Goal: Task Accomplishment & Management: Use online tool/utility

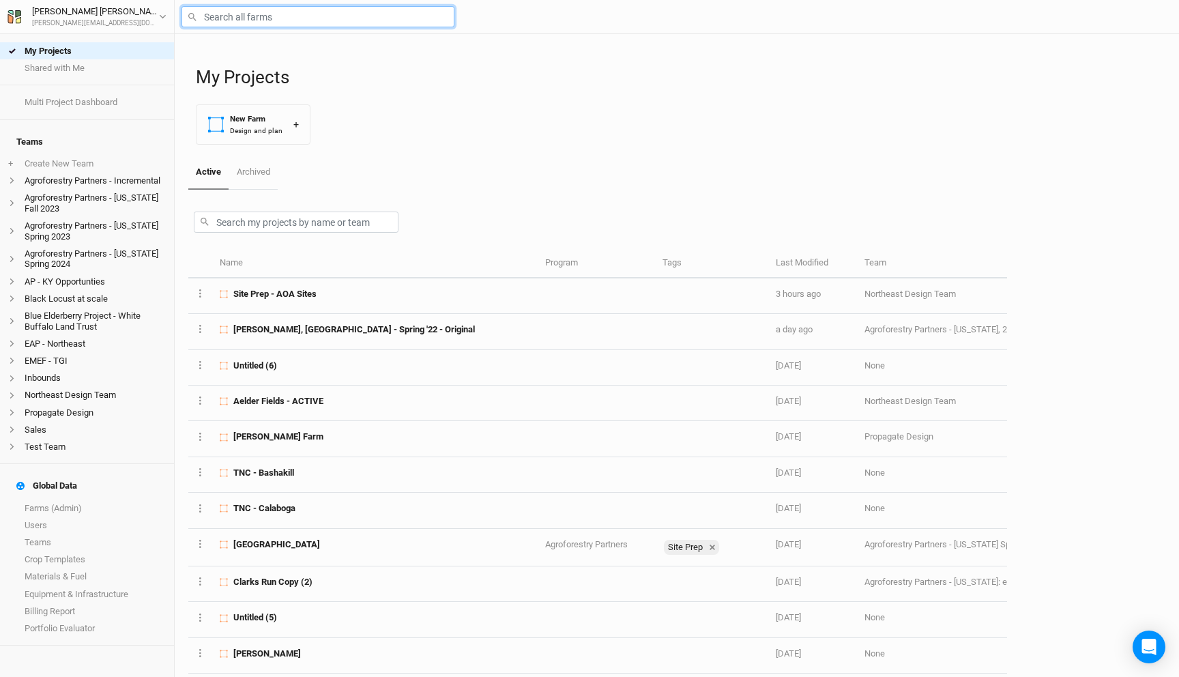
click at [320, 18] on input "text" at bounding box center [317, 16] width 273 height 21
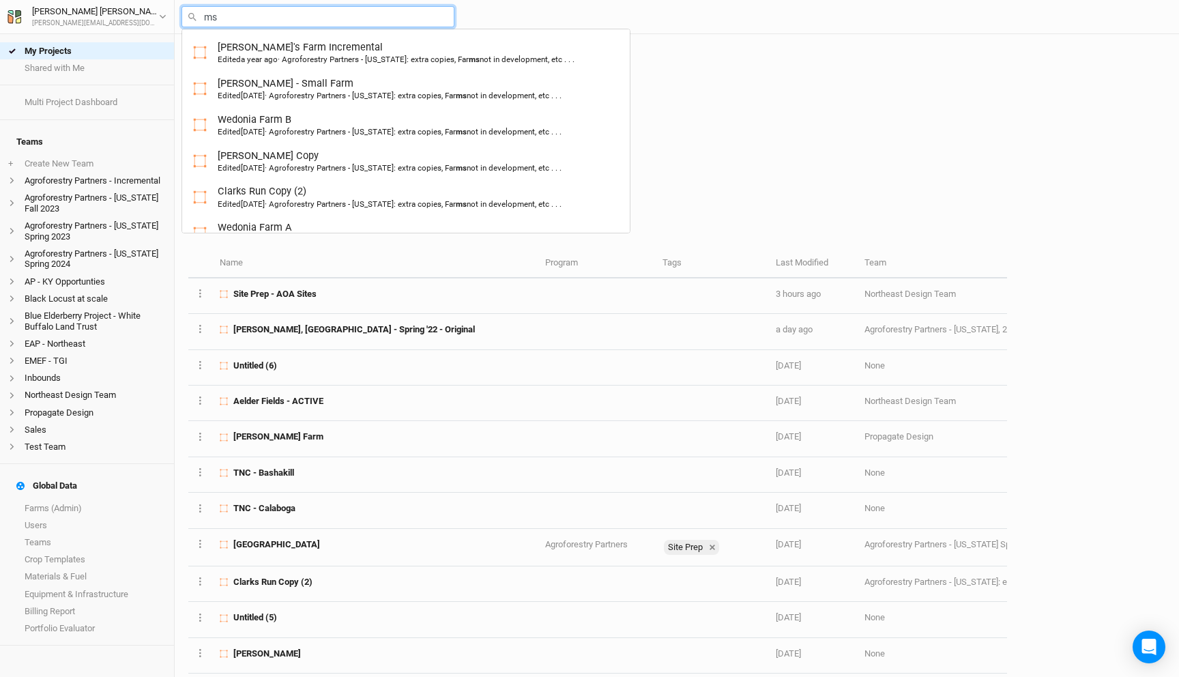
type input "msf"
type input "msfT - Modeling Units (ACTIVE - FINAL)"
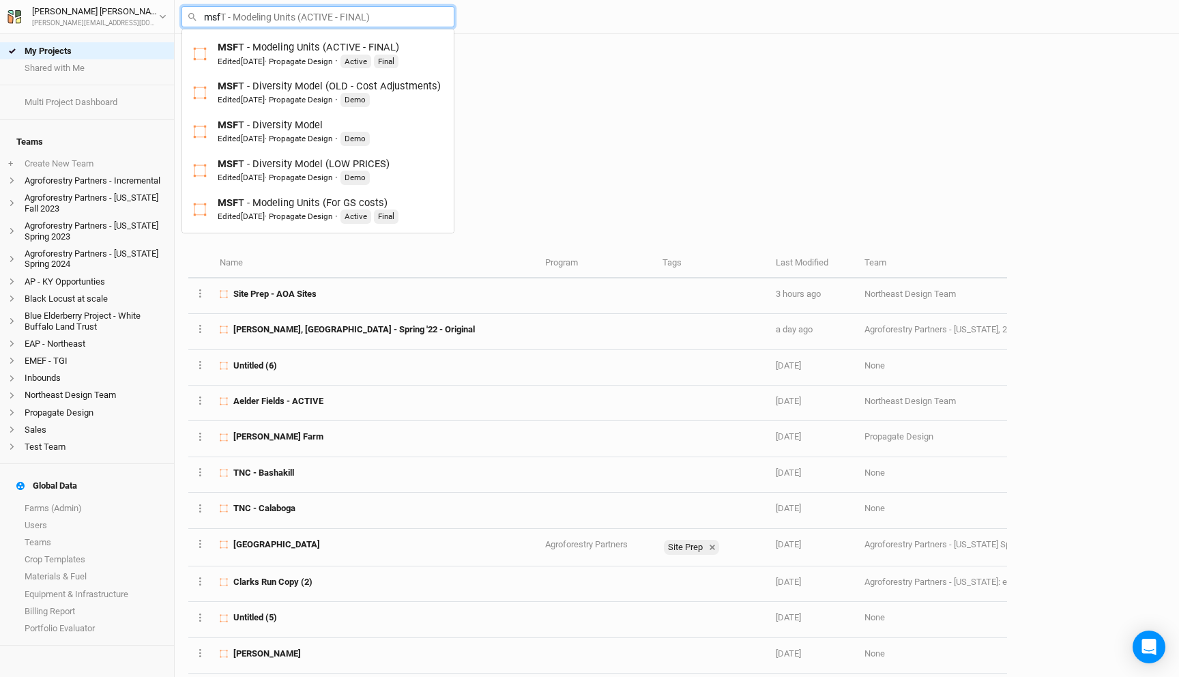
type input "msft"
type input "msft - Modeling Units (ACTIVE - FINAL)"
click at [345, 53] on div "MSFT - Modeling Units (ACTIVE - FINAL) Edited [DATE] · Propagate Design · Activ…" at bounding box center [308, 54] width 181 height 28
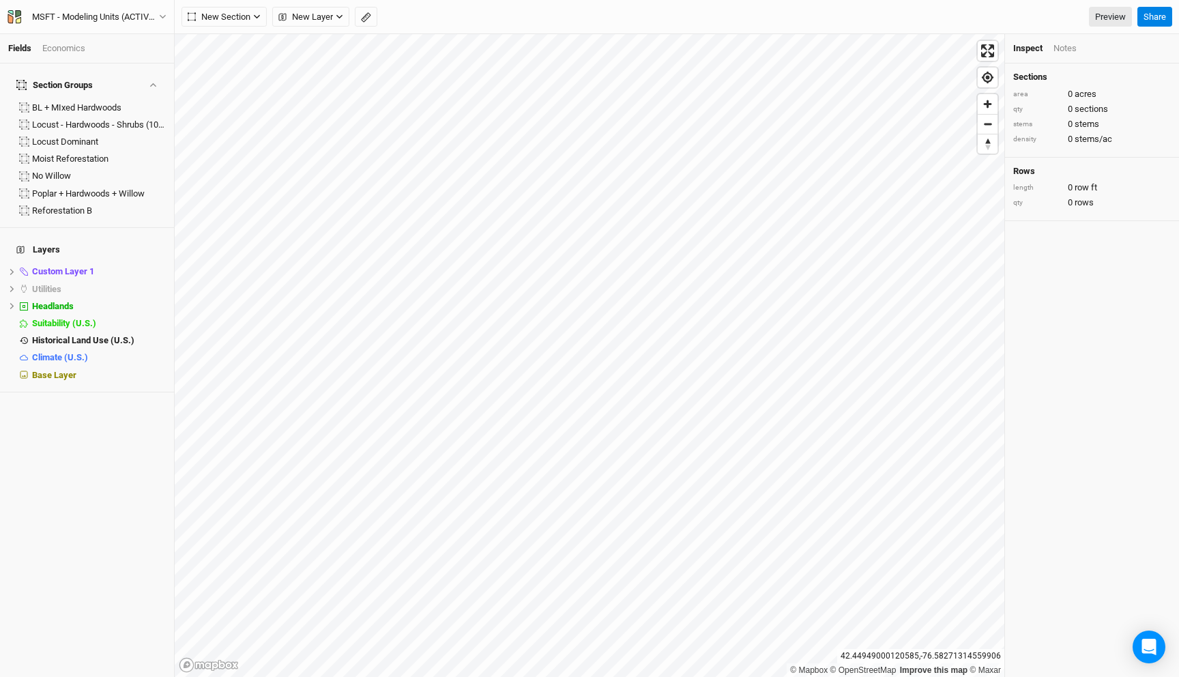
click at [73, 52] on div "Economics" at bounding box center [63, 48] width 43 height 12
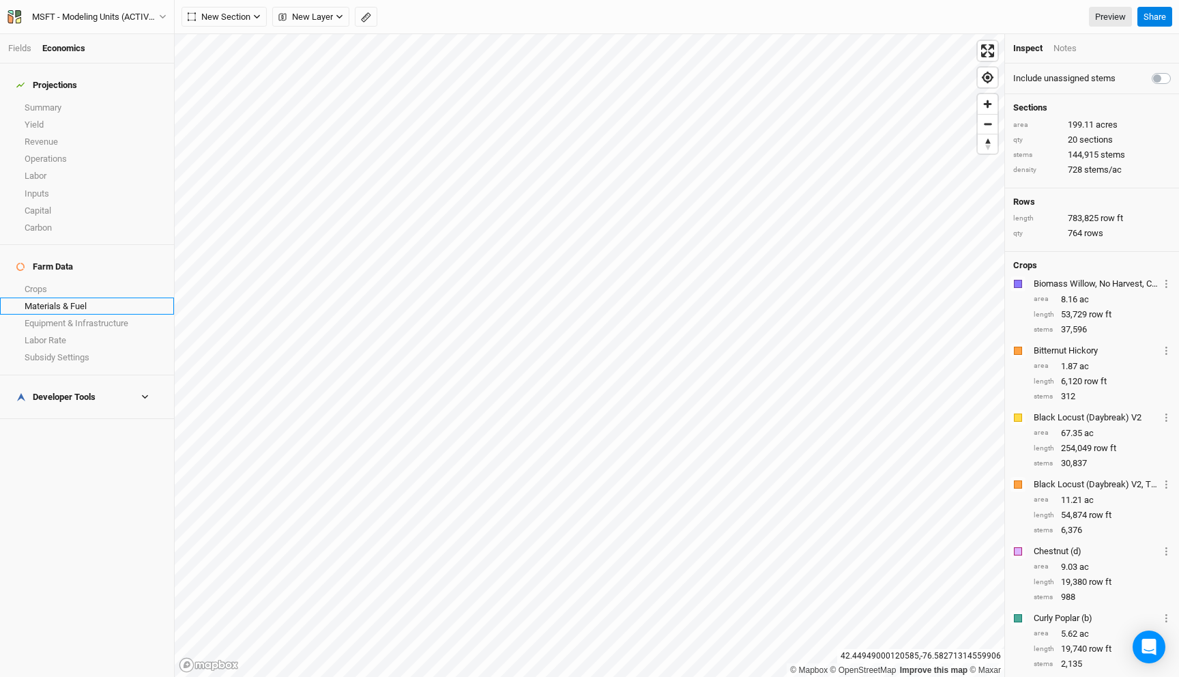
click at [70, 297] on link "Materials & Fuel" at bounding box center [87, 305] width 174 height 17
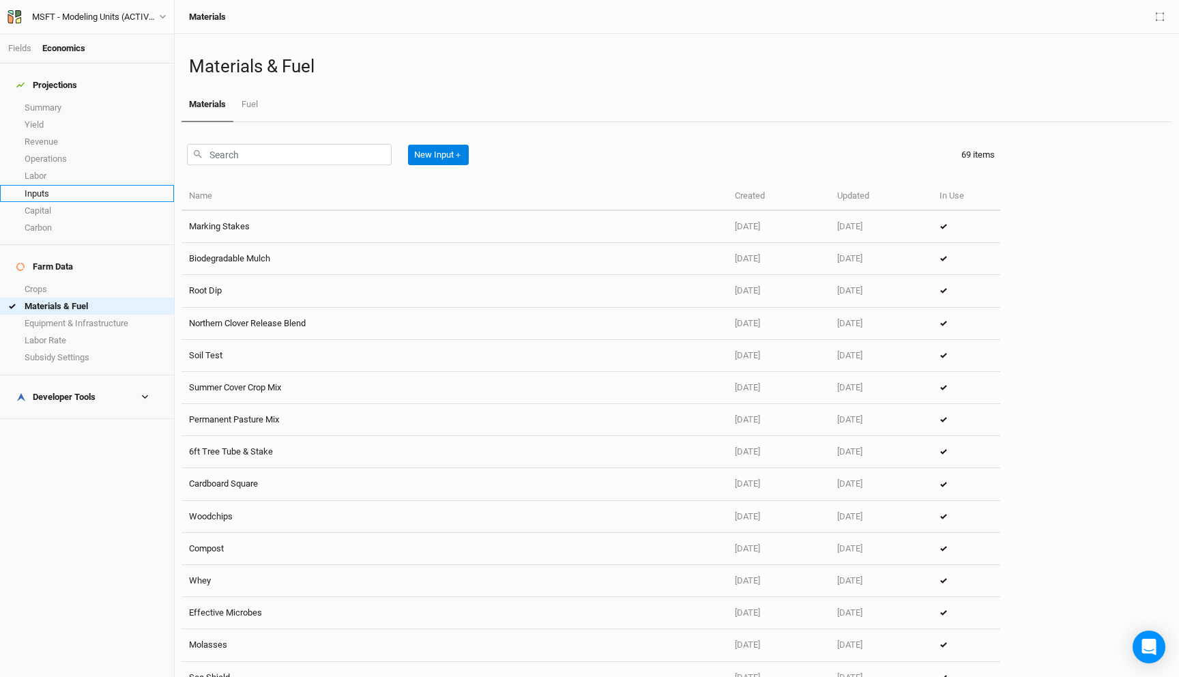
click at [72, 185] on link "Inputs" at bounding box center [87, 193] width 174 height 17
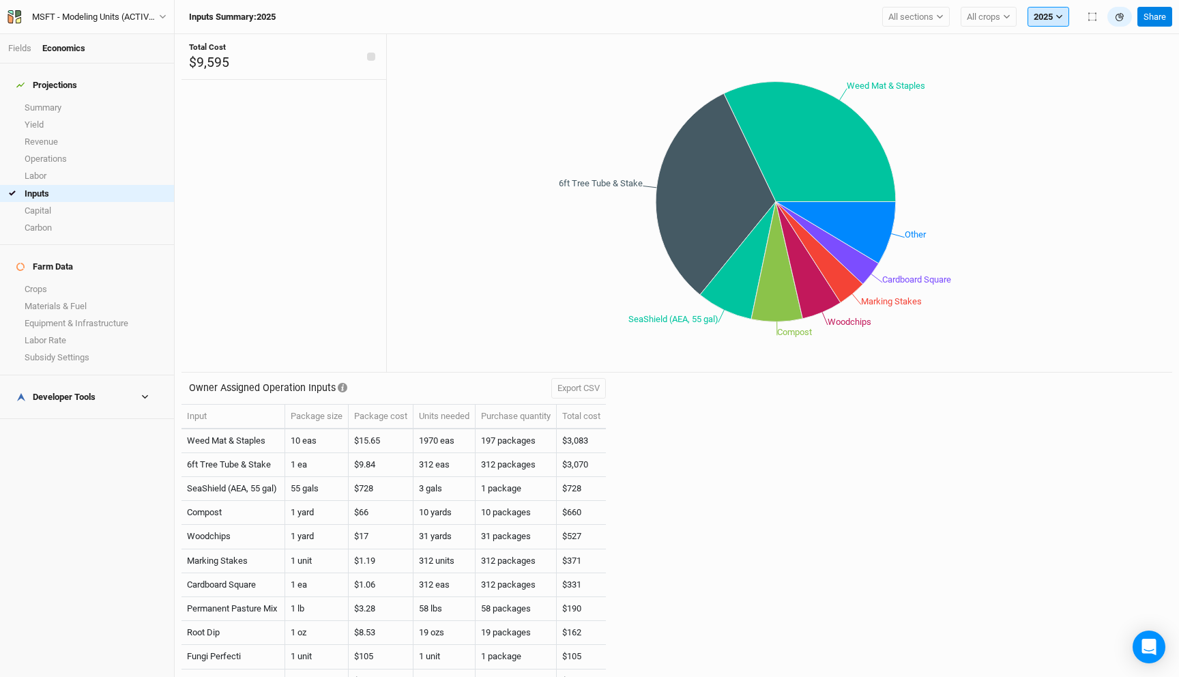
click at [1052, 13] on button "2025" at bounding box center [1048, 17] width 42 height 20
click at [837, 434] on div "Owner Assigned Operation Inputs Export CSV Input Package size Package cost Unit…" at bounding box center [676, 524] width 990 height 304
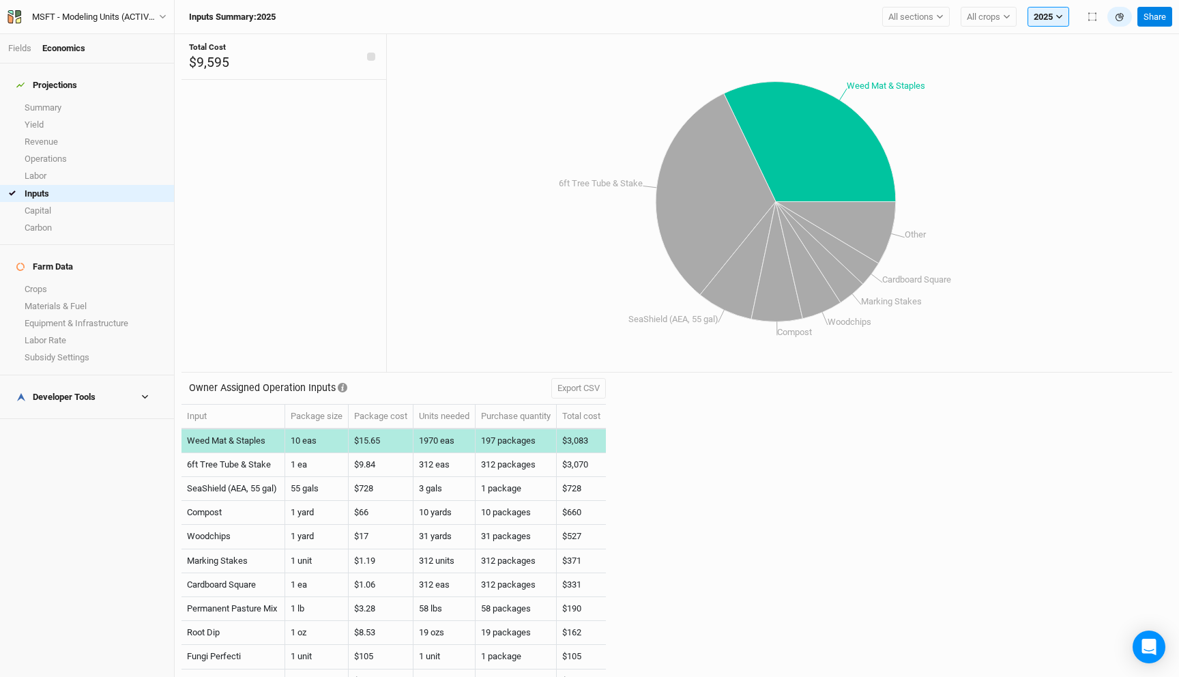
scroll to position [88, 0]
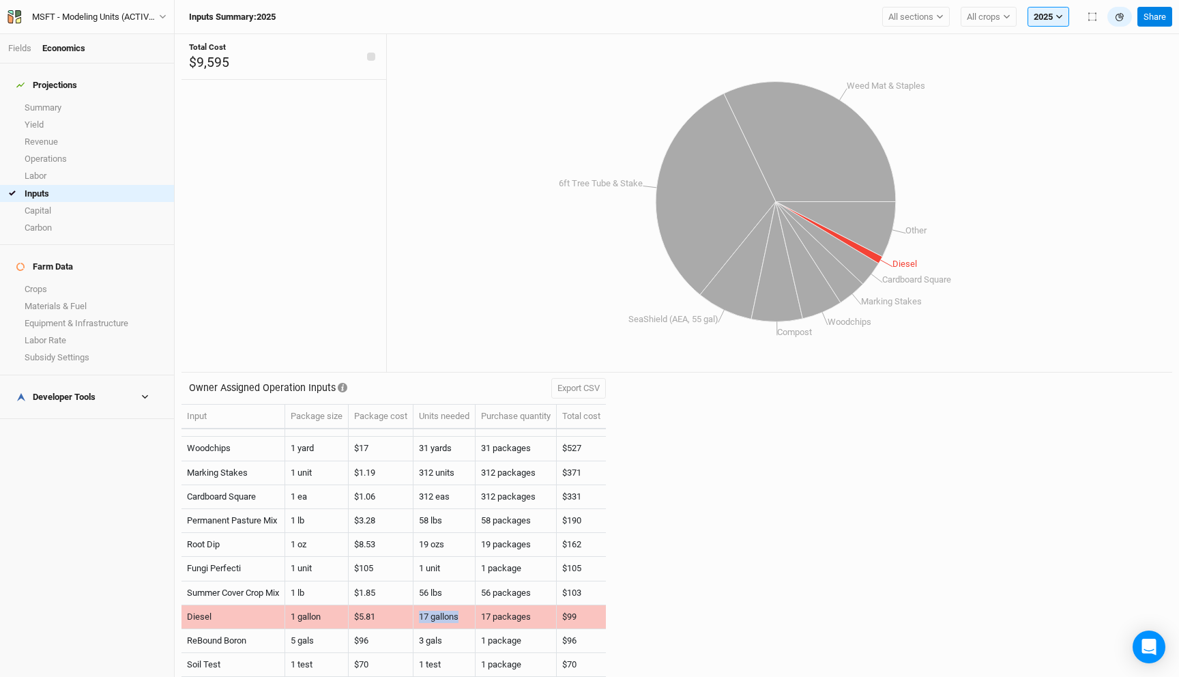
drag, startPoint x: 466, startPoint y: 617, endPoint x: 419, endPoint y: 616, distance: 46.4
click at [419, 616] on td "17 gallons" at bounding box center [444, 617] width 62 height 24
copy td "17 gallons"
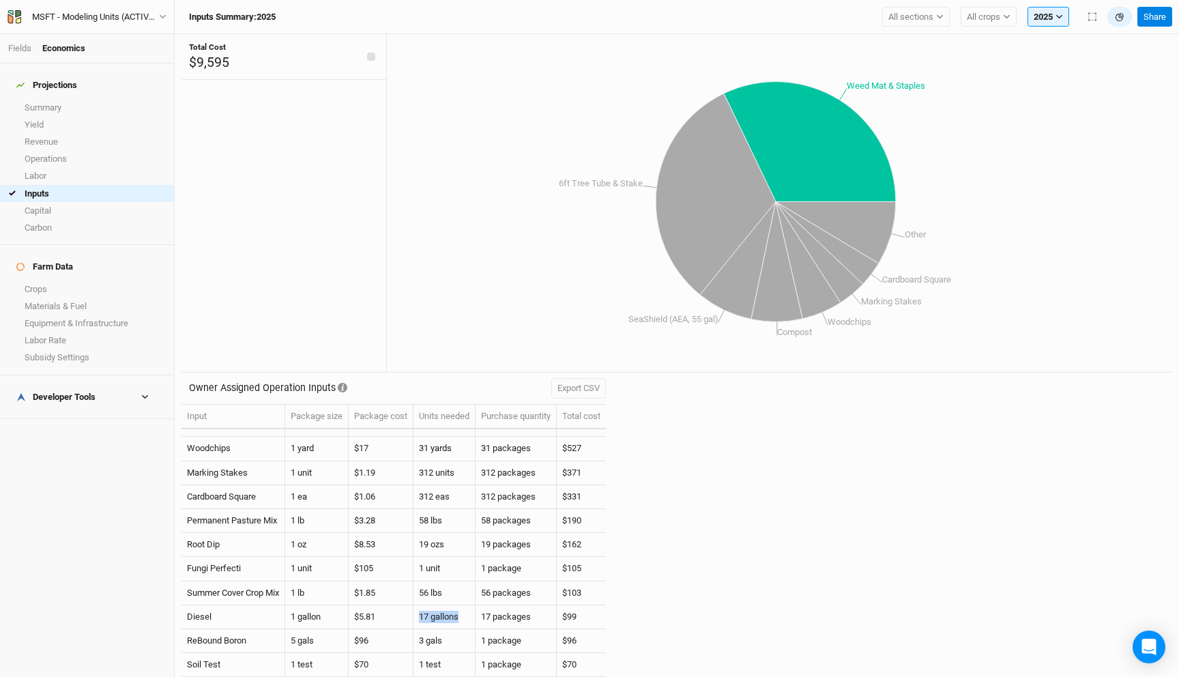
scroll to position [0, 0]
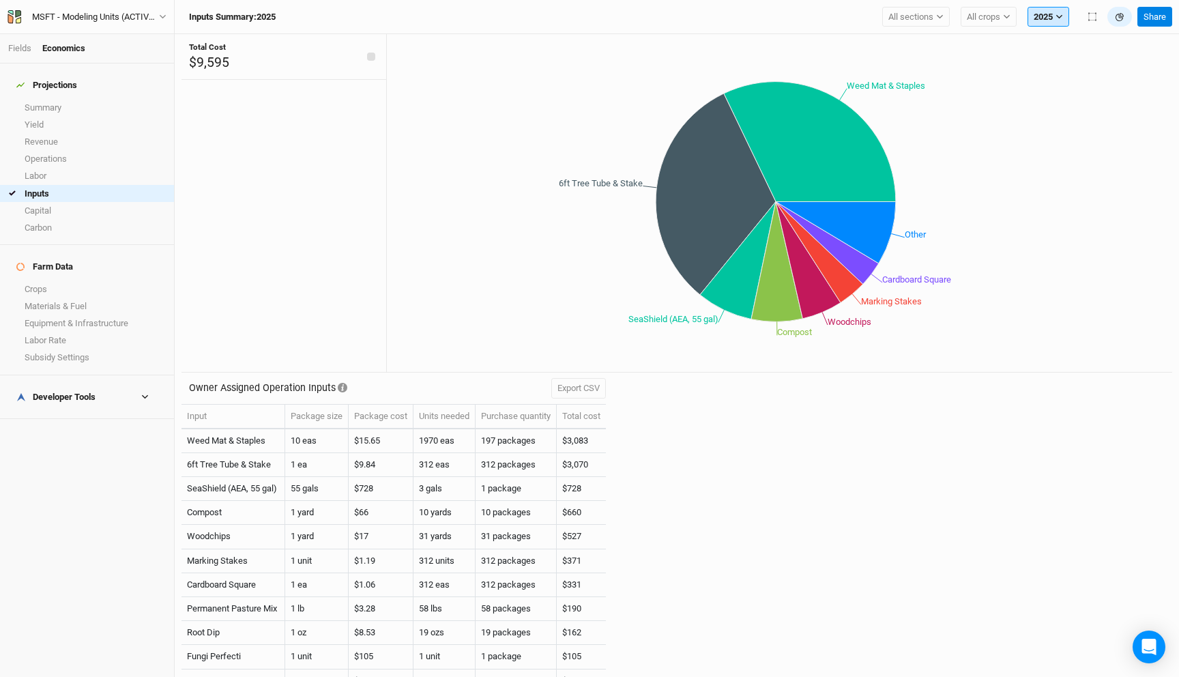
click at [1053, 16] on button "2025" at bounding box center [1048, 17] width 42 height 20
click at [1050, 86] on span "2026" at bounding box center [1053, 81] width 19 height 10
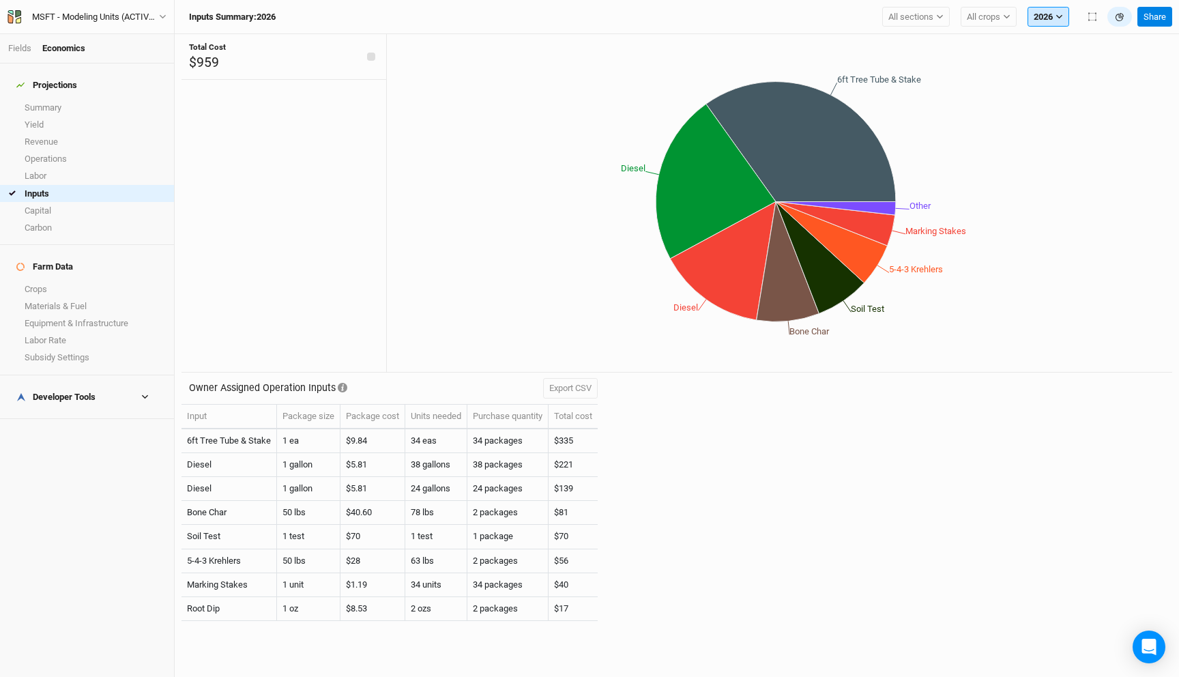
click at [1044, 22] on button "2026" at bounding box center [1048, 17] width 42 height 20
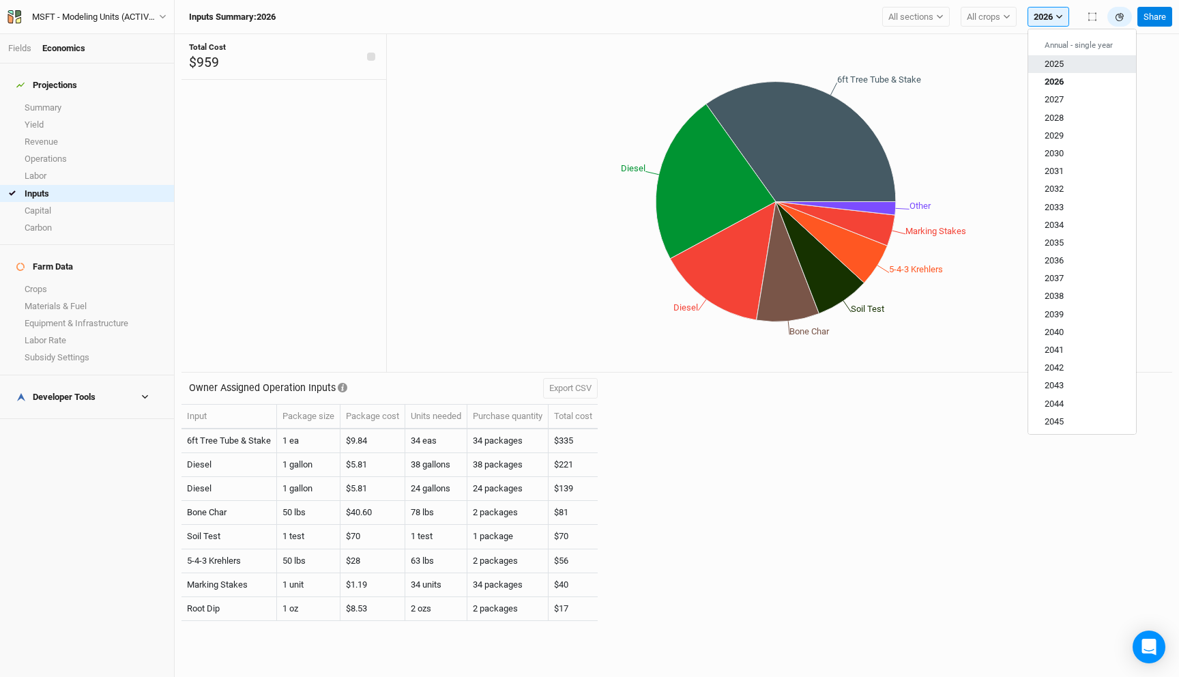
click at [1062, 68] on span "2025" at bounding box center [1053, 64] width 19 height 10
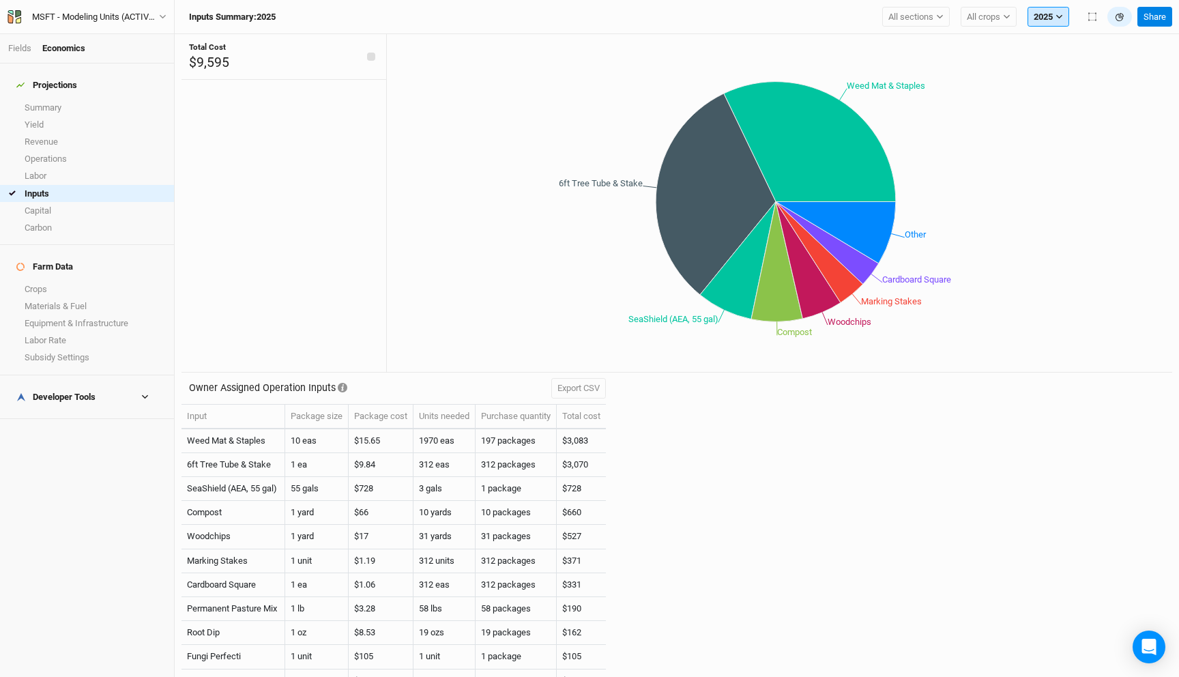
click at [1043, 13] on button "2025" at bounding box center [1048, 17] width 42 height 20
click at [1058, 76] on span "2026" at bounding box center [1053, 81] width 19 height 10
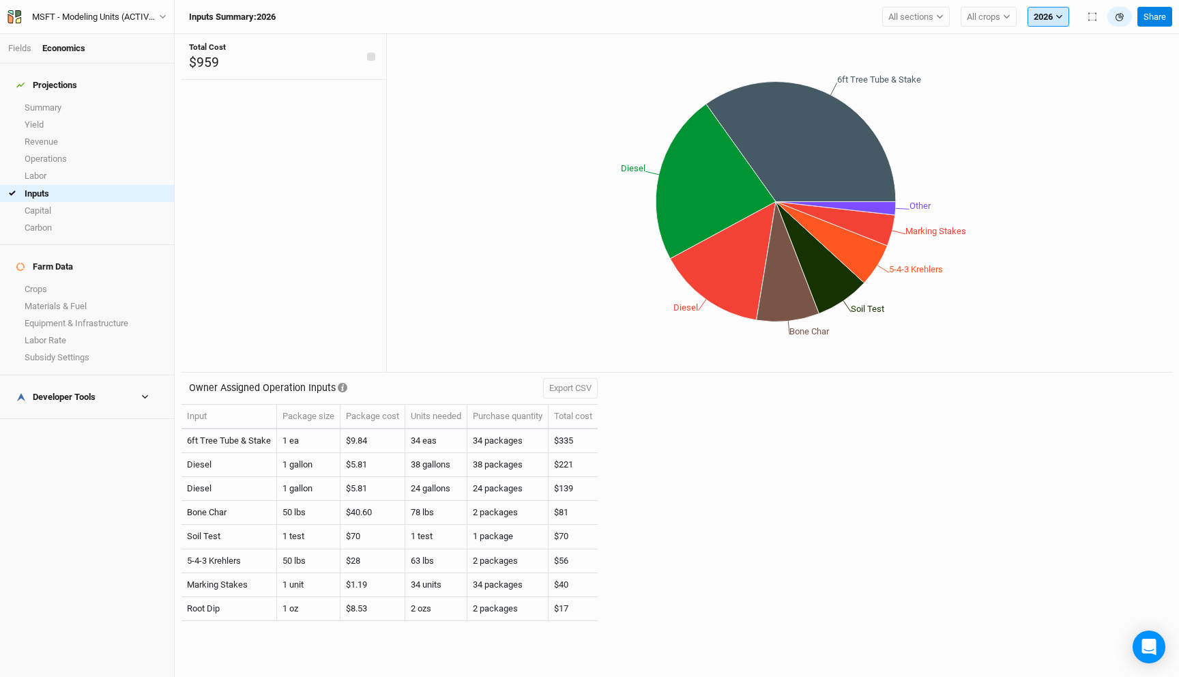
click at [1041, 22] on button "2026" at bounding box center [1048, 17] width 42 height 20
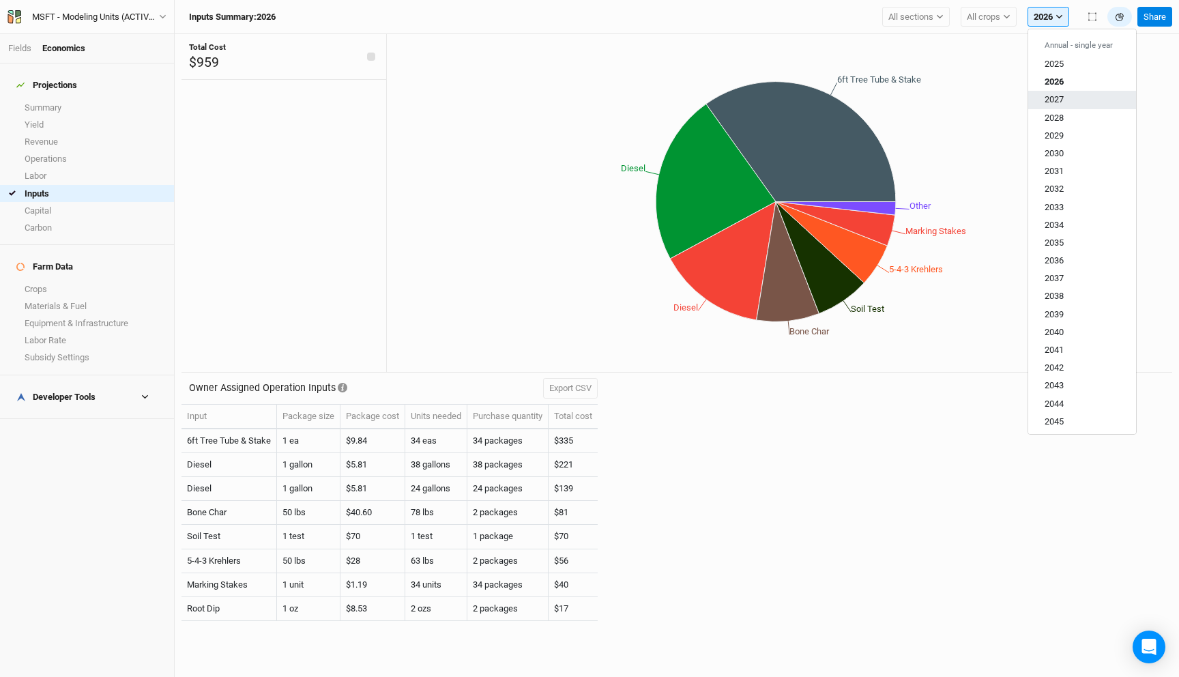
click at [1055, 98] on span "2027" at bounding box center [1053, 99] width 19 height 10
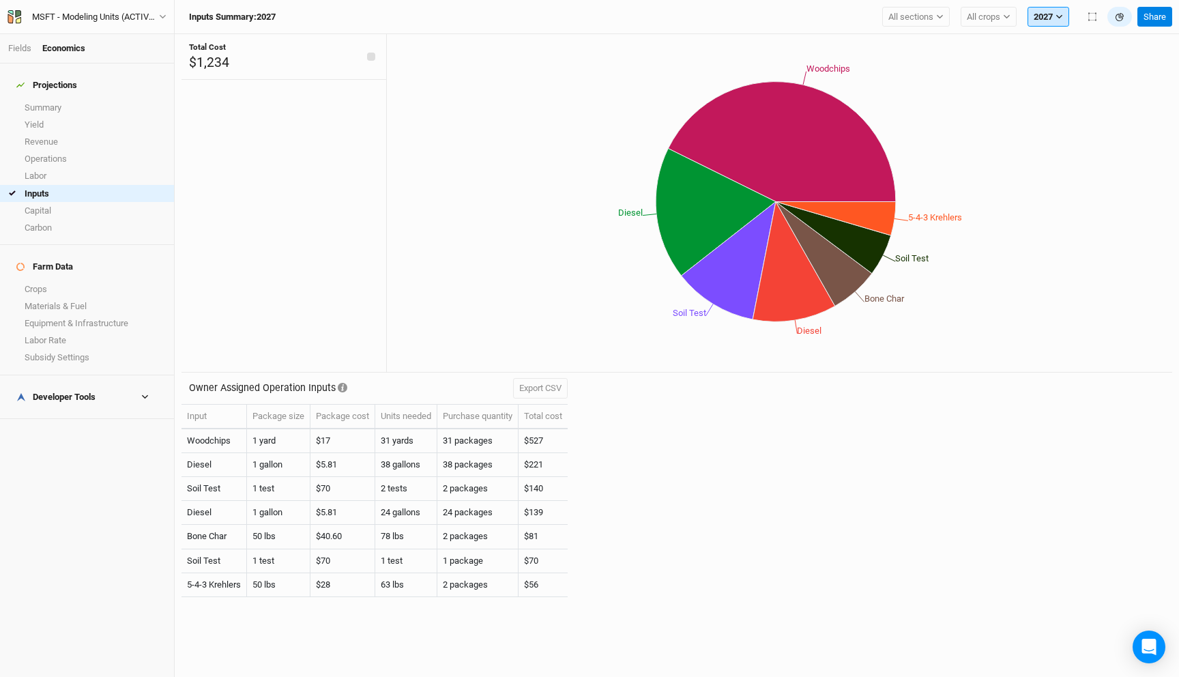
click at [1061, 13] on icon "button" at bounding box center [1059, 17] width 8 height 8
click at [1062, 151] on span "2030" at bounding box center [1053, 153] width 19 height 10
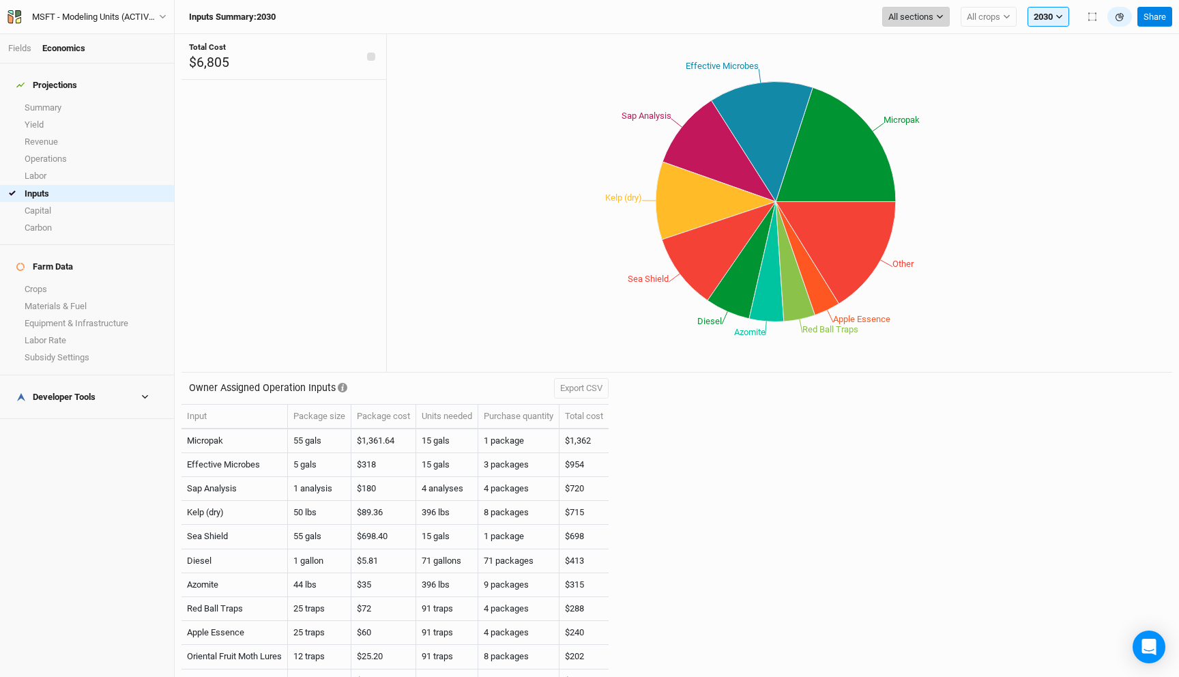
click at [922, 12] on span "All sections" at bounding box center [910, 17] width 45 height 14
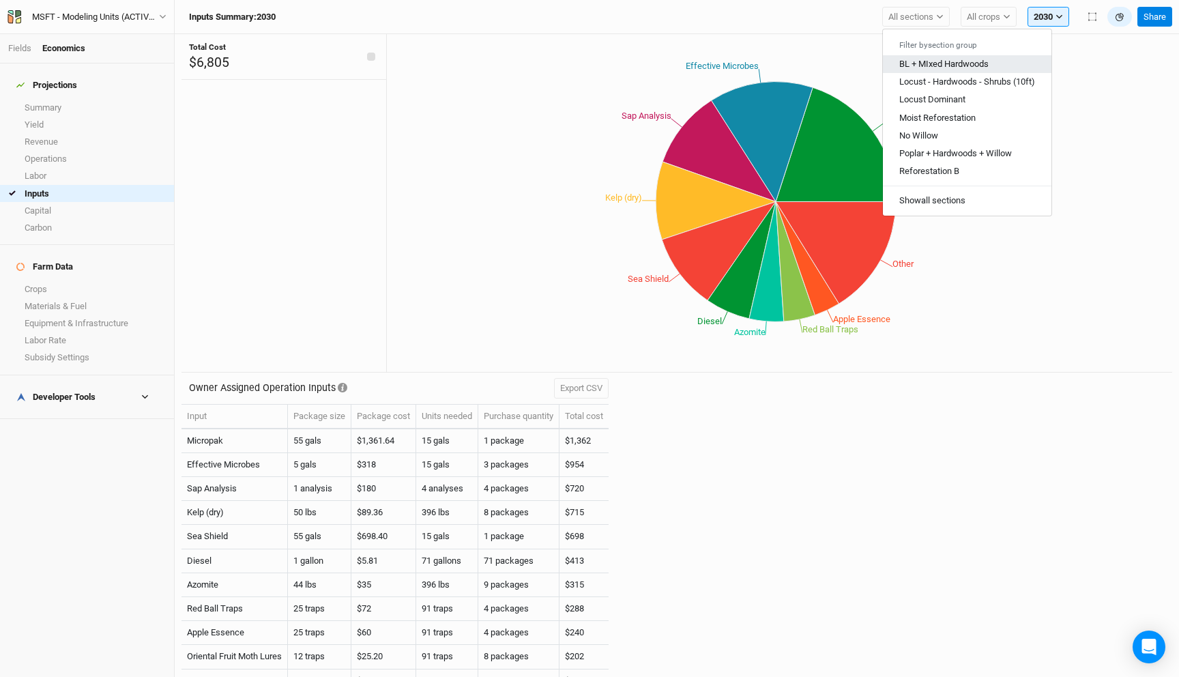
click at [951, 63] on span "BL + MIxed Hardwoods" at bounding box center [943, 64] width 89 height 10
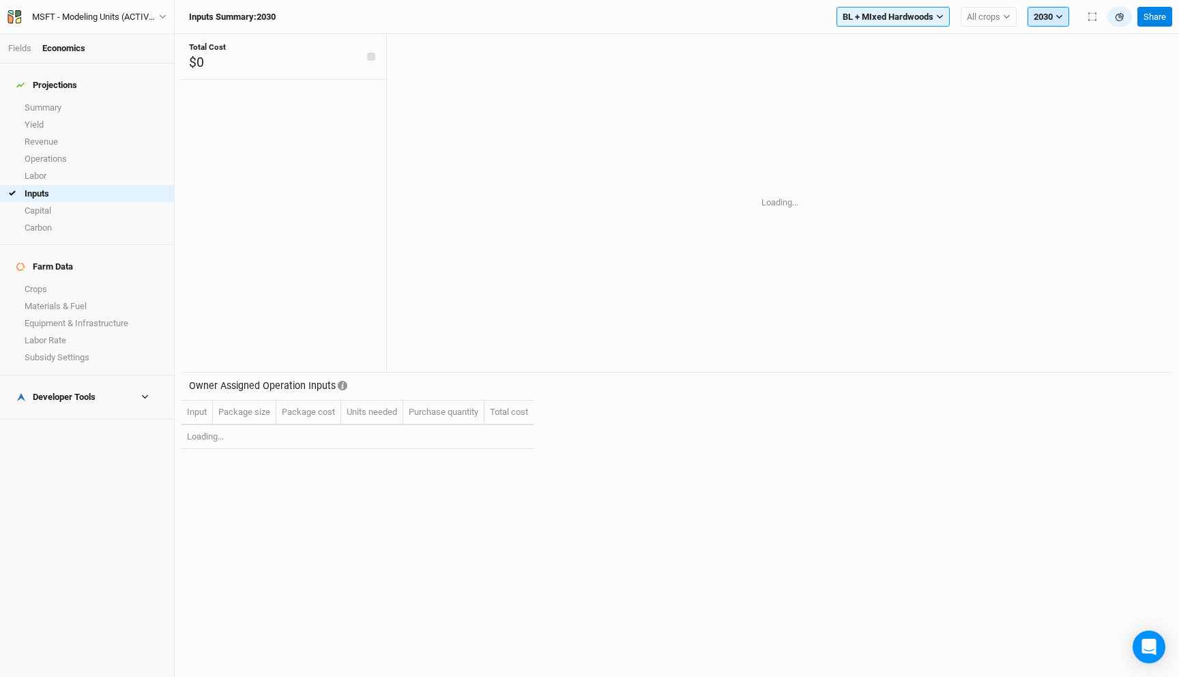
click at [1038, 17] on button "2030" at bounding box center [1048, 17] width 42 height 20
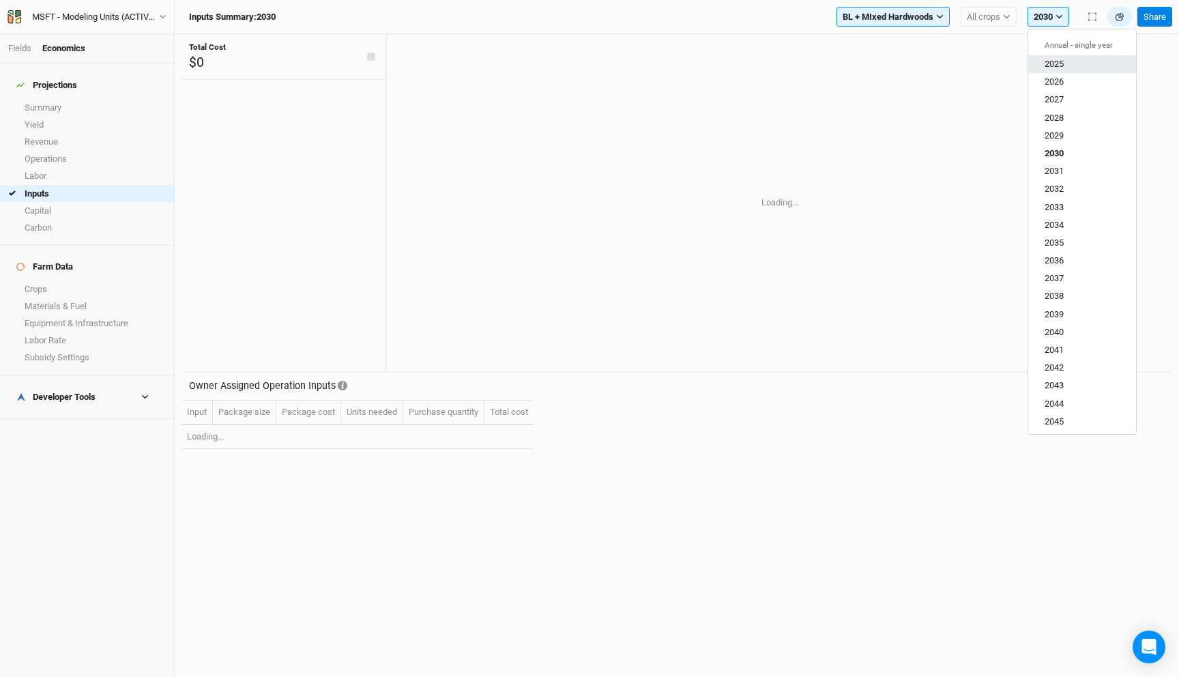
click at [1054, 66] on span "2025" at bounding box center [1053, 64] width 19 height 10
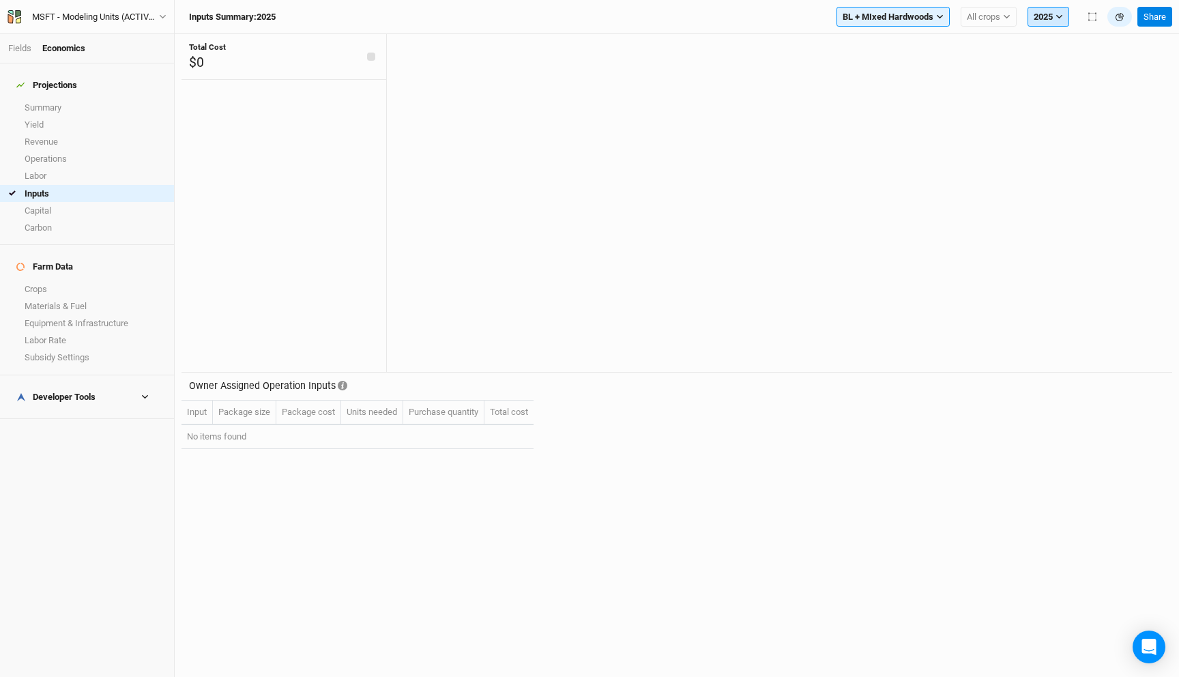
click at [1038, 16] on button "2025" at bounding box center [1048, 17] width 42 height 20
click at [1041, 83] on button "2026" at bounding box center [1082, 82] width 108 height 18
click at [83, 391] on div "Developer Tools" at bounding box center [55, 396] width 79 height 11
click at [73, 445] on link "Inputs Cost Basis" at bounding box center [87, 453] width 174 height 17
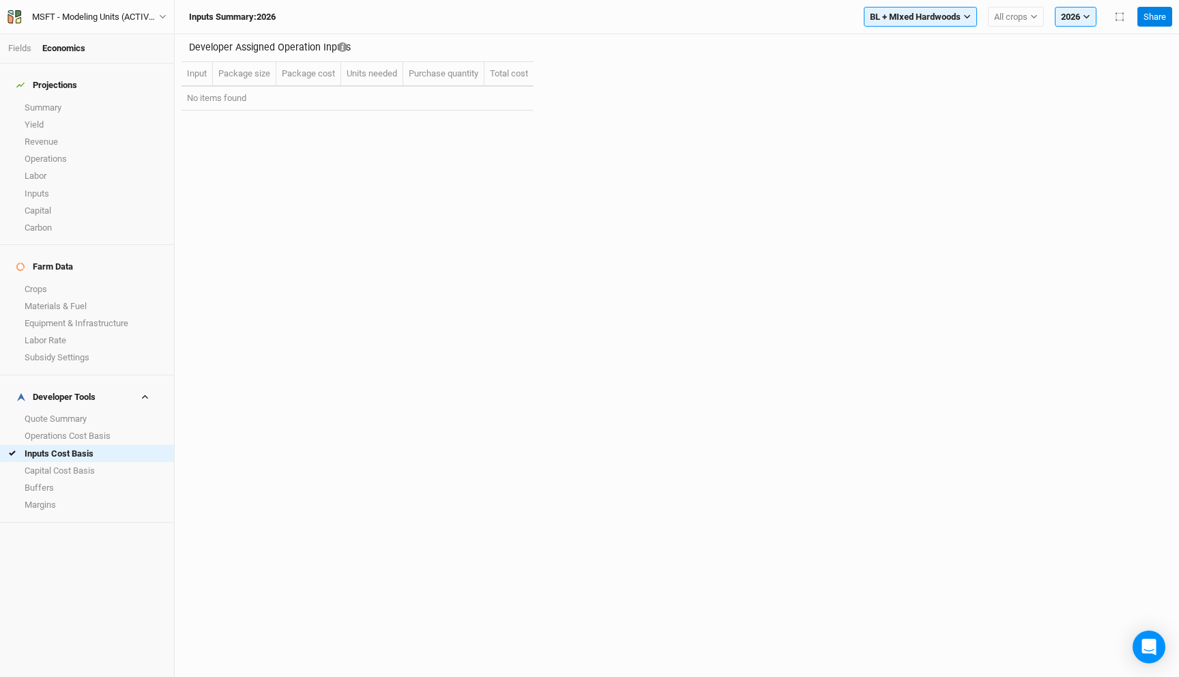
click at [940, 52] on div "Developer Assigned Operation Inputs Input Package size Package cost Units neede…" at bounding box center [676, 79] width 990 height 91
click at [1081, 13] on button "2026" at bounding box center [1075, 17] width 42 height 20
click at [1075, 125] on span "2025" at bounding box center [1080, 120] width 19 height 10
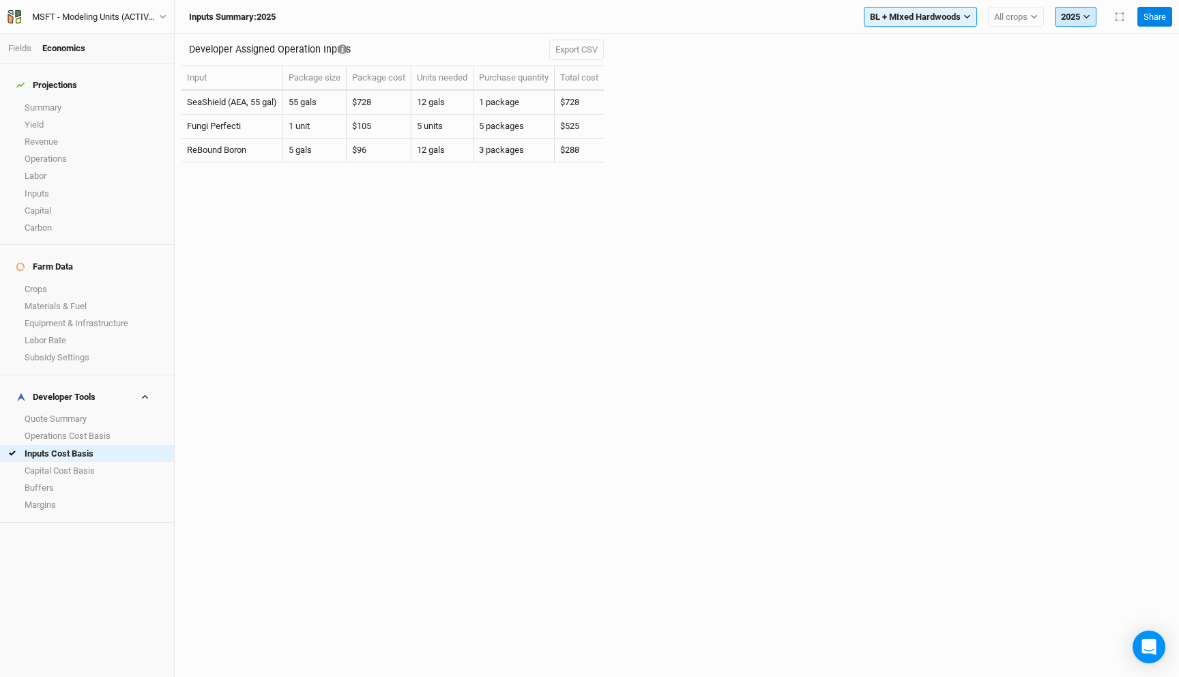
click at [1069, 17] on button "2025" at bounding box center [1075, 17] width 42 height 20
click at [1088, 156] on span "2027" at bounding box center [1080, 156] width 19 height 10
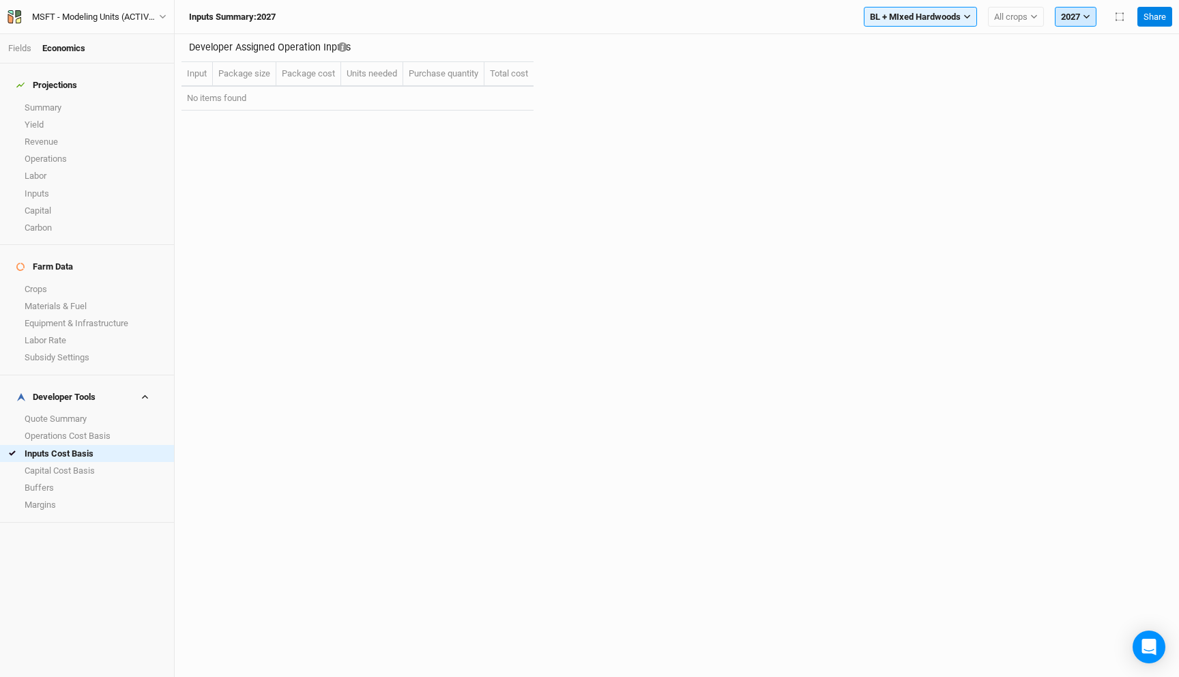
click at [1071, 16] on button "2027" at bounding box center [1075, 17] width 42 height 20
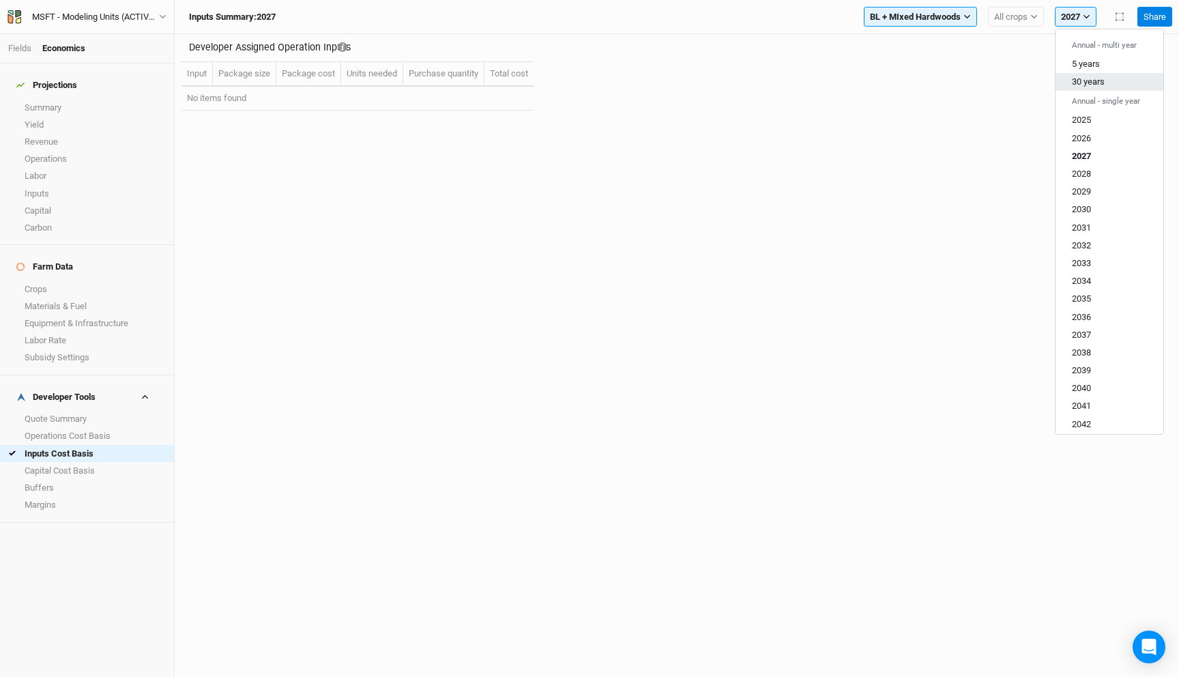
click at [1091, 83] on span "30 years" at bounding box center [1087, 81] width 33 height 10
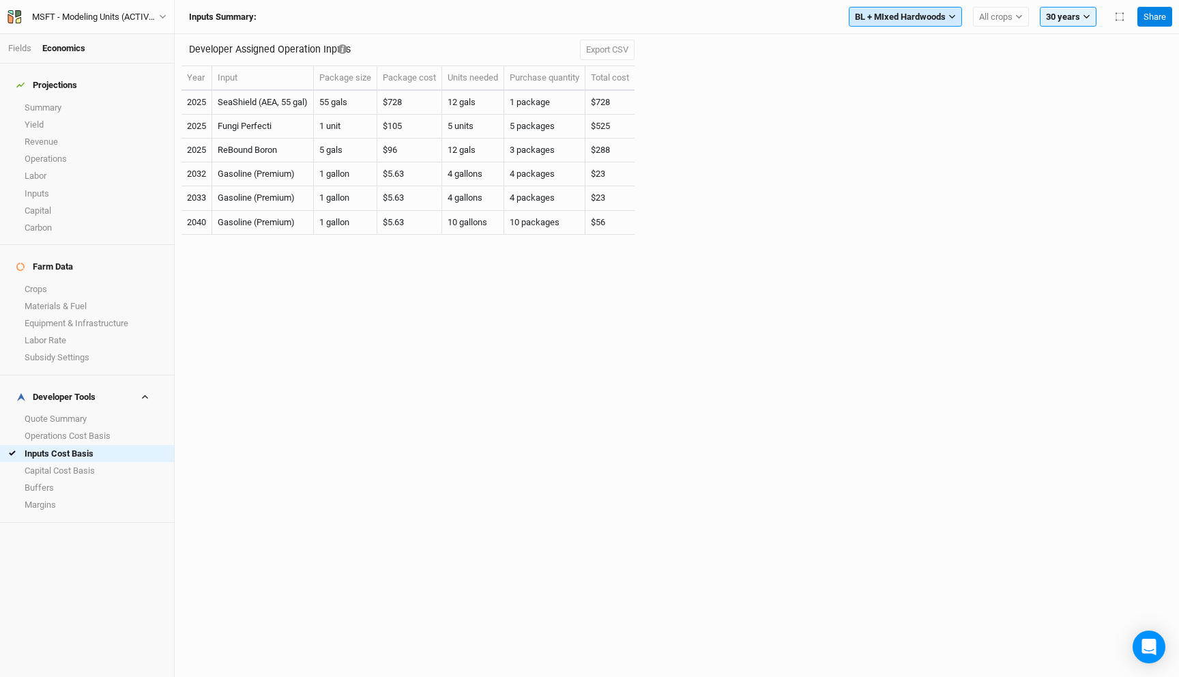
click at [919, 13] on span "BL + MIxed Hardwoods" at bounding box center [900, 17] width 91 height 14
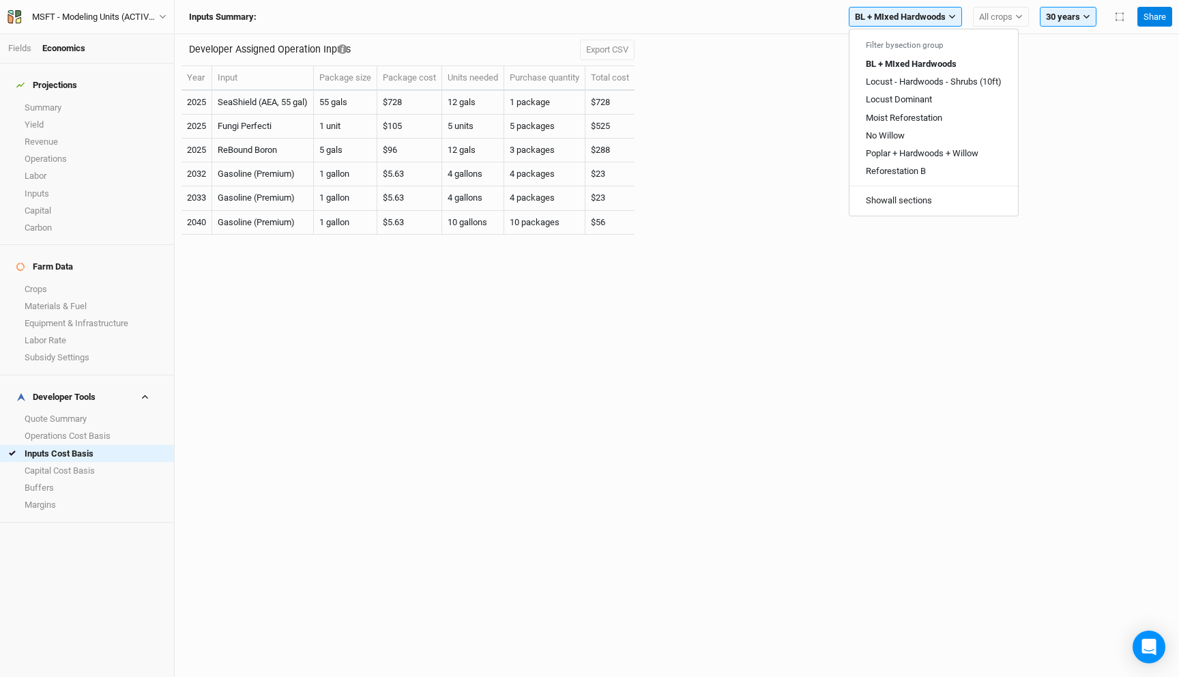
click at [737, 86] on div "Developer Assigned Operation Inputs Export CSV Year Input Package size Package …" at bounding box center [676, 141] width 990 height 215
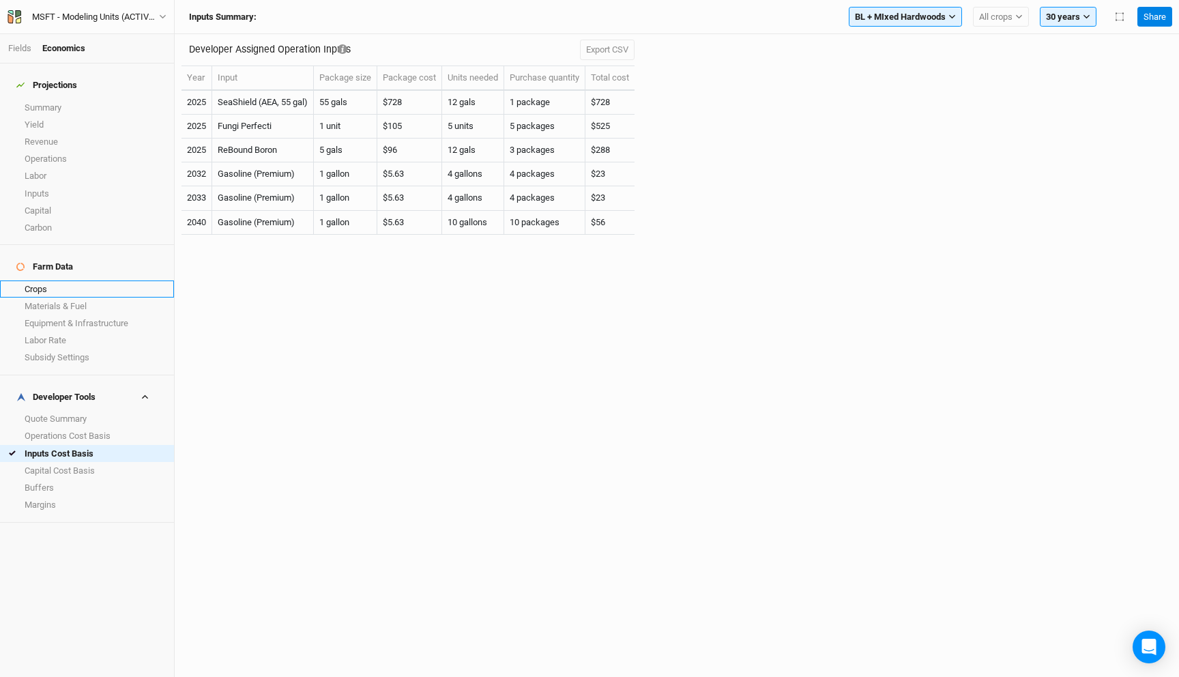
click at [87, 280] on link "Crops" at bounding box center [87, 288] width 174 height 17
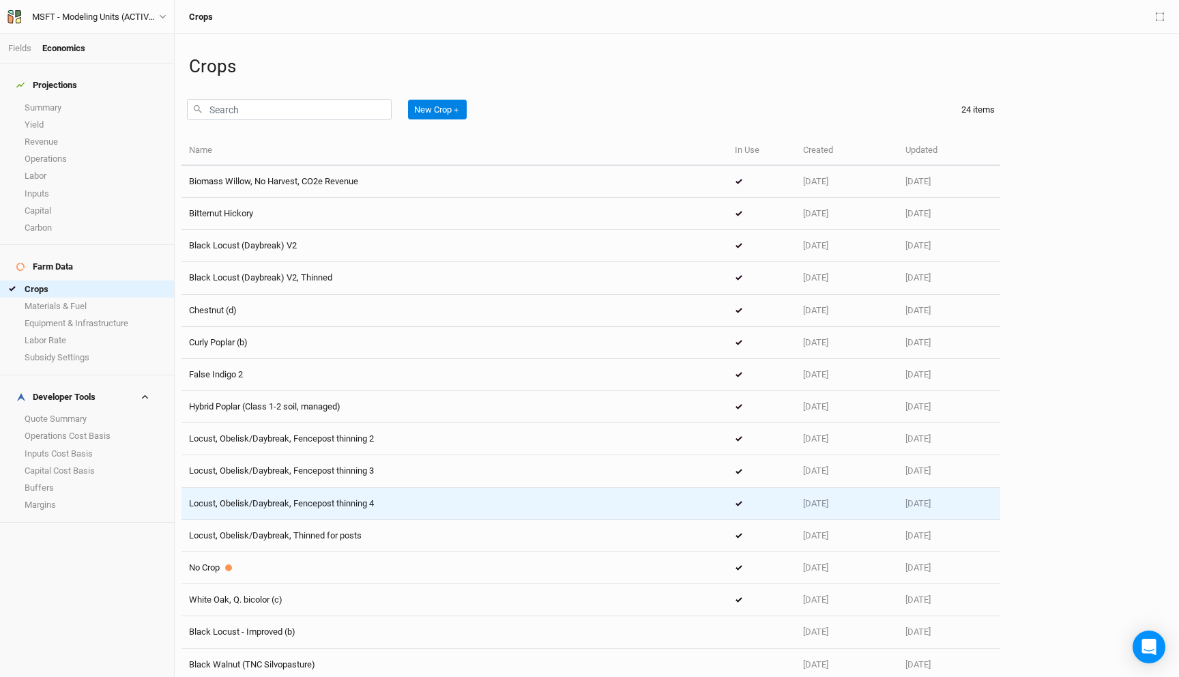
click at [313, 505] on span "Locust, Obelisk/Daybreak, Fencepost thinning 4" at bounding box center [281, 503] width 185 height 10
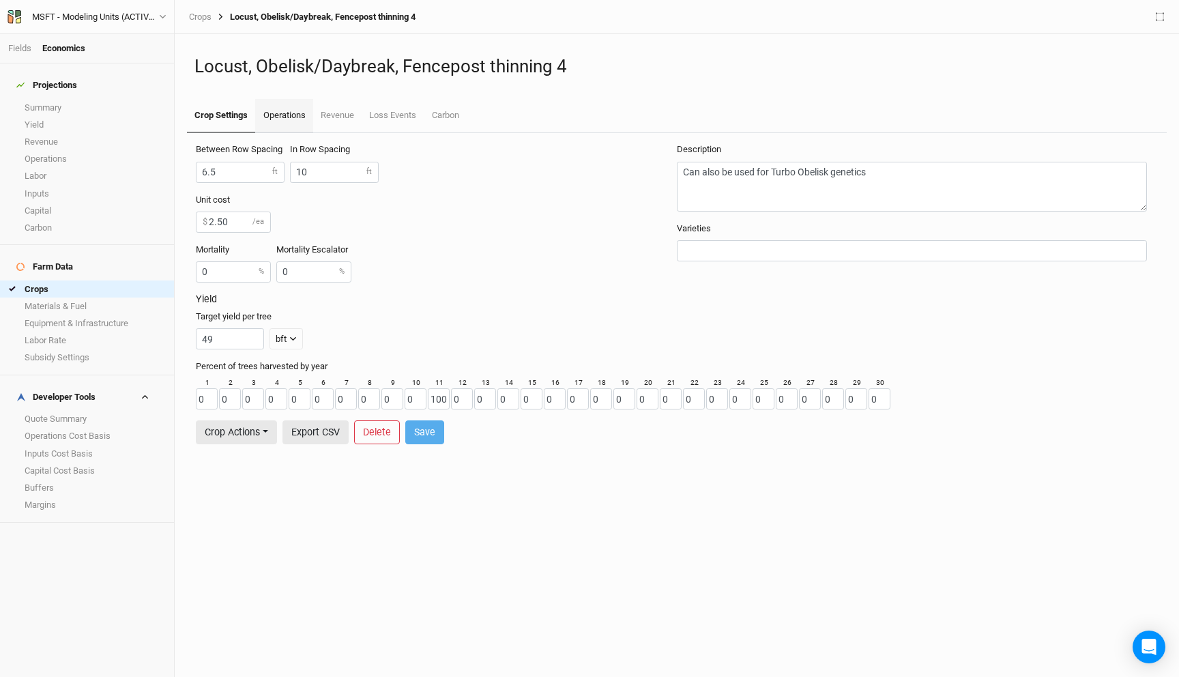
click at [297, 125] on link "Operations" at bounding box center [283, 116] width 57 height 34
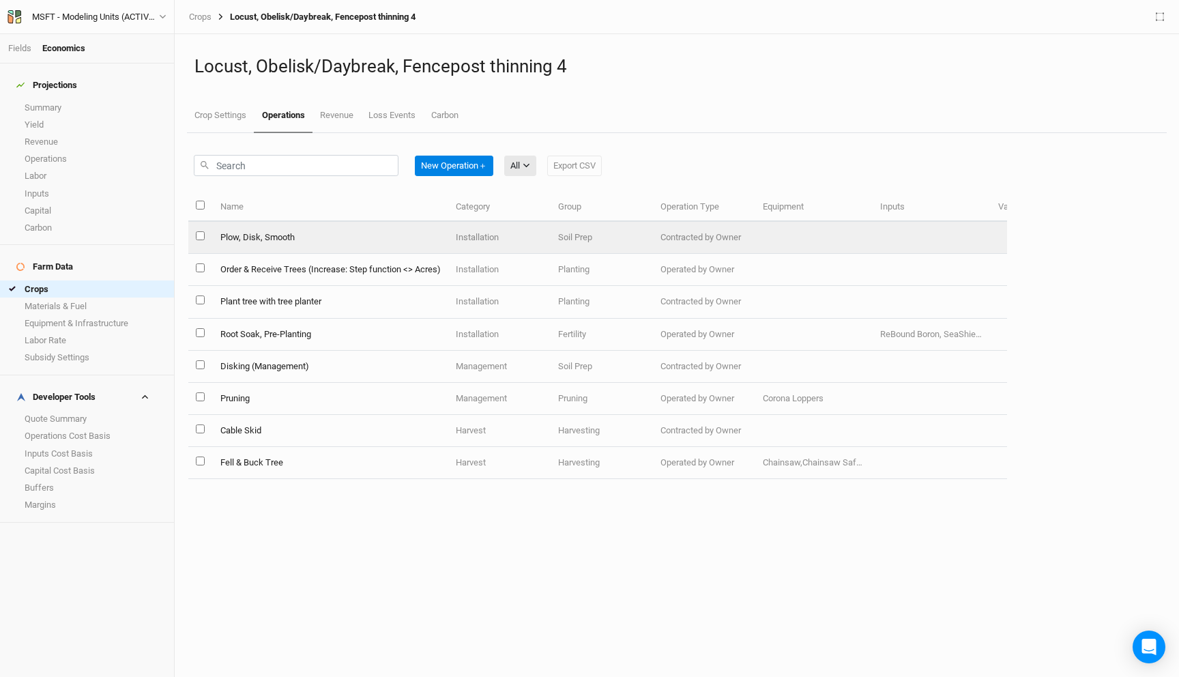
click at [340, 235] on td "Plow, Disk, Smooth" at bounding box center [329, 238] width 235 height 32
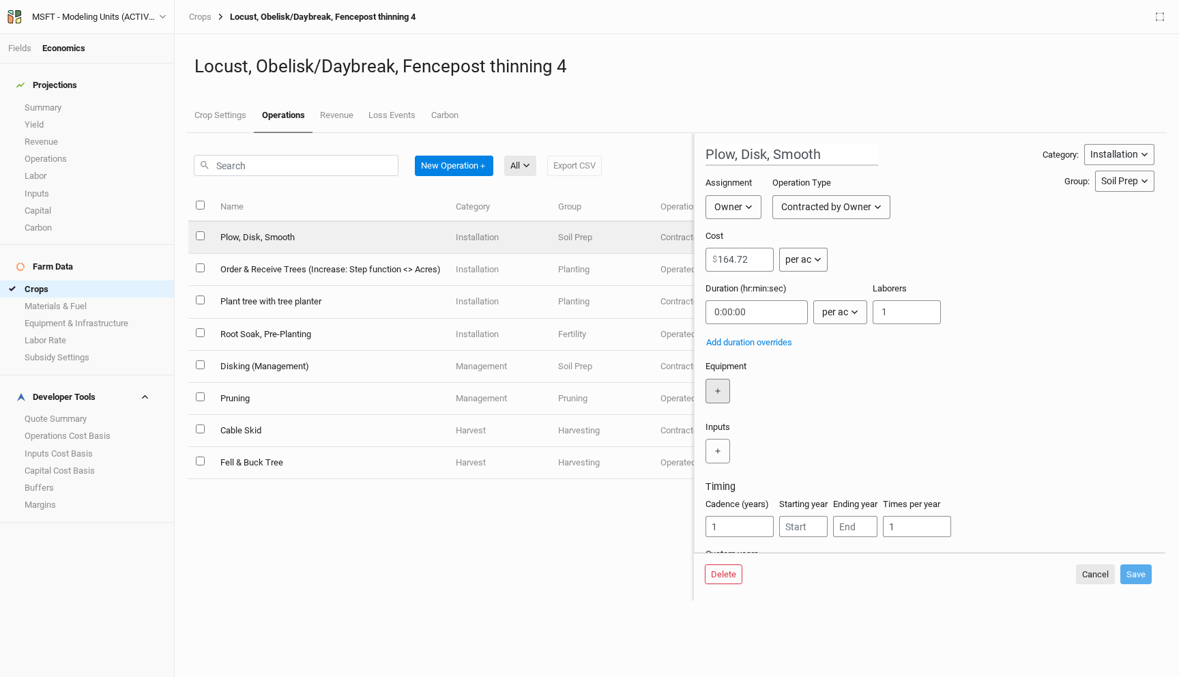
click at [724, 391] on button "＋" at bounding box center [717, 391] width 25 height 25
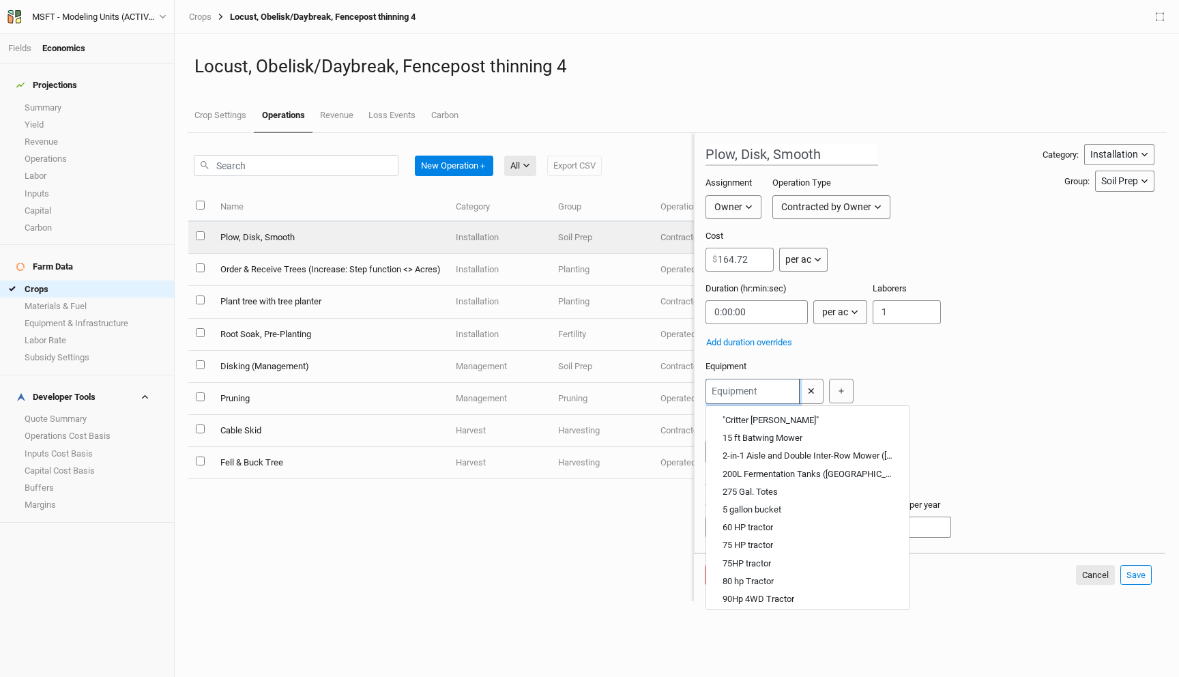
click at [728, 391] on input "text" at bounding box center [752, 391] width 94 height 25
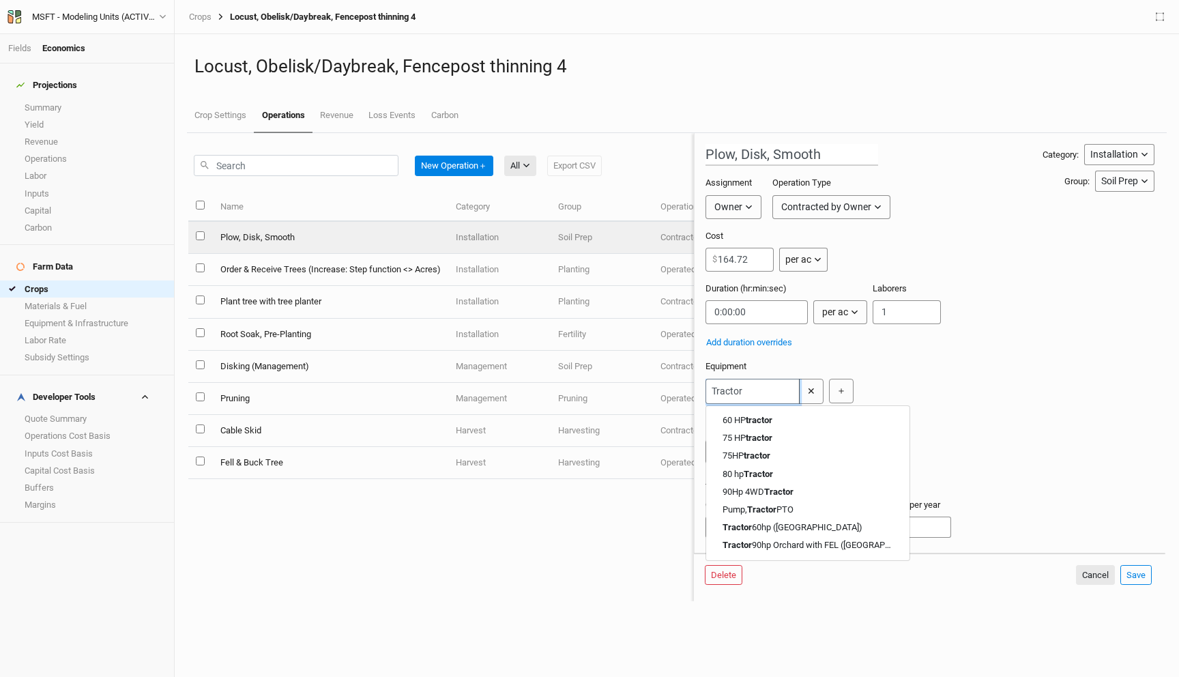
type input "Tractor"
click at [972, 395] on div "Tractor 60 HP tractor 75 HP tractor 75HP tractor 80 hp Tractor 90Hp 4WD Tractor…" at bounding box center [926, 391] width 443 height 25
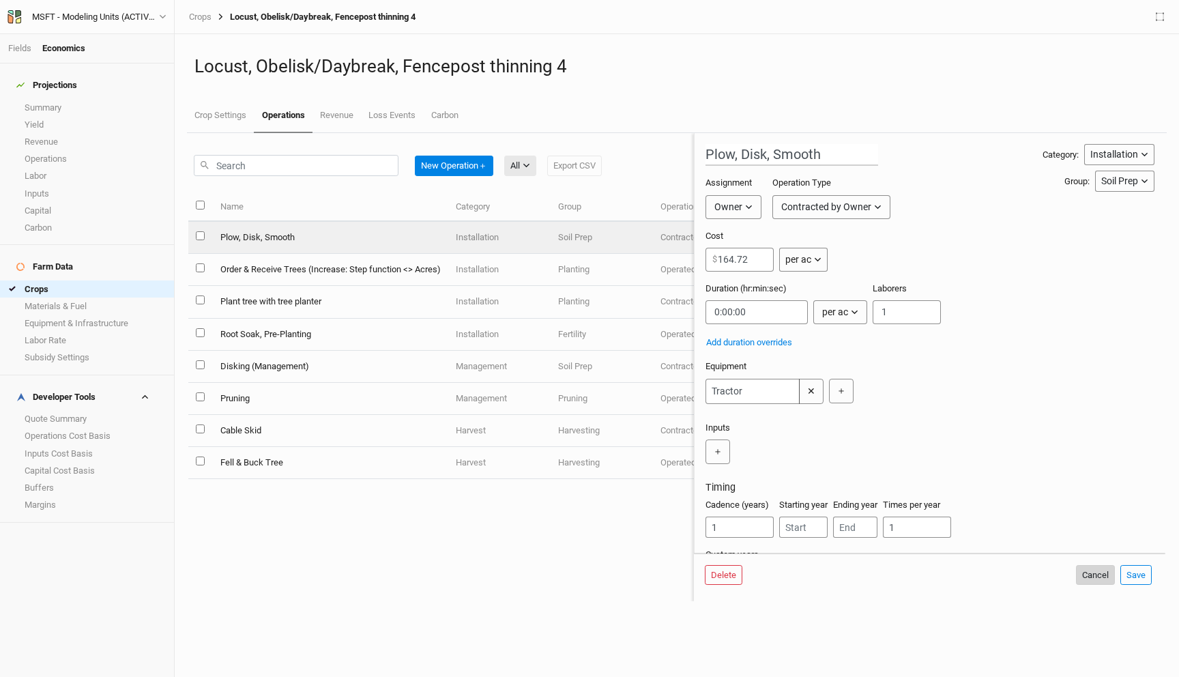
click at [1089, 577] on button "Cancel" at bounding box center [1095, 575] width 39 height 20
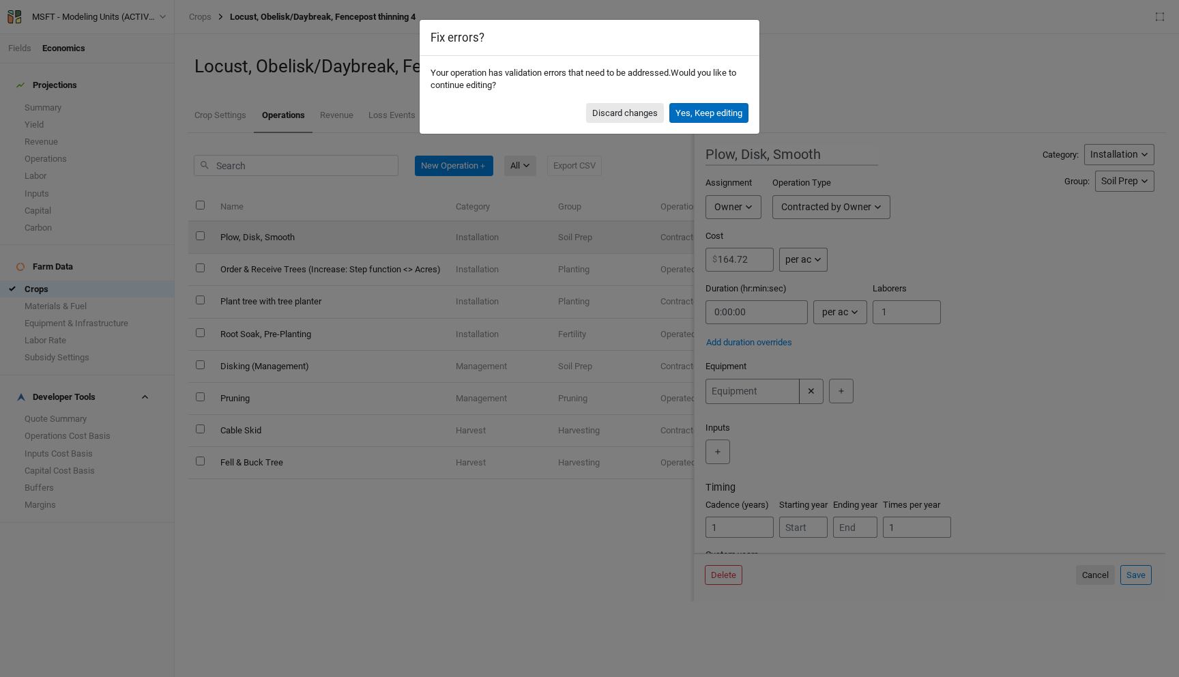
click at [709, 110] on button "Yes, Keep editing" at bounding box center [708, 113] width 79 height 20
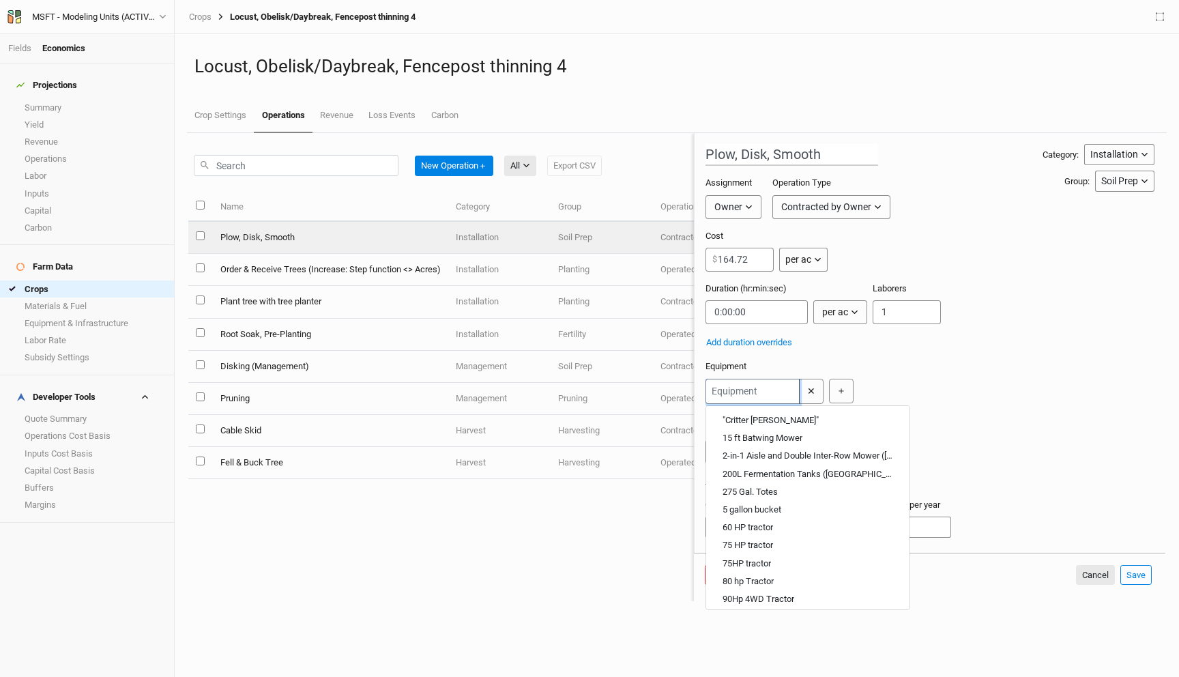
click at [747, 385] on input "text" at bounding box center [752, 391] width 94 height 25
type input "7"
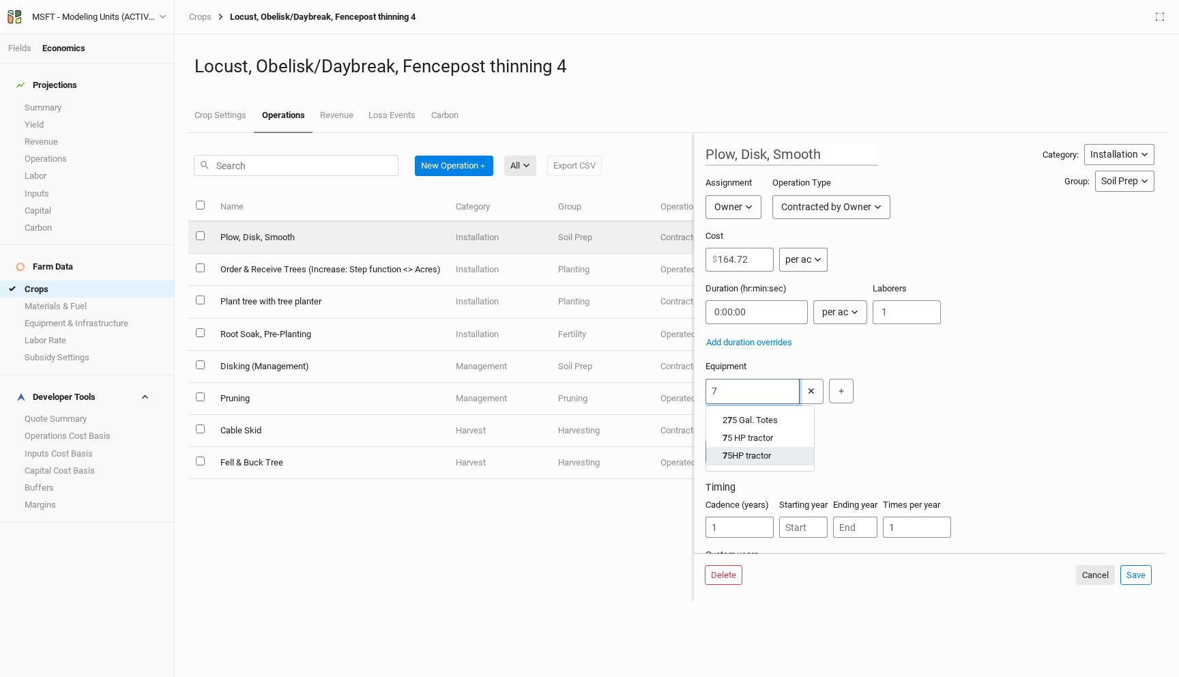
click at [749, 458] on tractor "7 5HP tractor" at bounding box center [746, 455] width 48 height 12
click at [1140, 569] on button "Save" at bounding box center [1135, 575] width 31 height 20
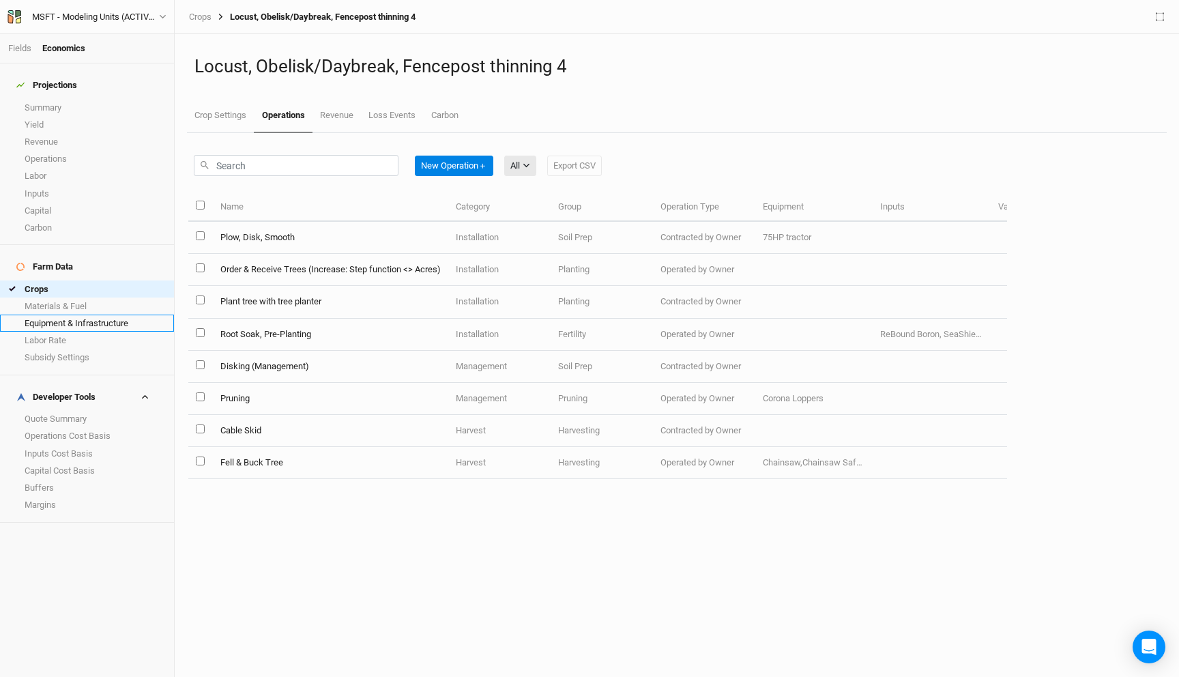
click at [74, 314] on link "Equipment & Infrastructure" at bounding box center [87, 322] width 174 height 17
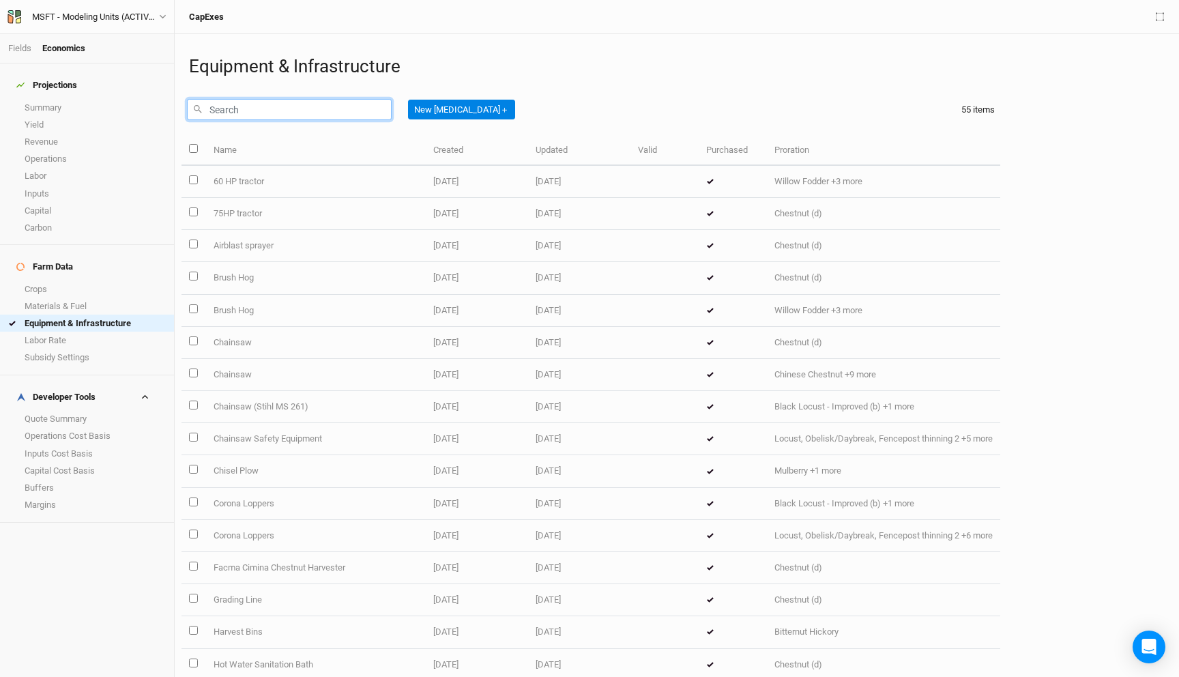
click at [305, 106] on input "text" at bounding box center [289, 109] width 205 height 21
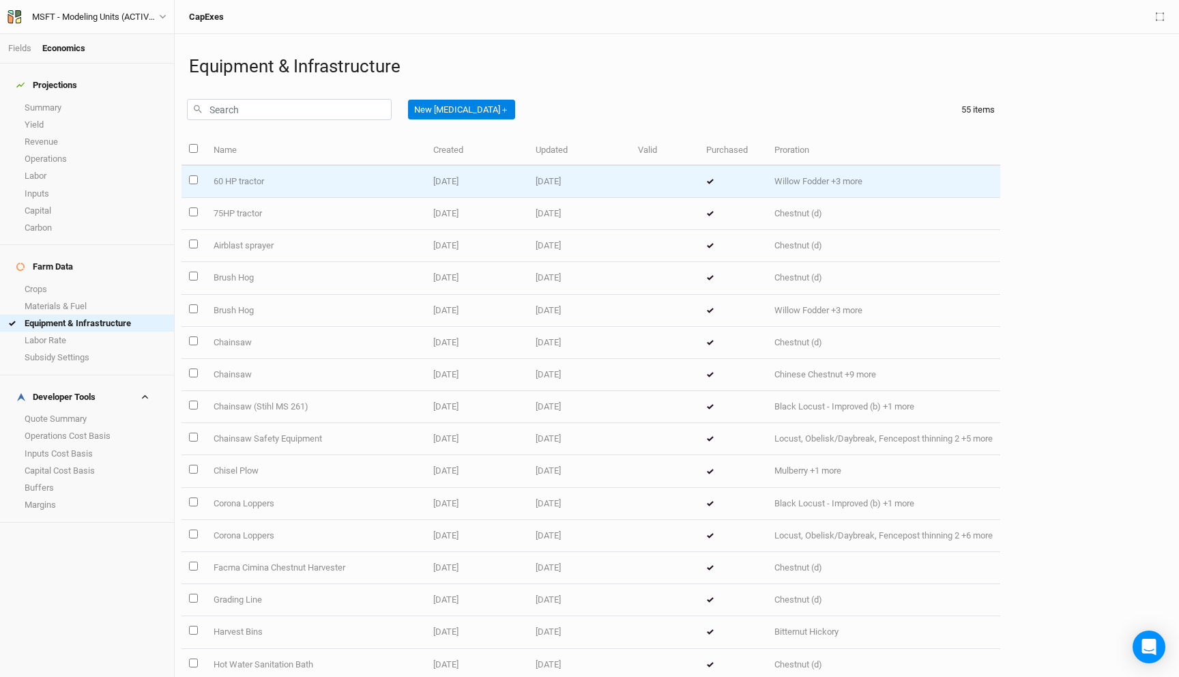
click at [806, 177] on td "Willow Fodder +3 more" at bounding box center [883, 182] width 233 height 32
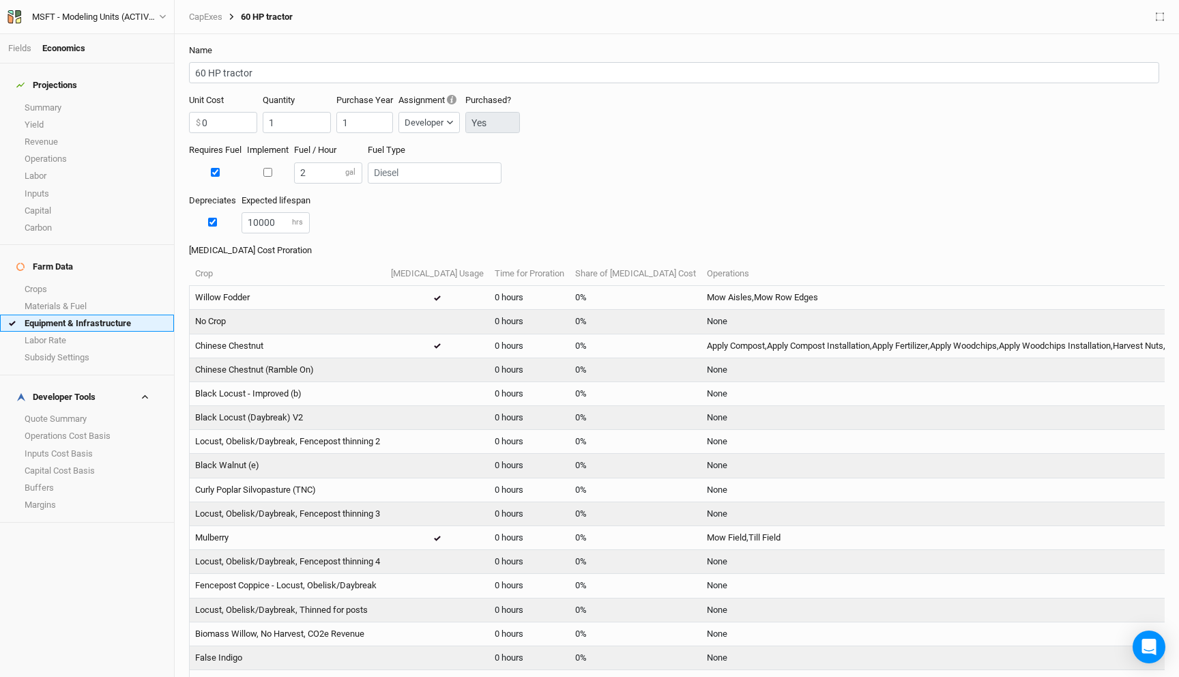
click at [68, 314] on link "Equipment & Infrastructure" at bounding box center [87, 322] width 174 height 17
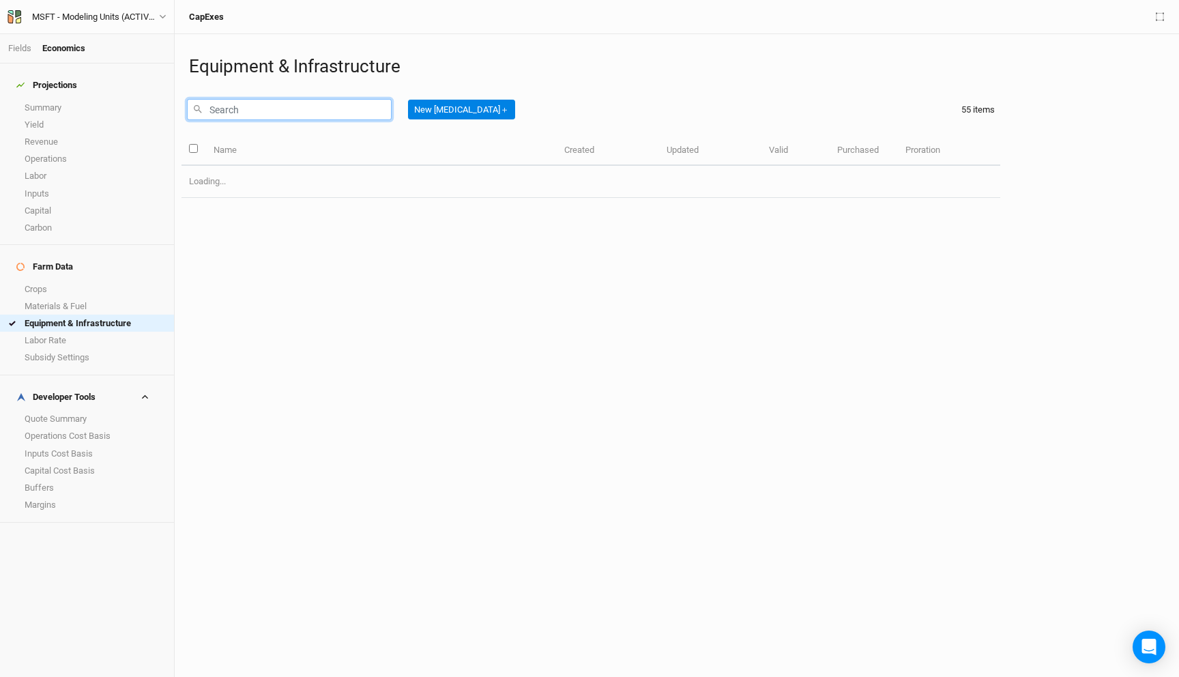
click at [242, 106] on input "text" at bounding box center [289, 109] width 205 height 21
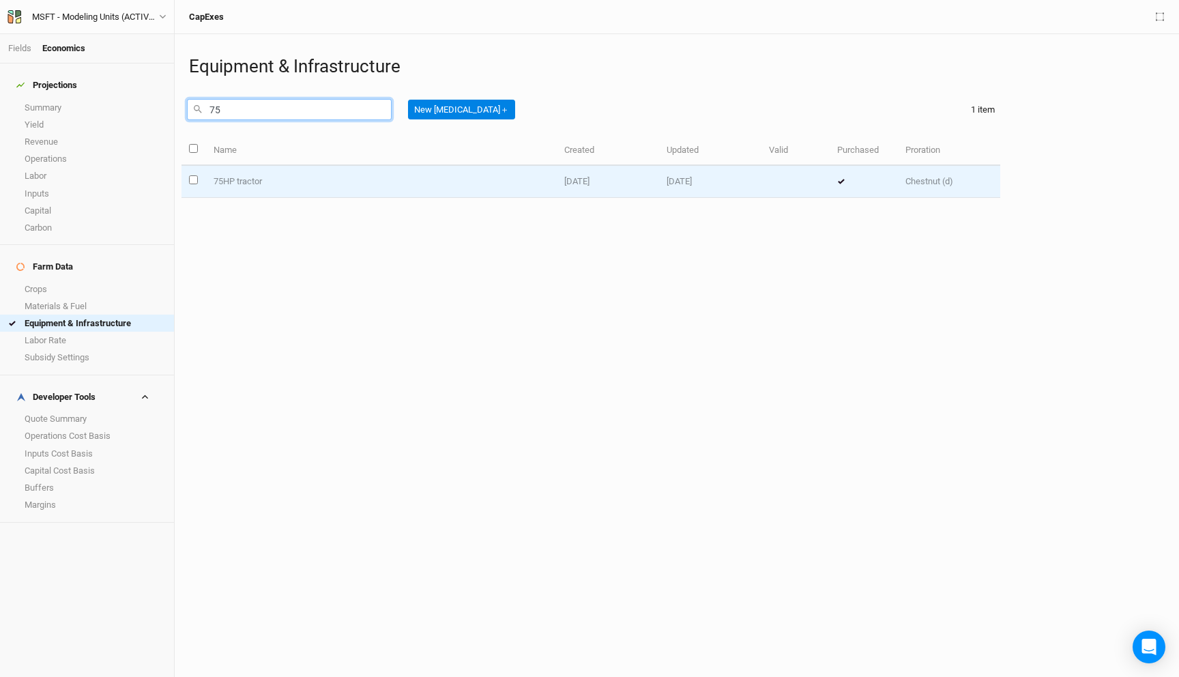
type input "75"
click at [254, 189] on td "75HP tractor" at bounding box center [380, 182] width 351 height 32
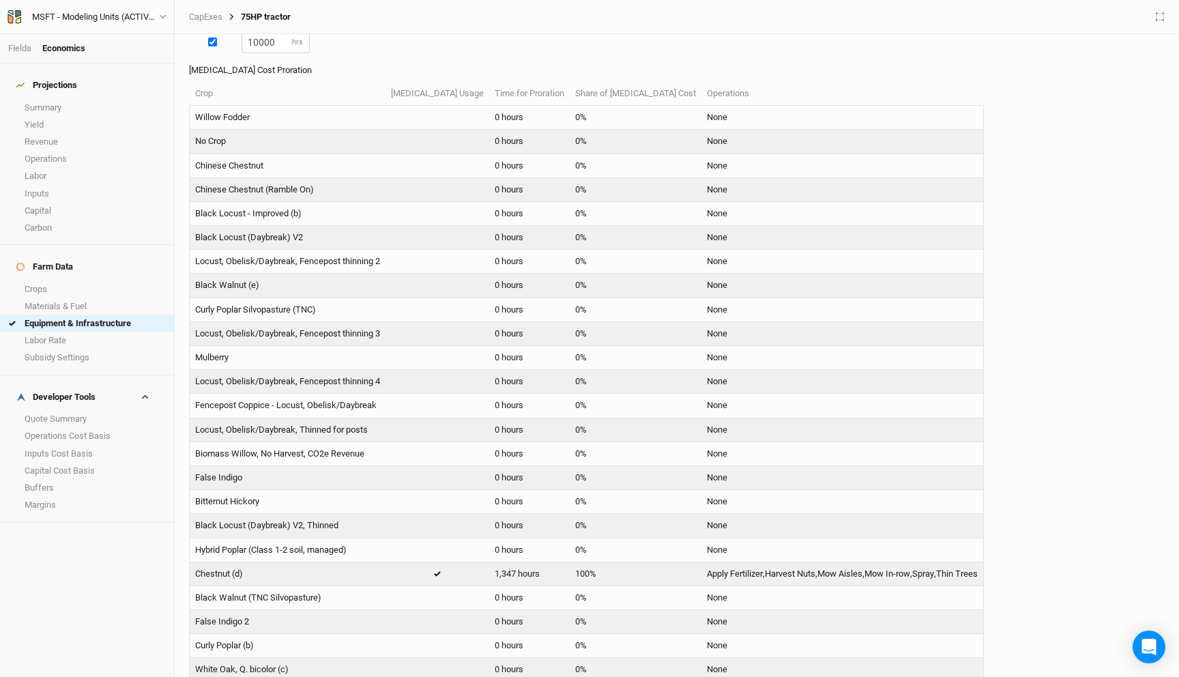
scroll to position [134, 0]
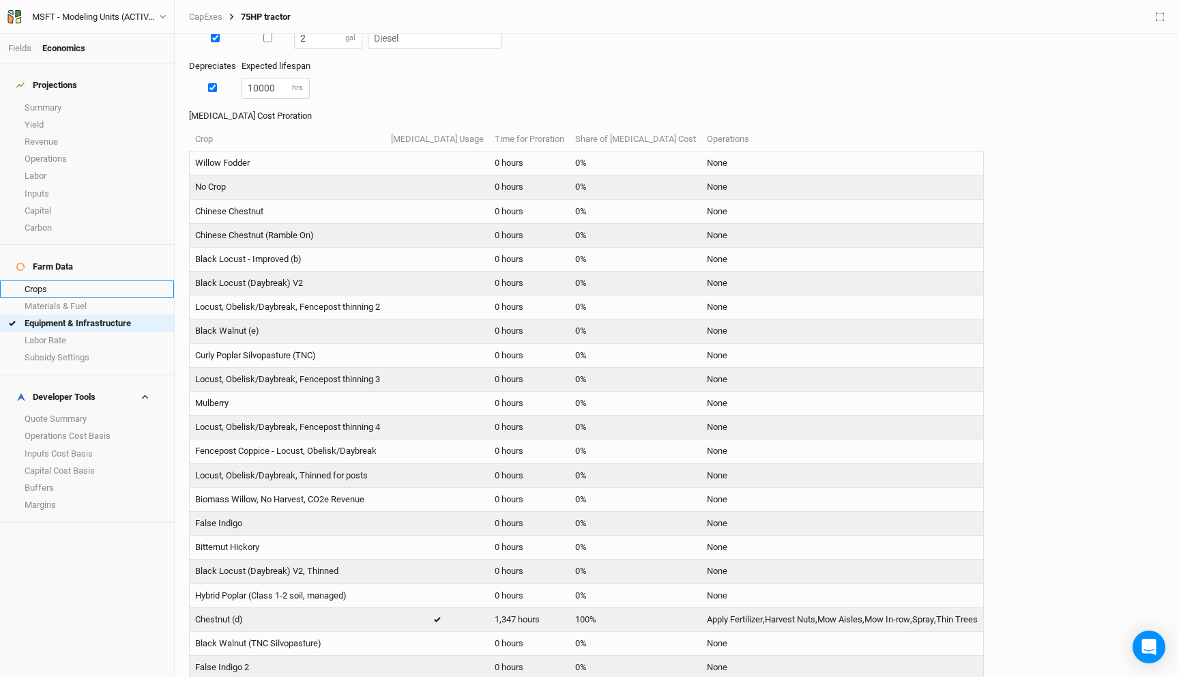
click at [59, 280] on link "Crops" at bounding box center [87, 288] width 174 height 17
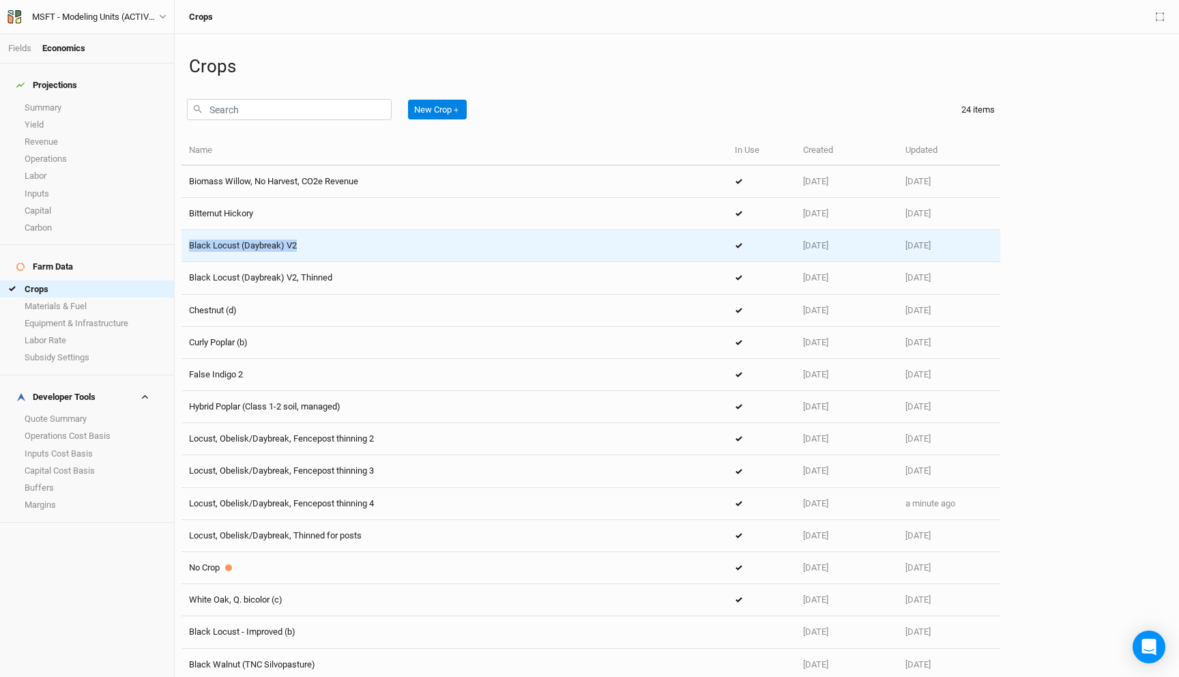
drag, startPoint x: 383, startPoint y: 250, endPoint x: 370, endPoint y: 237, distance: 17.9
click at [370, 237] on td "Black Locust (Daybreak) V2" at bounding box center [454, 246] width 546 height 32
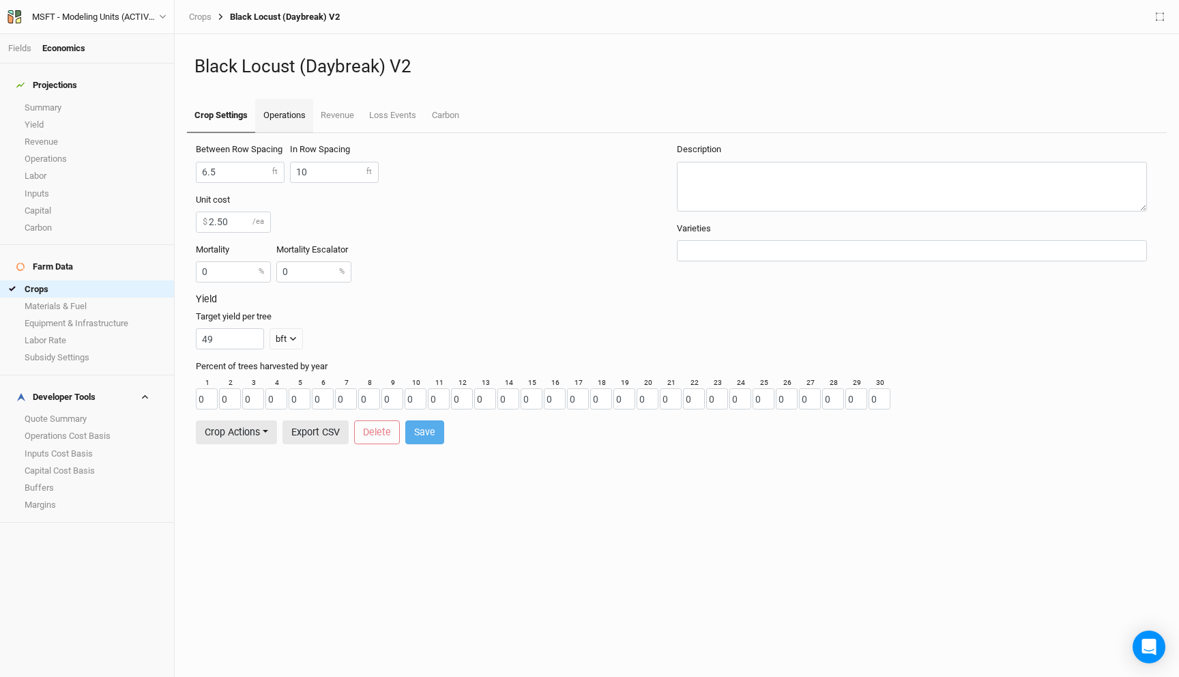
click at [276, 119] on link "Operations" at bounding box center [283, 116] width 57 height 34
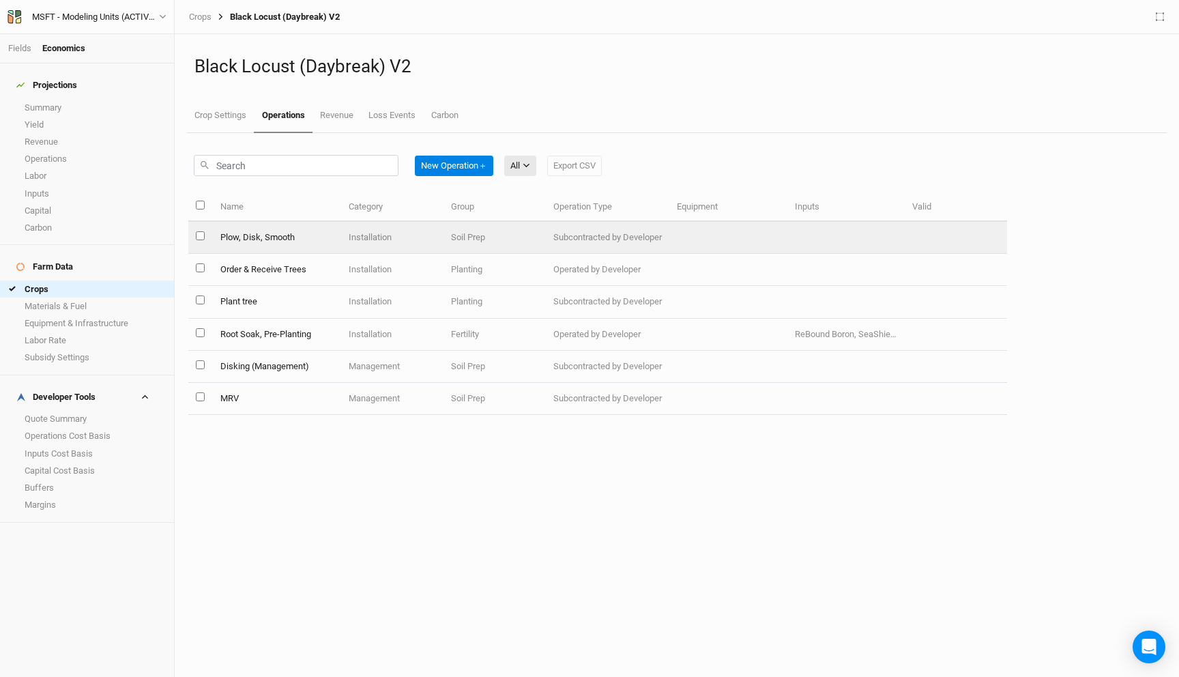
click at [198, 236] on input "select this item" at bounding box center [200, 235] width 9 height 9
checkbox input "true"
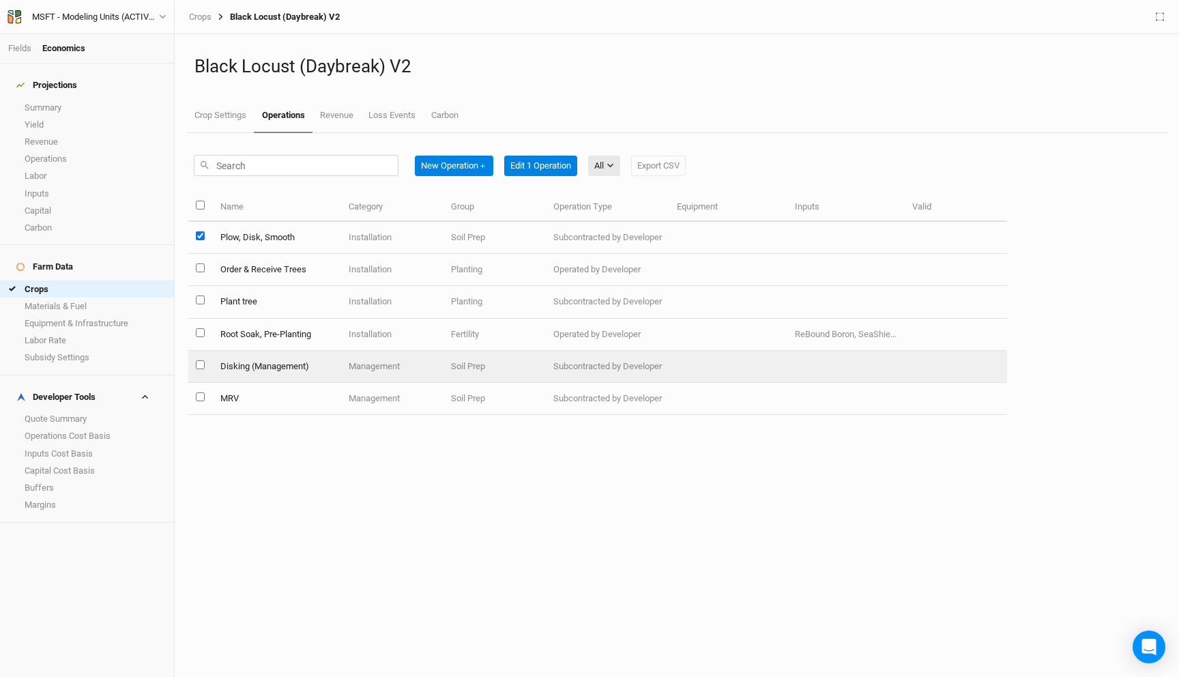
click at [199, 364] on input "select this item" at bounding box center [200, 364] width 9 height 9
checkbox input "true"
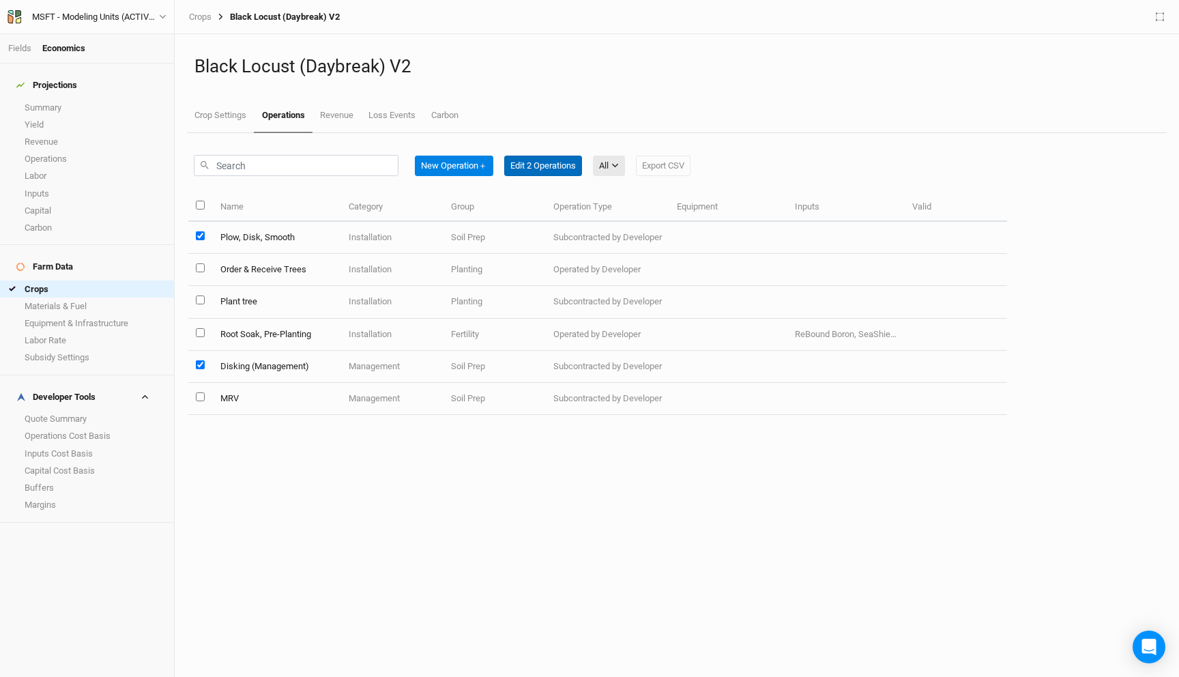
click at [537, 164] on button "Edit 2 Operations" at bounding box center [543, 166] width 78 height 20
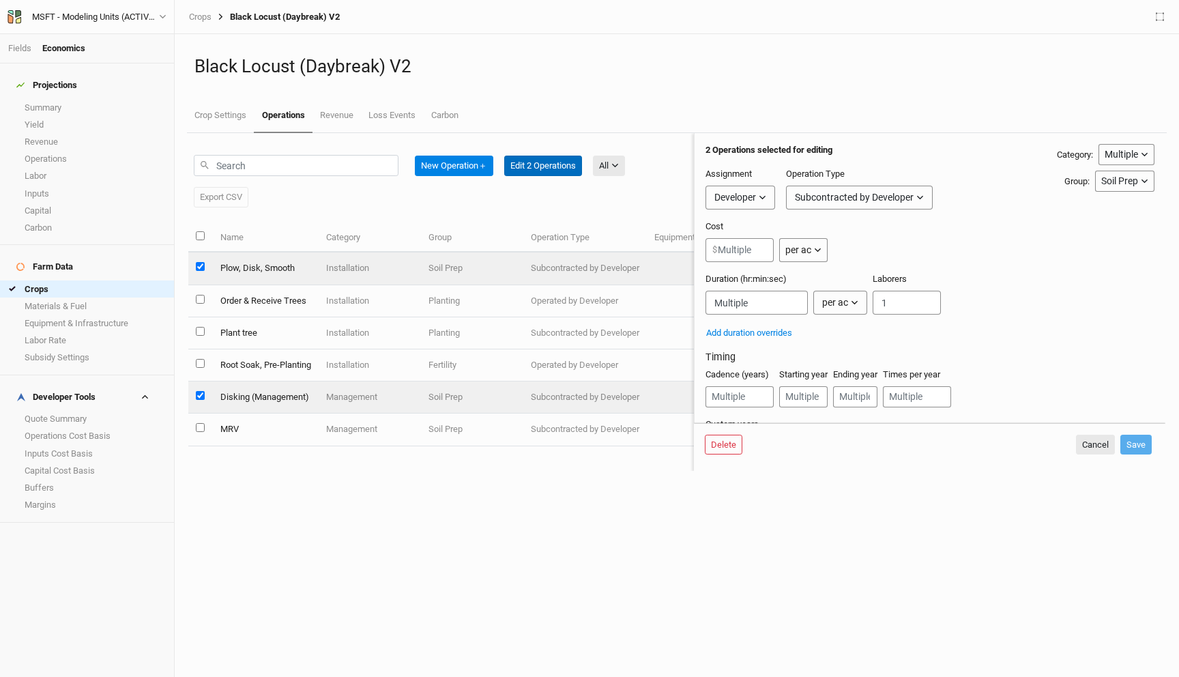
scroll to position [48, 0]
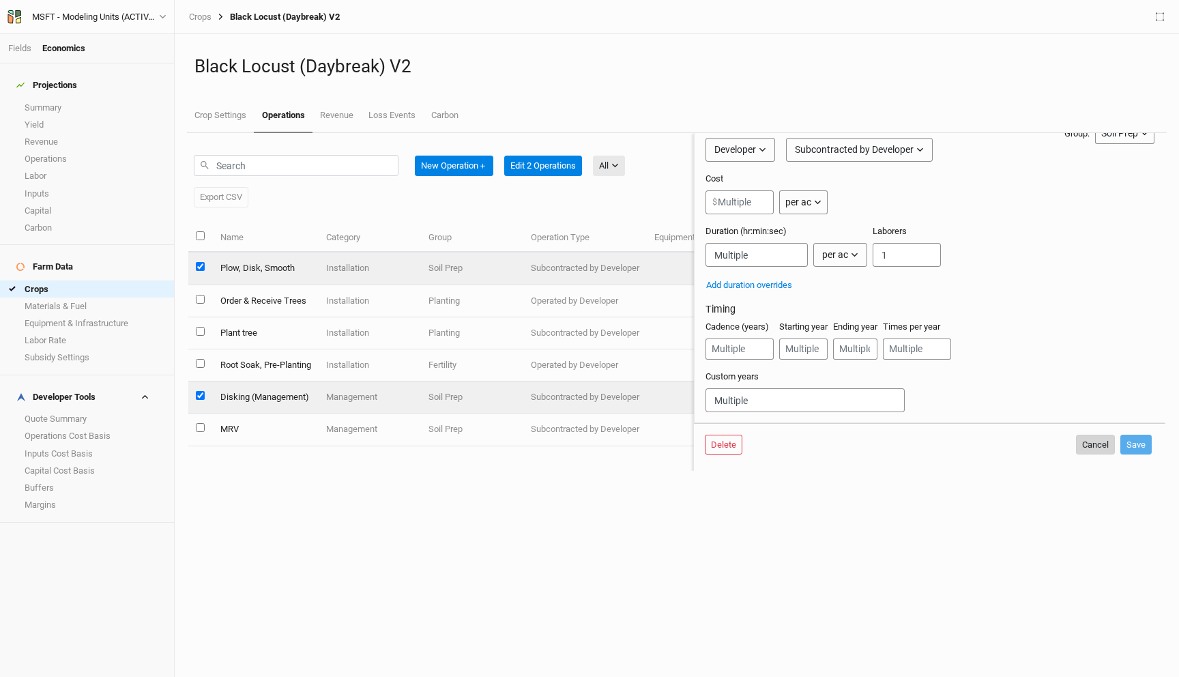
click at [1091, 443] on button "Cancel" at bounding box center [1095, 444] width 39 height 20
checkbox input "false"
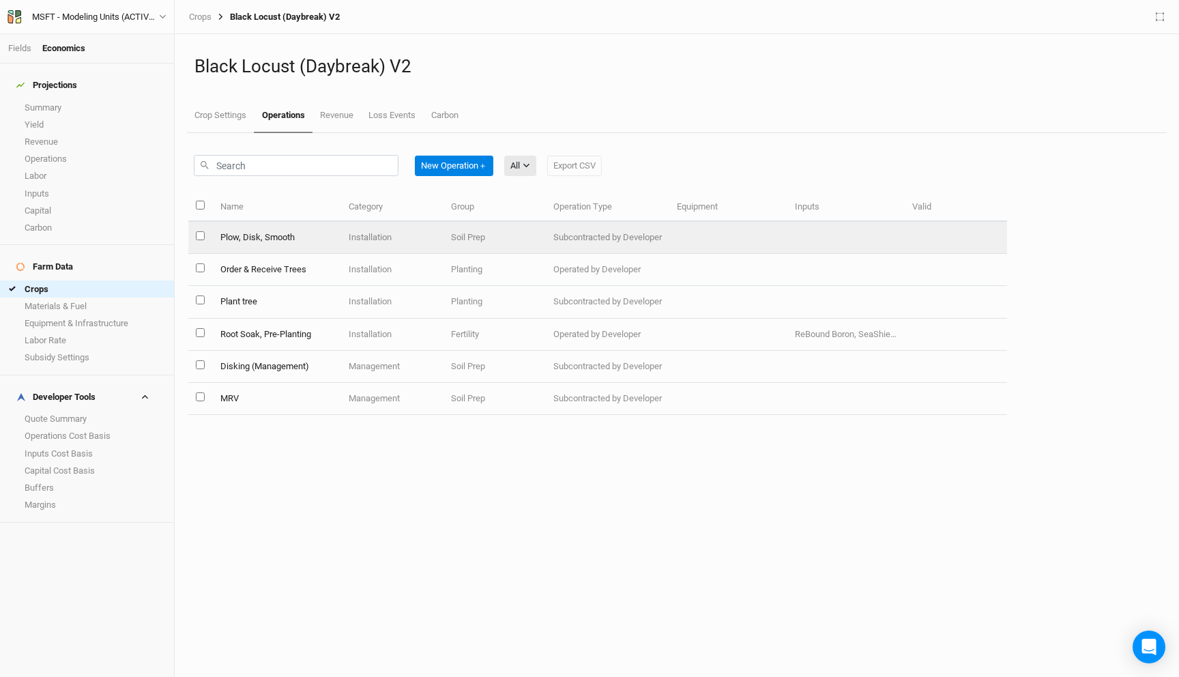
click at [264, 238] on td "Plow, Disk, Smooth" at bounding box center [276, 238] width 129 height 32
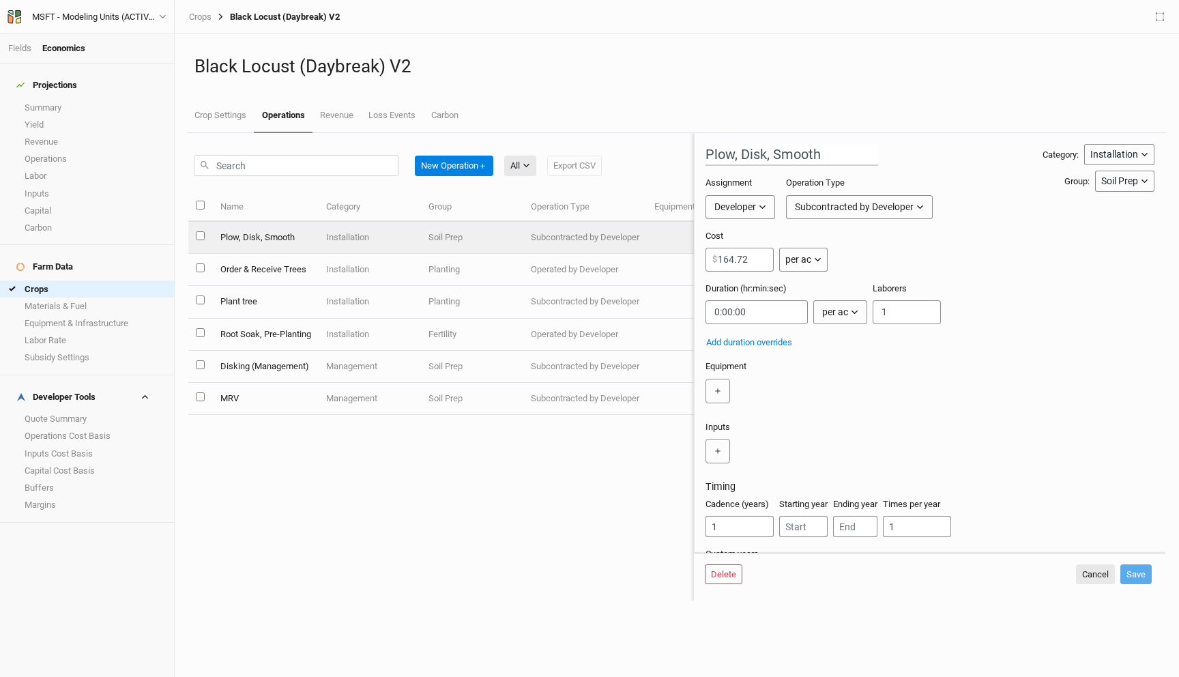
click at [701, 392] on form "Plow, Disk, Smooth Category: Installation Installation Management Harvest Marke…" at bounding box center [929, 342] width 471 height 419
click at [712, 391] on button "＋" at bounding box center [717, 391] width 25 height 25
click at [724, 391] on input "text" at bounding box center [752, 391] width 94 height 25
type input "75"
click at [764, 454] on tractor "75 HP tractor" at bounding box center [746, 455] width 48 height 12
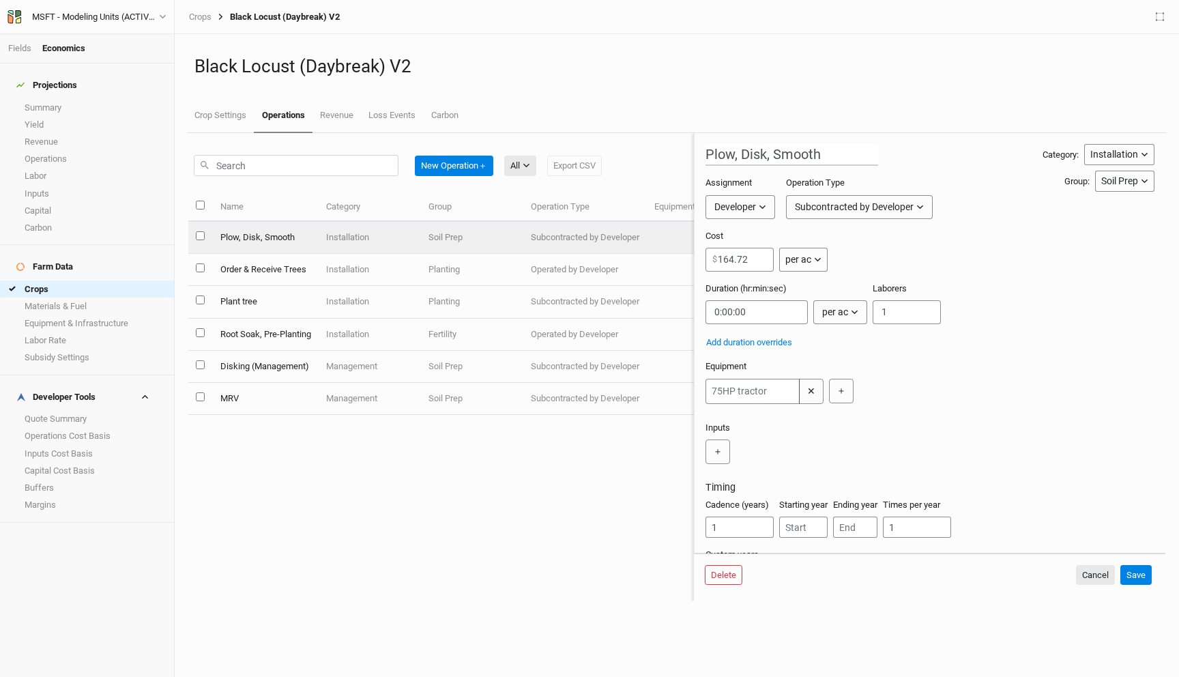
click at [786, 441] on div "＋" at bounding box center [926, 451] width 443 height 25
click at [1138, 572] on button "Save" at bounding box center [1135, 575] width 31 height 20
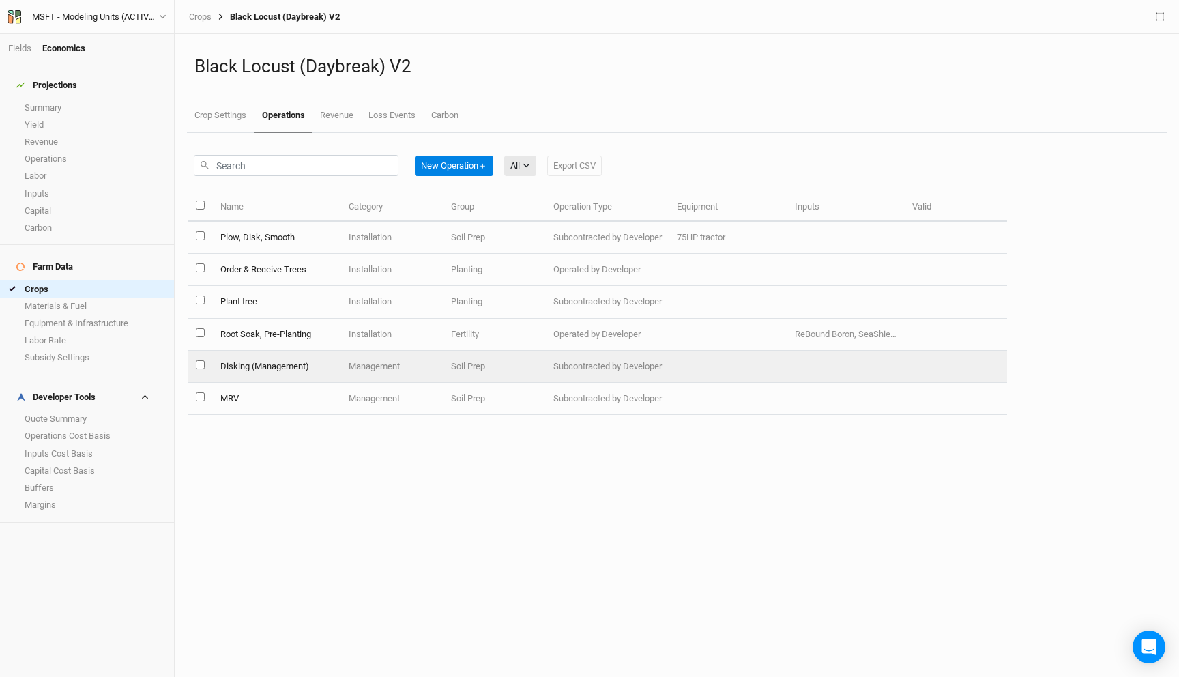
click at [312, 364] on td "Disking (Management)" at bounding box center [276, 367] width 129 height 32
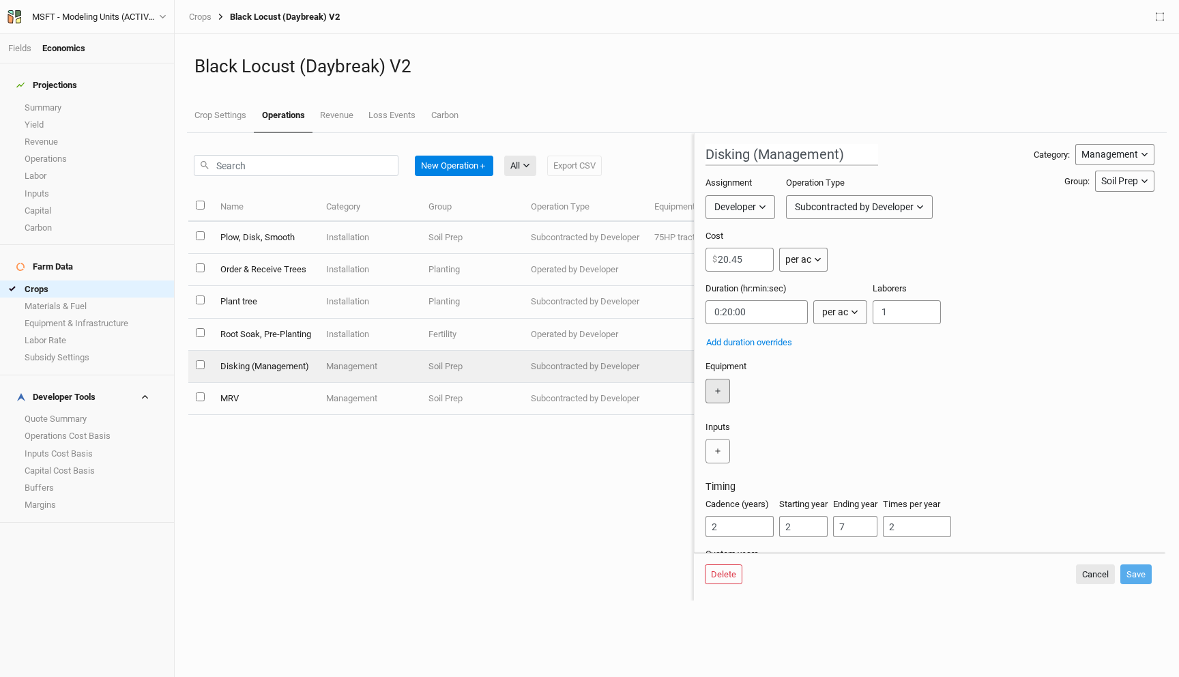
click at [715, 388] on button "＋" at bounding box center [717, 391] width 25 height 25
click at [741, 394] on input "text" at bounding box center [752, 391] width 94 height 25
type input "75"
click at [742, 454] on tractor "75 HP tractor" at bounding box center [746, 455] width 48 height 12
click at [873, 432] on div "Inputs ＋" at bounding box center [926, 445] width 443 height 49
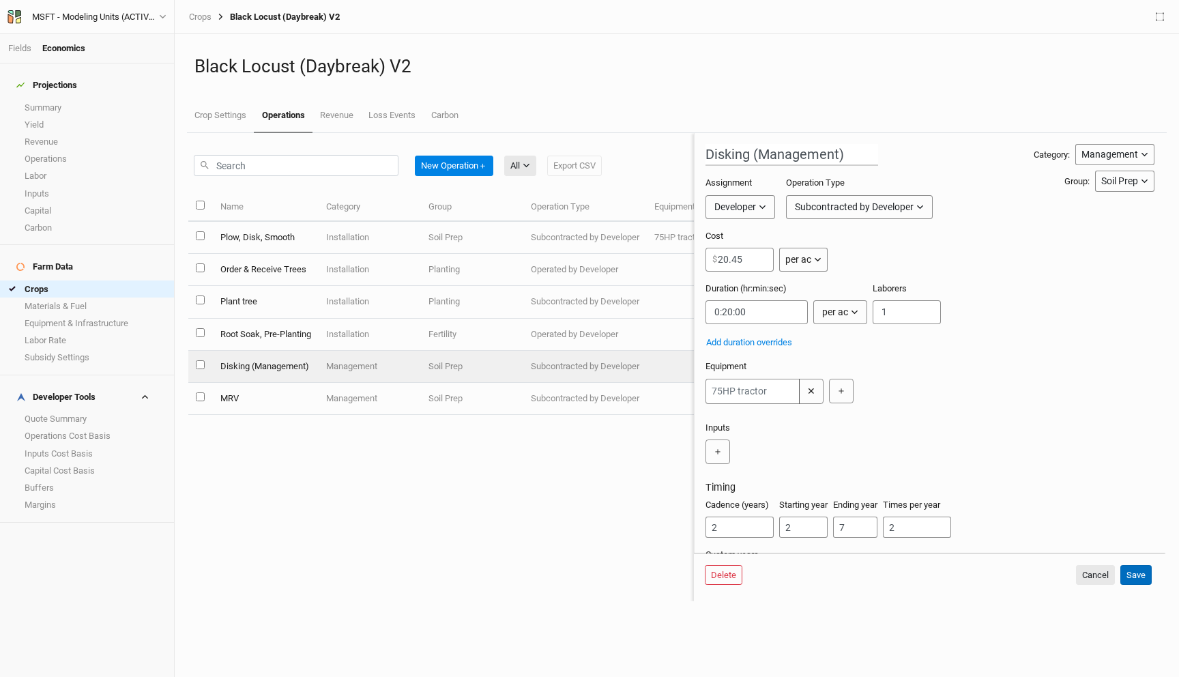
click at [1138, 570] on button "Save" at bounding box center [1135, 575] width 31 height 20
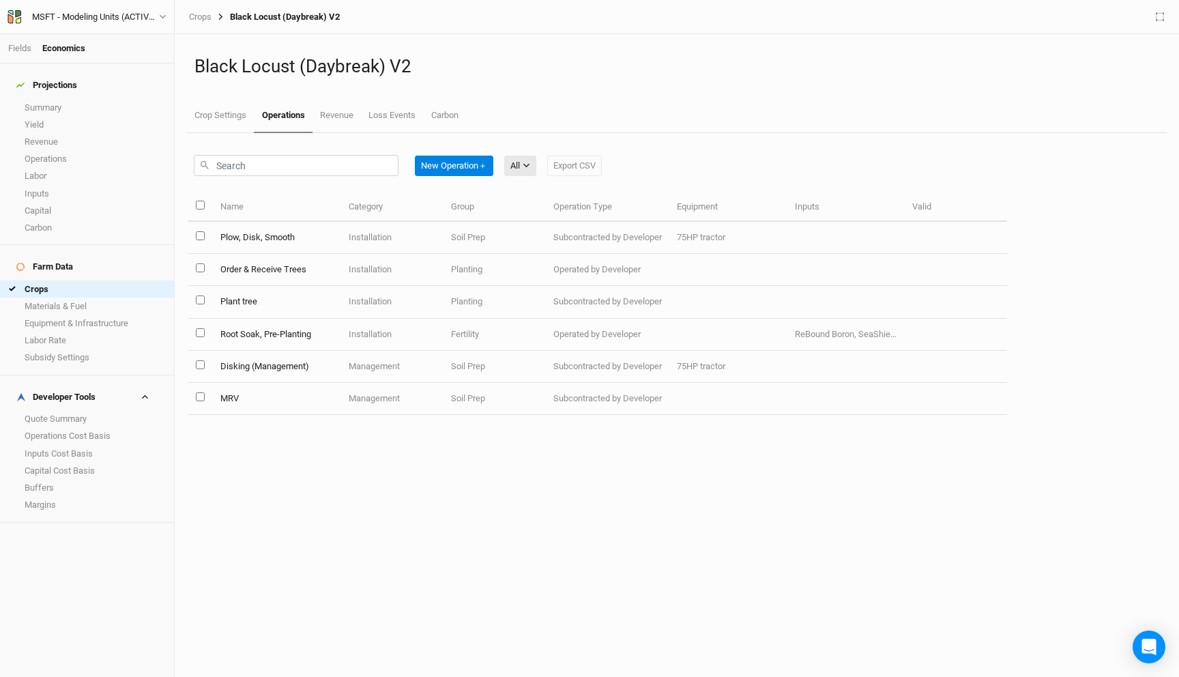
click at [185, 12] on div "Crops Black Locust (Daybreak) V2" at bounding box center [676, 16] width 990 height 17
click at [195, 15] on link "Crops" at bounding box center [200, 17] width 23 height 11
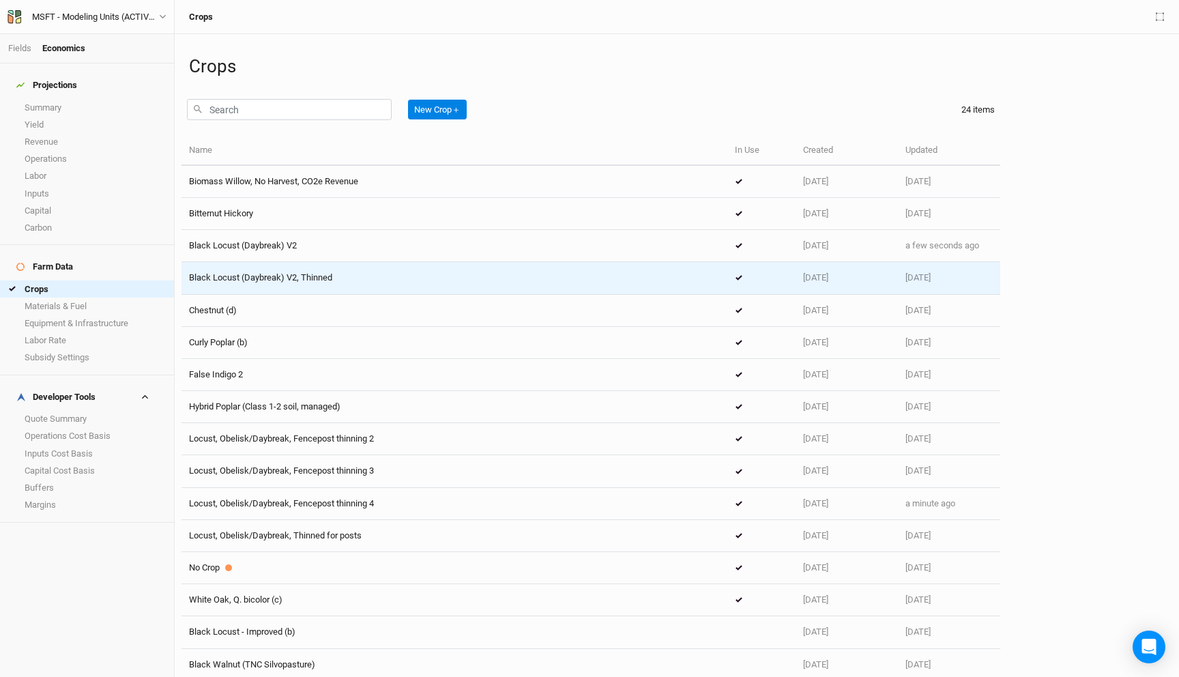
click at [330, 273] on span "Black Locust (Daybreak) V2, Thinned" at bounding box center [260, 277] width 143 height 10
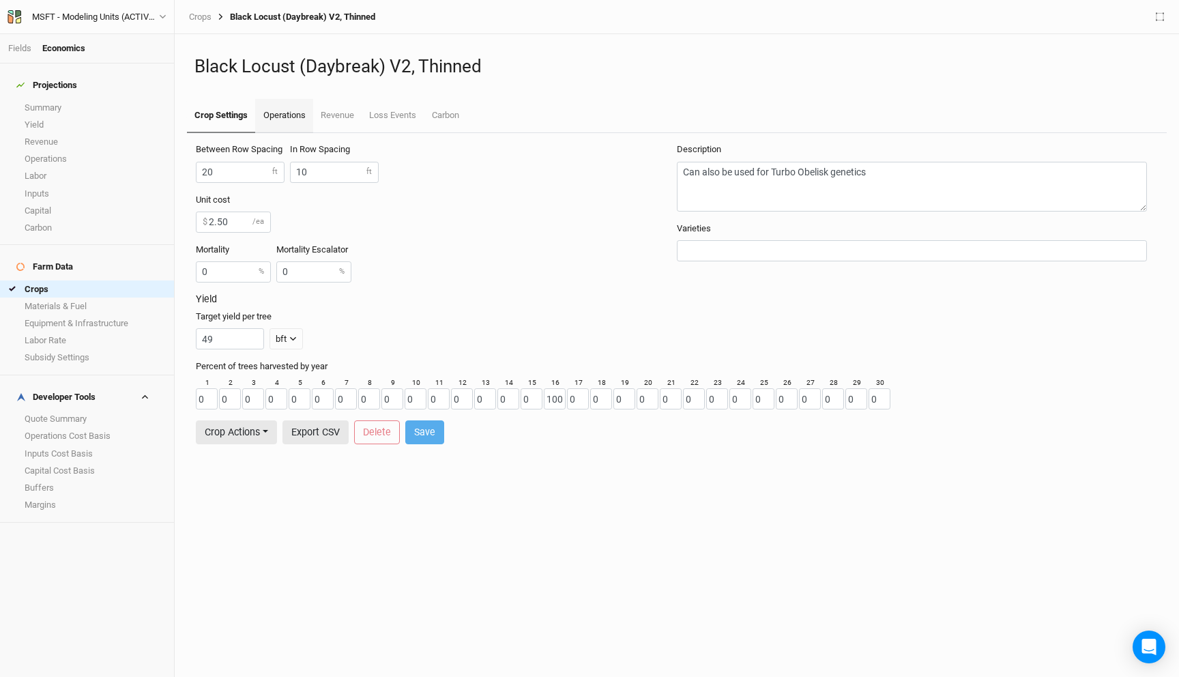
click at [286, 118] on link "Operations" at bounding box center [283, 116] width 57 height 34
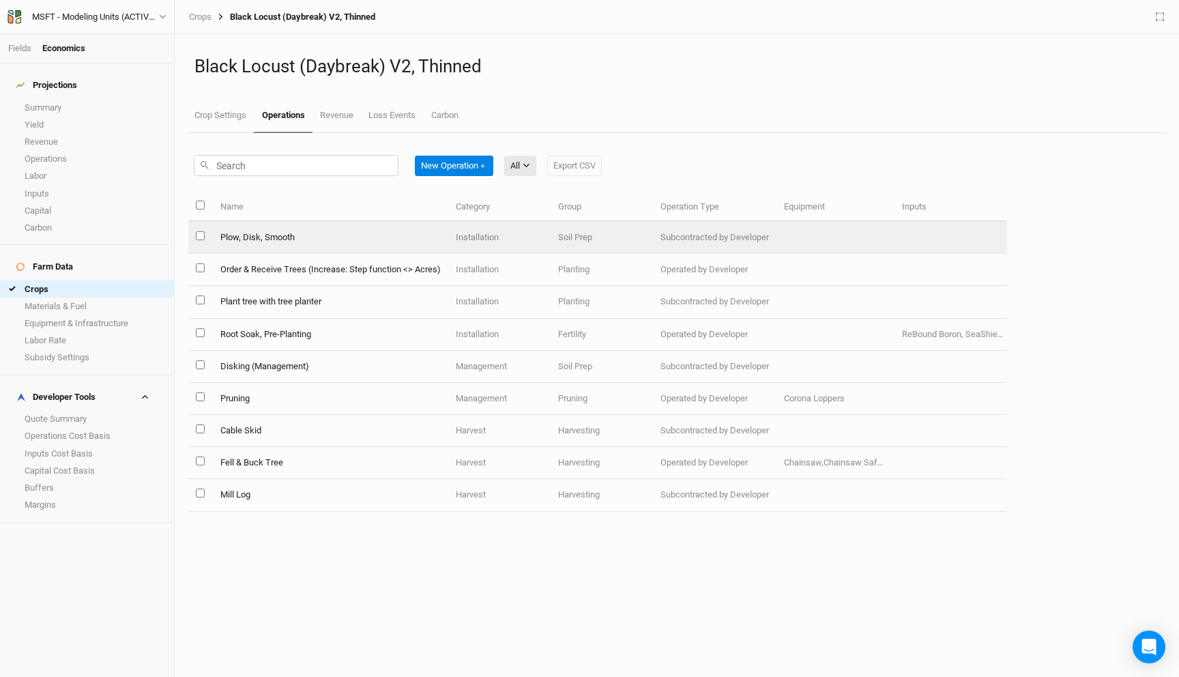
click at [310, 237] on td "Plow, Disk, Smooth" at bounding box center [329, 238] width 235 height 32
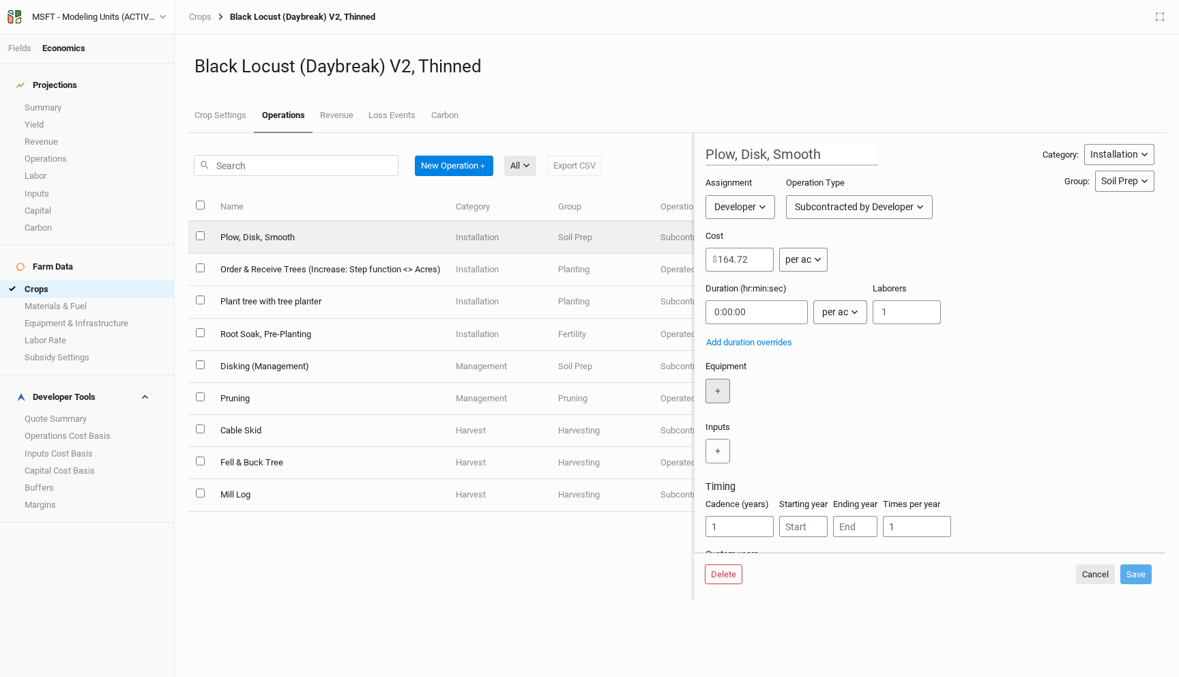
click at [718, 391] on button "＋" at bounding box center [717, 391] width 25 height 25
click at [730, 386] on input "text" at bounding box center [752, 391] width 94 height 25
type input "75"
click at [756, 450] on tractor "75 HP tractor" at bounding box center [746, 455] width 48 height 12
click at [1148, 574] on button "Save" at bounding box center [1135, 575] width 31 height 20
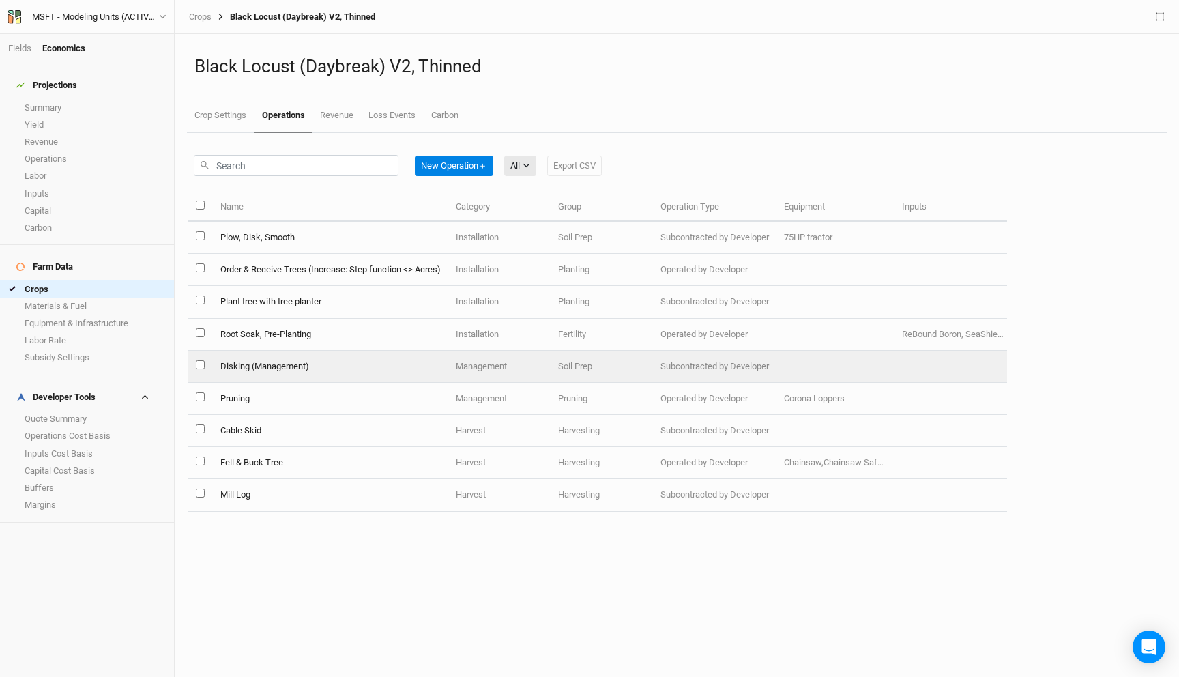
click at [306, 361] on td "Disking (Management)" at bounding box center [329, 367] width 235 height 32
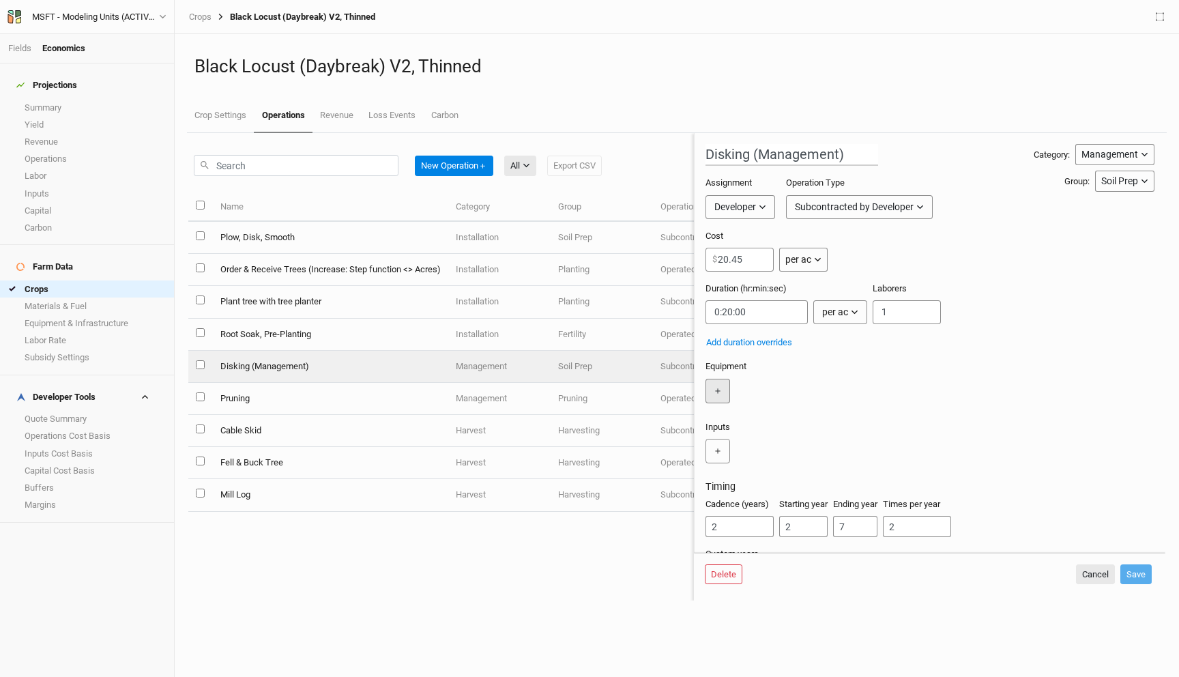
click at [720, 387] on button "＋" at bounding box center [717, 391] width 25 height 25
click at [749, 398] on input "text" at bounding box center [752, 391] width 94 height 25
type input "75"
click at [760, 456] on tractor "75 HP tractor" at bounding box center [746, 455] width 48 height 12
click at [897, 446] on div "＋" at bounding box center [926, 451] width 443 height 25
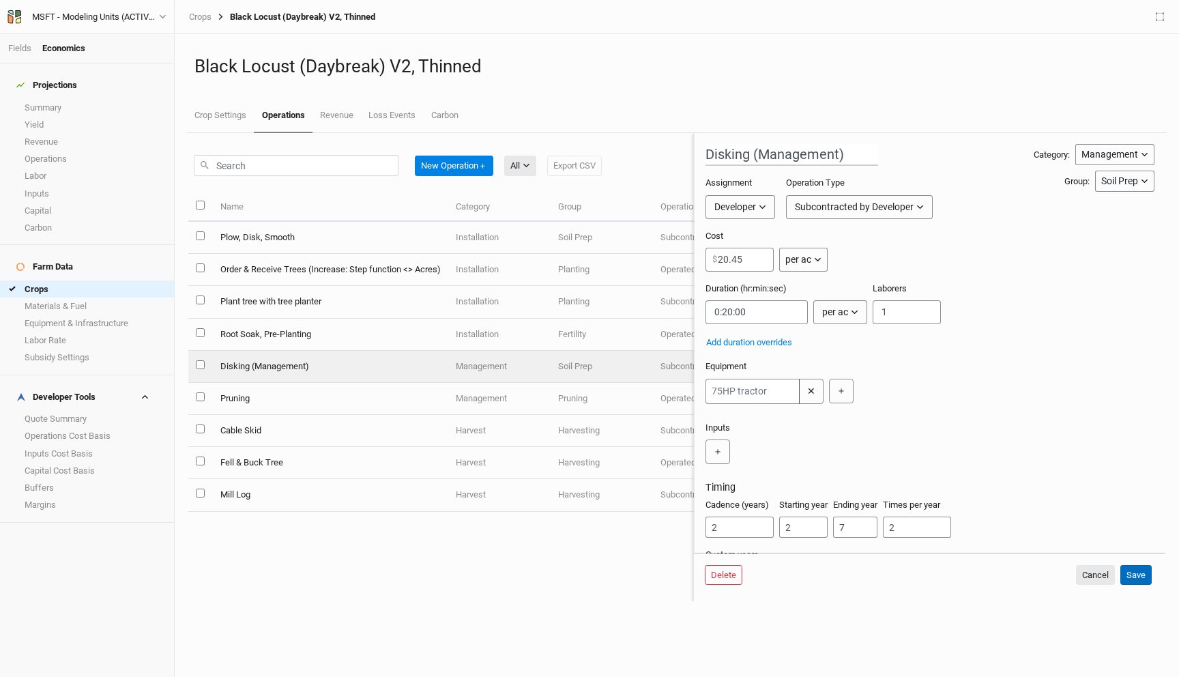
click at [1129, 572] on button "Save" at bounding box center [1135, 575] width 31 height 20
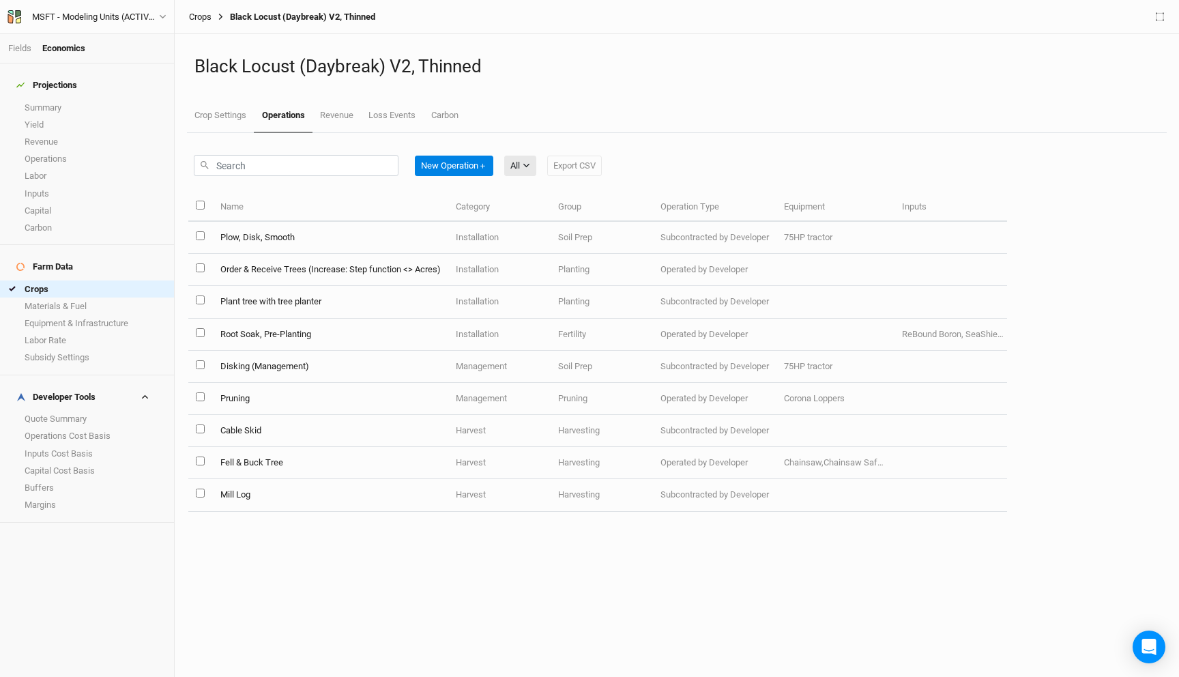
click at [197, 18] on link "Crops" at bounding box center [200, 17] width 23 height 11
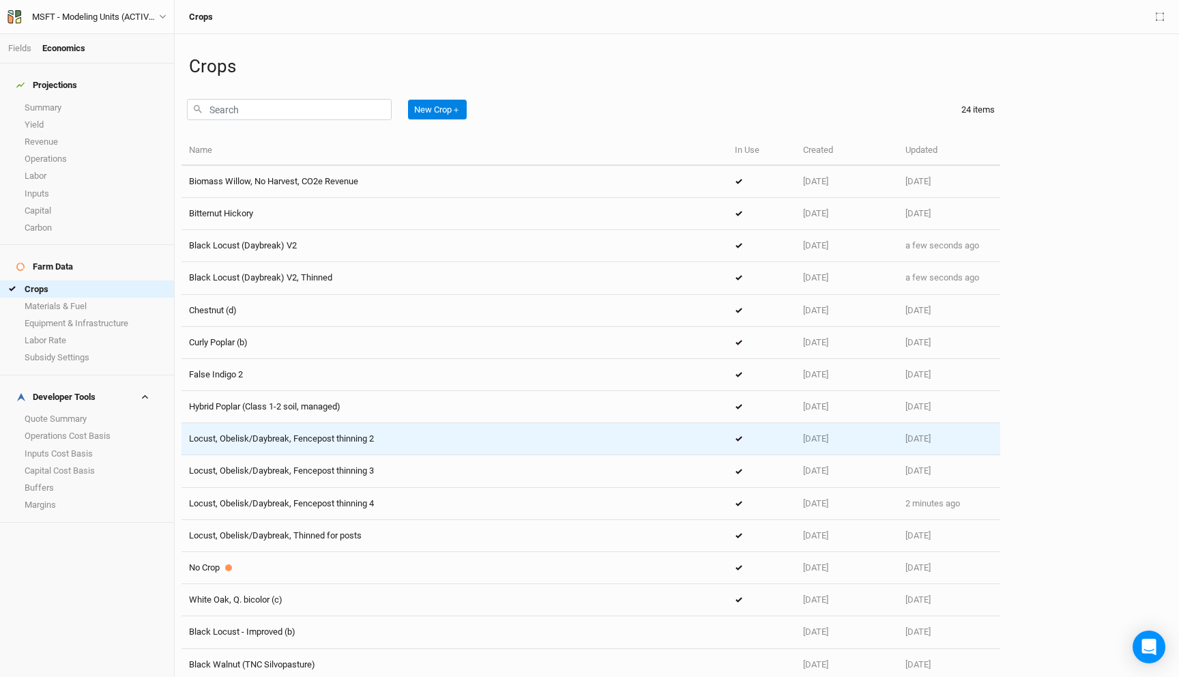
click at [381, 440] on div "Locust, Obelisk/Daybreak, Fencepost thinning 2" at bounding box center [454, 438] width 531 height 12
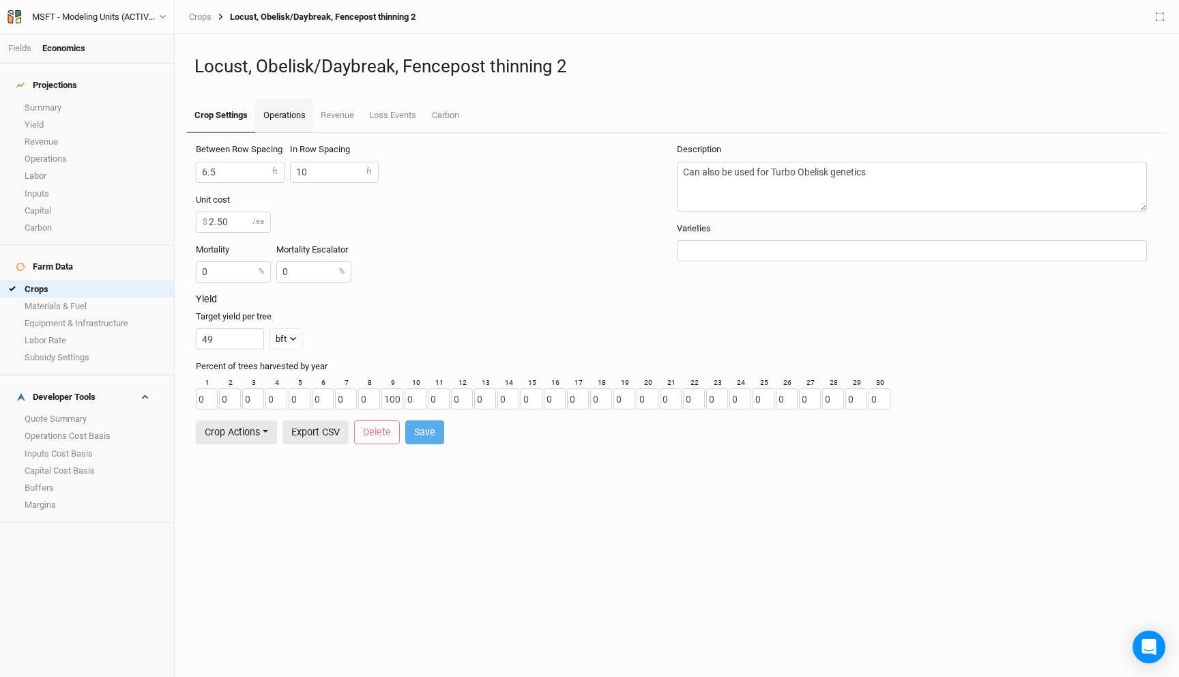
click at [283, 111] on link "Operations" at bounding box center [283, 116] width 57 height 34
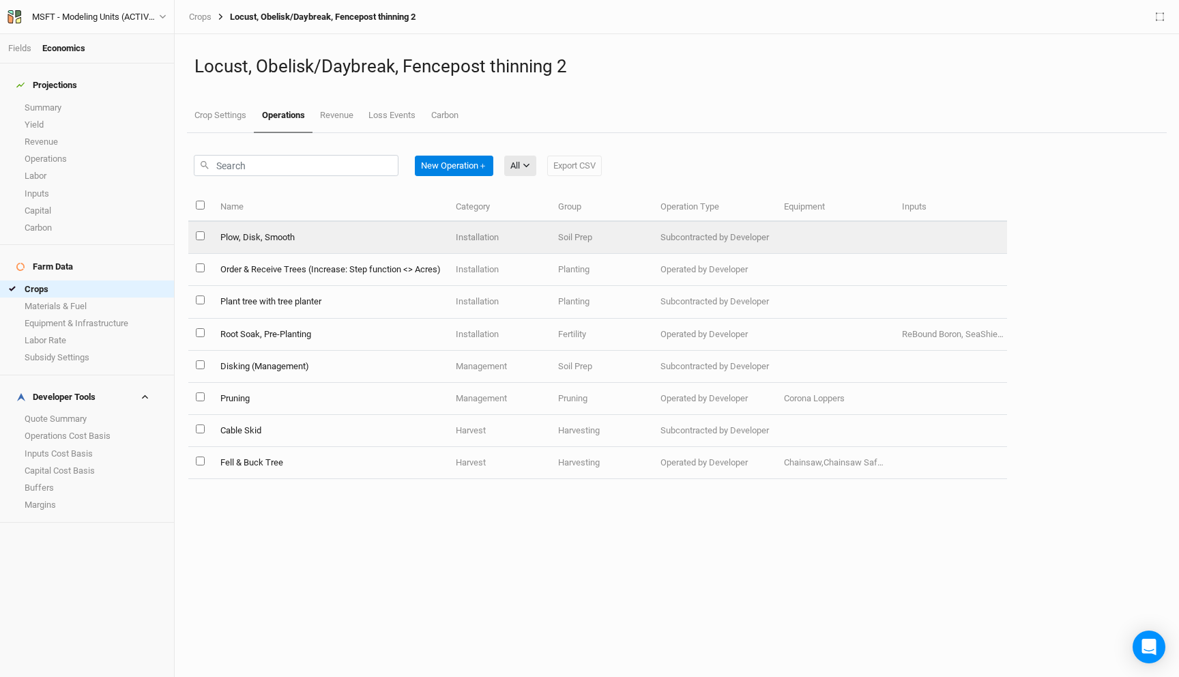
click at [278, 233] on td "Plow, Disk, Smooth" at bounding box center [329, 238] width 235 height 32
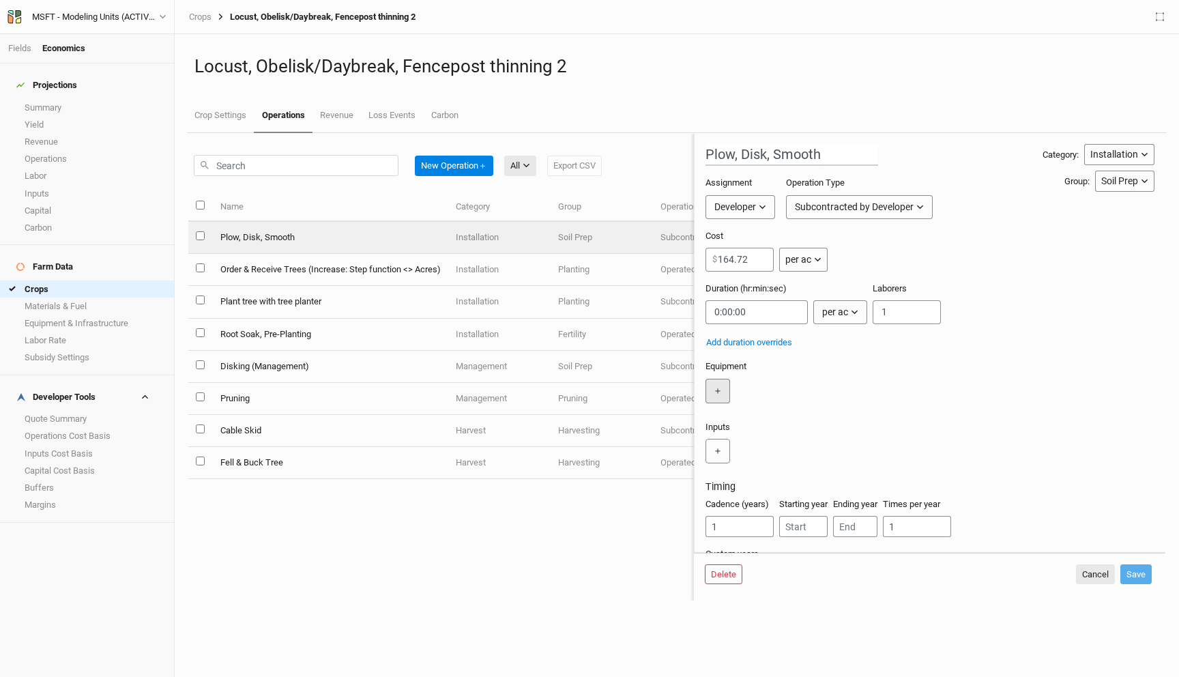
click at [714, 389] on button "＋" at bounding box center [717, 391] width 25 height 25
click at [750, 393] on input "text" at bounding box center [752, 391] width 94 height 25
type input "75"
click at [754, 454] on tractor "75 HP tractor" at bounding box center [746, 455] width 48 height 12
click at [1136, 567] on button "Save" at bounding box center [1135, 575] width 31 height 20
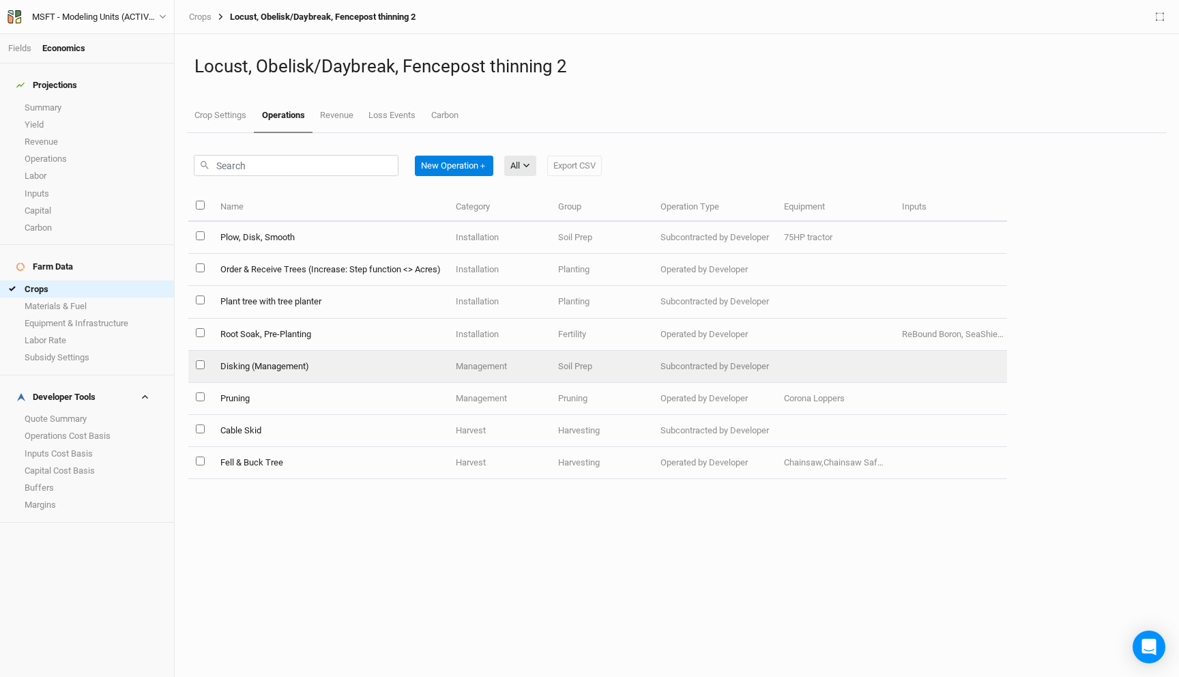
click at [294, 362] on td "Disking (Management)" at bounding box center [329, 367] width 235 height 32
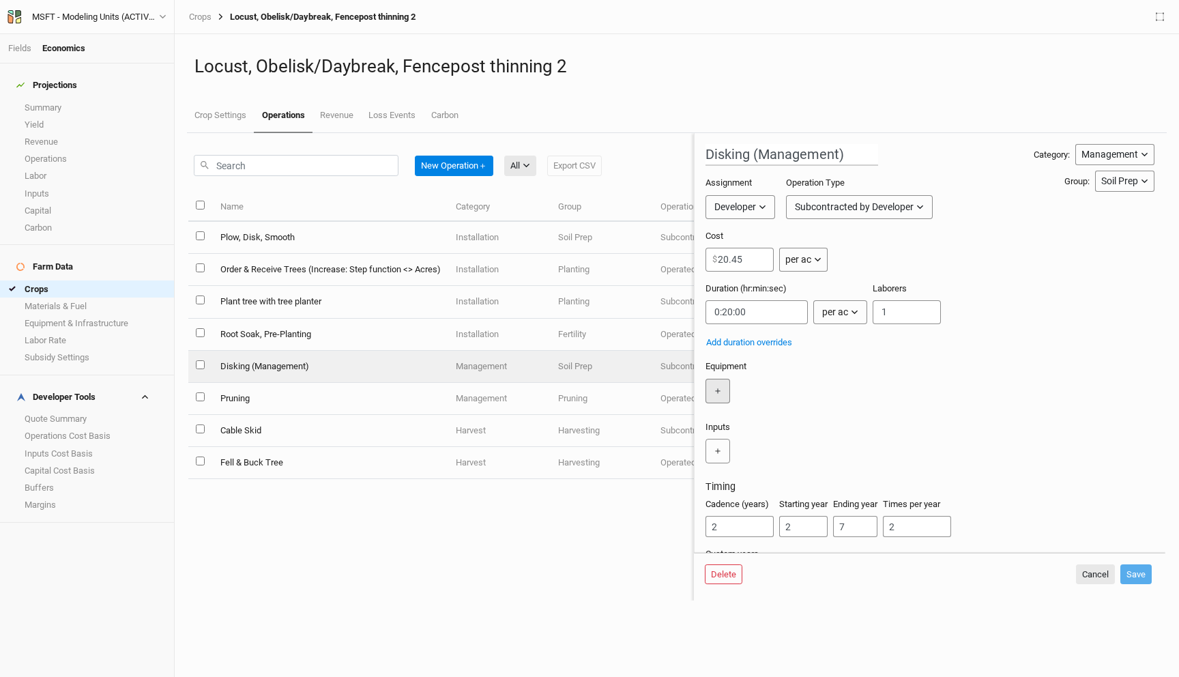
click at [712, 394] on button "＋" at bounding box center [717, 391] width 25 height 25
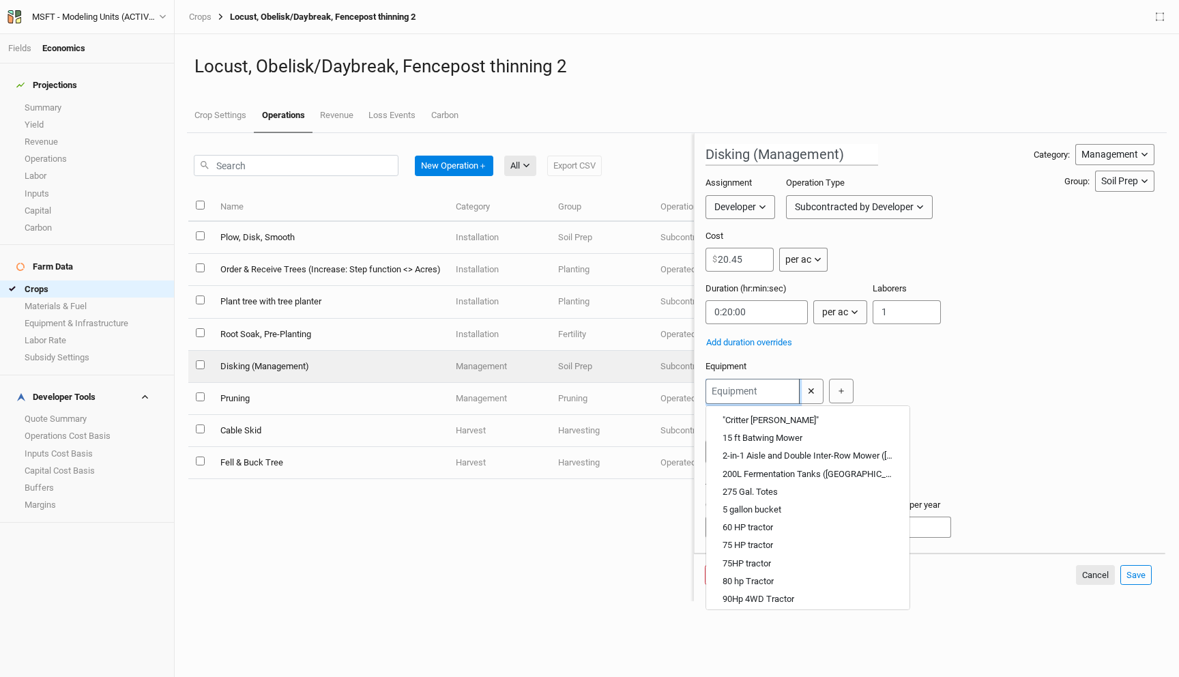
click at [741, 395] on input "text" at bounding box center [752, 391] width 94 height 25
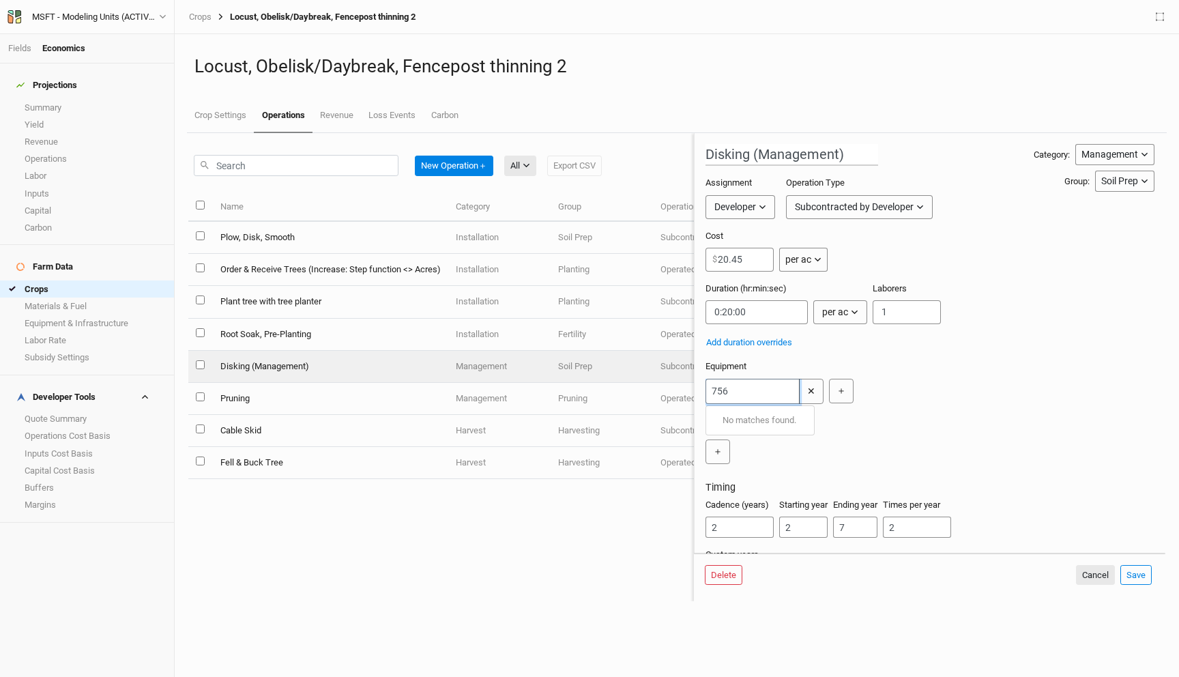
type input "75"
click at [752, 452] on tractor "75 HP tractor" at bounding box center [746, 455] width 48 height 12
click at [1138, 576] on button "Save" at bounding box center [1135, 575] width 31 height 20
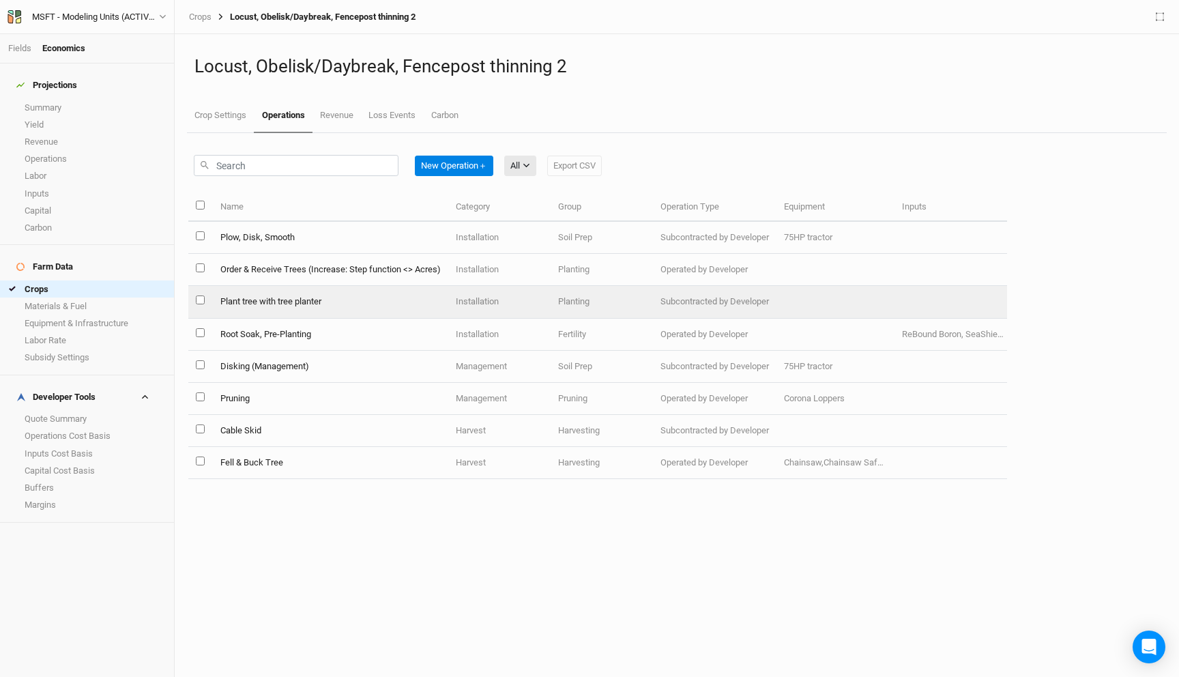
click at [499, 304] on td "Installation" at bounding box center [499, 302] width 102 height 32
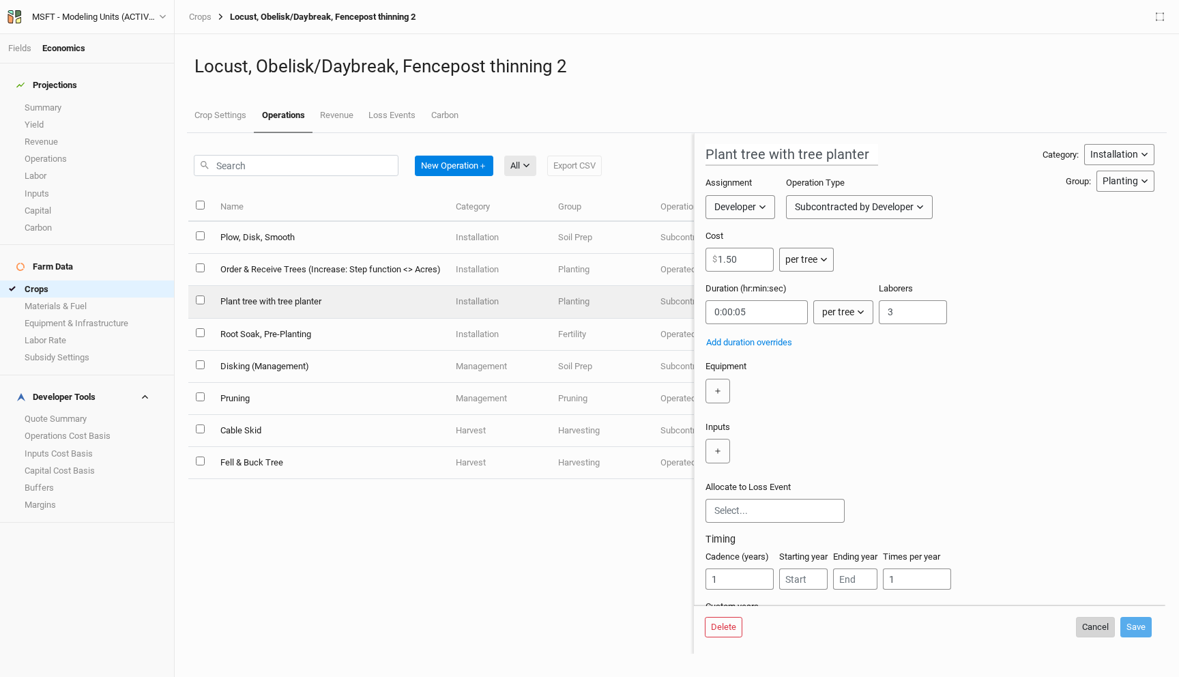
click at [1097, 634] on button "Cancel" at bounding box center [1095, 627] width 39 height 20
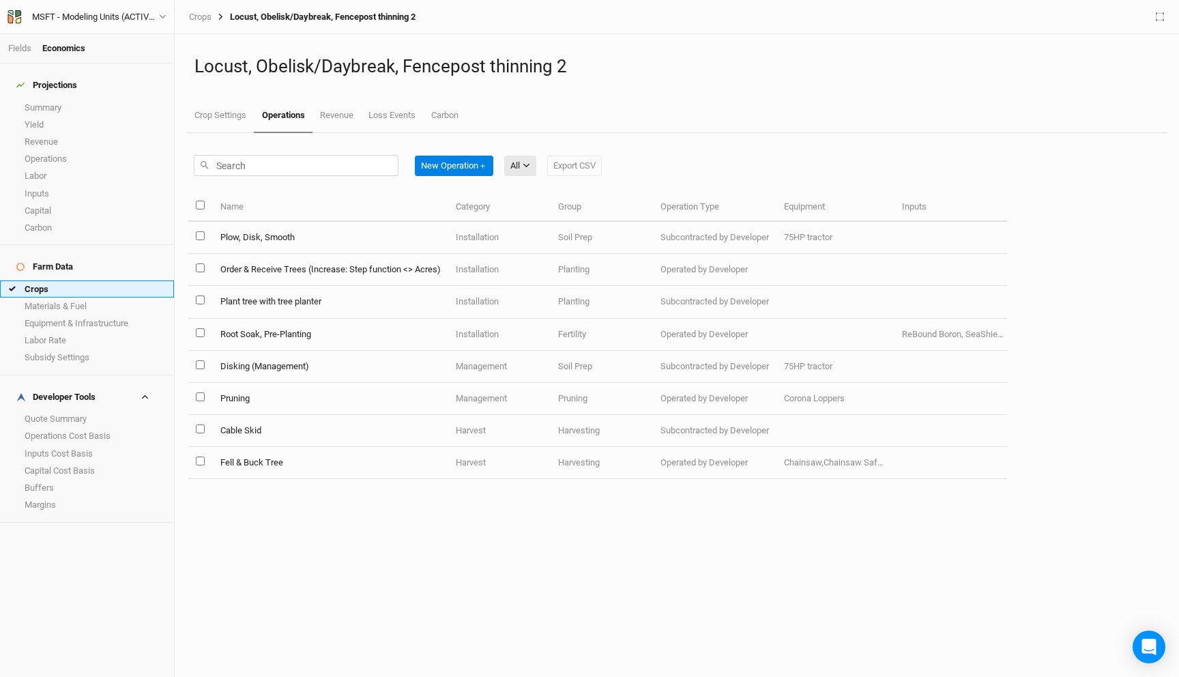
click at [48, 280] on link "Crops" at bounding box center [87, 288] width 174 height 17
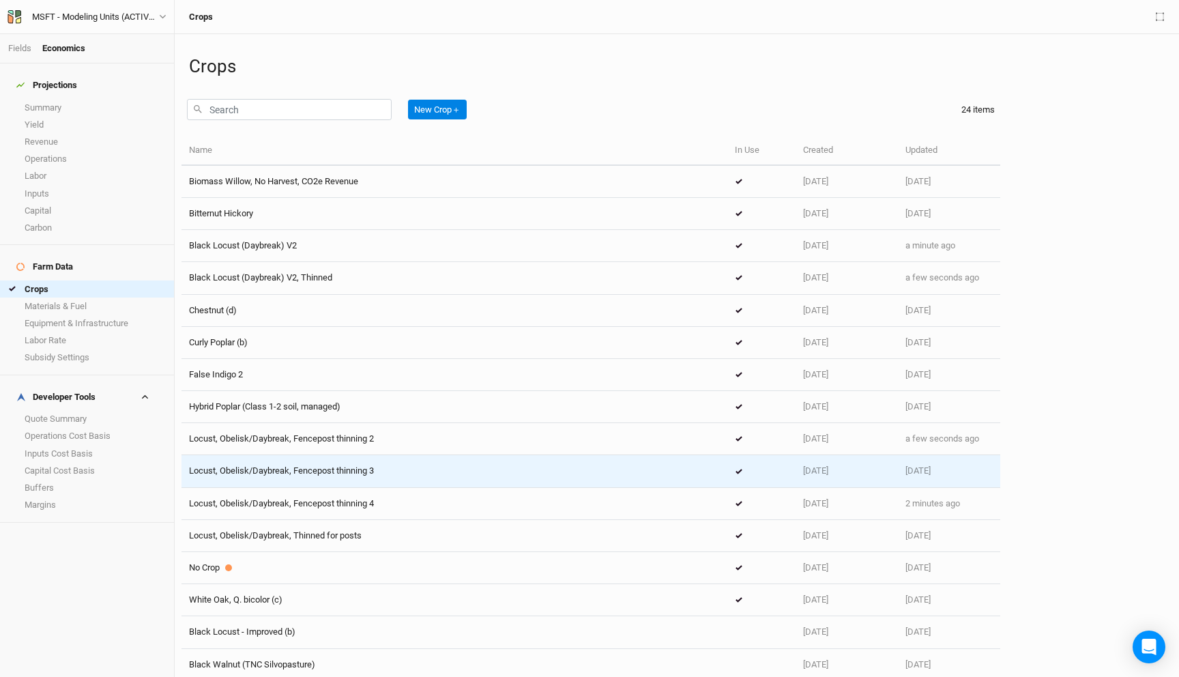
click at [361, 468] on span "Locust, Obelisk/Daybreak, Fencepost thinning 3" at bounding box center [281, 470] width 185 height 10
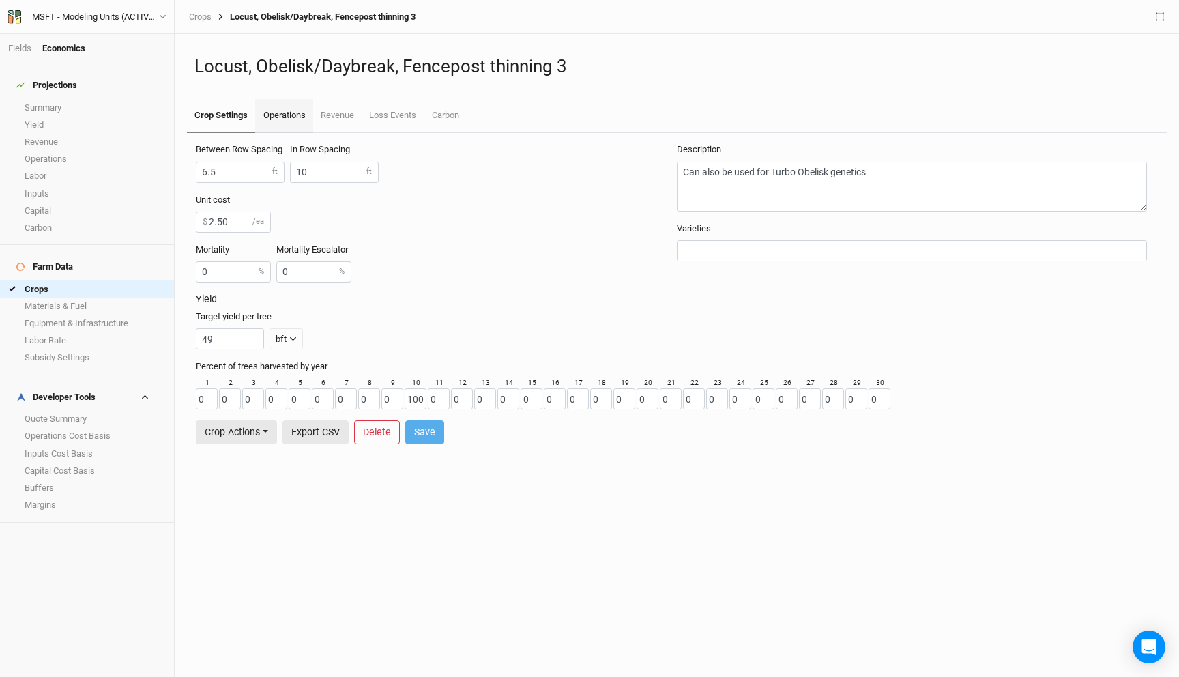
click at [287, 110] on link "Operations" at bounding box center [283, 116] width 57 height 34
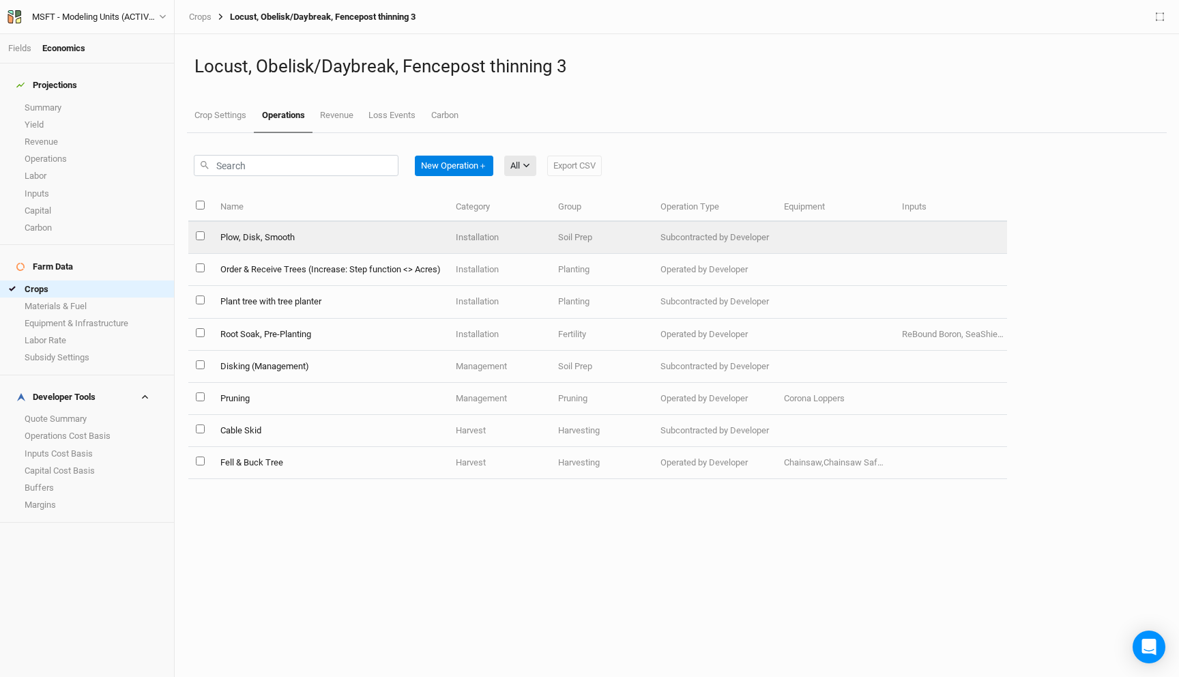
click at [385, 241] on td "Plow, Disk, Smooth" at bounding box center [329, 238] width 235 height 32
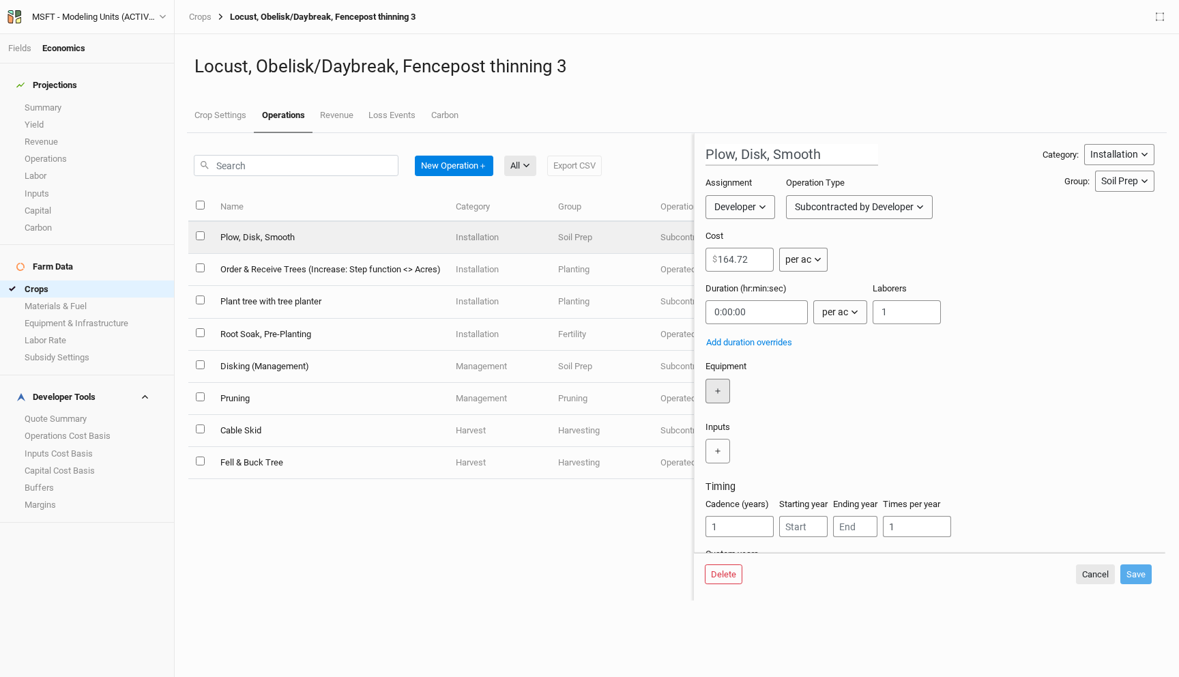
click at [718, 398] on button "＋" at bounding box center [717, 391] width 25 height 25
click at [758, 394] on input "text" at bounding box center [752, 391] width 94 height 25
type input "75"
click at [767, 458] on tractor "75 HP tractor" at bounding box center [746, 455] width 48 height 12
click at [1142, 578] on button "Save" at bounding box center [1135, 575] width 31 height 20
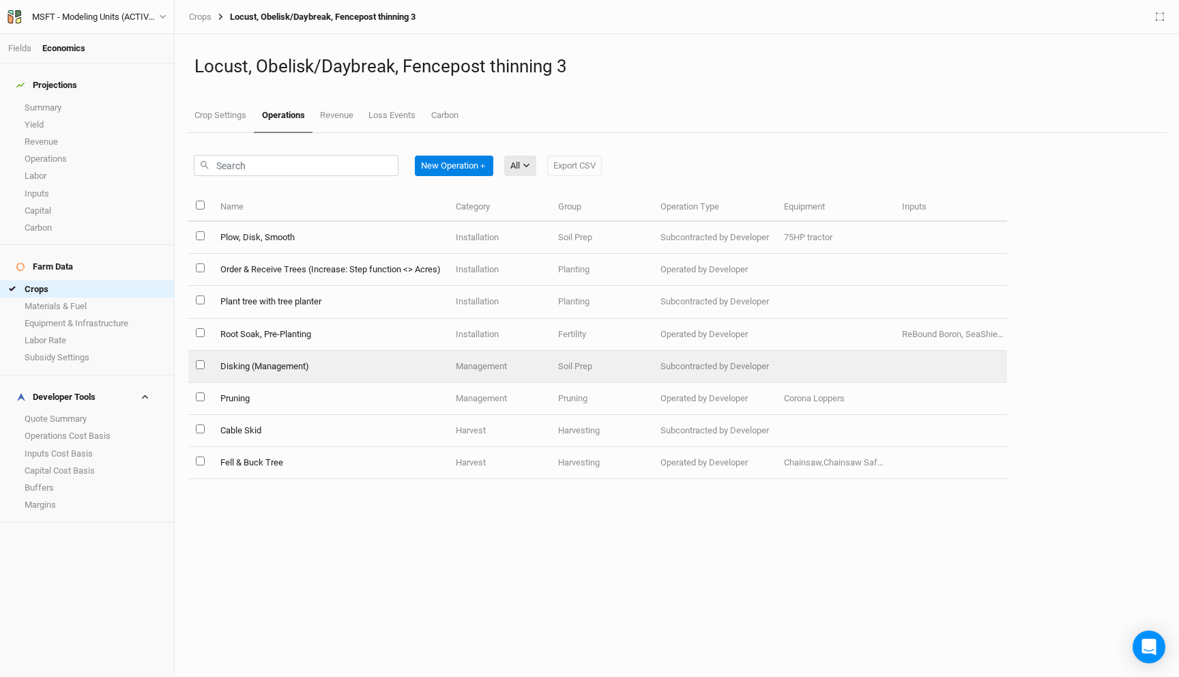
click at [360, 364] on td "Disking (Management)" at bounding box center [329, 367] width 235 height 32
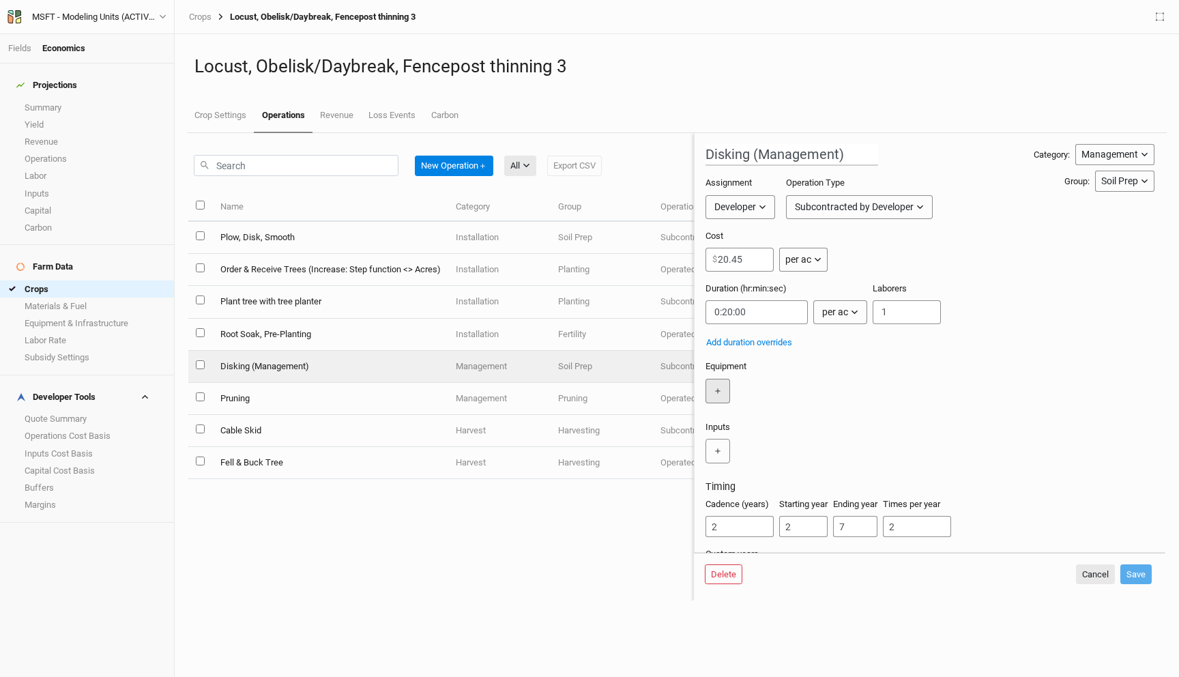
click at [713, 384] on button "＋" at bounding box center [717, 391] width 25 height 25
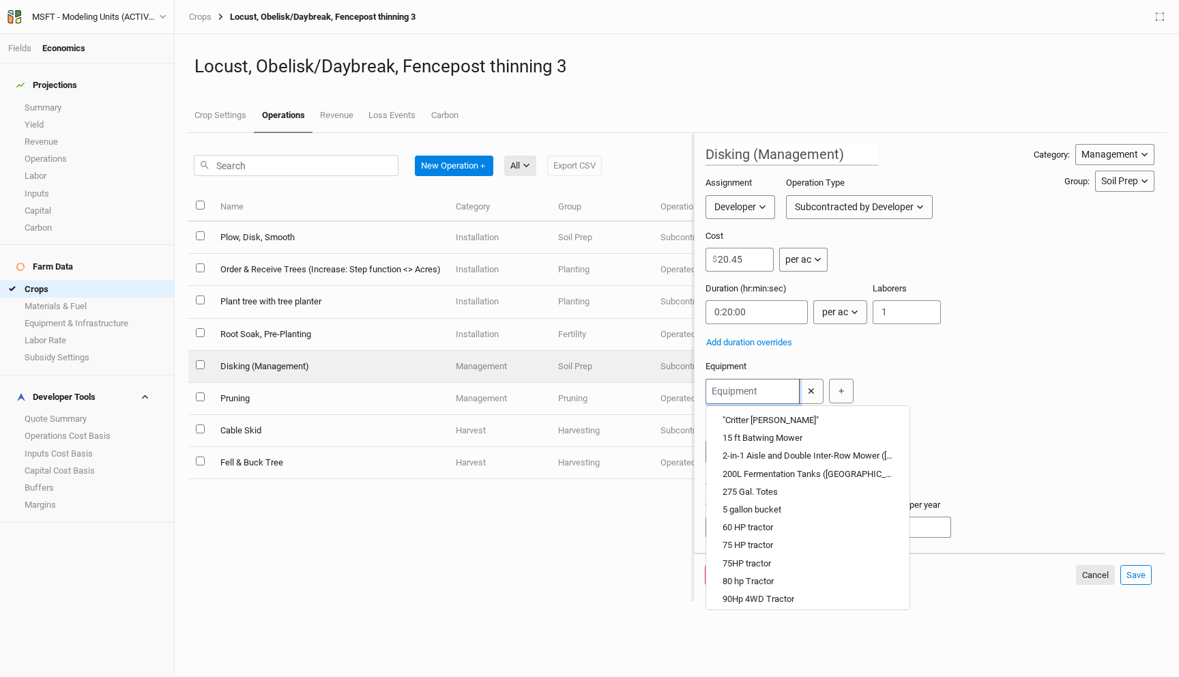
click at [739, 392] on input "text" at bounding box center [752, 391] width 94 height 25
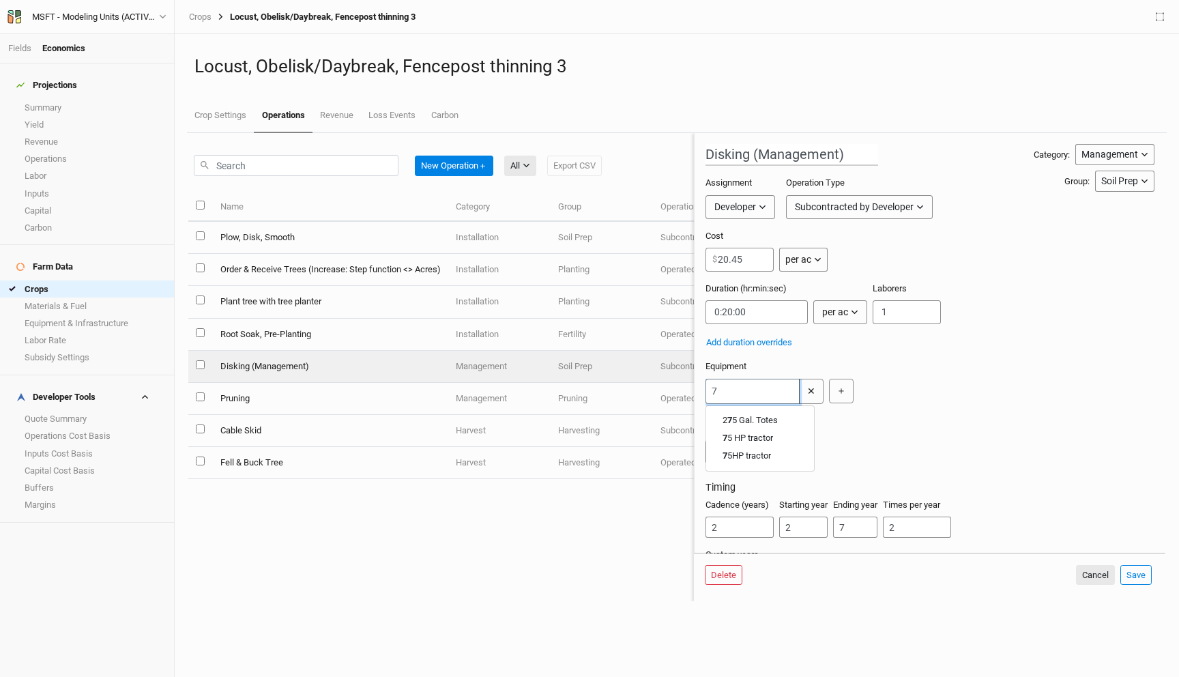
type input "75"
click at [761, 459] on tractor "75 HP tractor" at bounding box center [746, 455] width 48 height 12
click at [1147, 574] on button "Save" at bounding box center [1135, 575] width 31 height 20
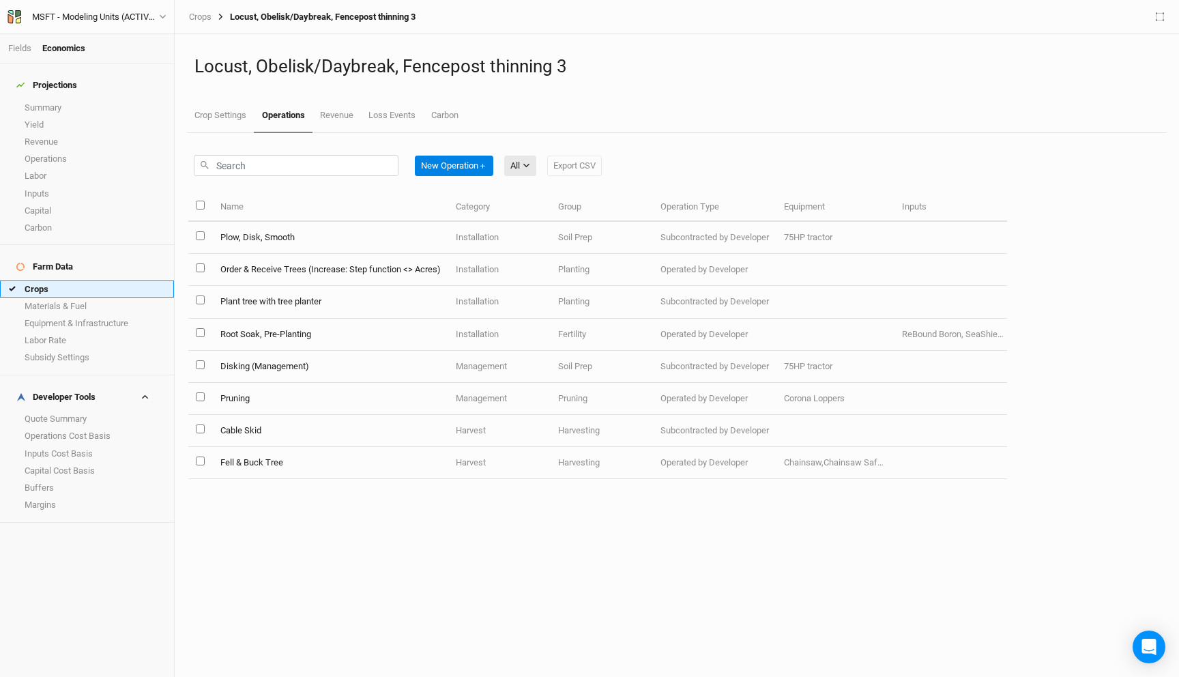
click at [61, 280] on link "Crops" at bounding box center [87, 288] width 174 height 17
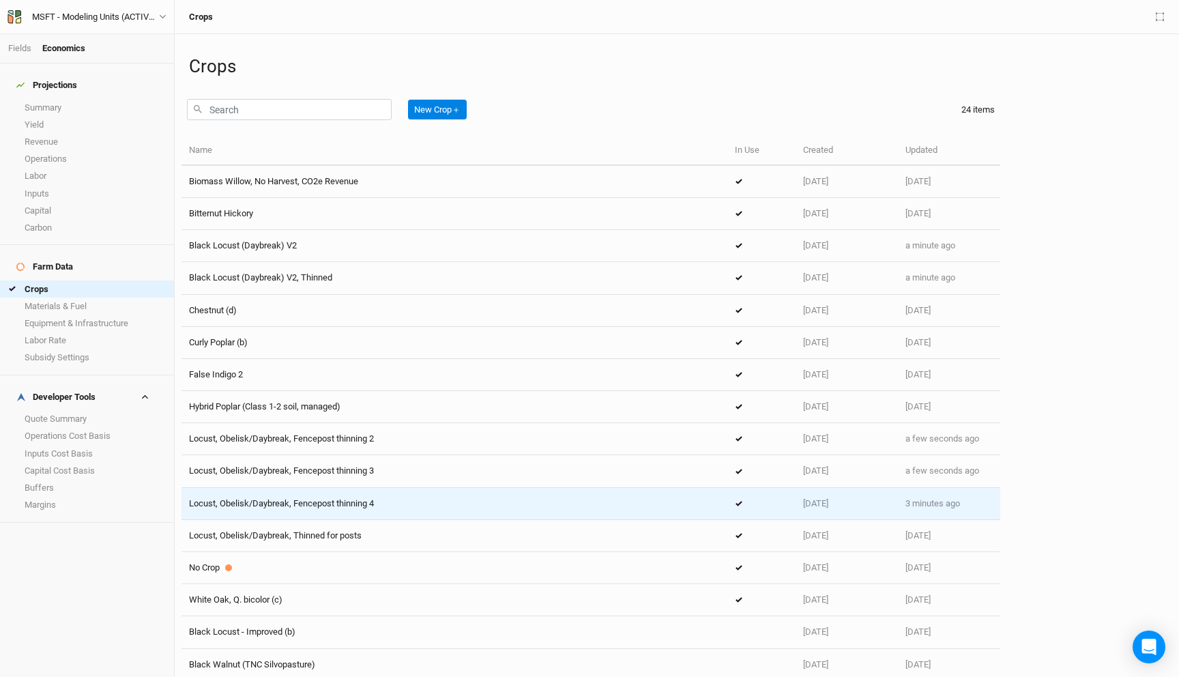
click at [321, 512] on td "Locust, Obelisk/Daybreak, Fencepost thinning 4" at bounding box center [454, 504] width 546 height 32
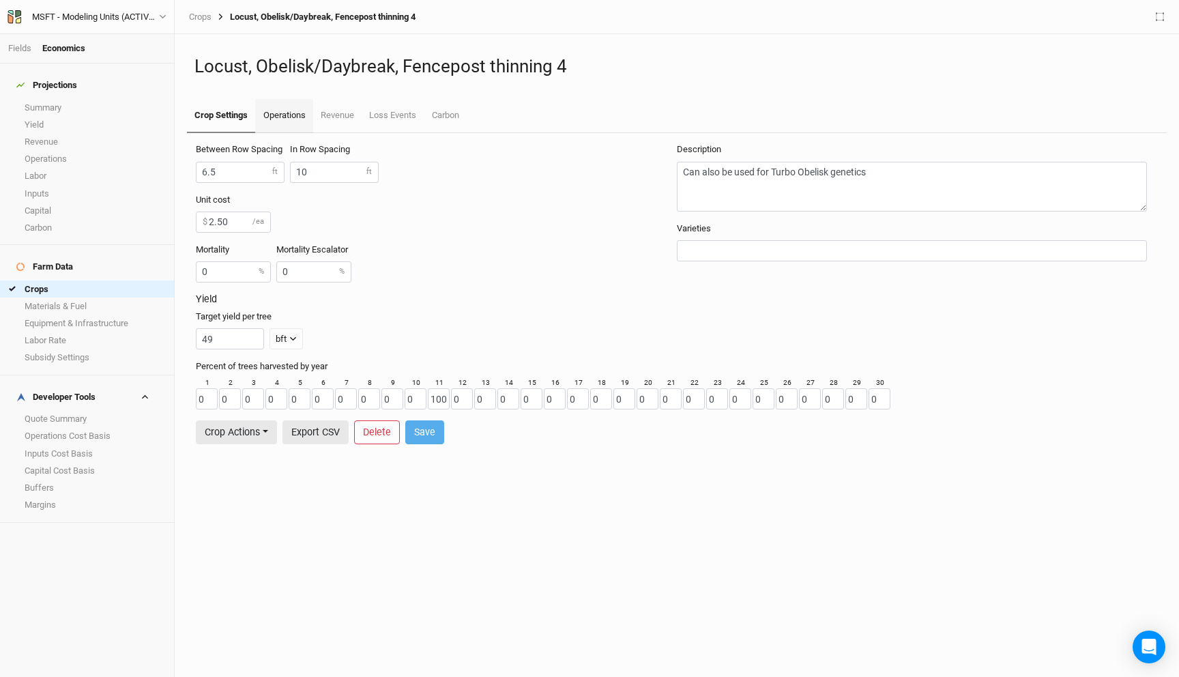
click at [291, 113] on link "Operations" at bounding box center [283, 116] width 57 height 34
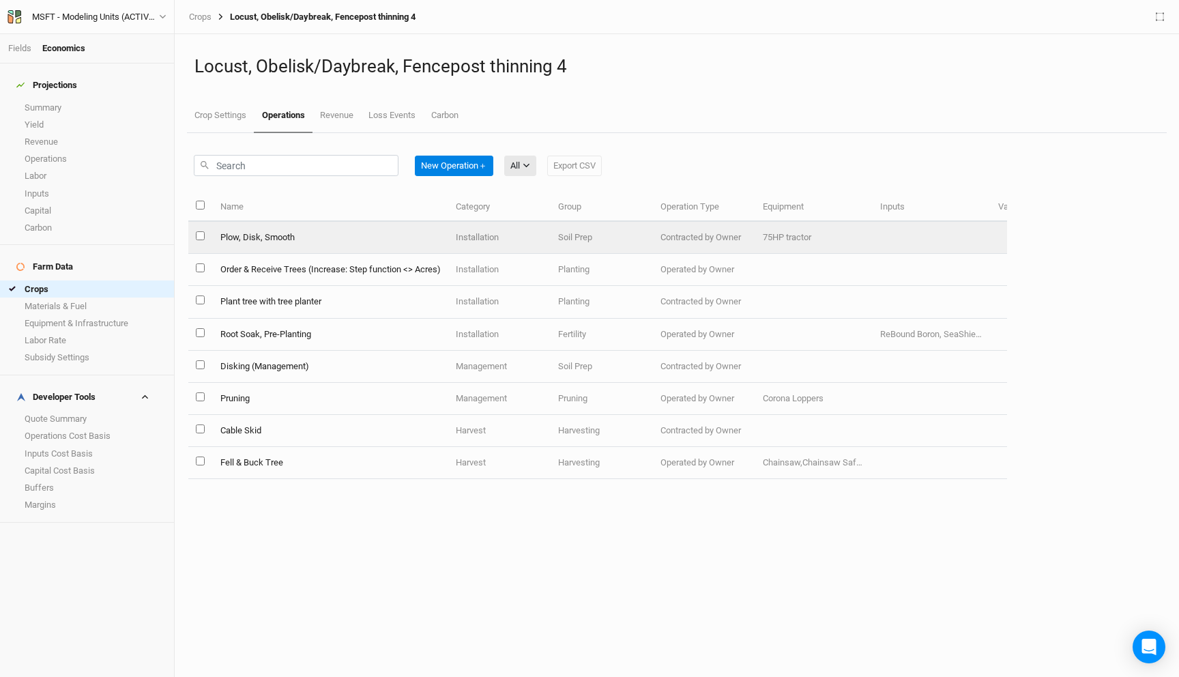
click at [323, 234] on td "Plow, Disk, Smooth" at bounding box center [329, 238] width 235 height 32
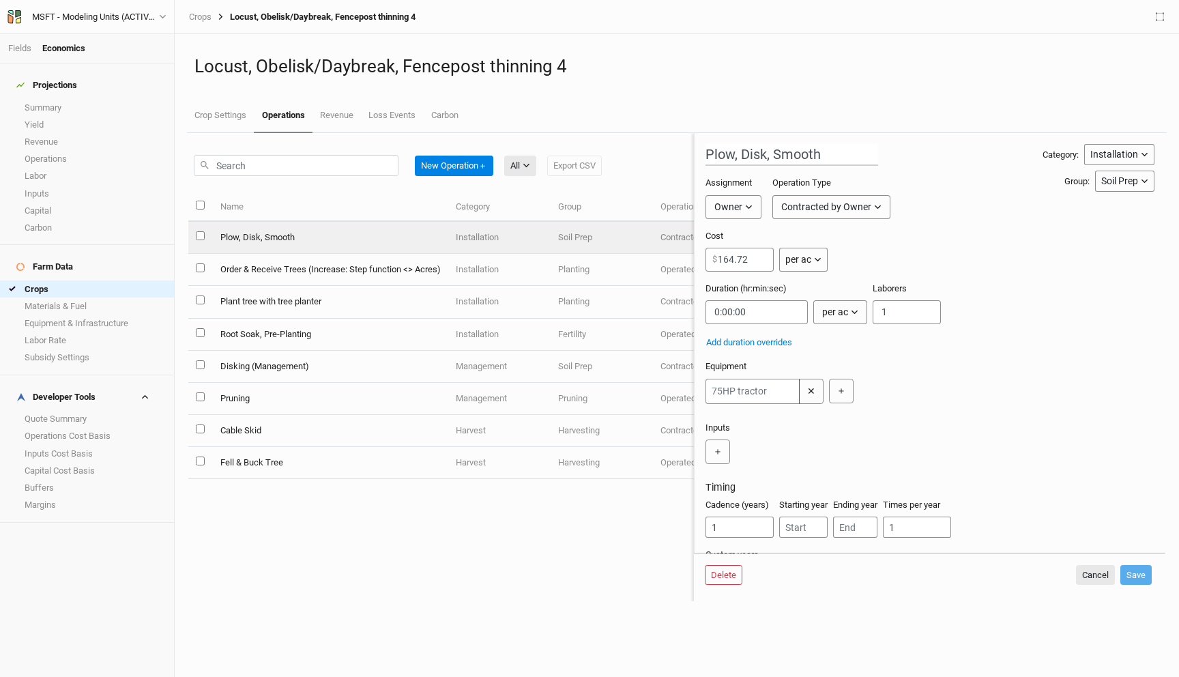
click at [1093, 589] on div "Delete Cancel Save" at bounding box center [929, 578] width 471 height 48
click at [1093, 567] on button "Cancel" at bounding box center [1095, 575] width 39 height 20
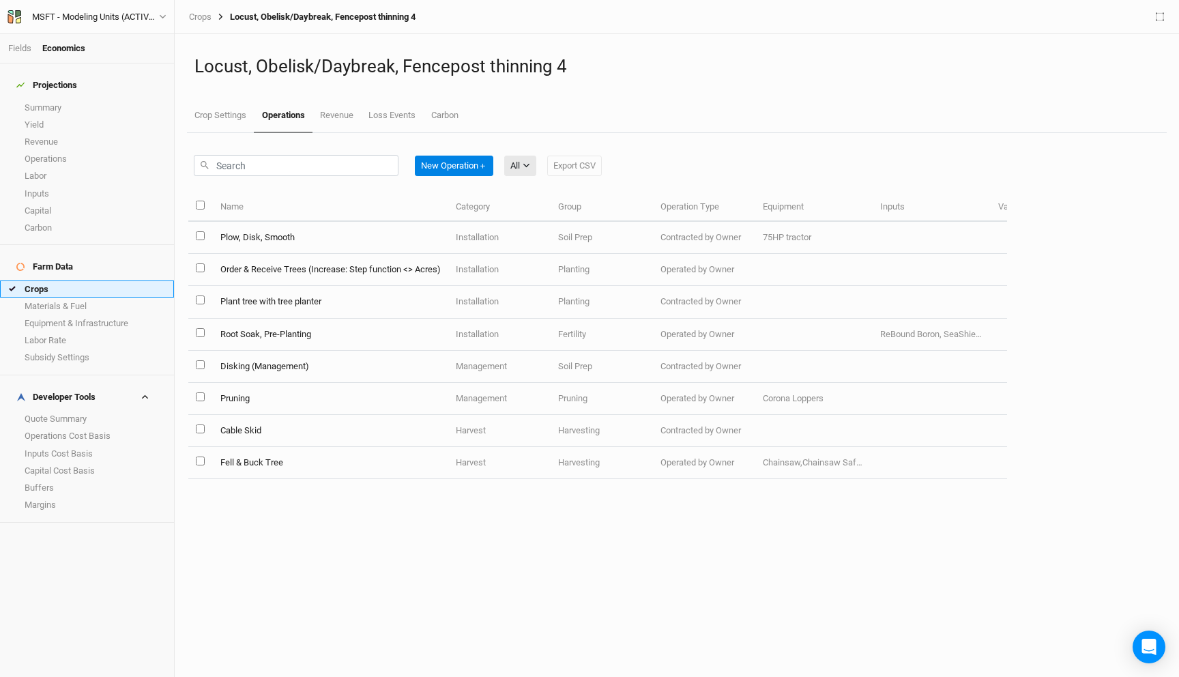
click at [52, 280] on link "Crops" at bounding box center [87, 288] width 174 height 17
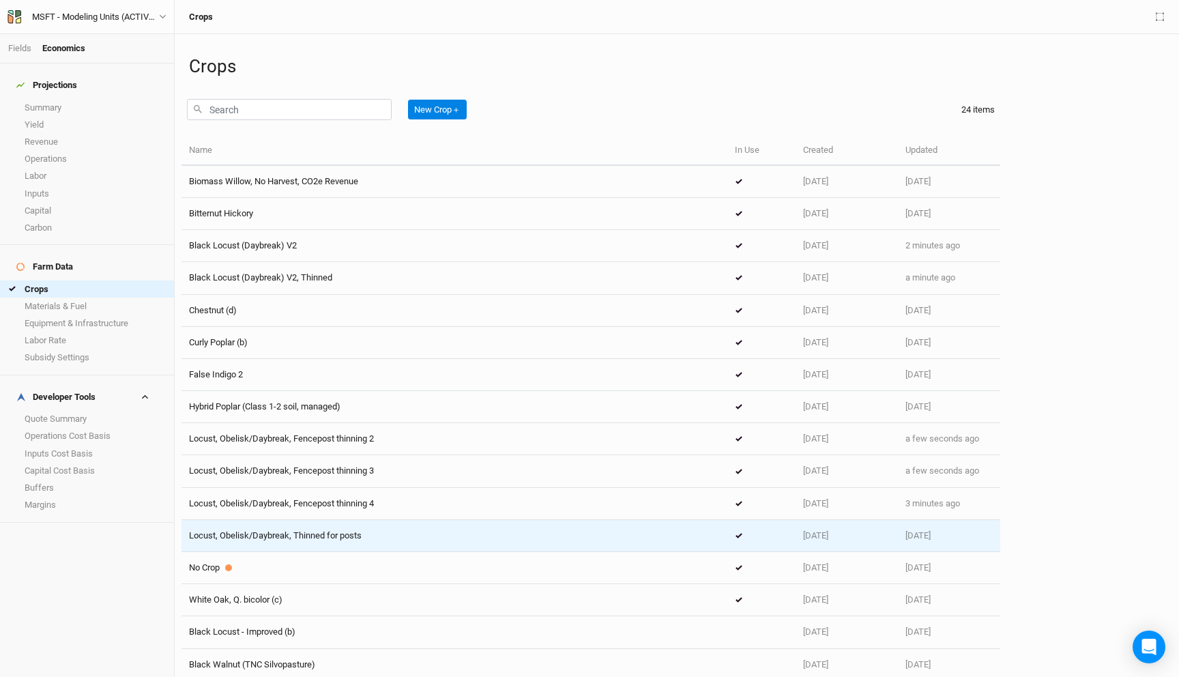
click at [302, 533] on span "Locust, Obelisk/Daybreak, Thinned for posts" at bounding box center [275, 535] width 173 height 10
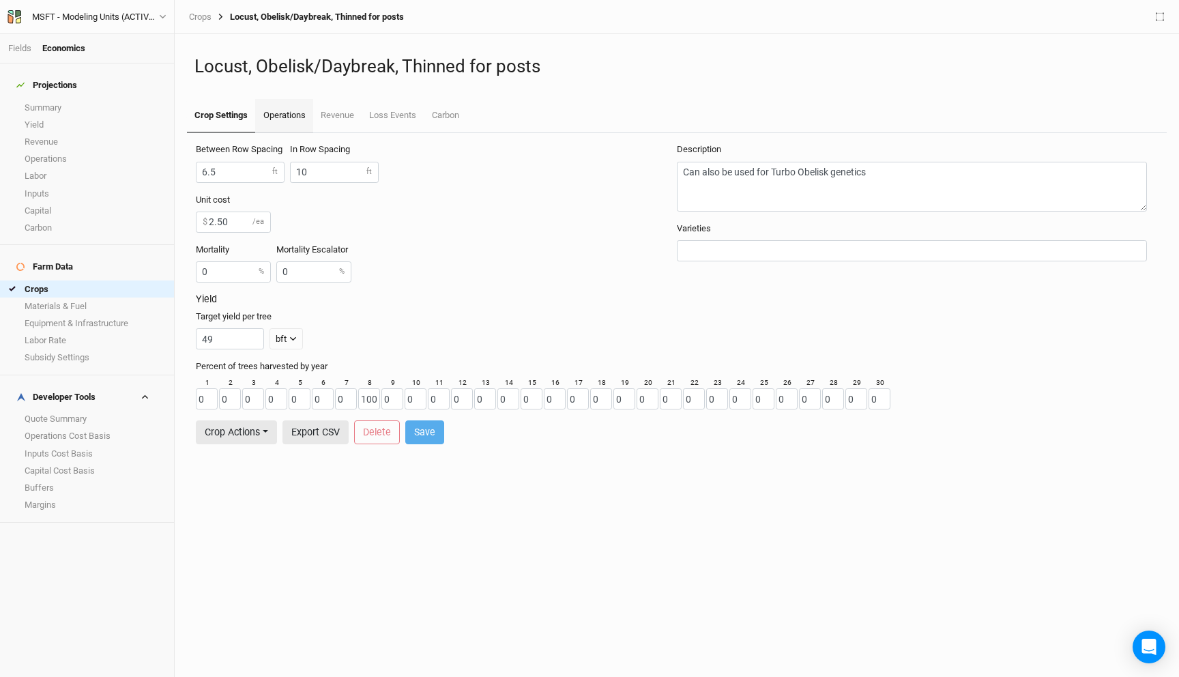
click at [284, 119] on link "Operations" at bounding box center [283, 116] width 57 height 34
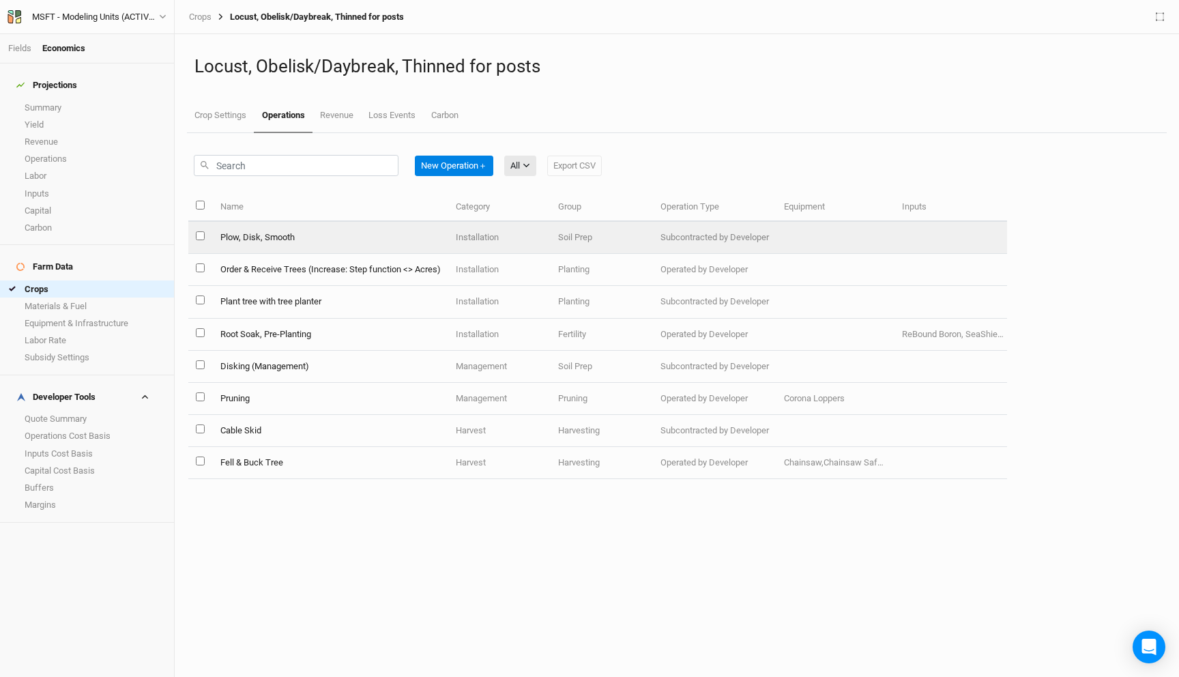
click at [404, 236] on td "Plow, Disk, Smooth" at bounding box center [329, 238] width 235 height 32
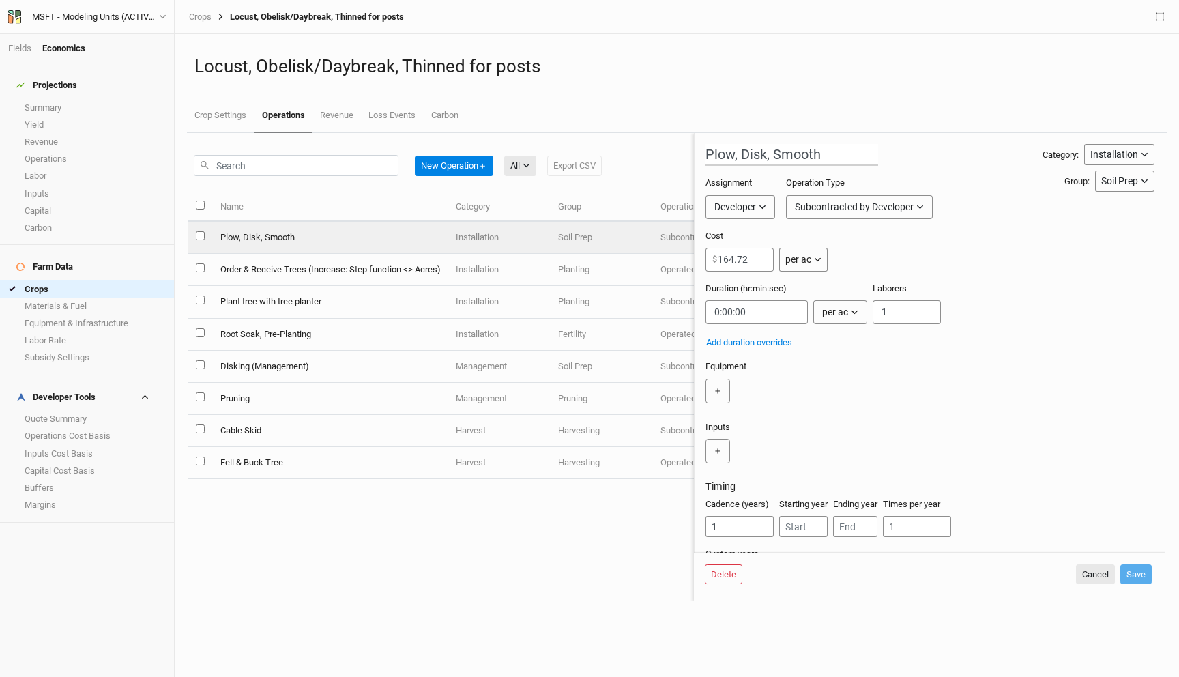
click at [705, 394] on div "＋" at bounding box center [717, 391] width 25 height 25
click at [730, 390] on div "＋" at bounding box center [926, 391] width 443 height 25
click at [719, 389] on button "＋" at bounding box center [717, 391] width 25 height 25
click at [741, 389] on input "text" at bounding box center [752, 391] width 94 height 25
type input "75"
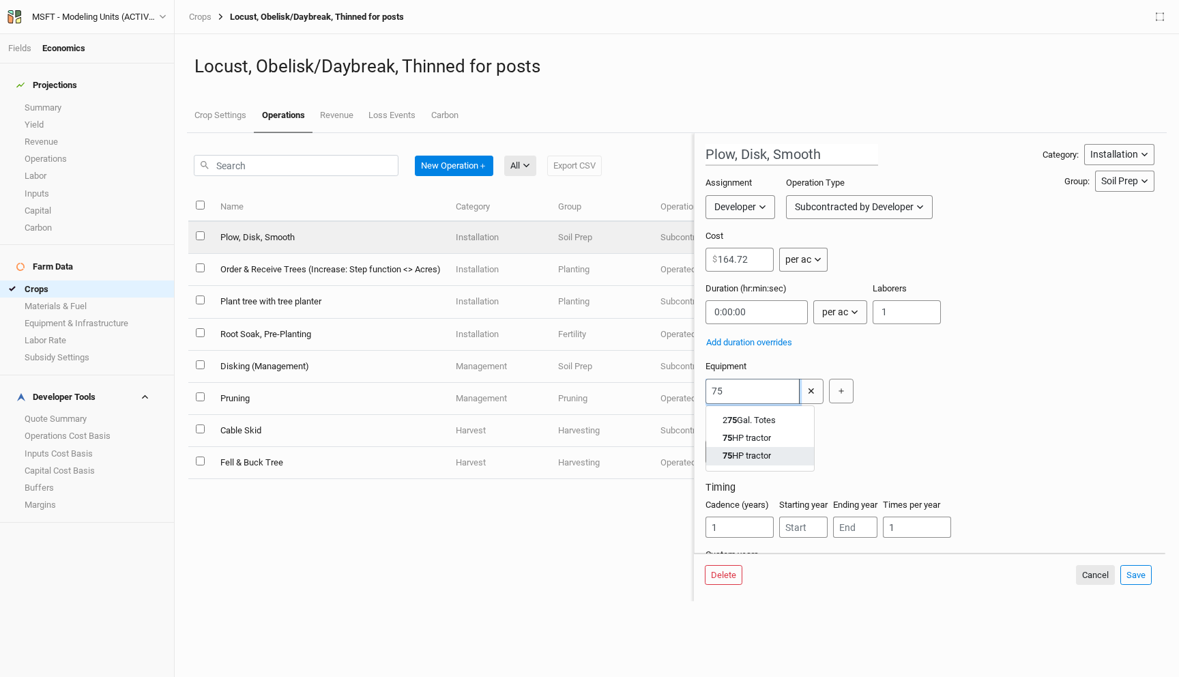
click at [752, 453] on tractor "75 HP tractor" at bounding box center [746, 455] width 48 height 12
click at [1140, 576] on button "Save" at bounding box center [1135, 575] width 31 height 20
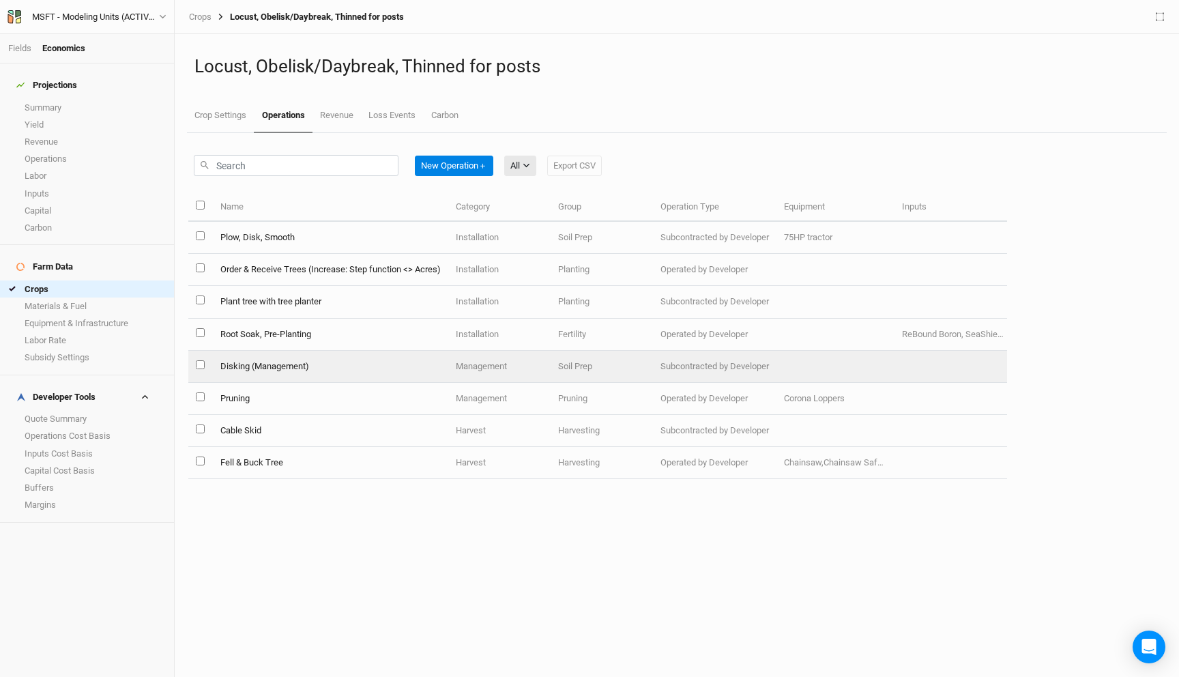
click at [349, 359] on td "Disking (Management)" at bounding box center [329, 367] width 235 height 32
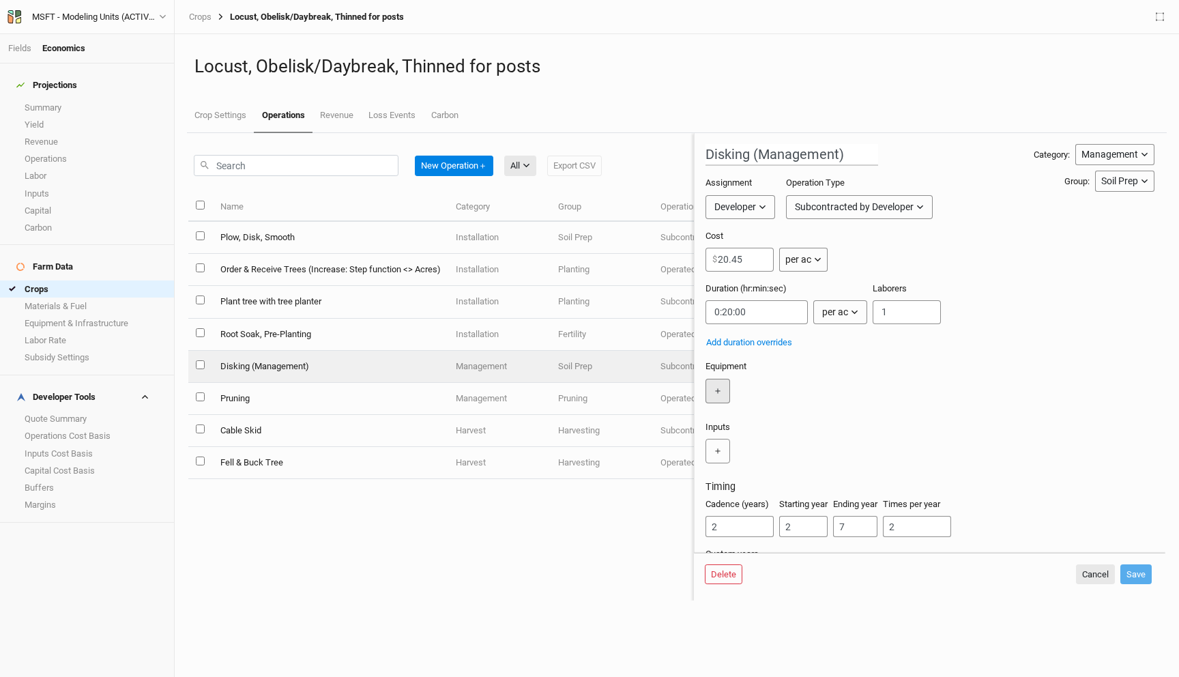
click at [720, 393] on button "＋" at bounding box center [717, 391] width 25 height 25
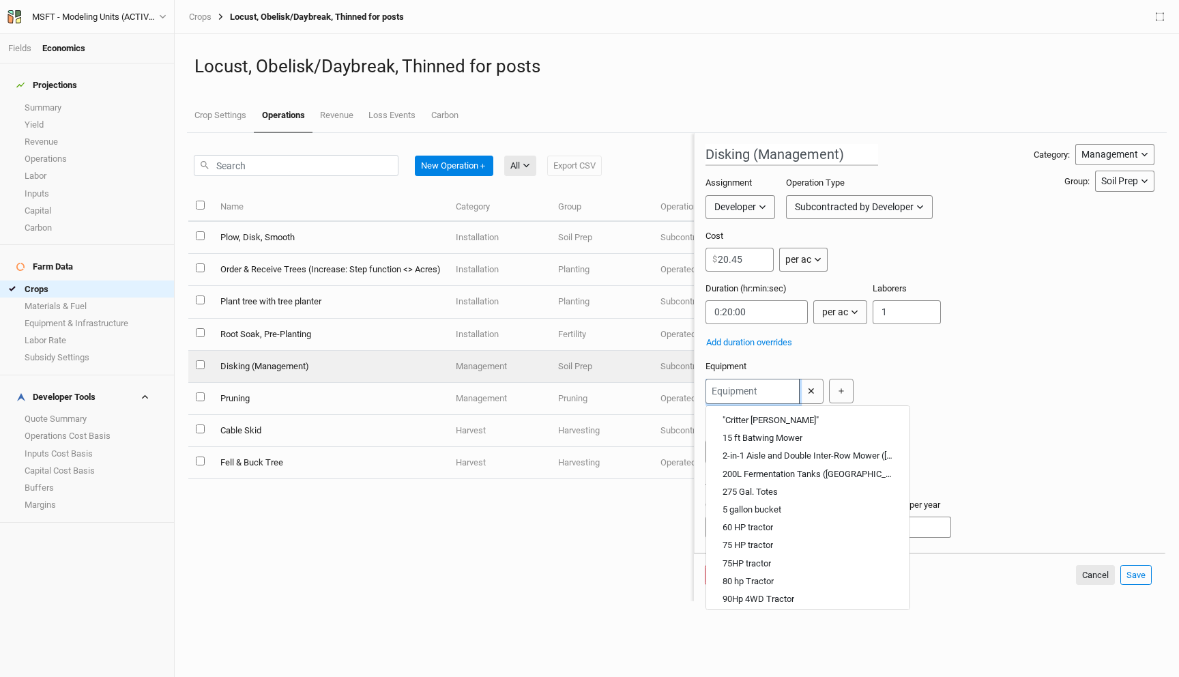
click at [743, 386] on input "text" at bounding box center [752, 391] width 94 height 25
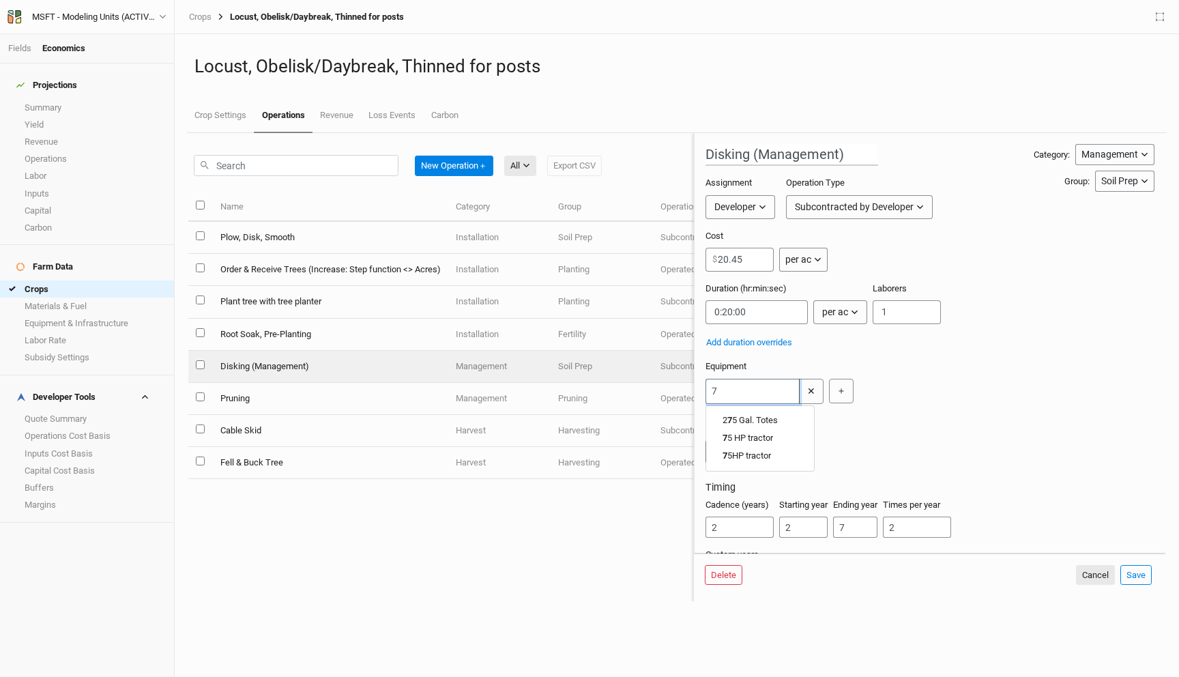
type input "75"
click at [750, 457] on tractor "75 HP tractor" at bounding box center [746, 455] width 48 height 12
click at [1130, 570] on button "Save" at bounding box center [1135, 575] width 31 height 20
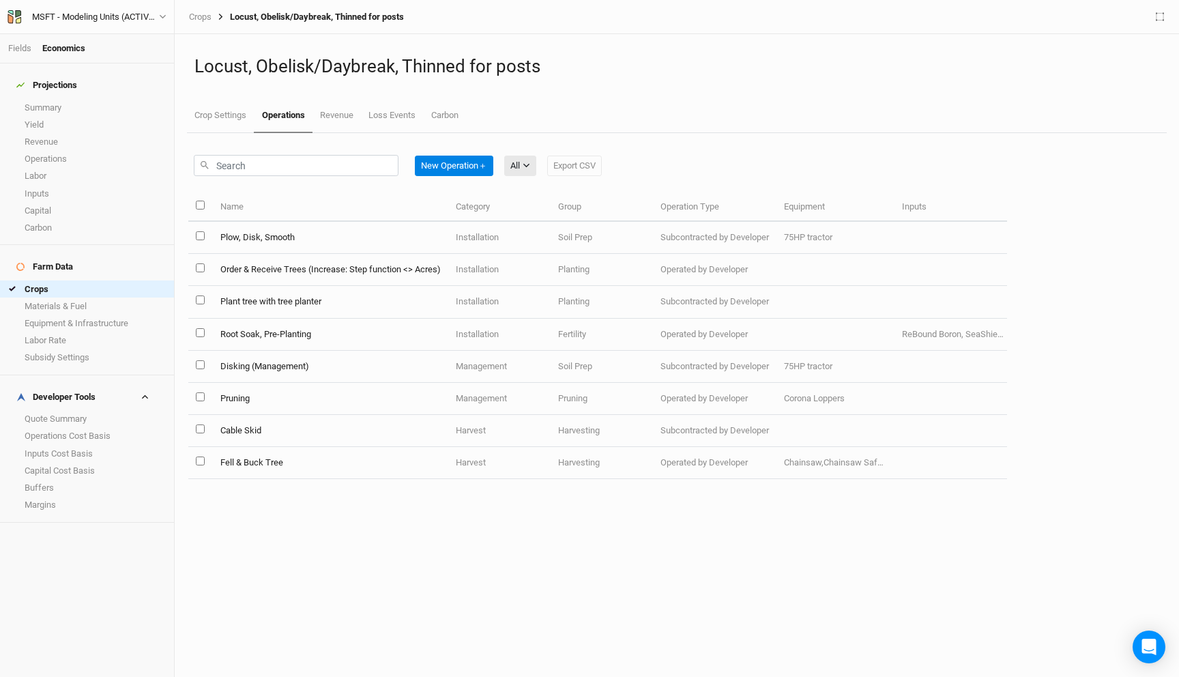
click at [412, 505] on div "New Operation ＋ All All Harvest Installation Management Export CSV Name Categor…" at bounding box center [676, 405] width 990 height 544
click at [30, 280] on link "Crops" at bounding box center [87, 288] width 174 height 17
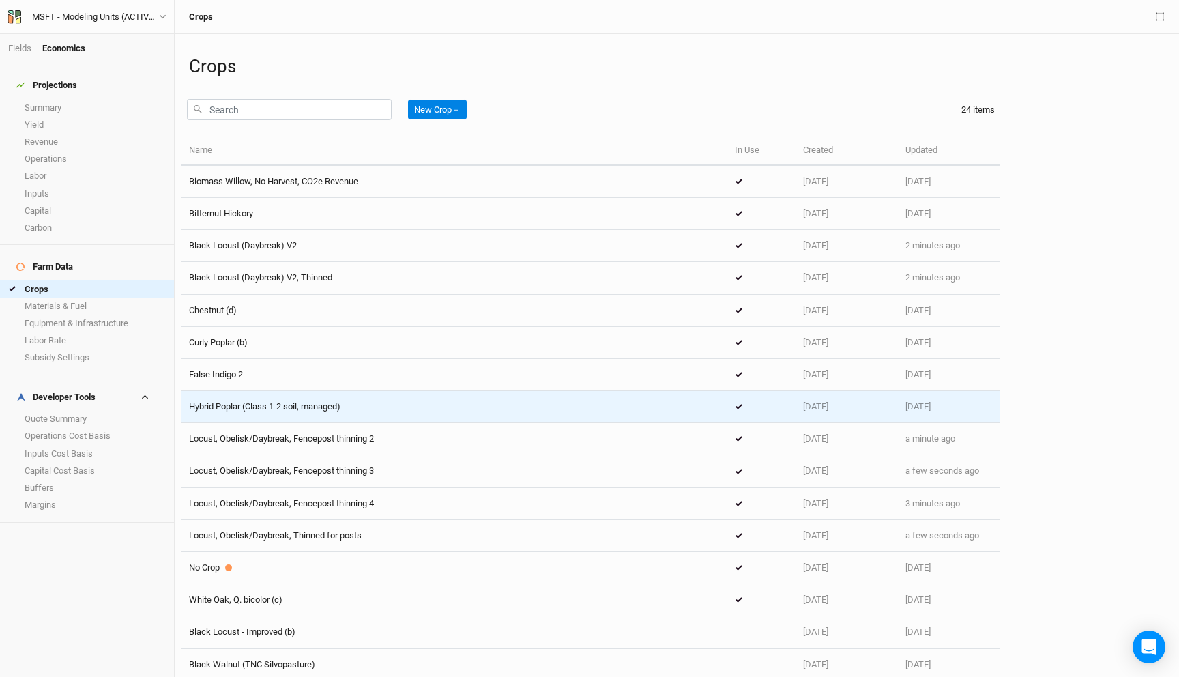
click at [372, 398] on td "Hybrid Poplar (Class 1-2 soil, managed)" at bounding box center [454, 407] width 546 height 32
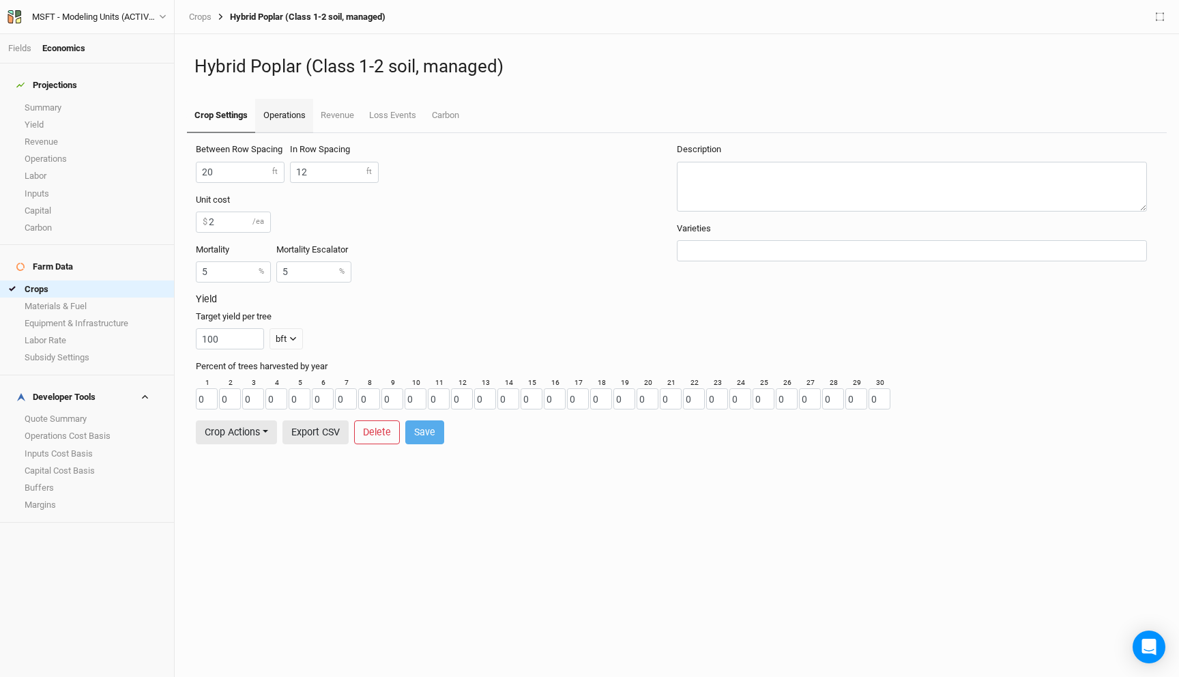
click at [281, 117] on link "Operations" at bounding box center [283, 116] width 57 height 34
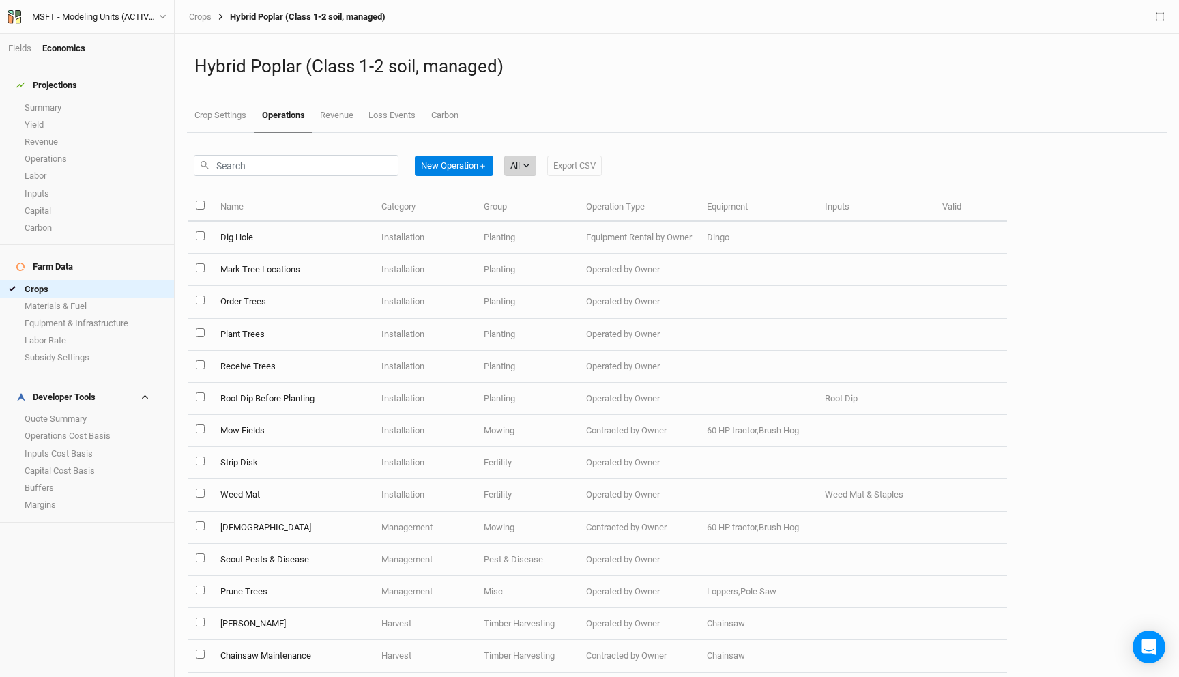
click at [520, 159] on div "All" at bounding box center [515, 166] width 10 height 14
click at [576, 260] on span "Management" at bounding box center [556, 257] width 65 height 16
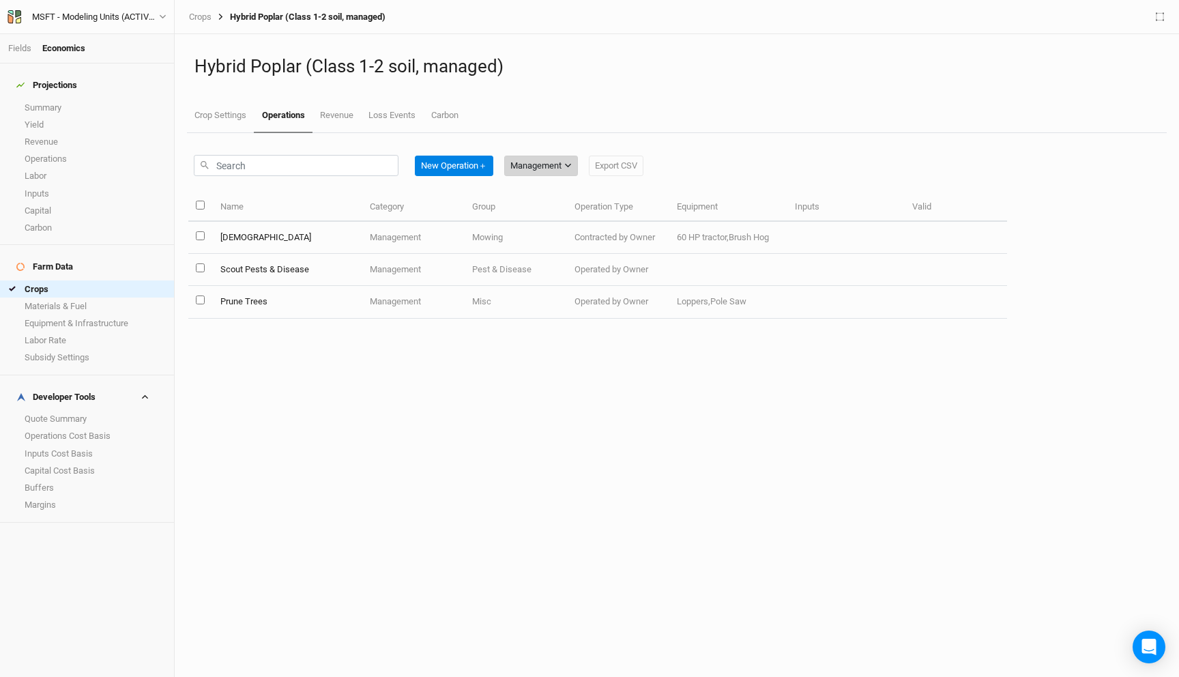
click at [525, 161] on div "Management" at bounding box center [535, 166] width 51 height 14
click at [542, 234] on span "Installation" at bounding box center [551, 236] width 54 height 16
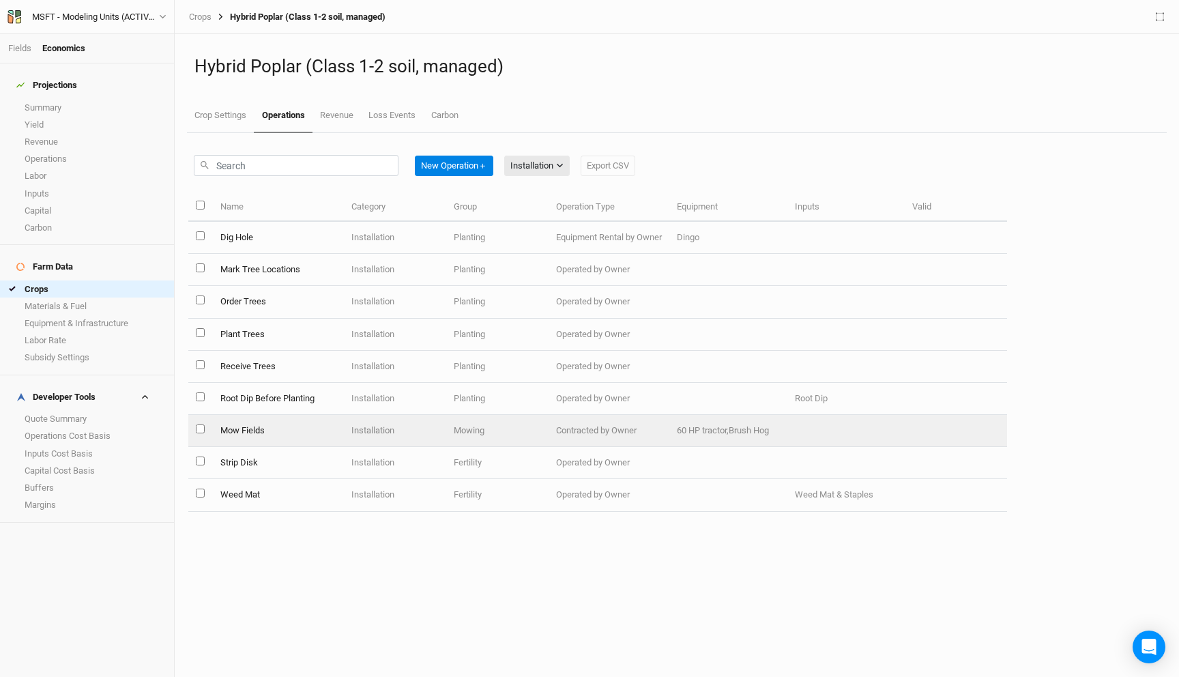
click at [287, 426] on td "Mow Fields" at bounding box center [278, 431] width 132 height 32
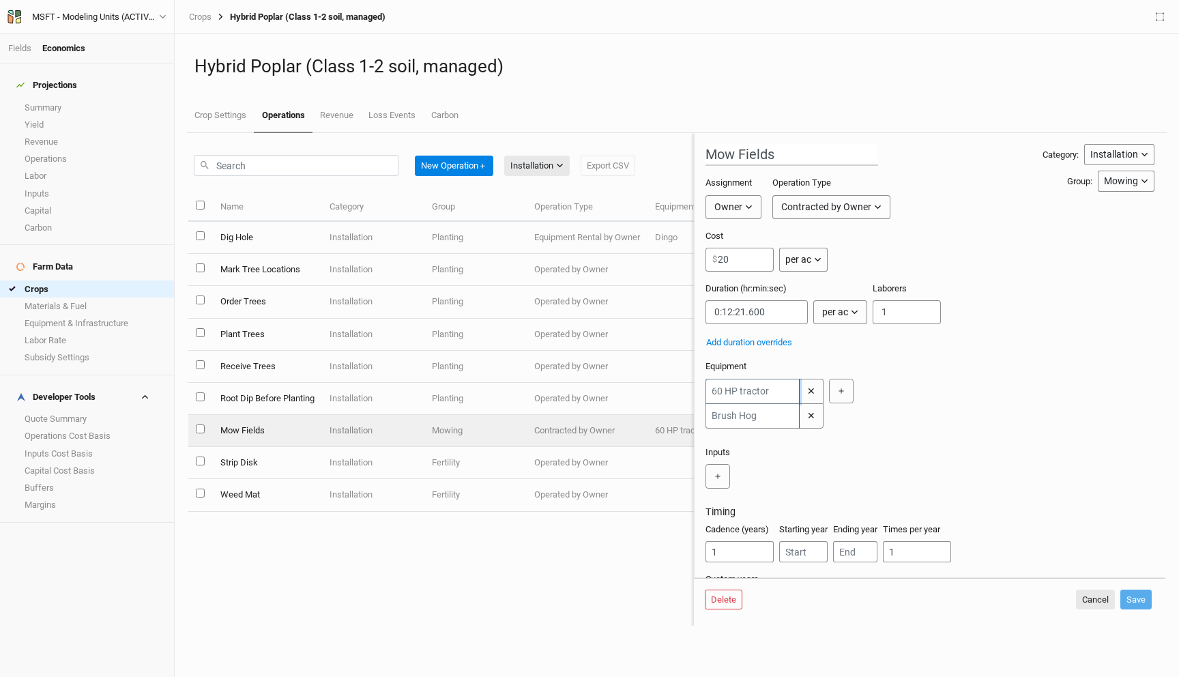
click at [722, 391] on input "text" at bounding box center [752, 391] width 94 height 25
type input "75"
click at [741, 451] on tractor "75 HP tractor" at bounding box center [746, 455] width 48 height 12
click at [1142, 604] on button "Save" at bounding box center [1135, 599] width 31 height 20
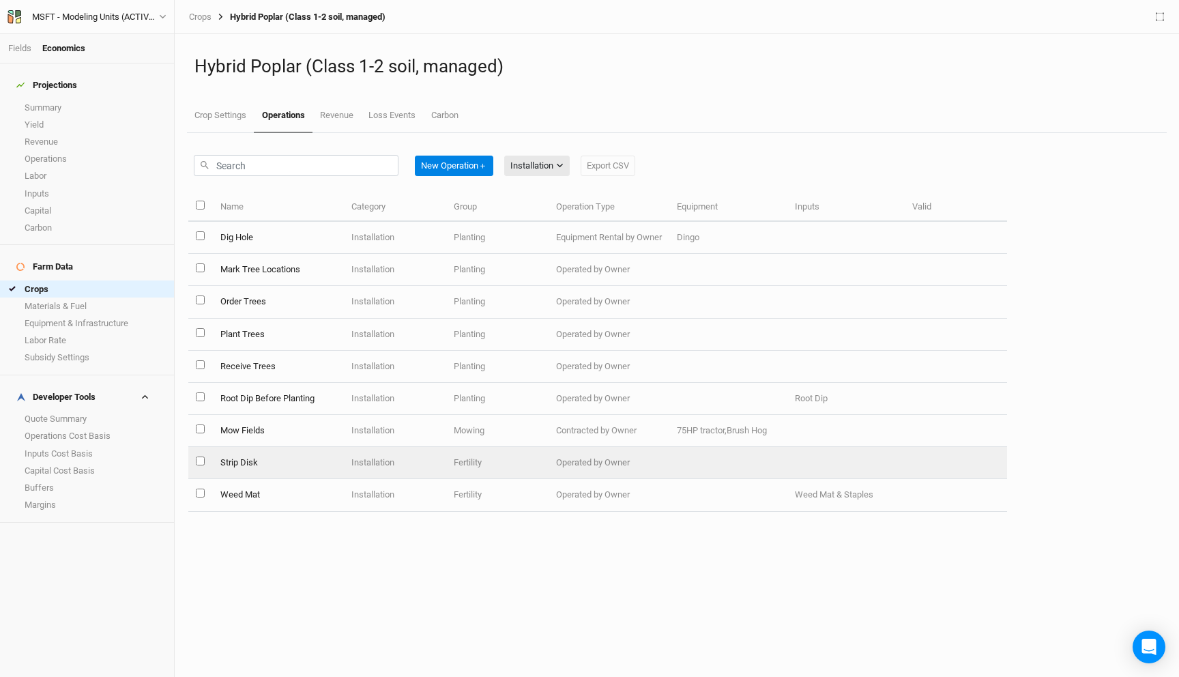
click at [395, 465] on td "Installation" at bounding box center [395, 463] width 102 height 32
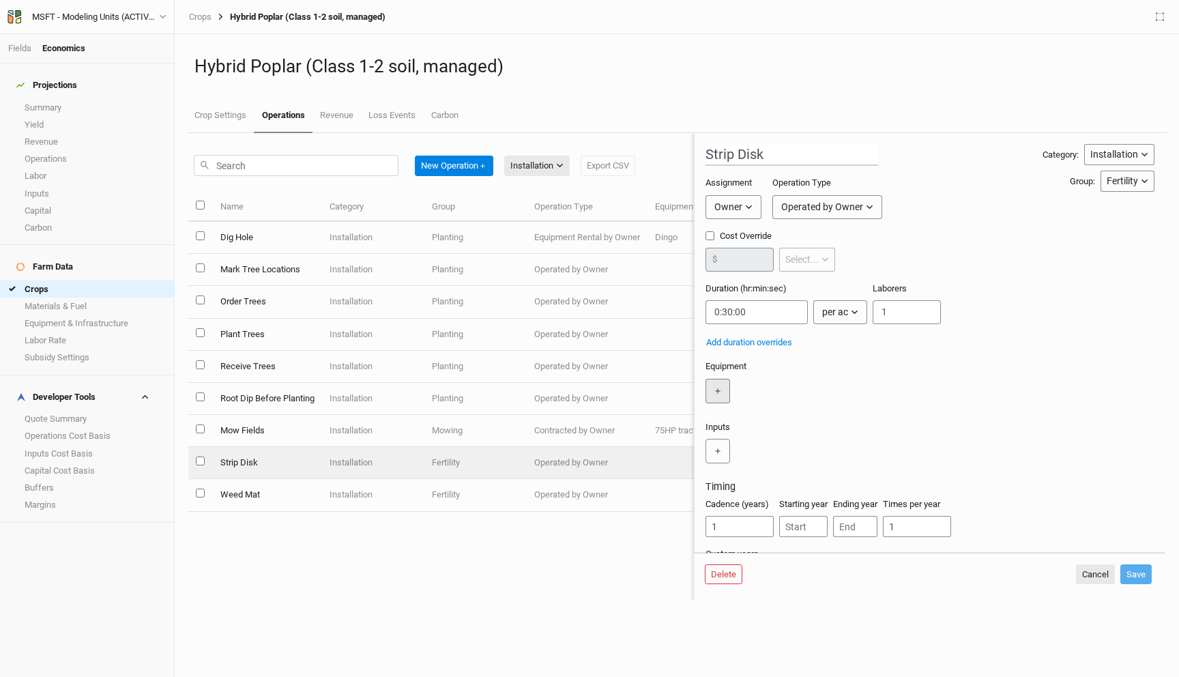
click at [713, 385] on button "＋" at bounding box center [717, 391] width 25 height 25
click at [760, 393] on input "text" at bounding box center [752, 391] width 94 height 25
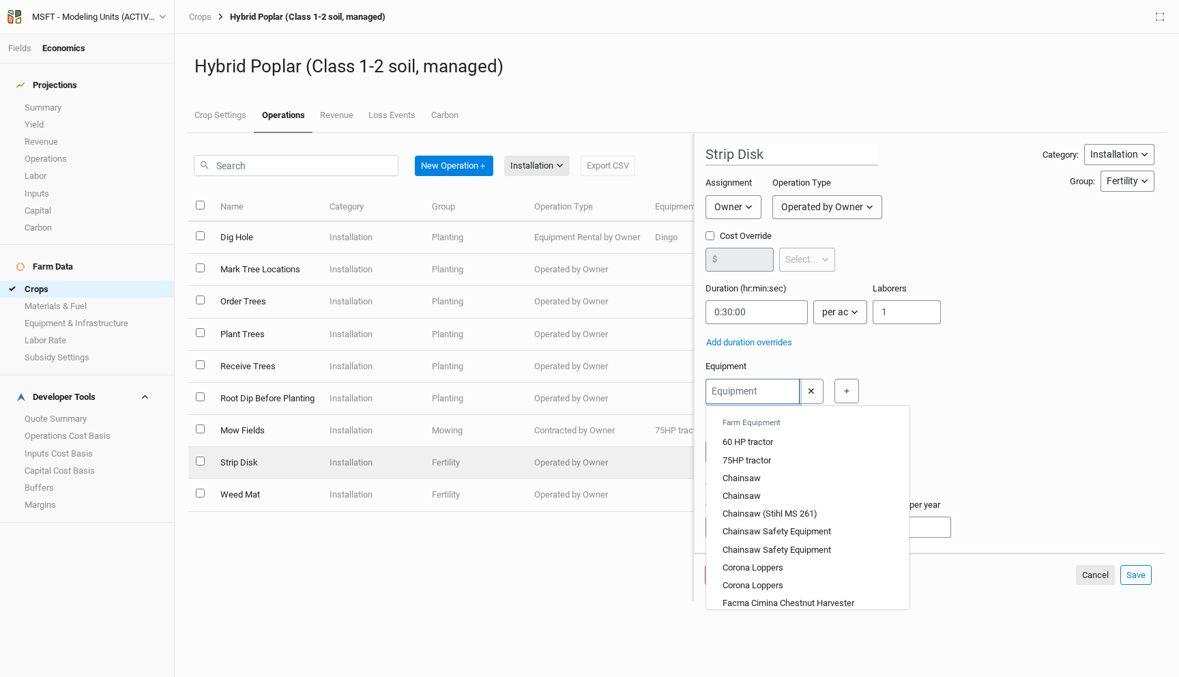
type input "7"
type input "75HP tractor"
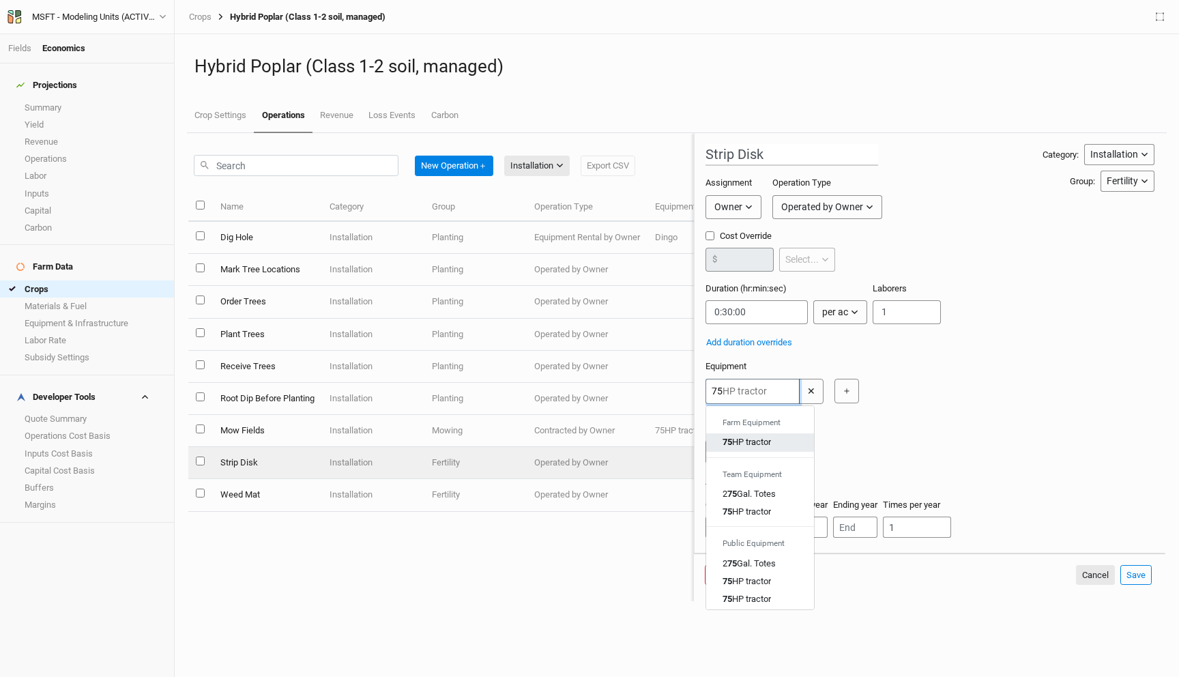
click at [767, 439] on div "75 HP tractor" at bounding box center [746, 442] width 48 height 12
type input "75HP tractor"
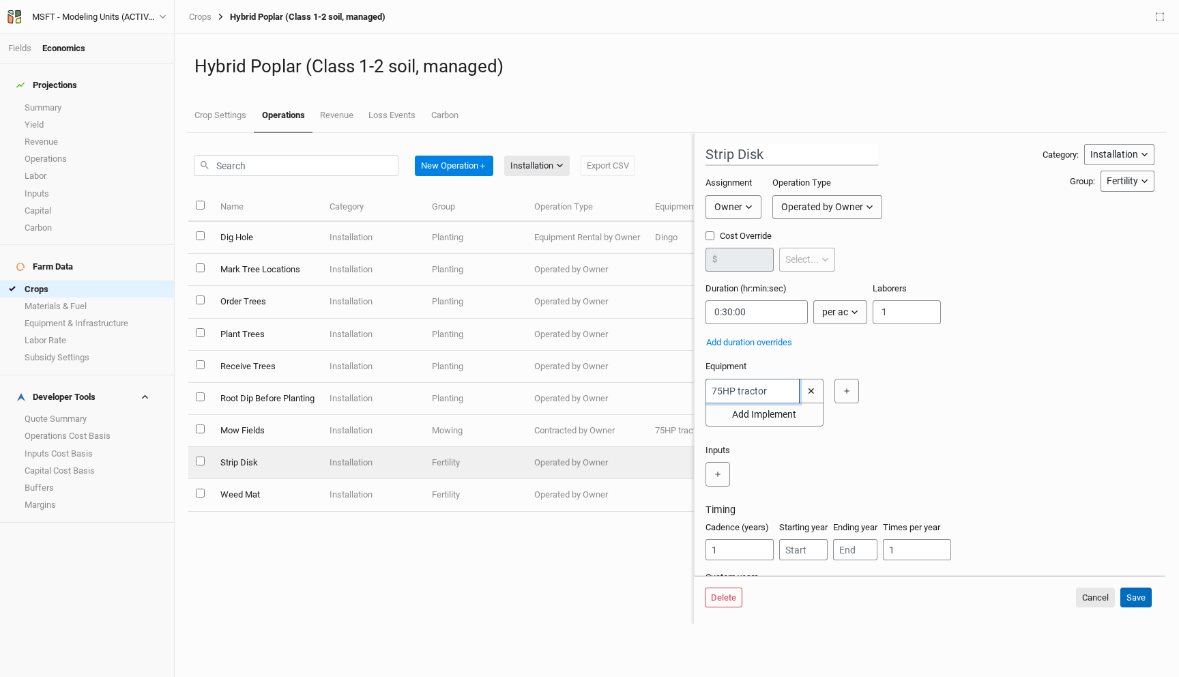
type input "75HP tractor"
click at [1137, 595] on button "Save" at bounding box center [1135, 597] width 31 height 20
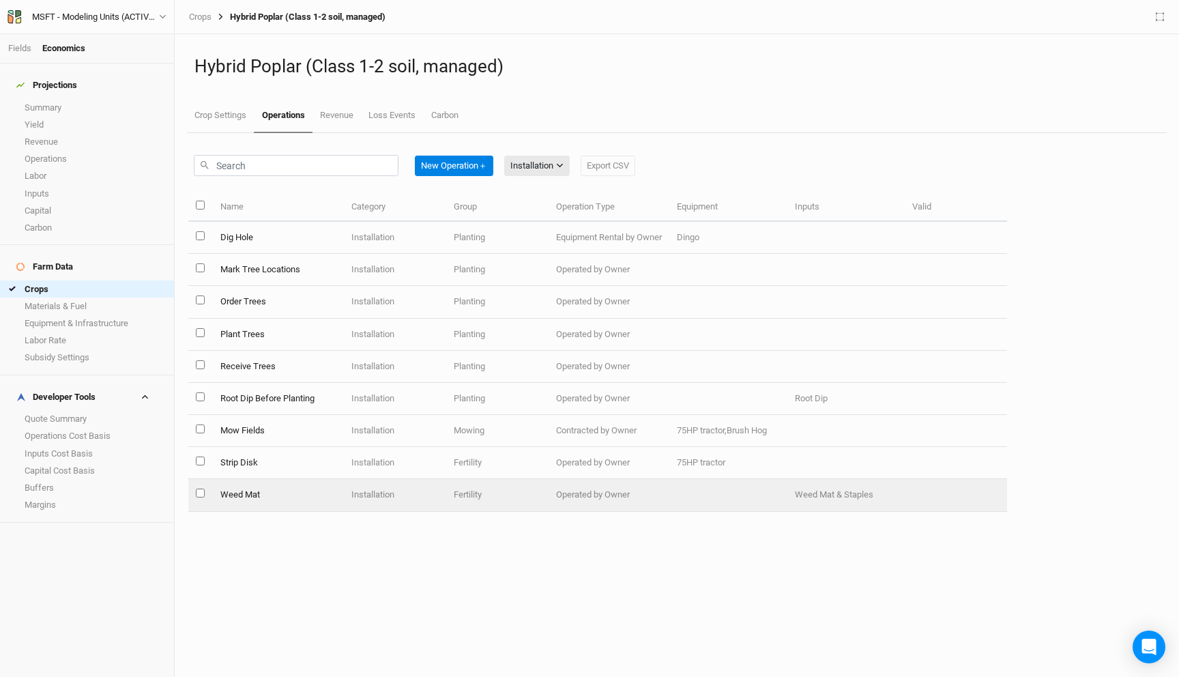
click at [423, 498] on td "Installation" at bounding box center [395, 495] width 102 height 32
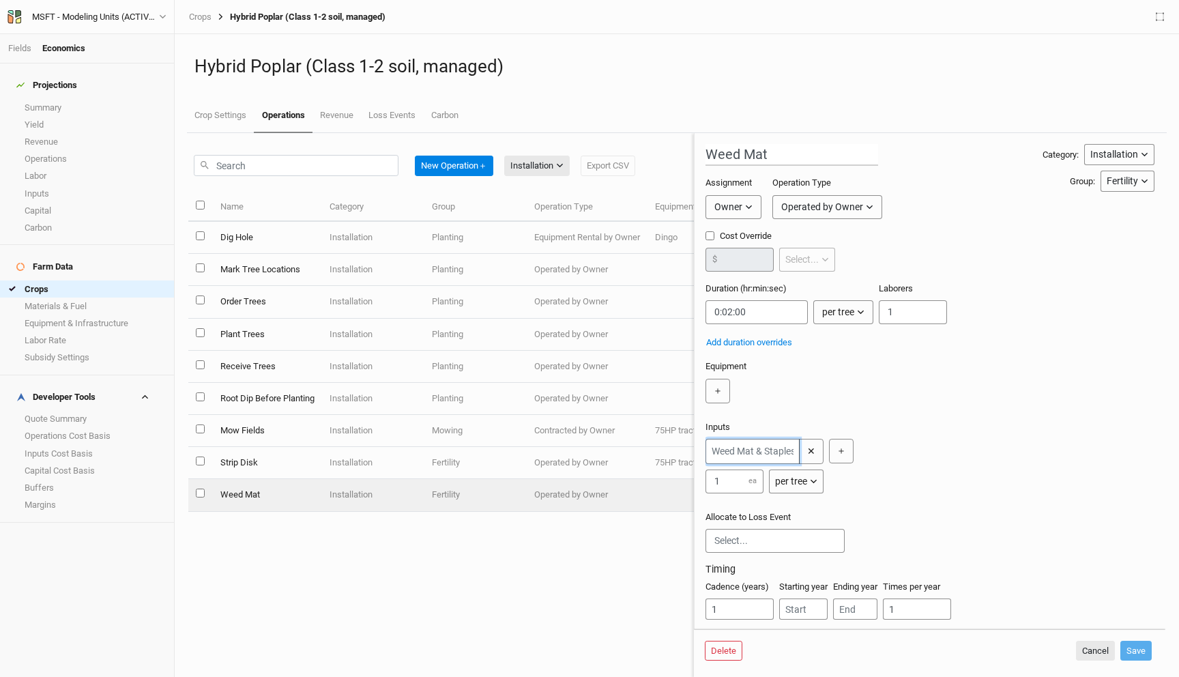
click at [747, 456] on input "text" at bounding box center [752, 451] width 94 height 25
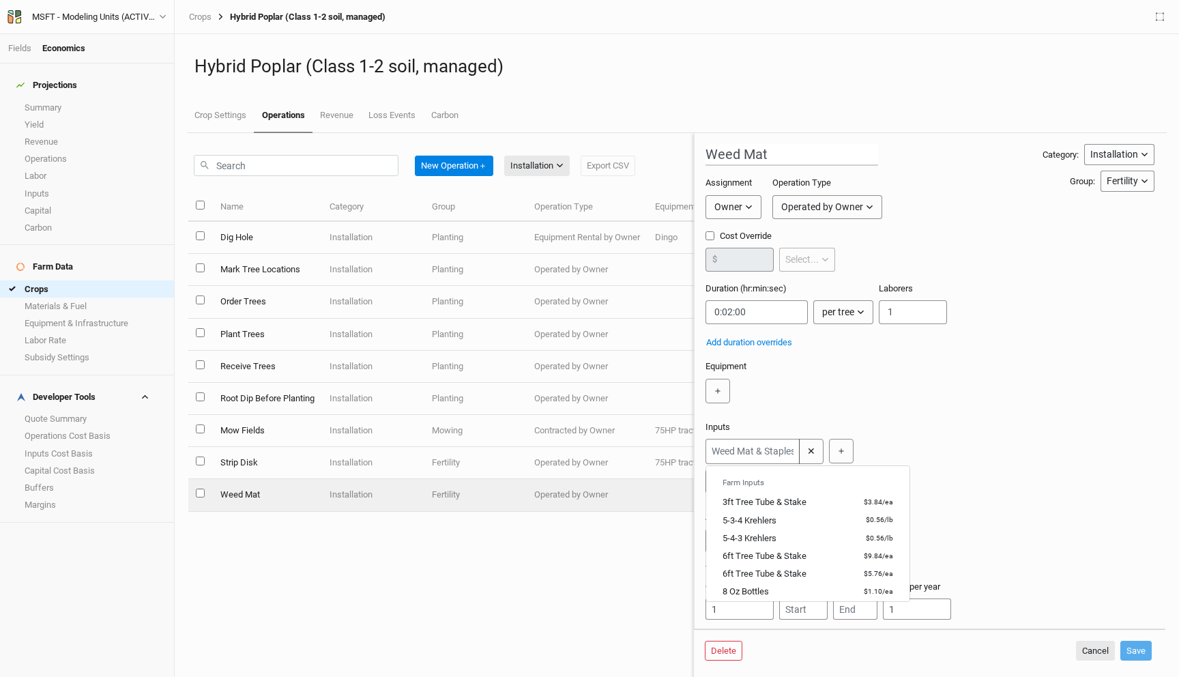
click at [989, 438] on div "Inputs Farm Inputs 3ft Tree Tube & Stake $3.84 / ea 5-3-4 Krehlers $0.56 / lb 5…" at bounding box center [926, 460] width 443 height 79
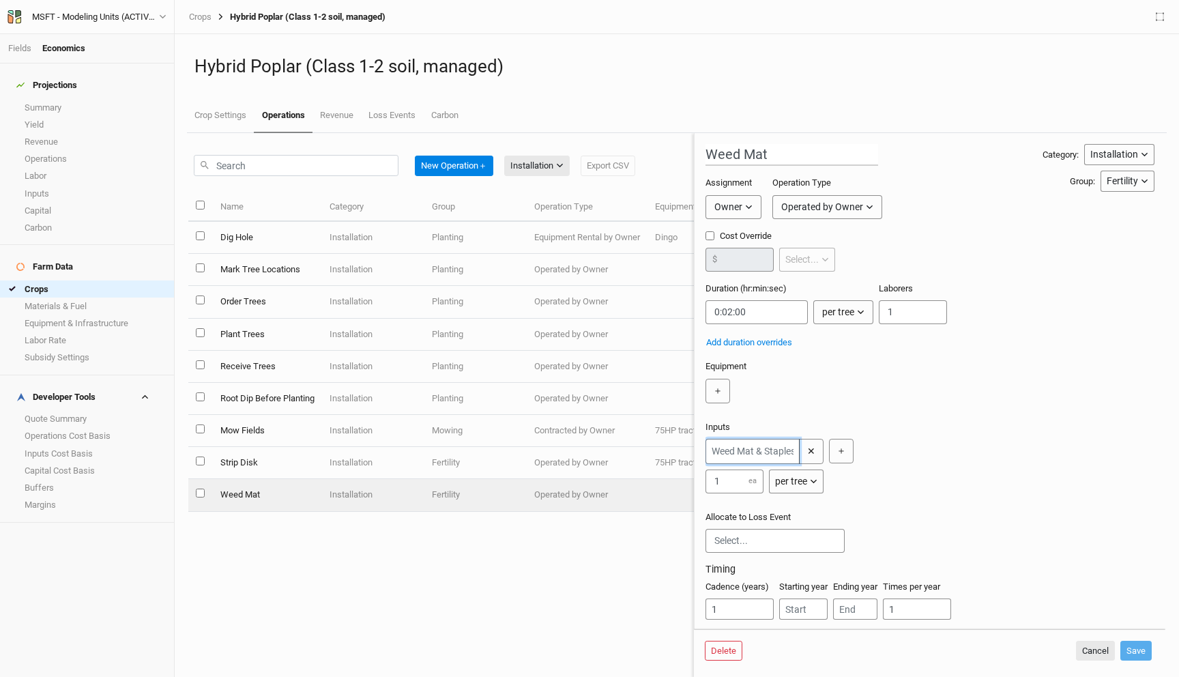
click at [741, 454] on input "text" at bounding box center [752, 451] width 94 height 25
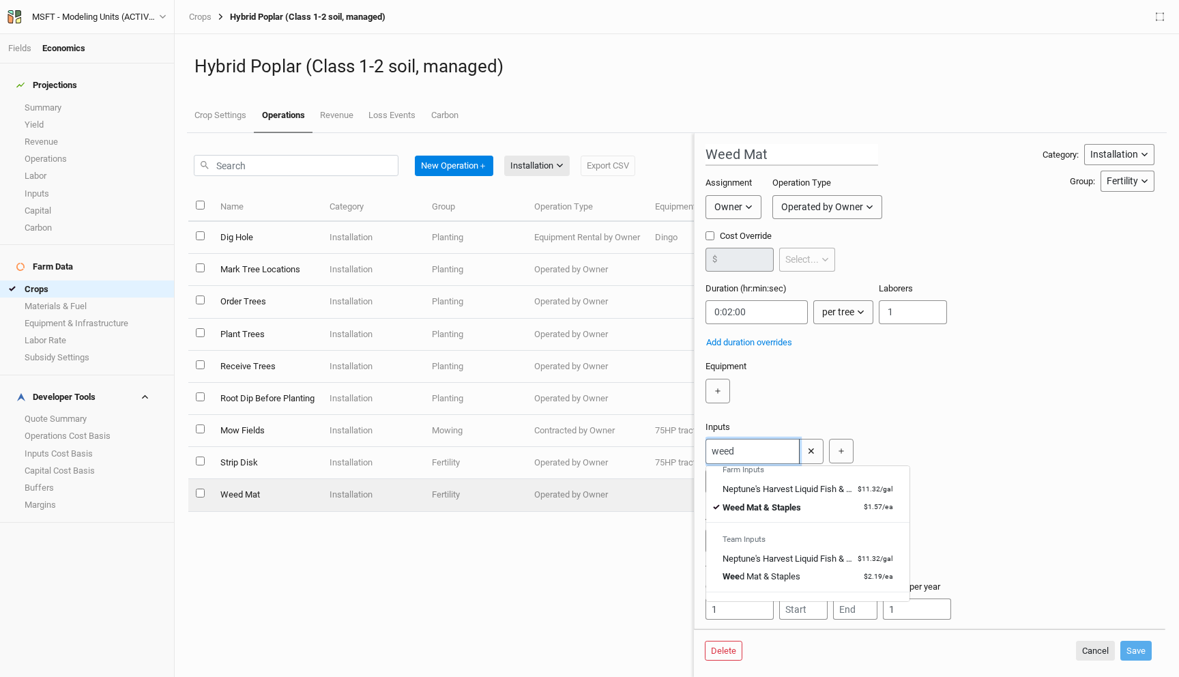
scroll to position [3, 0]
type input "weed"
click at [1048, 559] on div "Allocate to Loss Event" at bounding box center [929, 537] width 449 height 53
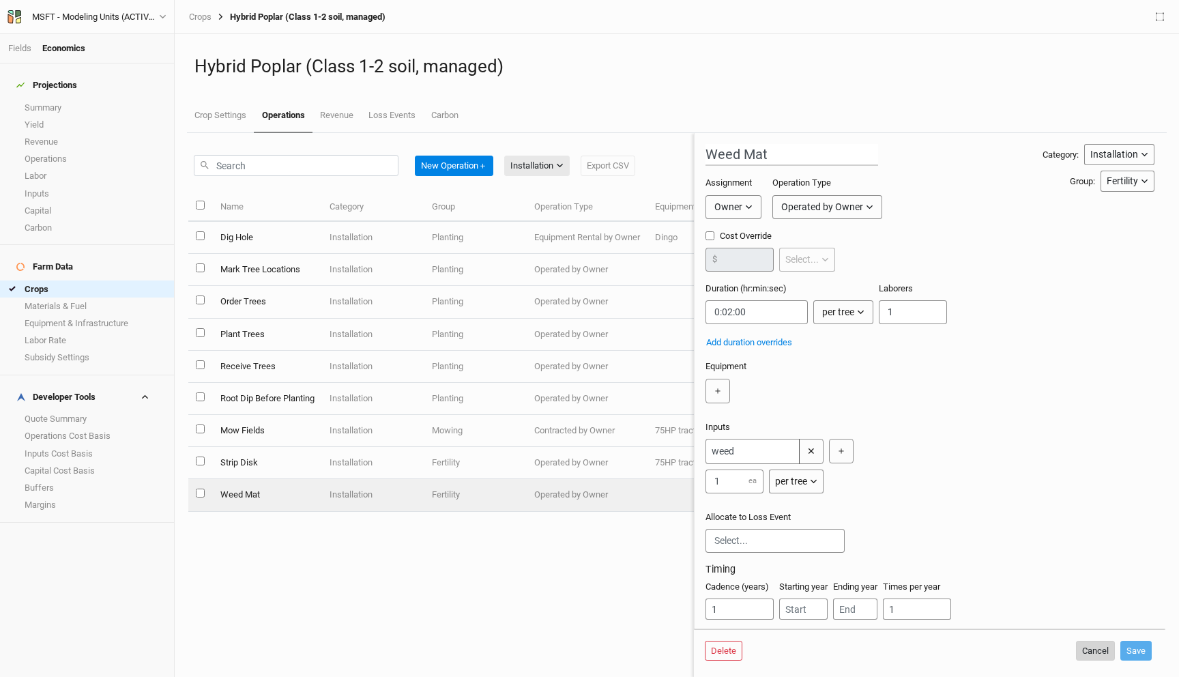
click at [1098, 653] on button "Cancel" at bounding box center [1095, 650] width 39 height 20
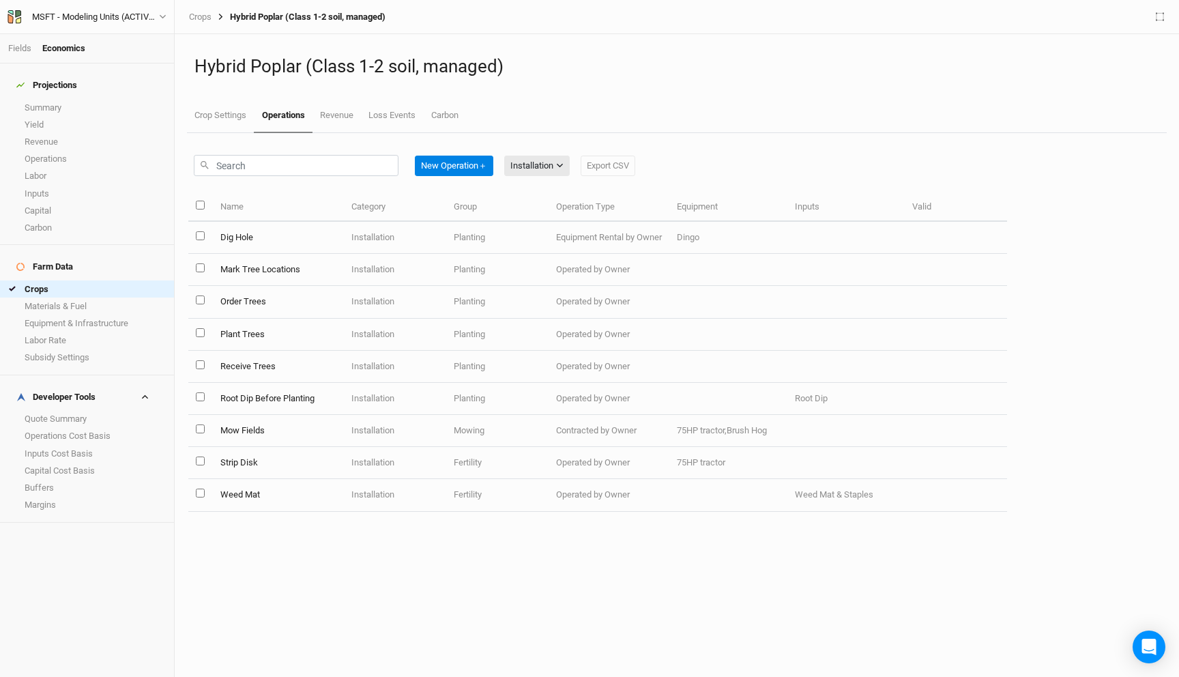
click at [464, 591] on div "New Operation ＋ Installation All Harvest Installation Management Marketing Expo…" at bounding box center [676, 405] width 990 height 544
click at [72, 280] on link "Crops" at bounding box center [87, 288] width 174 height 17
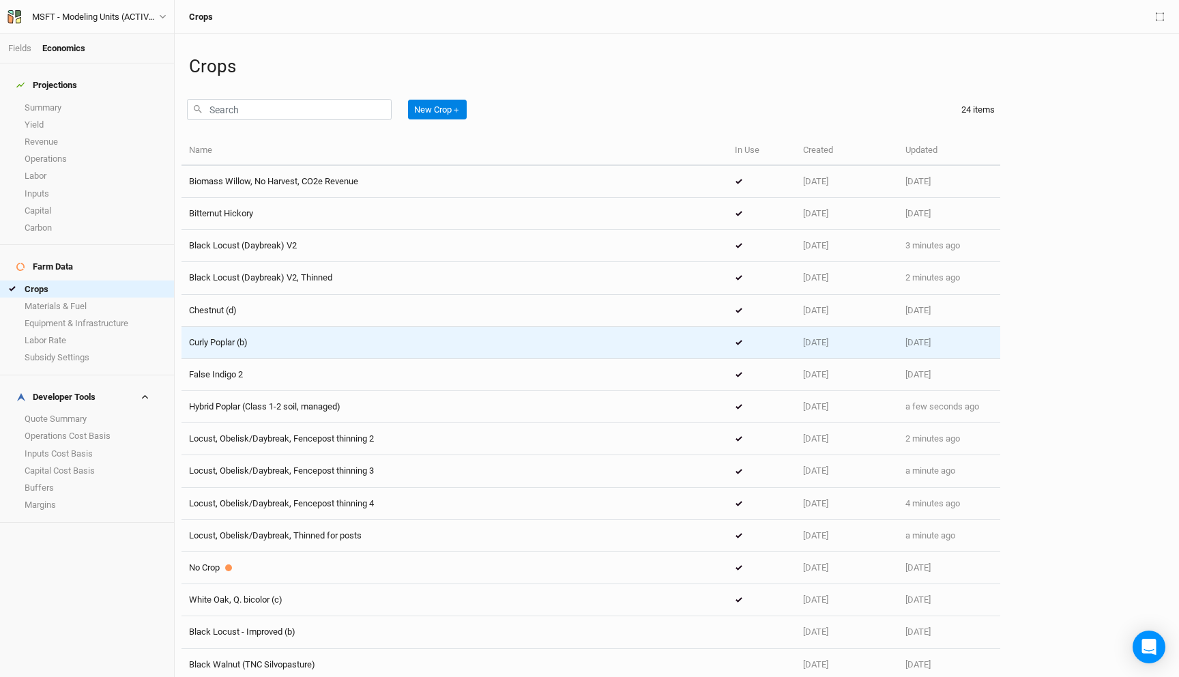
click at [325, 343] on div "Curly Poplar (b)" at bounding box center [454, 342] width 531 height 12
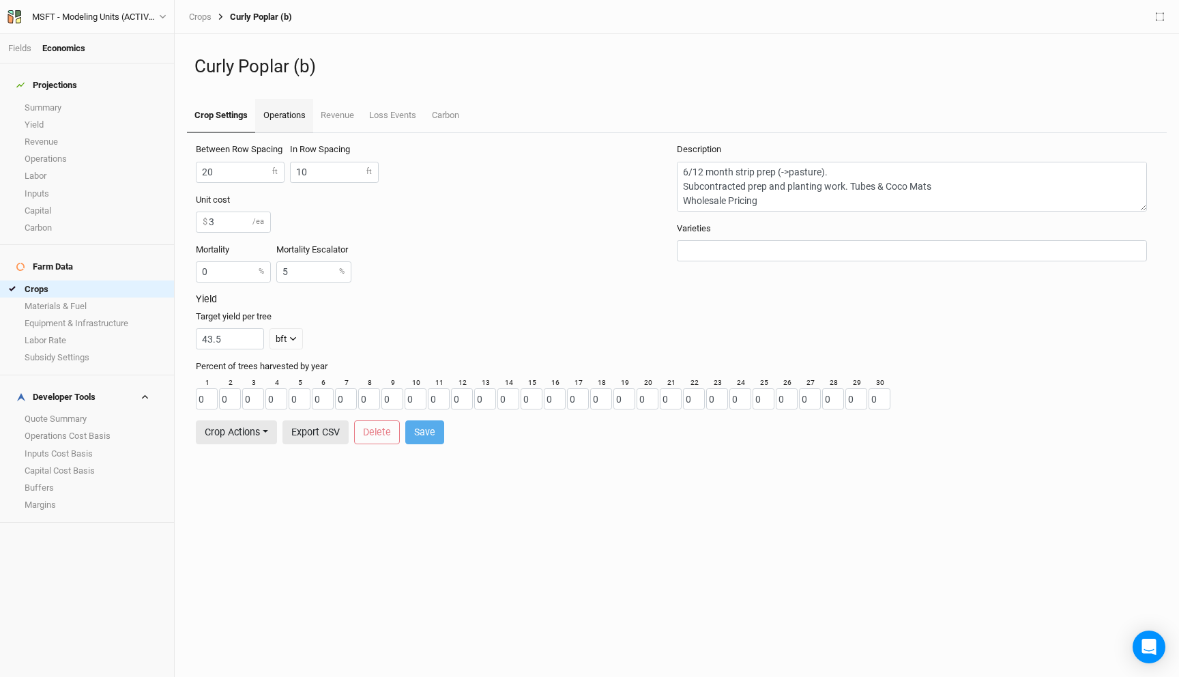
click at [286, 125] on link "Operations" at bounding box center [283, 116] width 57 height 34
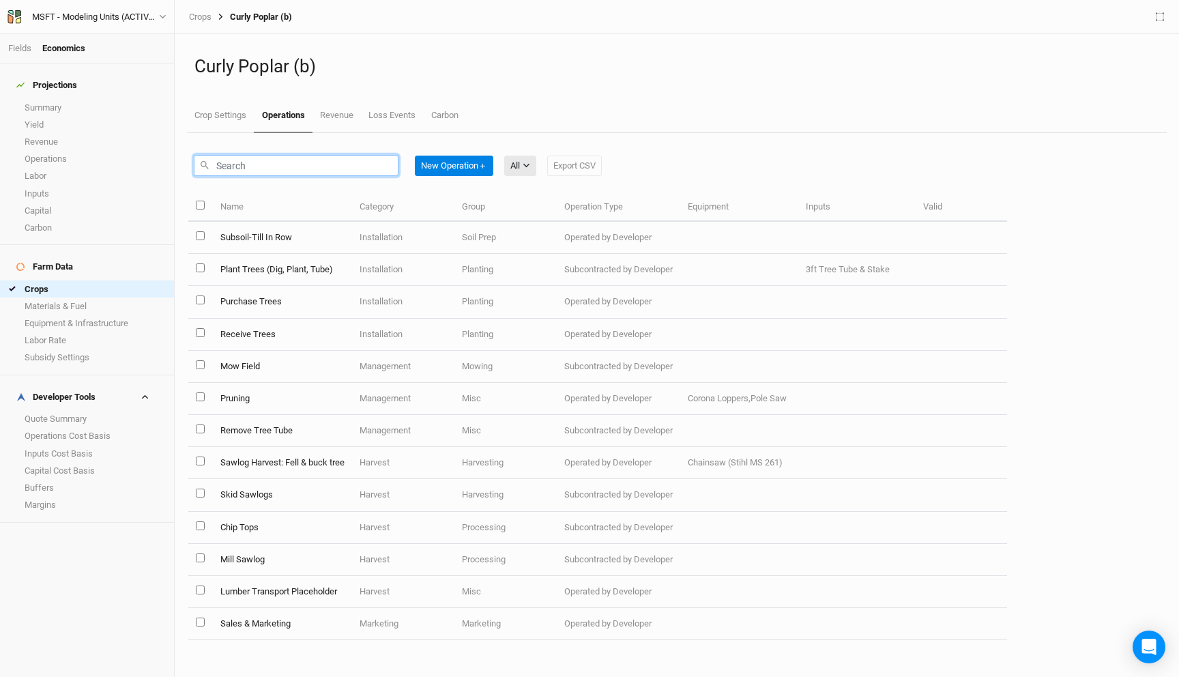
click at [284, 161] on input "text" at bounding box center [296, 165] width 205 height 21
click at [518, 165] on div "All" at bounding box center [515, 166] width 10 height 14
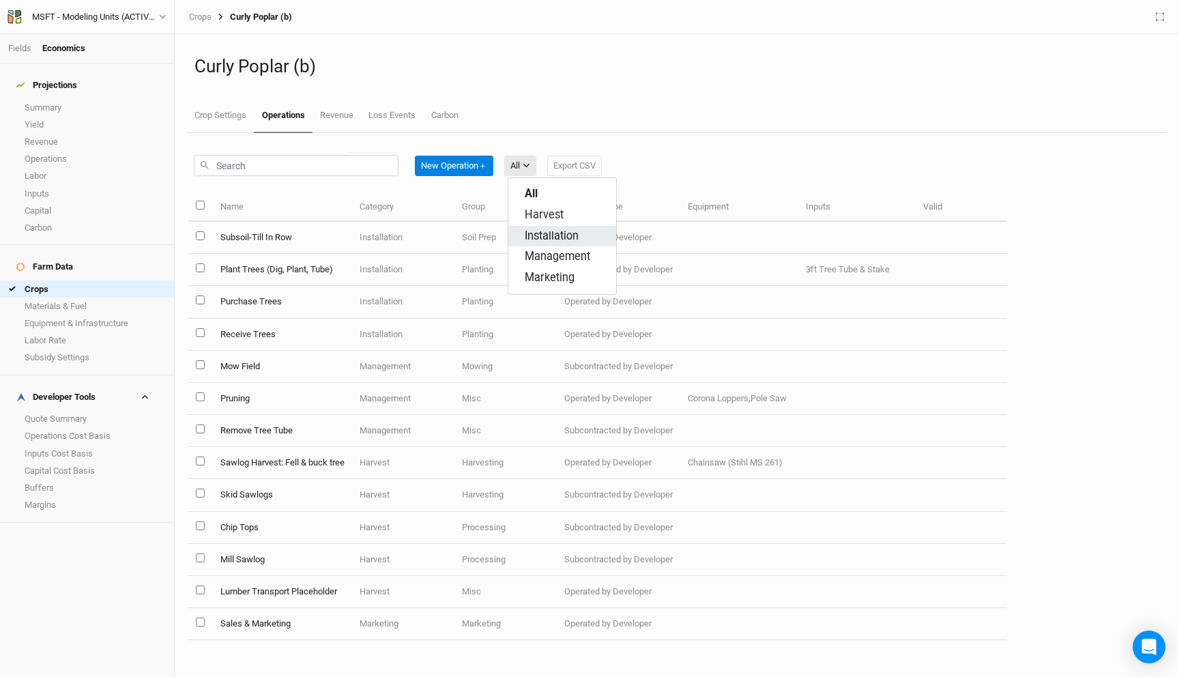
click at [545, 226] on button "Installation" at bounding box center [562, 236] width 108 height 21
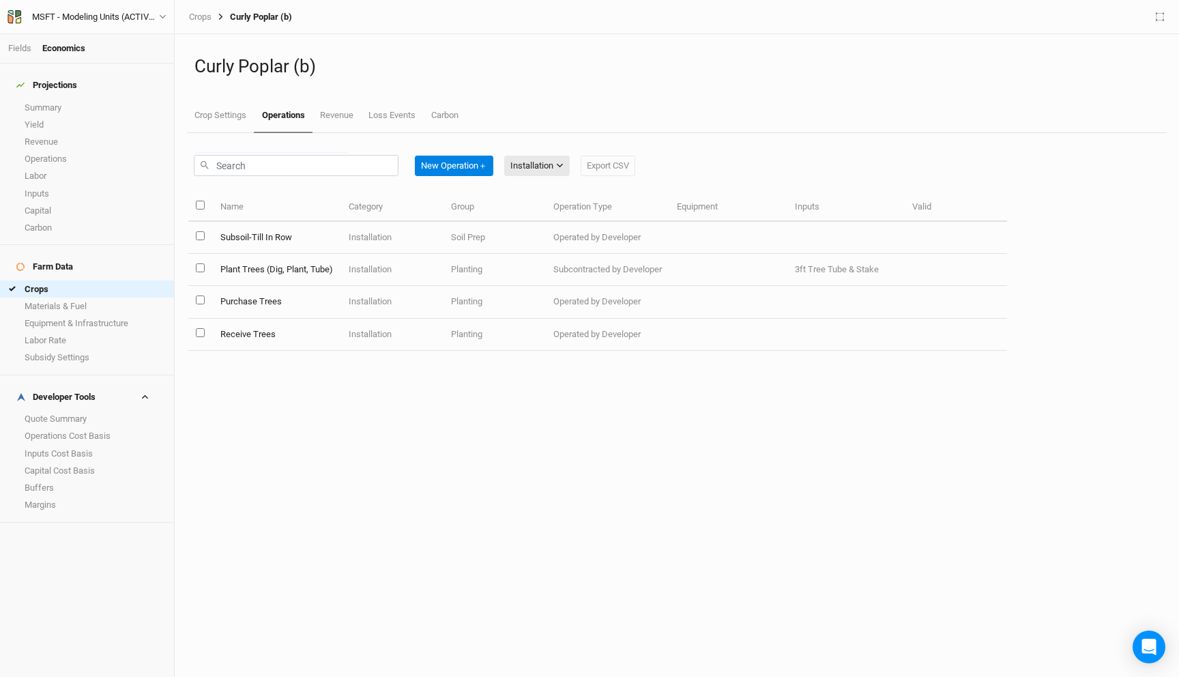
click at [371, 231] on td "Installation" at bounding box center [392, 238] width 102 height 32
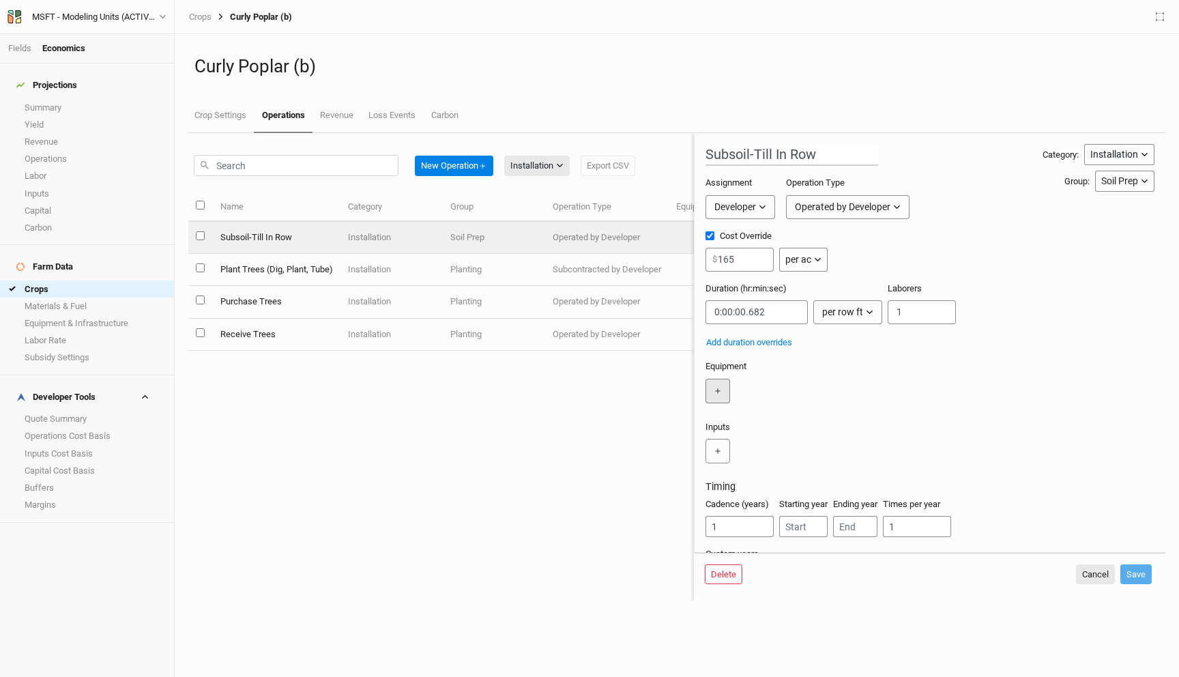
click at [705, 390] on button "＋" at bounding box center [717, 391] width 25 height 25
click at [728, 389] on input "text" at bounding box center [752, 391] width 94 height 25
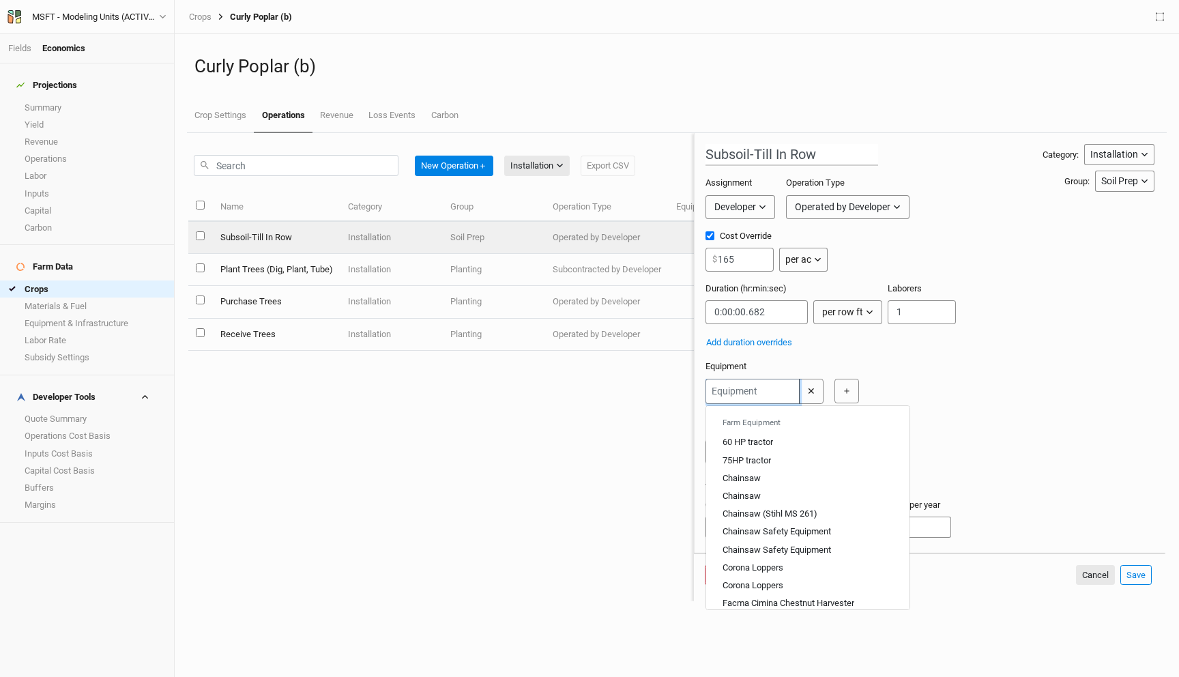
type input "7"
type input "75HP tractor"
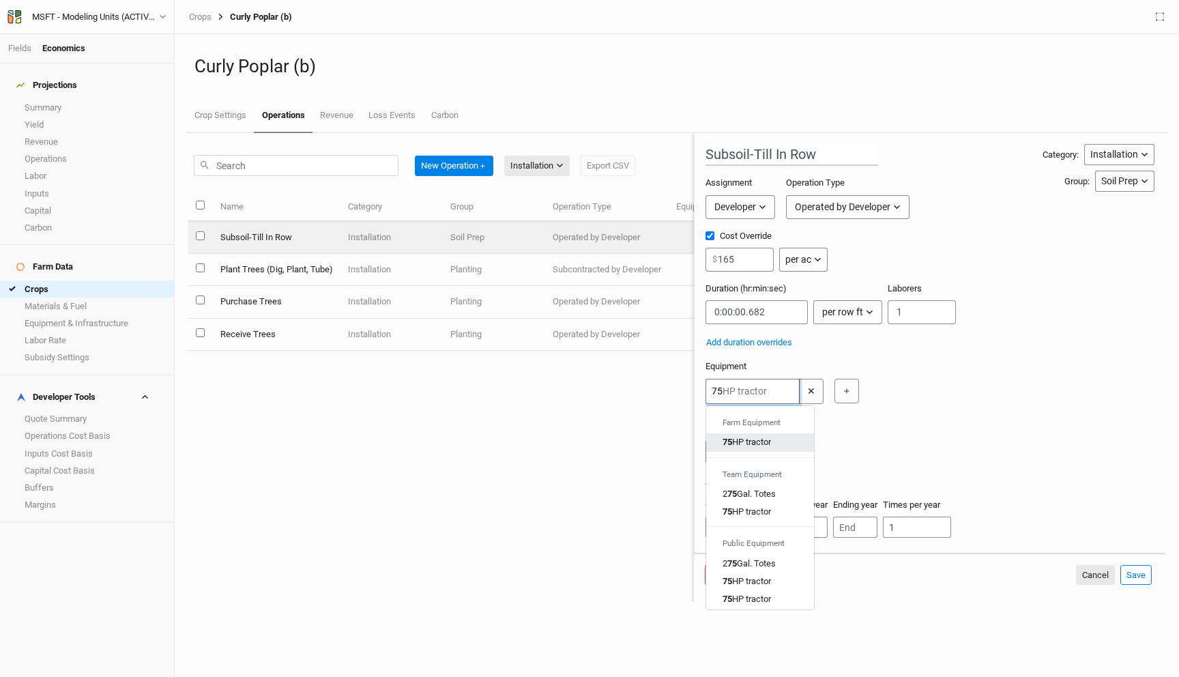
click at [763, 436] on div "75 HP tractor" at bounding box center [746, 442] width 48 height 12
type input "75HP tractor"
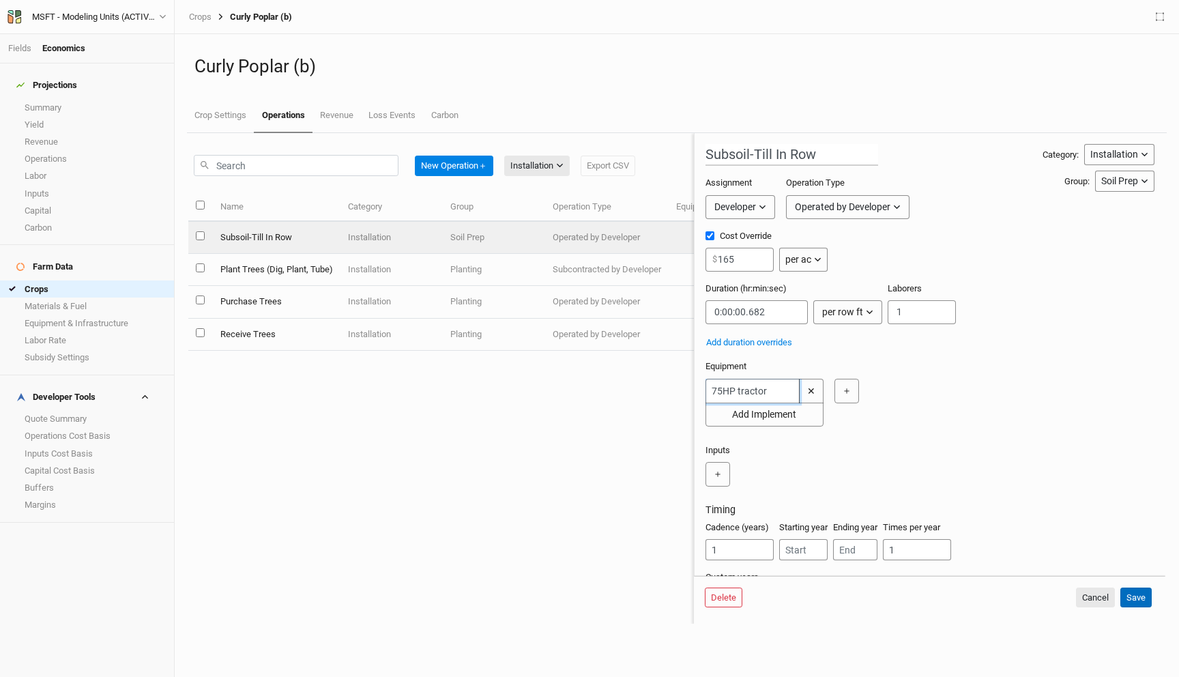
type input "75HP tractor"
click at [1132, 597] on button "Save" at bounding box center [1135, 597] width 31 height 20
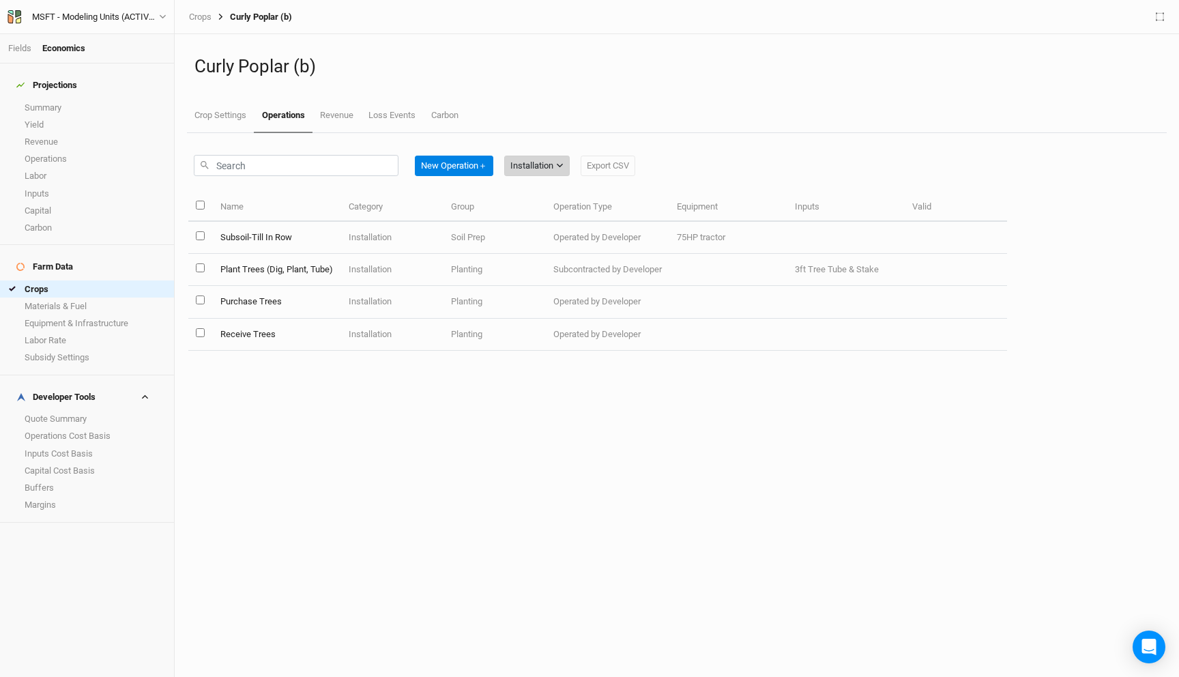
click at [545, 165] on div "Installation" at bounding box center [531, 166] width 43 height 14
click at [563, 258] on span "Management" at bounding box center [556, 257] width 65 height 16
click at [523, 163] on div "Management" at bounding box center [535, 166] width 51 height 14
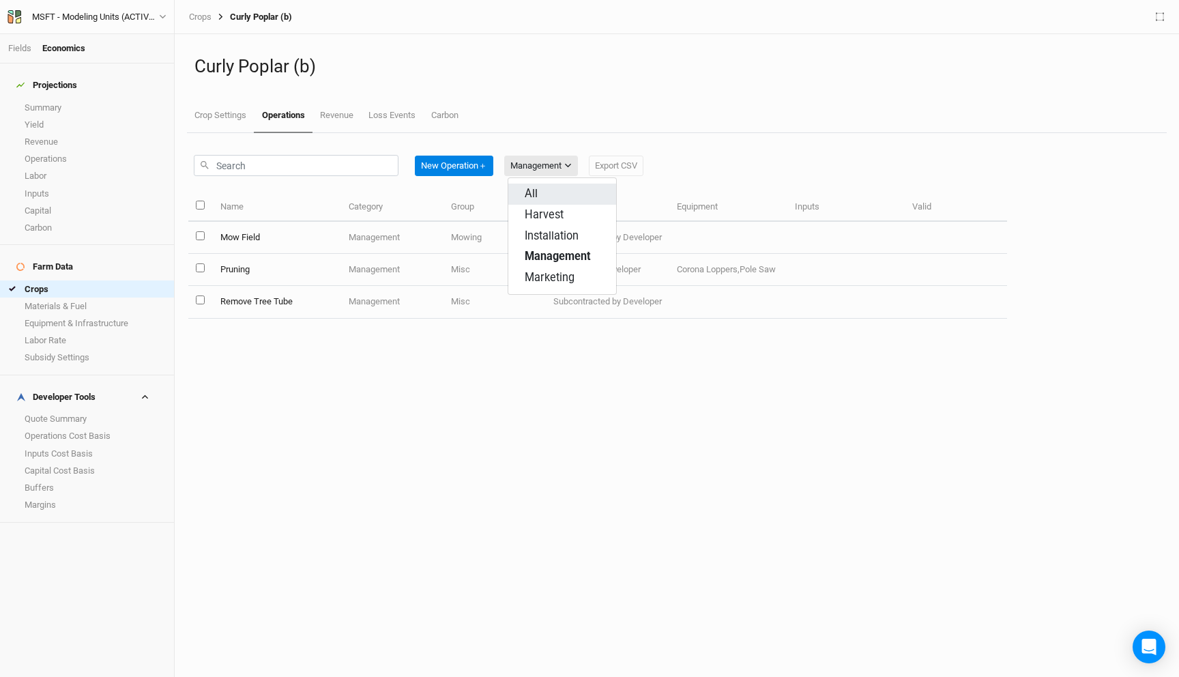
click at [534, 187] on span "All" at bounding box center [530, 194] width 13 height 16
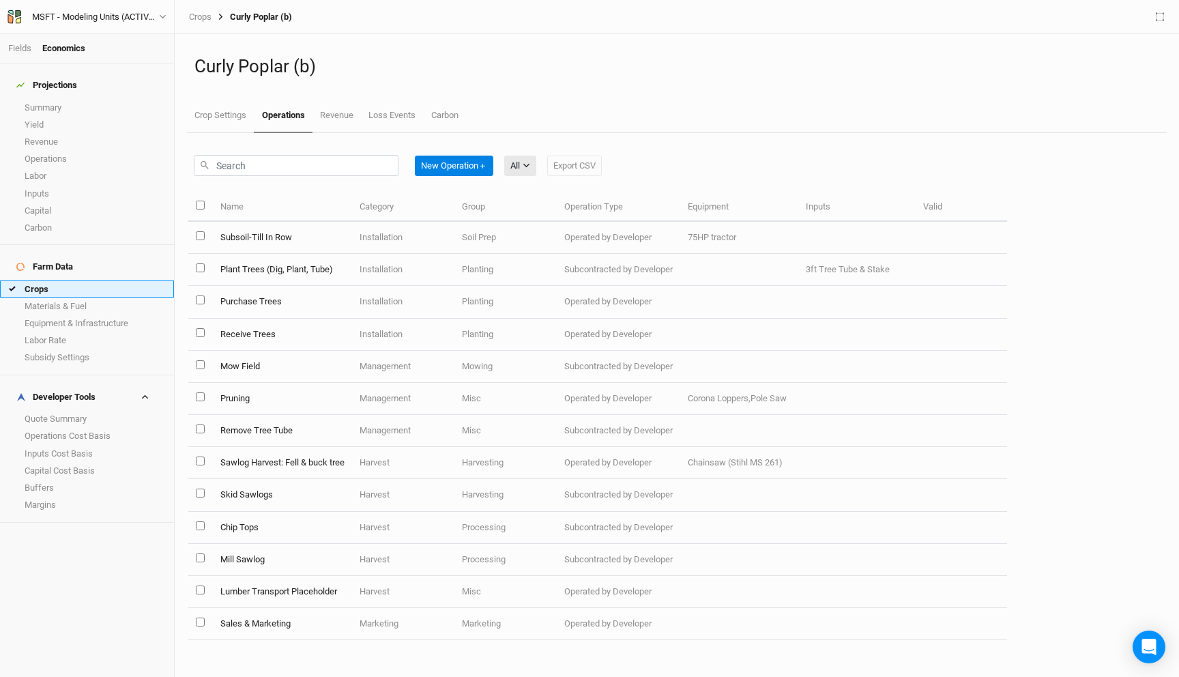
click at [73, 280] on link "Crops" at bounding box center [87, 288] width 174 height 17
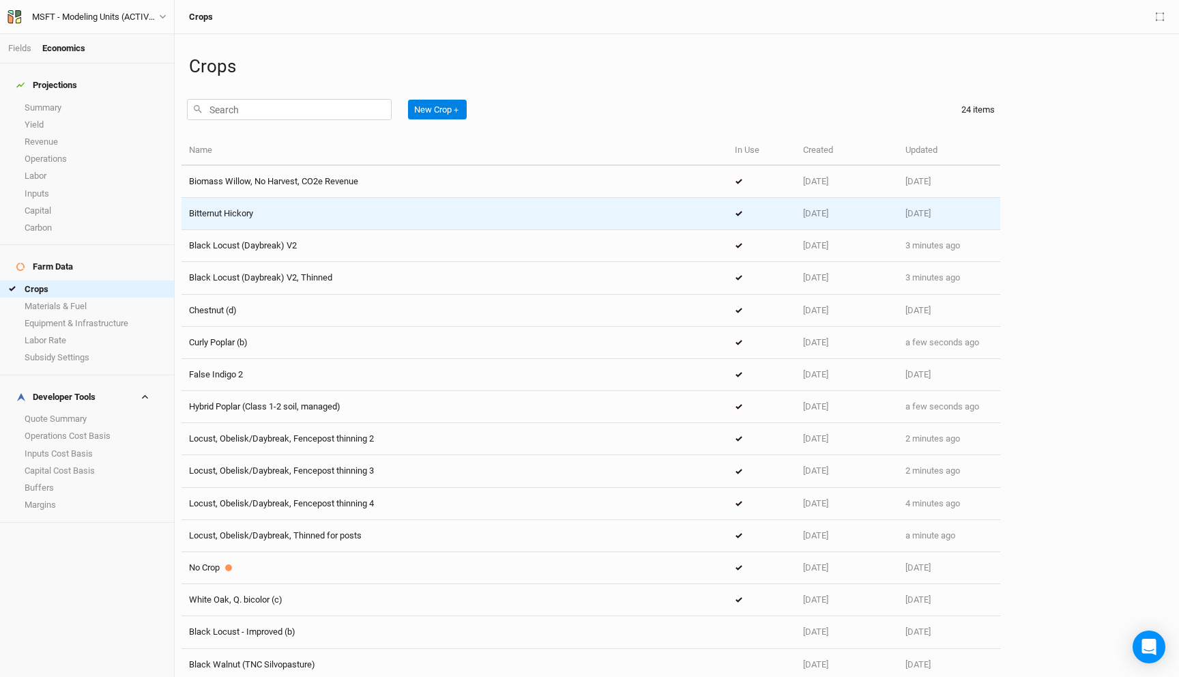
click at [359, 222] on td "Bitternut Hickory" at bounding box center [454, 214] width 546 height 32
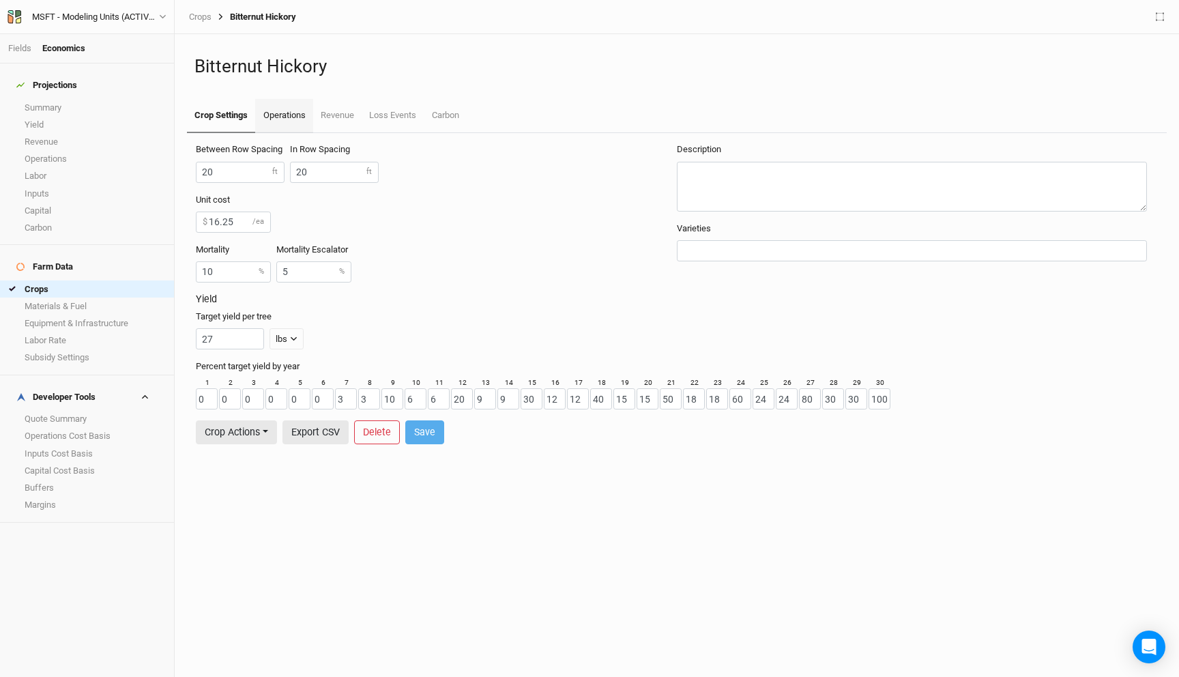
click at [286, 115] on link "Operations" at bounding box center [283, 116] width 57 height 34
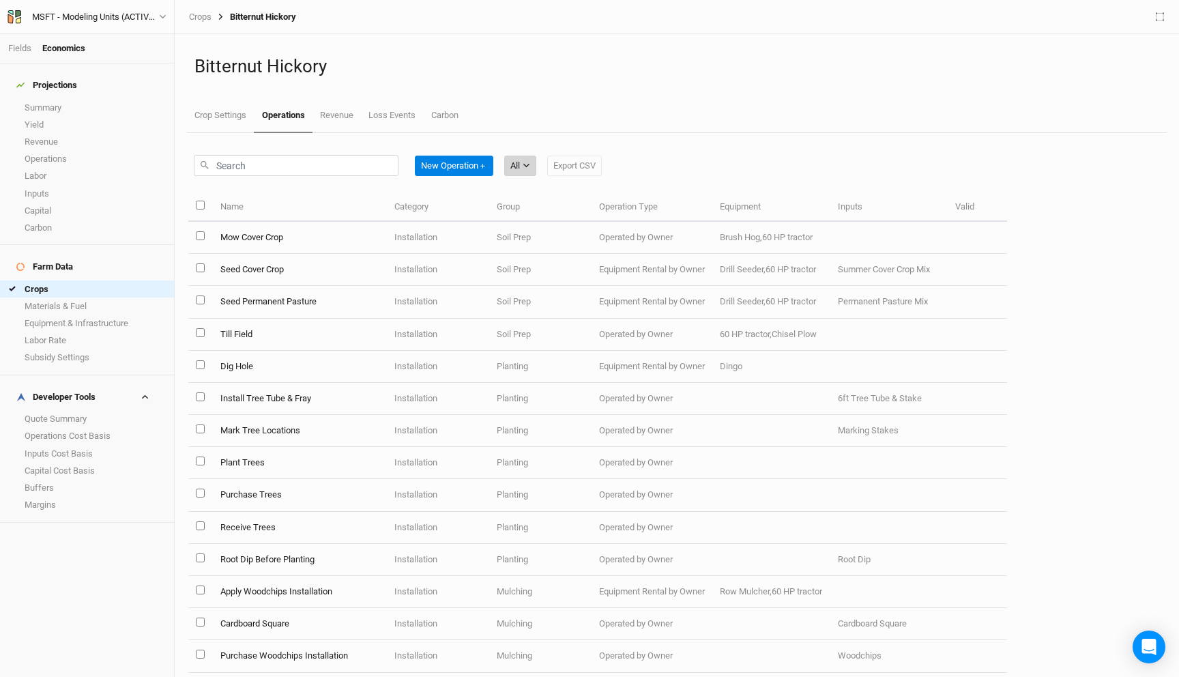
click at [524, 158] on button "All" at bounding box center [520, 166] width 32 height 20
click at [539, 229] on span "Installation" at bounding box center [551, 236] width 54 height 16
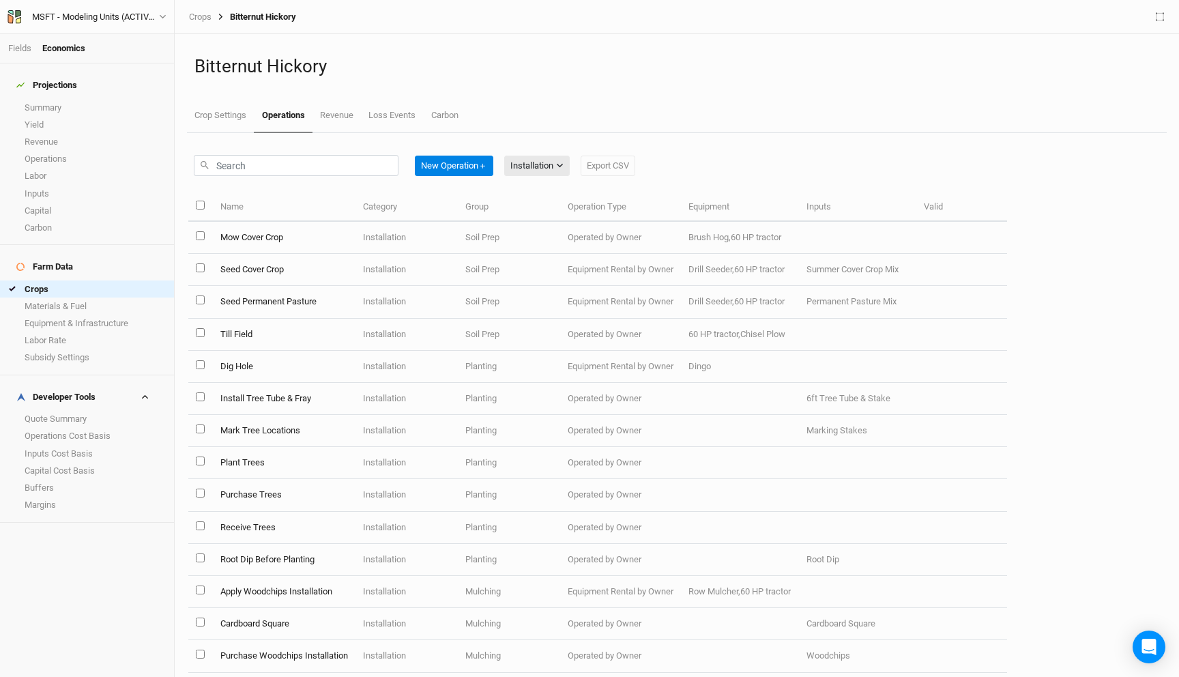
click at [311, 235] on td "Mow Cover Crop" at bounding box center [283, 238] width 143 height 32
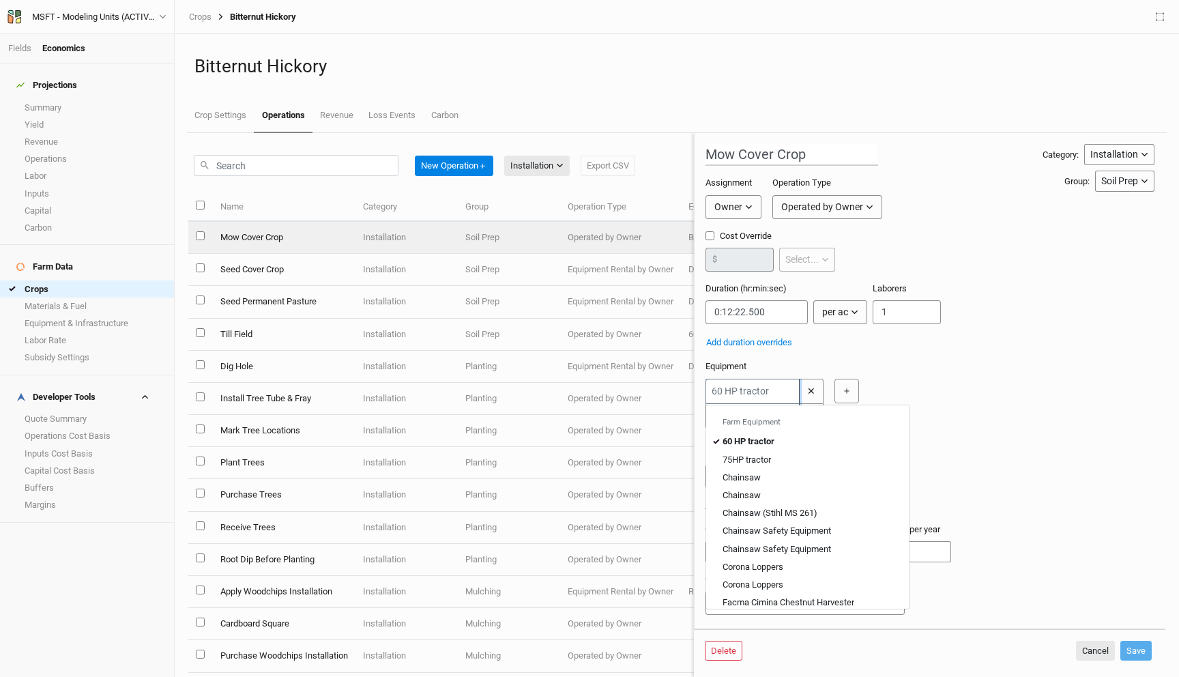
click at [745, 387] on input "text" at bounding box center [752, 391] width 94 height 25
type input "7"
type input "75HP tractor"
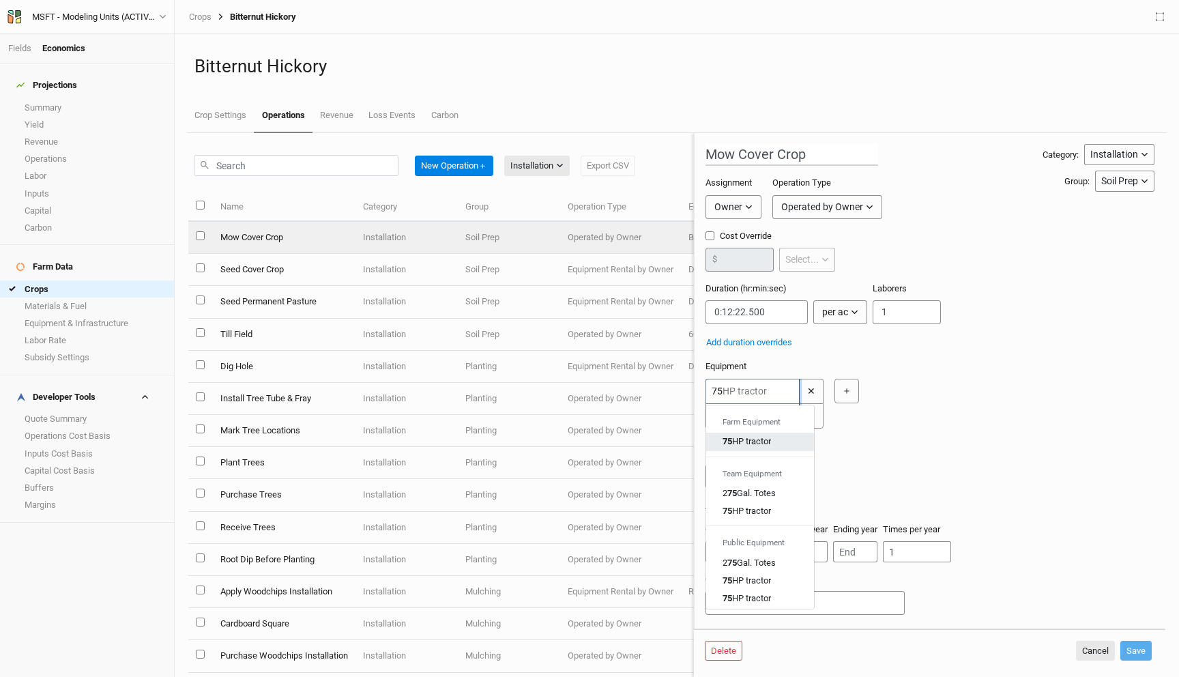
click at [758, 440] on div "75 HP tractor" at bounding box center [746, 441] width 48 height 12
type input "75HP tractor"
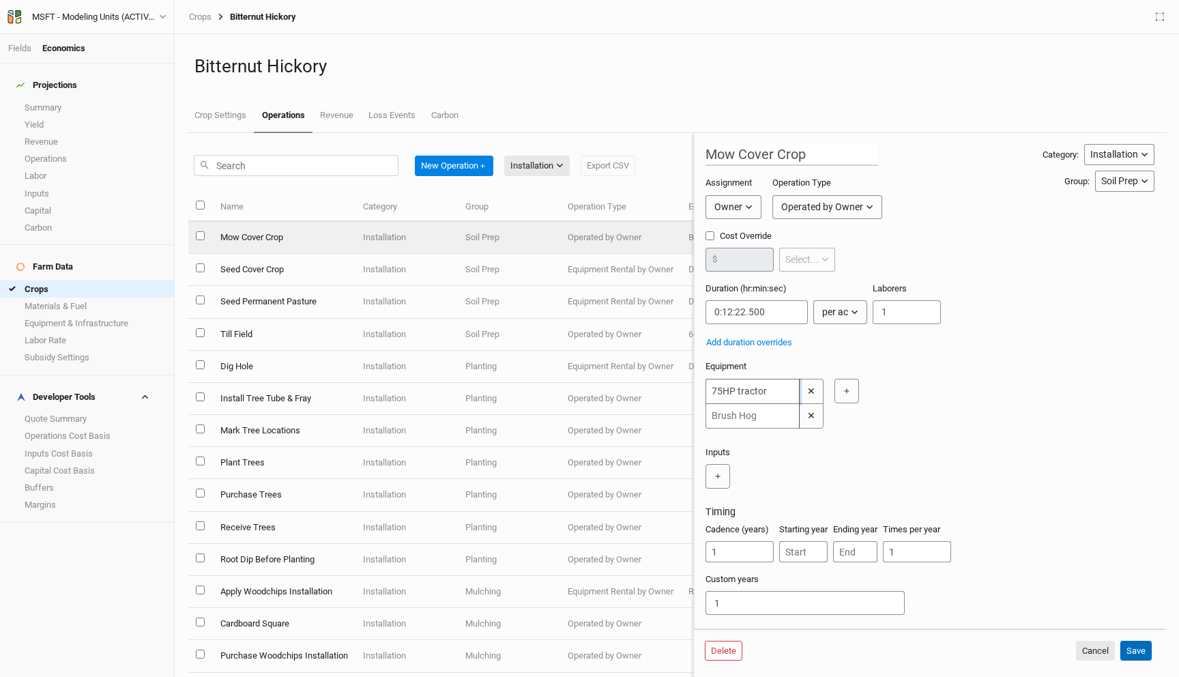
type input "75HP tractor"
click at [1133, 649] on button "Save" at bounding box center [1135, 650] width 31 height 20
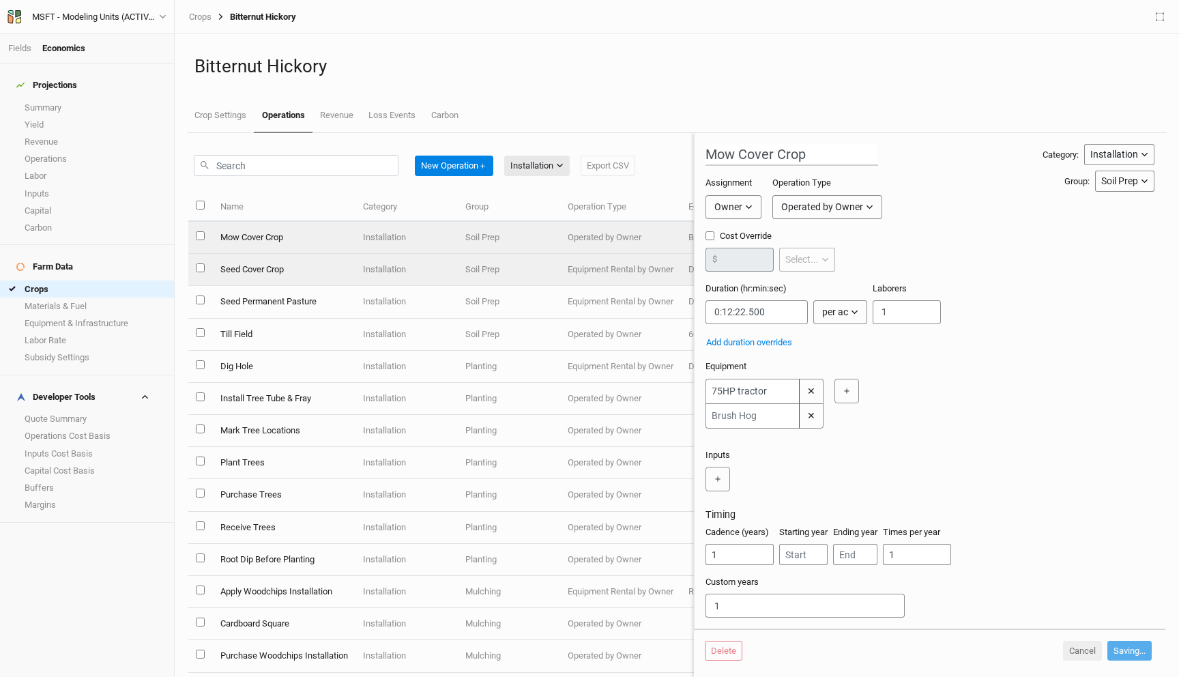
click at [367, 272] on td "Installation" at bounding box center [406, 270] width 102 height 32
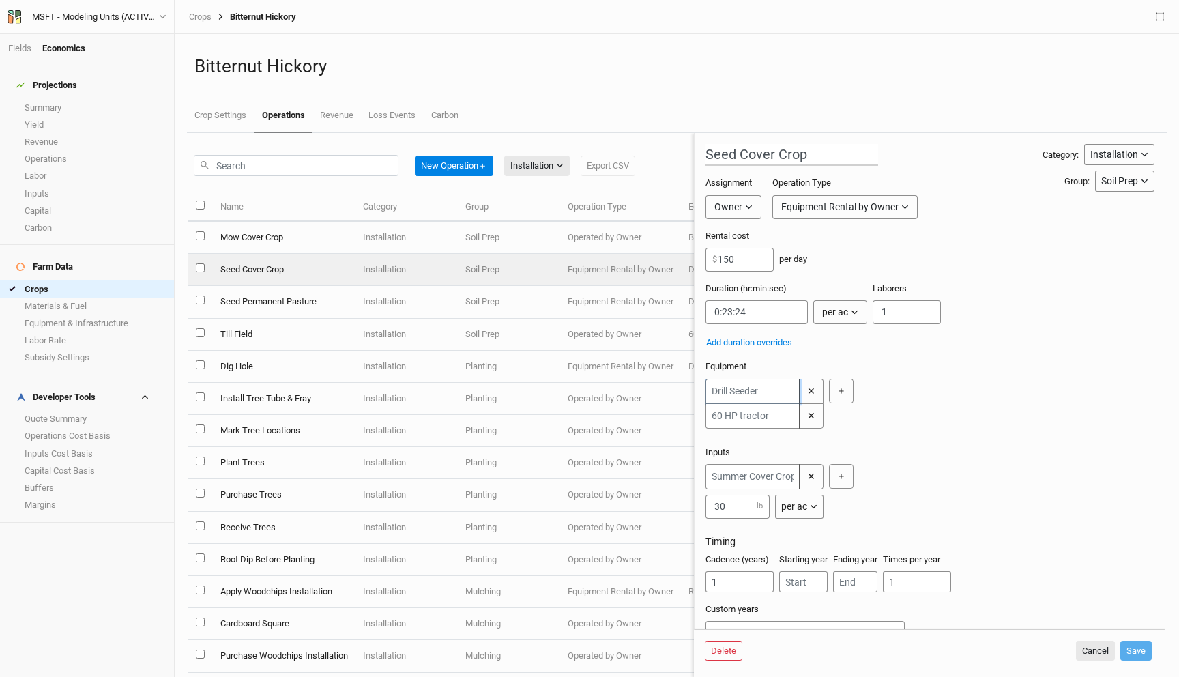
click at [756, 396] on input "text" at bounding box center [752, 391] width 94 height 25
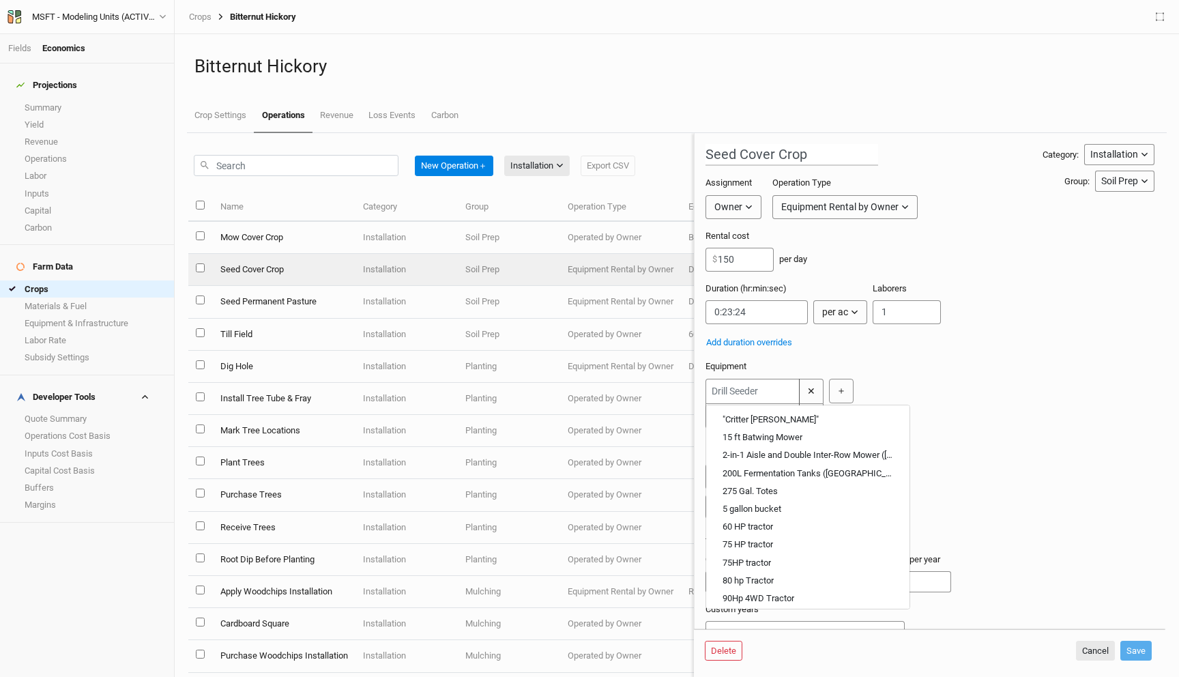
click at [926, 372] on div "Equipment "Critter Gitter" 15 ft Batwing Mower 2-in-1 Aisle and Double Inter-Ro…" at bounding box center [929, 397] width 449 height 74
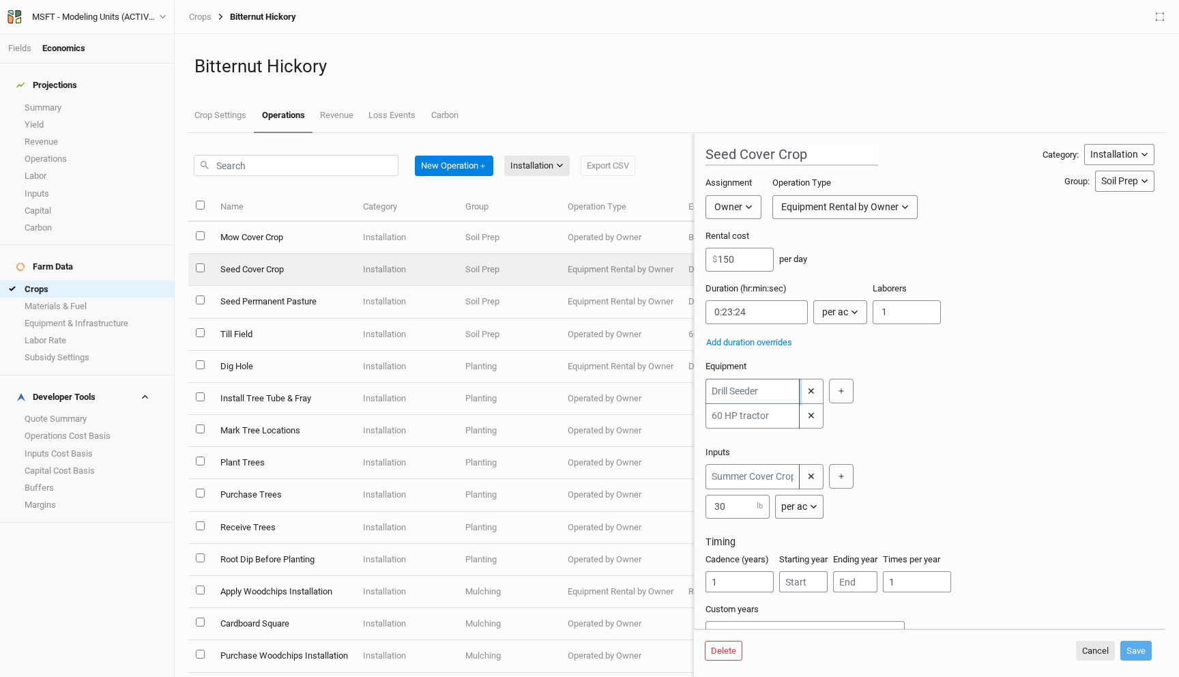
click at [772, 394] on input "text" at bounding box center [752, 391] width 94 height 25
type input "75"
click at [766, 452] on tractor "75 HP tractor" at bounding box center [746, 455] width 48 height 12
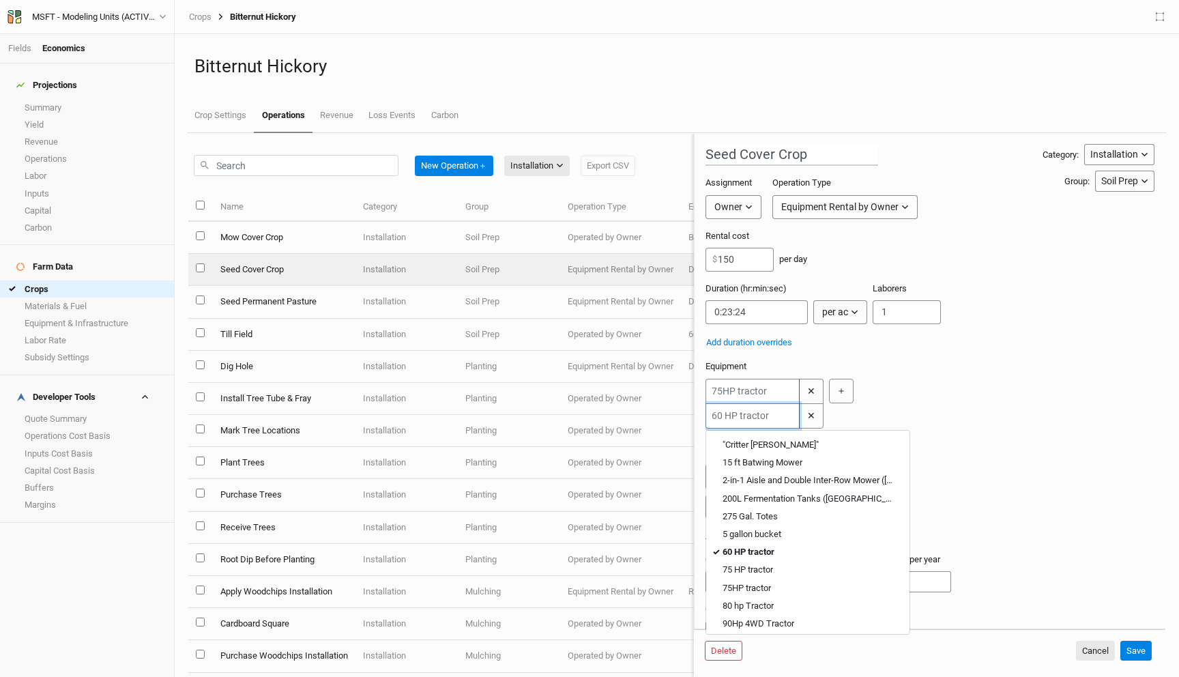
click at [756, 412] on input "text" at bounding box center [752, 415] width 94 height 25
click at [814, 414] on button "✕" at bounding box center [811, 415] width 25 height 25
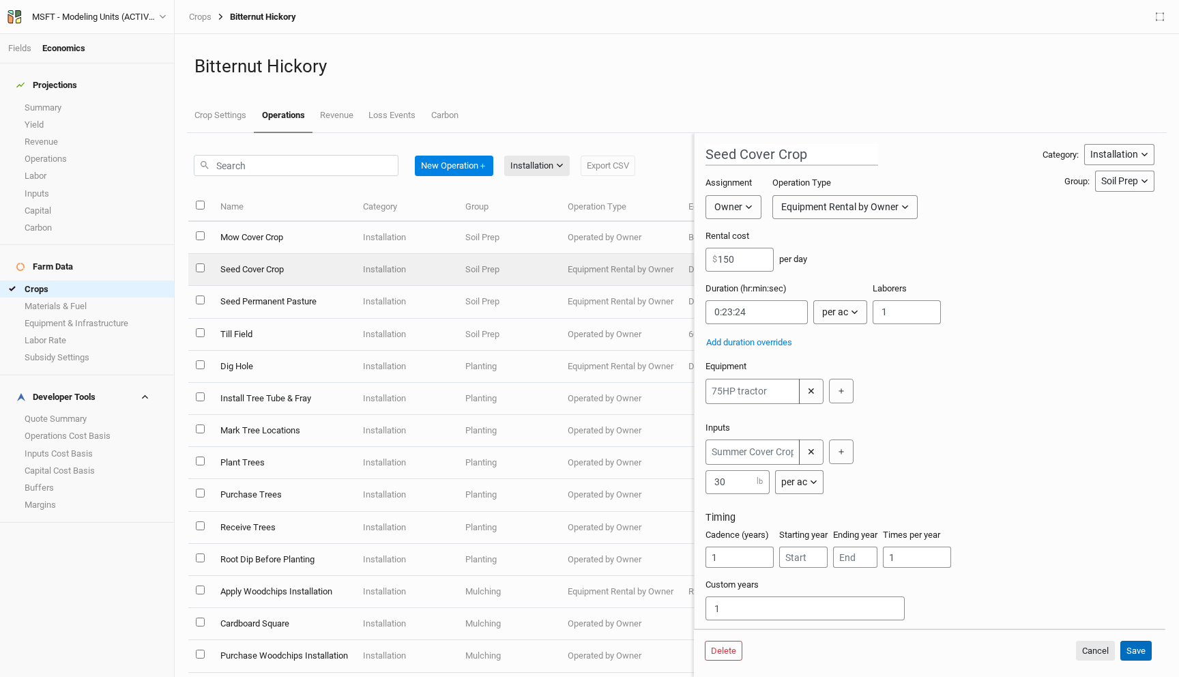
click at [1140, 643] on button "Save" at bounding box center [1135, 650] width 31 height 20
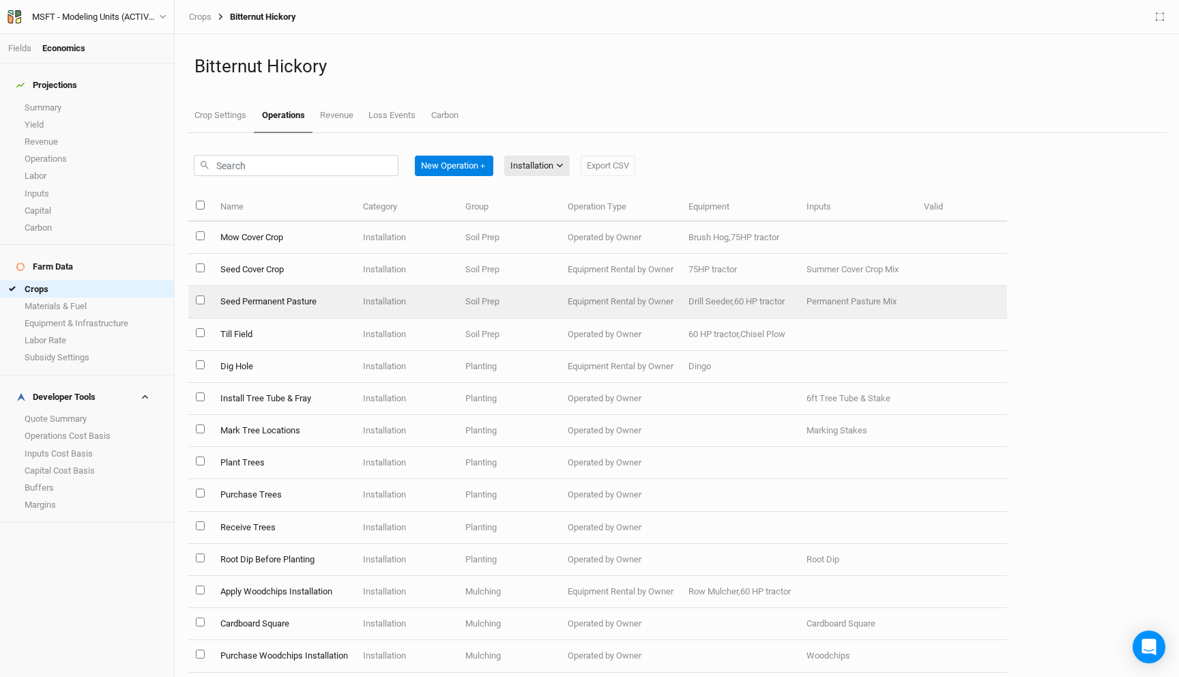
click at [404, 293] on td "Installation" at bounding box center [406, 302] width 102 height 32
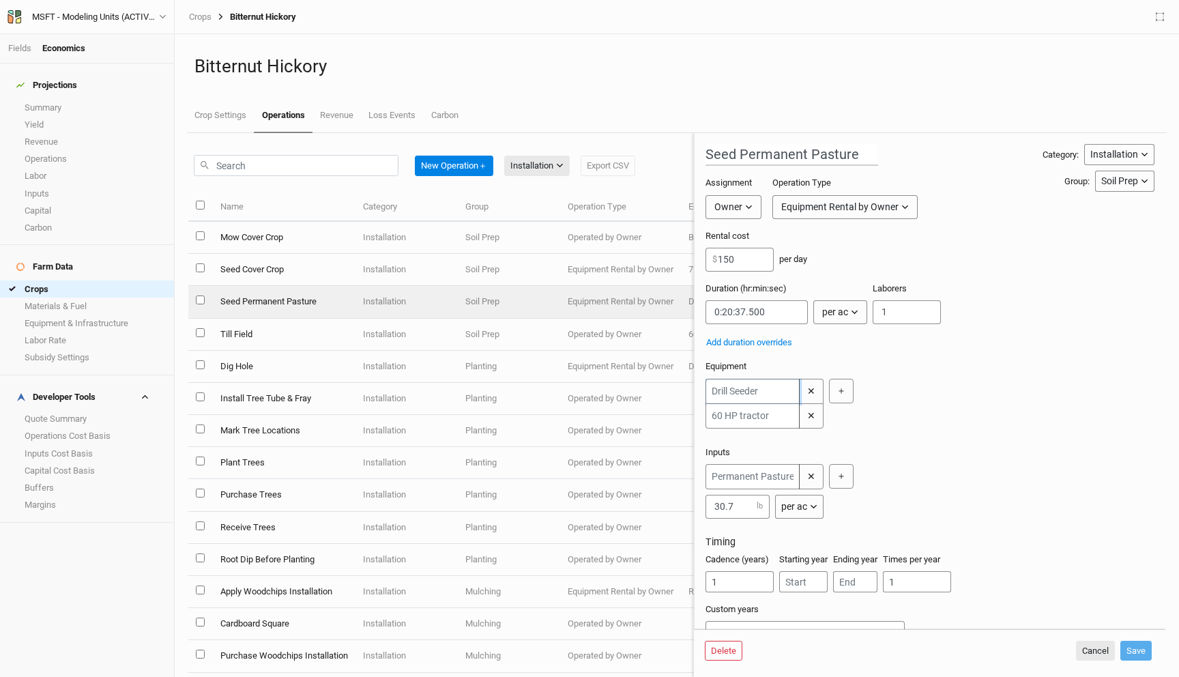
click at [750, 394] on input "text" at bounding box center [752, 391] width 94 height 25
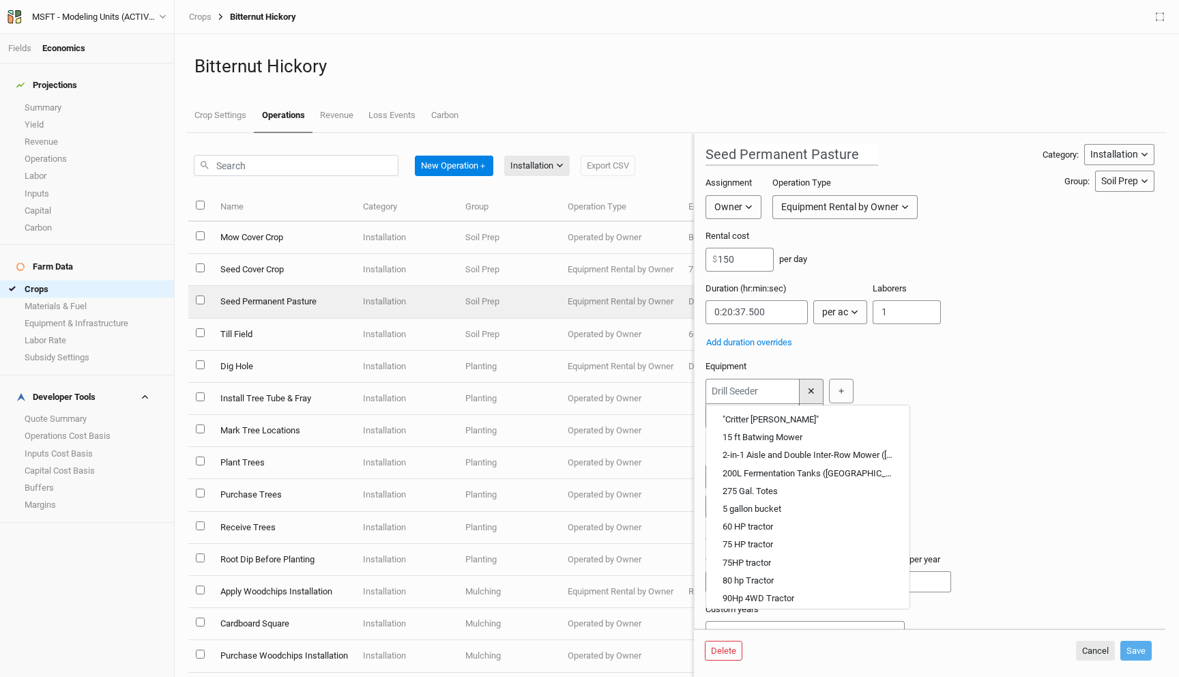
click at [814, 395] on button "✕" at bounding box center [811, 391] width 25 height 25
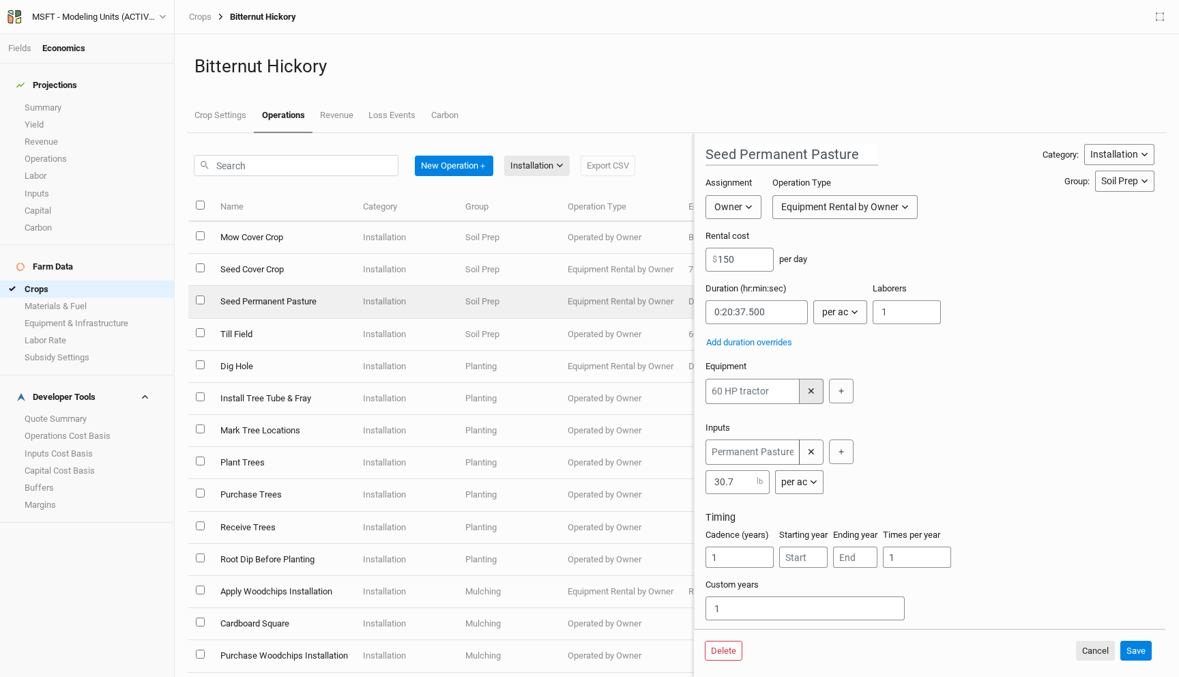
click at [814, 395] on button "✕" at bounding box center [811, 391] width 25 height 25
click at [720, 389] on button "＋" at bounding box center [717, 391] width 25 height 25
click at [744, 389] on input "text" at bounding box center [752, 391] width 94 height 25
type input "75"
click at [747, 451] on tractor "75 HP tractor" at bounding box center [746, 455] width 48 height 12
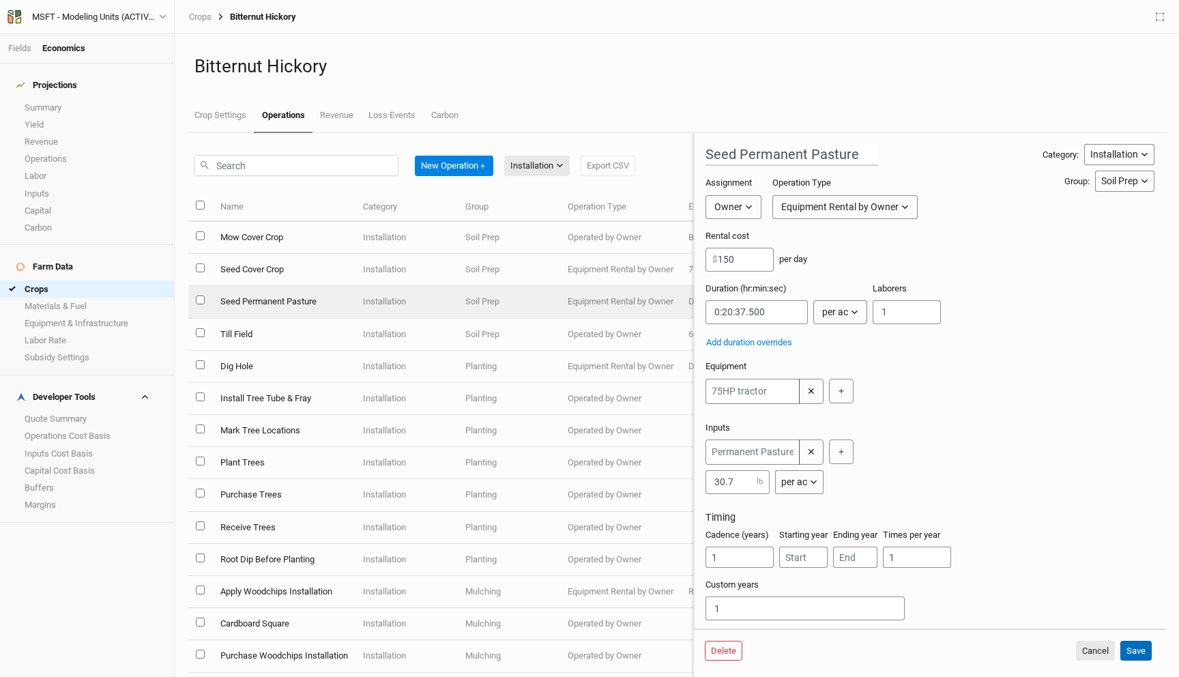
click at [1135, 643] on button "Save" at bounding box center [1135, 650] width 31 height 20
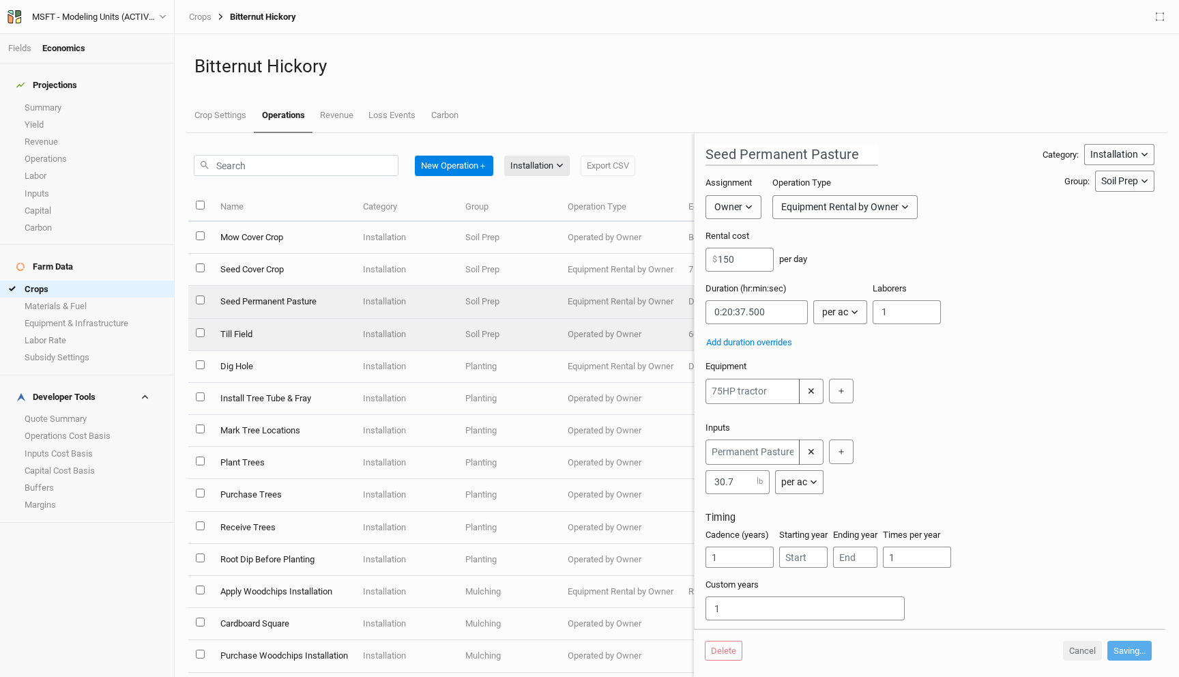
click at [327, 332] on td "Till Field" at bounding box center [283, 335] width 143 height 32
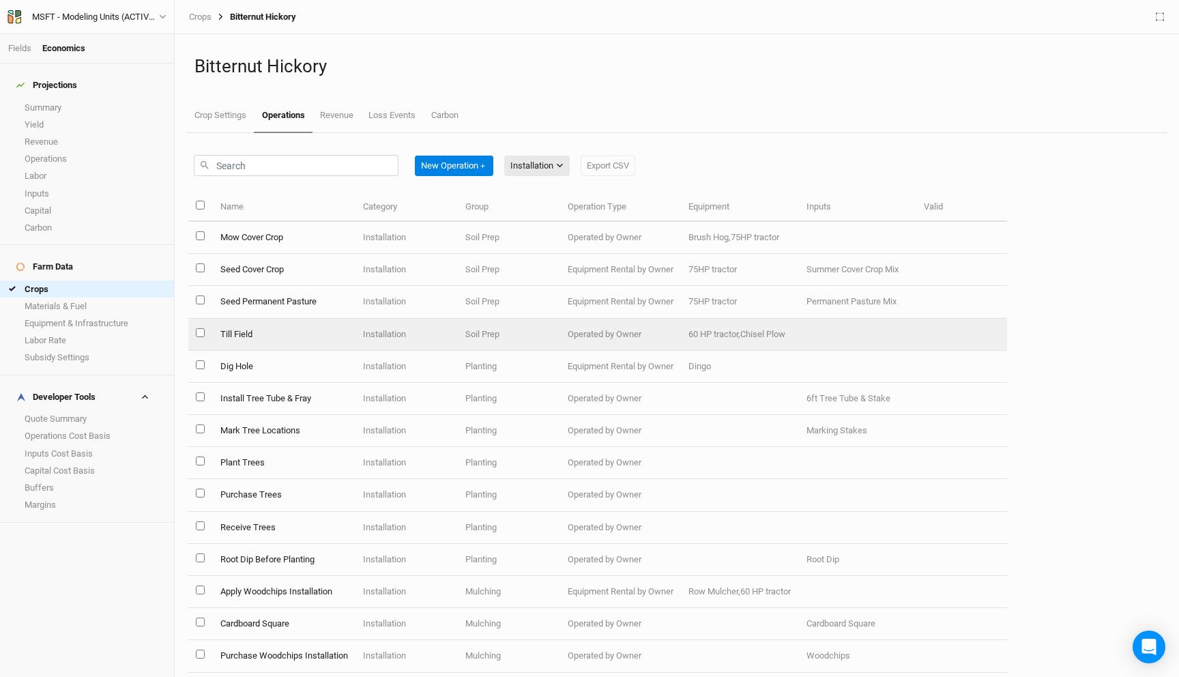
click at [463, 326] on td "Soil Prep" at bounding box center [509, 335] width 102 height 32
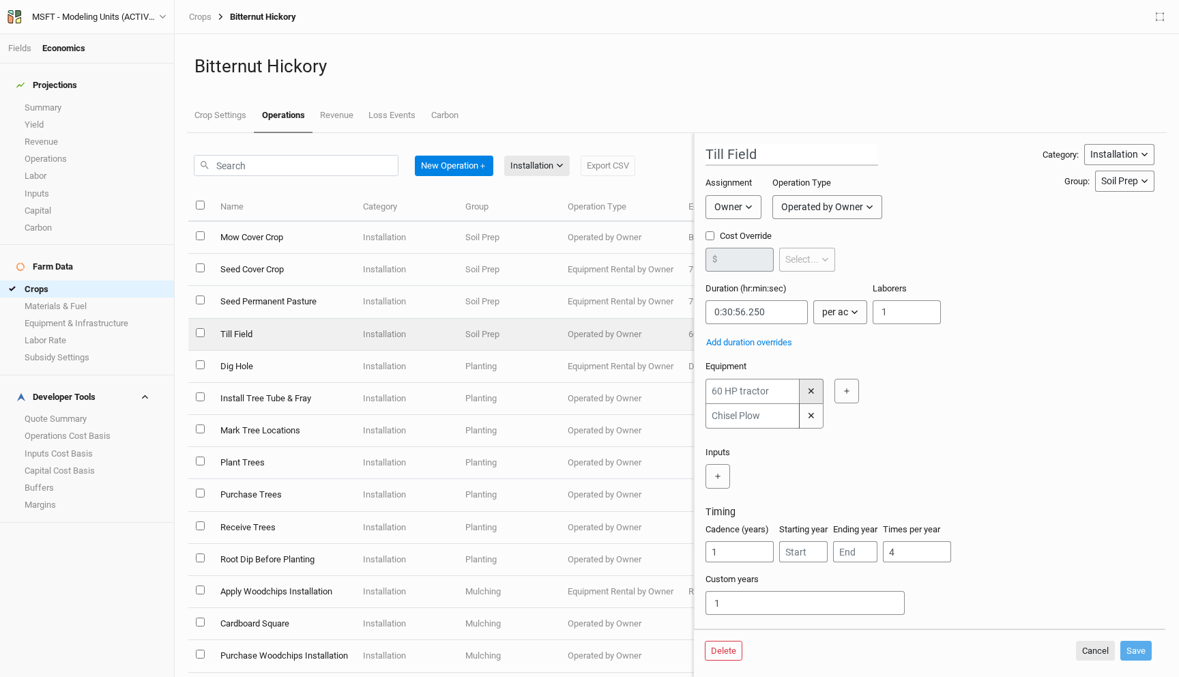
click at [814, 397] on button "✕" at bounding box center [811, 391] width 25 height 25
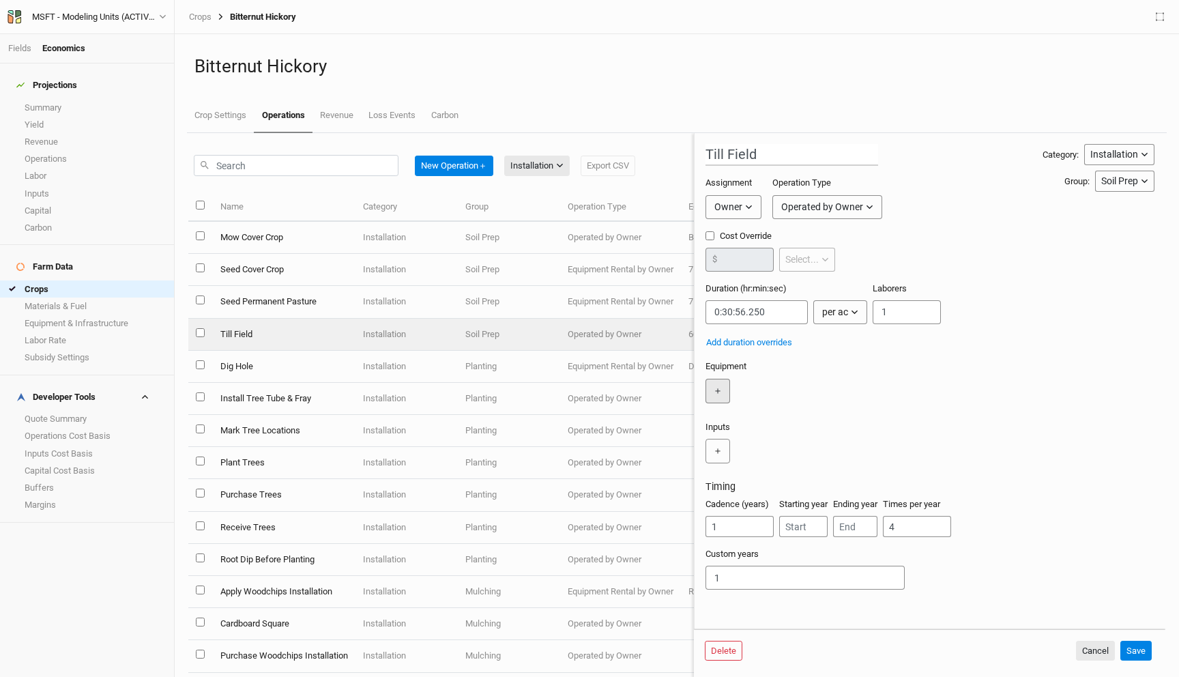
click at [710, 388] on button "＋" at bounding box center [717, 391] width 25 height 25
click at [727, 391] on input "text" at bounding box center [752, 391] width 94 height 25
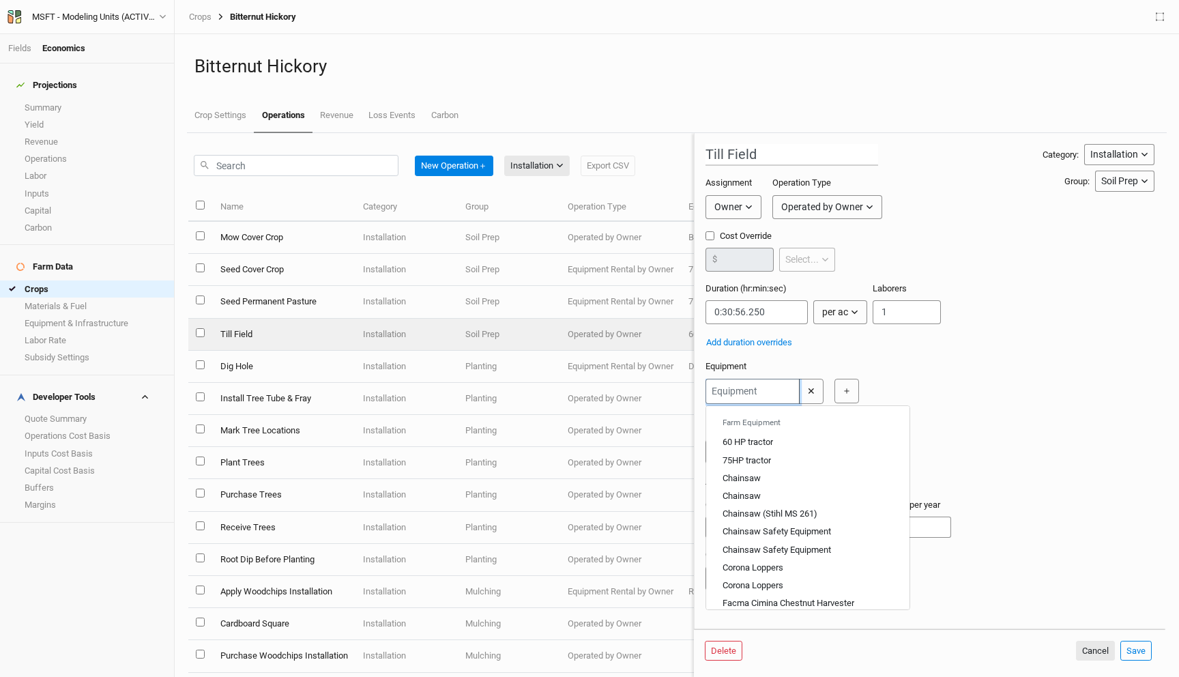
type input "7"
type input "75HP tractor"
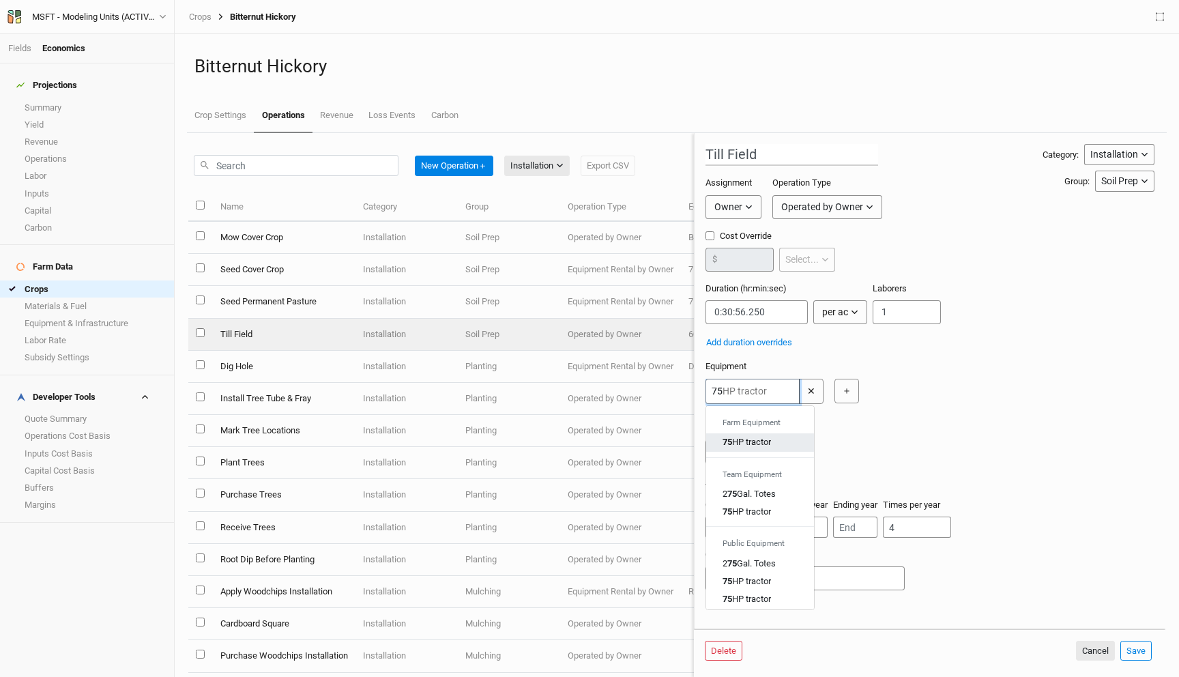
click at [744, 441] on div "75 HP tractor" at bounding box center [746, 442] width 48 height 12
type input "75HP tractor"
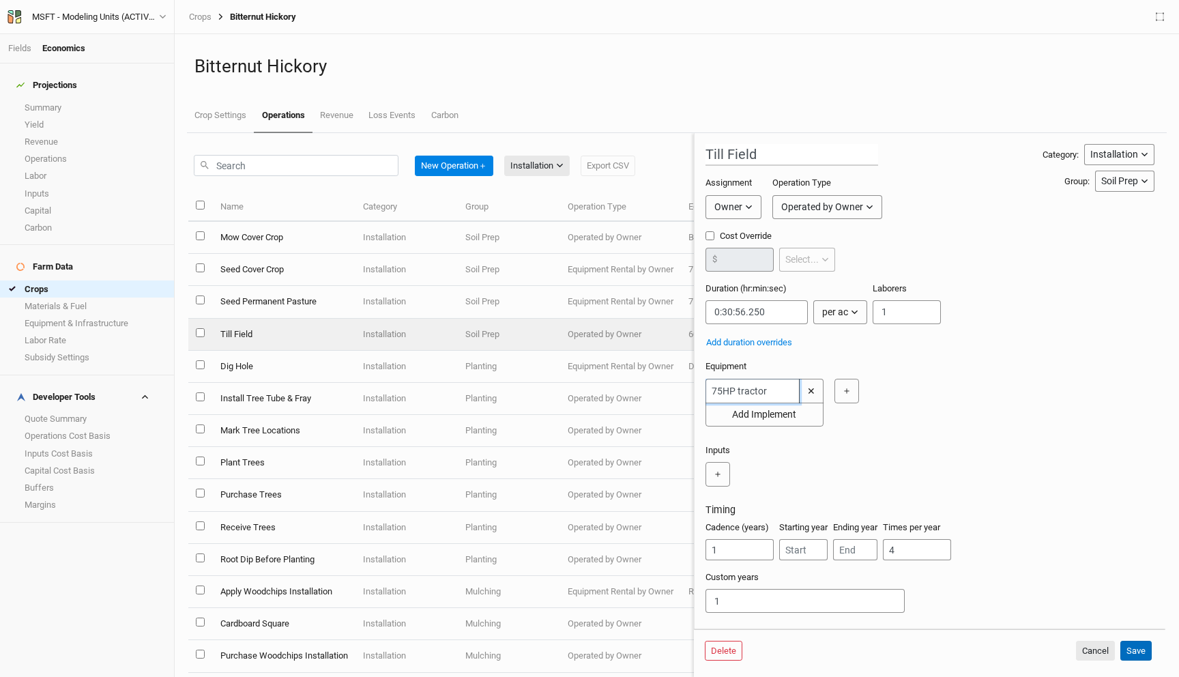
type input "75HP tractor"
click at [1140, 650] on button "Save" at bounding box center [1135, 650] width 31 height 20
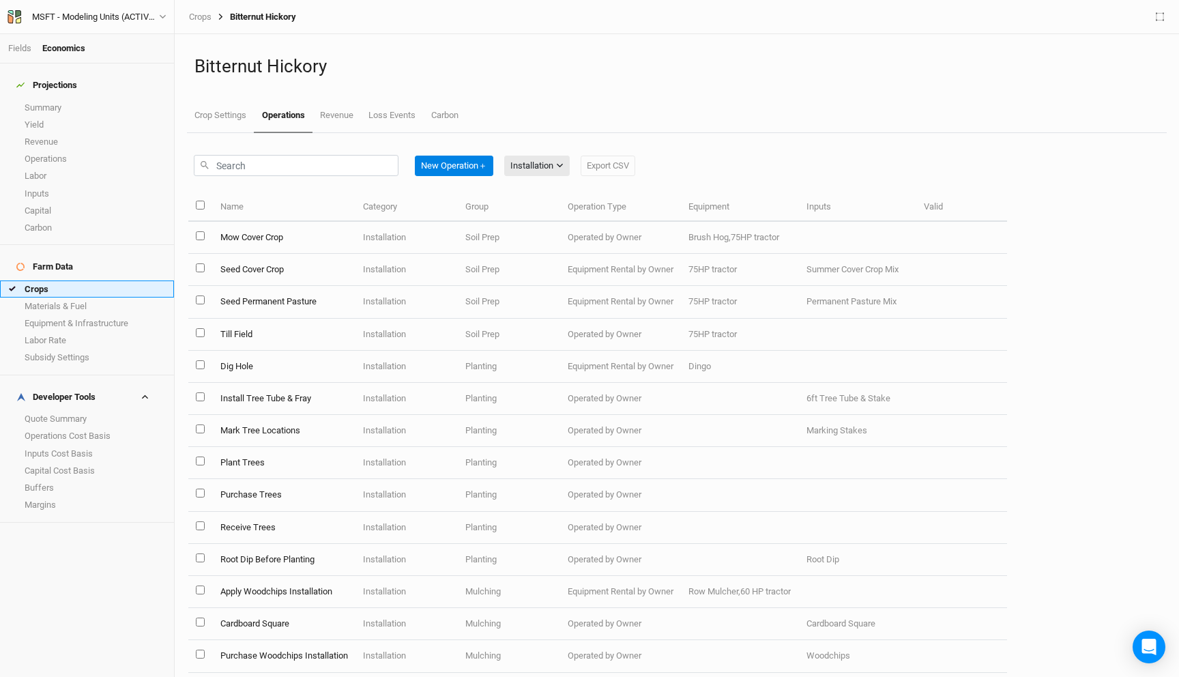
click at [69, 280] on link "Crops" at bounding box center [87, 288] width 174 height 17
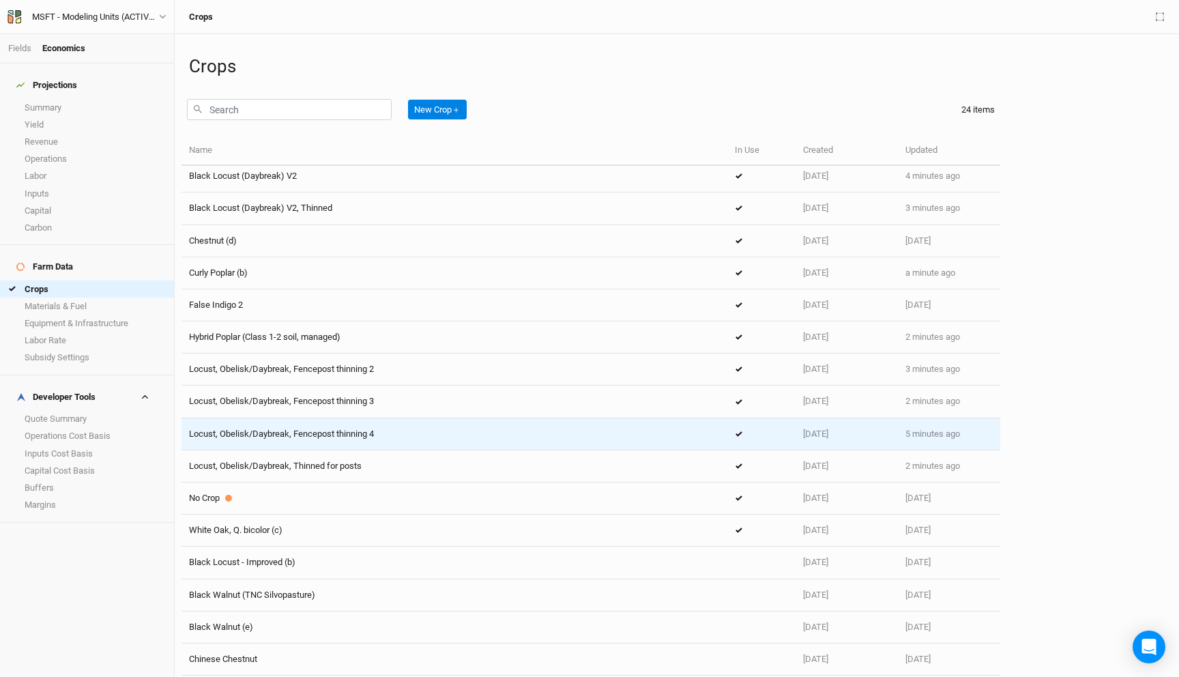
scroll to position [78, 0]
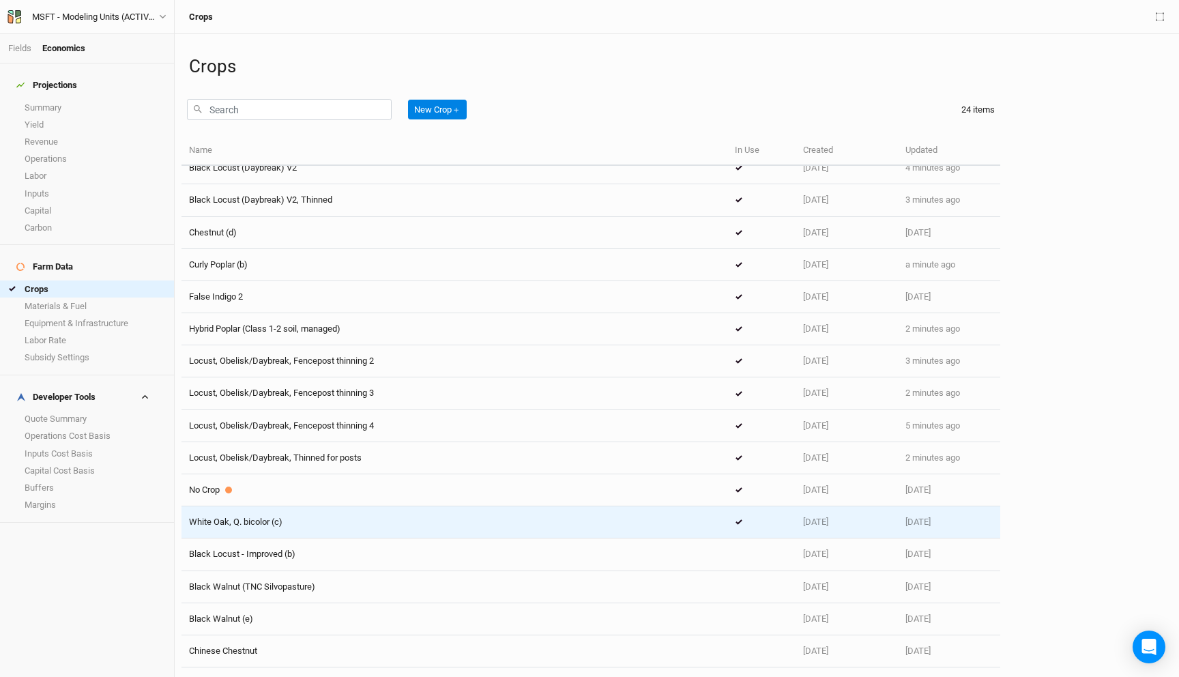
click at [287, 527] on div "White Oak, Q. bicolor (c)" at bounding box center [454, 522] width 531 height 12
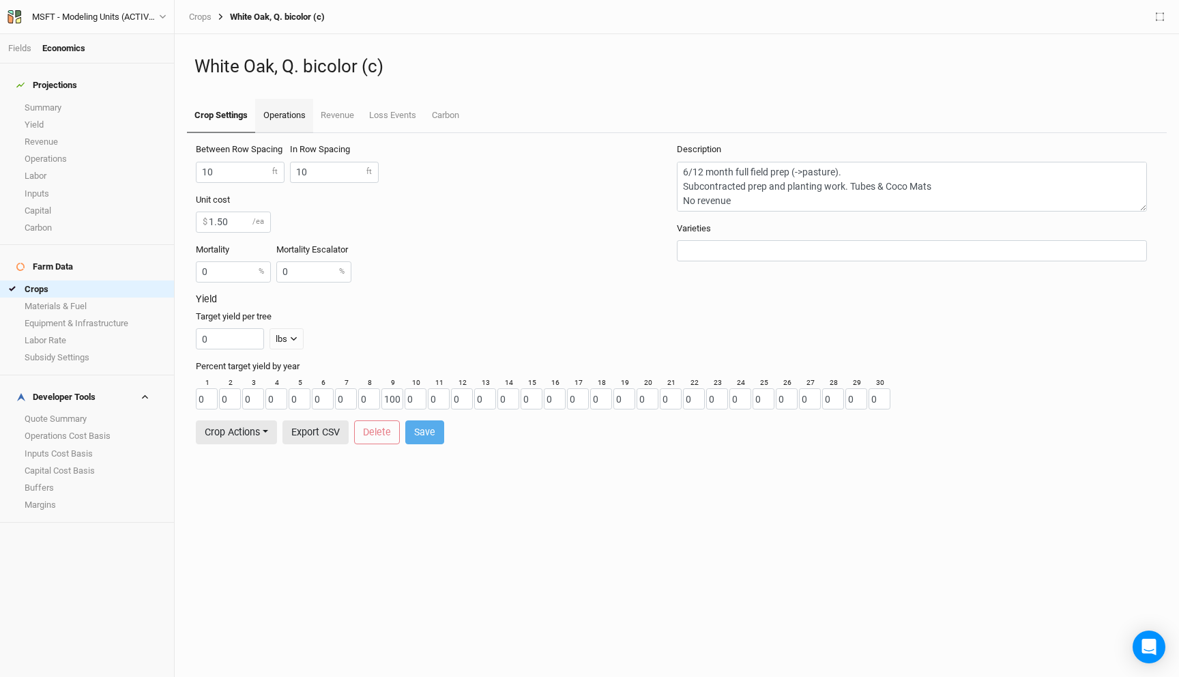
click at [274, 119] on link "Operations" at bounding box center [283, 116] width 57 height 34
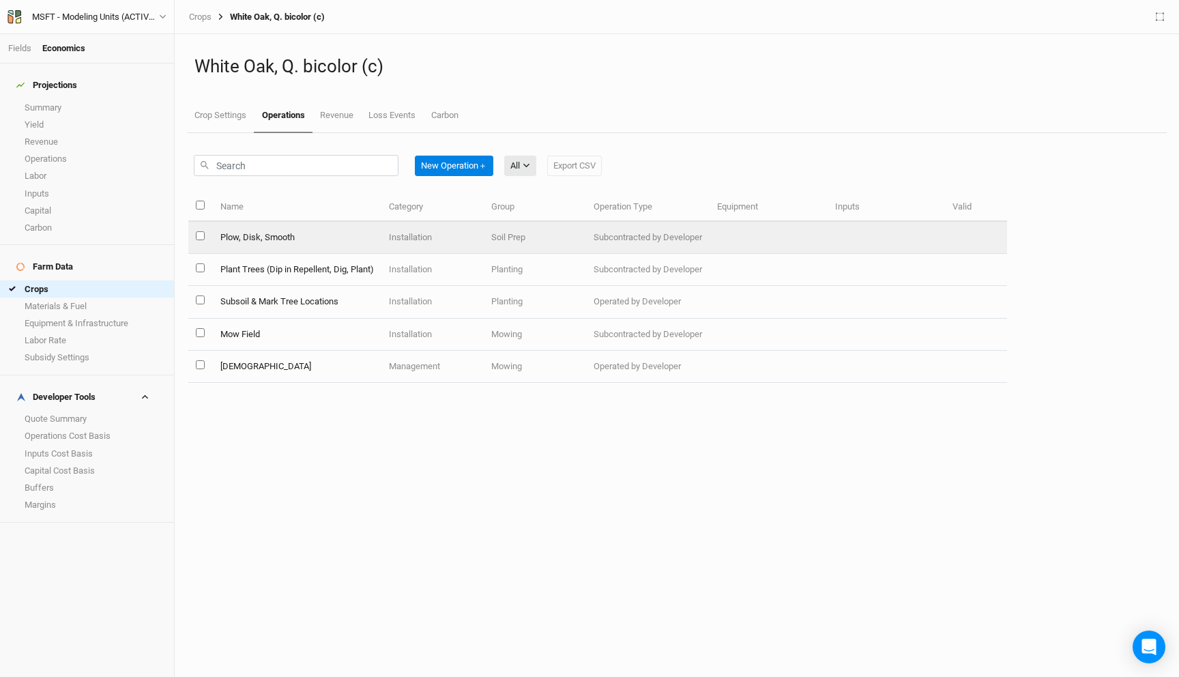
click at [264, 235] on td "Plow, Disk, Smooth" at bounding box center [296, 238] width 168 height 32
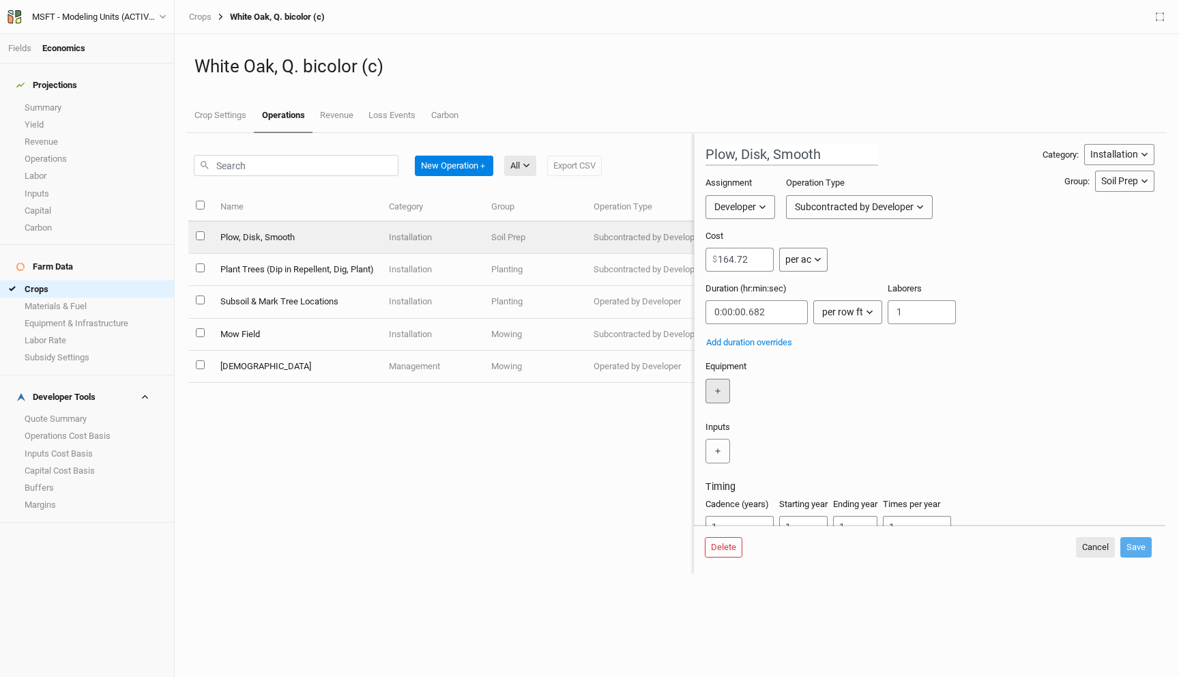
click at [722, 395] on button "＋" at bounding box center [717, 391] width 25 height 25
click at [750, 382] on input "text" at bounding box center [752, 391] width 94 height 25
type input "75"
click at [758, 449] on link "75 HP tractor" at bounding box center [760, 456] width 108 height 18
click at [1134, 548] on button "Save" at bounding box center [1135, 547] width 31 height 20
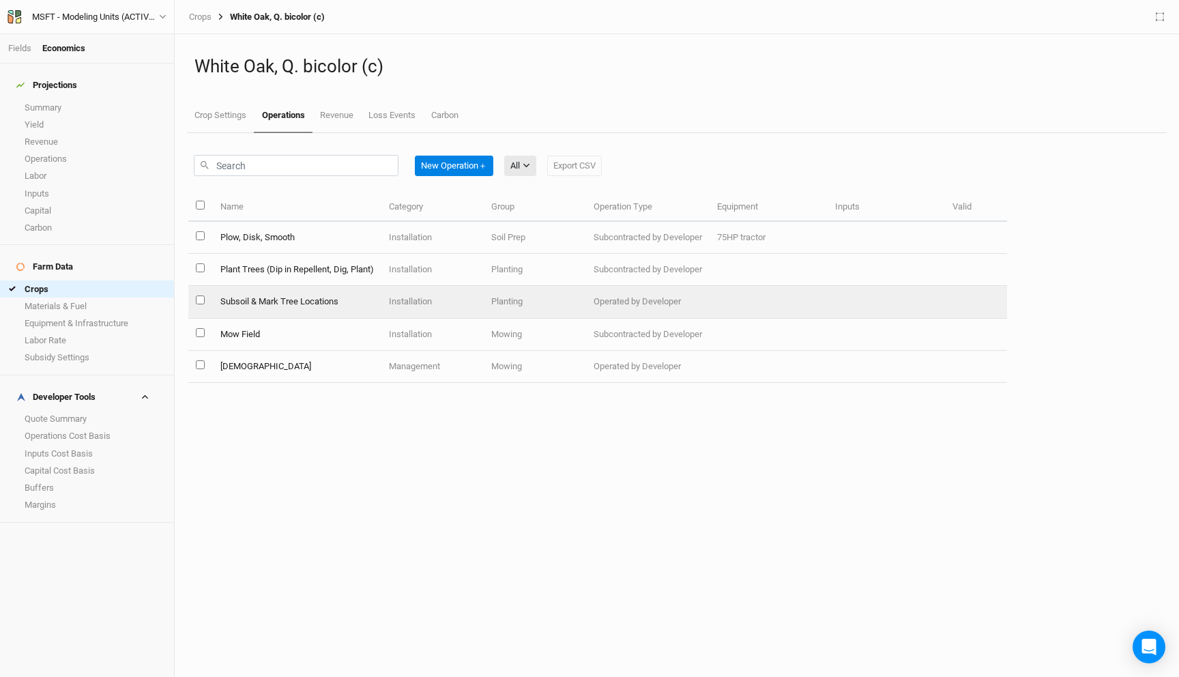
click at [494, 305] on td "Planting" at bounding box center [535, 302] width 102 height 32
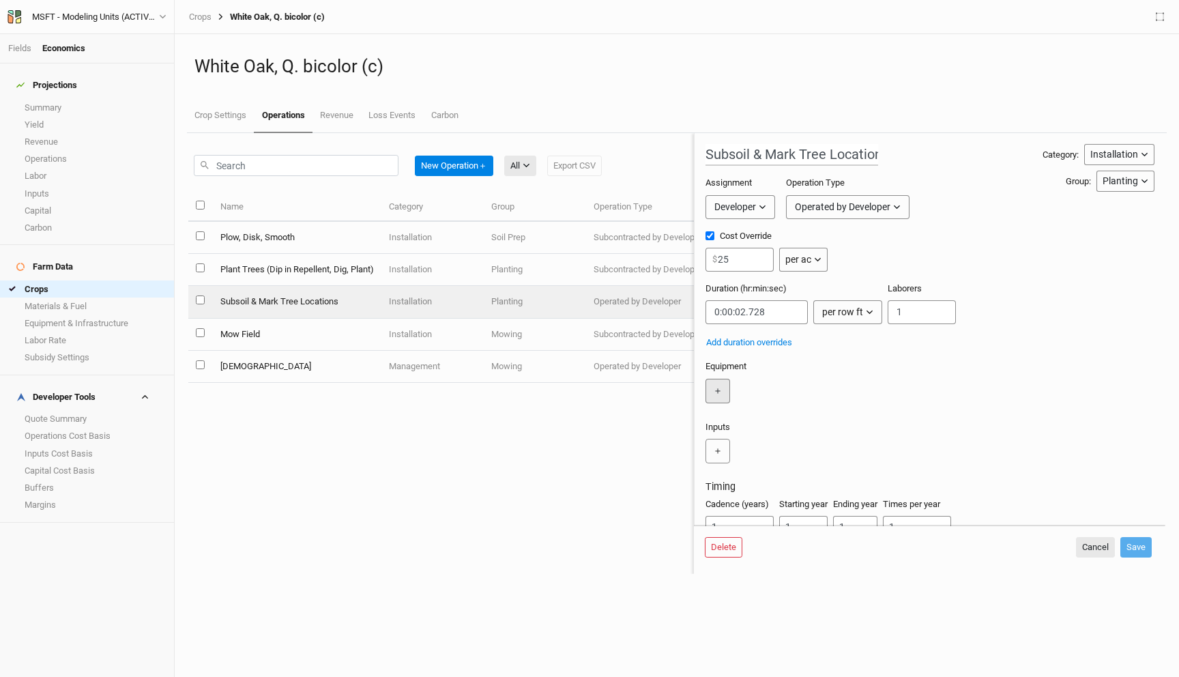
click at [713, 379] on button "＋" at bounding box center [717, 391] width 25 height 25
click at [726, 389] on input "text" at bounding box center [752, 391] width 94 height 25
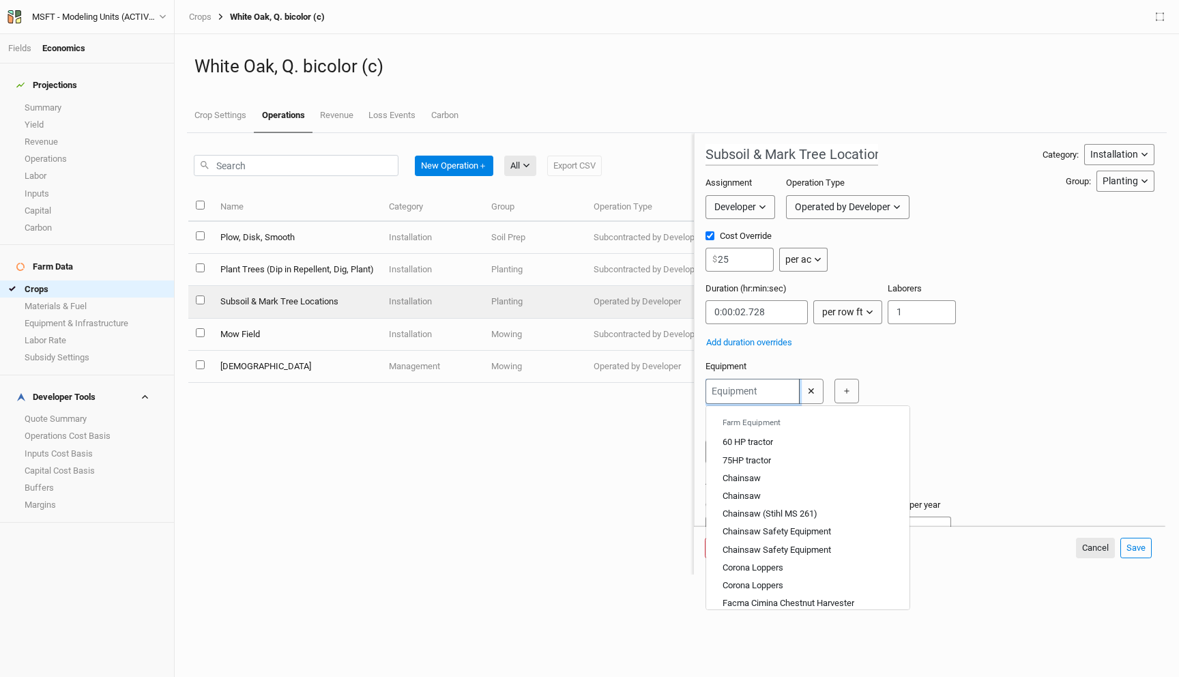
type input "7"
type input "75HP tractor"
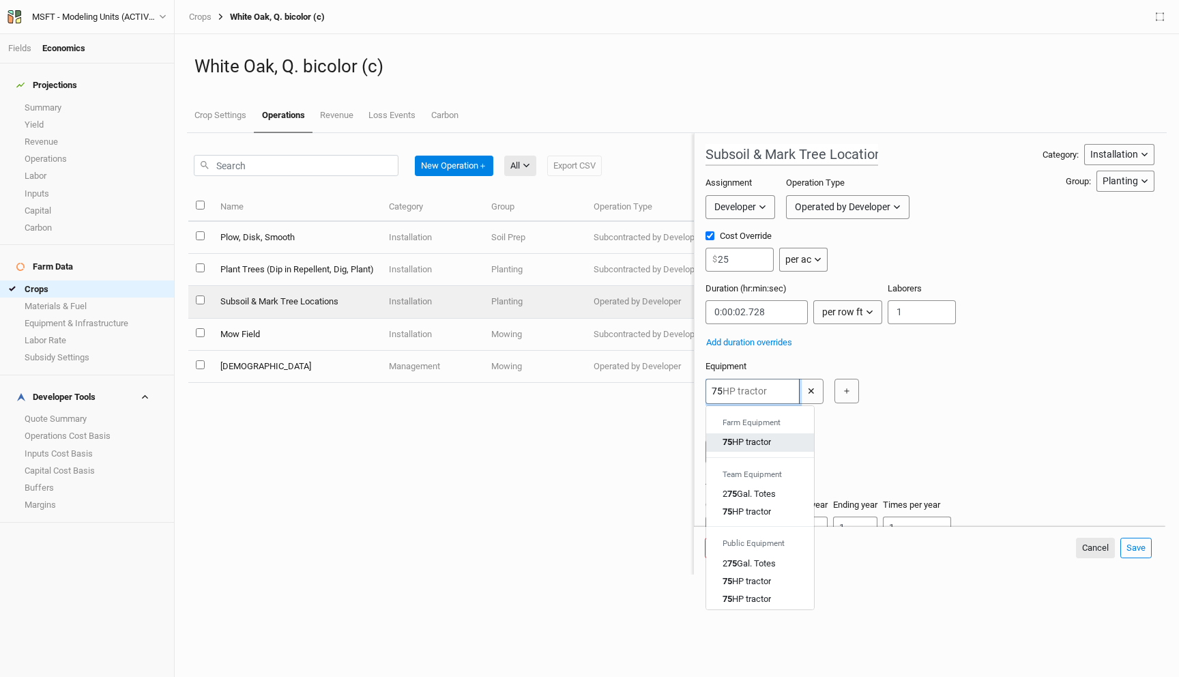
click at [758, 443] on div "75 HP tractor" at bounding box center [746, 442] width 48 height 12
type input "75HP tractor"
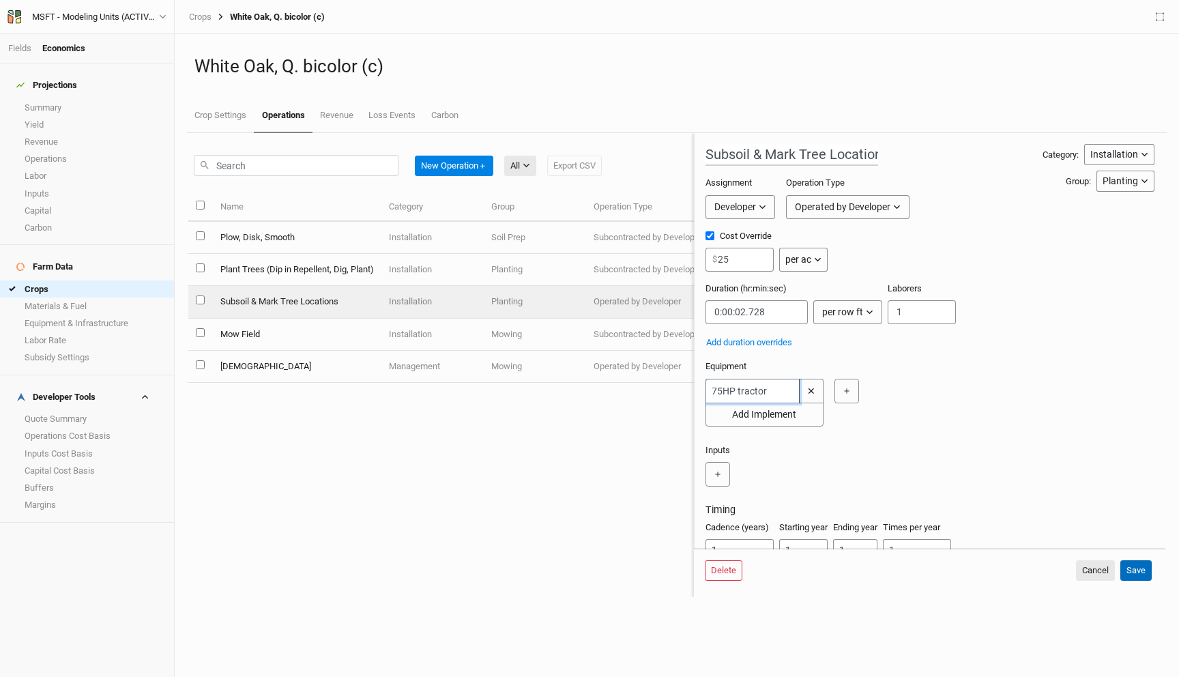
type input "75HP tractor"
click at [1139, 569] on button "Save" at bounding box center [1135, 570] width 31 height 20
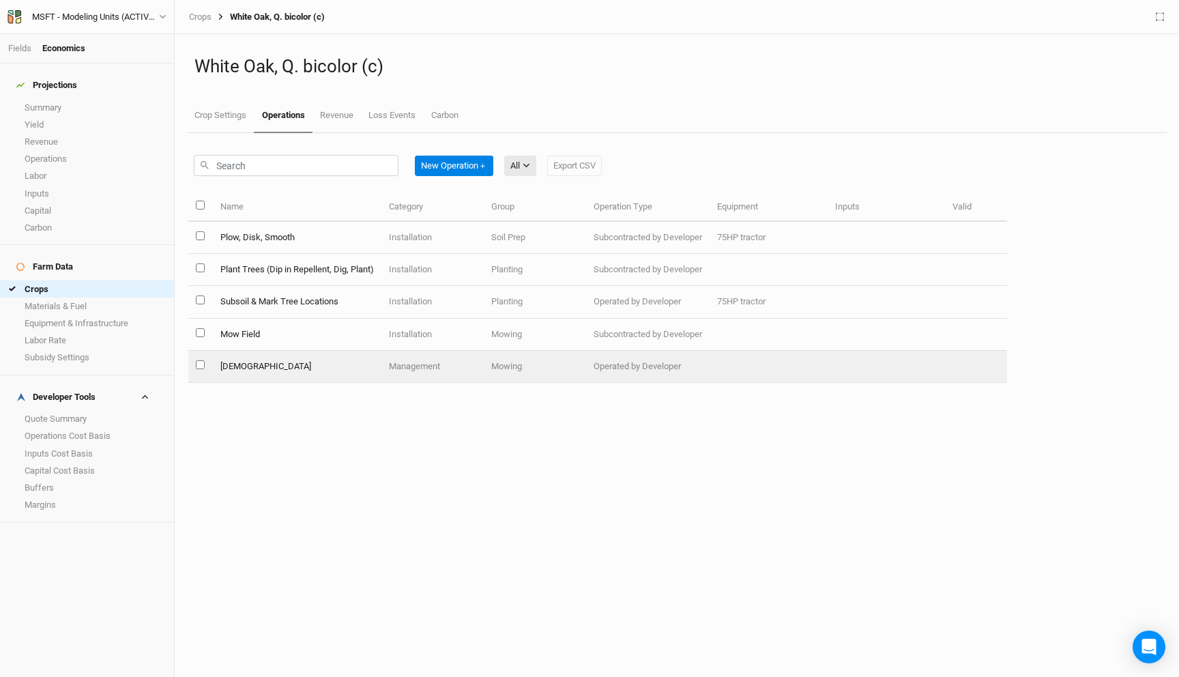
click at [333, 365] on td "Mow" at bounding box center [296, 367] width 168 height 32
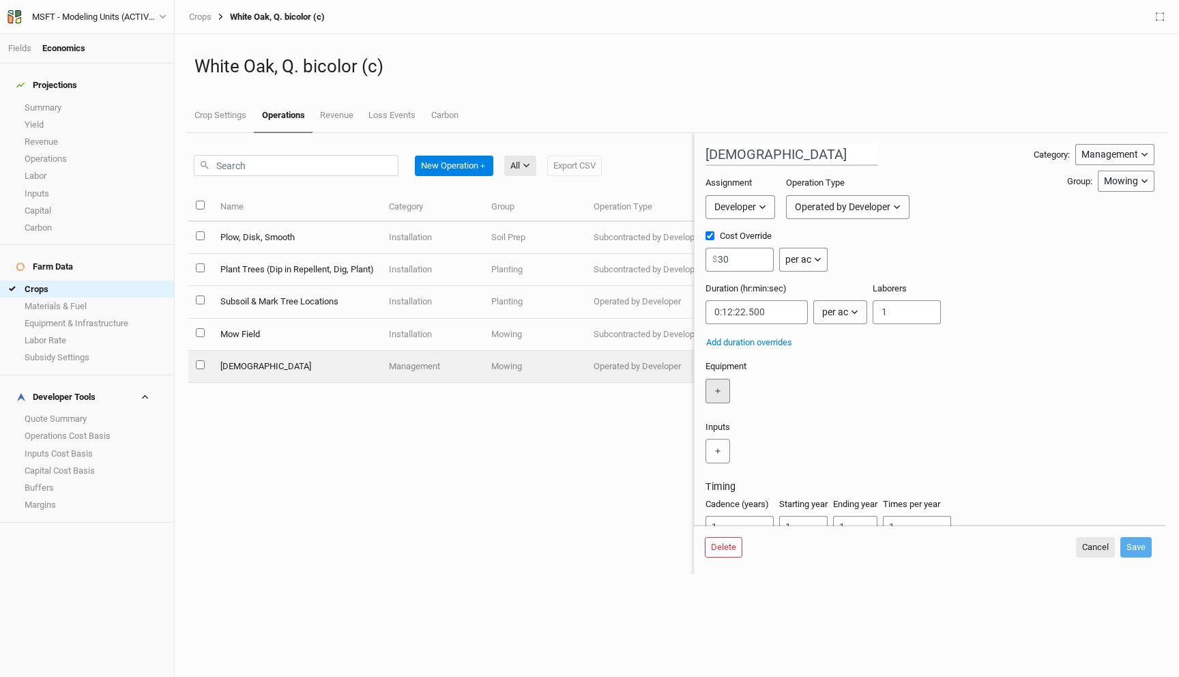
click at [716, 385] on button "＋" at bounding box center [717, 391] width 25 height 25
click at [742, 397] on input "text" at bounding box center [752, 391] width 94 height 25
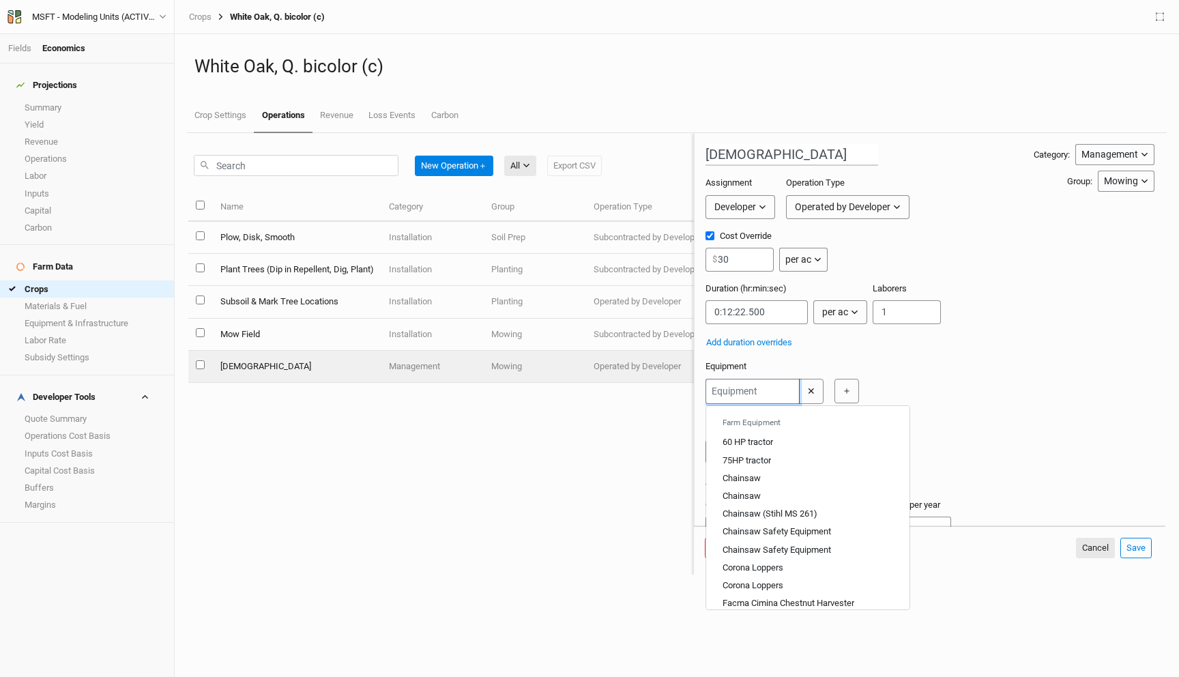
type input "7"
type input "75HP tractor"
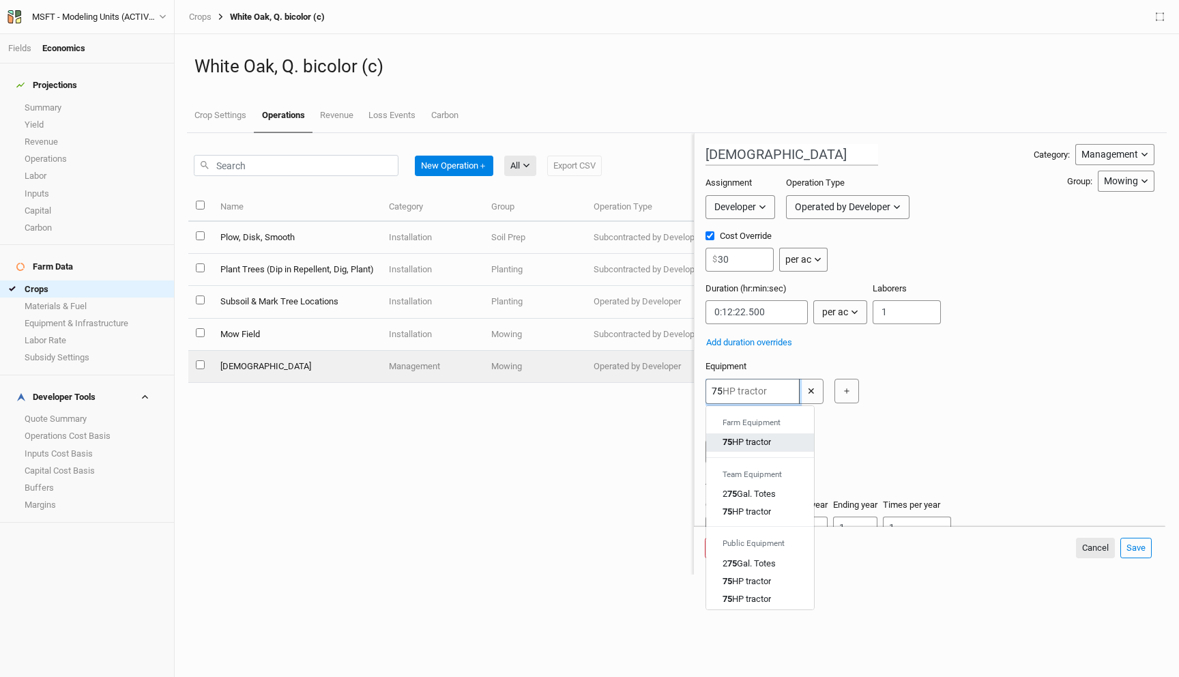
click at [755, 441] on div "75 HP tractor" at bounding box center [746, 442] width 48 height 12
type input "75HP tractor"
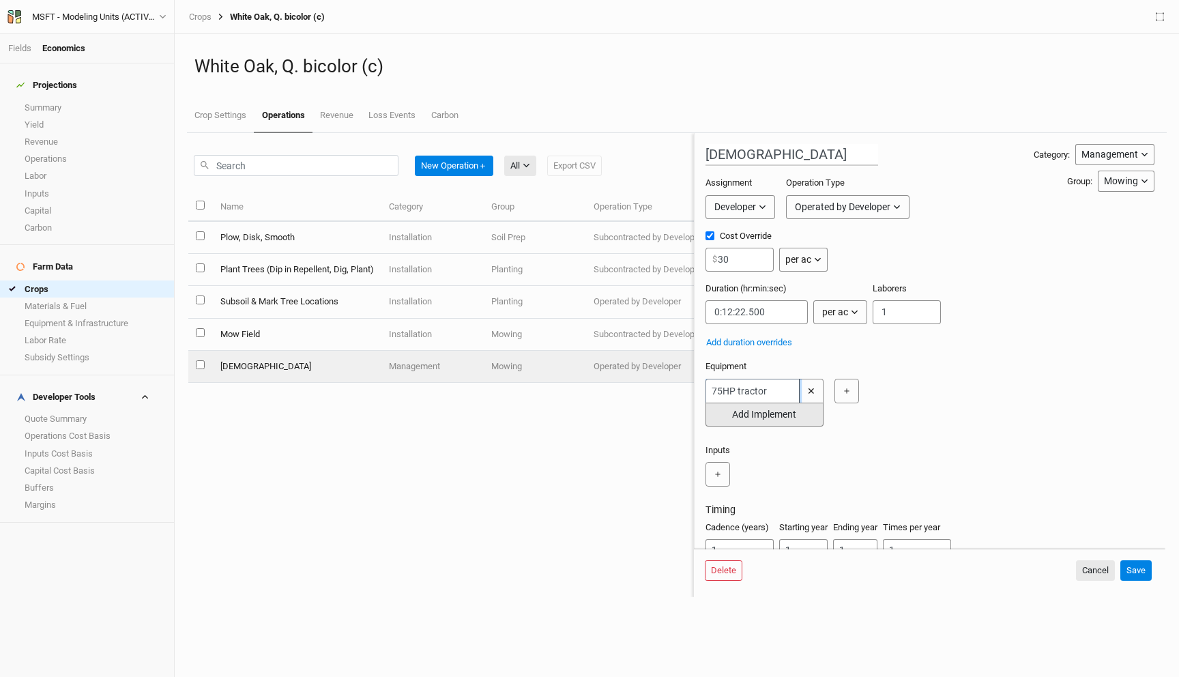
type input "75HP tractor"
click at [766, 418] on button "Add Implement" at bounding box center [764, 414] width 118 height 24
click at [755, 414] on input "text" at bounding box center [752, 415] width 94 height 25
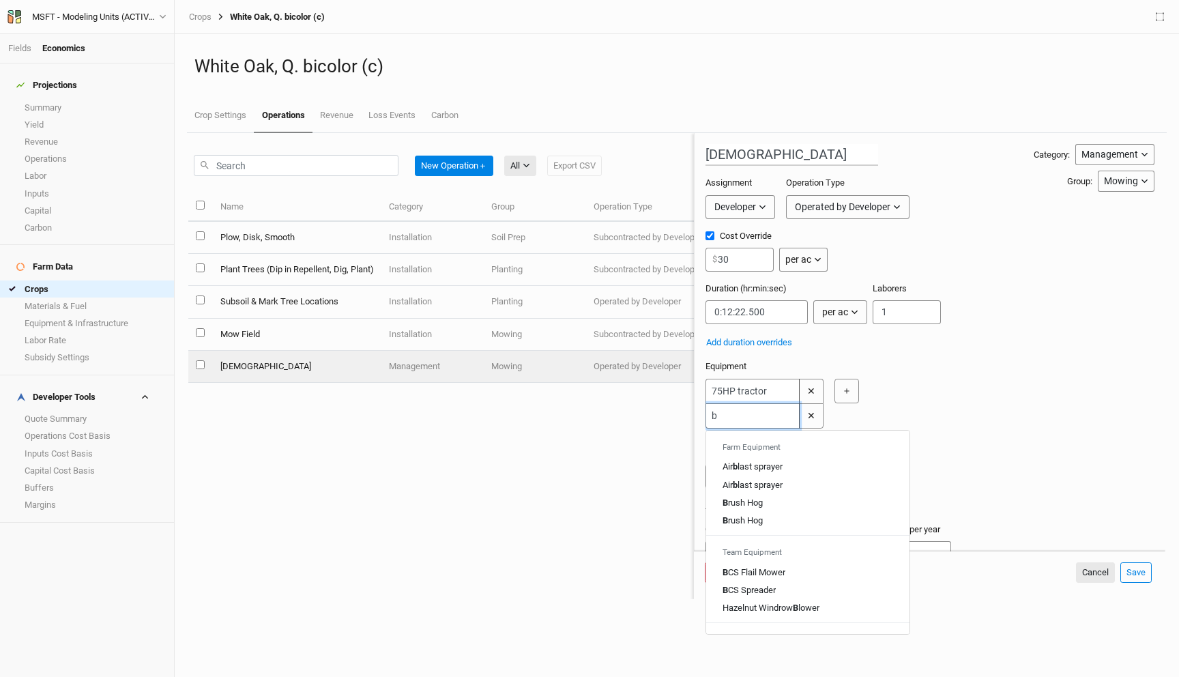
type input "br"
type input "brush Hog"
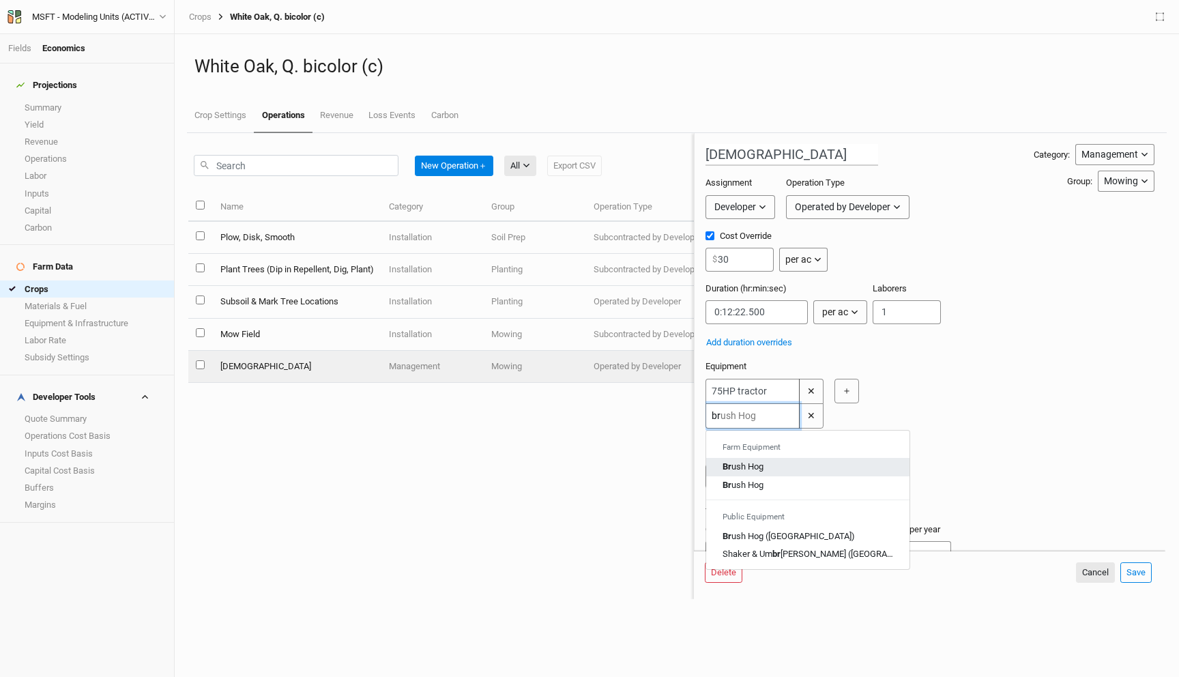
click at [756, 460] on div "Br ush Hog" at bounding box center [742, 466] width 41 height 12
type input "Brush Hog"
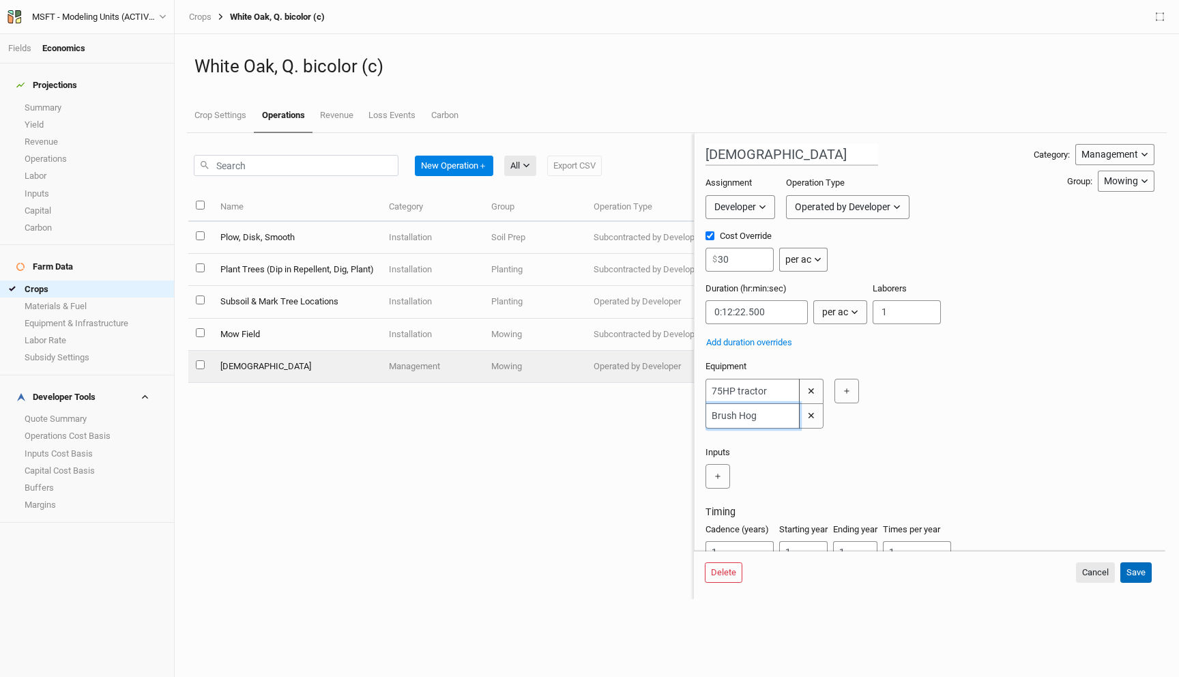
type input "Brush Hog"
click at [1137, 573] on button "Save" at bounding box center [1135, 572] width 31 height 20
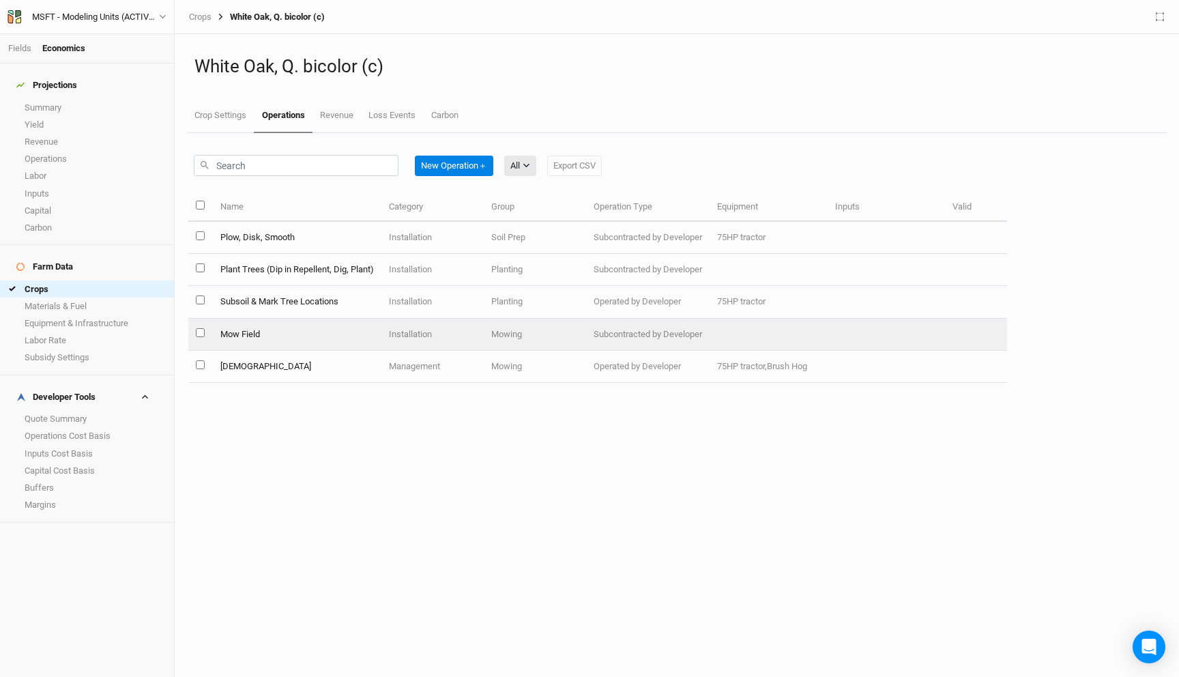
click at [329, 334] on td "Mow Field" at bounding box center [296, 335] width 168 height 32
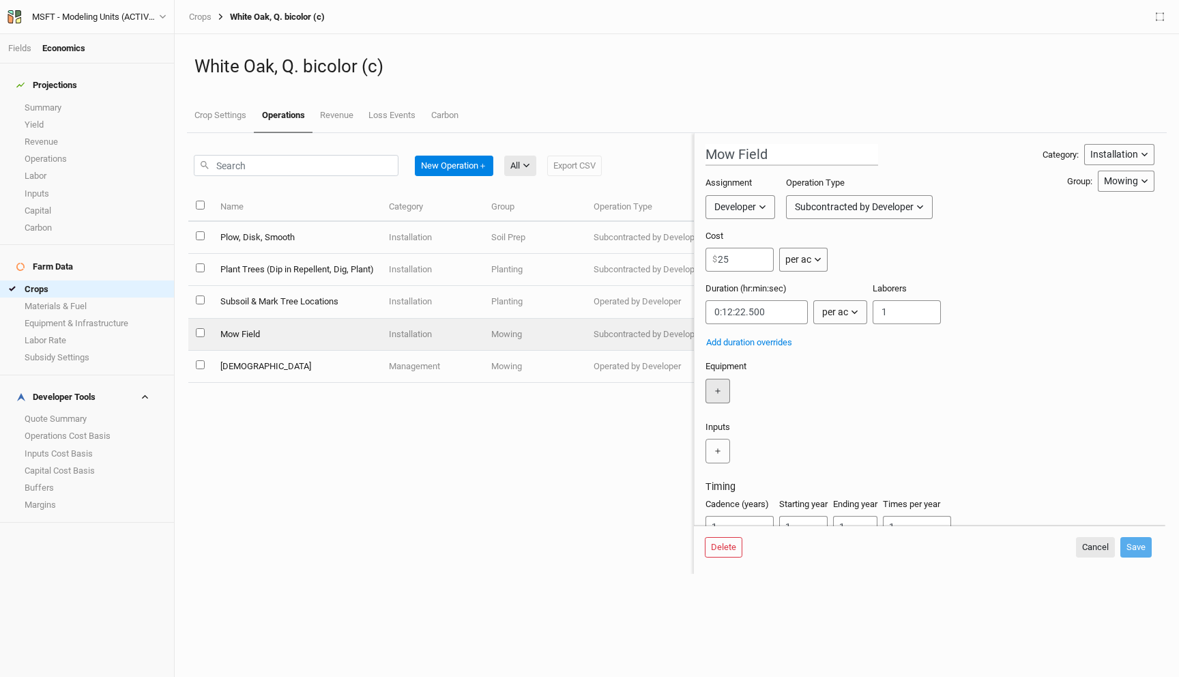
click at [724, 394] on button "＋" at bounding box center [717, 391] width 25 height 25
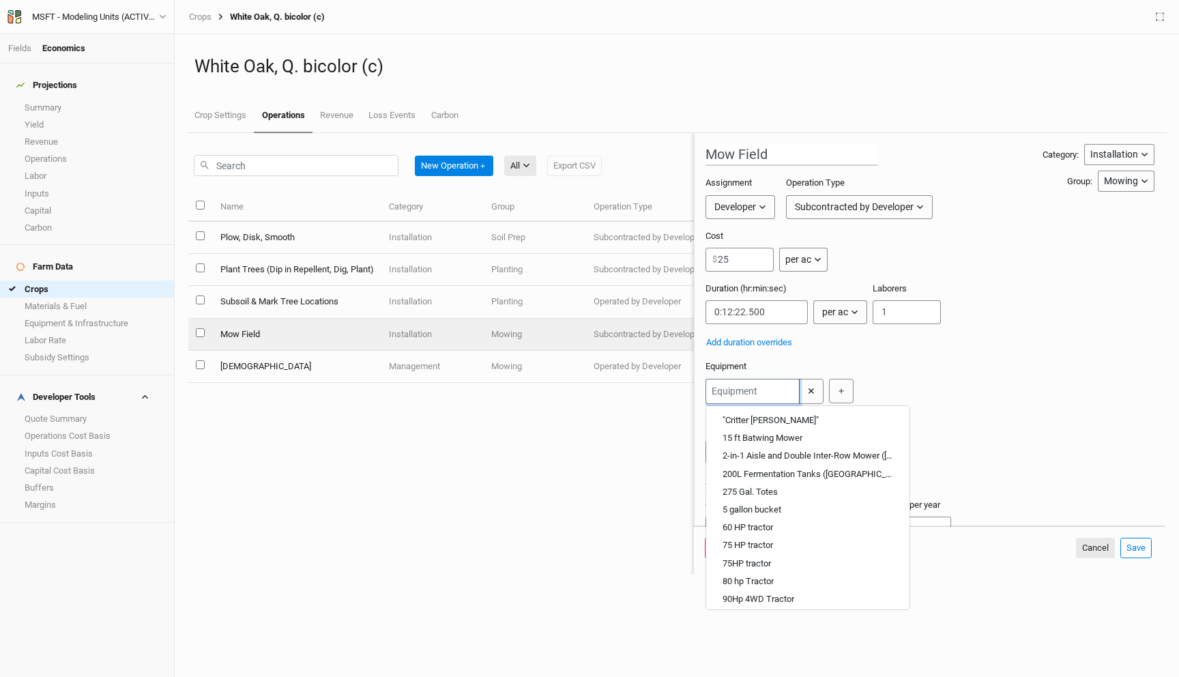
click at [741, 394] on input "text" at bounding box center [752, 391] width 94 height 25
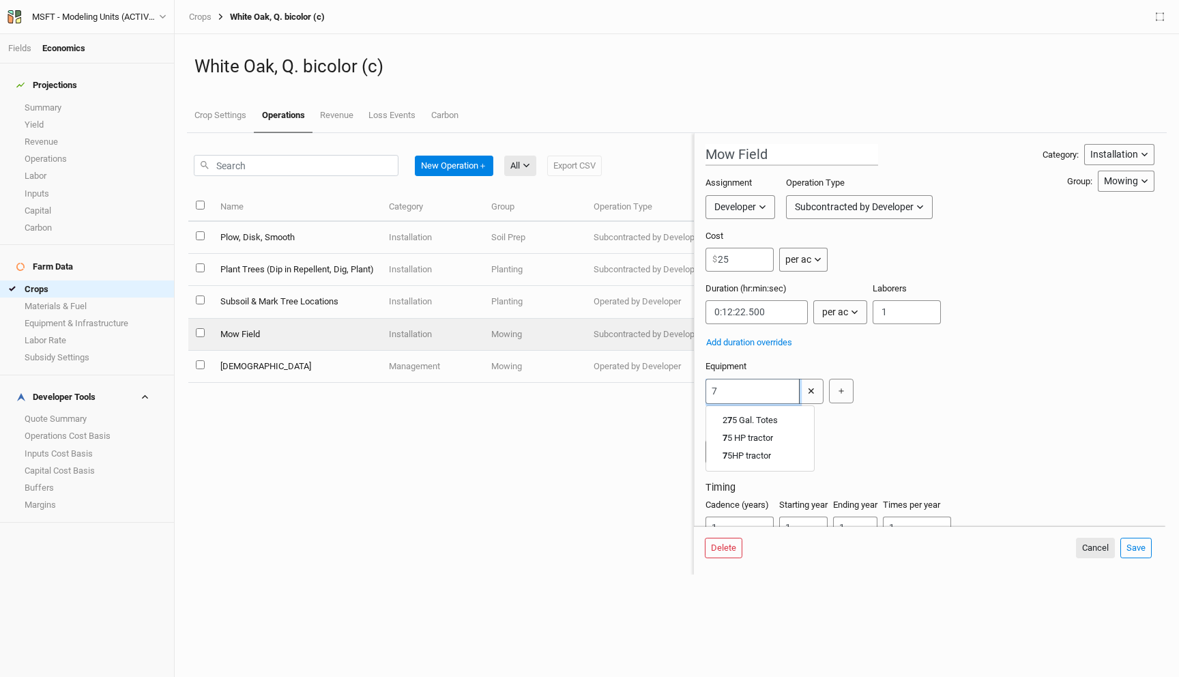
type input "75"
click at [753, 456] on tractor "75 HP tractor" at bounding box center [746, 455] width 48 height 12
click at [1137, 546] on button "Save" at bounding box center [1135, 547] width 31 height 20
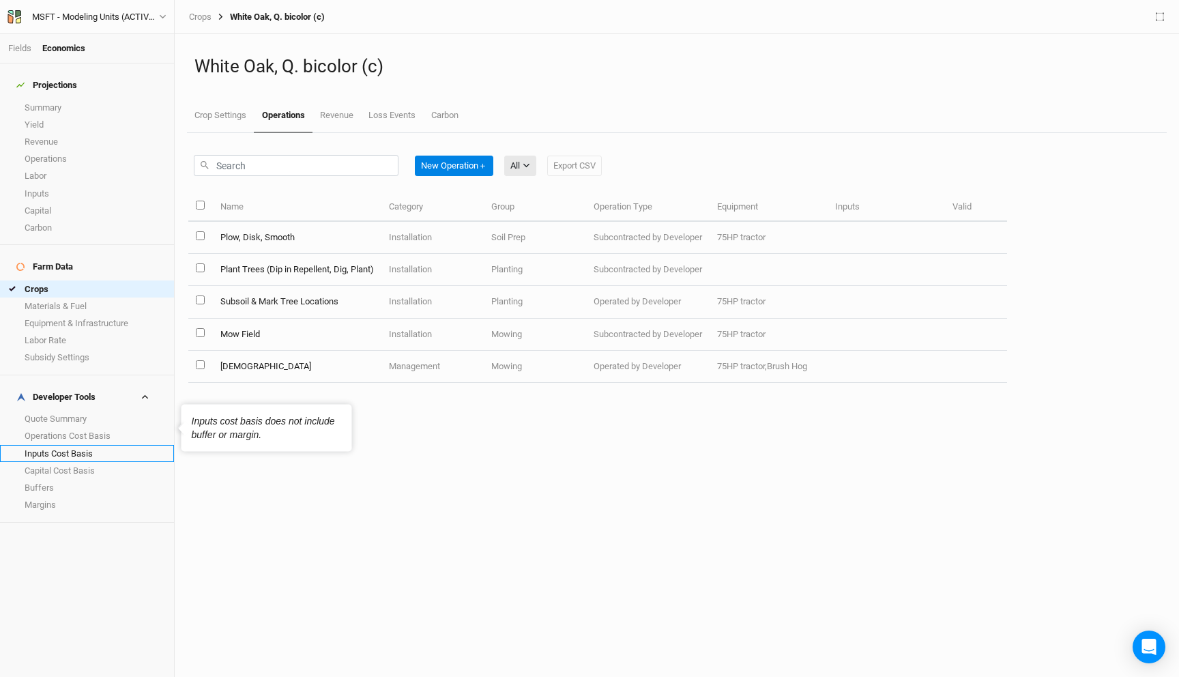
click at [61, 445] on link "Inputs Cost Basis" at bounding box center [87, 453] width 174 height 17
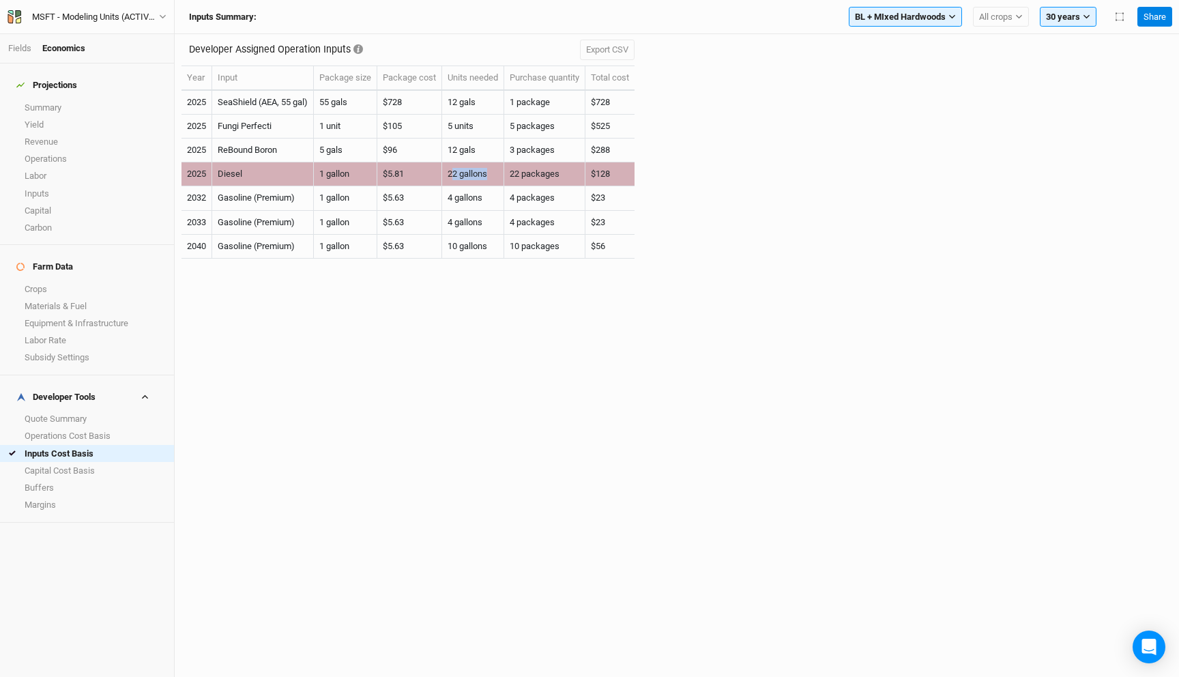
drag, startPoint x: 494, startPoint y: 174, endPoint x: 454, endPoint y: 173, distance: 40.2
click at [454, 173] on td "22 gallons" at bounding box center [473, 174] width 62 height 24
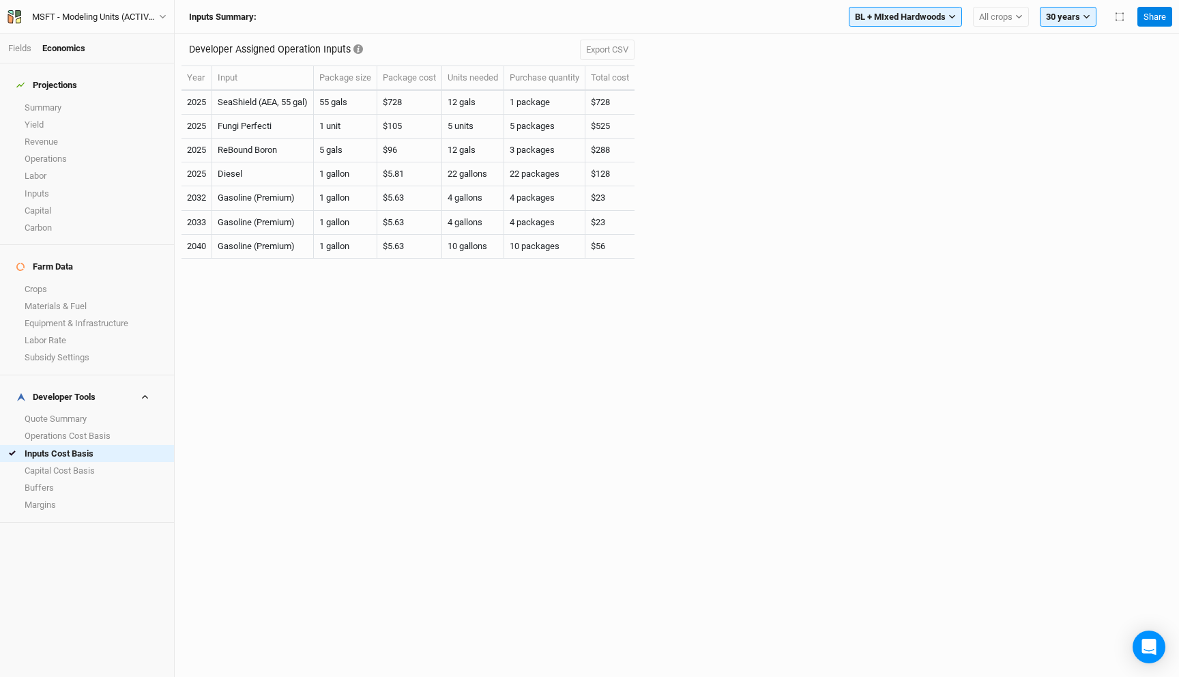
click at [963, 15] on div "BL + MIxed Hardwoods Filter by section group BL + MIxed Hardwoods Locust - Hard…" at bounding box center [987, 17] width 288 height 20
click at [930, 16] on span "BL + MIxed Hardwoods" at bounding box center [900, 17] width 91 height 14
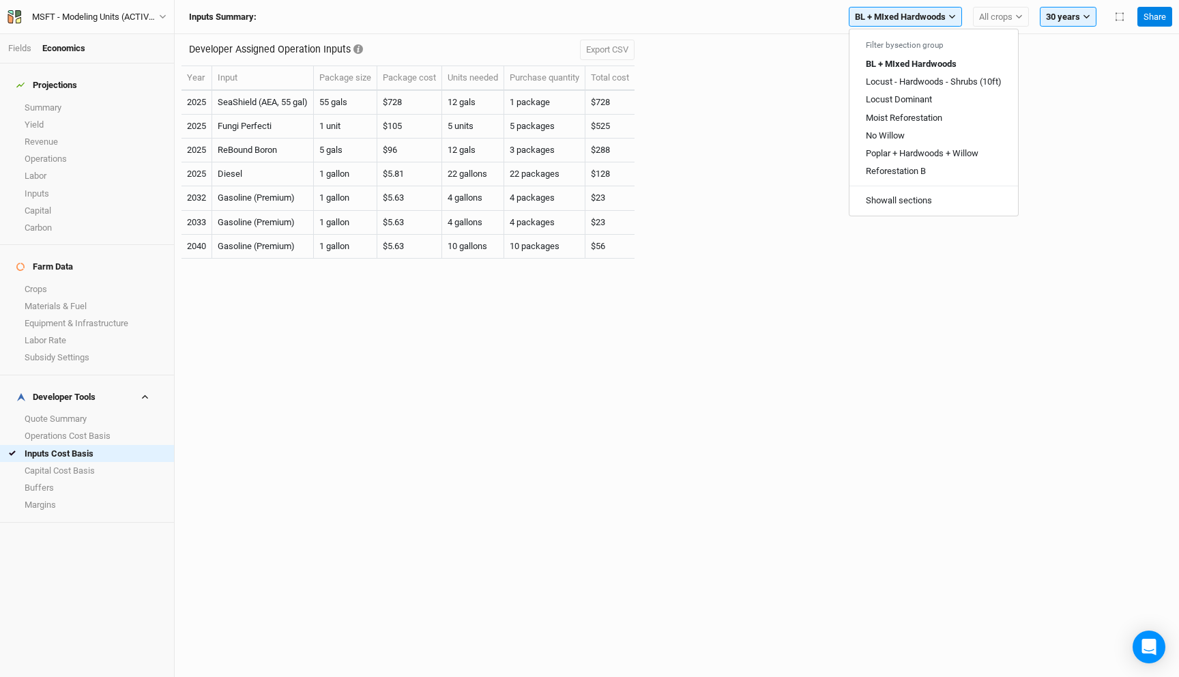
click at [789, 107] on div "Developer Assigned Operation Inputs Export CSV Year Input Package size Package …" at bounding box center [676, 153] width 990 height 239
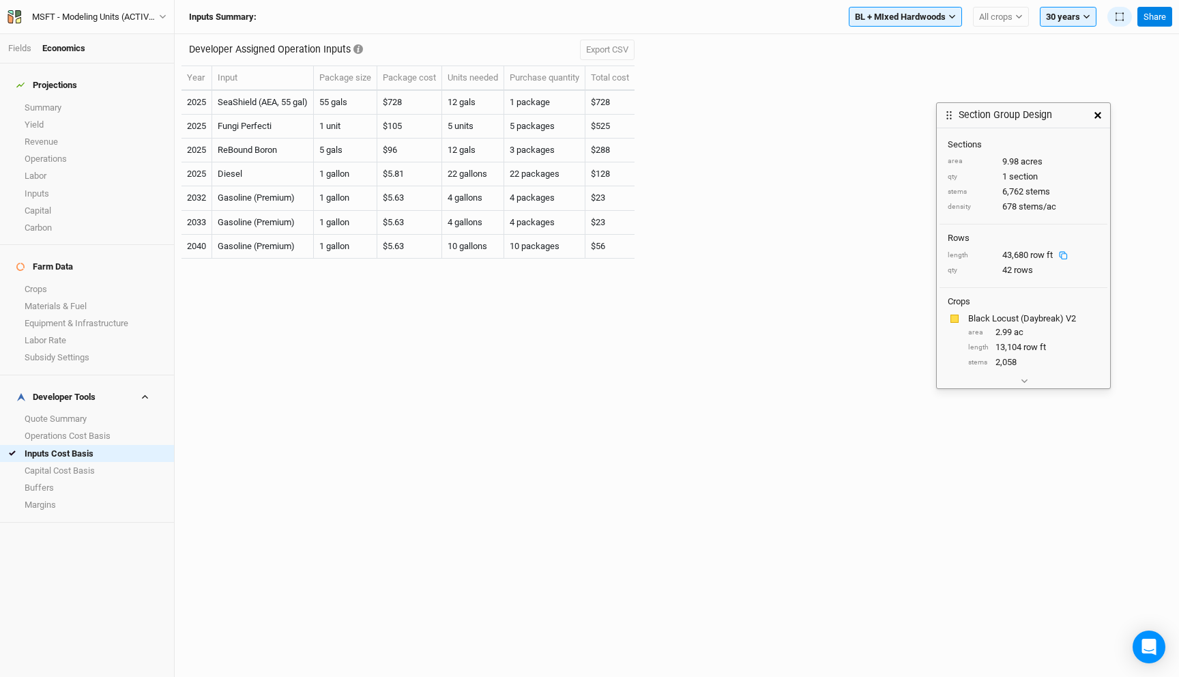
click at [1091, 115] on button "button" at bounding box center [1097, 115] width 25 height 25
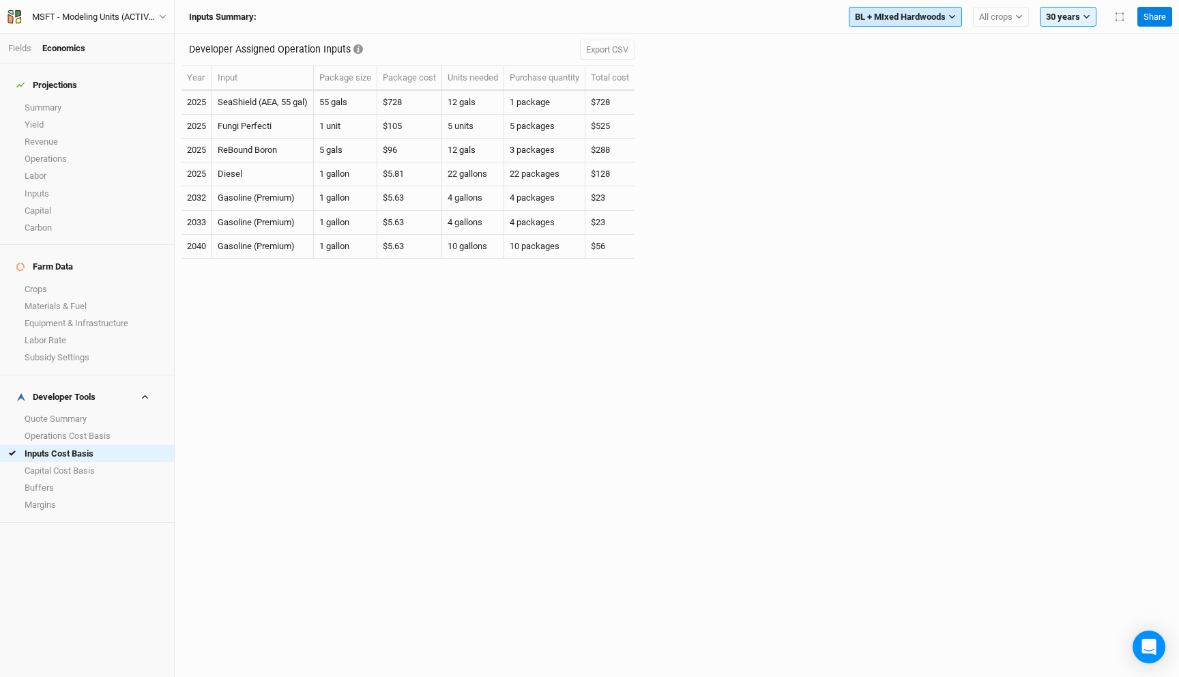
click at [908, 22] on span "BL + MIxed Hardwoods" at bounding box center [900, 17] width 91 height 14
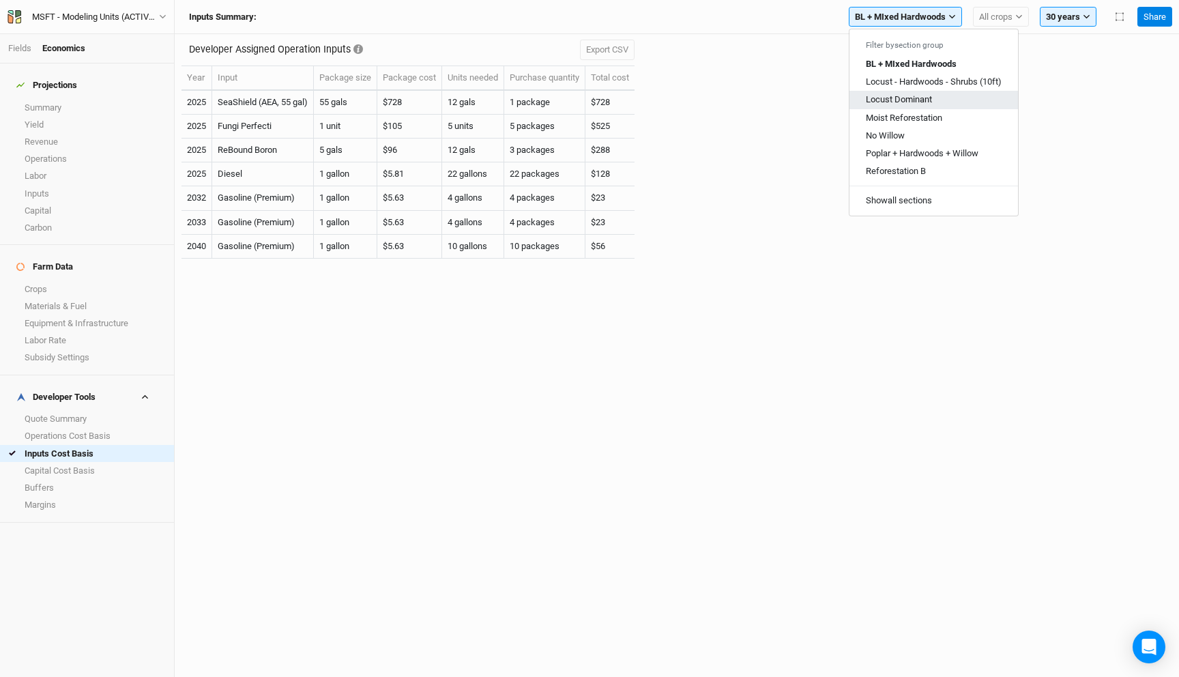
click at [895, 102] on span "Locust Dominant" at bounding box center [898, 99] width 66 height 10
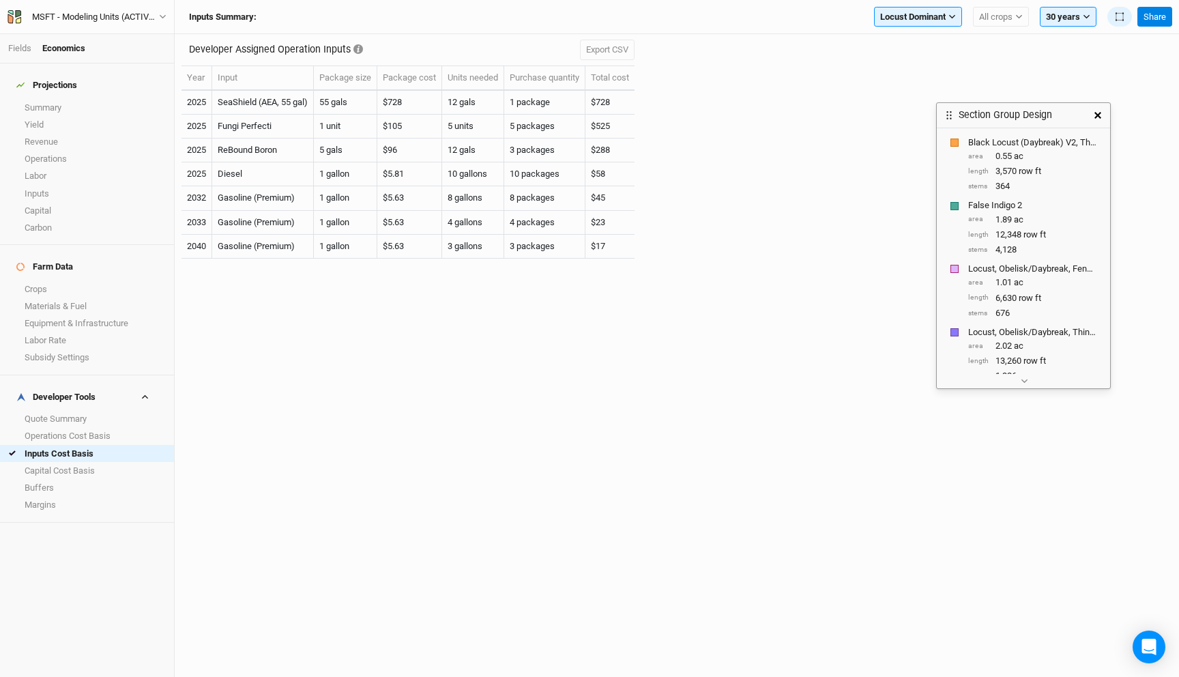
scroll to position [241, 0]
click at [1101, 111] on button "button" at bounding box center [1097, 115] width 25 height 25
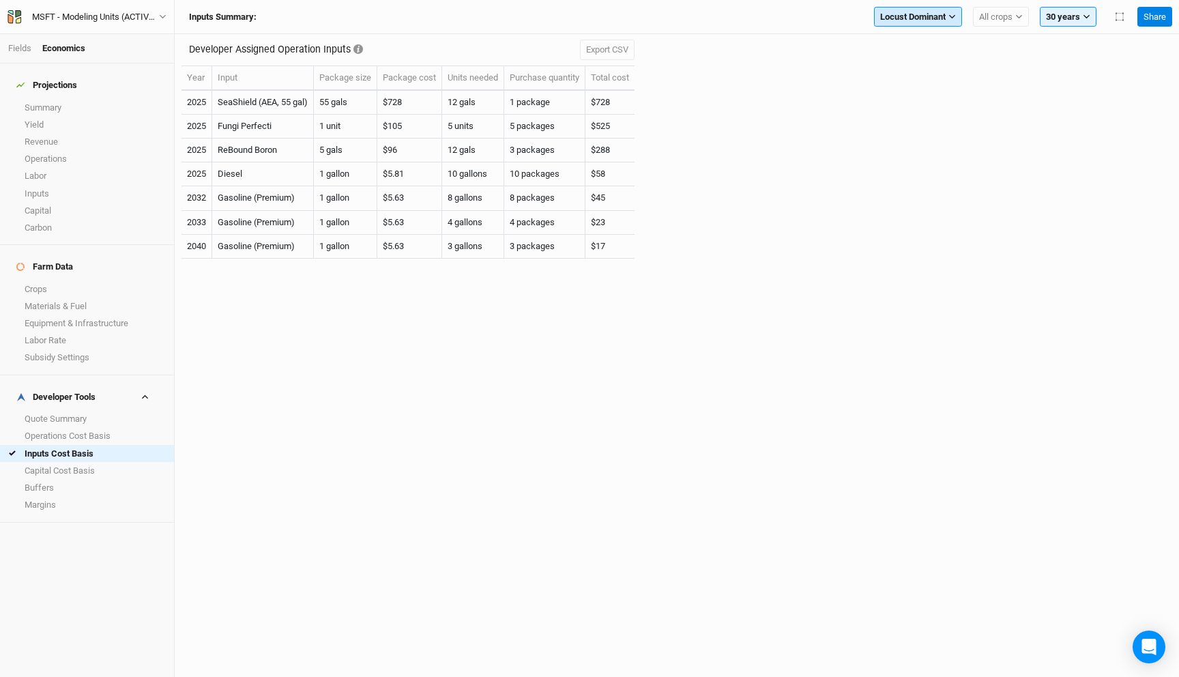
click at [923, 19] on span "Locust Dominant" at bounding box center [912, 17] width 65 height 14
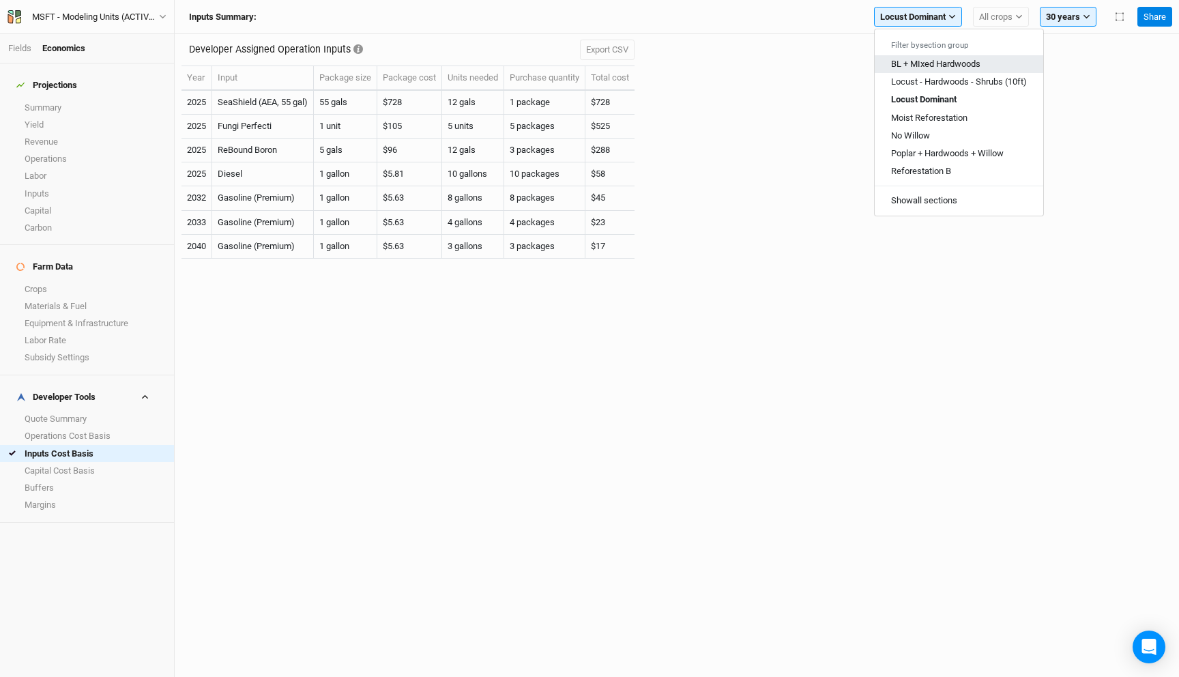
click at [922, 65] on span "BL + MIxed Hardwoods" at bounding box center [935, 64] width 89 height 10
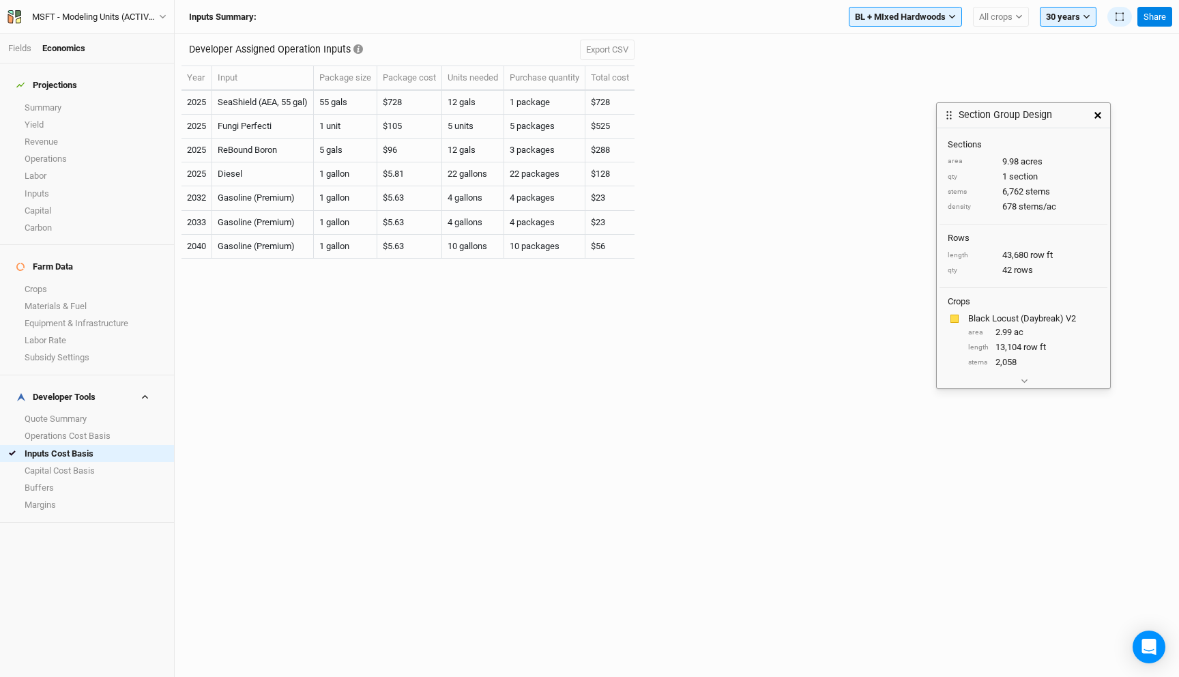
click at [1101, 112] on button "button" at bounding box center [1097, 115] width 25 height 25
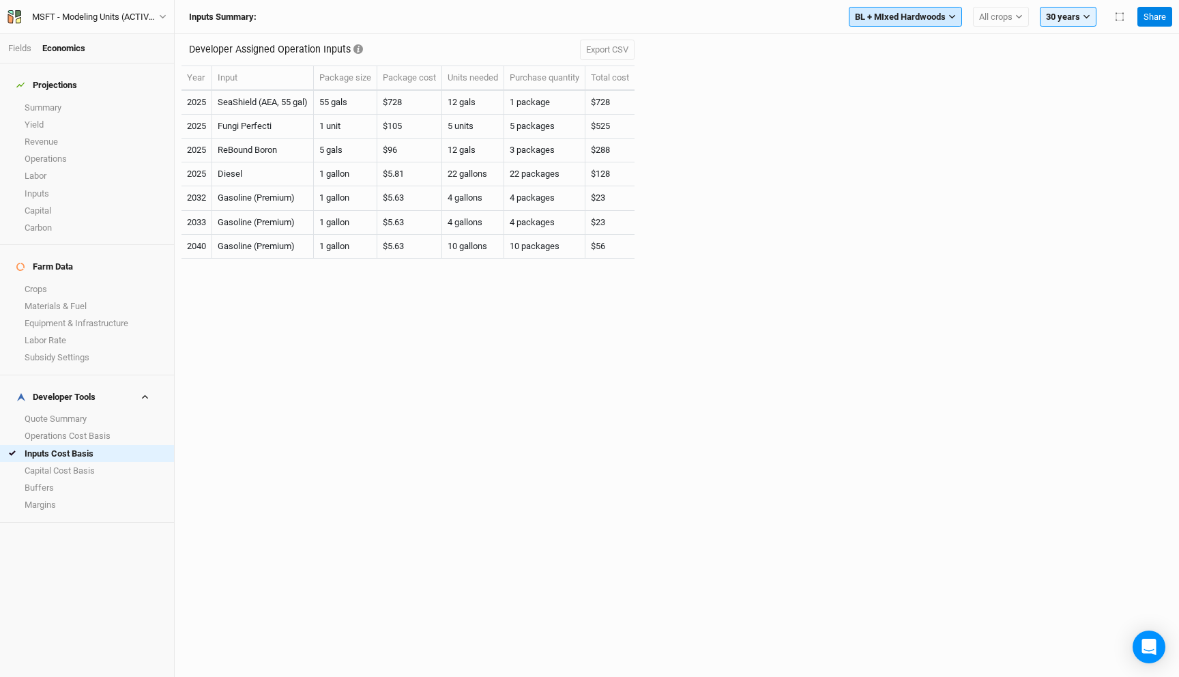
click at [881, 20] on span "BL + MIxed Hardwoods" at bounding box center [900, 17] width 91 height 14
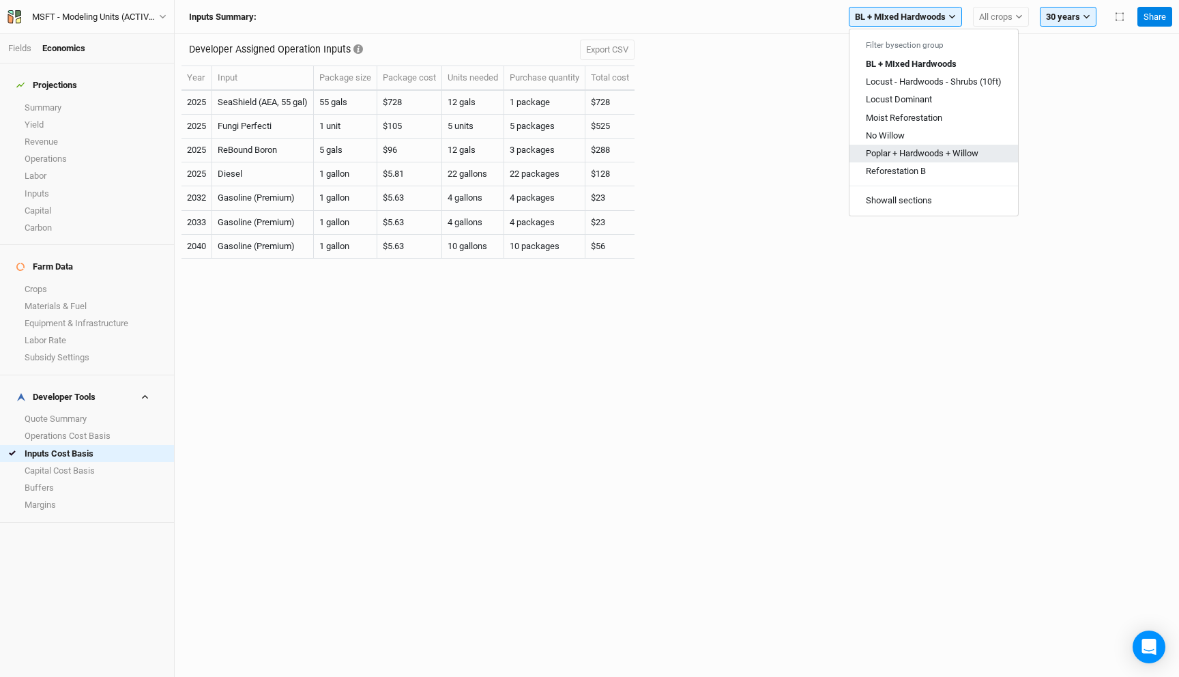
click at [921, 153] on span "Poplar + Hardwoods + Willow" at bounding box center [921, 153] width 113 height 10
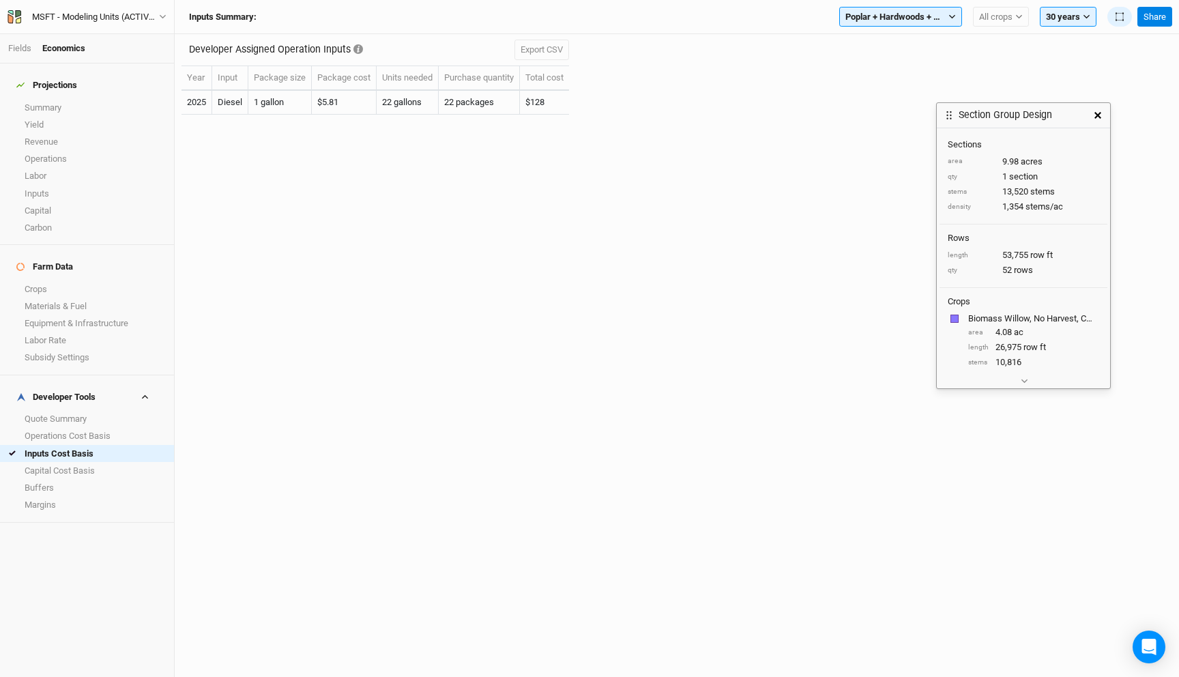
click at [1097, 108] on button "button" at bounding box center [1097, 115] width 25 height 25
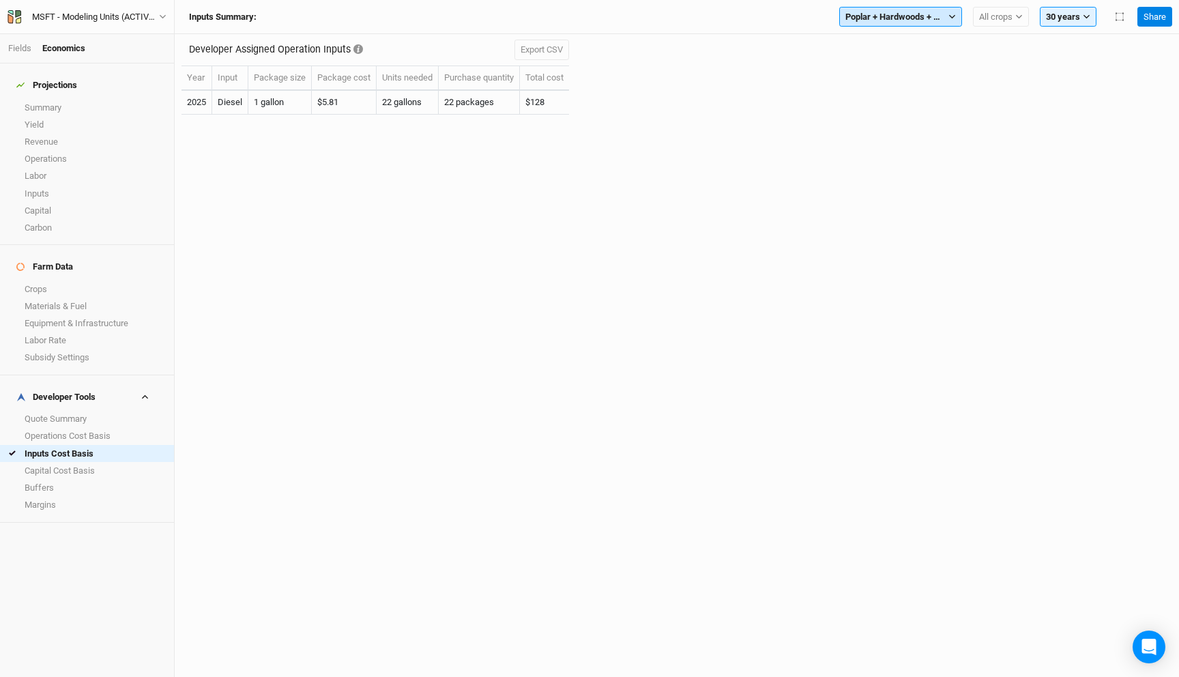
click at [878, 12] on span "Poplar + Hardwoods + Willow" at bounding box center [895, 17] width 100 height 14
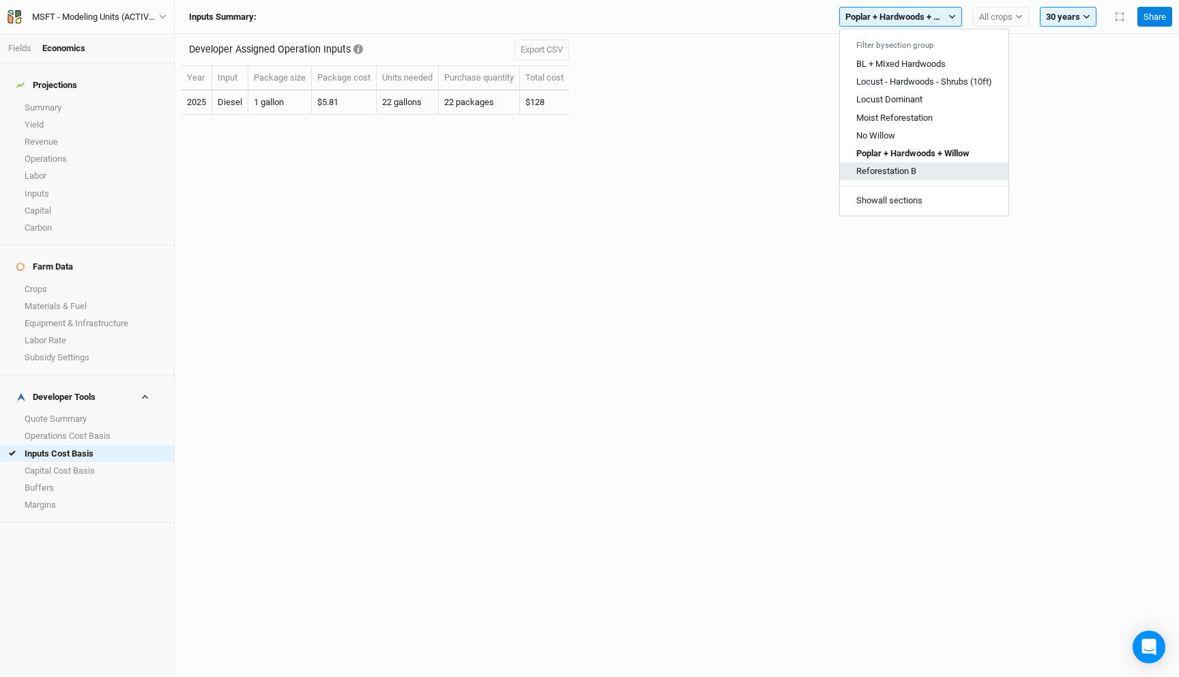
click at [916, 173] on button "Reforestation B" at bounding box center [924, 171] width 168 height 18
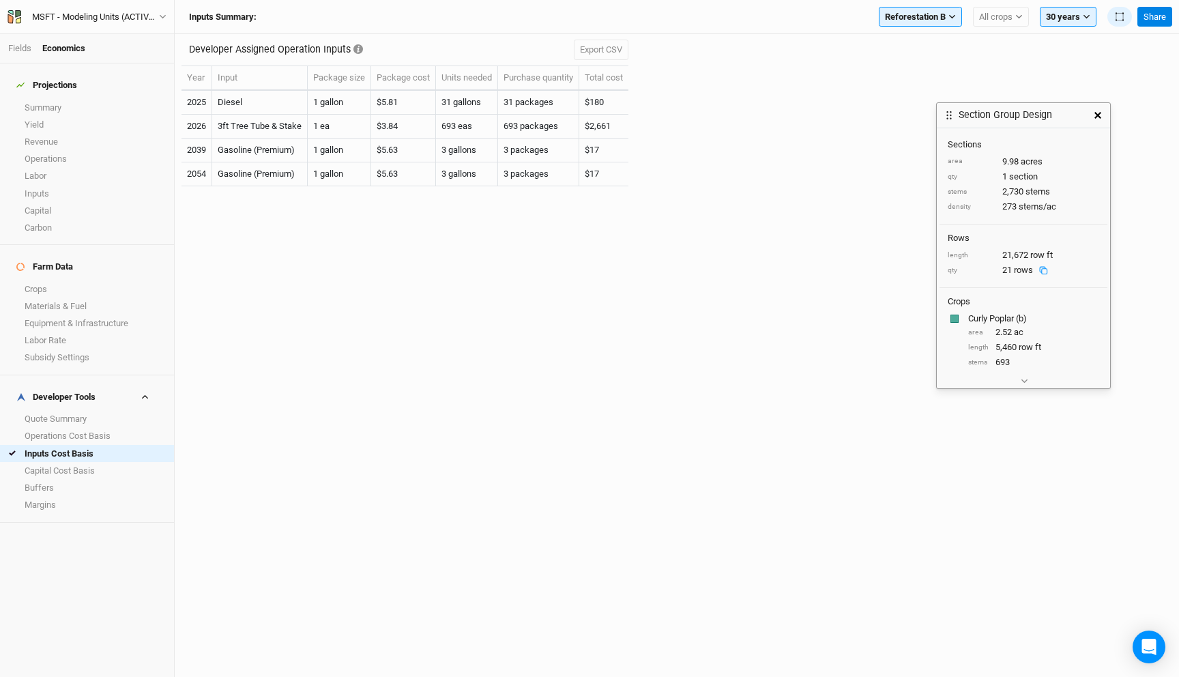
scroll to position [76, 0]
click at [1095, 117] on icon "button" at bounding box center [1097, 115] width 7 height 7
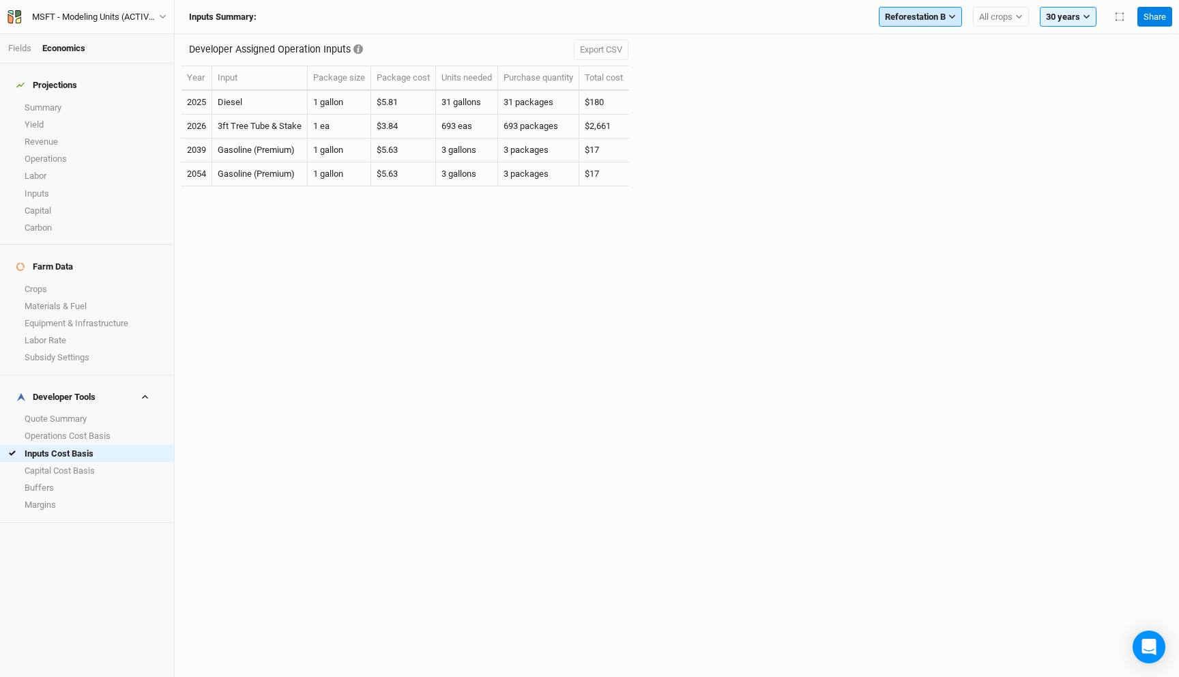
click at [917, 18] on span "Reforestation B" at bounding box center [915, 17] width 61 height 14
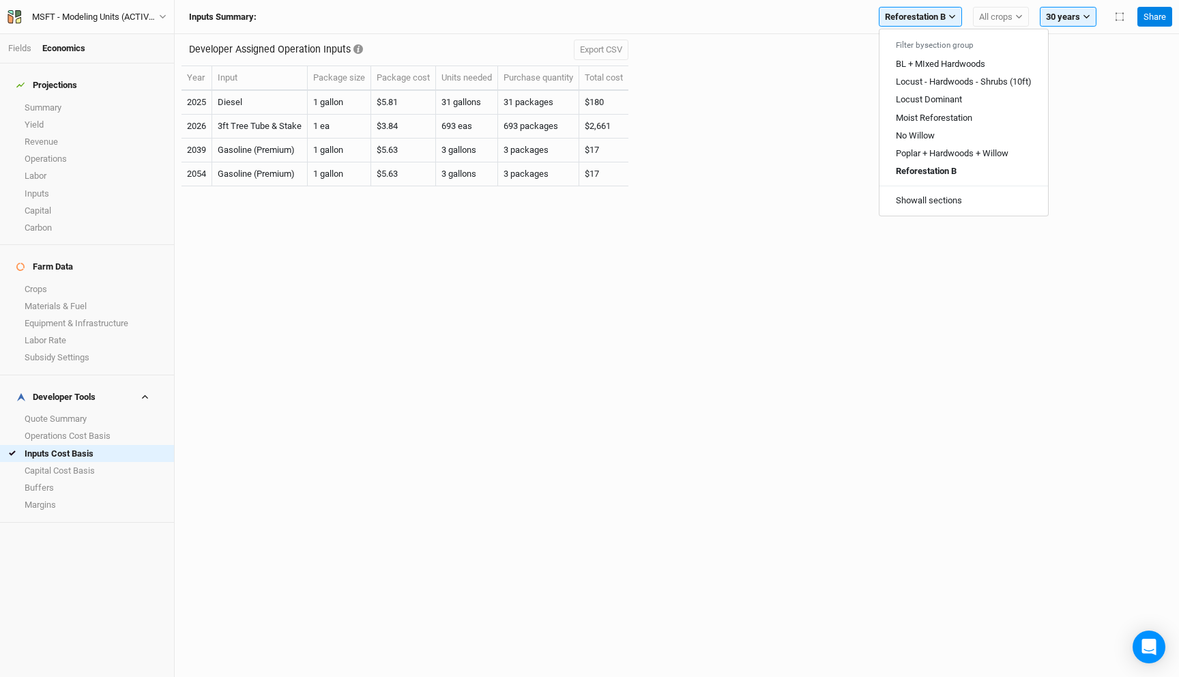
click at [821, 81] on div "Developer Assigned Operation Inputs Export CSV Year Input Package size Package …" at bounding box center [676, 117] width 990 height 167
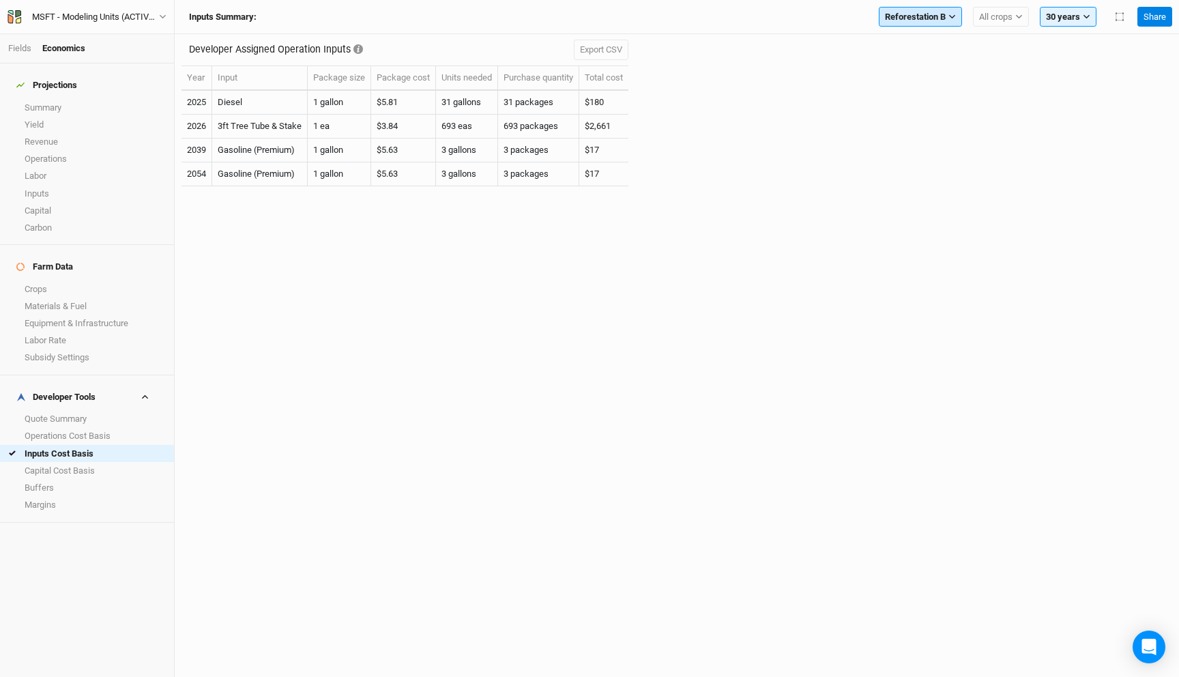
click at [913, 20] on span "Reforestation B" at bounding box center [915, 17] width 61 height 14
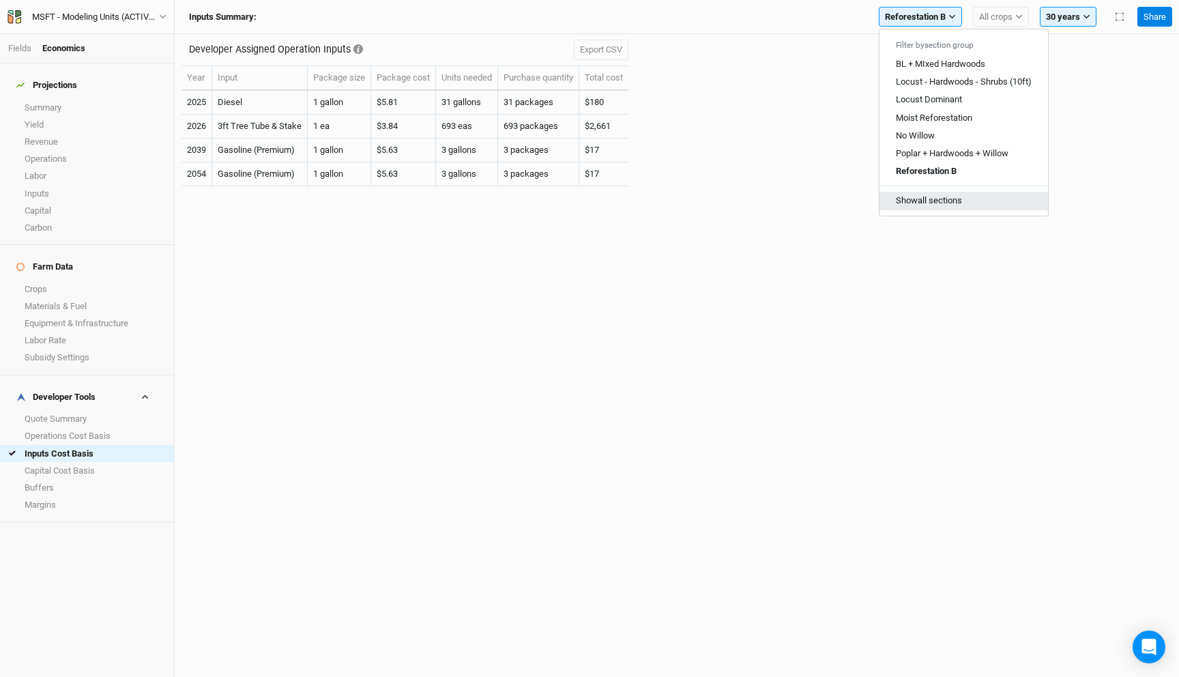
click at [925, 199] on button "Show all sections" at bounding box center [963, 201] width 168 height 18
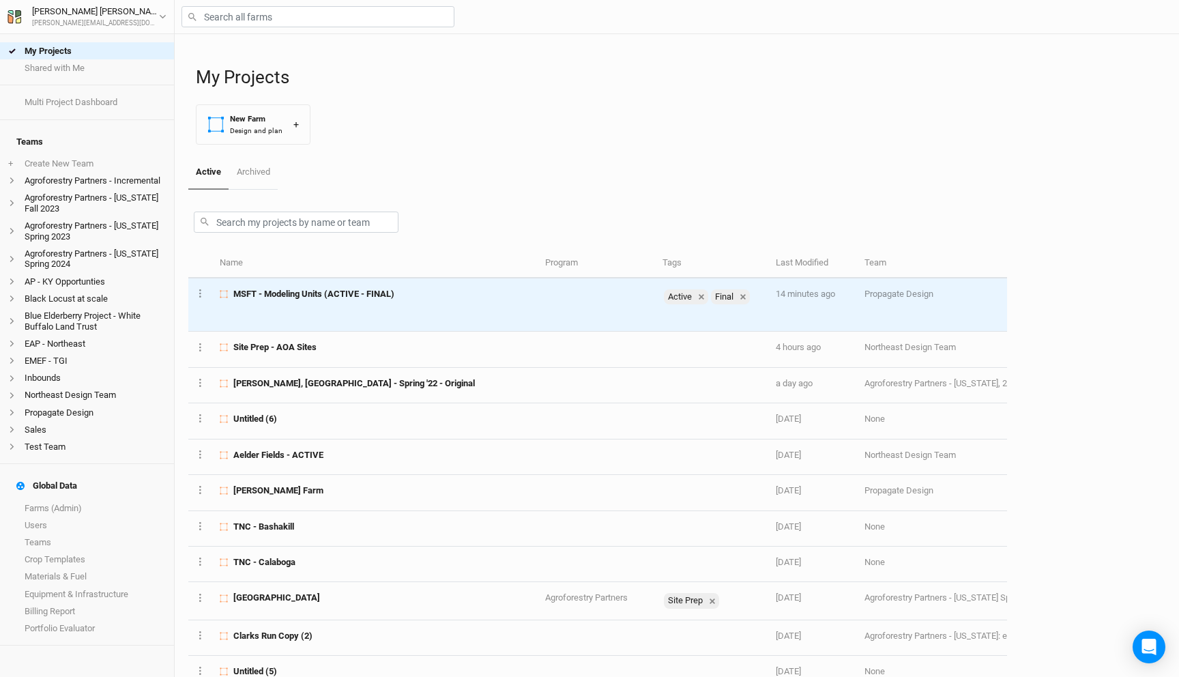
click at [414, 295] on div "MSFT - Modeling Units (ACTIVE - FINAL)" at bounding box center [375, 294] width 310 height 12
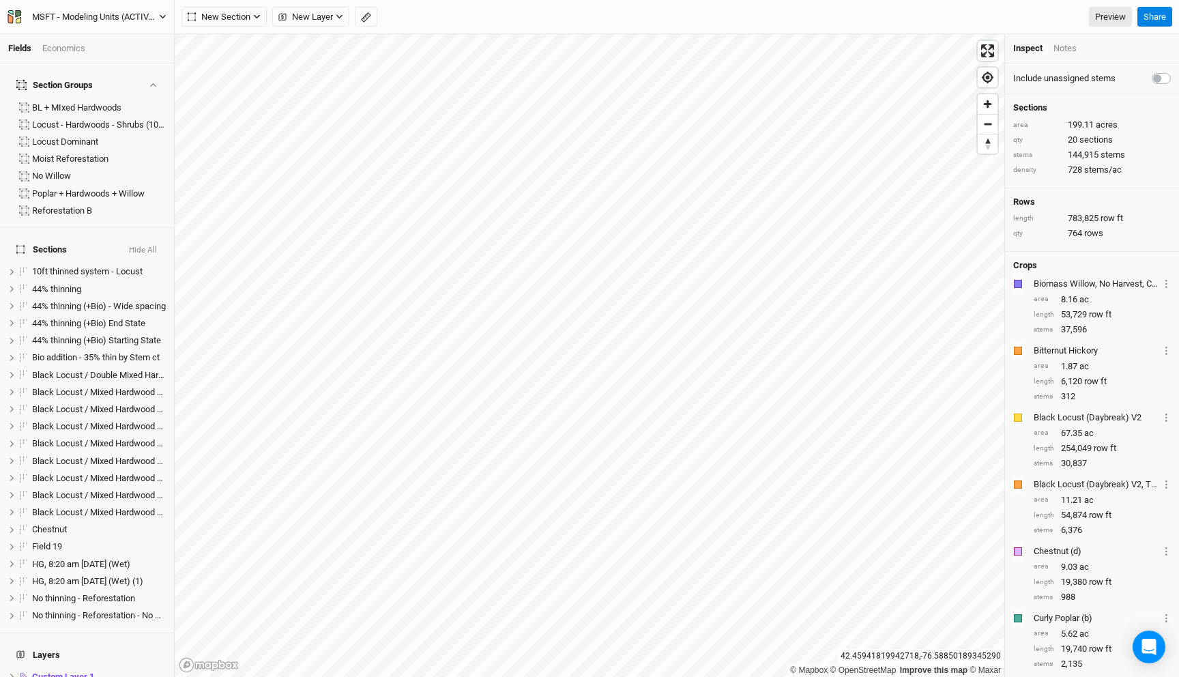
click at [147, 18] on div "MSFT - Modeling Units (ACTIVE - FINAL)" at bounding box center [95, 17] width 127 height 14
click at [124, 36] on button "Back" at bounding box center [113, 38] width 108 height 18
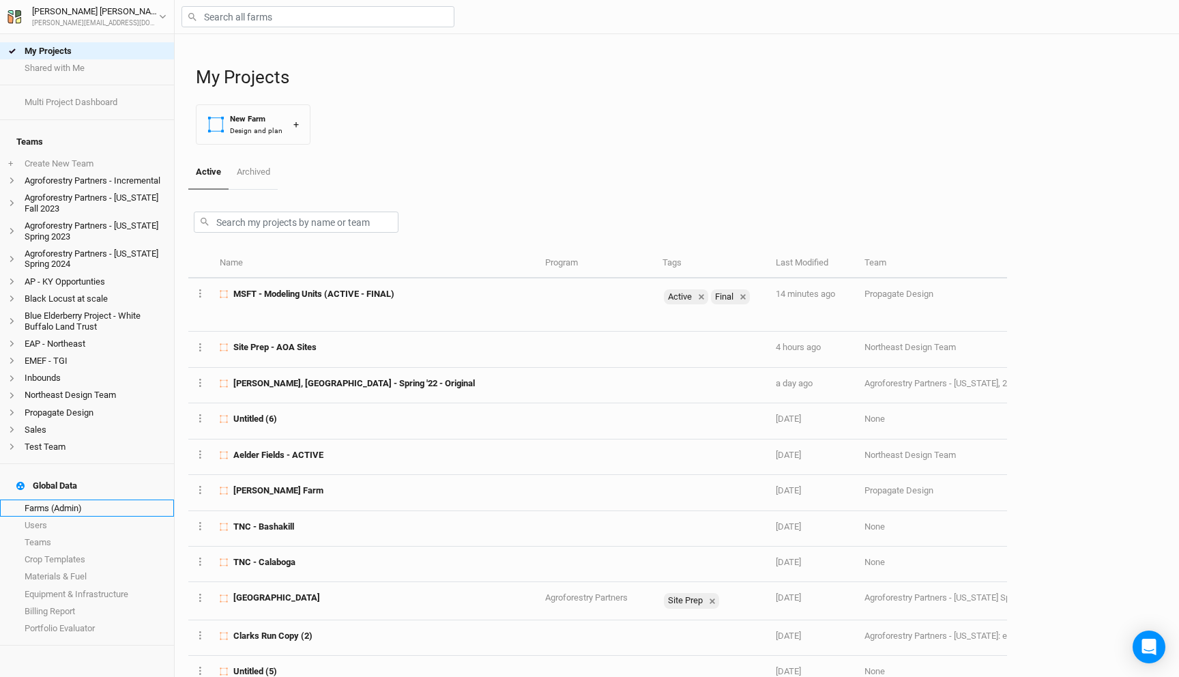
click at [73, 499] on link "Farms (Admin)" at bounding box center [87, 507] width 174 height 17
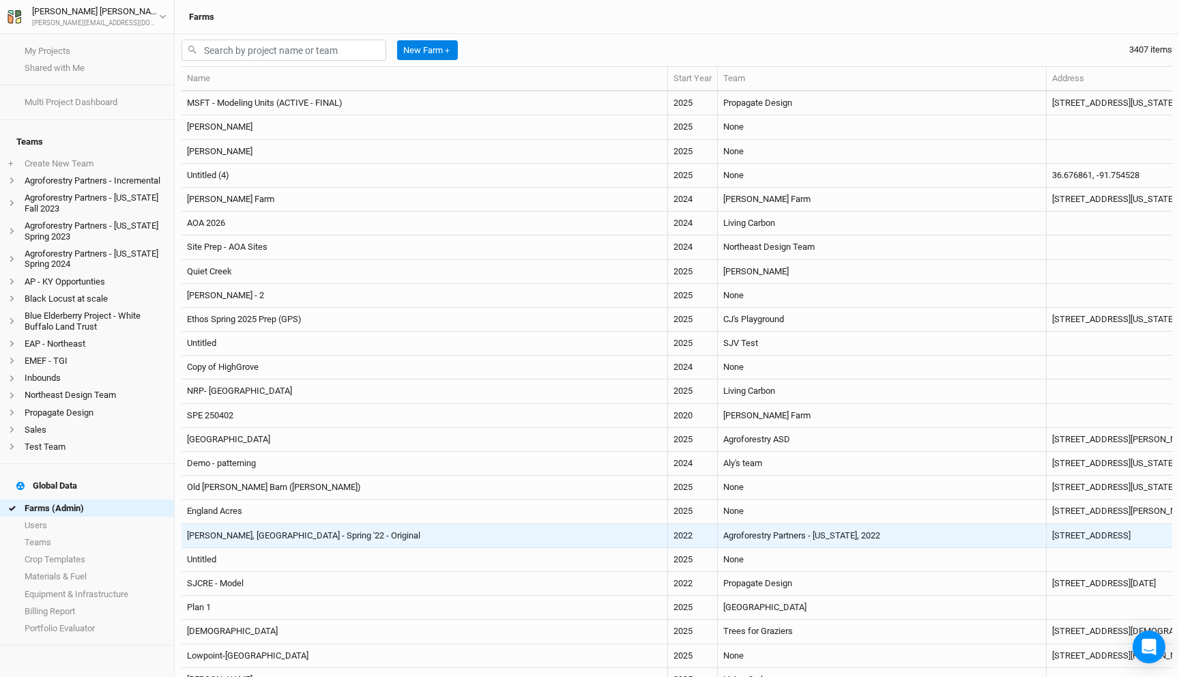
click at [668, 539] on td "2022" at bounding box center [693, 536] width 50 height 24
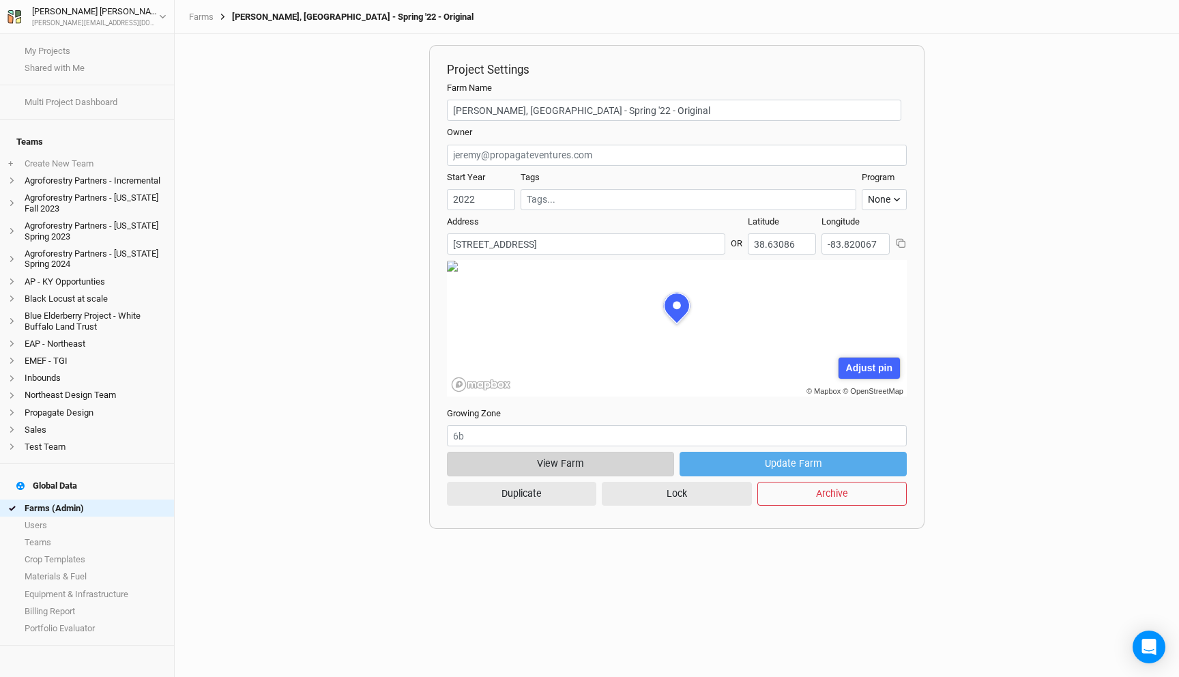
scroll to position [68, 207]
click at [597, 461] on button "View Farm" at bounding box center [560, 463] width 227 height 24
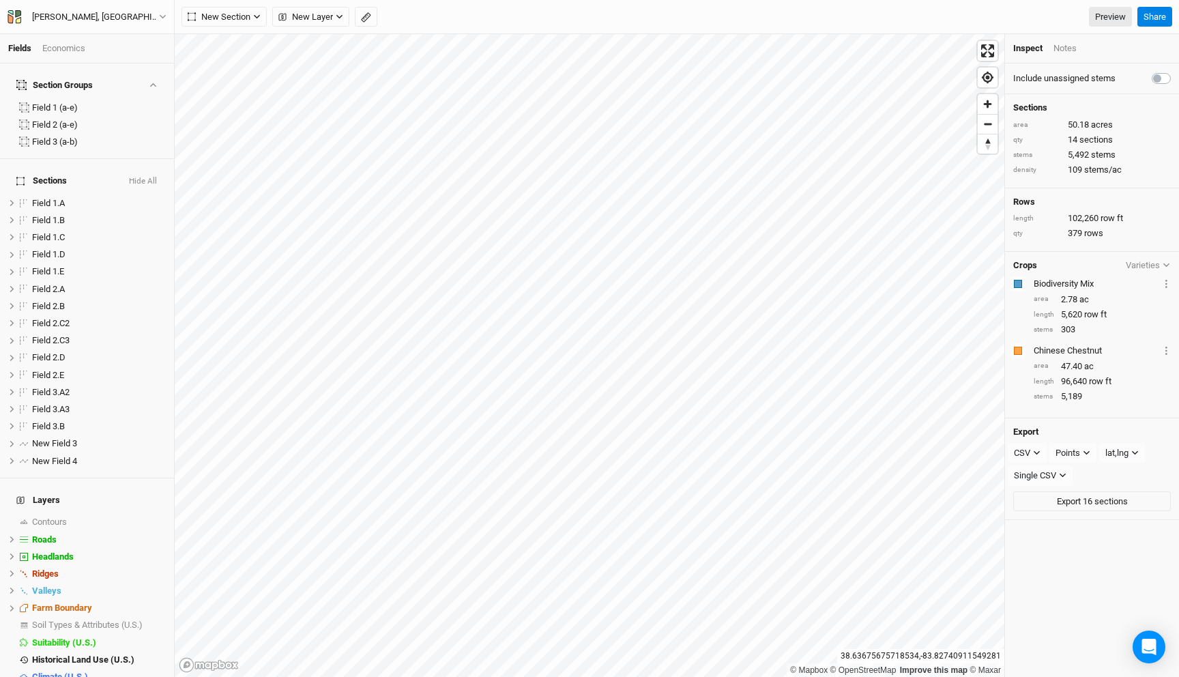
click at [150, 5] on div "K.Hill, KY - Spring '22 - Original Back Project Settings User settings Imperial…" at bounding box center [87, 17] width 175 height 34
click at [149, 20] on div "[PERSON_NAME], [GEOGRAPHIC_DATA] - Spring '22 - Original" at bounding box center [95, 17] width 127 height 14
click at [119, 34] on button "Back" at bounding box center [113, 38] width 108 height 18
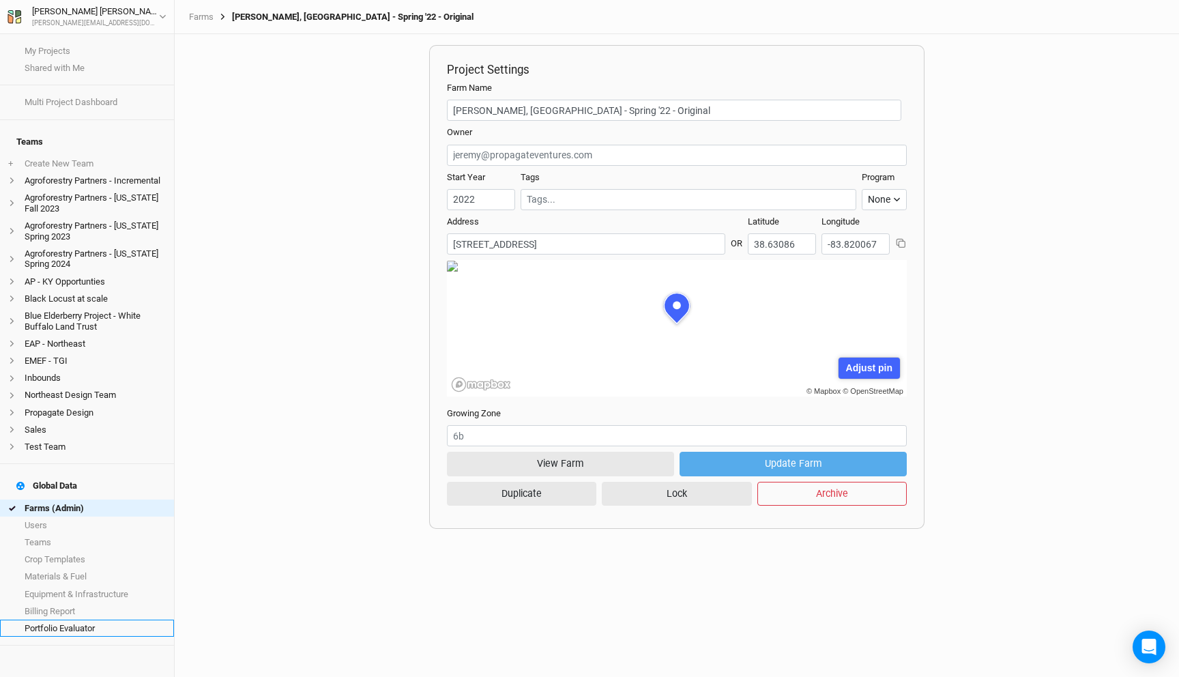
scroll to position [68, 207]
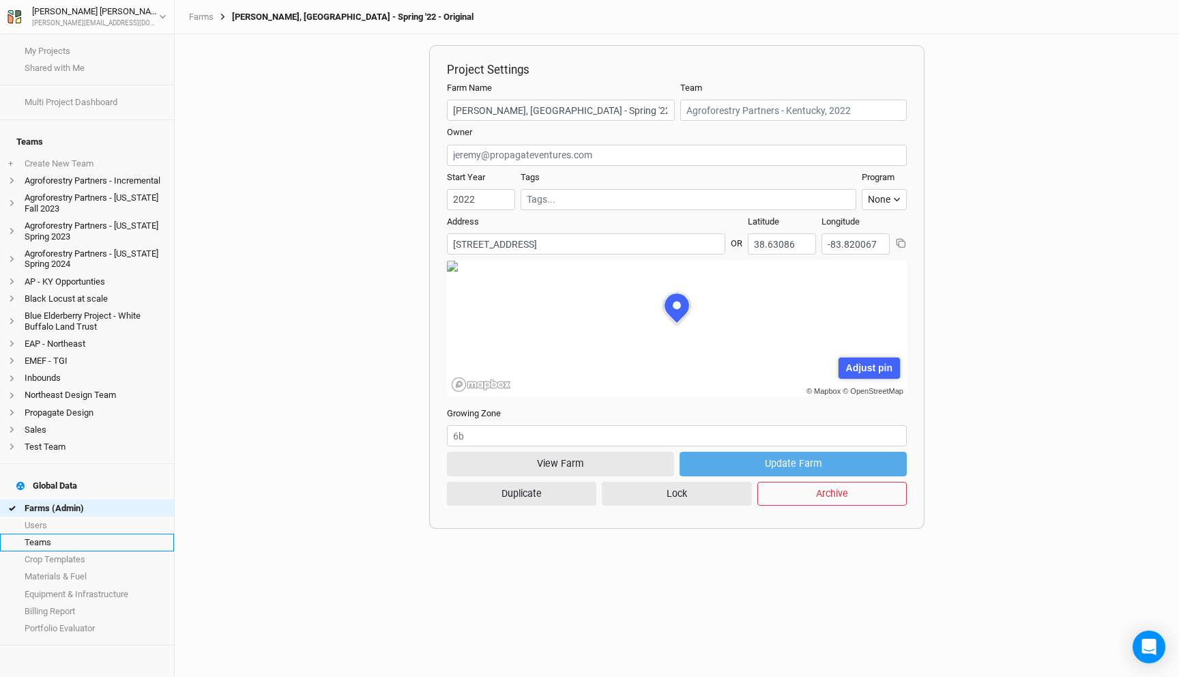
click at [70, 533] on link "Teams" at bounding box center [87, 541] width 174 height 17
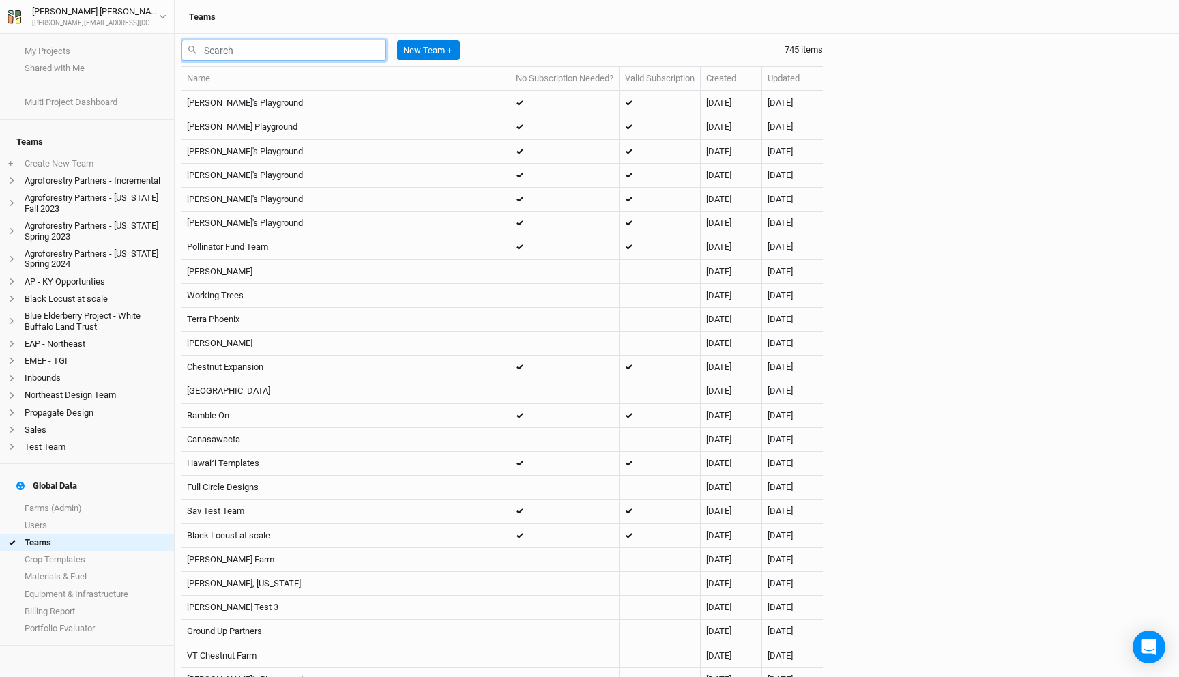
click at [263, 51] on input "text" at bounding box center [283, 50] width 205 height 21
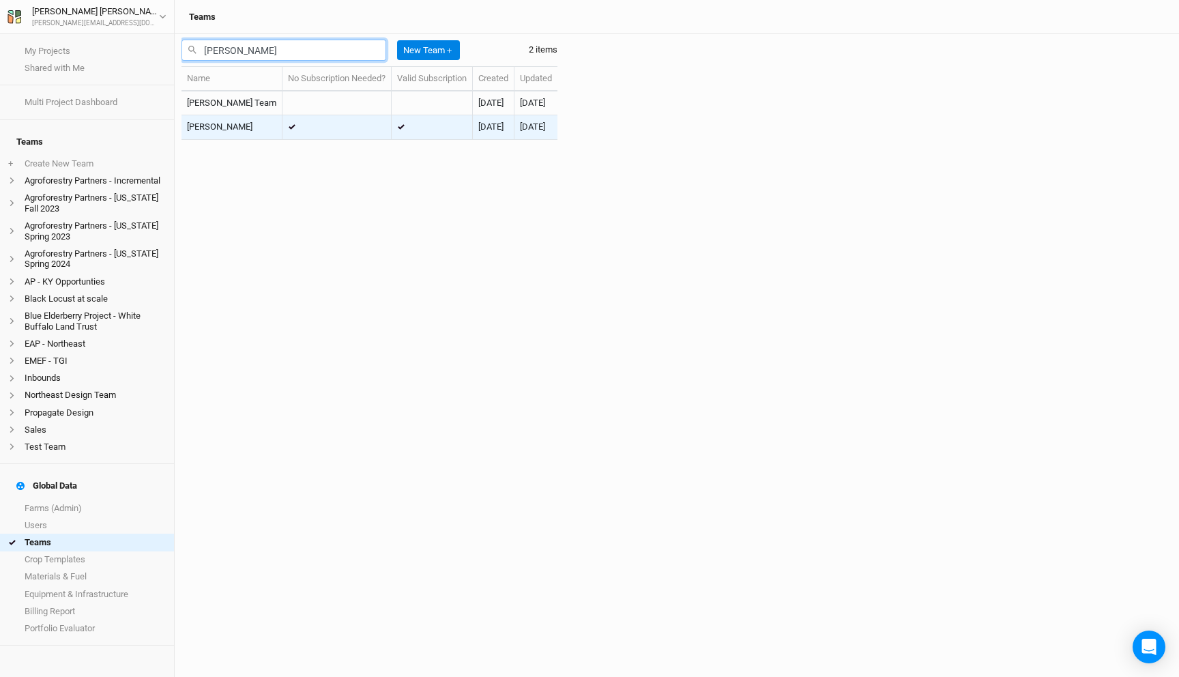
type input "greg"
click at [308, 123] on td at bounding box center [336, 127] width 109 height 24
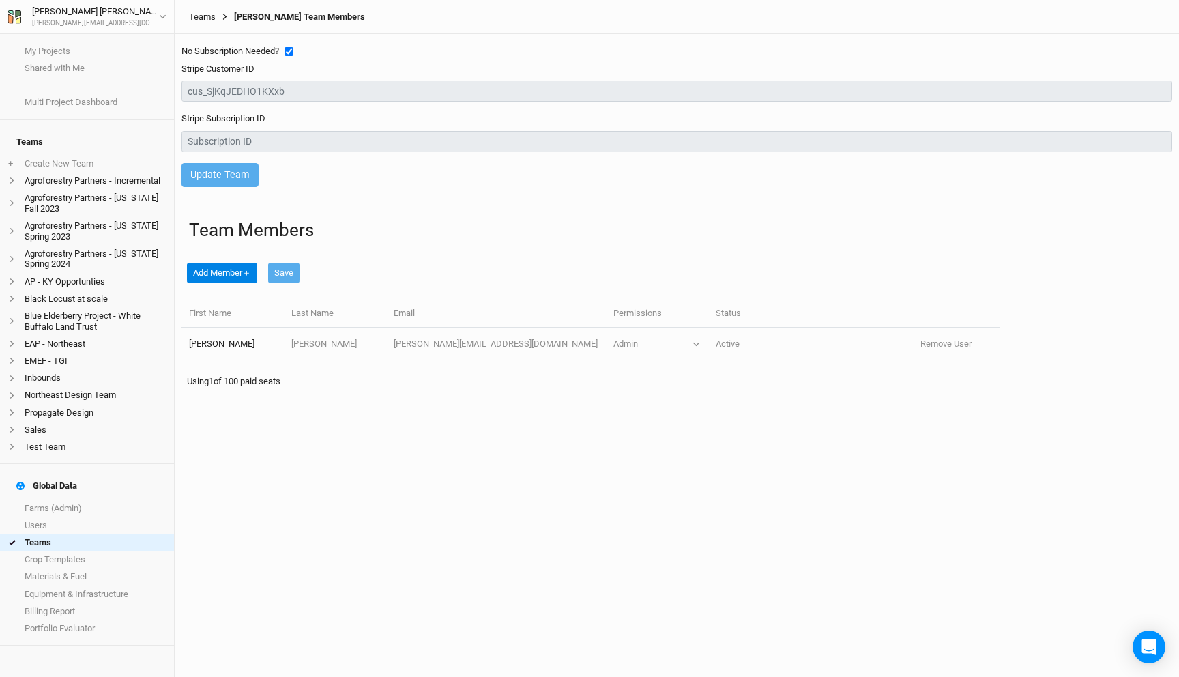
click at [203, 16] on link "Teams" at bounding box center [202, 17] width 27 height 11
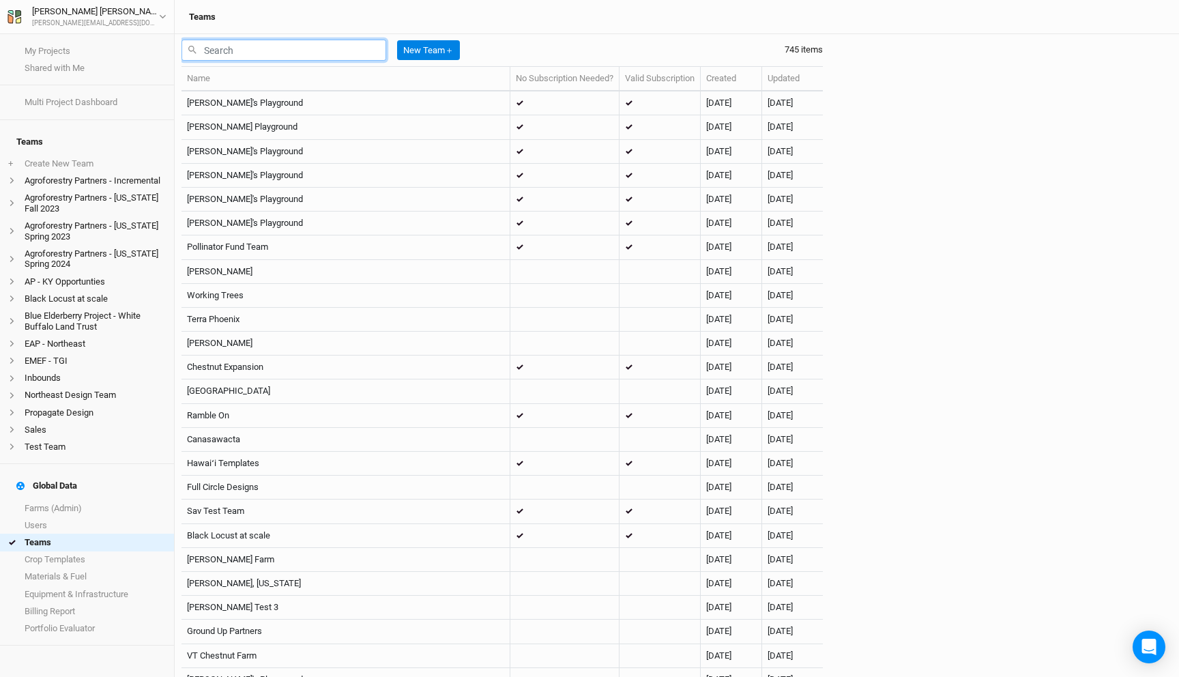
click at [270, 56] on input "text" at bounding box center [283, 50] width 205 height 21
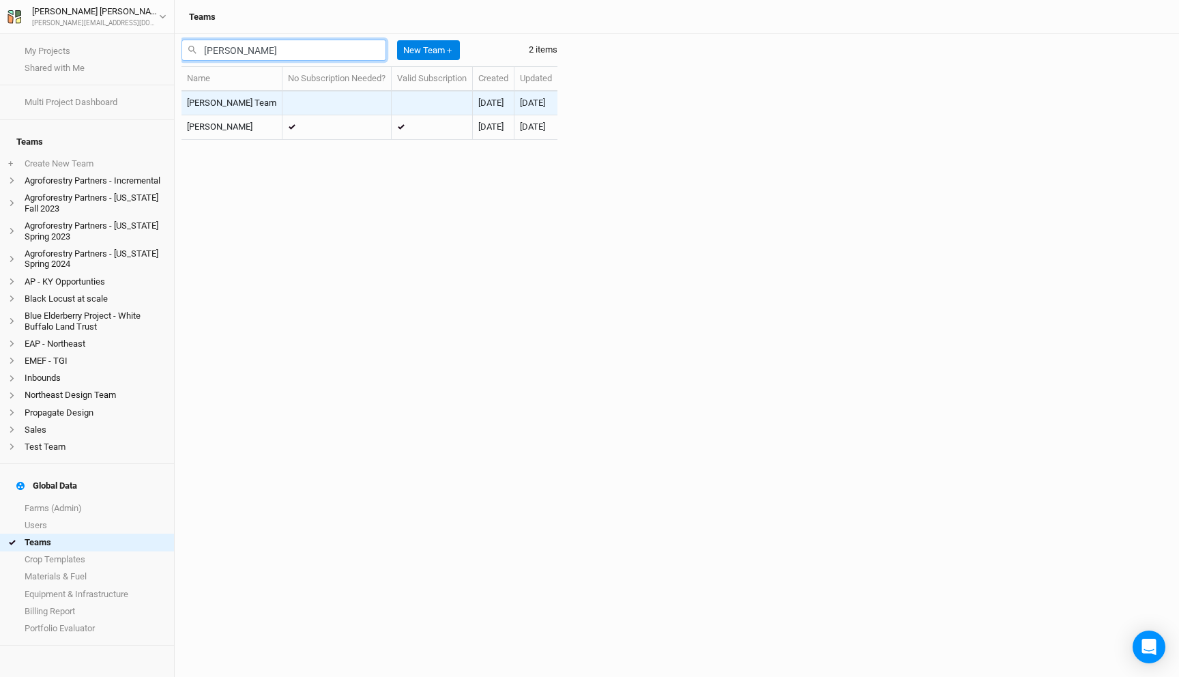
type input "greg"
click at [293, 106] on td at bounding box center [336, 103] width 109 height 24
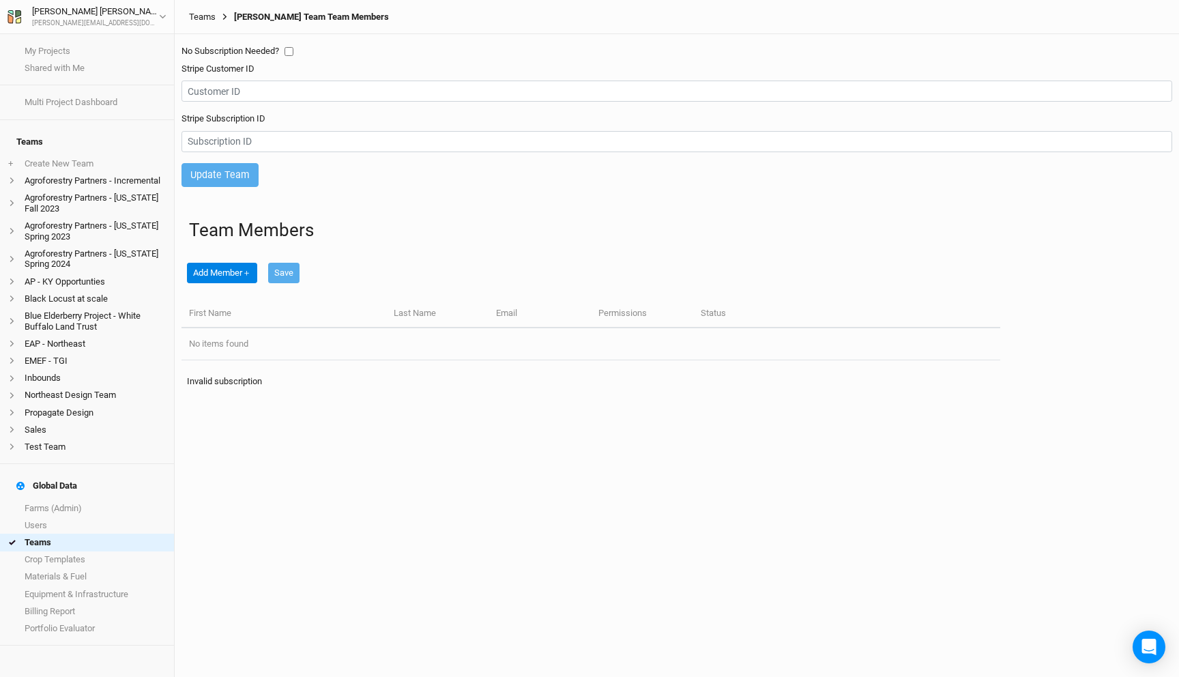
click at [205, 17] on link "Teams" at bounding box center [202, 17] width 27 height 11
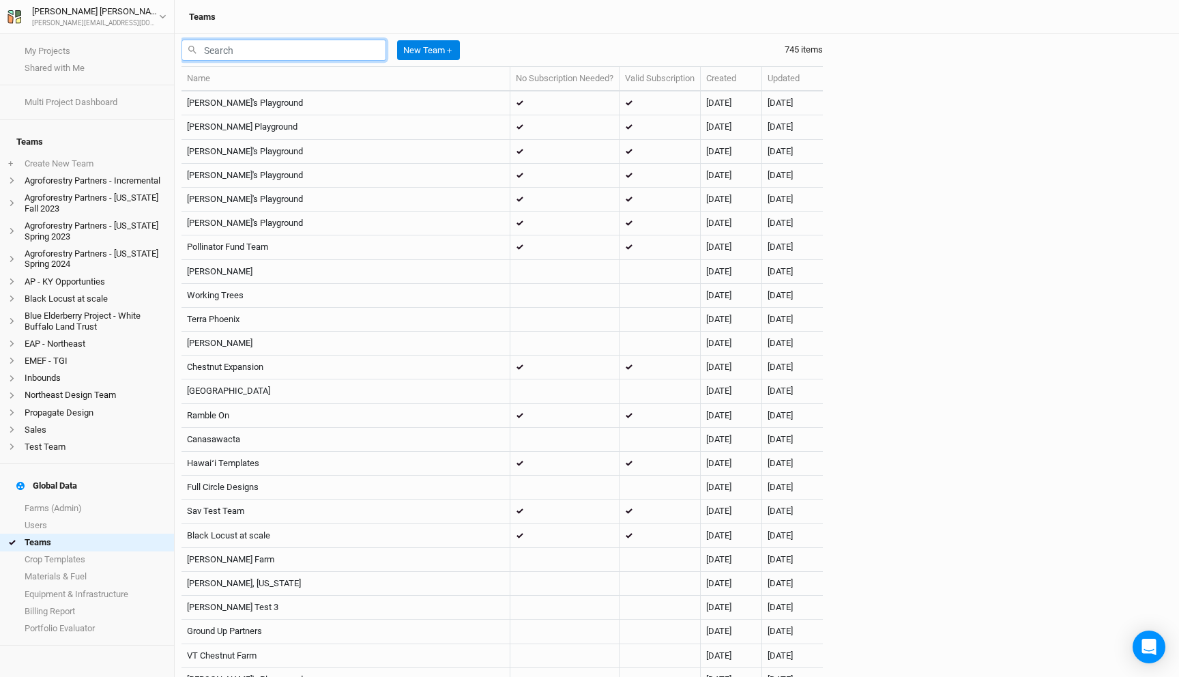
click at [293, 50] on input "text" at bounding box center [283, 50] width 205 height 21
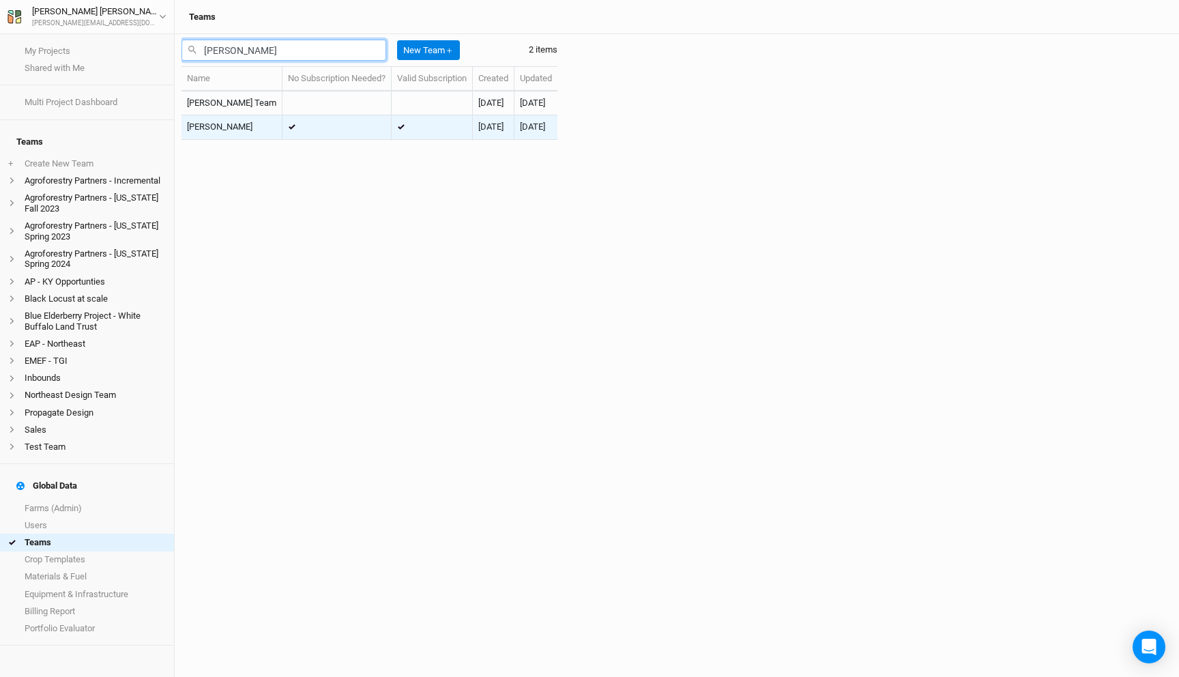
type input "greg"
click at [344, 130] on td at bounding box center [336, 127] width 109 height 24
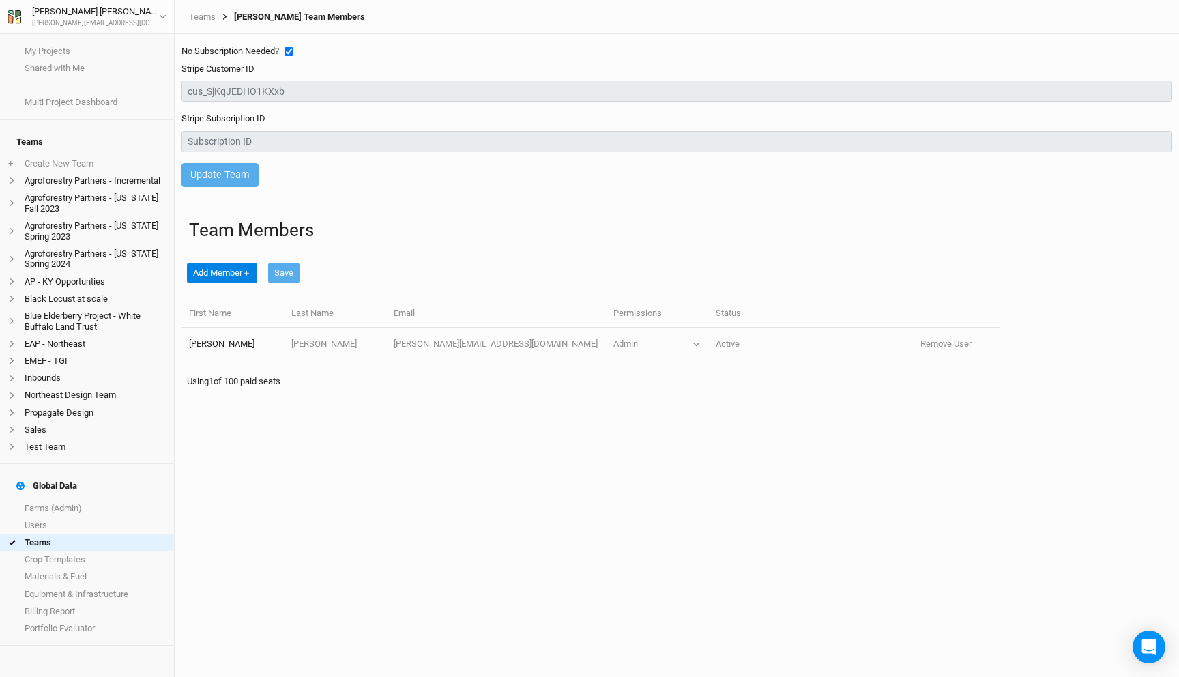
click at [349, 214] on div "Team Members Add Member ＋ Save First Name Last Name Email Permissions Status Gr…" at bounding box center [676, 298] width 990 height 201
click at [45, 533] on link "Teams" at bounding box center [87, 541] width 174 height 17
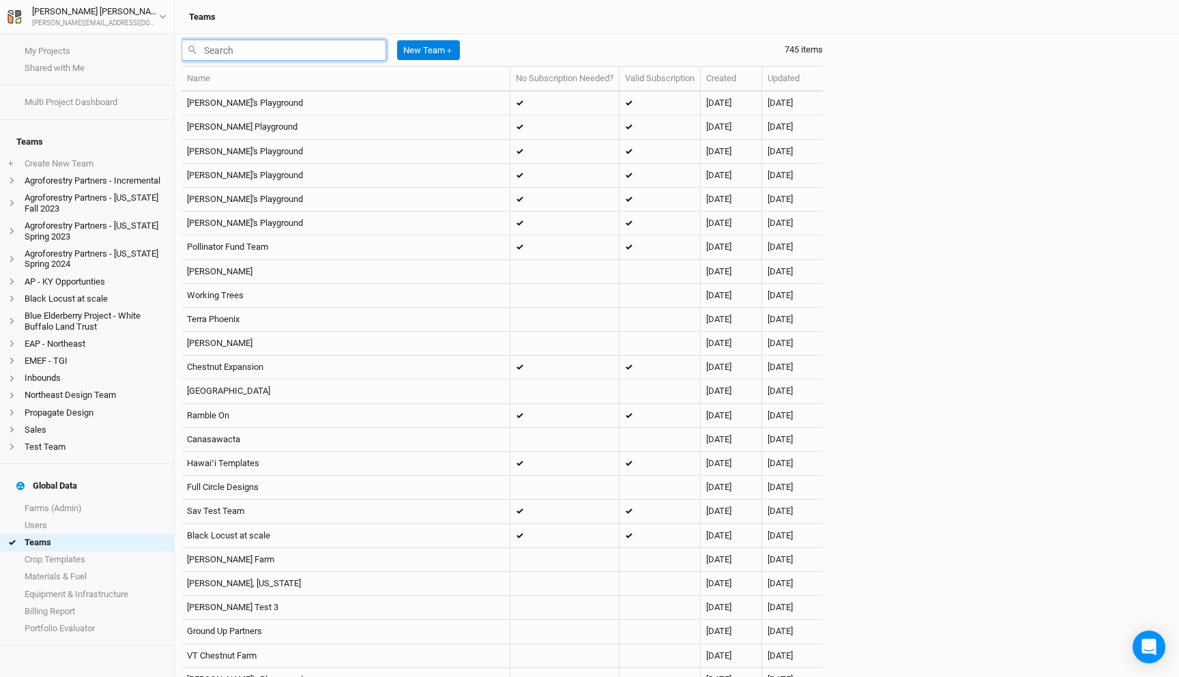
click at [318, 56] on input "text" at bounding box center [283, 50] width 205 height 21
type input "c"
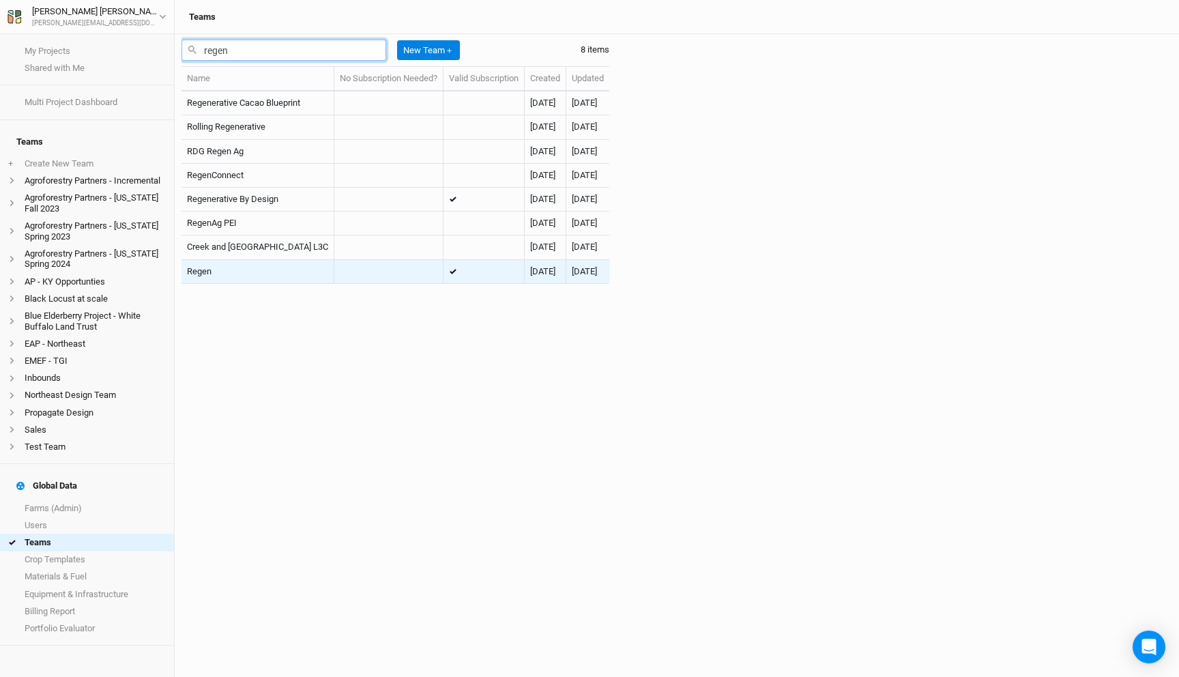
type input "regen"
click at [324, 273] on td "Regen" at bounding box center [257, 272] width 153 height 24
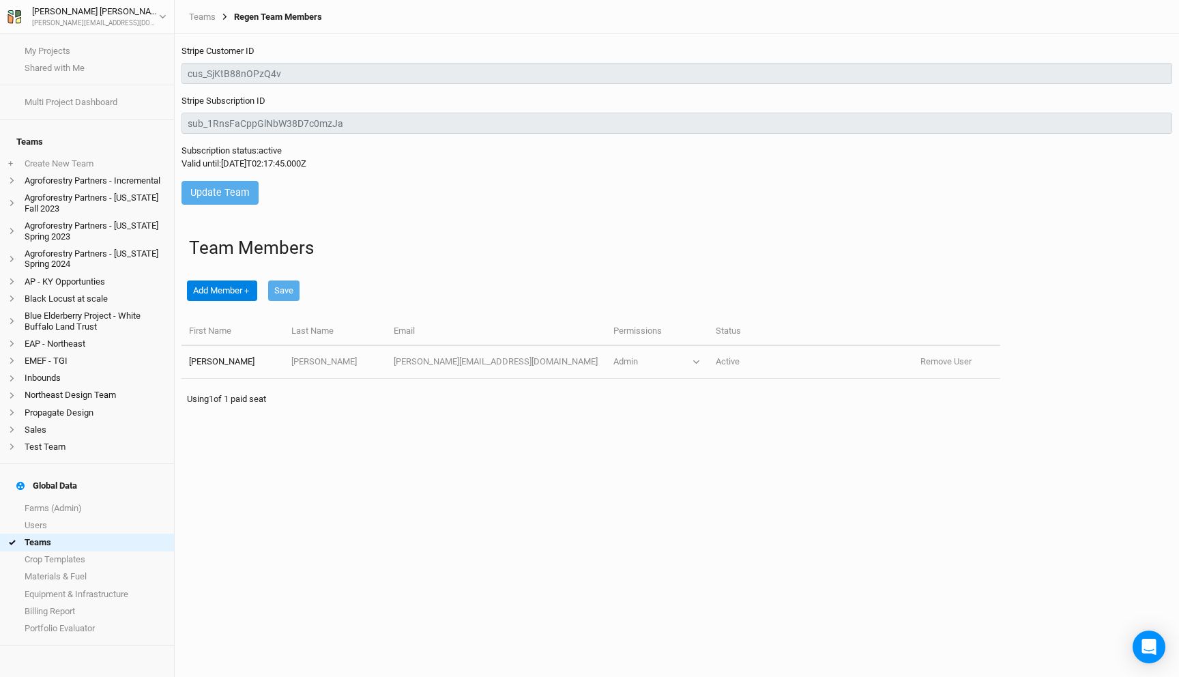
click at [345, 228] on div "Team Members Add Member ＋ Save First Name Last Name Email Permissions Status Gr…" at bounding box center [676, 316] width 990 height 201
click at [290, 53] on div "Stripe Customer ID" at bounding box center [676, 64] width 990 height 39
click at [208, 16] on link "Teams" at bounding box center [202, 17] width 27 height 11
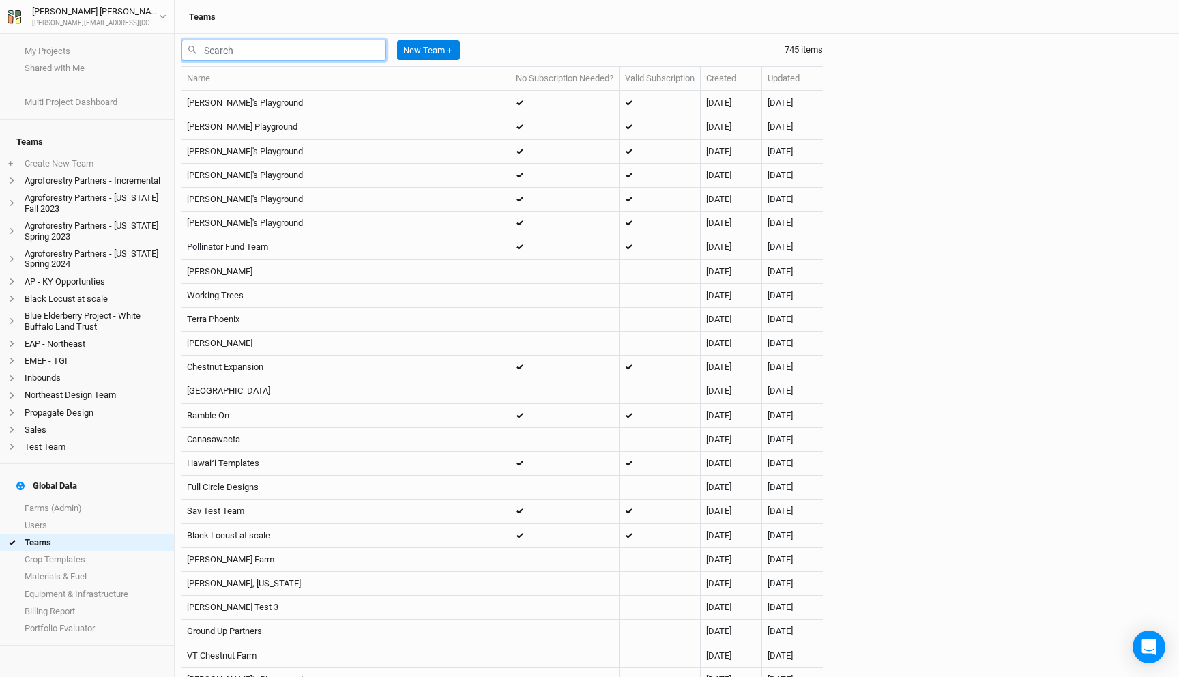
click at [304, 53] on input "text" at bounding box center [283, 50] width 205 height 21
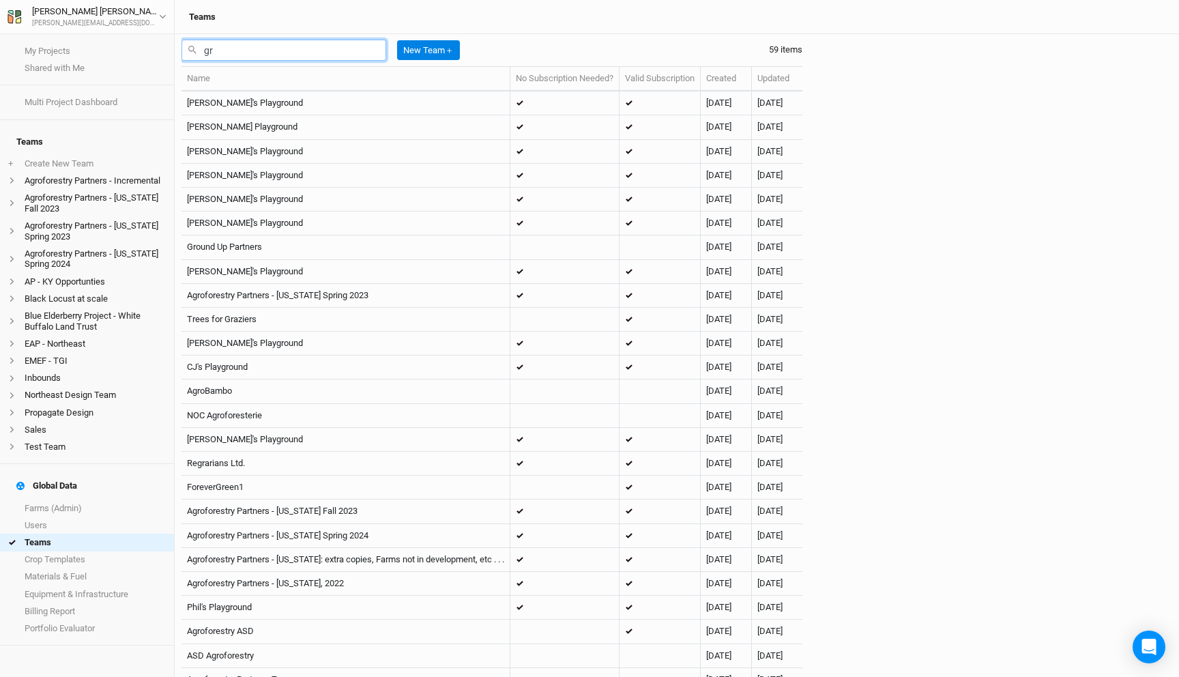
type input "g"
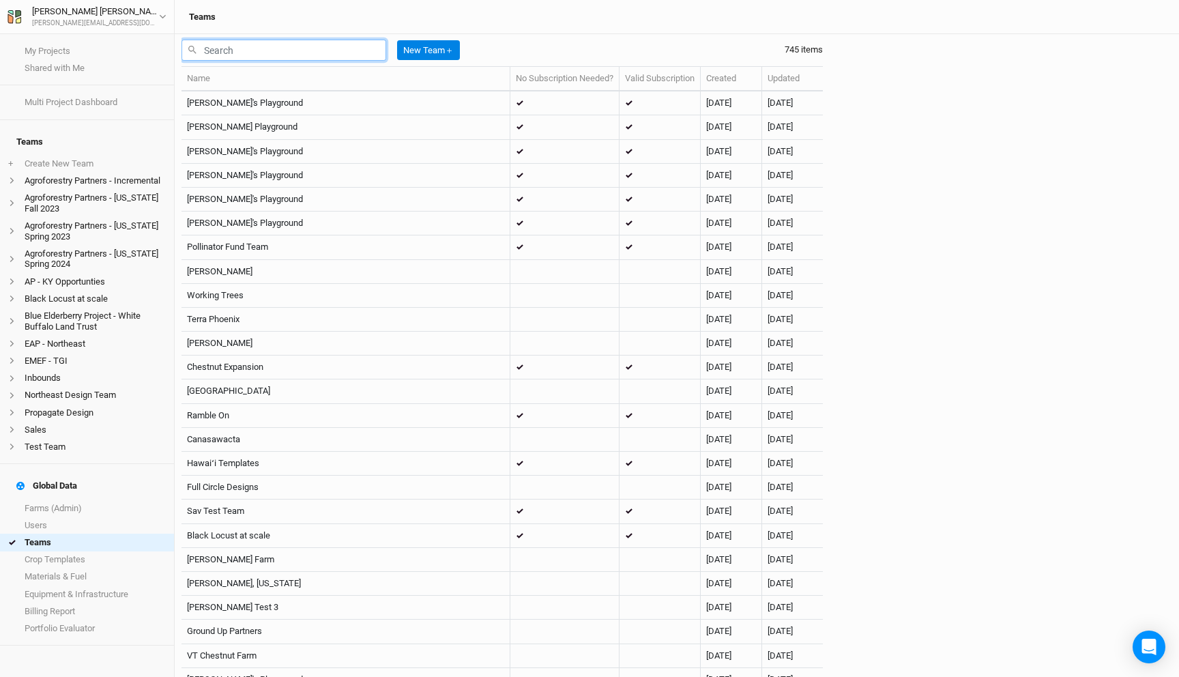
type input "l"
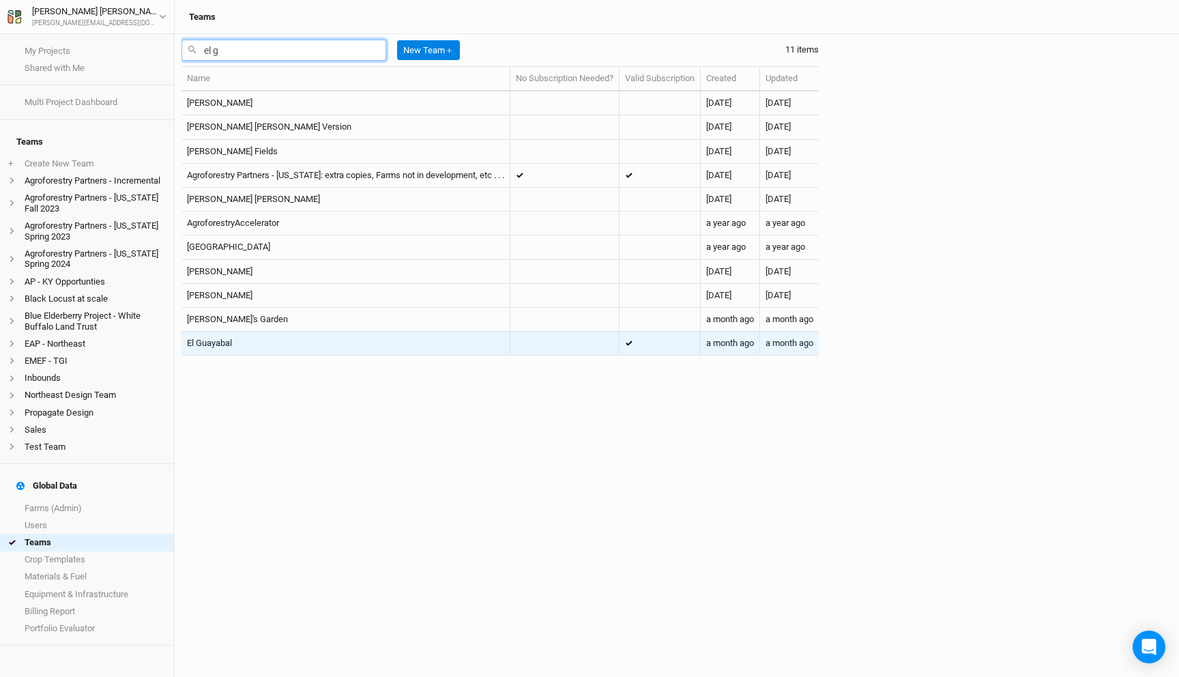
type input "el g"
click at [295, 345] on td "El Guayabal" at bounding box center [345, 343] width 329 height 24
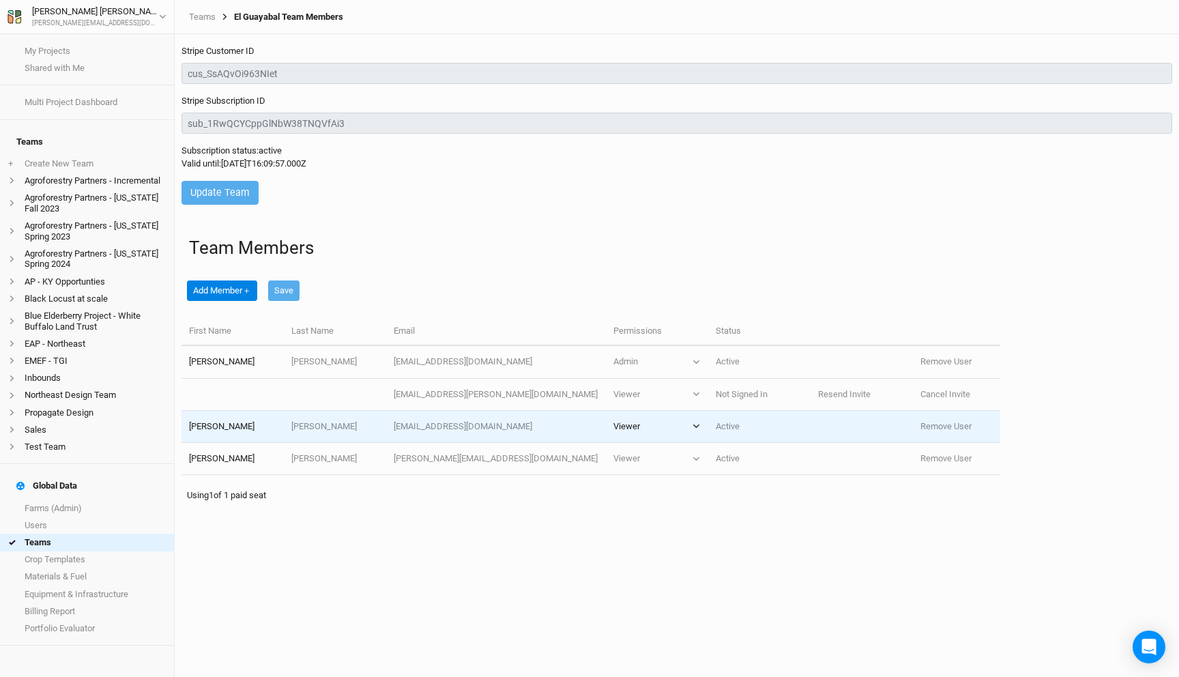
click at [670, 428] on button "Viewer" at bounding box center [656, 426] width 87 height 12
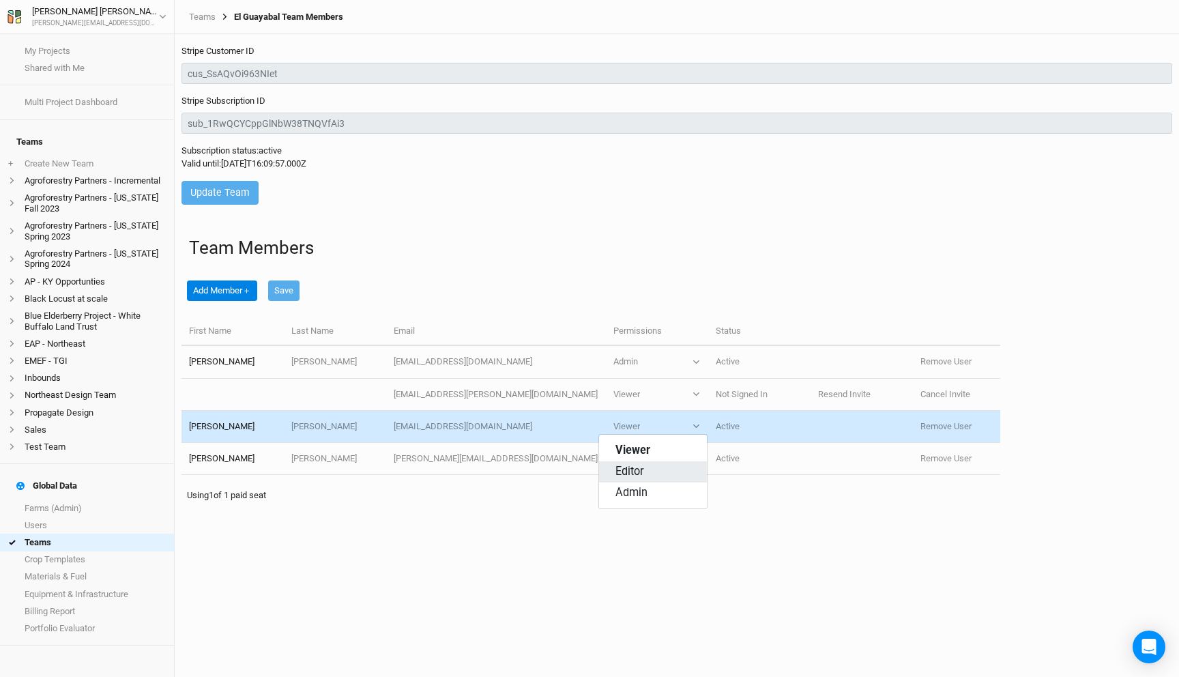
drag, startPoint x: 640, startPoint y: 472, endPoint x: 709, endPoint y: 283, distance: 201.3
click at [707, 293] on body "My Projects Shared with Me Multi Project Dashboard Teams + Create New Team Agro…" at bounding box center [589, 338] width 1179 height 677
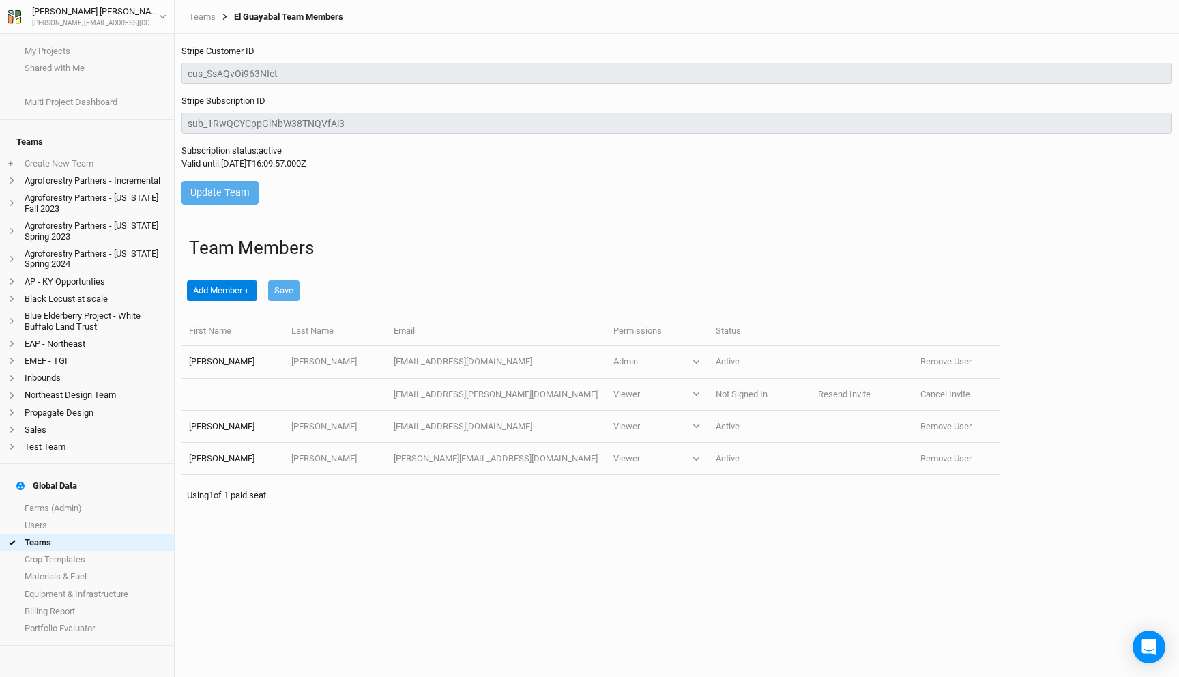
click at [675, 263] on div "Add Member ＋ Save" at bounding box center [590, 287] width 818 height 59
click at [71, 44] on link "My Projects" at bounding box center [87, 50] width 174 height 17
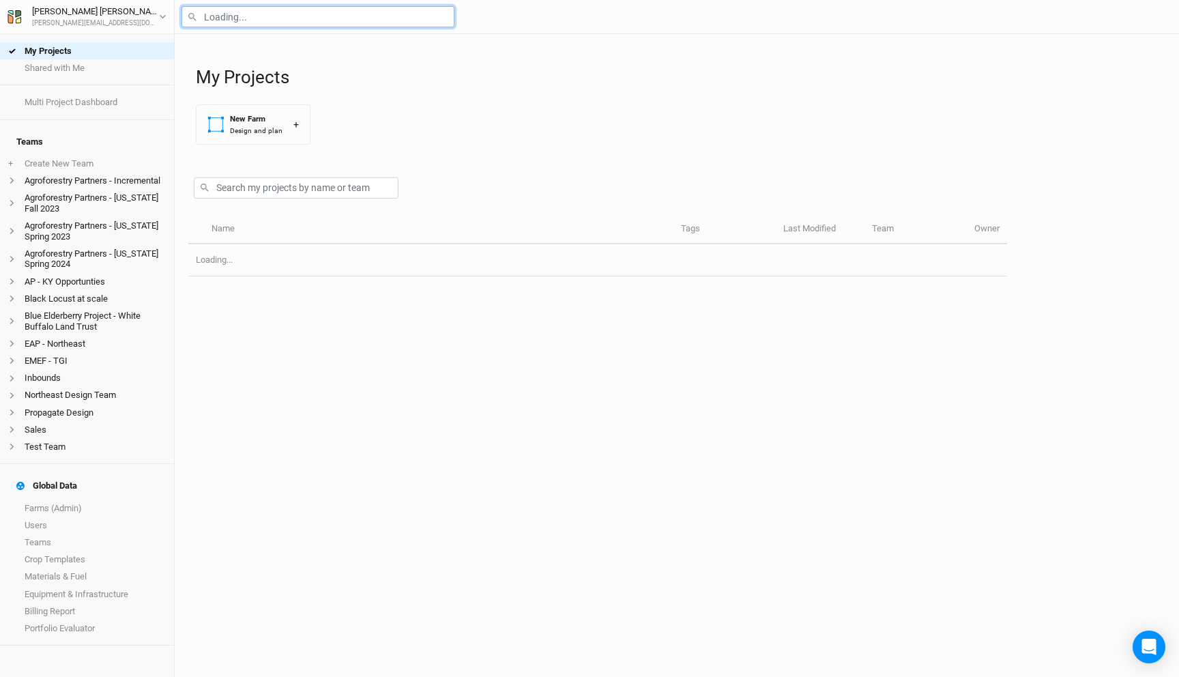
click at [221, 15] on input "text" at bounding box center [317, 16] width 273 height 21
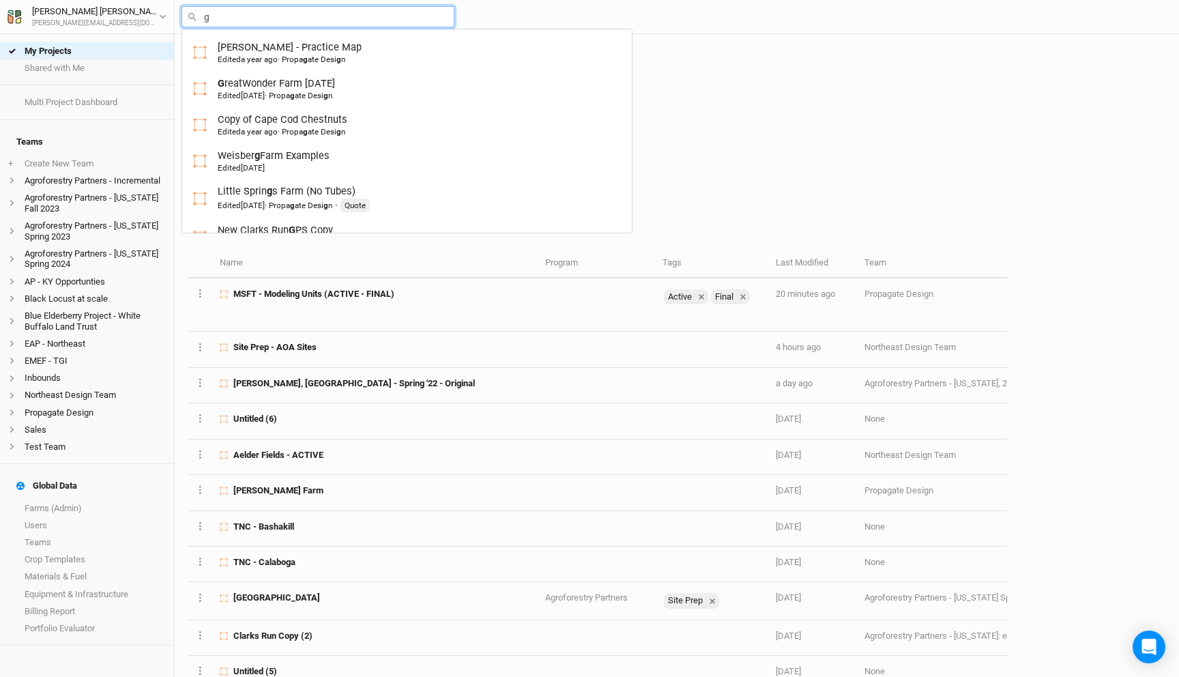
type input "gr"
type input "greatWonder Farm 12/31/21"
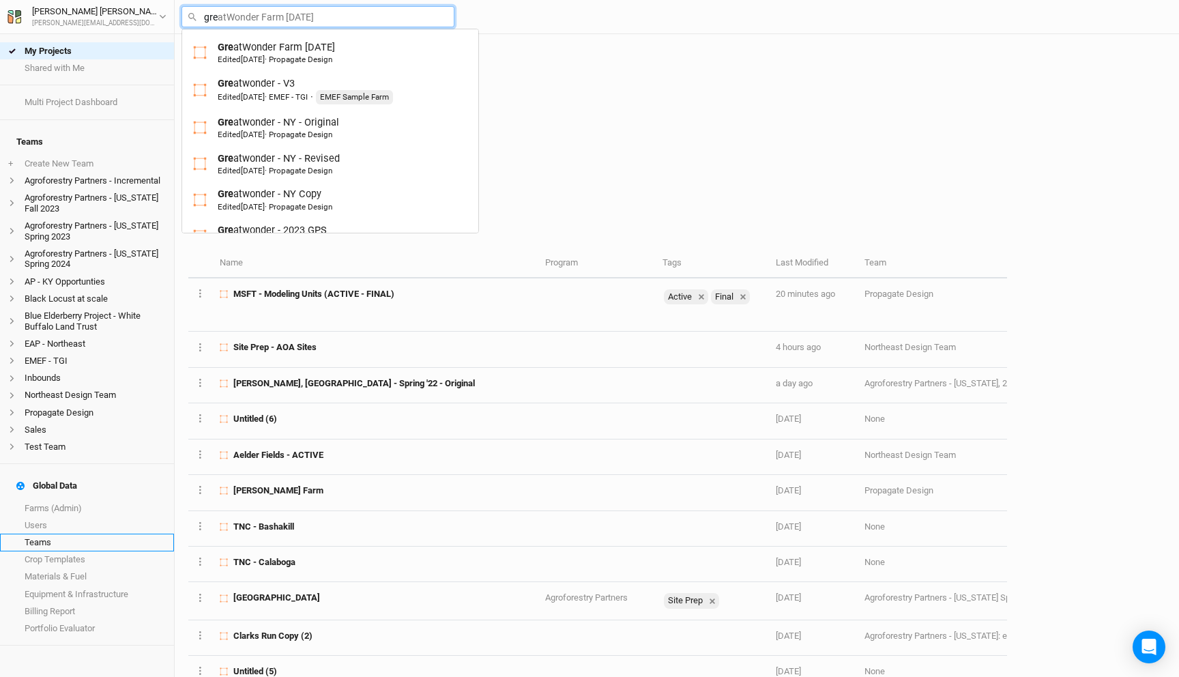
type input "gre"
click at [63, 533] on link "Teams" at bounding box center [87, 541] width 174 height 17
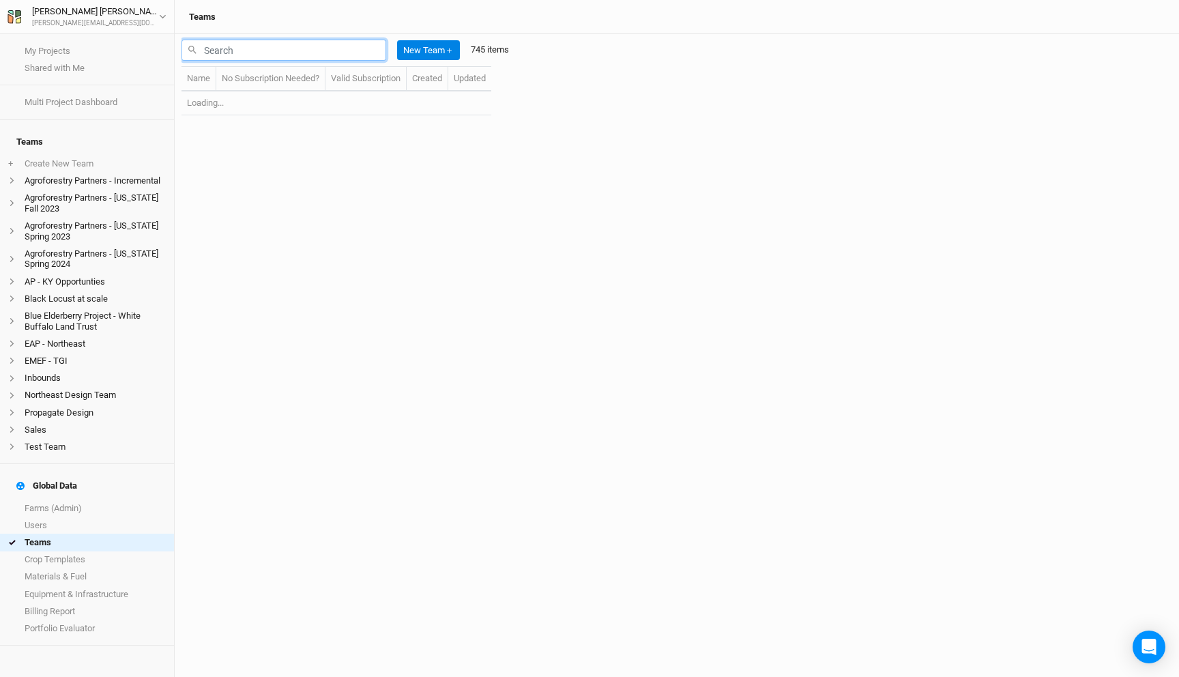
click at [265, 48] on input "text" at bounding box center [283, 50] width 205 height 21
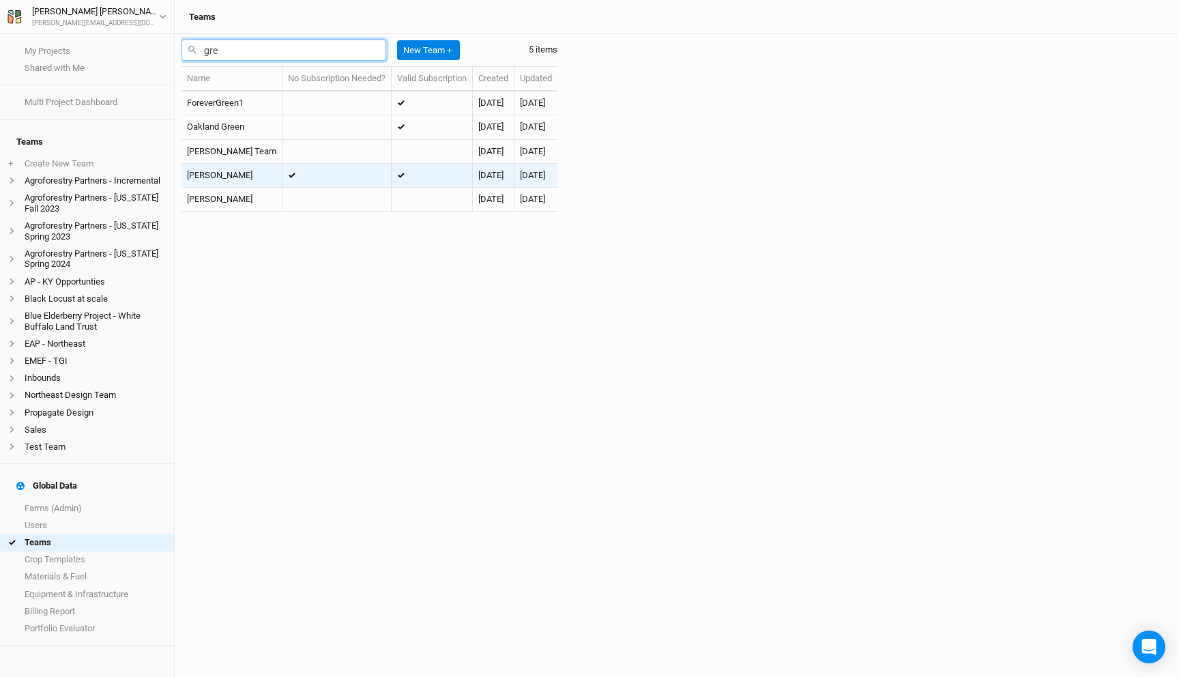
type input "gre"
click at [282, 171] on td at bounding box center [336, 176] width 109 height 24
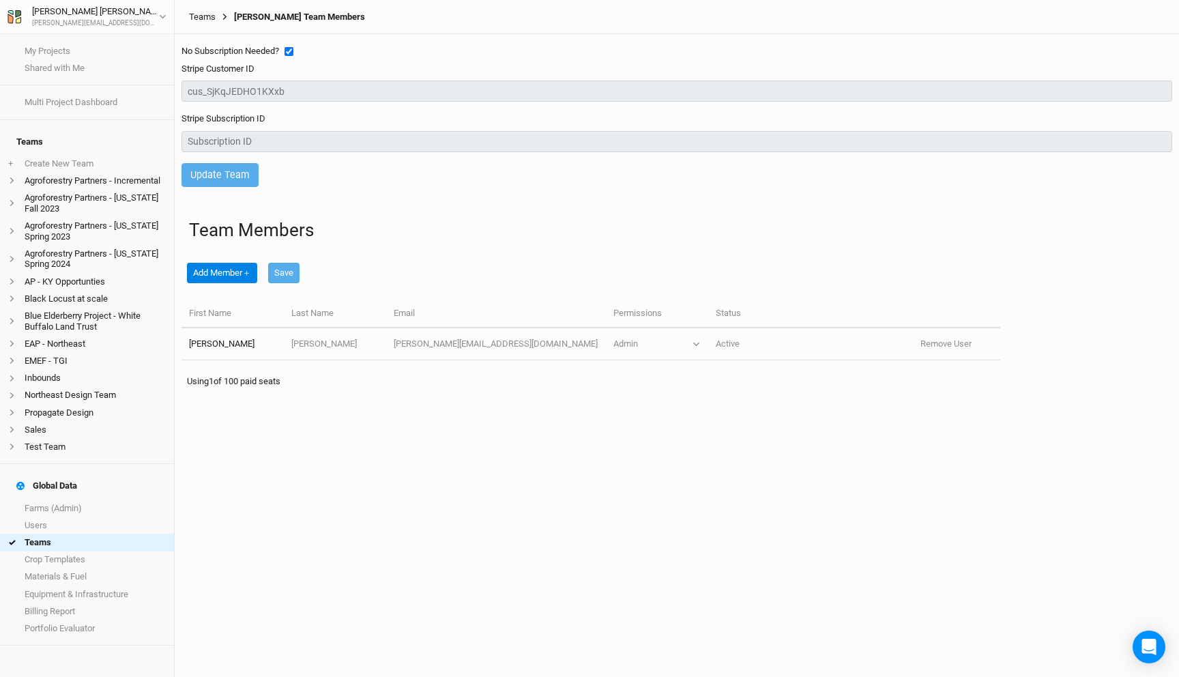
click at [203, 14] on link "Teams" at bounding box center [202, 17] width 27 height 11
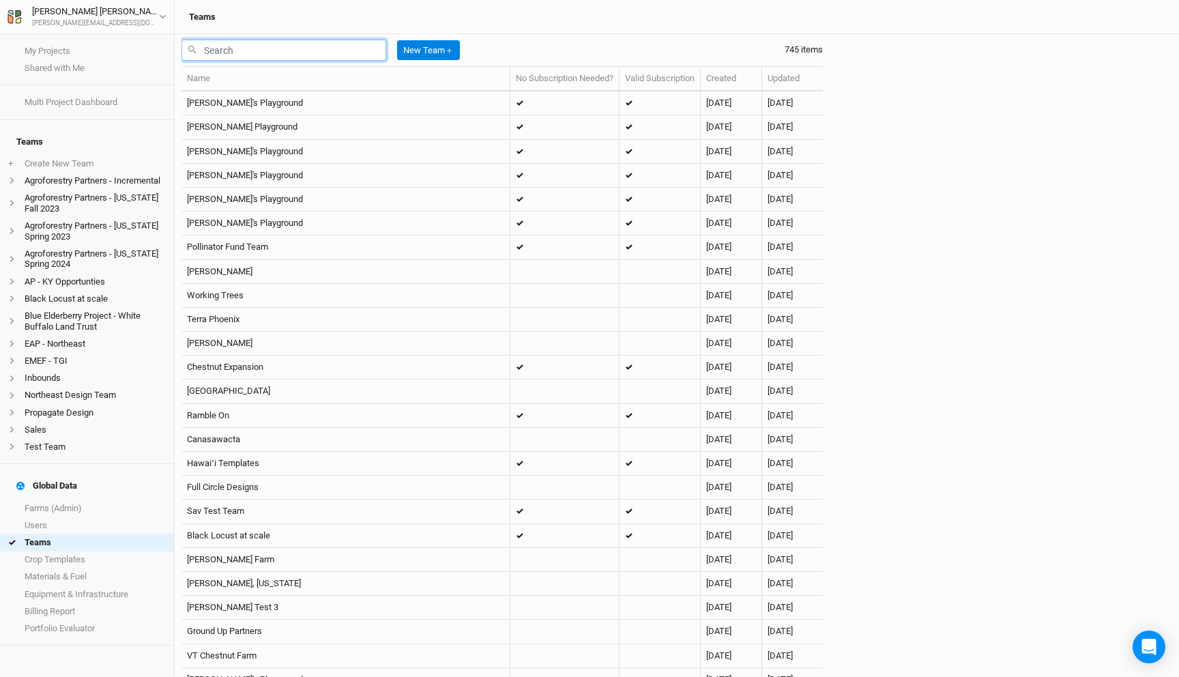
click at [239, 51] on input "text" at bounding box center [283, 50] width 205 height 21
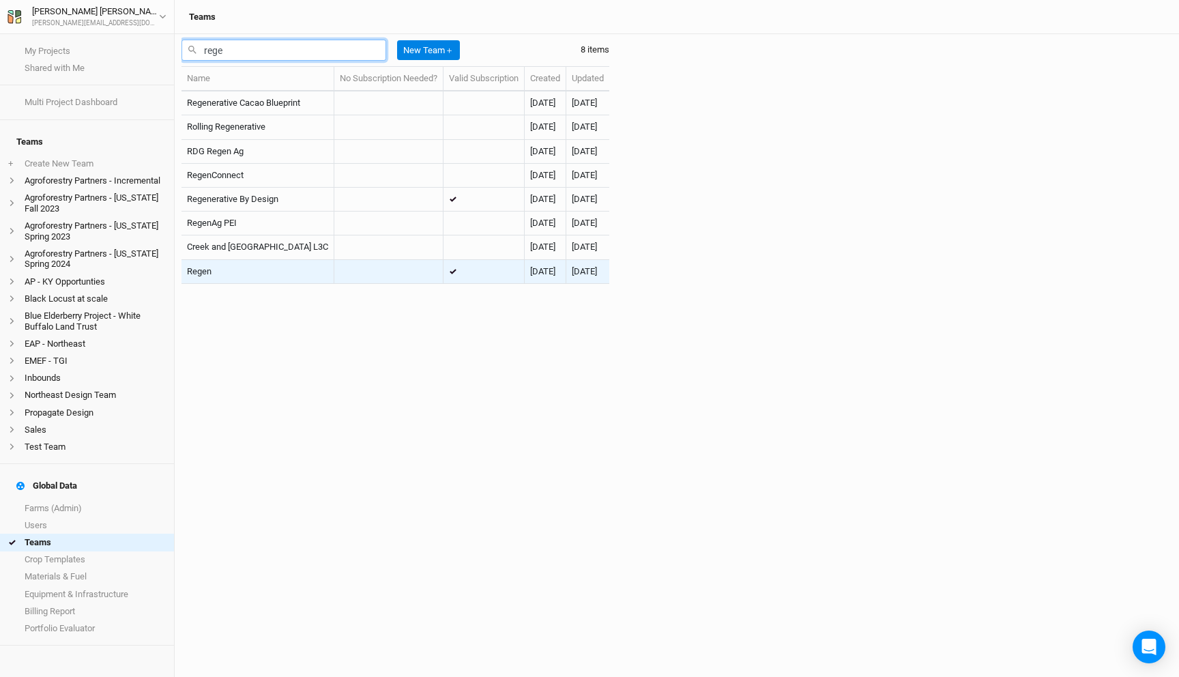
type input "rege"
click at [265, 261] on td "Regen" at bounding box center [257, 272] width 153 height 24
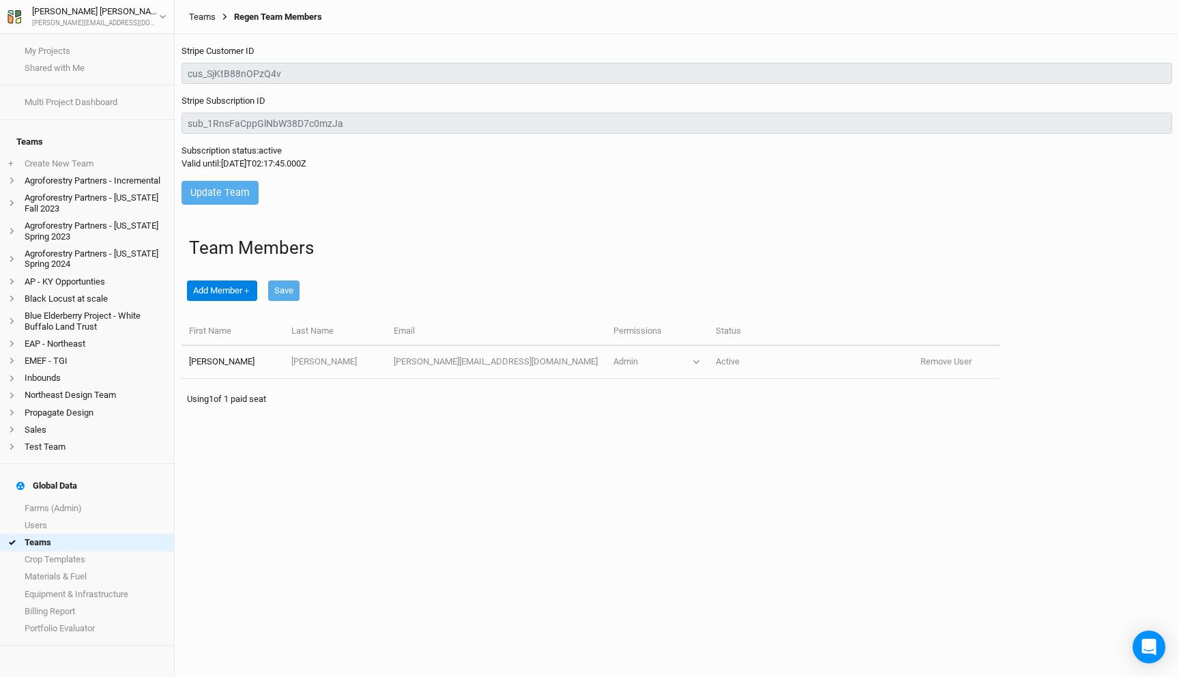
click at [207, 13] on link "Teams" at bounding box center [202, 17] width 27 height 11
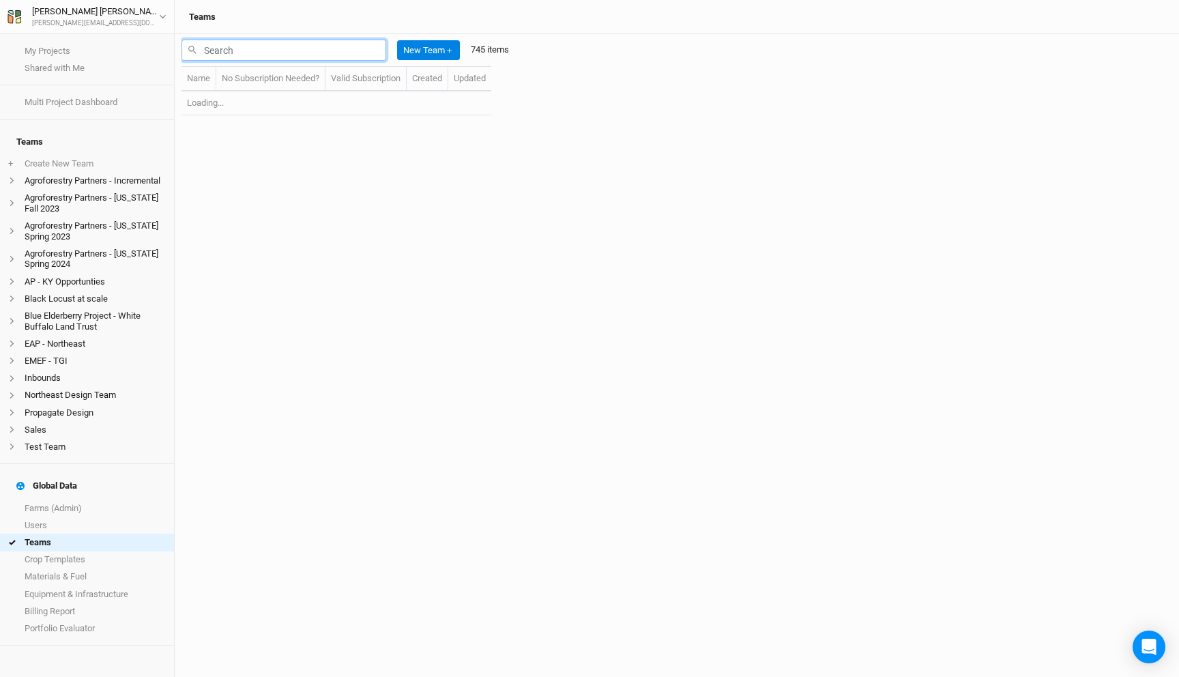
click at [220, 59] on input "text" at bounding box center [283, 50] width 205 height 21
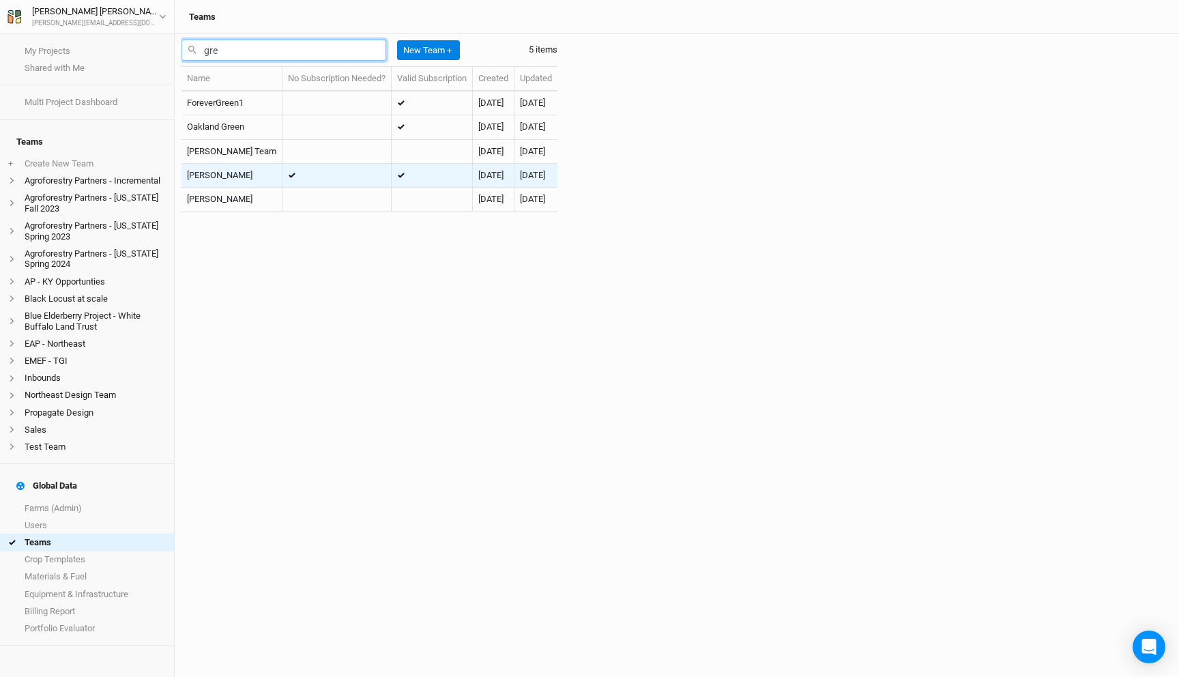
type input "gre"
click at [288, 177] on icon at bounding box center [292, 175] width 8 height 5
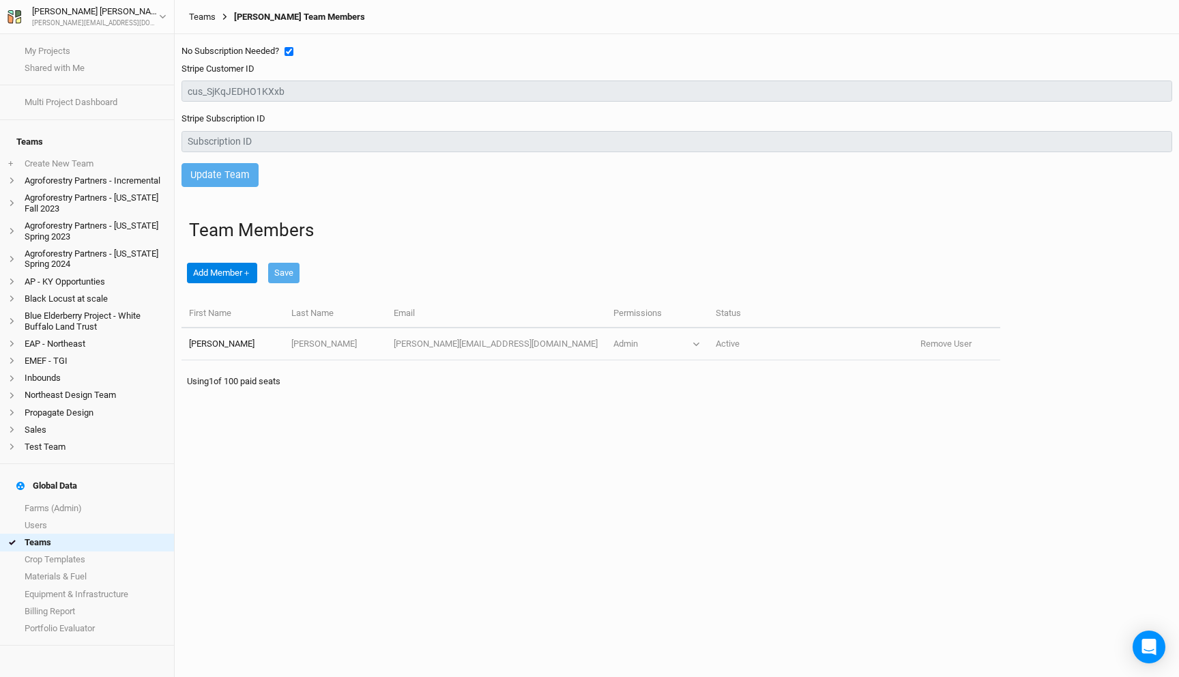
click at [209, 16] on link "Teams" at bounding box center [202, 17] width 27 height 11
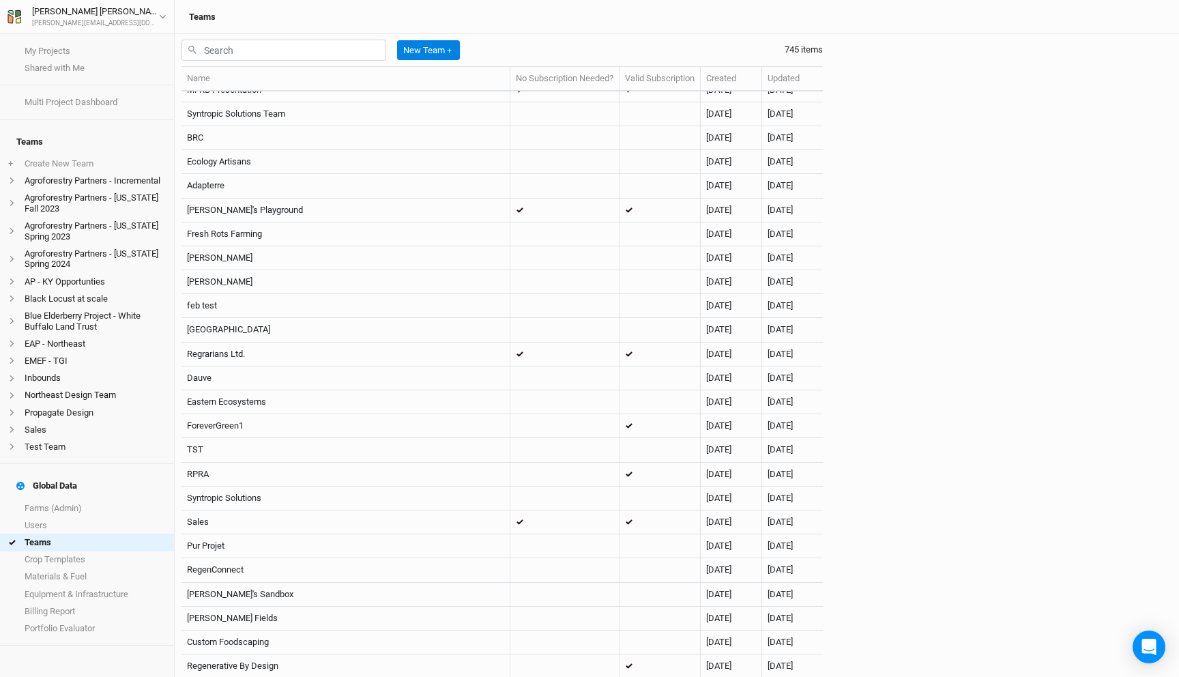
scroll to position [2130, 0]
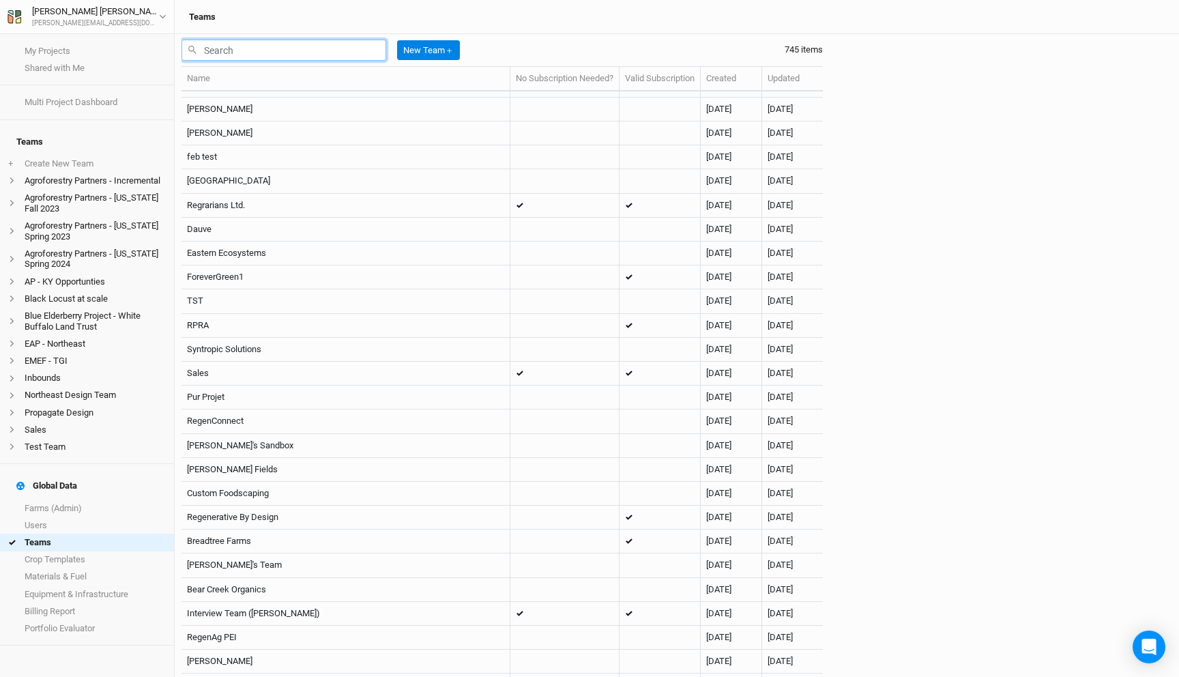
click at [331, 50] on input "text" at bounding box center [283, 50] width 205 height 21
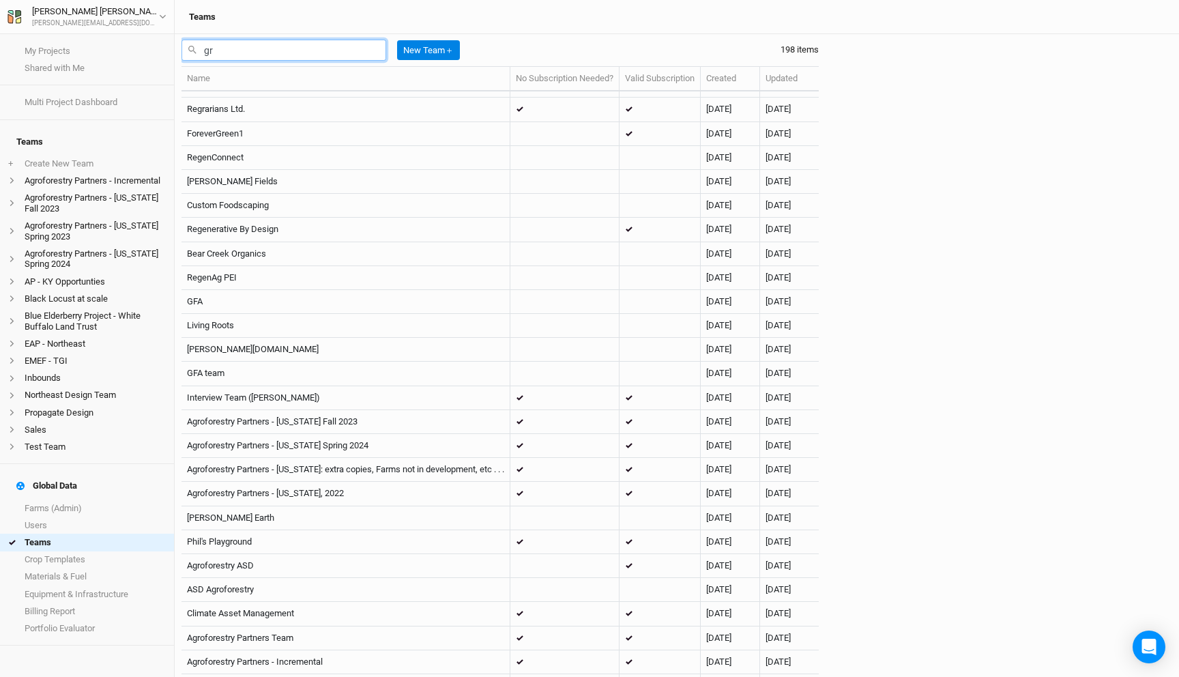
scroll to position [378, 0]
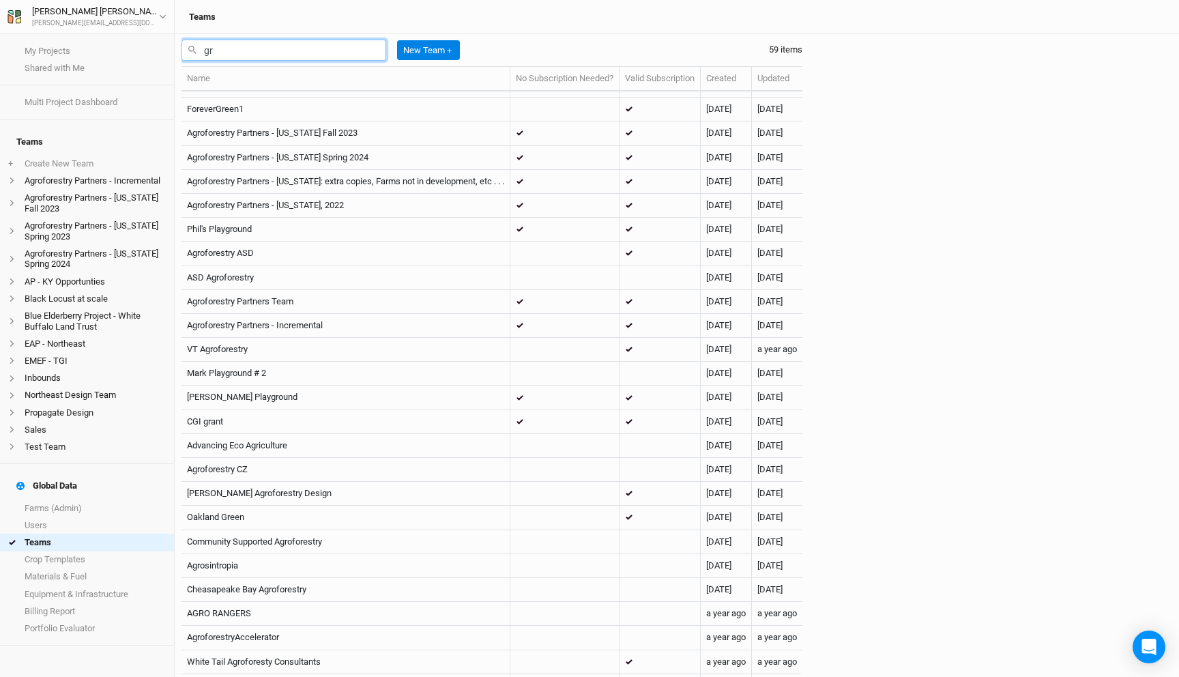
type input "gre"
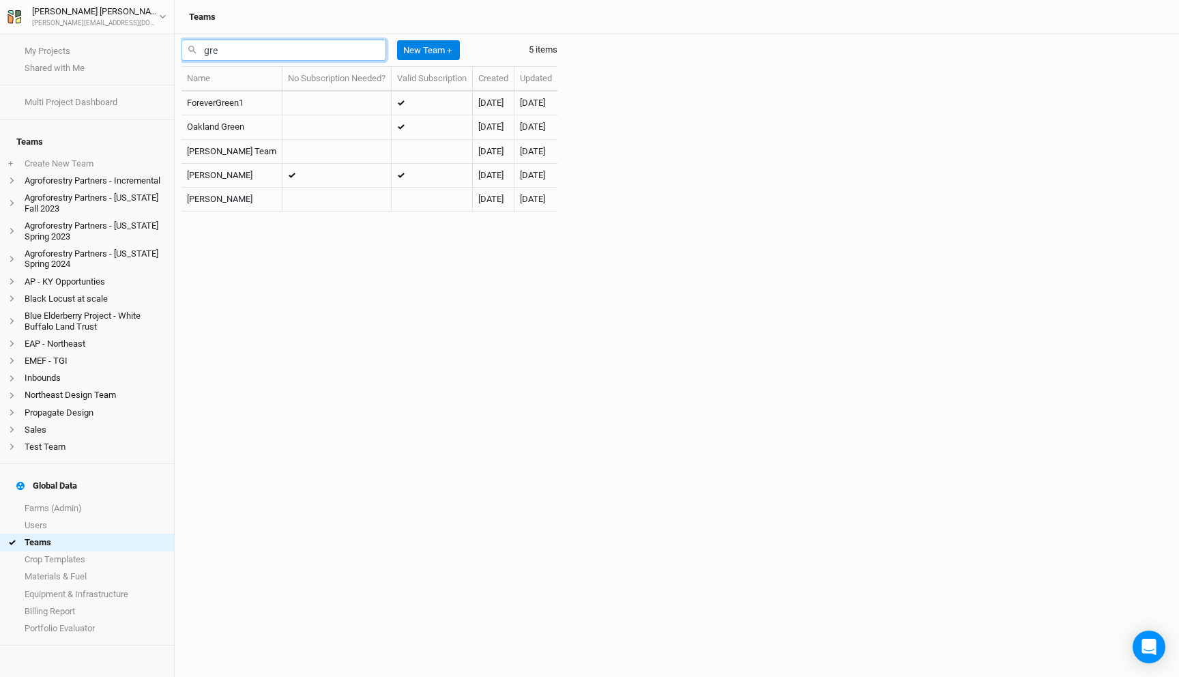
click at [243, 57] on input "gre" at bounding box center [283, 50] width 205 height 21
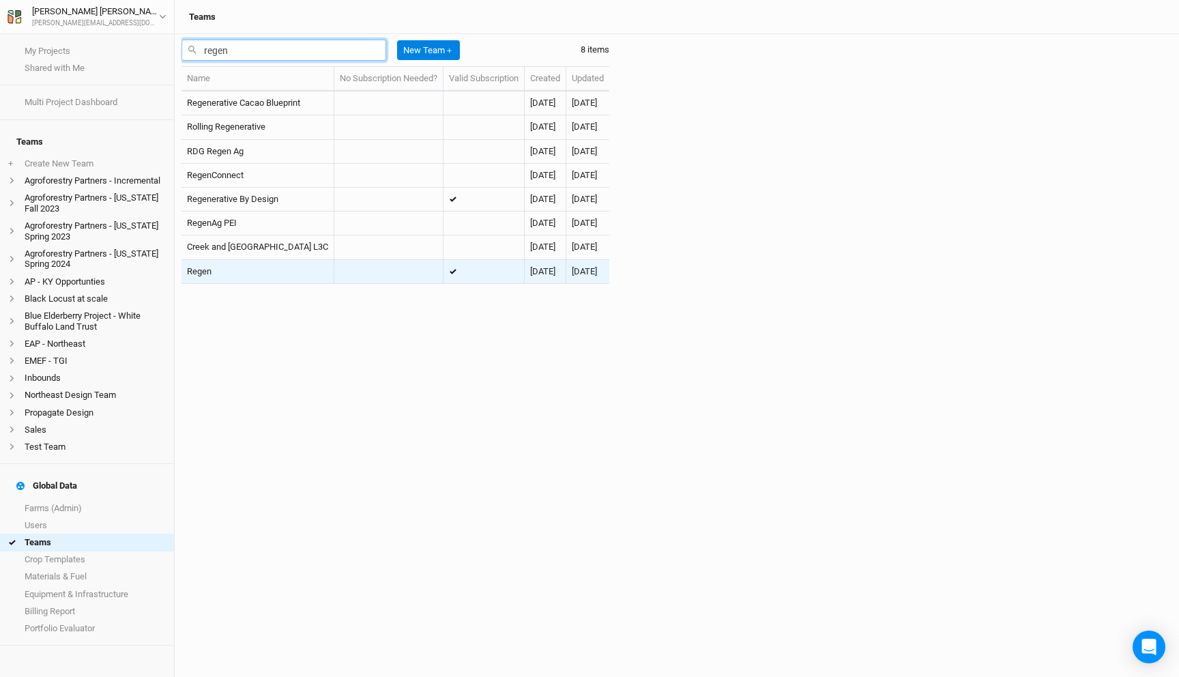
type input "regen"
click at [239, 282] on td "Regen" at bounding box center [257, 272] width 153 height 24
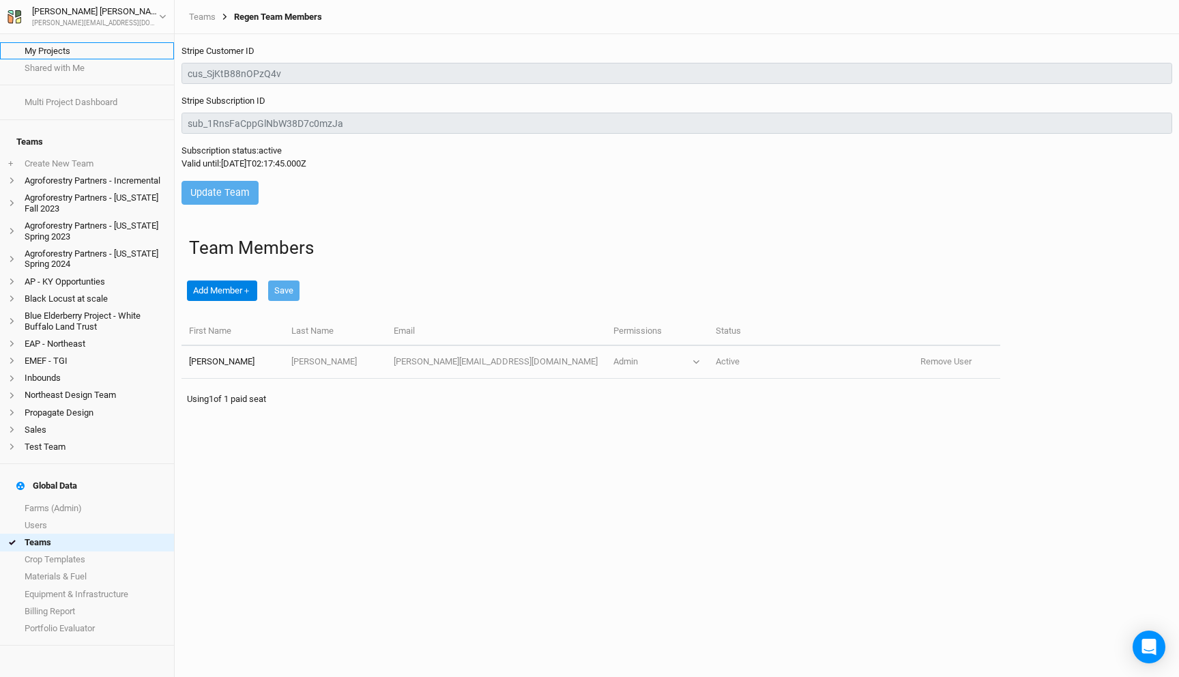
click at [61, 49] on link "My Projects" at bounding box center [87, 50] width 174 height 17
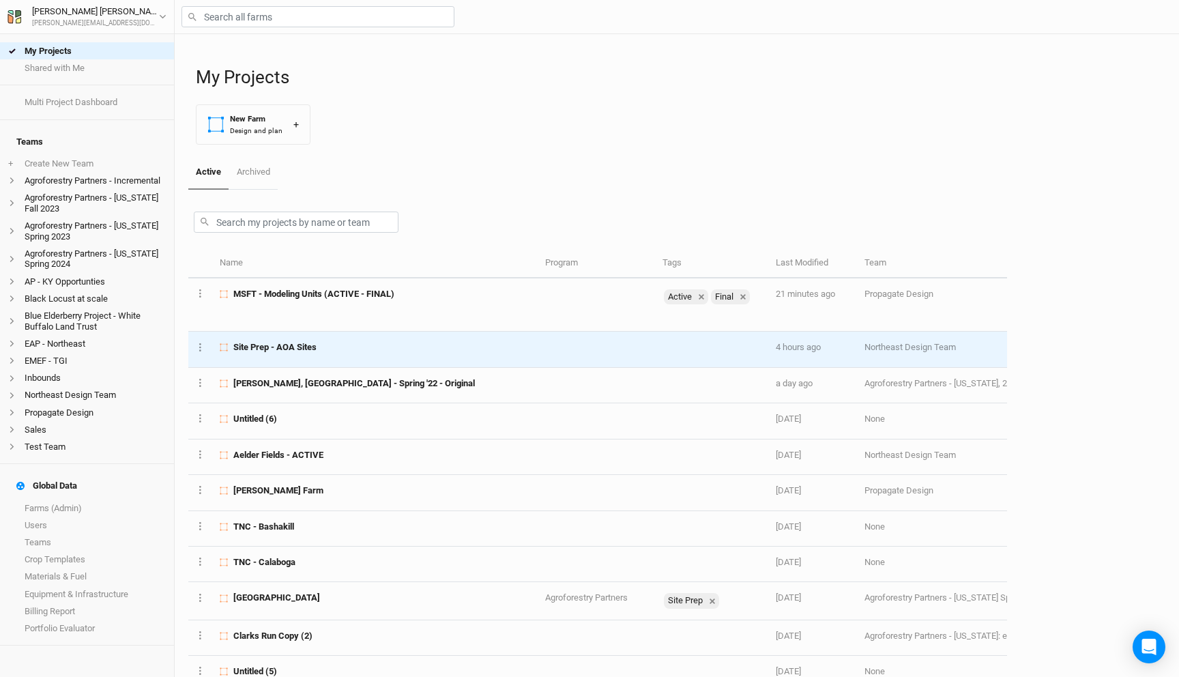
scroll to position [0, 1]
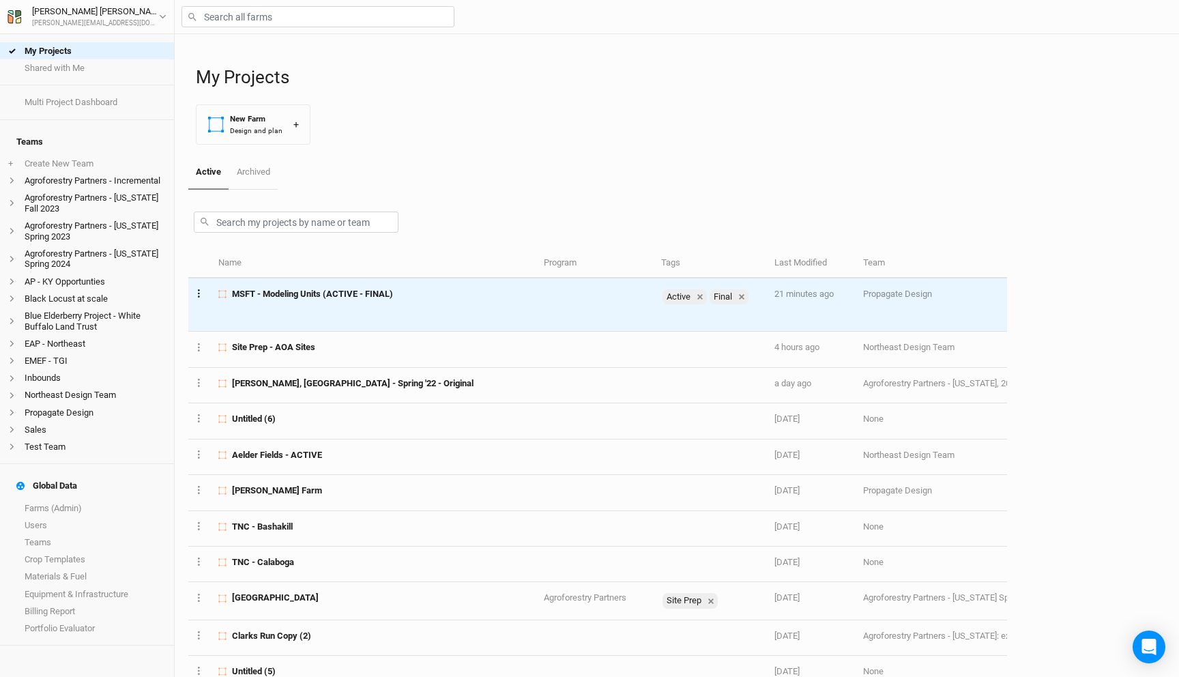
click at [199, 295] on icon "Layer 1" at bounding box center [199, 293] width 2 height 8
click at [259, 323] on button "Project Settings" at bounding box center [250, 319] width 111 height 21
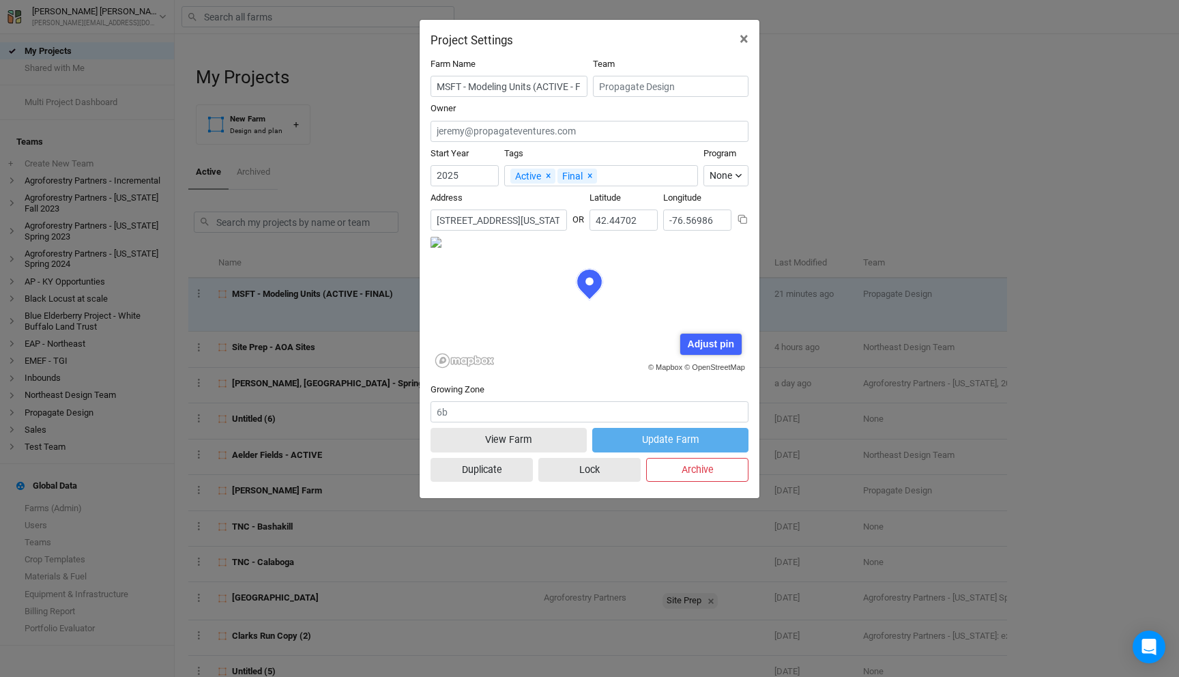
scroll to position [68, 159]
click at [610, 102] on form "Farm Name MSFT - Modeling Units (ACTIVE - FINAL) Team Owner Start Year 2025 Tag…" at bounding box center [589, 272] width 318 height 429
click at [615, 86] on input "text" at bounding box center [671, 86] width 156 height 21
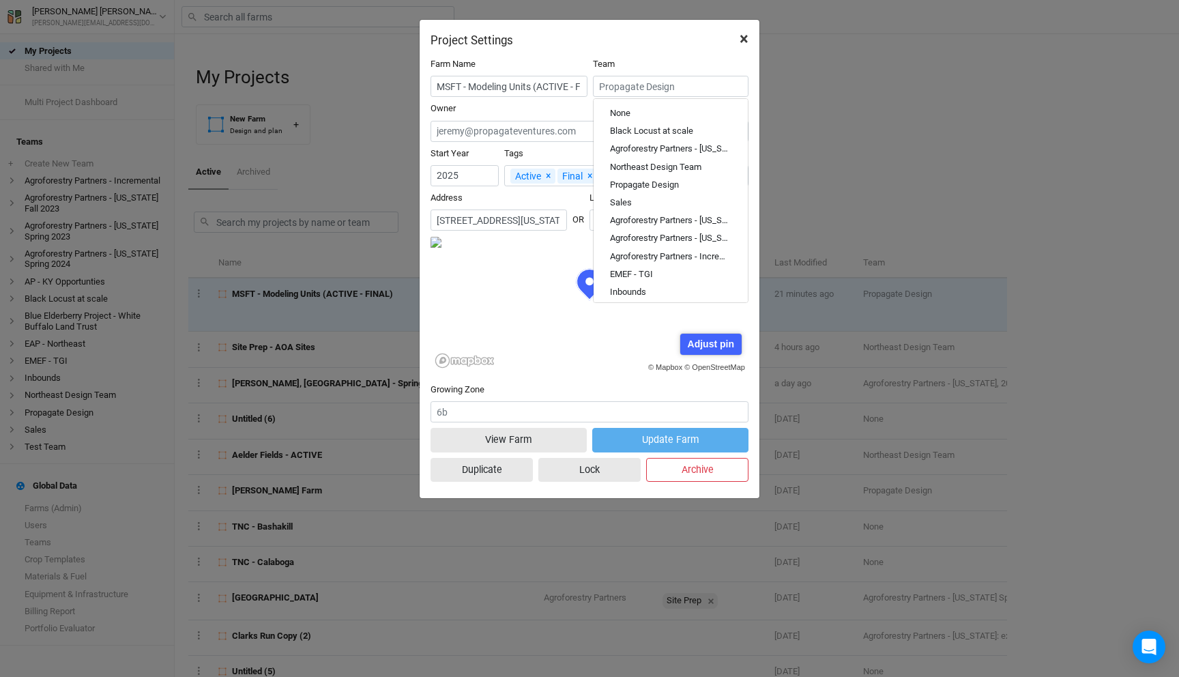
click at [743, 37] on span "×" at bounding box center [743, 38] width 9 height 19
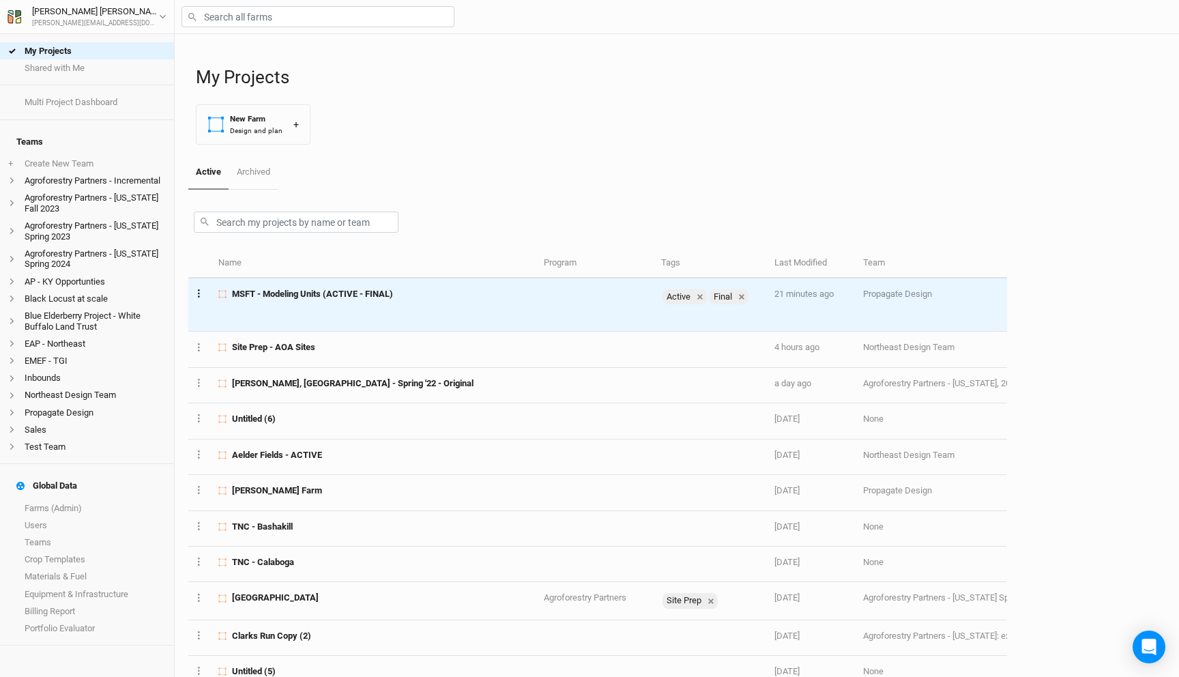
click at [200, 291] on button "Layer 1" at bounding box center [198, 293] width 9 height 16
click at [227, 316] on button "Project Settings" at bounding box center [250, 319] width 111 height 21
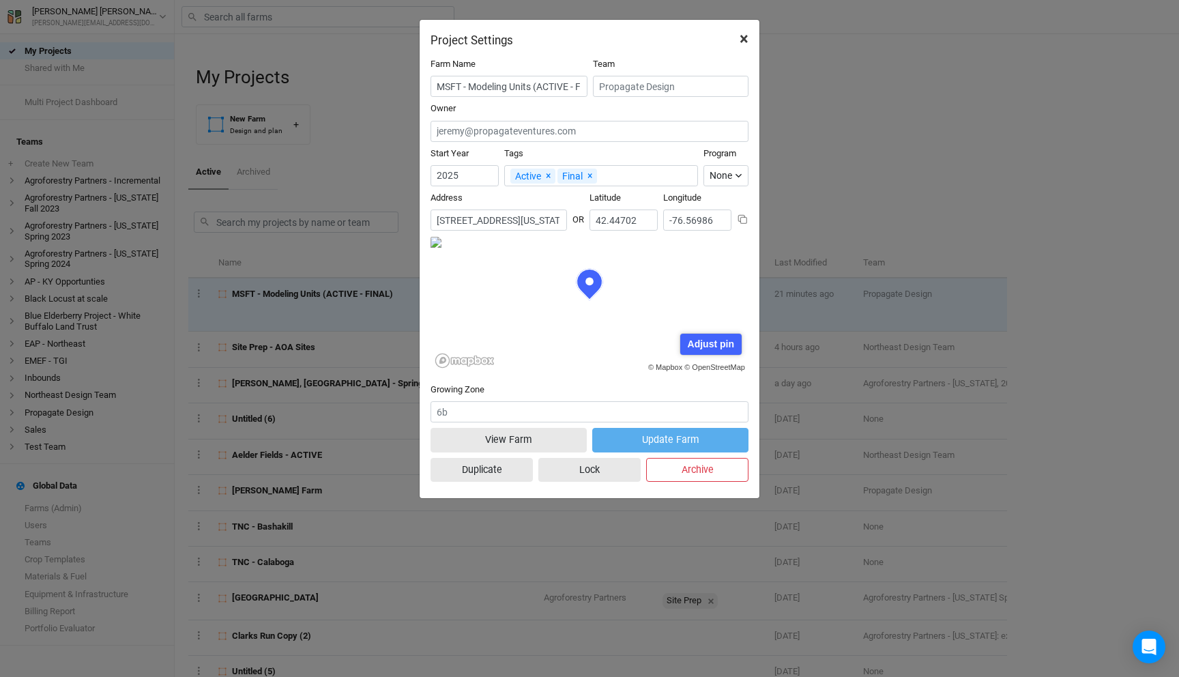
click at [748, 35] on button "×" at bounding box center [743, 39] width 31 height 38
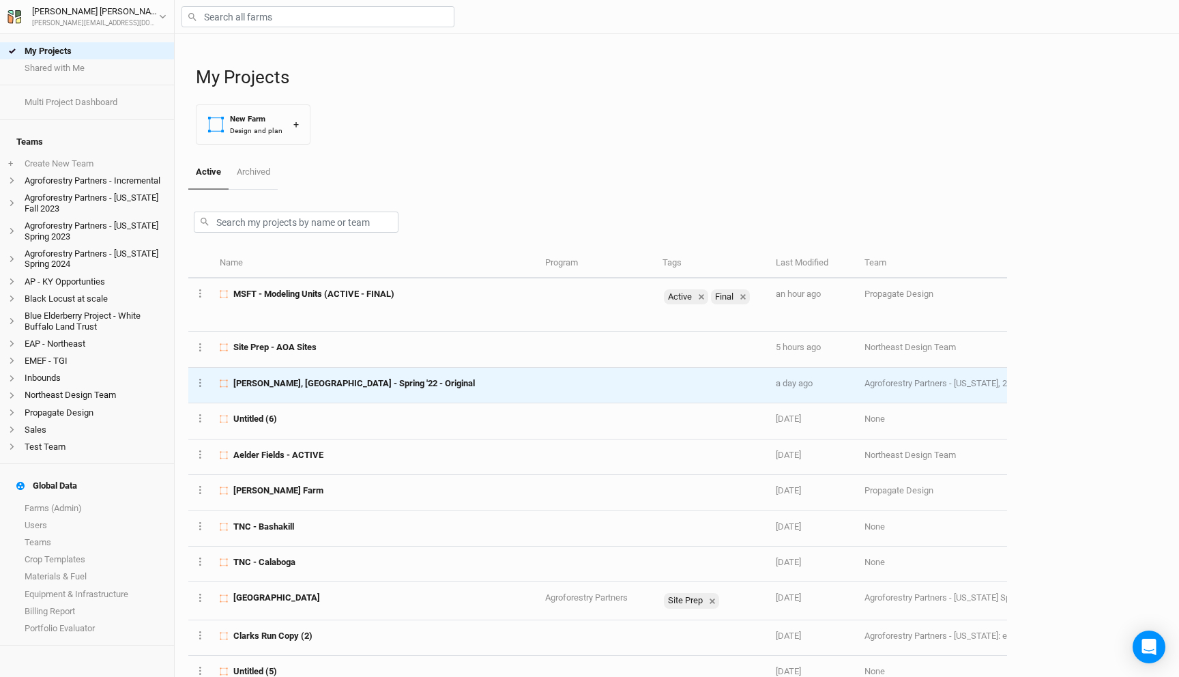
click at [432, 396] on td "[PERSON_NAME], [GEOGRAPHIC_DATA] - Spring '22 - Original" at bounding box center [374, 385] width 325 height 35
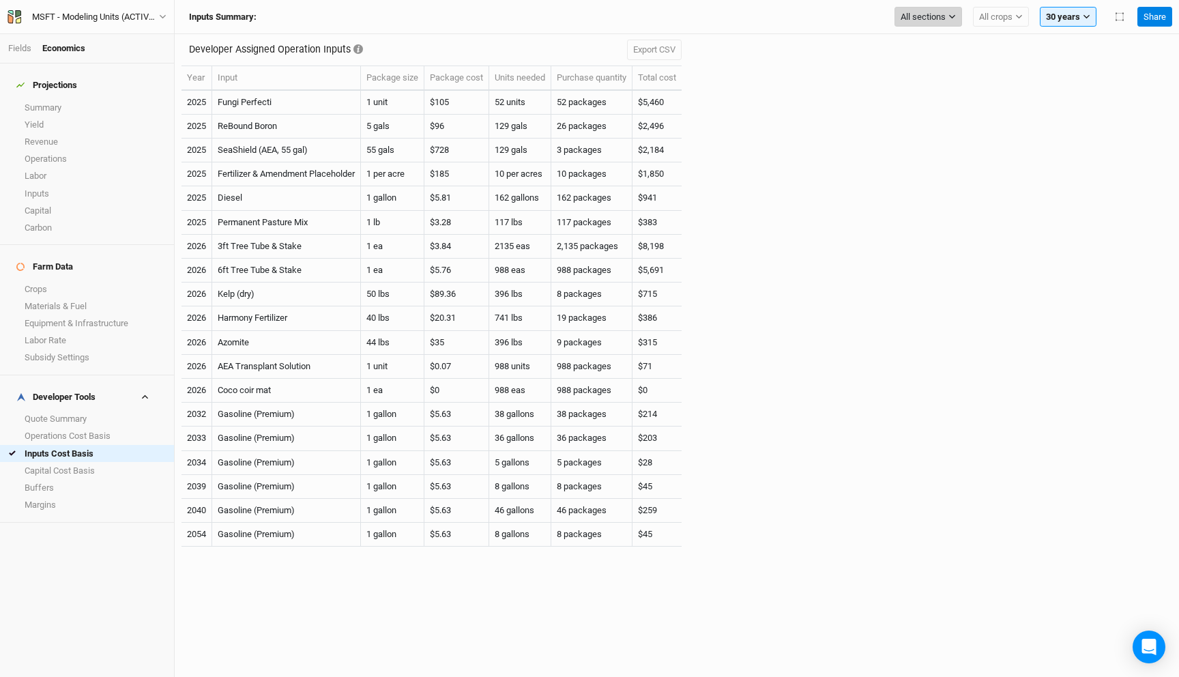
click at [921, 27] on button "All sections" at bounding box center [928, 17] width 68 height 20
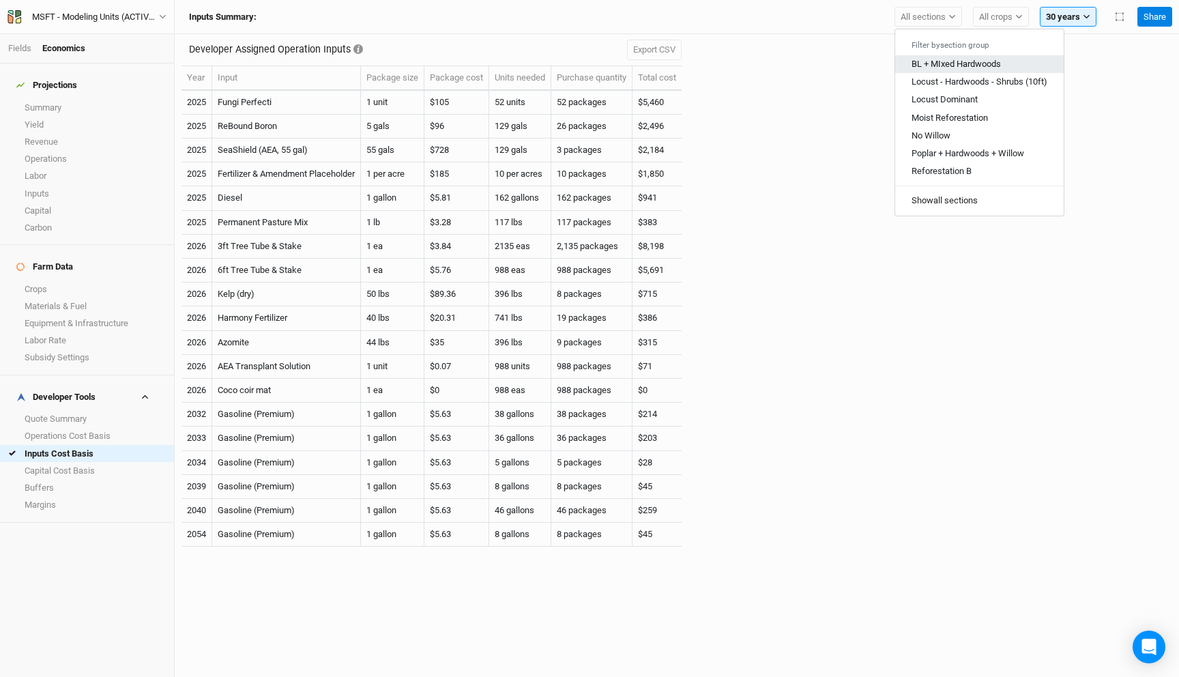
click at [953, 58] on button "BL + MIxed Hardwoods" at bounding box center [979, 64] width 168 height 18
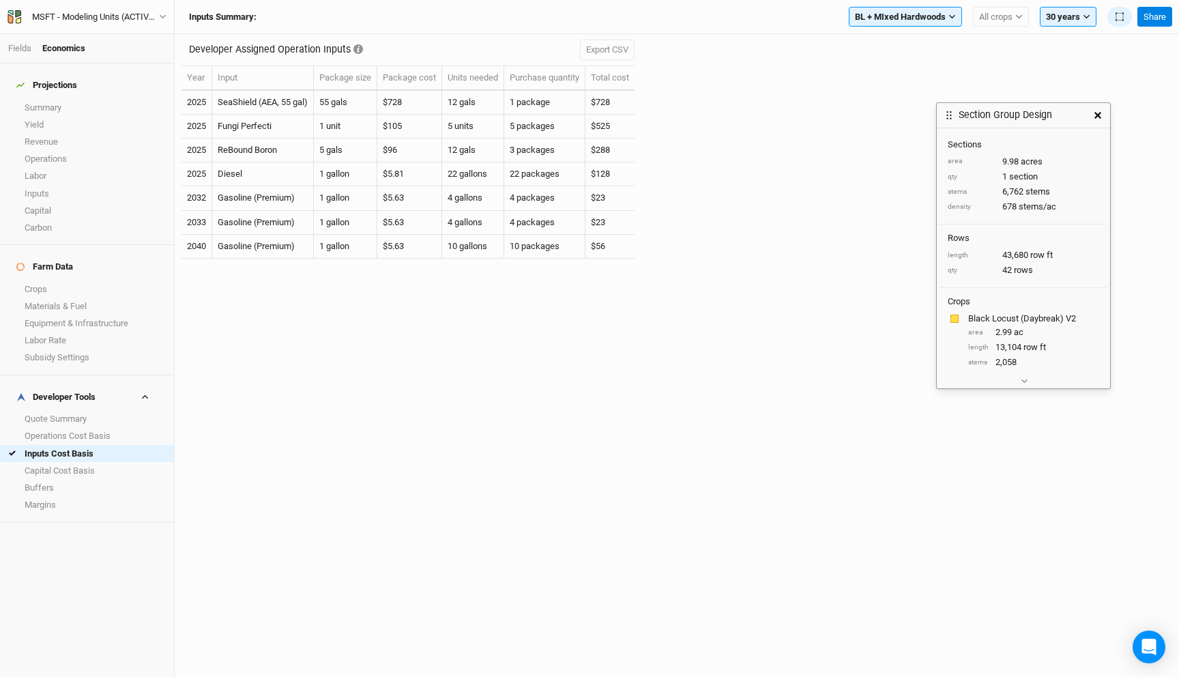
click at [1100, 113] on icon "button" at bounding box center [1097, 115] width 7 height 7
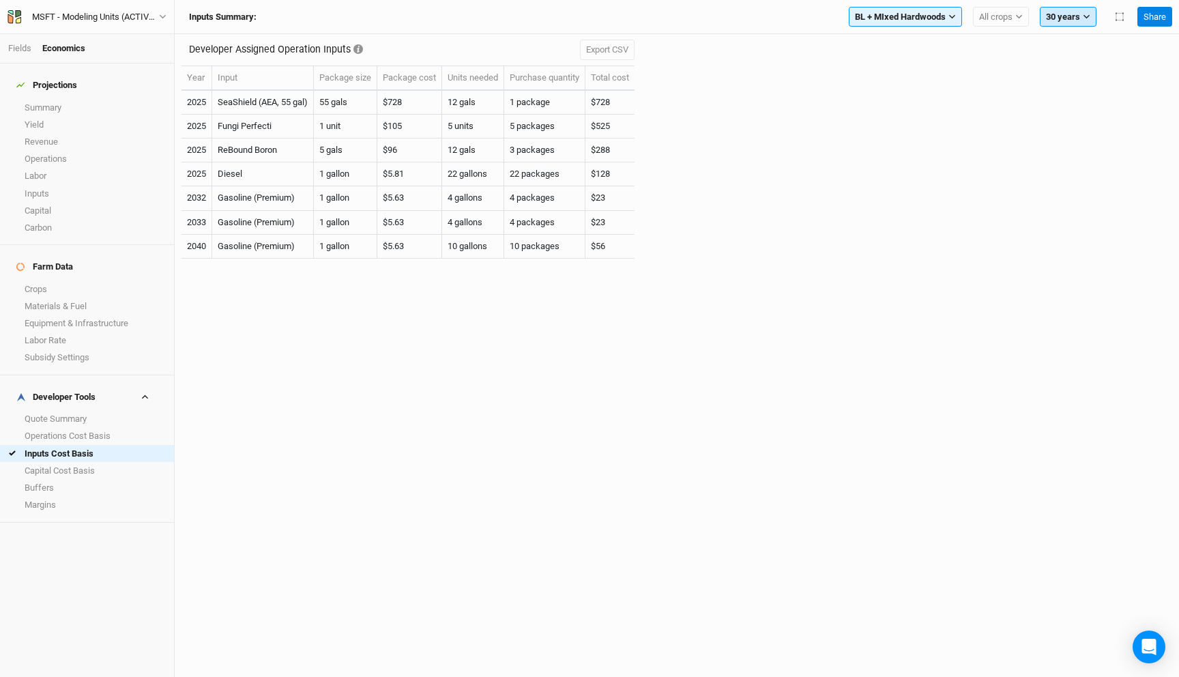
click at [1066, 18] on button "30 years" at bounding box center [1067, 17] width 57 height 20
click at [863, 143] on div "Developer Assigned Operation Inputs Export CSV Year Input Package size Package …" at bounding box center [676, 153] width 990 height 239
click at [99, 383] on h4 "Developer Tools" at bounding box center [87, 396] width 158 height 27
click at [57, 185] on link "Inputs" at bounding box center [87, 193] width 174 height 17
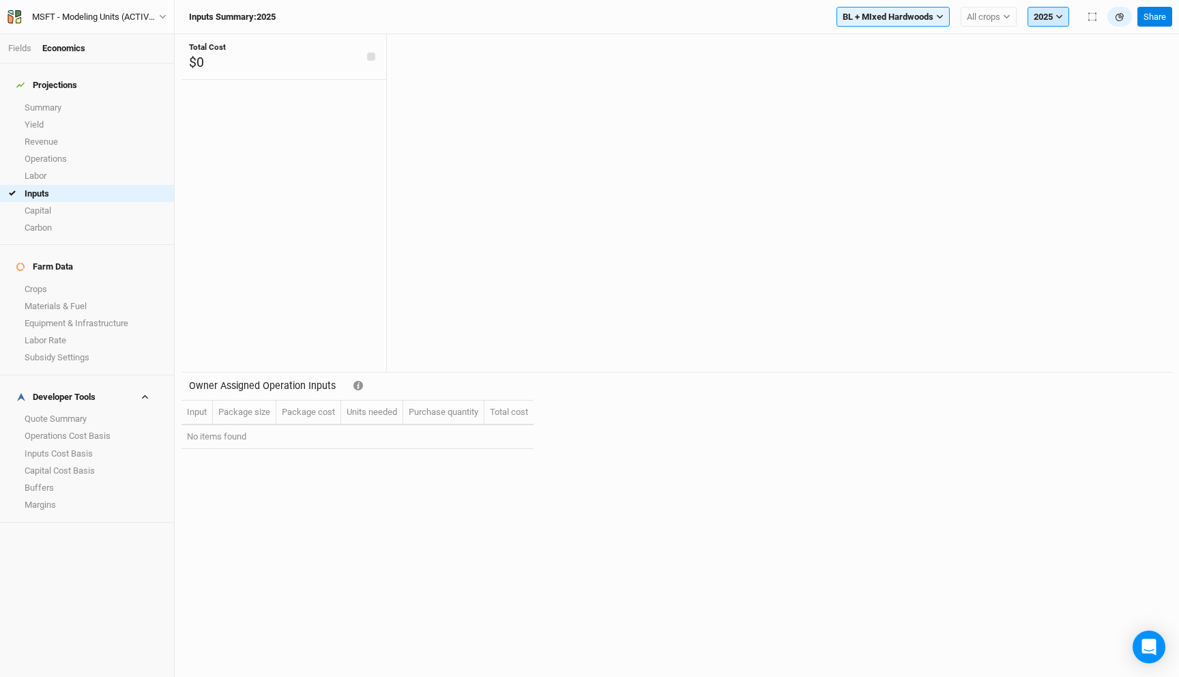
click at [1044, 24] on button "2025" at bounding box center [1048, 17] width 42 height 20
click at [892, 218] on icon at bounding box center [776, 201] width 778 height 314
click at [1043, 17] on button "2025" at bounding box center [1048, 17] width 42 height 20
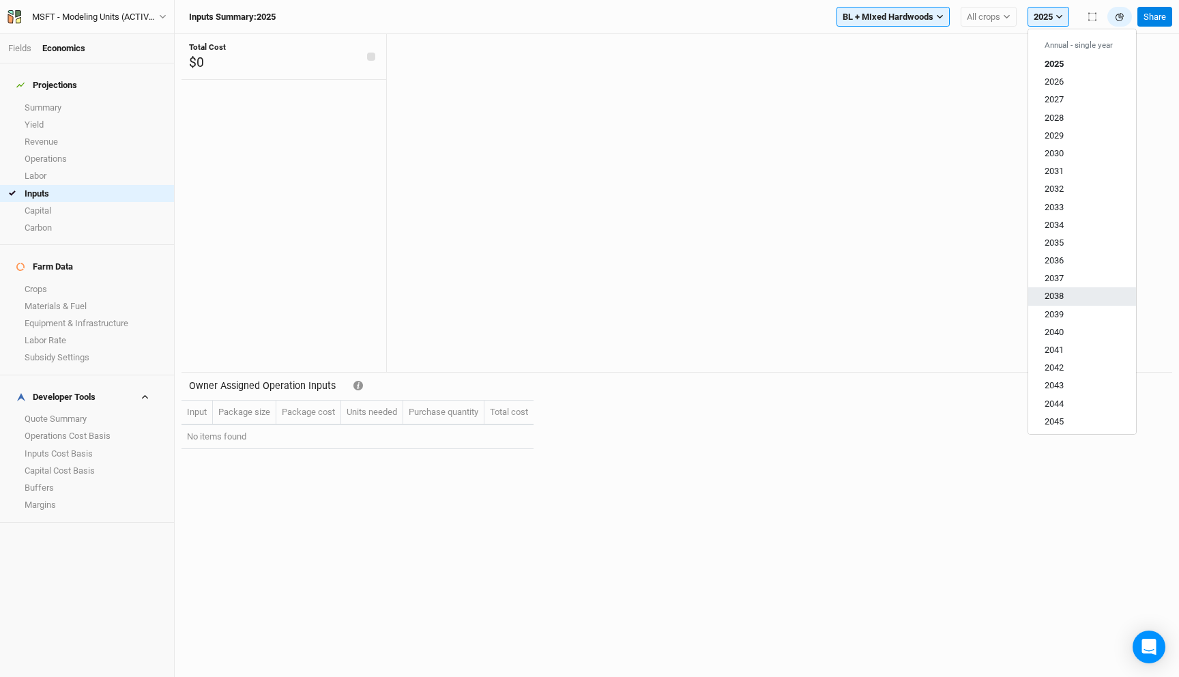
click at [1036, 294] on button "2038" at bounding box center [1082, 296] width 108 height 18
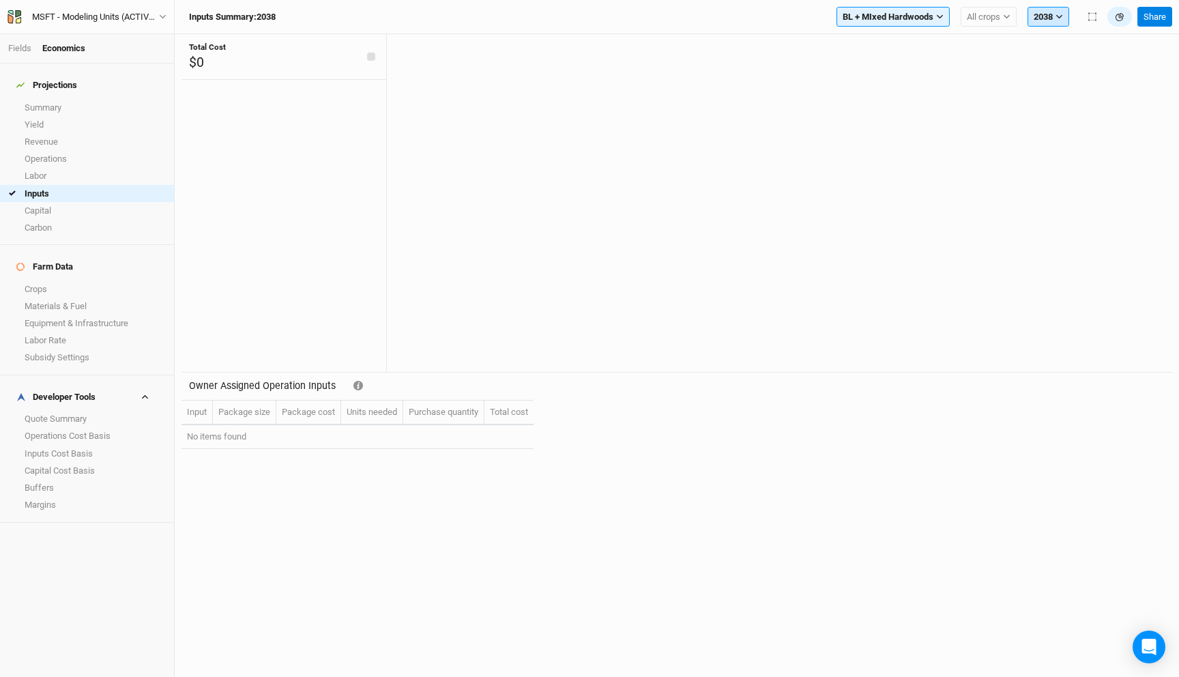
click at [1045, 25] on button "2038" at bounding box center [1048, 17] width 42 height 20
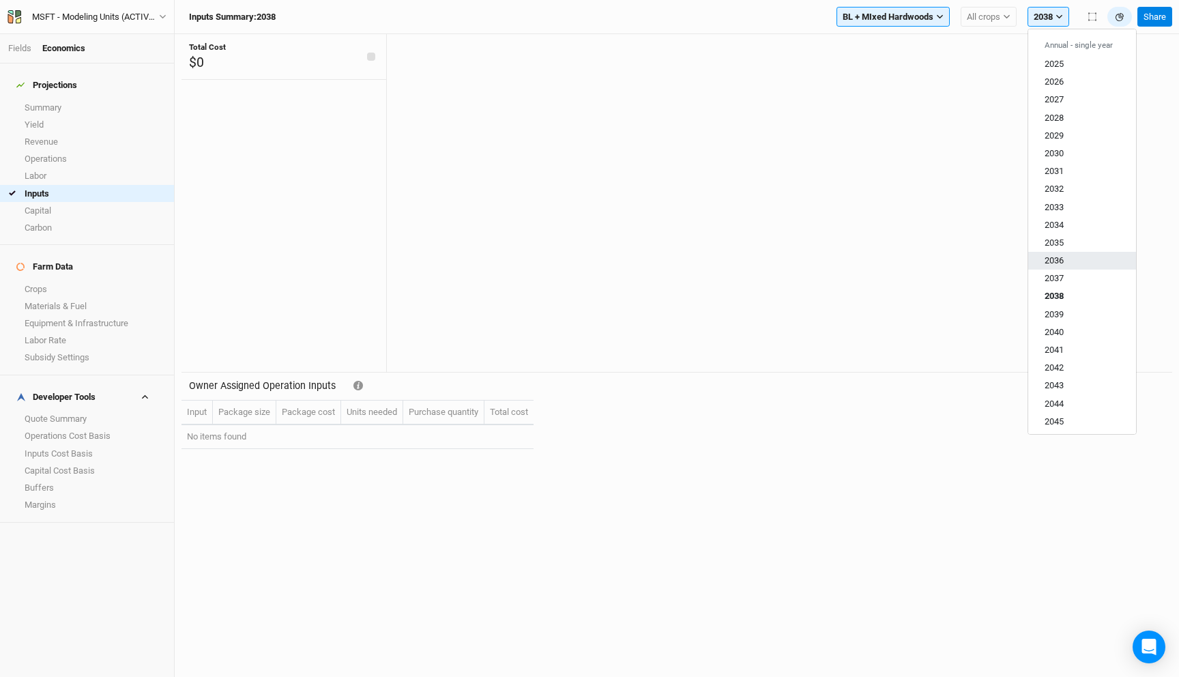
click at [1050, 256] on span "2036" at bounding box center [1053, 260] width 19 height 10
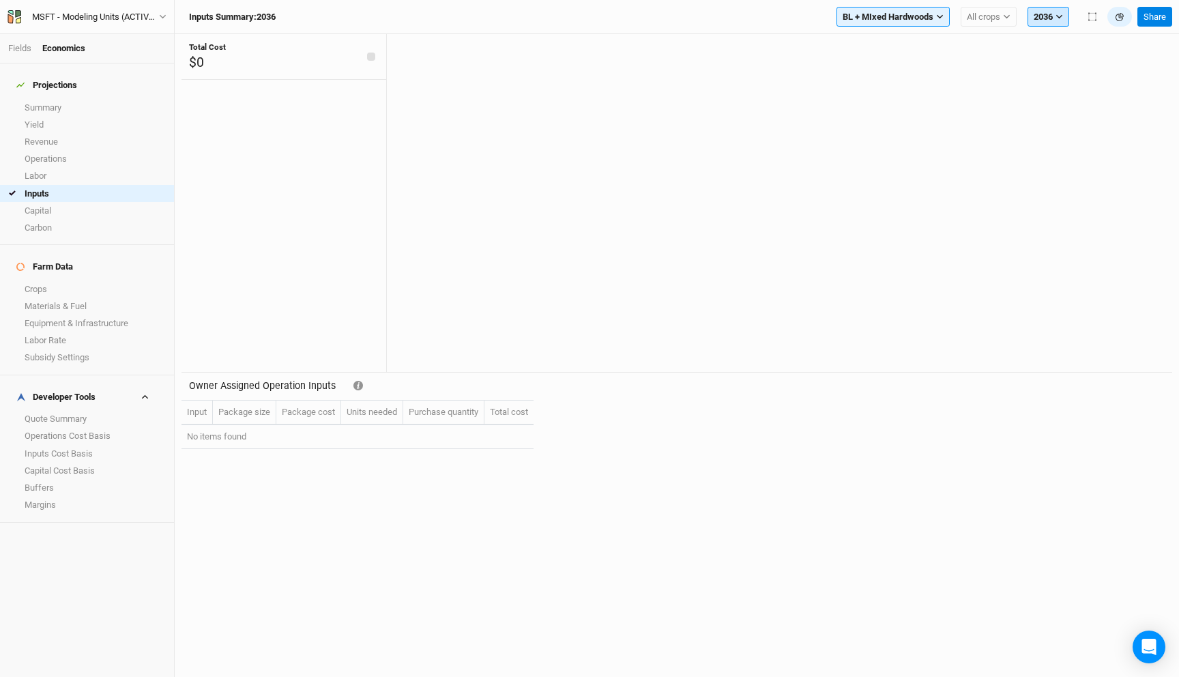
click at [1053, 20] on button "2036" at bounding box center [1048, 17] width 42 height 20
click at [1064, 162] on button "2030" at bounding box center [1082, 154] width 108 height 18
click at [966, 31] on div "Inputs Summary: 2030 BL + MIxed Hardwoods Filter by section group BL + MIxed Ha…" at bounding box center [677, 17] width 1004 height 34
click at [1038, 16] on button "2030" at bounding box center [1048, 17] width 42 height 20
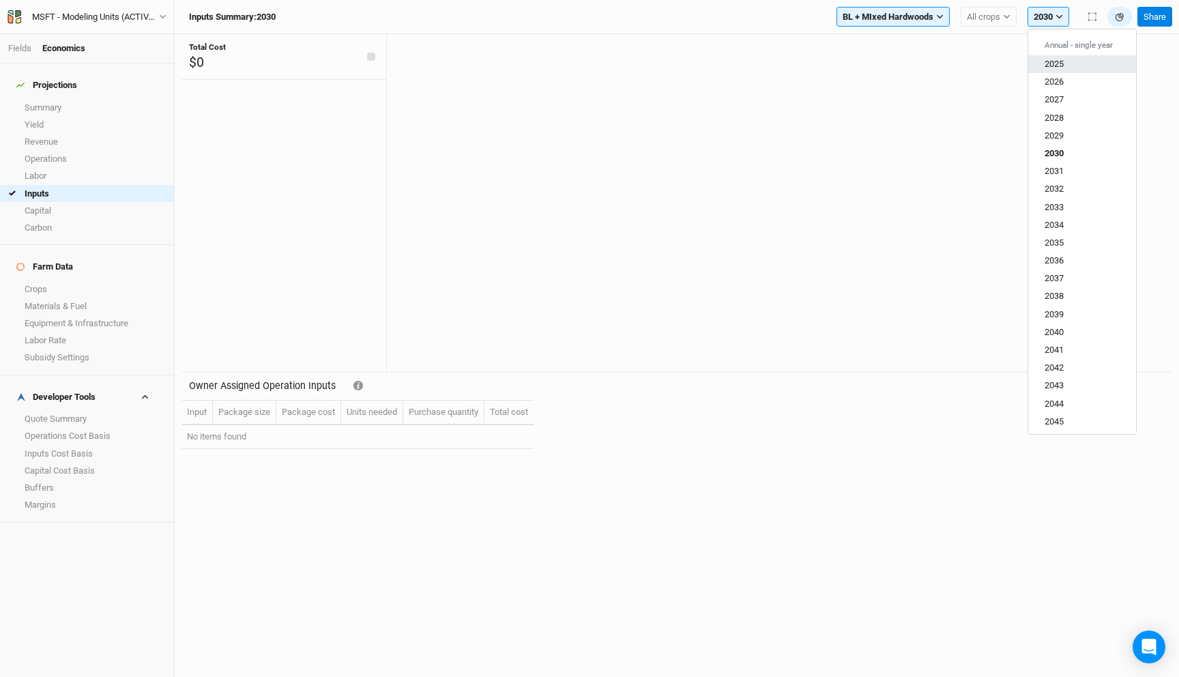
click at [1064, 63] on button "2025" at bounding box center [1082, 64] width 108 height 18
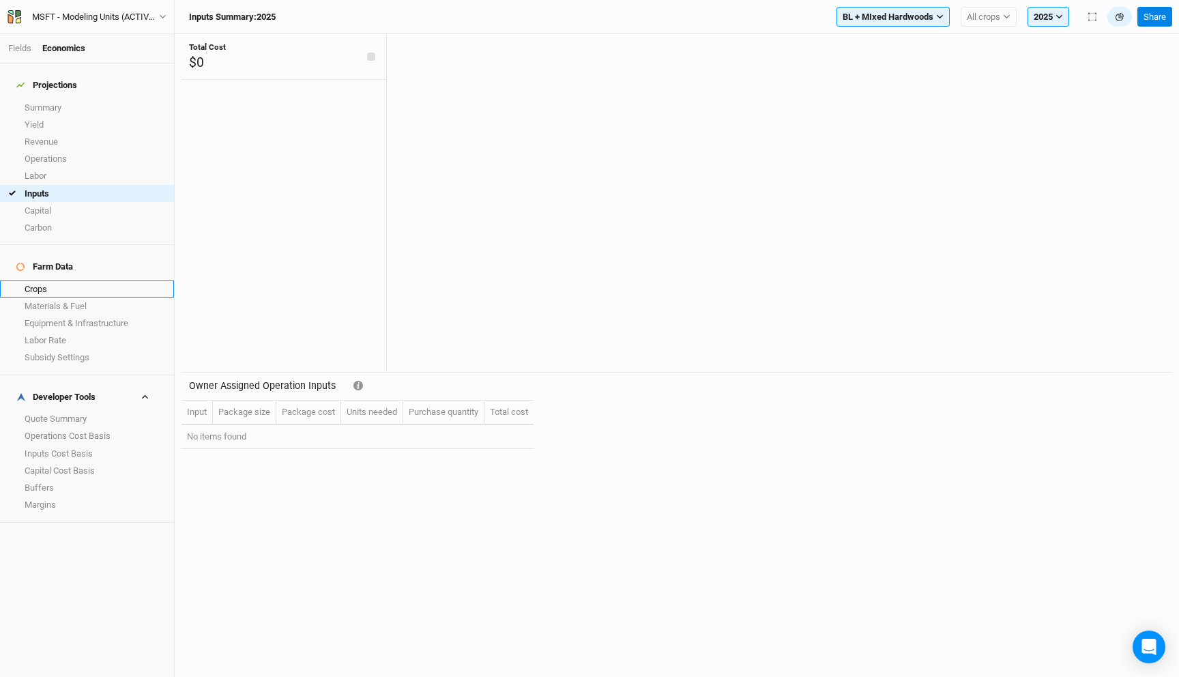
click at [59, 280] on link "Crops" at bounding box center [87, 288] width 174 height 17
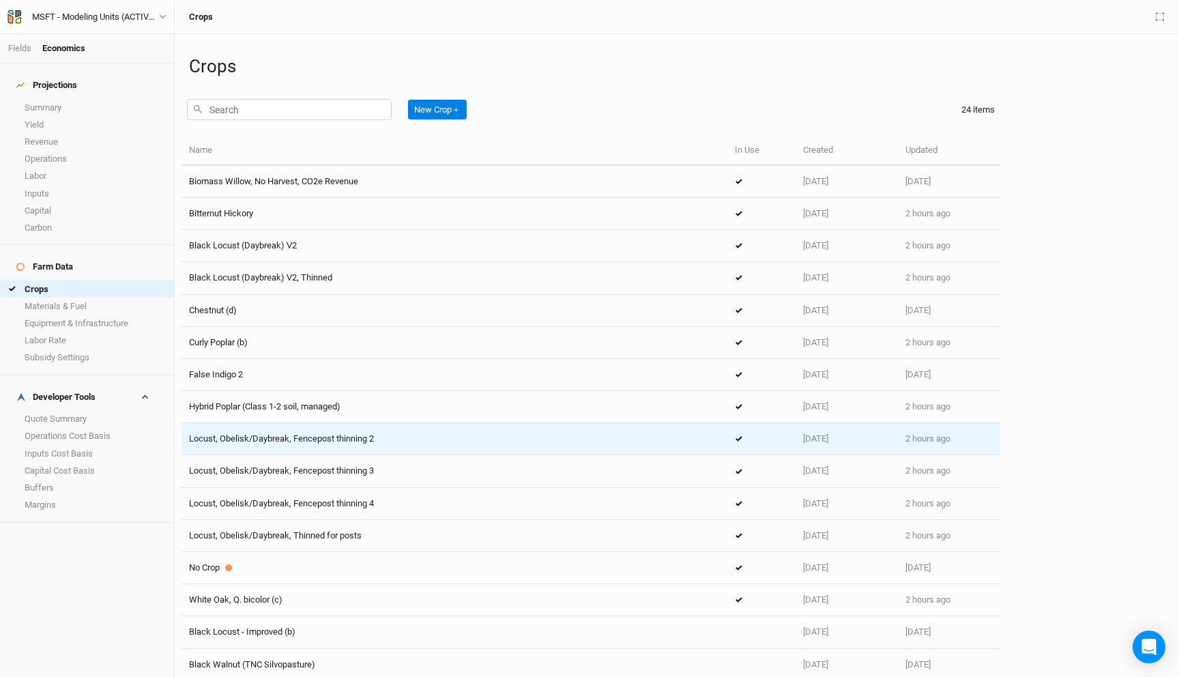
click at [348, 438] on span "Locust, Obelisk/Daybreak, Fencepost thinning 2" at bounding box center [281, 438] width 185 height 10
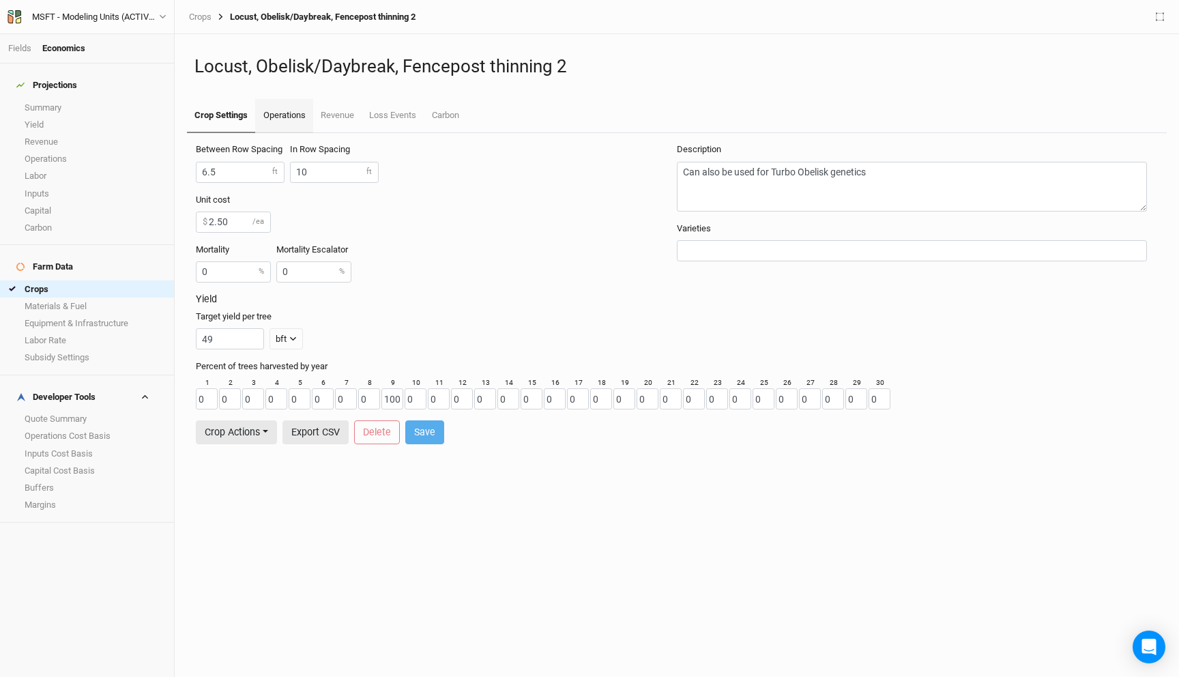
click at [295, 115] on link "Operations" at bounding box center [283, 116] width 57 height 34
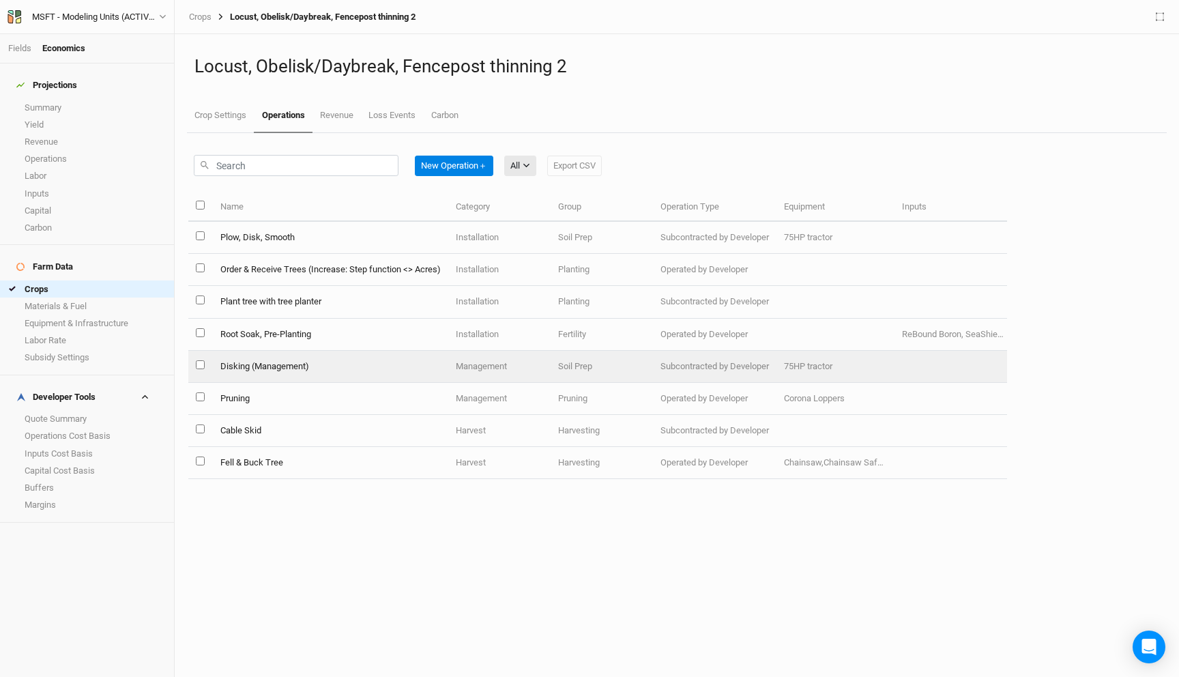
click at [318, 373] on td "Disking (Management)" at bounding box center [329, 367] width 235 height 32
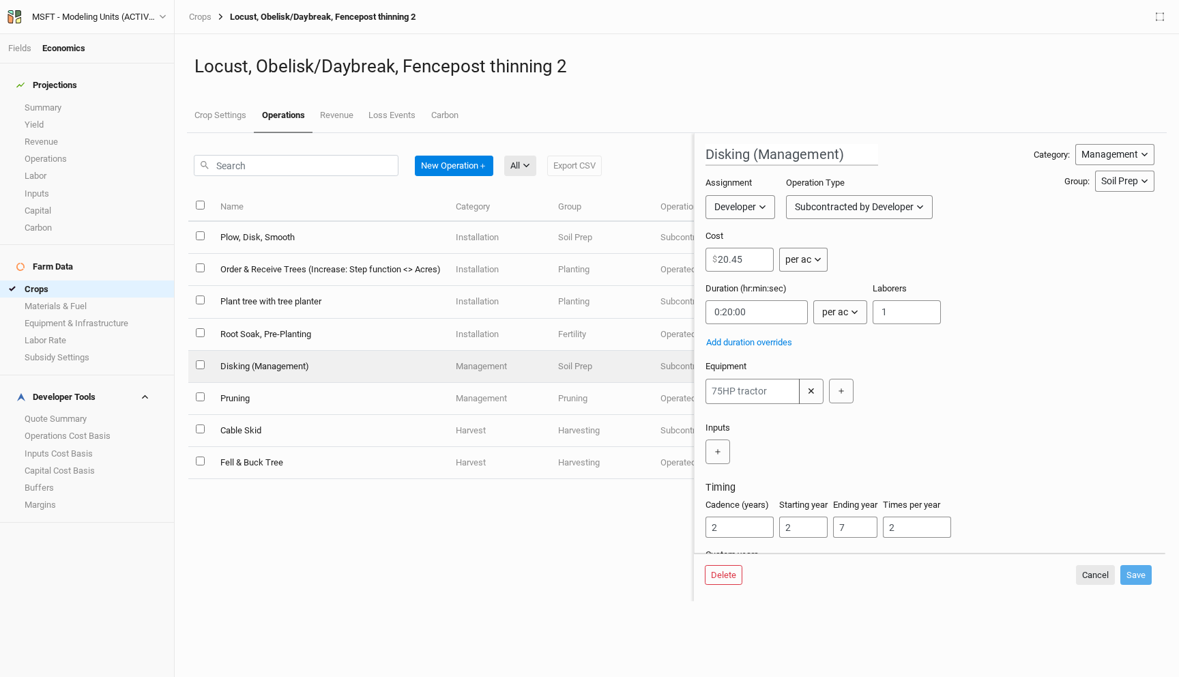
scroll to position [48, 0]
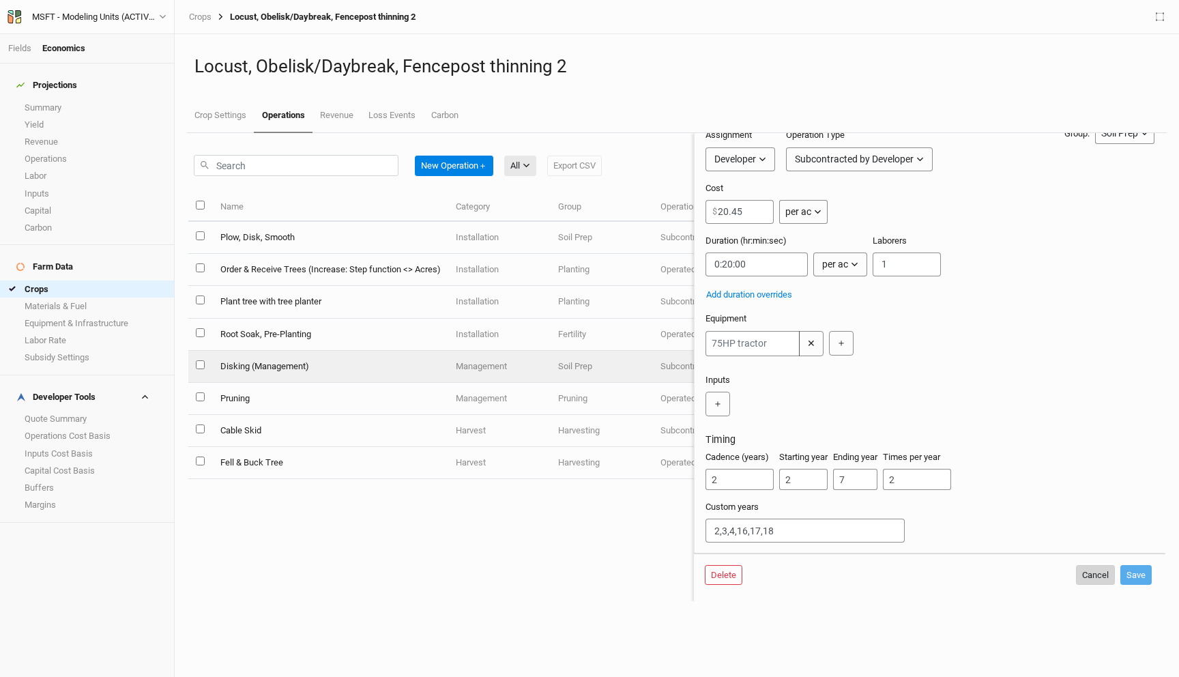
click at [1093, 576] on button "Cancel" at bounding box center [1095, 575] width 39 height 20
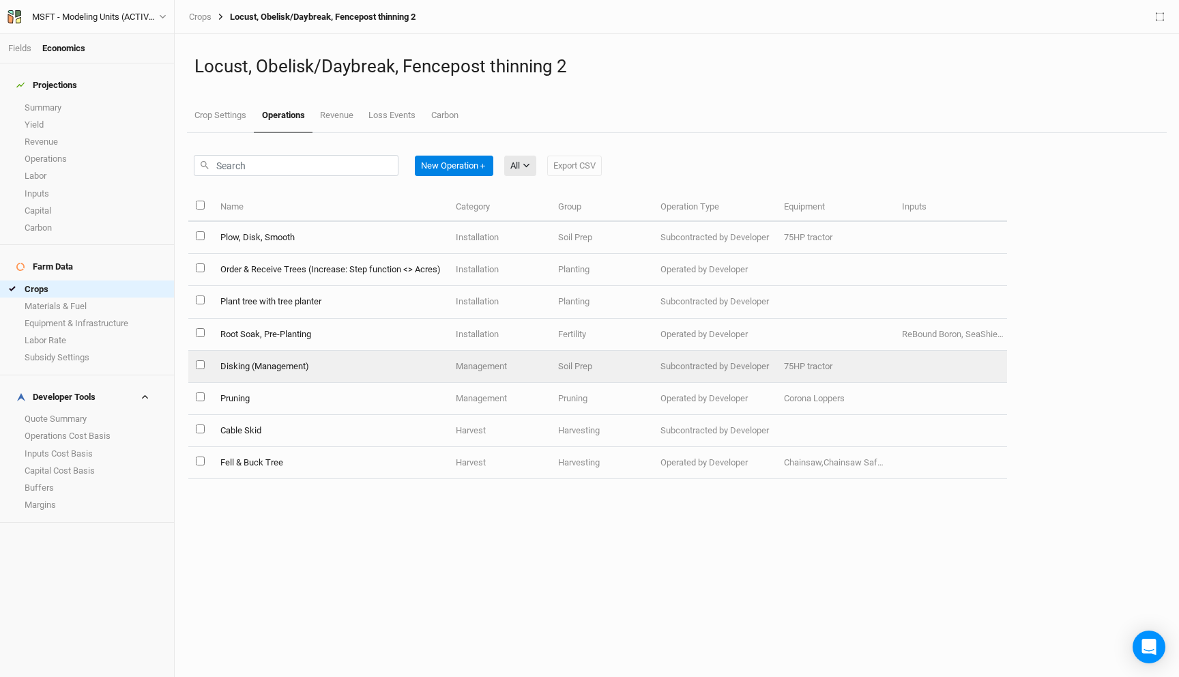
click at [374, 357] on td "Disking (Management)" at bounding box center [329, 367] width 235 height 32
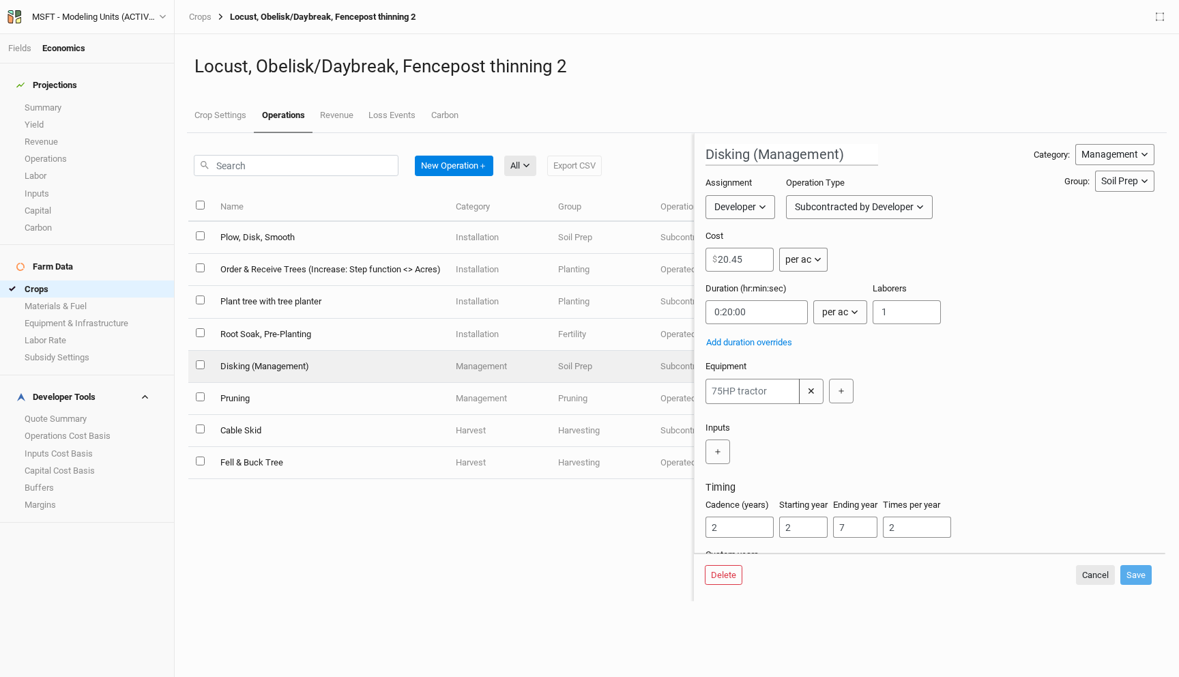
click at [896, 206] on div "Subcontracted by Developer" at bounding box center [854, 207] width 119 height 14
click at [861, 229] on span "Operated by Developer" at bounding box center [859, 237] width 113 height 16
click at [827, 206] on div "Operated by Developer" at bounding box center [842, 207] width 95 height 14
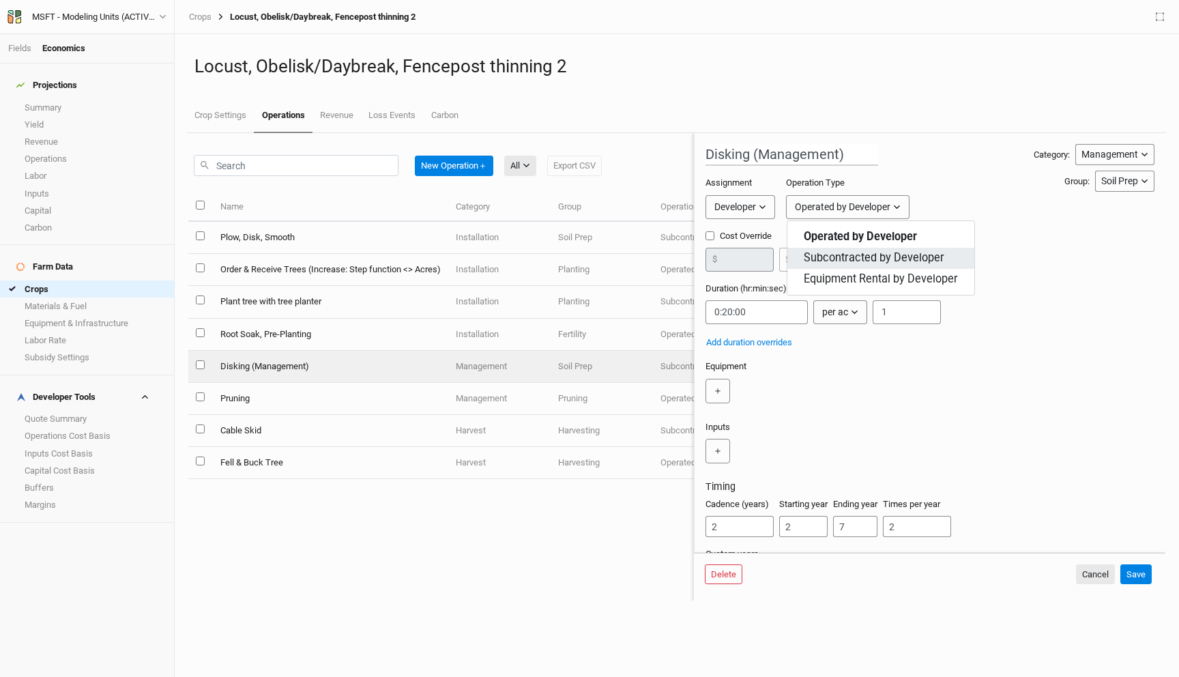
click at [835, 251] on span "Subcontracted by Developer" at bounding box center [873, 258] width 140 height 16
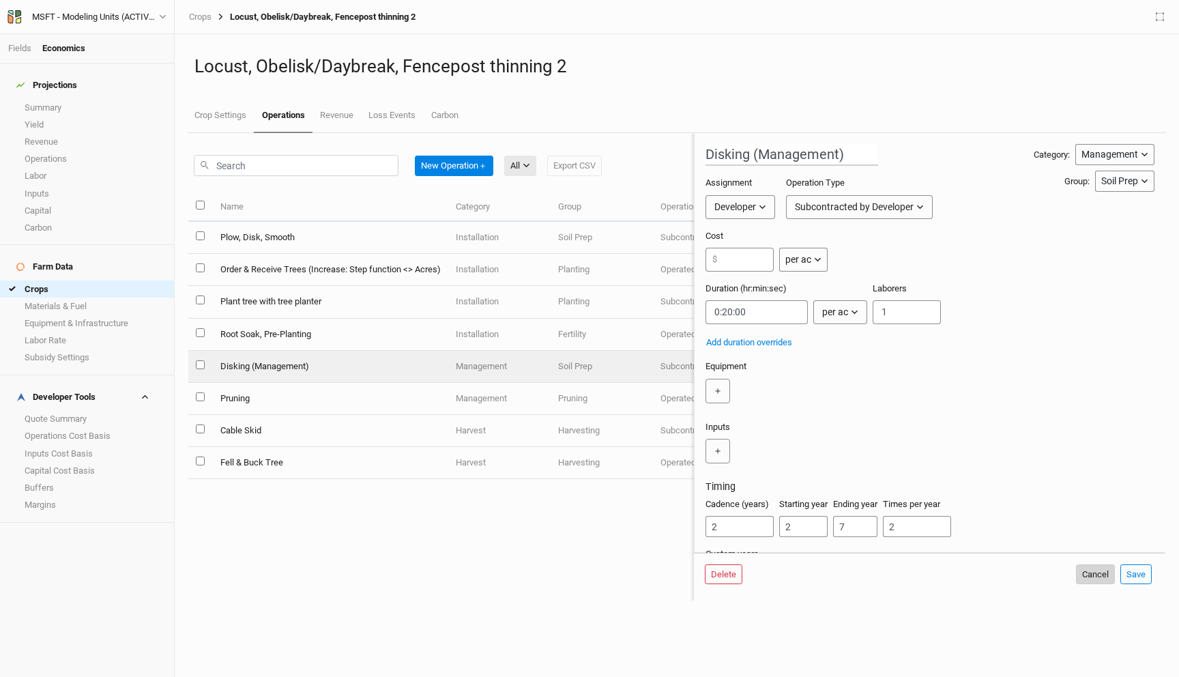
click at [1088, 574] on button "Cancel" at bounding box center [1095, 574] width 39 height 20
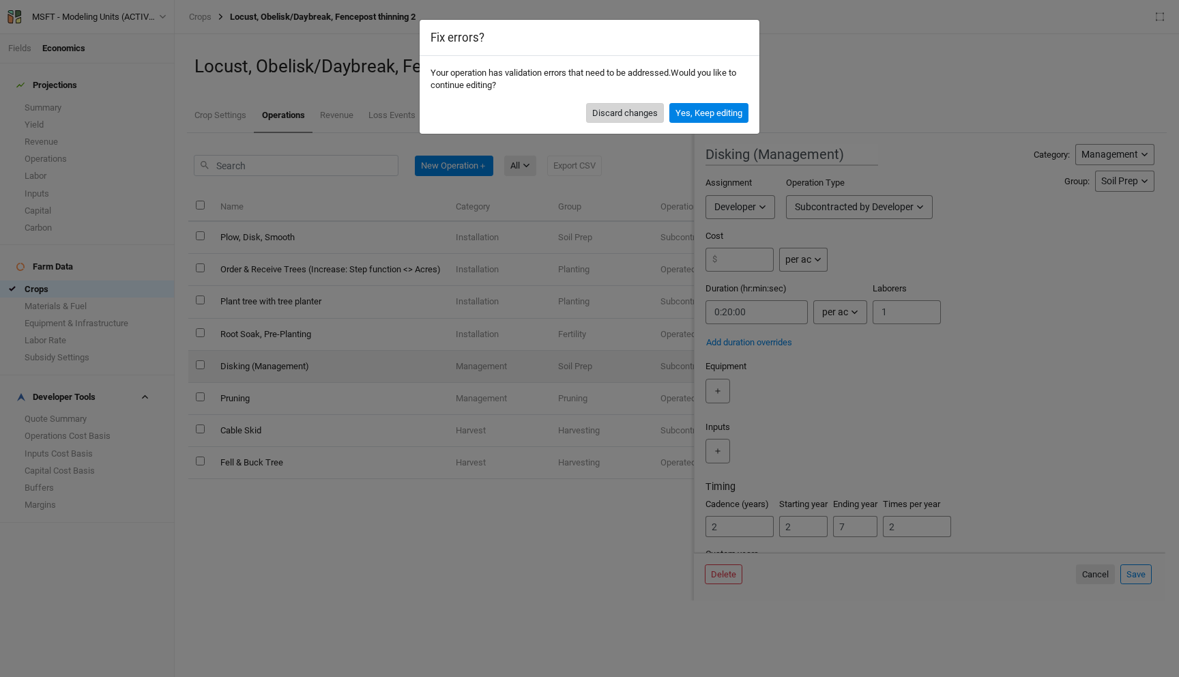
click at [636, 109] on button "Discard changes" at bounding box center [625, 113] width 78 height 20
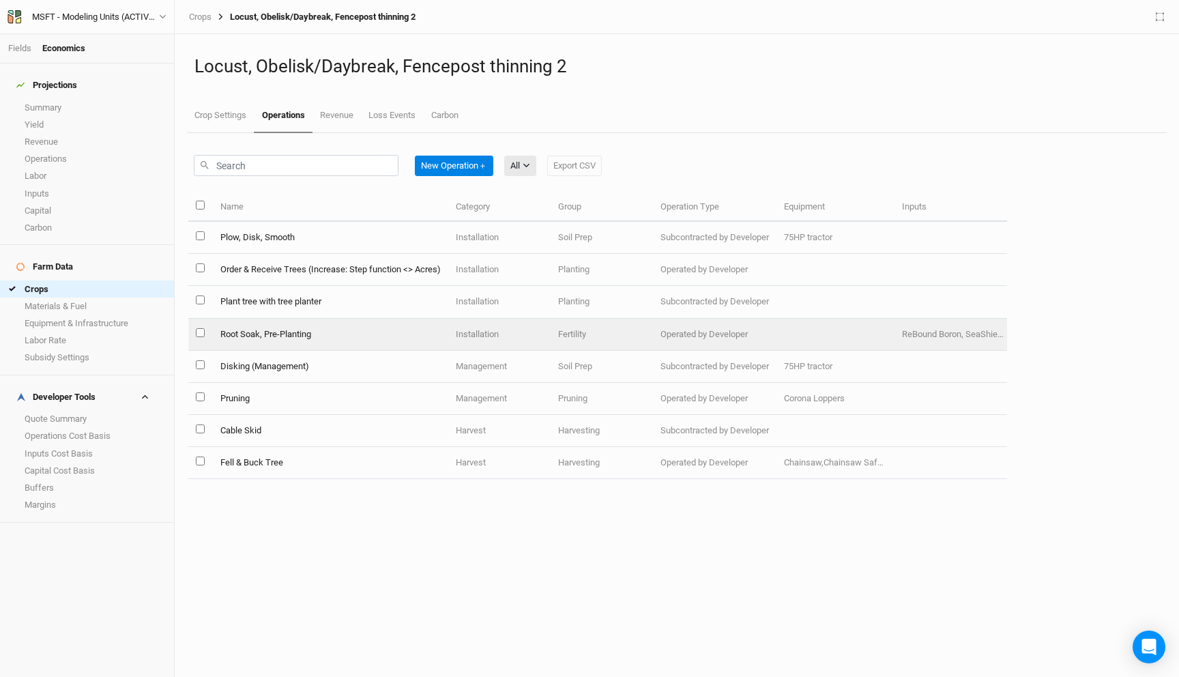
click at [629, 349] on td "Fertility" at bounding box center [601, 335] width 102 height 32
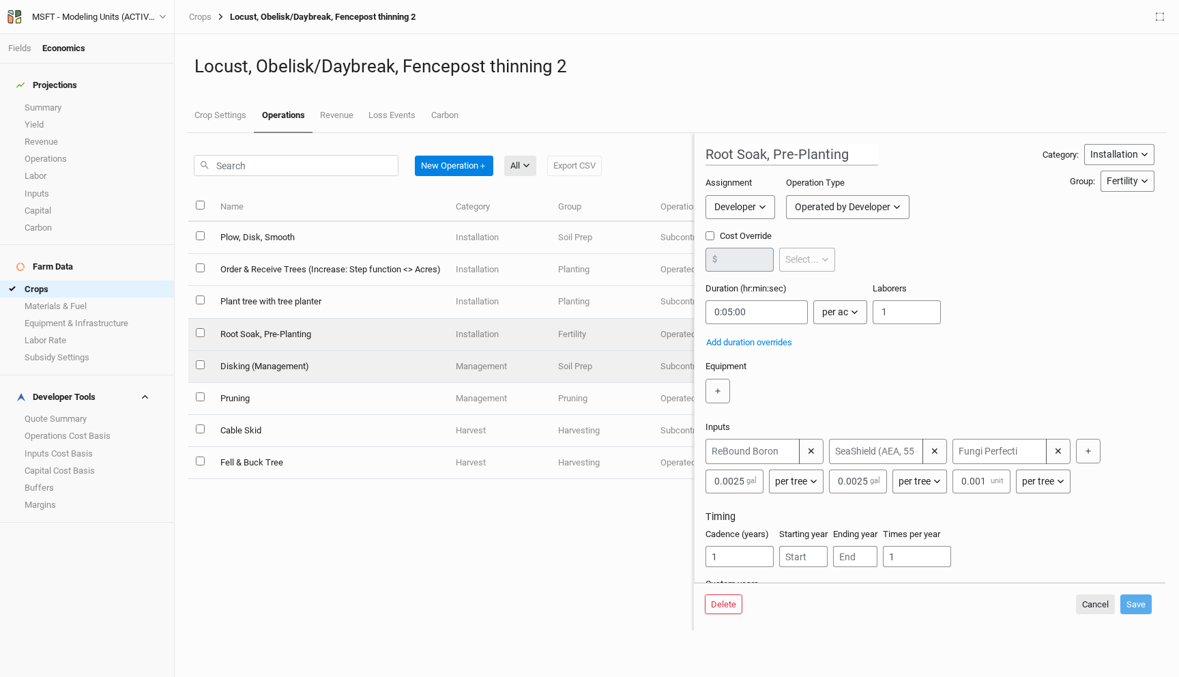
click at [588, 370] on td "Soil Prep" at bounding box center [601, 367] width 102 height 32
type input "Disking (Management)"
type input "20.45"
type input "0:20:00"
type input "2"
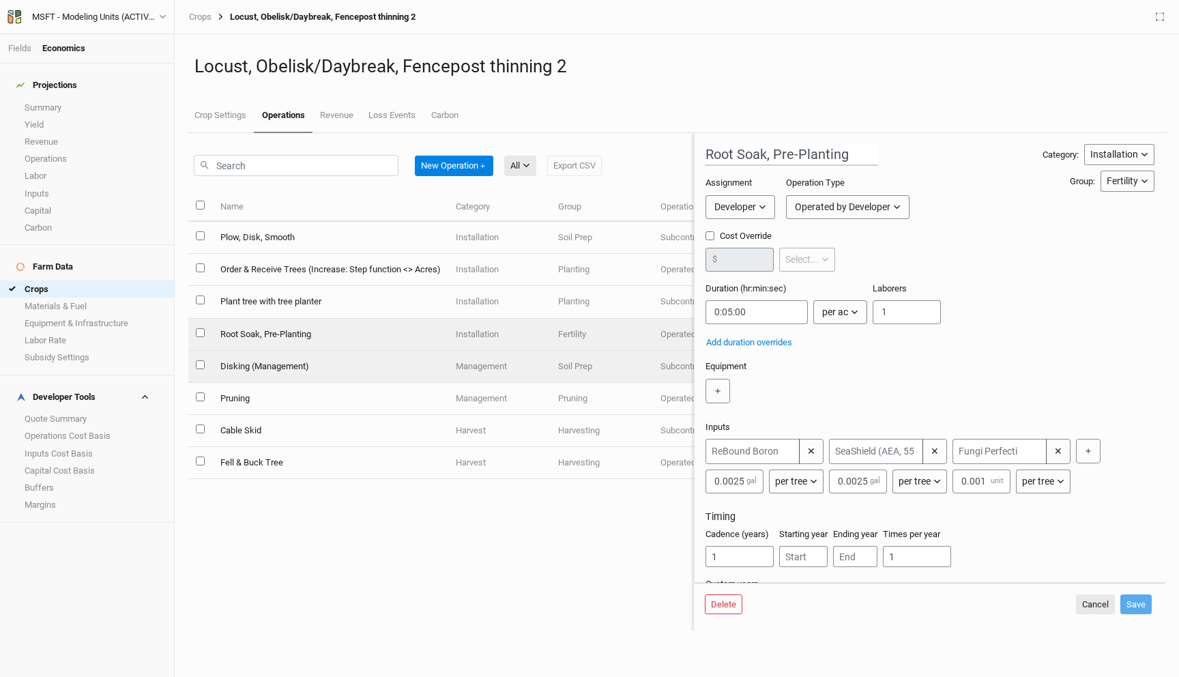
type input "2"
type input "7"
type input "2"
type input "2,3,4,16,17,18"
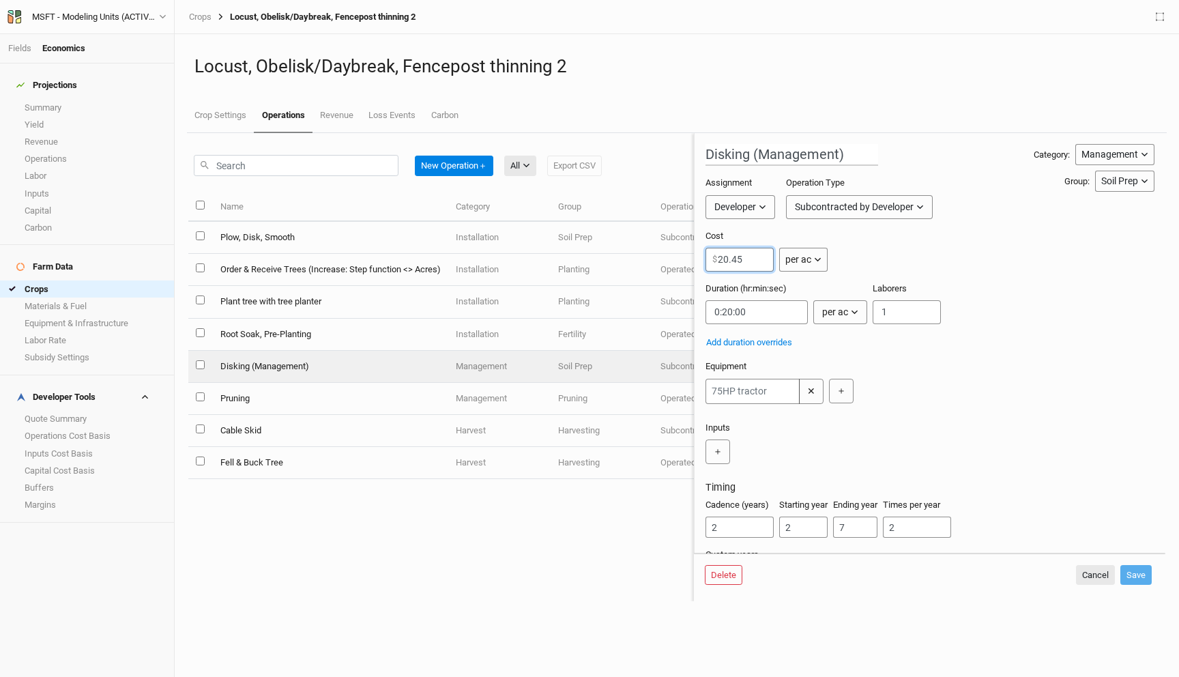
click at [754, 267] on input "20.45" at bounding box center [739, 260] width 68 height 24
click at [1098, 572] on button "Cancel" at bounding box center [1095, 575] width 39 height 20
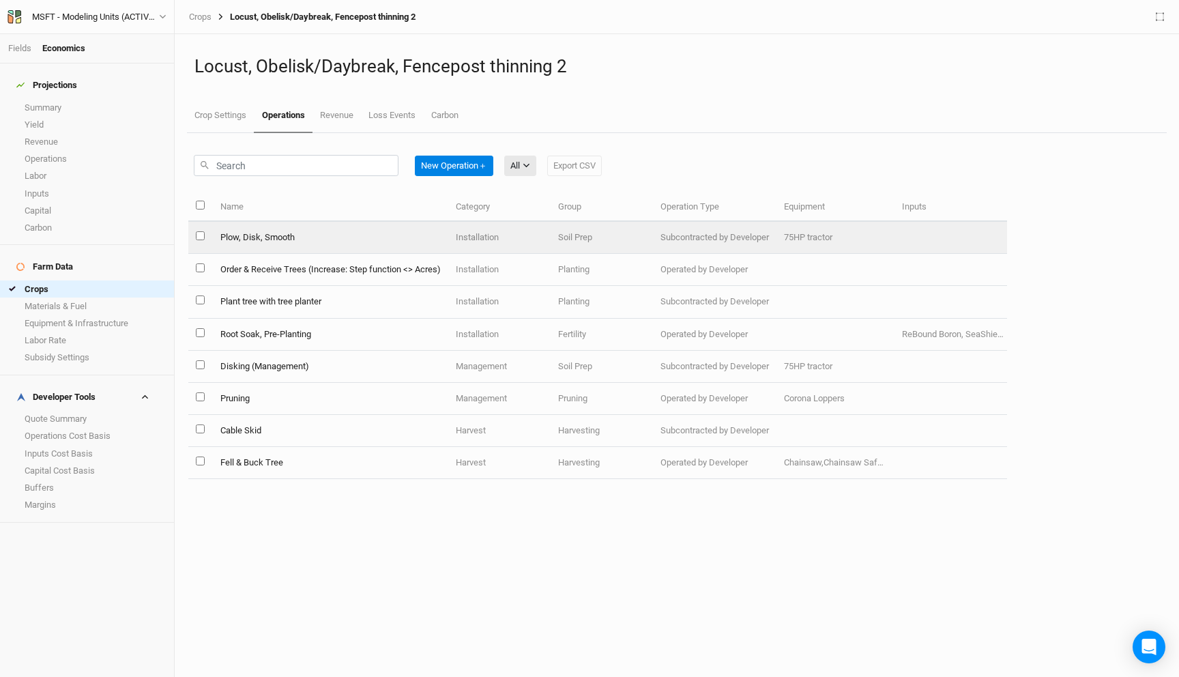
click at [239, 237] on td "Plow, Disk, Smooth" at bounding box center [329, 238] width 235 height 32
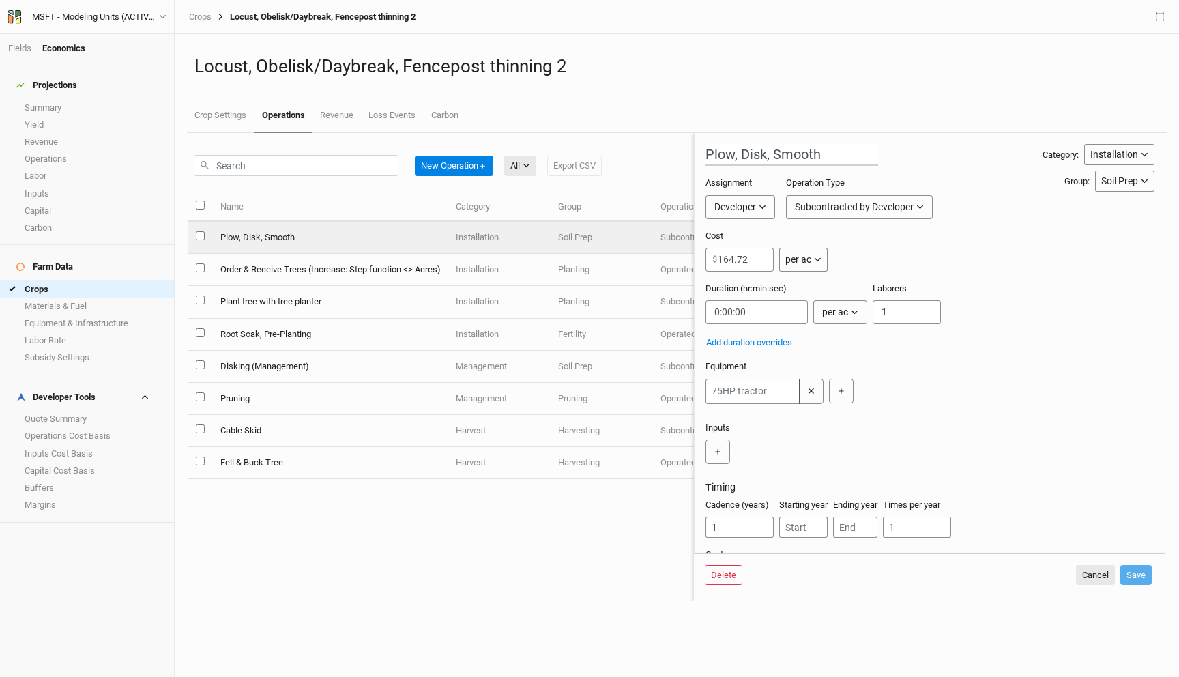
click at [837, 215] on button "Subcontracted by Developer" at bounding box center [859, 207] width 147 height 24
click at [1110, 580] on button "Cancel" at bounding box center [1095, 575] width 39 height 20
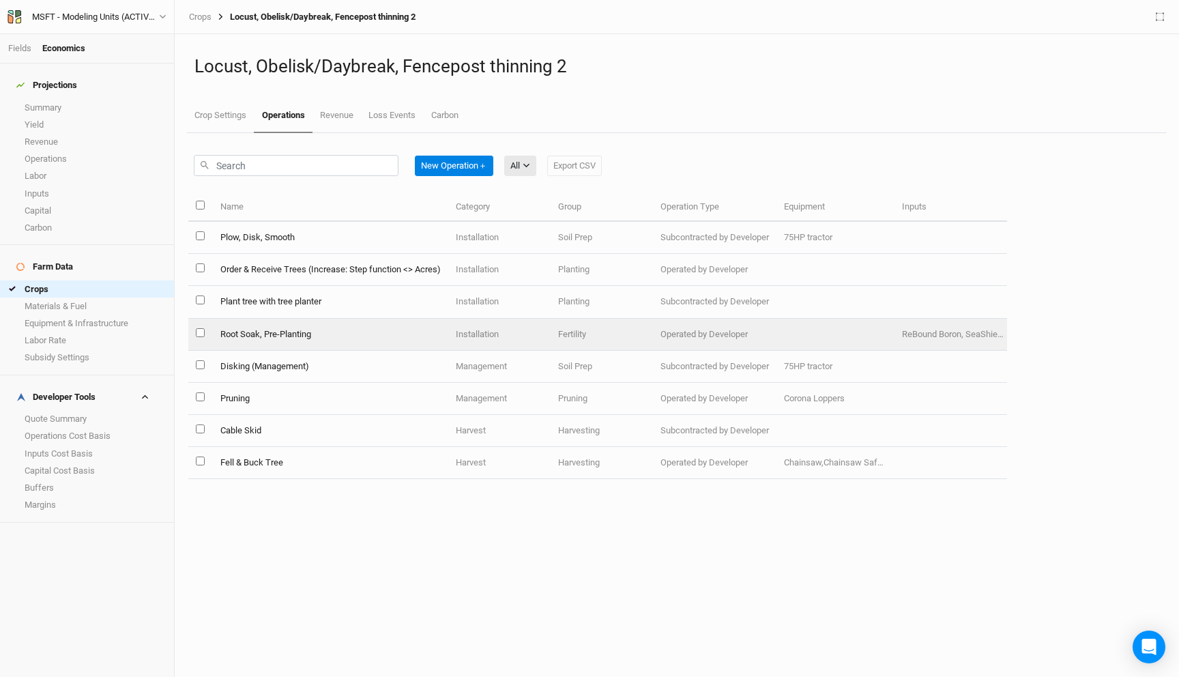
click at [476, 358] on td "Management" at bounding box center [499, 367] width 102 height 32
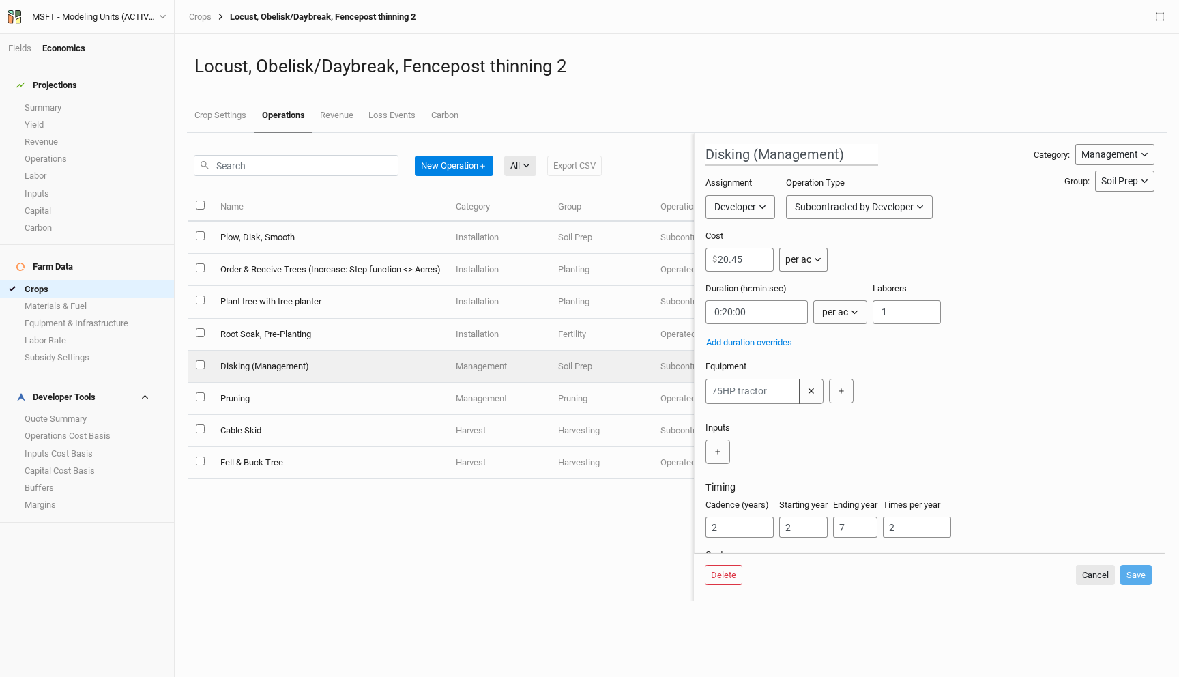
click at [841, 214] on button "Subcontracted by Developer" at bounding box center [859, 207] width 147 height 24
click at [840, 238] on span "Operated by Developer" at bounding box center [859, 237] width 113 height 16
click at [713, 241] on label "Cost Override" at bounding box center [770, 236] width 130 height 12
click at [713, 240] on input "Cost Override" at bounding box center [709, 235] width 9 height 9
checkbox input "true"
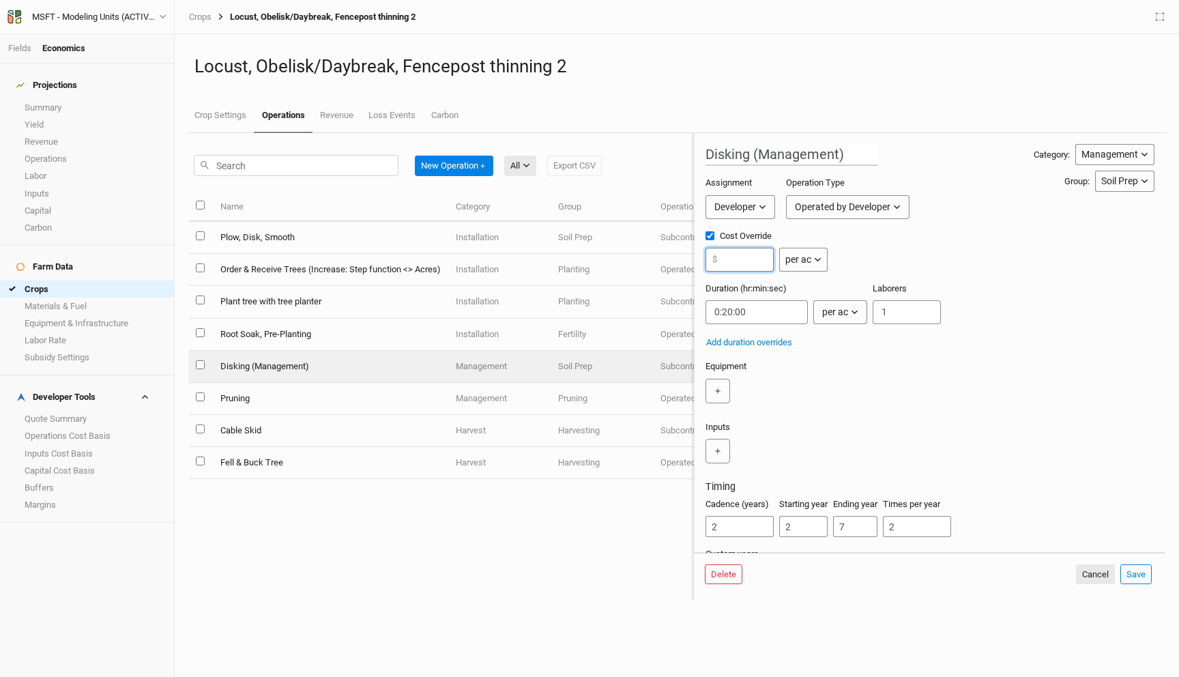
click at [737, 262] on input "number" at bounding box center [739, 260] width 68 height 24
paste input "20.45"
type input "20.45"
click at [1132, 571] on button "Save" at bounding box center [1135, 574] width 31 height 20
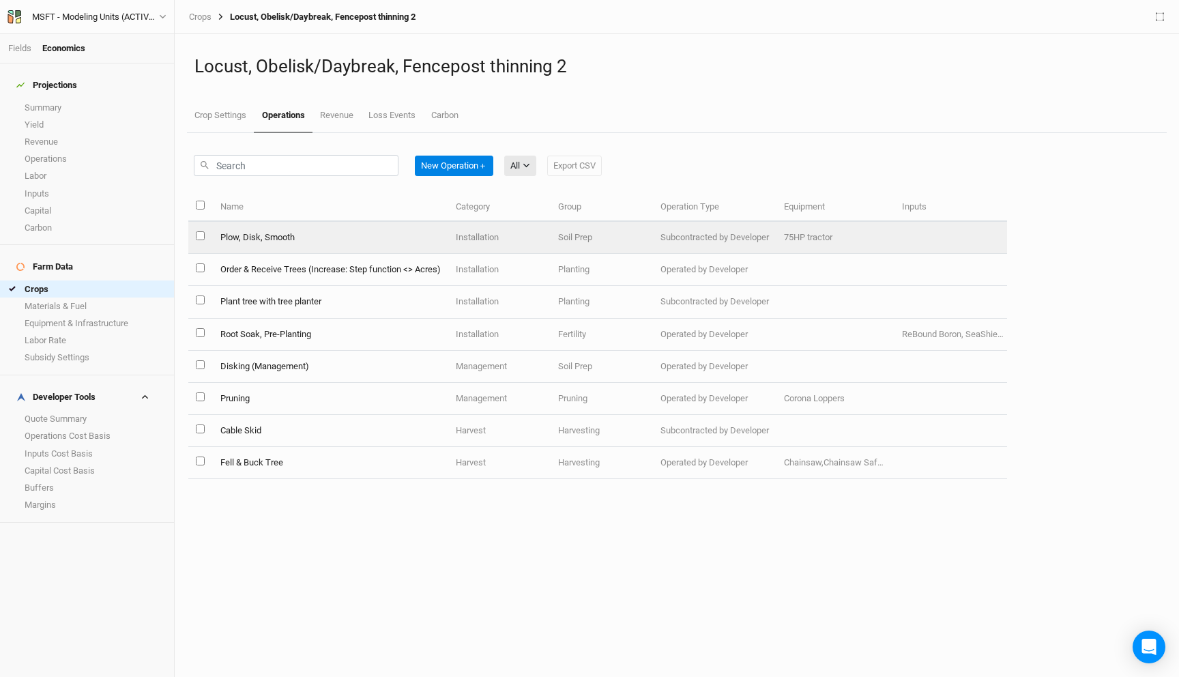
click at [300, 236] on td "Plow, Disk, Smooth" at bounding box center [329, 238] width 235 height 32
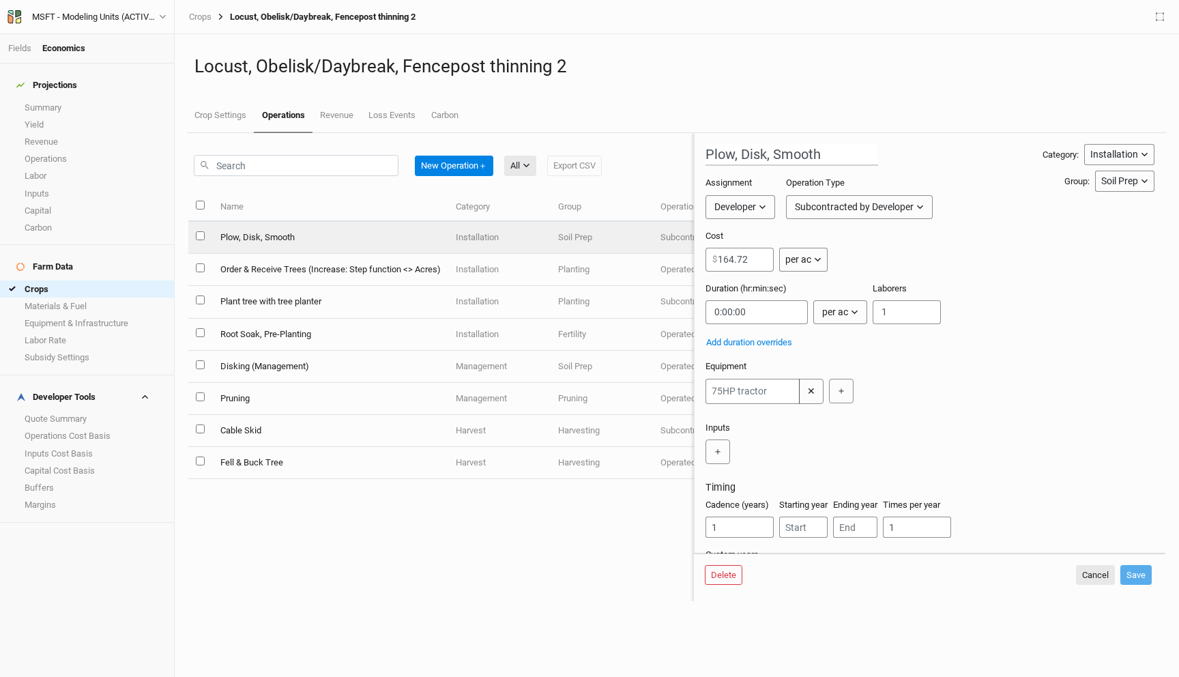
click at [835, 211] on div "Subcontracted by Developer" at bounding box center [854, 207] width 119 height 14
click at [831, 228] on button "Operated by Developer" at bounding box center [880, 236] width 187 height 21
click at [705, 235] on form "Plow, Disk, Smooth Category: Installation Installation Management Harvest Marke…" at bounding box center [929, 342] width 471 height 419
click at [1101, 569] on button "Cancel" at bounding box center [1095, 574] width 39 height 20
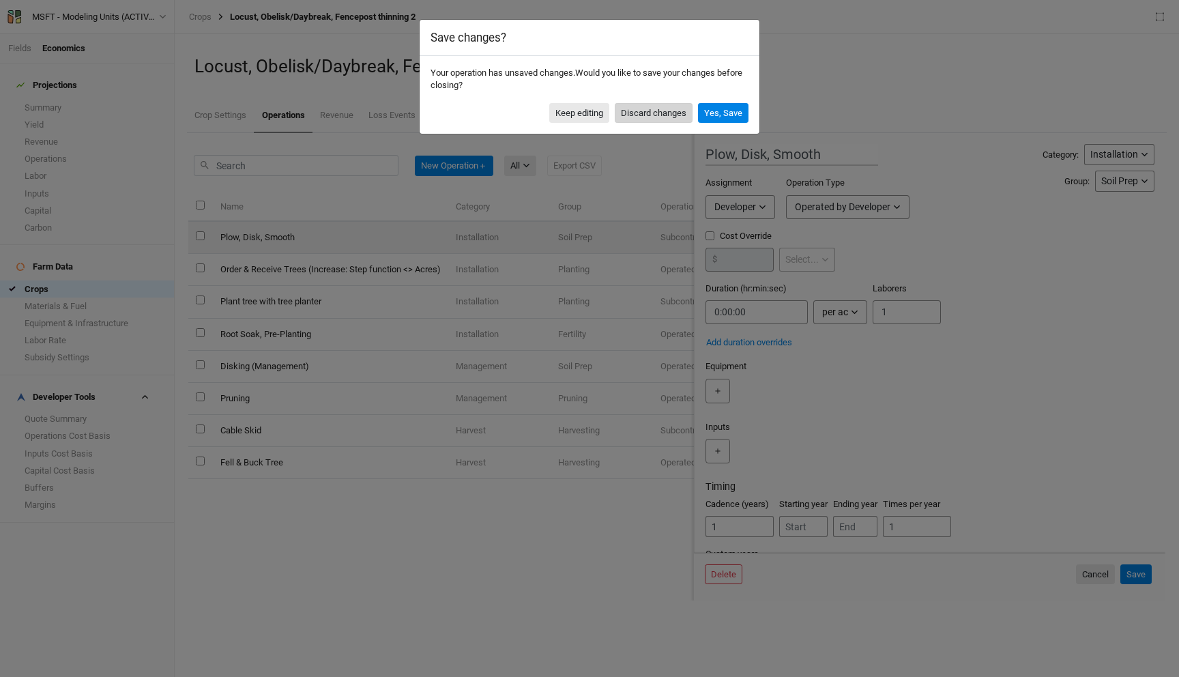
click at [675, 108] on button "Discard changes" at bounding box center [654, 113] width 78 height 20
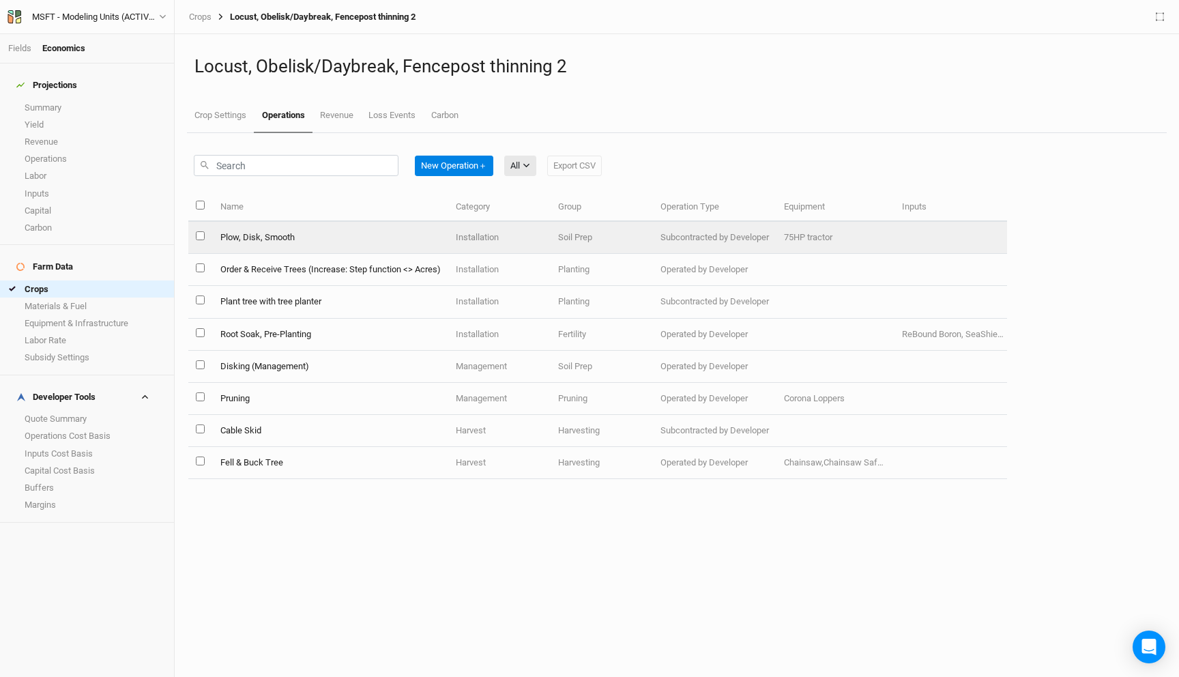
click at [262, 230] on td "Plow, Disk, Smooth" at bounding box center [329, 238] width 235 height 32
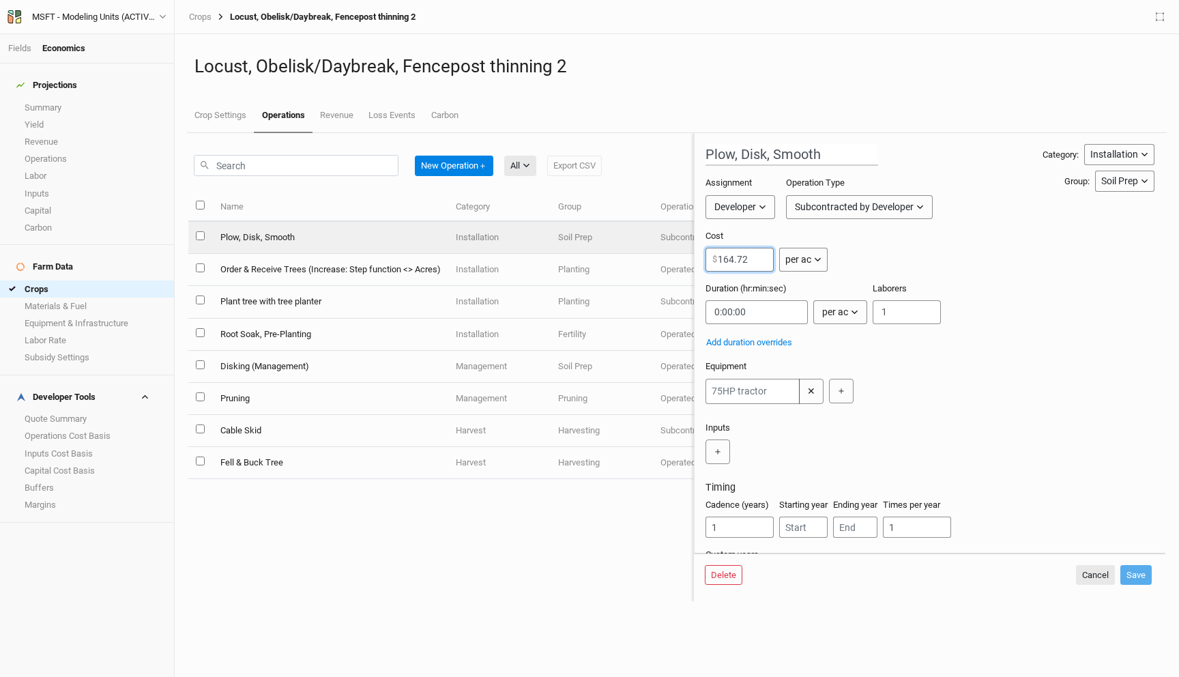
click at [728, 254] on input "164.72" at bounding box center [739, 260] width 68 height 24
click at [861, 202] on div "Subcontracted by Developer" at bounding box center [854, 207] width 119 height 14
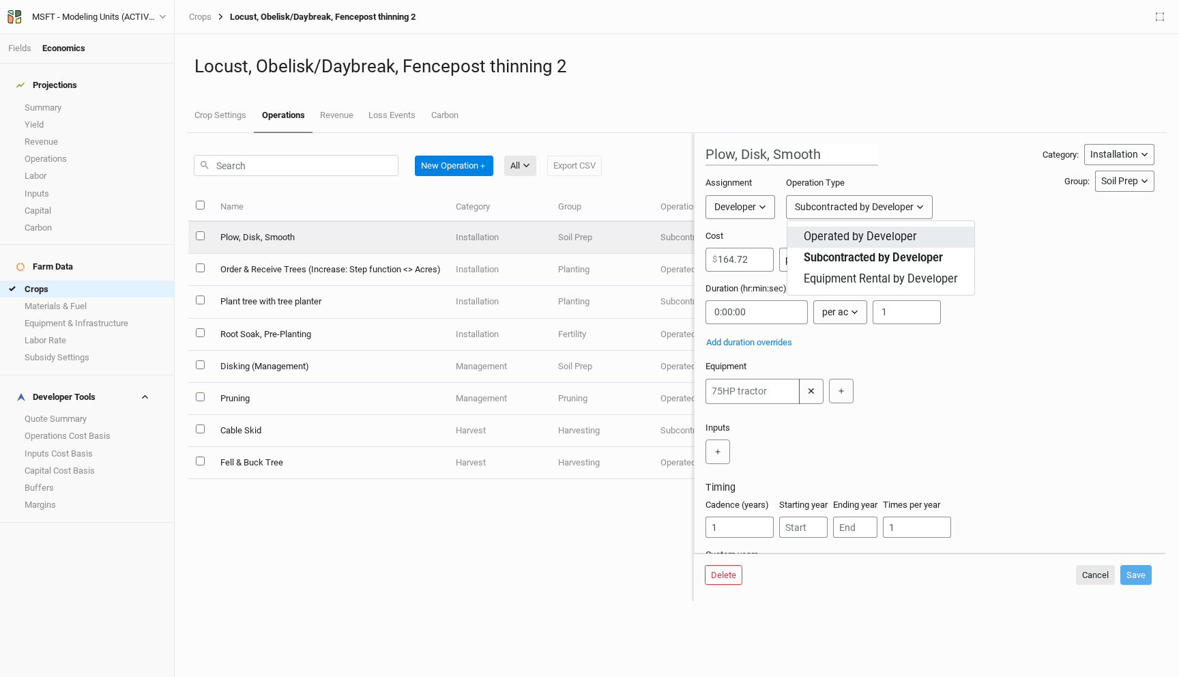
click at [857, 231] on span "Operated by Developer" at bounding box center [859, 237] width 113 height 16
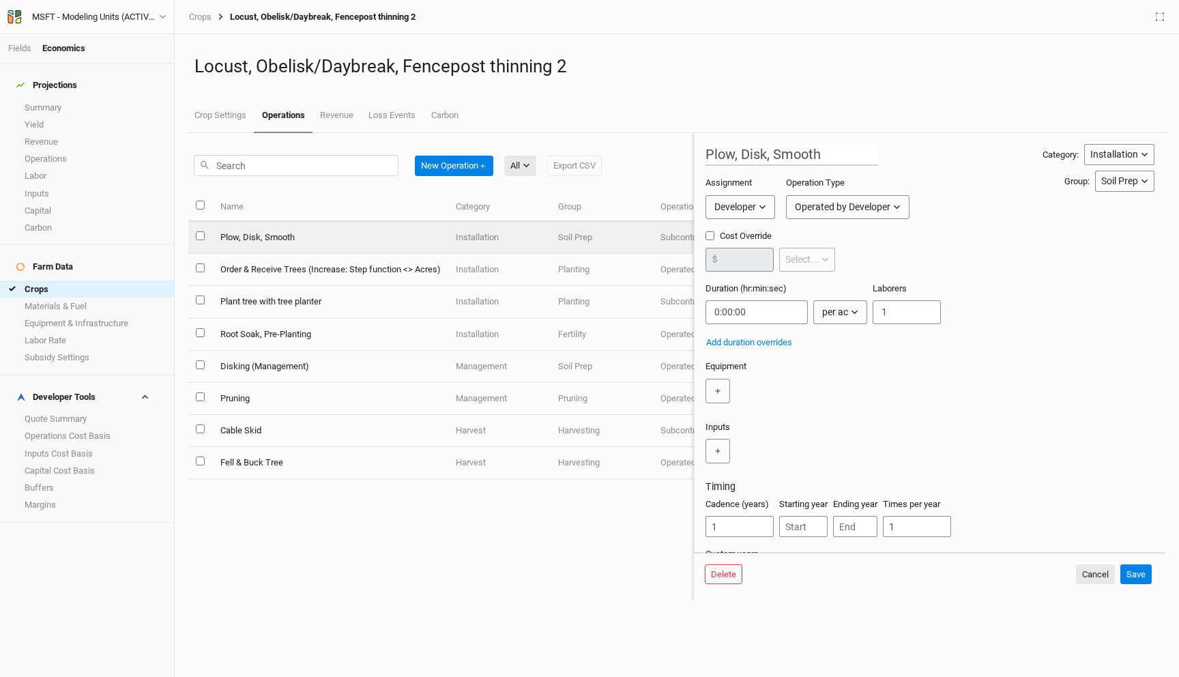
click at [713, 239] on input "Cost Override" at bounding box center [709, 235] width 9 height 9
checkbox input "true"
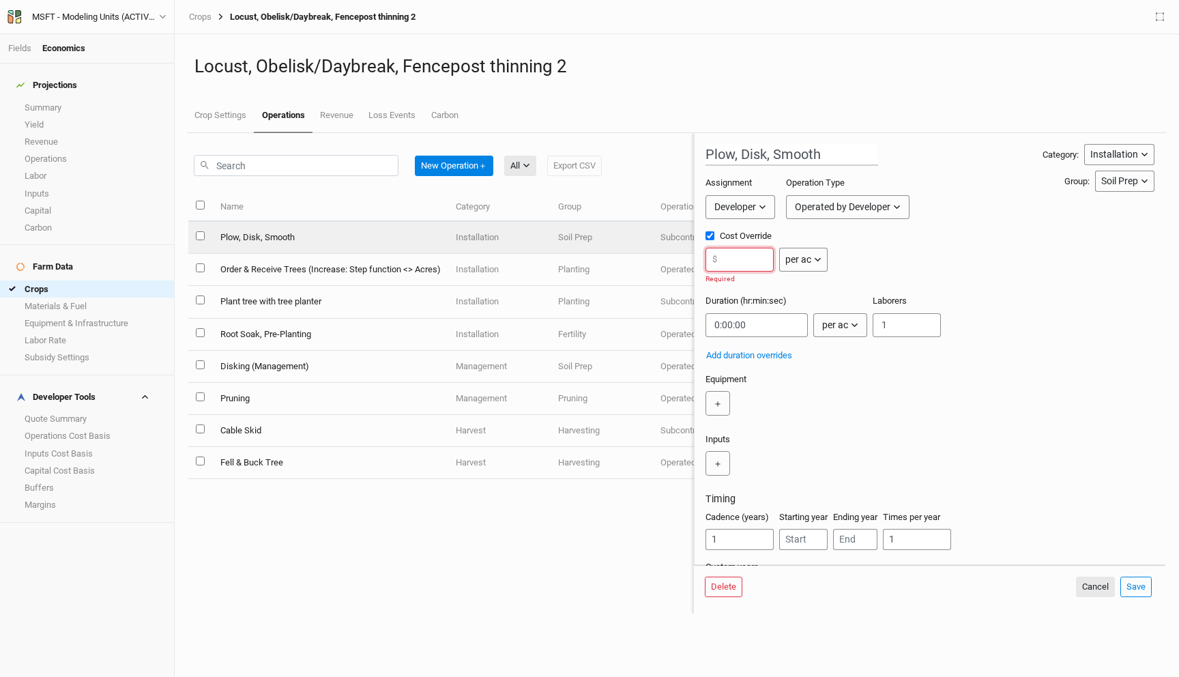
click at [735, 266] on input "number" at bounding box center [739, 260] width 68 height 24
paste input "164.72"
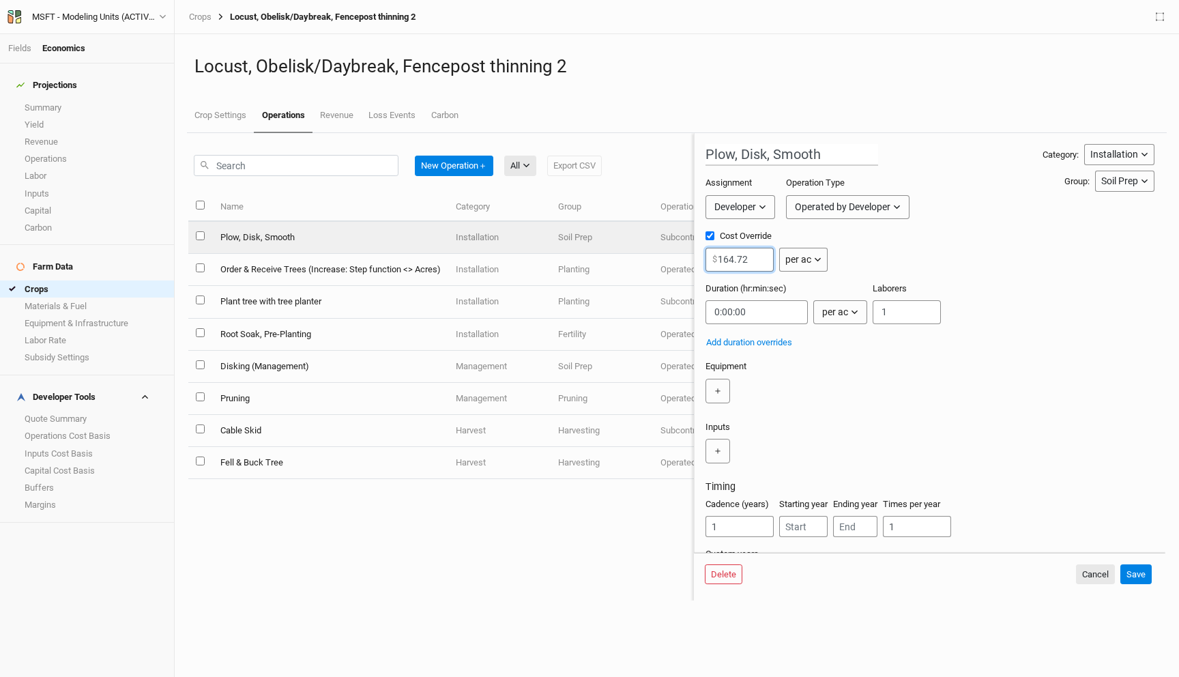
type input "164.72"
click at [767, 314] on input "string" at bounding box center [756, 312] width 102 height 24
click at [732, 312] on input "string" at bounding box center [756, 312] width 102 height 24
type input "0:30:00"
click at [1028, 427] on div "Inputs ＋" at bounding box center [926, 445] width 443 height 49
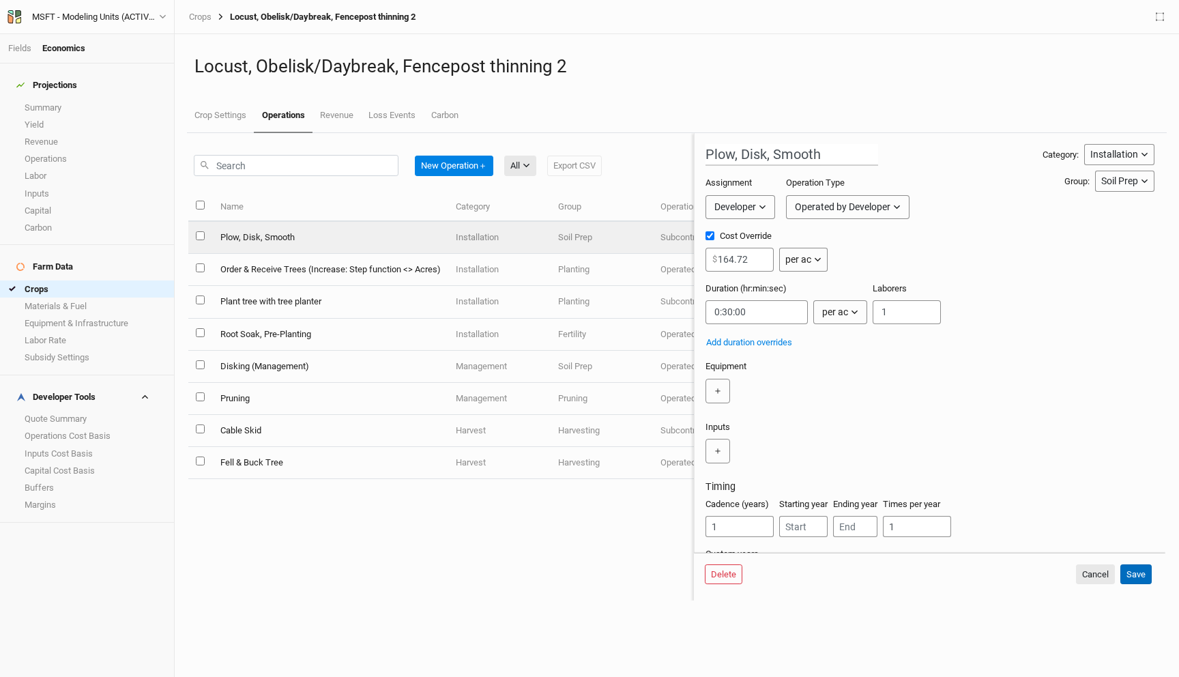
click at [1134, 575] on button "Save" at bounding box center [1135, 574] width 31 height 20
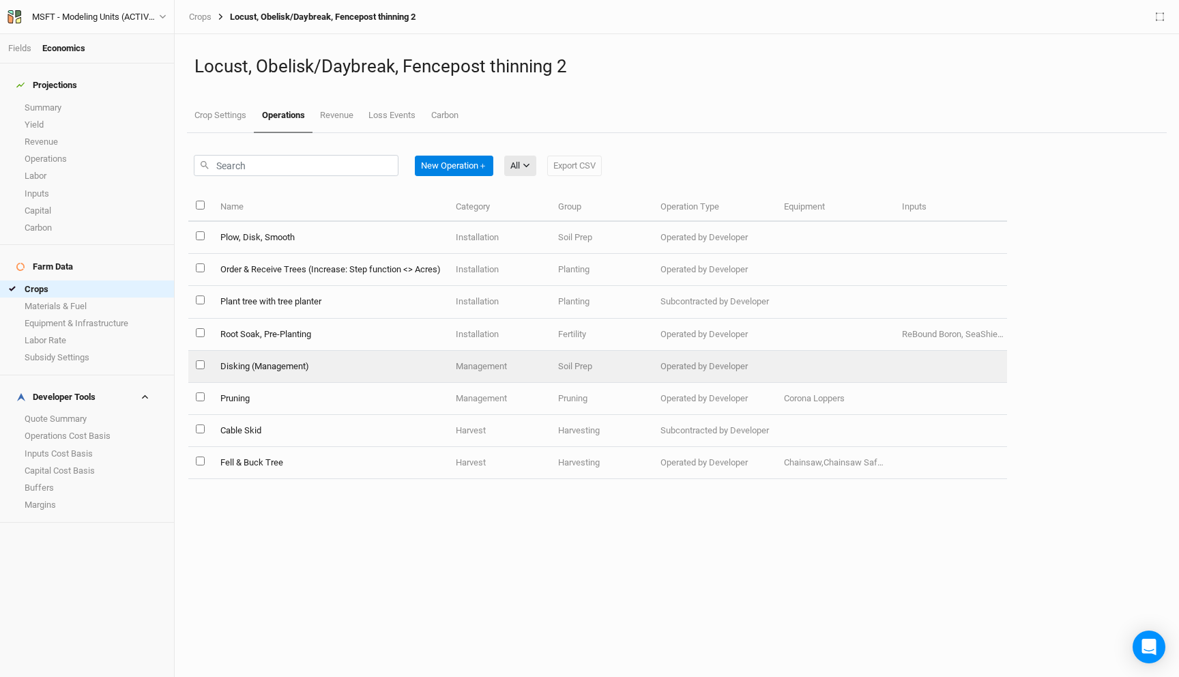
click at [328, 355] on td "Disking (Management)" at bounding box center [329, 367] width 235 height 32
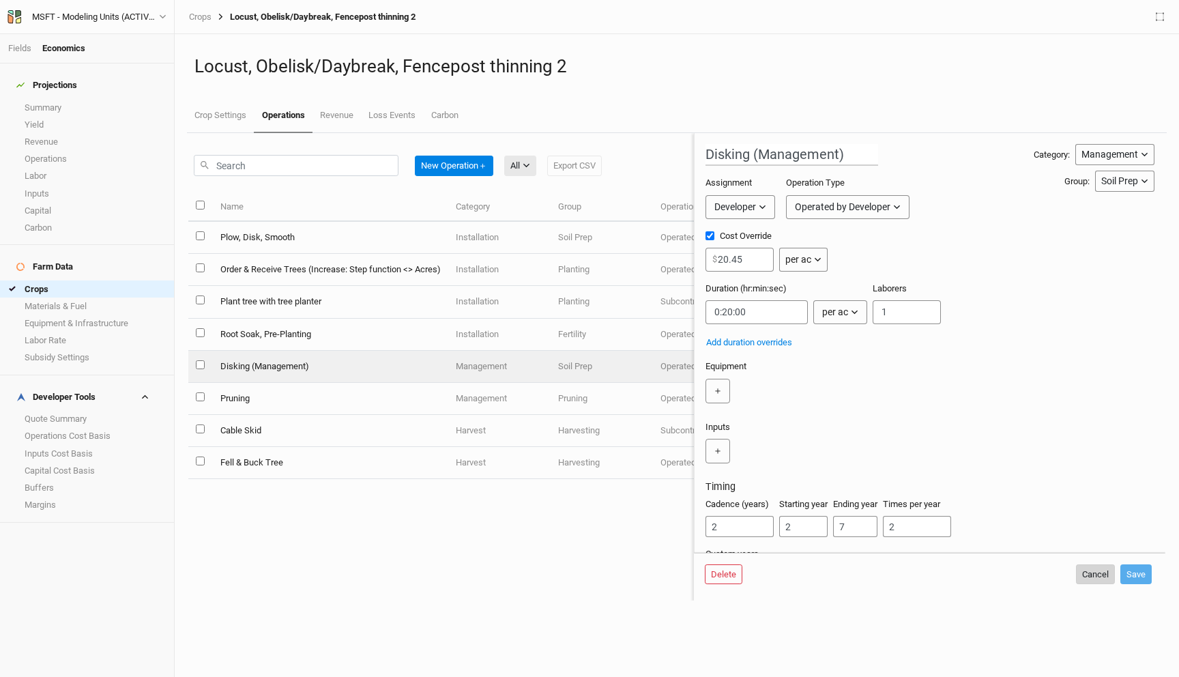
click at [1099, 576] on button "Cancel" at bounding box center [1095, 574] width 39 height 20
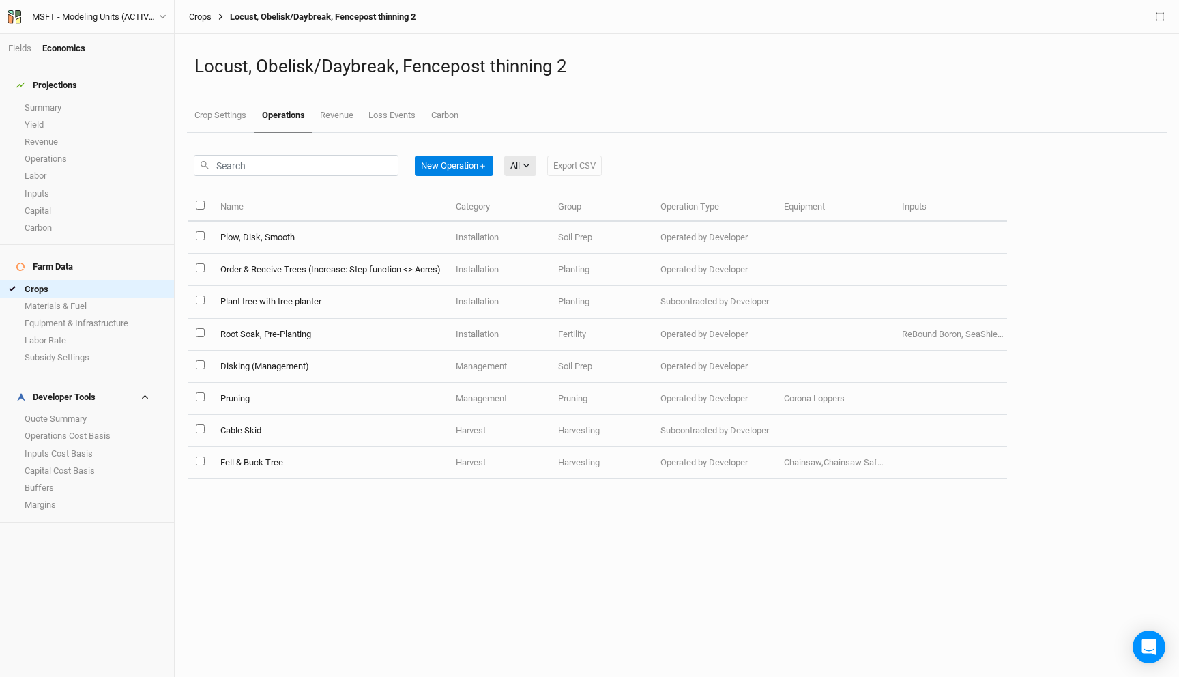
click at [196, 22] on link "Crops" at bounding box center [200, 17] width 23 height 11
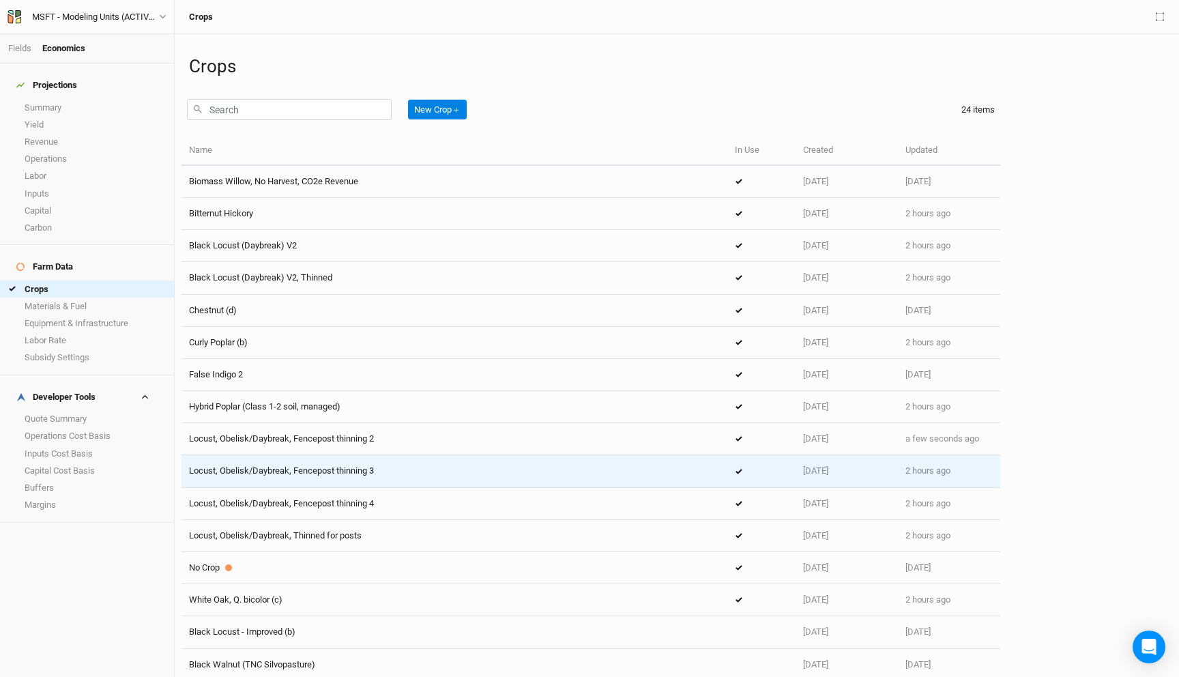
click at [348, 462] on td "Locust, Obelisk/Daybreak, Fencepost thinning 3" at bounding box center [454, 471] width 546 height 32
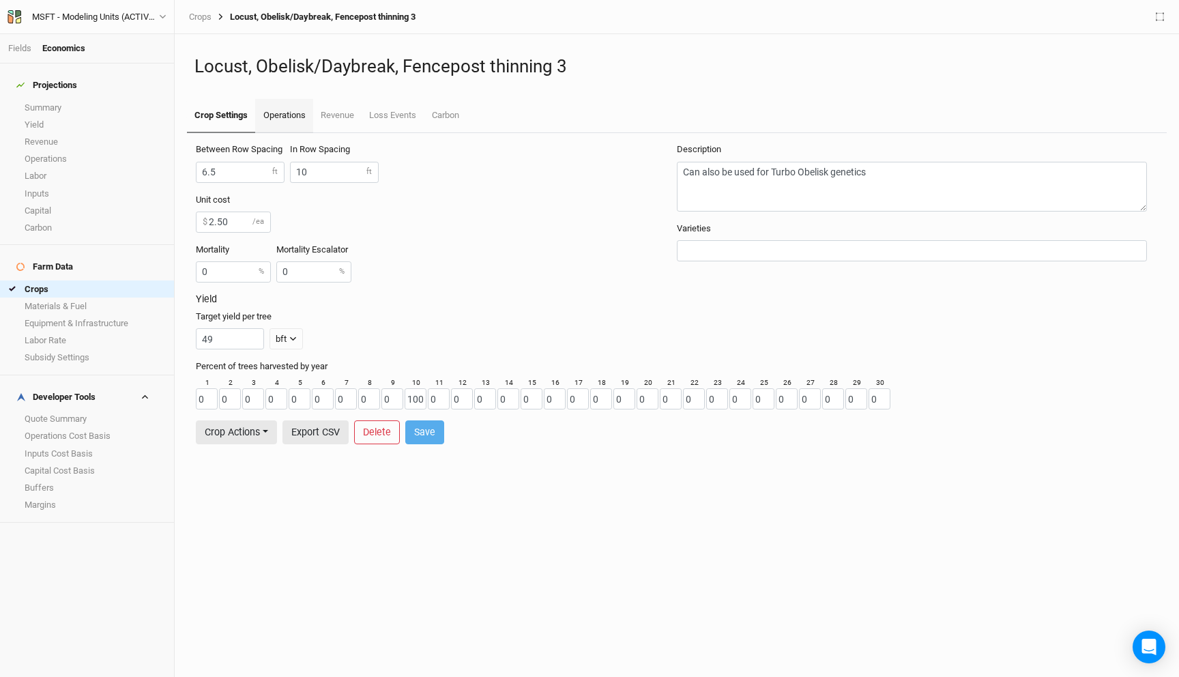
click at [287, 100] on link "Operations" at bounding box center [283, 116] width 57 height 34
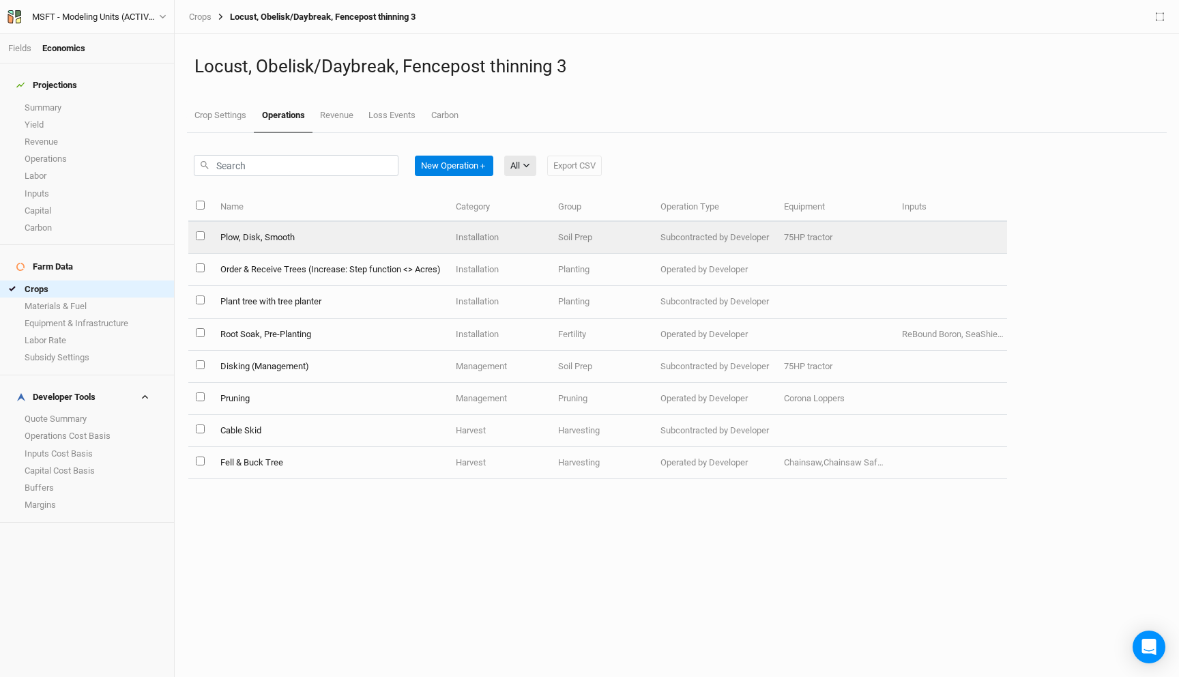
click at [321, 240] on td "Plow, Disk, Smooth" at bounding box center [329, 238] width 235 height 32
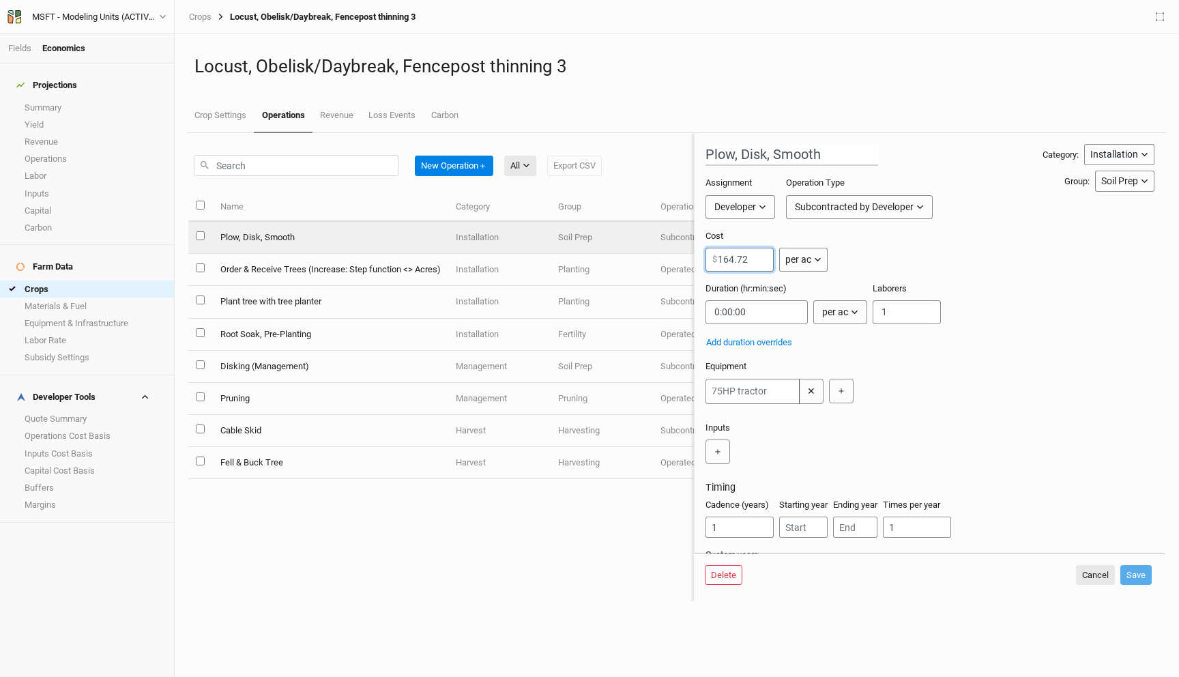
click at [735, 251] on input "164.72" at bounding box center [739, 260] width 68 height 24
click at [843, 202] on div "Subcontracted by Developer" at bounding box center [854, 207] width 119 height 14
click at [843, 221] on div "Operated by Developer Subcontracted by Developer Equipment Rental by Developer" at bounding box center [880, 257] width 188 height 75
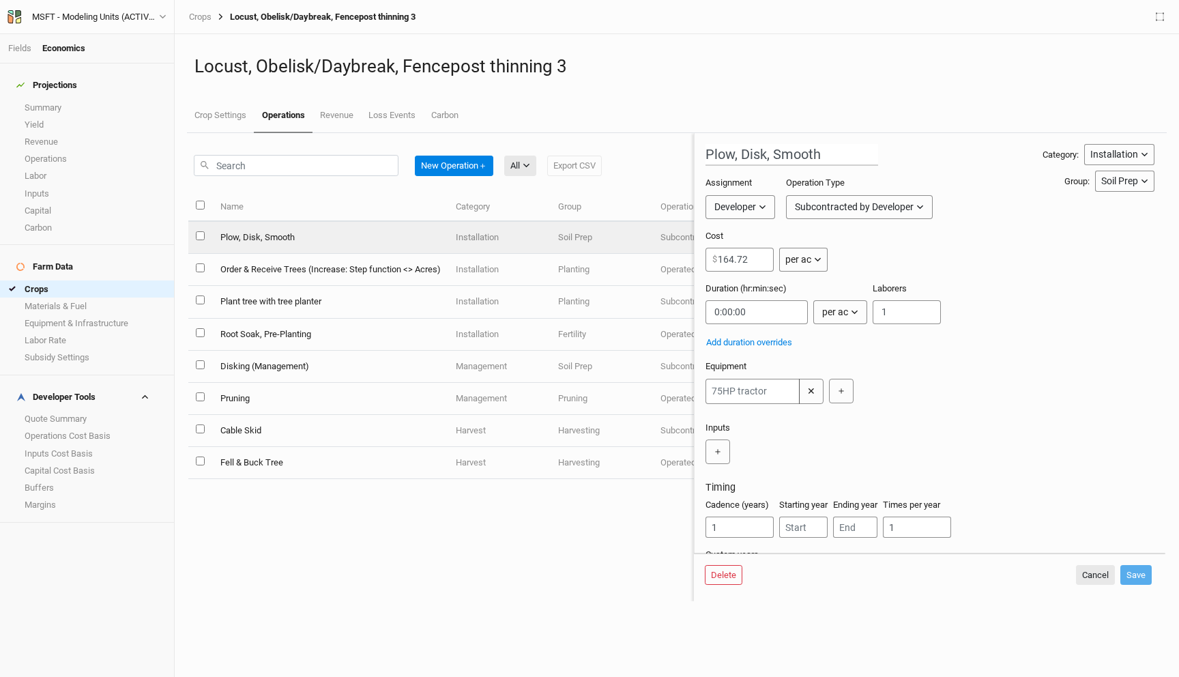
click at [855, 195] on button "Subcontracted by Developer" at bounding box center [859, 207] width 147 height 24
click at [851, 231] on span "Operated by Developer" at bounding box center [859, 237] width 113 height 16
click at [713, 237] on input "Cost Override" at bounding box center [709, 235] width 9 height 9
checkbox input "true"
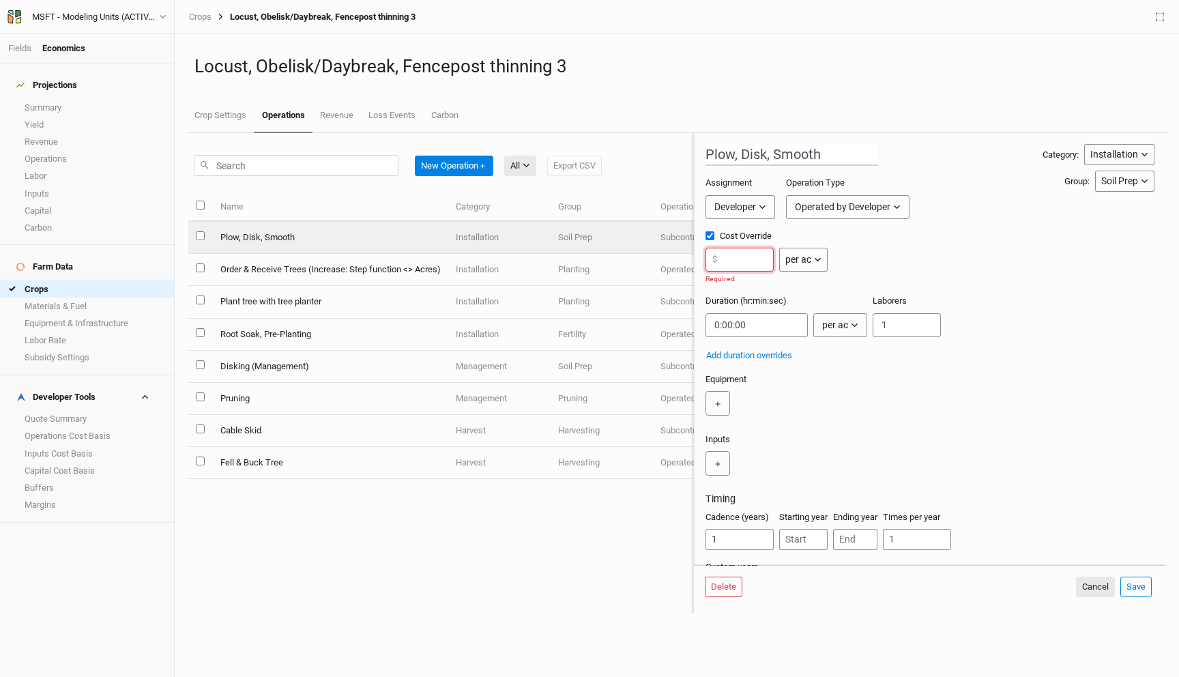
click at [733, 256] on input "number" at bounding box center [739, 260] width 68 height 24
paste input "164.72"
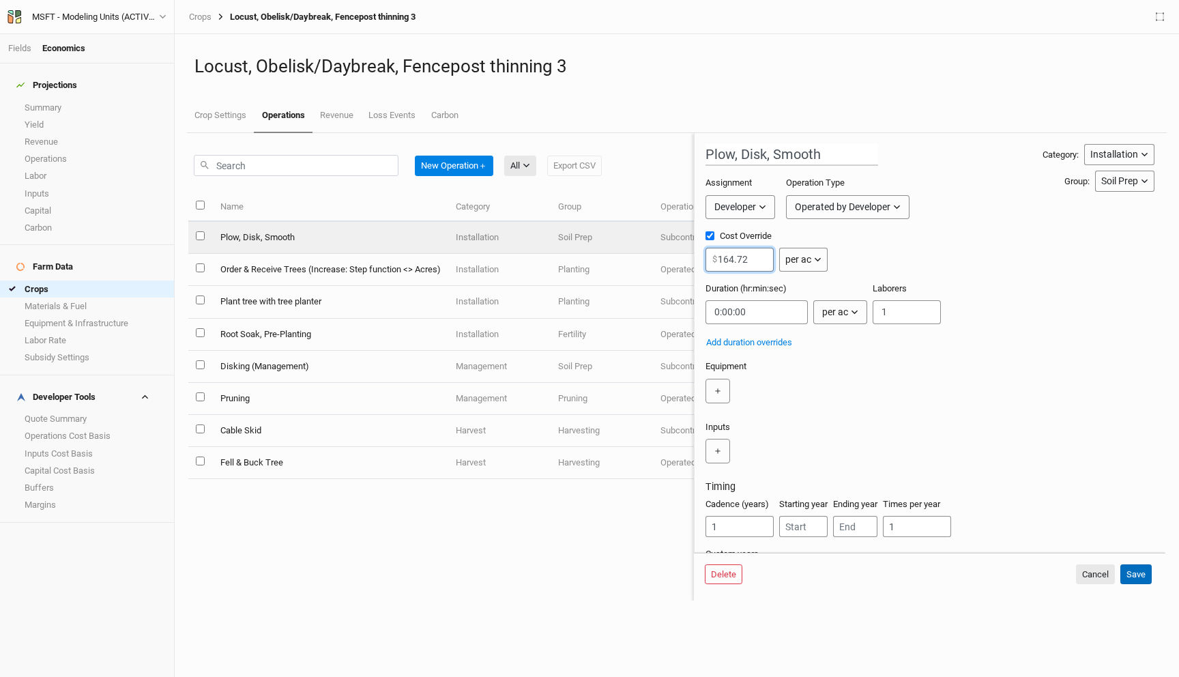
type input "164.72"
click at [1134, 569] on button "Save" at bounding box center [1135, 574] width 31 height 20
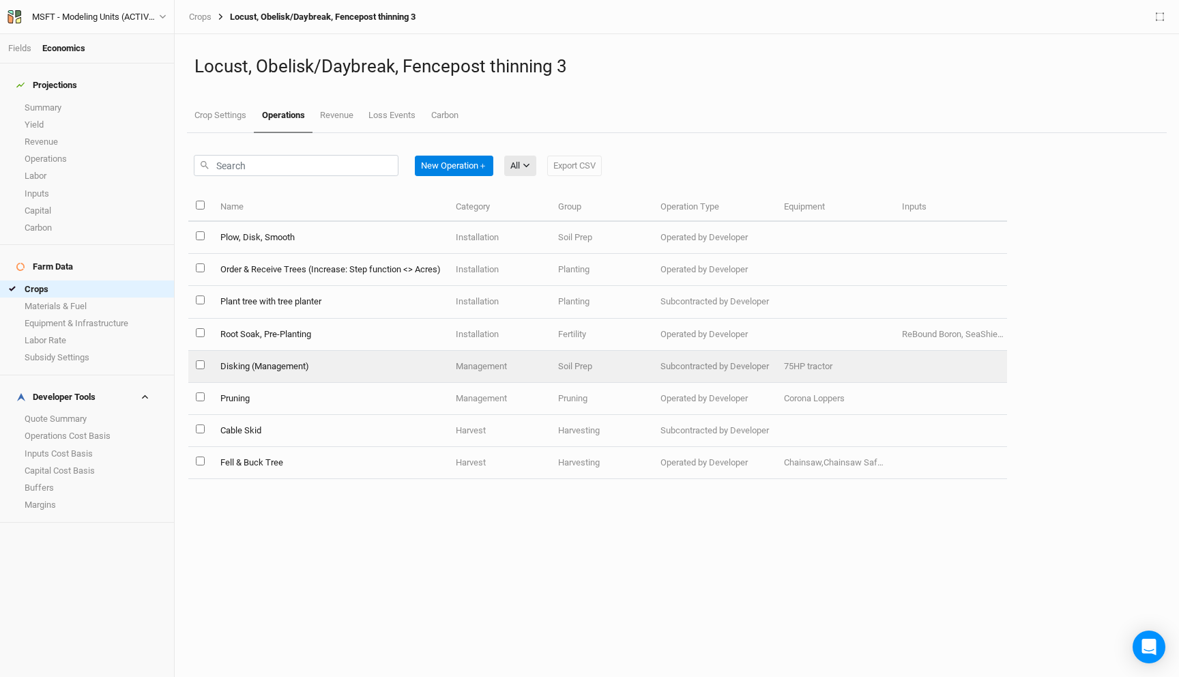
click at [297, 362] on td "Disking (Management)" at bounding box center [329, 367] width 235 height 32
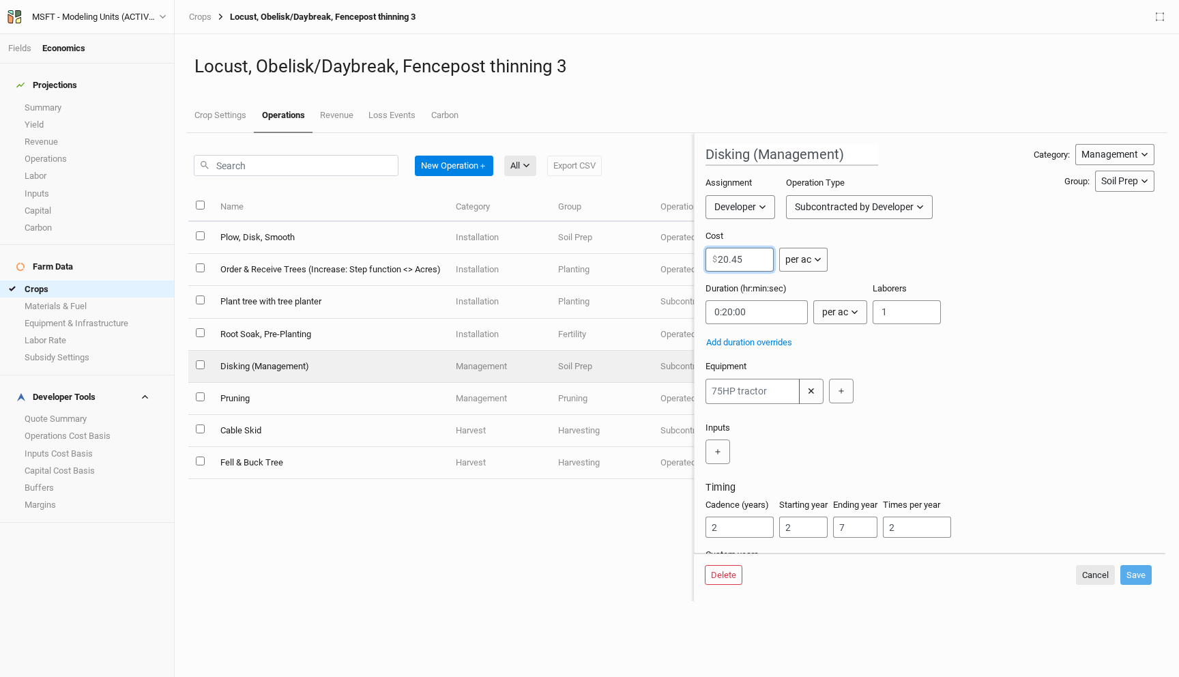
click at [747, 262] on input "20.45" at bounding box center [739, 260] width 68 height 24
click at [840, 212] on div "Subcontracted by Developer" at bounding box center [854, 207] width 119 height 14
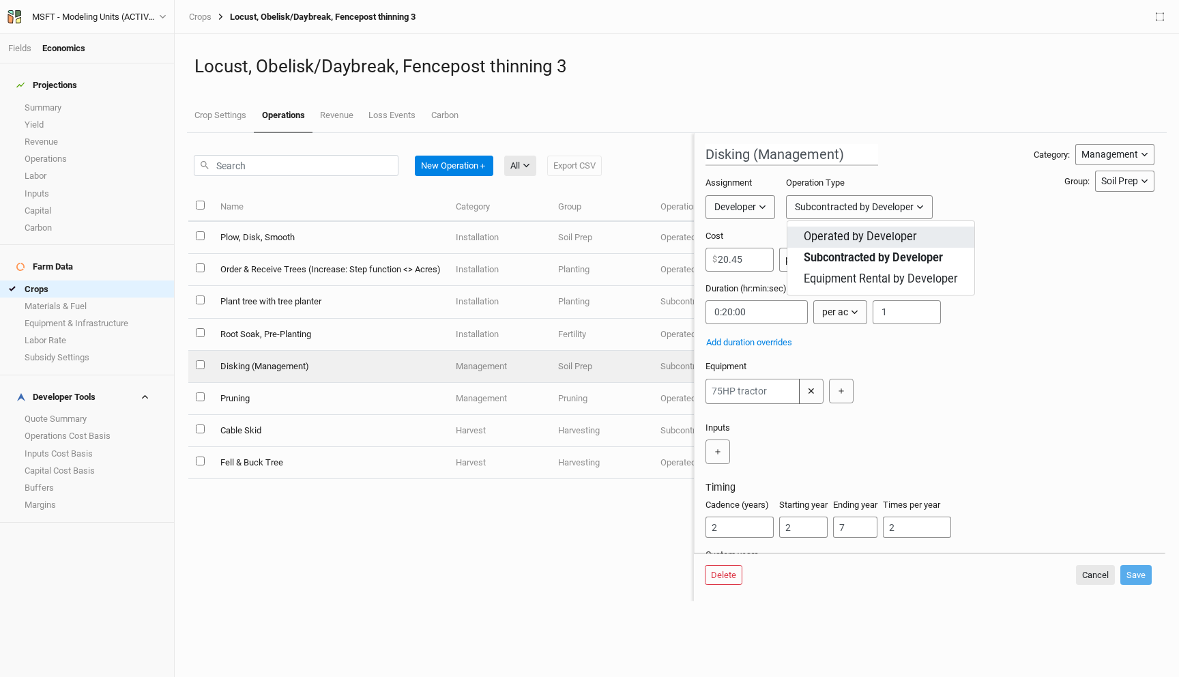
click at [837, 235] on span "Operated by Developer" at bounding box center [859, 237] width 113 height 16
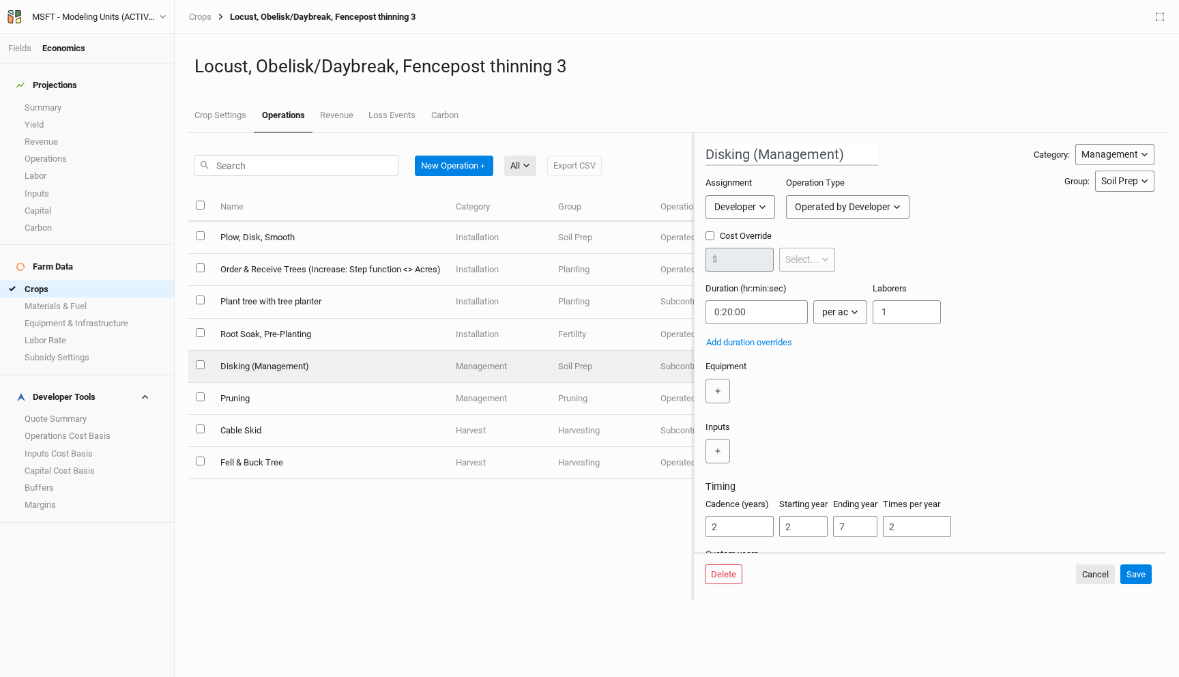
click at [710, 236] on input "Cost Override" at bounding box center [709, 235] width 9 height 9
checkbox input "true"
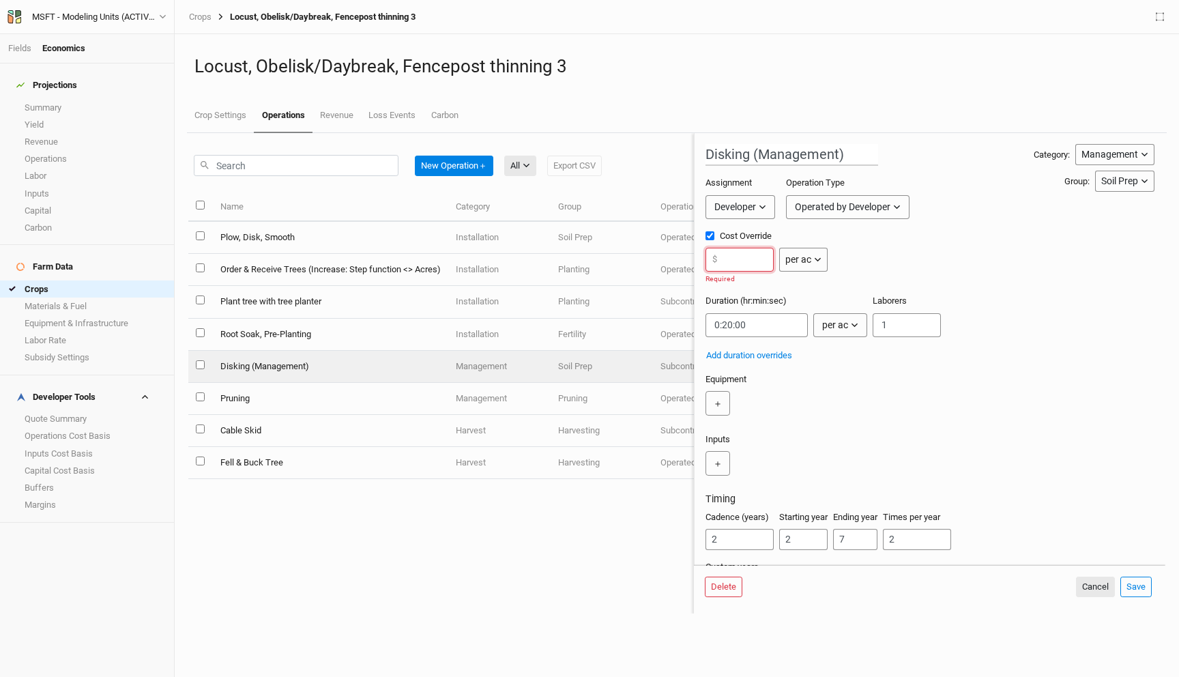
click at [745, 260] on input "number" at bounding box center [739, 260] width 68 height 24
paste input "20.45"
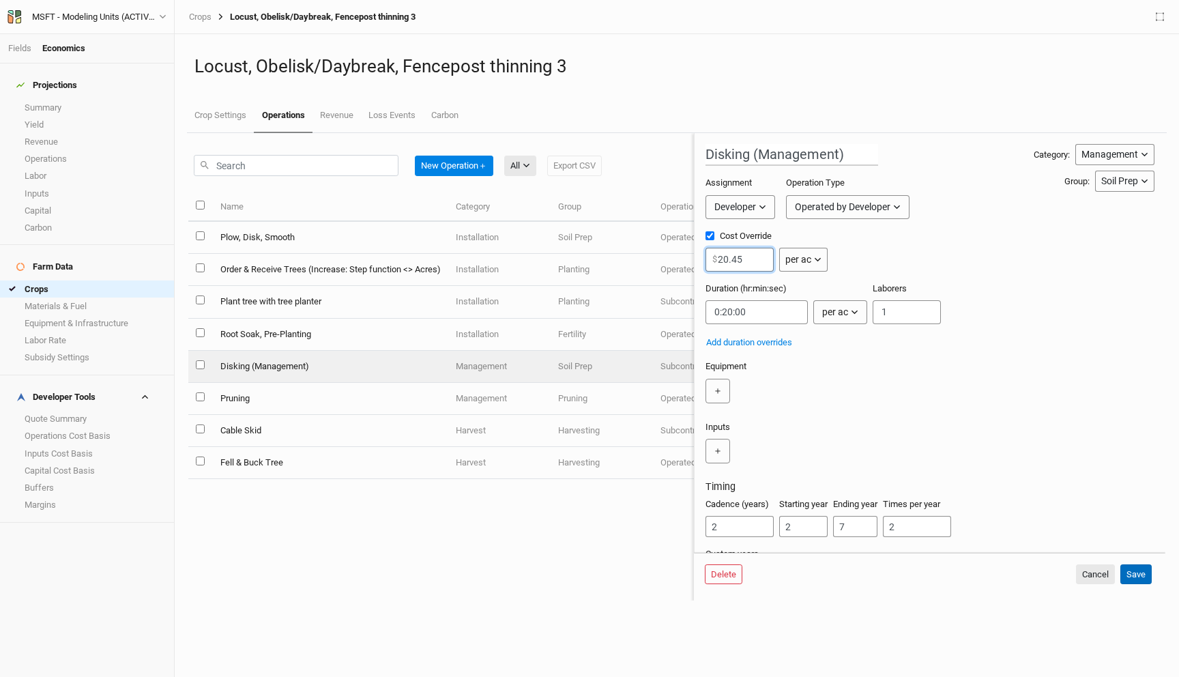
type input "20.45"
click at [1136, 574] on button "Save" at bounding box center [1135, 574] width 31 height 20
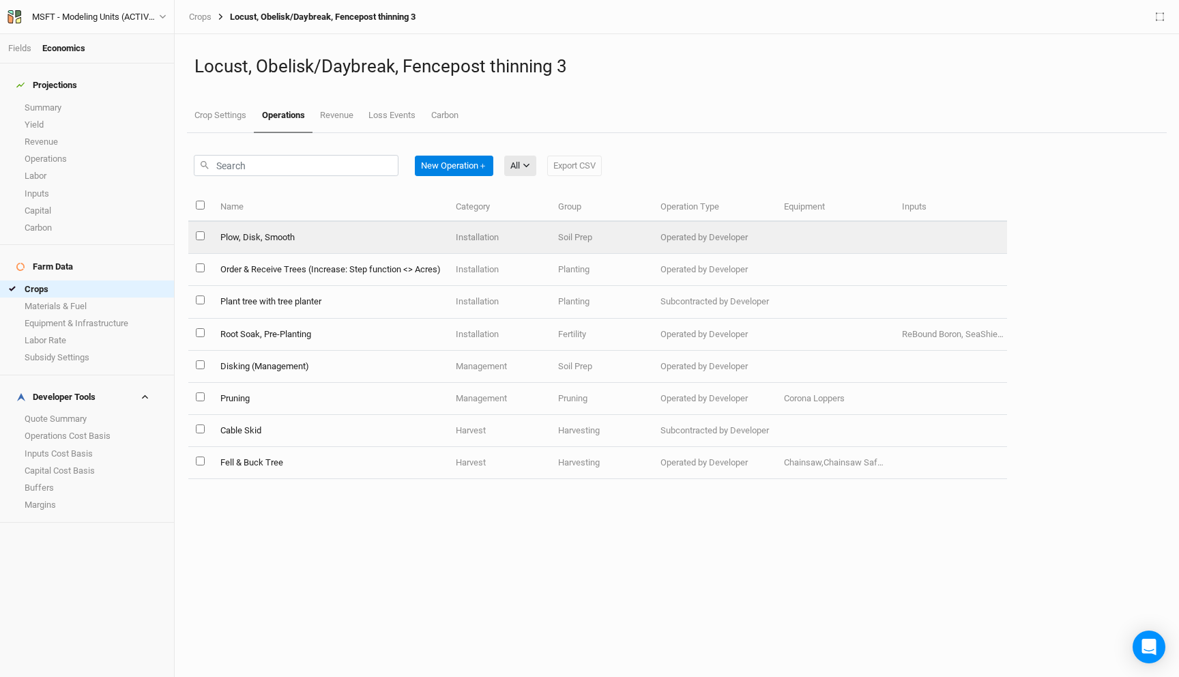
click at [379, 234] on td "Plow, Disk, Smooth" at bounding box center [329, 238] width 235 height 32
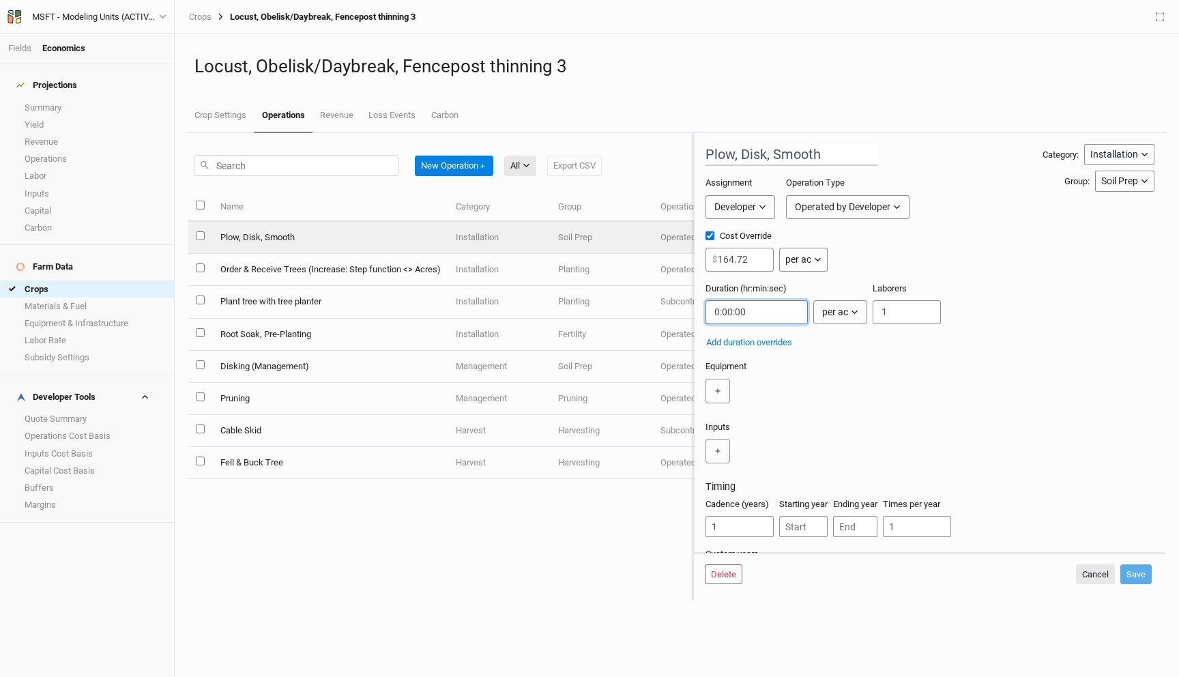
click at [726, 312] on input "string" at bounding box center [756, 312] width 102 height 24
type input "0:30:00"
click at [1133, 569] on button "Save" at bounding box center [1135, 574] width 31 height 20
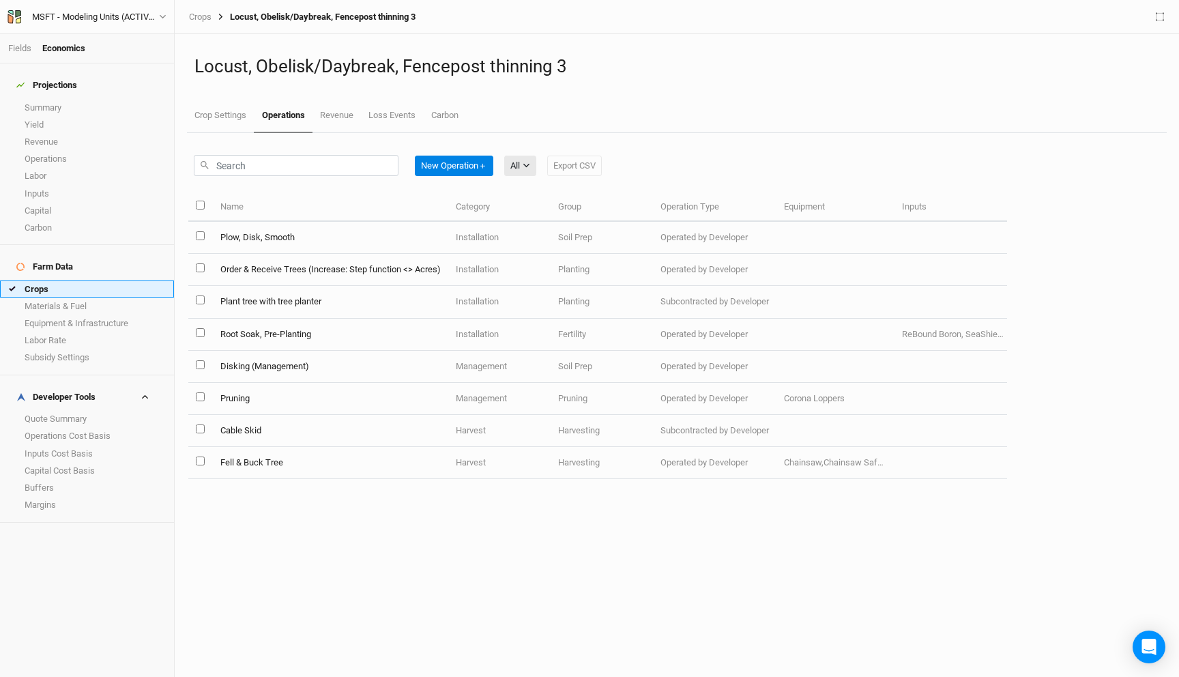
click at [76, 280] on link "Crops" at bounding box center [87, 288] width 174 height 17
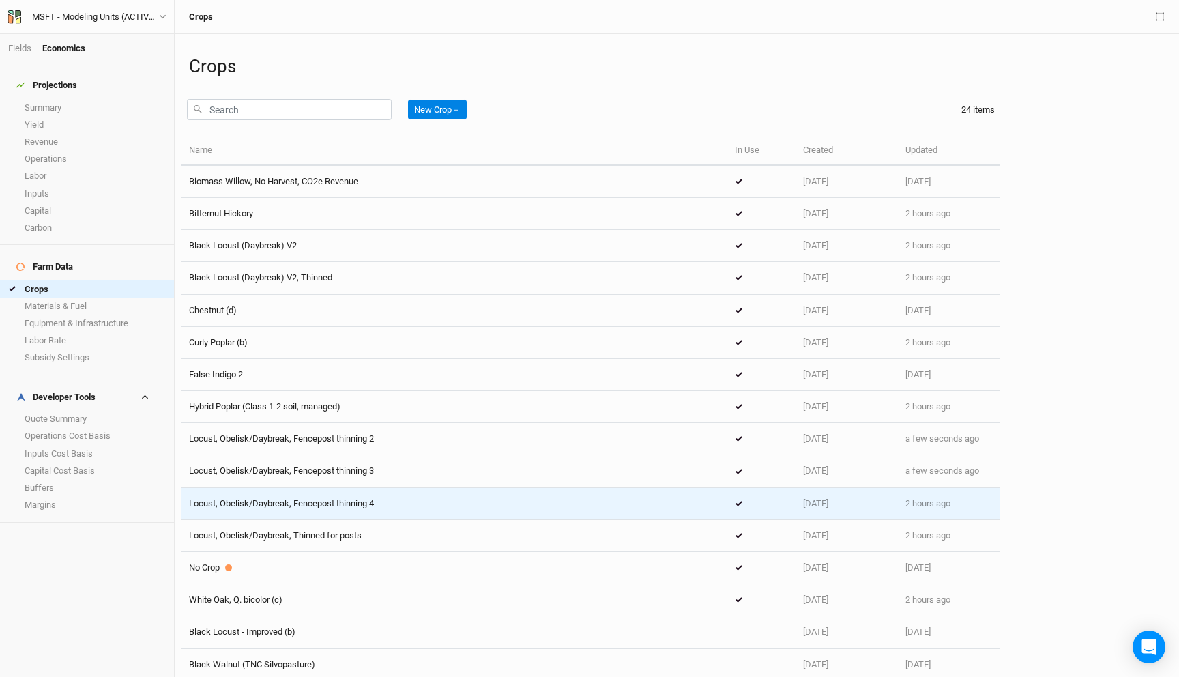
click at [365, 498] on span "Locust, Obelisk/Daybreak, Fencepost thinning 4" at bounding box center [281, 503] width 185 height 10
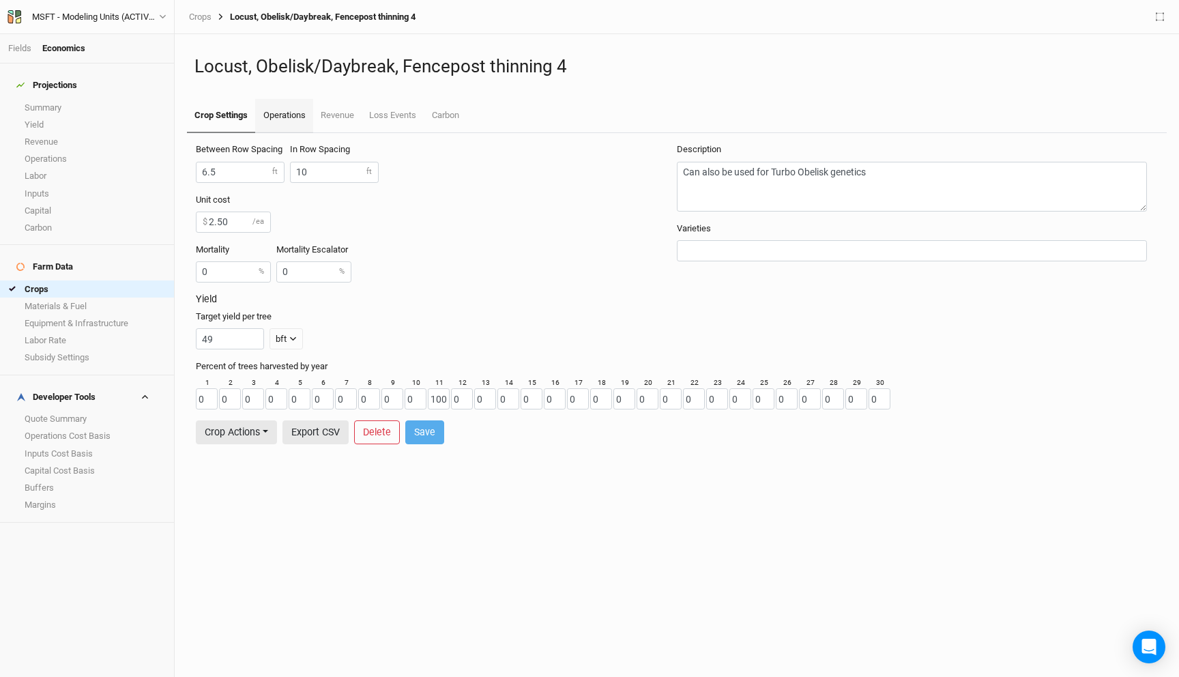
click at [269, 102] on link "Operations" at bounding box center [283, 116] width 57 height 34
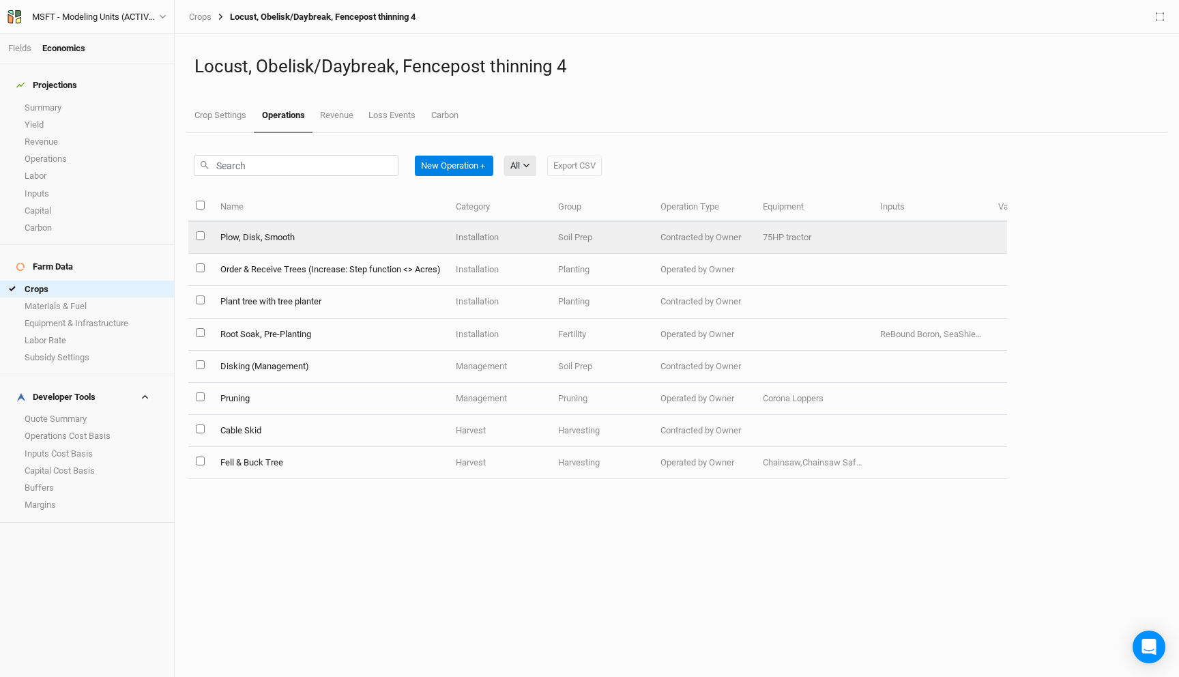
click at [342, 240] on td "Plow, Disk, Smooth" at bounding box center [329, 238] width 235 height 32
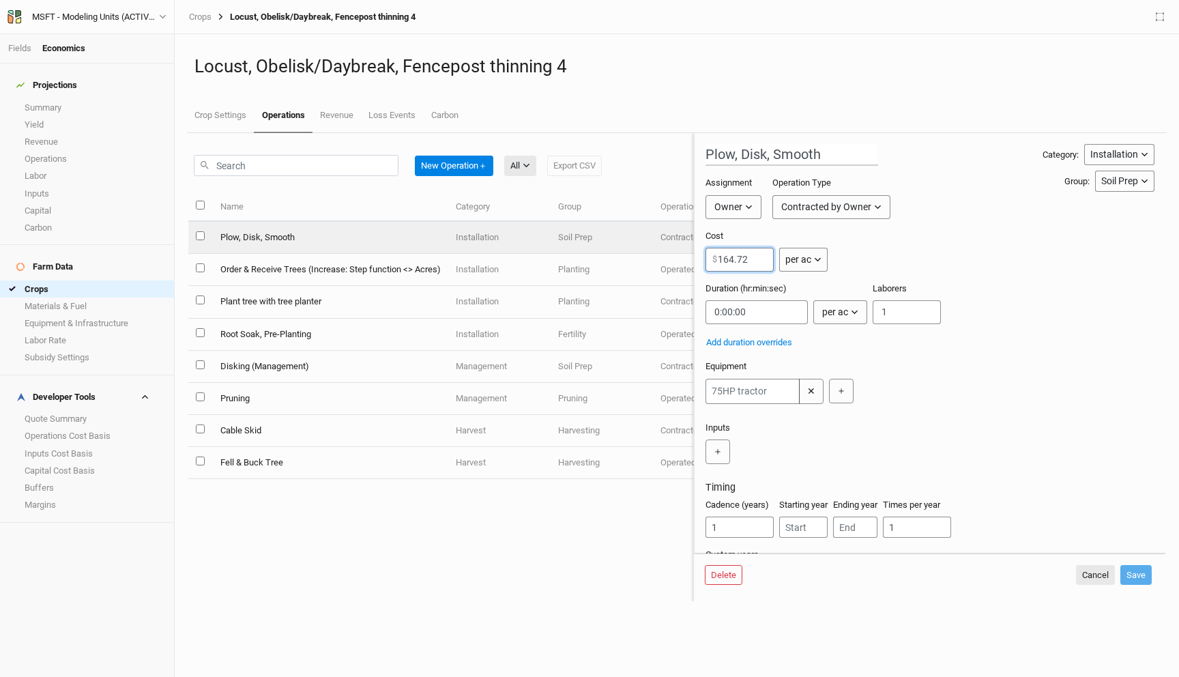
click at [722, 267] on input "164.72" at bounding box center [739, 260] width 68 height 24
click at [804, 205] on div "Contracted by Owner" at bounding box center [826, 207] width 90 height 14
click at [994, 197] on div "Assignment Owner Owner Developer Operation Type Contracted by Owner" at bounding box center [873, 203] width 337 height 53
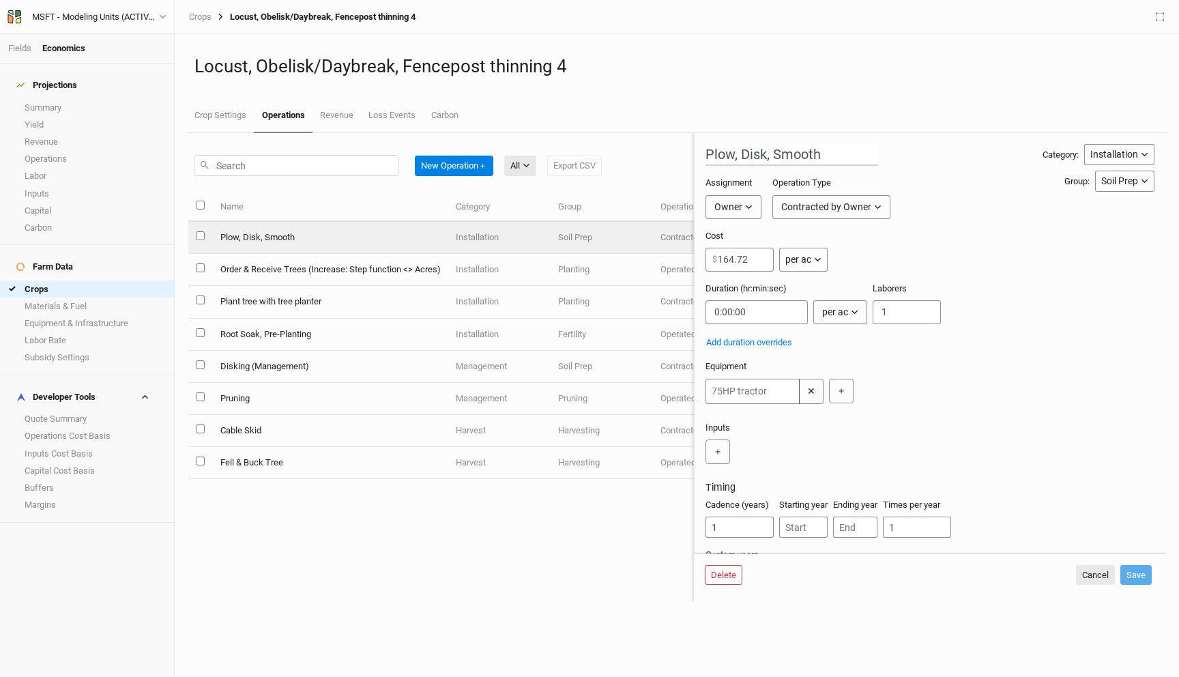
click at [865, 206] on div "Contracted by Owner" at bounding box center [826, 207] width 90 height 14
drag, startPoint x: 851, startPoint y: 236, endPoint x: 945, endPoint y: 222, distance: 95.1
click at [945, 222] on body "Fields Economics Projections Summary Yield Revenue Operations Labor Inputs Capi…" at bounding box center [589, 338] width 1179 height 677
click at [945, 222] on div "Assignment Owner Owner Developer Operation Type Contracted by Owner Operated by…" at bounding box center [873, 203] width 337 height 53
click at [739, 201] on div "Owner" at bounding box center [728, 207] width 28 height 14
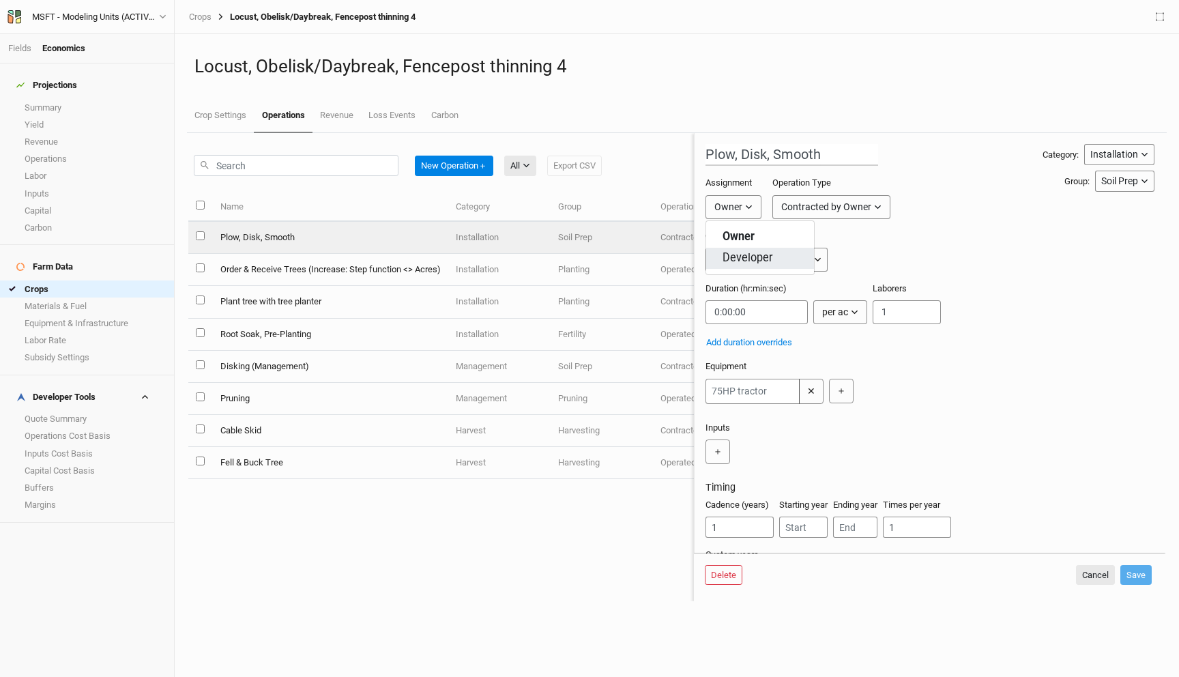
click at [747, 265] on span "Developer" at bounding box center [747, 258] width 50 height 16
click at [838, 209] on div "Subcontracted by Developer" at bounding box center [854, 207] width 119 height 14
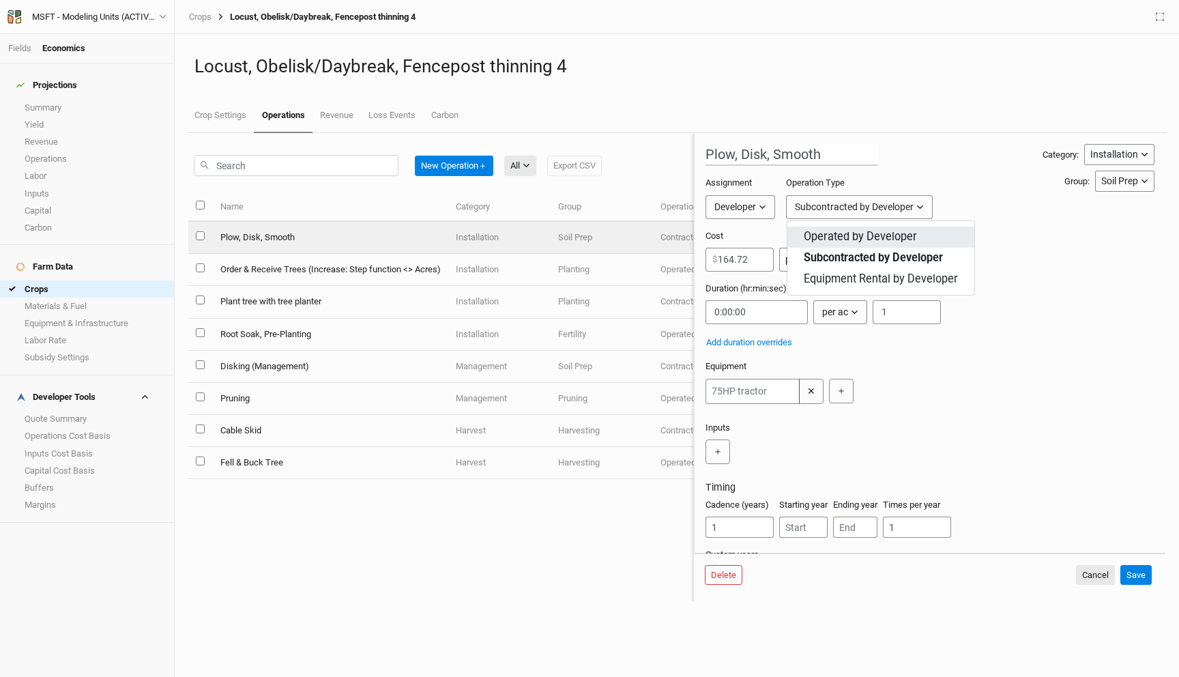
click at [837, 235] on span "Operated by Developer" at bounding box center [859, 237] width 113 height 16
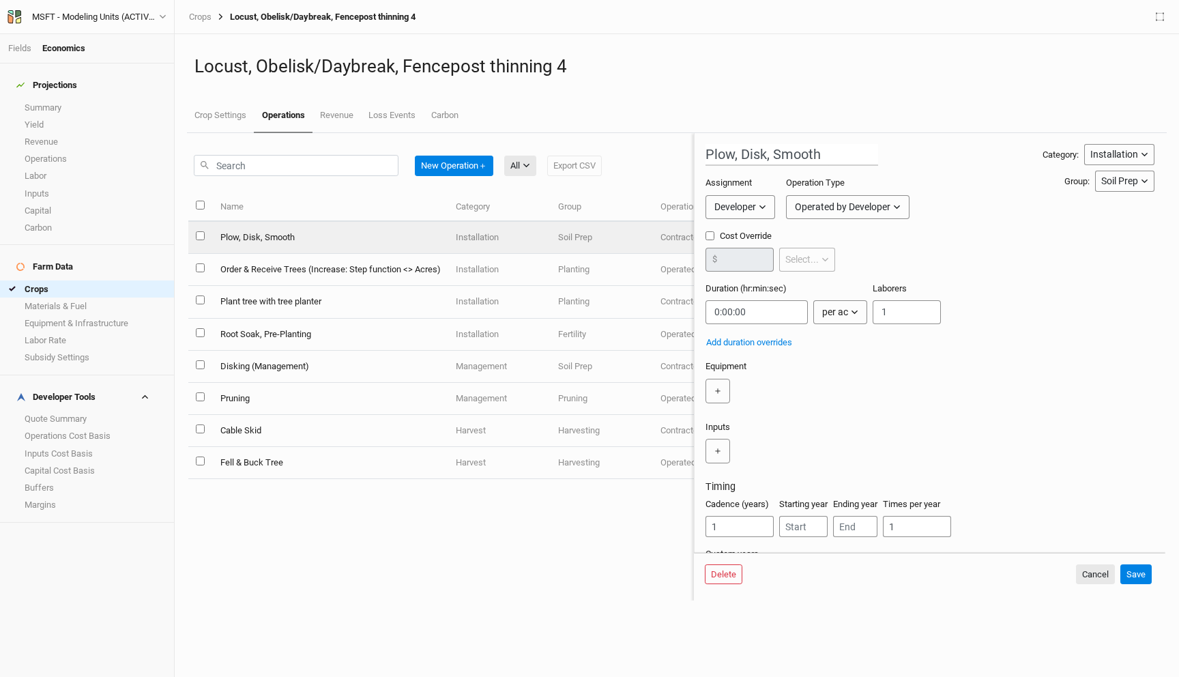
click at [715, 237] on label "Cost Override" at bounding box center [770, 236] width 130 height 12
click at [714, 237] on input "Cost Override" at bounding box center [709, 235] width 9 height 9
checkbox input "true"
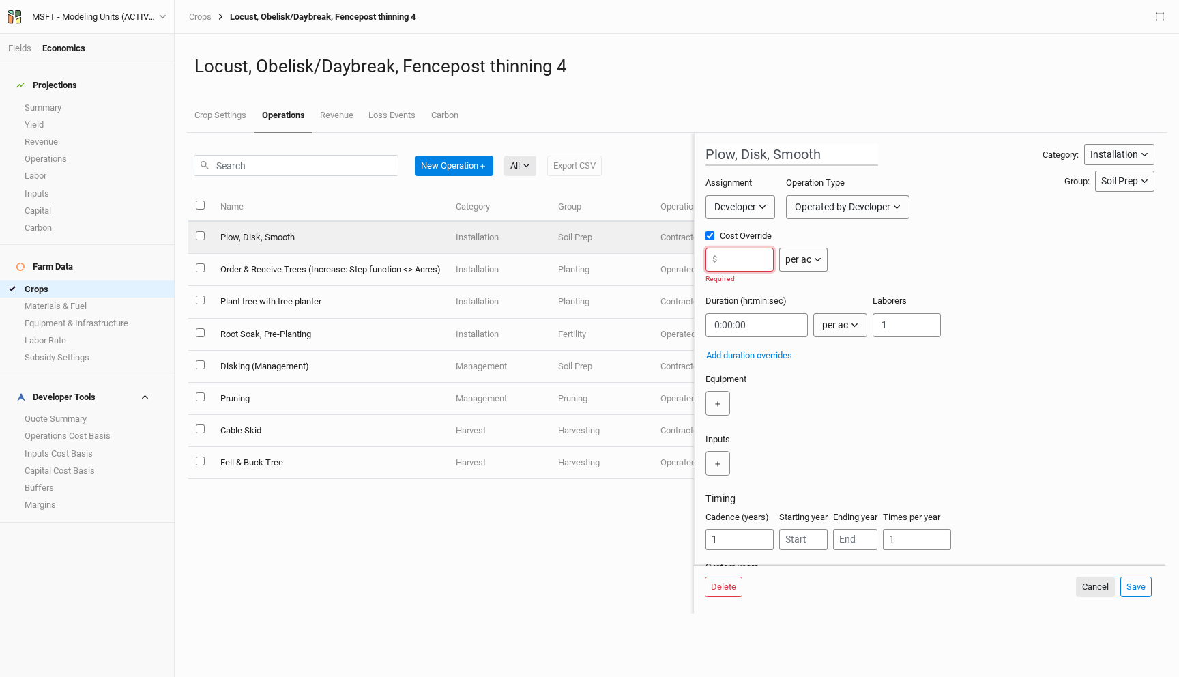
click at [745, 262] on input "number" at bounding box center [739, 260] width 68 height 24
paste input "164.72"
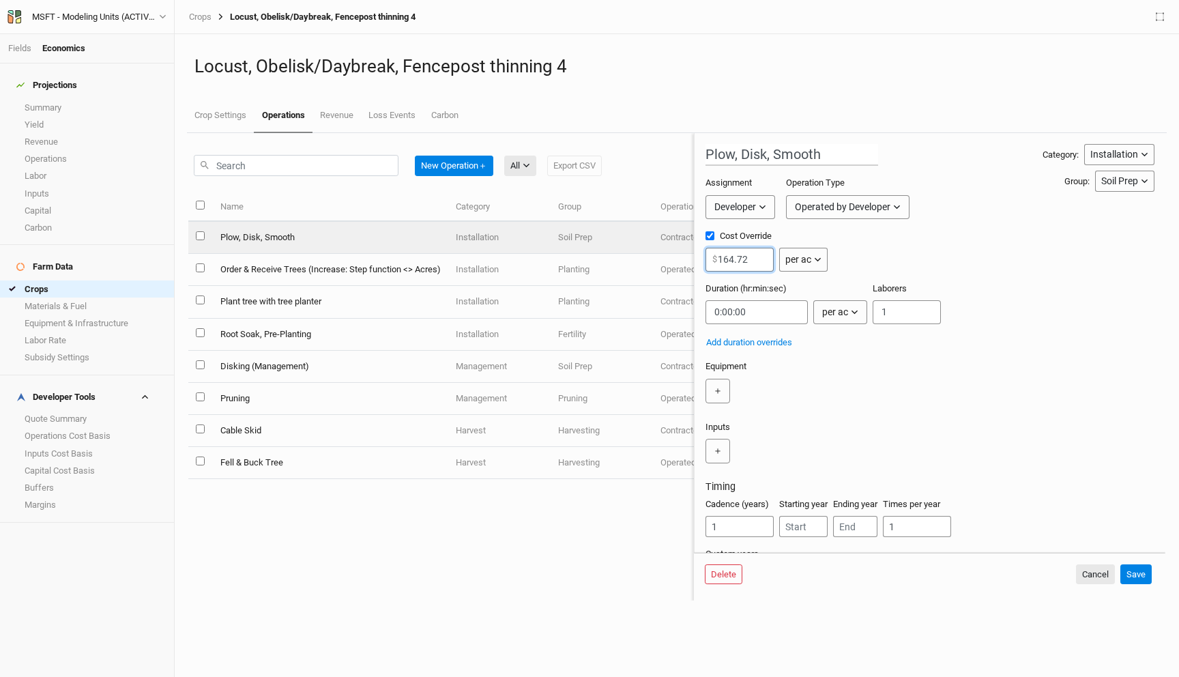
type input "164.72"
click at [986, 299] on div "Duration (hr:min:sec) per ac per ac per tree per row ft per bft per event Labor…" at bounding box center [929, 308] width 449 height 53
click at [727, 313] on input "string" at bounding box center [756, 312] width 102 height 24
type input "0:30:00"
click at [1138, 577] on button "Save" at bounding box center [1135, 574] width 31 height 20
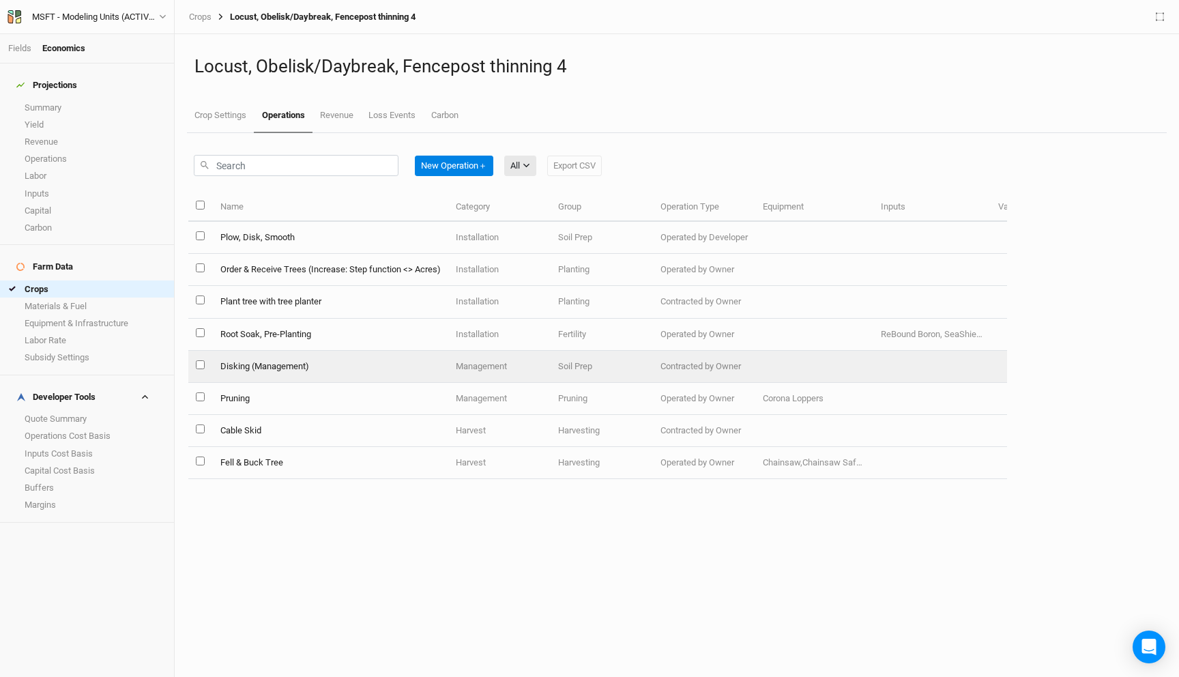
click at [353, 357] on td "Disking (Management)" at bounding box center [329, 367] width 235 height 32
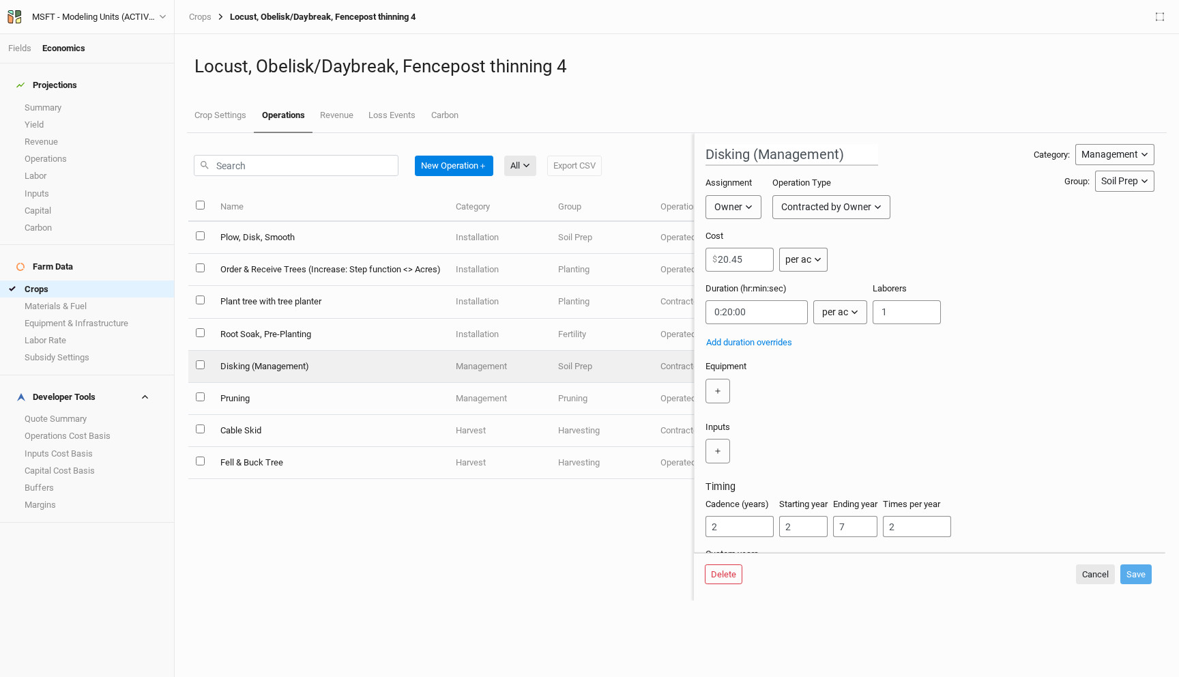
click at [737, 202] on div "Owner" at bounding box center [728, 207] width 28 height 14
click at [745, 255] on span "Developer" at bounding box center [747, 258] width 50 height 16
click at [835, 214] on button "Subcontracted by Developer" at bounding box center [859, 207] width 147 height 24
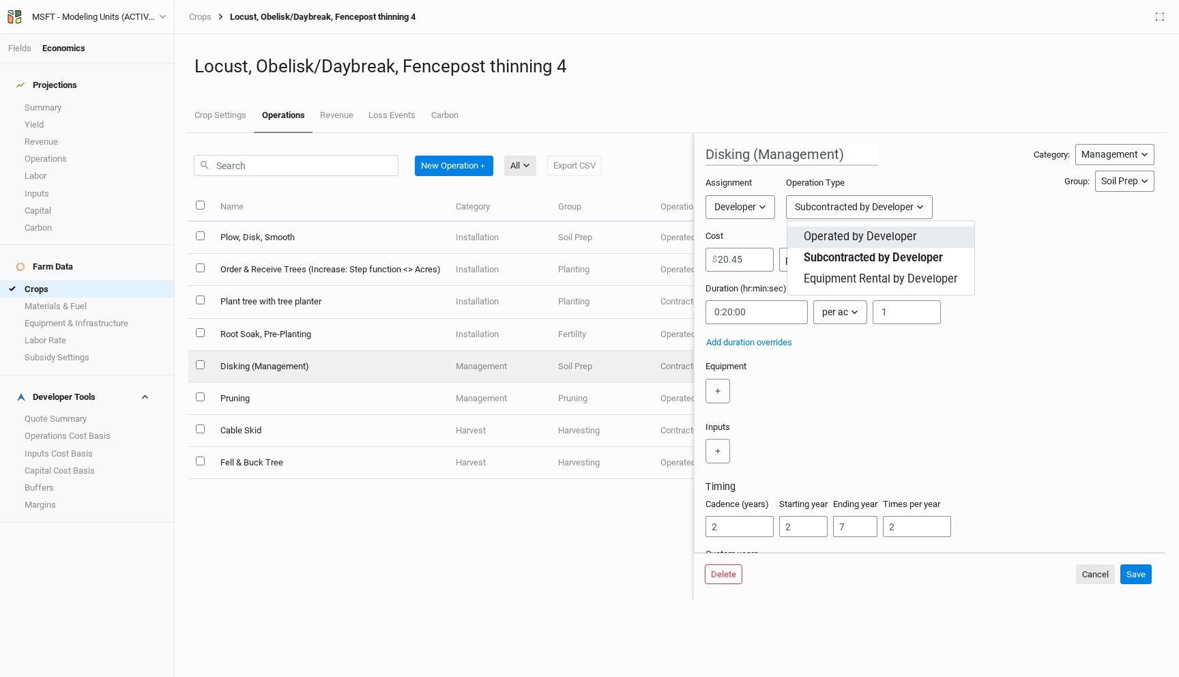
click at [839, 241] on span "Operated by Developer" at bounding box center [859, 237] width 113 height 16
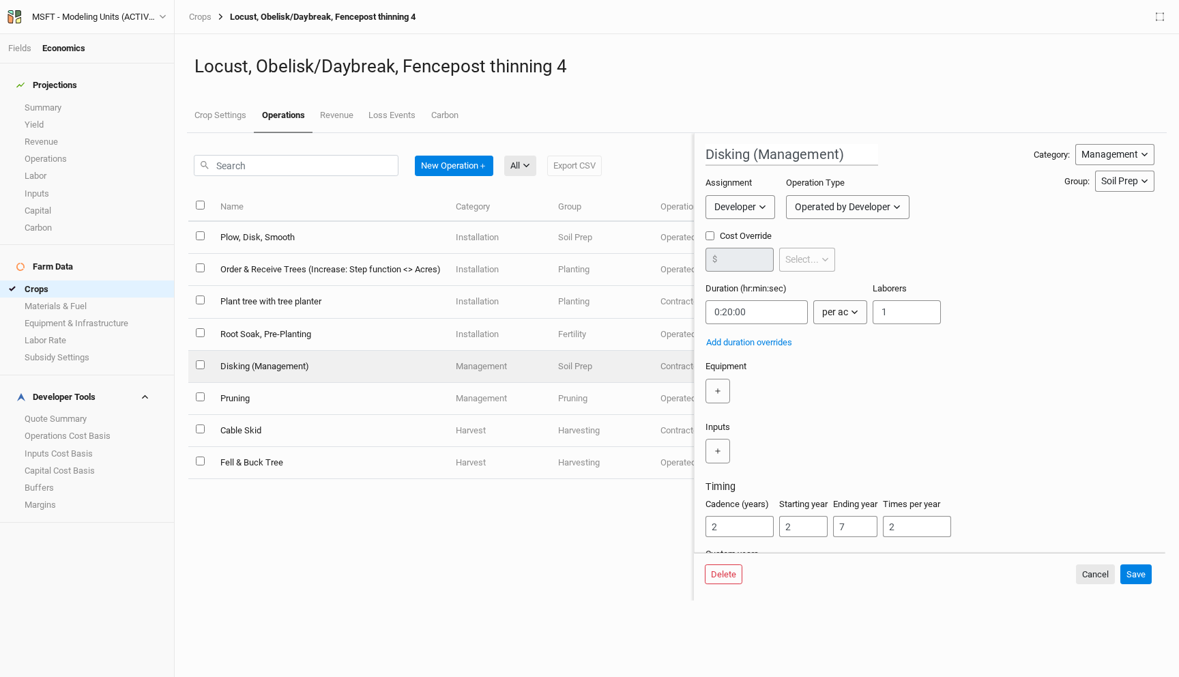
click at [713, 237] on input "Cost Override" at bounding box center [709, 235] width 9 height 9
checkbox input "true"
click at [735, 256] on input "number" at bounding box center [739, 260] width 68 height 24
type input "20.45"
click at [1138, 577] on button "Save" at bounding box center [1135, 574] width 31 height 20
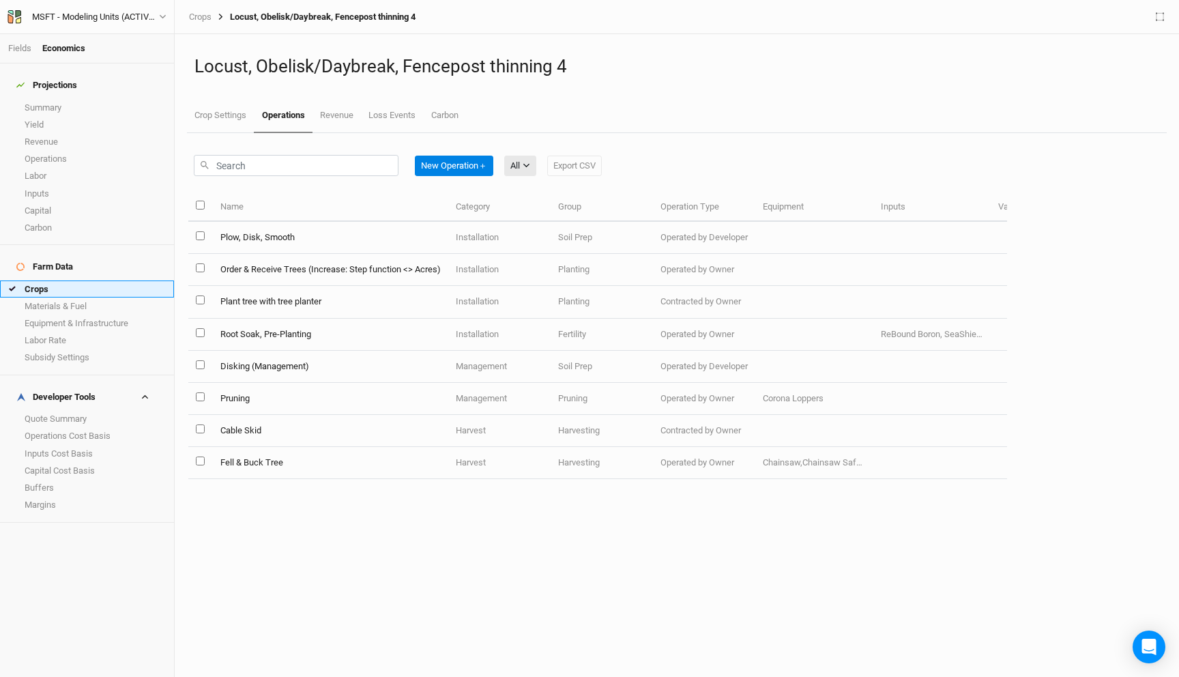
click at [55, 280] on link "Crops" at bounding box center [87, 288] width 174 height 17
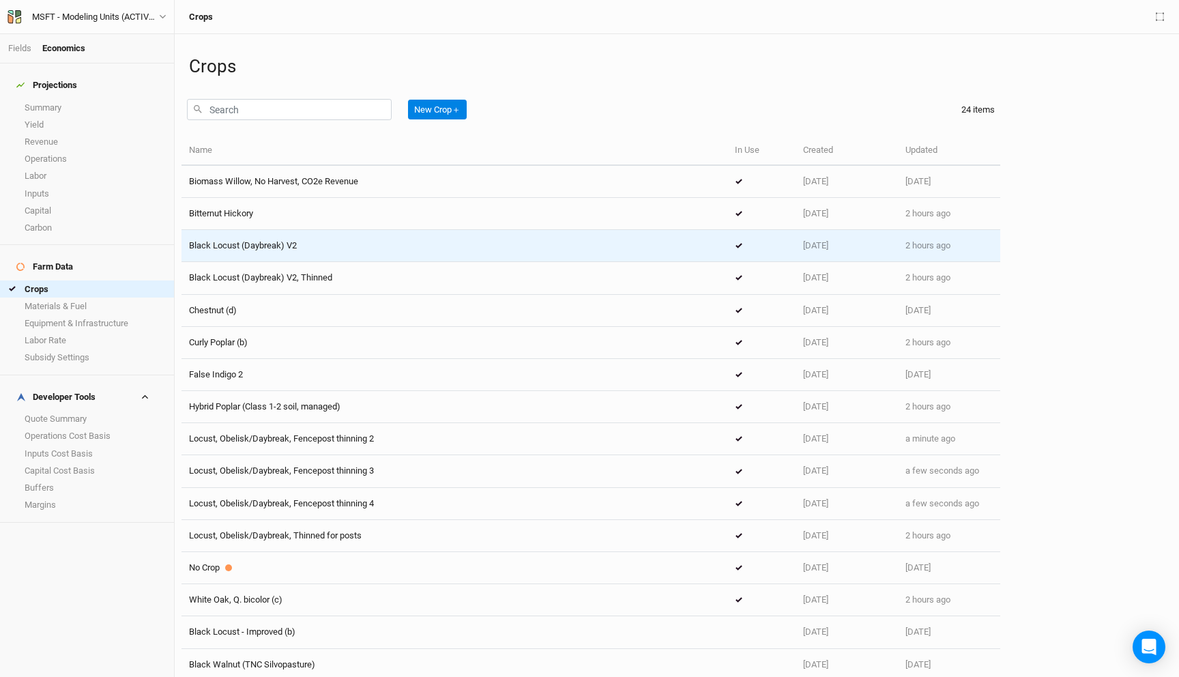
click at [310, 242] on div "Black Locust (Daybreak) V2" at bounding box center [454, 245] width 531 height 12
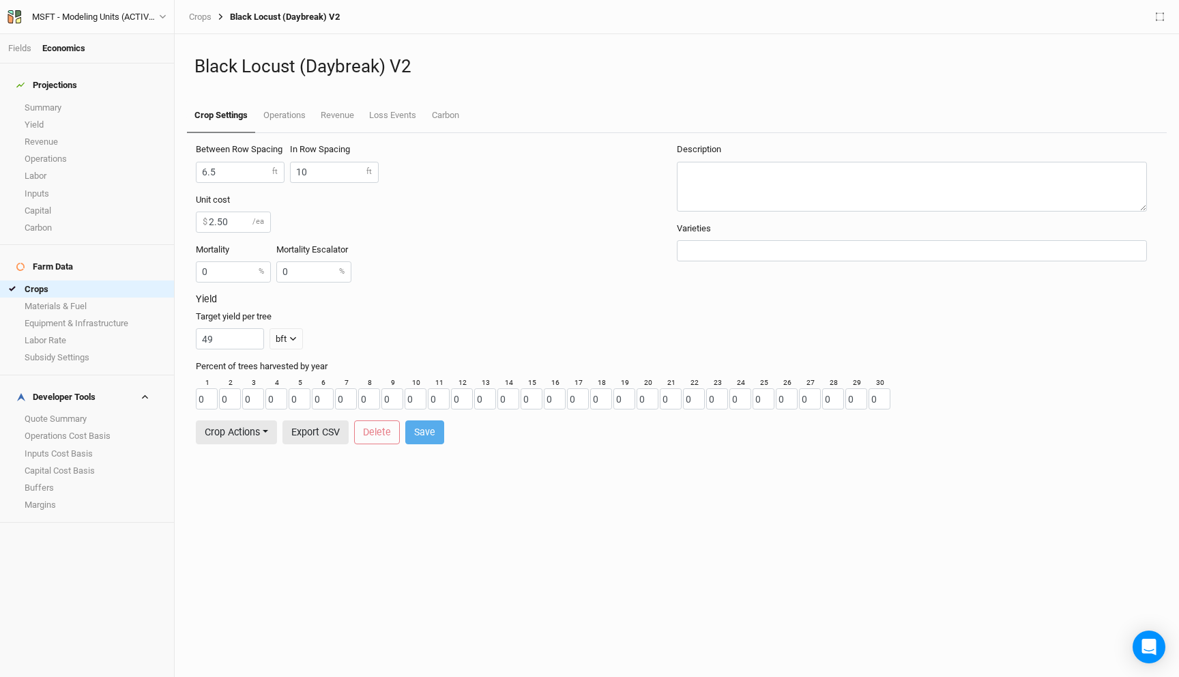
click at [252, 119] on link "Crop Settings" at bounding box center [221, 116] width 68 height 34
click at [286, 111] on link "Operations" at bounding box center [283, 116] width 57 height 34
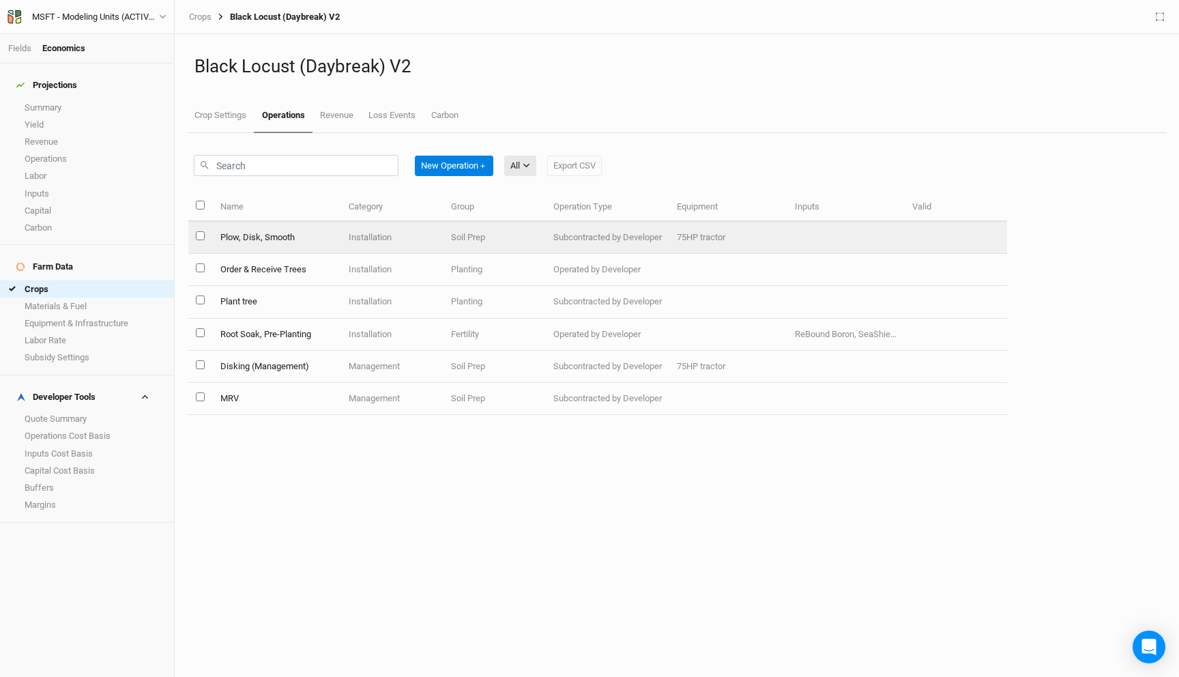
click at [291, 233] on td "Plow, Disk, Smooth" at bounding box center [276, 238] width 129 height 32
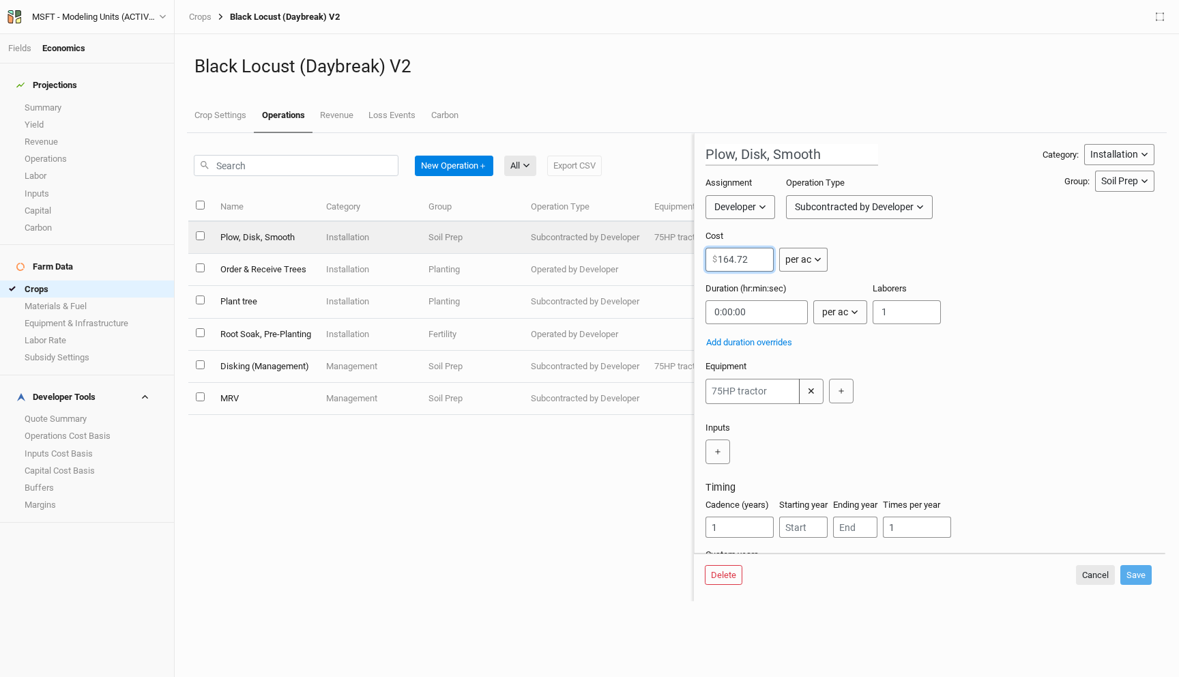
click at [742, 260] on input "164.72" at bounding box center [739, 260] width 68 height 24
click at [834, 213] on div "Subcontracted by Developer" at bounding box center [854, 207] width 119 height 14
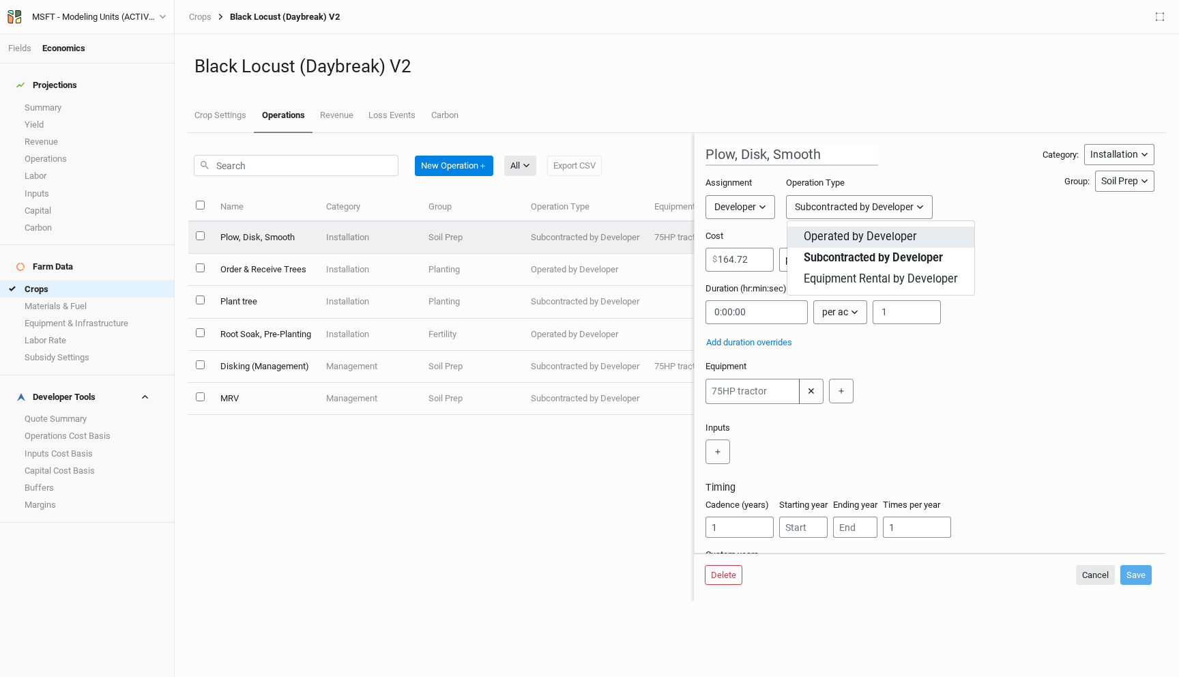
click at [828, 233] on span "Operated by Developer" at bounding box center [859, 237] width 113 height 16
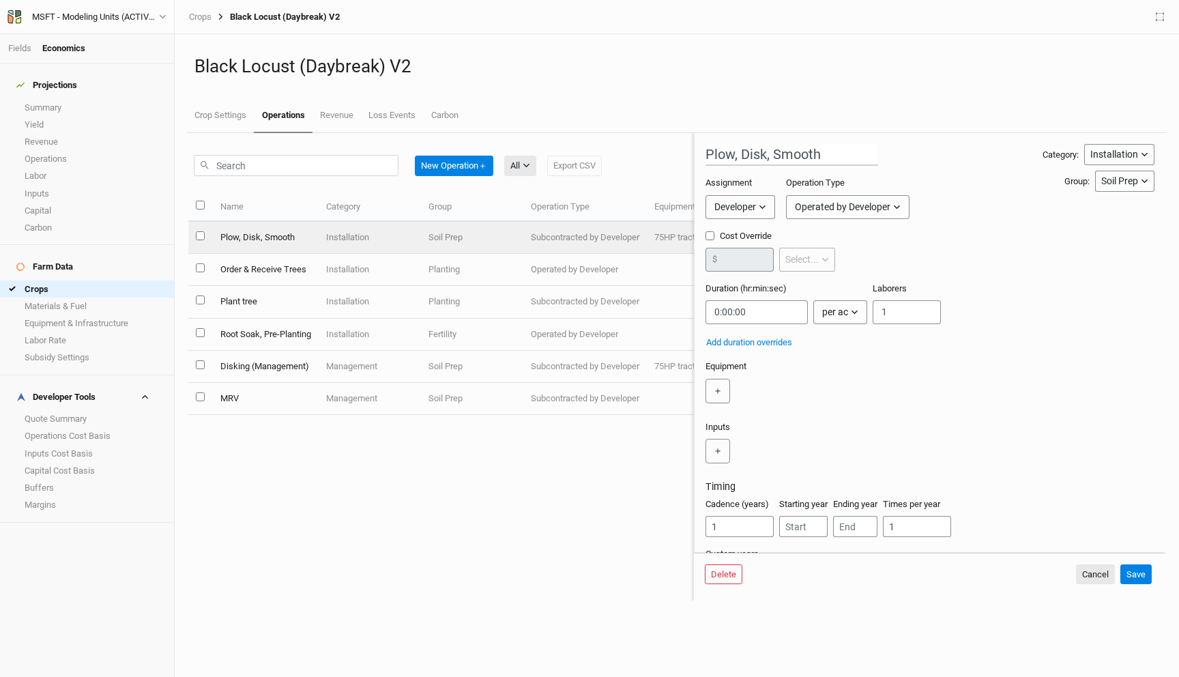
click at [717, 233] on label "Cost Override" at bounding box center [770, 236] width 130 height 12
click at [714, 233] on input "Cost Override" at bounding box center [709, 235] width 9 height 9
checkbox input "true"
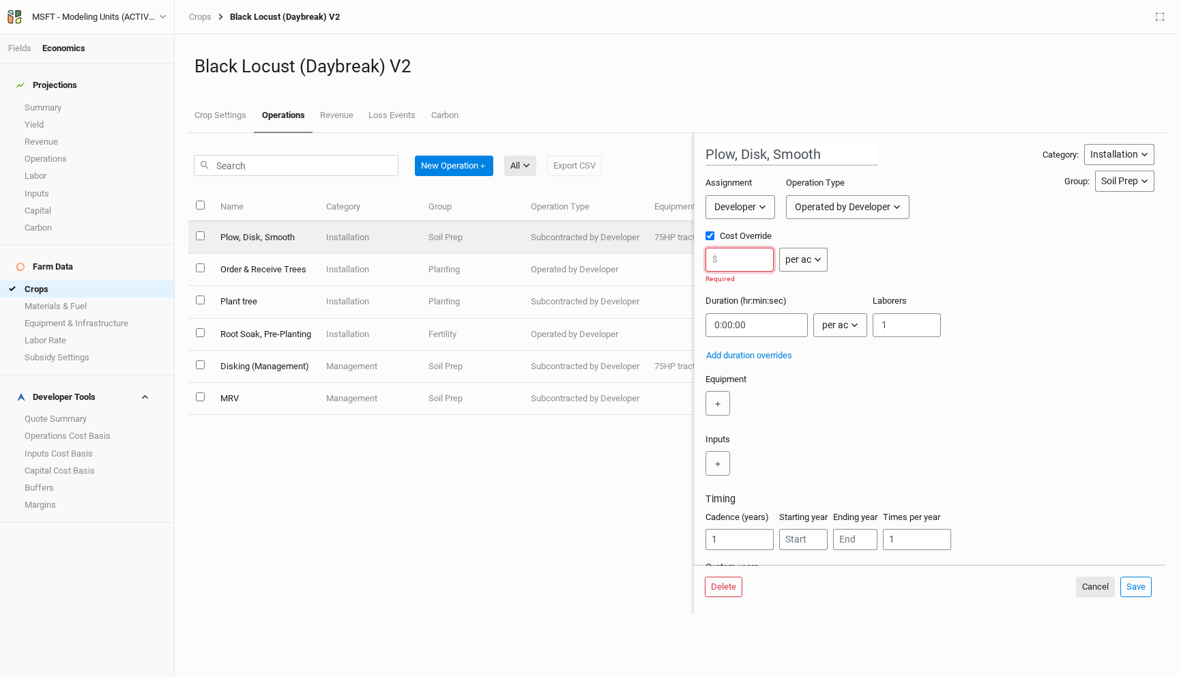
click at [732, 264] on input "number" at bounding box center [739, 260] width 68 height 24
paste input "164.72"
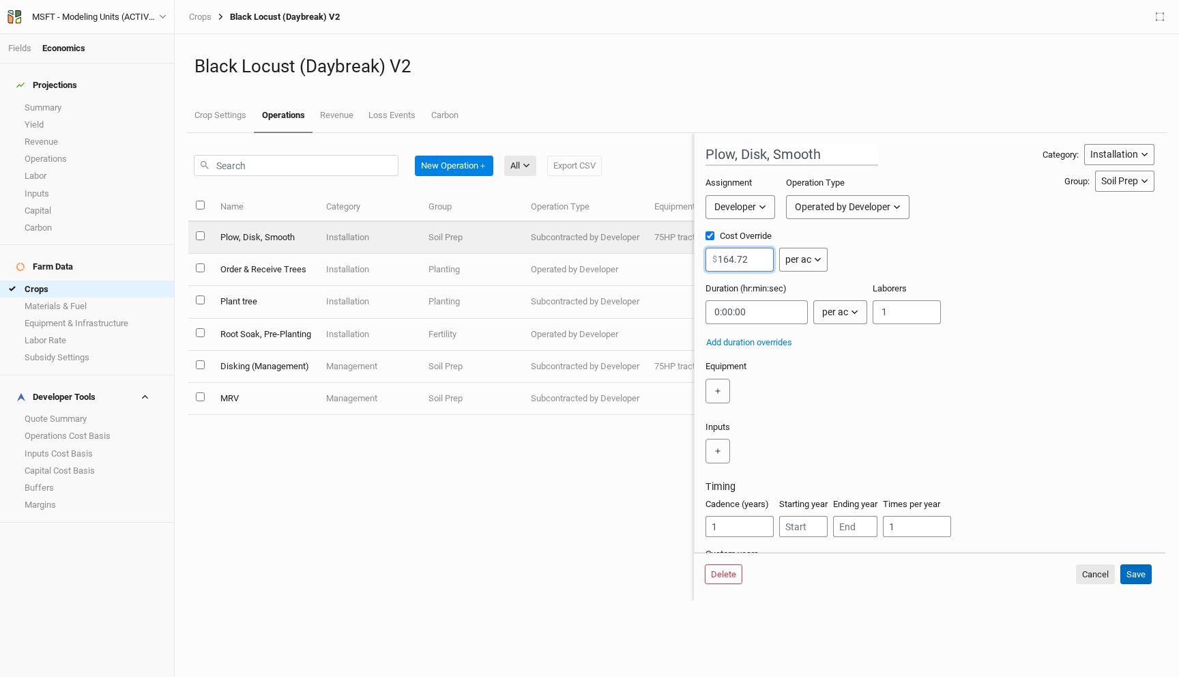
type input "164.72"
click at [1134, 571] on button "Save" at bounding box center [1135, 574] width 31 height 20
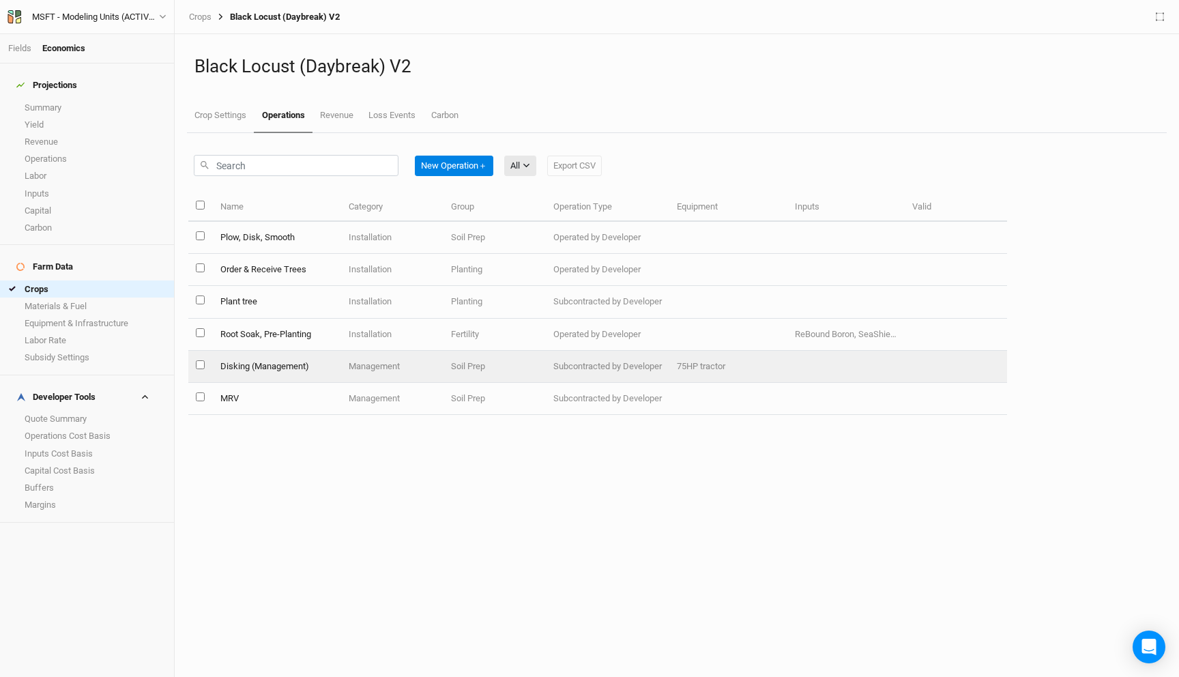
click at [327, 360] on td "Disking (Management)" at bounding box center [276, 367] width 129 height 32
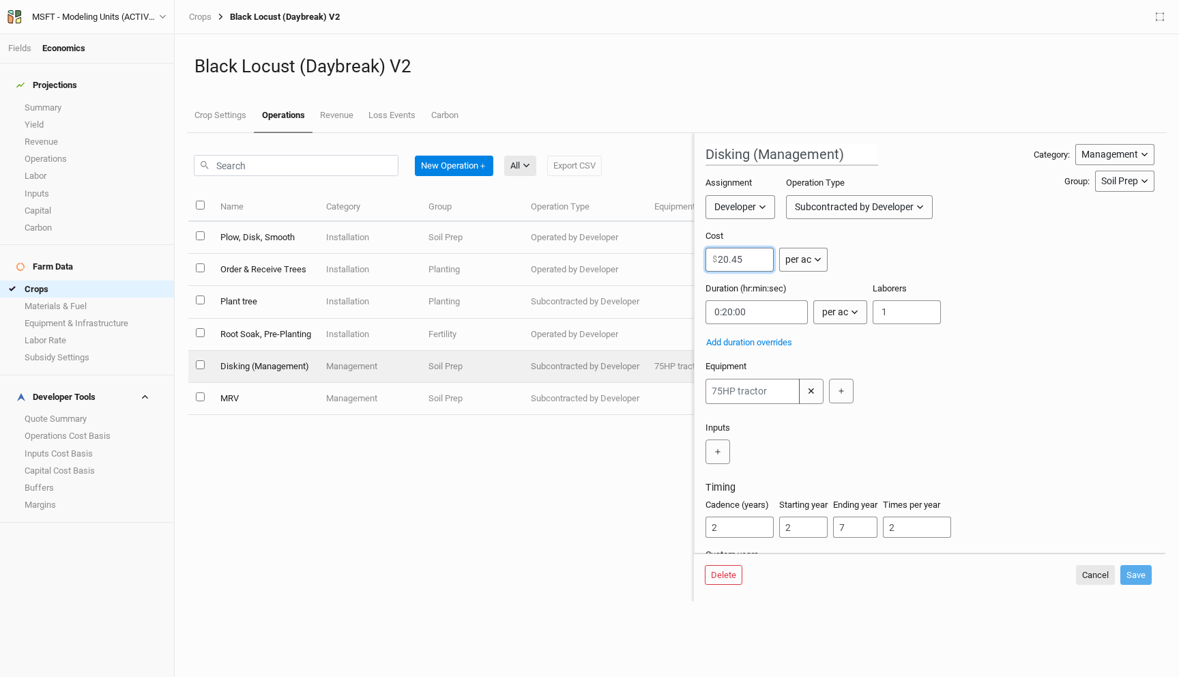
click at [744, 254] on input "20.45" at bounding box center [739, 260] width 68 height 24
click at [883, 198] on button "Subcontracted by Developer" at bounding box center [859, 207] width 147 height 24
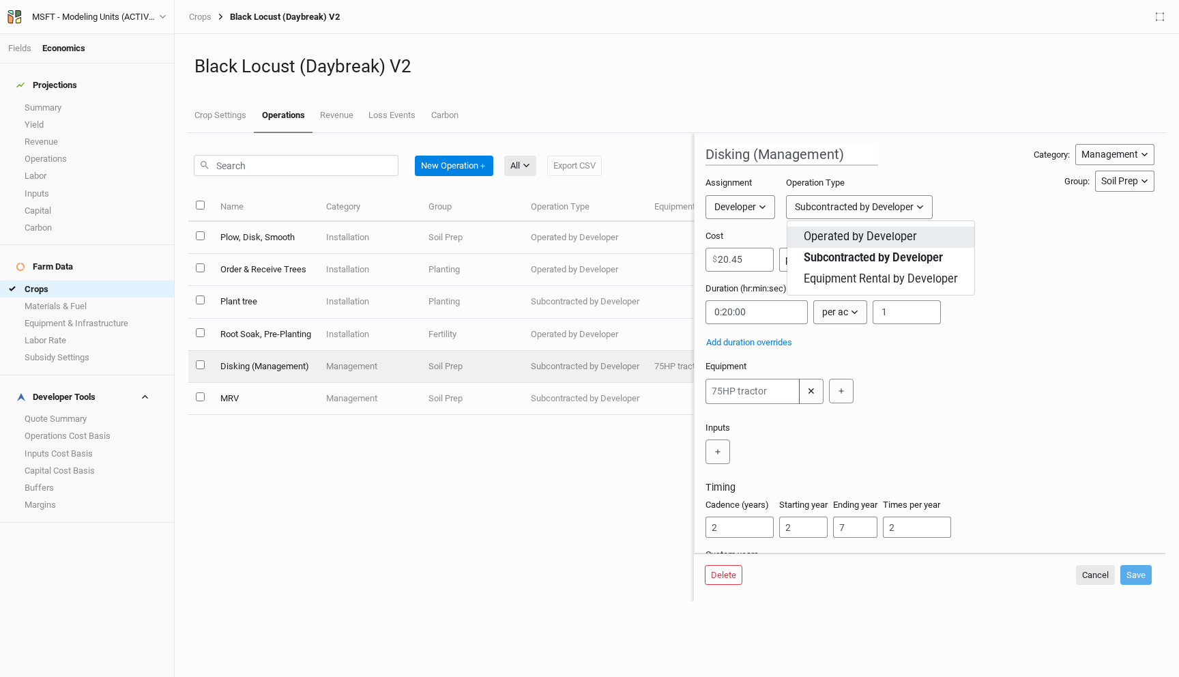
click at [850, 239] on span "Operated by Developer" at bounding box center [859, 237] width 113 height 16
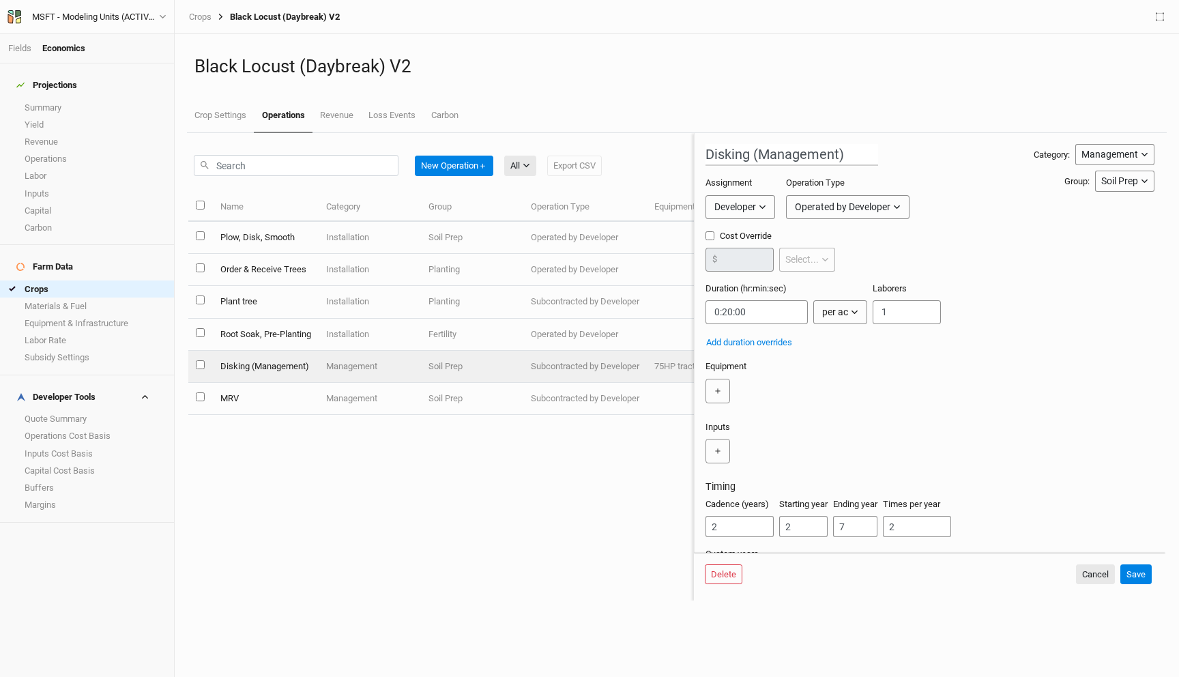
click at [720, 236] on label "Cost Override" at bounding box center [770, 236] width 130 height 12
click at [714, 236] on input "Cost Override" at bounding box center [709, 235] width 9 height 9
checkbox input "true"
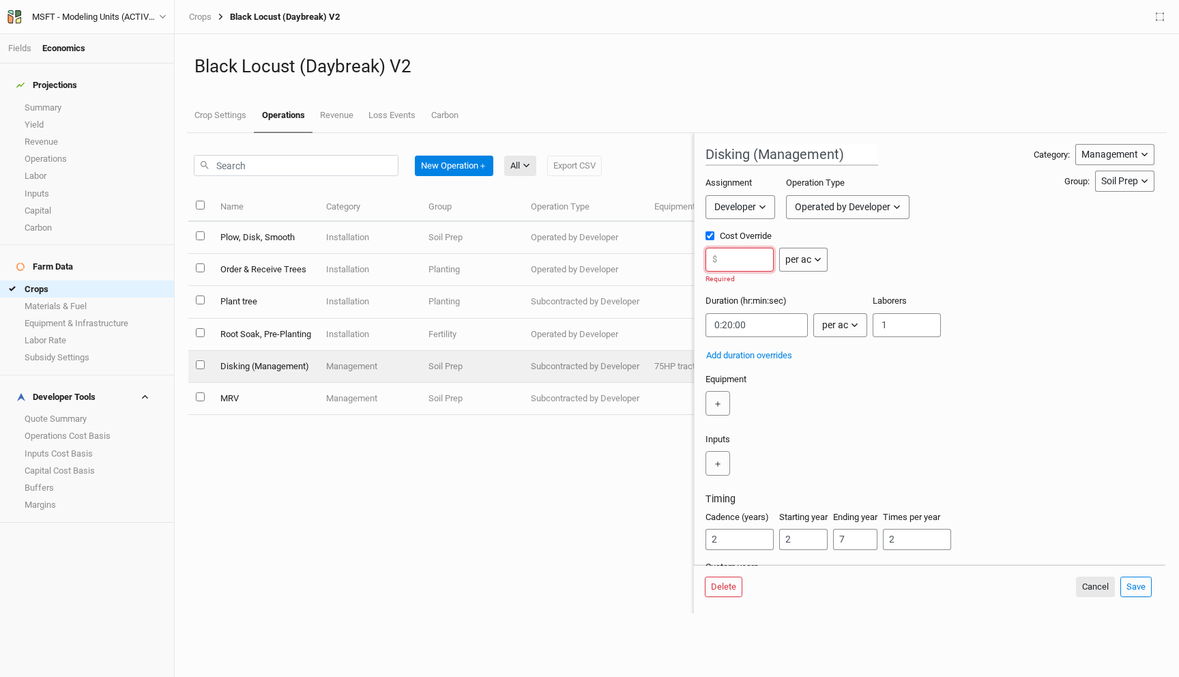
click at [739, 265] on input "number" at bounding box center [739, 260] width 68 height 24
paste input "20.45"
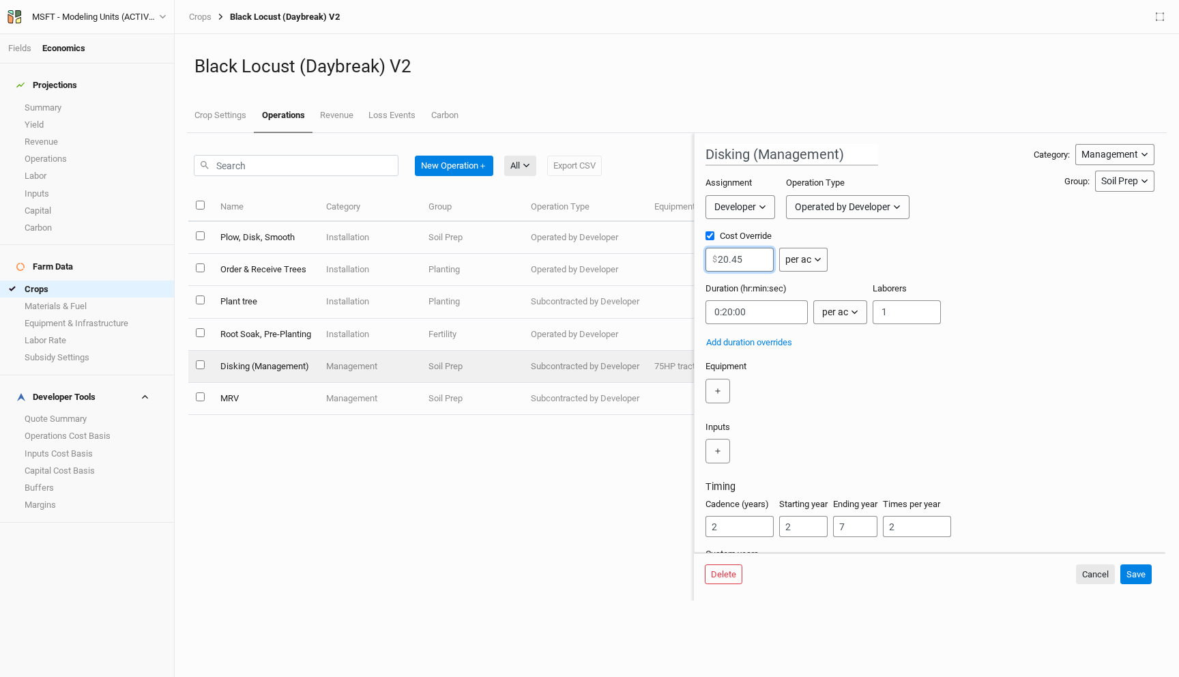
type input "20.45"
click at [1139, 587] on div "Delete Cancel Save" at bounding box center [929, 577] width 471 height 48
click at [1139, 574] on button "Save" at bounding box center [1135, 574] width 31 height 20
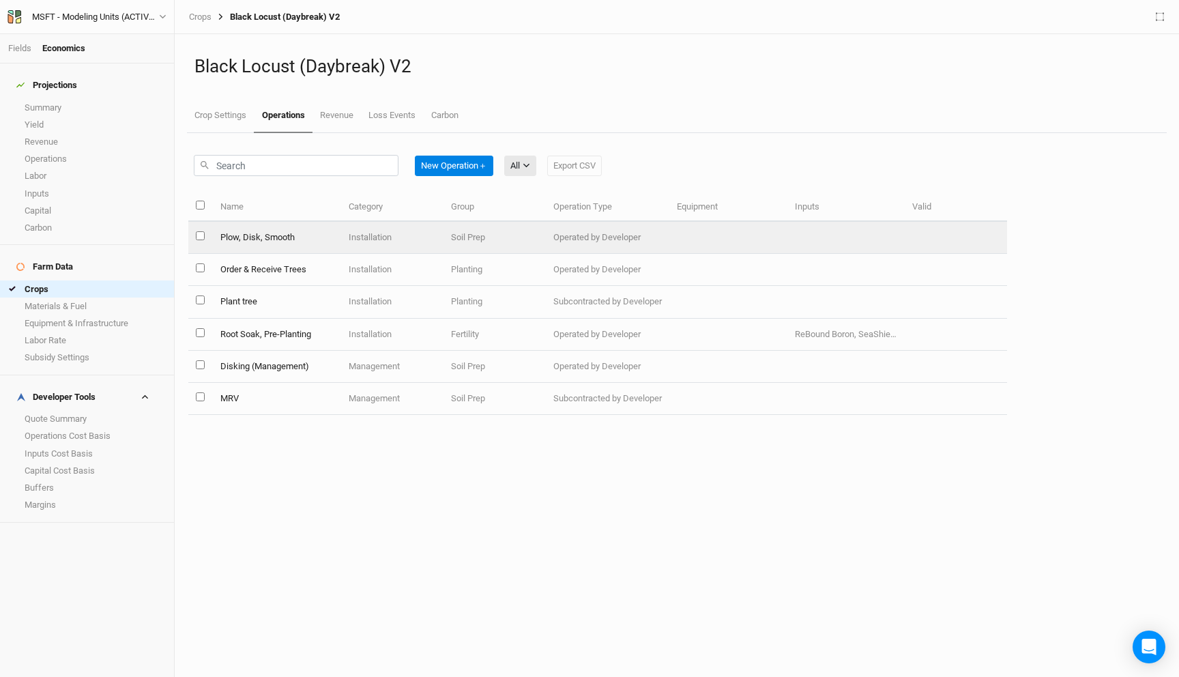
click at [383, 230] on td "Installation" at bounding box center [392, 238] width 102 height 32
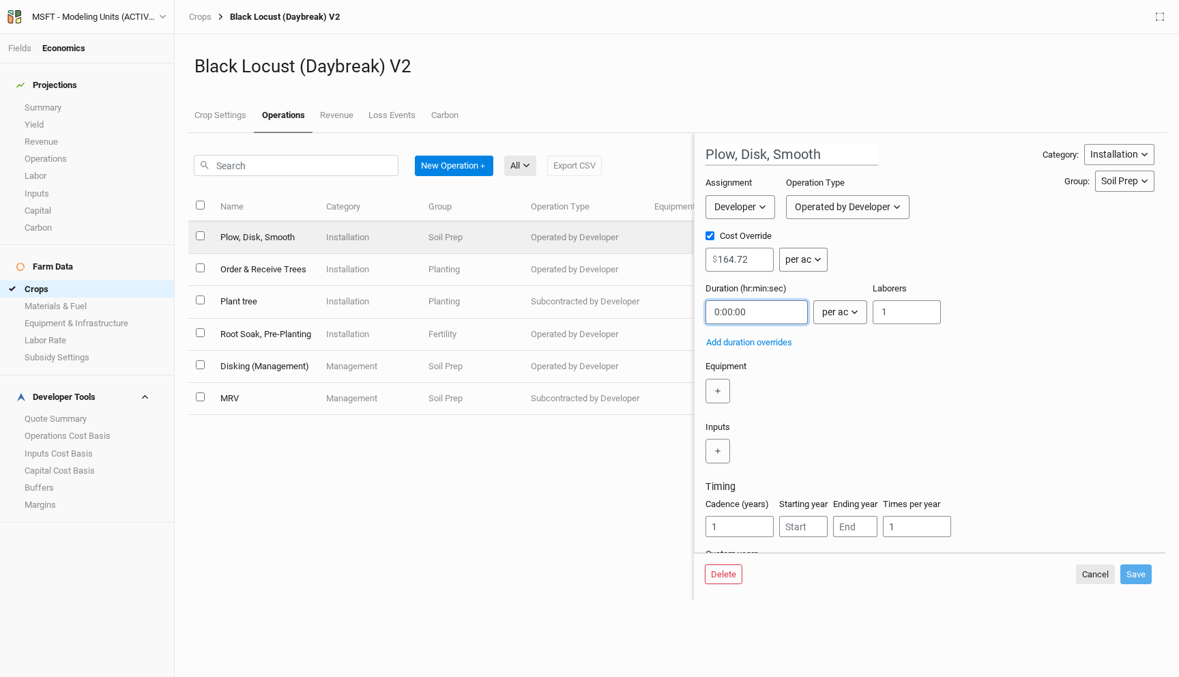
click at [726, 312] on input "string" at bounding box center [756, 312] width 102 height 24
type input "0:30:00"
click at [1136, 574] on button "Save" at bounding box center [1135, 574] width 31 height 20
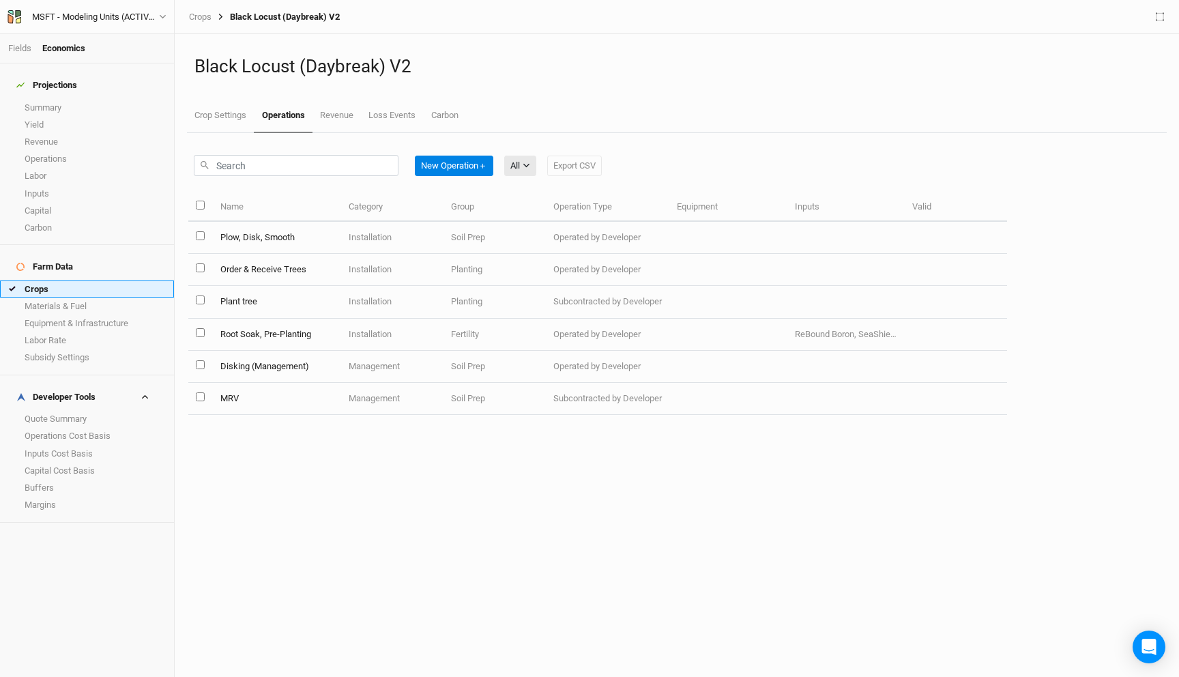
click at [59, 280] on link "Crops" at bounding box center [87, 288] width 174 height 17
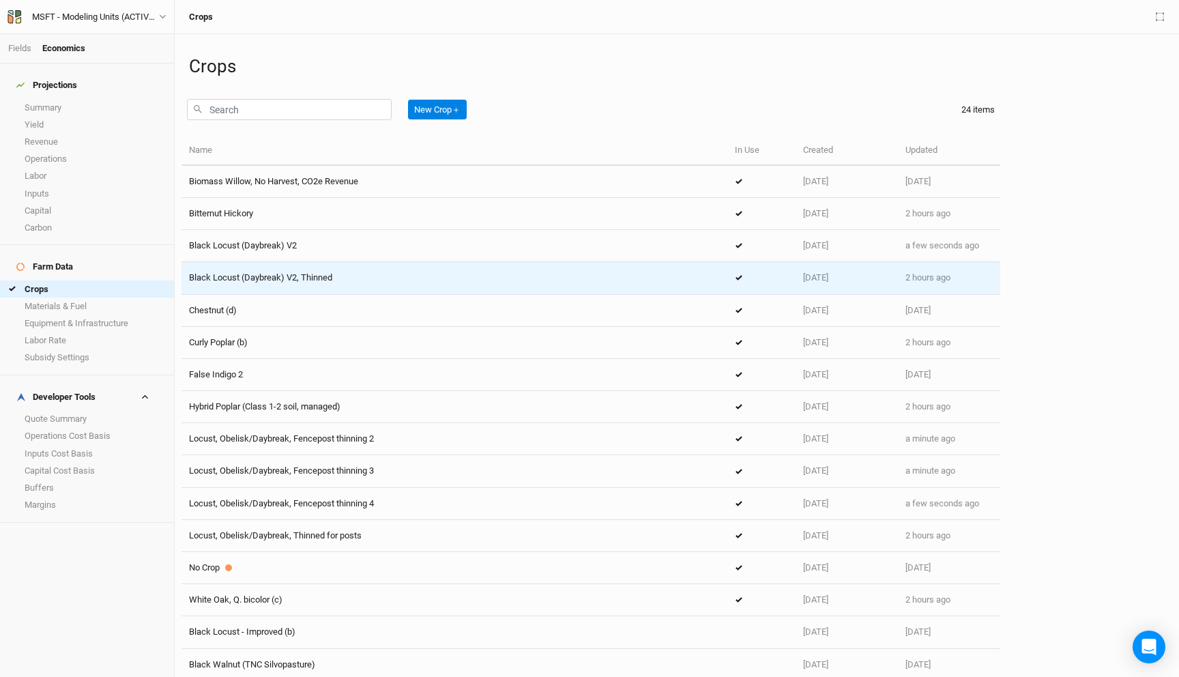
click at [308, 276] on span "Black Locust (Daybreak) V2, Thinned" at bounding box center [260, 277] width 143 height 10
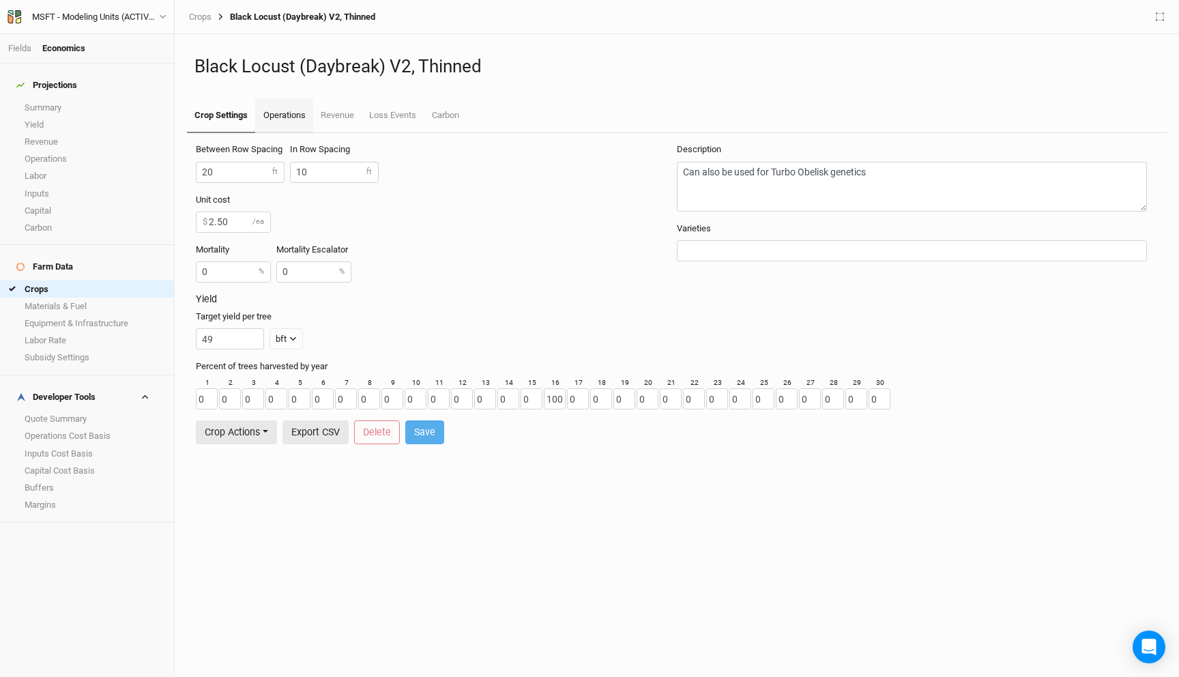
click at [295, 106] on link "Operations" at bounding box center [283, 116] width 57 height 34
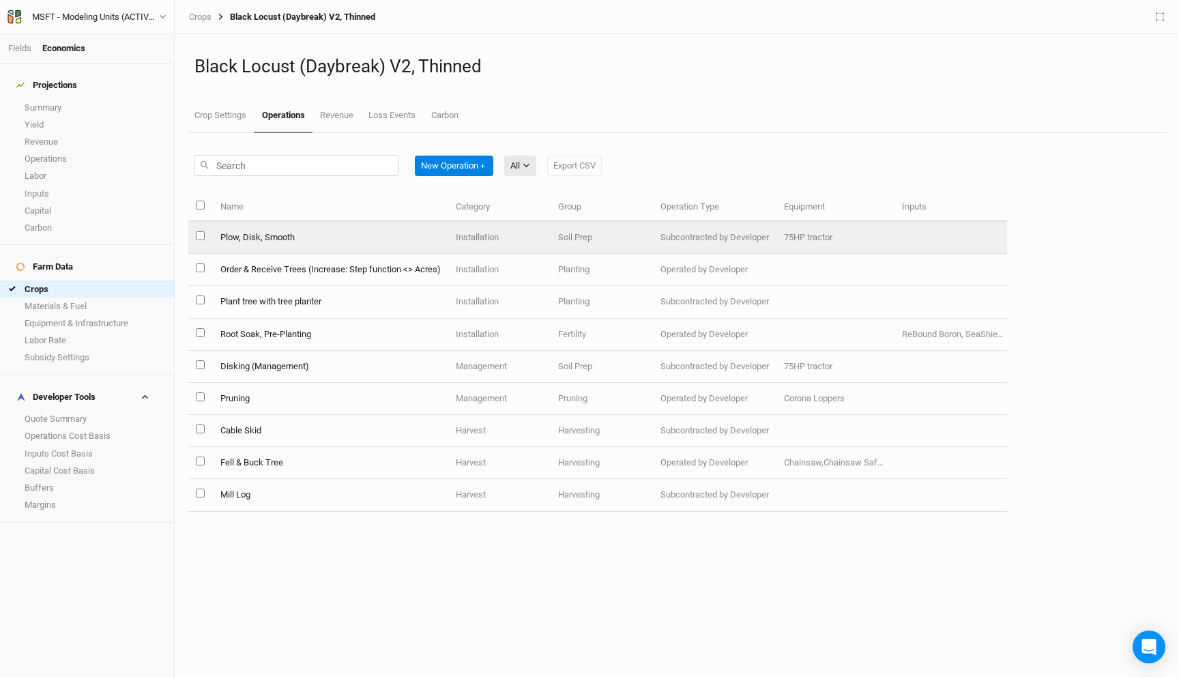
click at [277, 226] on td "Plow, Disk, Smooth" at bounding box center [329, 238] width 235 height 32
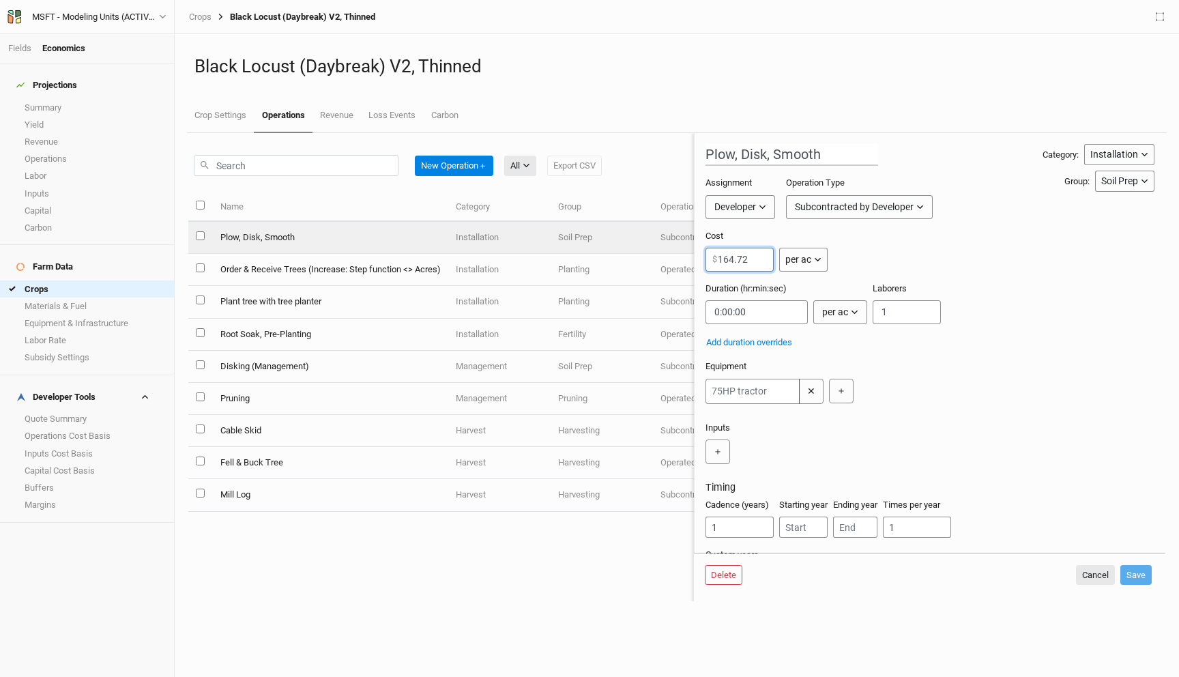
click at [731, 258] on input "164.72" at bounding box center [739, 260] width 68 height 24
click at [824, 216] on button "Subcontracted by Developer" at bounding box center [859, 207] width 147 height 24
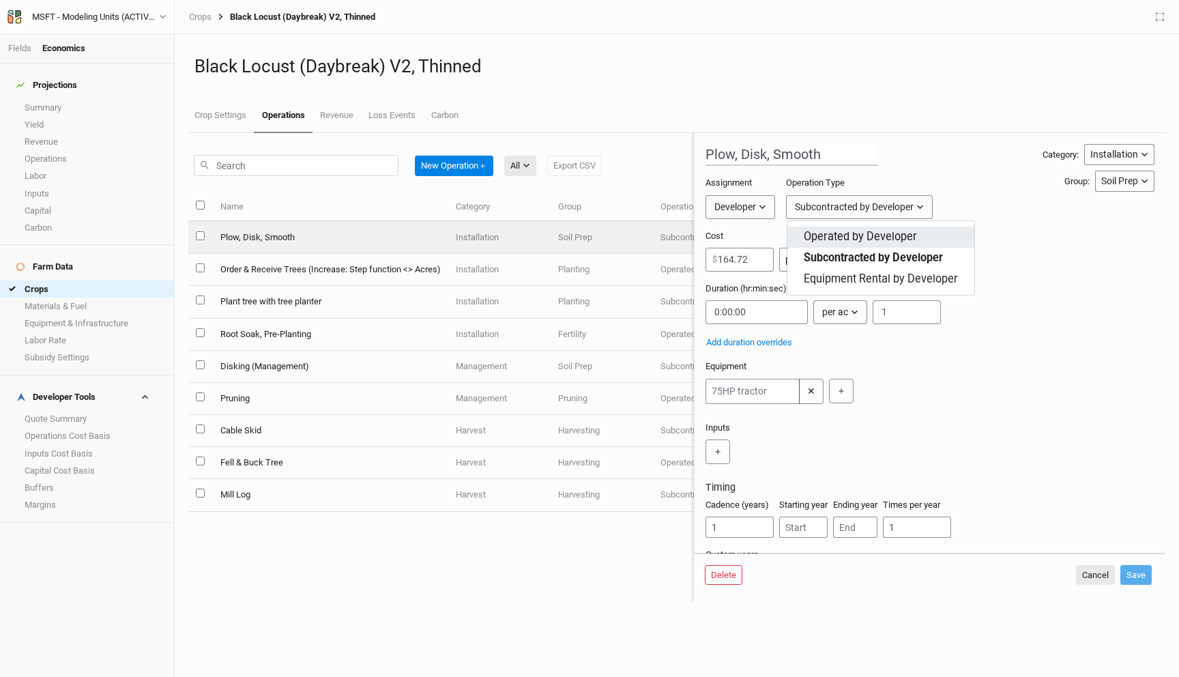
click at [819, 232] on span "Operated by Developer" at bounding box center [859, 237] width 113 height 16
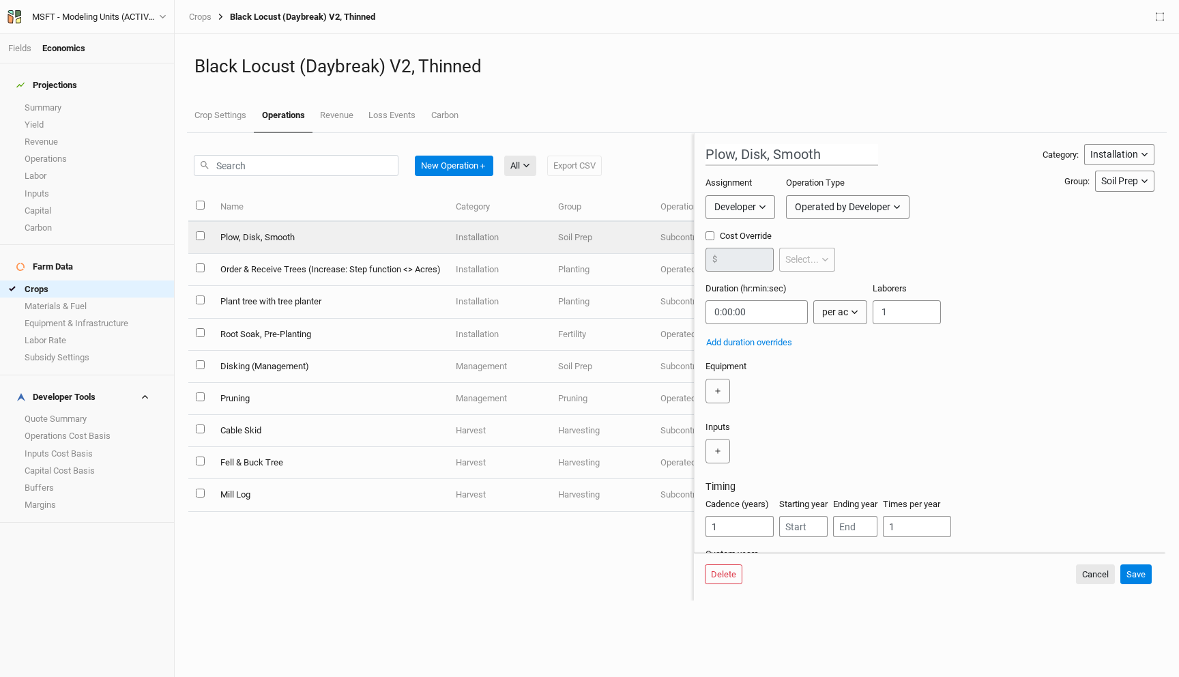
click at [722, 238] on label "Cost Override" at bounding box center [770, 236] width 130 height 12
click at [714, 238] on input "Cost Override" at bounding box center [709, 235] width 9 height 9
checkbox input "true"
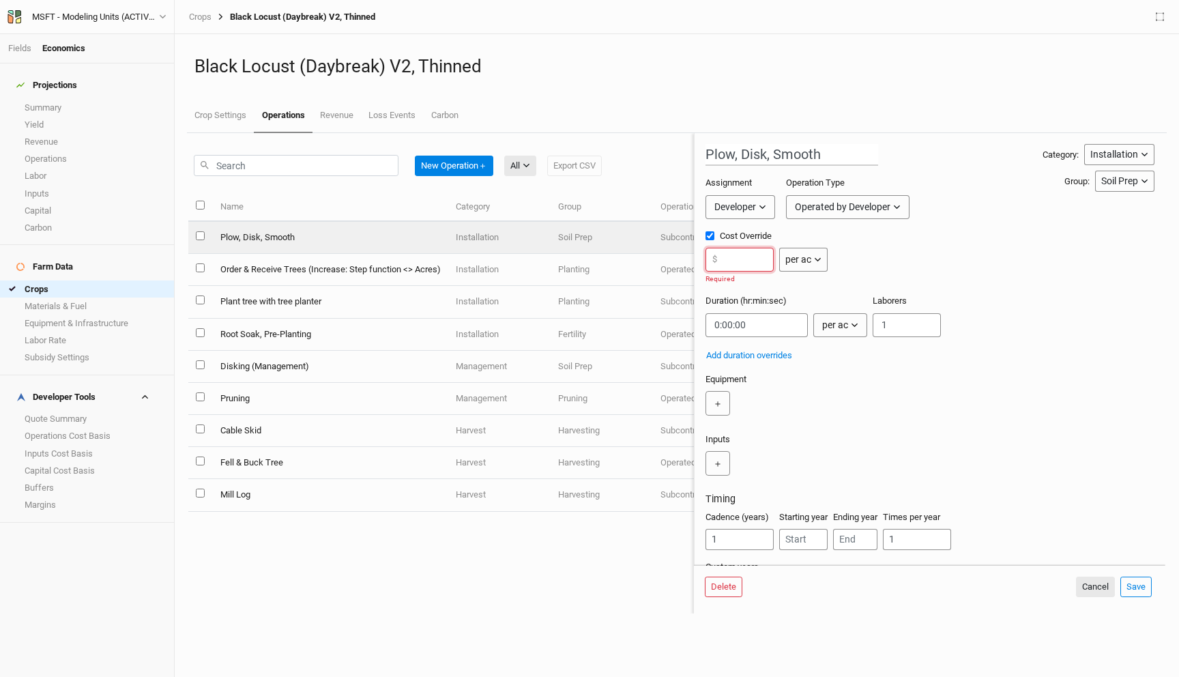
click at [744, 263] on input "number" at bounding box center [739, 260] width 68 height 24
paste input "164.72"
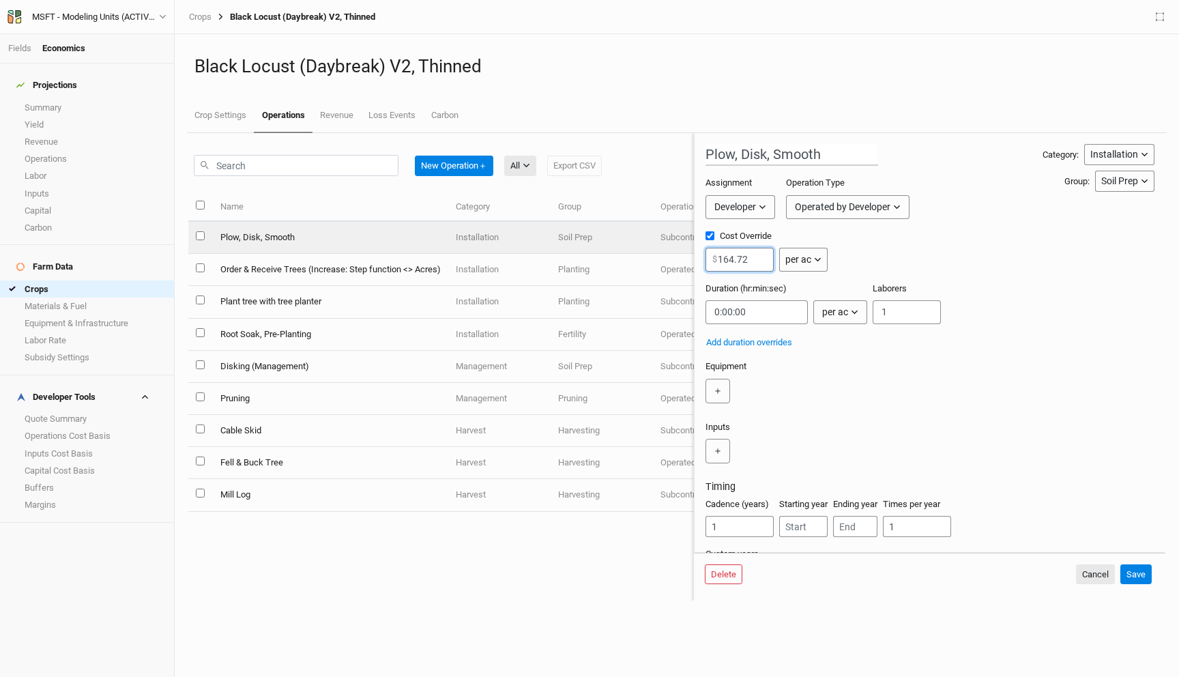
type input "164.72"
click at [800, 398] on div "＋" at bounding box center [926, 391] width 443 height 25
click at [727, 312] on input "string" at bounding box center [756, 312] width 102 height 24
type input "0:30:00"
click at [713, 388] on button "＋" at bounding box center [717, 391] width 25 height 25
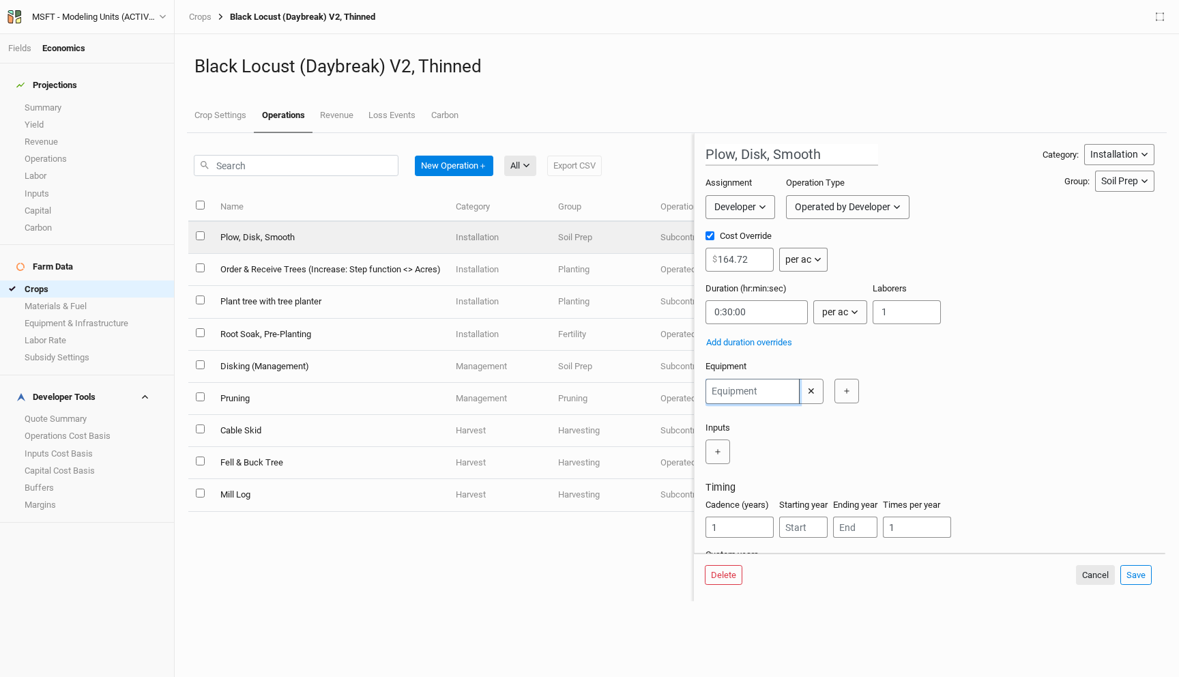
click at [744, 396] on input "text" at bounding box center [752, 391] width 94 height 25
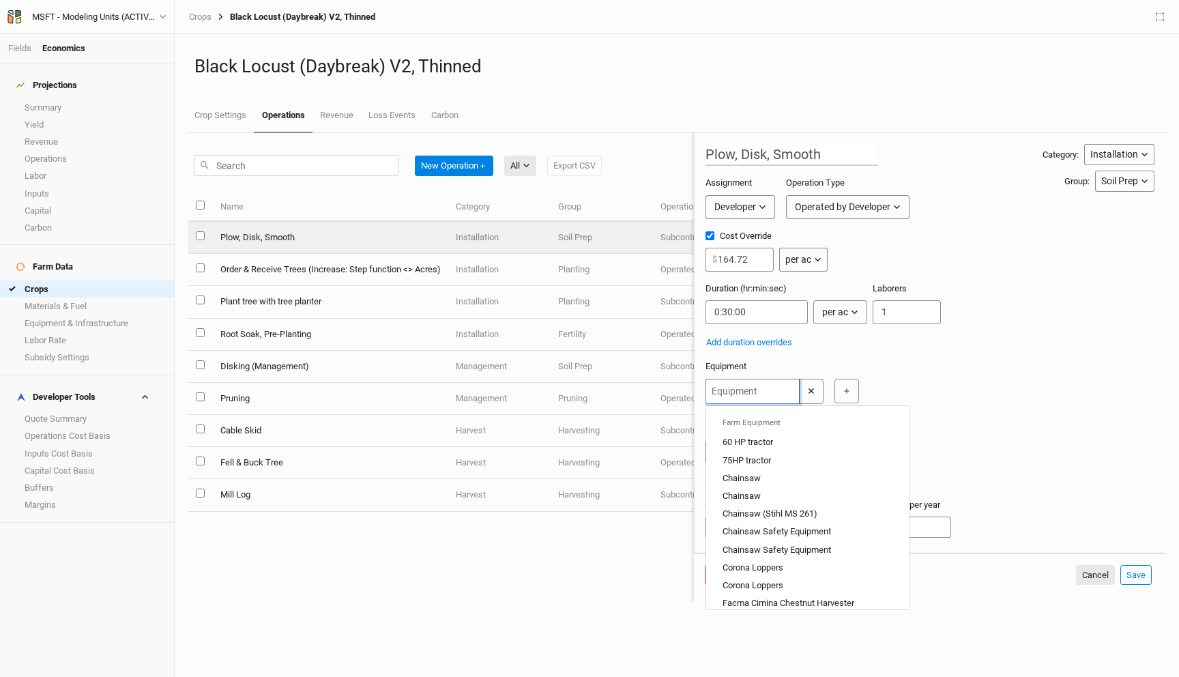
type input "7"
type input "75HP tractor"
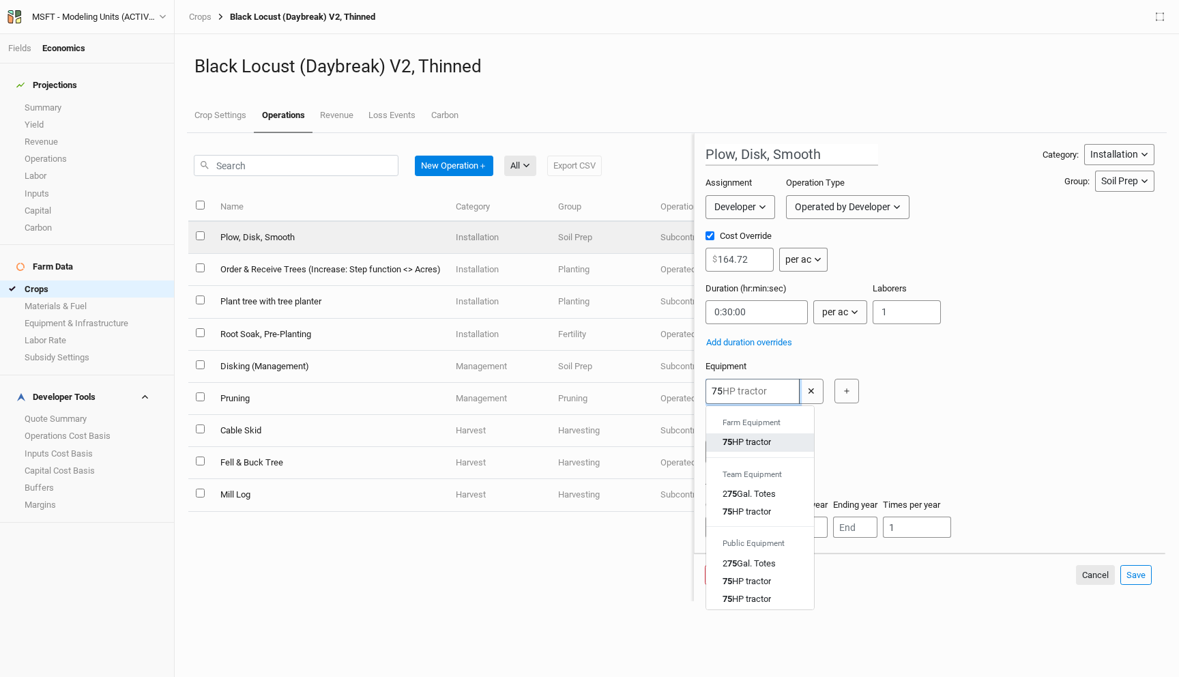
click at [752, 433] on link "75 HP tractor" at bounding box center [760, 442] width 108 height 18
type input "75HP tractor"
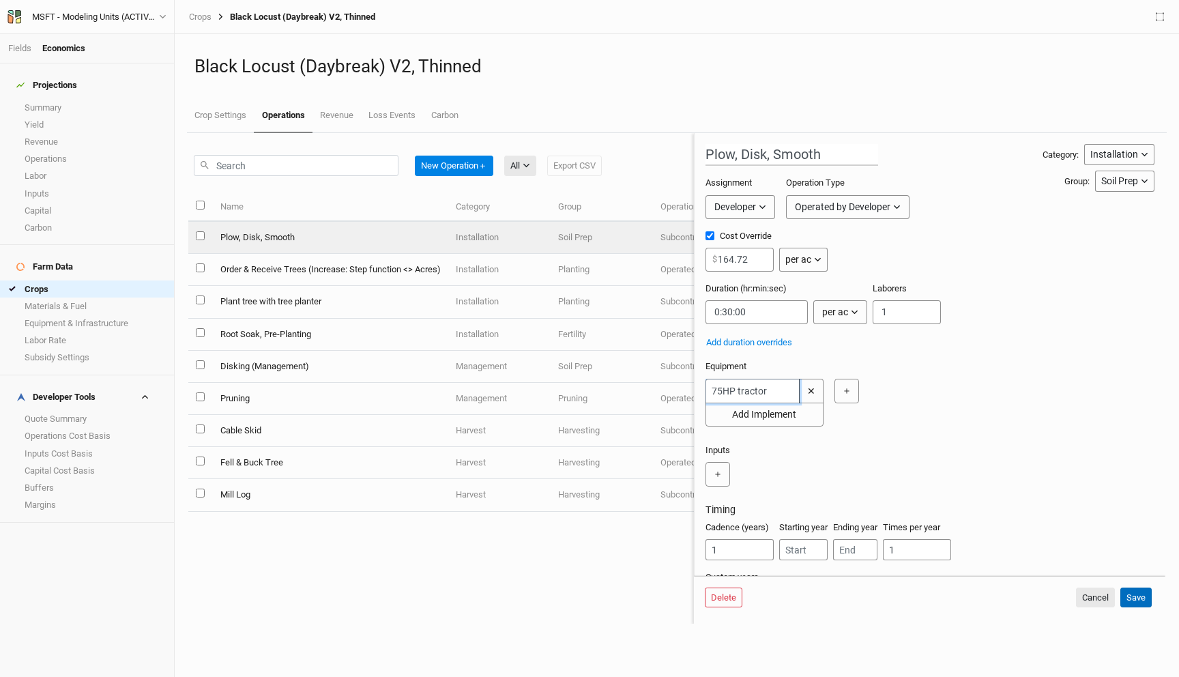
type input "75HP tractor"
click at [1136, 593] on button "Save" at bounding box center [1135, 597] width 31 height 20
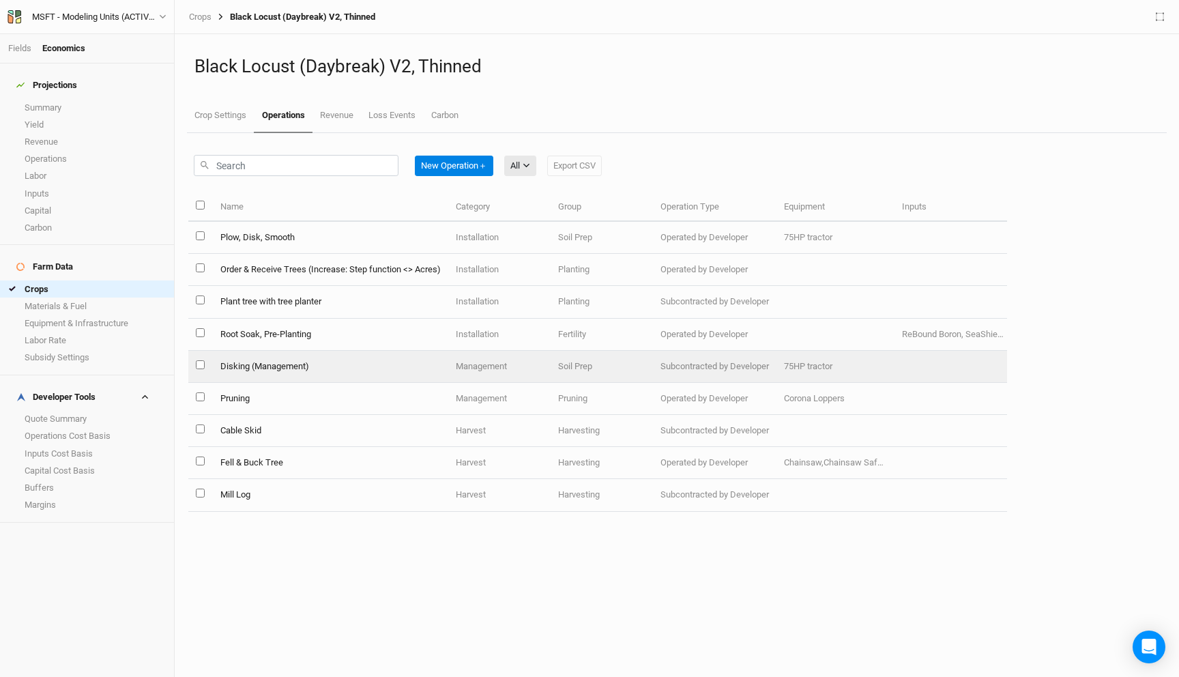
click at [288, 361] on td "Disking (Management)" at bounding box center [329, 367] width 235 height 32
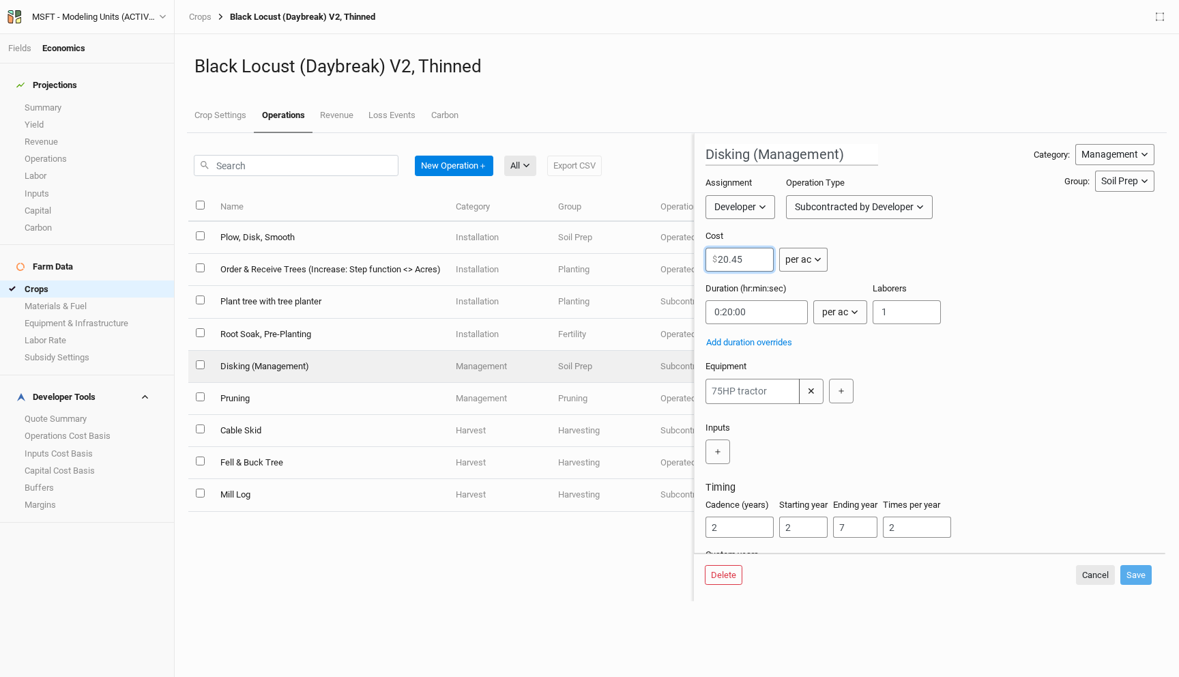
click at [756, 256] on input "20.45" at bounding box center [739, 260] width 68 height 24
click at [838, 197] on button "Subcontracted by Developer" at bounding box center [859, 207] width 147 height 24
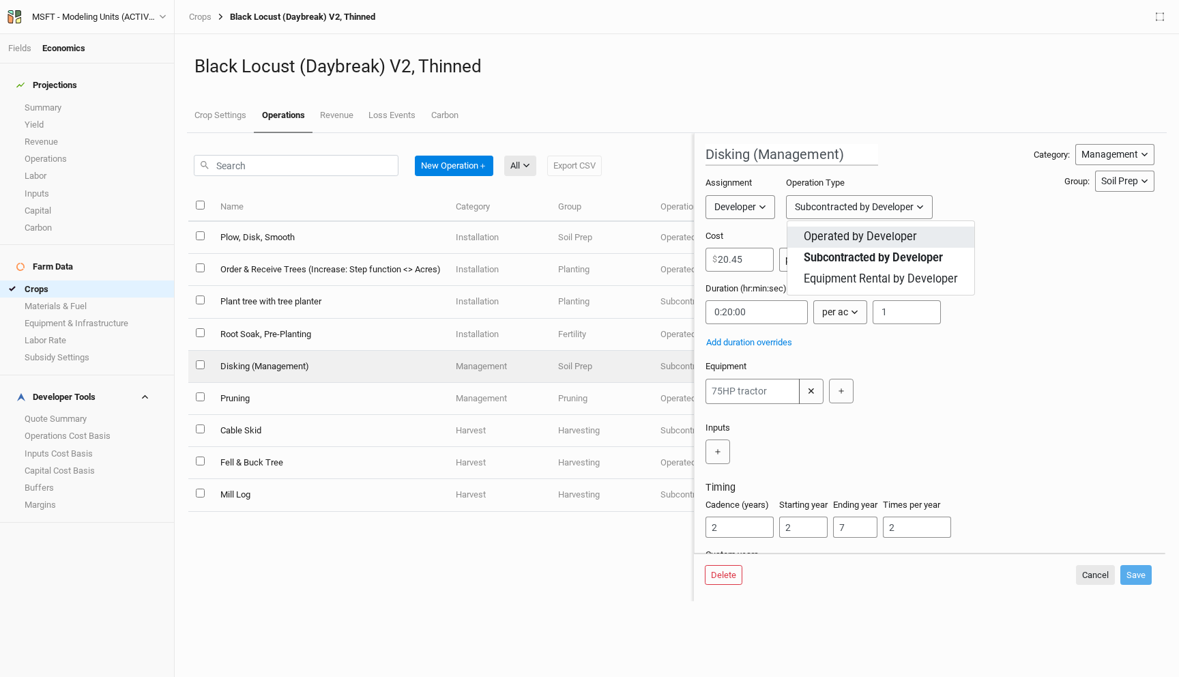
click at [828, 235] on span "Operated by Developer" at bounding box center [859, 237] width 113 height 16
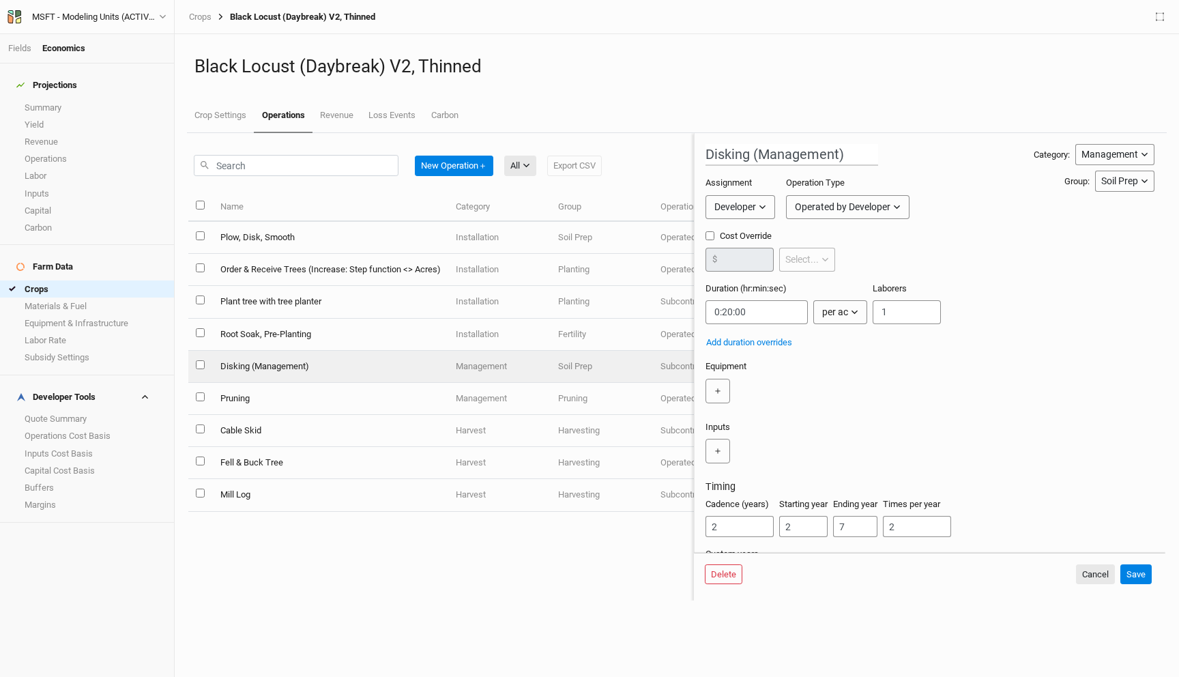
click at [715, 233] on label "Cost Override" at bounding box center [770, 236] width 130 height 12
click at [714, 233] on input "Cost Override" at bounding box center [709, 235] width 9 height 9
checkbox input "true"
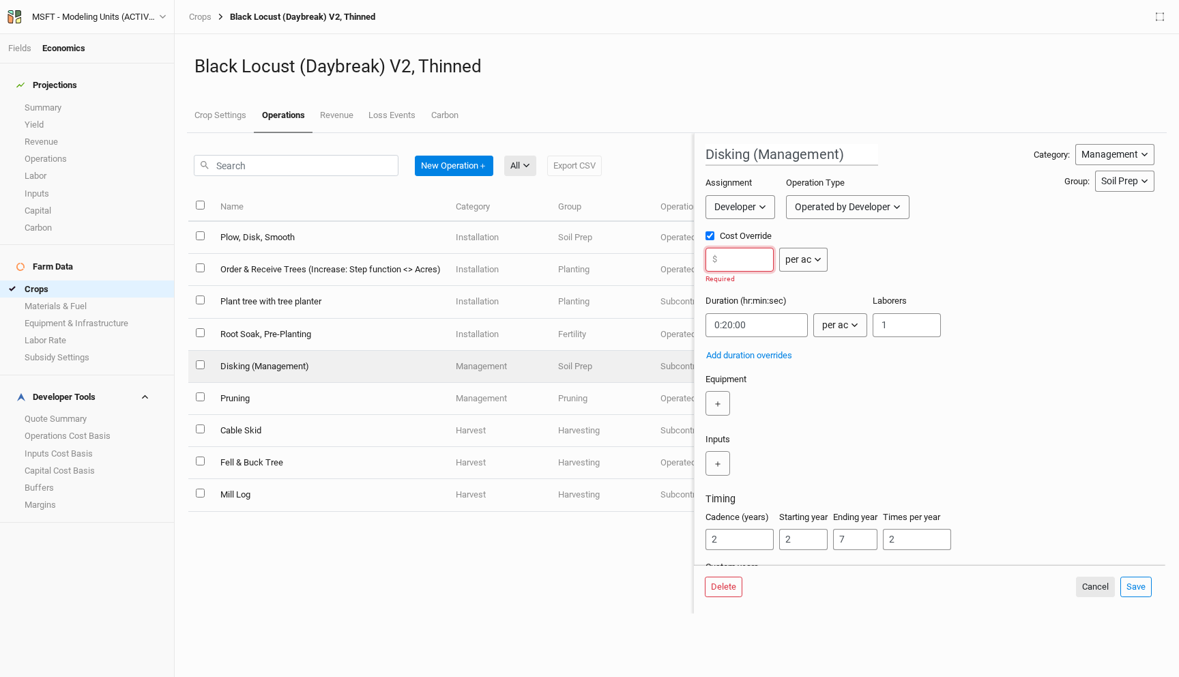
click at [743, 256] on input "number" at bounding box center [739, 260] width 68 height 24
paste input "20.45"
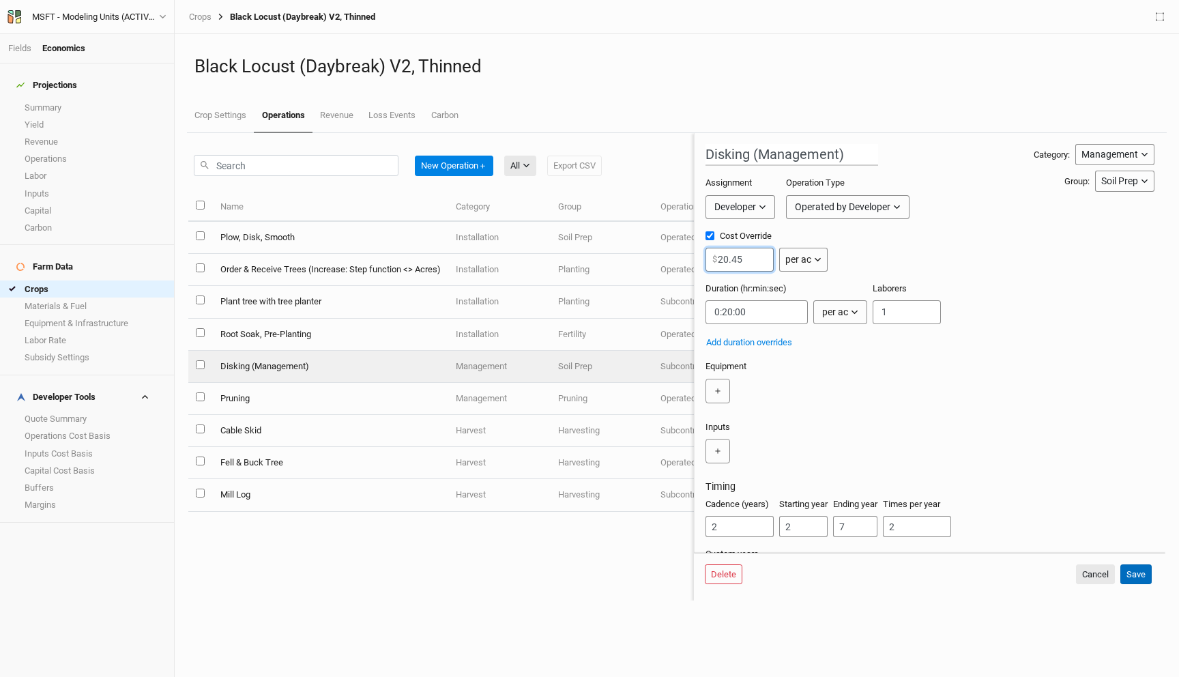
type input "20.45"
click at [1132, 567] on button "Save" at bounding box center [1135, 574] width 31 height 20
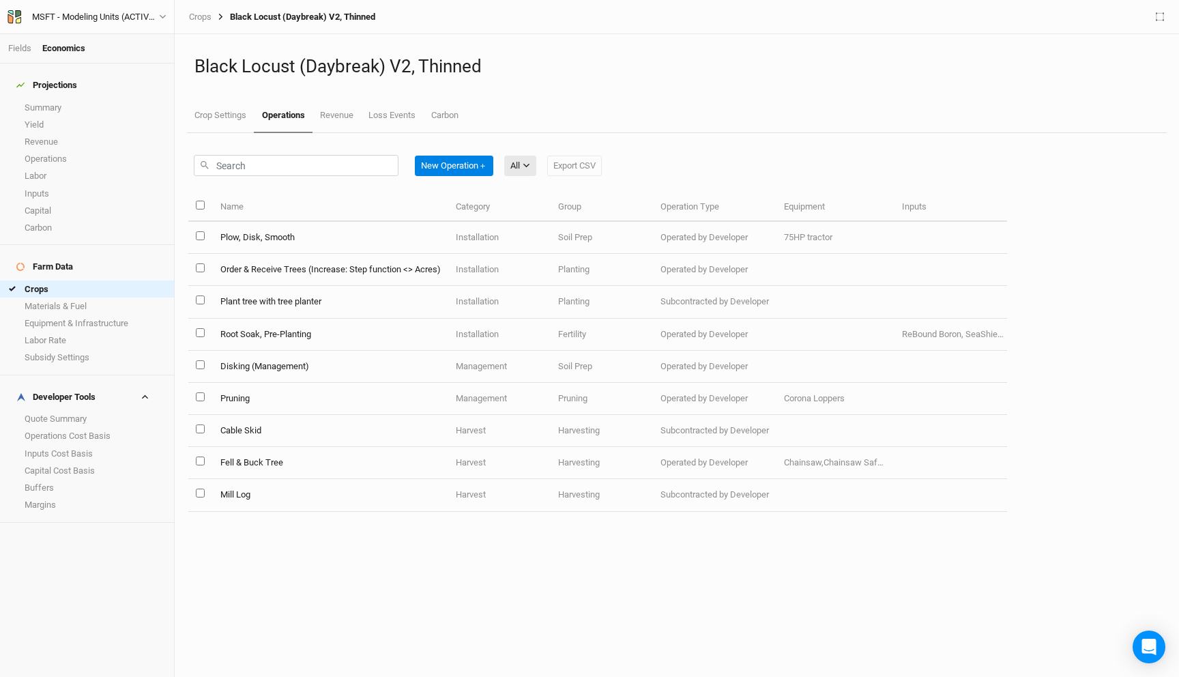
click at [284, 108] on link "Operations" at bounding box center [283, 116] width 58 height 34
click at [196, 16] on link "Crops" at bounding box center [200, 17] width 23 height 11
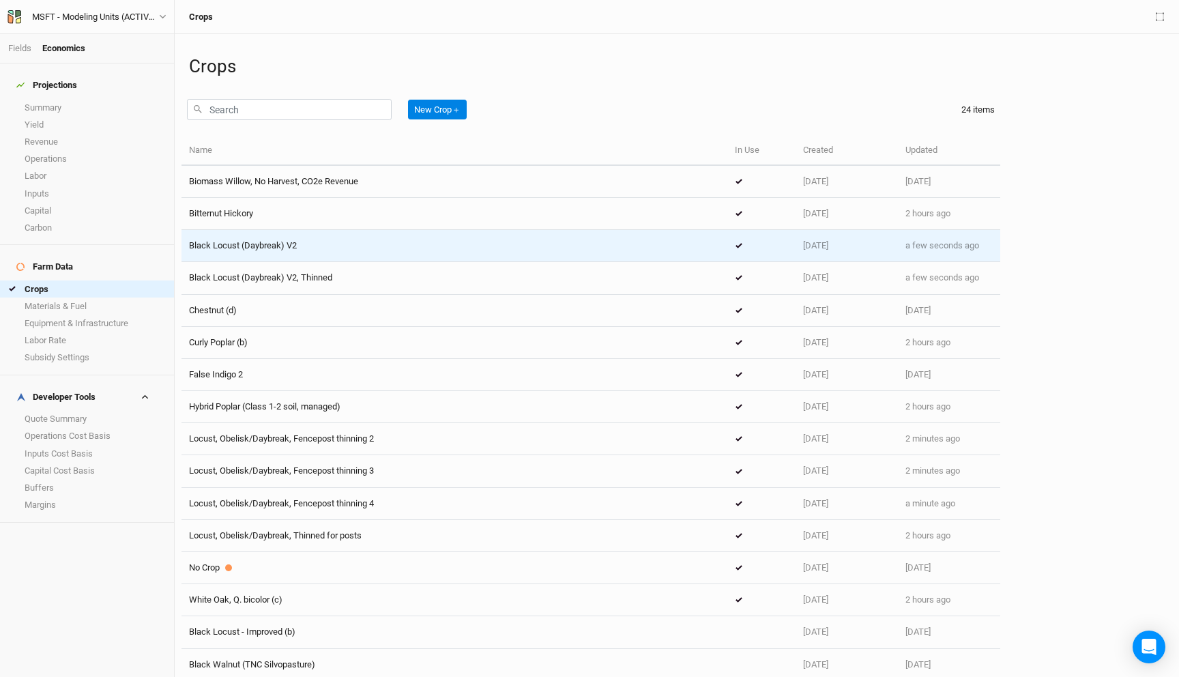
click at [279, 252] on td "Black Locust (Daybreak) V2" at bounding box center [454, 246] width 546 height 32
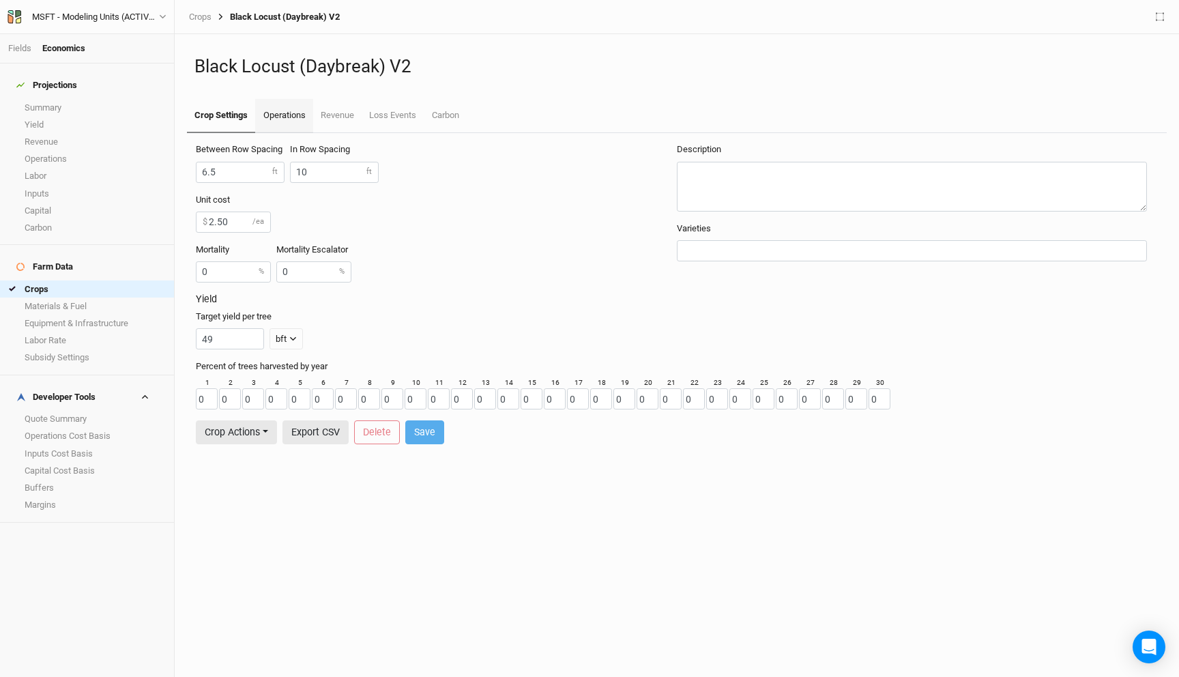
click at [289, 106] on link "Operations" at bounding box center [283, 116] width 57 height 34
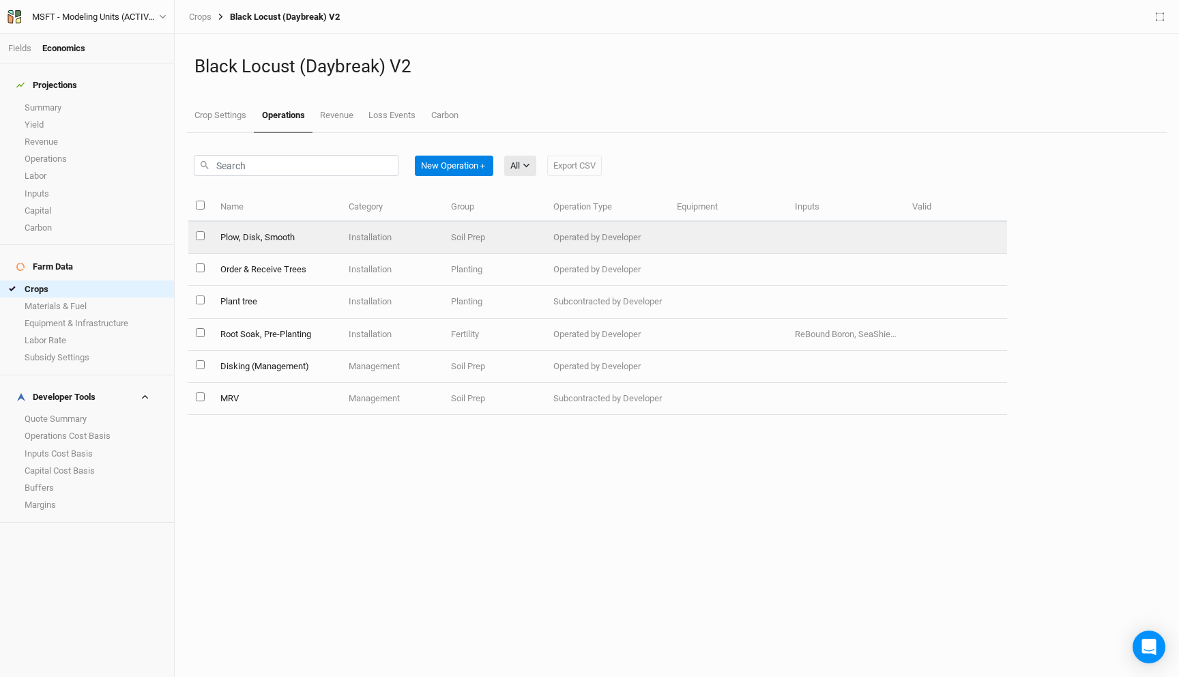
click at [326, 241] on td "Plow, Disk, Smooth" at bounding box center [276, 238] width 129 height 32
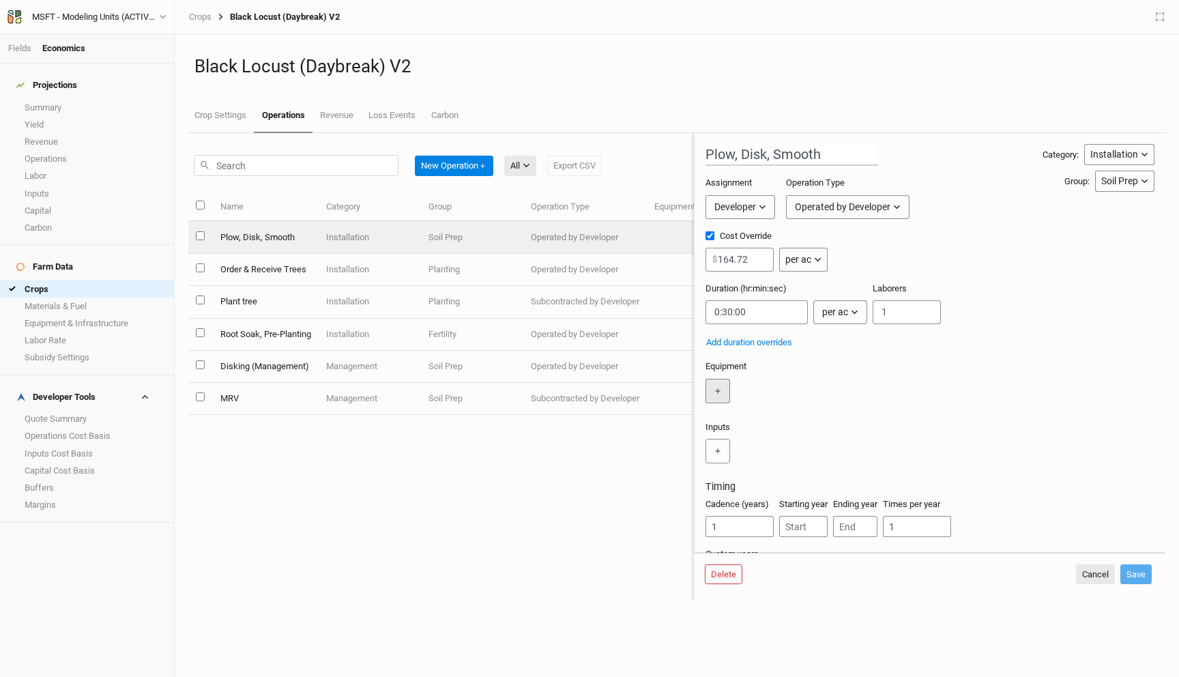
click at [720, 385] on button "＋" at bounding box center [717, 391] width 25 height 25
click at [726, 399] on input "text" at bounding box center [752, 391] width 94 height 25
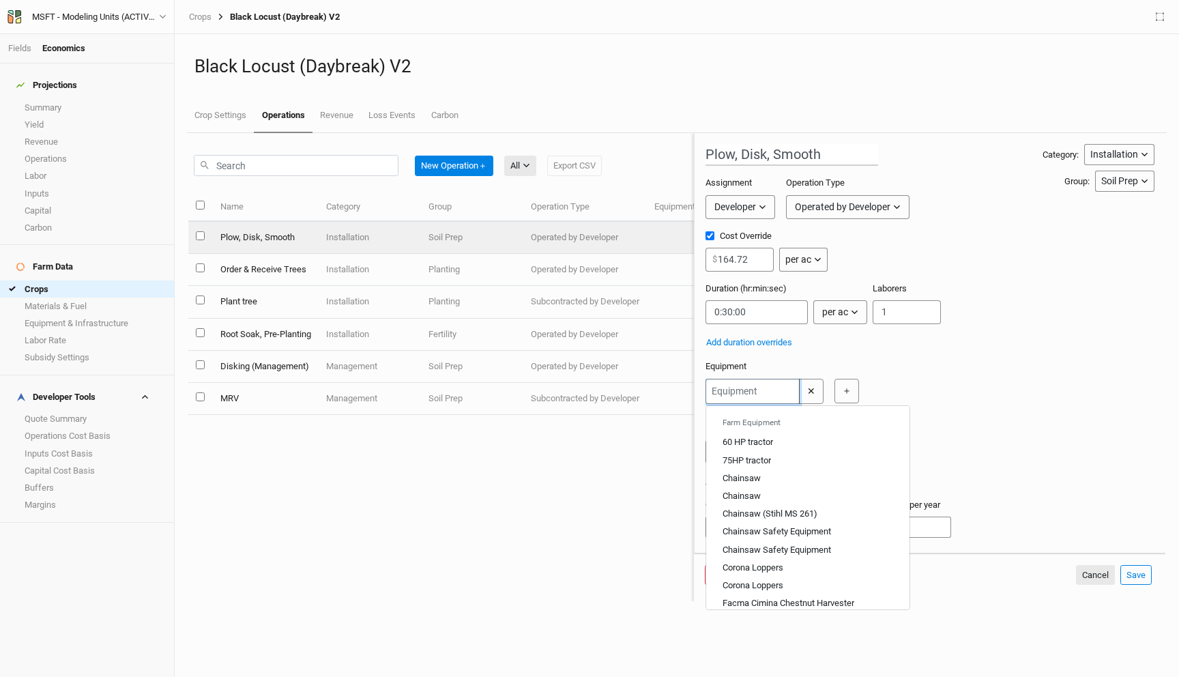
type input "7"
type input "75HP tractor"
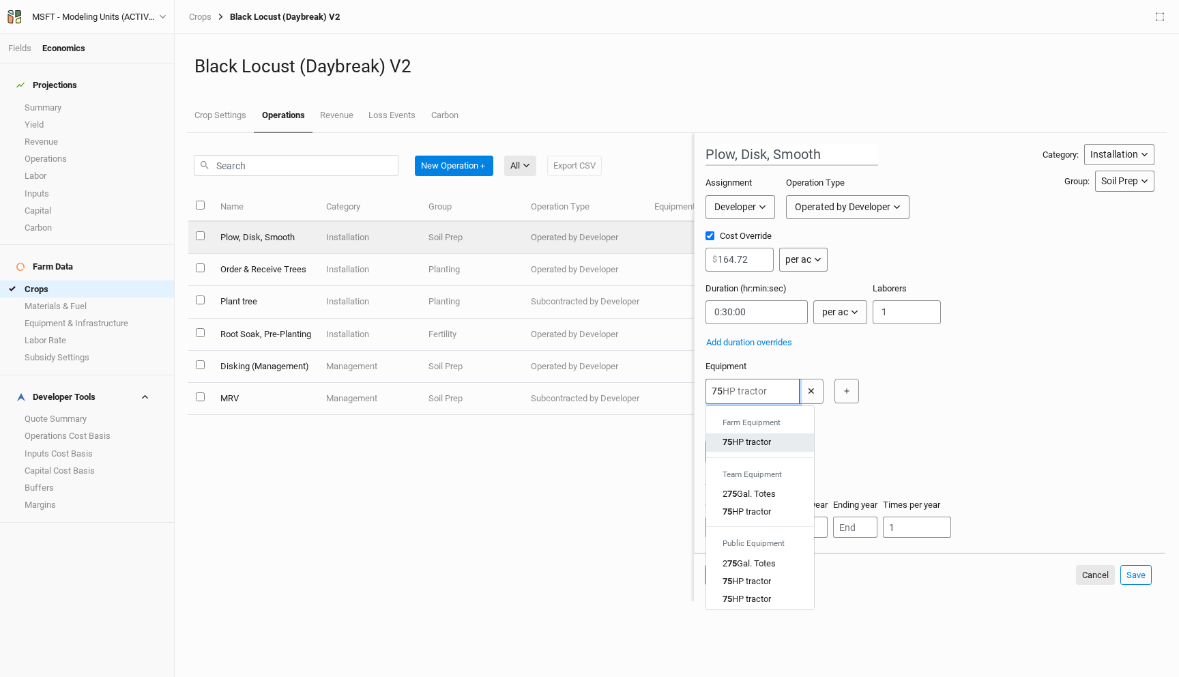
click at [766, 441] on div "75 HP tractor" at bounding box center [746, 442] width 48 height 12
type input "75HP tractor"
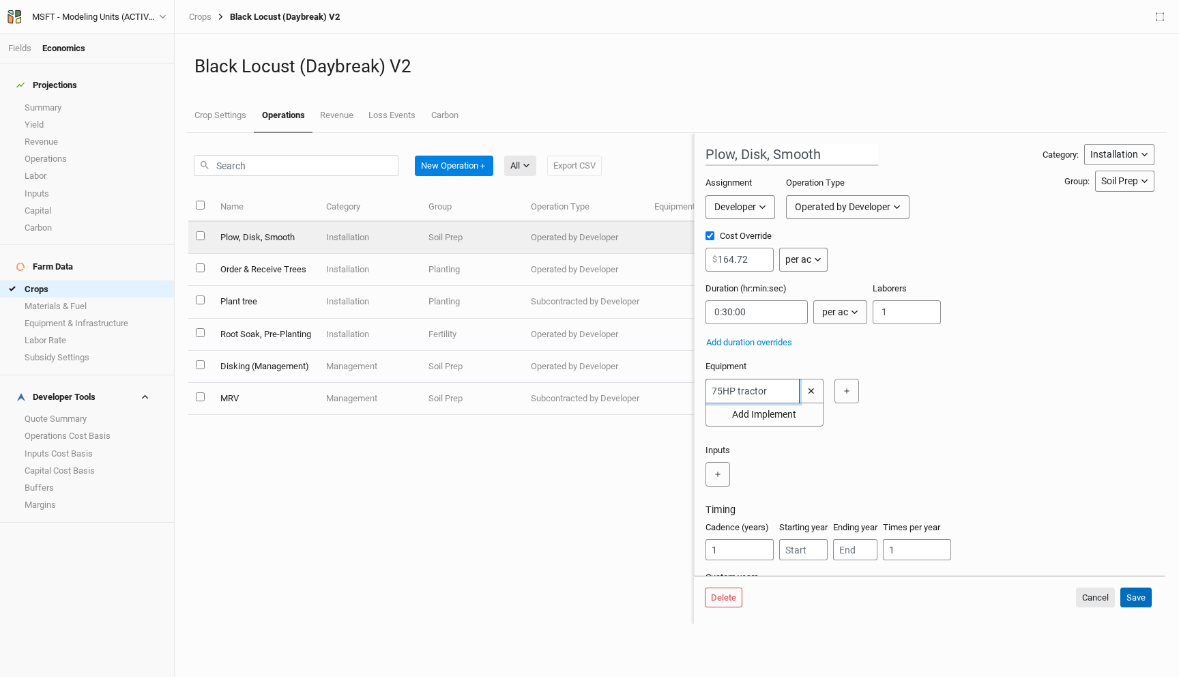
type input "75HP tractor"
click at [1139, 597] on button "Save" at bounding box center [1135, 597] width 31 height 20
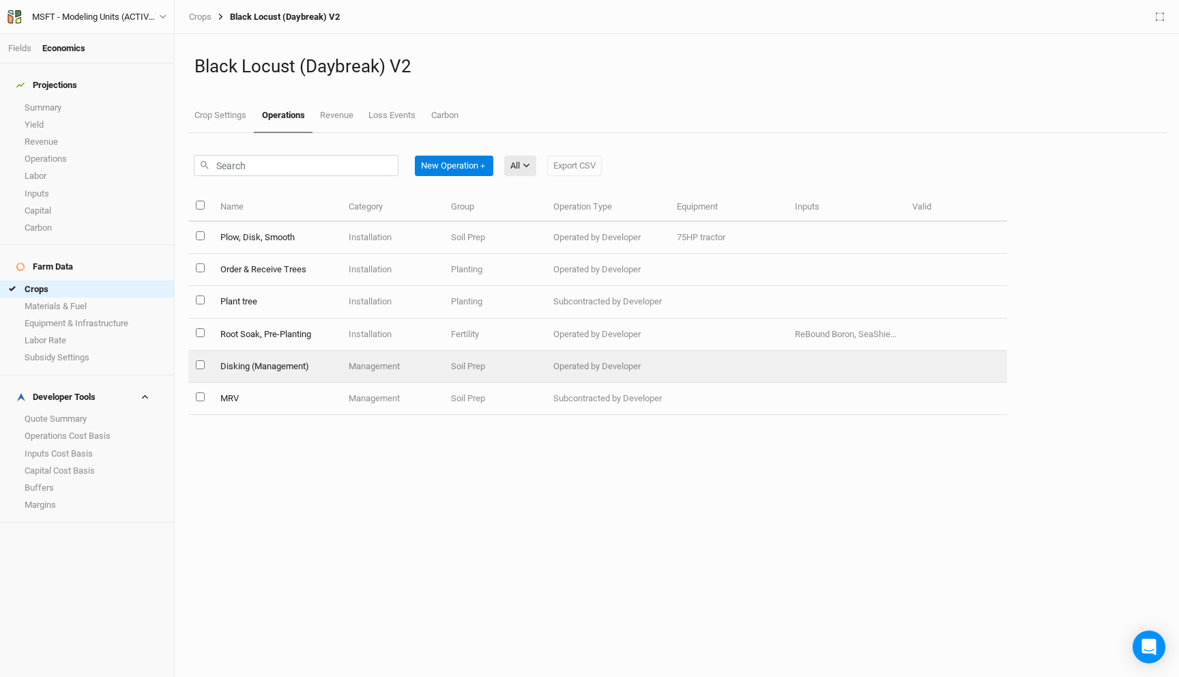
click at [322, 371] on td "Disking (Management)" at bounding box center [276, 367] width 129 height 32
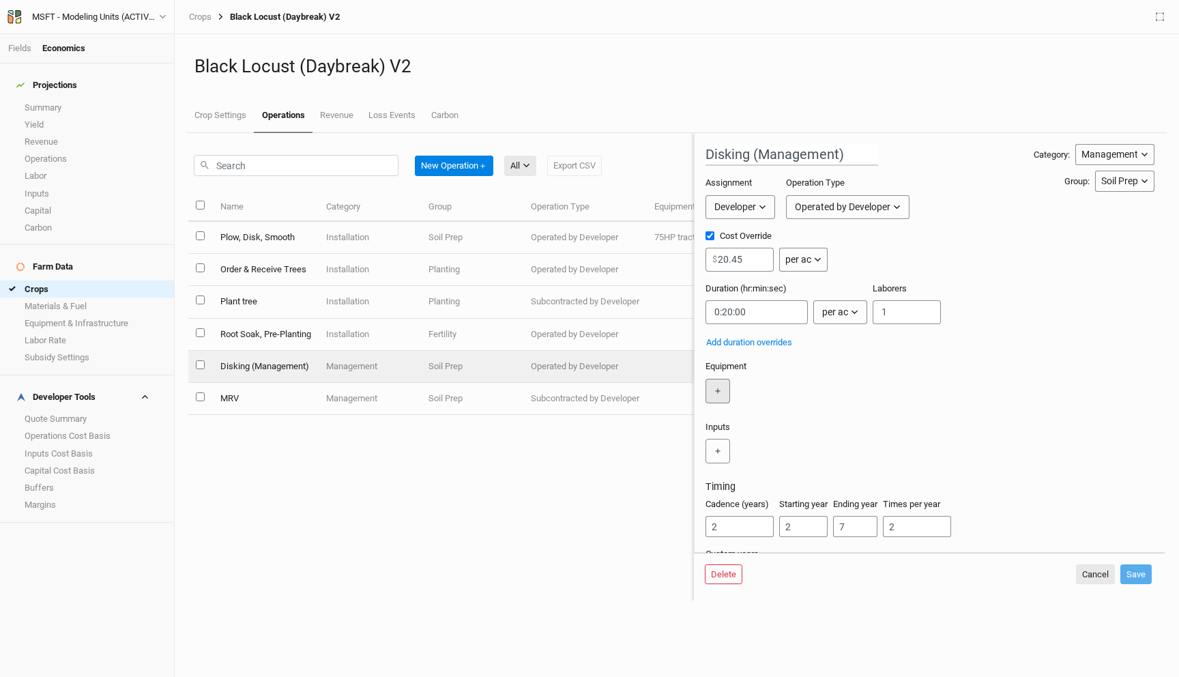
click at [716, 385] on button "＋" at bounding box center [717, 391] width 25 height 25
click at [736, 384] on input "text" at bounding box center [752, 391] width 94 height 25
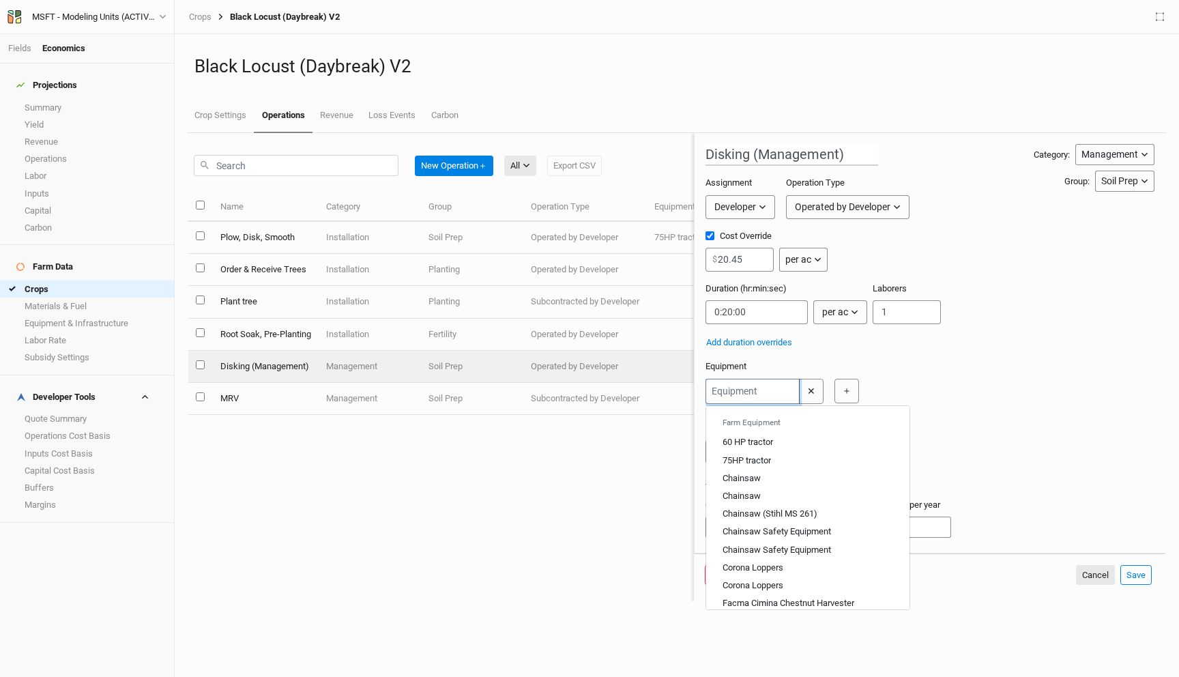
type input "7"
type input "75HP tractor"
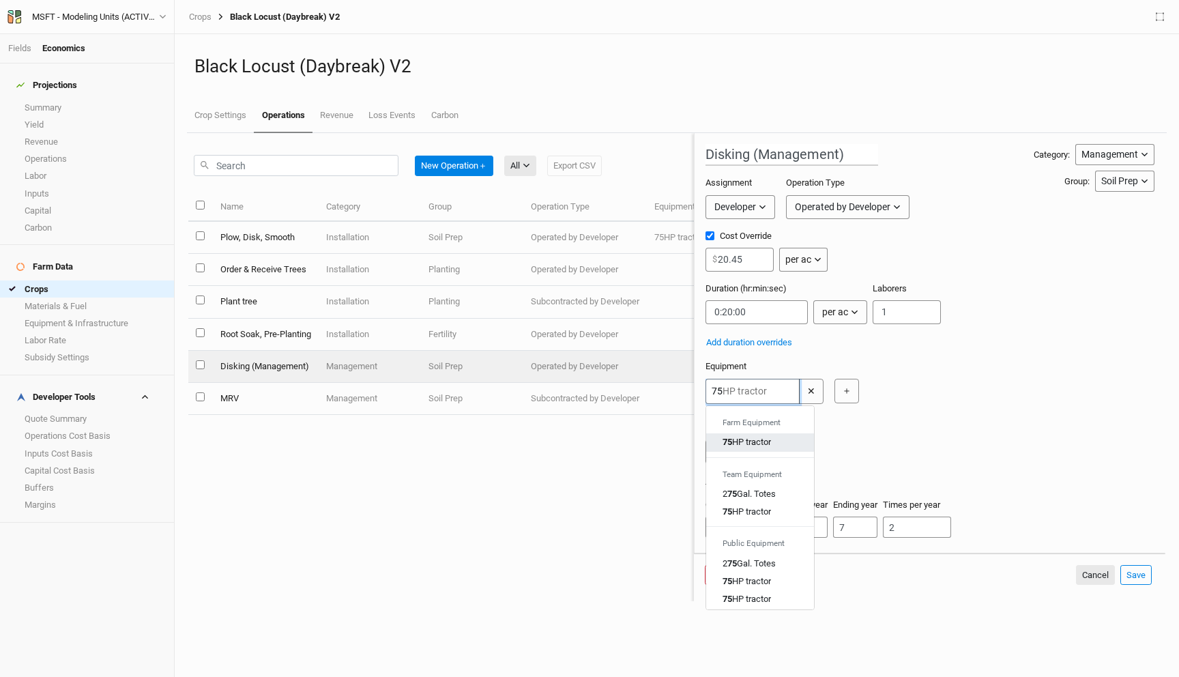
click at [752, 441] on div "75 HP tractor" at bounding box center [746, 442] width 48 height 12
type input "75HP tractor"
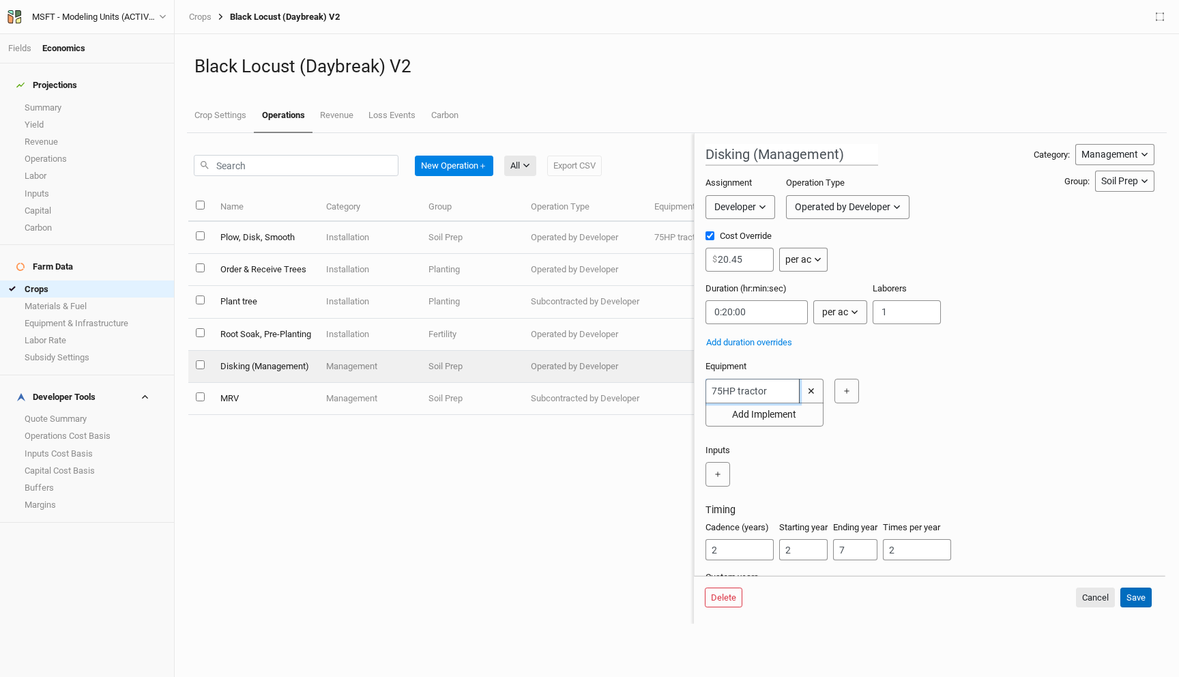
type input "75HP tractor"
click at [1142, 590] on button "Save" at bounding box center [1135, 597] width 31 height 20
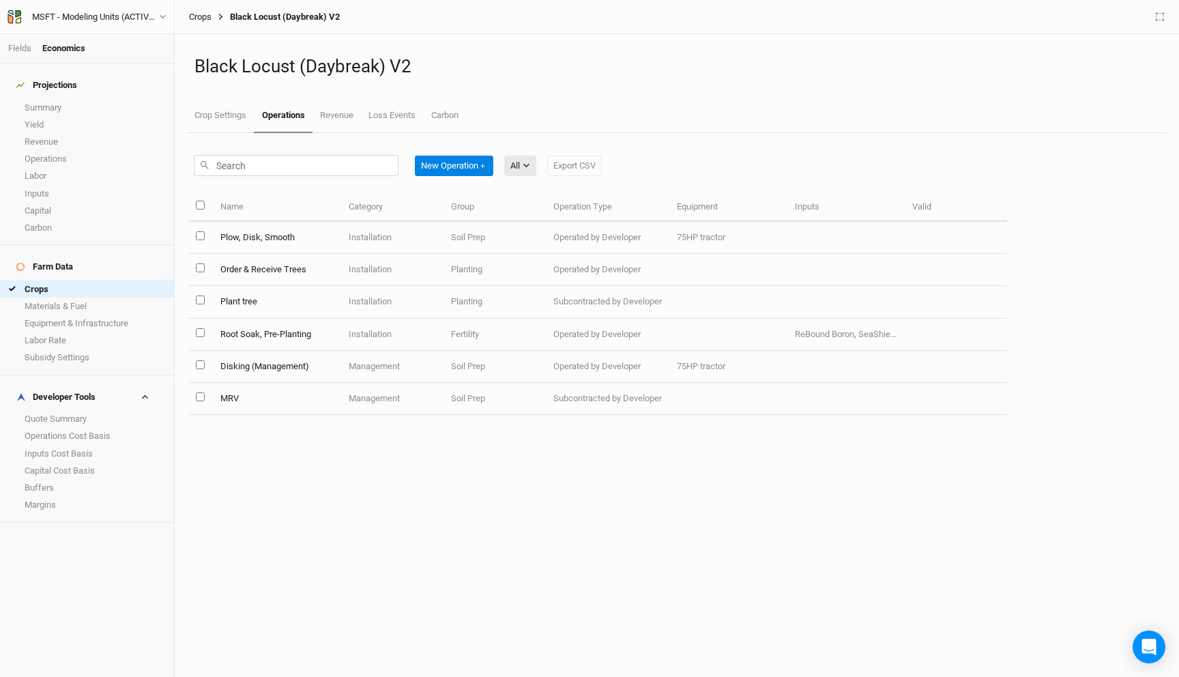
click at [199, 18] on link "Crops" at bounding box center [200, 17] width 23 height 11
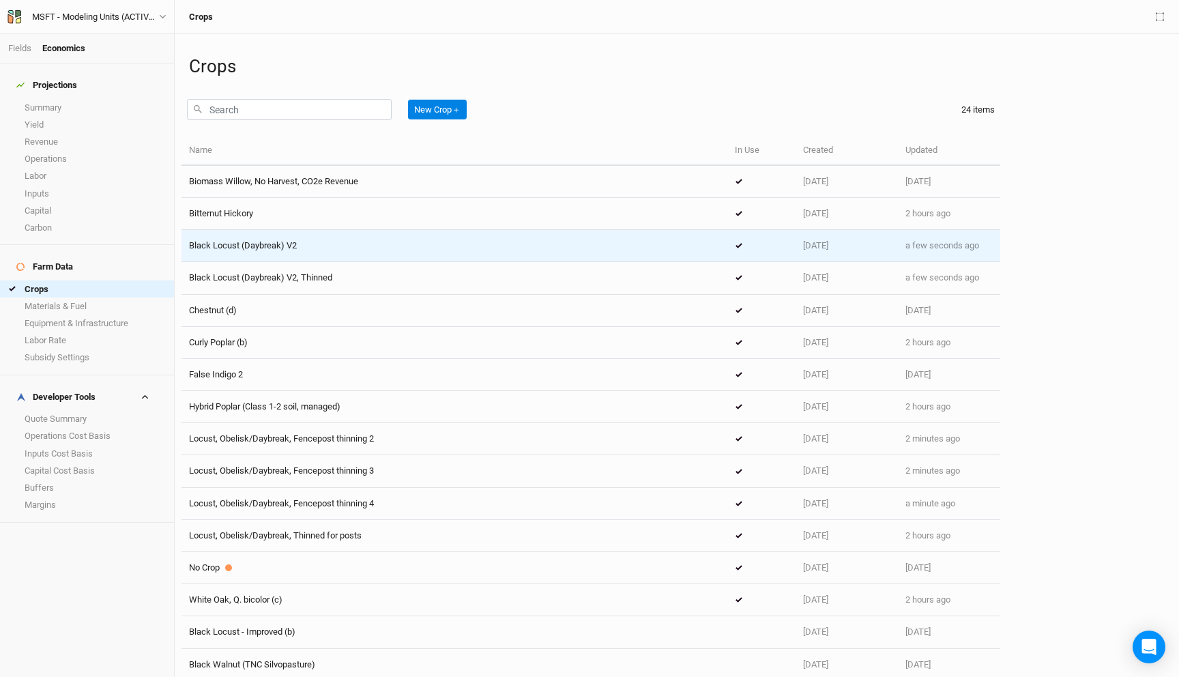
click at [296, 252] on td "Black Locust (Daybreak) V2" at bounding box center [454, 246] width 546 height 32
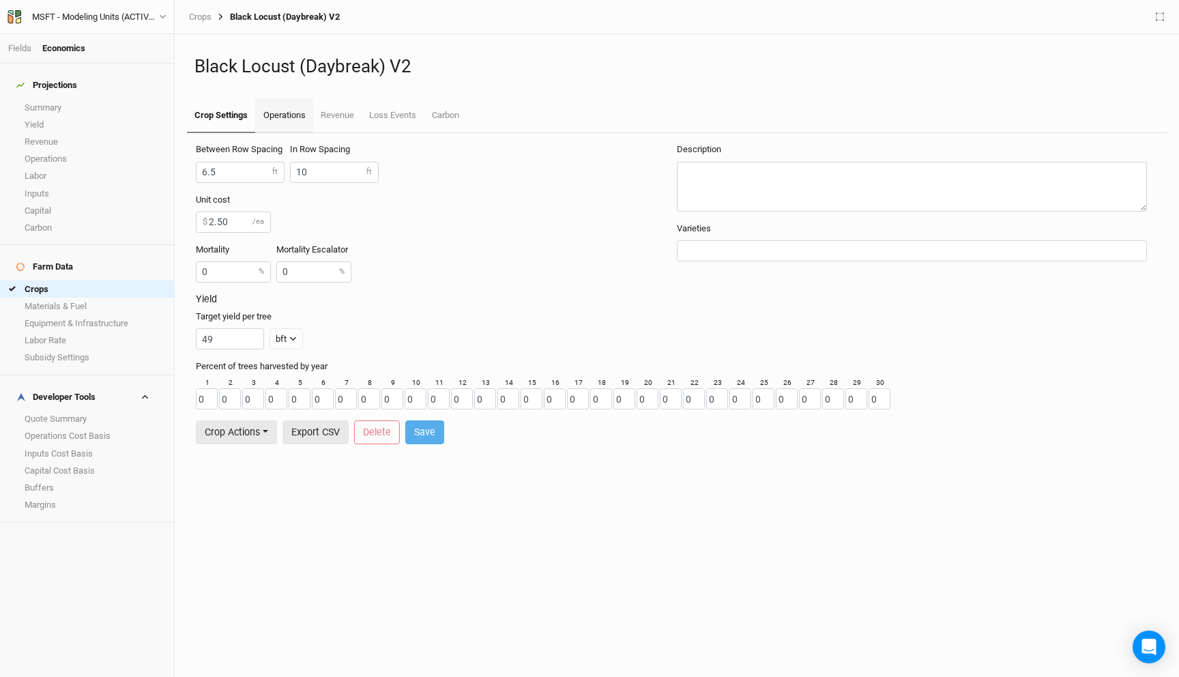
click at [289, 124] on link "Operations" at bounding box center [283, 116] width 57 height 34
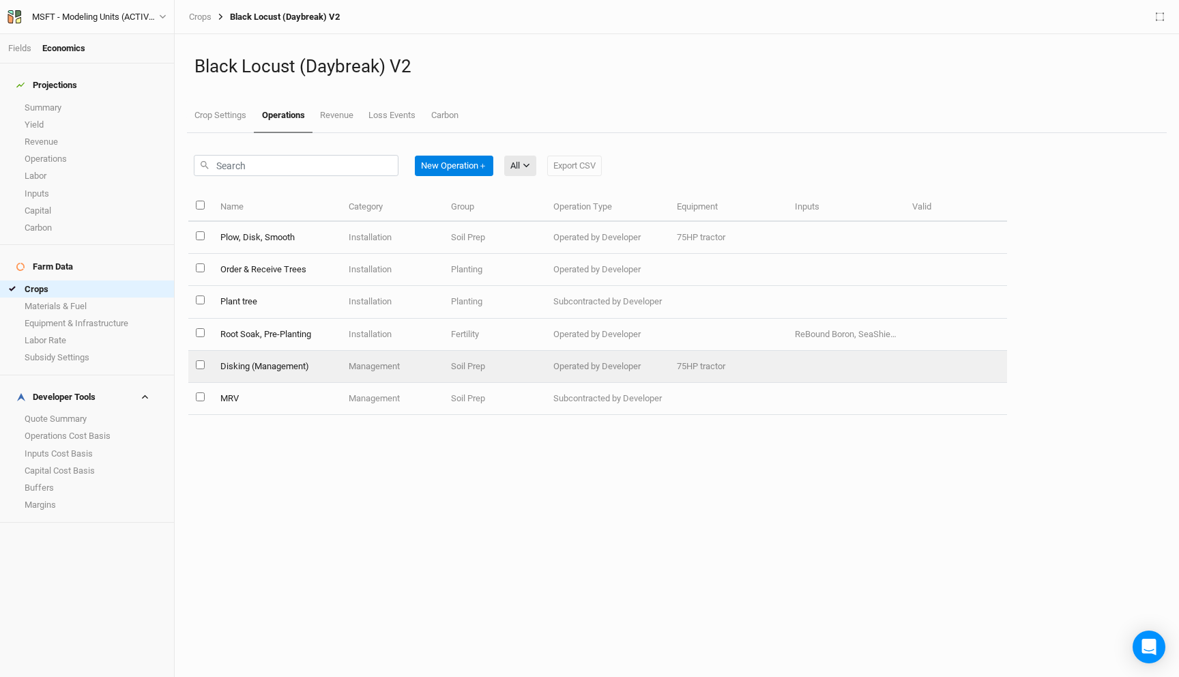
click at [313, 365] on td "Disking (Management)" at bounding box center [276, 367] width 129 height 32
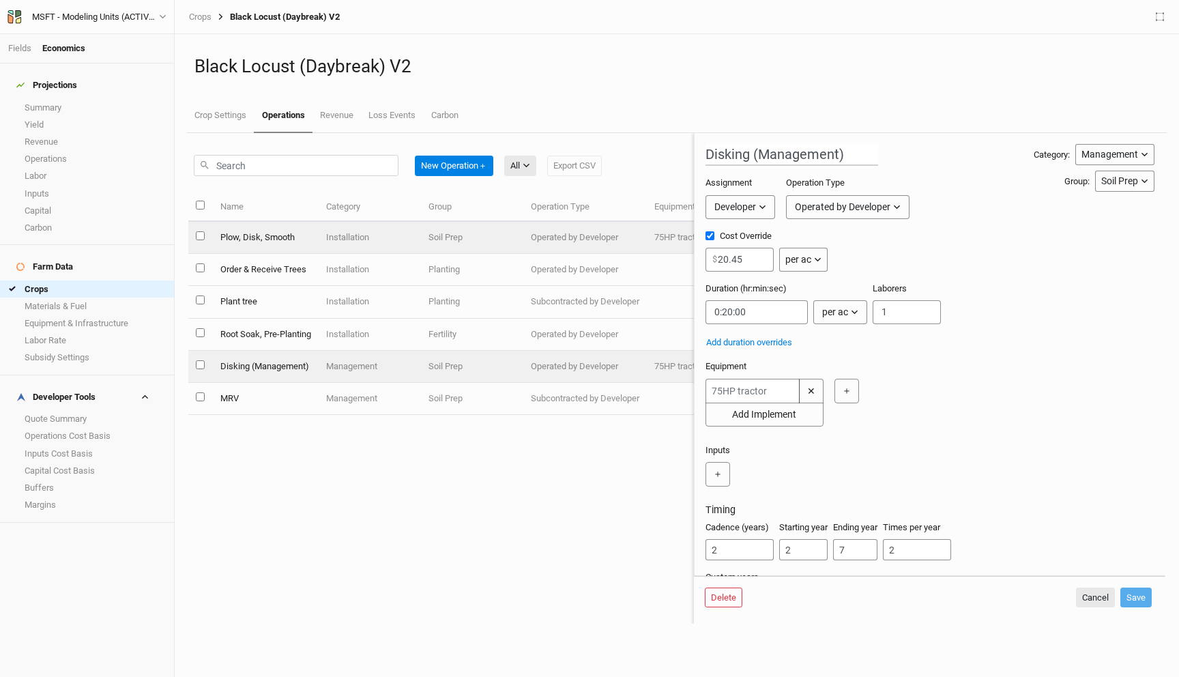
click at [332, 232] on td "Installation" at bounding box center [370, 238] width 102 height 32
type input "Plow, Disk, Smooth"
type input "164.72"
type input "0:30:00"
type input "1"
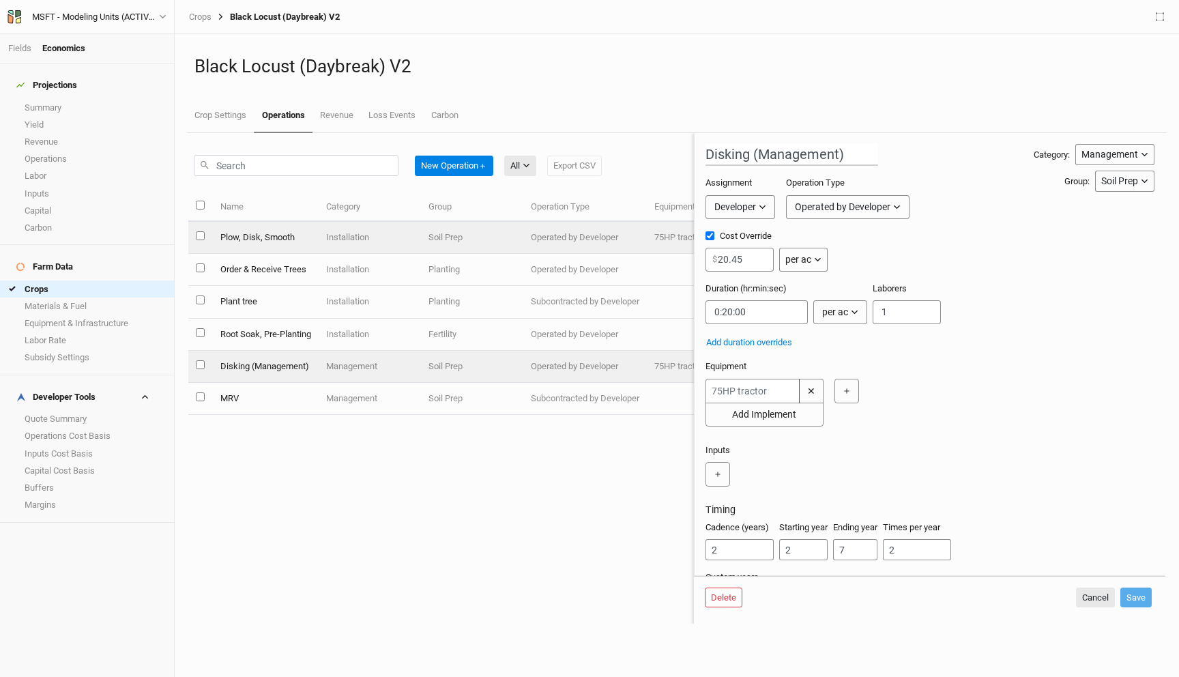
type input "1"
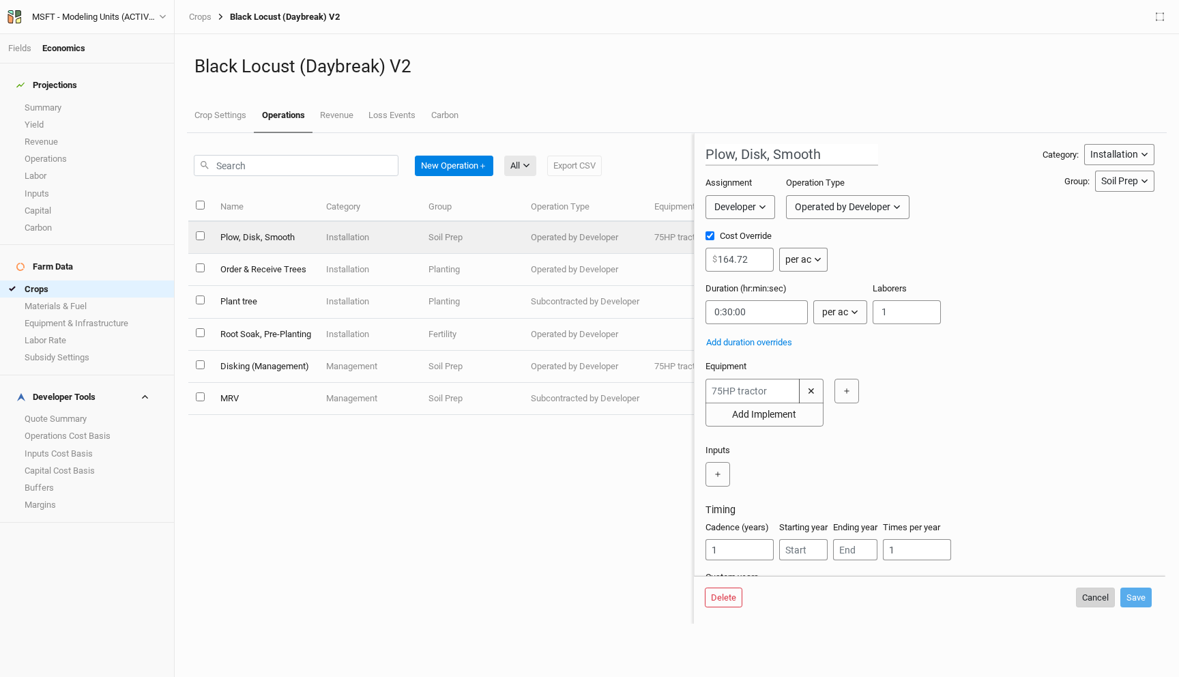
click at [1080, 591] on button "Cancel" at bounding box center [1095, 597] width 39 height 20
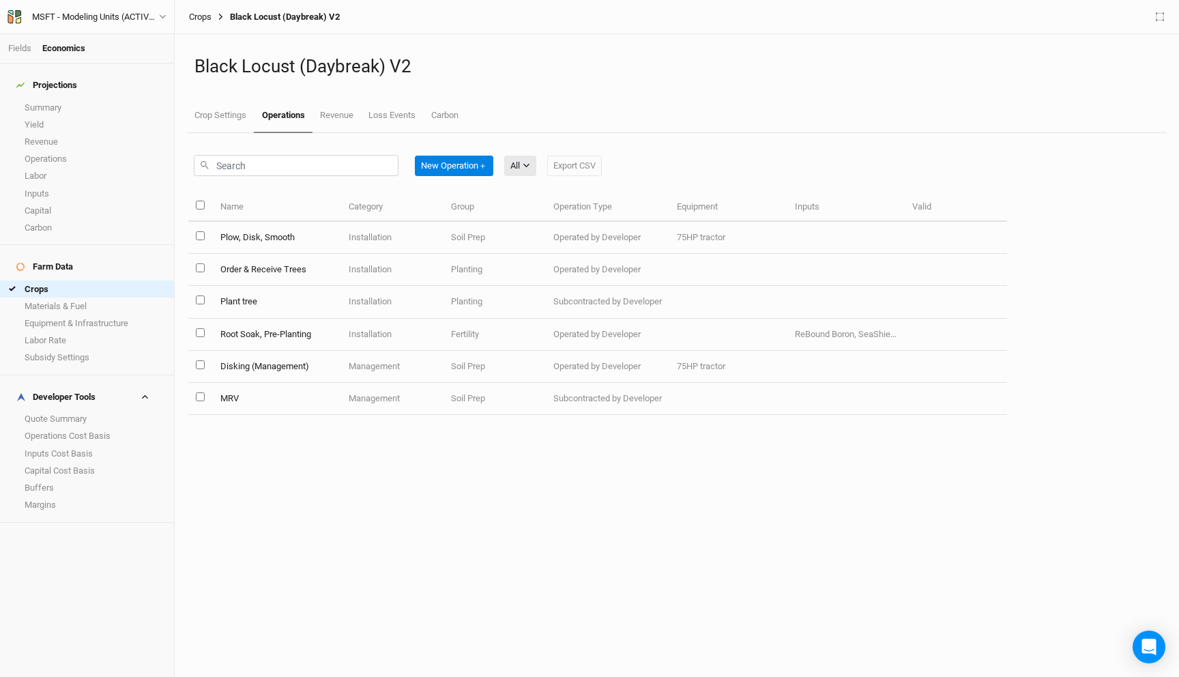
click at [205, 15] on link "Crops" at bounding box center [200, 17] width 23 height 11
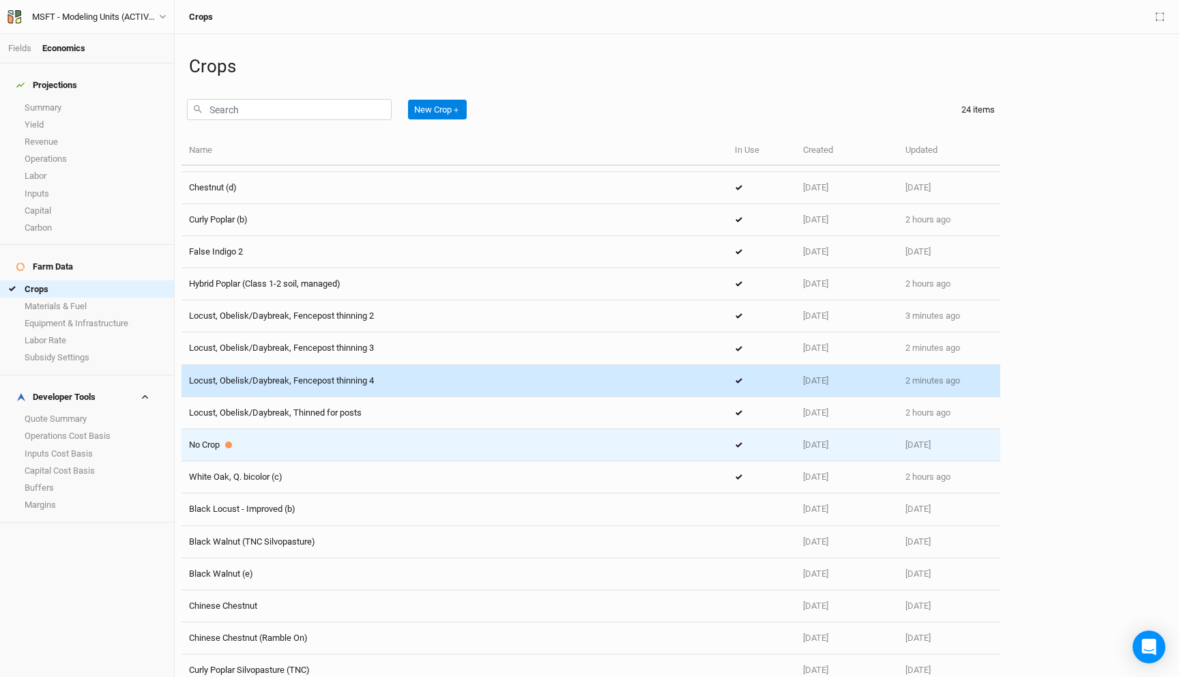
scroll to position [131, 0]
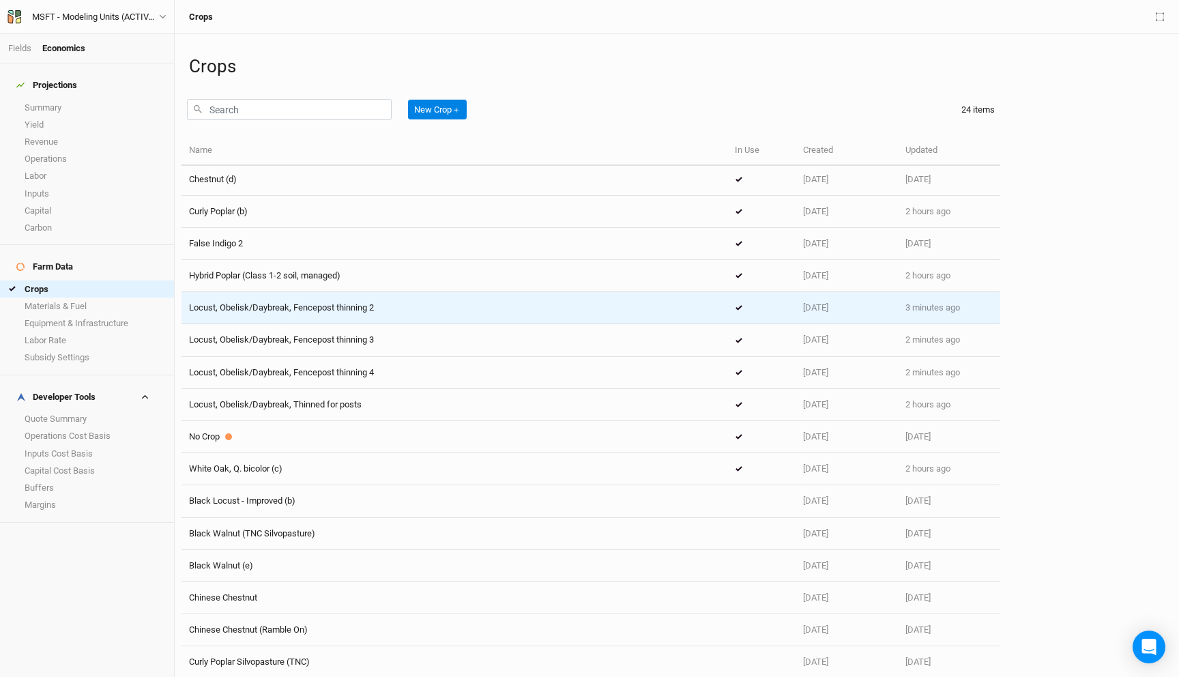
click at [286, 306] on span "Locust, Obelisk/Daybreak, Fencepost thinning 2" at bounding box center [281, 307] width 185 height 10
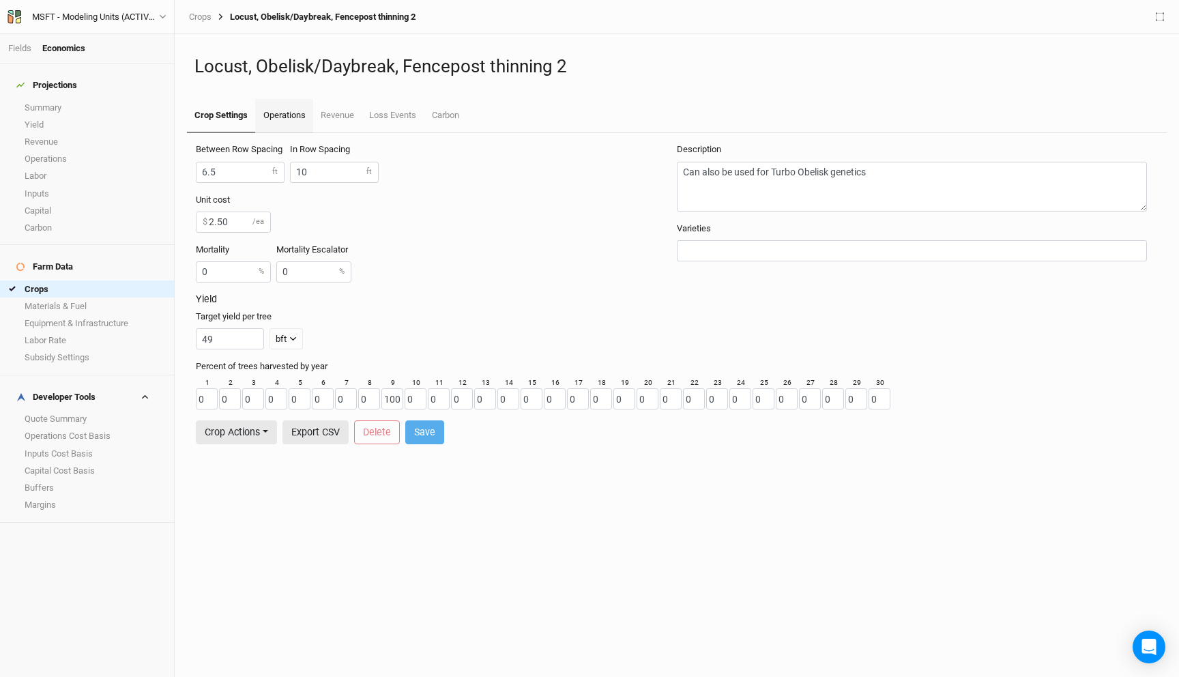
click at [291, 115] on link "Operations" at bounding box center [283, 116] width 57 height 34
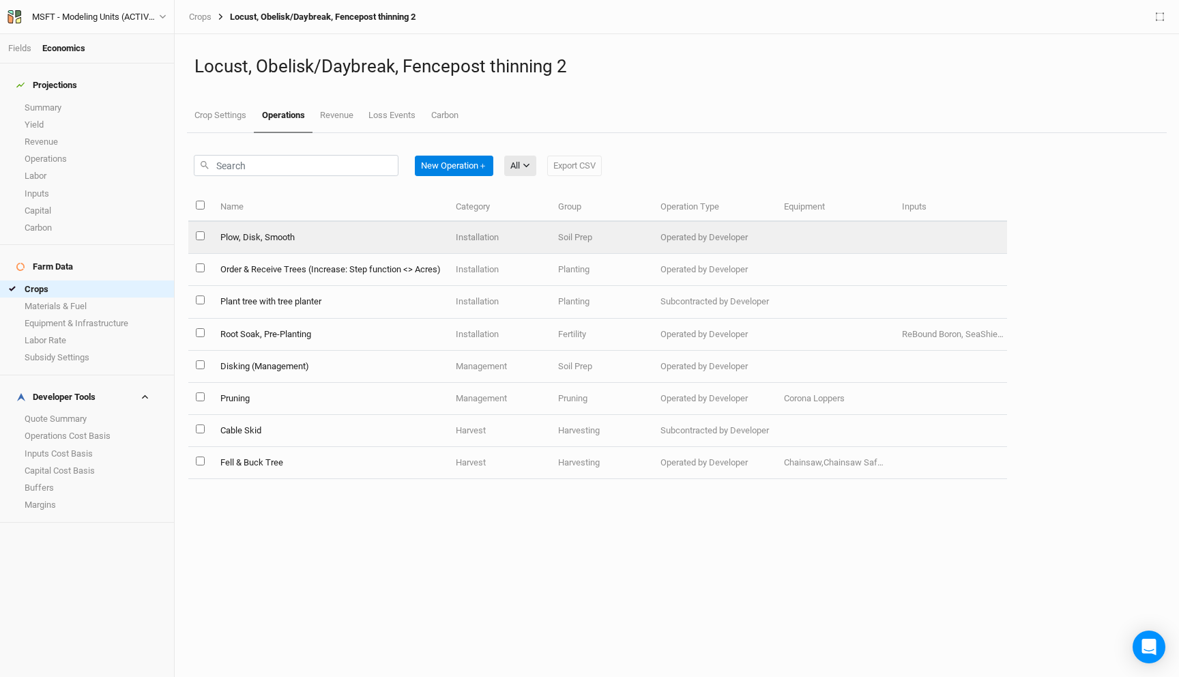
click at [261, 241] on td "Plow, Disk, Smooth" at bounding box center [329, 238] width 235 height 32
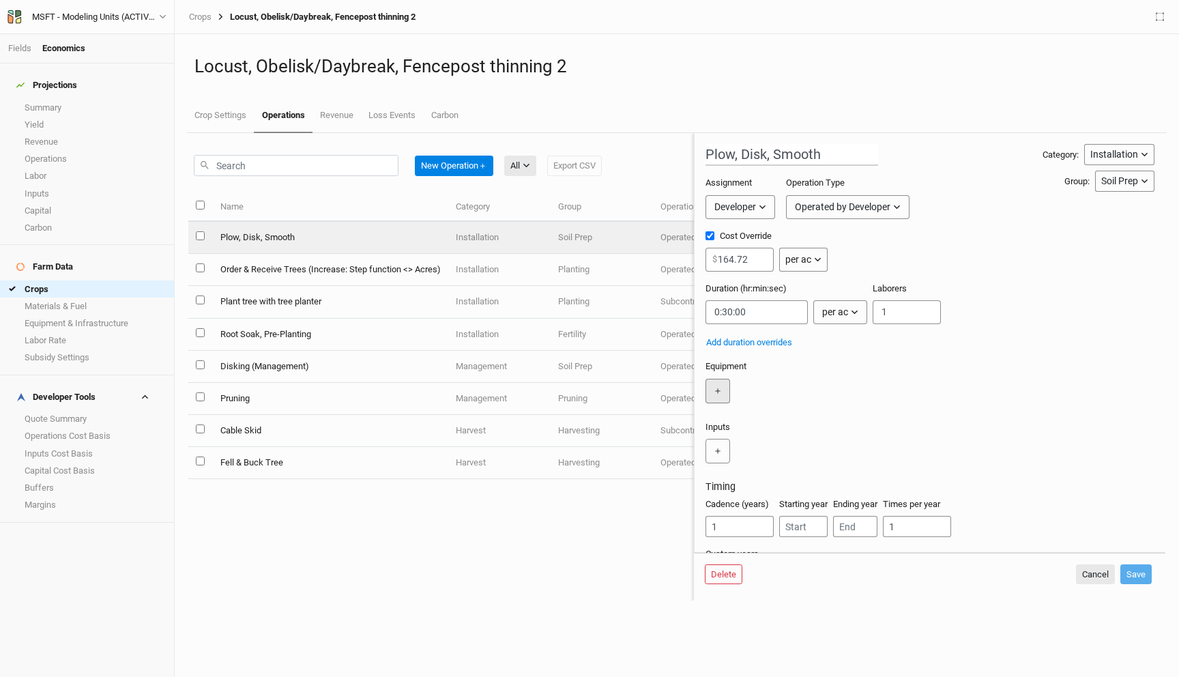
click at [710, 393] on button "＋" at bounding box center [717, 391] width 25 height 25
click at [738, 392] on input "text" at bounding box center [752, 391] width 94 height 25
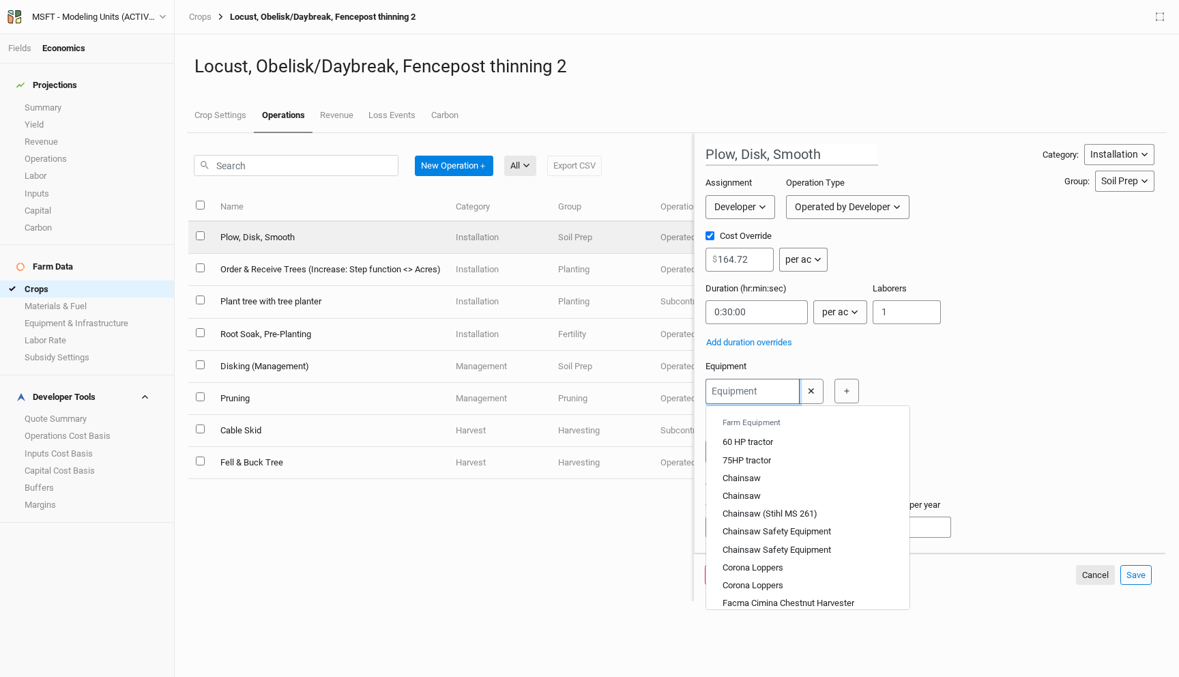
type input "7"
type input "75HP tractor"
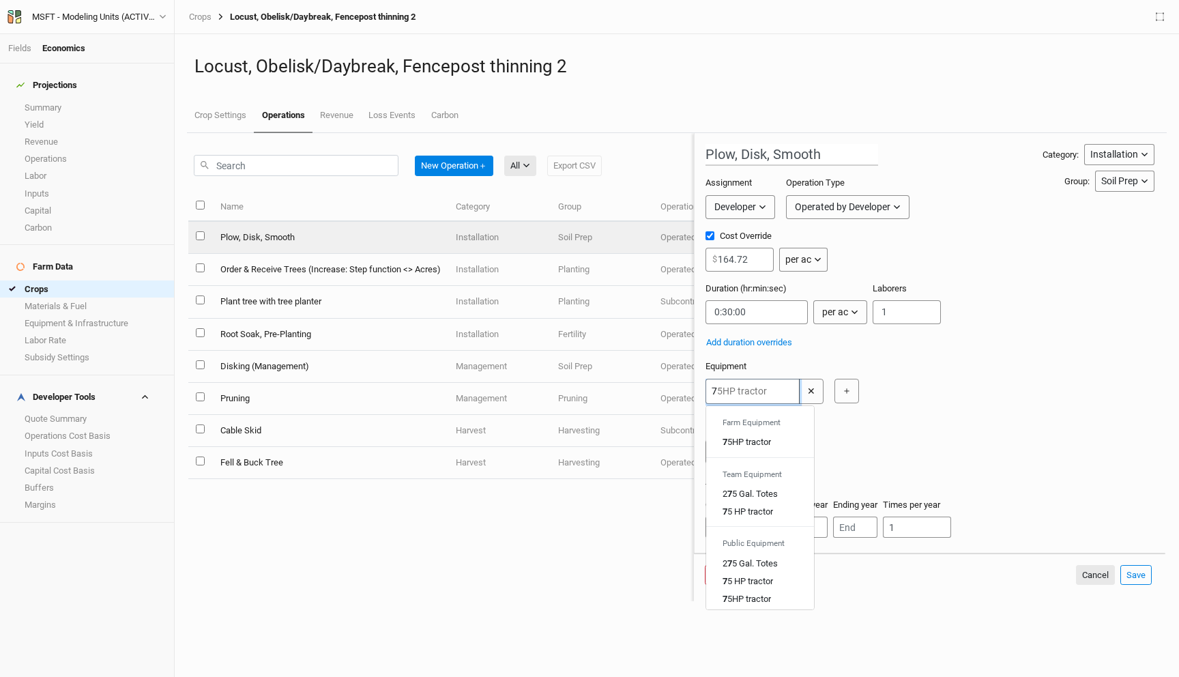
type input "76"
type input "7"
type input "75HP tractor"
click at [752, 442] on div "75 HP tractor" at bounding box center [746, 442] width 48 height 12
type input "75HP tractor"
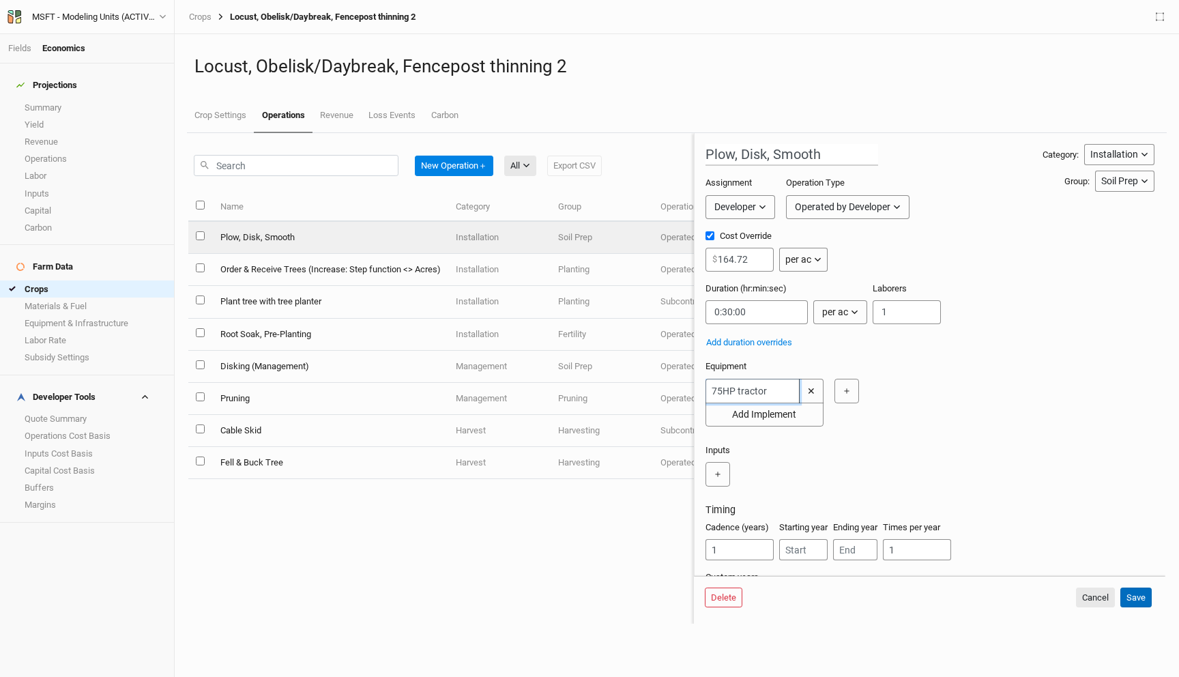
type input "75HP tractor"
click at [1136, 596] on button "Save" at bounding box center [1135, 597] width 31 height 20
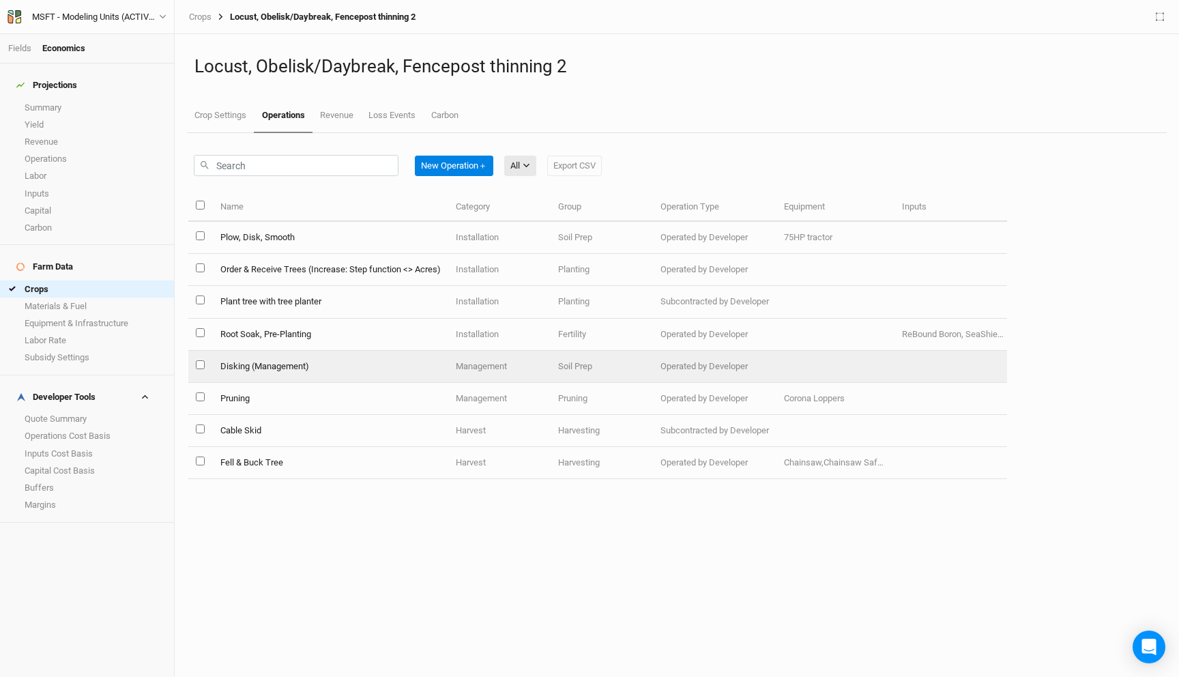
click at [294, 361] on td "Disking (Management)" at bounding box center [329, 367] width 235 height 32
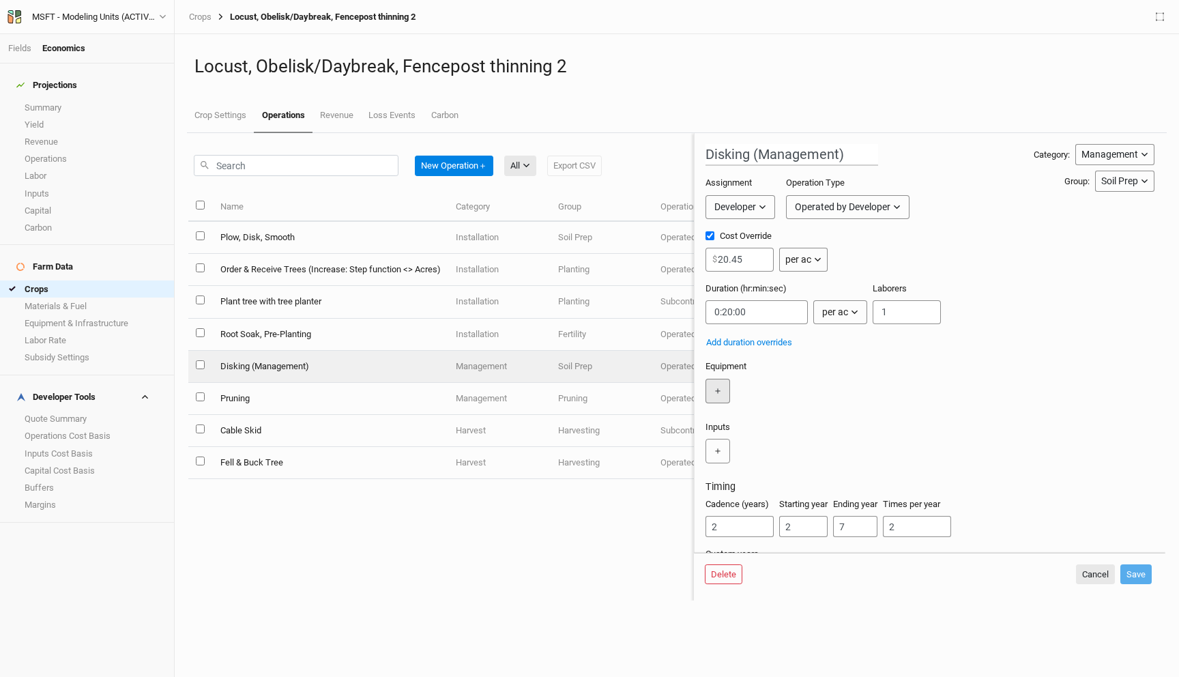
click at [712, 390] on button "＋" at bounding box center [717, 391] width 25 height 25
click at [745, 395] on input "text" at bounding box center [752, 391] width 94 height 25
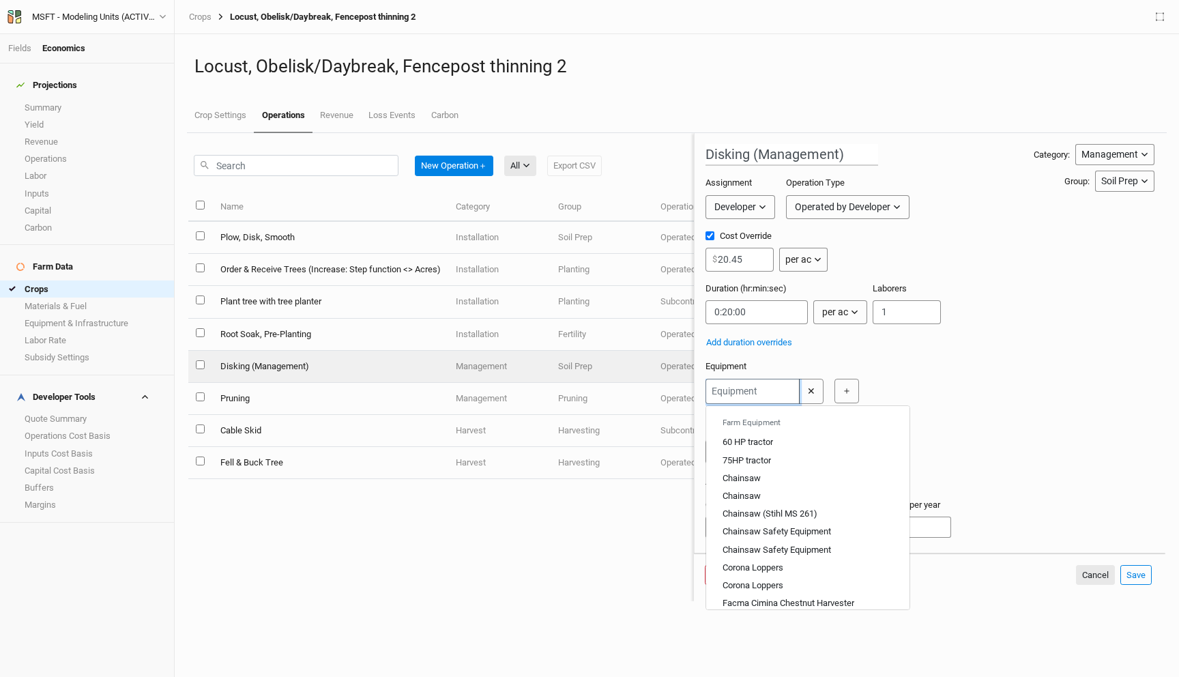
type input "7"
type input "75HP tractor"
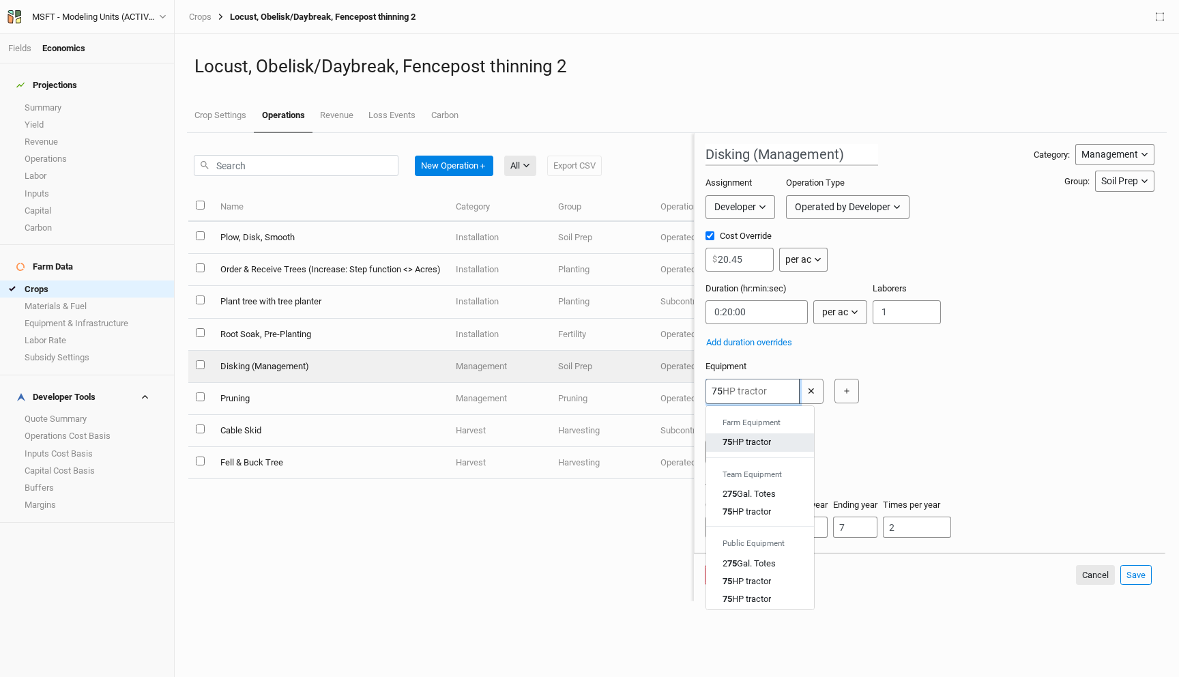
click at [758, 445] on div "75 HP tractor" at bounding box center [746, 442] width 48 height 12
type input "75HP tractor"
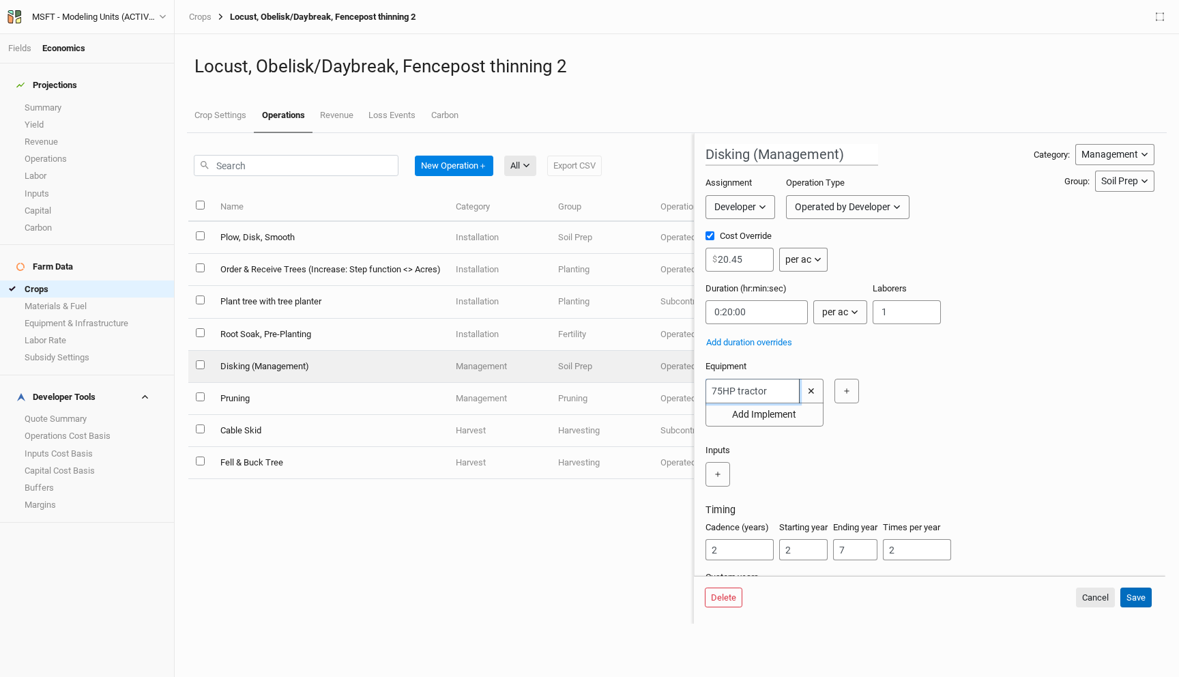
type input "75HP tractor"
click at [1136, 596] on button "Save" at bounding box center [1135, 597] width 31 height 20
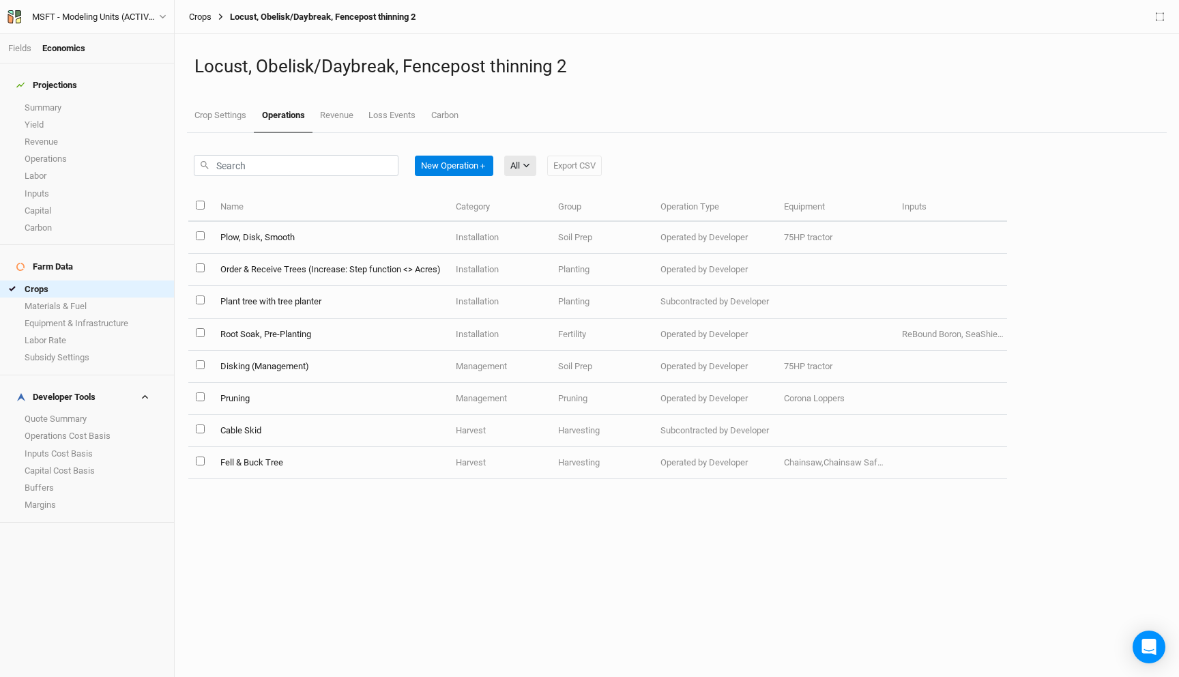
click at [194, 14] on link "Crops" at bounding box center [200, 17] width 23 height 11
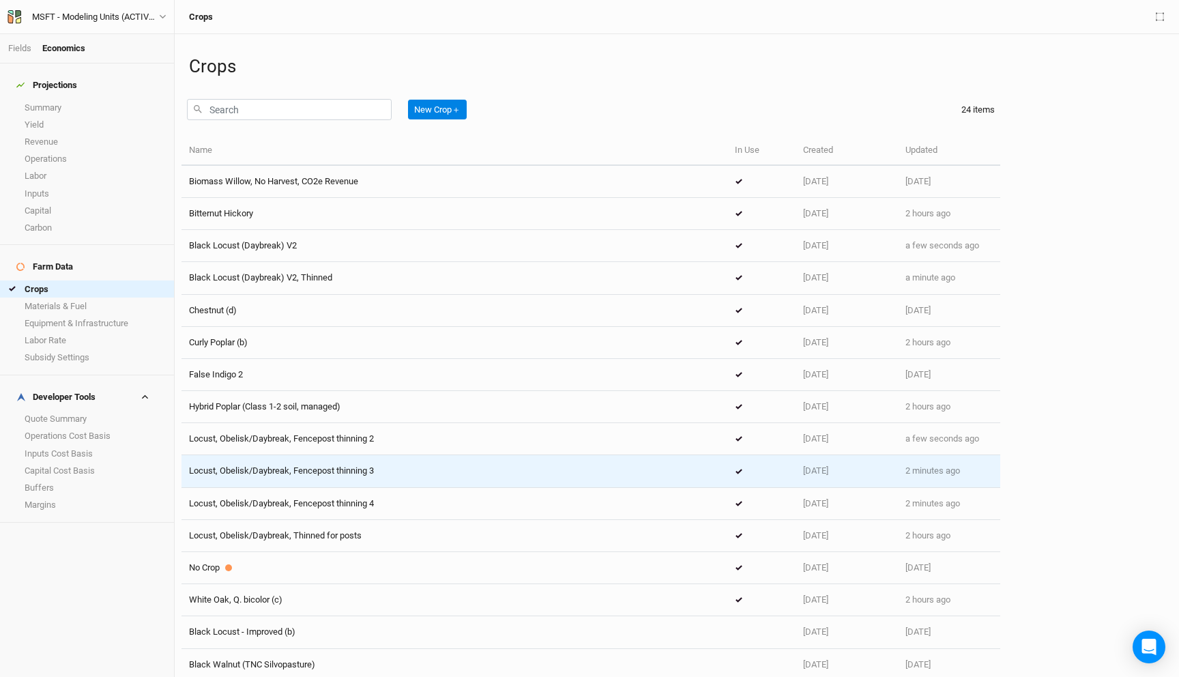
click at [338, 464] on div "Locust, Obelisk/Daybreak, Fencepost thinning 3" at bounding box center [281, 470] width 185 height 12
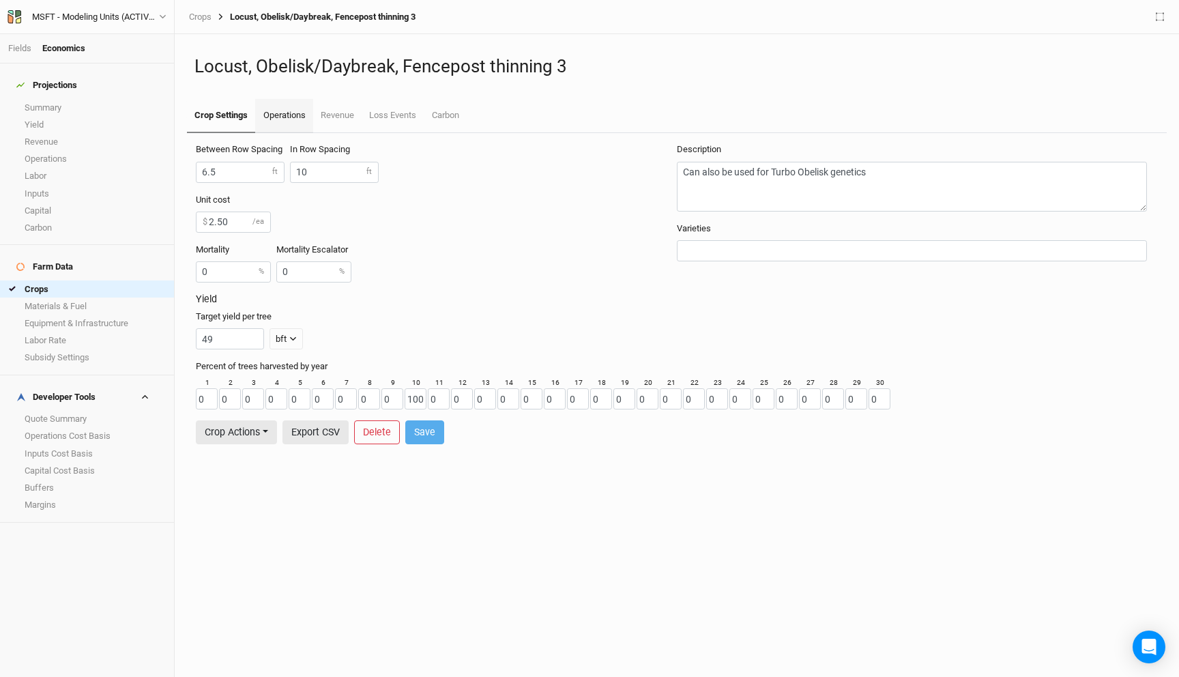
click at [280, 108] on link "Operations" at bounding box center [283, 116] width 57 height 34
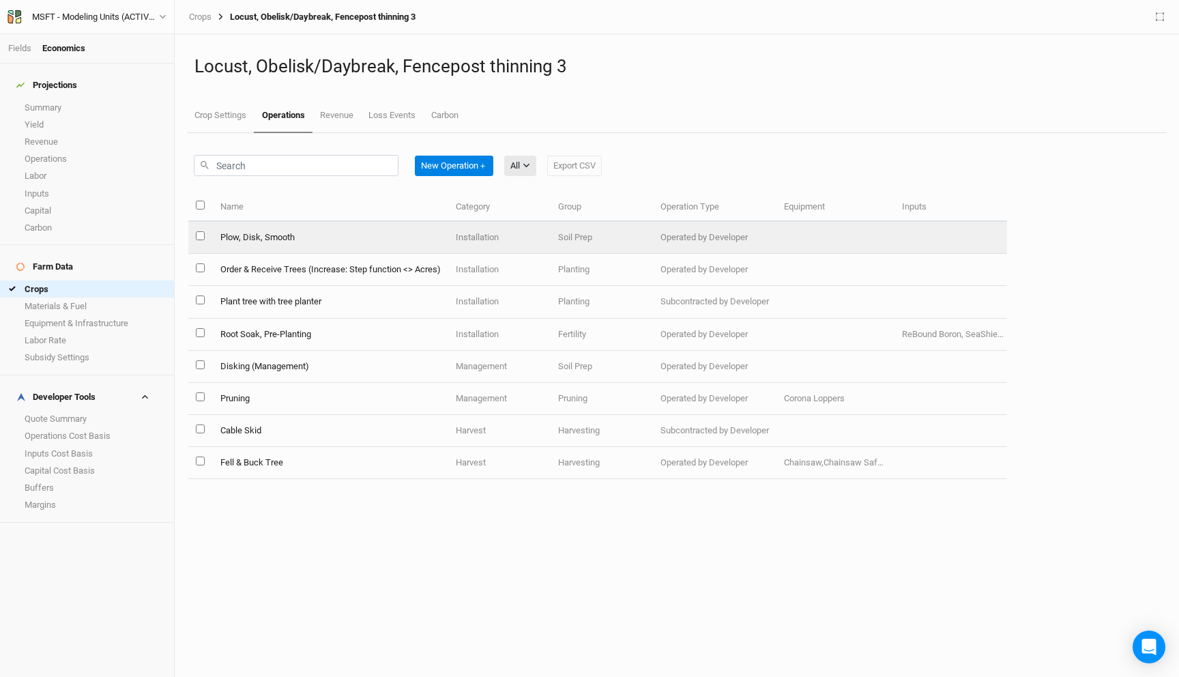
click at [255, 235] on td "Plow, Disk, Smooth" at bounding box center [329, 238] width 235 height 32
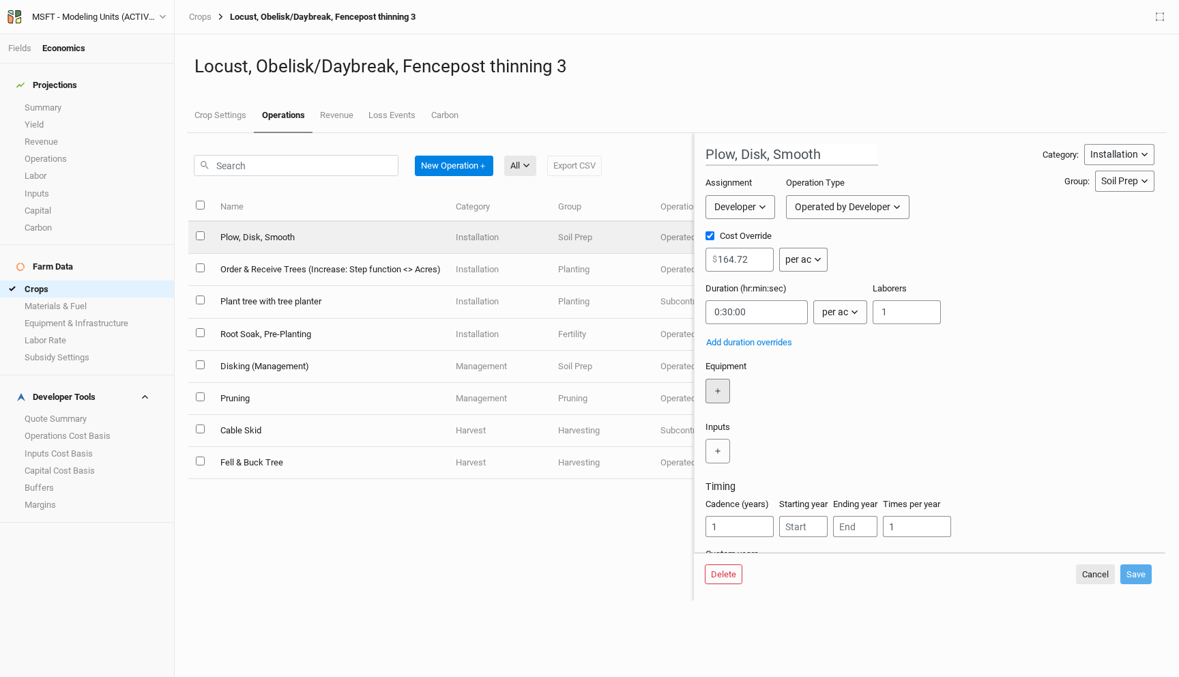
click at [720, 388] on button "＋" at bounding box center [717, 391] width 25 height 25
click at [736, 396] on input "text" at bounding box center [752, 391] width 94 height 25
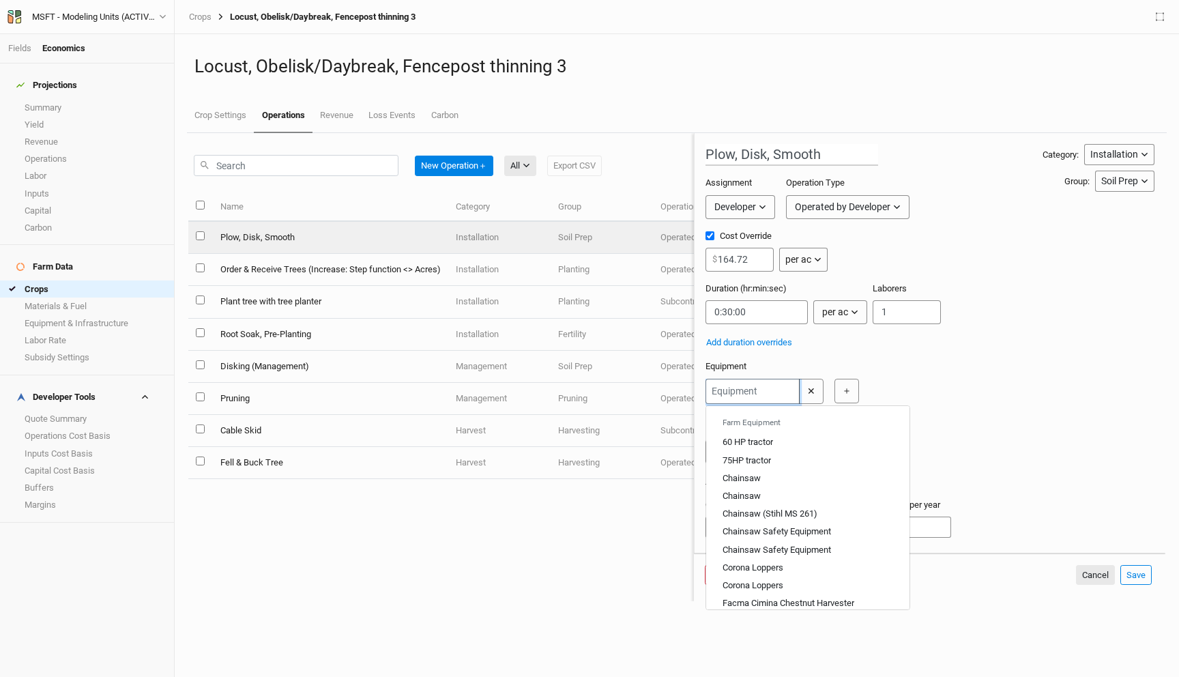
type input "7"
type input "75HP tractor"
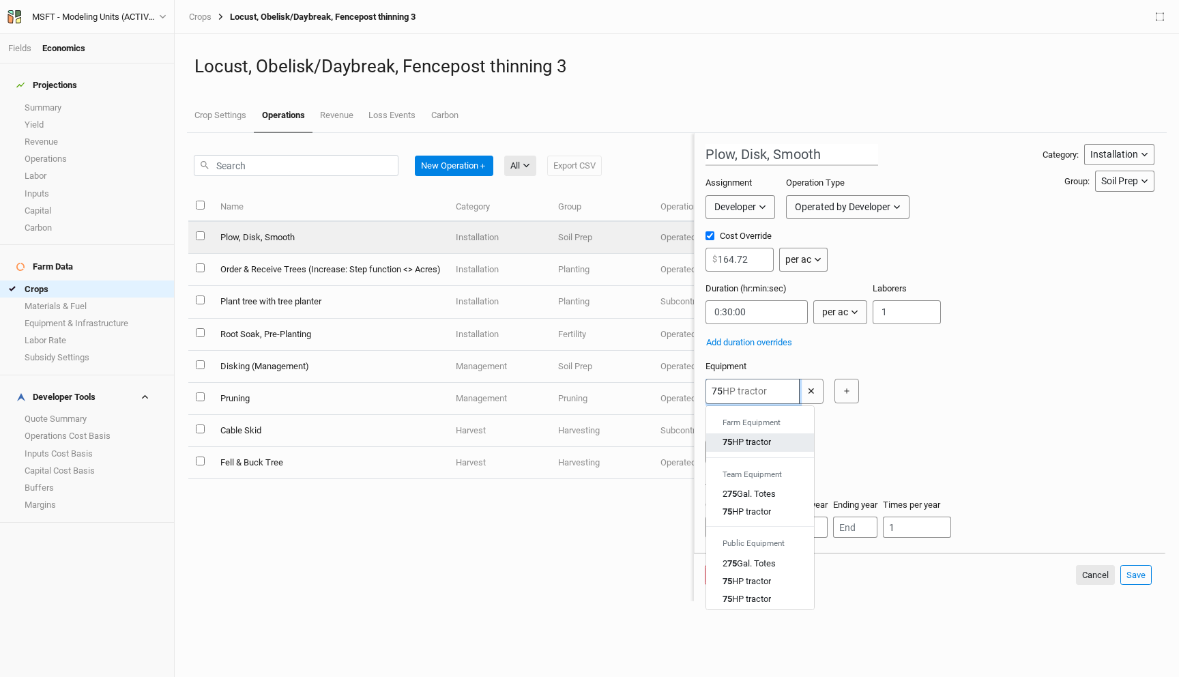
click at [747, 441] on div "75 HP tractor" at bounding box center [746, 442] width 48 height 12
type input "75HP tractor"
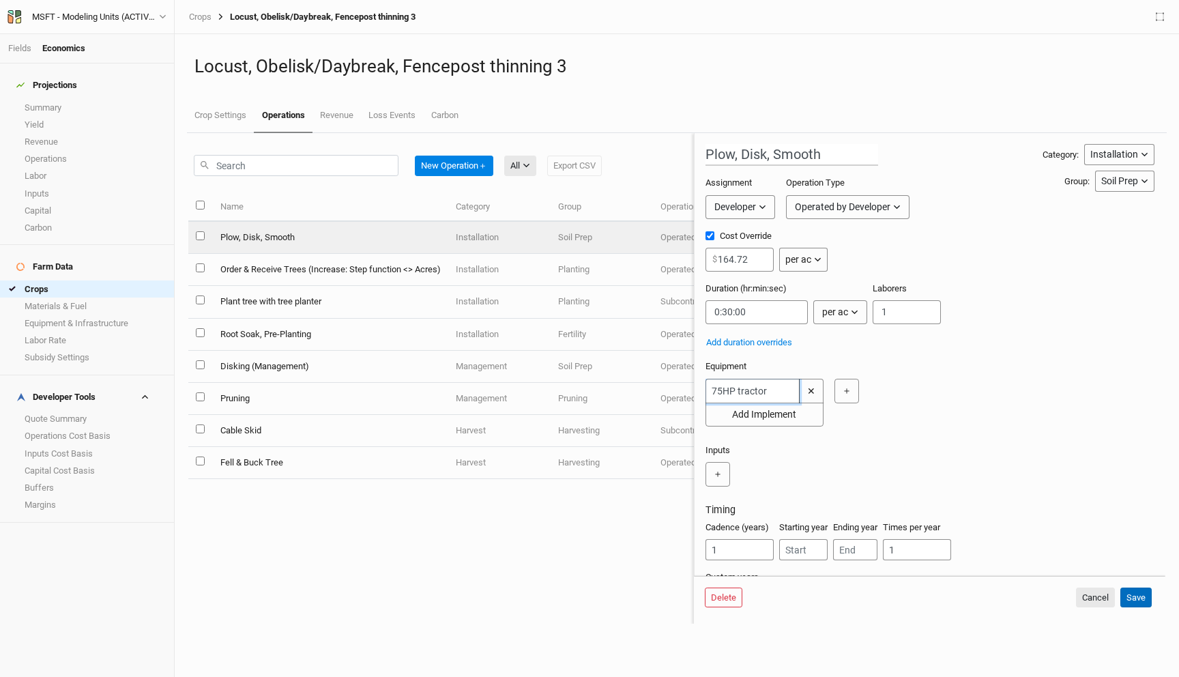
type input "75HP tractor"
click at [1134, 597] on button "Save" at bounding box center [1135, 597] width 31 height 20
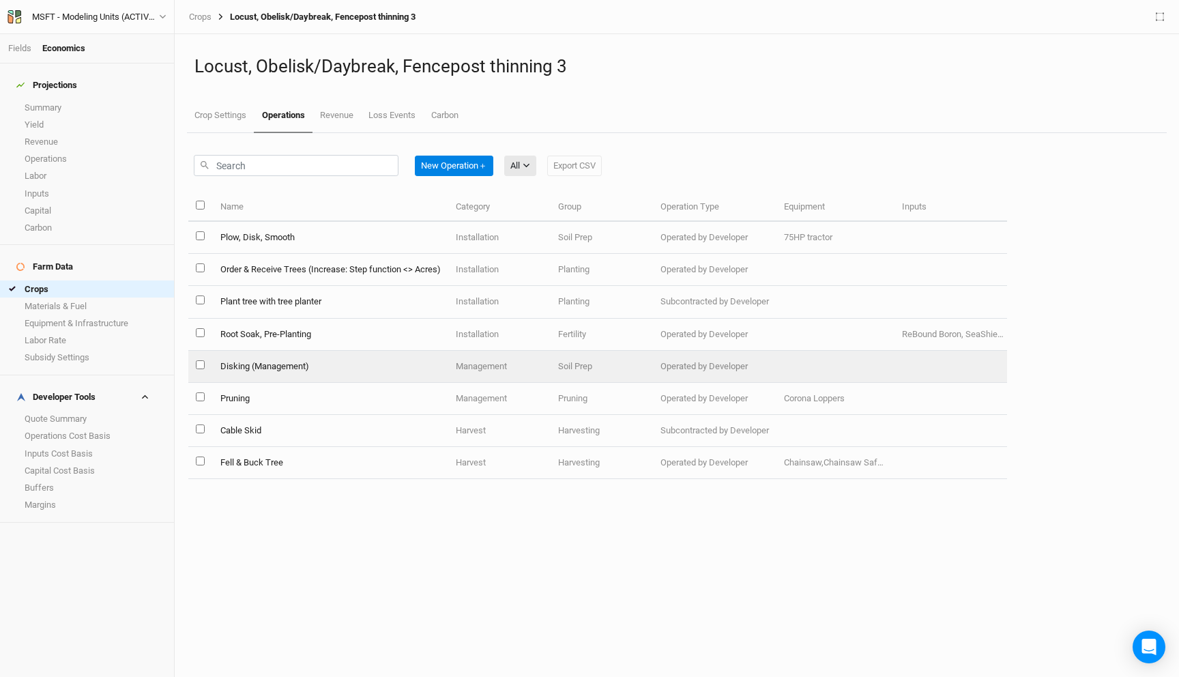
click at [314, 360] on td "Disking (Management)" at bounding box center [329, 367] width 235 height 32
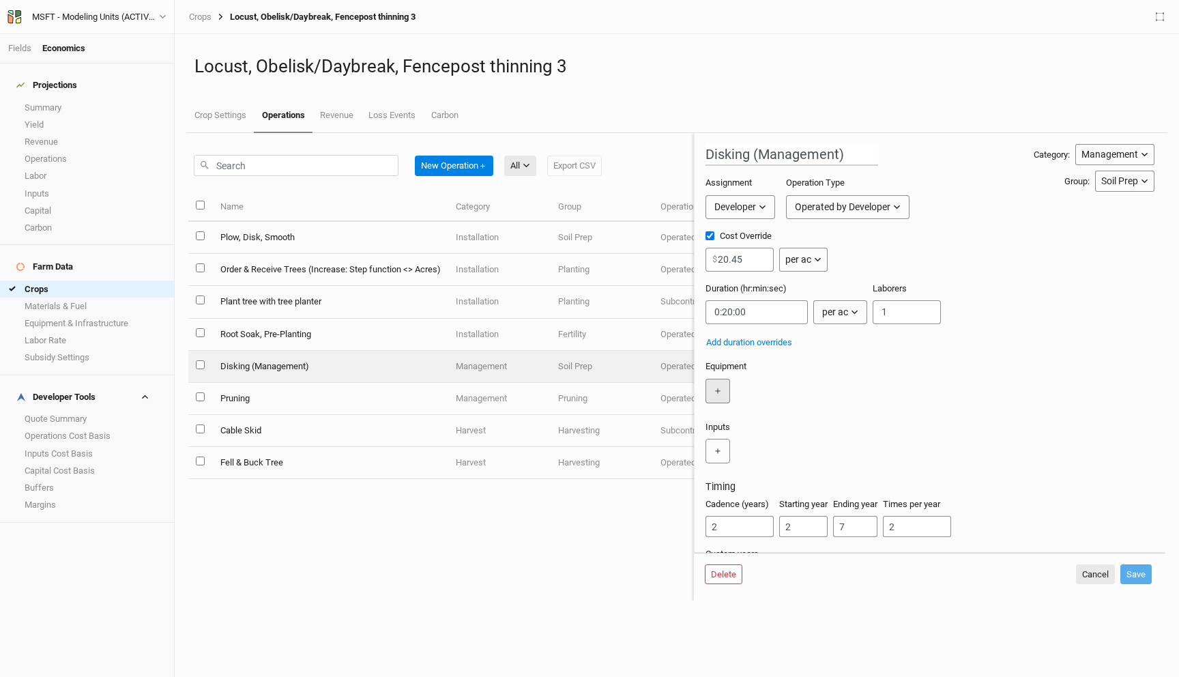
click at [705, 385] on button "＋" at bounding box center [717, 391] width 25 height 25
click at [737, 393] on input "text" at bounding box center [752, 391] width 94 height 25
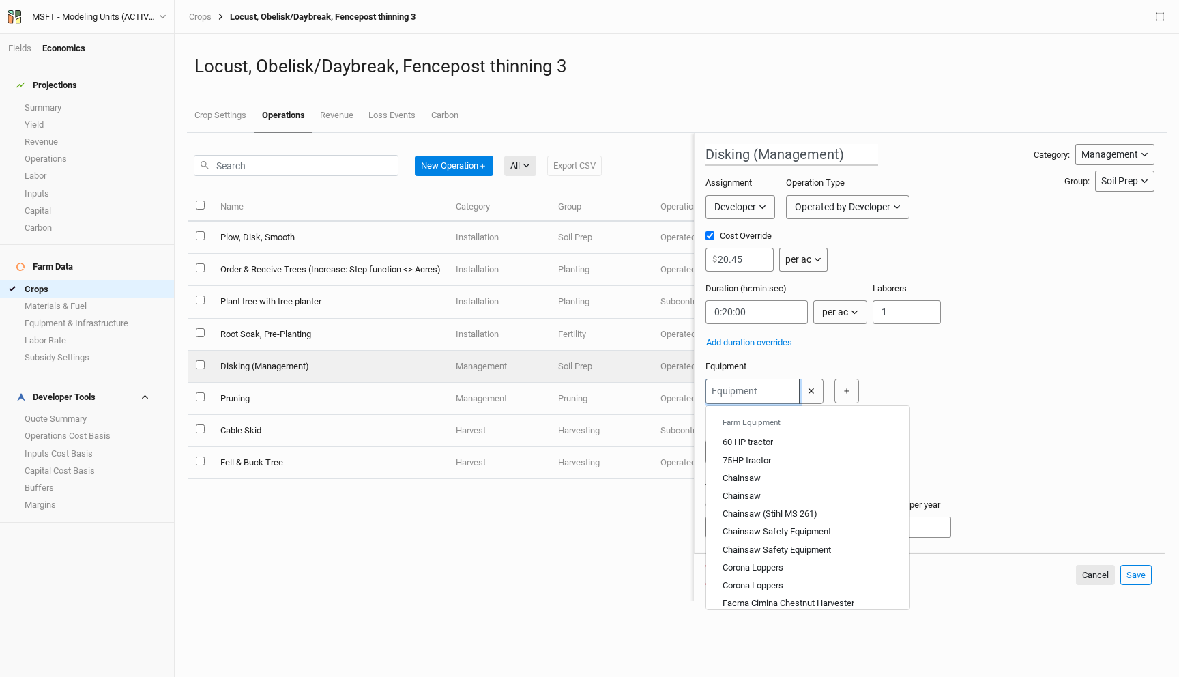
type input "7"
type input "75HP tractor"
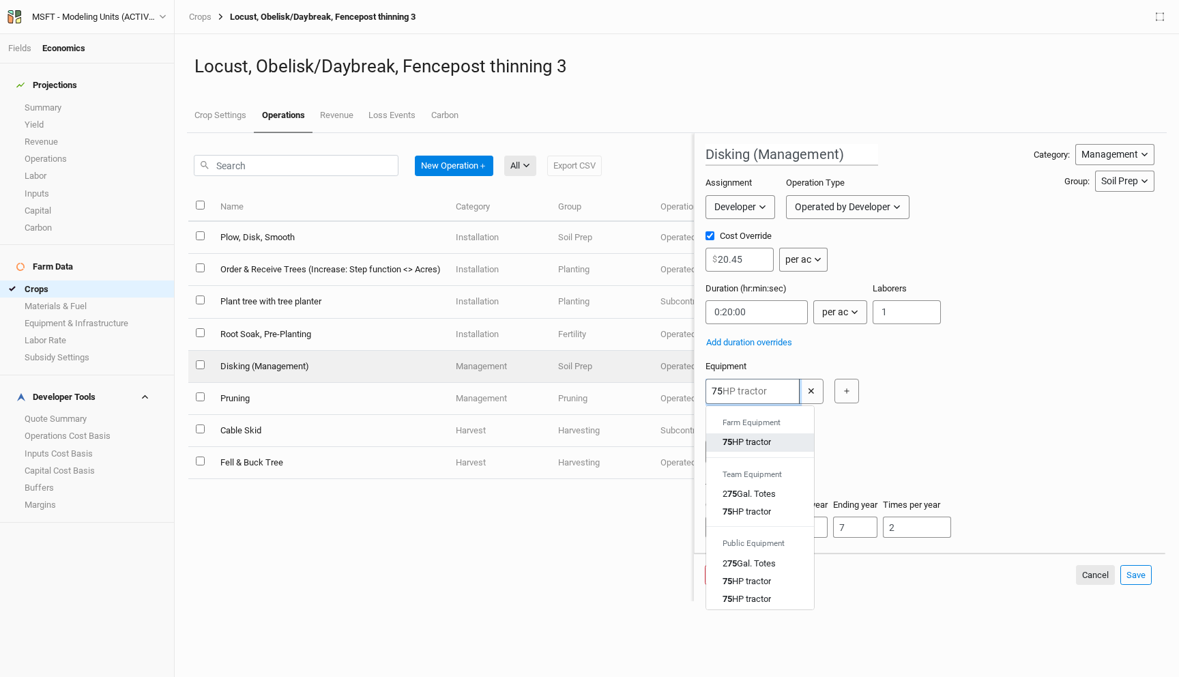
click at [740, 434] on link "75 HP tractor" at bounding box center [760, 442] width 108 height 18
type input "75HP tractor"
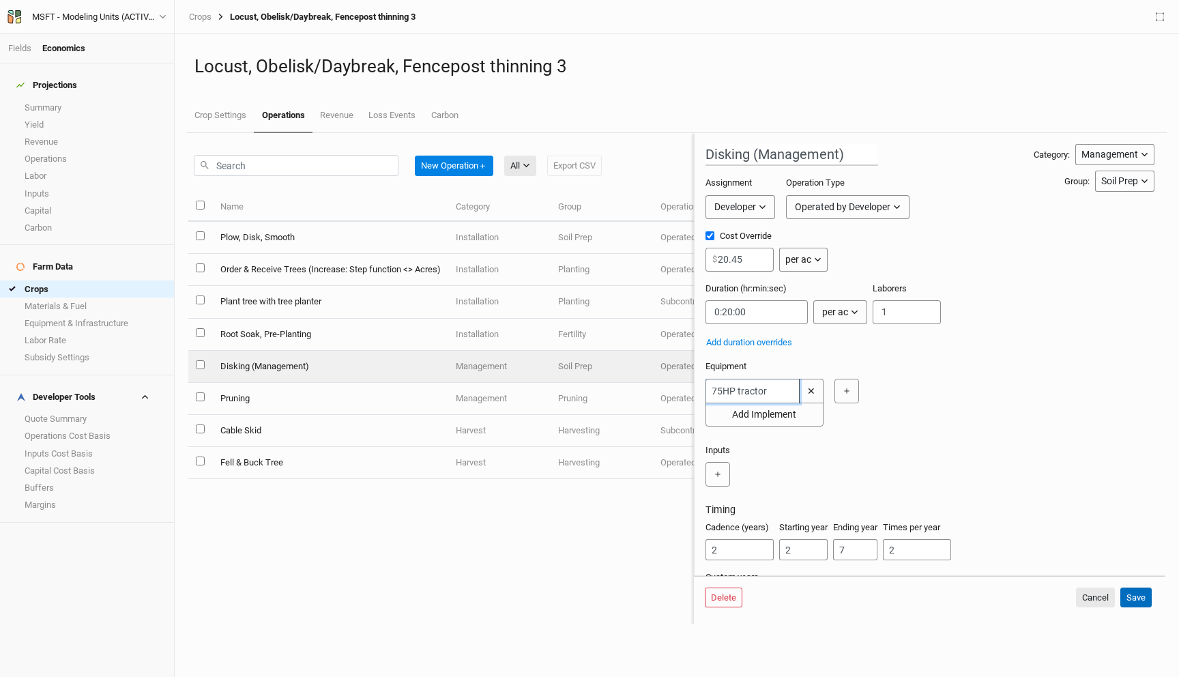
type input "75HP tractor"
click at [1134, 590] on button "Save" at bounding box center [1135, 597] width 31 height 20
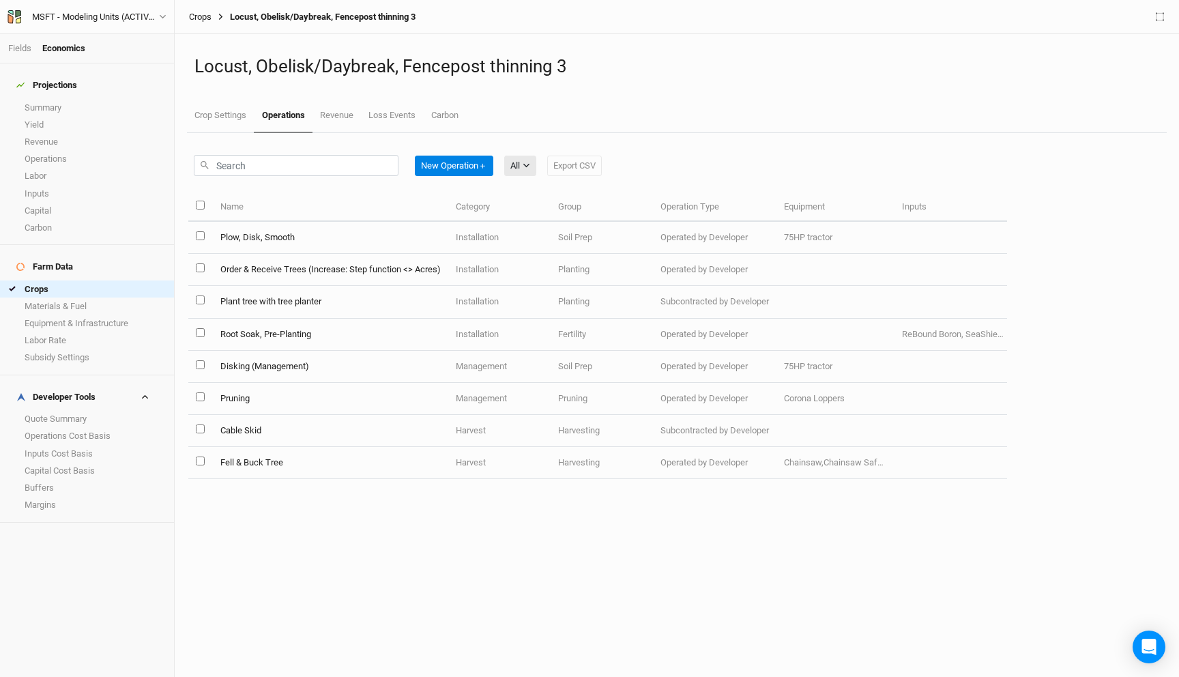
click at [201, 14] on link "Crops" at bounding box center [200, 17] width 23 height 11
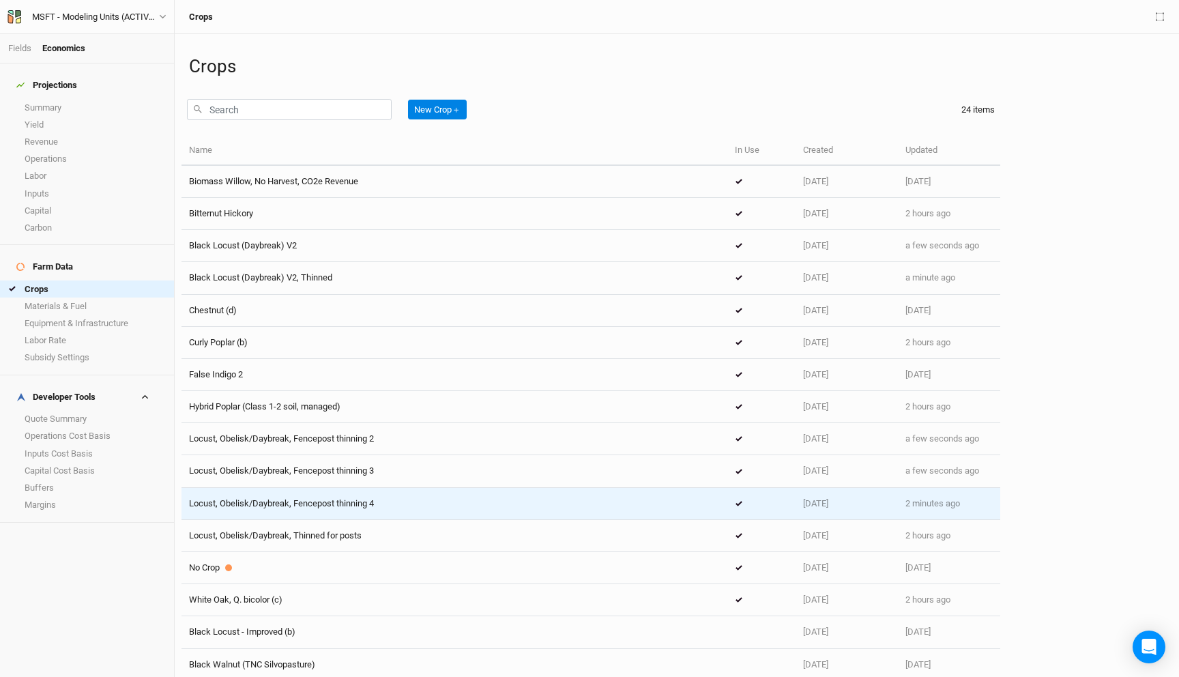
click at [351, 499] on span "Locust, Obelisk/Daybreak, Fencepost thinning 4" at bounding box center [281, 503] width 185 height 10
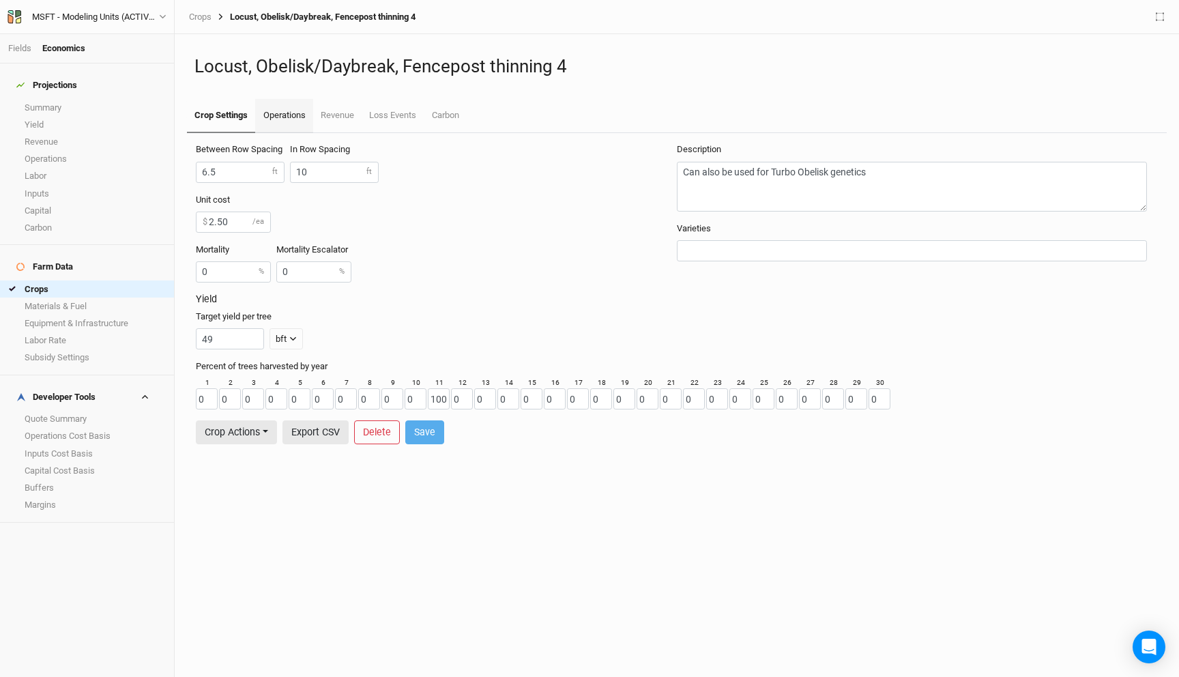
click at [287, 106] on link "Operations" at bounding box center [283, 116] width 57 height 34
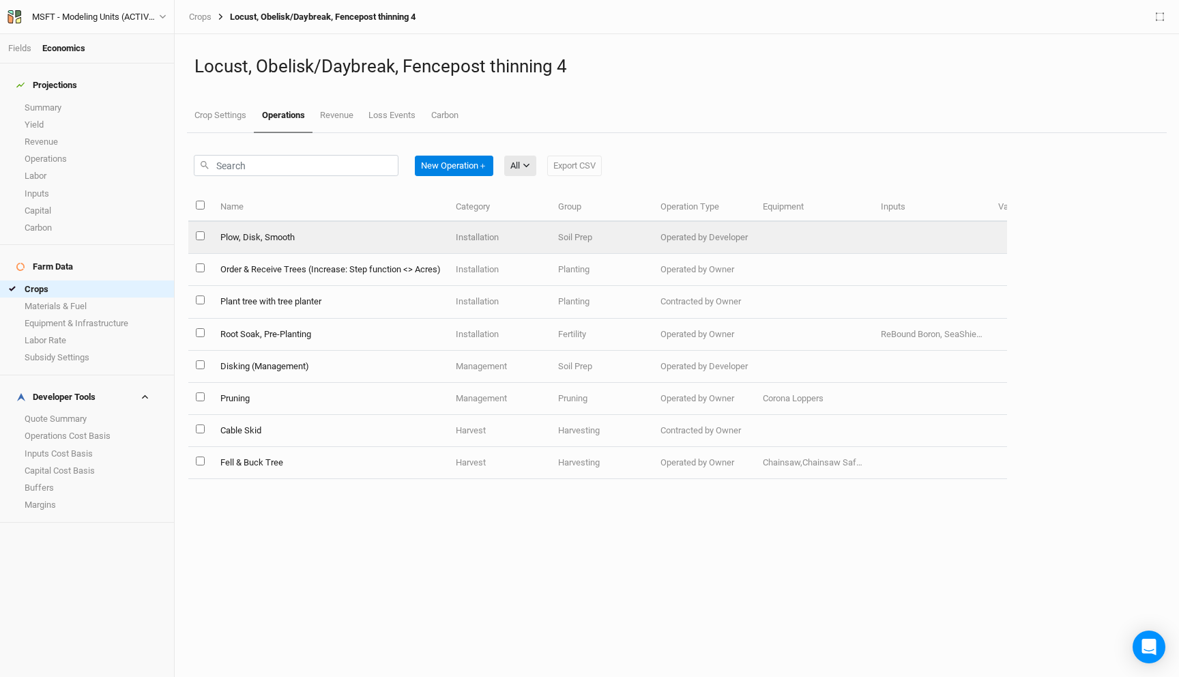
click at [309, 235] on td "Plow, Disk, Smooth" at bounding box center [329, 238] width 235 height 32
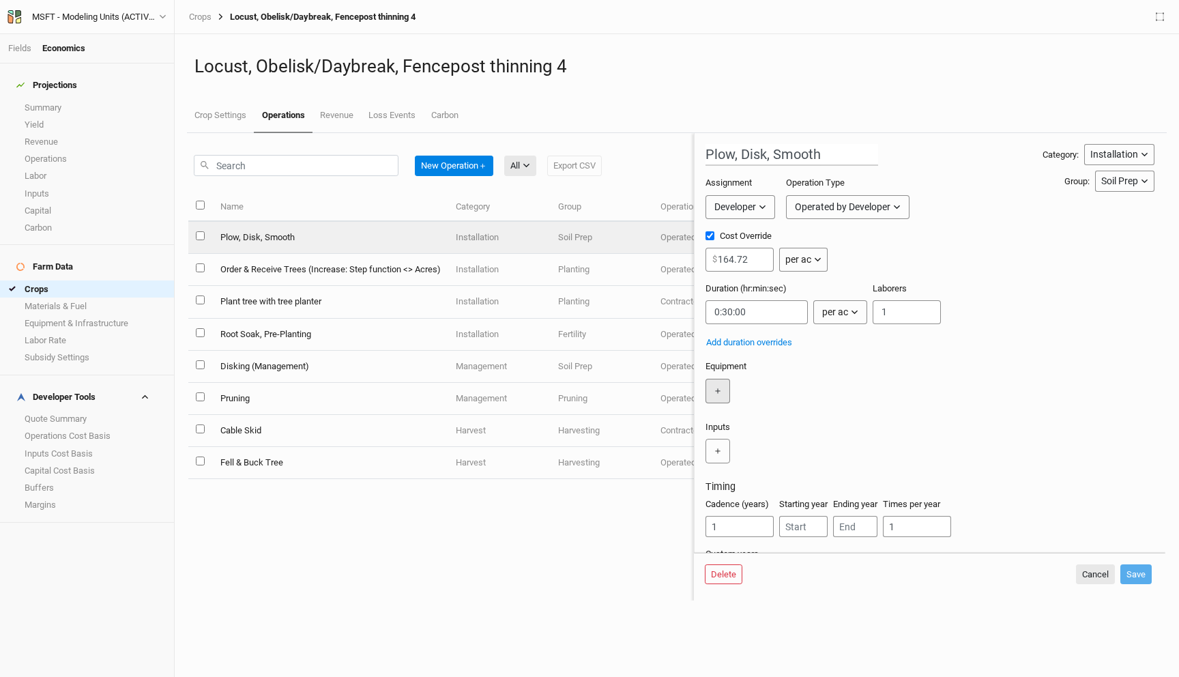
click at [721, 387] on button "＋" at bounding box center [717, 391] width 25 height 25
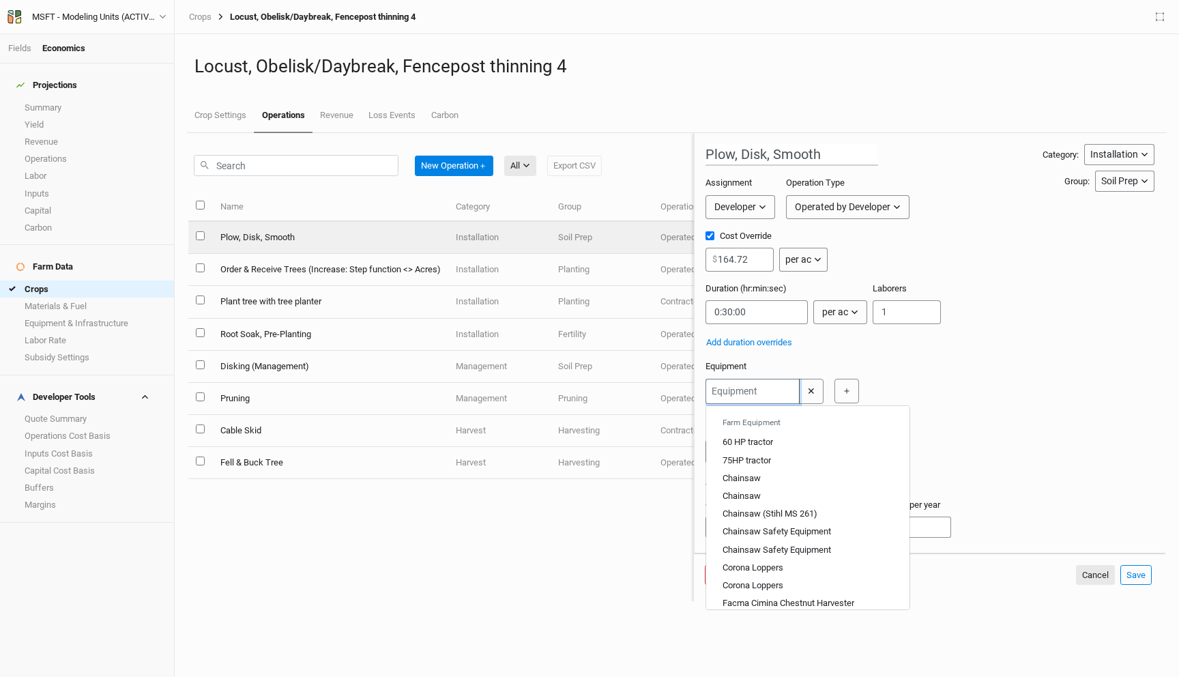
click at [732, 391] on input "text" at bounding box center [752, 391] width 94 height 25
type input "7"
type input "75HP tractor"
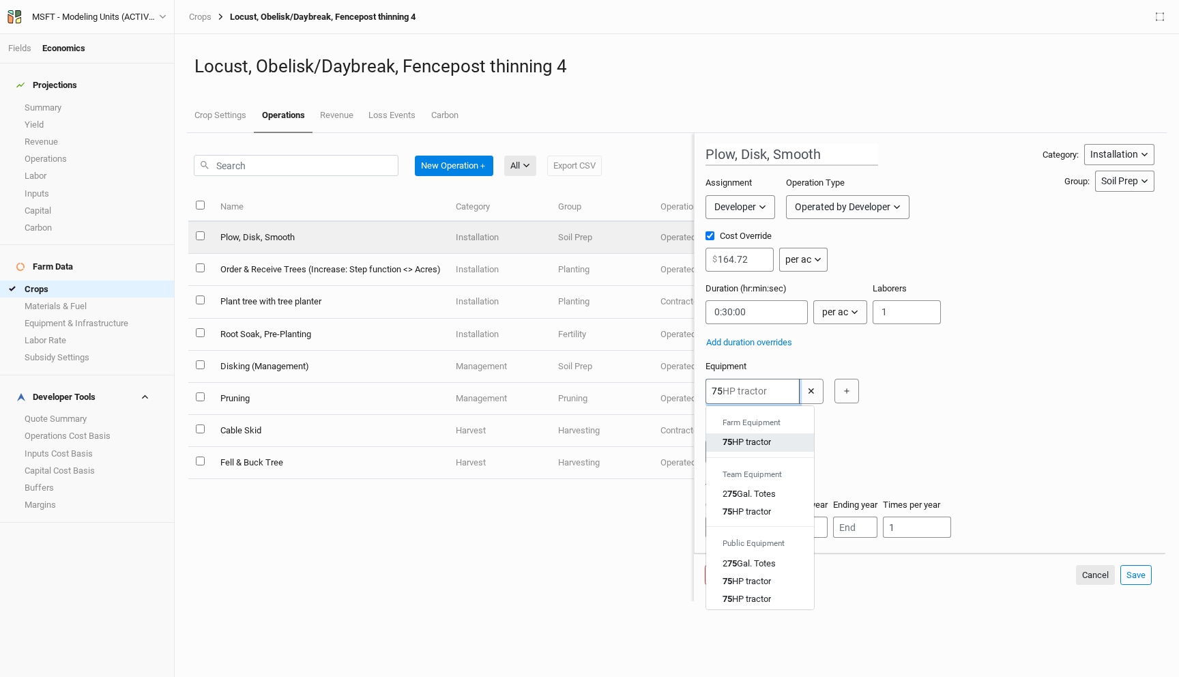
click at [750, 447] on div "75 HP tractor" at bounding box center [746, 442] width 48 height 12
type input "75HP tractor"
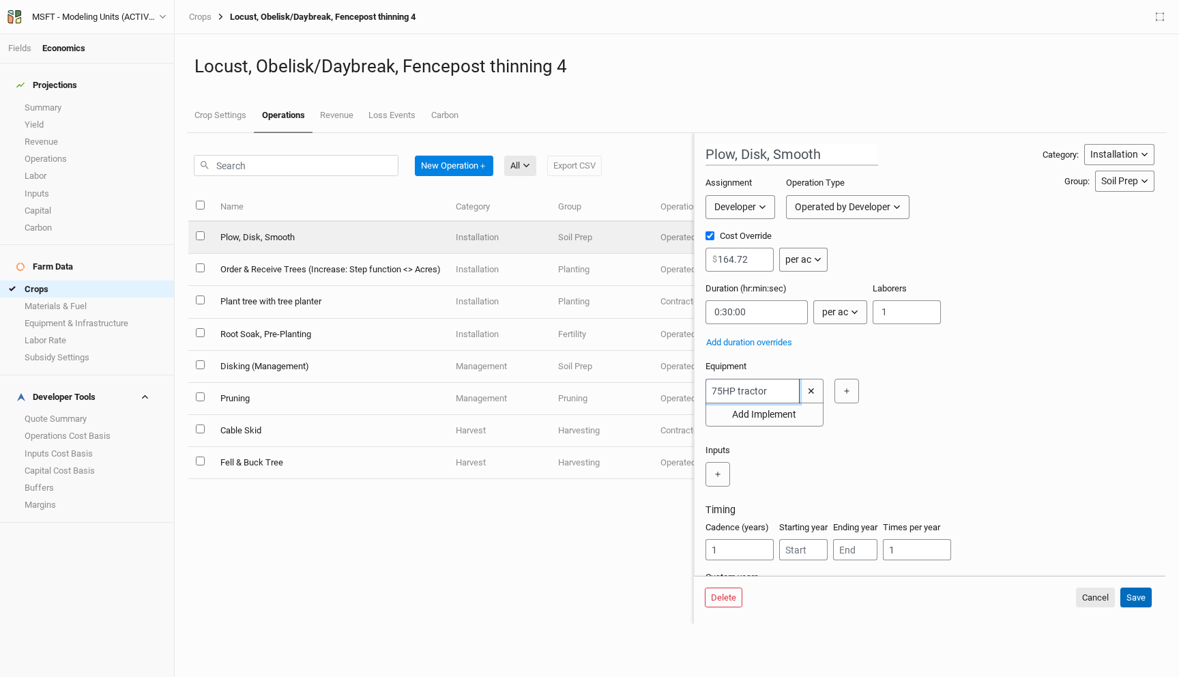
type input "75HP tractor"
click at [1141, 594] on button "Save" at bounding box center [1135, 597] width 31 height 20
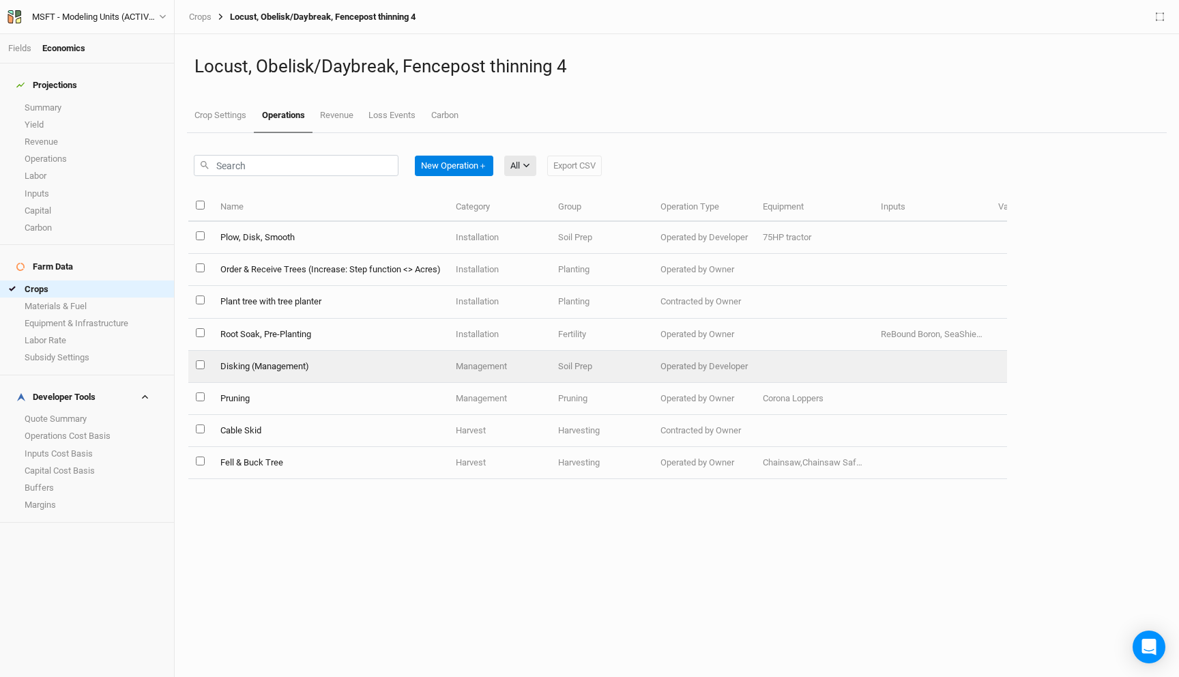
click at [368, 361] on td "Disking (Management)" at bounding box center [329, 367] width 235 height 32
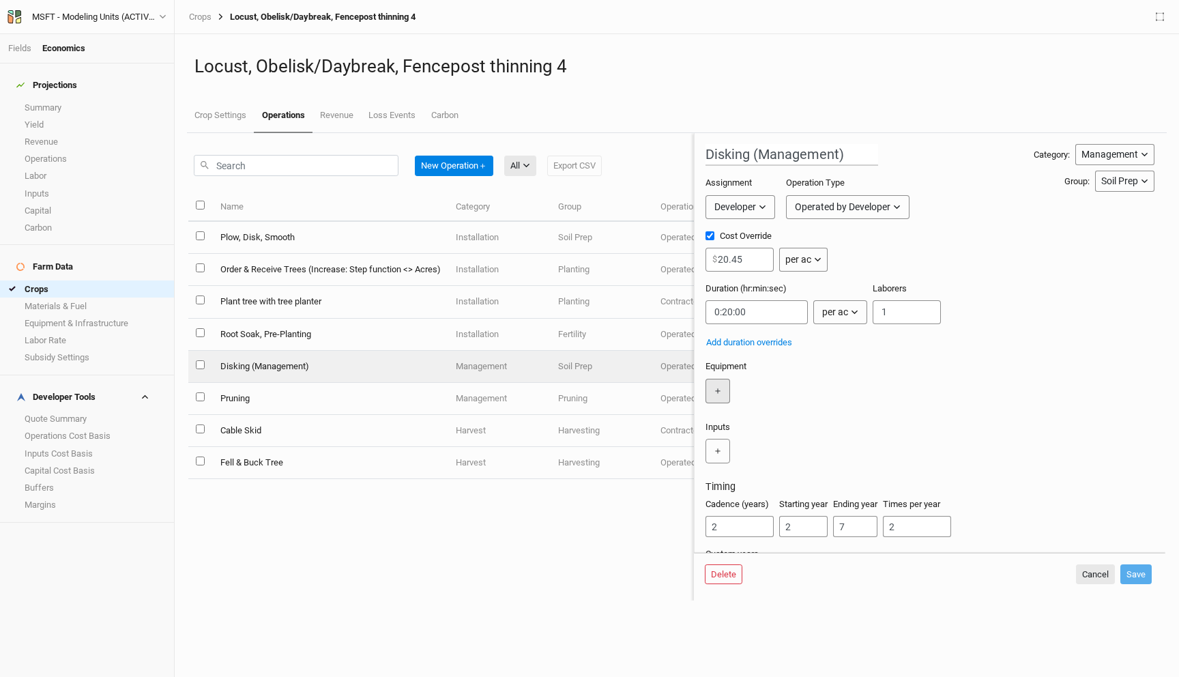
click at [722, 389] on button "＋" at bounding box center [717, 391] width 25 height 25
click at [746, 403] on div "✕ ＋" at bounding box center [926, 395] width 443 height 32
type input "7"
type input "75HP tractor"
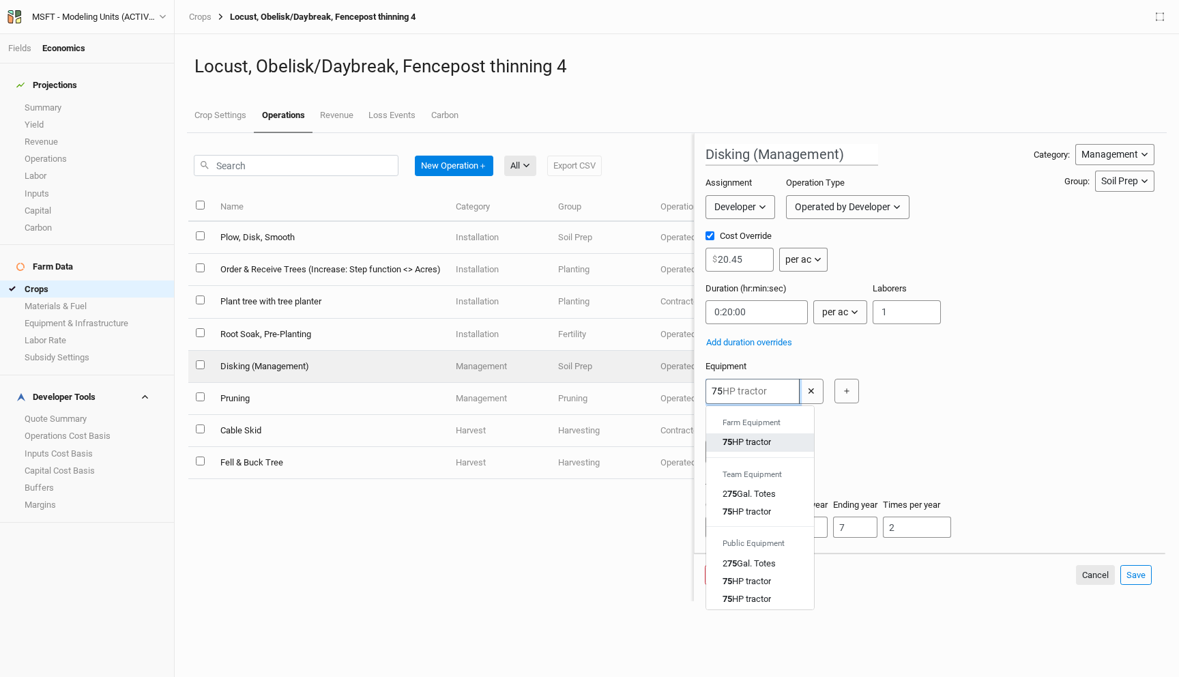
click at [746, 437] on div "75 HP tractor" at bounding box center [746, 442] width 48 height 12
type input "75HP tractor"
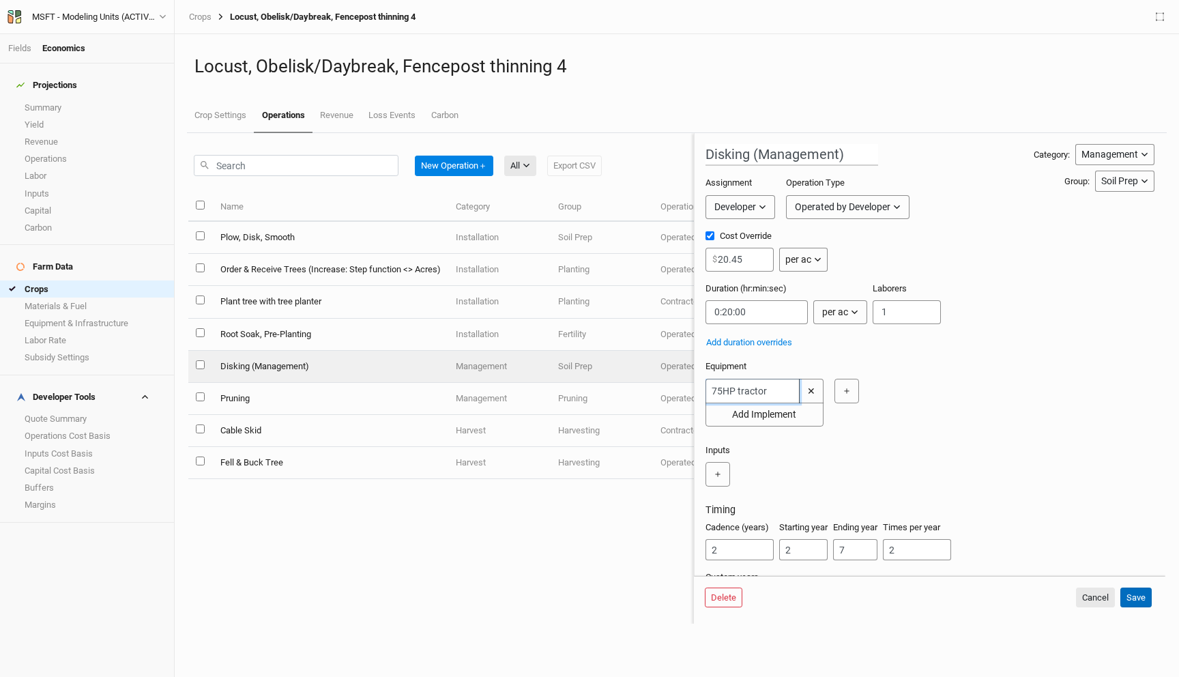
type input "75HP tractor"
click at [1138, 589] on button "Save" at bounding box center [1135, 597] width 31 height 20
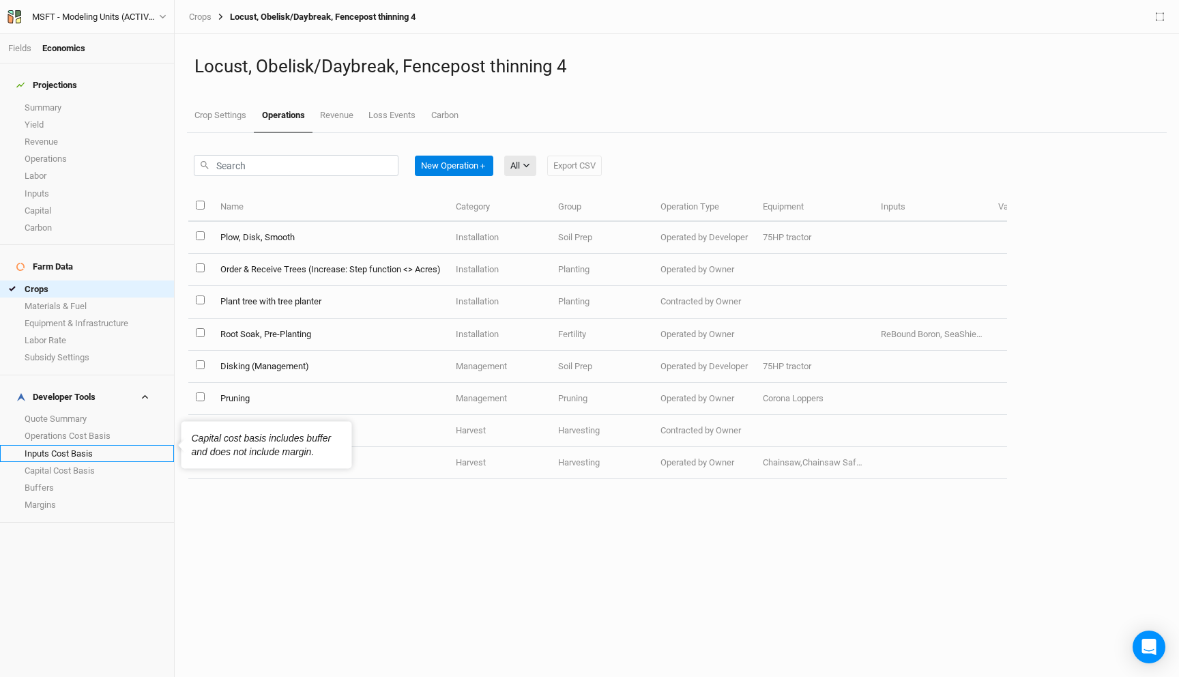
click at [87, 445] on link "Inputs Cost Basis" at bounding box center [87, 453] width 174 height 17
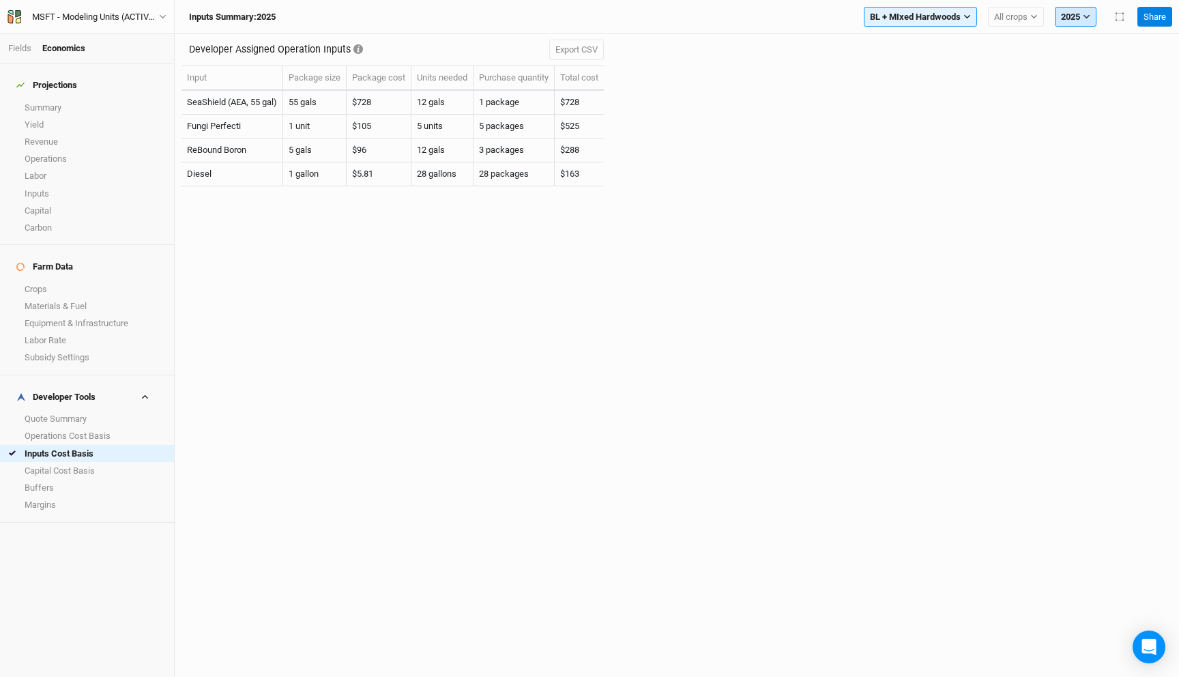
click at [1066, 10] on button "2025" at bounding box center [1075, 17] width 42 height 20
click at [1095, 138] on button "2026" at bounding box center [1109, 138] width 108 height 18
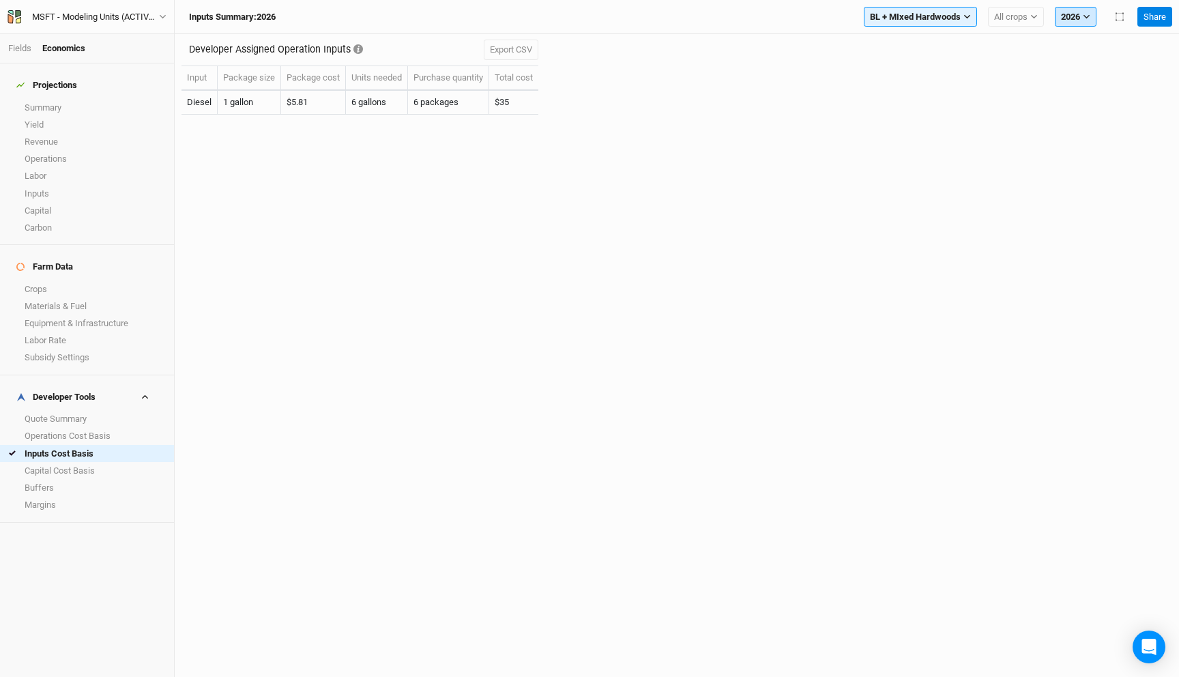
click at [1074, 14] on button "2026" at bounding box center [1075, 17] width 42 height 20
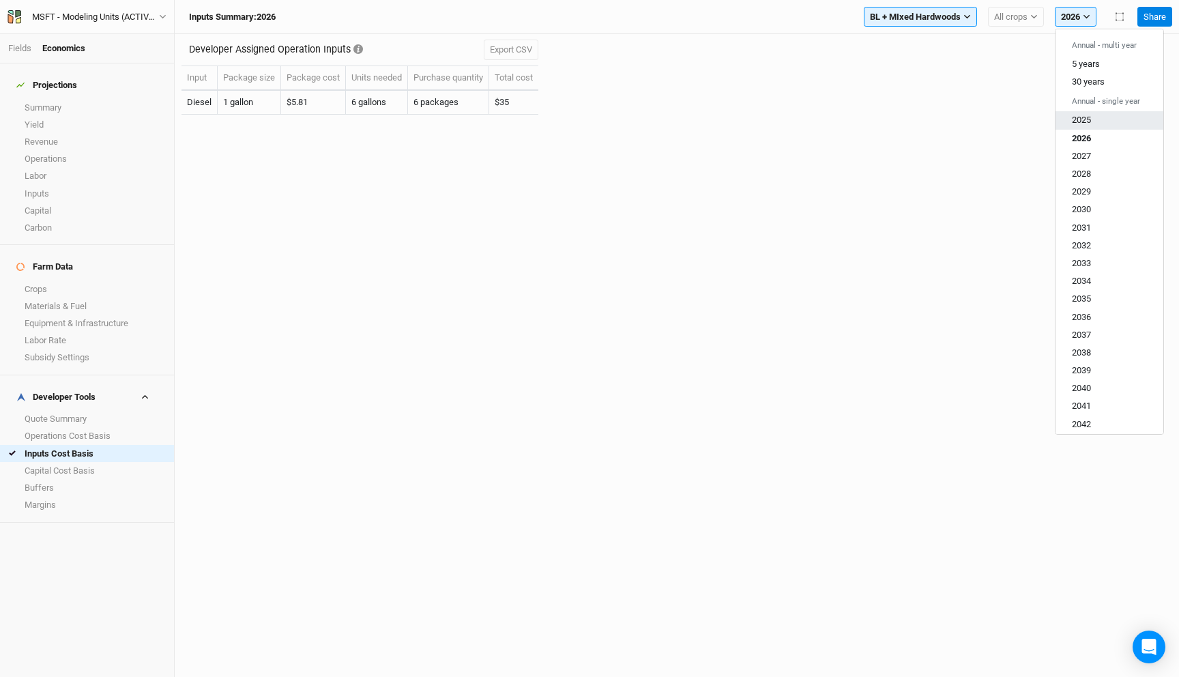
click at [1087, 119] on span "2025" at bounding box center [1080, 120] width 19 height 10
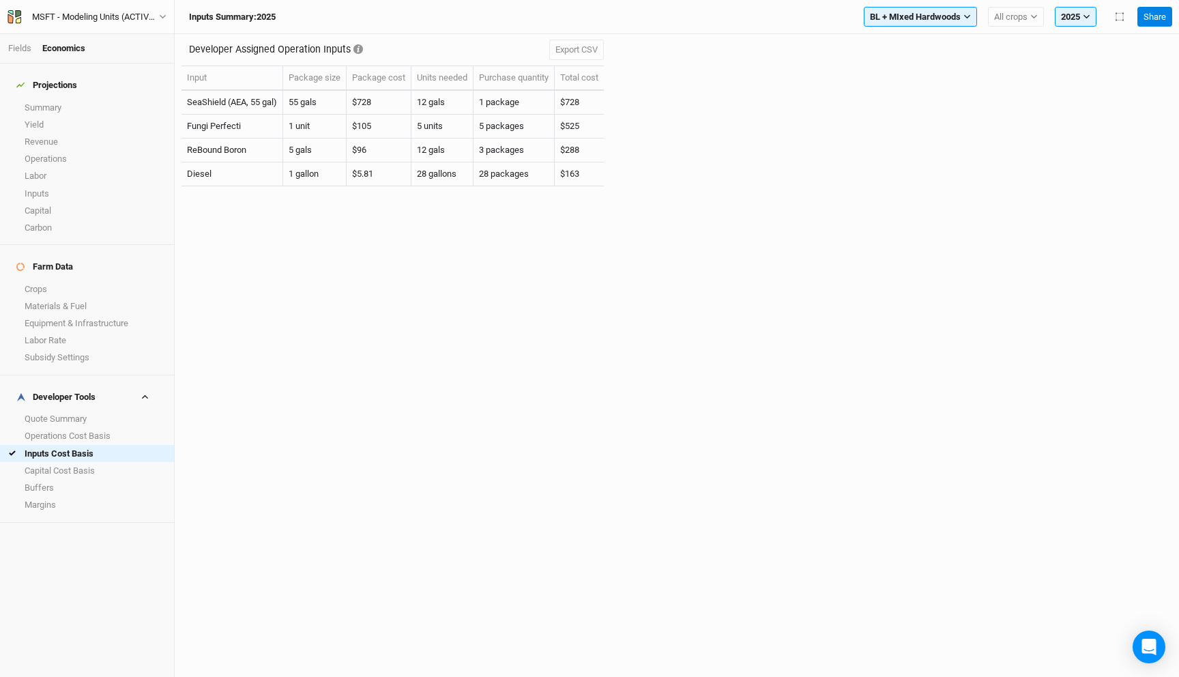
click at [954, 111] on div "Developer Assigned Operation Inputs Export CSV Input Package size Package cost …" at bounding box center [676, 117] width 990 height 167
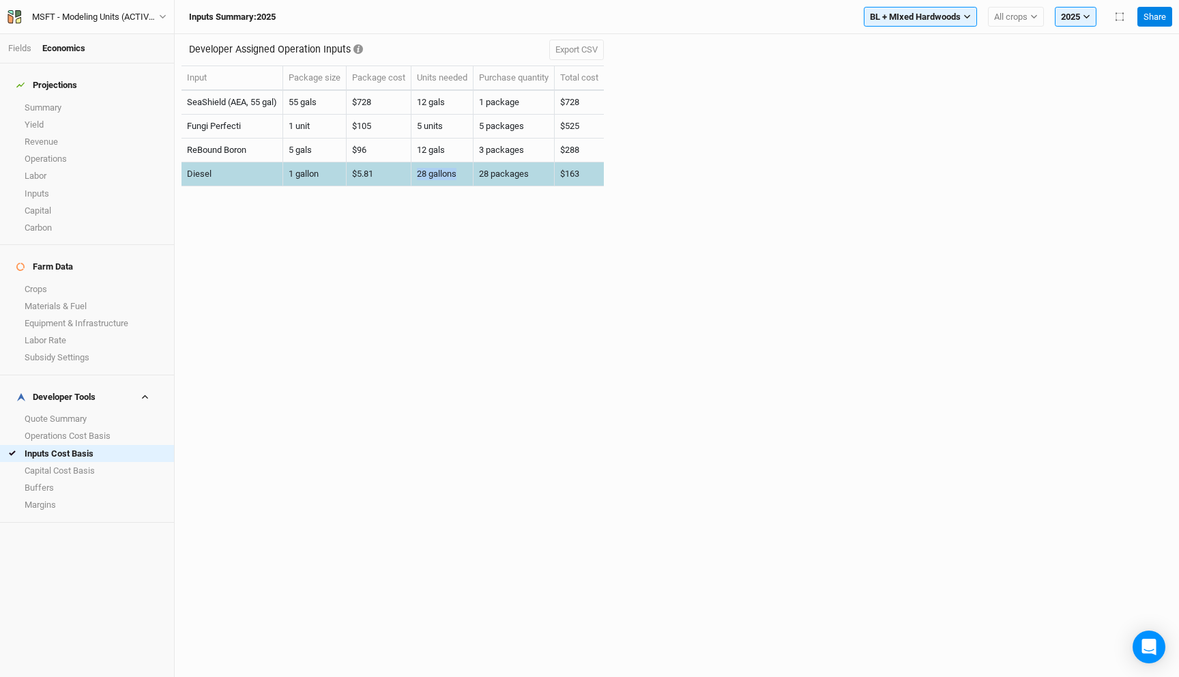
drag, startPoint x: 459, startPoint y: 173, endPoint x: 405, endPoint y: 173, distance: 53.9
click at [405, 173] on tr "Diesel 1 gallon $5.81 28 gallons 28 packages $163" at bounding box center [392, 174] width 422 height 24
copy tr "28 gallons"
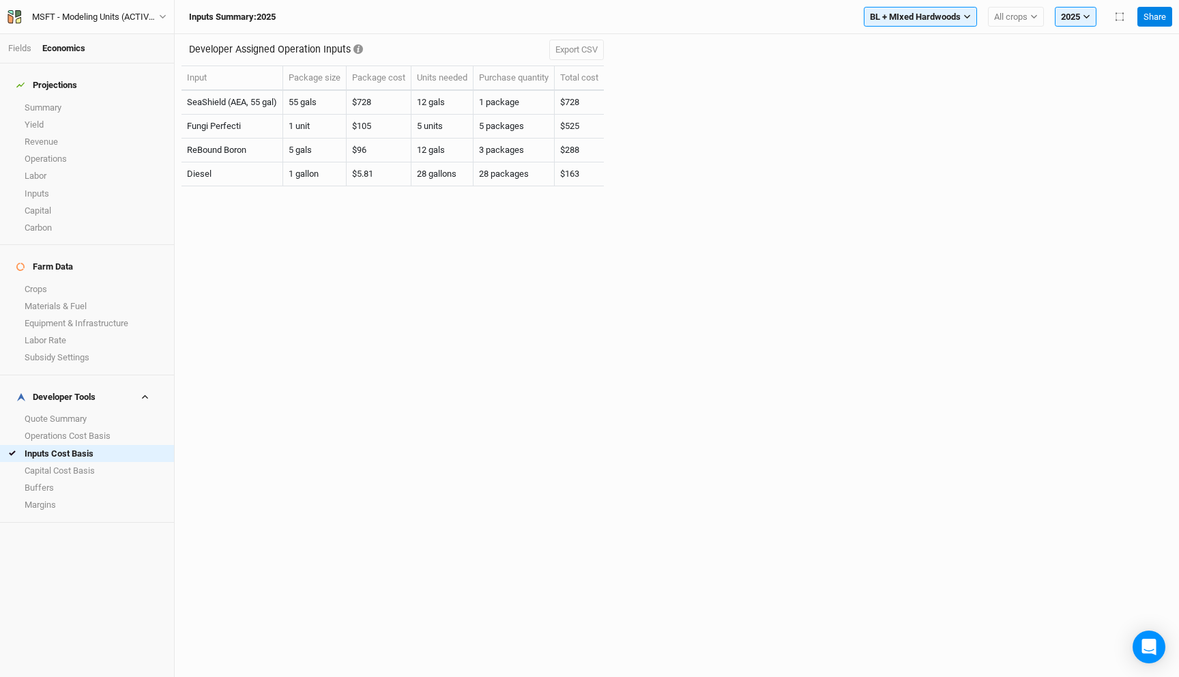
click at [472, 270] on div "Developer Assigned Operation Inputs Export CSV Input Package size Package cost …" at bounding box center [677, 355] width 1004 height 642
click at [62, 186] on link "Inputs" at bounding box center [87, 193] width 174 height 17
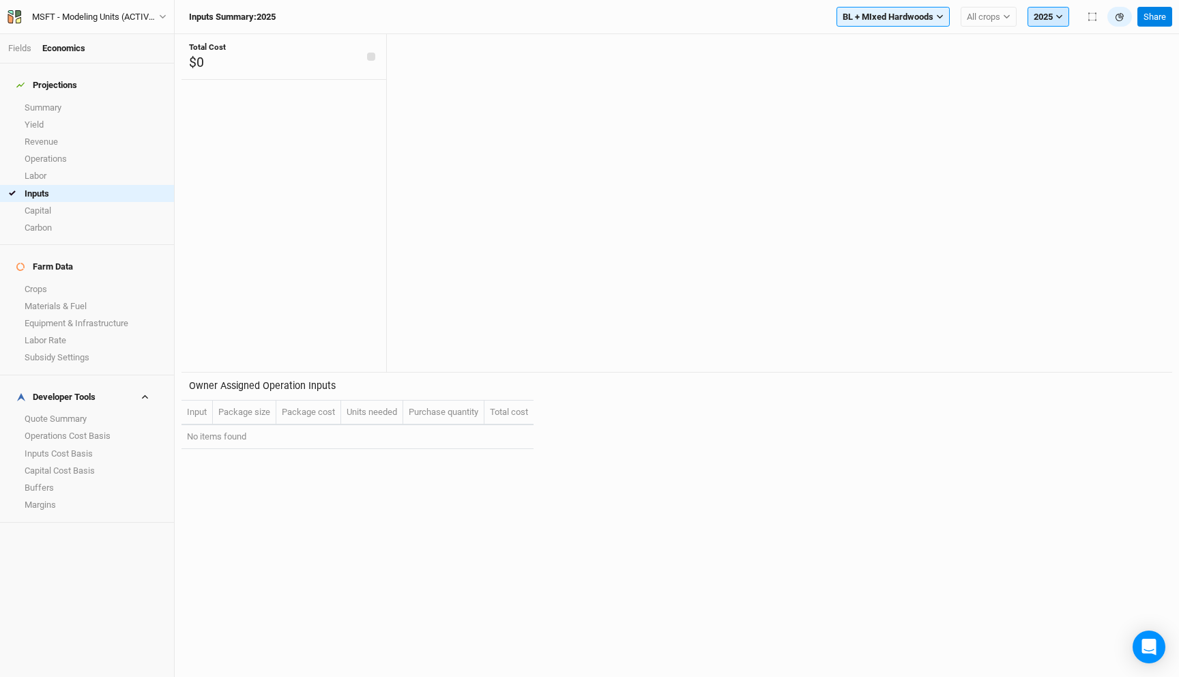
click at [1054, 15] on button "2025" at bounding box center [1048, 17] width 42 height 20
click at [1046, 189] on span "2032" at bounding box center [1053, 188] width 19 height 10
click at [83, 428] on link "Operations Cost Basis" at bounding box center [87, 436] width 174 height 17
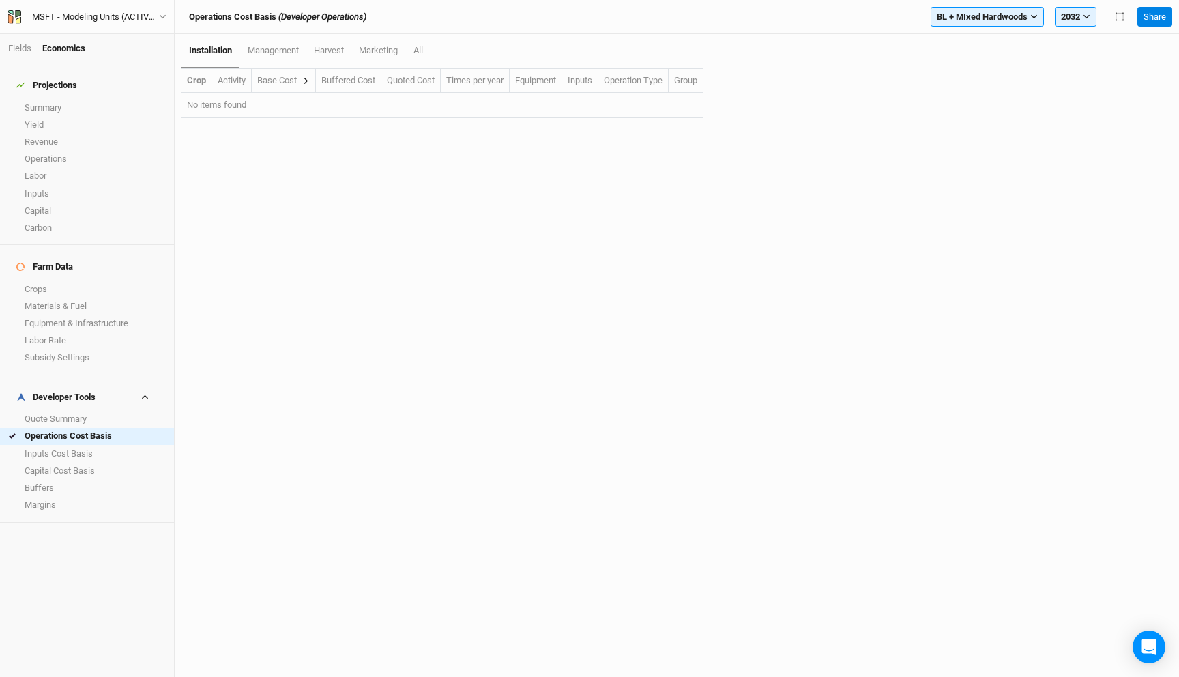
click at [307, 80] on icon at bounding box center [306, 81] width 4 height 6
click at [281, 42] on link "management" at bounding box center [272, 51] width 66 height 34
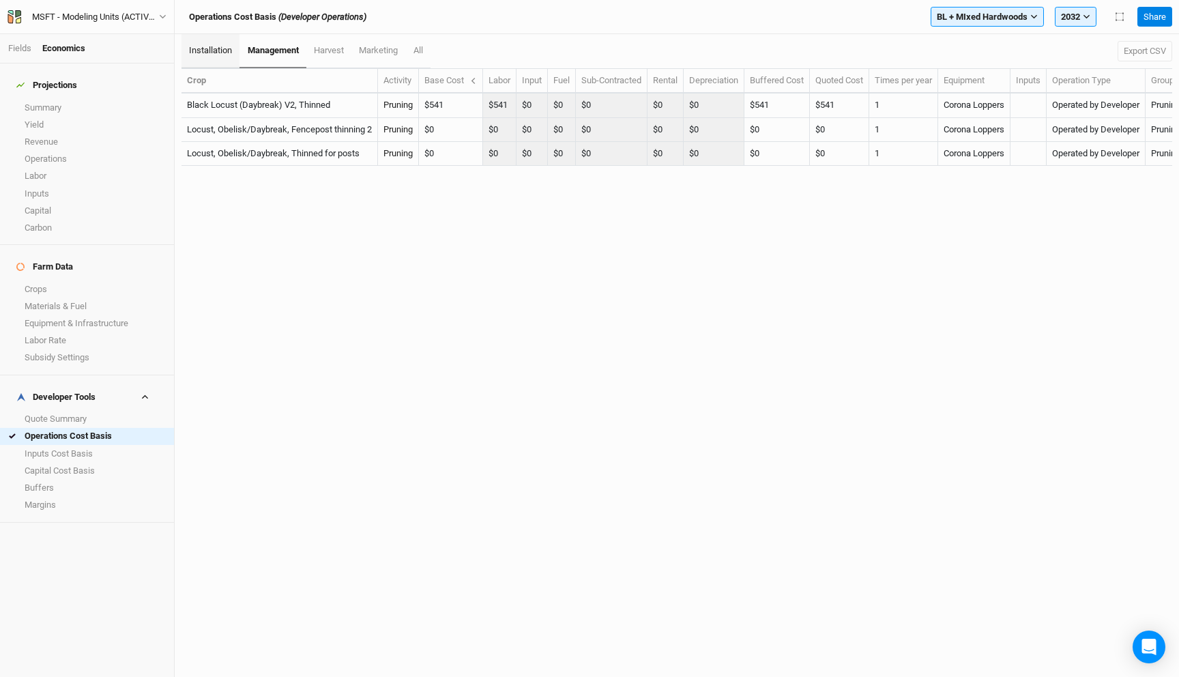
click at [228, 50] on span "installation" at bounding box center [210, 50] width 43 height 10
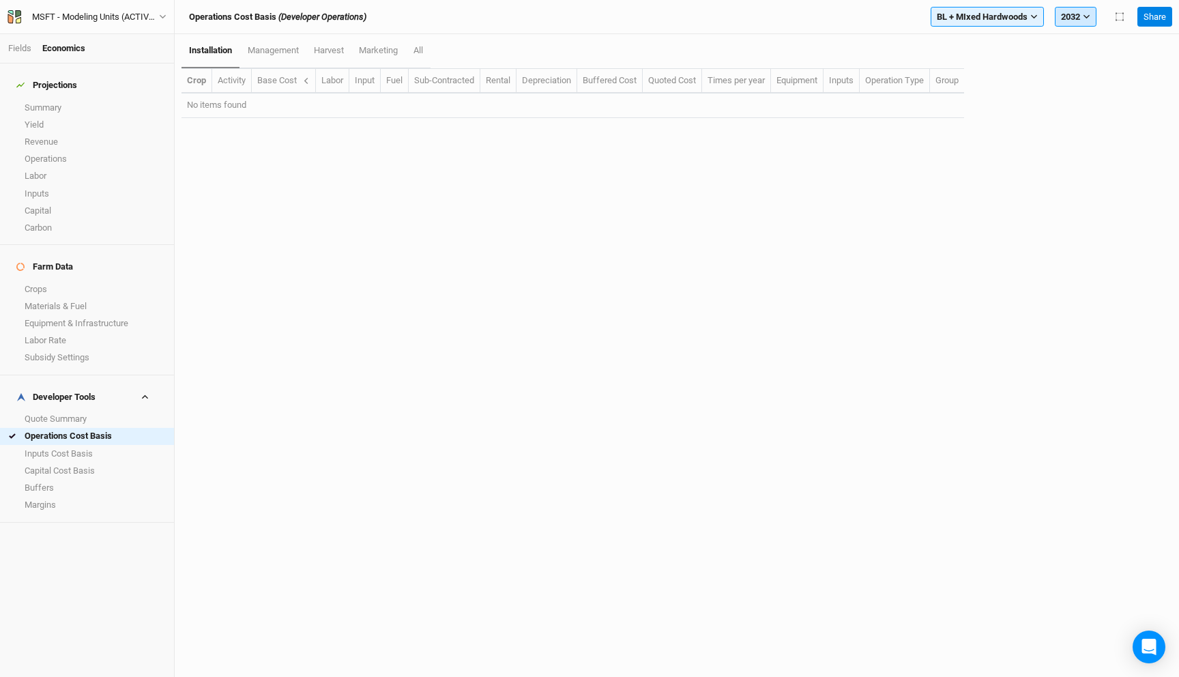
click at [1078, 19] on button "2032" at bounding box center [1075, 17] width 42 height 20
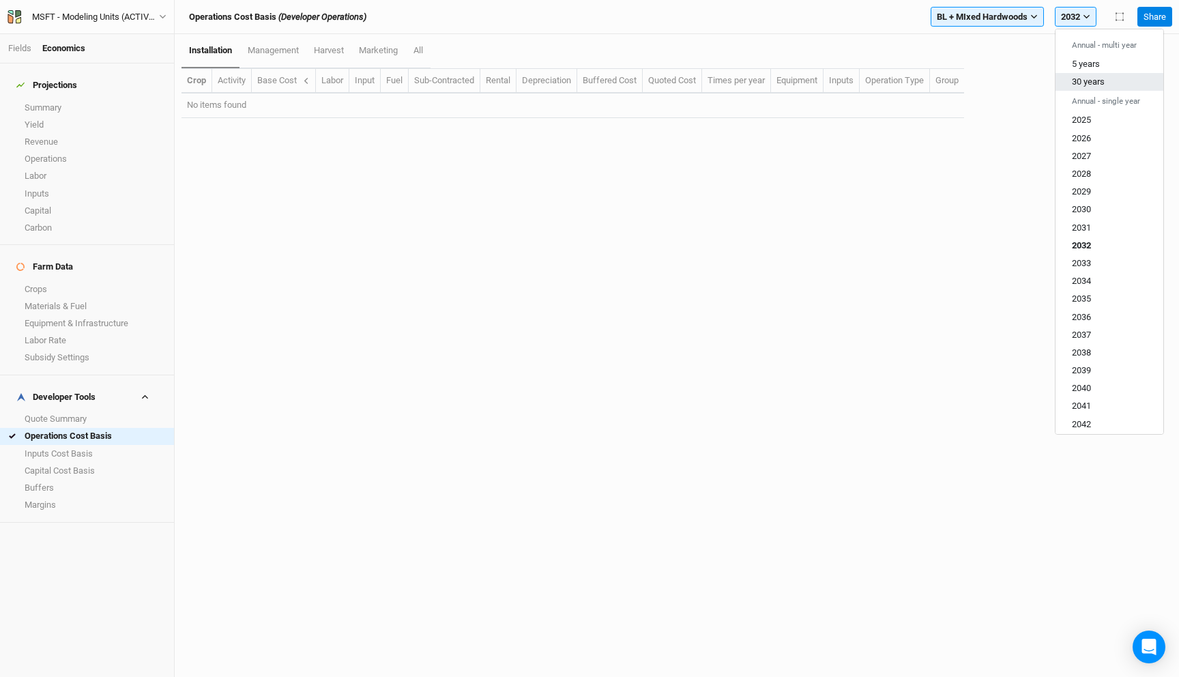
click at [1091, 76] on button "30 years" at bounding box center [1109, 82] width 108 height 18
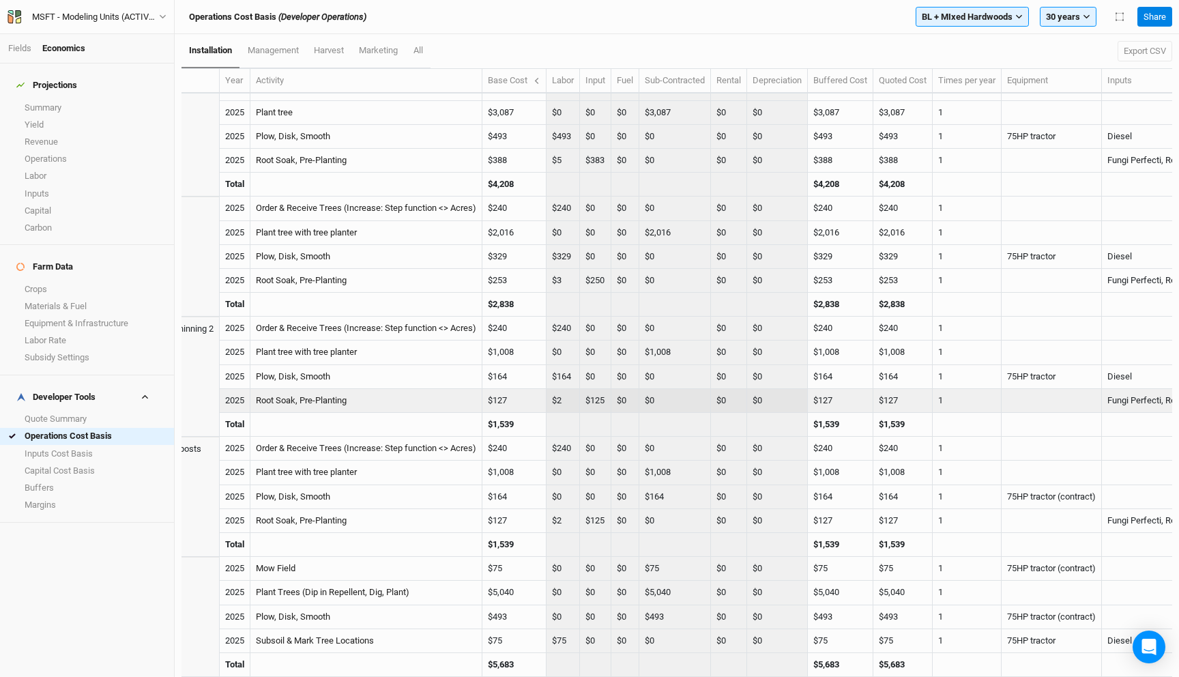
scroll to position [17, 217]
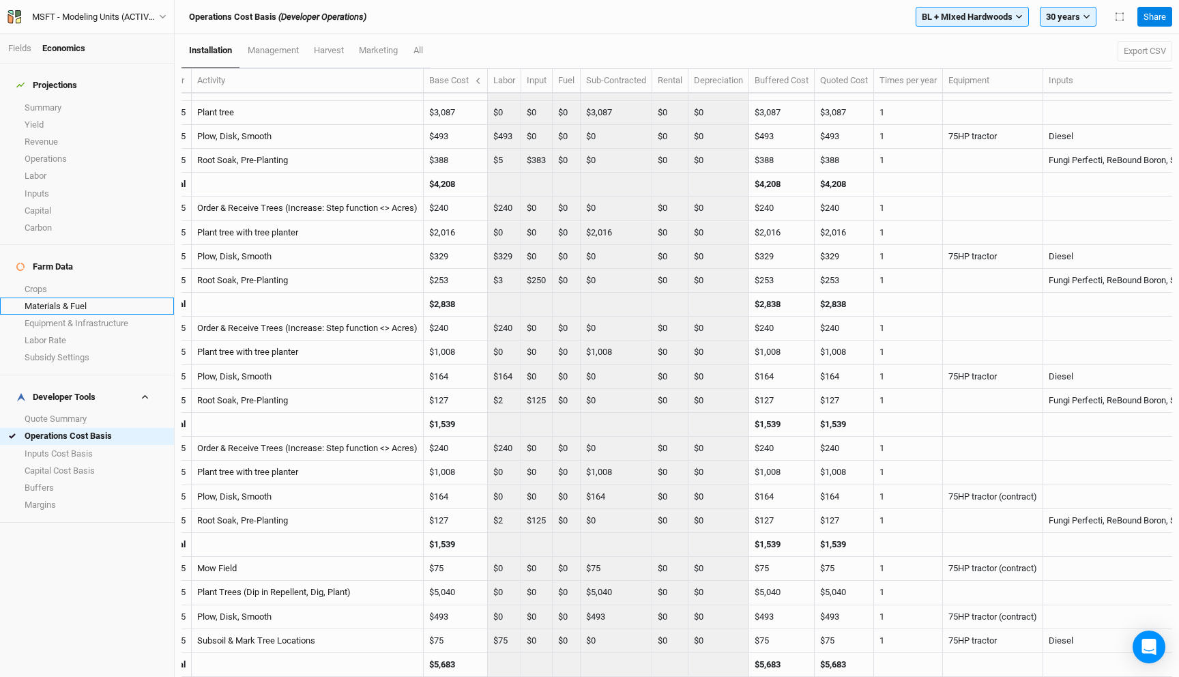
click at [72, 297] on link "Materials & Fuel" at bounding box center [87, 305] width 174 height 17
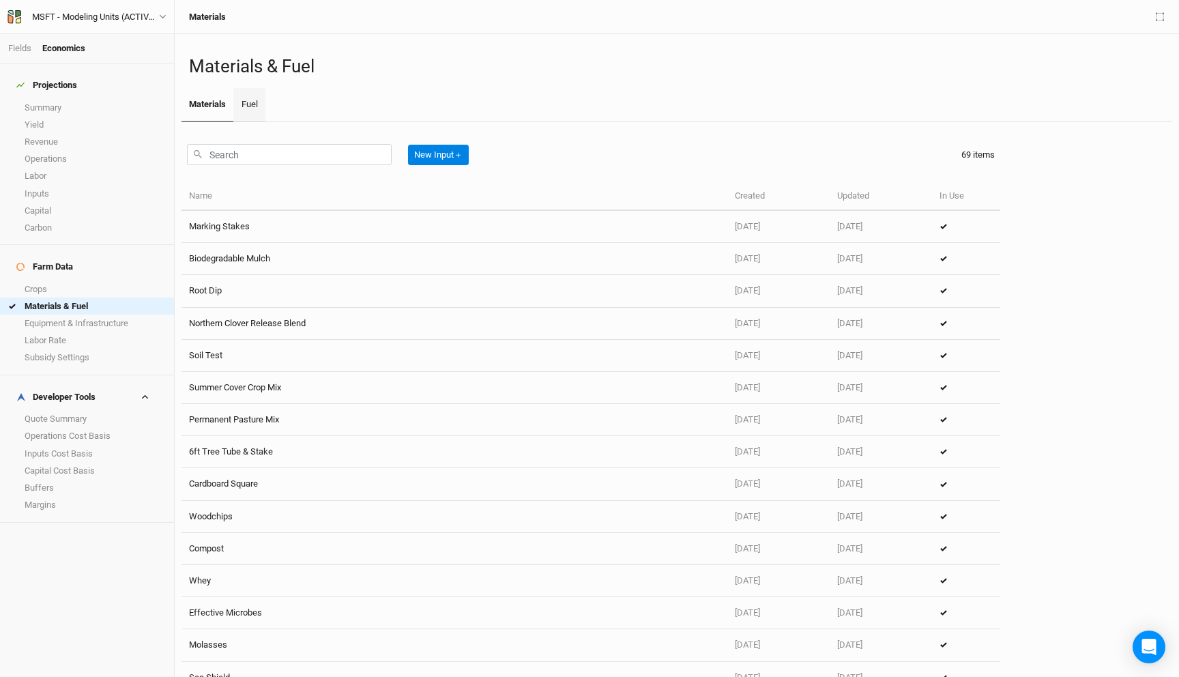
click at [254, 106] on link "Fuel" at bounding box center [248, 105] width 31 height 34
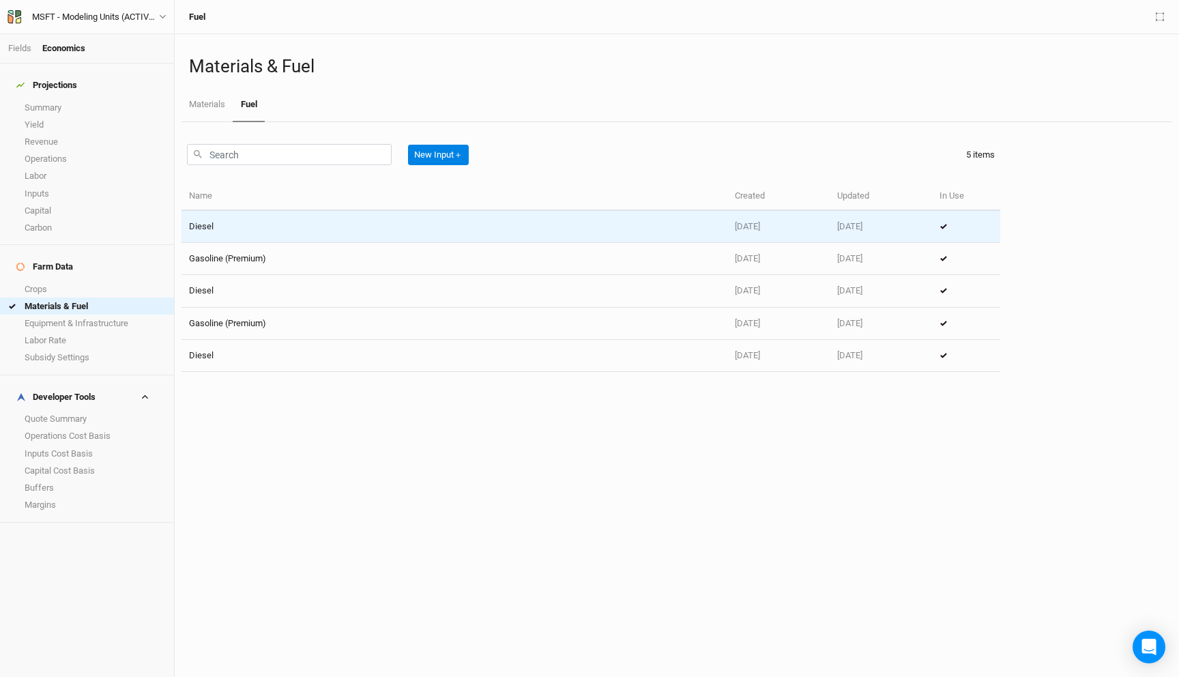
click at [258, 228] on td "Diesel" at bounding box center [454, 227] width 546 height 32
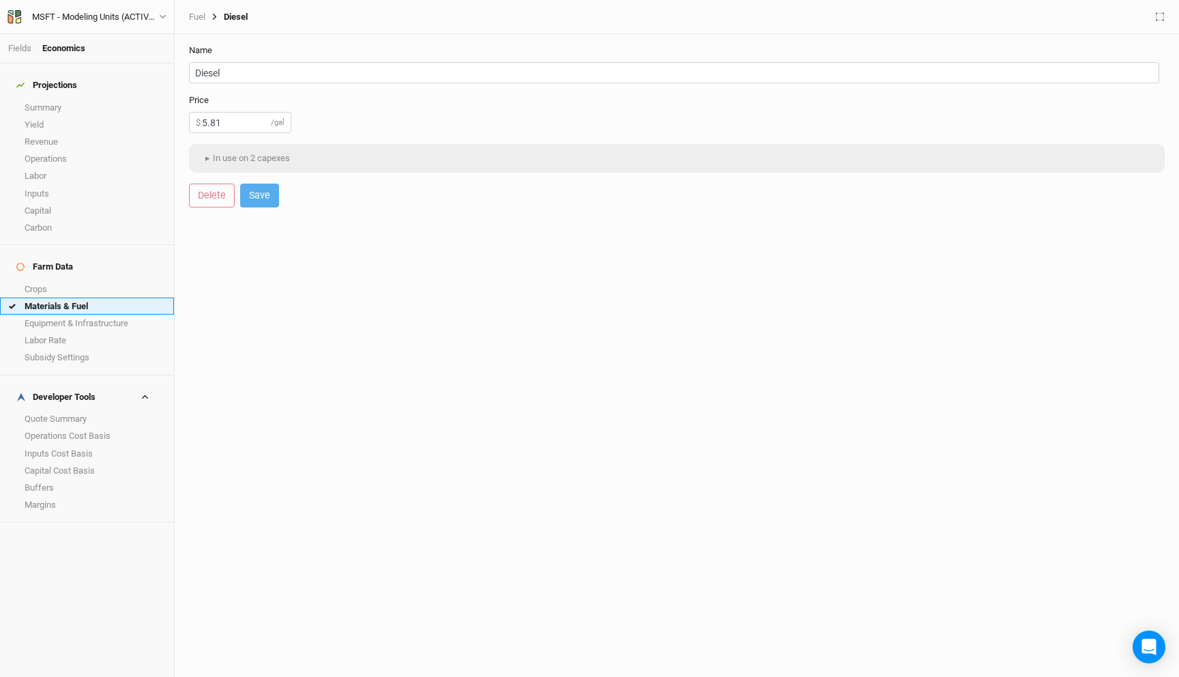
click at [54, 297] on link "Materials & Fuel" at bounding box center [87, 305] width 174 height 17
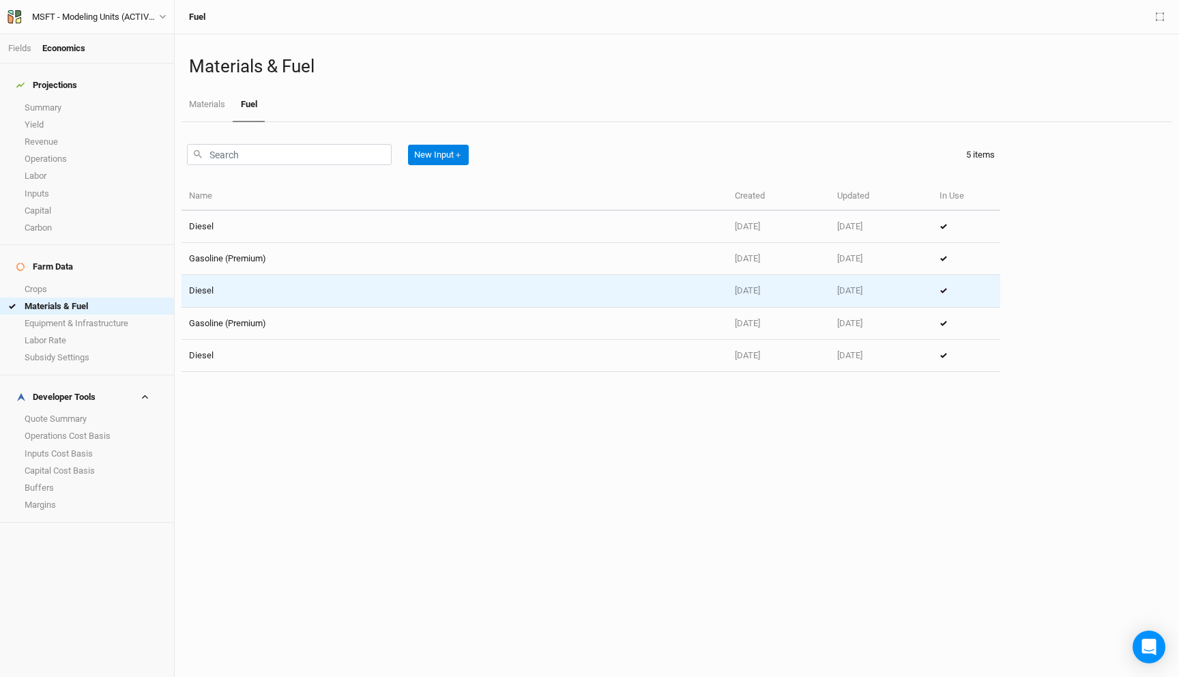
click at [239, 288] on td "Diesel" at bounding box center [454, 291] width 546 height 32
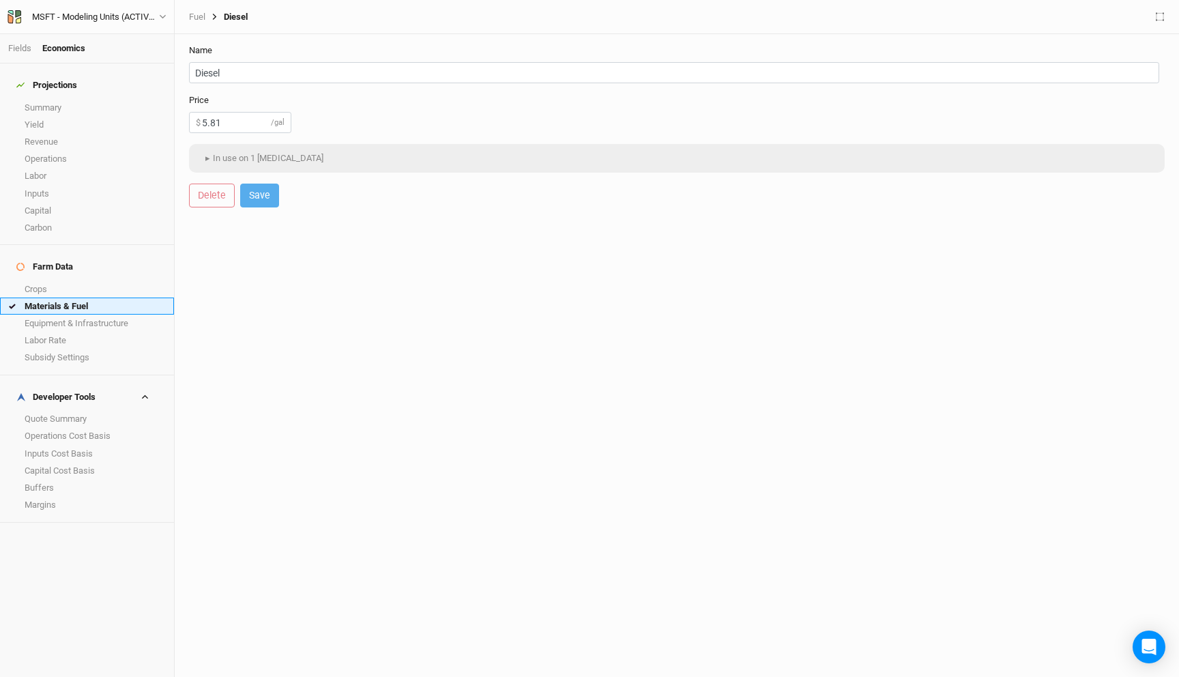
click at [104, 297] on link "Materials & Fuel" at bounding box center [87, 305] width 174 height 17
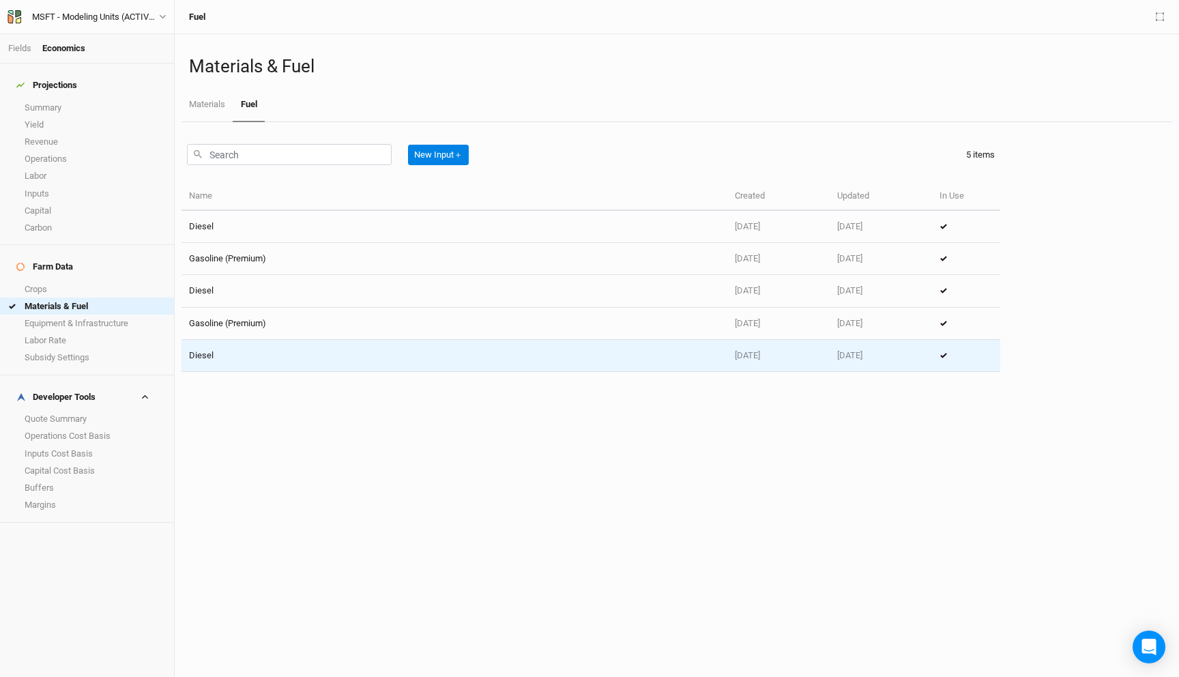
click at [235, 349] on td "Diesel" at bounding box center [454, 356] width 546 height 32
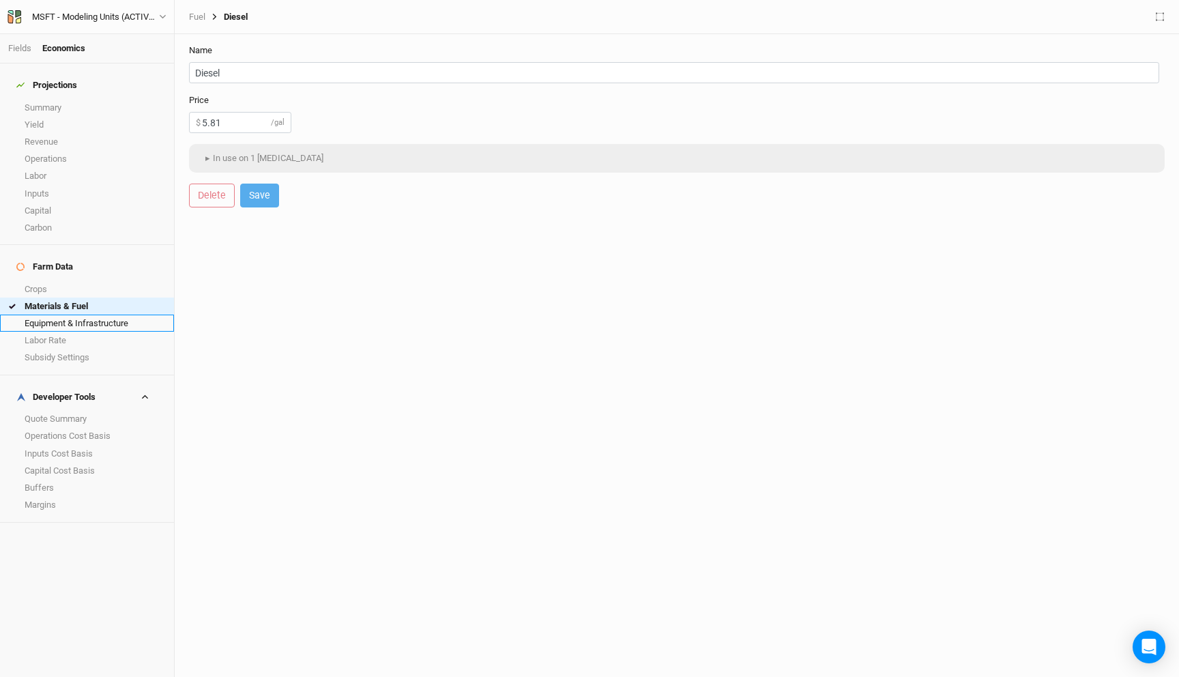
click at [68, 314] on link "Equipment & Infrastructure" at bounding box center [87, 322] width 174 height 17
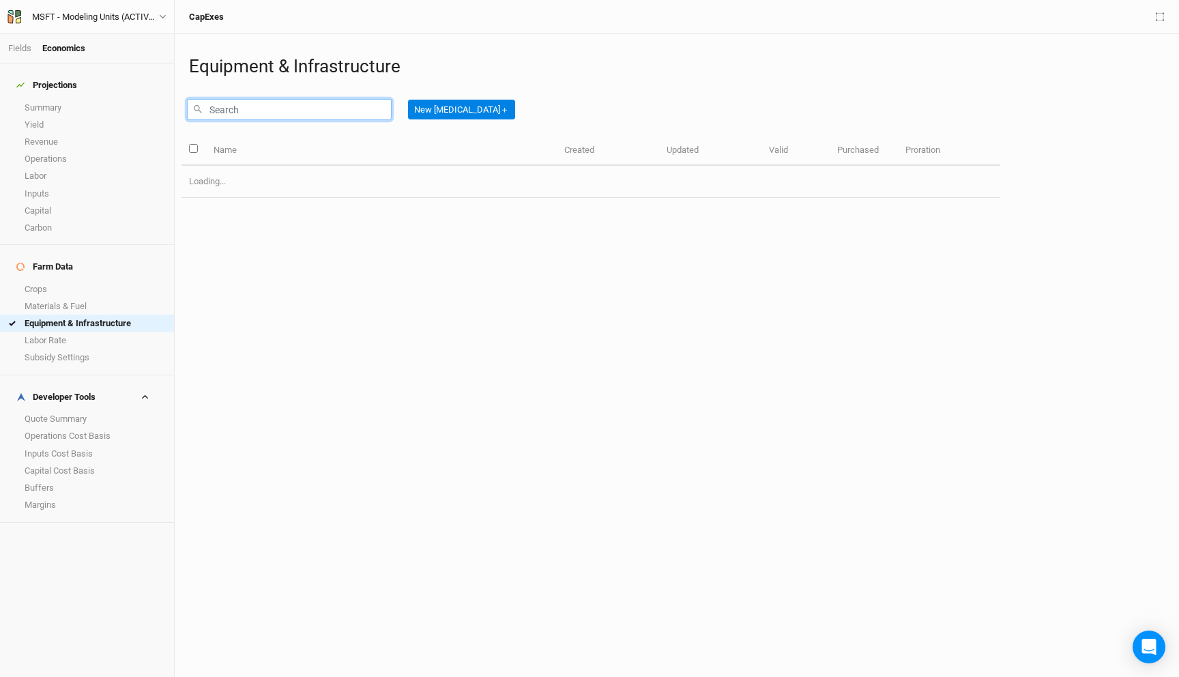
click at [253, 109] on input "text" at bounding box center [289, 109] width 205 height 21
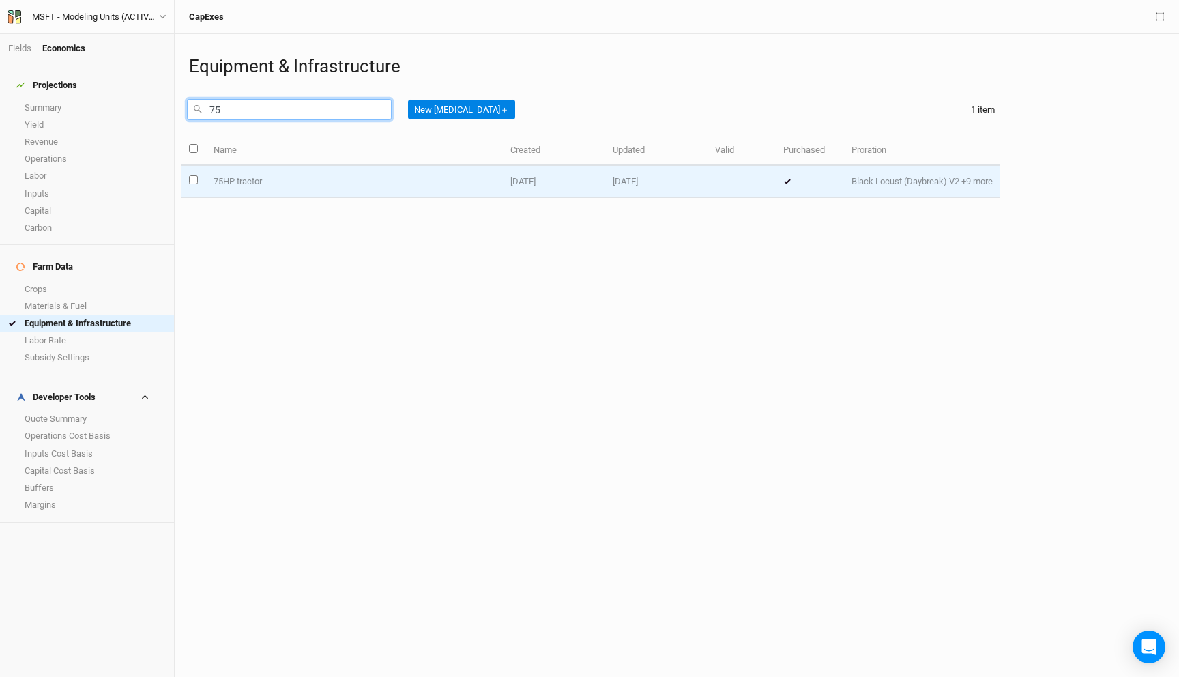
type input "75"
click at [288, 191] on td "75HP tractor" at bounding box center [353, 182] width 297 height 32
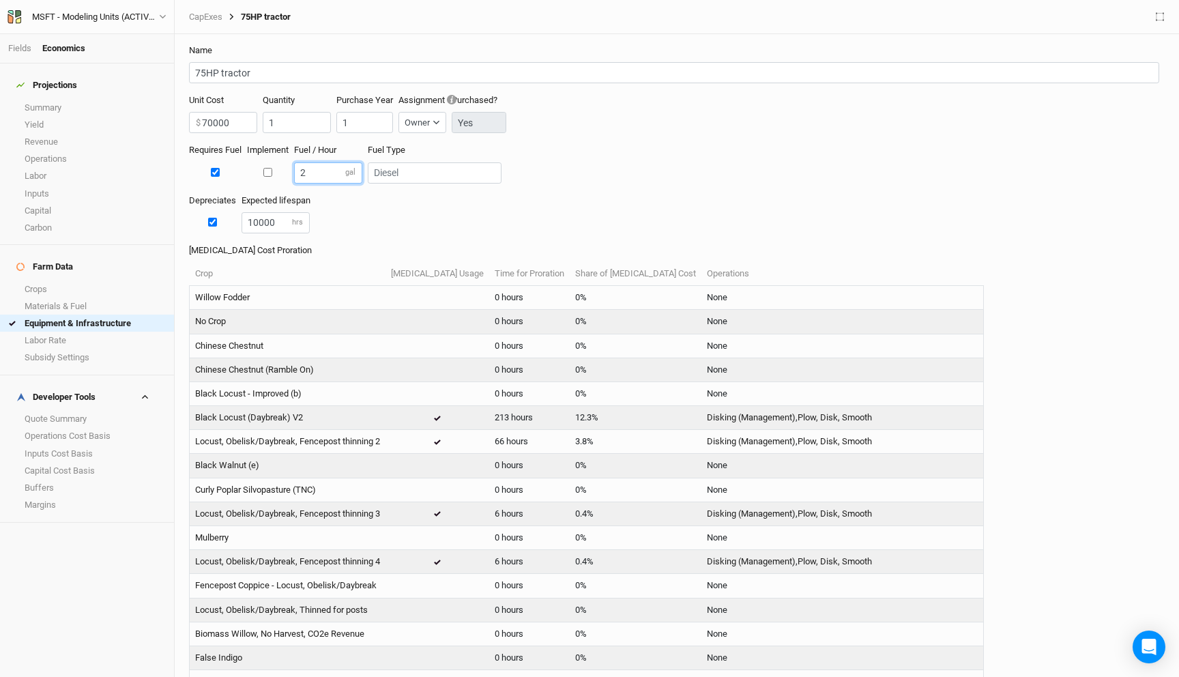
click at [308, 171] on input "2" at bounding box center [328, 172] width 68 height 21
click at [367, 218] on div "Depreciates Expected lifespan 10000 hrs" at bounding box center [676, 219] width 975 height 50
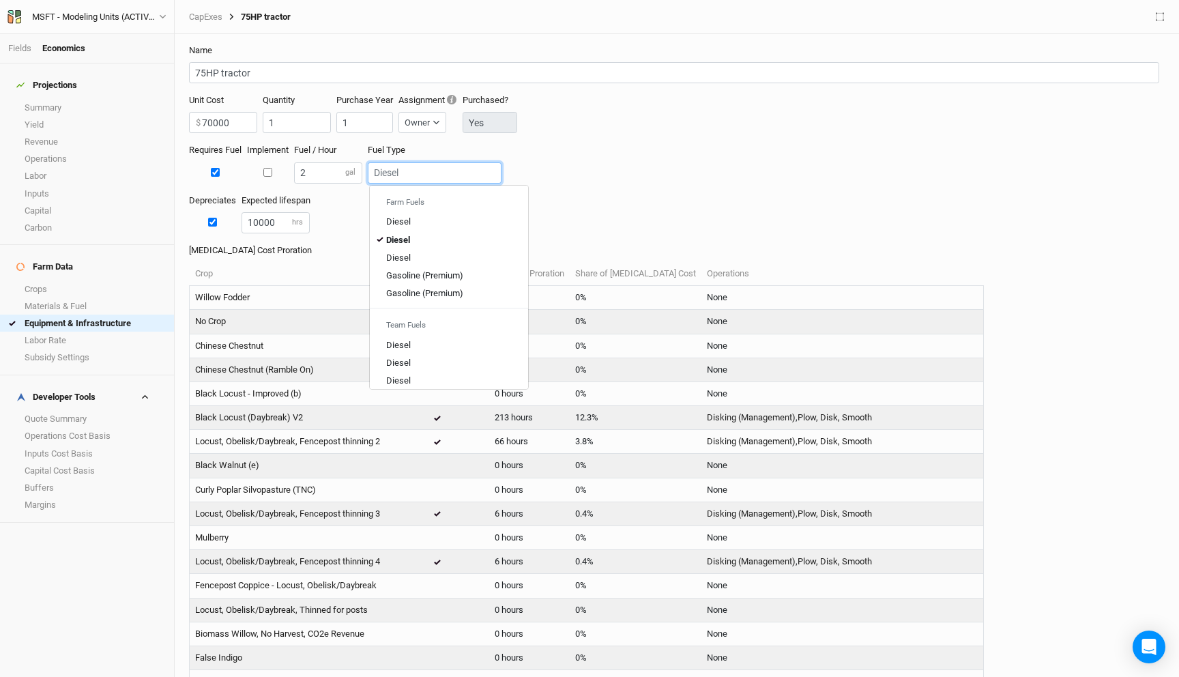
click at [387, 177] on input "text" at bounding box center [435, 172] width 134 height 21
click at [400, 245] on div "Diesel" at bounding box center [398, 240] width 24 height 12
type input "Diesel"
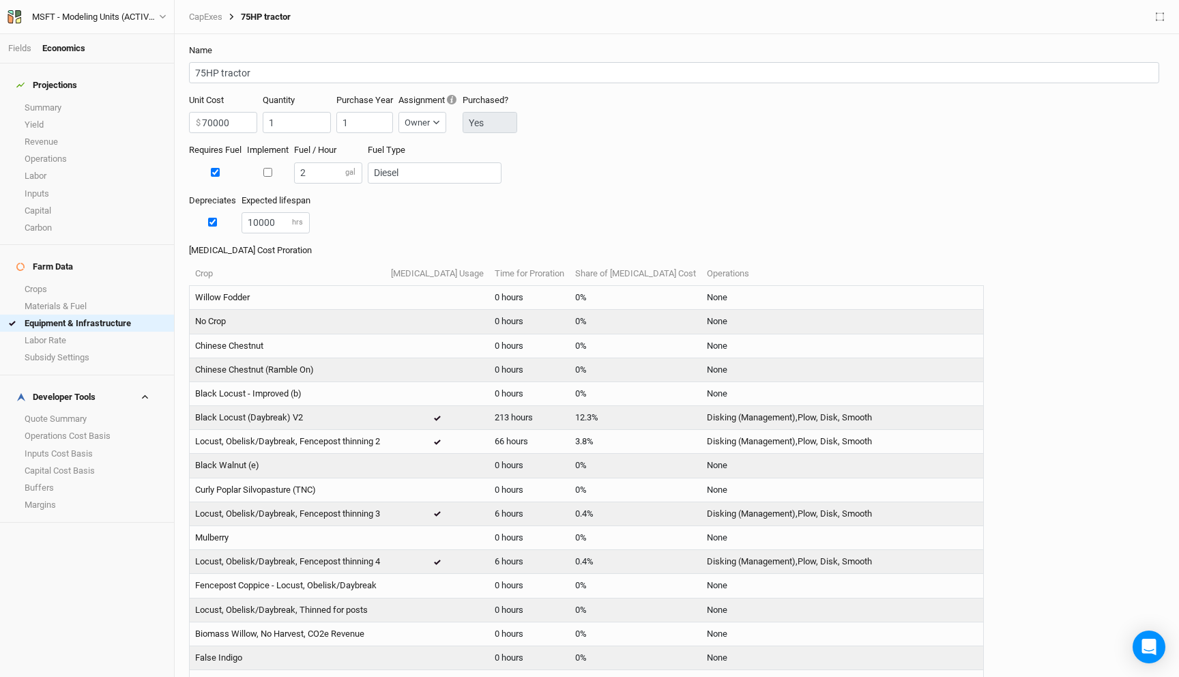
click at [559, 149] on div "Requires Fuel Implement Fuel / Hour 2 gal Fuel Type Diesel" at bounding box center [676, 169] width 975 height 50
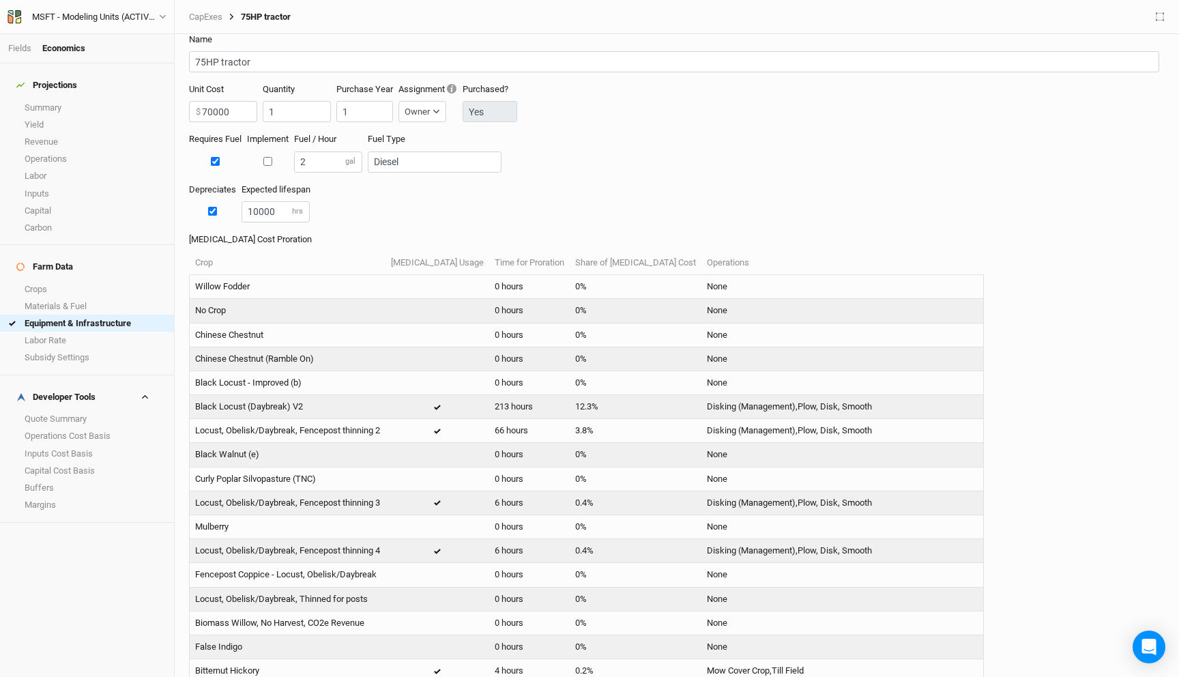
scroll to position [12, 0]
click at [75, 185] on link "Inputs" at bounding box center [87, 193] width 174 height 17
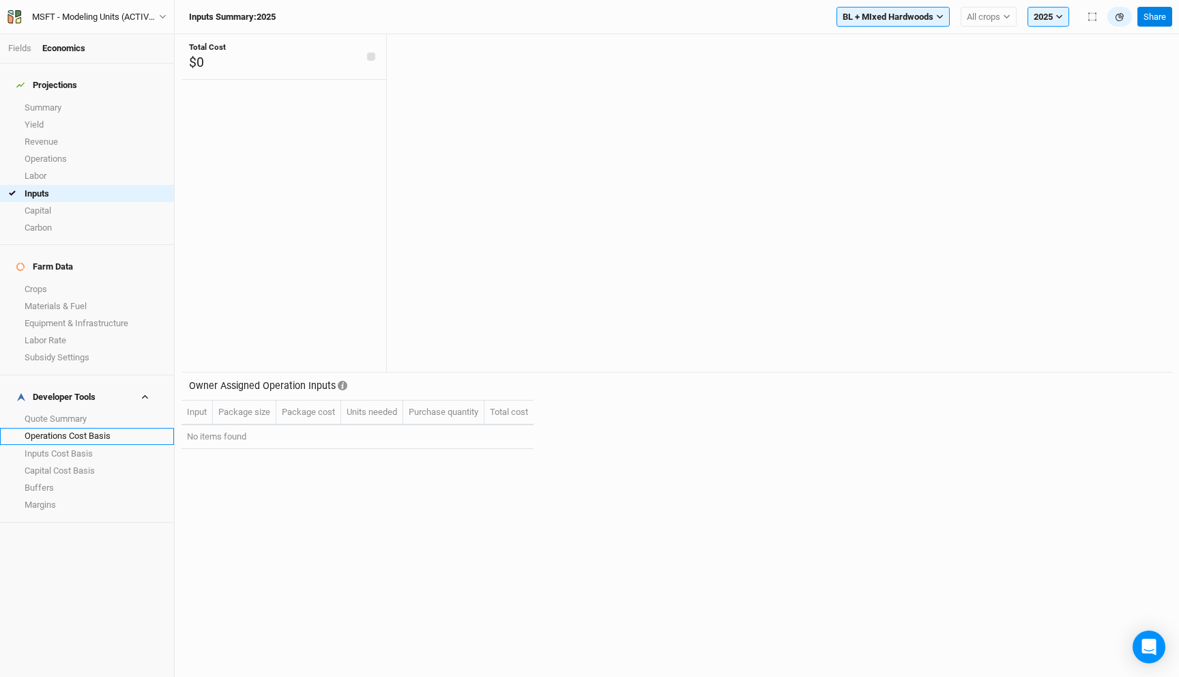
click at [66, 428] on link "Operations Cost Basis" at bounding box center [87, 436] width 174 height 17
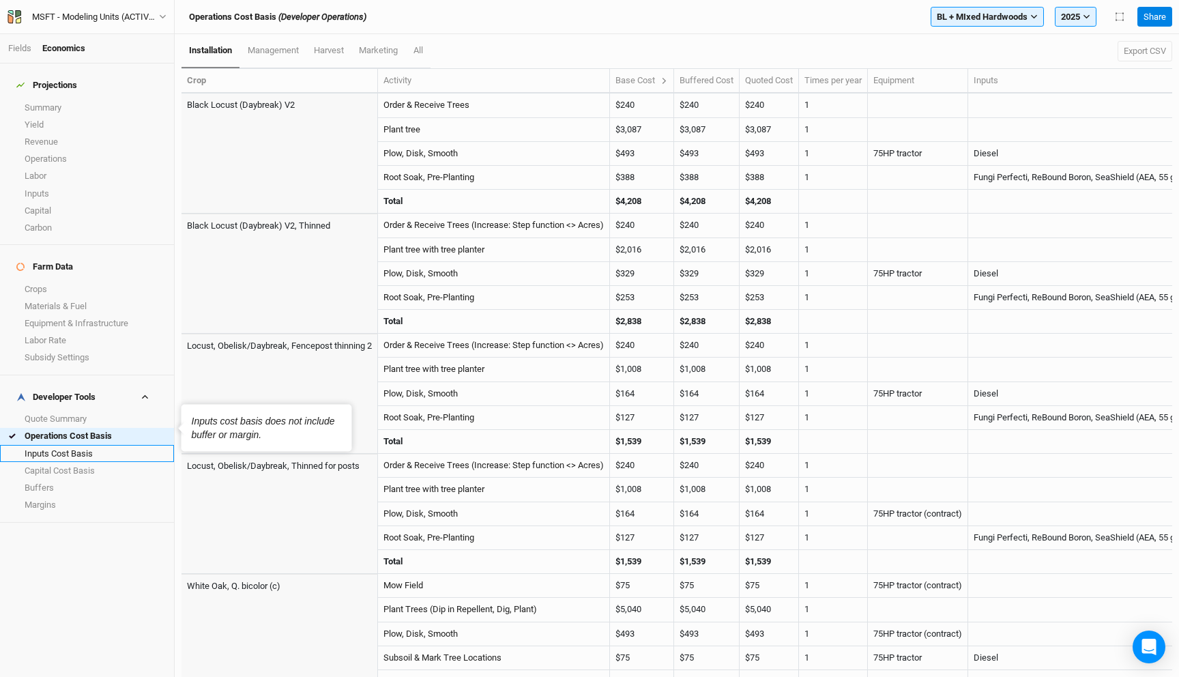
click at [71, 445] on link "Inputs Cost Basis" at bounding box center [87, 453] width 174 height 17
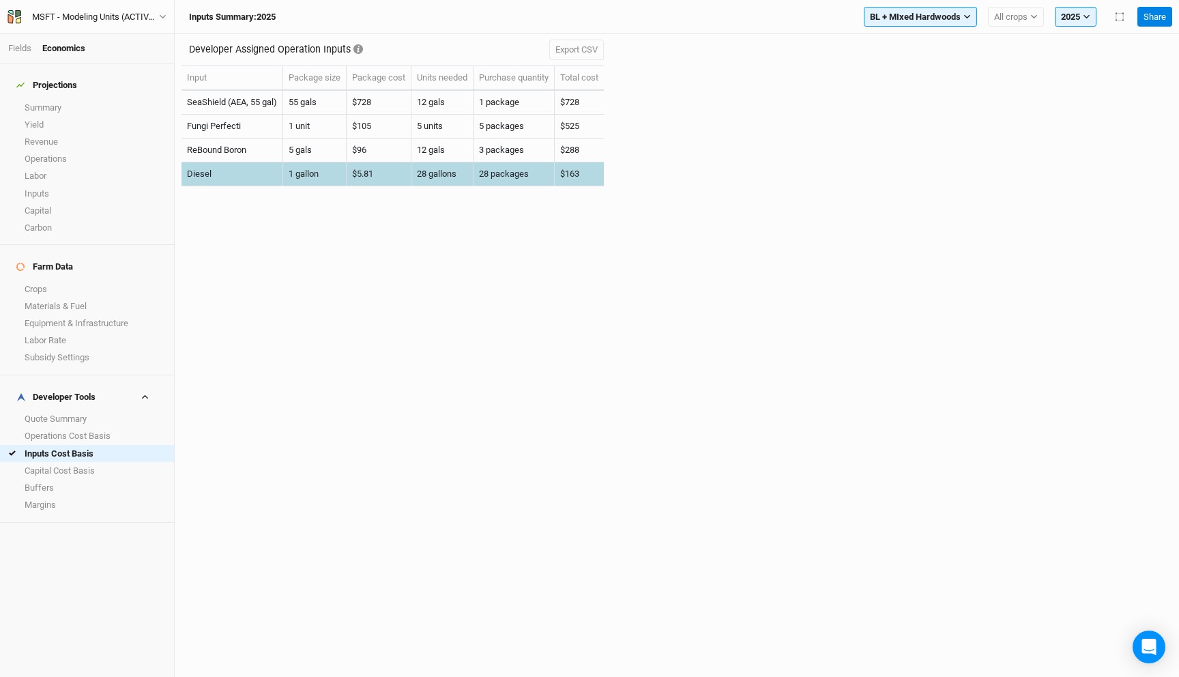
click at [291, 181] on td "1 gallon" at bounding box center [314, 174] width 63 height 24
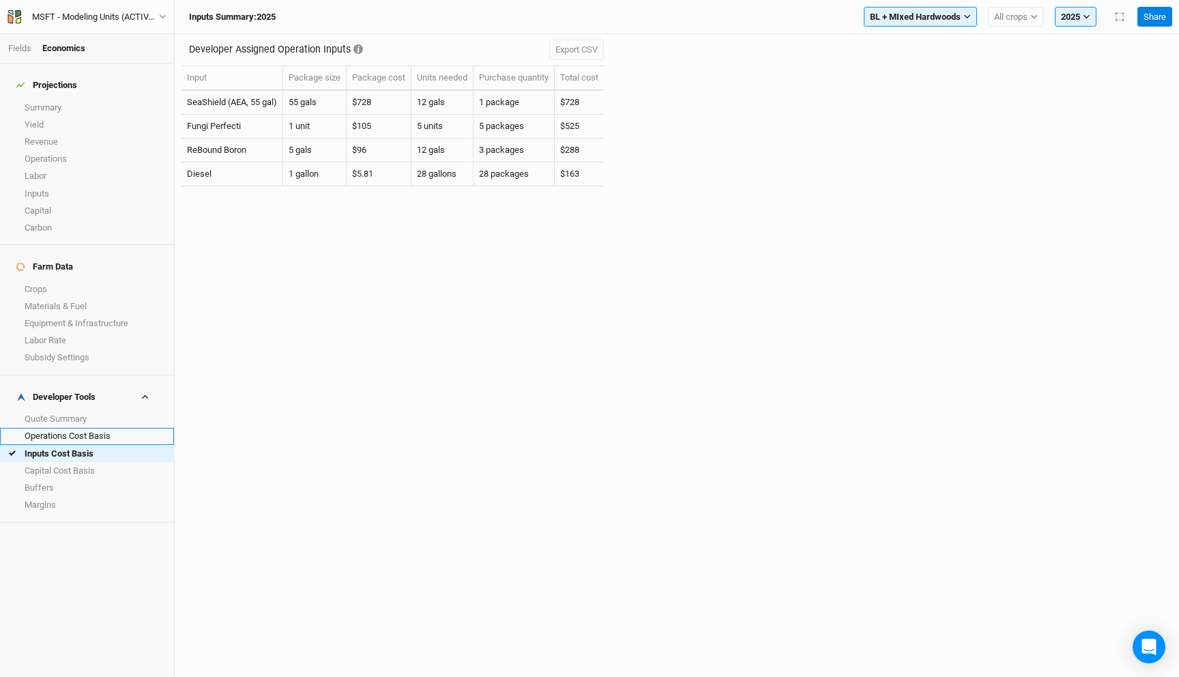
click at [72, 428] on link "Operations Cost Basis" at bounding box center [87, 436] width 174 height 17
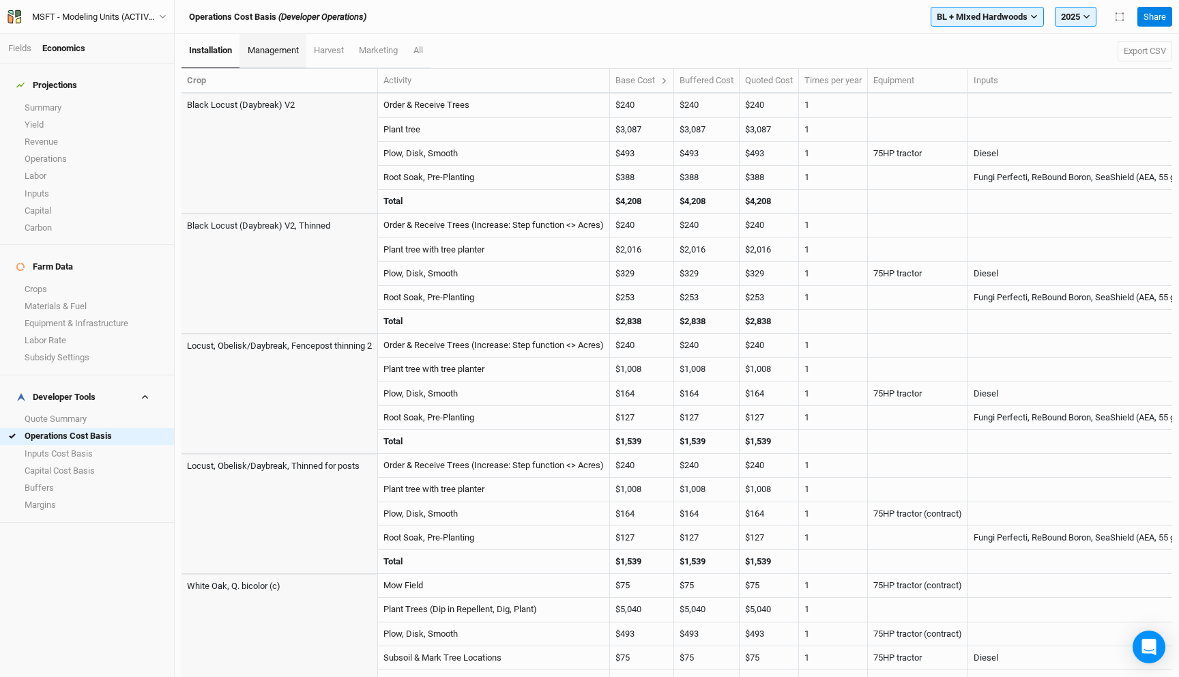
click at [278, 53] on span "management" at bounding box center [273, 50] width 51 height 10
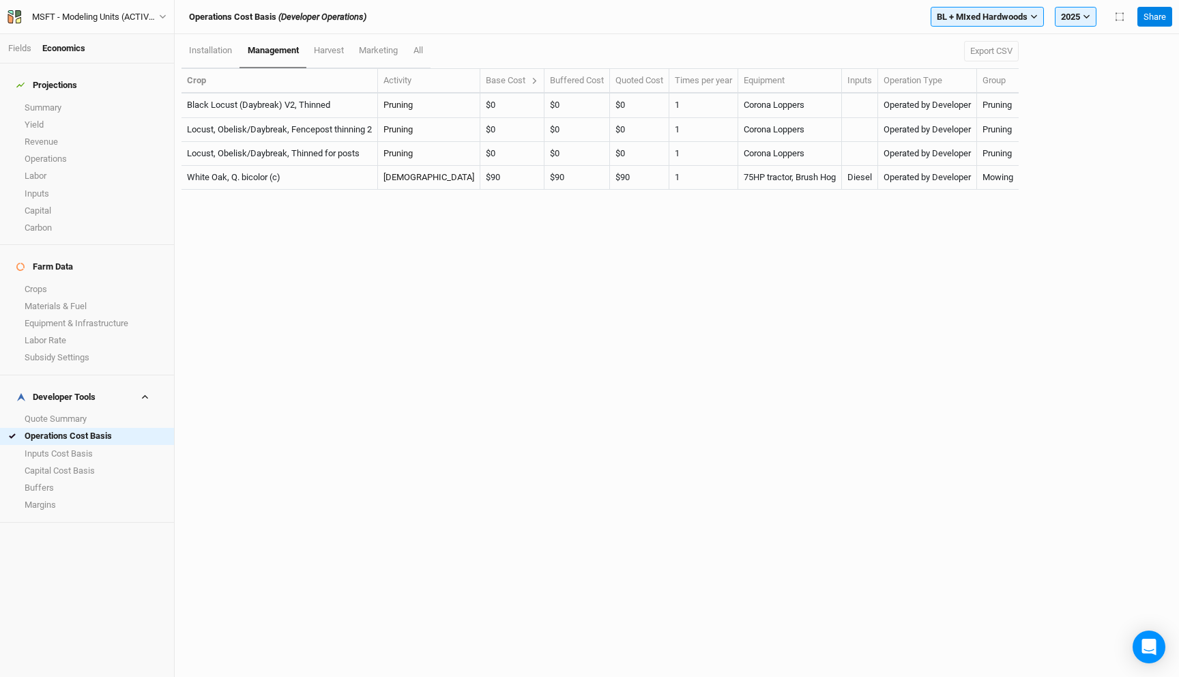
click at [486, 81] on div "Base Cost" at bounding box center [512, 80] width 53 height 12
click at [531, 81] on icon at bounding box center [535, 81] width 8 height 8
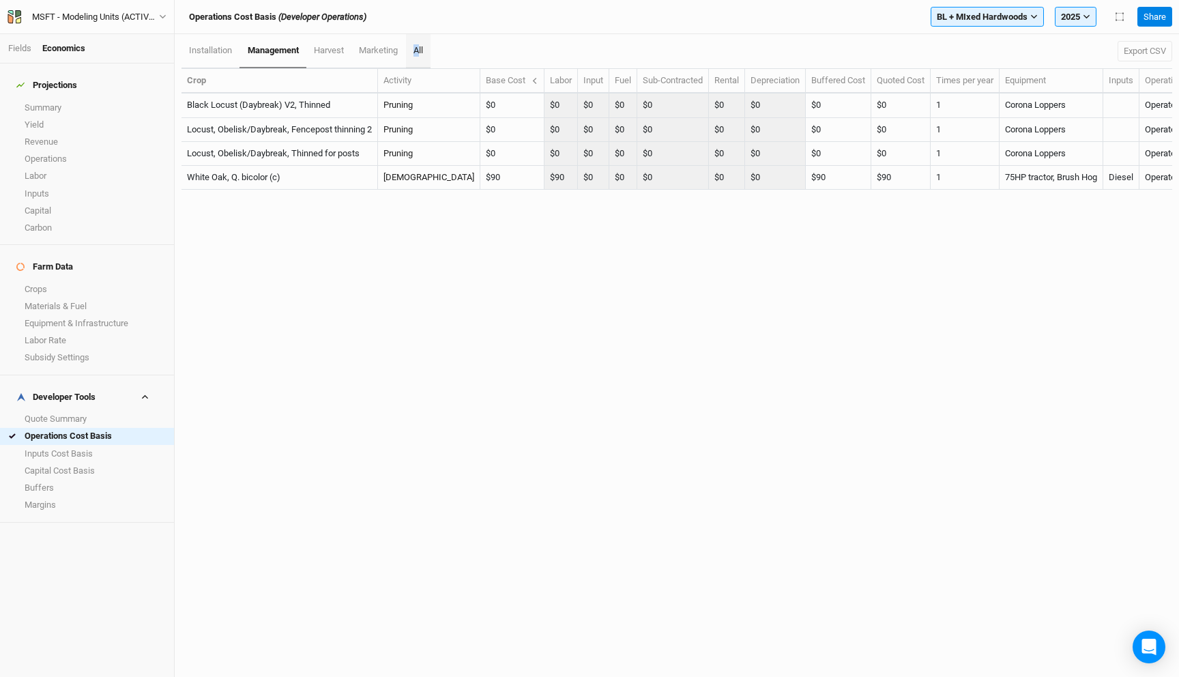
click at [419, 48] on span "All" at bounding box center [418, 50] width 10 height 10
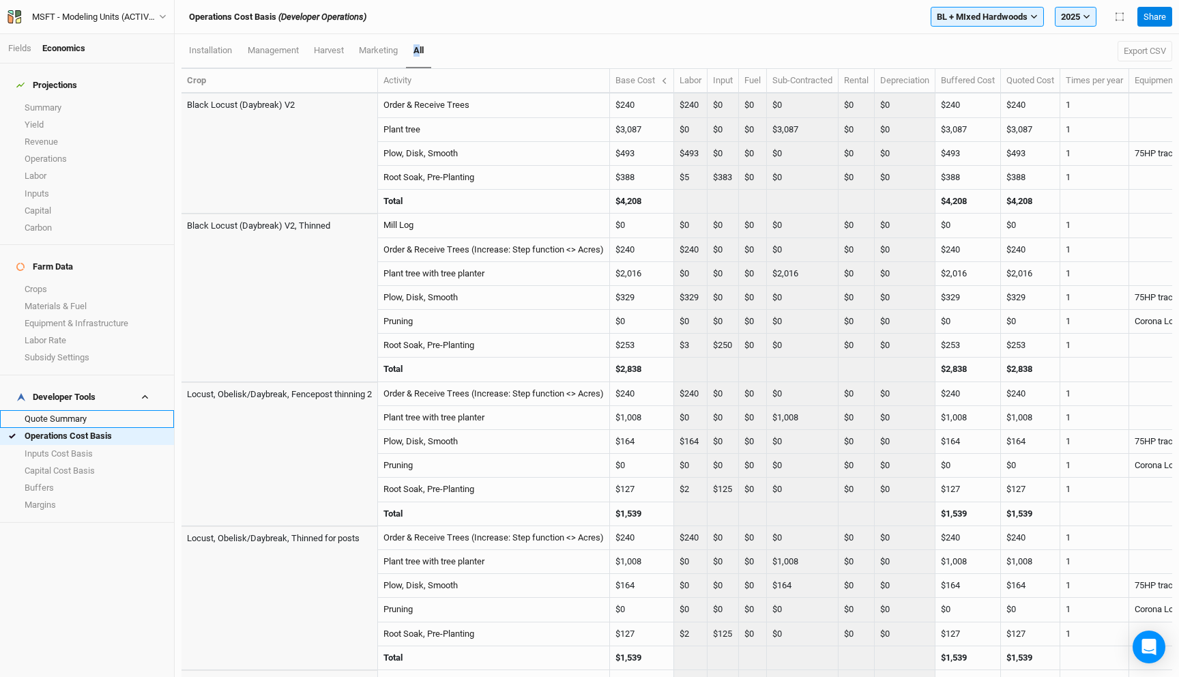
click at [84, 410] on link "Quote Summary" at bounding box center [87, 418] width 174 height 17
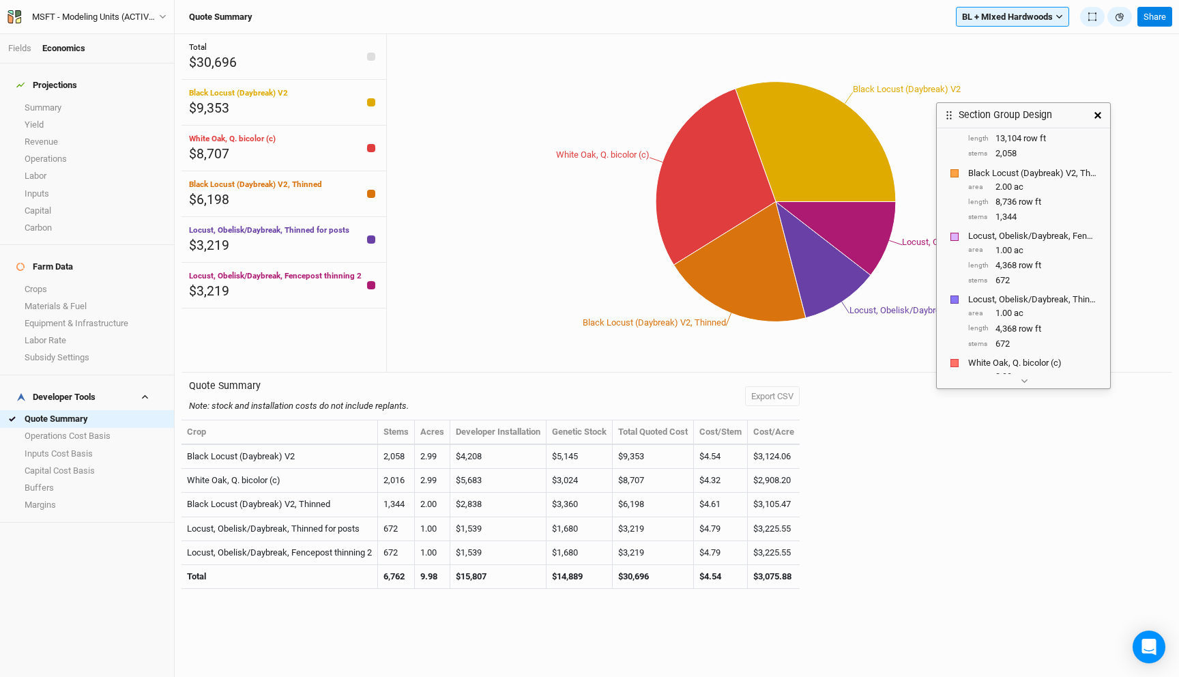
scroll to position [197, 0]
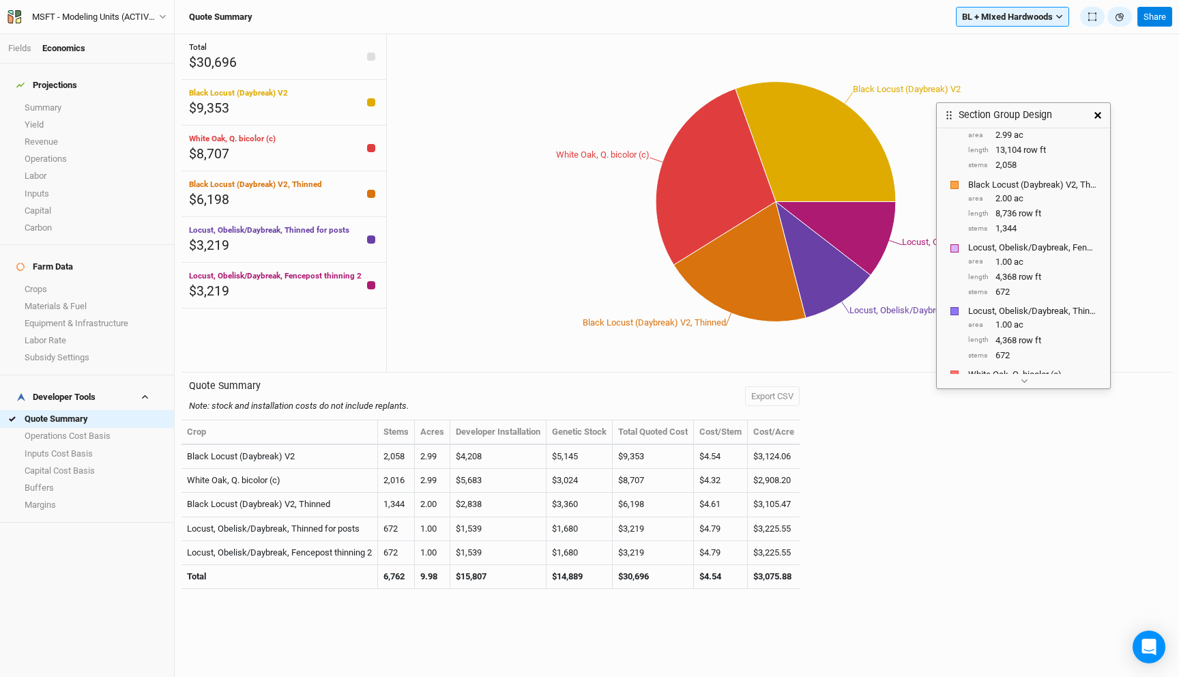
click at [1097, 112] on icon "button" at bounding box center [1097, 115] width 7 height 7
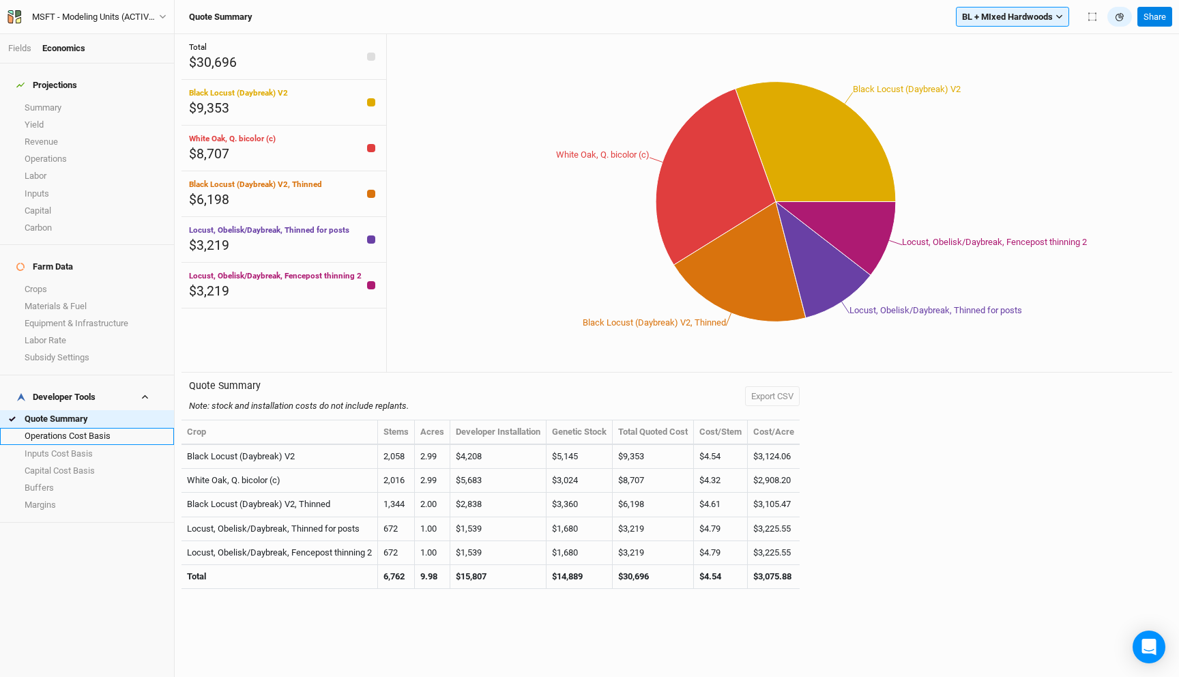
click at [58, 428] on link "Operations Cost Basis" at bounding box center [87, 436] width 174 height 17
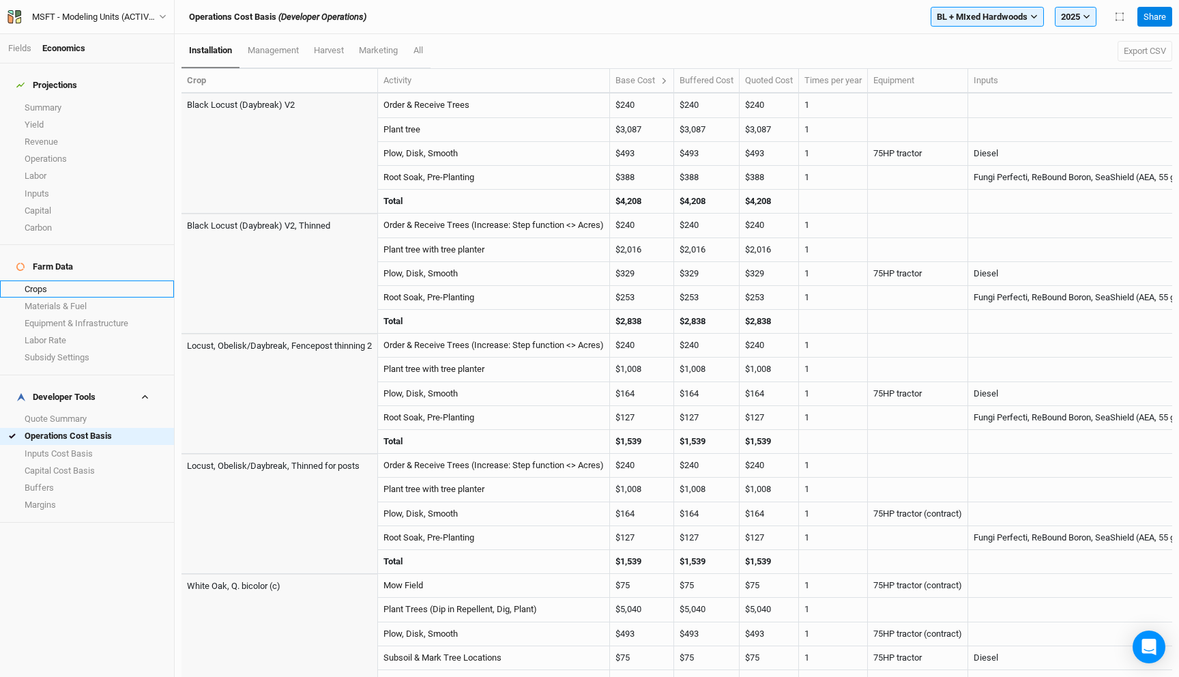
click at [70, 280] on link "Crops" at bounding box center [87, 288] width 174 height 17
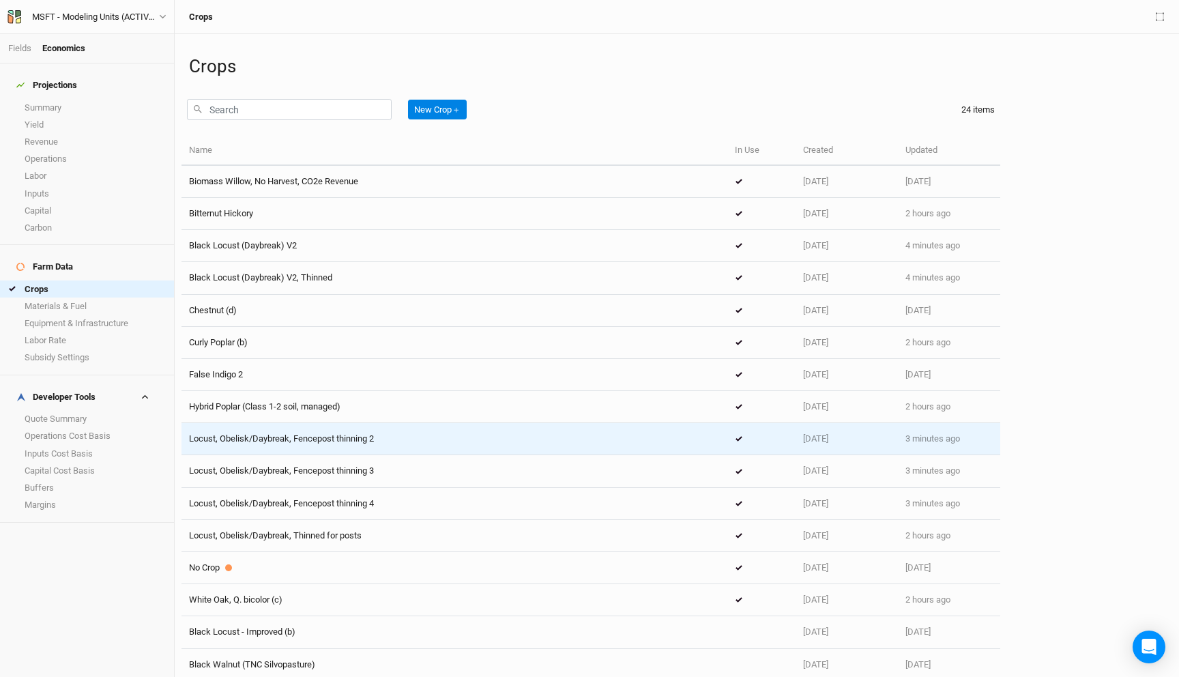
click at [338, 450] on td "Locust, Obelisk/Daybreak, Fencepost thinning 2" at bounding box center [454, 439] width 546 height 32
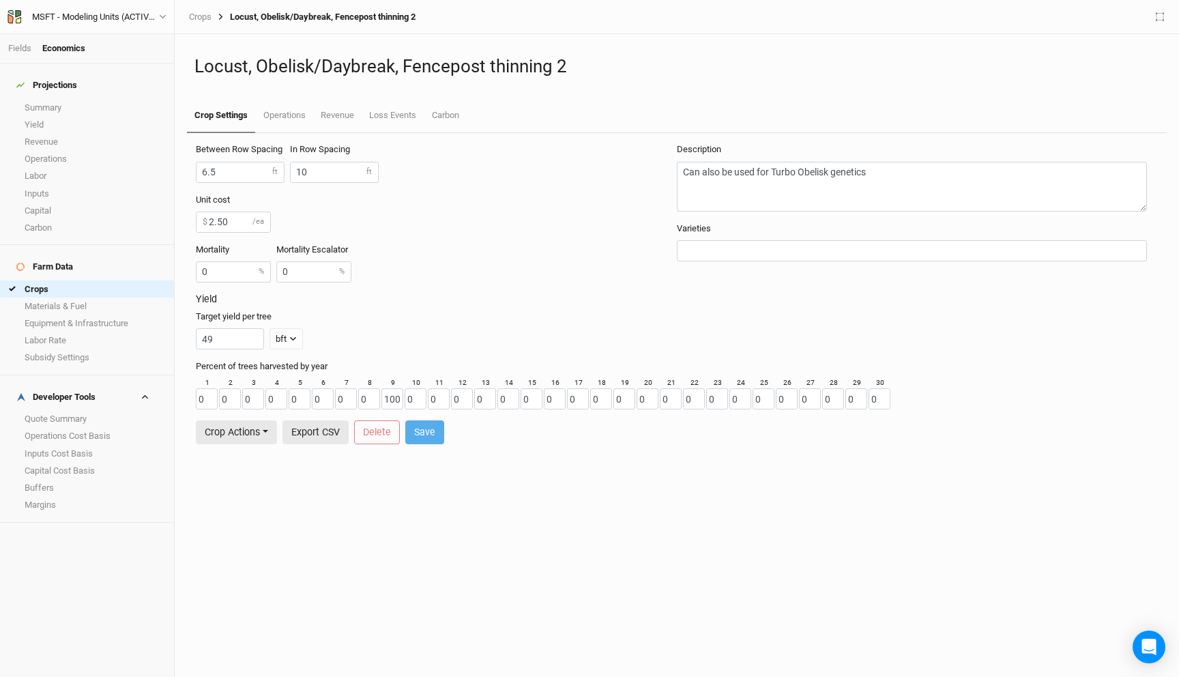
click at [251, 121] on link "Crop Settings" at bounding box center [221, 116] width 68 height 34
click at [273, 119] on link "Operations" at bounding box center [283, 116] width 57 height 34
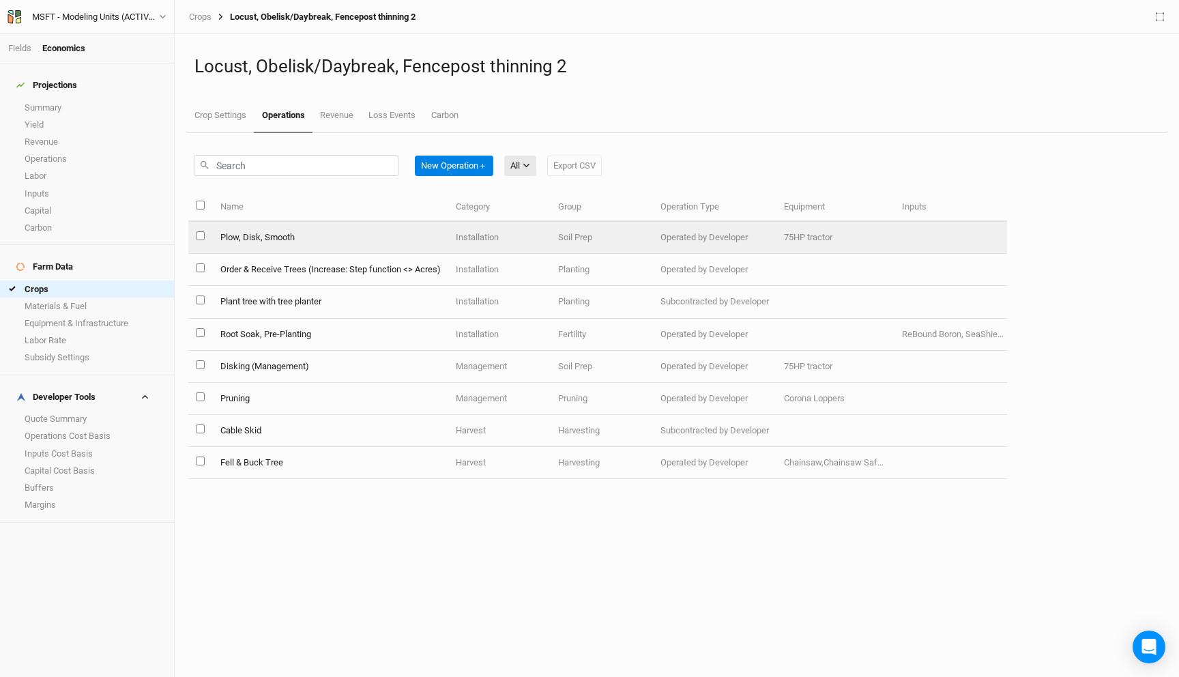
click at [291, 241] on td "Plow, Disk, Smooth" at bounding box center [329, 238] width 235 height 32
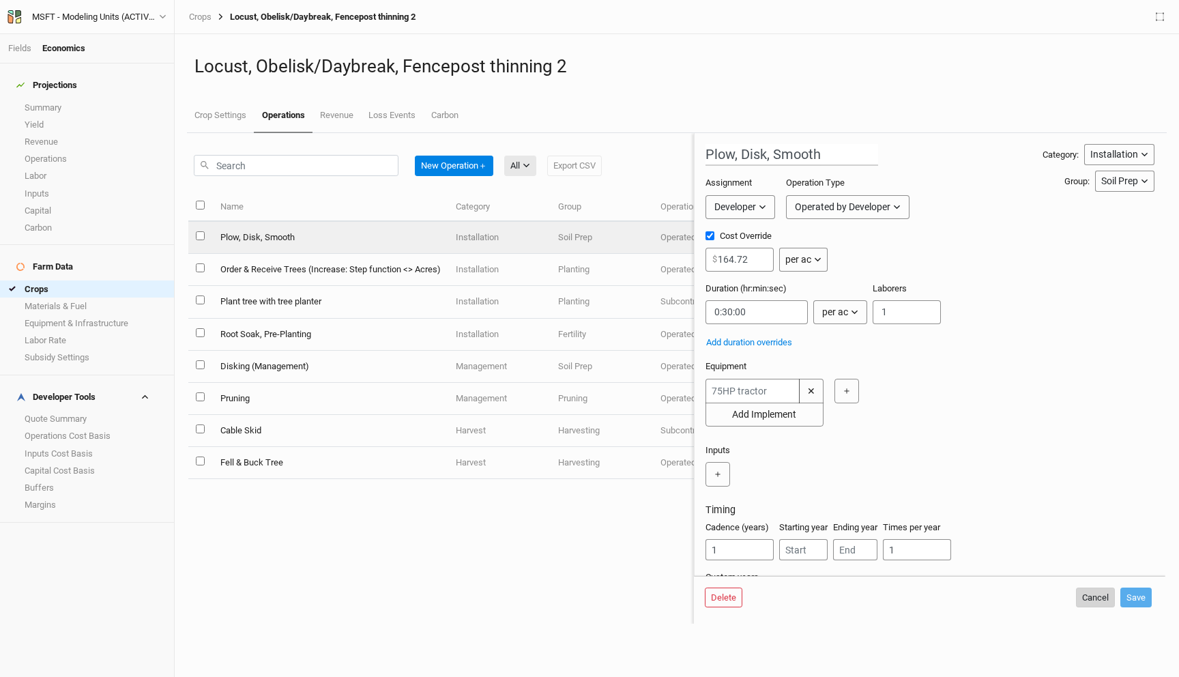
click at [1084, 595] on button "Cancel" at bounding box center [1095, 597] width 39 height 20
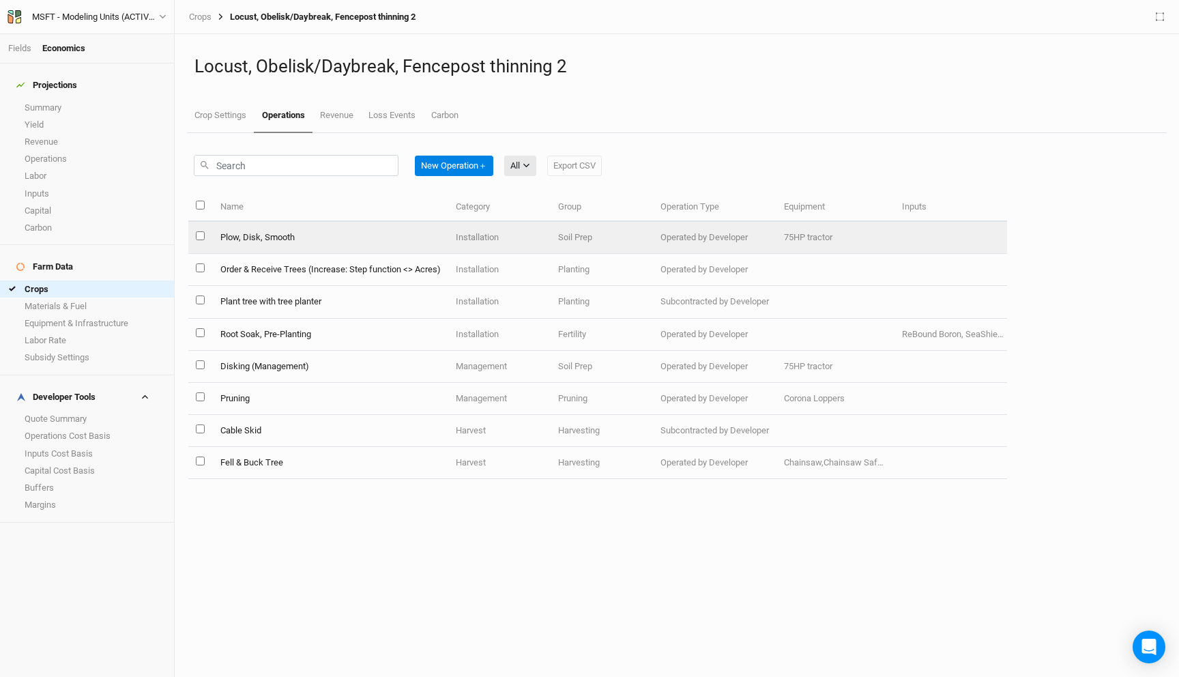
click at [313, 235] on td "Plow, Disk, Smooth" at bounding box center [329, 238] width 235 height 32
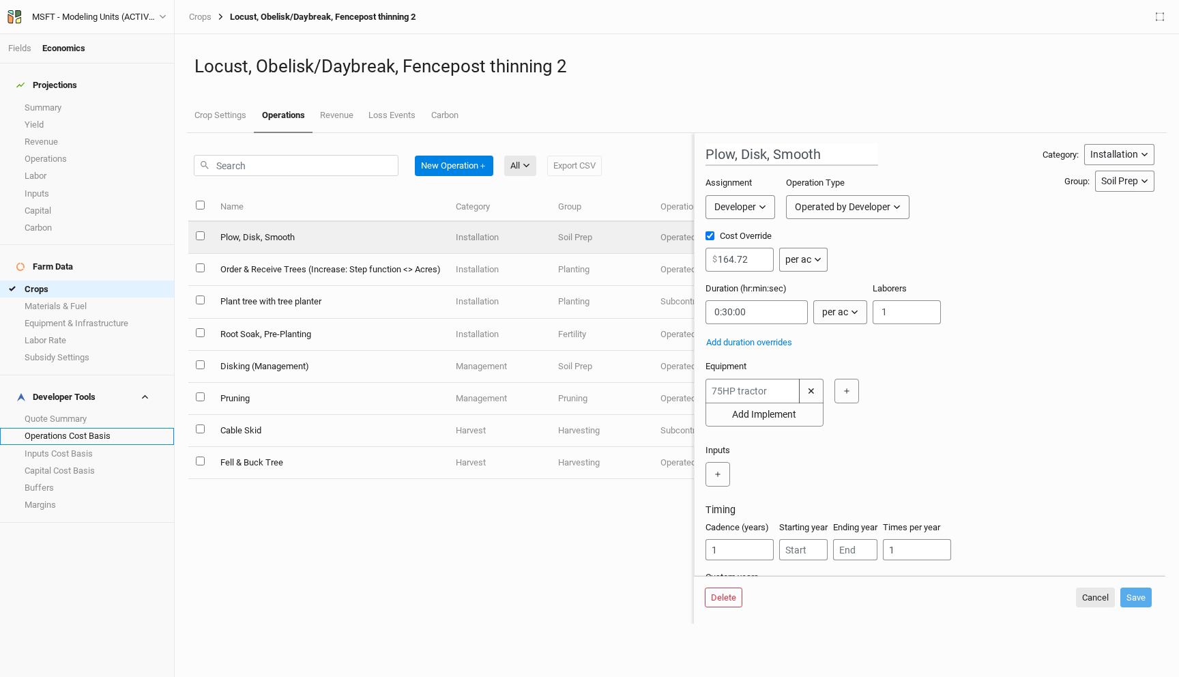
click at [68, 428] on link "Operations Cost Basis" at bounding box center [87, 436] width 174 height 17
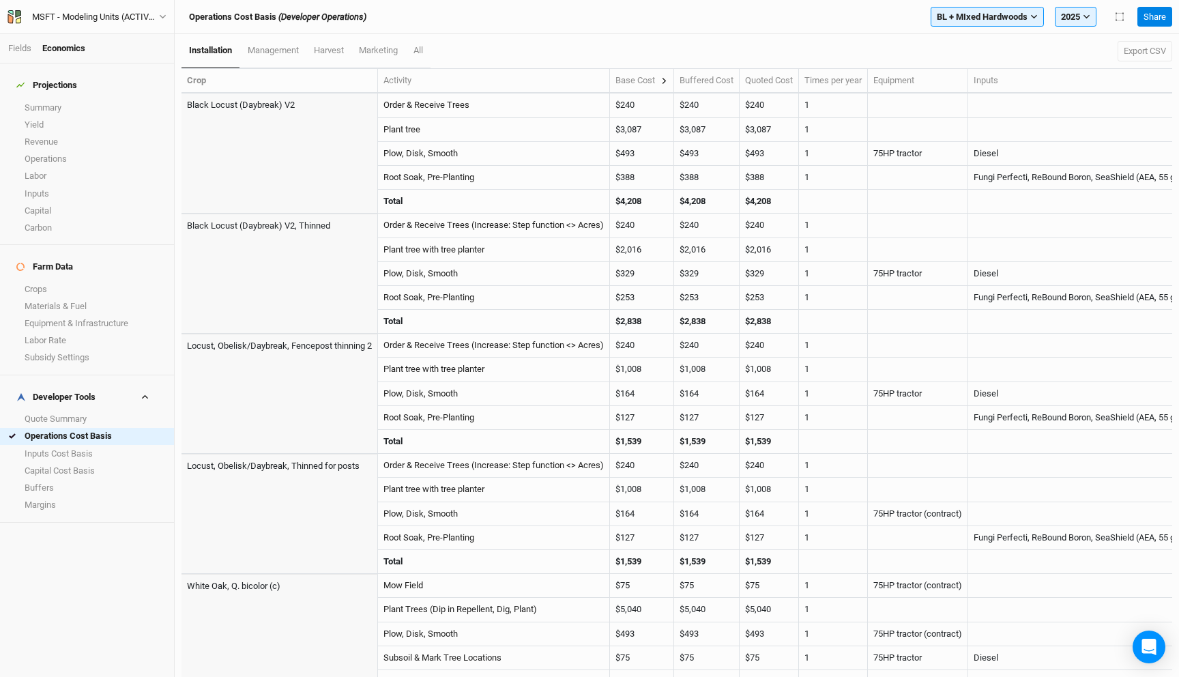
click at [666, 80] on icon at bounding box center [664, 81] width 8 height 8
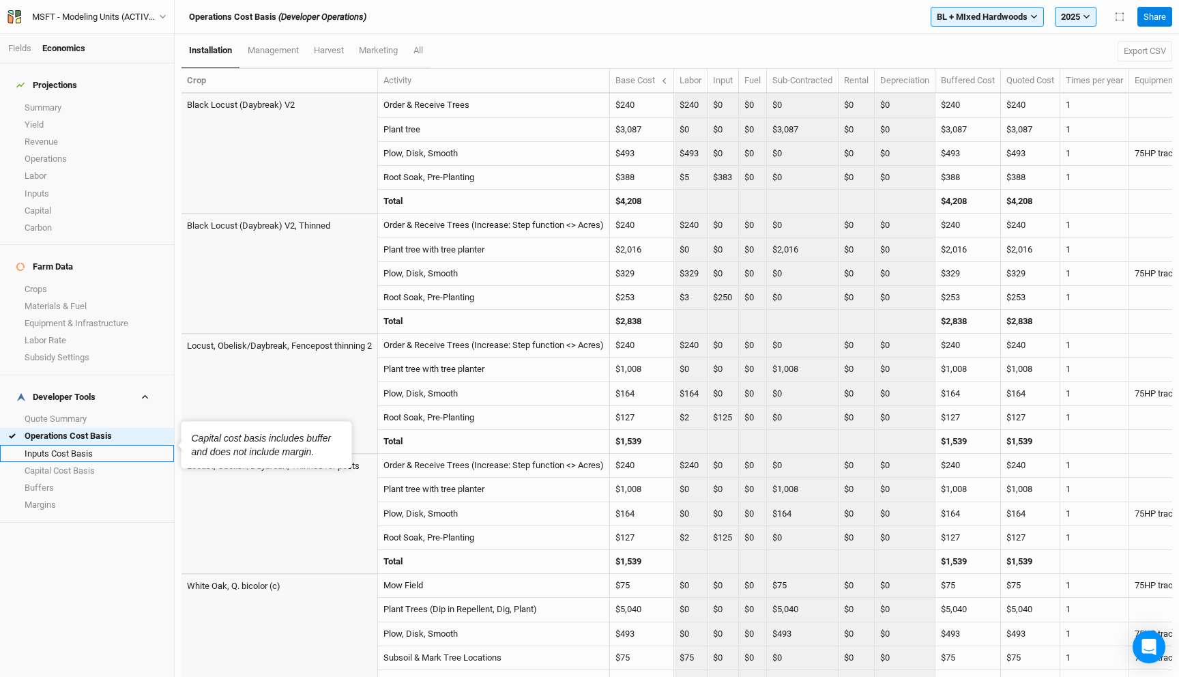
click at [60, 445] on link "Inputs Cost Basis" at bounding box center [87, 453] width 174 height 17
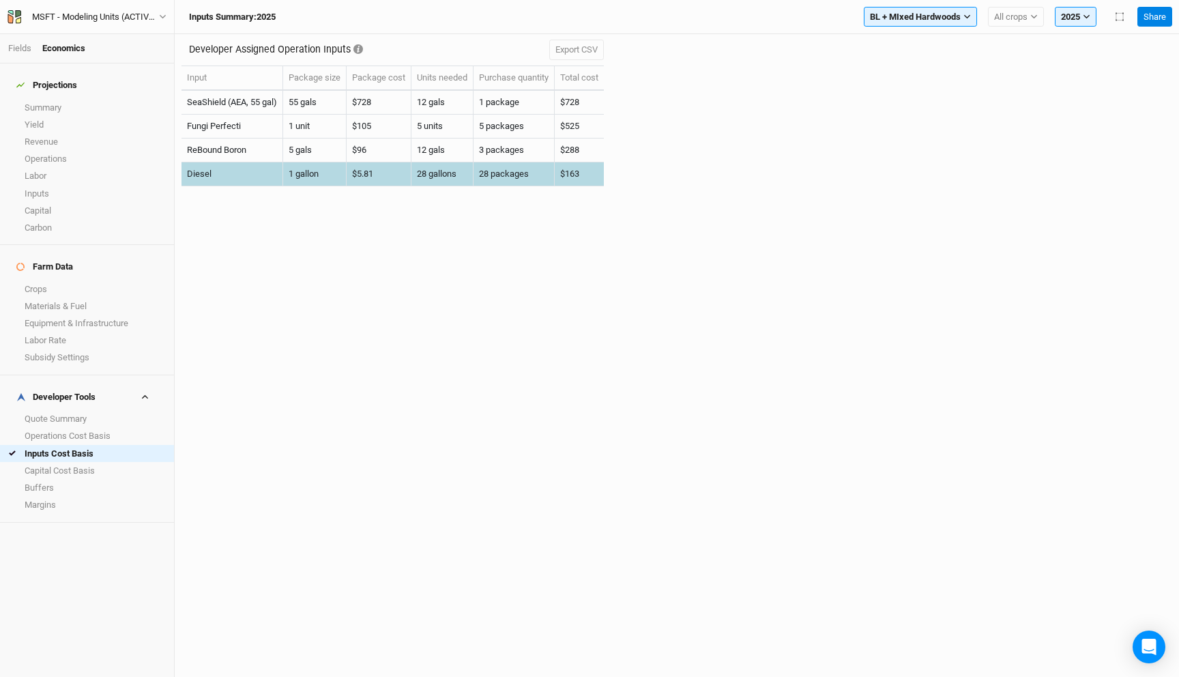
drag, startPoint x: 183, startPoint y: 172, endPoint x: 715, endPoint y: 176, distance: 531.3
click at [717, 177] on div "Developer Assigned Operation Inputs Export CSV Input Package size Package cost …" at bounding box center [677, 355] width 1004 height 642
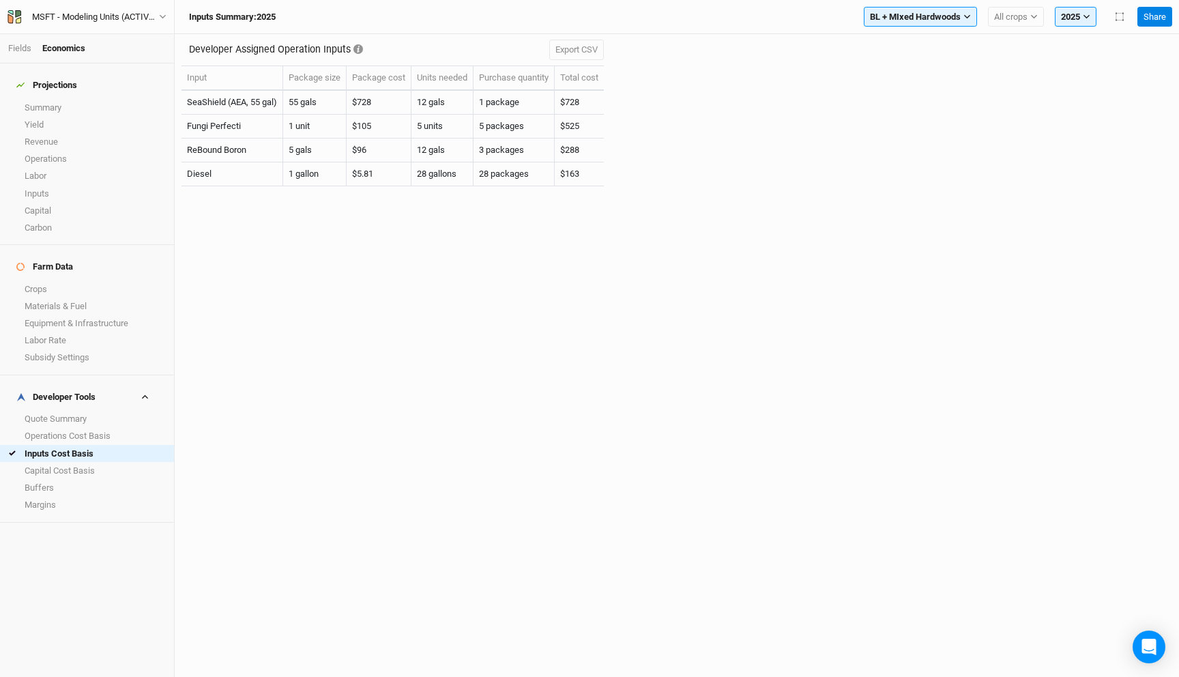
click at [715, 176] on div "Developer Assigned Operation Inputs Export CSV Input Package size Package cost …" at bounding box center [676, 117] width 990 height 167
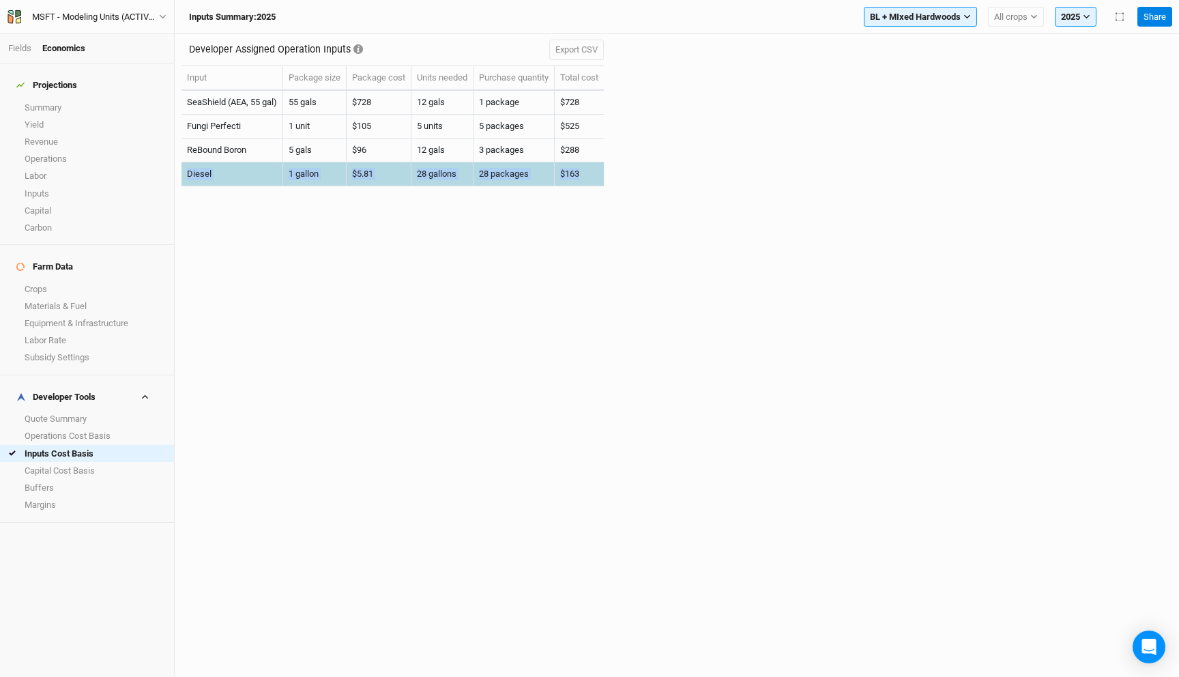
drag, startPoint x: 591, startPoint y: 171, endPoint x: 183, endPoint y: 171, distance: 408.5
click at [183, 171] on tr "Diesel 1 gallon $5.81 28 gallons 28 packages $163" at bounding box center [392, 174] width 422 height 24
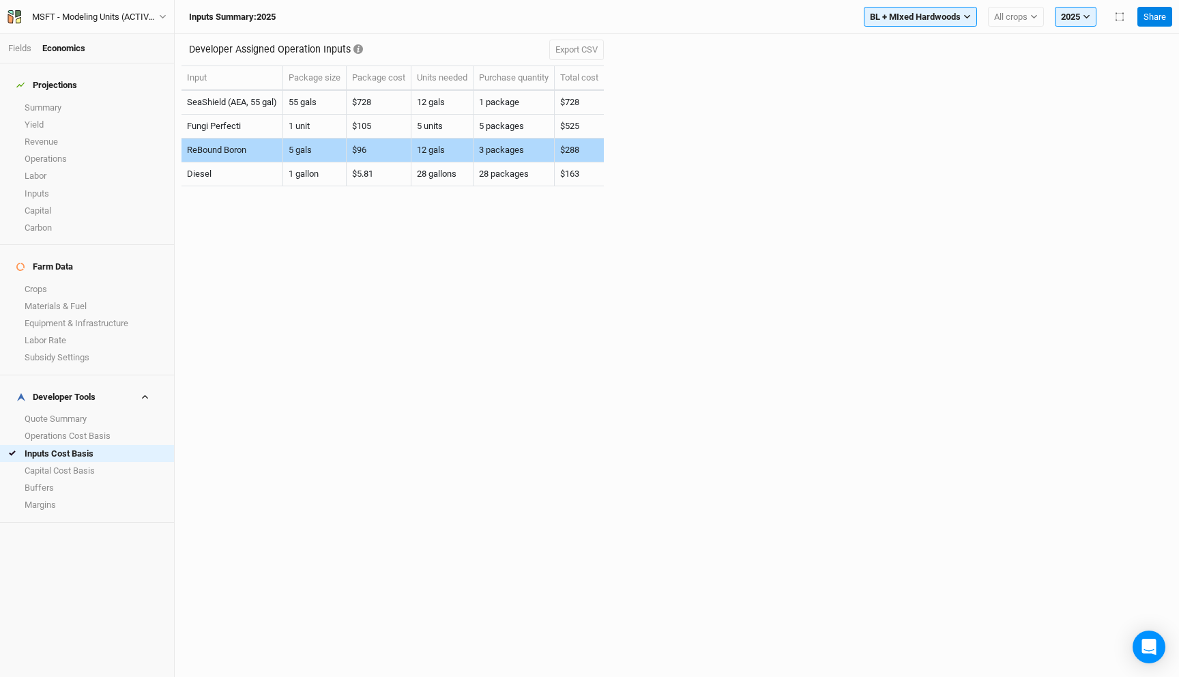
click at [261, 151] on td "ReBound Boron" at bounding box center [232, 150] width 102 height 24
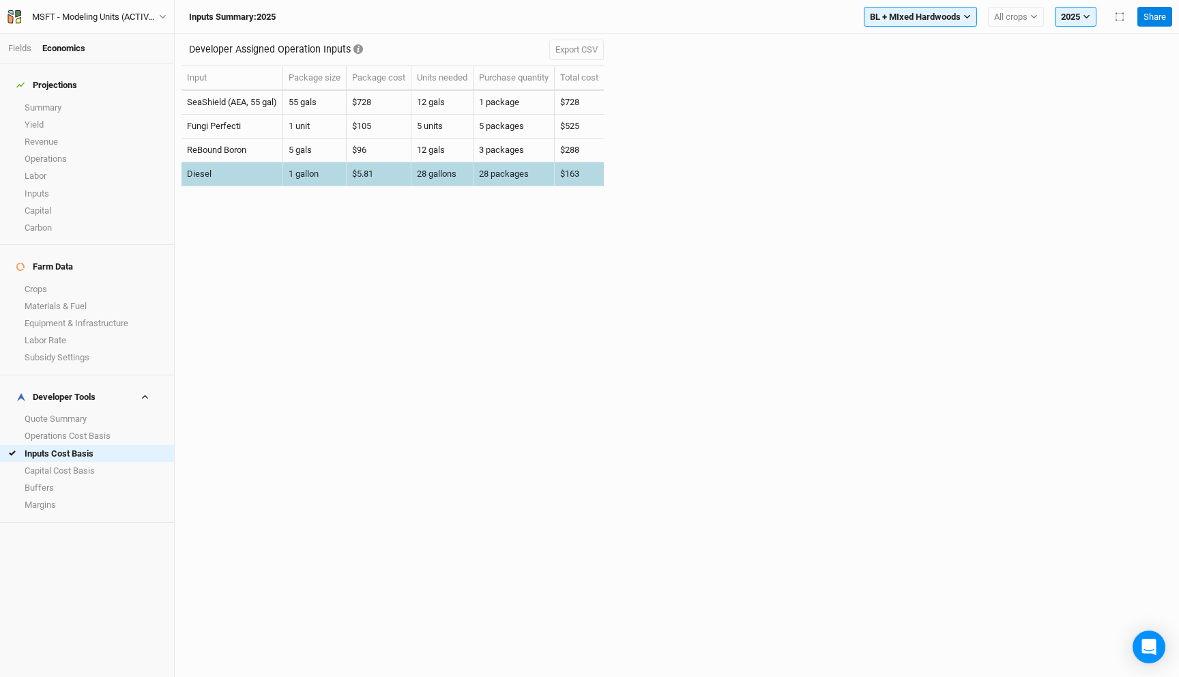
click at [417, 169] on td "28 gallons" at bounding box center [442, 174] width 62 height 24
copy td "28 gallons"
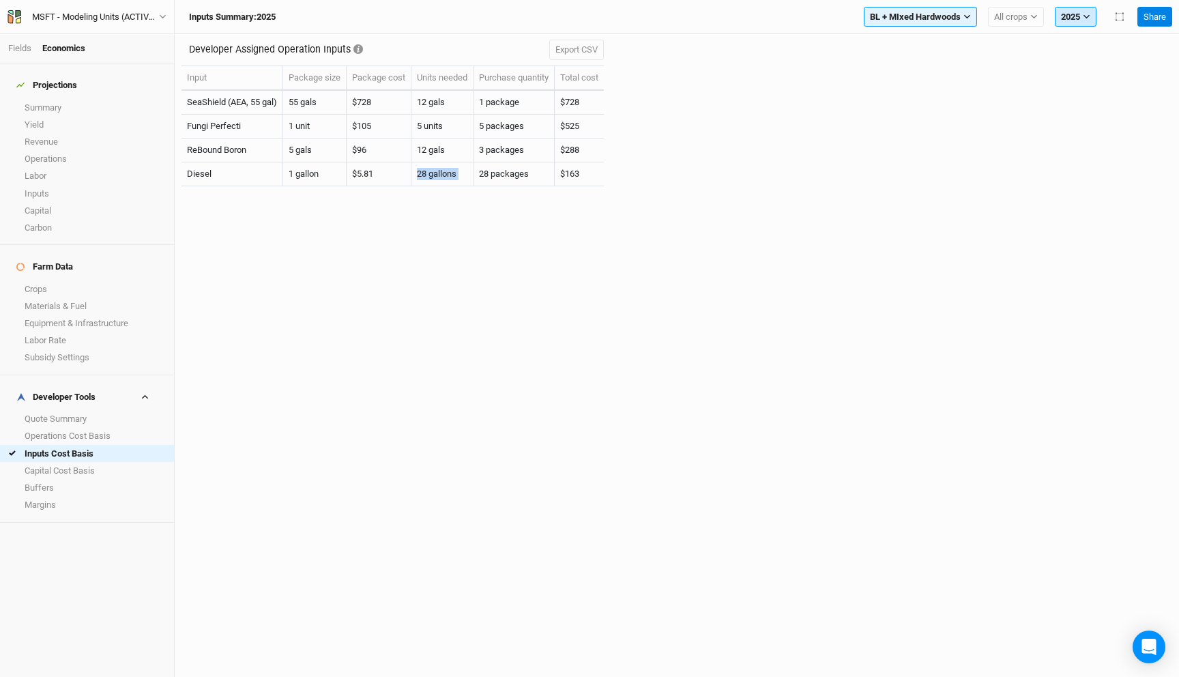
click at [1081, 14] on button "2025" at bounding box center [1075, 17] width 42 height 20
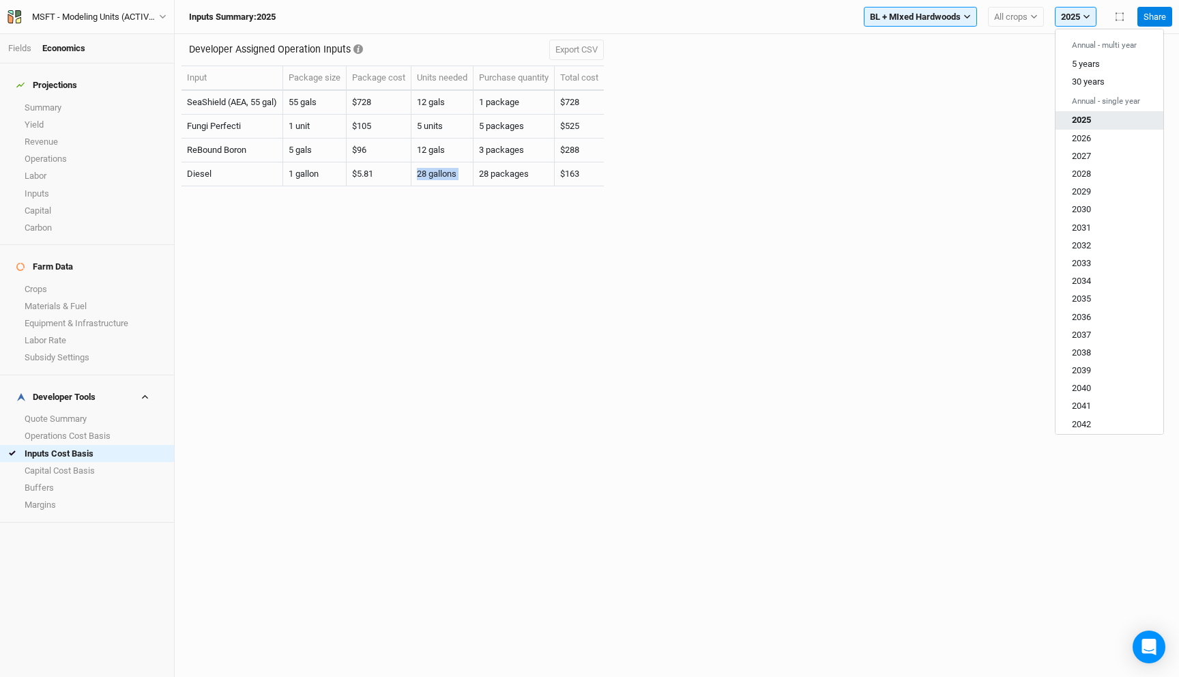
click at [1089, 116] on span "2025" at bounding box center [1080, 120] width 19 height 10
copy td "28 gallons"
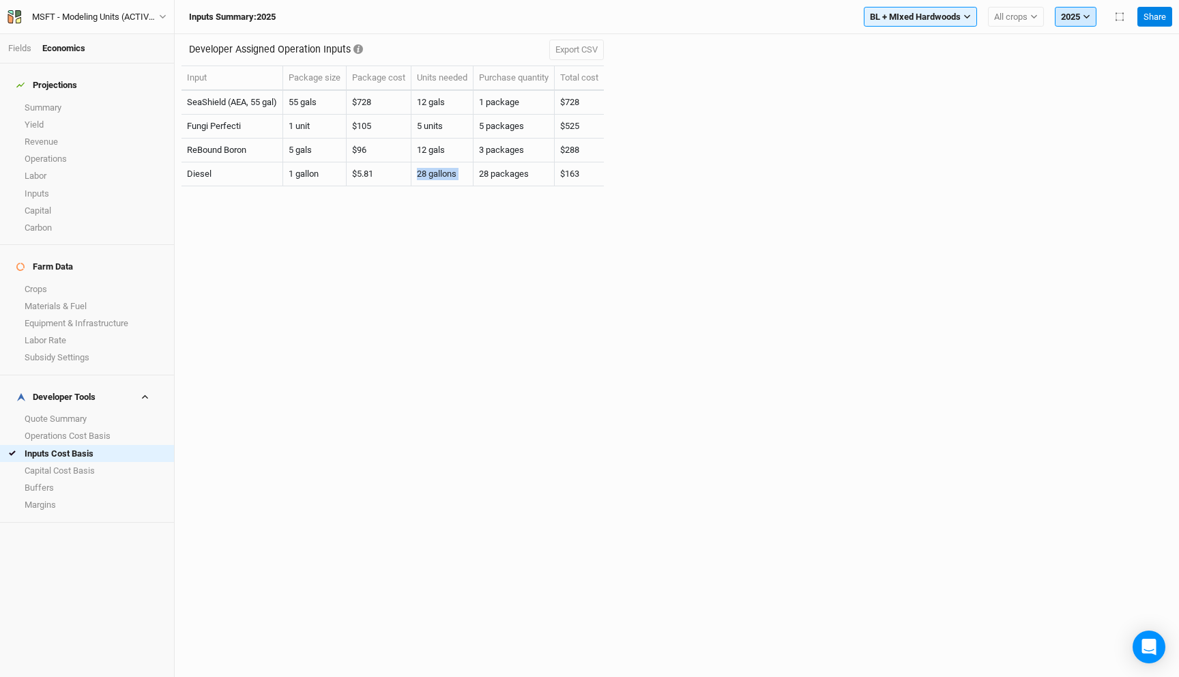
click at [1076, 13] on button "2025" at bounding box center [1075, 17] width 42 height 20
click at [866, 132] on div "Developer Assigned Operation Inputs Export CSV Input Package size Package cost …" at bounding box center [676, 117] width 990 height 167
click at [1074, 20] on button "2025" at bounding box center [1075, 17] width 42 height 20
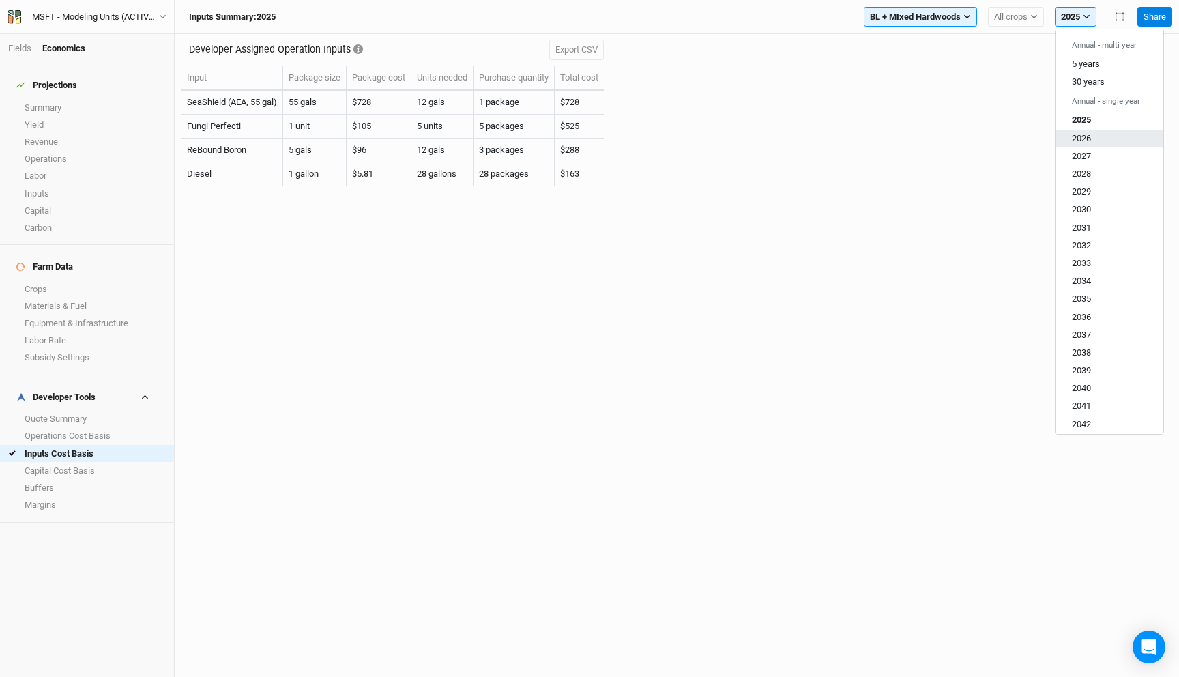
click at [1074, 136] on span "2026" at bounding box center [1080, 137] width 19 height 10
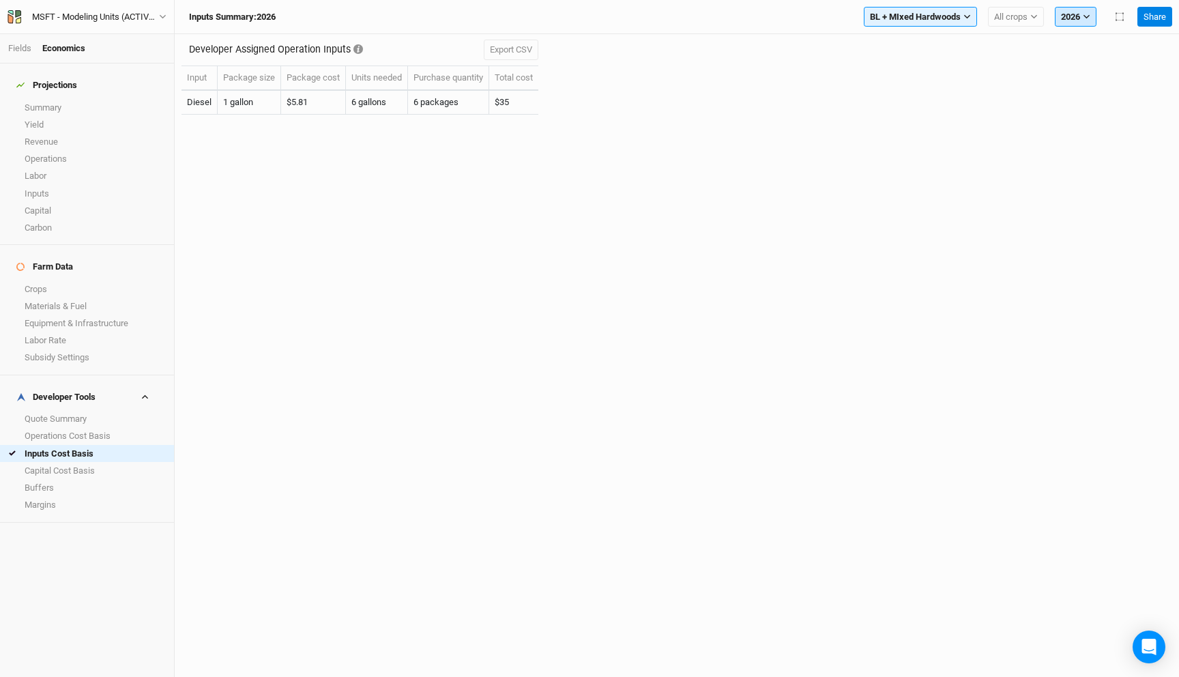
click at [1080, 16] on button "2026" at bounding box center [1075, 17] width 42 height 20
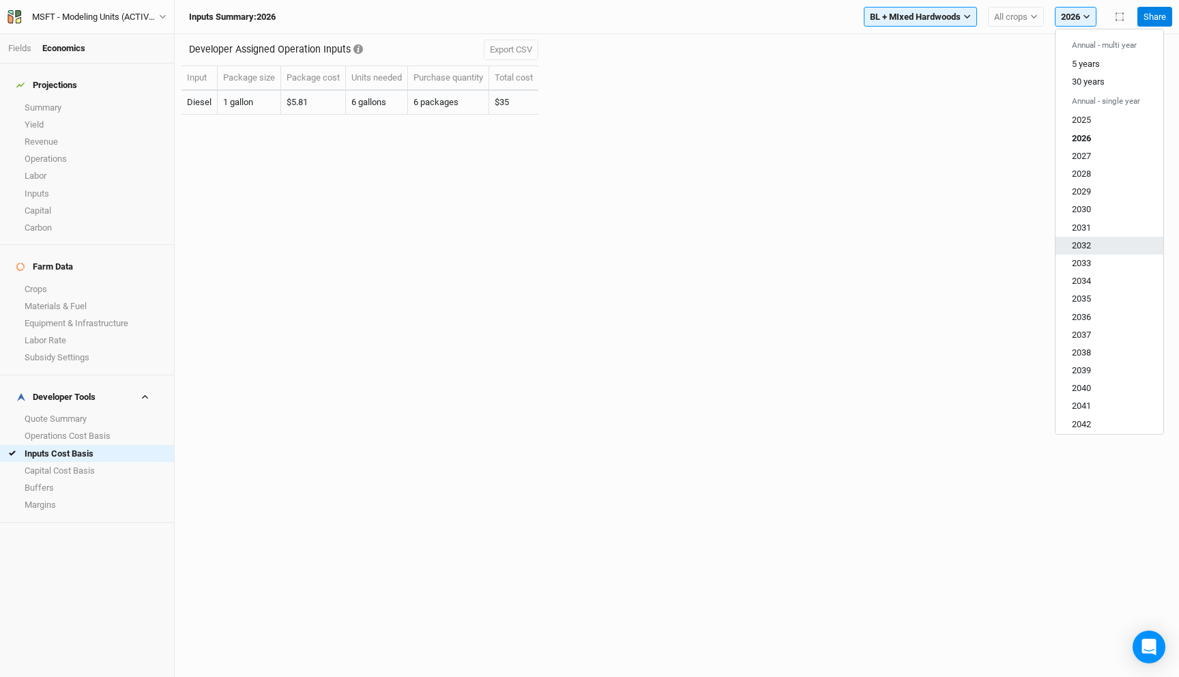
click at [1083, 246] on span "2032" at bounding box center [1080, 245] width 19 height 10
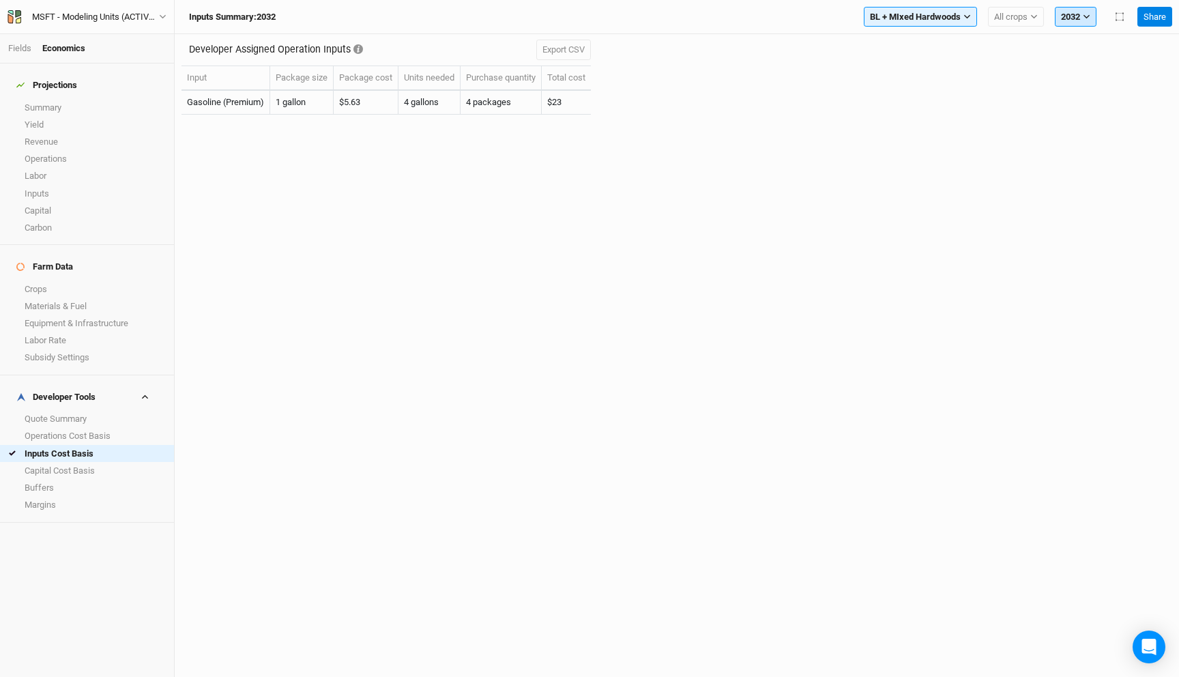
click at [1086, 12] on button "2032" at bounding box center [1075, 17] width 42 height 20
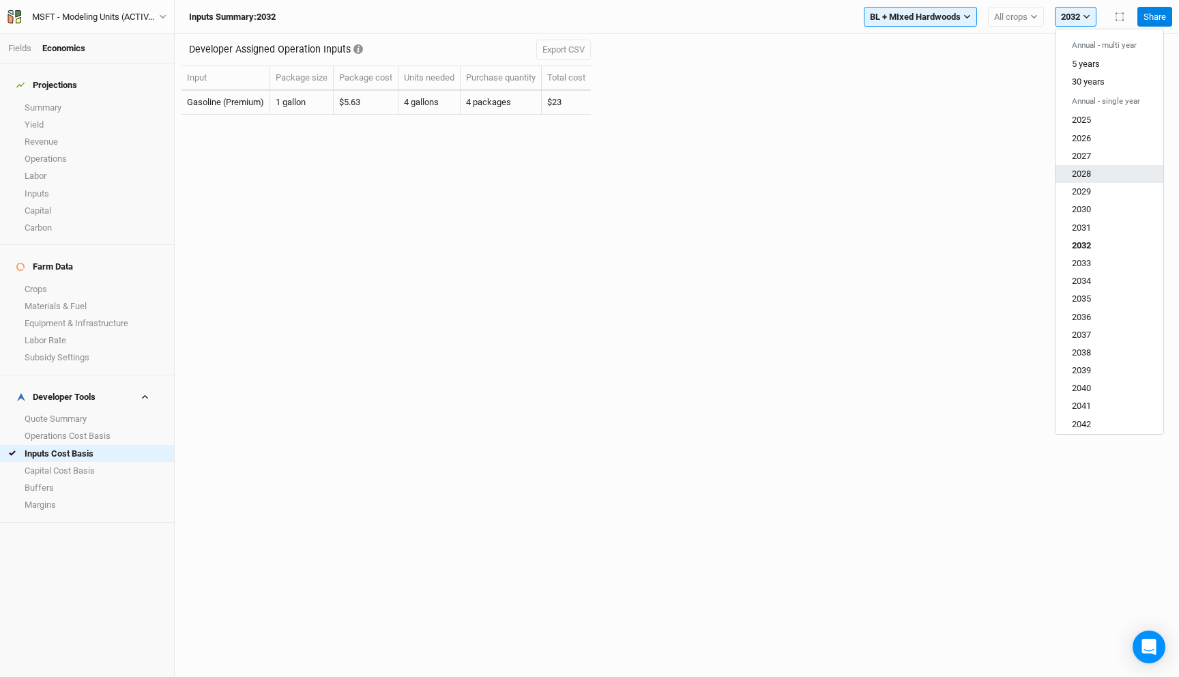
click at [1092, 181] on button "2028" at bounding box center [1109, 174] width 108 height 18
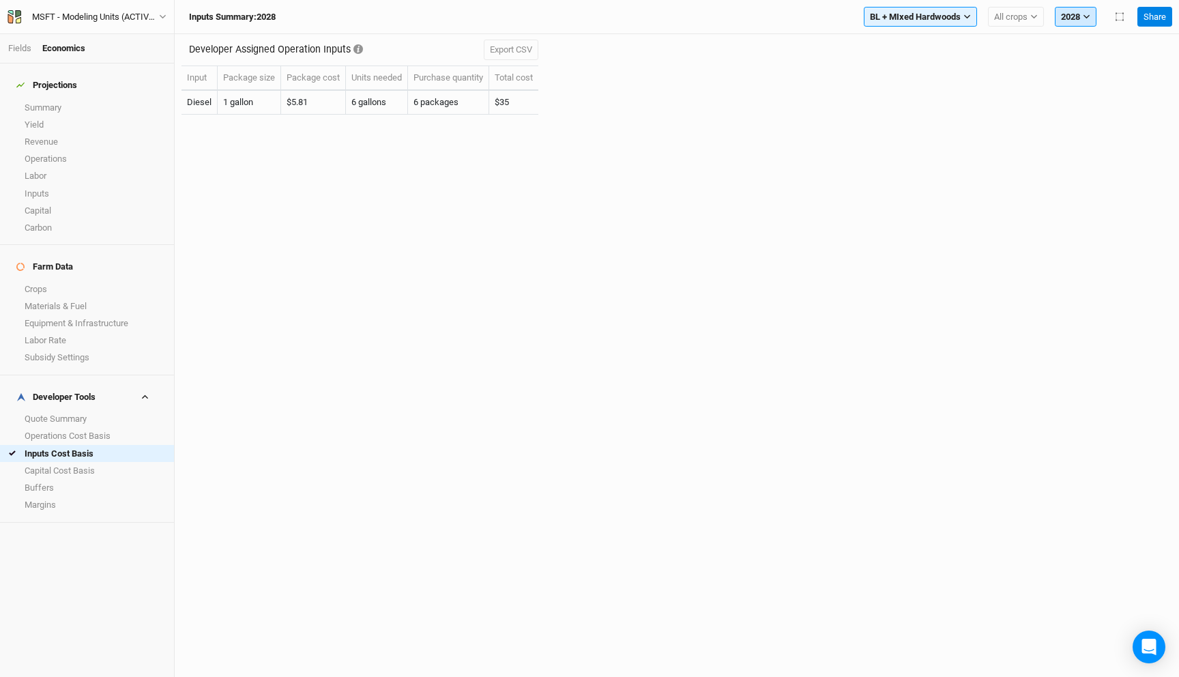
click at [1086, 23] on button "2028" at bounding box center [1075, 17] width 42 height 20
click at [1096, 154] on button "2027" at bounding box center [1109, 156] width 108 height 18
click at [1086, 11] on button "2027" at bounding box center [1075, 17] width 42 height 20
click at [1086, 141] on span "2026" at bounding box center [1080, 137] width 19 height 10
click at [1084, 16] on icon "button" at bounding box center [1086, 17] width 8 height 8
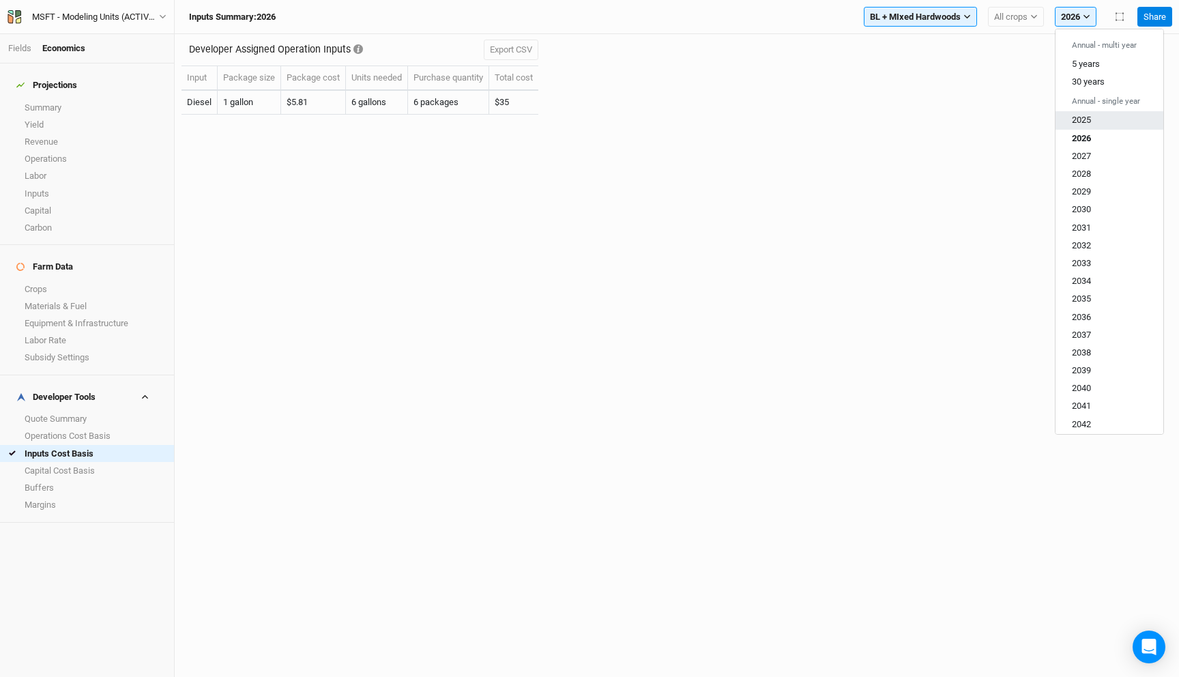
click at [1086, 121] on span "2025" at bounding box center [1080, 120] width 19 height 10
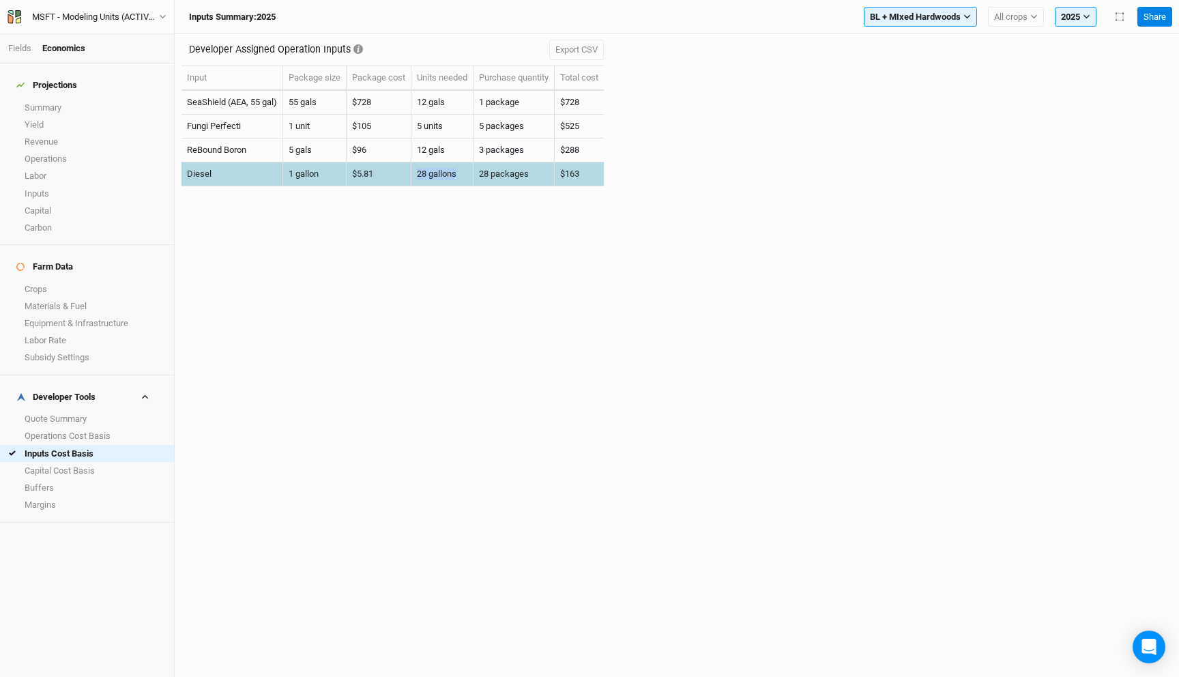
drag, startPoint x: 460, startPoint y: 172, endPoint x: 408, endPoint y: 172, distance: 52.5
click at [408, 172] on tr "Diesel 1 gallon $5.81 28 gallons 28 packages $163" at bounding box center [392, 174] width 422 height 24
copy tr "28 gallons"
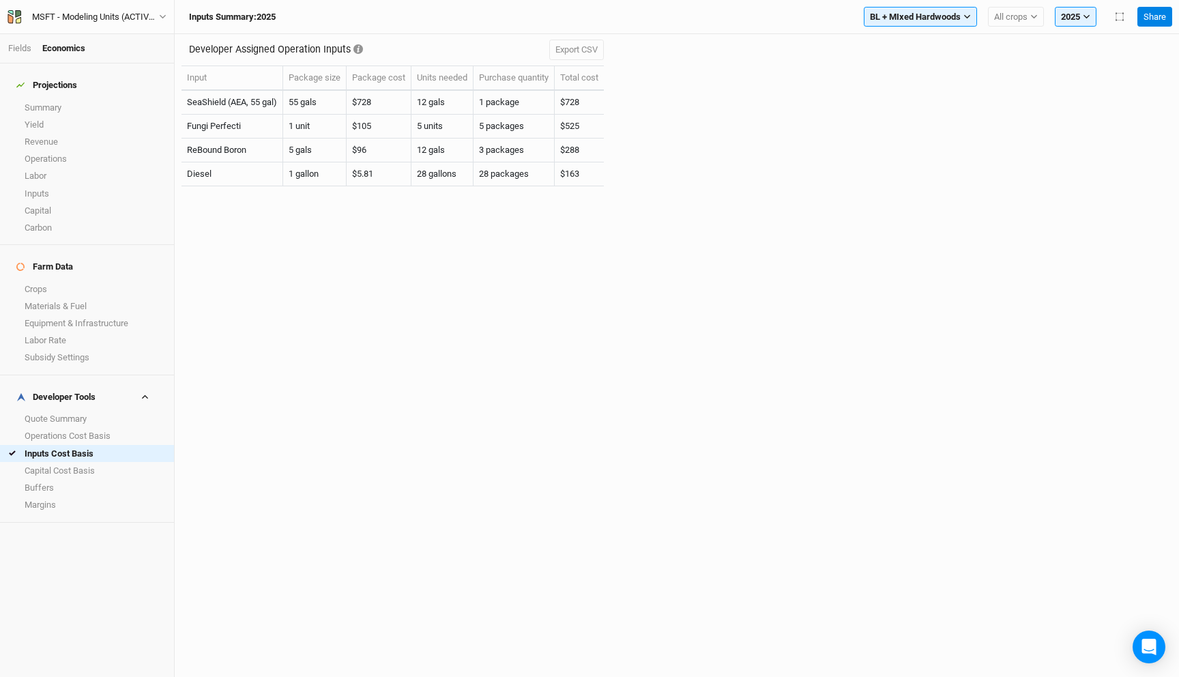
click at [845, 94] on div "Developer Assigned Operation Inputs Export CSV Input Package size Package cost …" at bounding box center [676, 117] width 990 height 167
click at [94, 314] on link "Equipment & Infrastructure" at bounding box center [87, 322] width 174 height 17
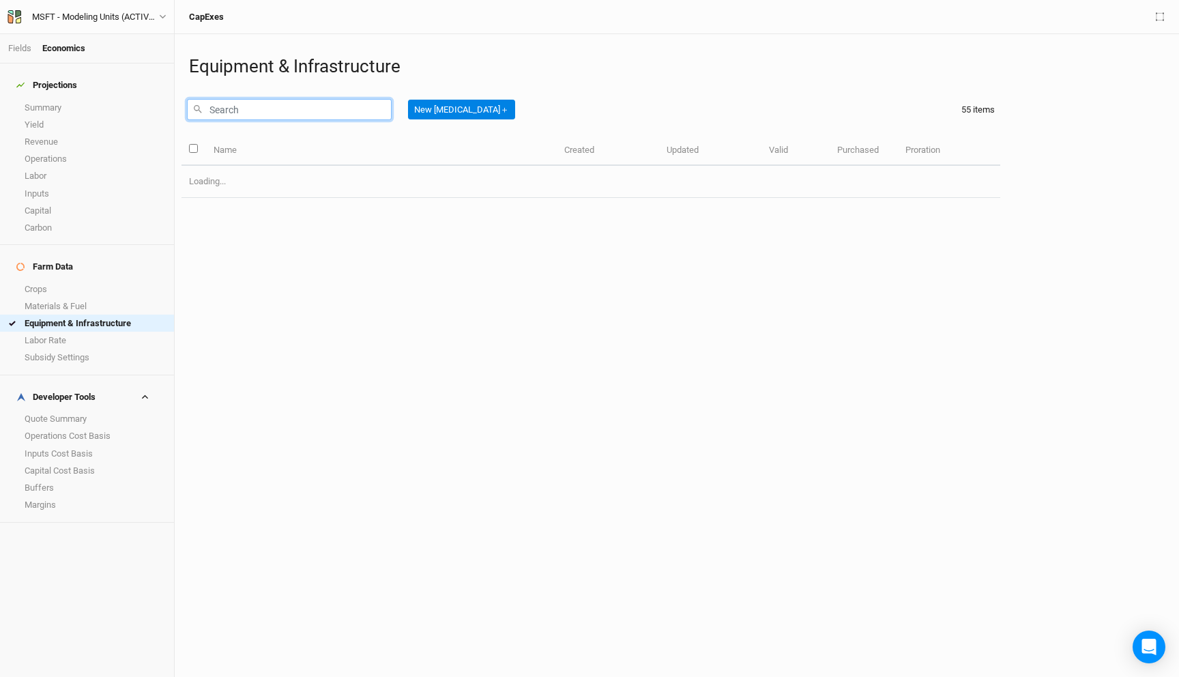
click at [288, 110] on input "text" at bounding box center [289, 109] width 205 height 21
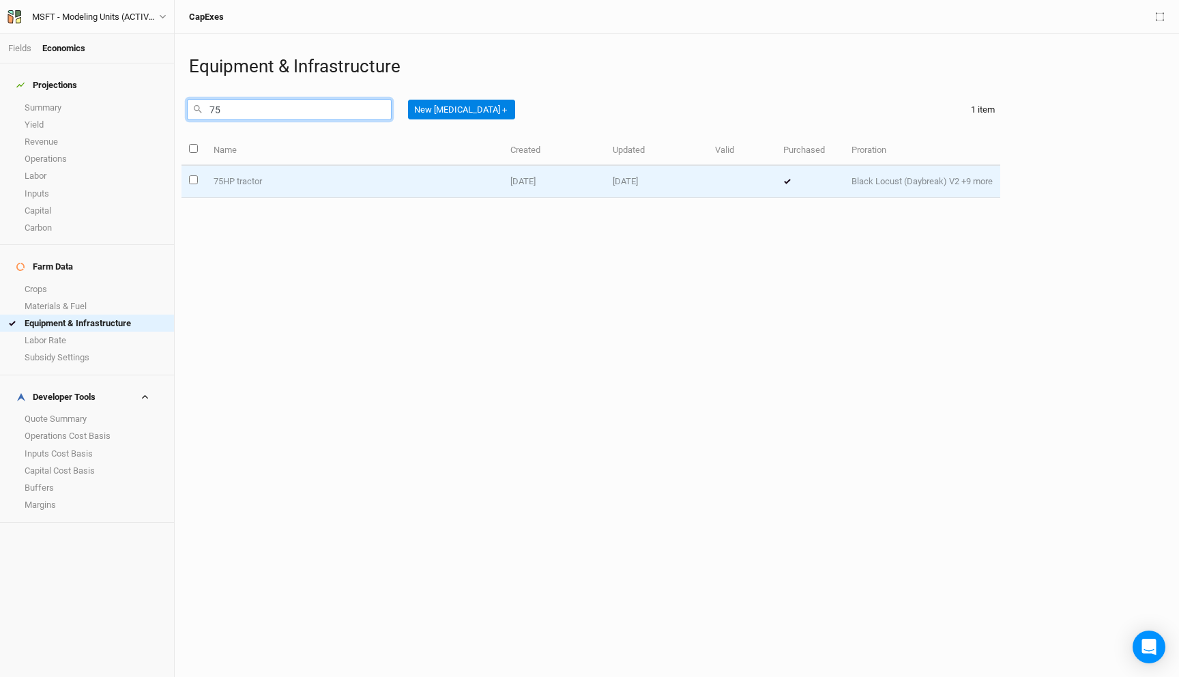
type input "75"
click at [262, 175] on td "75HP tractor" at bounding box center [353, 182] width 297 height 32
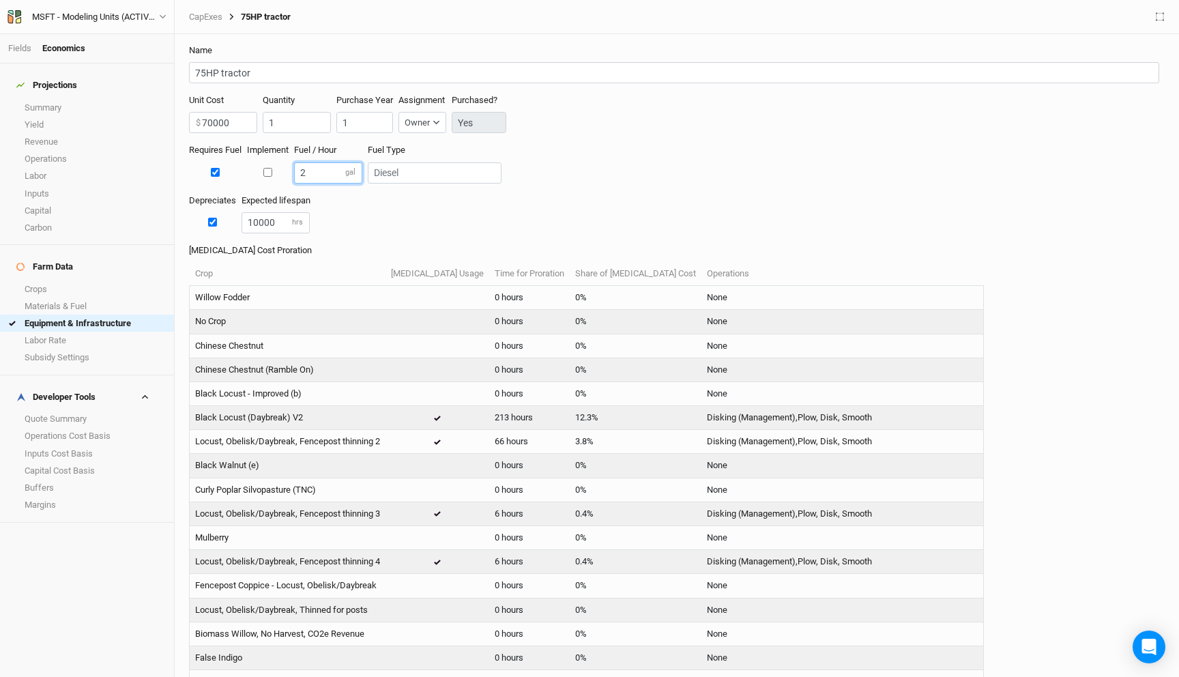
click at [312, 177] on input "2" at bounding box center [328, 172] width 68 height 21
type input "4"
click at [360, 222] on div "Depreciates Expected lifespan 10000 hrs" at bounding box center [676, 219] width 975 height 50
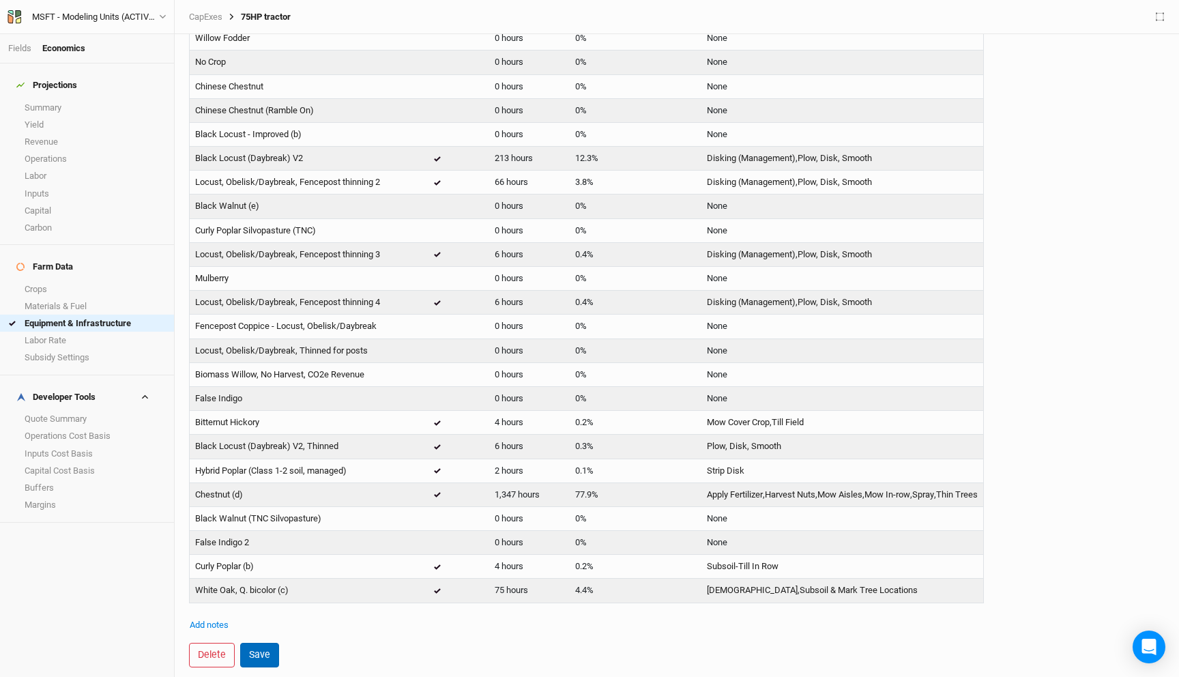
click at [261, 651] on button "Save" at bounding box center [259, 654] width 39 height 24
click at [56, 445] on link "Inputs Cost Basis" at bounding box center [87, 453] width 174 height 17
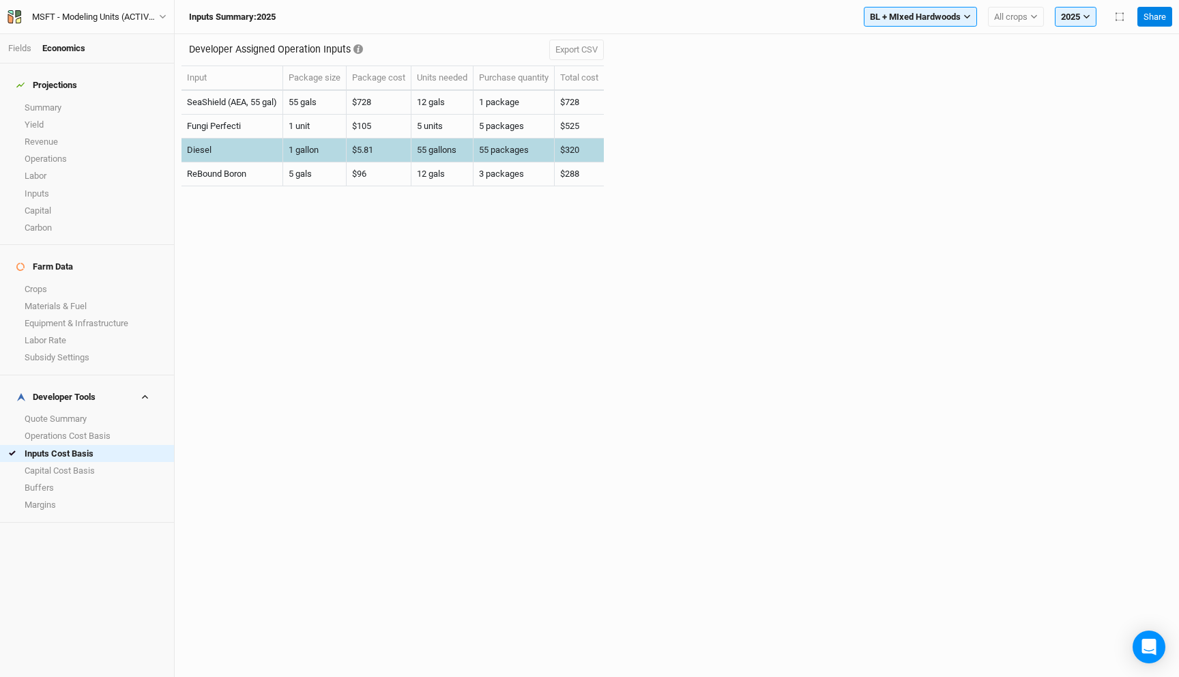
click at [422, 151] on td "55 gallons" at bounding box center [442, 150] width 62 height 24
drag, startPoint x: 432, startPoint y: 150, endPoint x: 397, endPoint y: 150, distance: 34.8
click at [398, 150] on tr "Diesel 1 gallon $5.81 55 gallons 55 packages $320" at bounding box center [392, 150] width 422 height 24
copy tr "55"
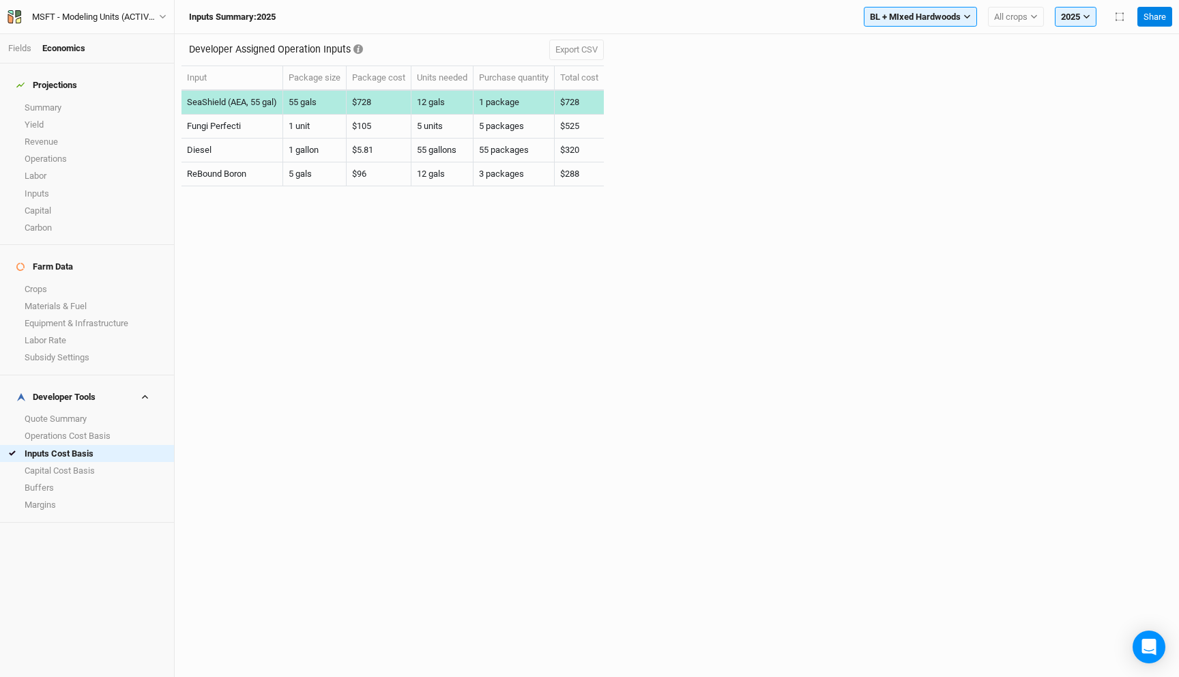
click at [551, 108] on td "1 package" at bounding box center [513, 103] width 81 height 24
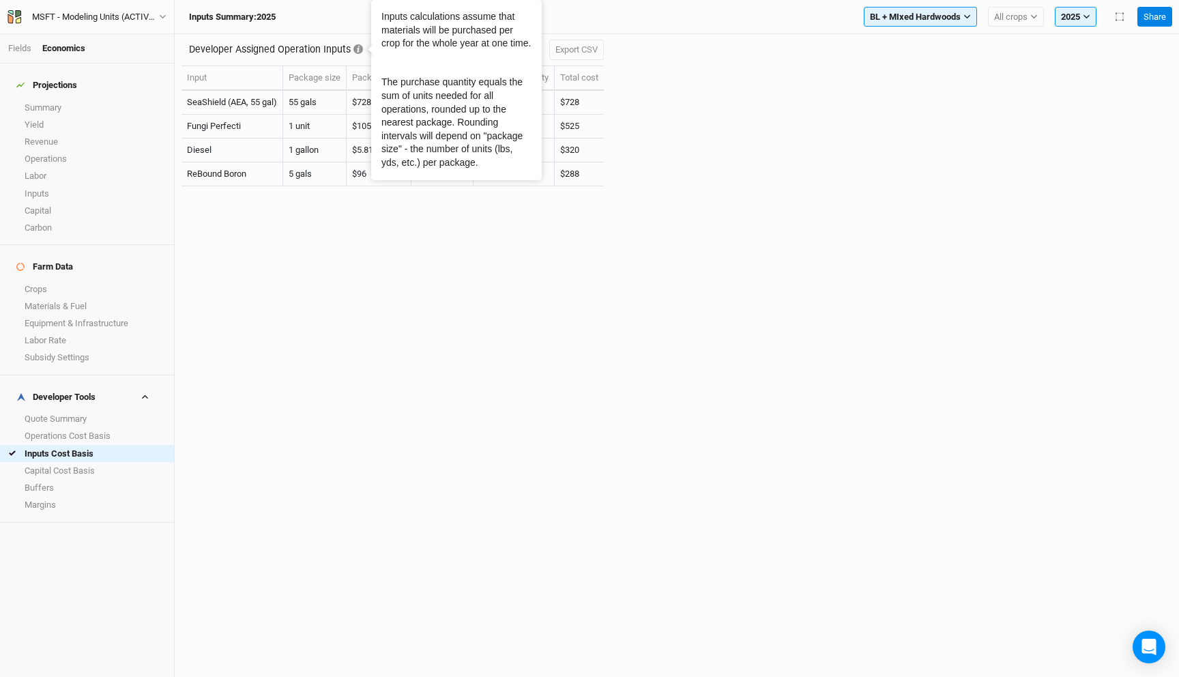
click at [848, 90] on div "Developer Assigned Operation Inputs Export CSV Input Package size Package cost …" at bounding box center [676, 117] width 990 height 167
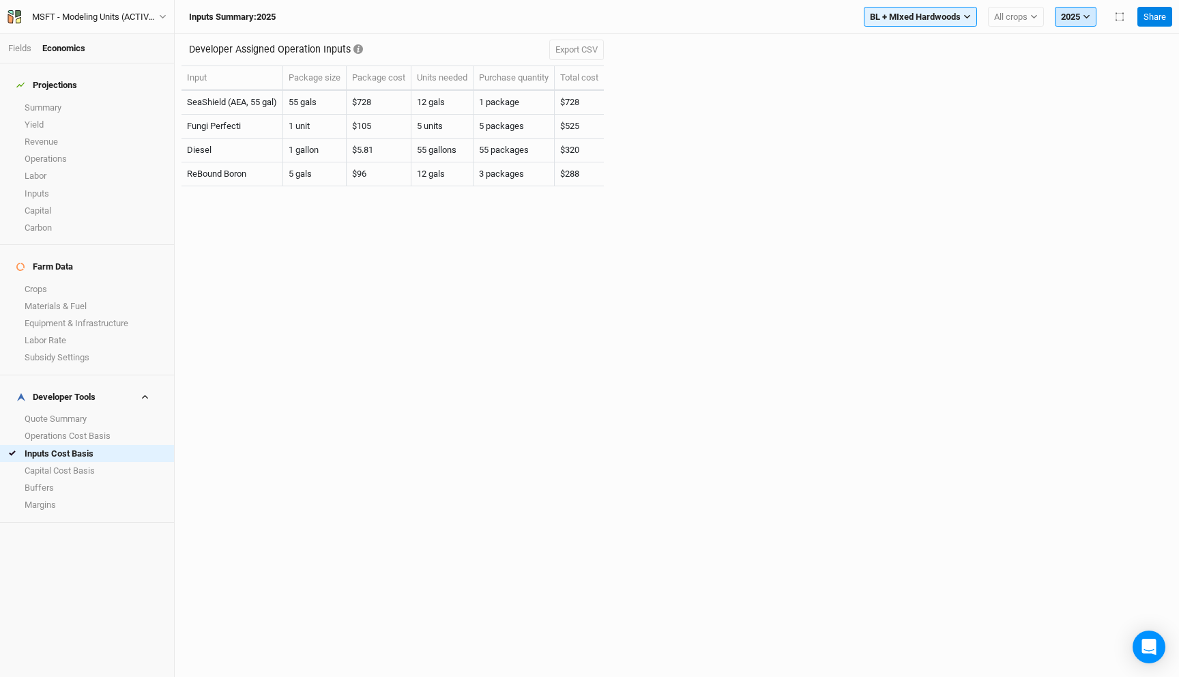
click at [1073, 19] on button "2025" at bounding box center [1075, 17] width 42 height 20
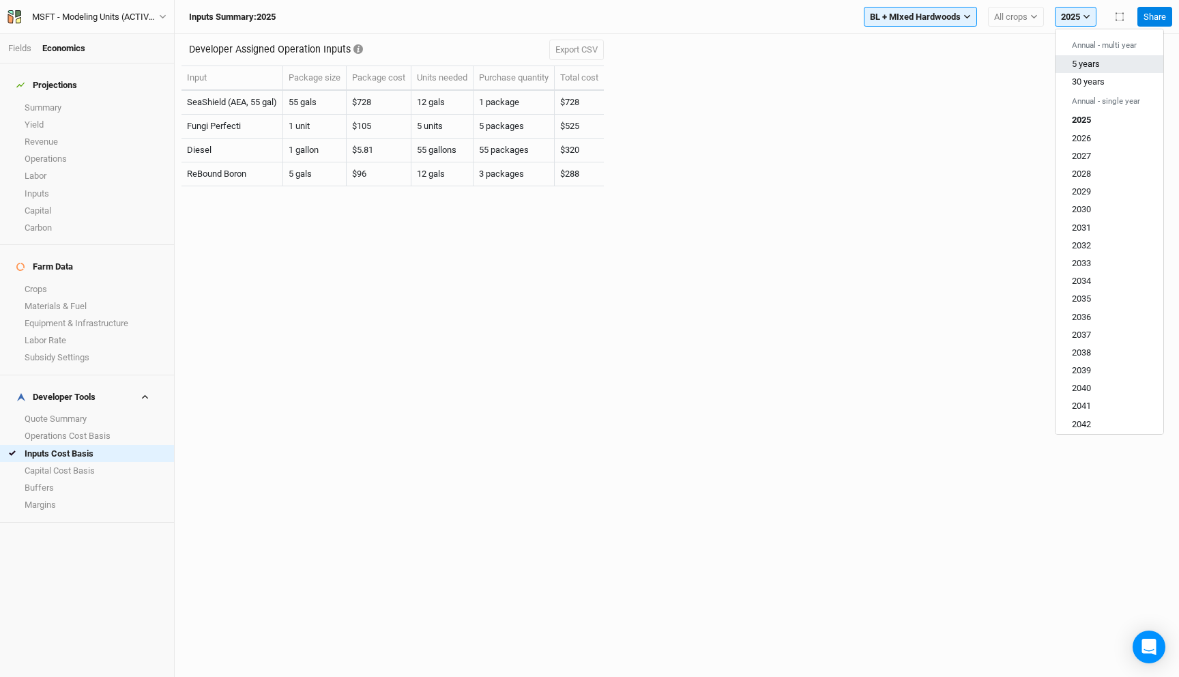
click at [1089, 63] on span "5 years" at bounding box center [1085, 64] width 28 height 10
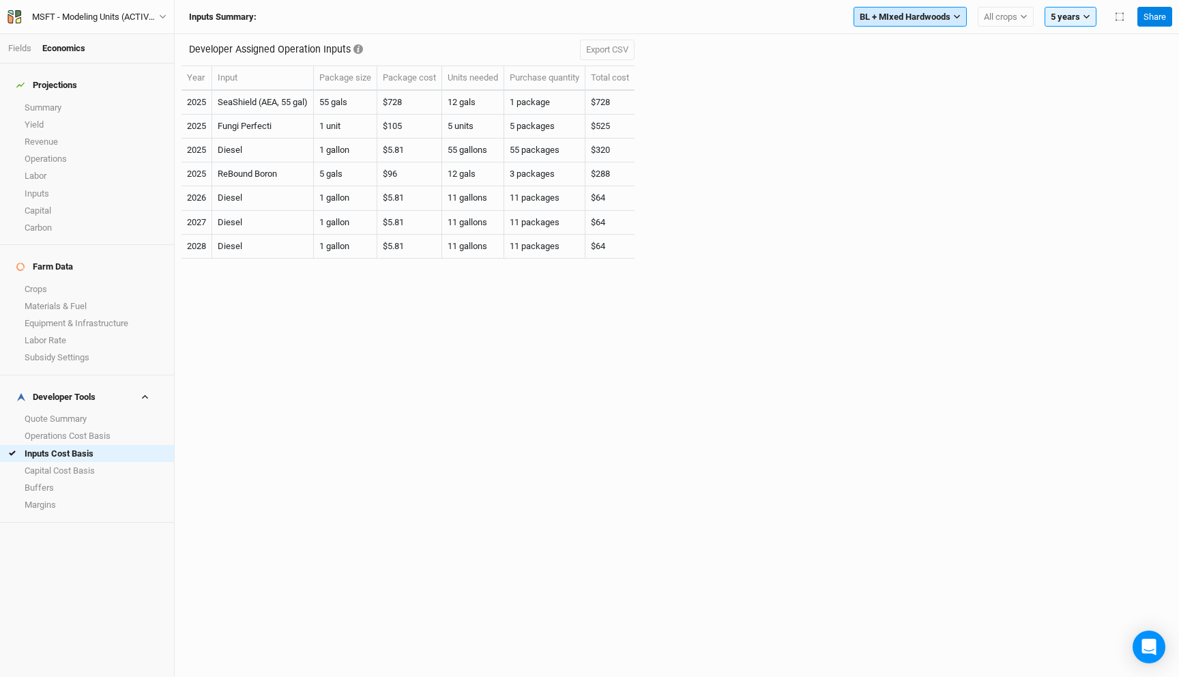
click at [904, 12] on span "BL + MIxed Hardwoods" at bounding box center [904, 17] width 91 height 14
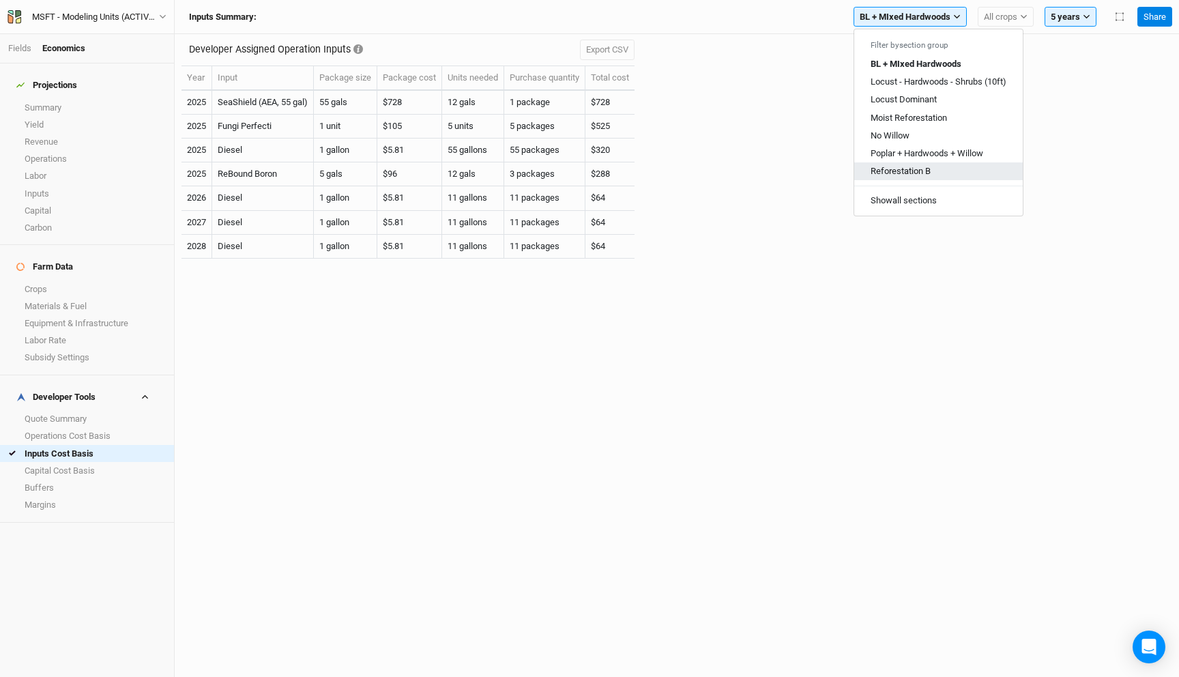
click at [910, 173] on span "Reforestation B" at bounding box center [900, 171] width 60 height 10
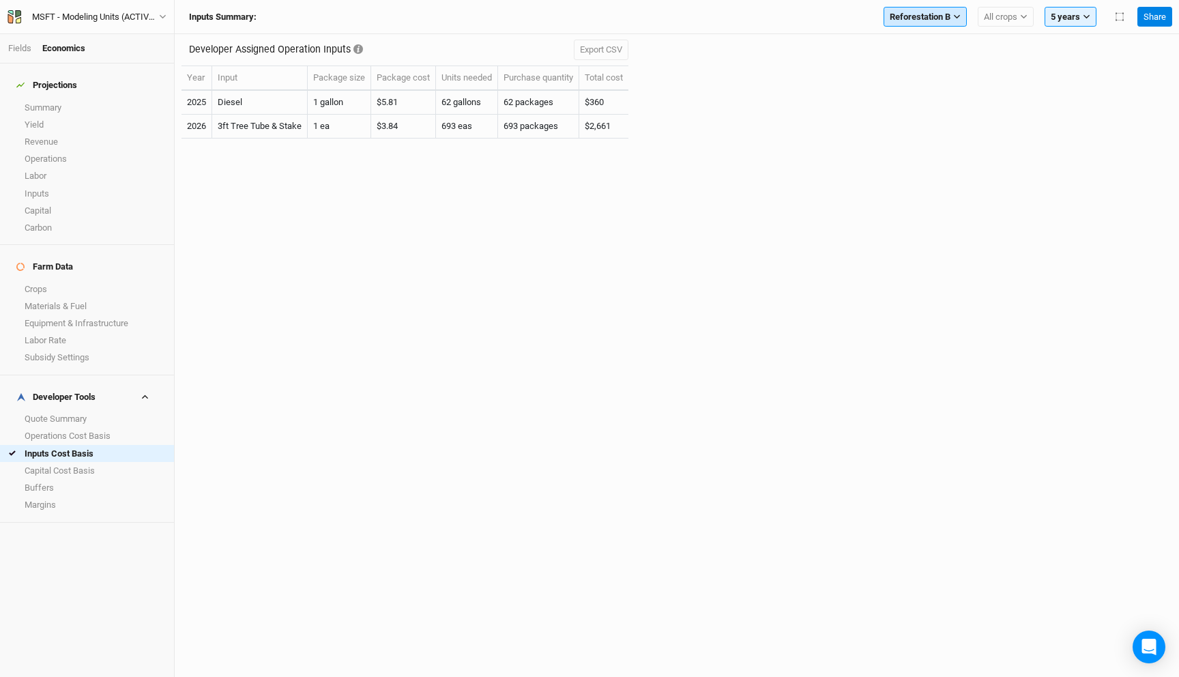
click at [951, 23] on button "Reforestation B" at bounding box center [924, 17] width 83 height 20
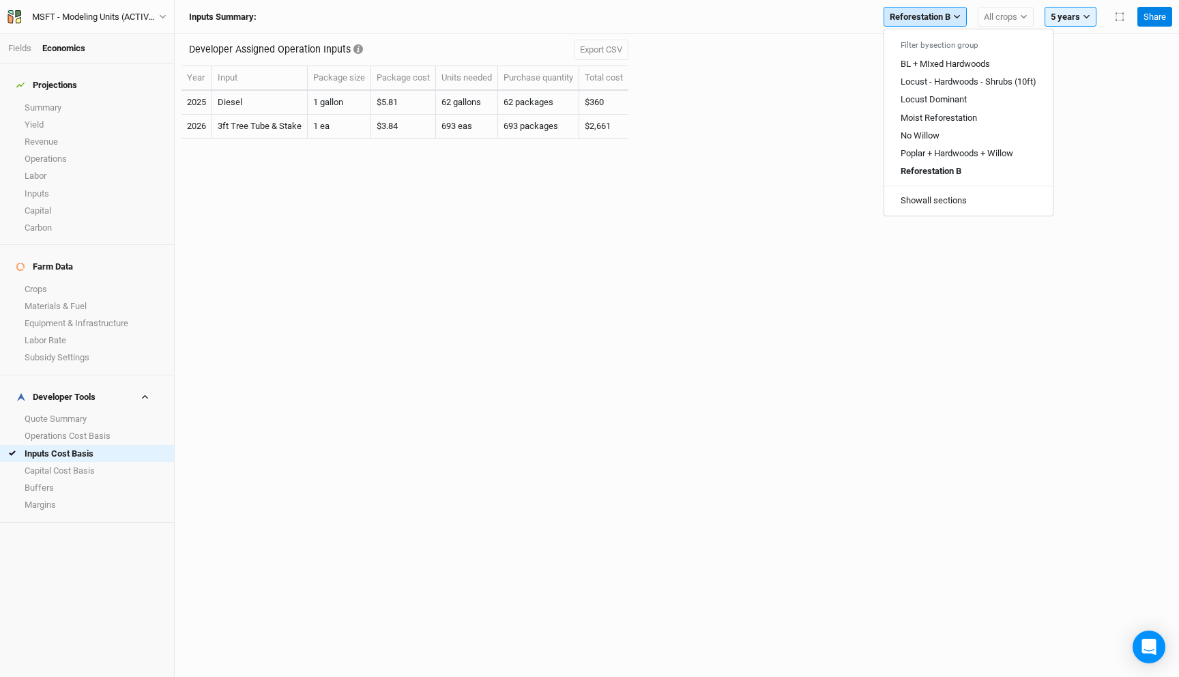
click at [927, 16] on span "Reforestation B" at bounding box center [919, 17] width 61 height 14
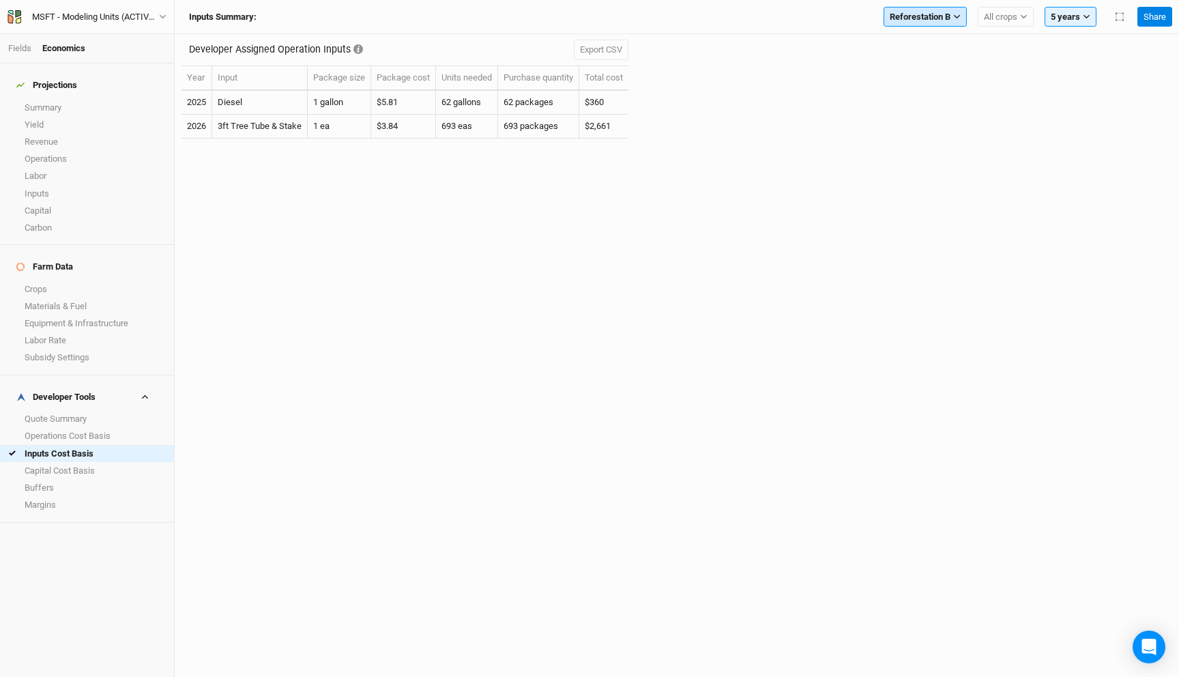
click at [933, 19] on span "Reforestation B" at bounding box center [919, 17] width 61 height 14
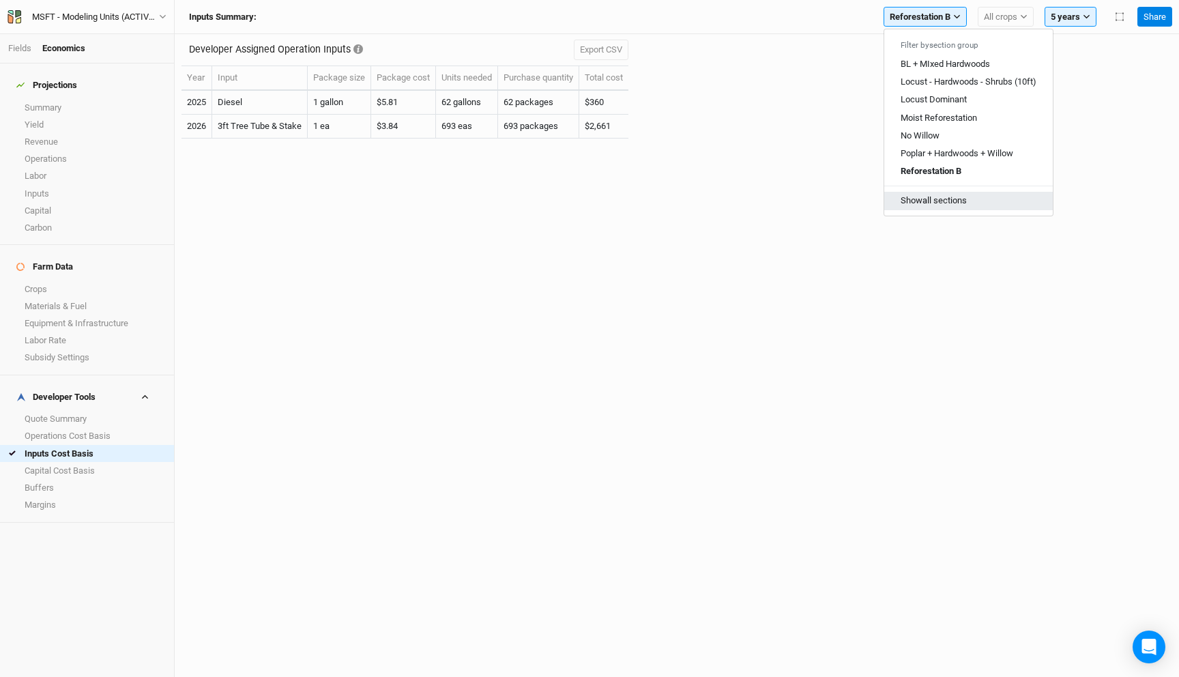
click at [950, 198] on button "Show all sections" at bounding box center [968, 201] width 168 height 18
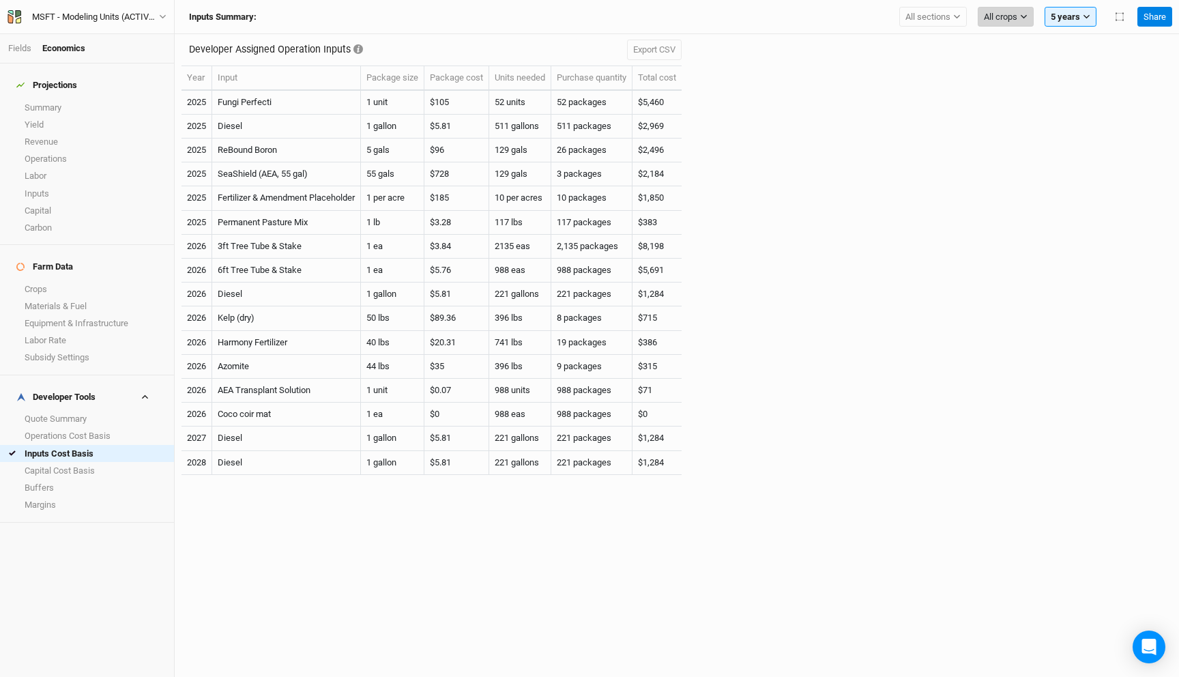
click at [998, 12] on span "All crops" at bounding box center [999, 17] width 33 height 14
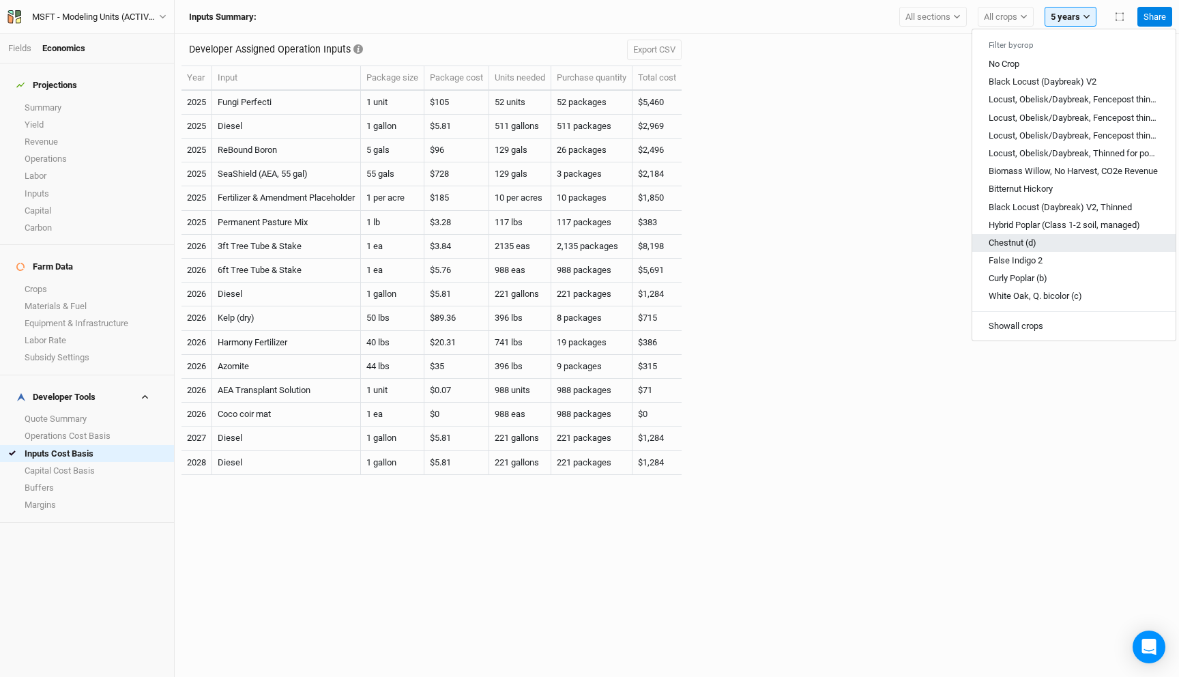
click at [1041, 241] on button "Chestnut (d)" at bounding box center [1073, 243] width 203 height 18
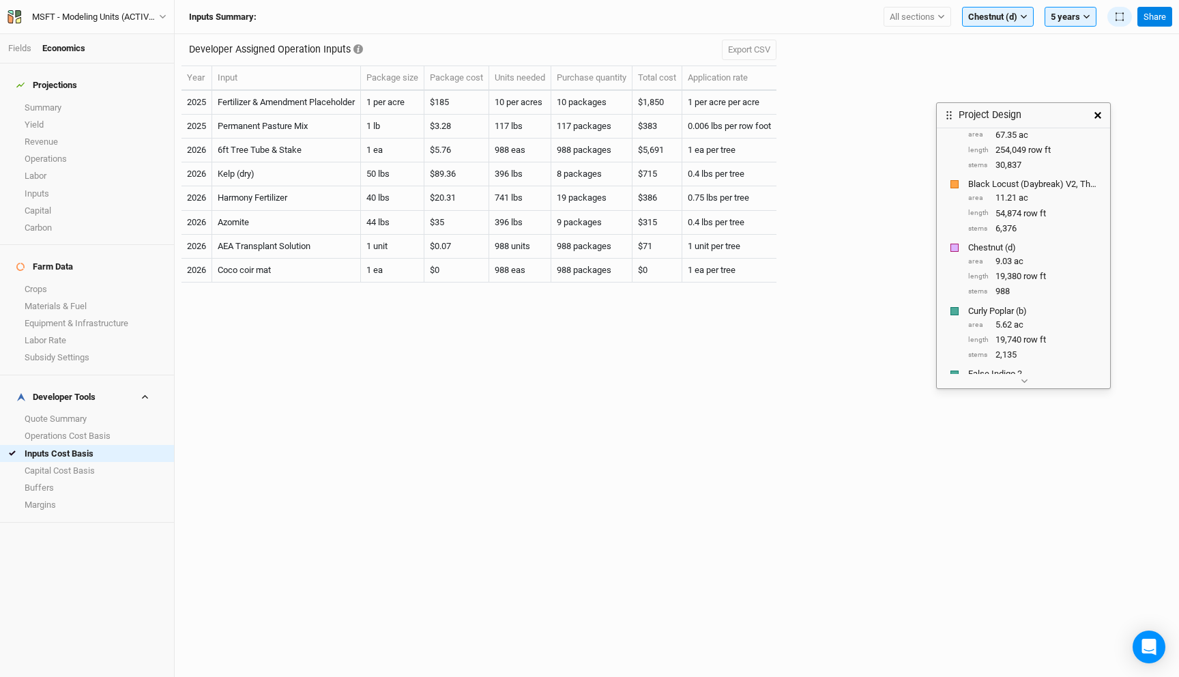
scroll to position [316, 0]
click at [1096, 115] on icon "button" at bounding box center [1097, 115] width 7 height 7
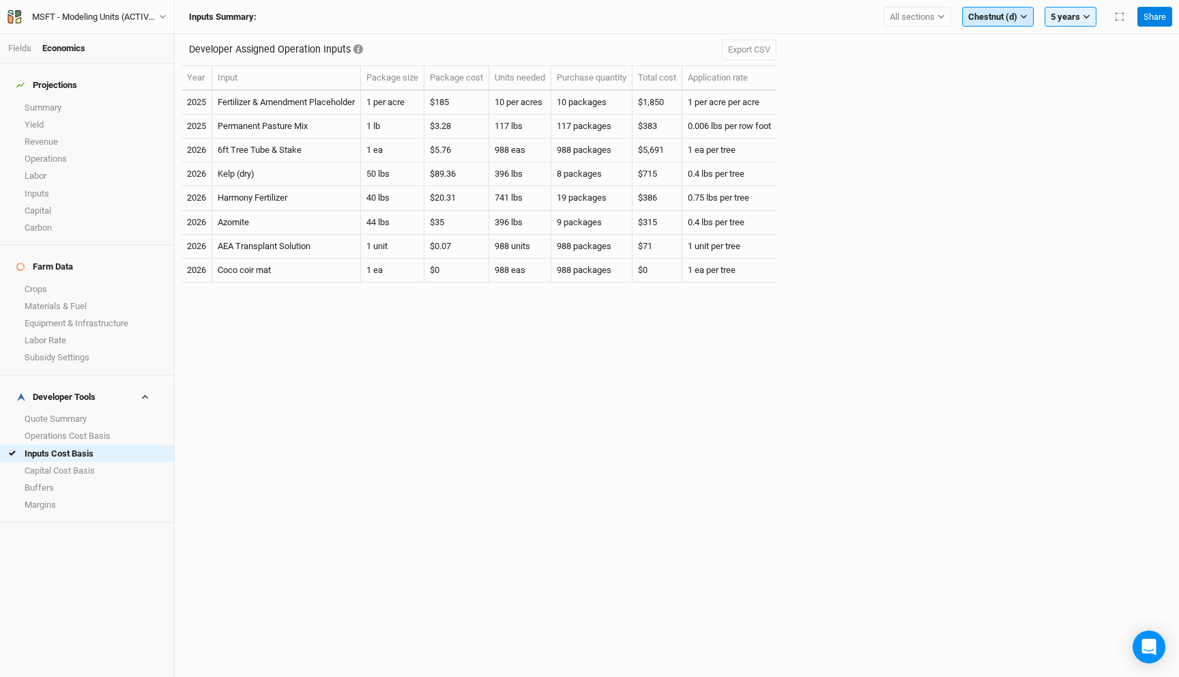
click at [1012, 20] on span "Chestnut (d)" at bounding box center [992, 17] width 49 height 14
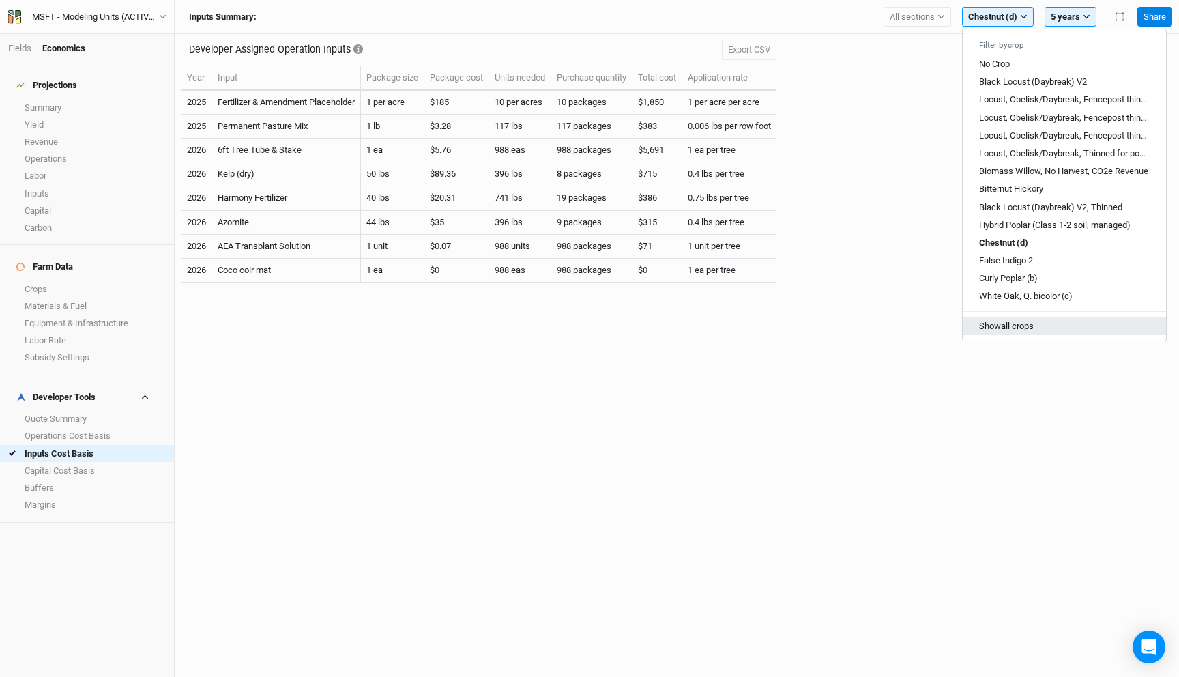
click at [1026, 328] on button "Show all crops" at bounding box center [1063, 325] width 203 height 18
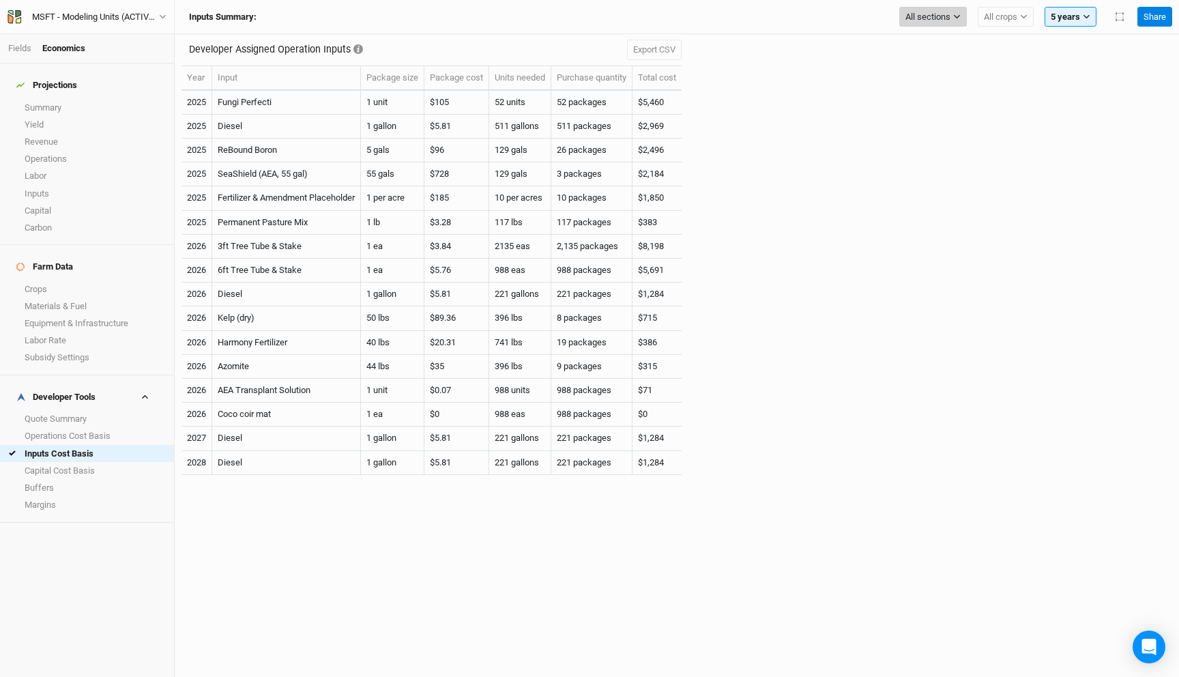
click at [939, 14] on span "All sections" at bounding box center [927, 17] width 45 height 14
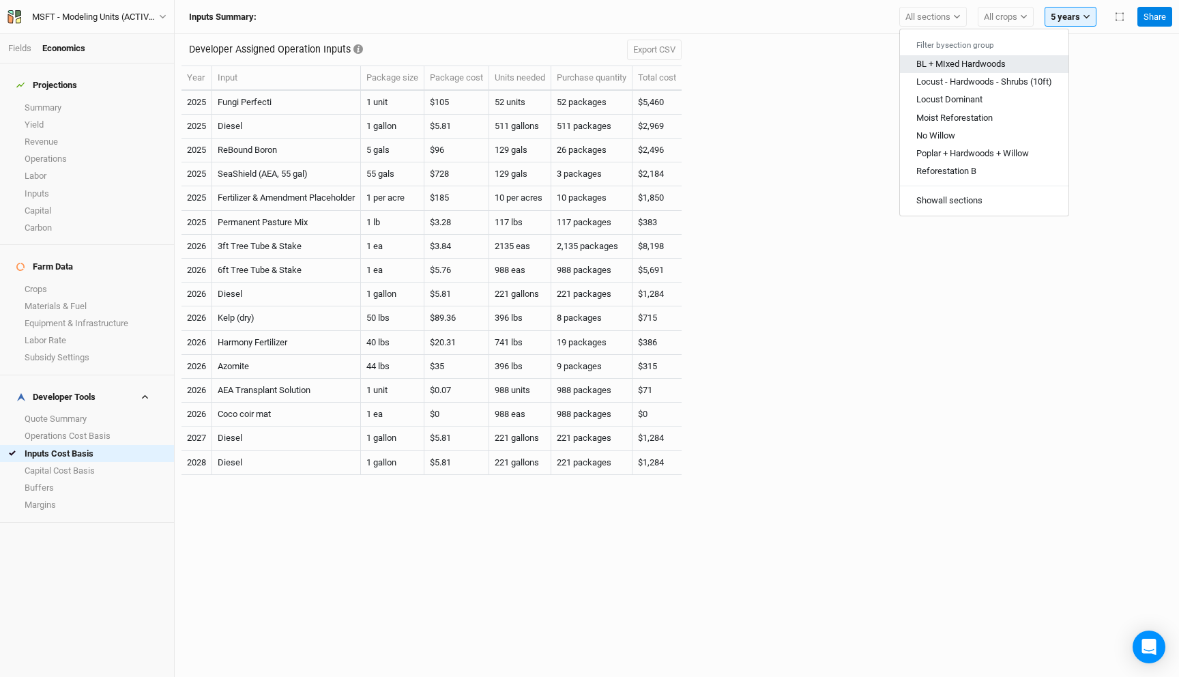
click at [938, 64] on span "BL + MIxed Hardwoods" at bounding box center [960, 64] width 89 height 10
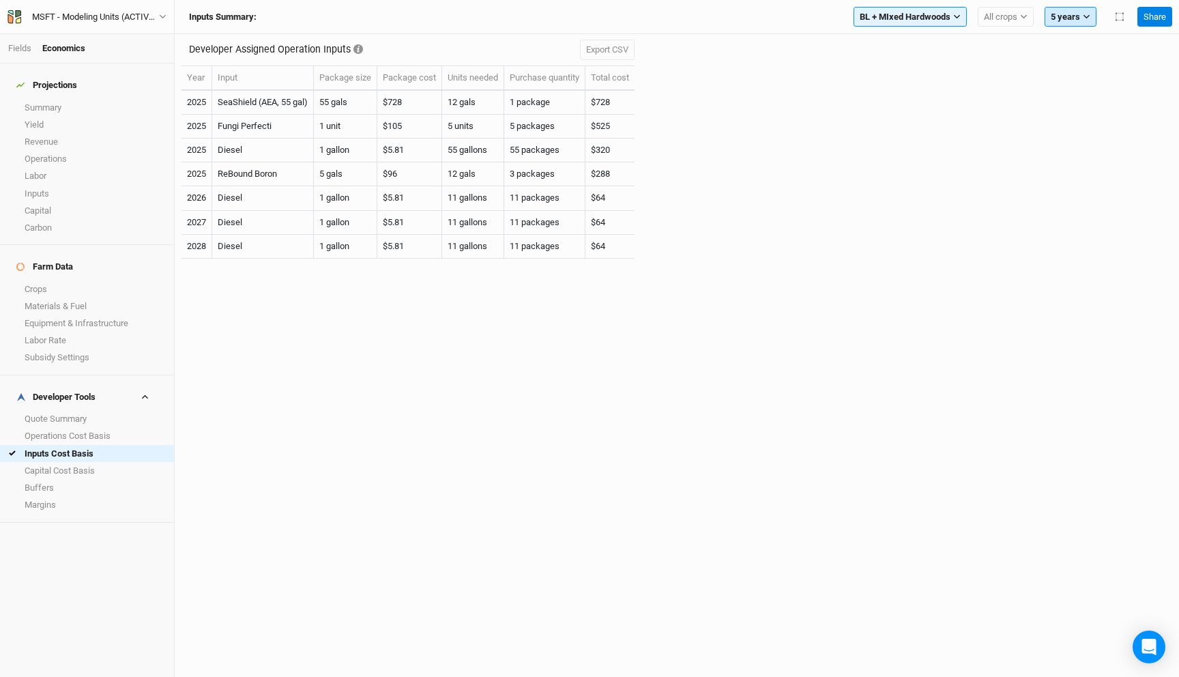
click at [1065, 18] on button "5 years" at bounding box center [1070, 17] width 52 height 20
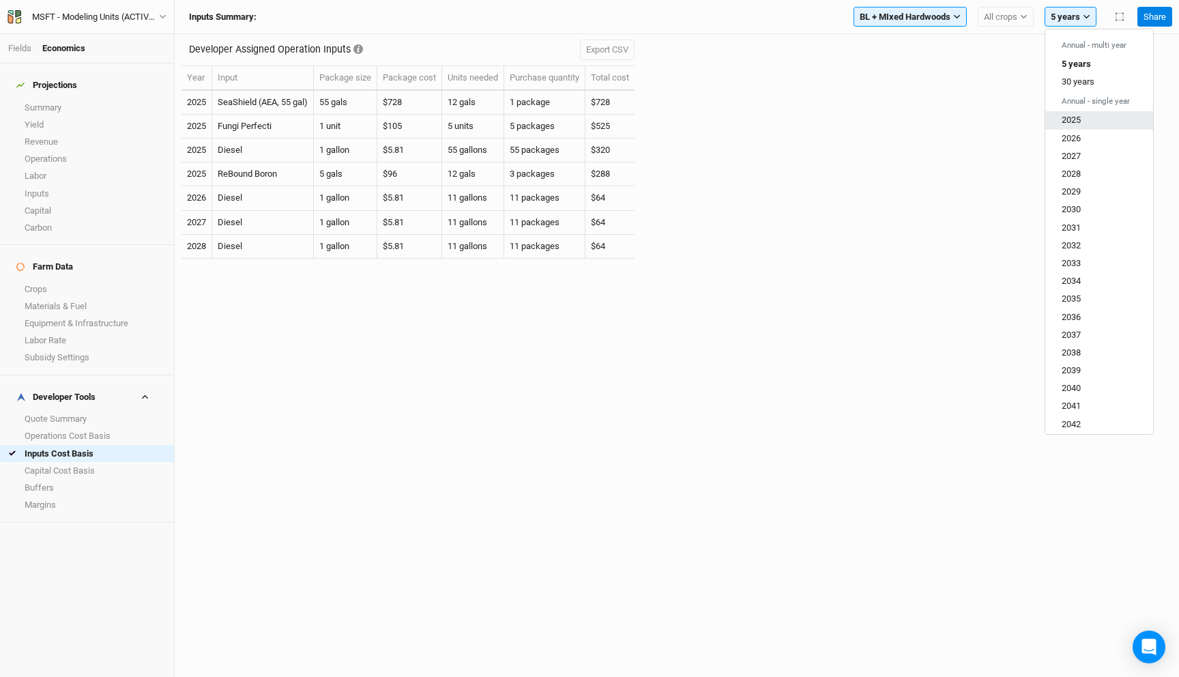
click at [1086, 117] on button "2025" at bounding box center [1099, 120] width 108 height 18
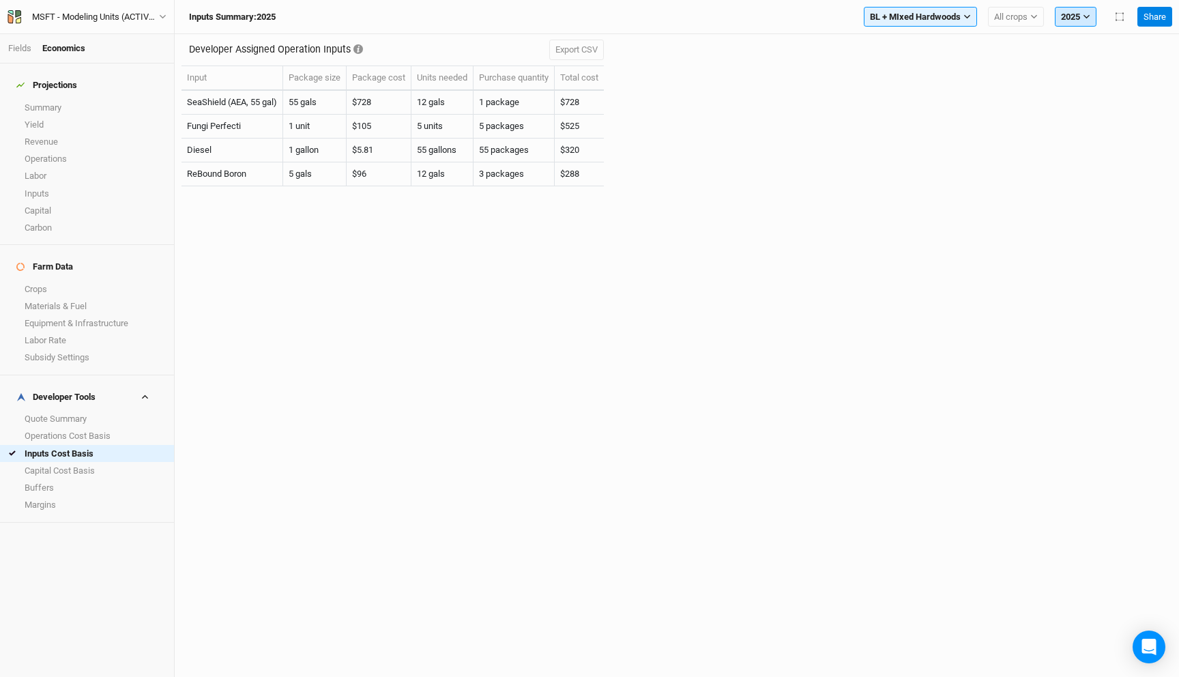
click at [1071, 7] on button "2025" at bounding box center [1075, 17] width 42 height 20
click at [1091, 138] on button "2026" at bounding box center [1109, 138] width 108 height 18
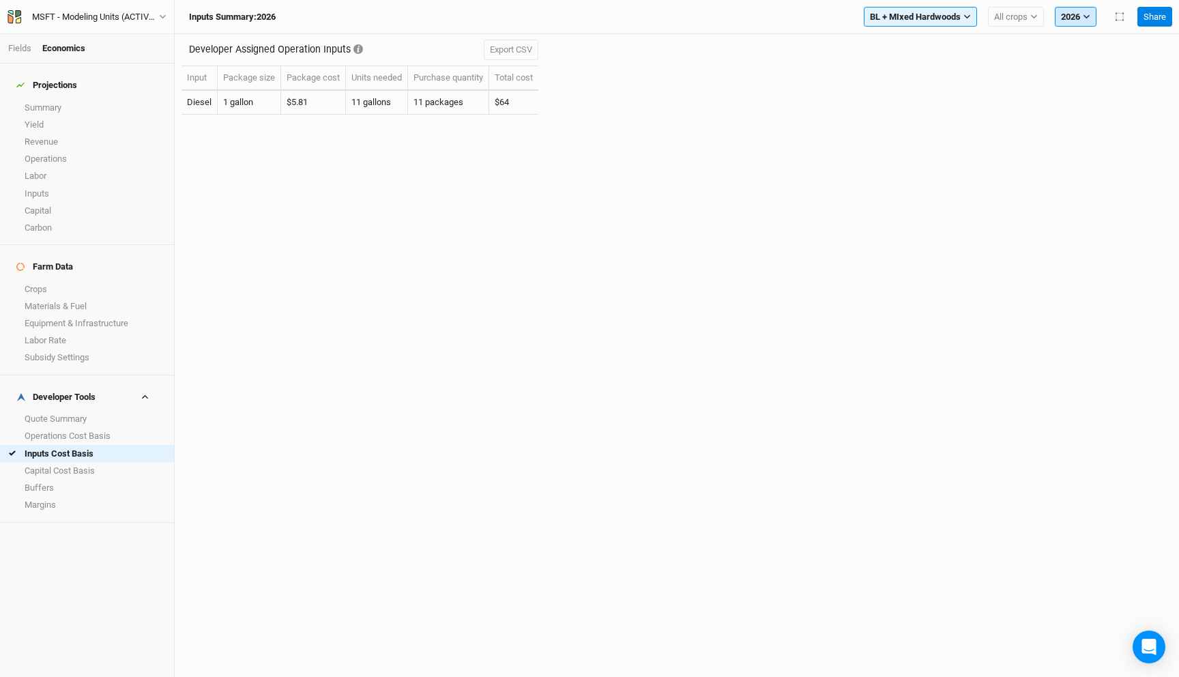
click at [1076, 24] on button "2026" at bounding box center [1075, 17] width 42 height 20
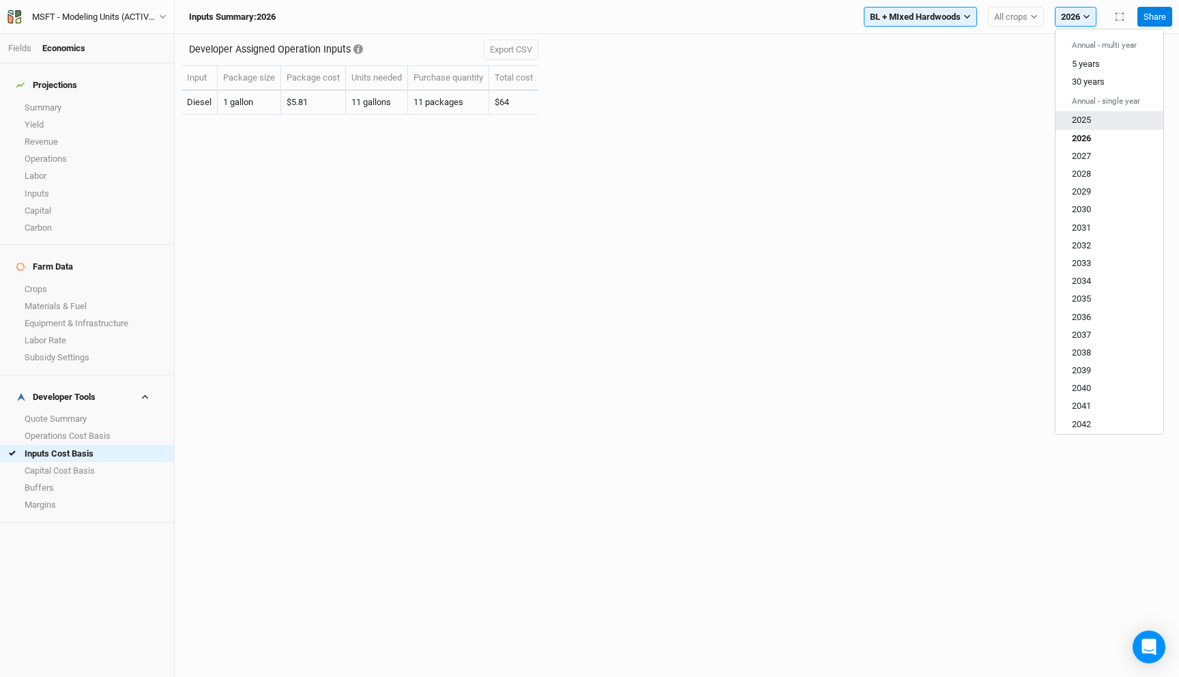
click at [1083, 117] on span "2025" at bounding box center [1080, 120] width 19 height 10
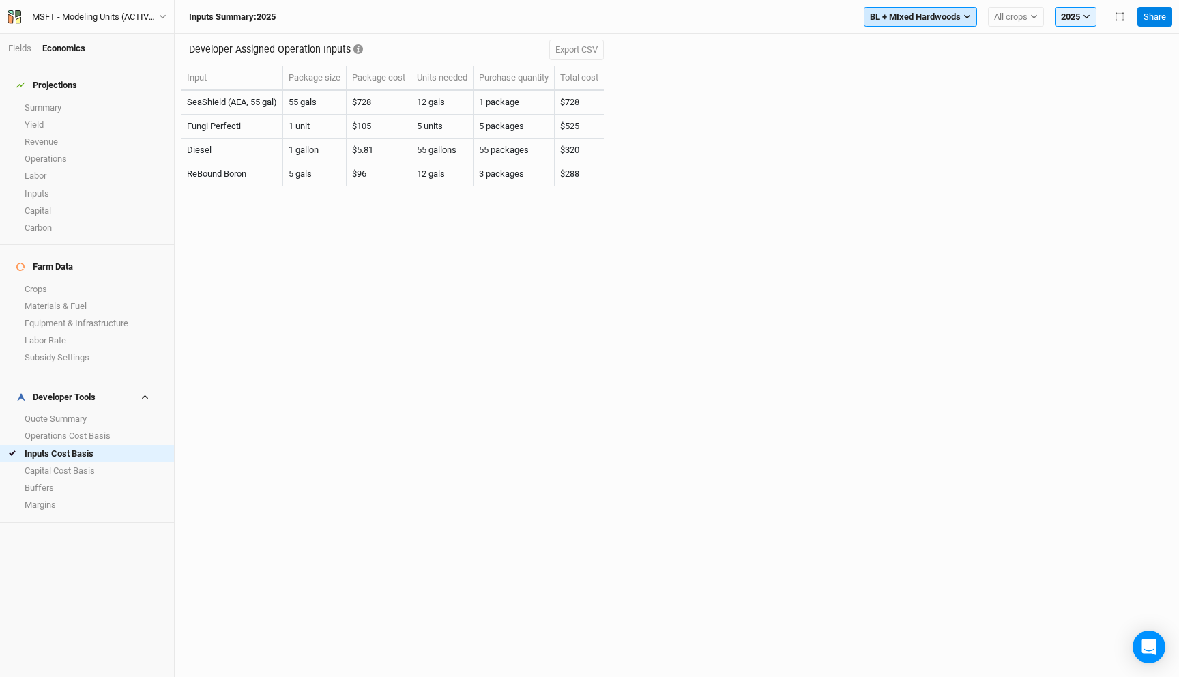
click at [928, 15] on span "BL + MIxed Hardwoods" at bounding box center [915, 17] width 91 height 14
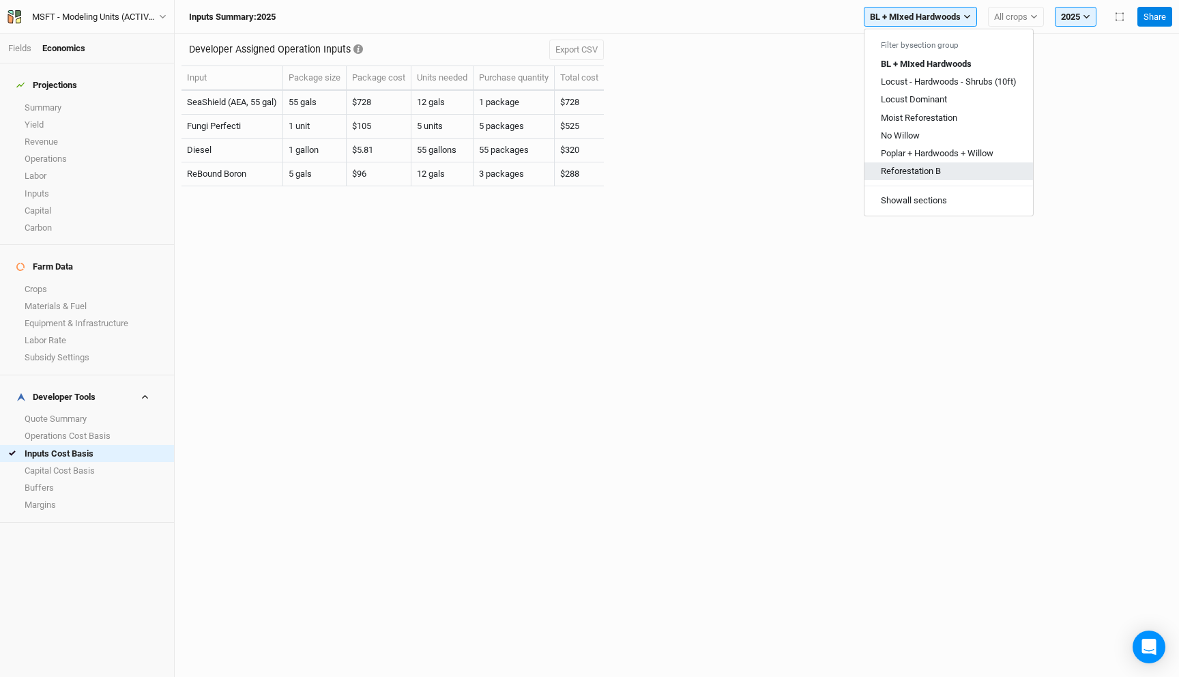
click at [916, 166] on span "Reforestation B" at bounding box center [910, 171] width 60 height 10
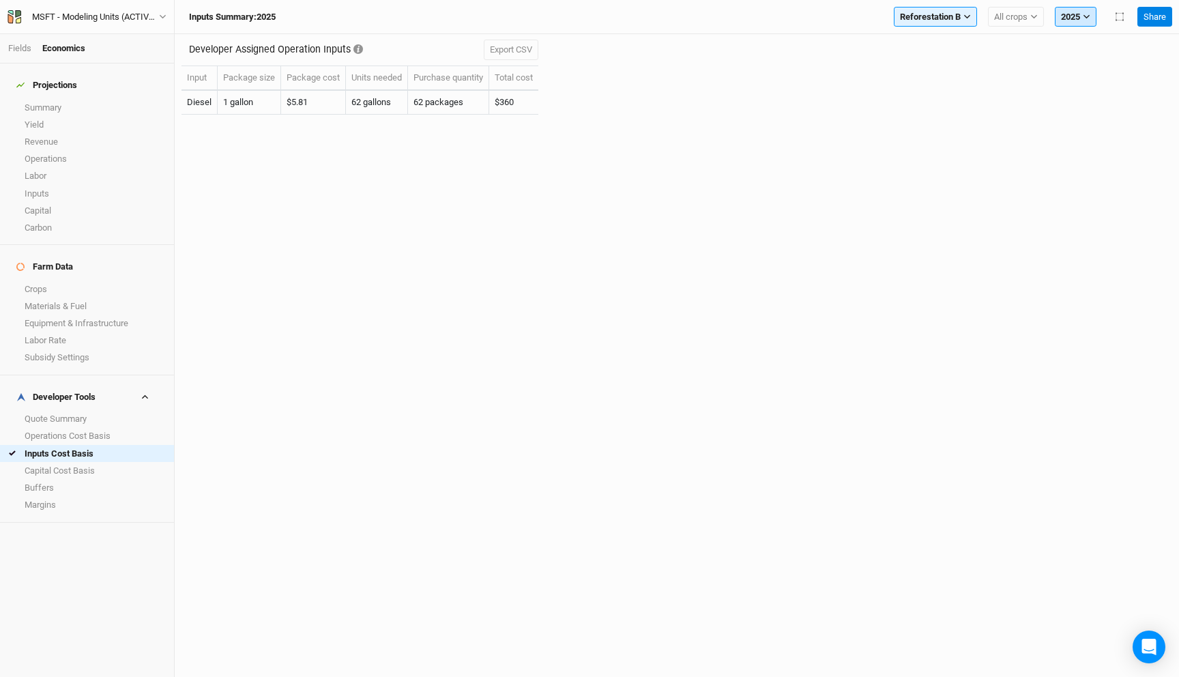
click at [1070, 16] on button "2025" at bounding box center [1075, 17] width 42 height 20
click at [1099, 136] on button "2026" at bounding box center [1109, 138] width 108 height 18
click at [1082, 16] on icon "button" at bounding box center [1086, 17] width 8 height 8
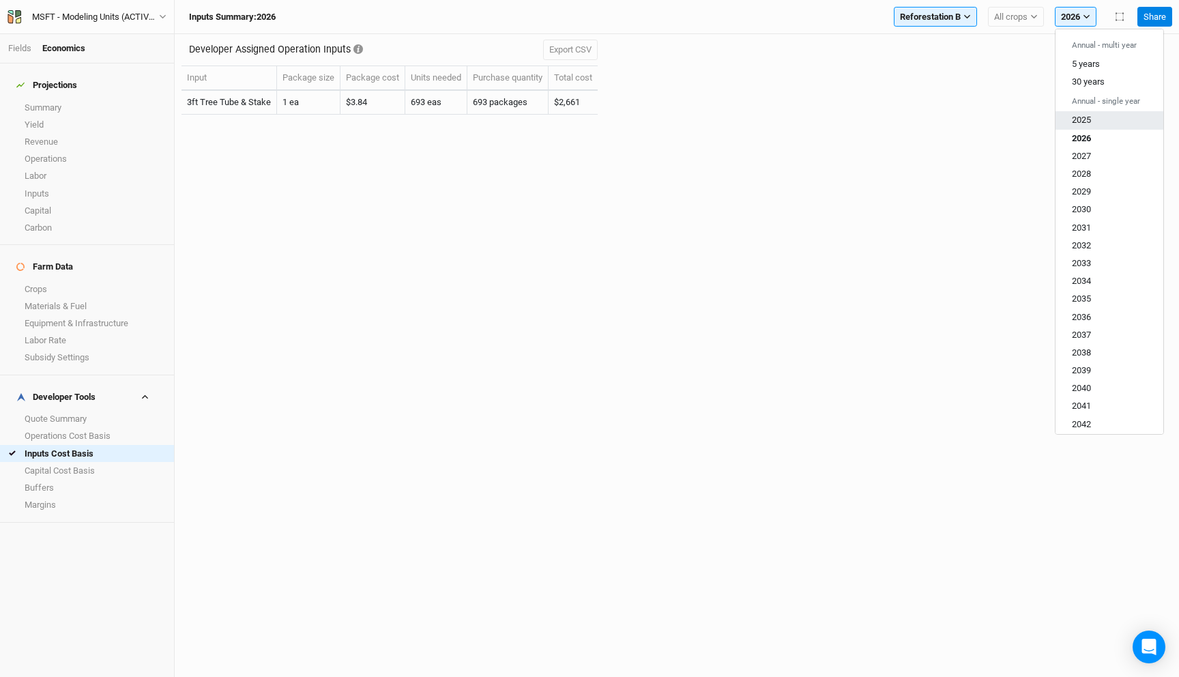
click at [1090, 123] on button "2025" at bounding box center [1109, 120] width 108 height 18
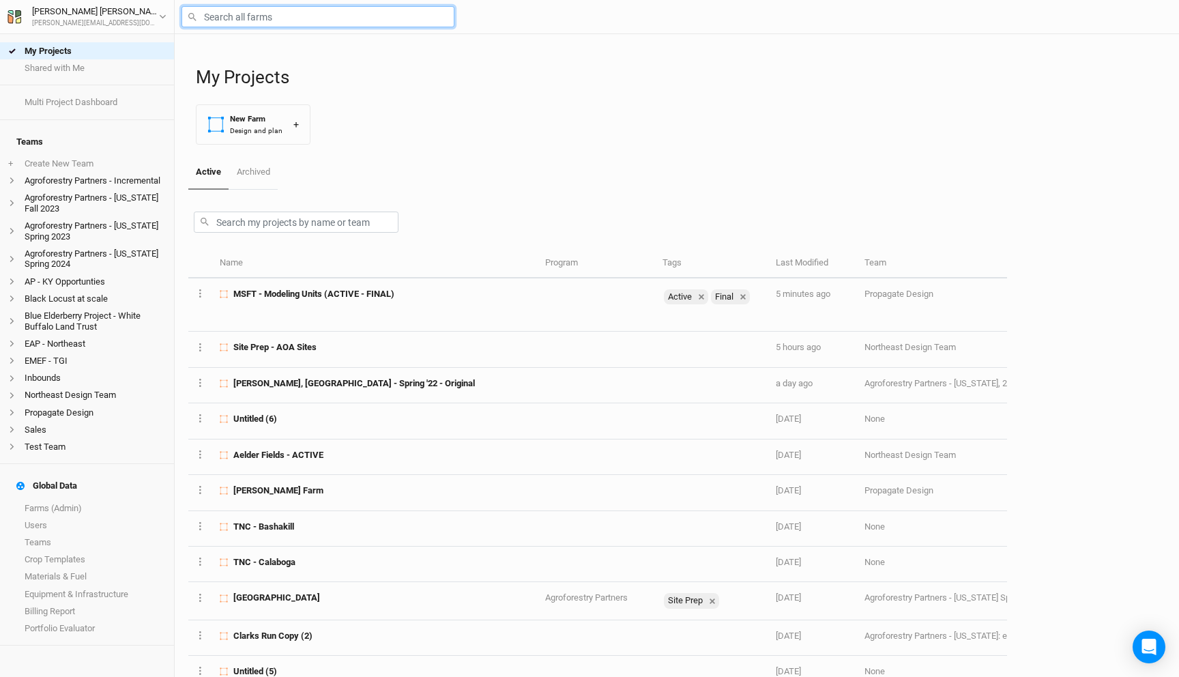
click at [364, 11] on input "text" at bounding box center [317, 16] width 273 height 21
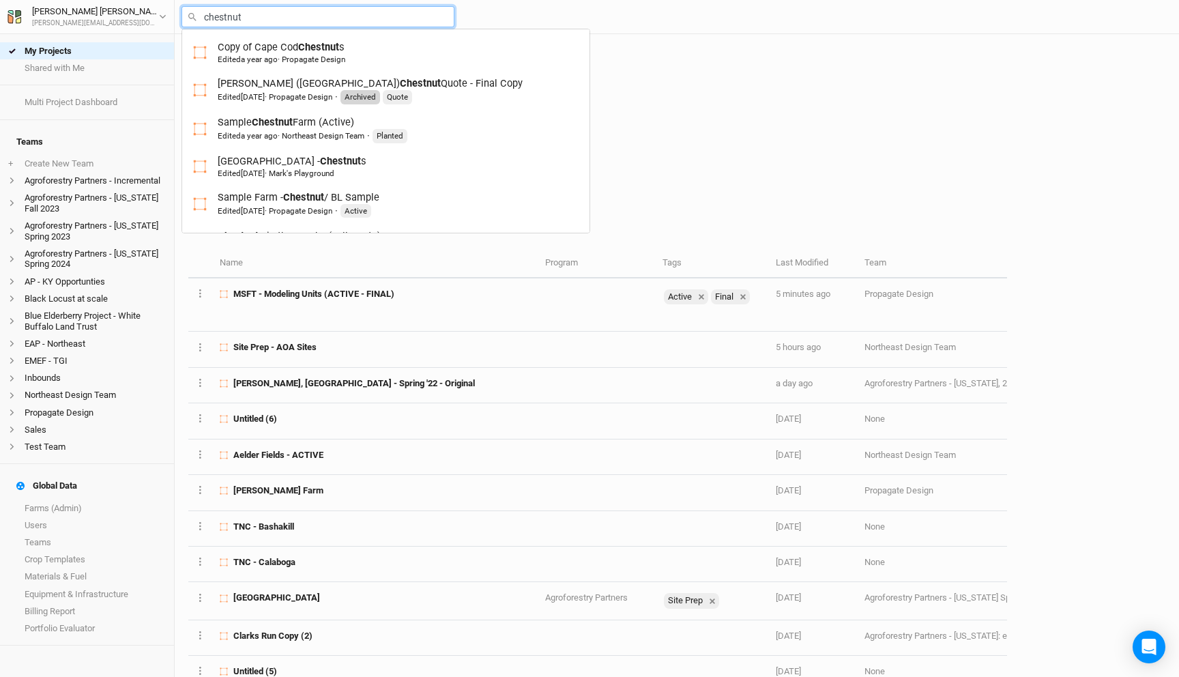
click at [364, 11] on input "chestnut" at bounding box center [317, 16] width 273 height 21
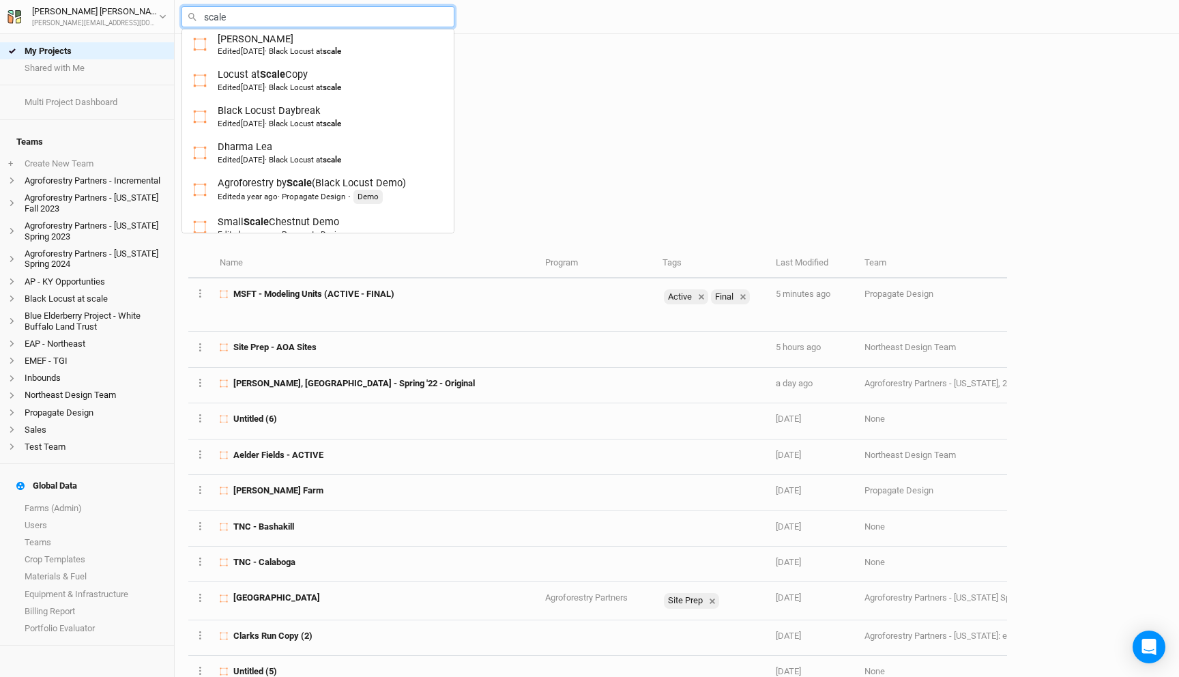
scroll to position [426, 0]
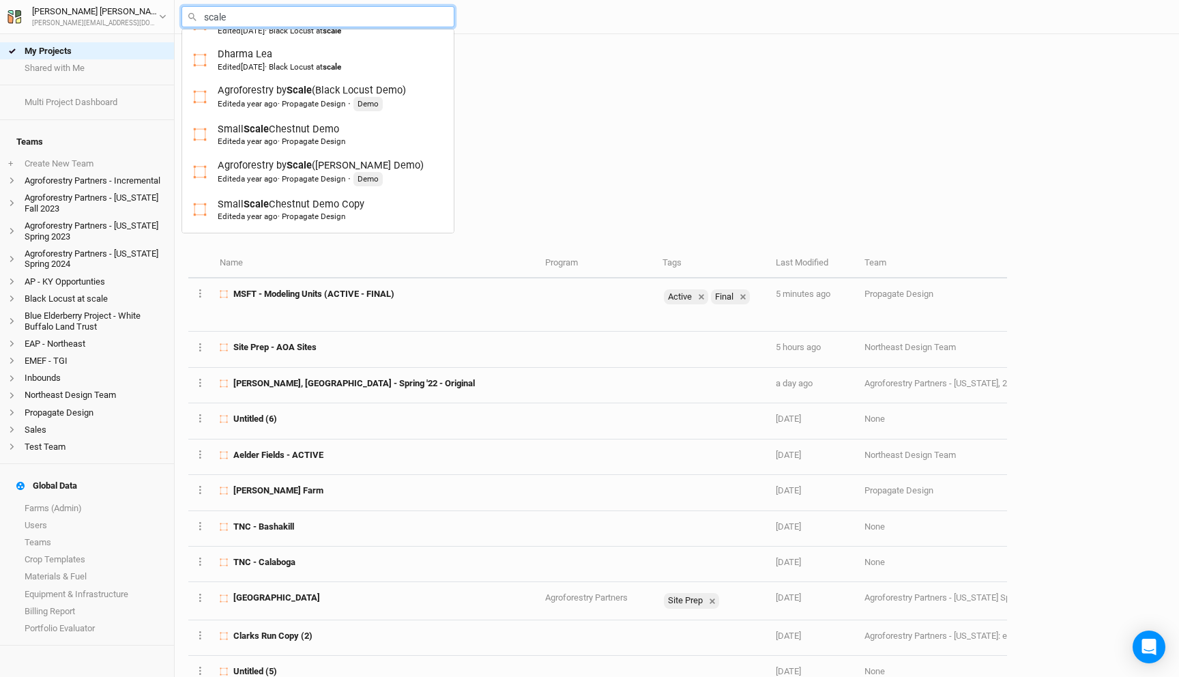
click at [280, 25] on input "scale" at bounding box center [317, 16] width 273 height 21
click at [278, 25] on input "scale" at bounding box center [317, 16] width 273 height 21
click at [276, 13] on input "scale" at bounding box center [317, 16] width 273 height 21
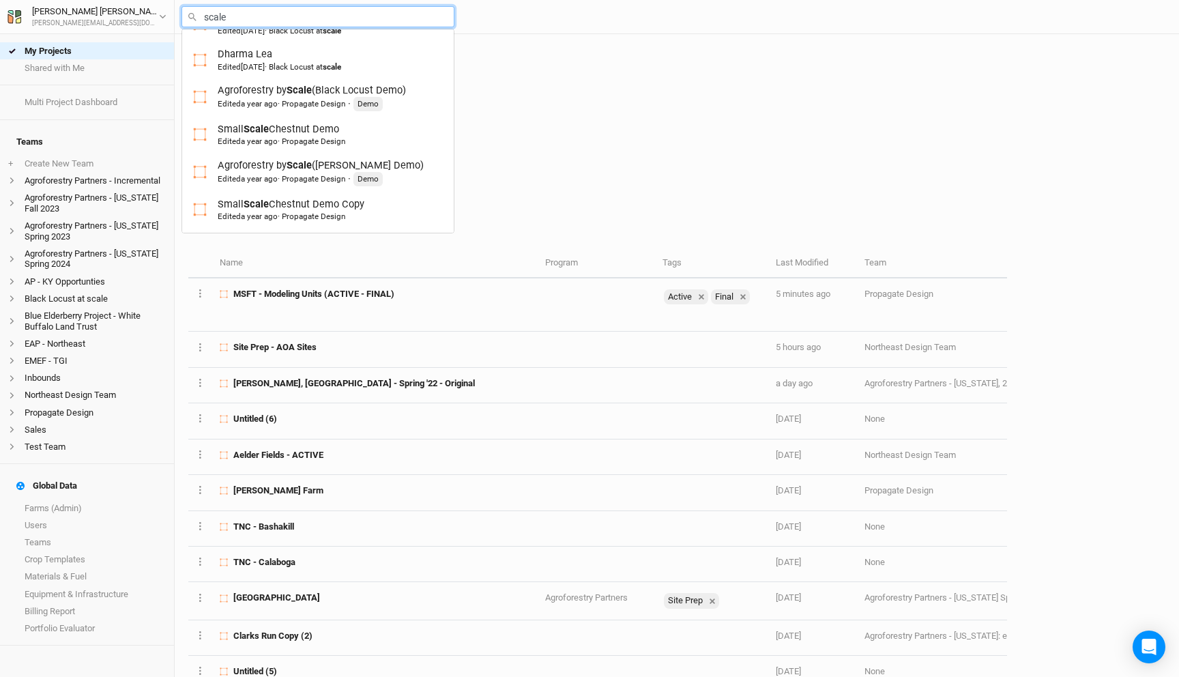
type input "c"
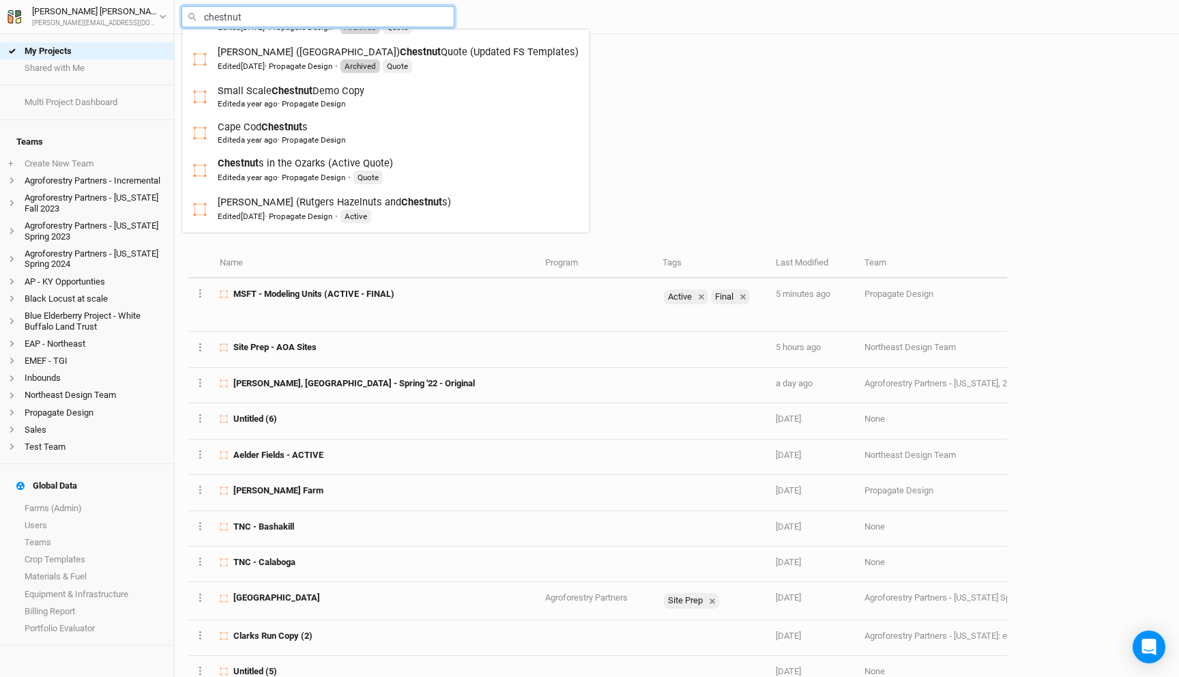
scroll to position [628, 0]
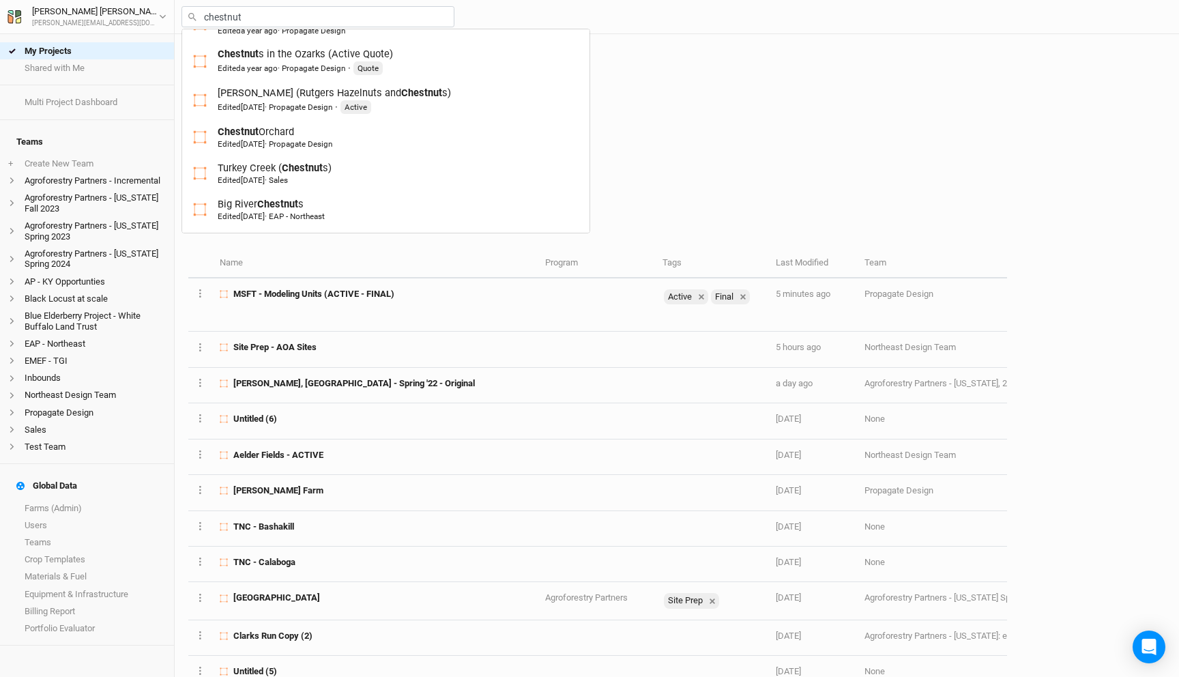
click at [535, 130] on div "My Projects New Farm Design and plan +" at bounding box center [680, 94] width 969 height 121
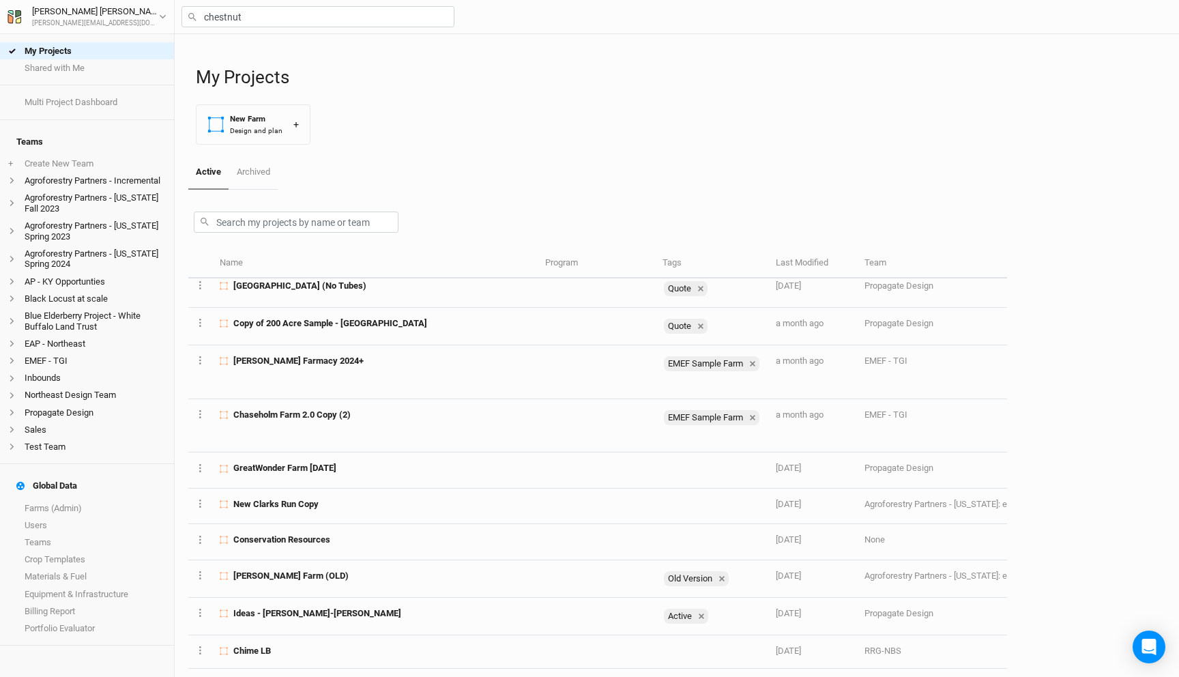
scroll to position [755, 0]
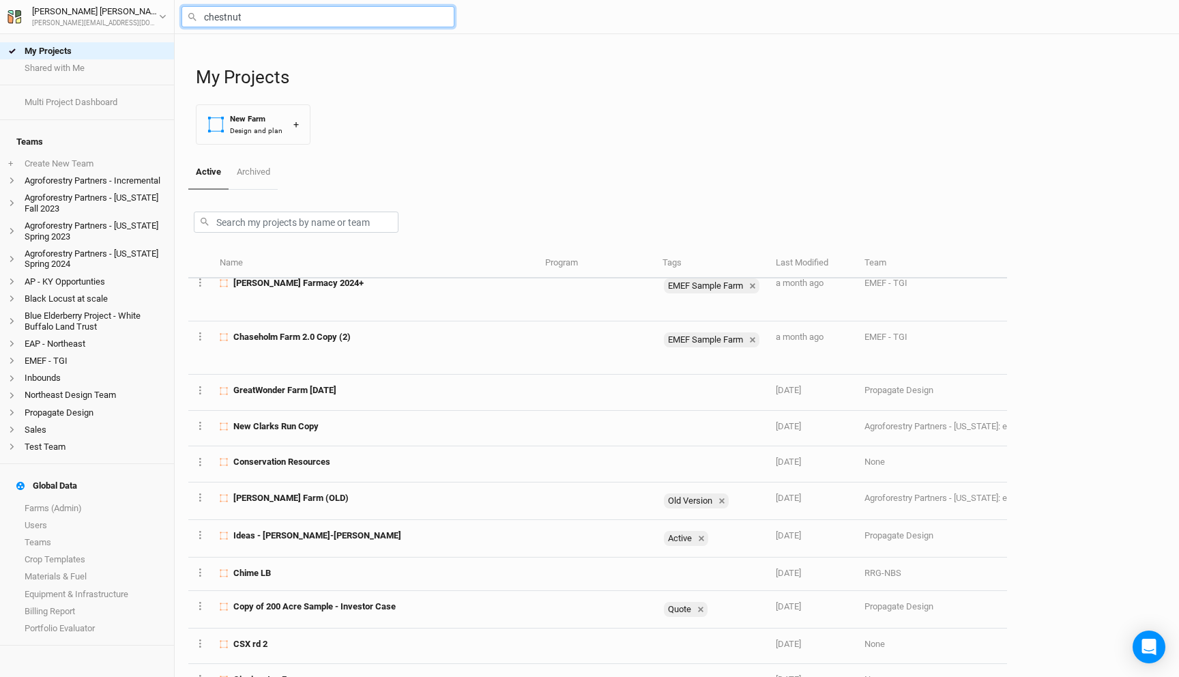
click at [252, 18] on input "chestnut" at bounding box center [317, 16] width 273 height 21
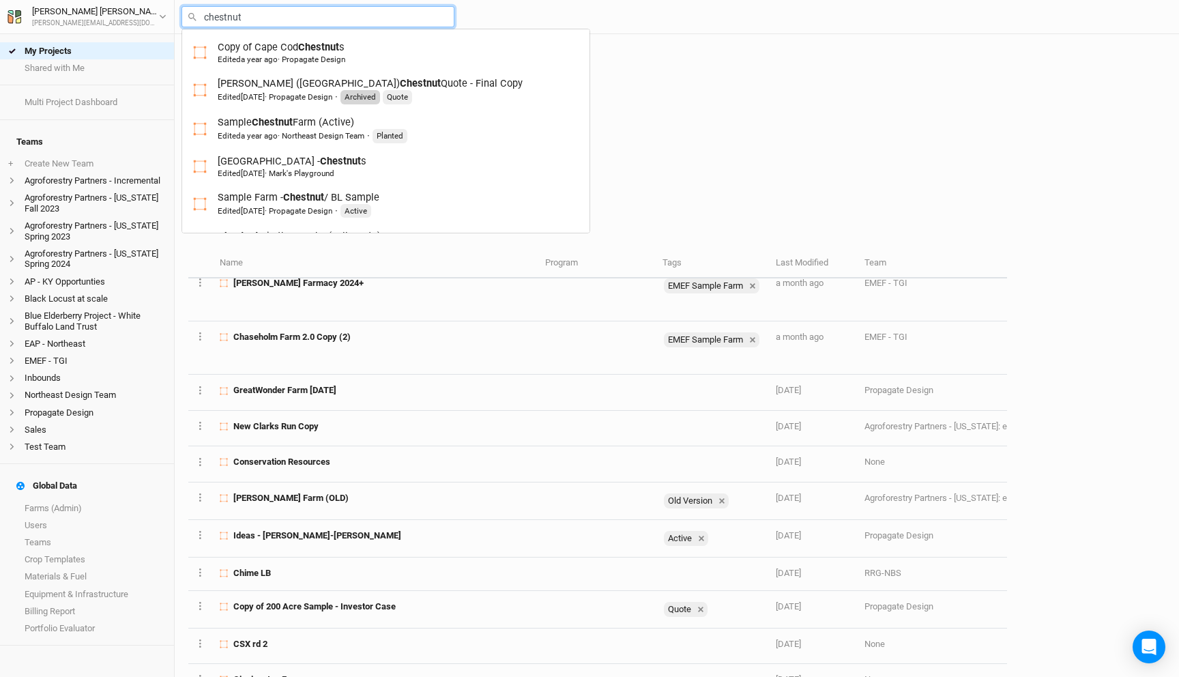
click at [252, 18] on input "chestnut" at bounding box center [317, 16] width 273 height 21
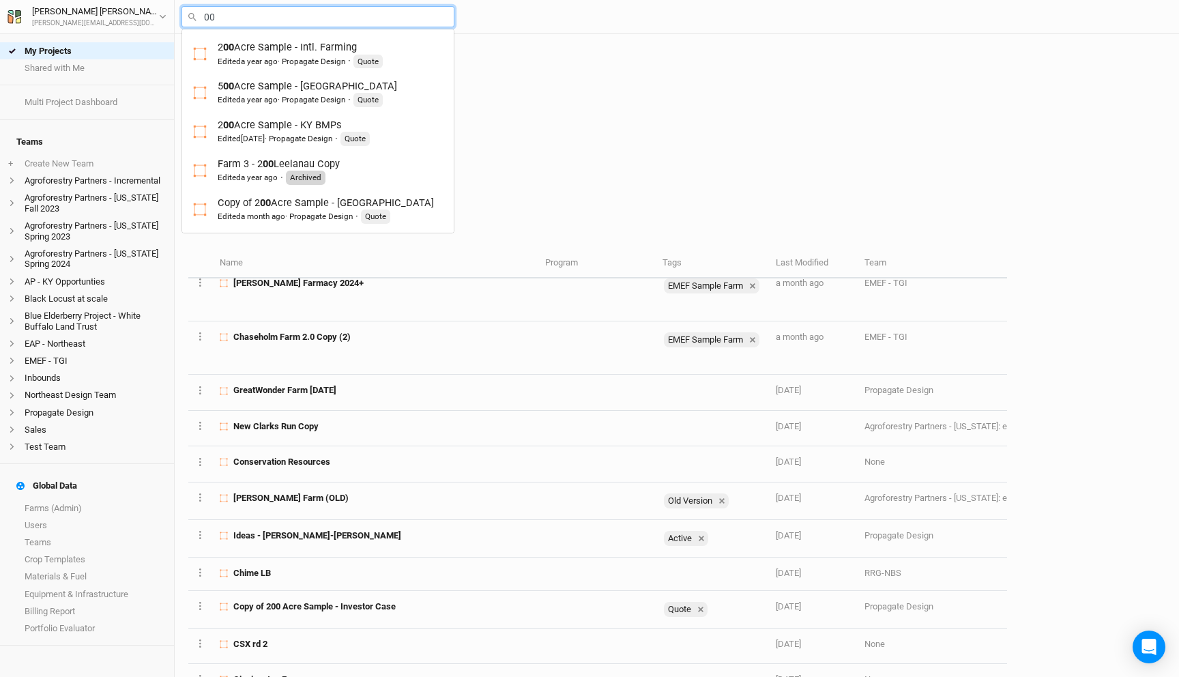
type input "0"
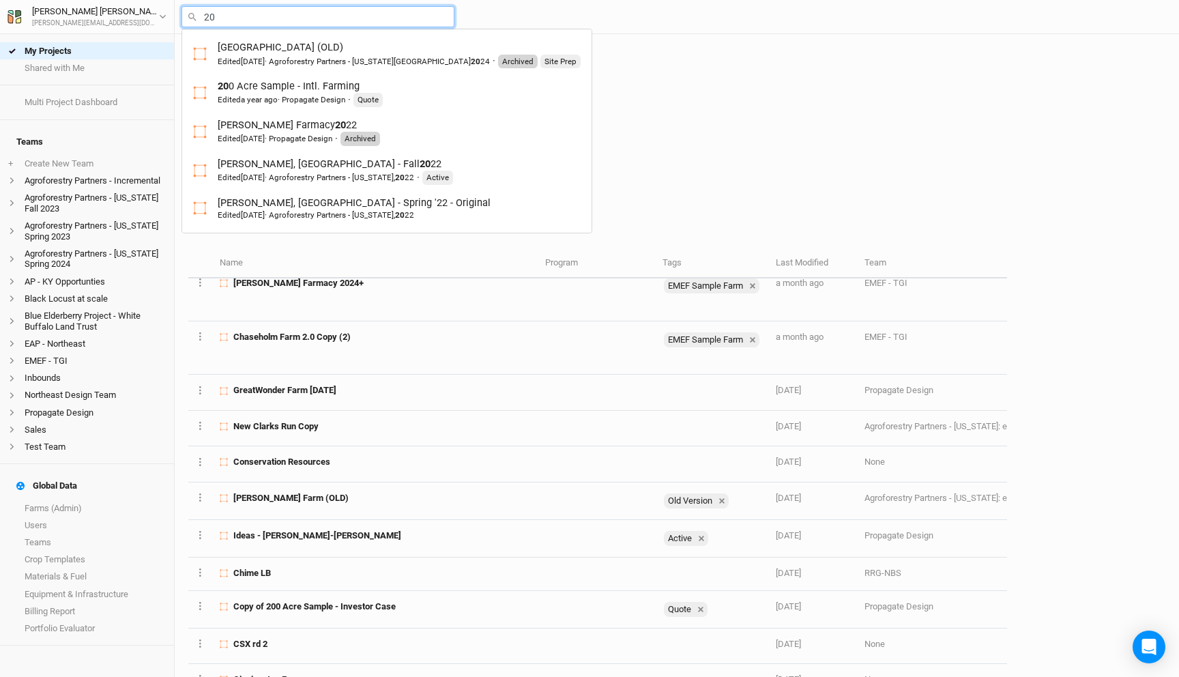
type input "200"
type input "200 Acre Sample - Intl. Farming"
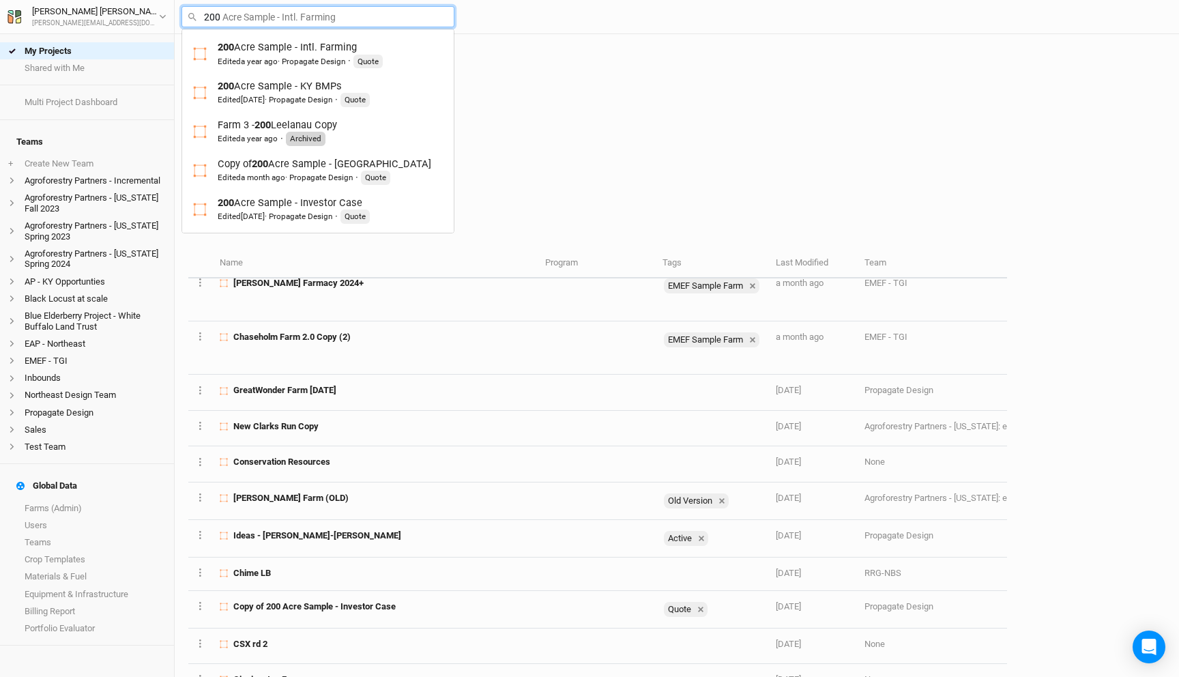
type input "200a"
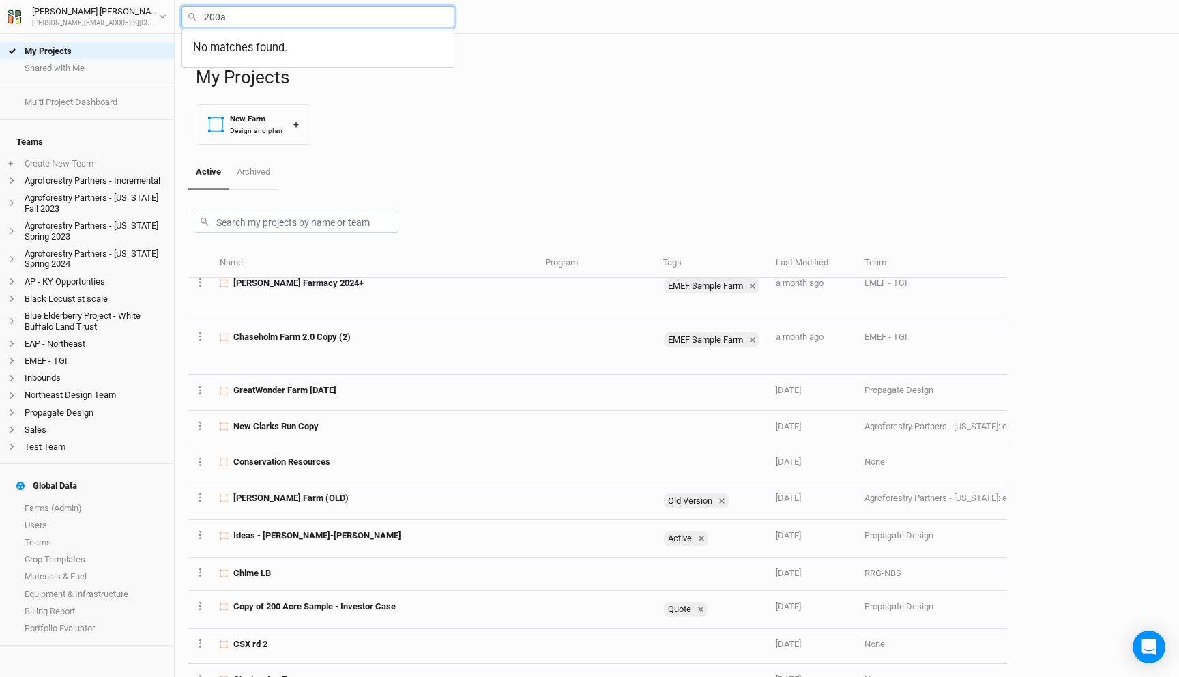
type input "200"
type input "200 Acre Sample - Intl. Farming"
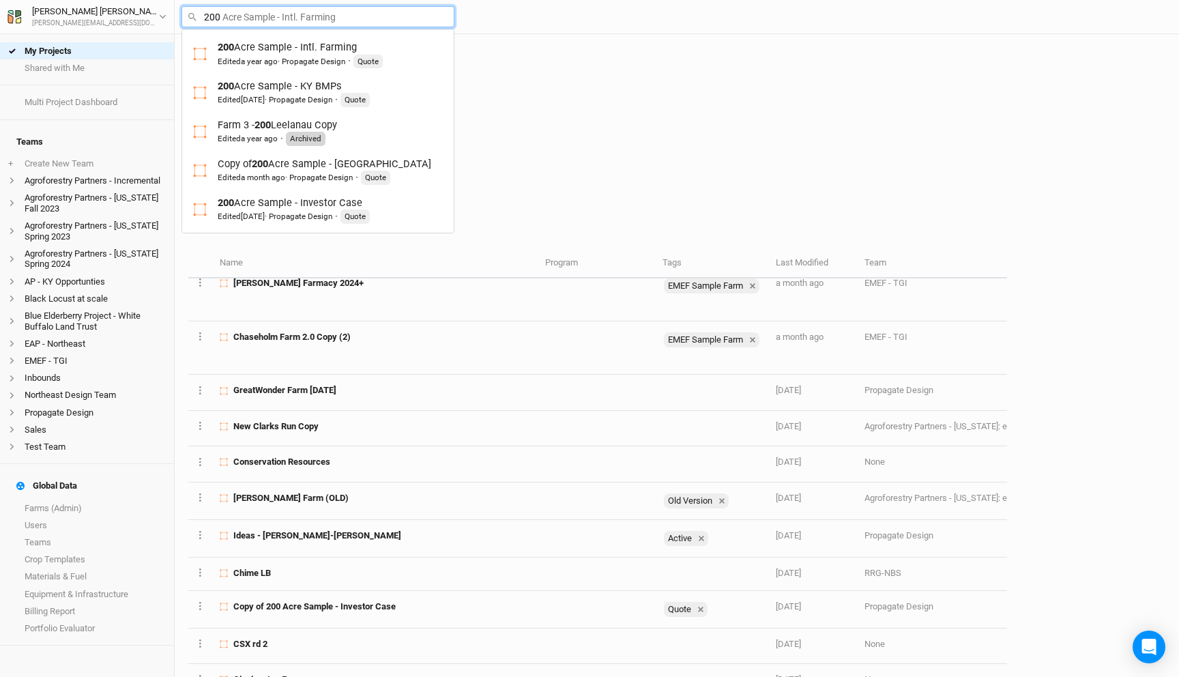
type input "200 a"
type input "200 acre Sample - Intl. Farming"
type input "200 acre"
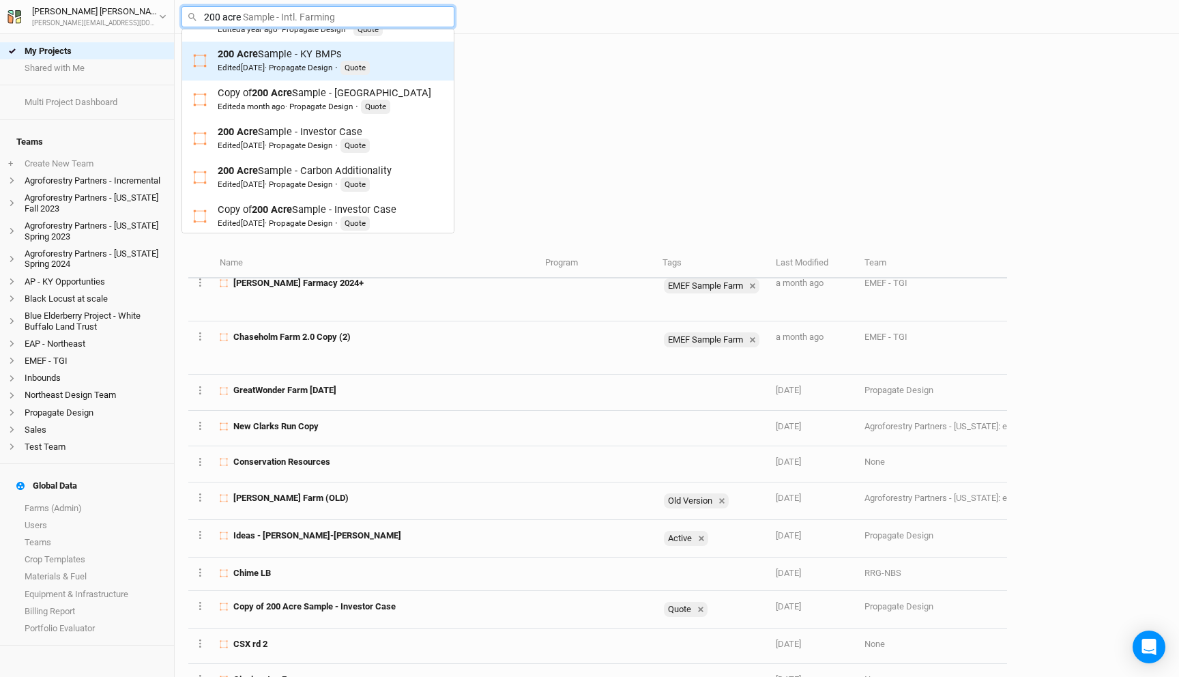
scroll to position [40, 0]
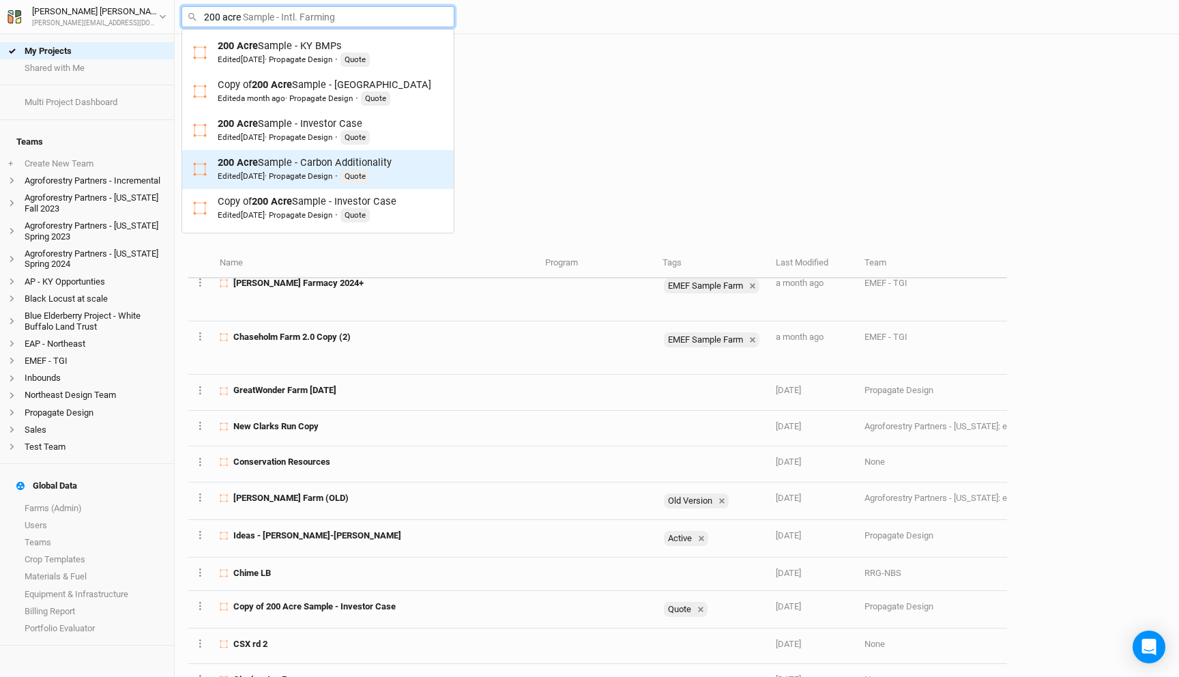
click at [294, 160] on div "200 Acre Sample - Carbon Additionality Edited [DATE] · Propagate Design · Quote" at bounding box center [305, 170] width 174 height 28
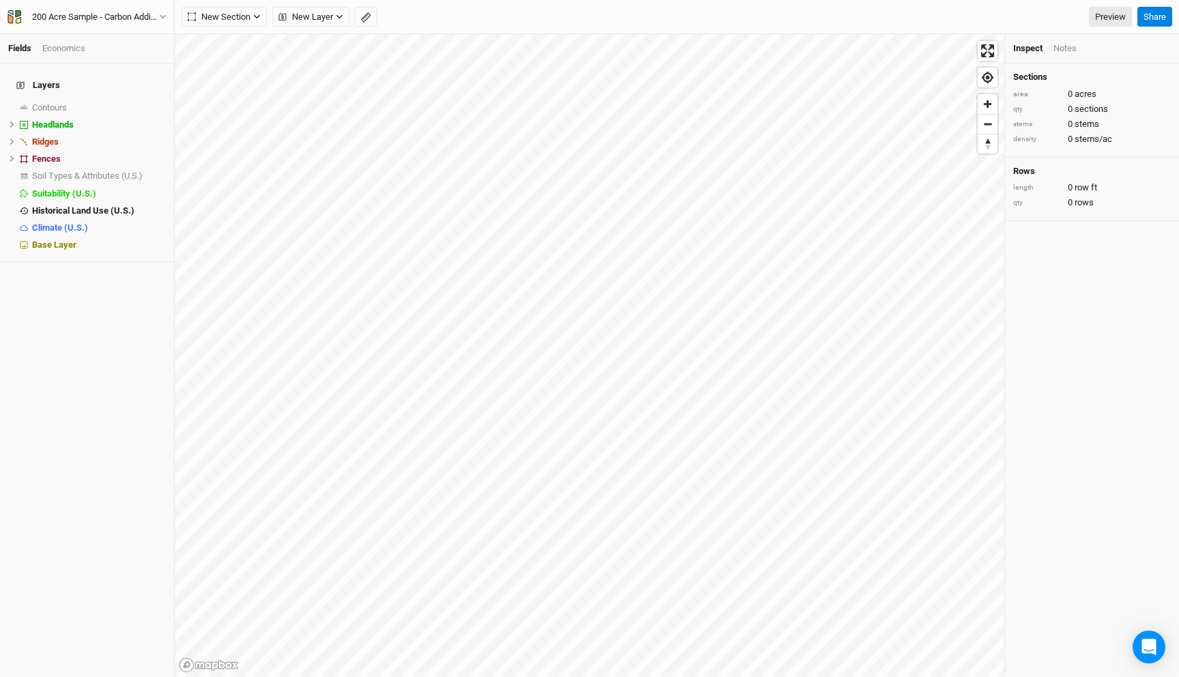
click at [63, 47] on div "Economics" at bounding box center [63, 48] width 43 height 12
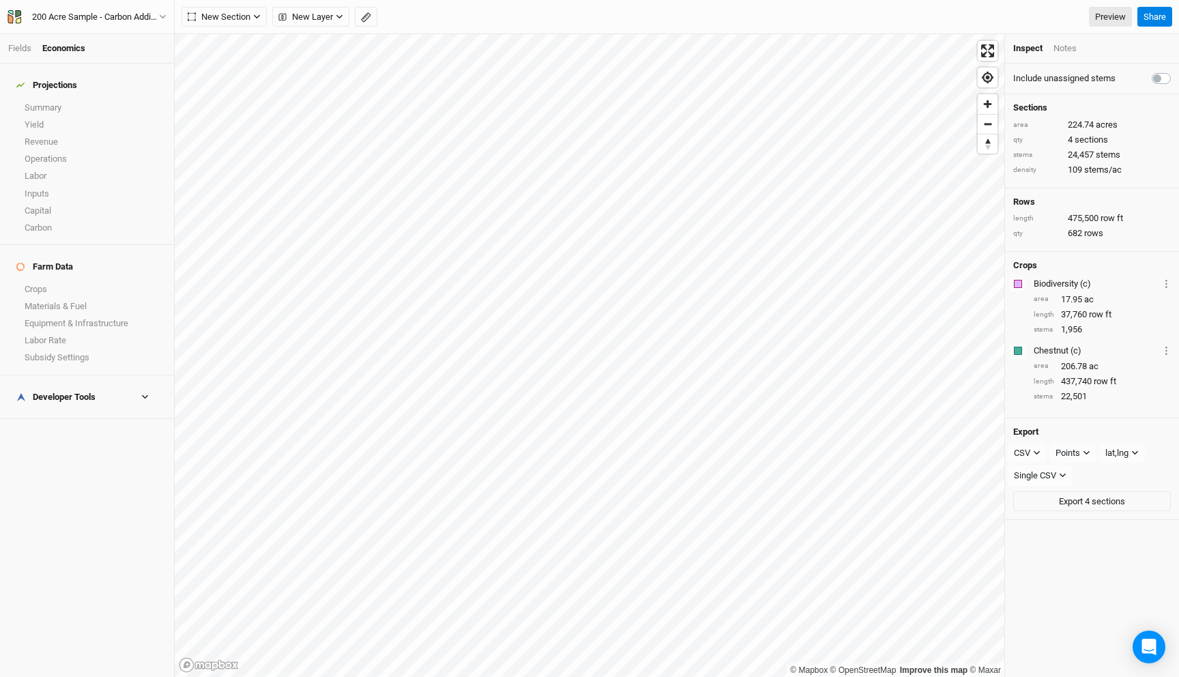
click at [93, 356] on div "Farm Data Crops Materials & Fuel Equipment & Infrastructure Labor Rate Subsidy …" at bounding box center [87, 310] width 174 height 130
click at [93, 383] on h4 "Developer Tools" at bounding box center [87, 396] width 158 height 27
click at [83, 445] on link "Inputs Cost Basis" at bounding box center [87, 453] width 174 height 17
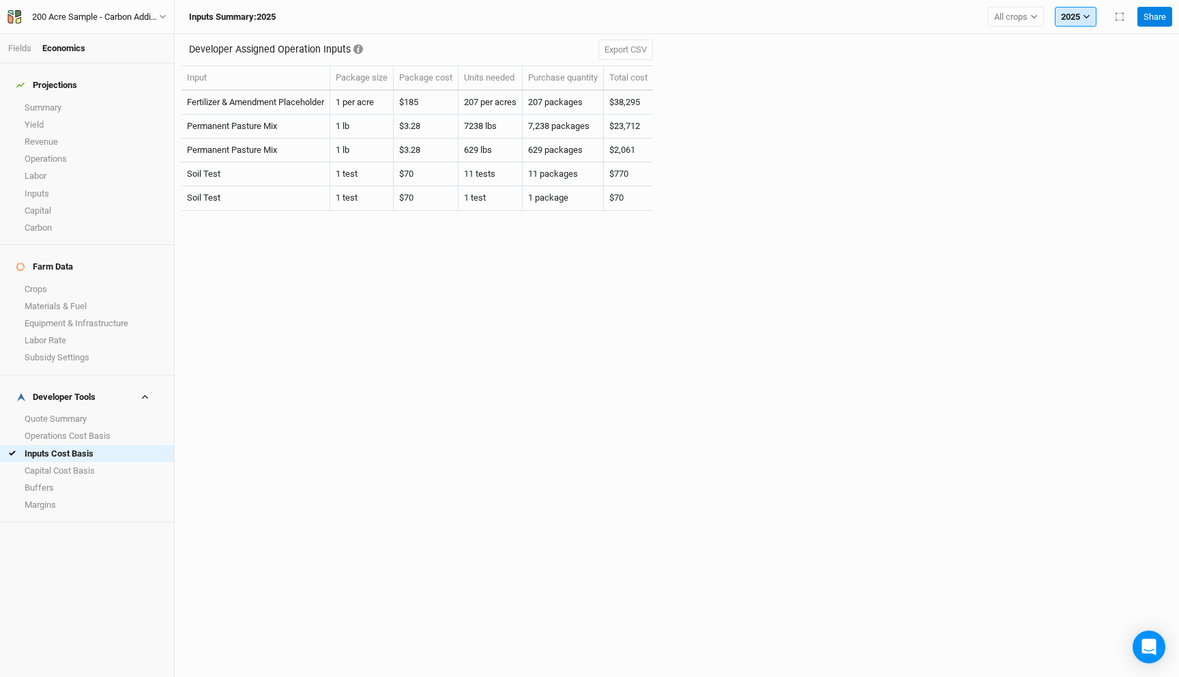
click at [1093, 14] on button "2025" at bounding box center [1075, 17] width 42 height 20
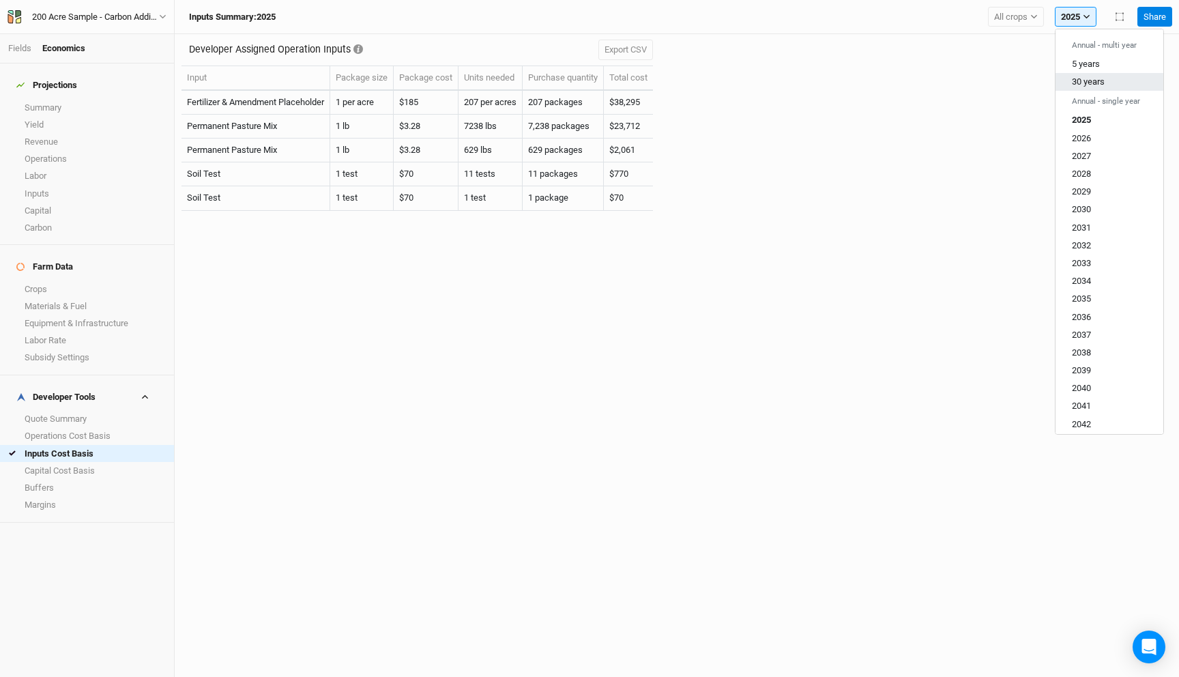
click at [1083, 85] on span "30 years" at bounding box center [1087, 81] width 33 height 10
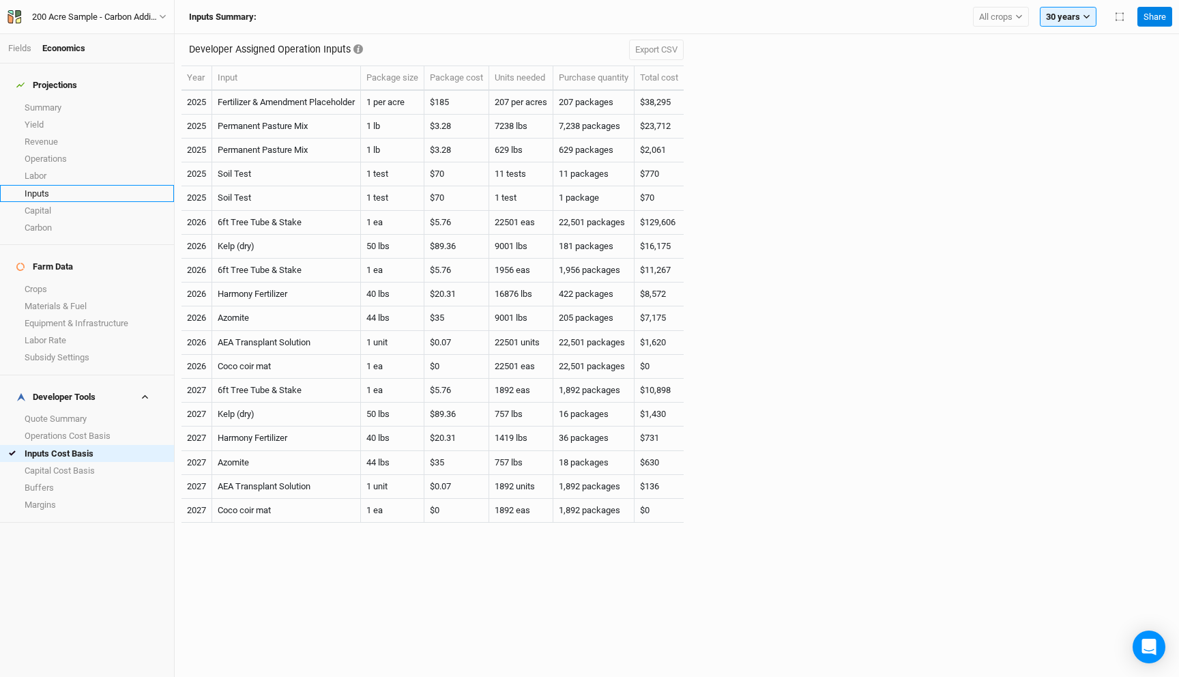
click at [41, 185] on link "Inputs" at bounding box center [87, 193] width 174 height 17
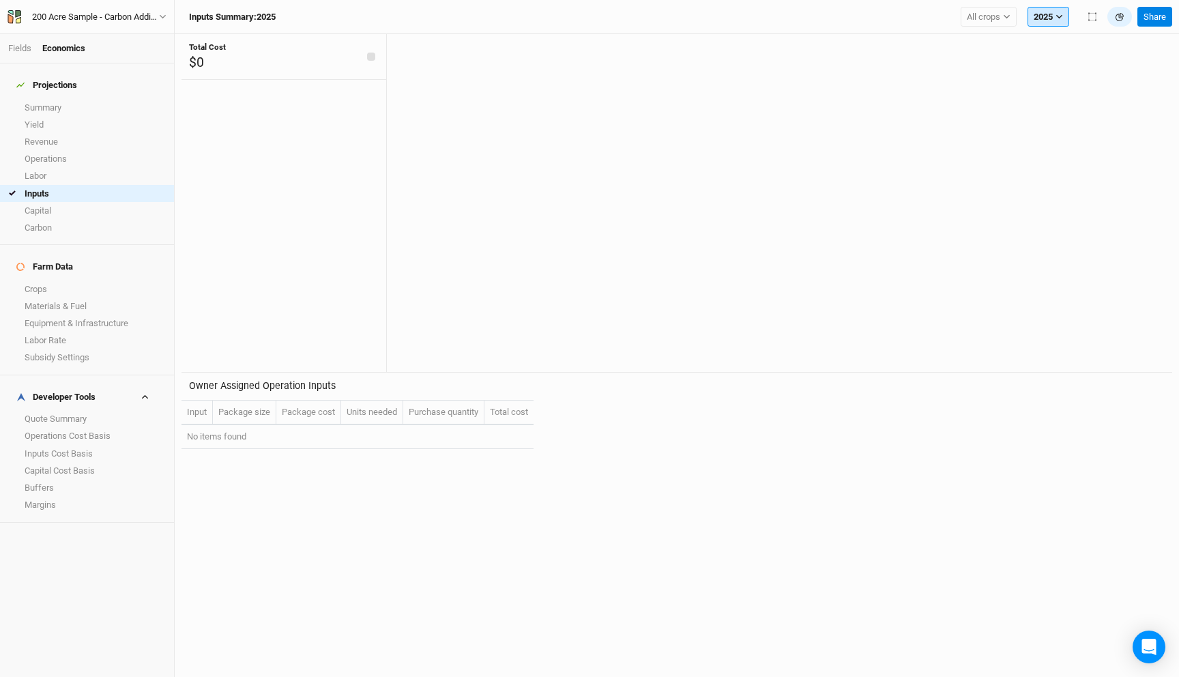
click at [1044, 17] on button "2025" at bounding box center [1048, 17] width 42 height 20
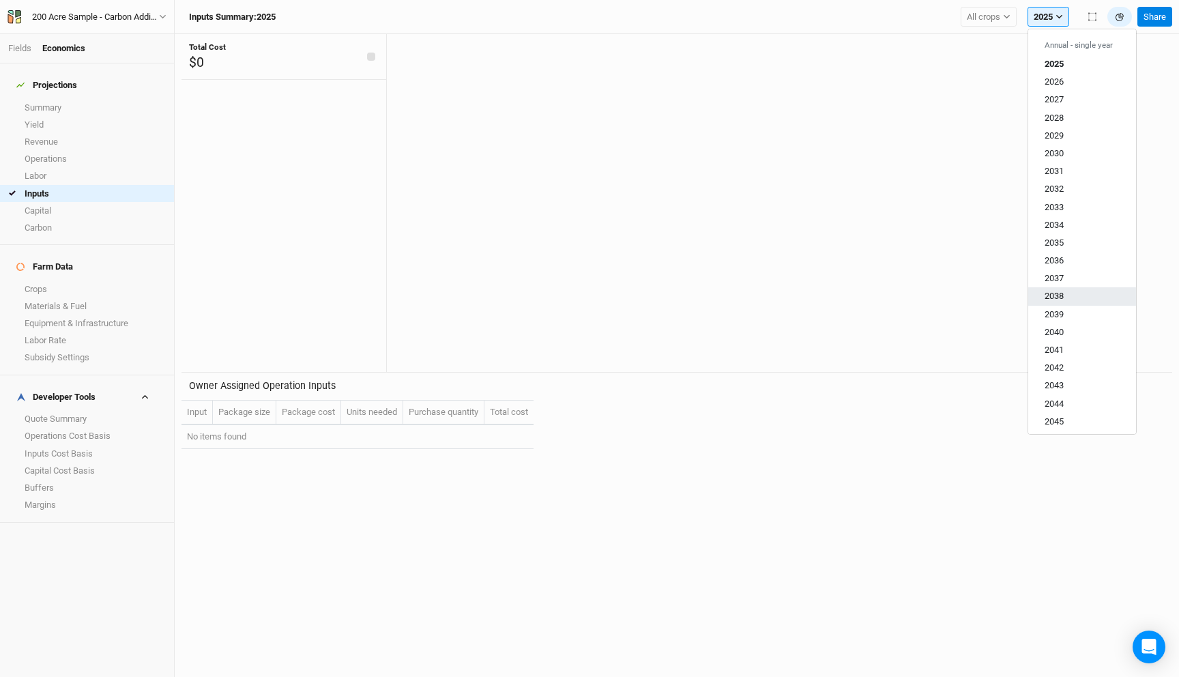
click at [1050, 292] on span "2038" at bounding box center [1053, 296] width 19 height 10
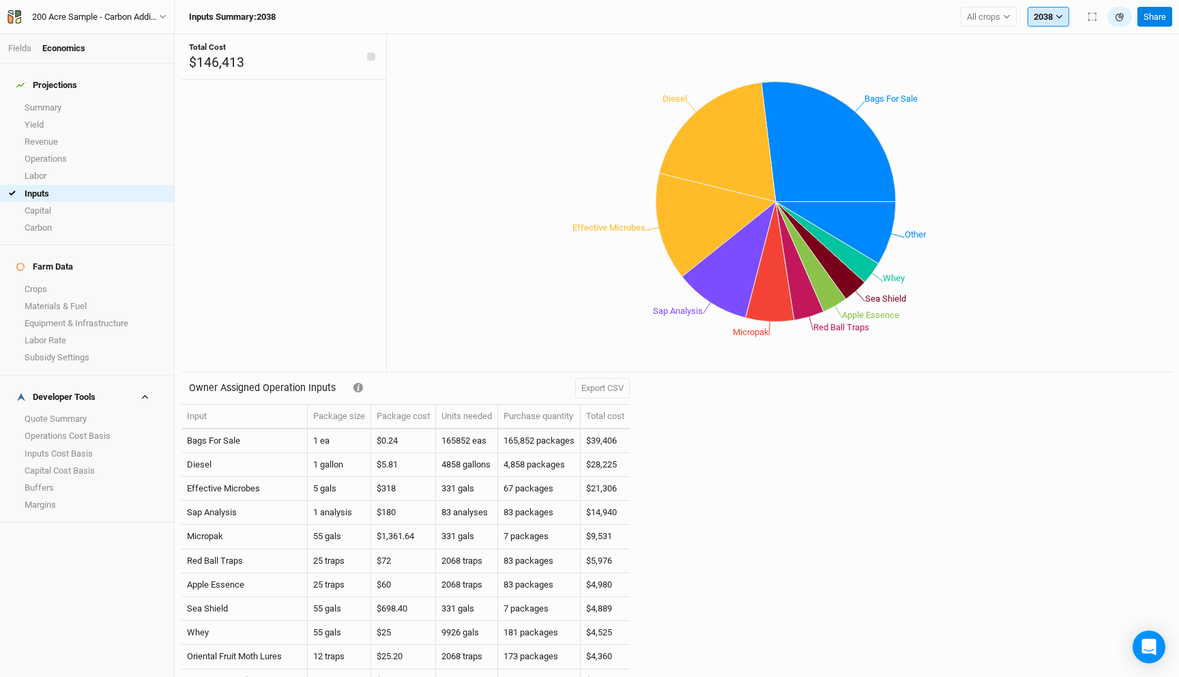
click at [1052, 19] on button "2038" at bounding box center [1048, 17] width 42 height 20
click at [1059, 82] on span "2026" at bounding box center [1053, 81] width 19 height 10
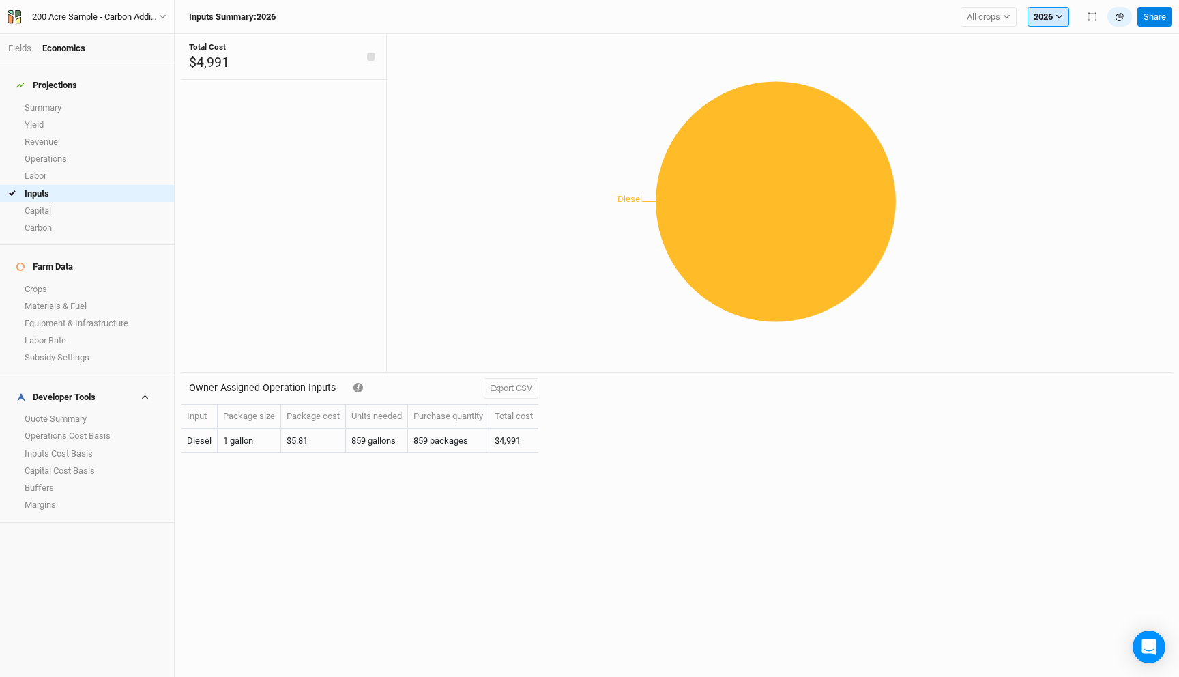
click at [1048, 22] on button "2026" at bounding box center [1048, 17] width 42 height 20
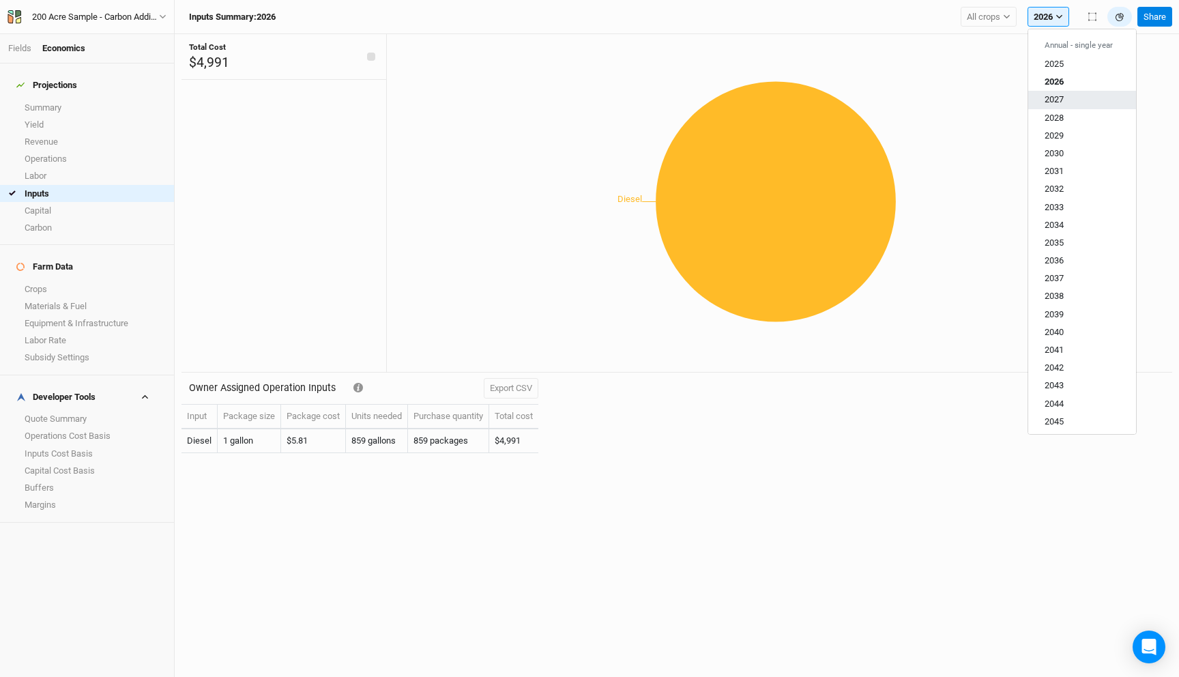
click at [1058, 98] on span "2027" at bounding box center [1053, 99] width 19 height 10
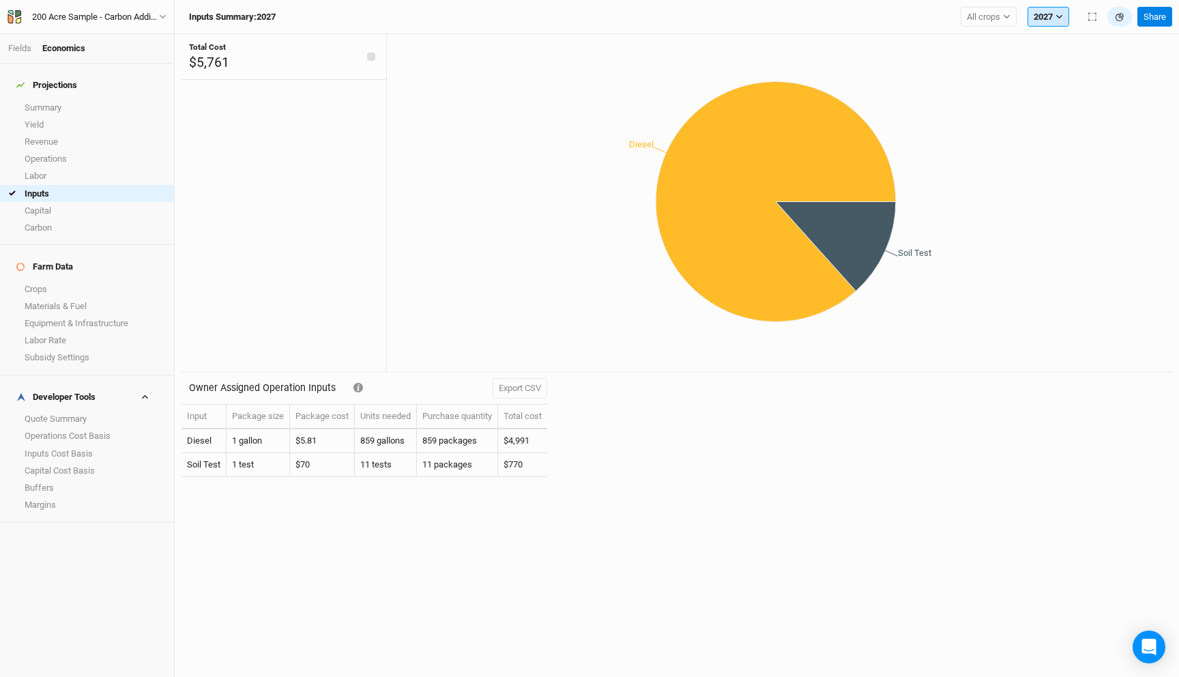
click at [1053, 8] on button "2027" at bounding box center [1048, 17] width 42 height 20
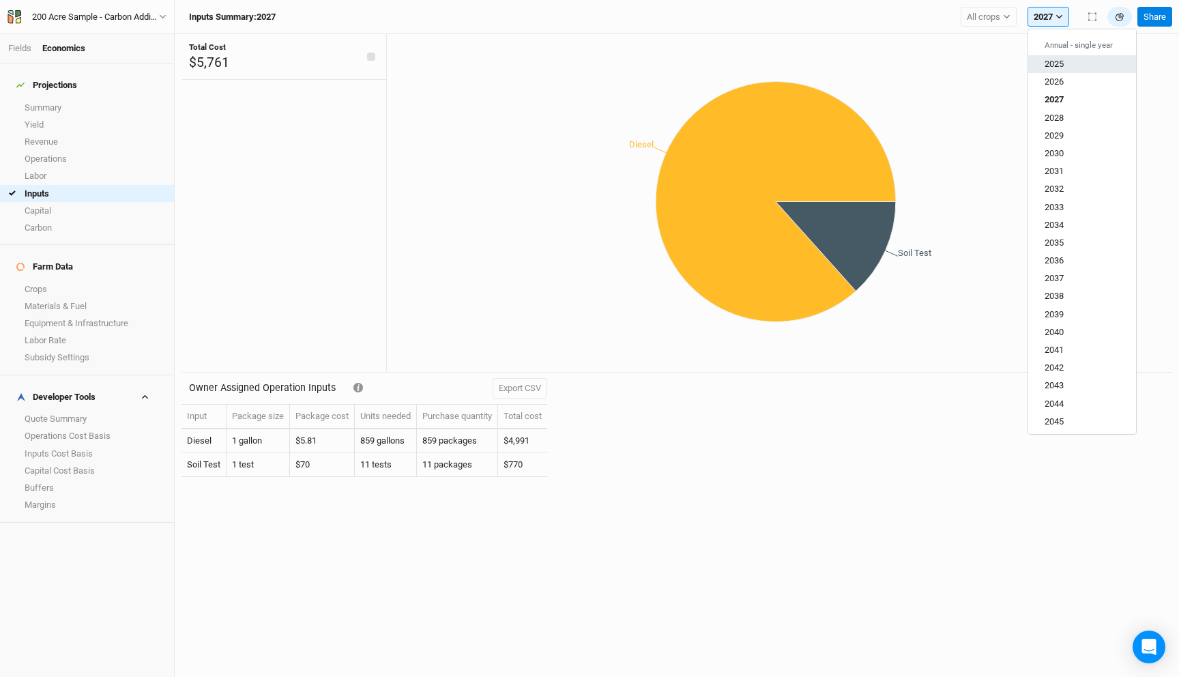
click at [1053, 57] on button "2025" at bounding box center [1082, 64] width 108 height 18
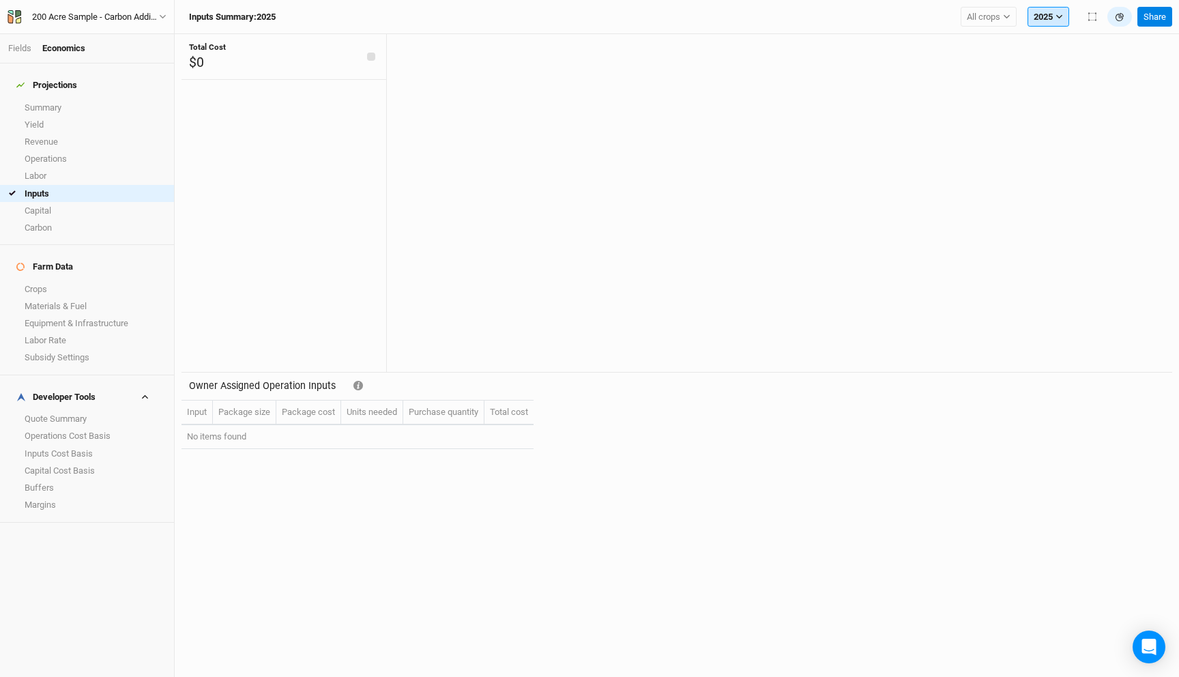
click at [1048, 10] on button "2025" at bounding box center [1048, 17] width 42 height 20
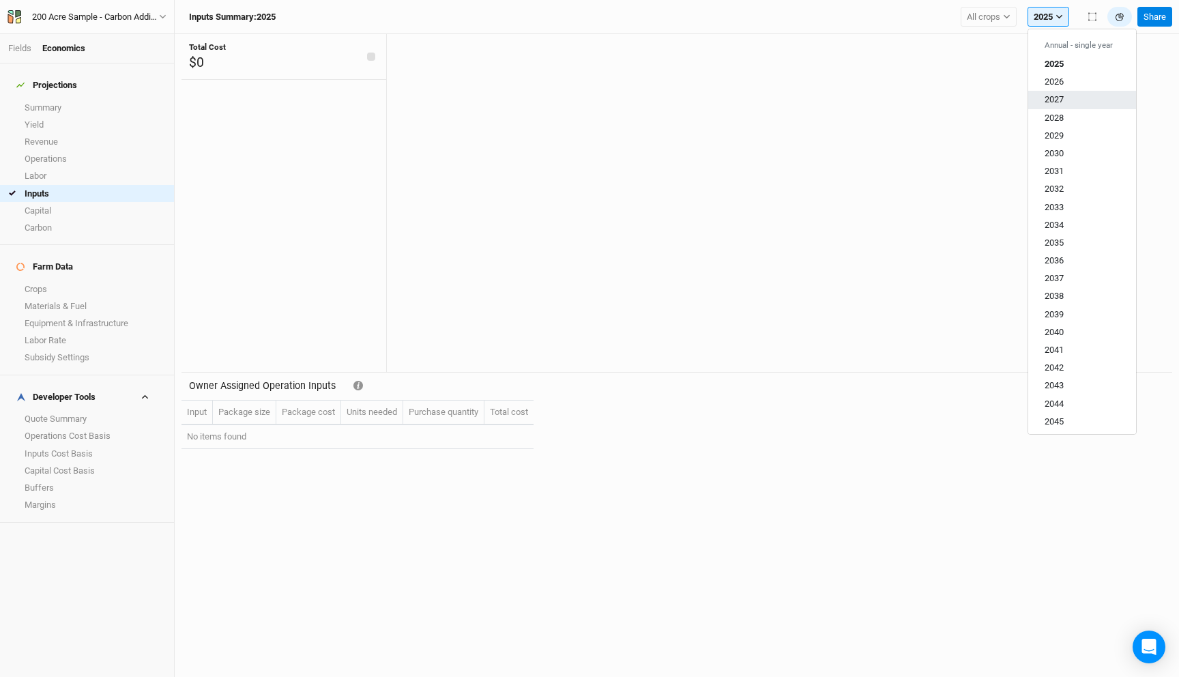
click at [1062, 96] on span "2027" at bounding box center [1053, 99] width 19 height 10
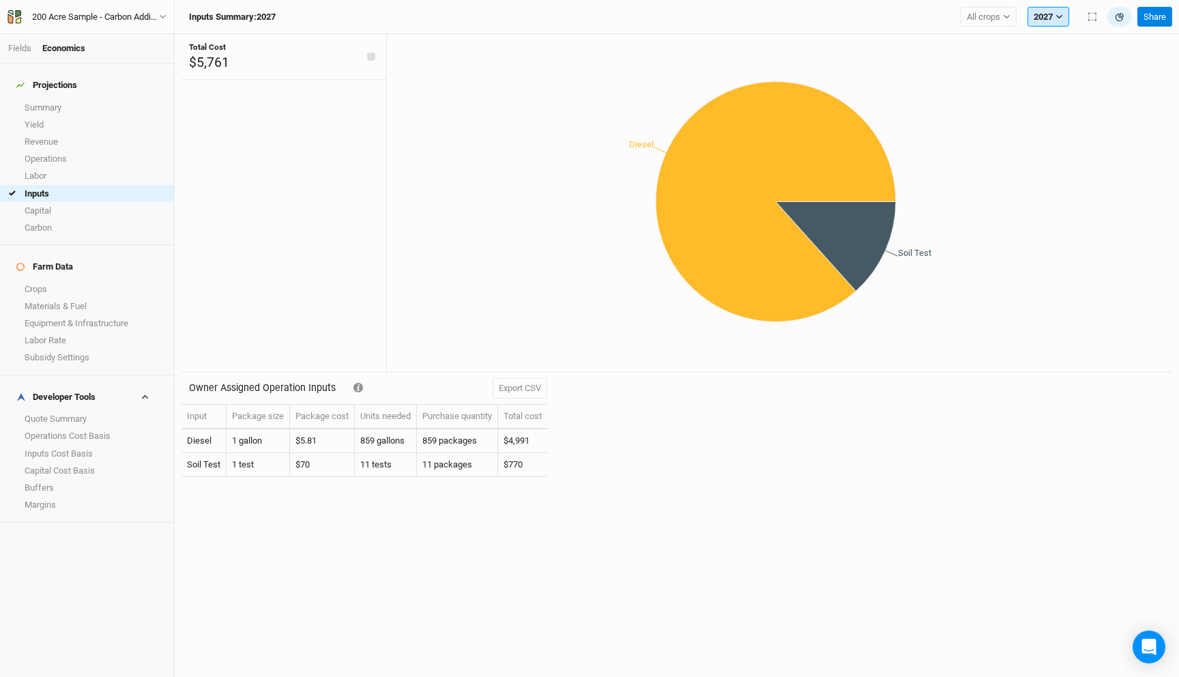
click at [1052, 14] on button "2027" at bounding box center [1048, 17] width 42 height 20
click at [1064, 81] on button "2026" at bounding box center [1082, 82] width 108 height 18
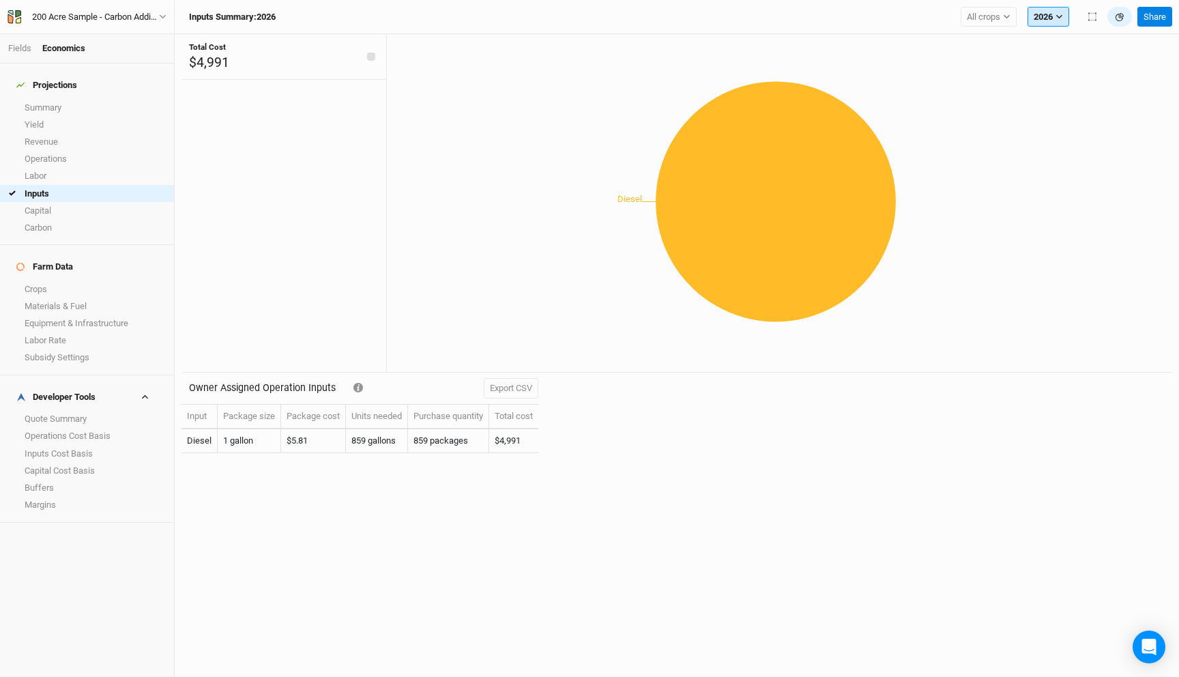
click at [1060, 13] on icon "button" at bounding box center [1059, 17] width 8 height 8
click at [1062, 118] on span "2028" at bounding box center [1053, 117] width 19 height 10
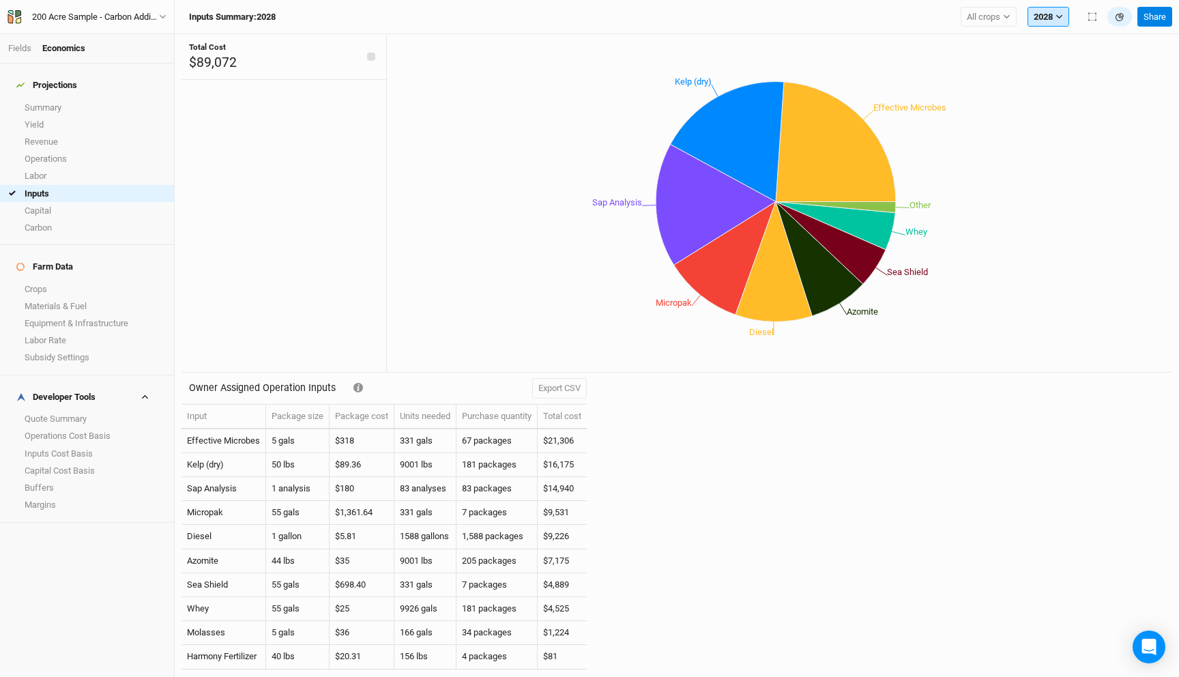
click at [1058, 14] on icon "button" at bounding box center [1059, 17] width 8 height 8
click at [1061, 87] on span "2026" at bounding box center [1053, 81] width 19 height 10
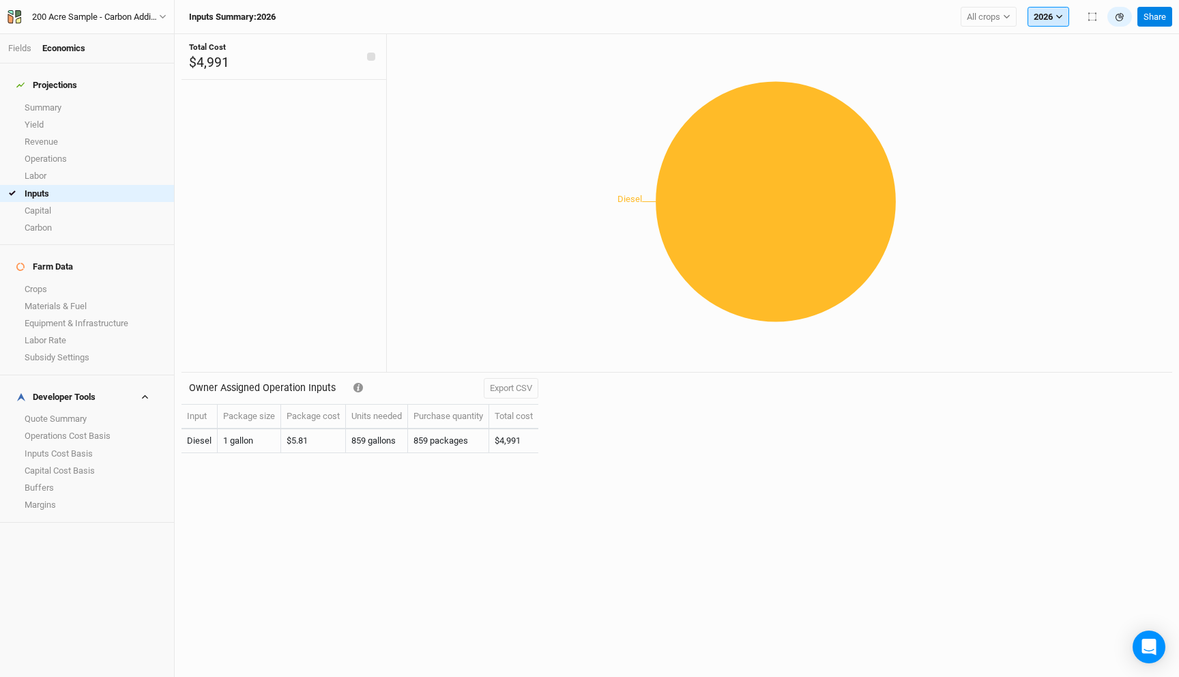
click at [1061, 17] on icon "button" at bounding box center [1059, 17] width 8 height 8
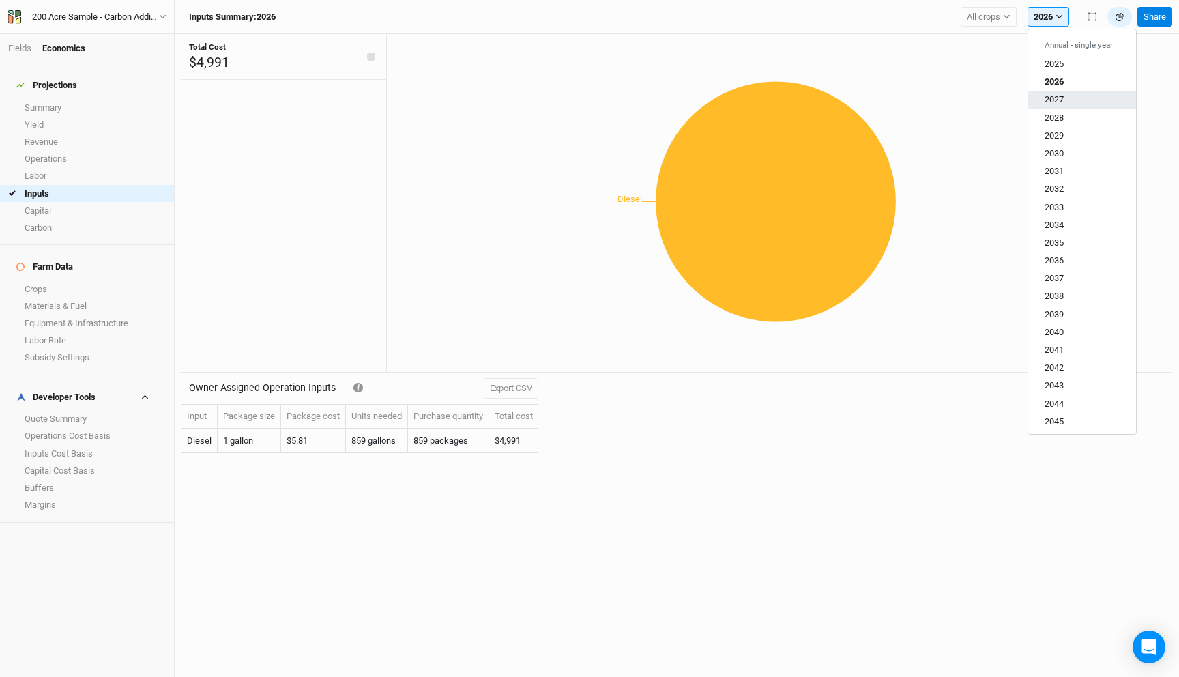
click at [1058, 97] on span "2027" at bounding box center [1053, 99] width 19 height 10
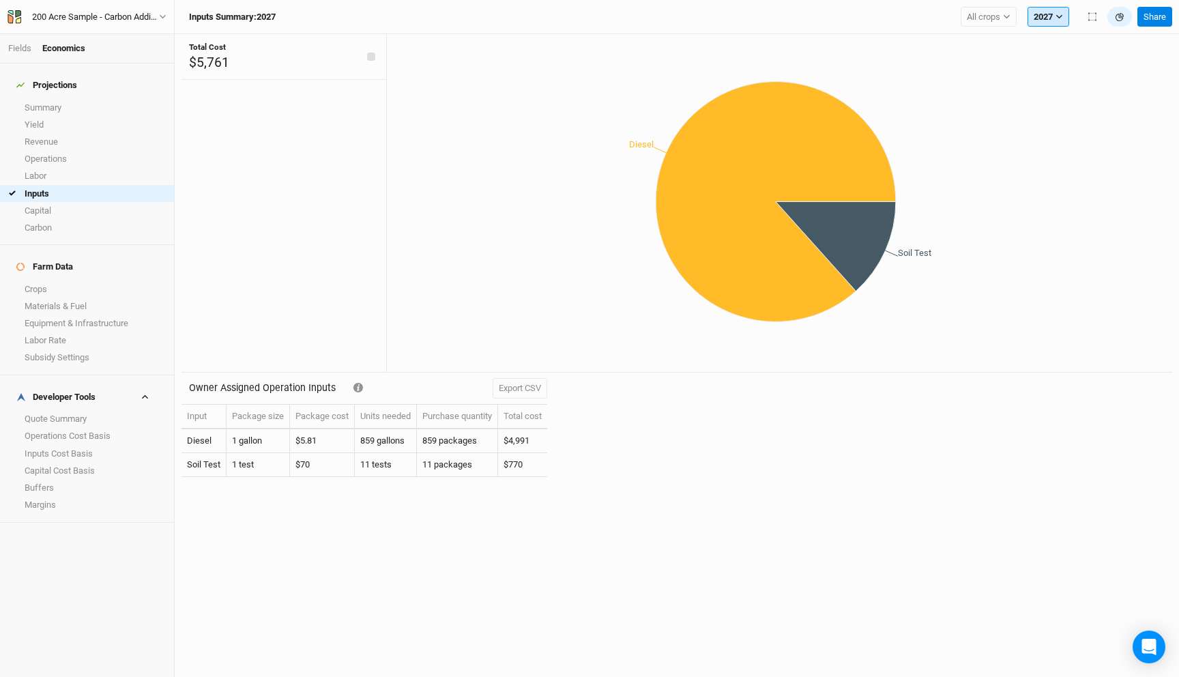
click at [1056, 11] on button "2027" at bounding box center [1048, 17] width 42 height 20
click at [1062, 114] on span "2028" at bounding box center [1053, 117] width 19 height 10
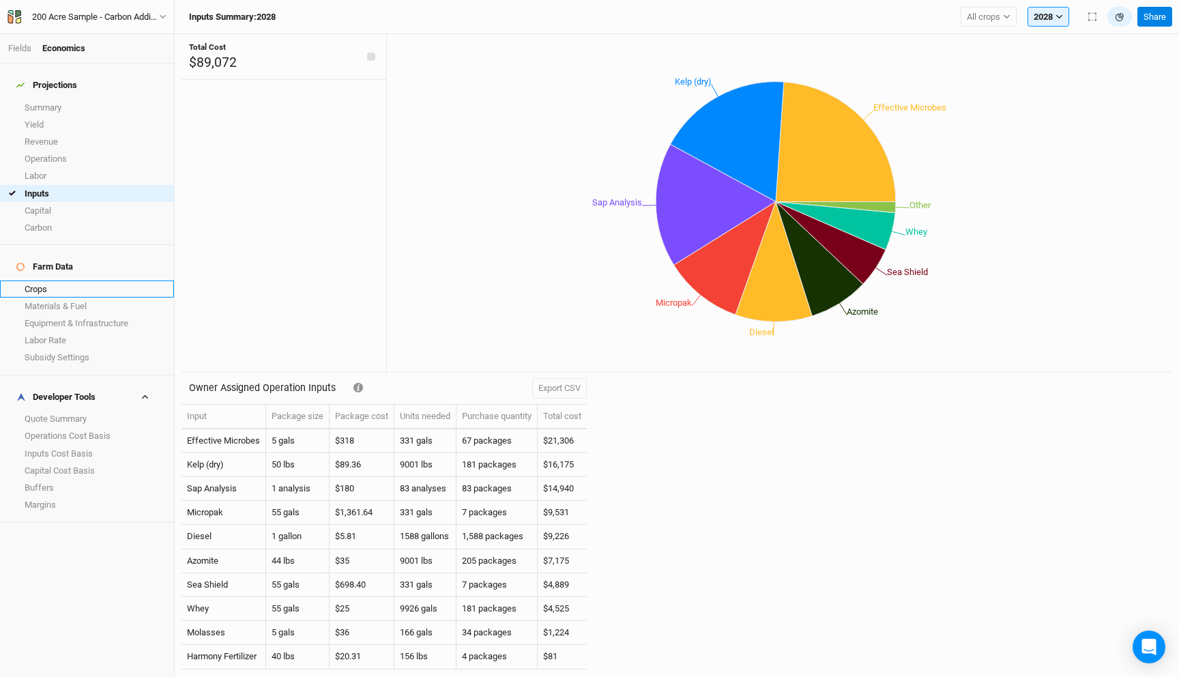
click at [54, 280] on link "Crops" at bounding box center [87, 288] width 174 height 17
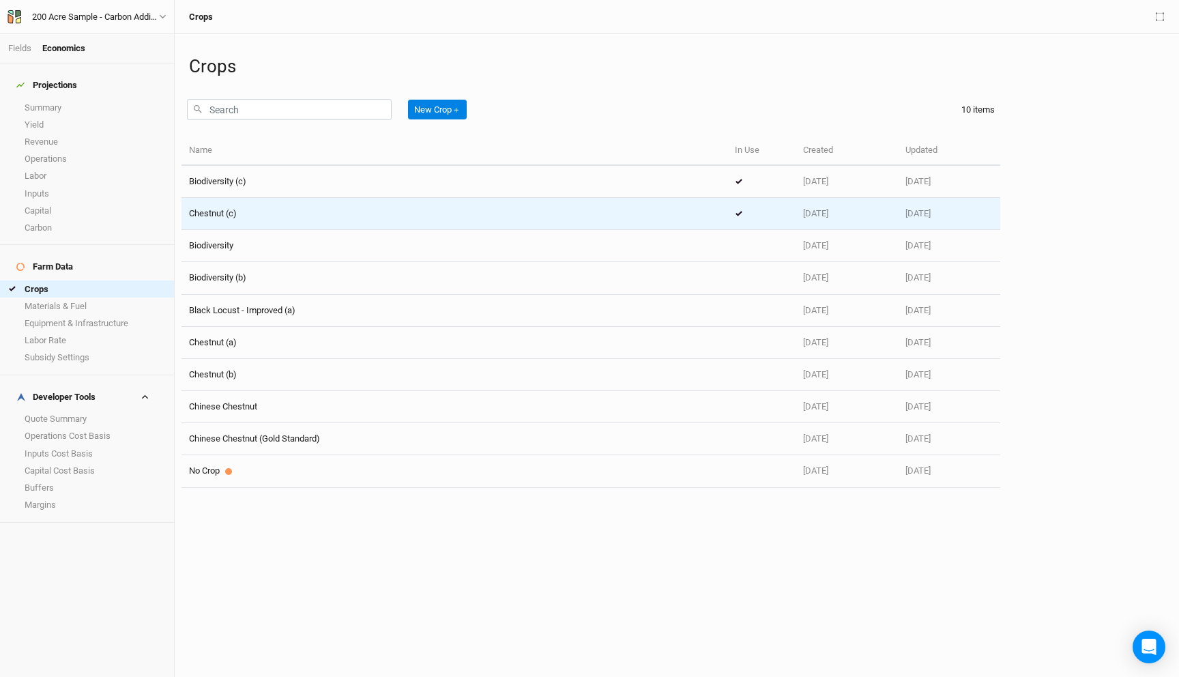
click at [250, 221] on td "Chestnut (c)" at bounding box center [454, 214] width 546 height 32
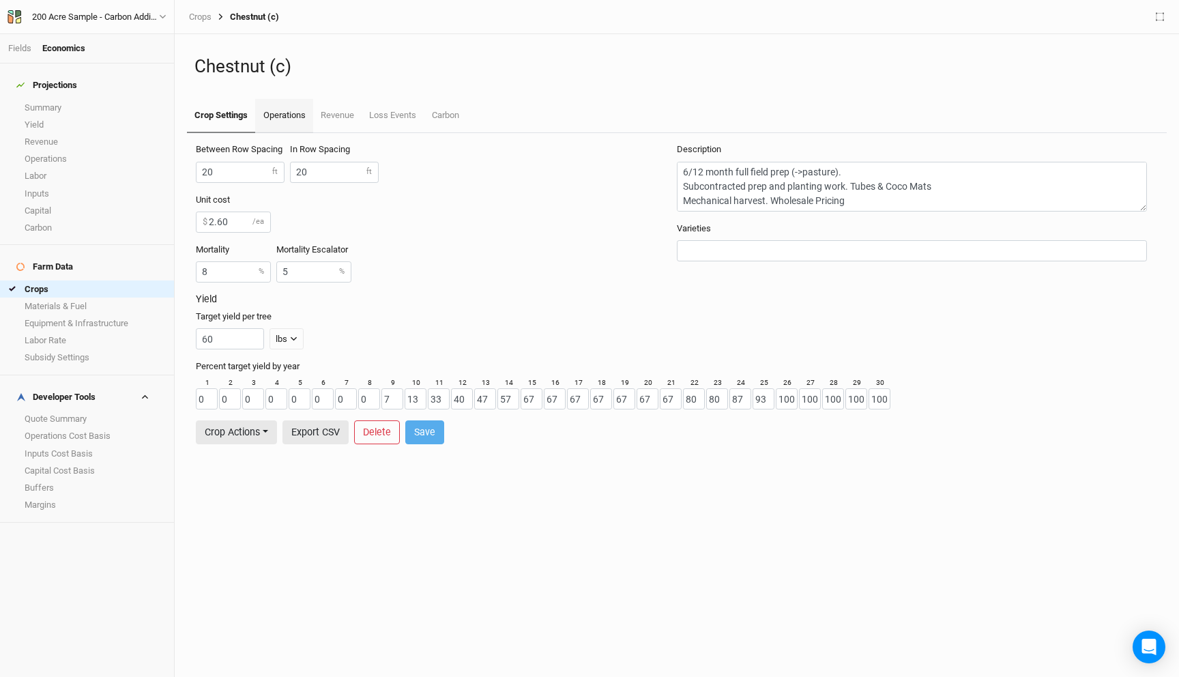
click at [279, 120] on link "Operations" at bounding box center [283, 116] width 57 height 34
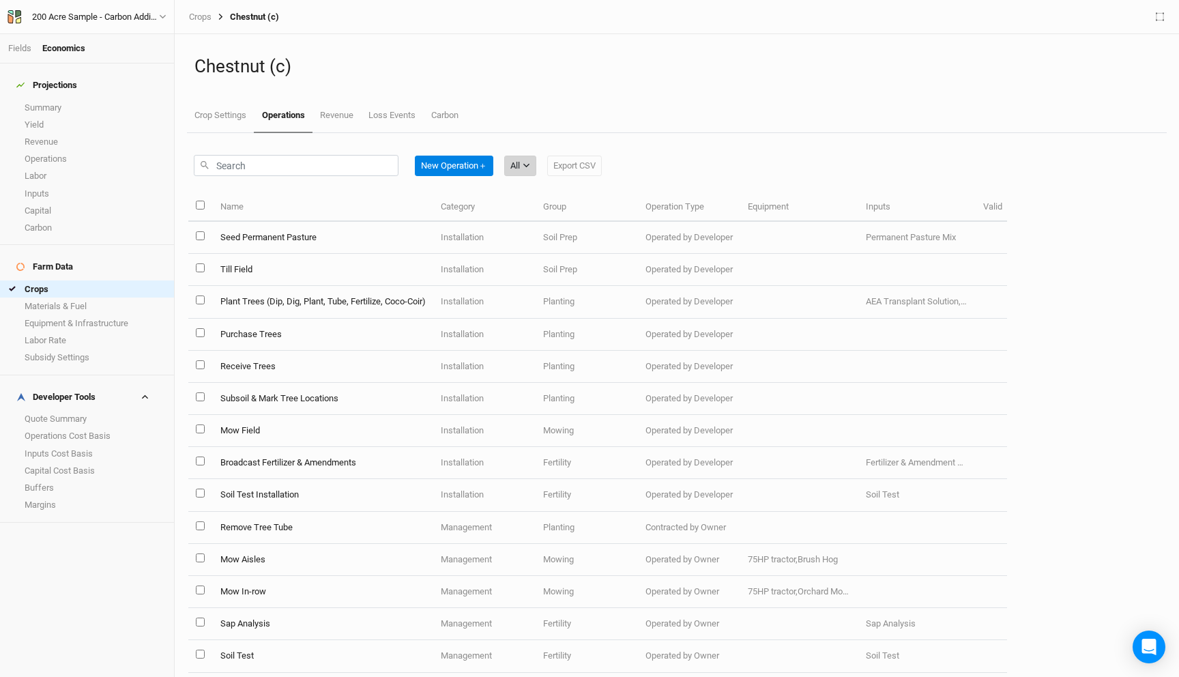
click at [523, 164] on button "All" at bounding box center [520, 166] width 32 height 20
click at [547, 233] on span "Installation" at bounding box center [551, 236] width 54 height 16
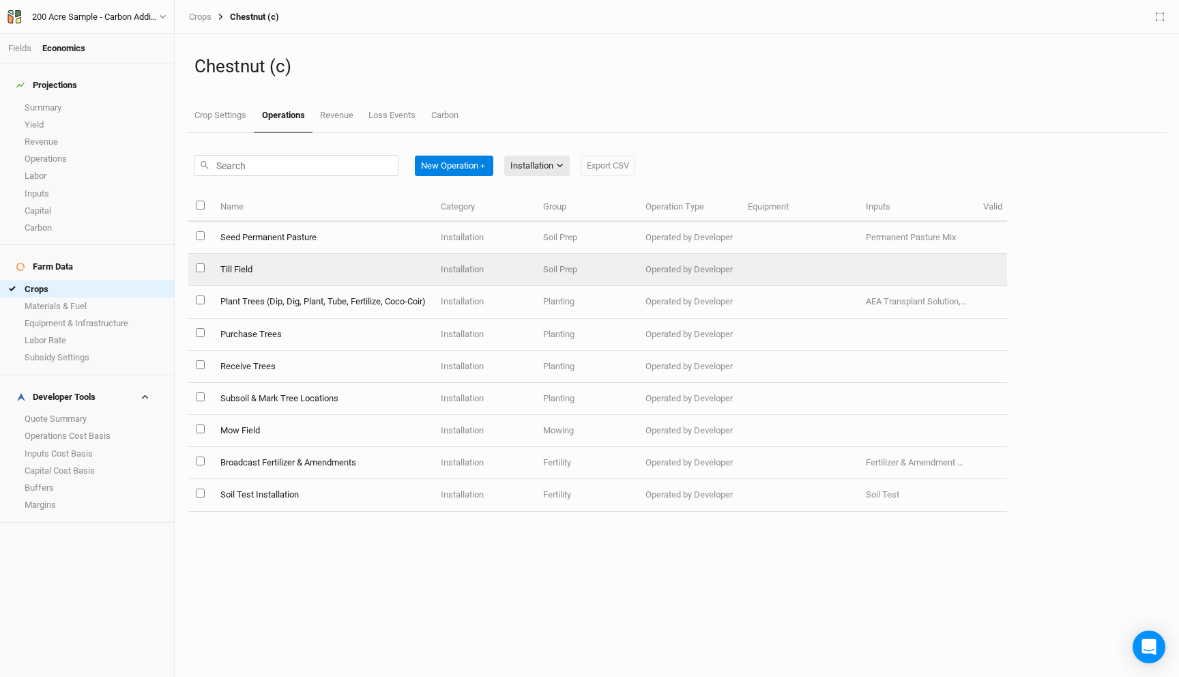
click at [269, 266] on td "Till Field" at bounding box center [322, 270] width 220 height 32
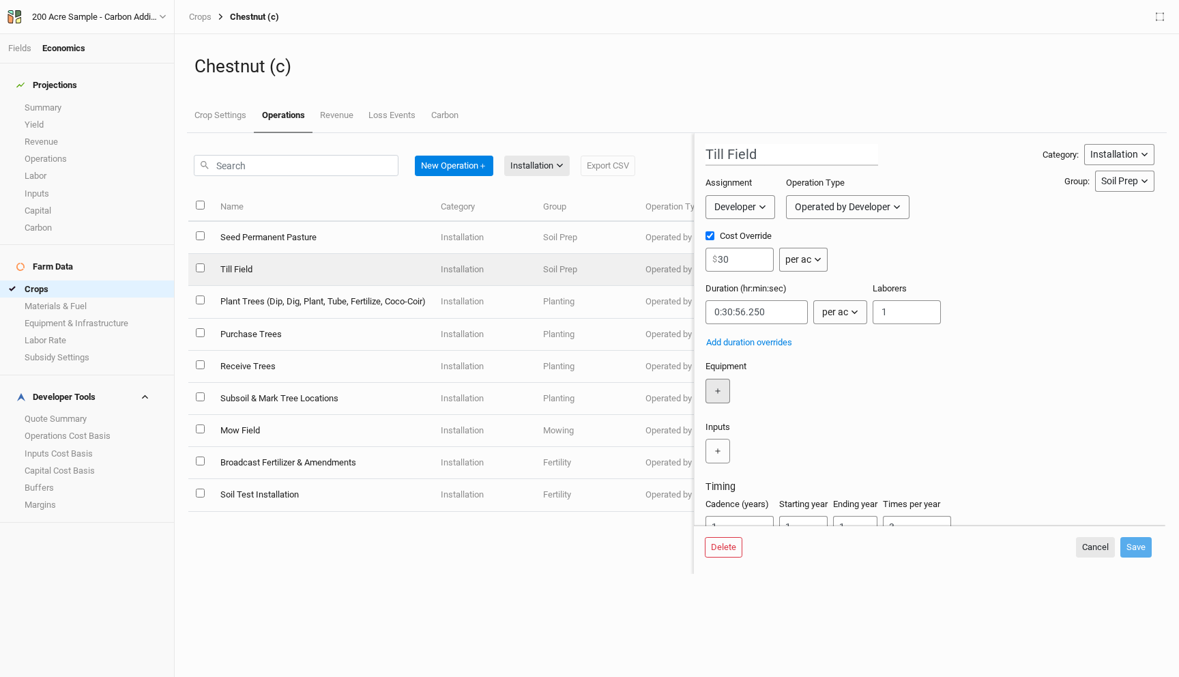
click at [715, 386] on button "＋" at bounding box center [717, 391] width 25 height 25
click at [723, 392] on input "text" at bounding box center [752, 391] width 94 height 25
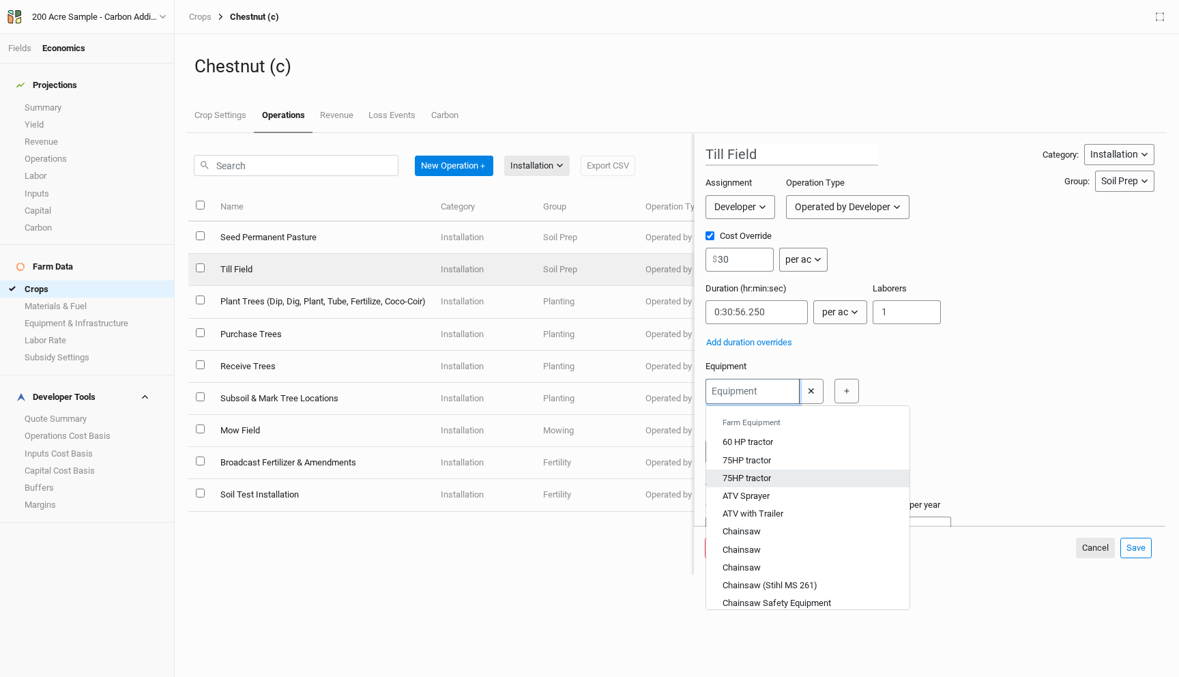
click at [744, 475] on div "75HP tractor" at bounding box center [746, 478] width 48 height 12
type input "75HP tractor"
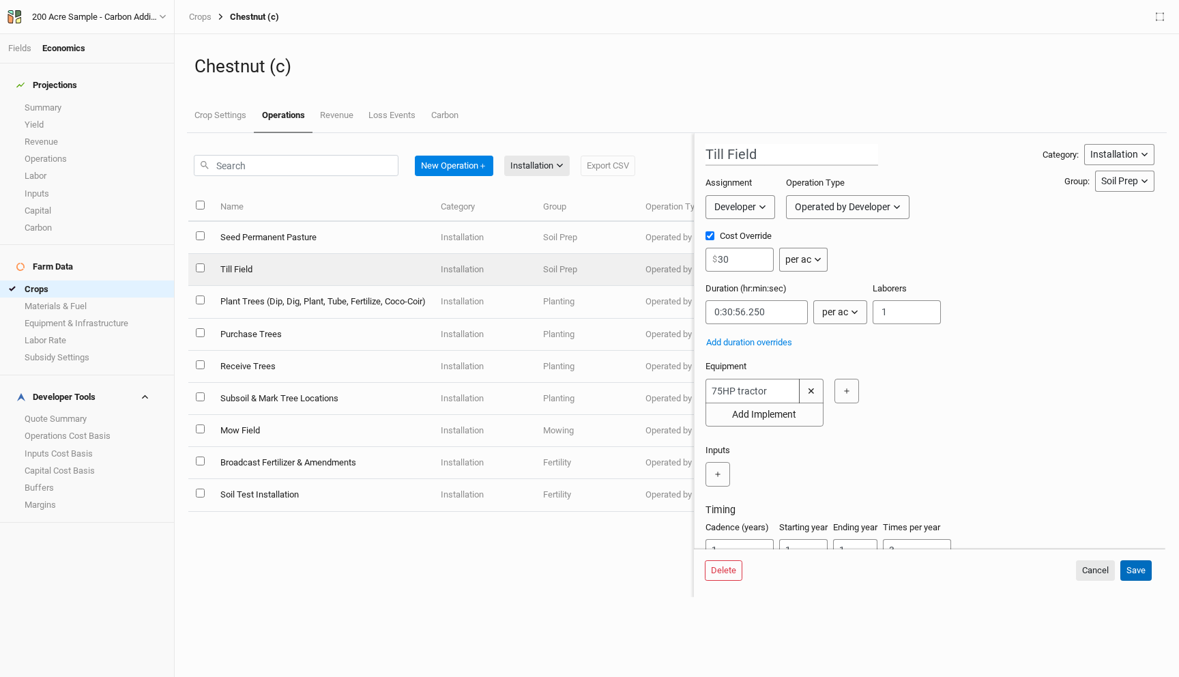
click at [1136, 569] on button "Save" at bounding box center [1135, 570] width 31 height 20
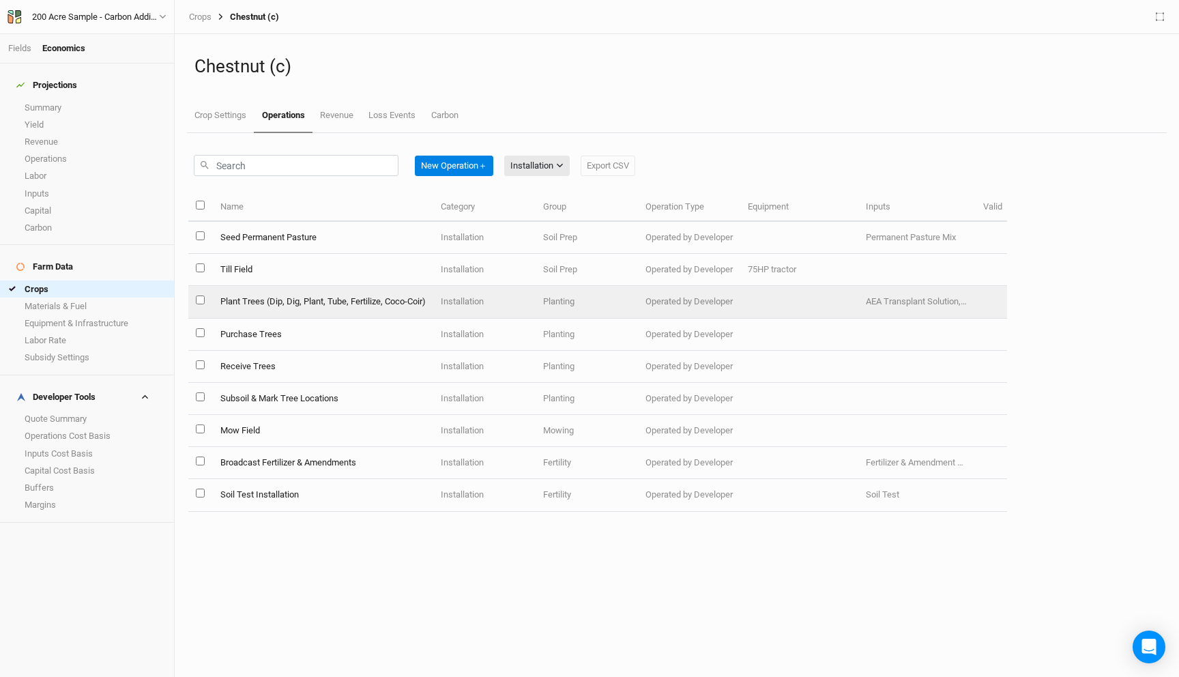
click at [357, 291] on td "Plant Trees (Dip, Dig, Plant, Tube, Fertilize, Coco-Coir)" at bounding box center [322, 302] width 220 height 32
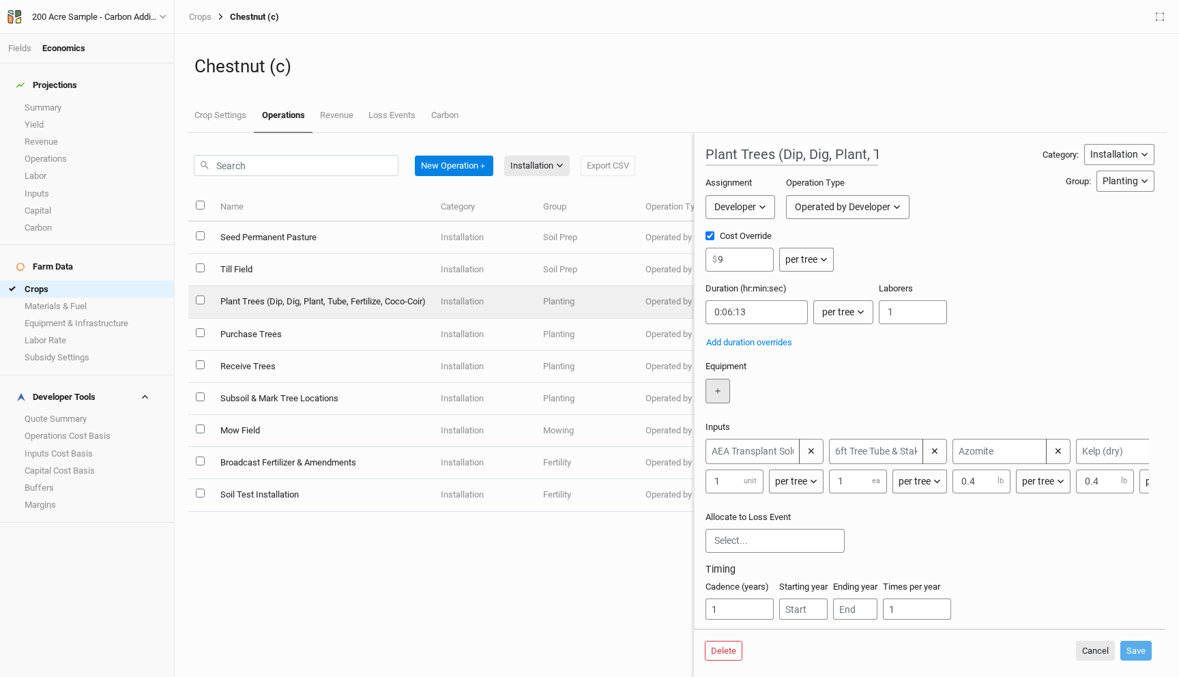
click at [718, 383] on button "＋" at bounding box center [717, 391] width 25 height 25
click at [732, 394] on input "text" at bounding box center [752, 391] width 94 height 25
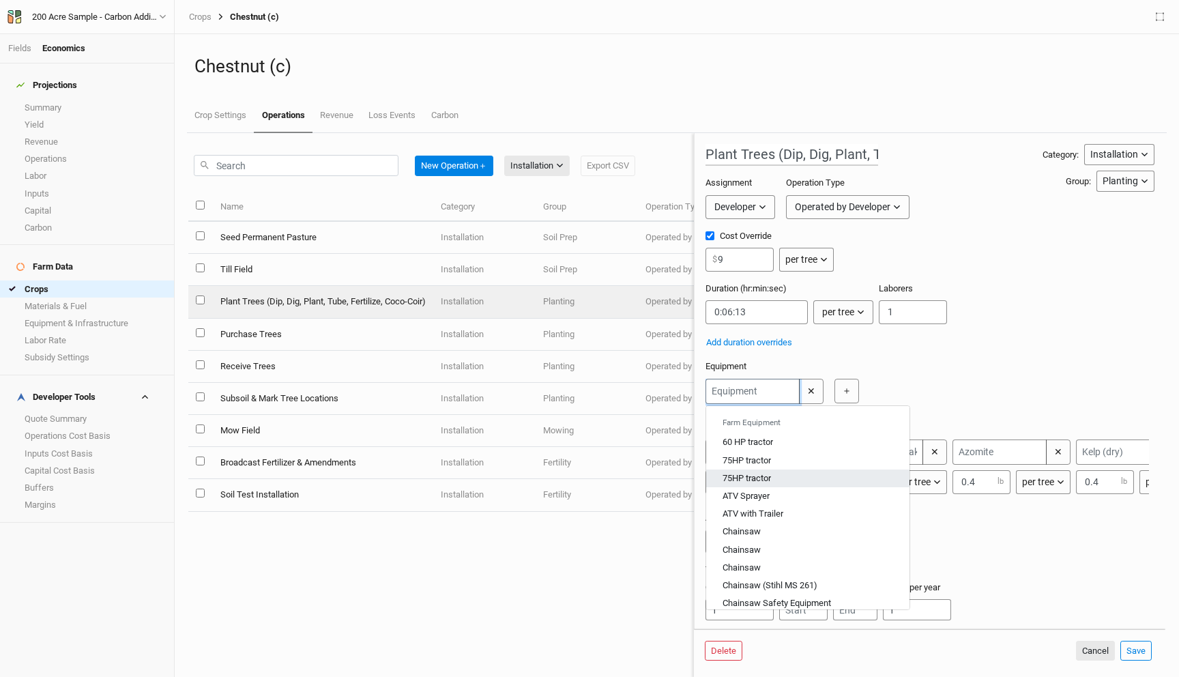
click at [749, 477] on div "75HP tractor" at bounding box center [746, 478] width 48 height 12
type input "75HP tractor"
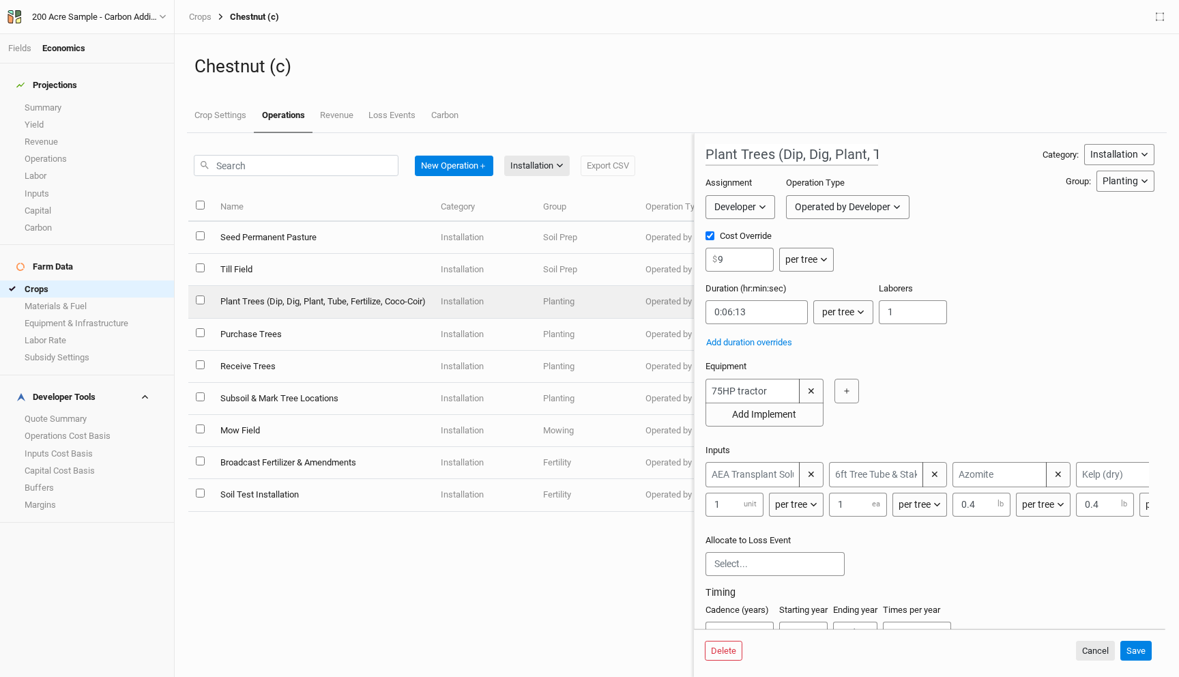
click at [1153, 645] on div "Delete Cancel Save" at bounding box center [929, 654] width 471 height 48
click at [1135, 647] on button "Save" at bounding box center [1135, 650] width 31 height 20
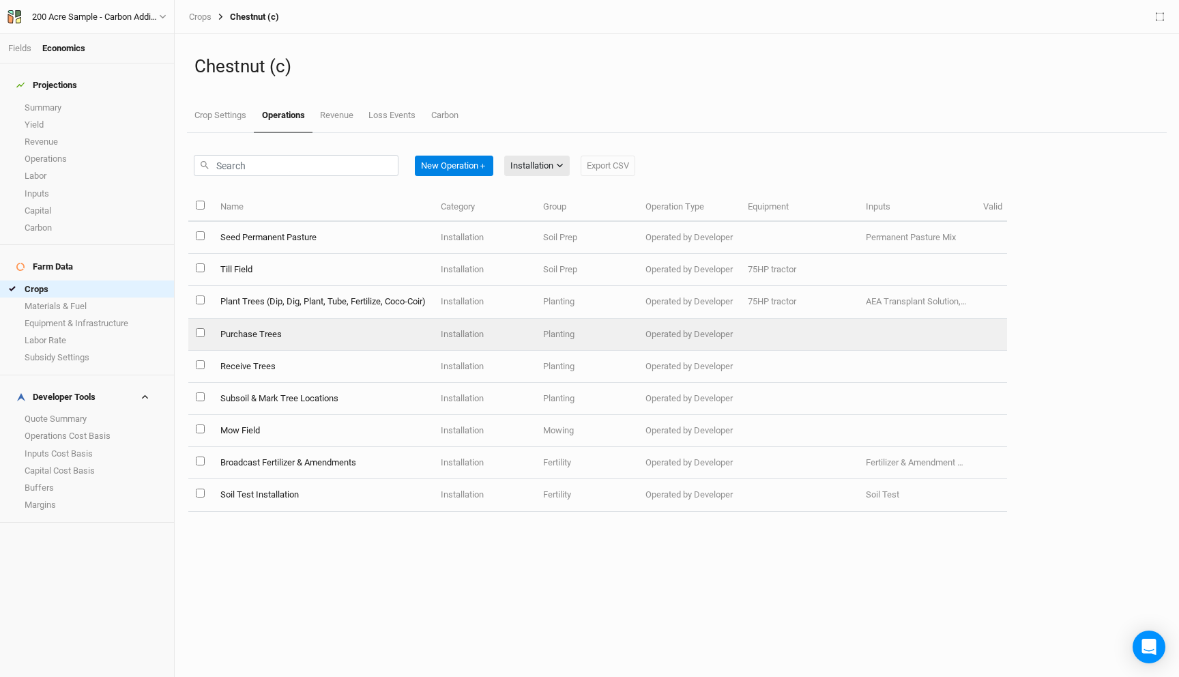
click at [353, 312] on td "Plant Trees (Dip, Dig, Plant, Tube, Fertilize, Coco-Coir)" at bounding box center [322, 302] width 220 height 32
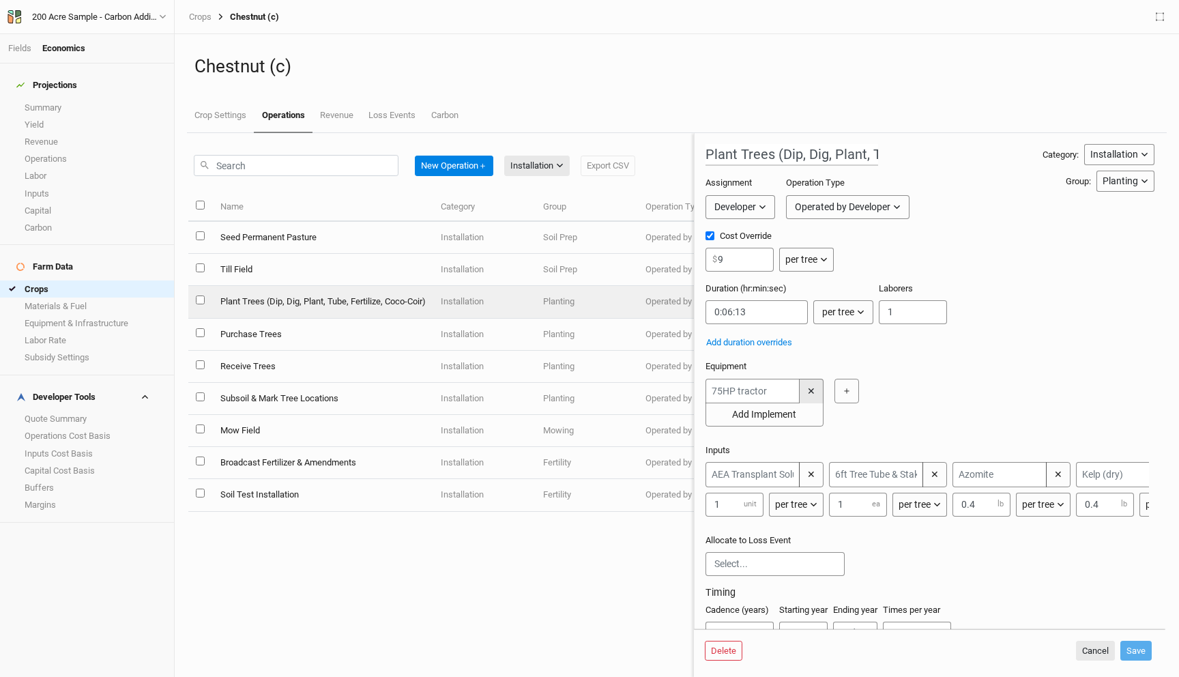
click at [814, 387] on button "✕" at bounding box center [811, 391] width 25 height 25
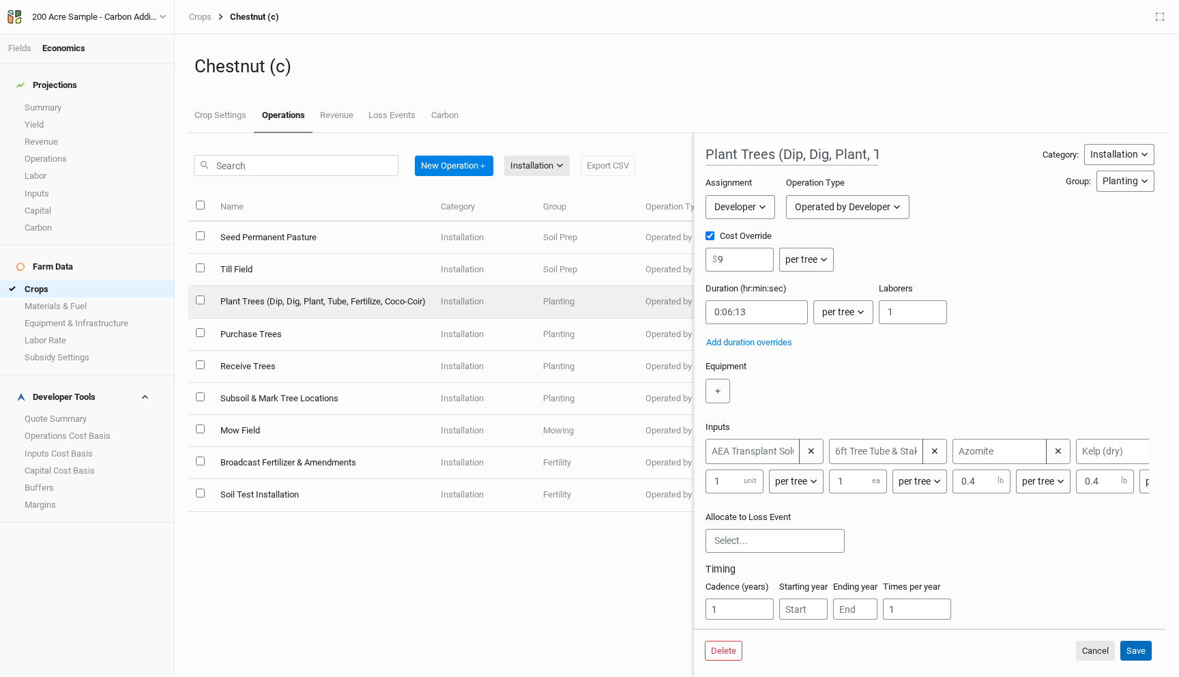
click at [1136, 645] on button "Save" at bounding box center [1135, 650] width 31 height 20
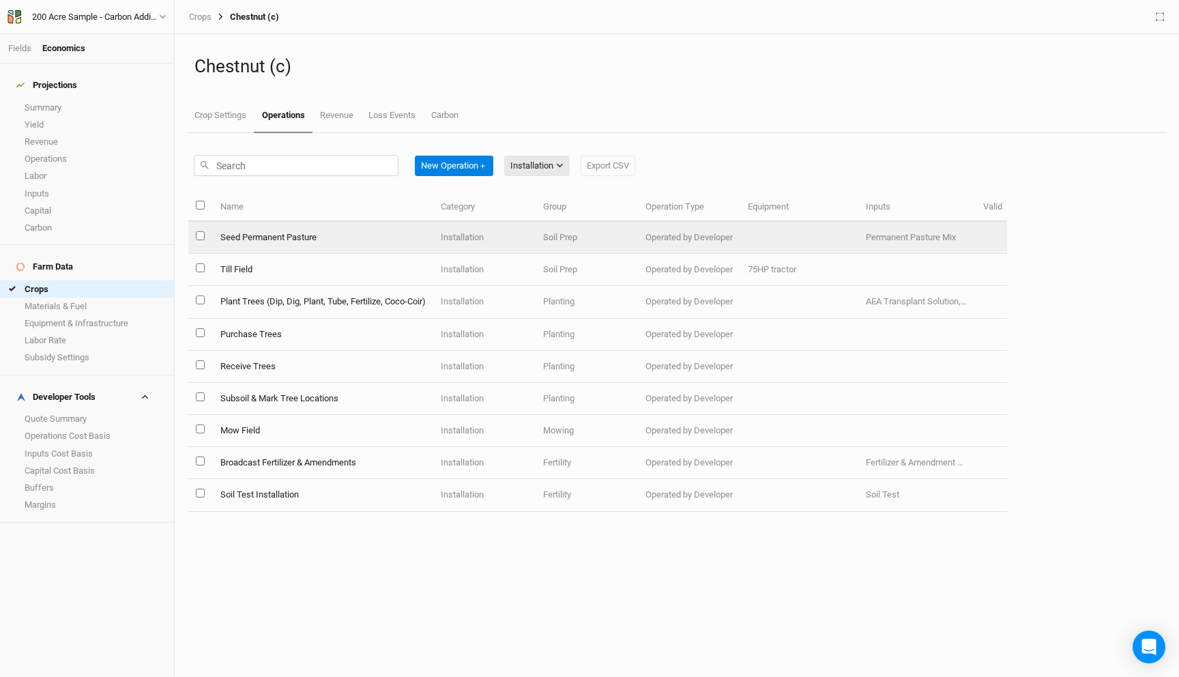
click at [366, 232] on td "Seed Permanent Pasture" at bounding box center [322, 238] width 220 height 32
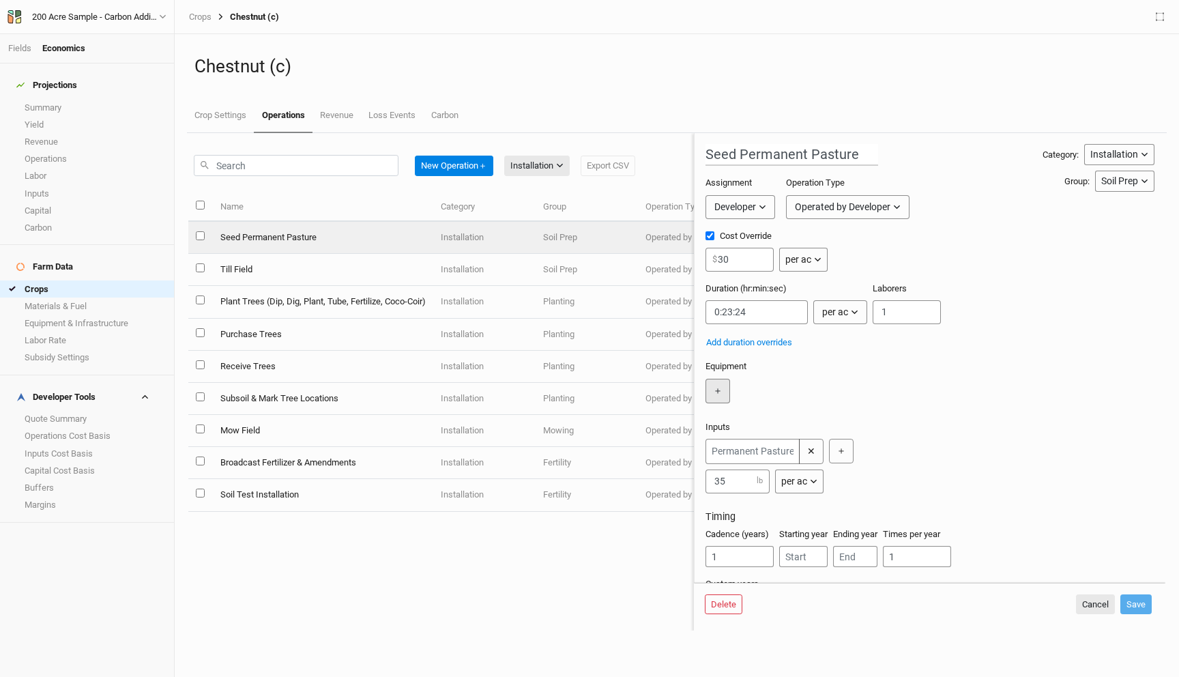
click at [718, 391] on button "＋" at bounding box center [717, 391] width 25 height 25
click at [729, 394] on input "text" at bounding box center [752, 391] width 94 height 25
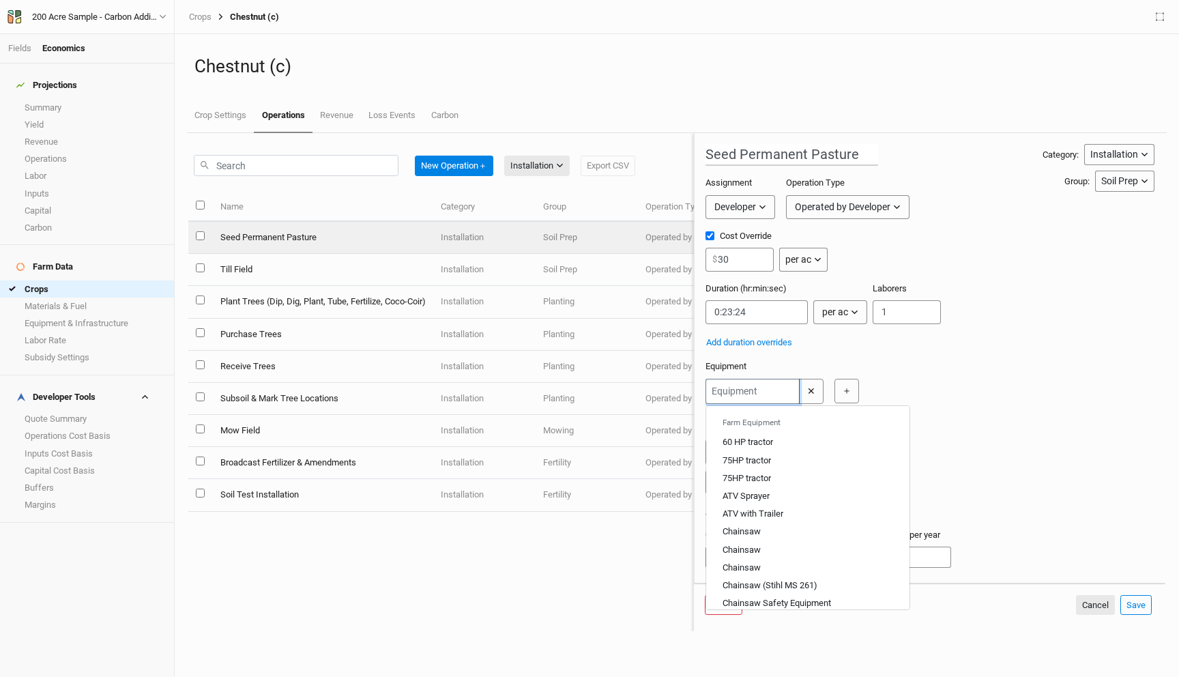
type input "7"
type input "75HP tractor"
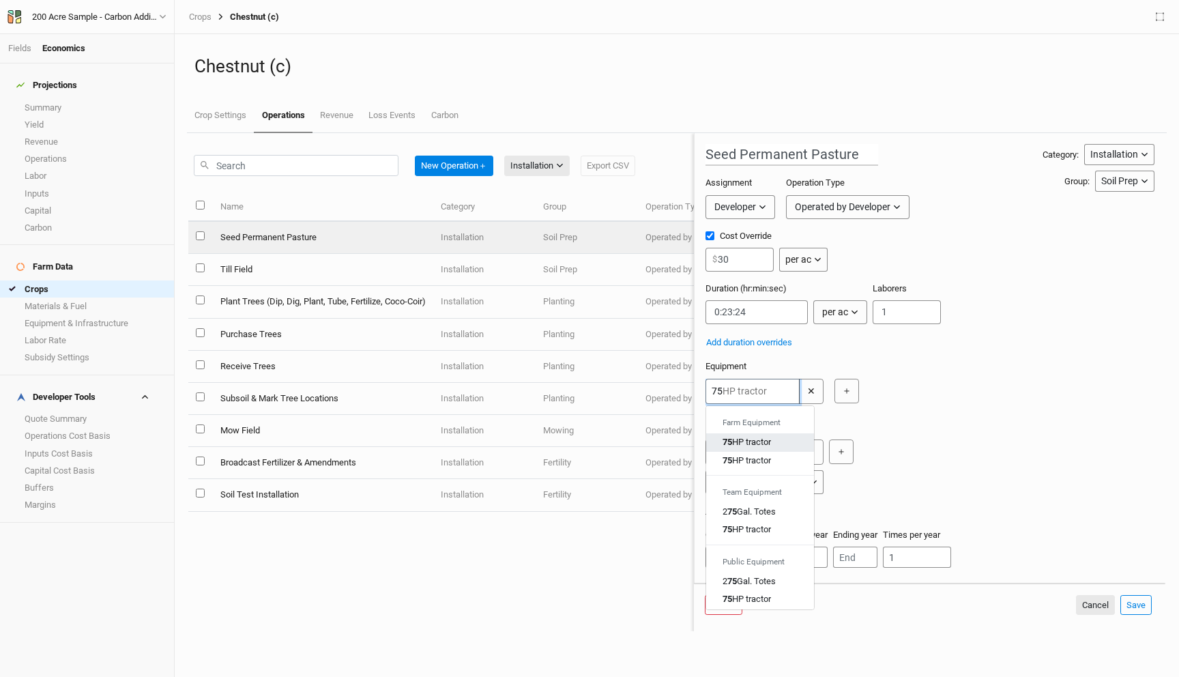
click at [763, 443] on div "75 HP tractor" at bounding box center [746, 442] width 48 height 12
type input "75HP tractor"
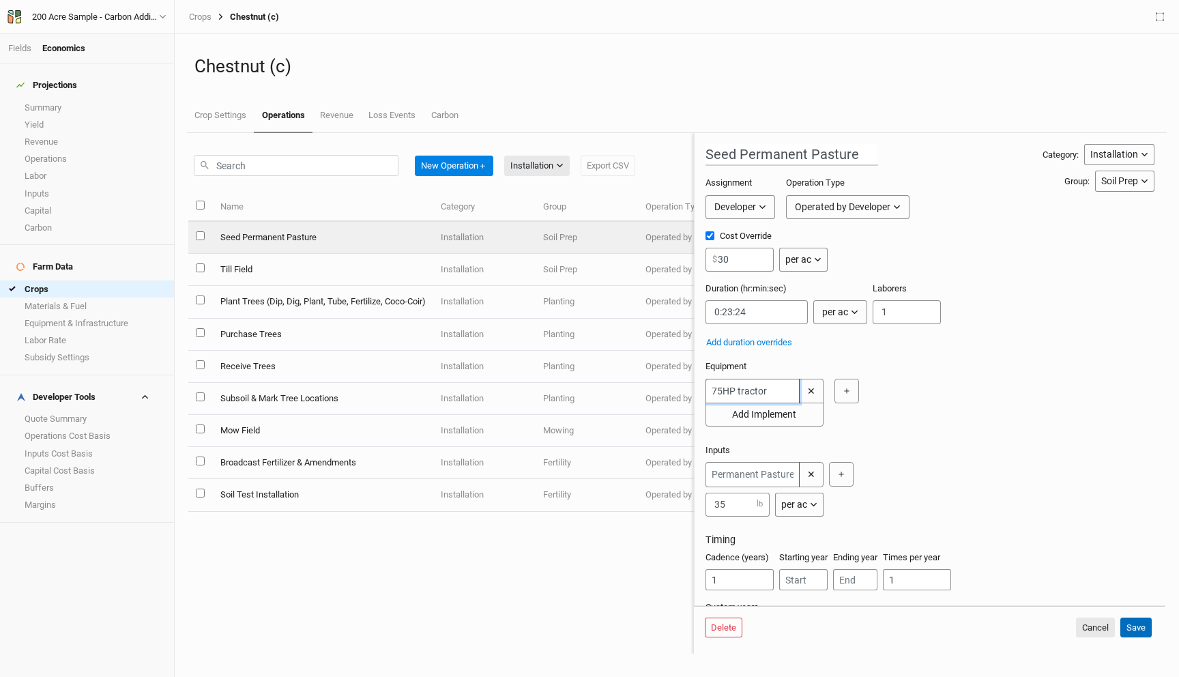
type input "75HP tractor"
click at [1141, 625] on button "Save" at bounding box center [1135, 627] width 31 height 20
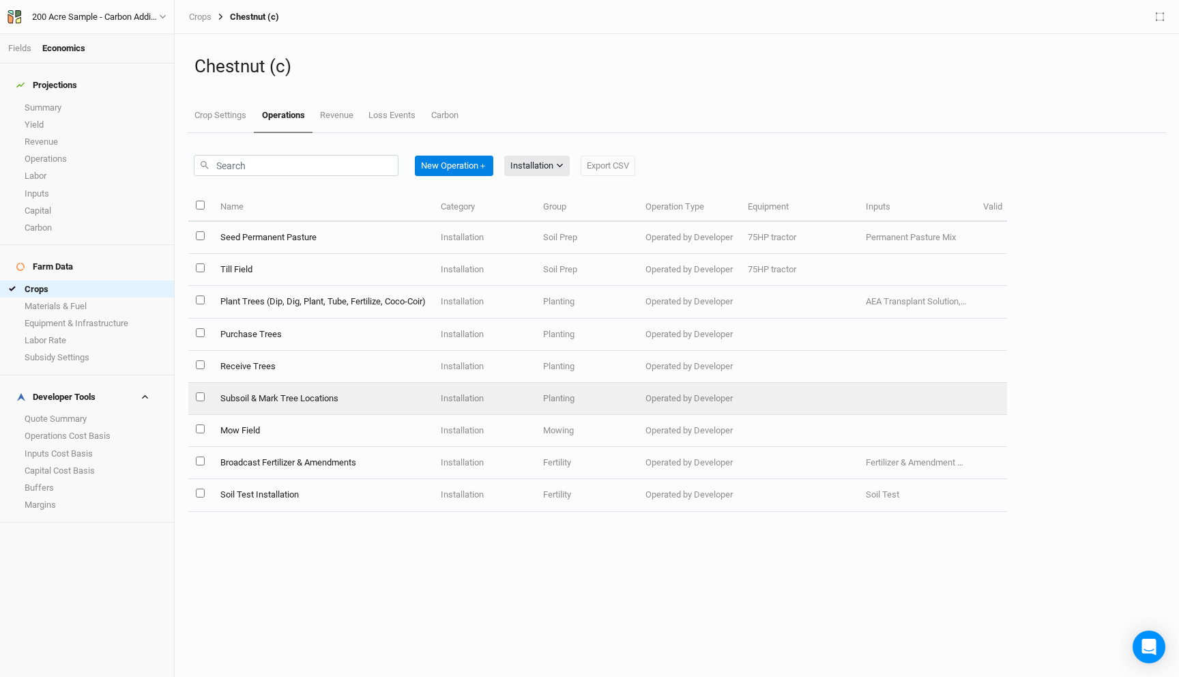
click at [321, 399] on td "Subsoil & Mark Tree Locations" at bounding box center [322, 399] width 220 height 32
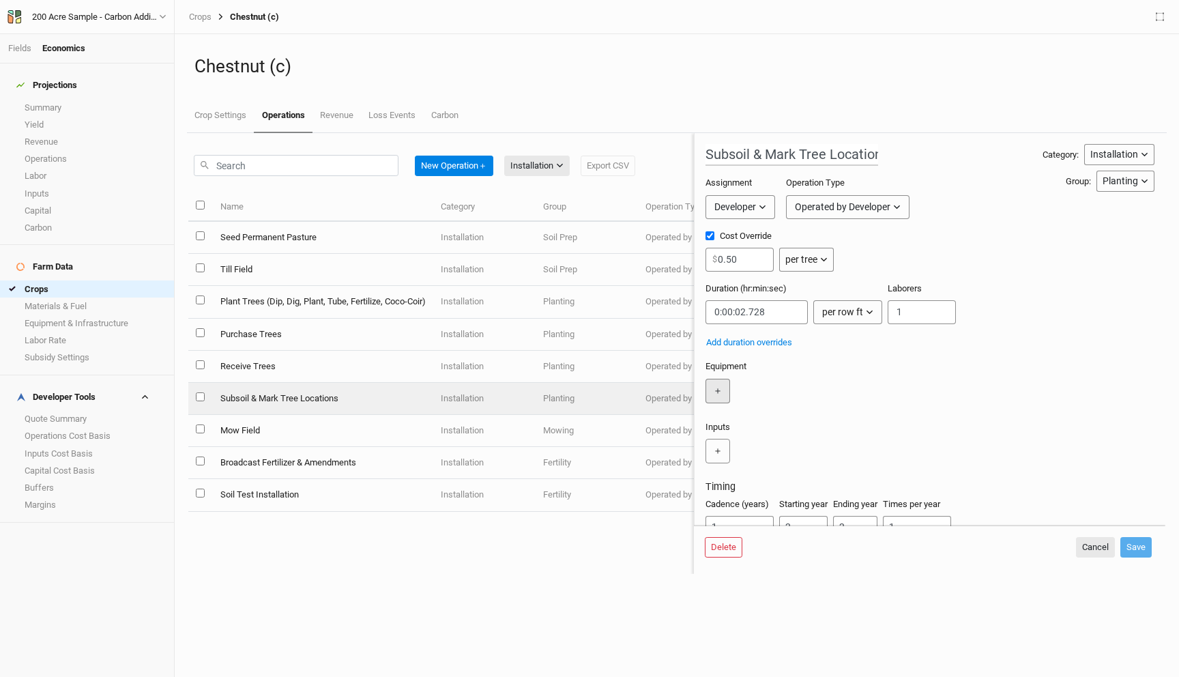
click at [720, 390] on button "＋" at bounding box center [717, 391] width 25 height 25
click at [738, 400] on input "text" at bounding box center [752, 391] width 94 height 25
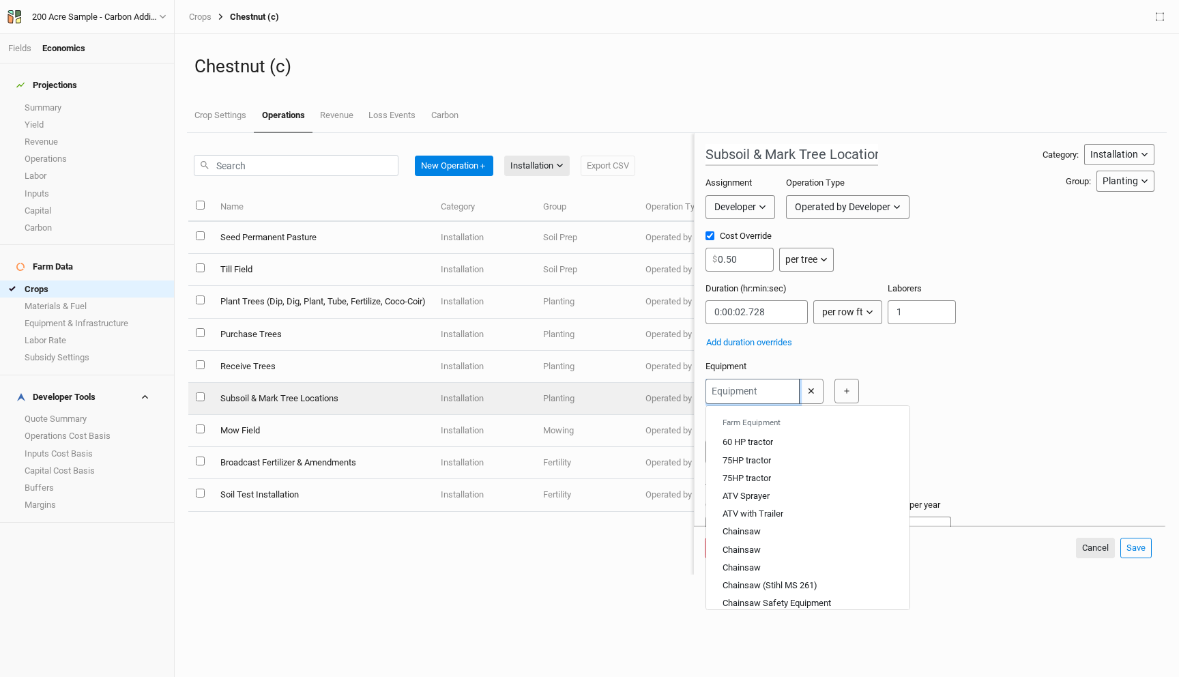
type input "7"
type input "75HP tractor"
click at [760, 443] on div "75 HP tractor" at bounding box center [746, 442] width 48 height 12
type input "75HP tractor"
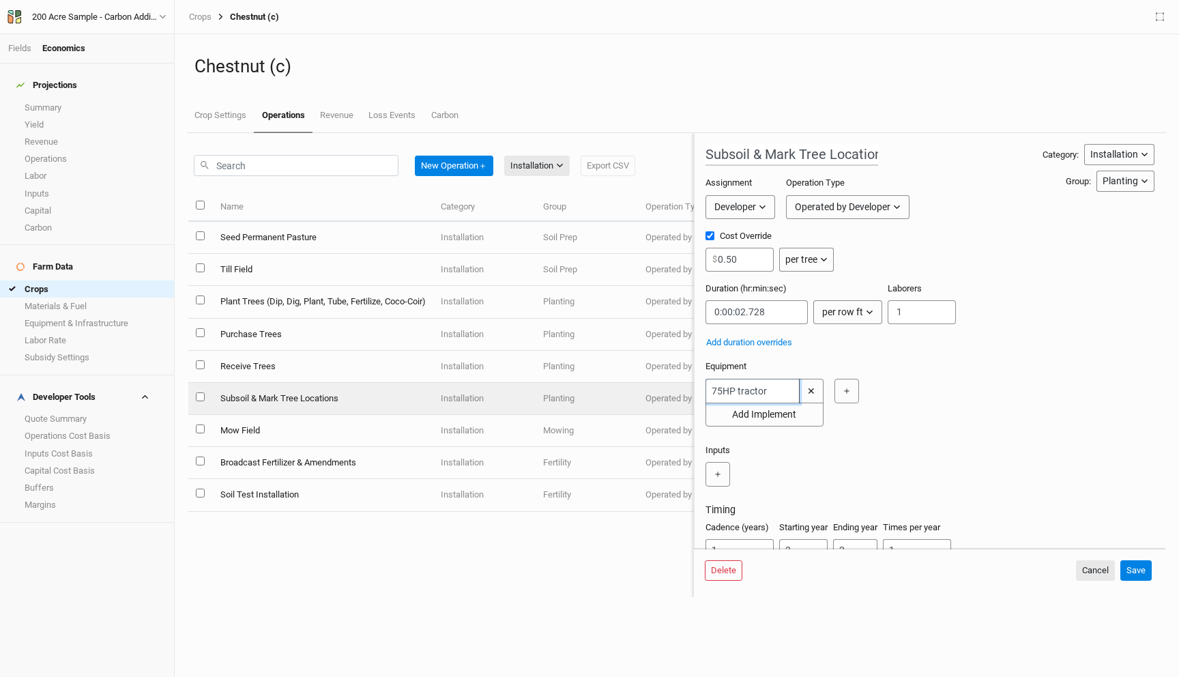
type input "75HP tractor"
click at [1142, 559] on div "Delete Cancel Save" at bounding box center [929, 573] width 471 height 48
click at [1142, 563] on button "Save" at bounding box center [1135, 570] width 31 height 20
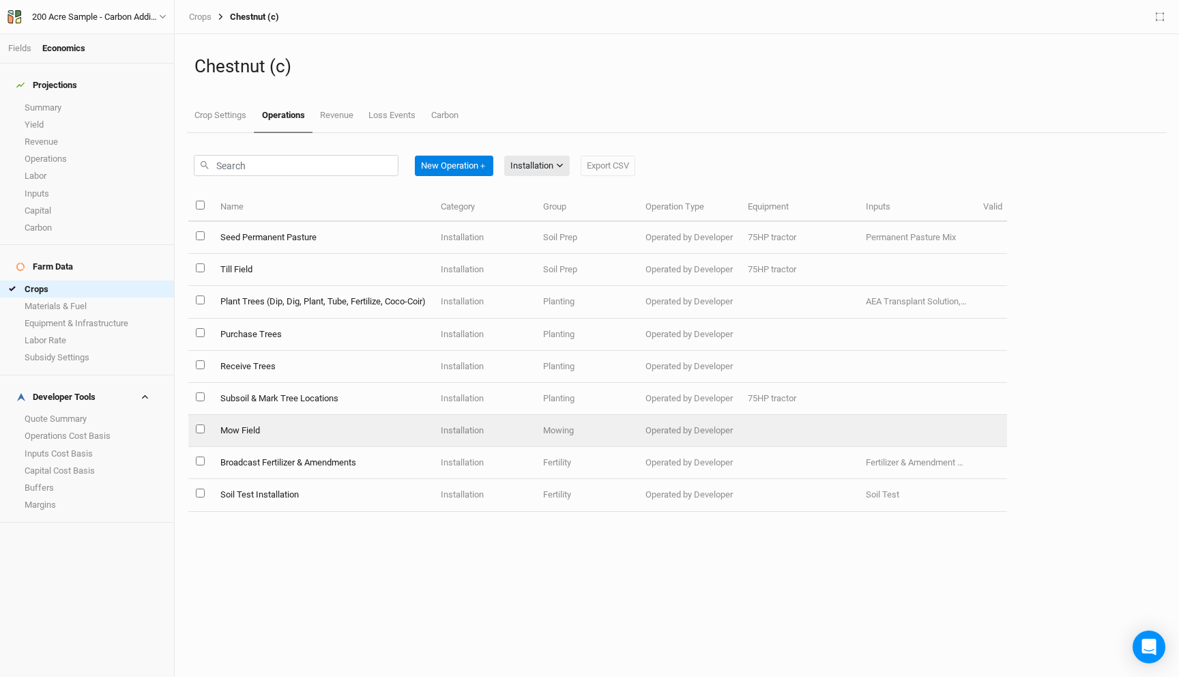
click at [344, 422] on td "Mow Field" at bounding box center [322, 431] width 220 height 32
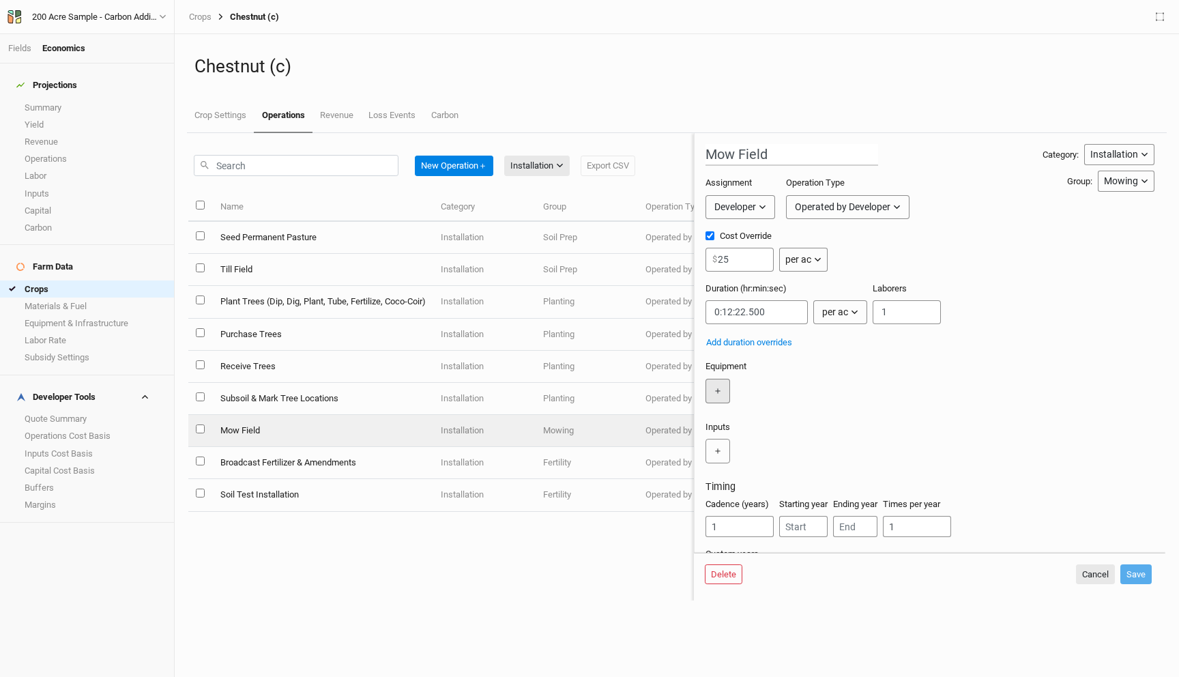
click at [719, 386] on button "＋" at bounding box center [717, 391] width 25 height 25
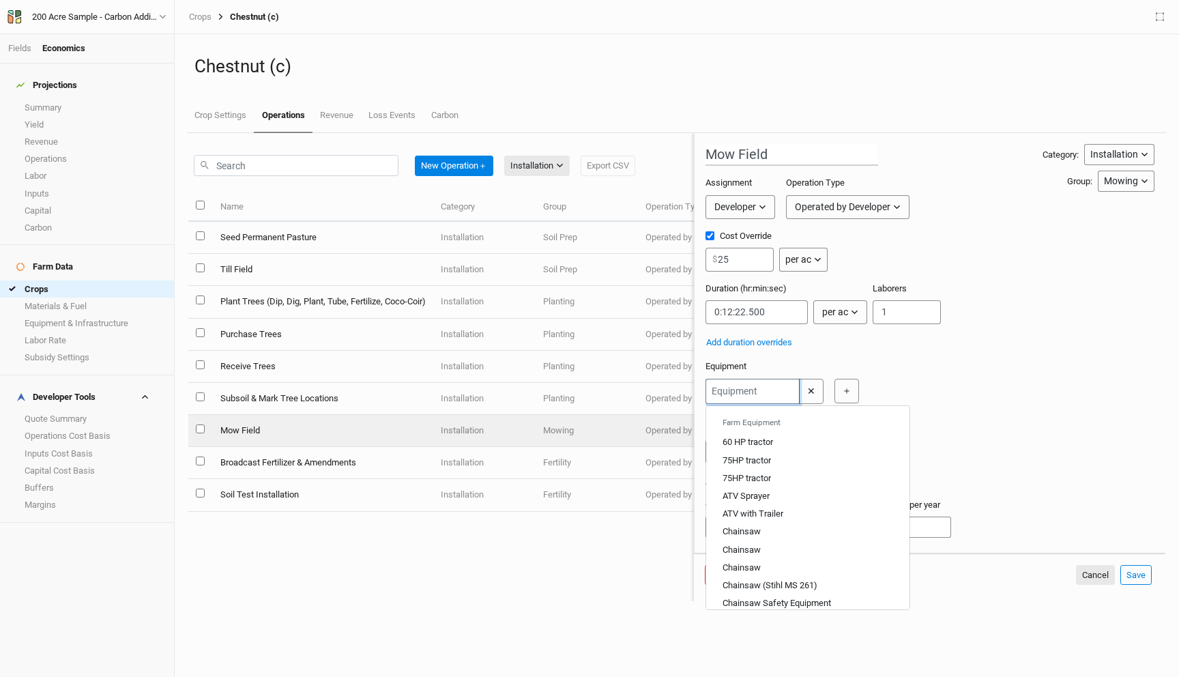
click at [730, 392] on input "text" at bounding box center [752, 391] width 94 height 25
type input "7"
type input "75HP tractor"
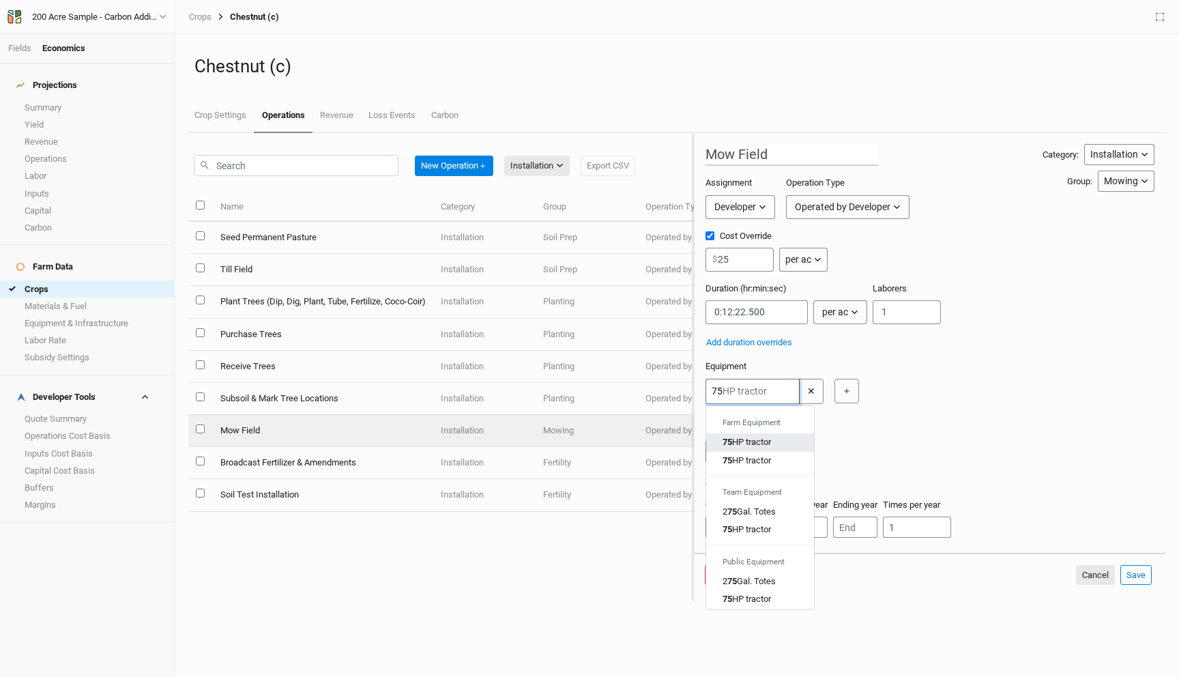
click at [747, 447] on div "75 HP tractor" at bounding box center [746, 442] width 48 height 12
type input "75HP tractor"
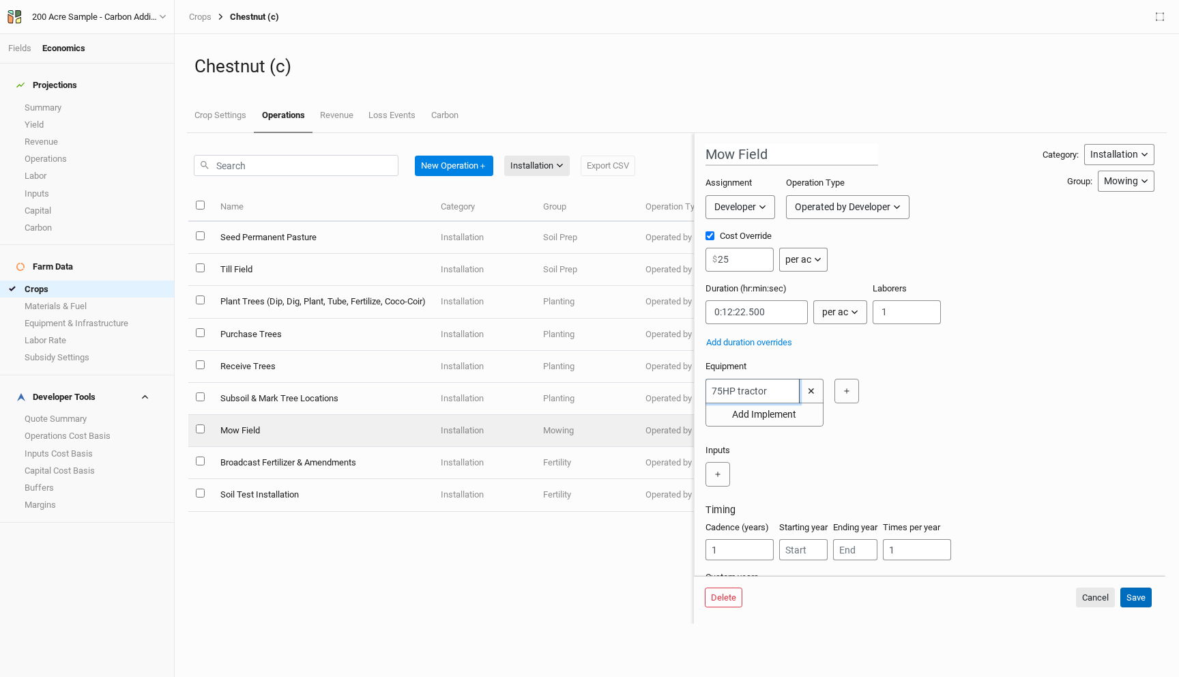
type input "75HP tractor"
click at [1140, 594] on button "Save" at bounding box center [1135, 597] width 31 height 20
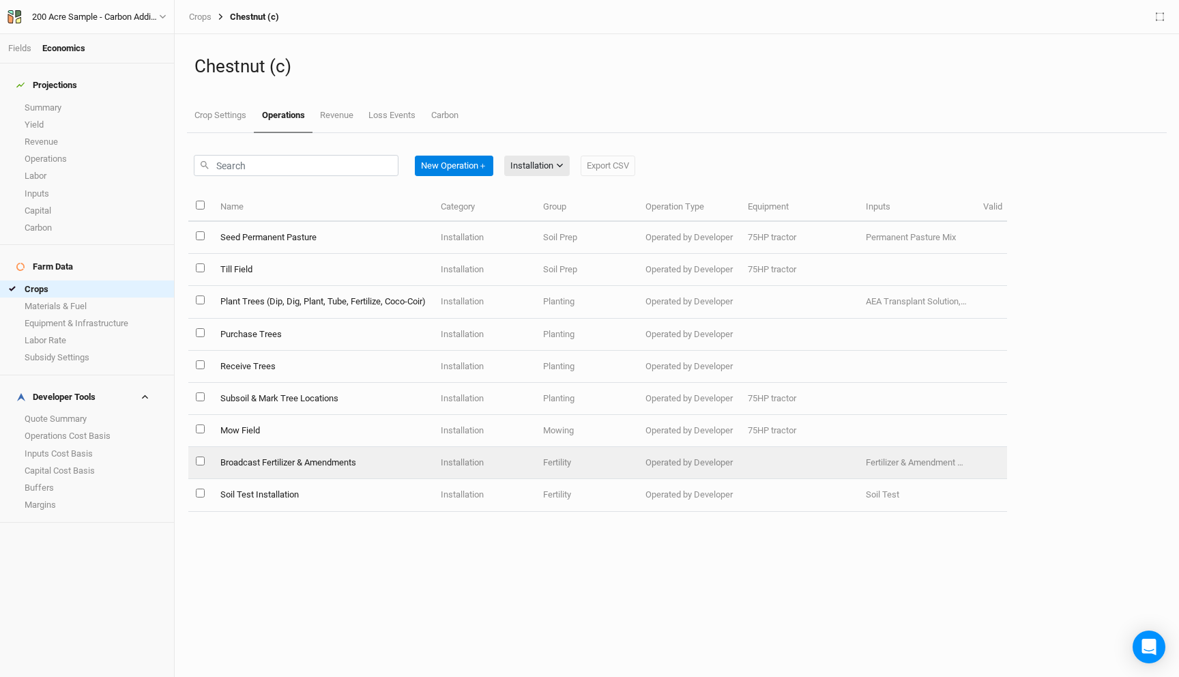
click at [366, 465] on td "Broadcast Fertilizer & Amendments" at bounding box center [322, 463] width 220 height 32
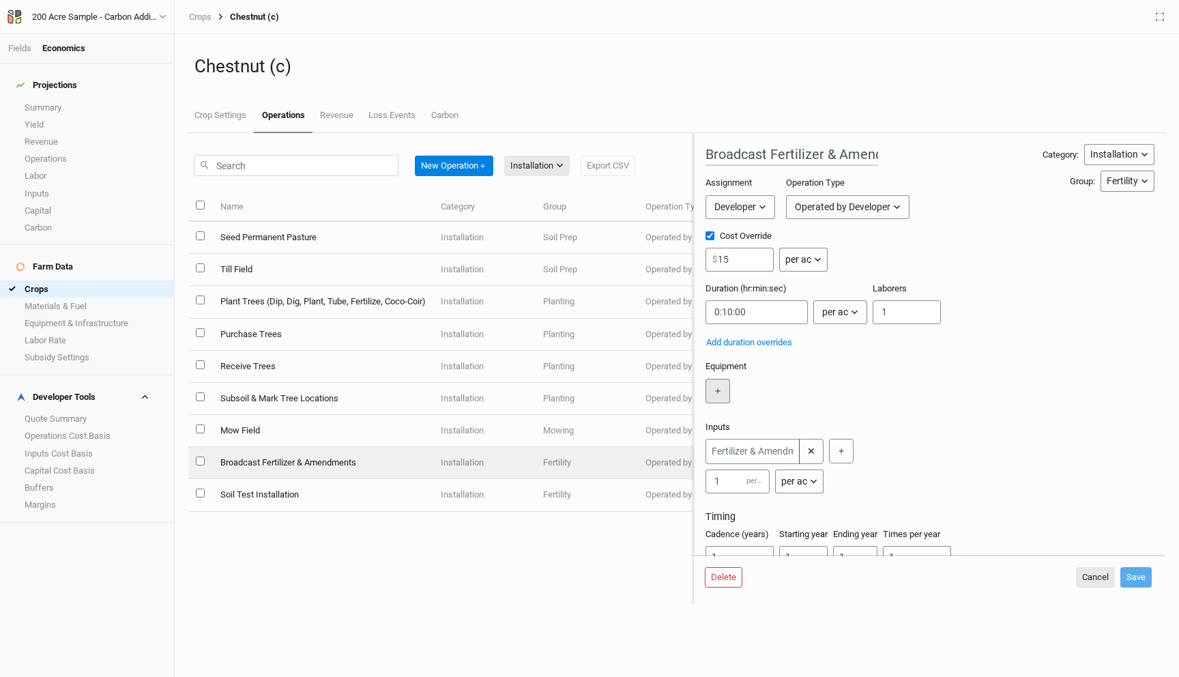
click at [710, 391] on button "＋" at bounding box center [717, 391] width 25 height 25
click at [739, 389] on input "text" at bounding box center [752, 391] width 94 height 25
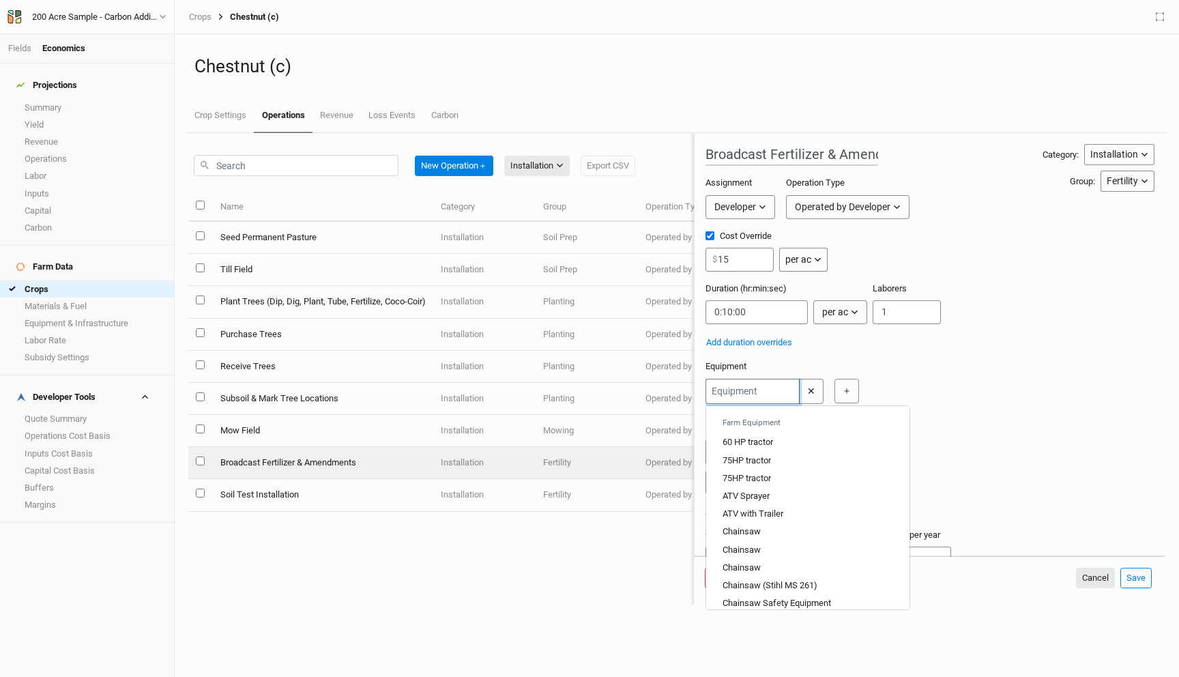
type input "7"
type input "75HP tractor"
click at [750, 442] on div "75 HP tractor" at bounding box center [746, 442] width 48 height 12
type input "75HP tractor"
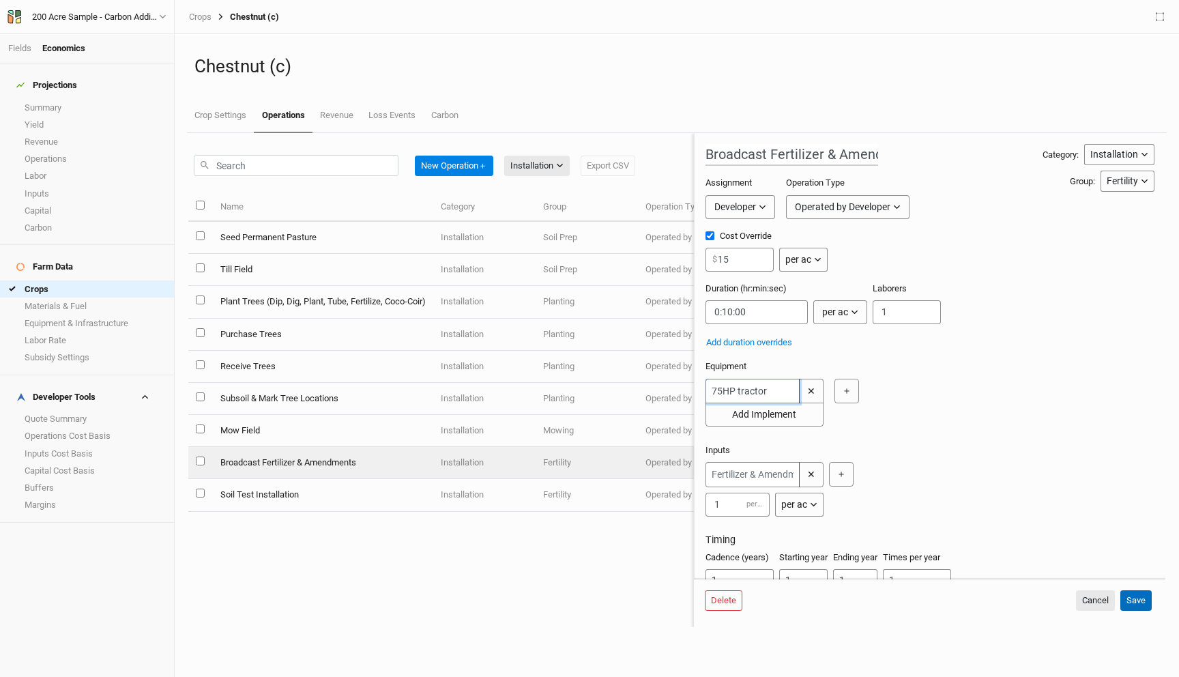
type input "75HP tractor"
click at [1132, 598] on button "Save" at bounding box center [1135, 600] width 31 height 20
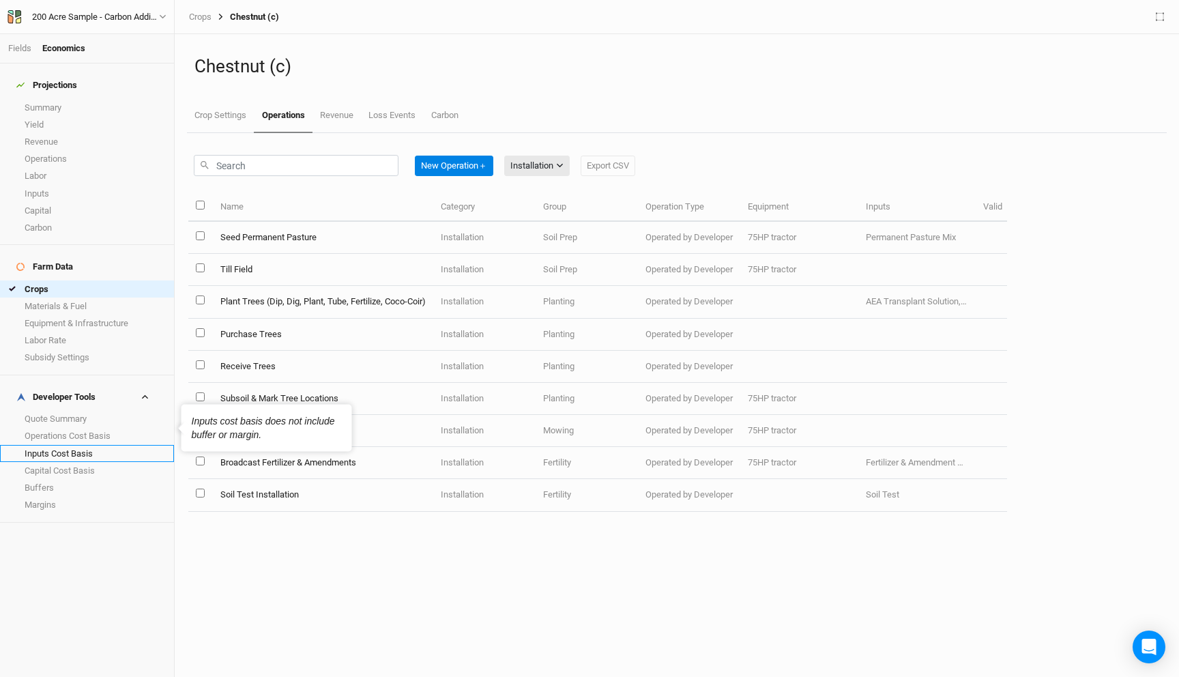
click at [74, 445] on link "Inputs Cost Basis" at bounding box center [87, 453] width 174 height 17
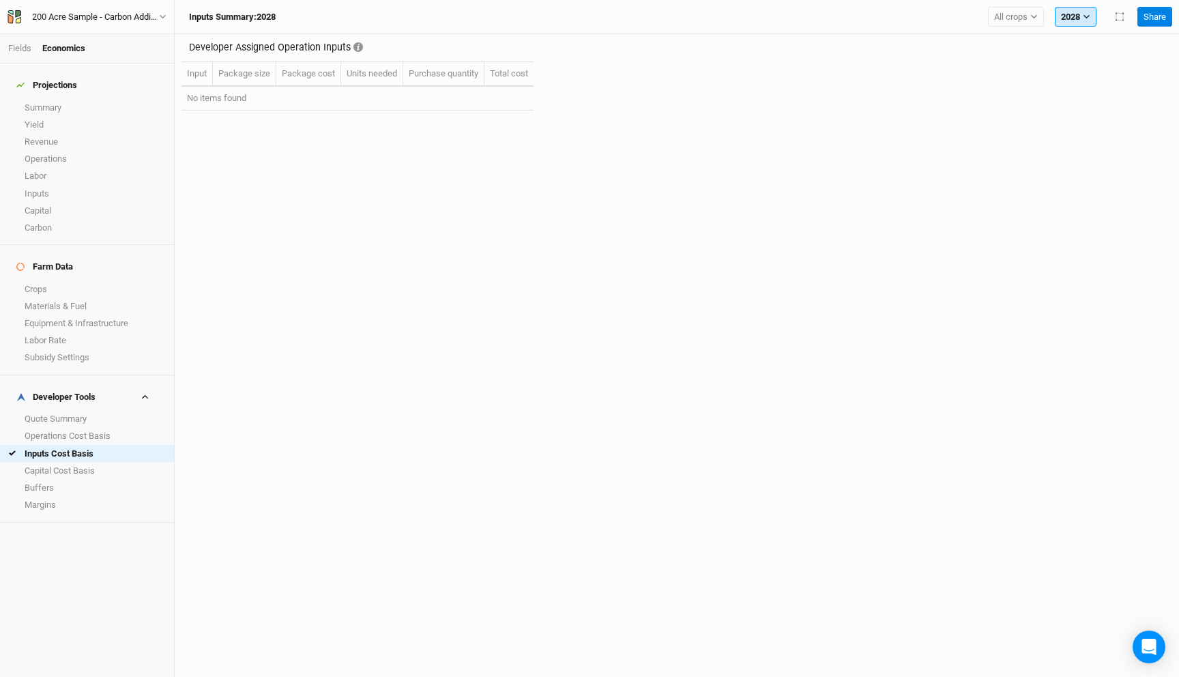
click at [1086, 14] on icon "button" at bounding box center [1086, 17] width 8 height 8
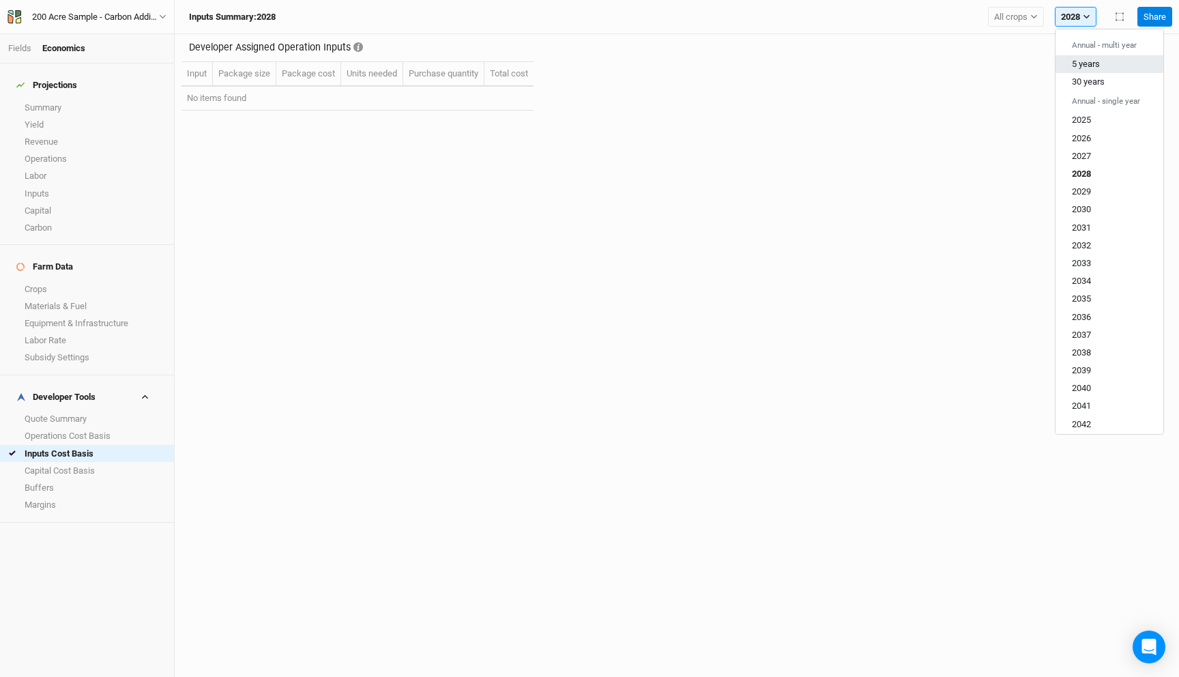
click at [1093, 64] on span "5 years" at bounding box center [1085, 64] width 28 height 10
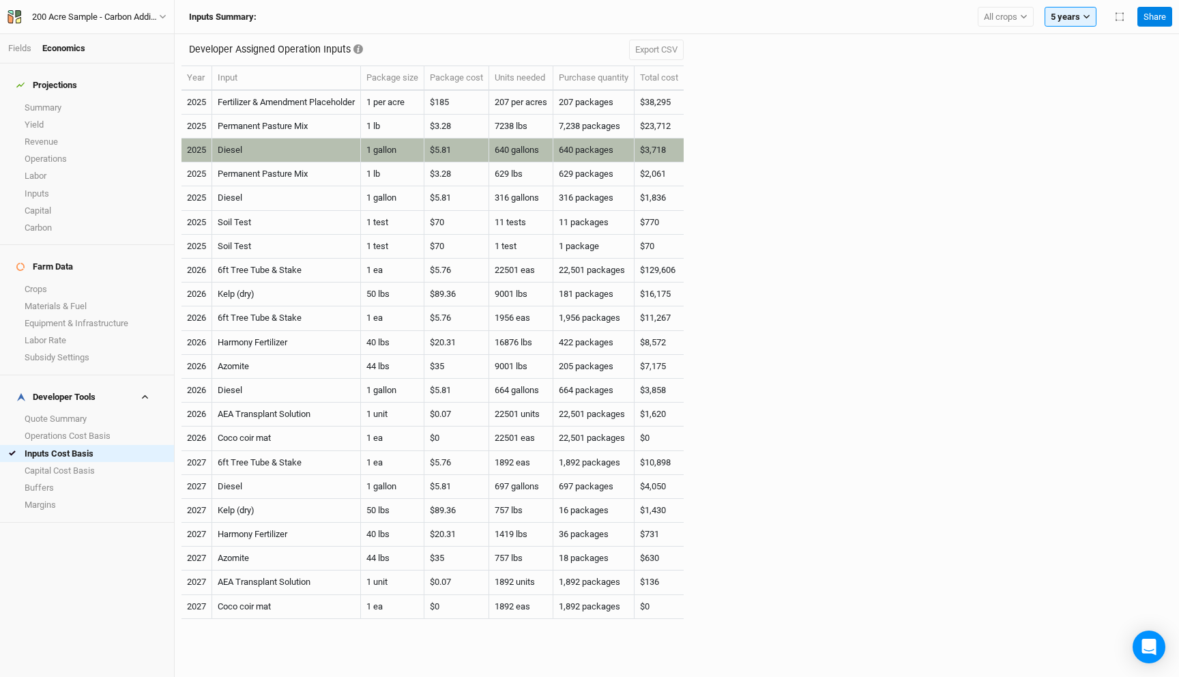
click at [512, 151] on td "640 gallons" at bounding box center [521, 150] width 64 height 24
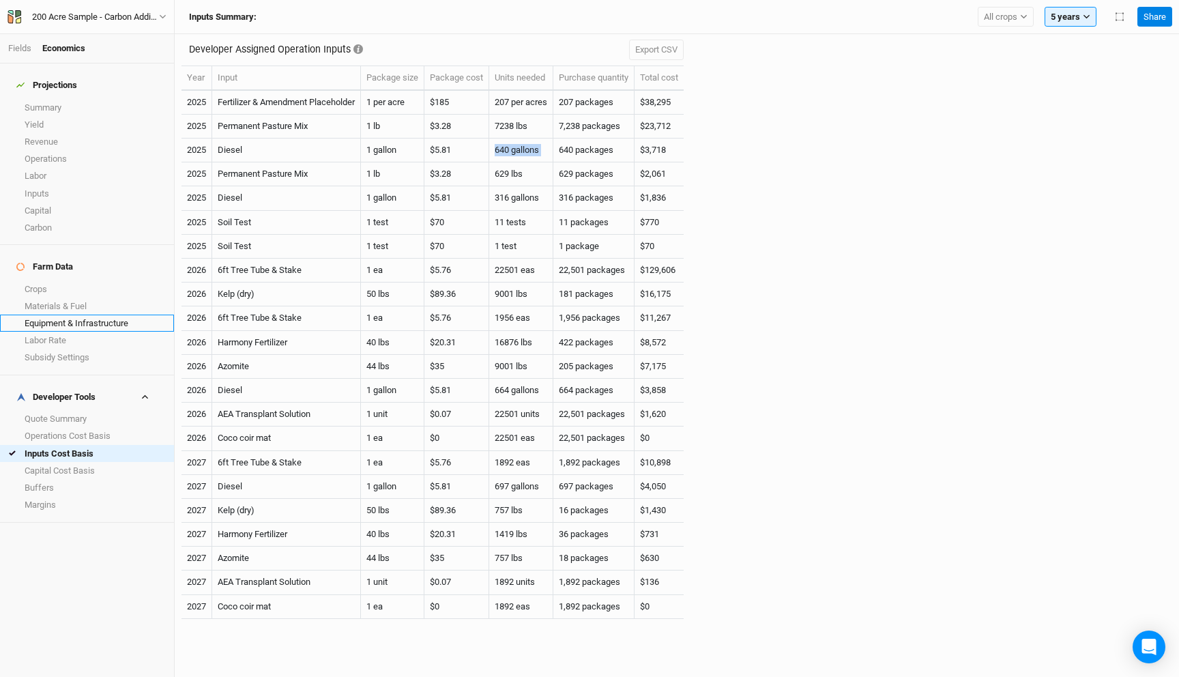
click at [91, 314] on link "Equipment & Infrastructure" at bounding box center [87, 322] width 174 height 17
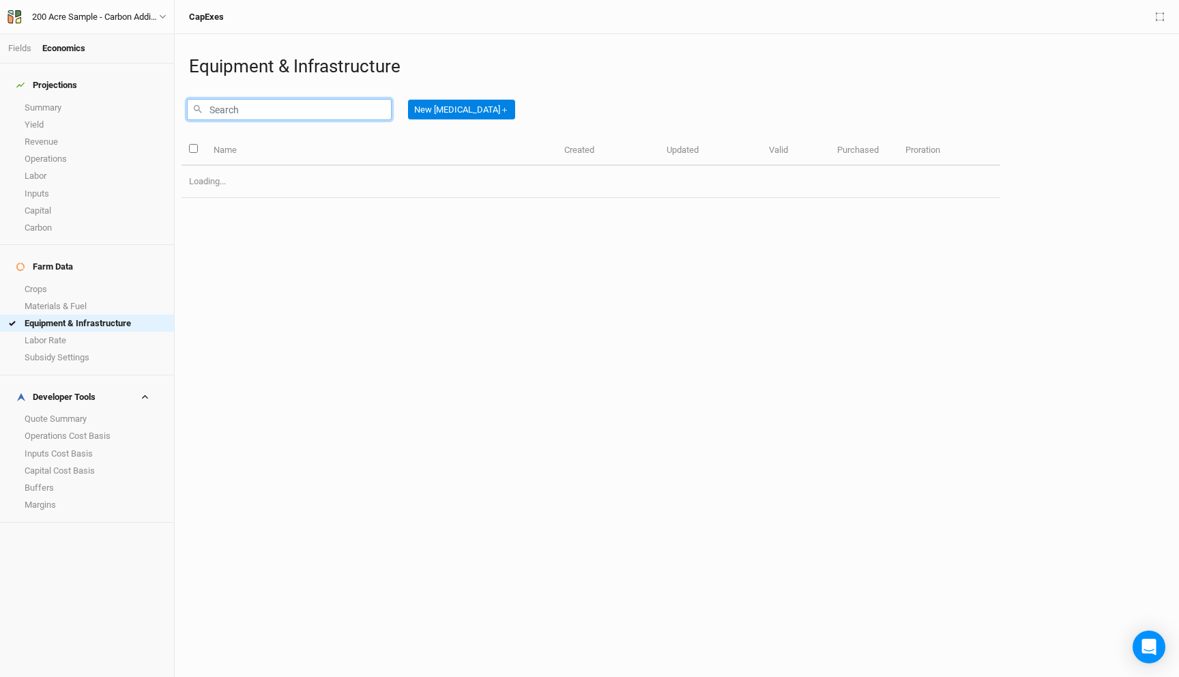
click at [222, 118] on input "text" at bounding box center [289, 109] width 205 height 21
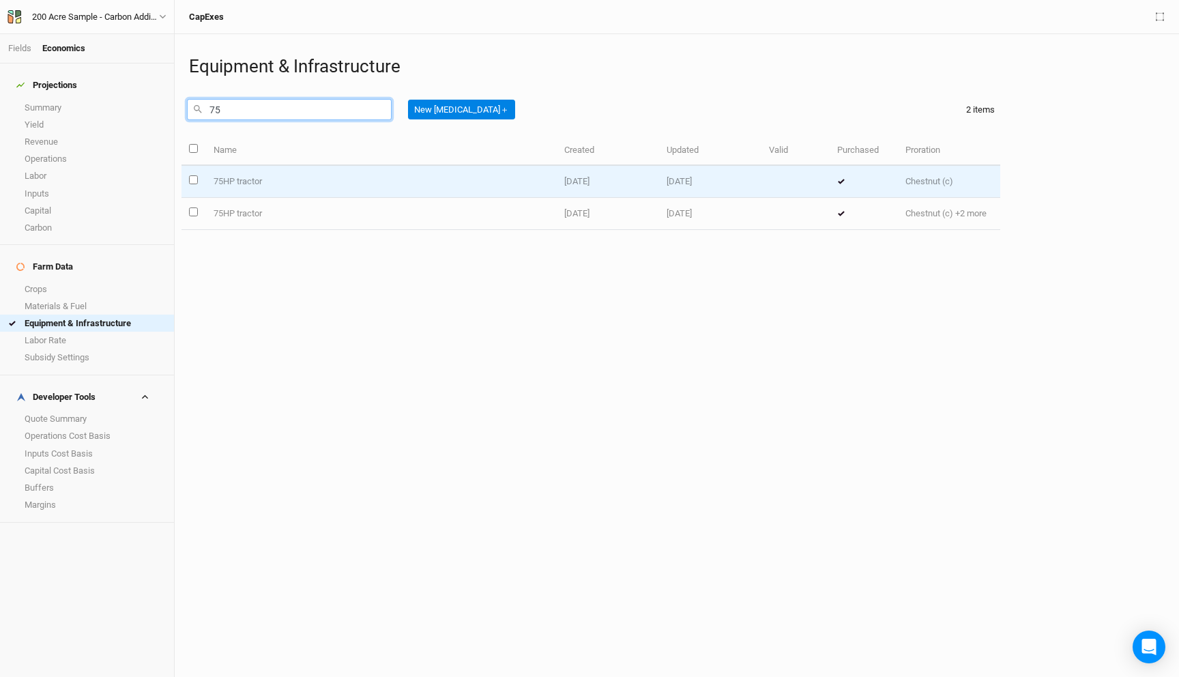
type input "75"
click at [240, 173] on td "75HP tractor" at bounding box center [380, 182] width 351 height 32
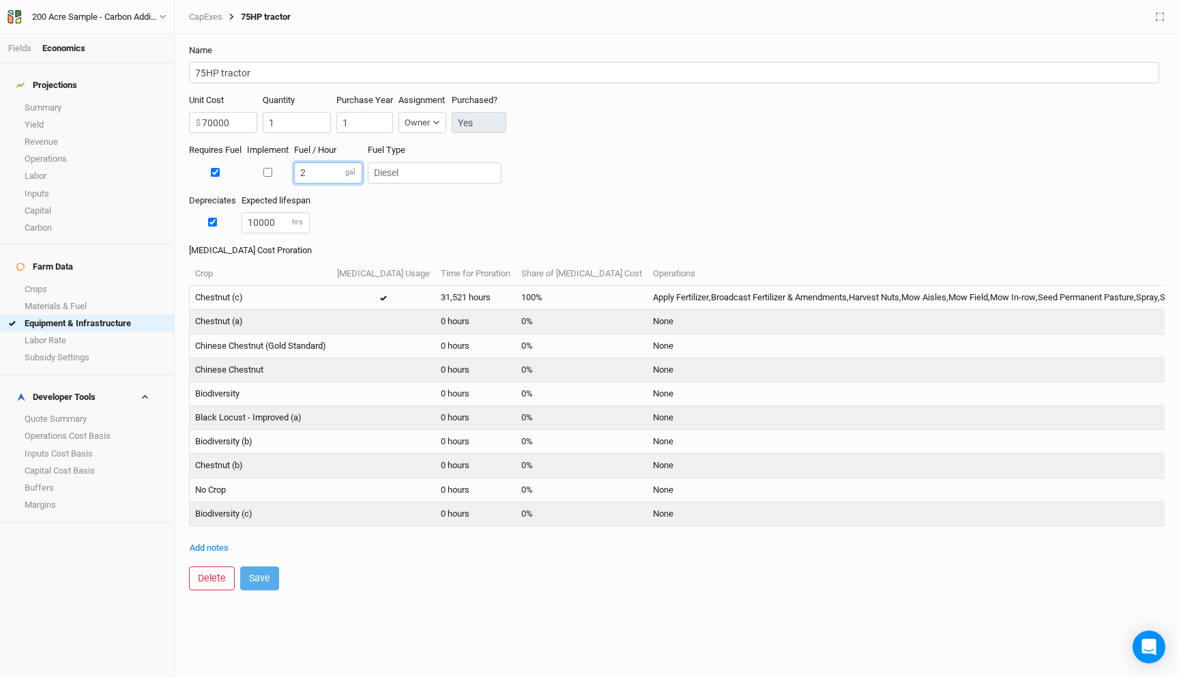
click at [310, 173] on input "2" at bounding box center [328, 172] width 68 height 21
type input "4"
click at [264, 571] on button "Save" at bounding box center [259, 578] width 39 height 24
click at [98, 314] on link "Equipment & Infrastructure" at bounding box center [87, 322] width 174 height 17
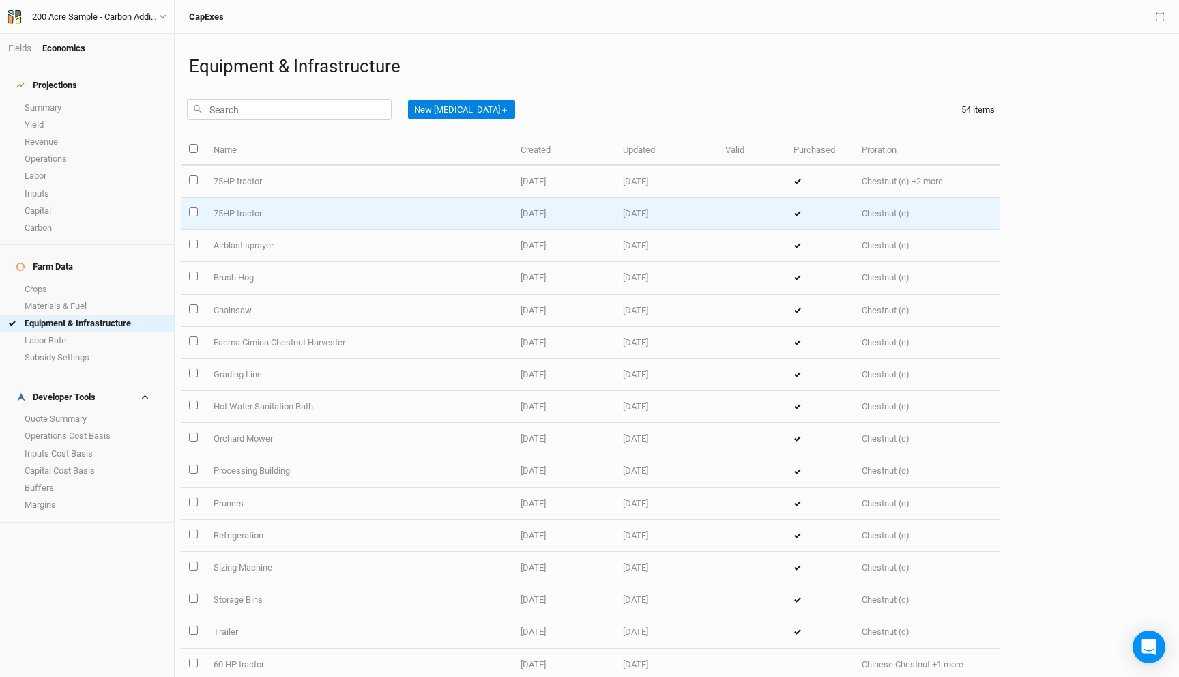
click at [271, 219] on td "75HP tractor" at bounding box center [358, 214] width 307 height 32
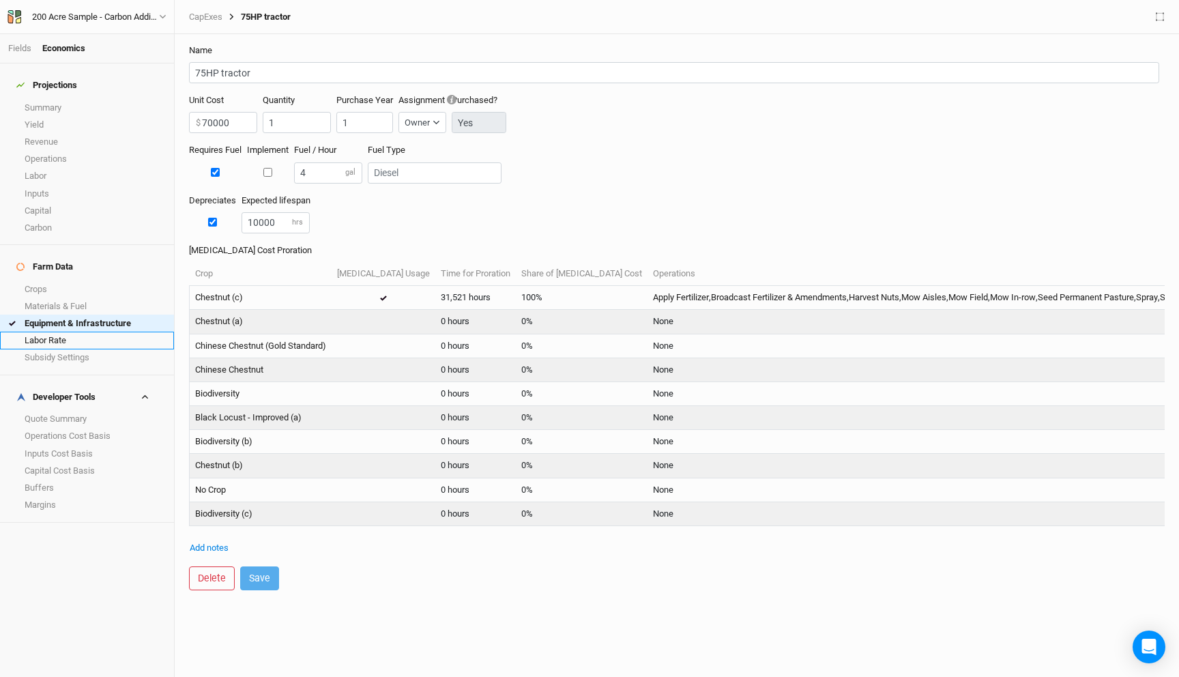
click at [100, 331] on link "Labor Rate" at bounding box center [87, 339] width 174 height 17
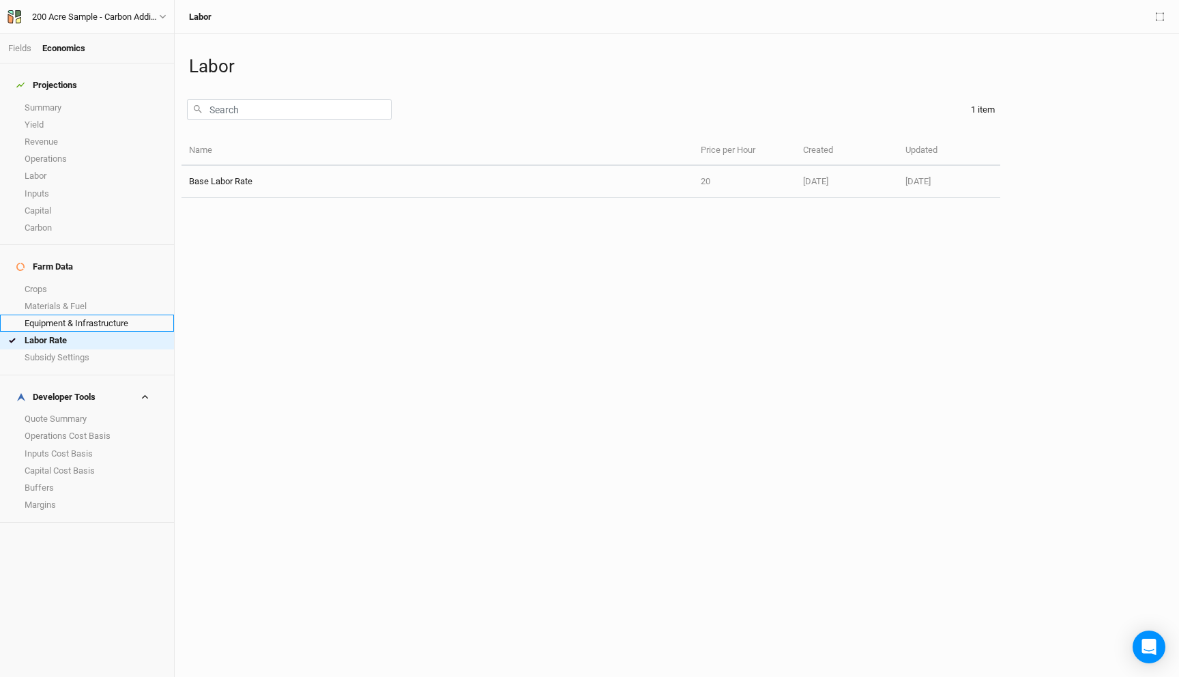
click at [100, 314] on link "Equipment & Infrastructure" at bounding box center [87, 322] width 174 height 17
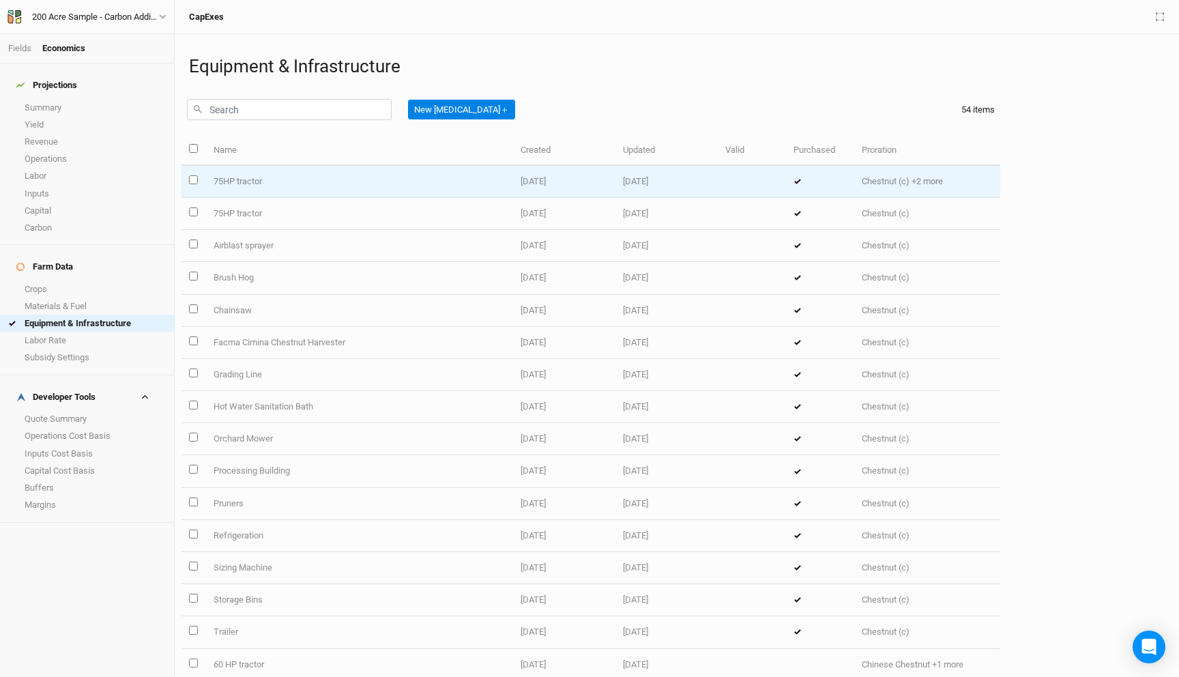
click at [299, 180] on td "75HP tractor" at bounding box center [358, 182] width 307 height 32
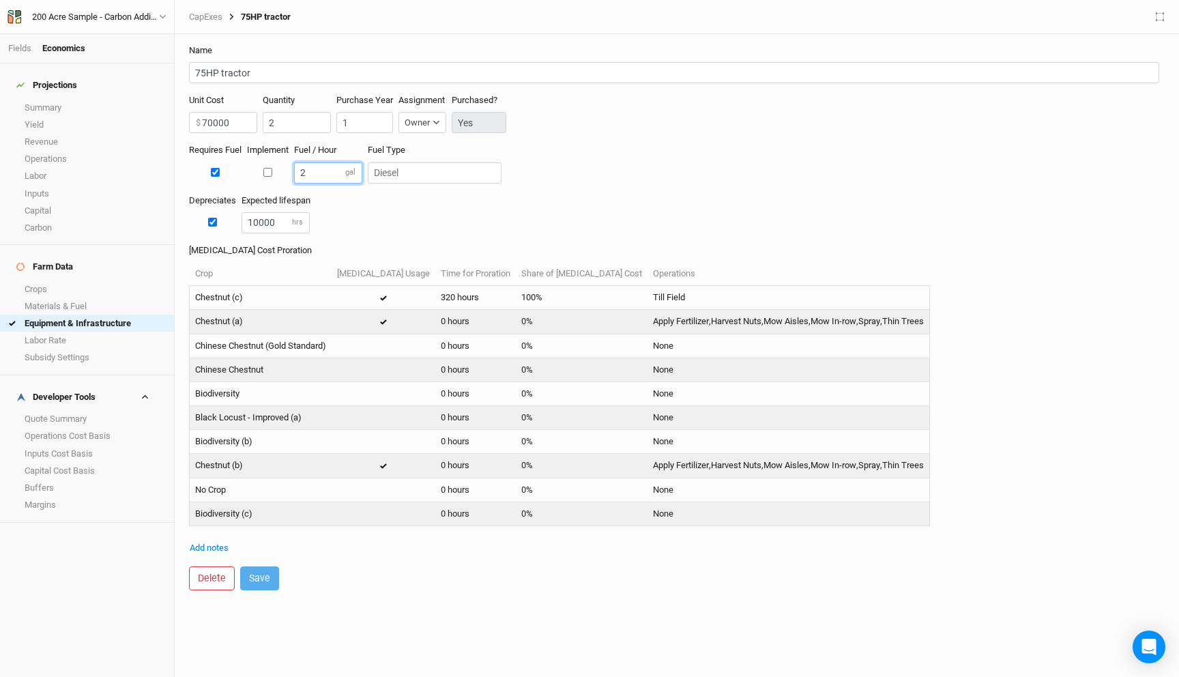
click at [316, 166] on input "2" at bounding box center [328, 172] width 68 height 21
click at [317, 169] on input "2" at bounding box center [328, 172] width 68 height 21
type input "4"
click at [253, 580] on button "Save" at bounding box center [259, 578] width 39 height 24
click at [58, 314] on link "Equipment & Infrastructure" at bounding box center [87, 322] width 174 height 17
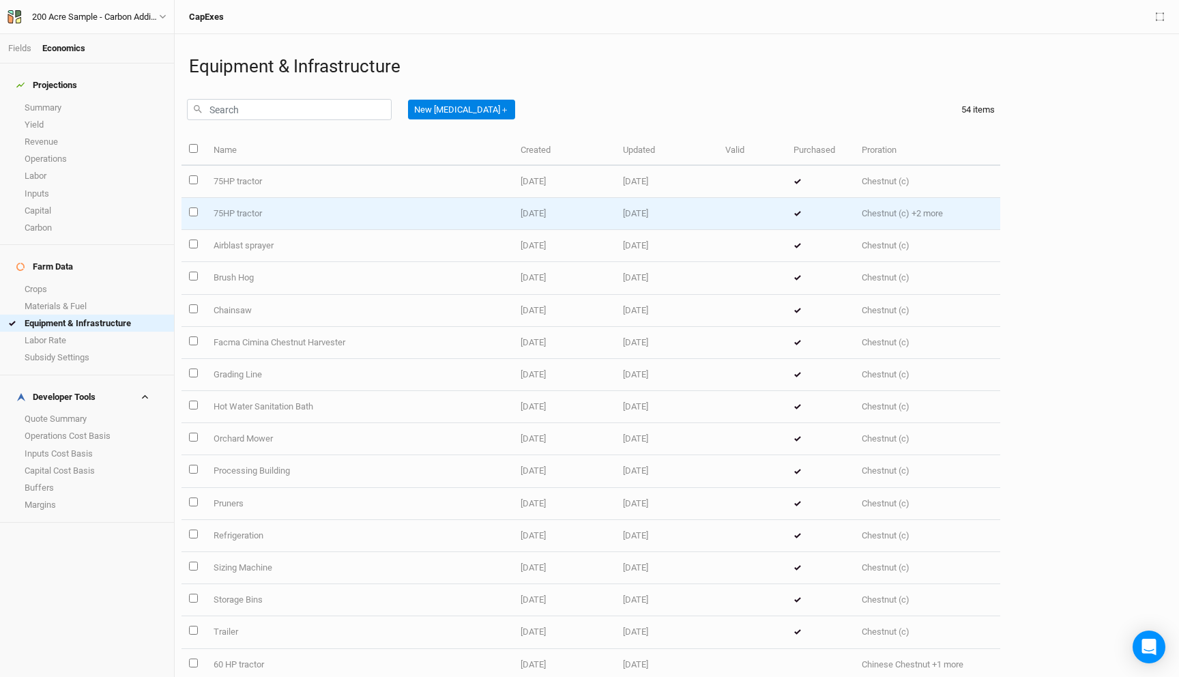
click at [256, 213] on td "75HP tractor" at bounding box center [358, 214] width 307 height 32
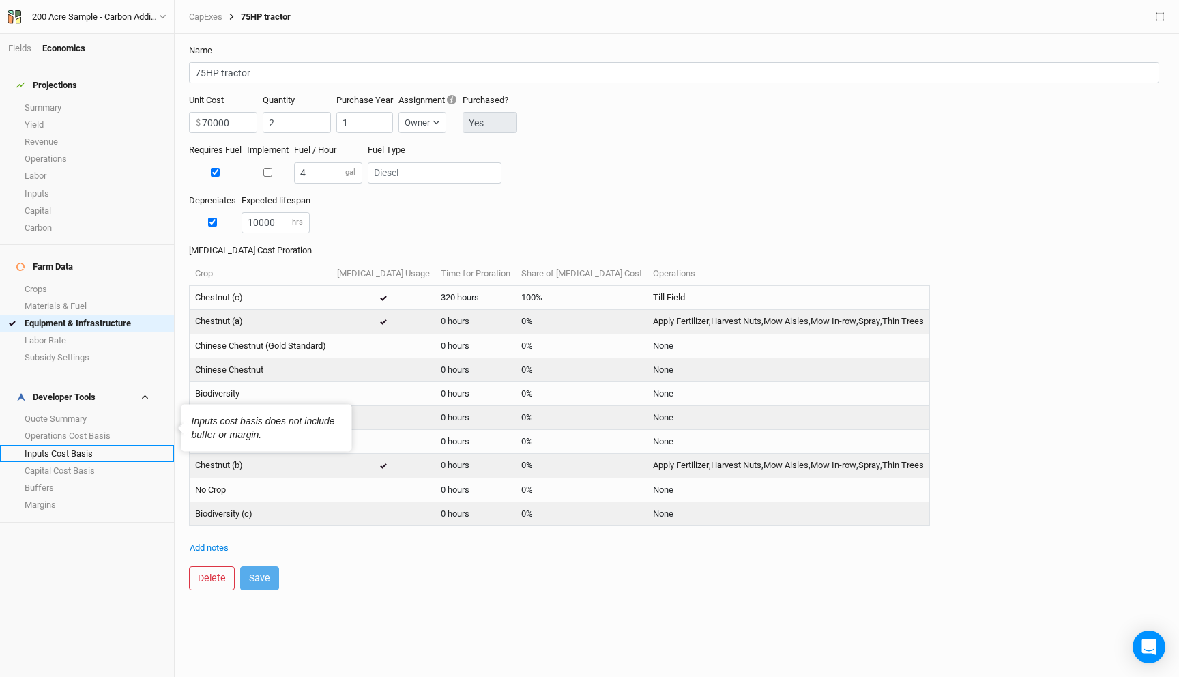
click at [76, 445] on link "Inputs Cost Basis" at bounding box center [87, 453] width 174 height 17
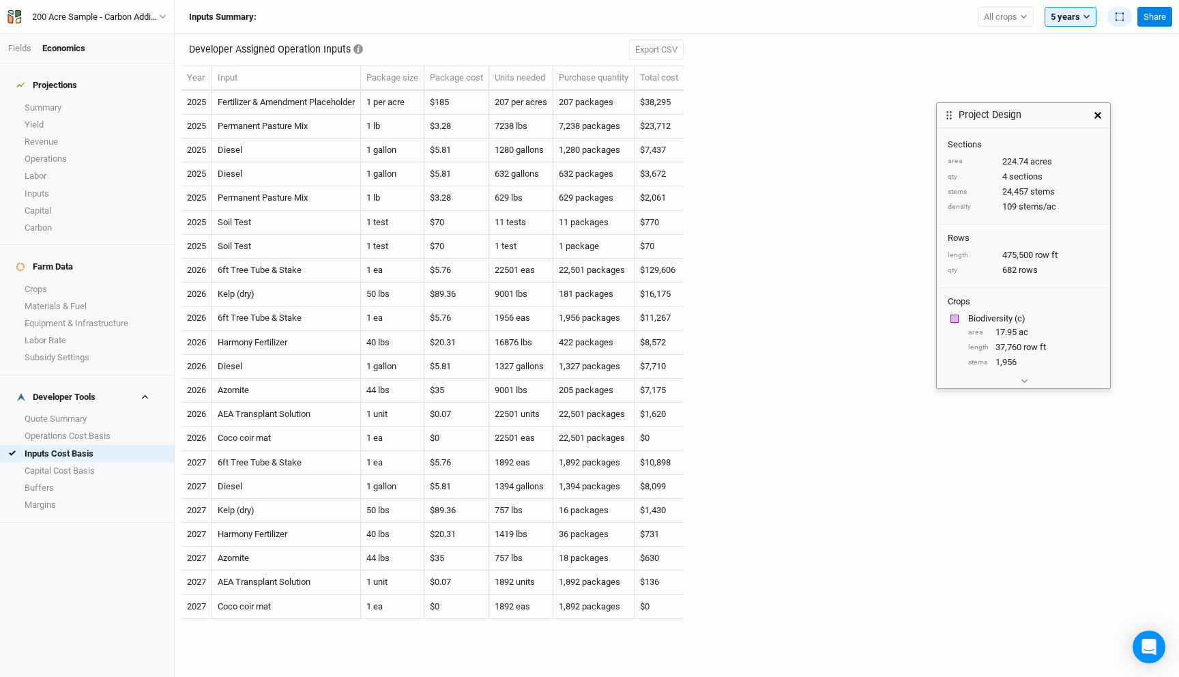
click at [1095, 115] on icon "button" at bounding box center [1097, 115] width 7 height 7
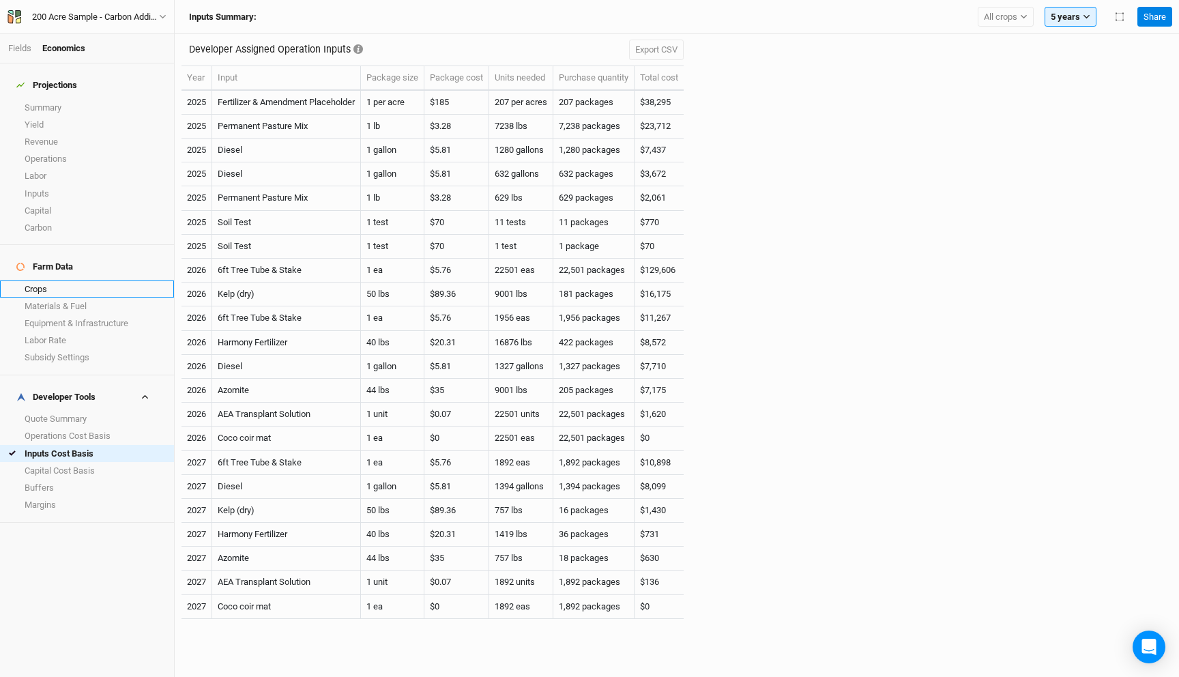
click at [59, 280] on link "Crops" at bounding box center [87, 288] width 174 height 17
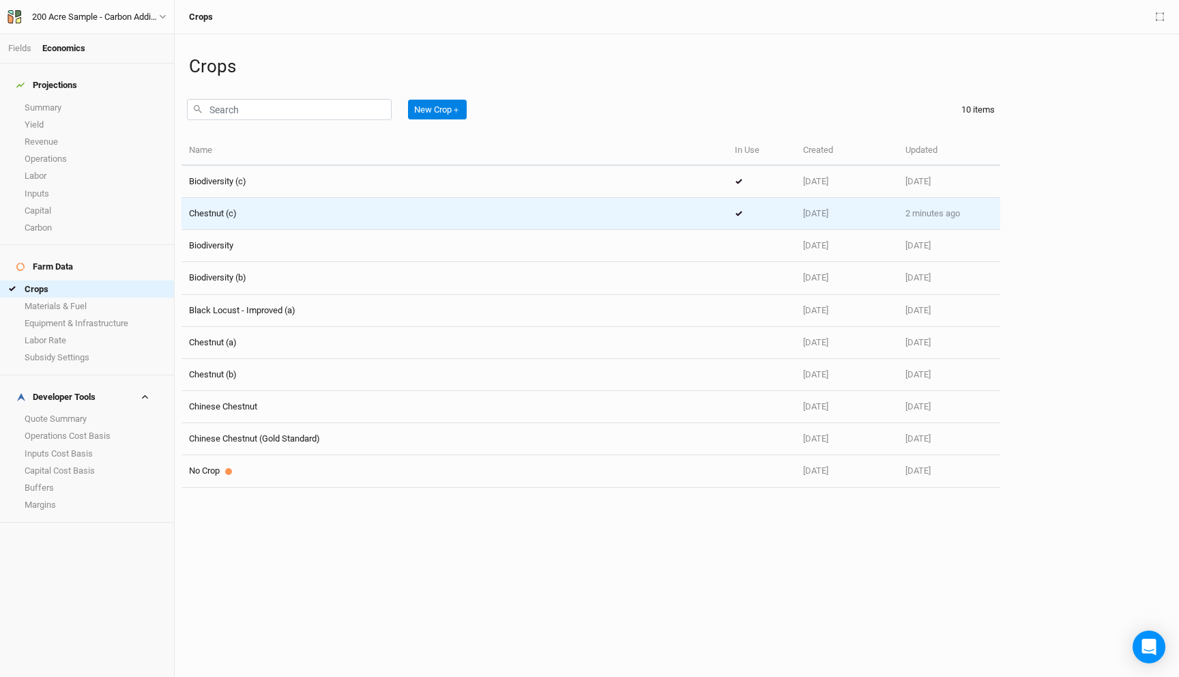
click at [512, 213] on div "Chestnut (c)" at bounding box center [454, 213] width 531 height 12
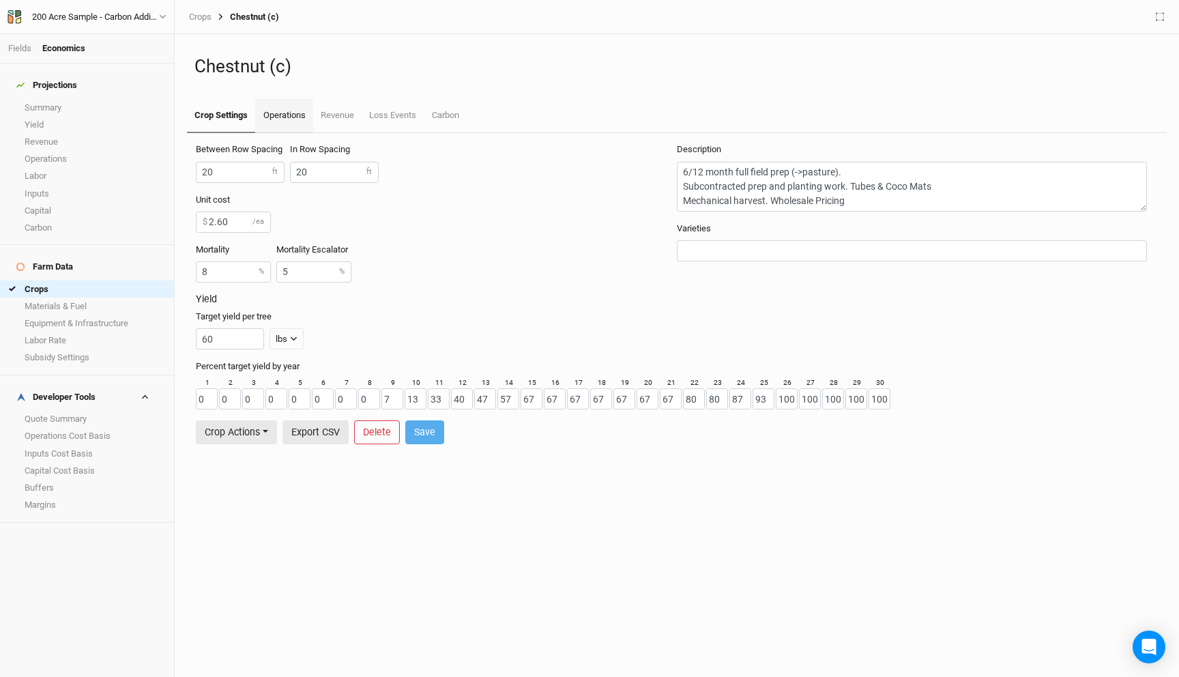
click at [287, 107] on link "Operations" at bounding box center [283, 116] width 57 height 34
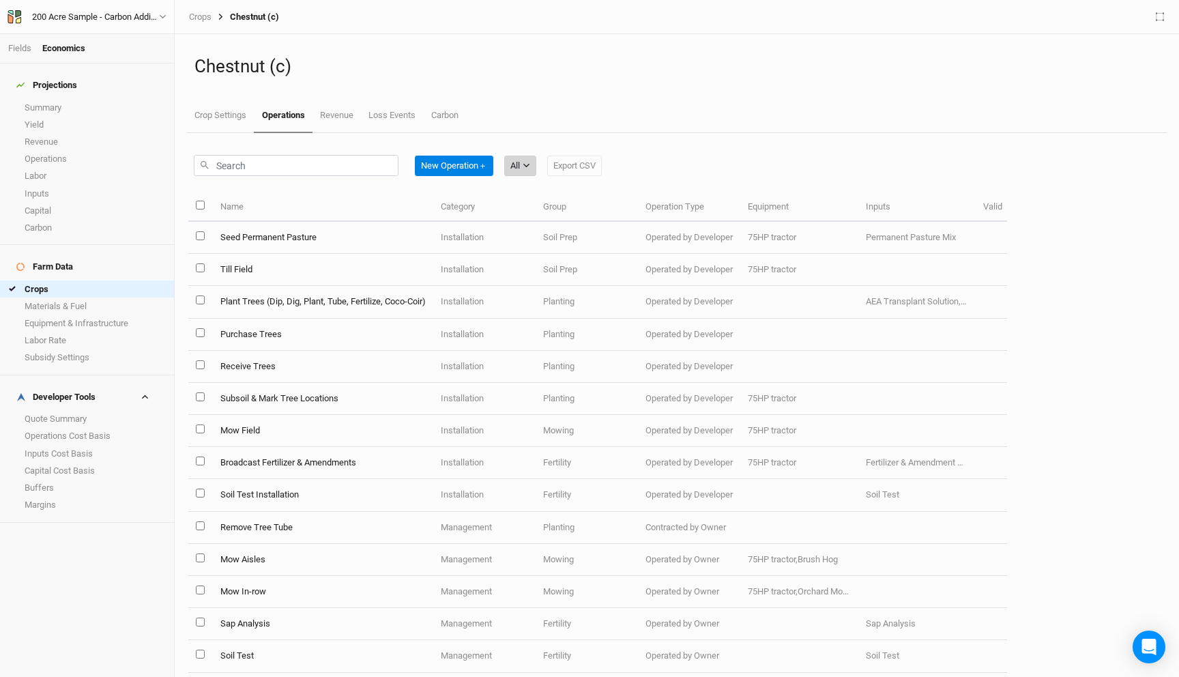
click at [514, 170] on div "All" at bounding box center [515, 166] width 10 height 14
click at [552, 235] on span "Installation" at bounding box center [551, 236] width 54 height 16
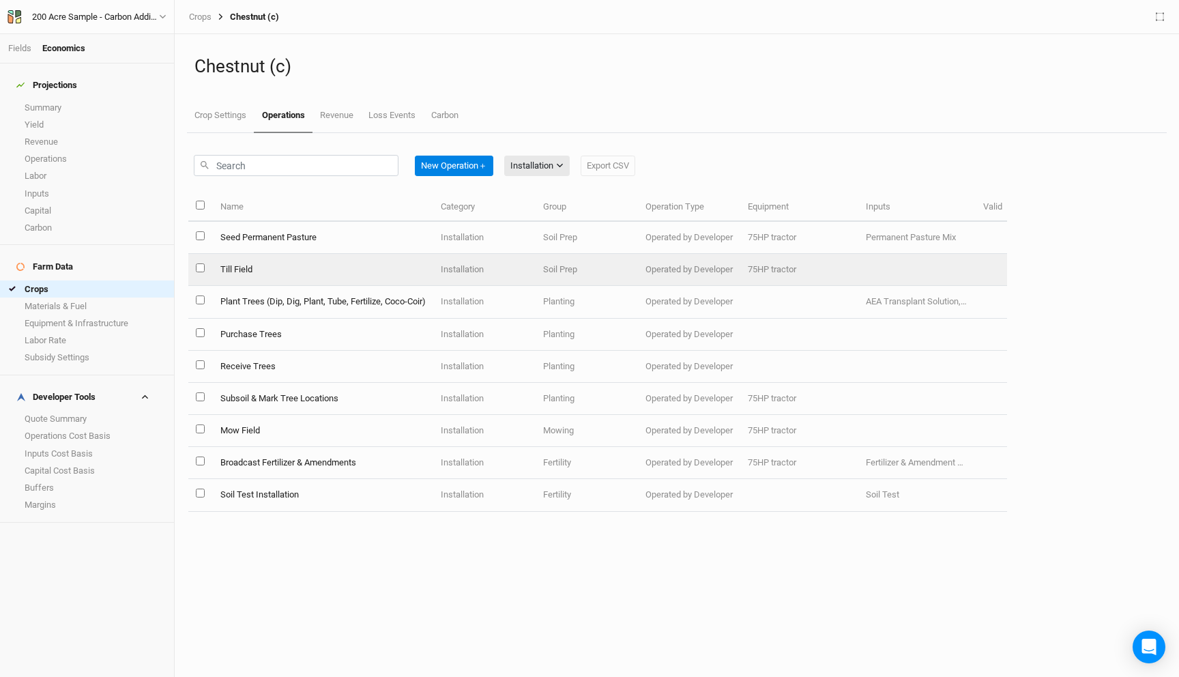
click at [292, 279] on td "Till Field" at bounding box center [322, 270] width 220 height 32
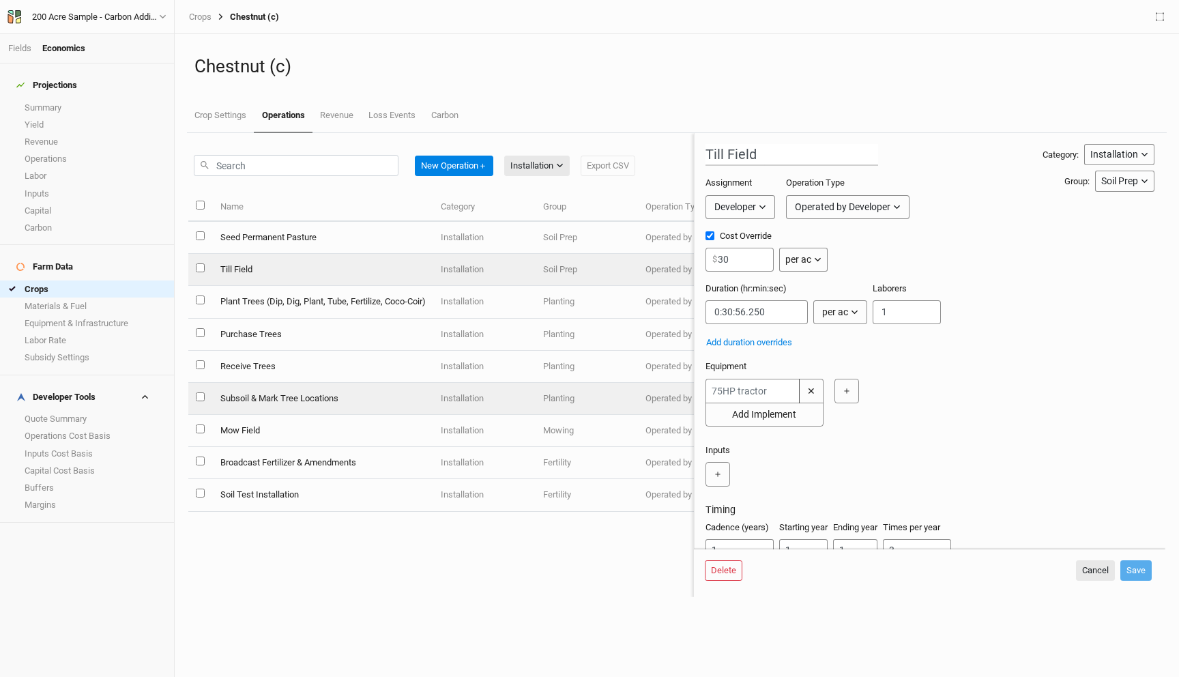
click at [278, 396] on td "Subsoil & Mark Tree Locations" at bounding box center [322, 399] width 220 height 32
type input "Subsoil & Mark Tree Locations"
type input "0.50"
type input "0:00:02.728"
type input "2"
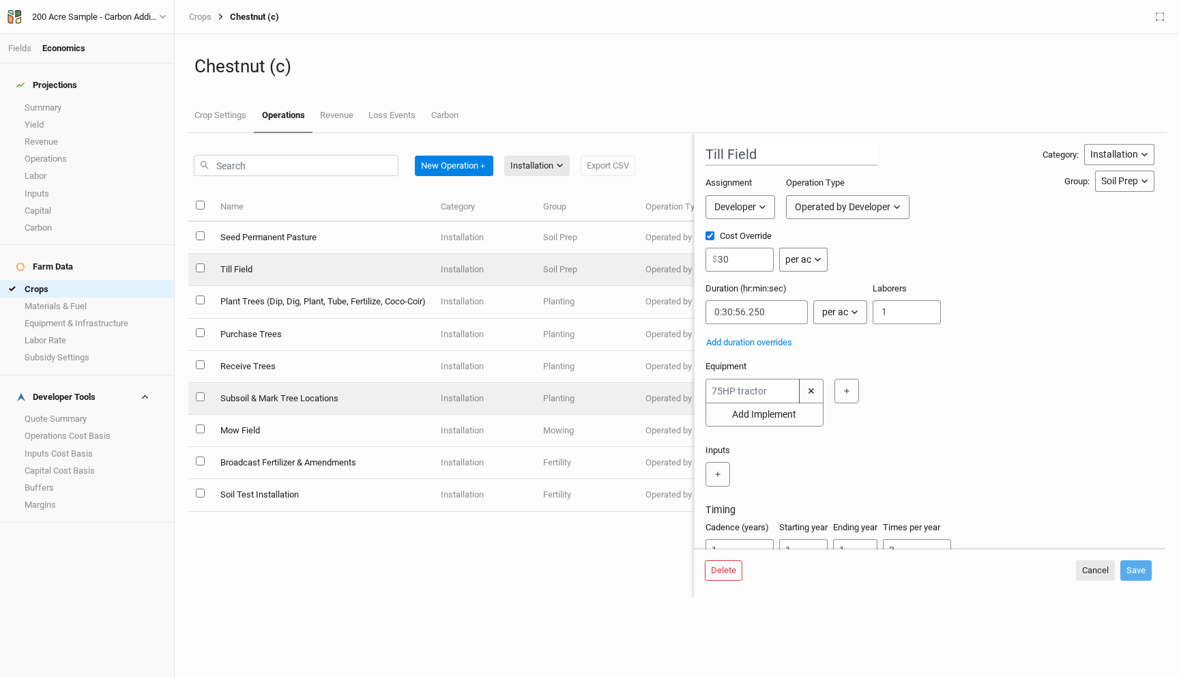
type input "2"
type input "1"
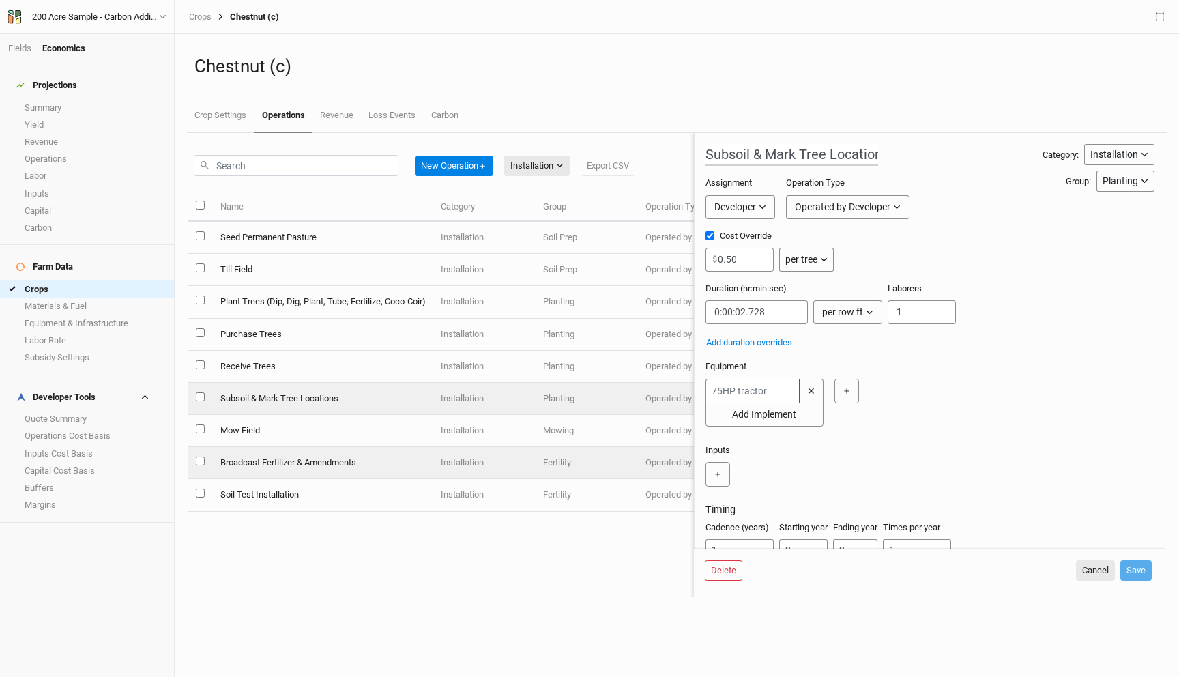
click at [299, 462] on td "Broadcast Fertilizer & Amendments" at bounding box center [322, 463] width 220 height 32
type input "Broadcast Fertilizer & Amendments"
type input "15"
type input "0:10:00"
type input "1"
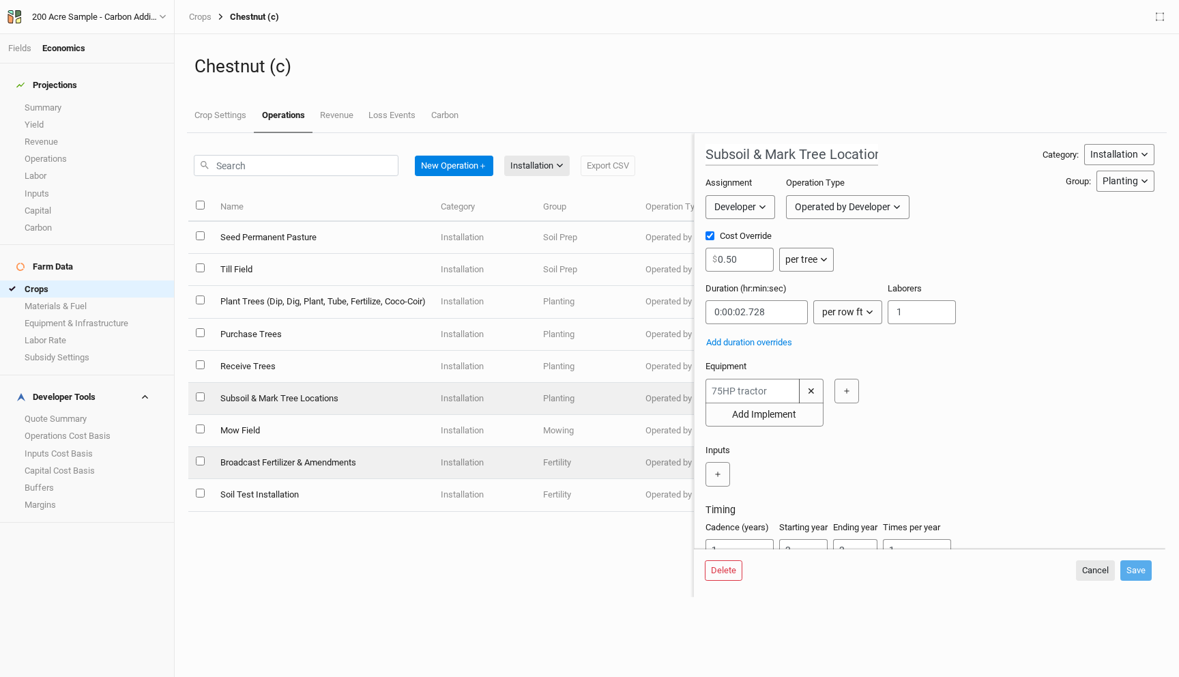
type input "1"
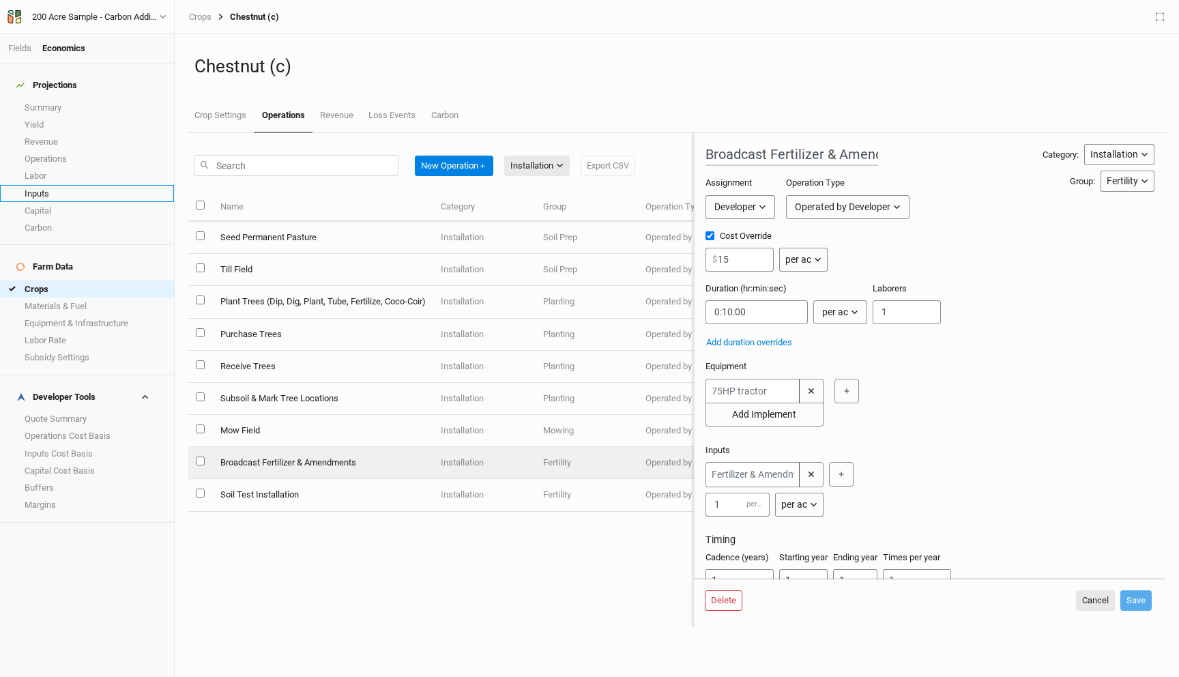
click at [80, 185] on link "Inputs" at bounding box center [87, 193] width 174 height 17
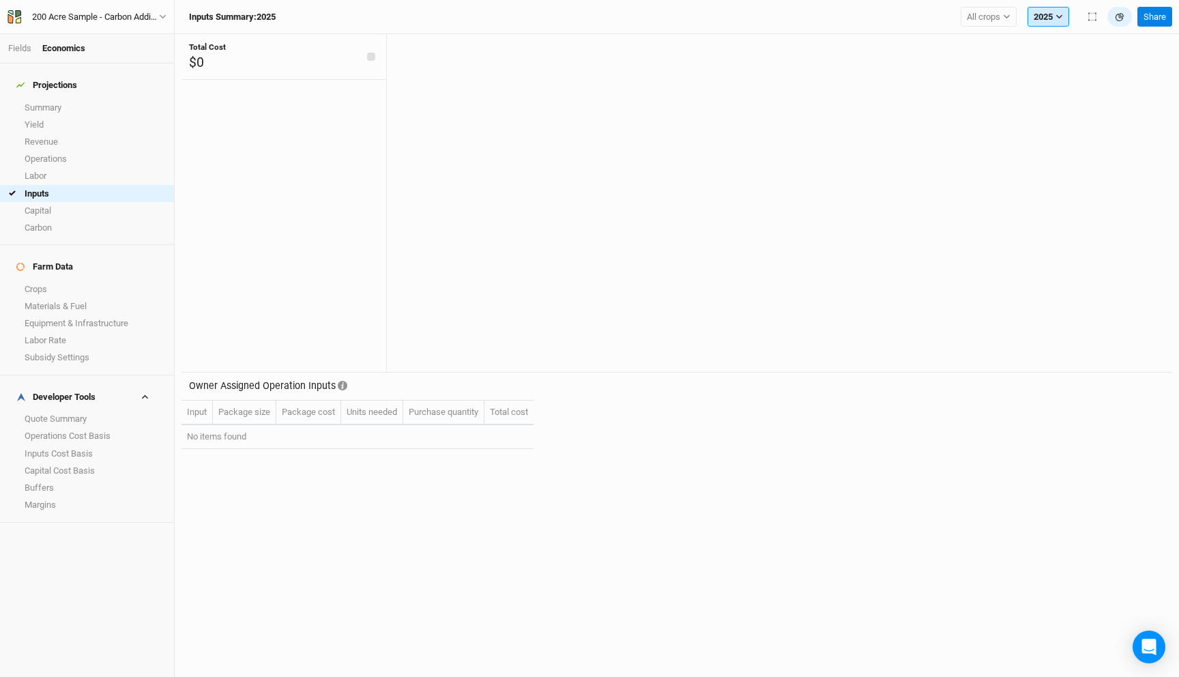
click at [1050, 15] on button "2025" at bounding box center [1048, 17] width 42 height 20
click at [1067, 84] on button "2026" at bounding box center [1082, 82] width 108 height 18
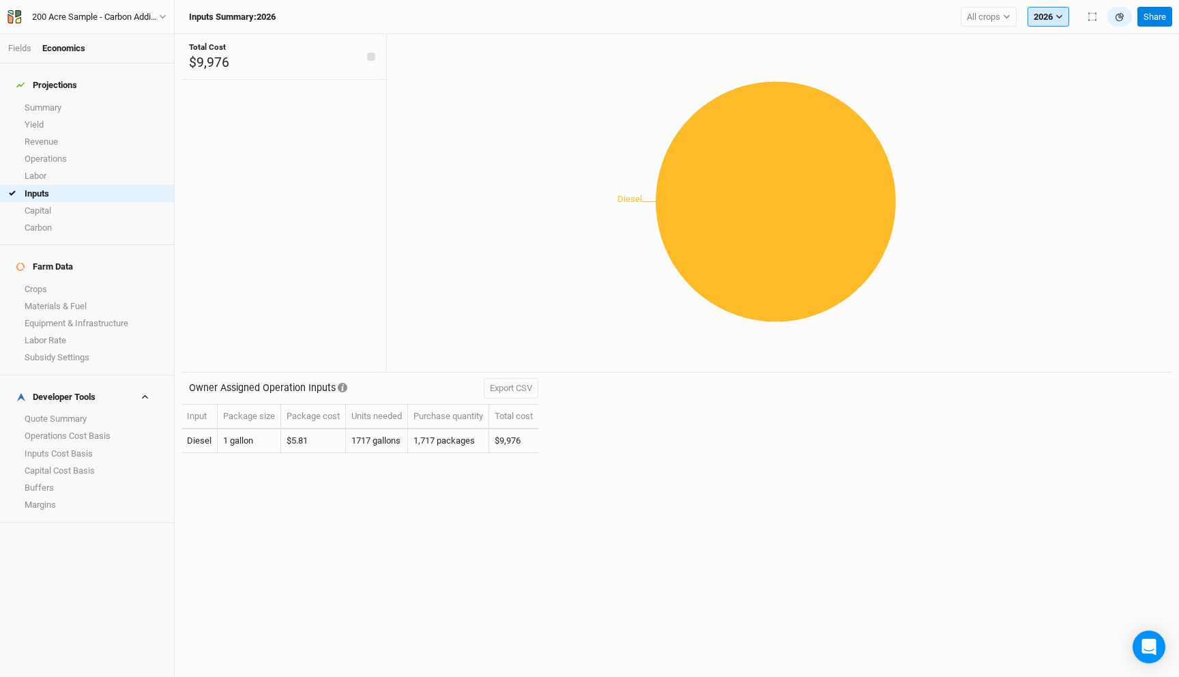
click at [1048, 14] on button "2026" at bounding box center [1048, 17] width 42 height 20
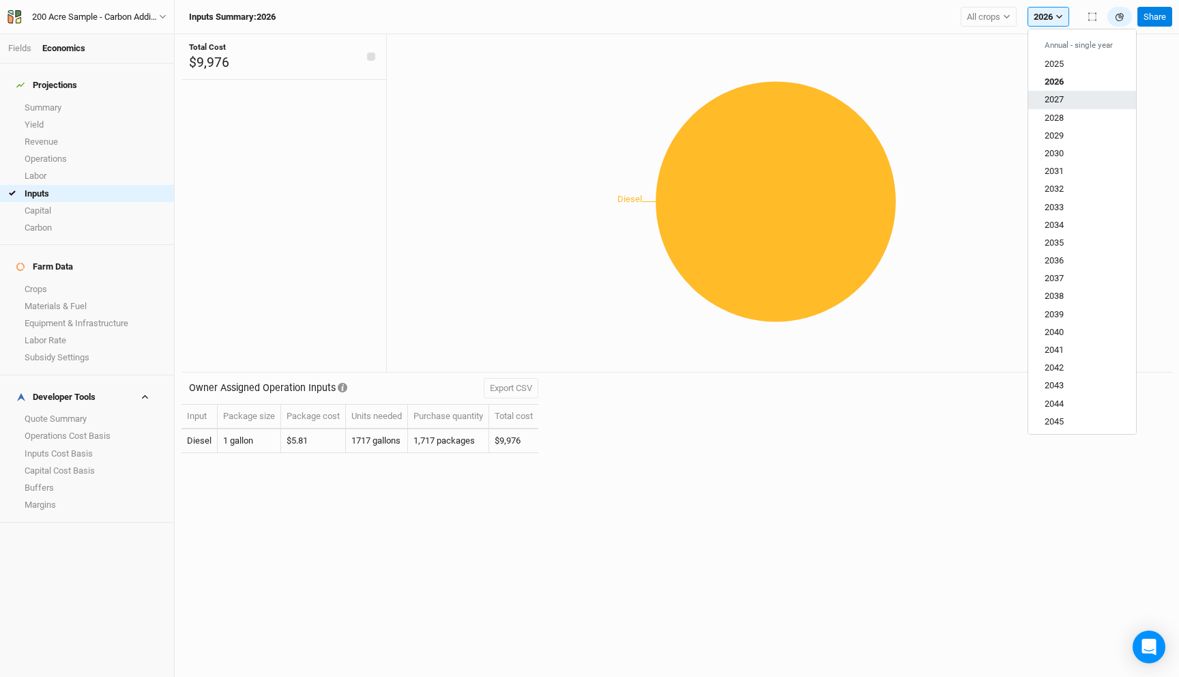
click at [1071, 101] on button "2027" at bounding box center [1082, 100] width 108 height 18
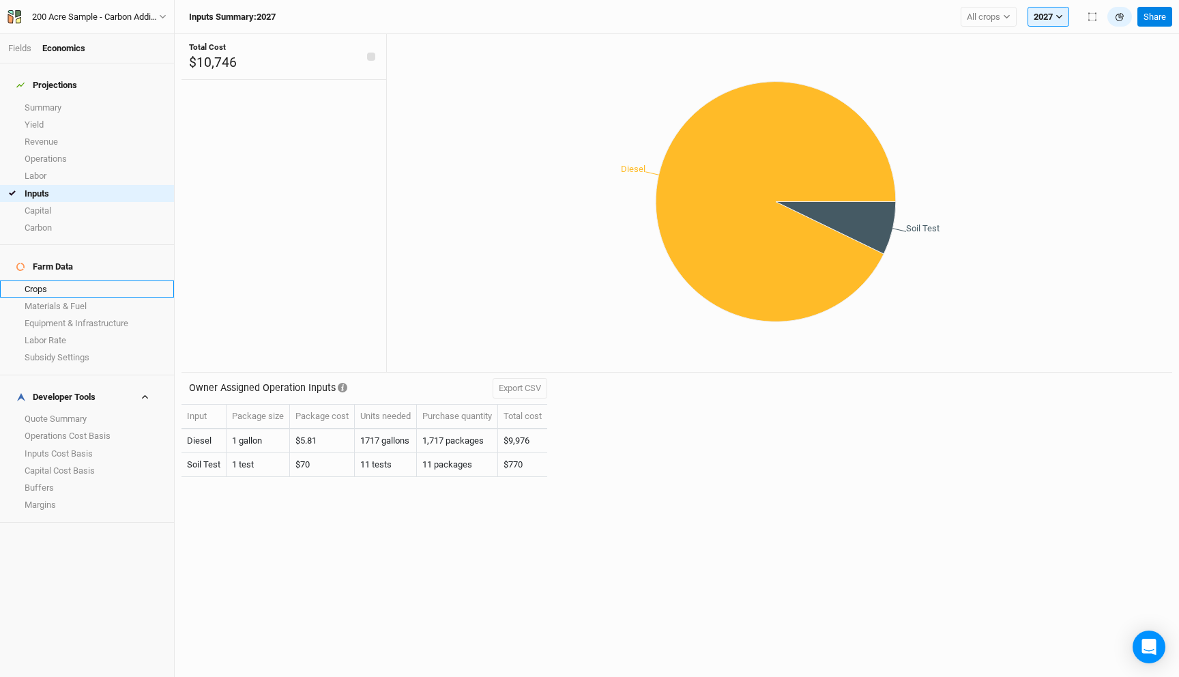
click at [59, 280] on link "Crops" at bounding box center [87, 288] width 174 height 17
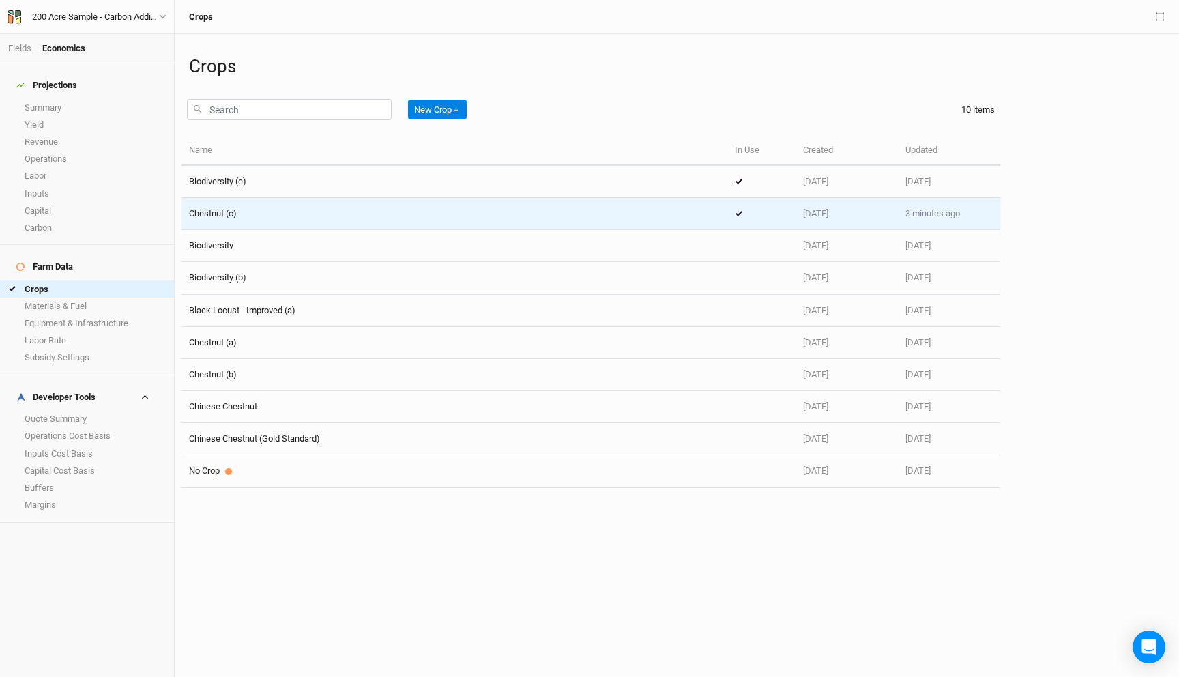
click at [220, 212] on span "Chestnut (c)" at bounding box center [213, 213] width 48 height 10
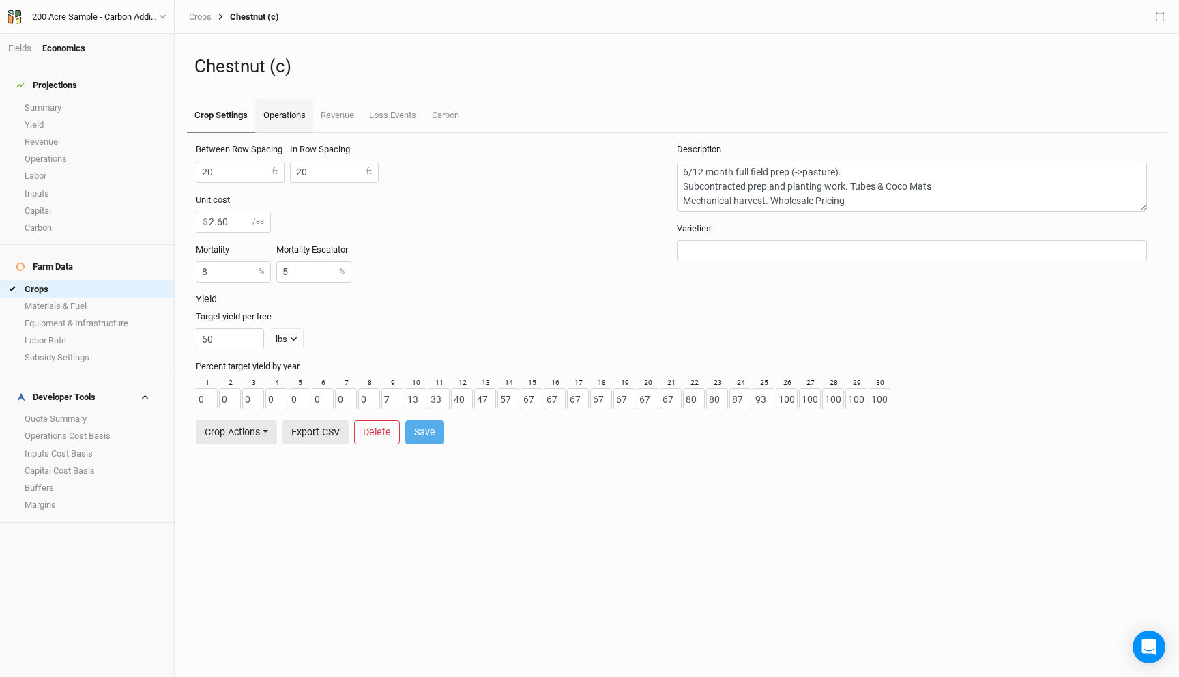
click at [284, 111] on link "Operations" at bounding box center [283, 116] width 57 height 34
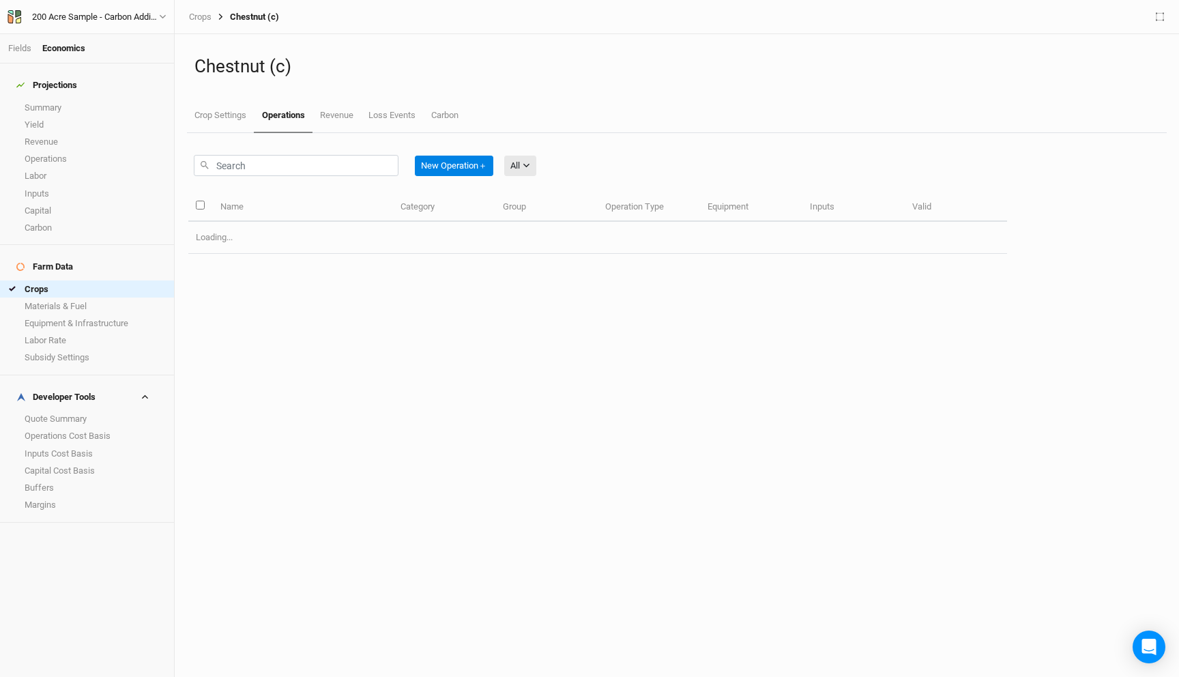
click at [531, 178] on div "All All Harvest Installation Management Marketing" at bounding box center [525, 165] width 43 height 31
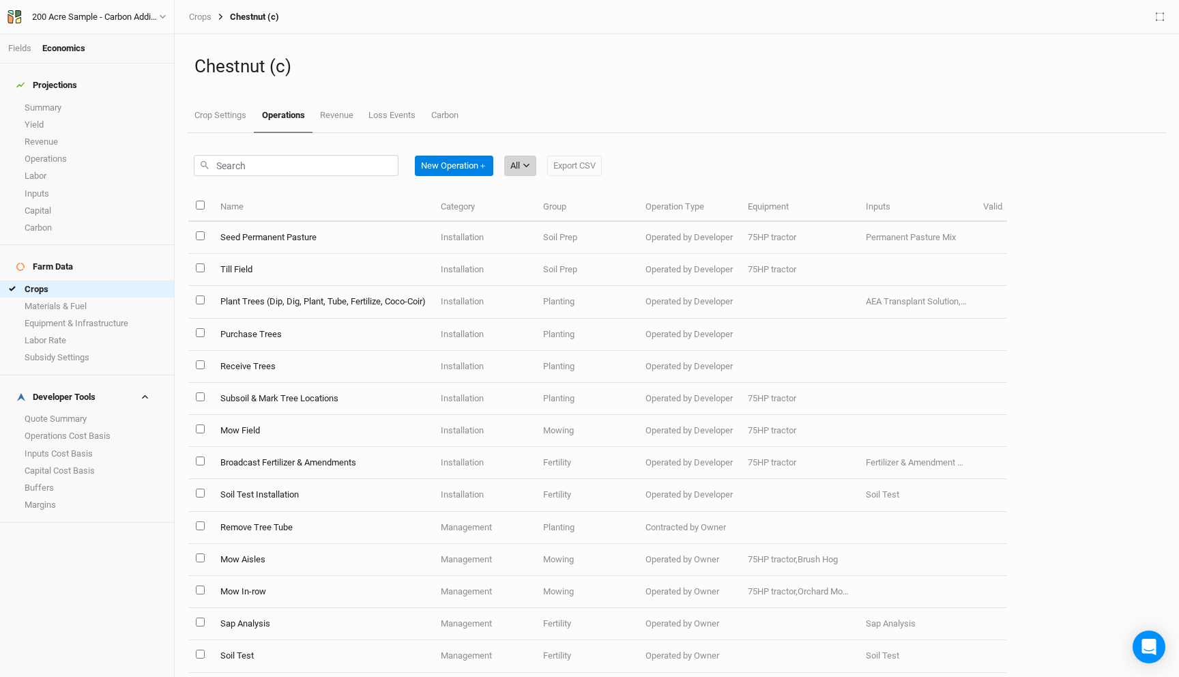
click at [529, 166] on icon "button" at bounding box center [526, 166] width 6 height 4
click at [554, 233] on span "Installation" at bounding box center [551, 236] width 54 height 16
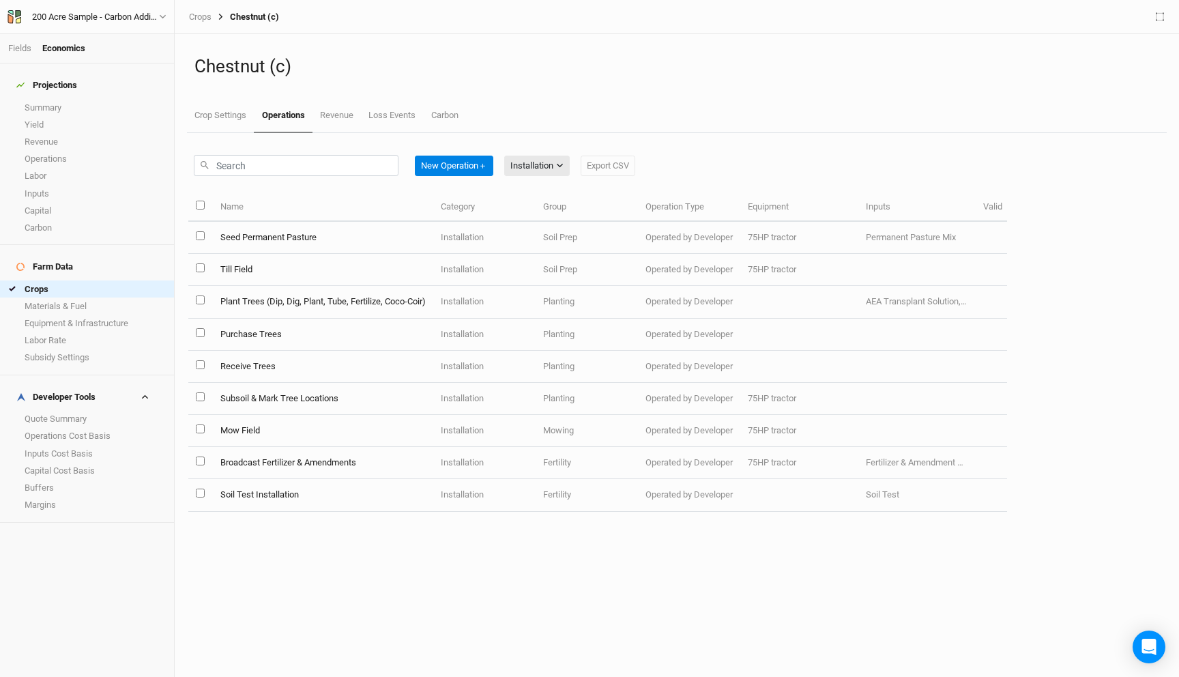
click at [199, 207] on input "select all items" at bounding box center [200, 205] width 9 height 9
checkbox input "true"
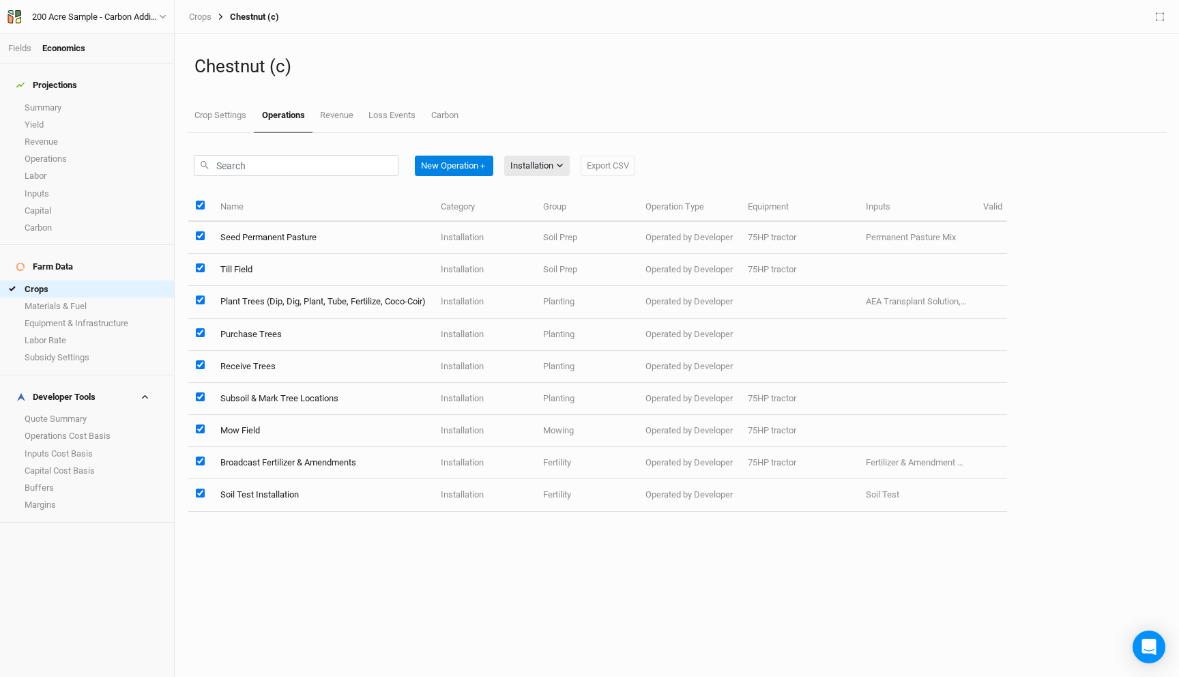
checkbox input "true"
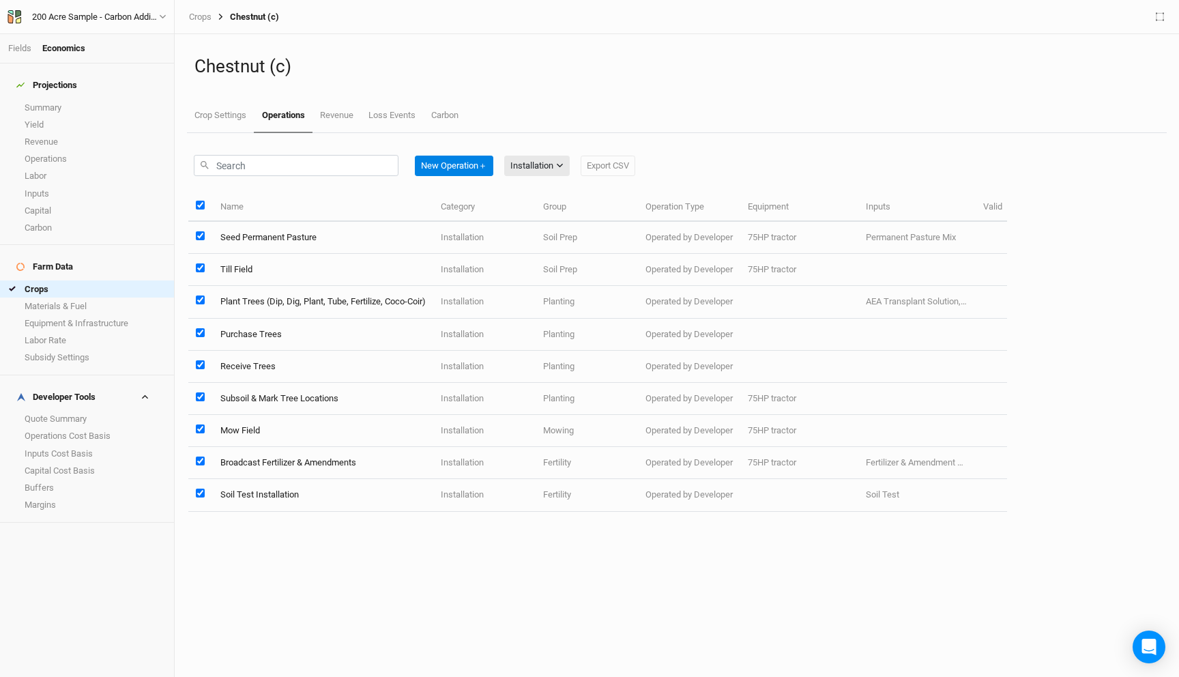
checkbox input "true"
click at [560, 170] on button "Edit 9 Operations" at bounding box center [543, 166] width 78 height 20
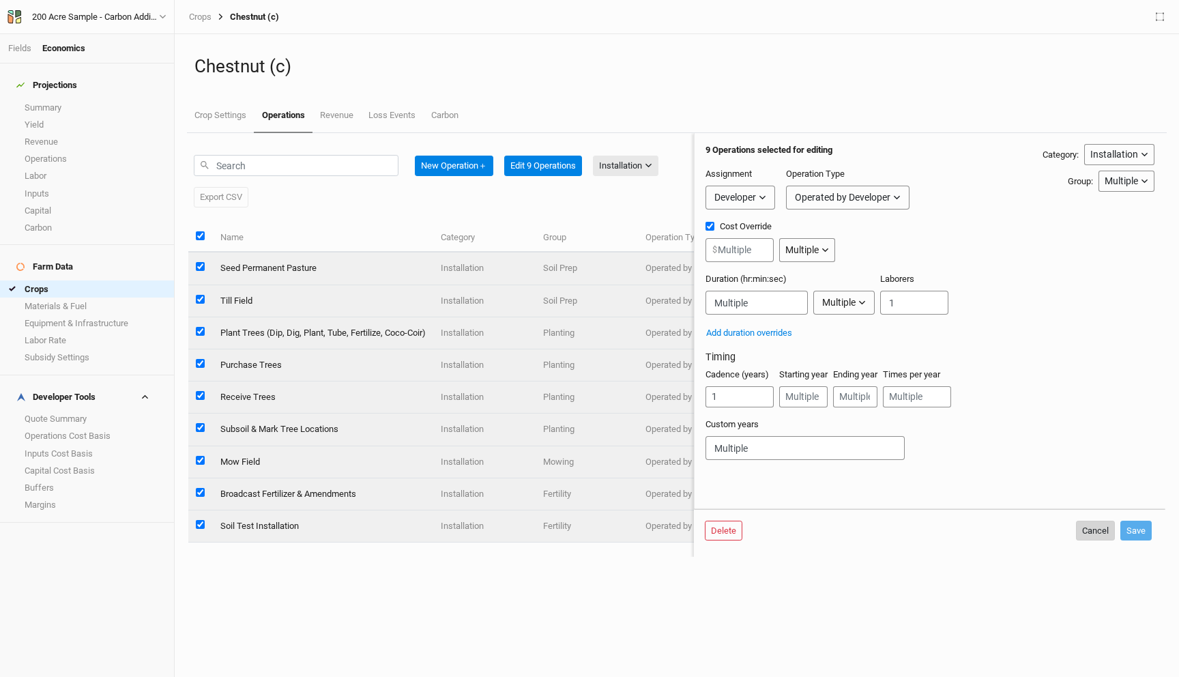
click at [1095, 525] on button "Cancel" at bounding box center [1095, 530] width 39 height 20
checkbox input "false"
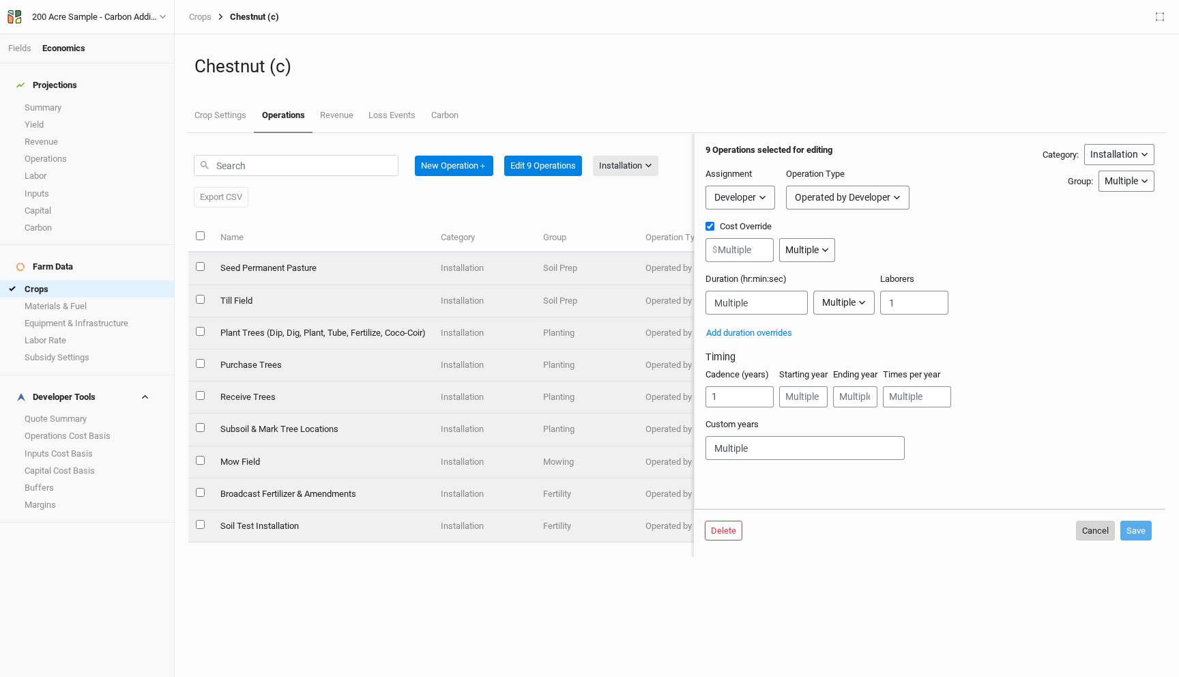
checkbox input "false"
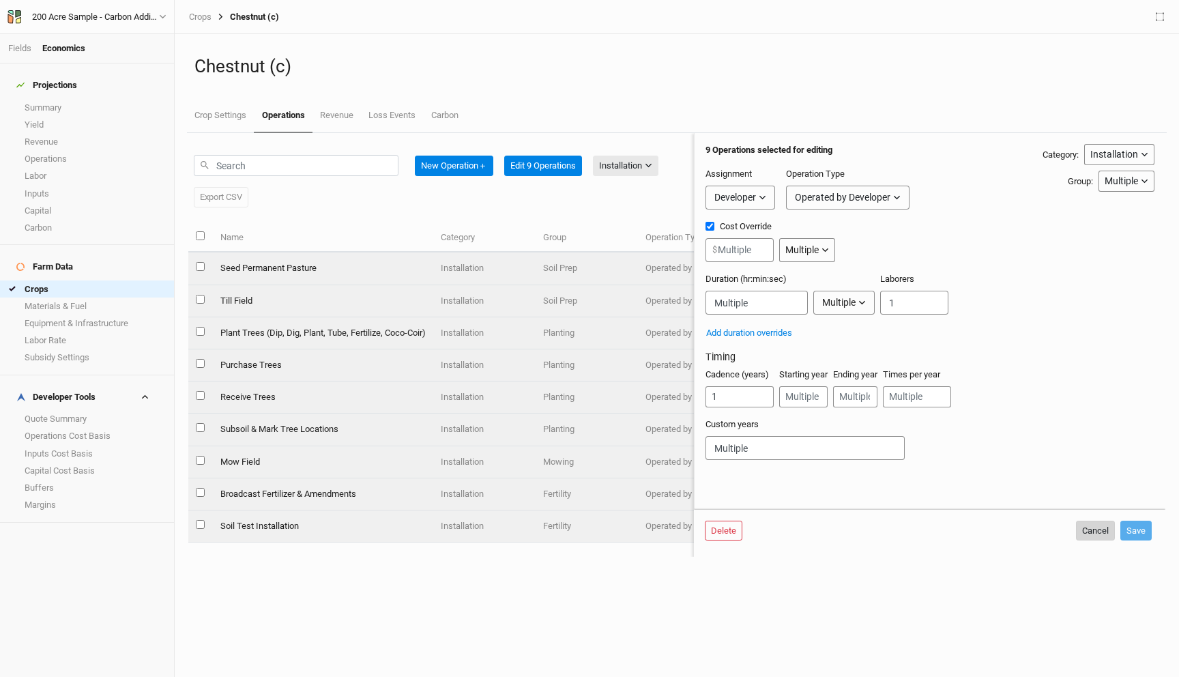
checkbox input "false"
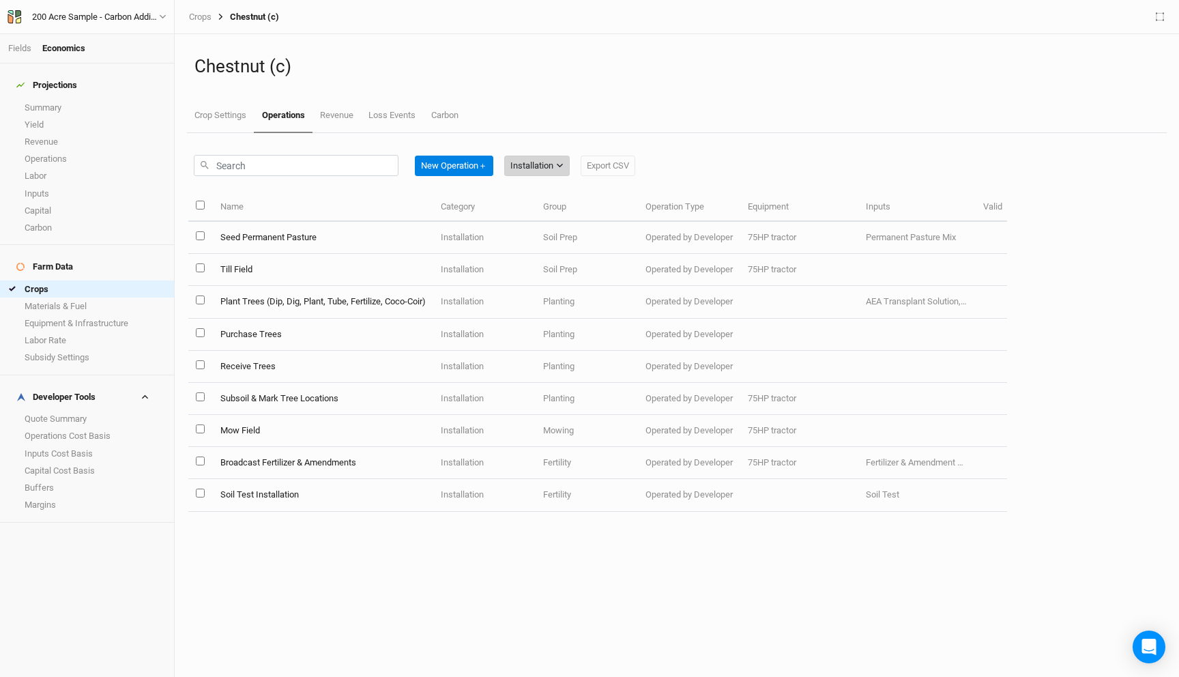
click at [554, 173] on button "Installation" at bounding box center [536, 166] width 65 height 20
click at [563, 252] on span "Management" at bounding box center [556, 257] width 65 height 16
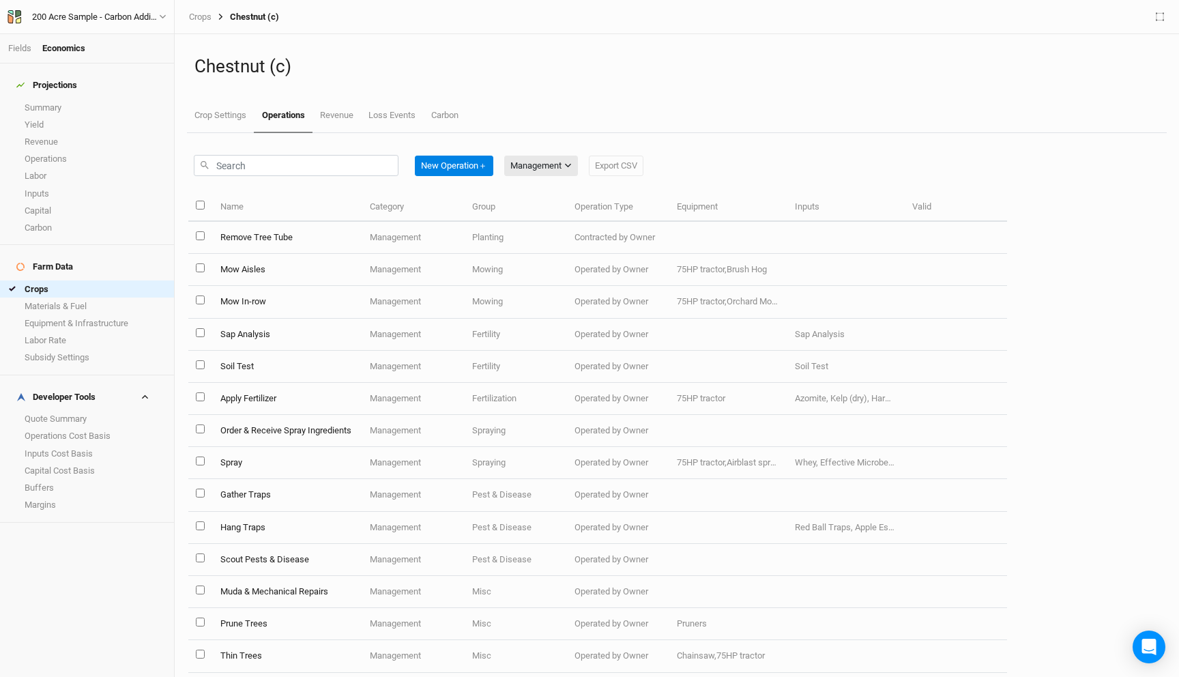
click at [201, 200] on th at bounding box center [200, 206] width 24 height 29
click at [200, 203] on input "select all items" at bounding box center [200, 205] width 9 height 9
checkbox input "true"
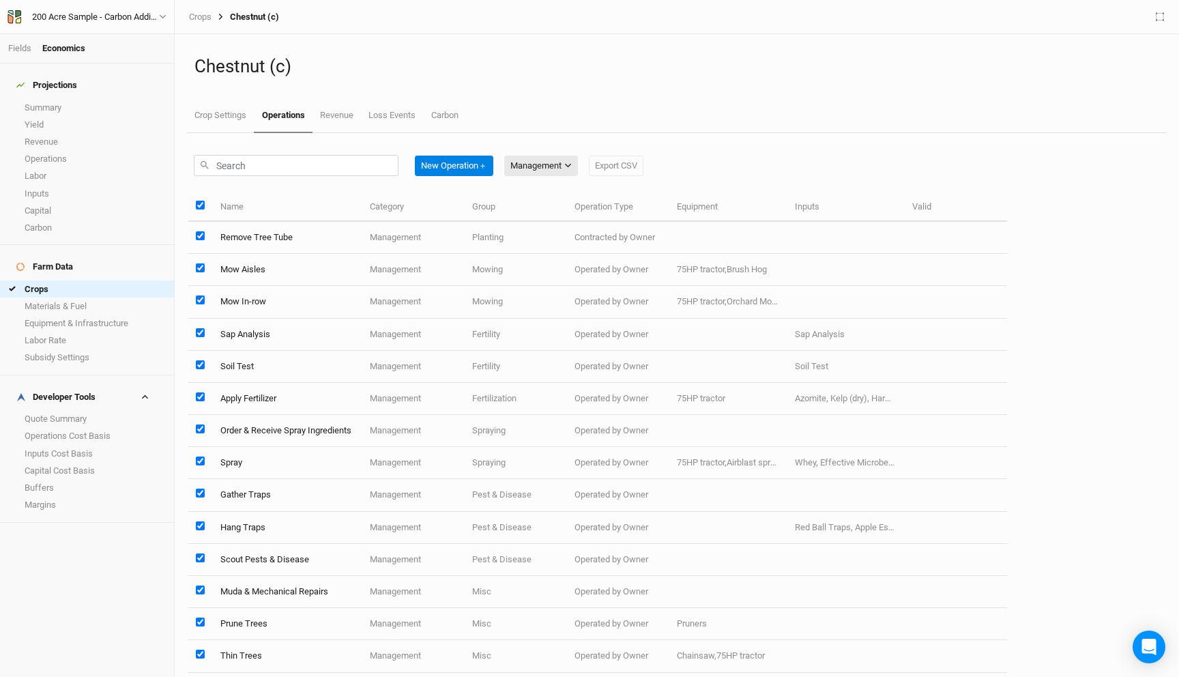
checkbox input "true"
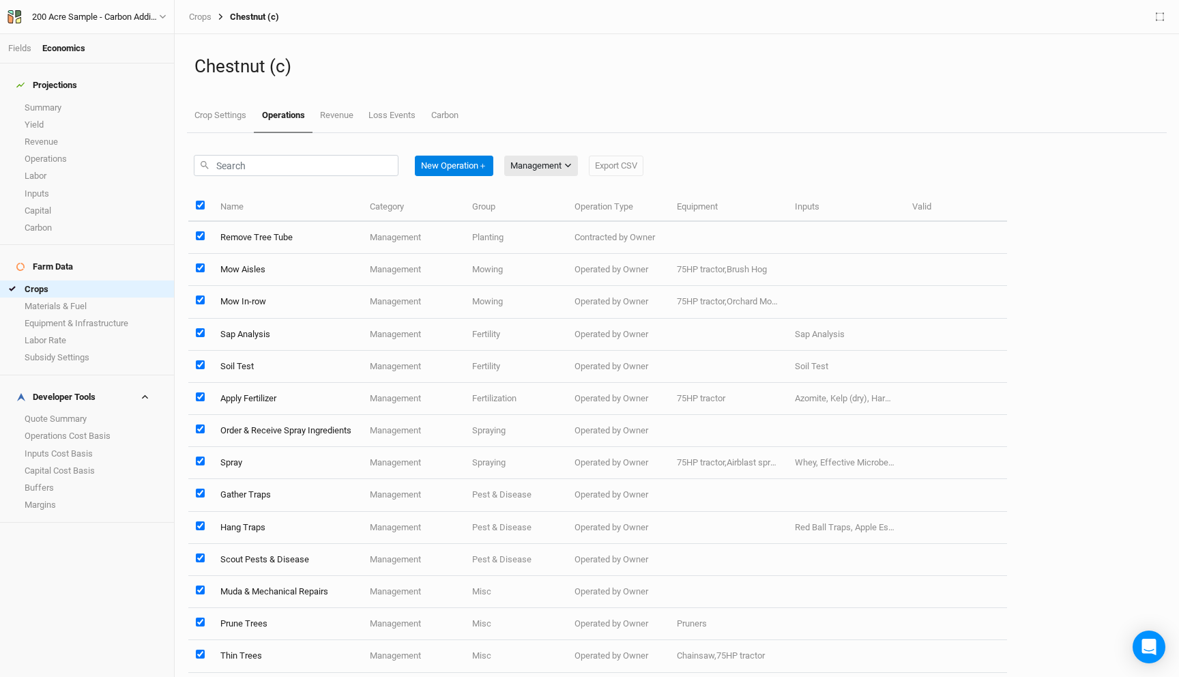
checkbox input "true"
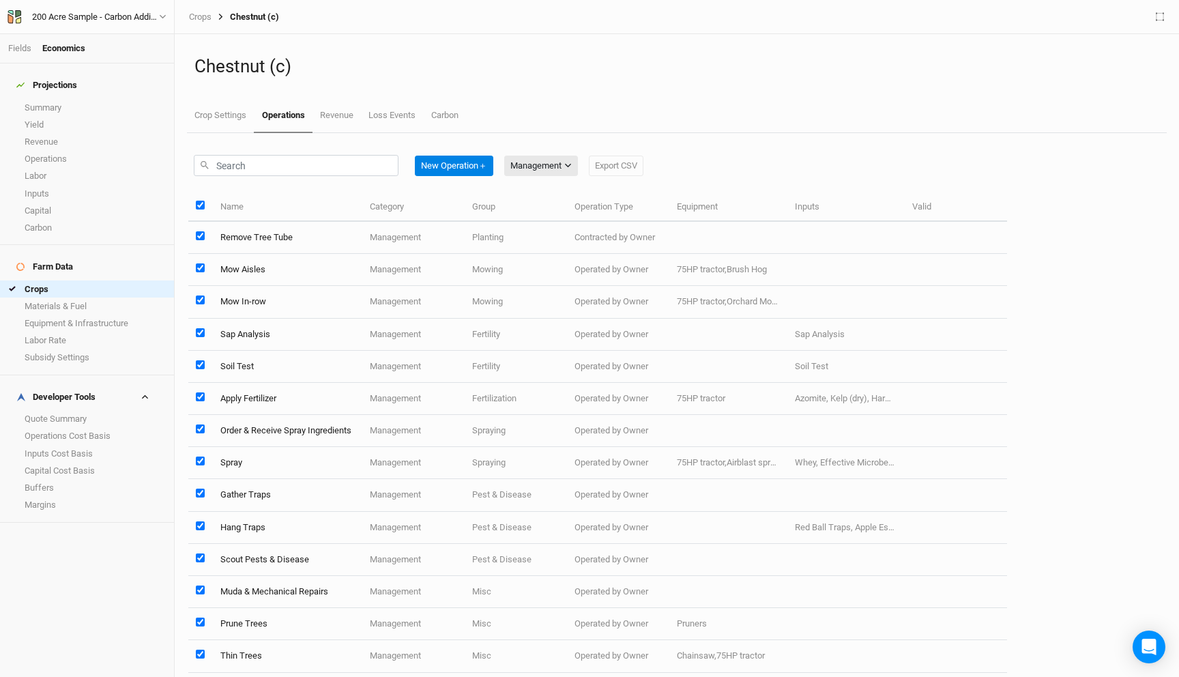
checkbox input "true"
click at [518, 162] on button "Edit 14 Operations" at bounding box center [545, 166] width 83 height 20
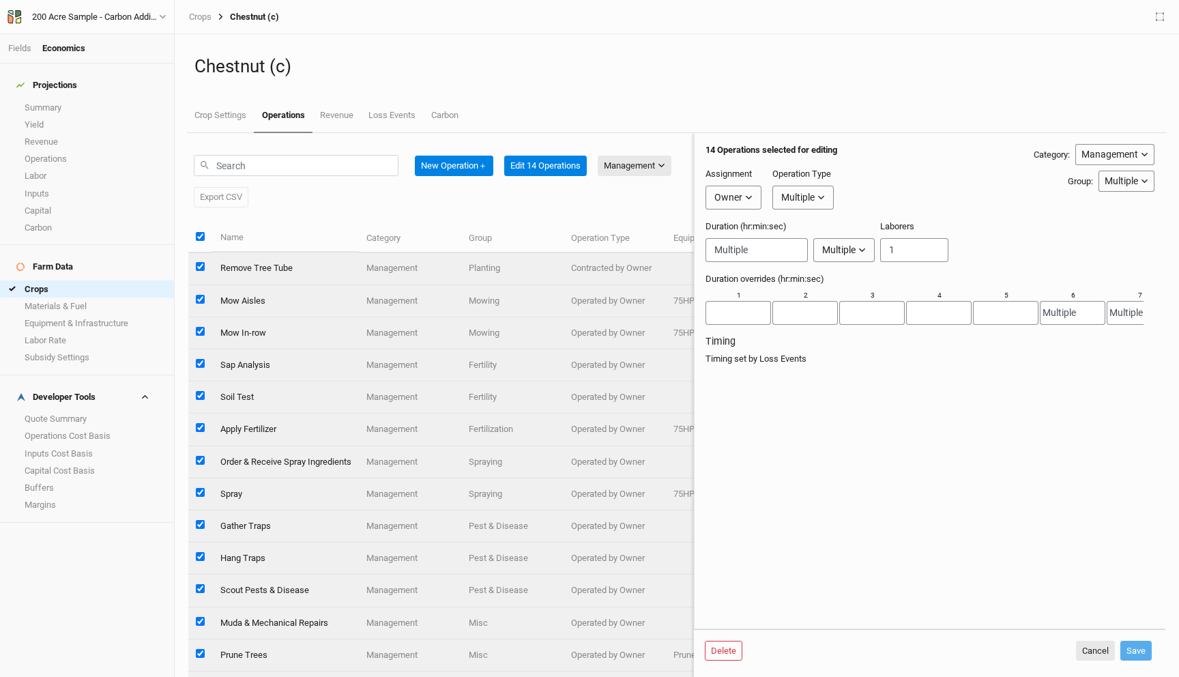
click at [743, 195] on button "Owner" at bounding box center [733, 198] width 56 height 24
click at [750, 241] on span "Developer" at bounding box center [747, 249] width 50 height 16
click at [1135, 648] on button "Save" at bounding box center [1135, 650] width 31 height 20
checkbox input "false"
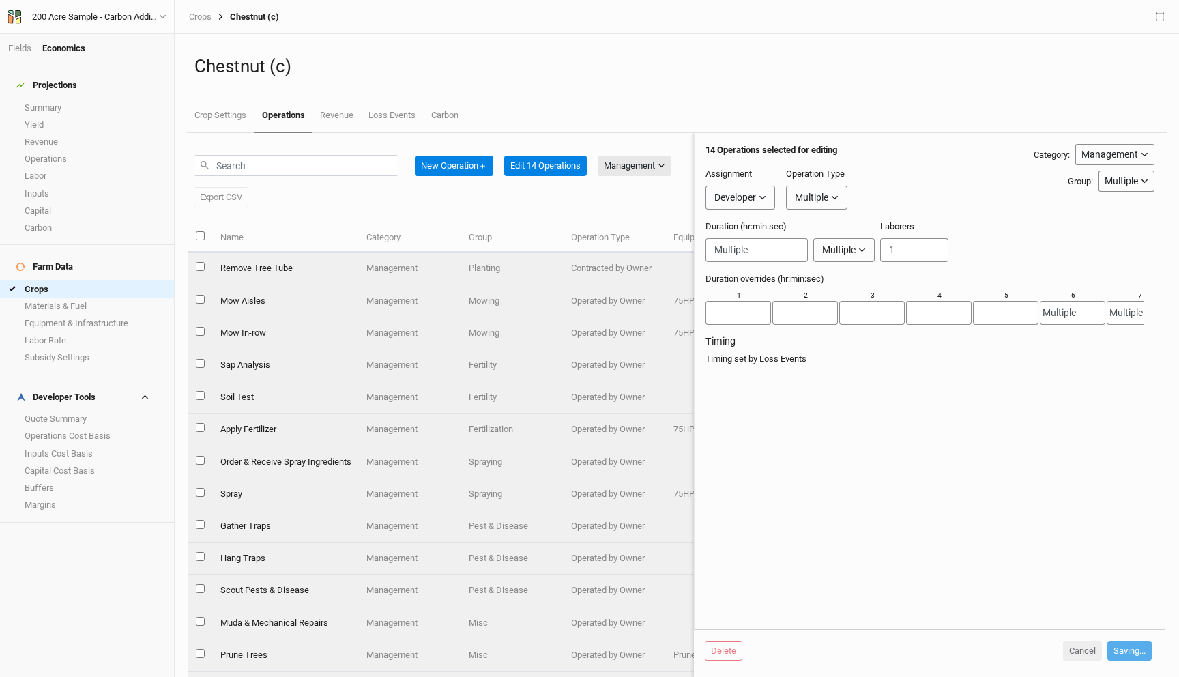
checkbox input "false"
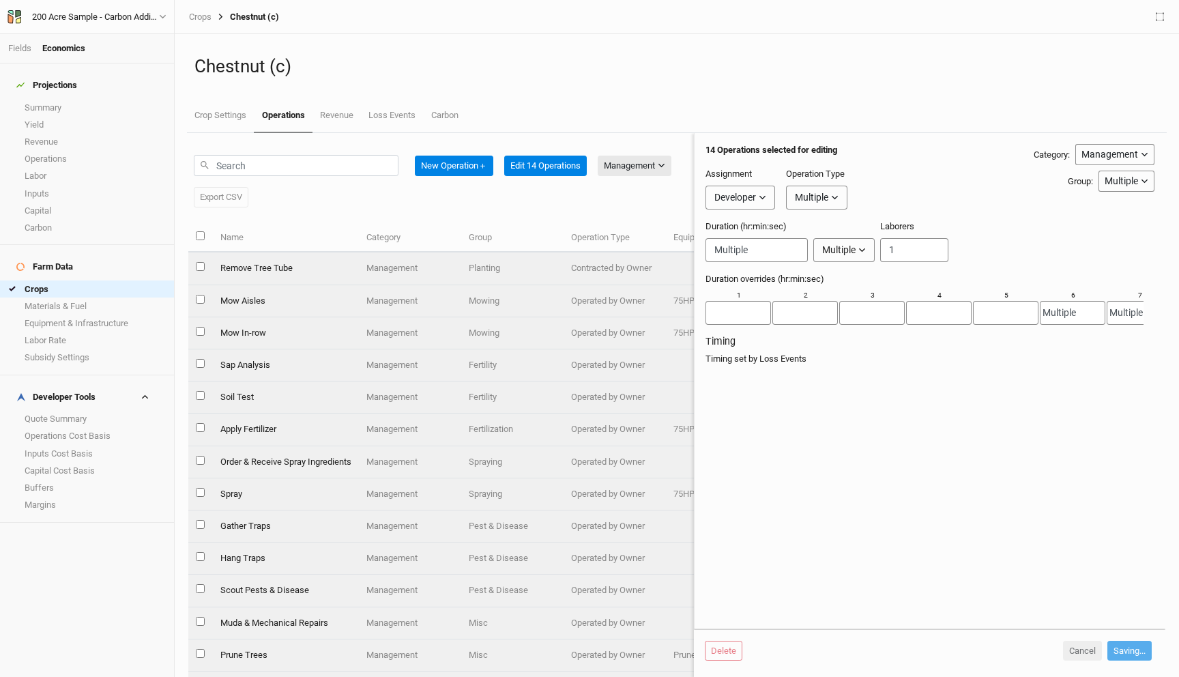
checkbox input "false"
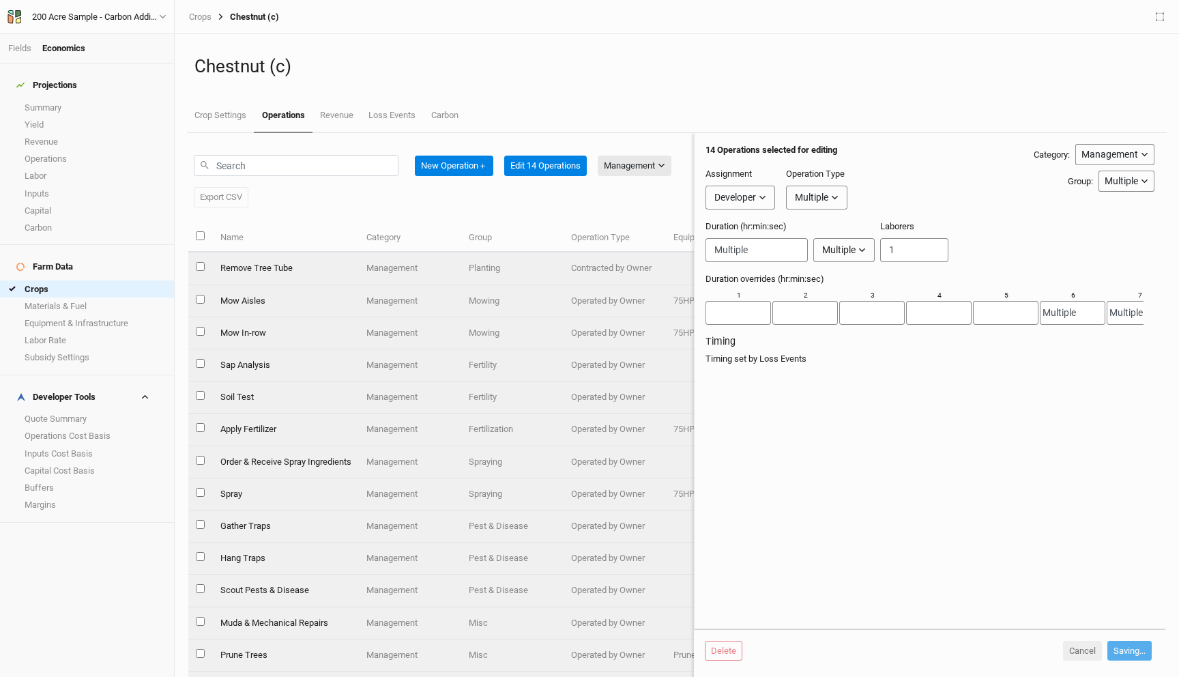
checkbox input "false"
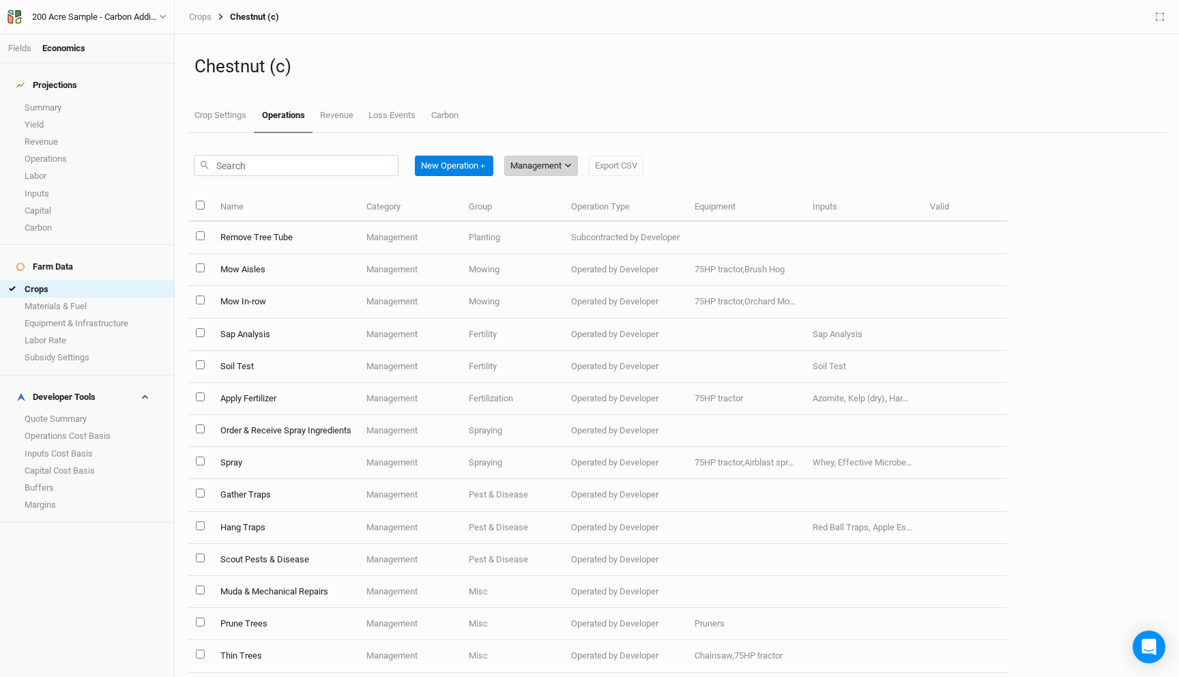
click at [531, 168] on div "Management" at bounding box center [535, 166] width 51 height 14
click at [546, 235] on span "Installation" at bounding box center [551, 236] width 54 height 16
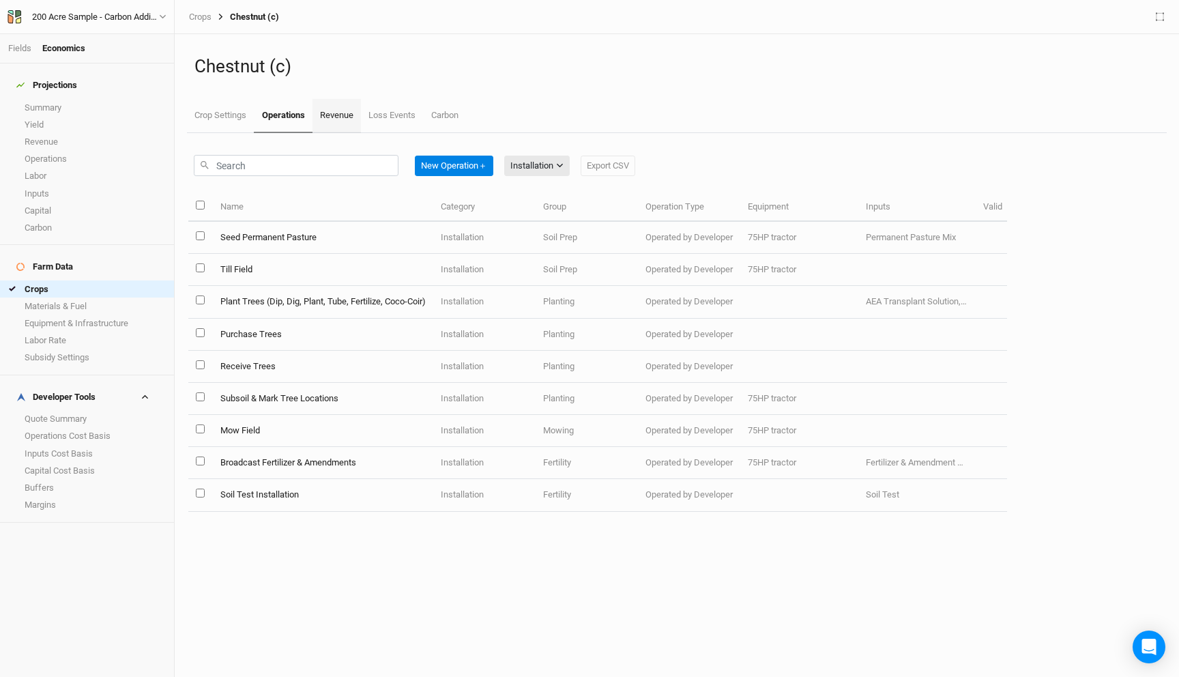
click at [344, 106] on link "Revenue" at bounding box center [336, 116] width 48 height 34
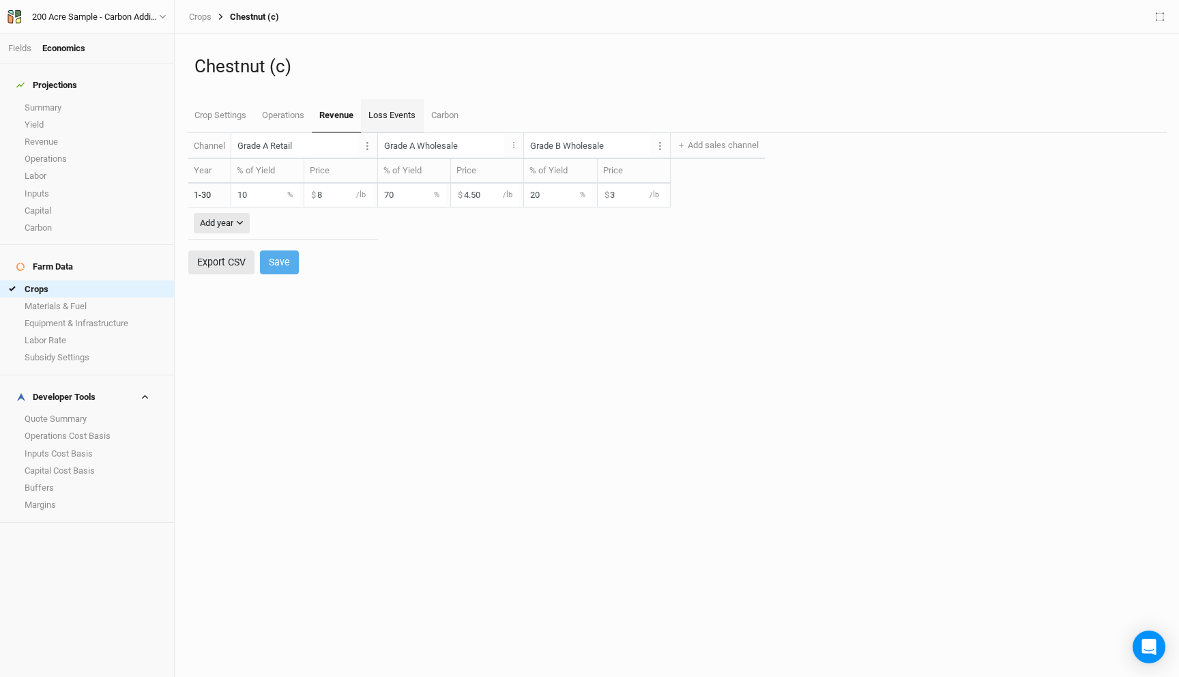
click at [389, 115] on link "Loss Events" at bounding box center [392, 116] width 62 height 34
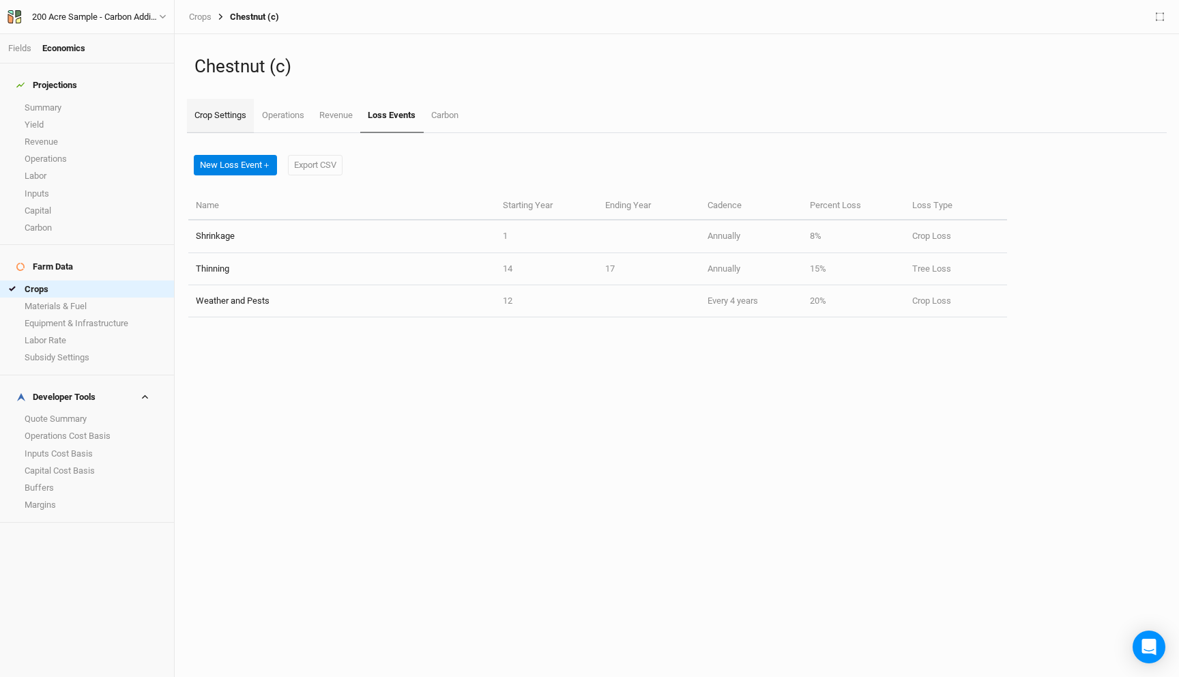
click at [233, 122] on link "Crop Settings" at bounding box center [220, 116] width 67 height 34
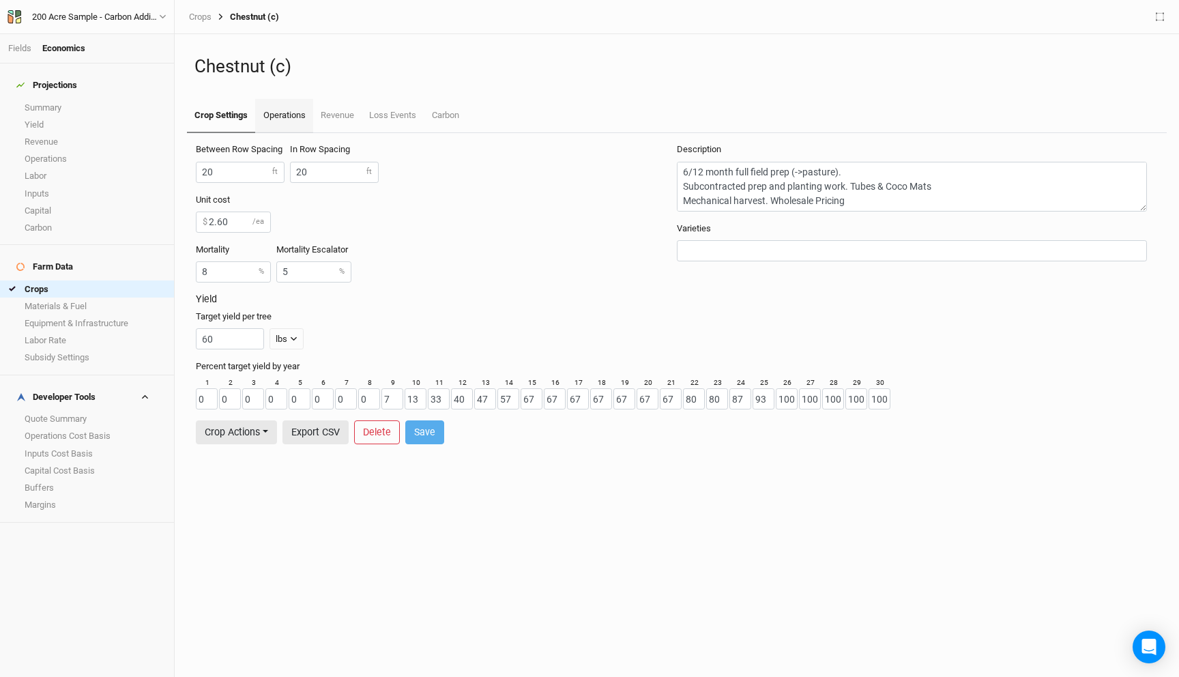
click at [291, 115] on link "Operations" at bounding box center [283, 116] width 57 height 34
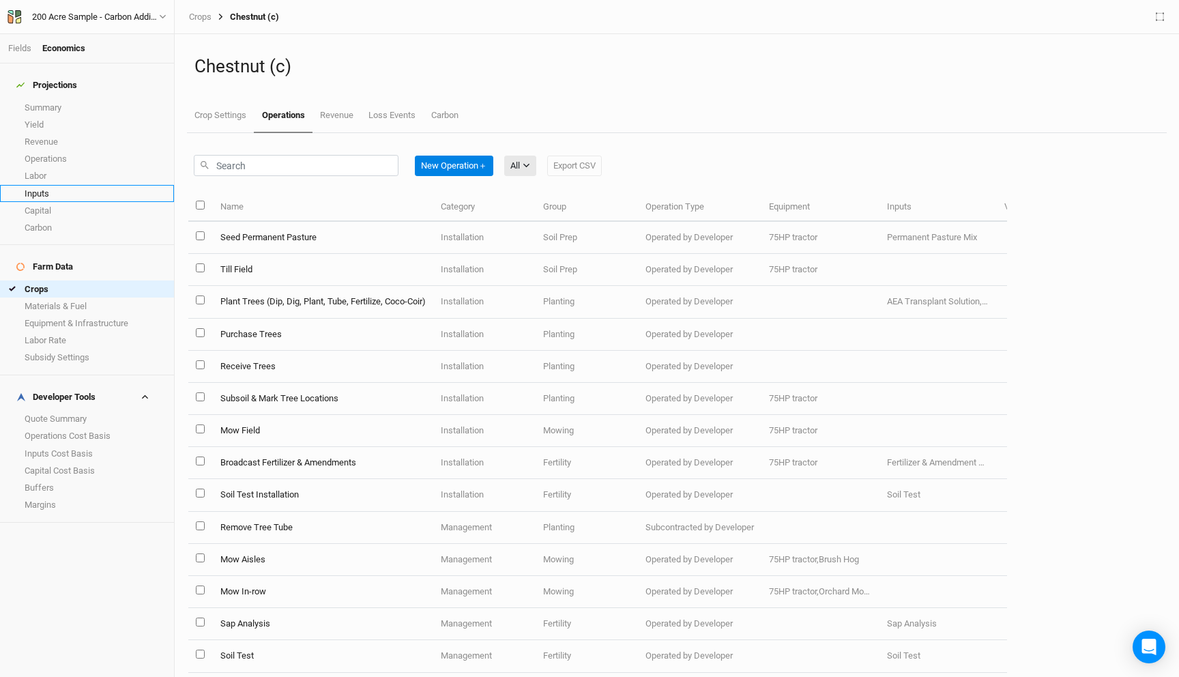
click at [52, 185] on link "Inputs" at bounding box center [87, 193] width 174 height 17
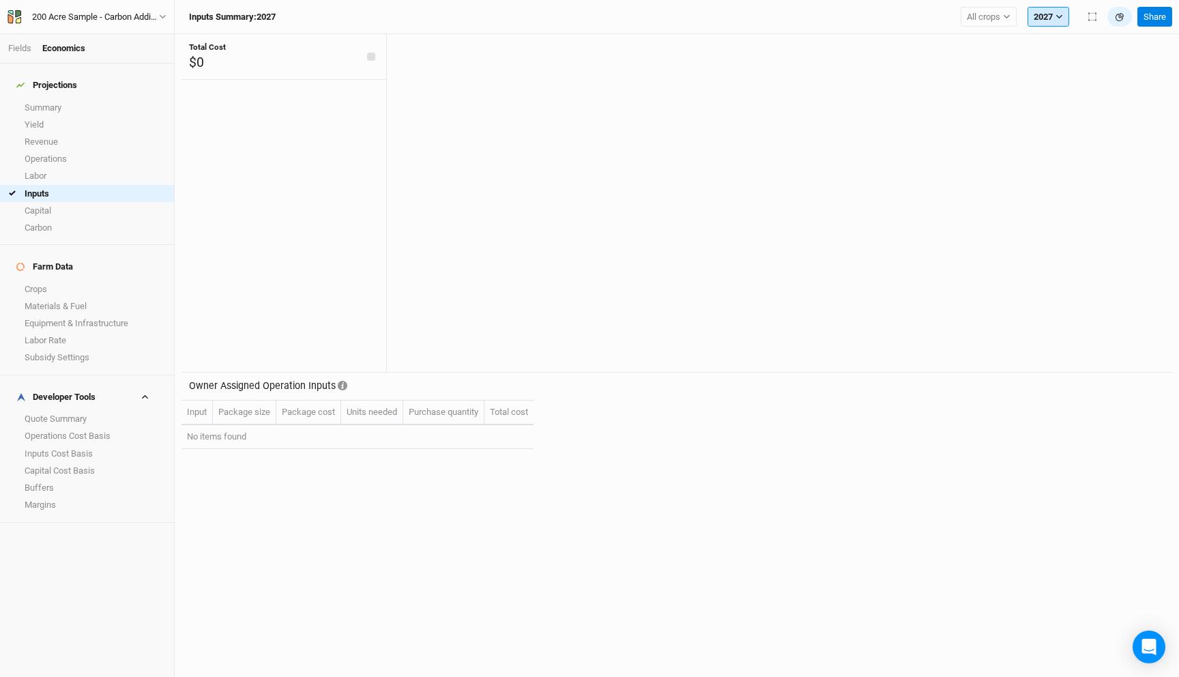
click at [1034, 14] on button "2027" at bounding box center [1048, 17] width 42 height 20
click at [1053, 83] on span "2026" at bounding box center [1053, 81] width 19 height 10
click at [1063, 16] on button "2026" at bounding box center [1048, 17] width 42 height 20
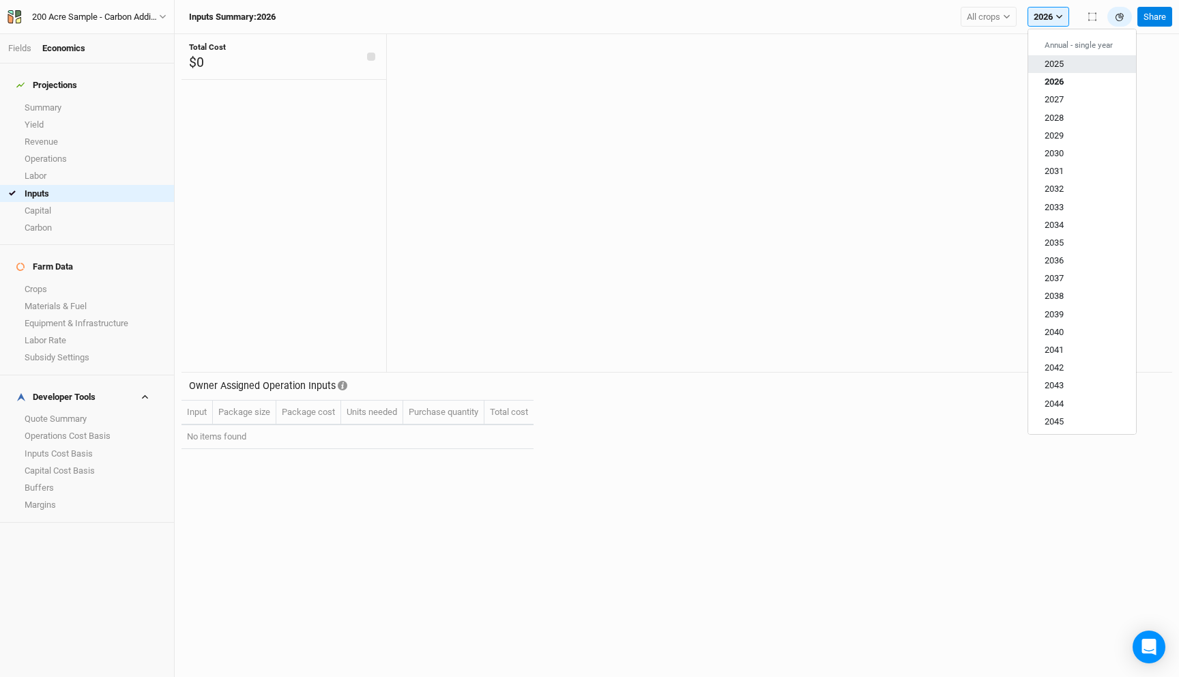
click at [1062, 58] on button "2025" at bounding box center [1082, 64] width 108 height 18
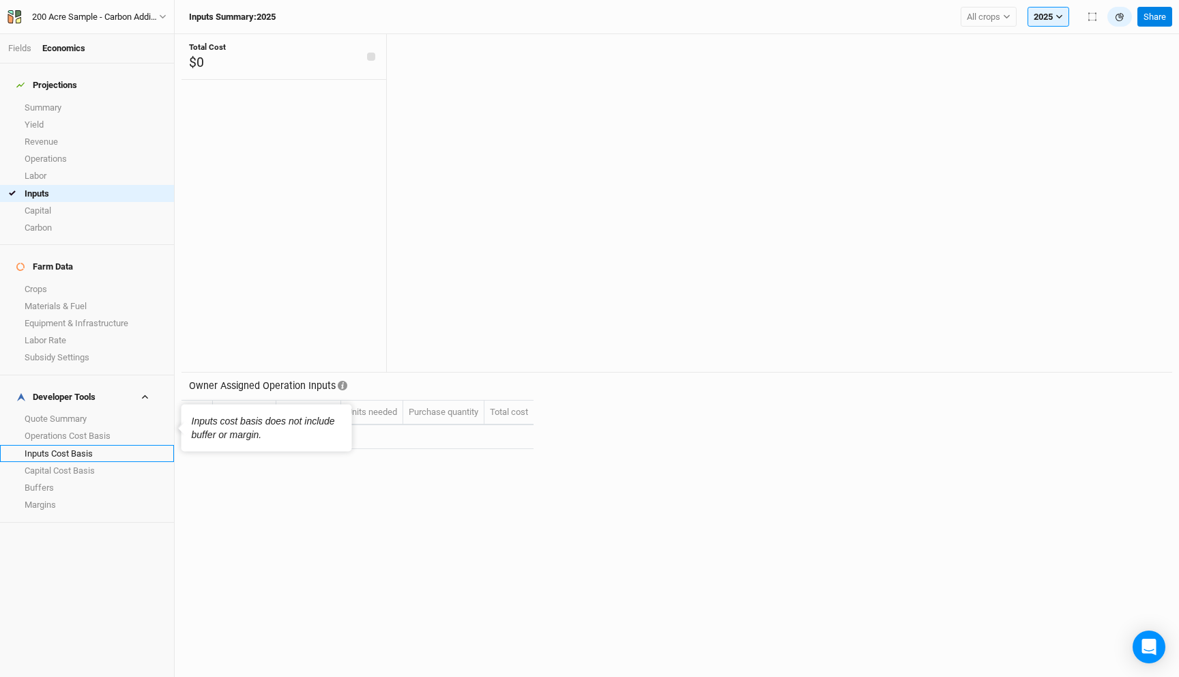
click at [89, 445] on link "Inputs Cost Basis" at bounding box center [87, 453] width 174 height 17
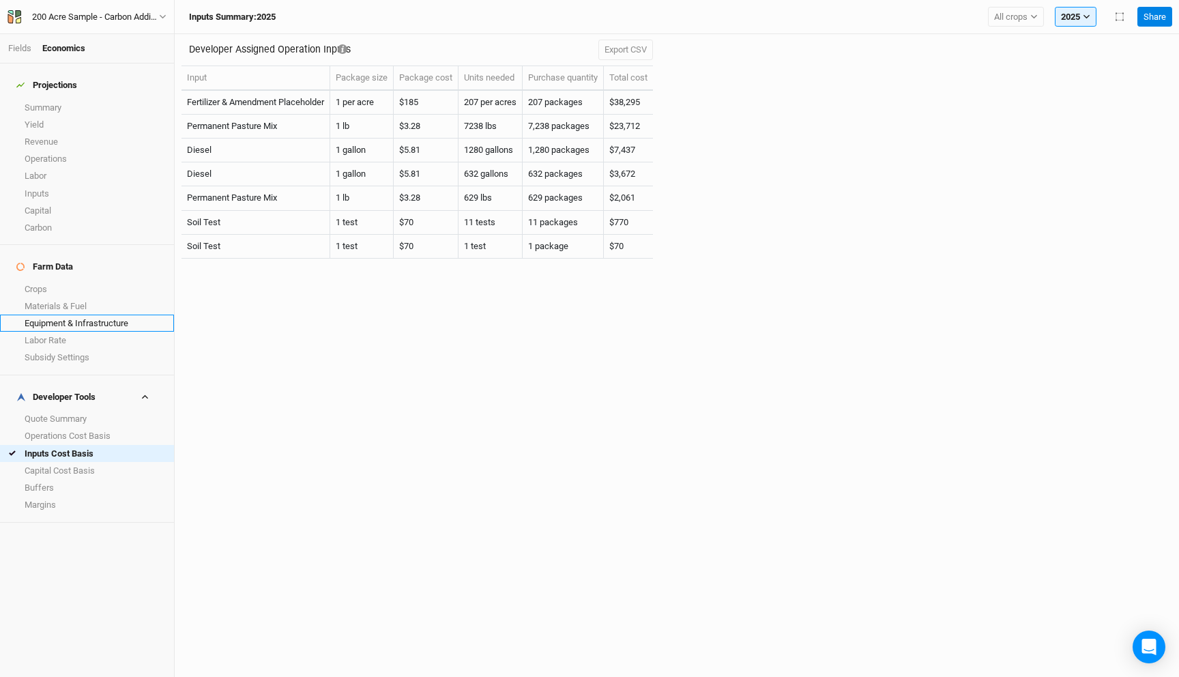
click at [106, 314] on link "Equipment & Infrastructure" at bounding box center [87, 322] width 174 height 17
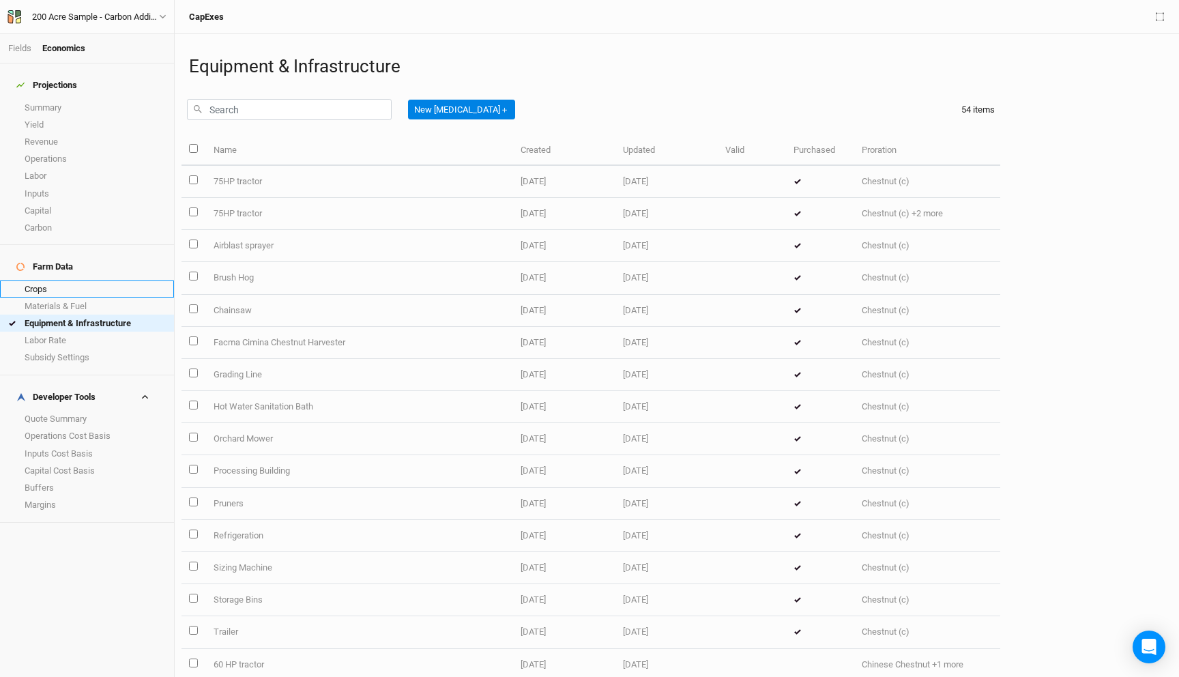
click at [79, 280] on link "Crops" at bounding box center [87, 288] width 174 height 17
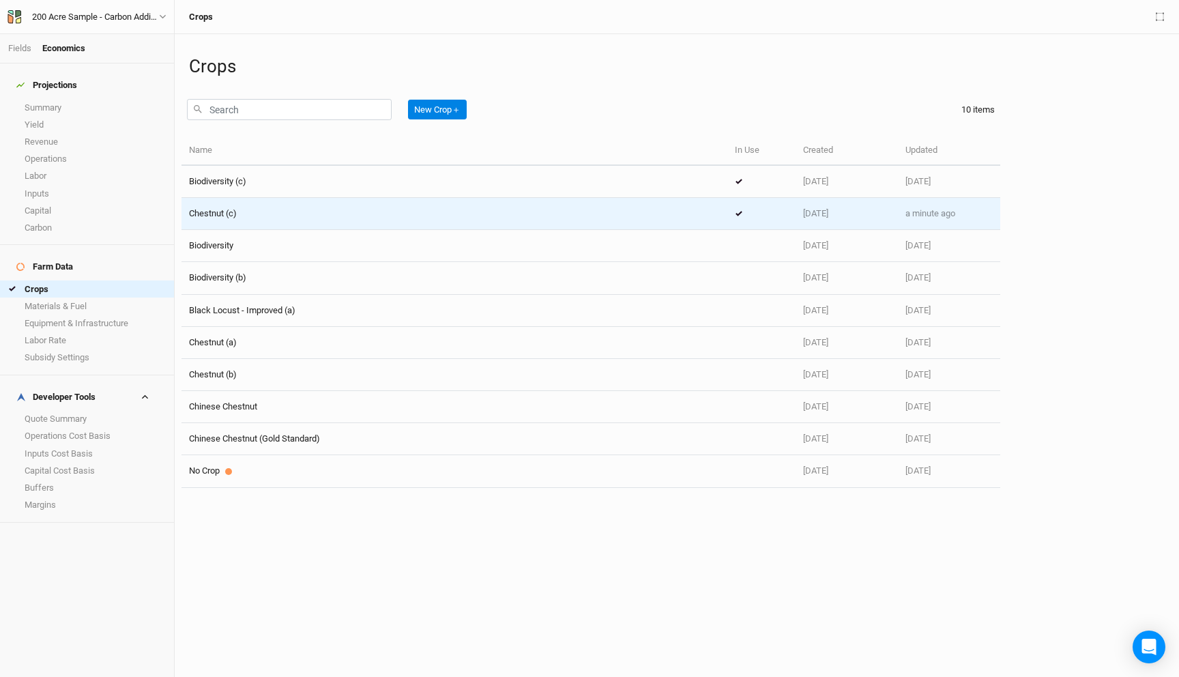
click at [275, 211] on div "Chestnut (c)" at bounding box center [454, 213] width 531 height 12
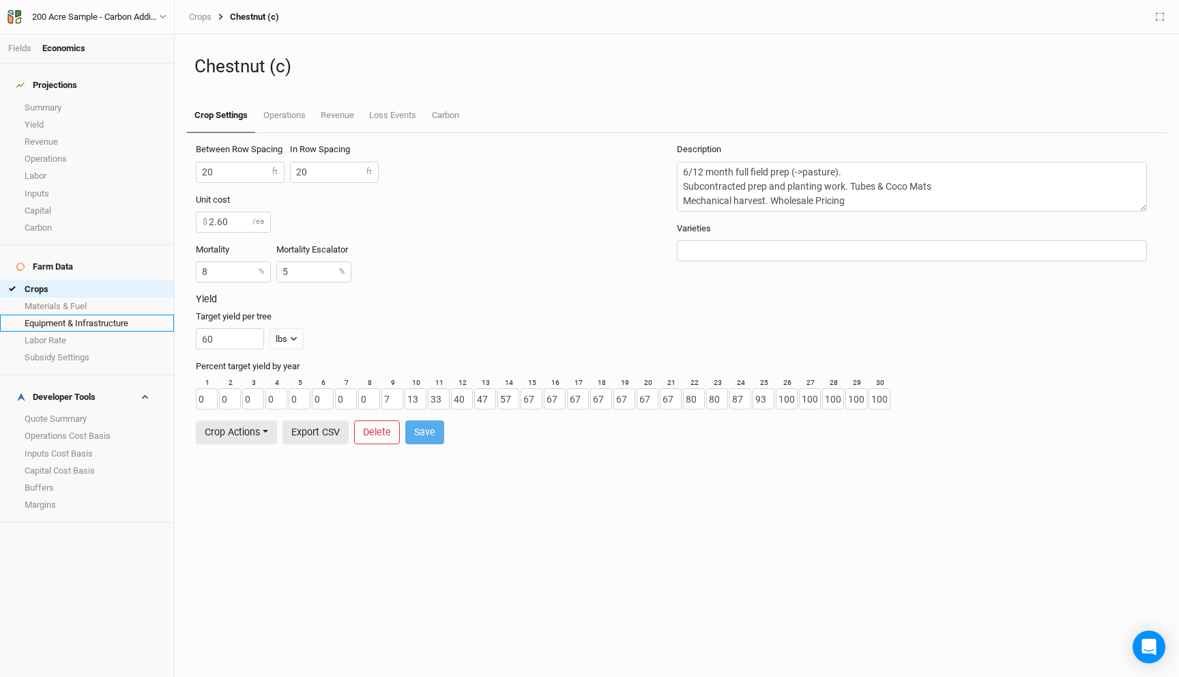
click at [86, 314] on link "Equipment & Infrastructure" at bounding box center [87, 322] width 174 height 17
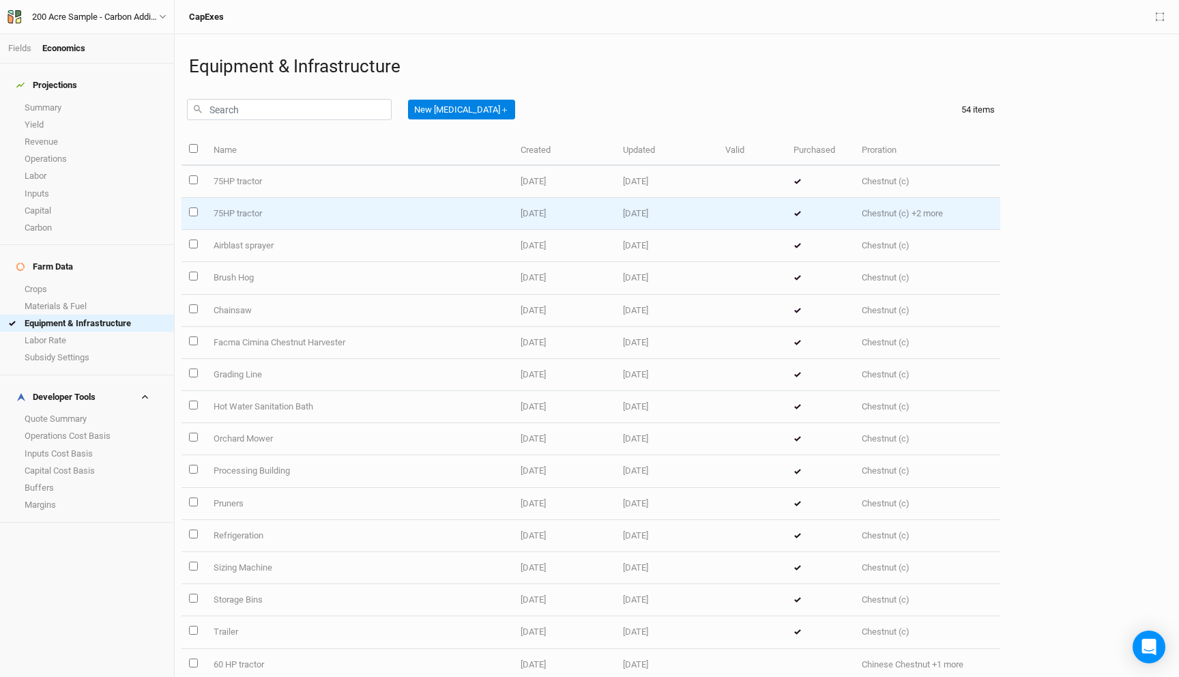
click at [340, 214] on td "75HP tractor" at bounding box center [358, 214] width 307 height 32
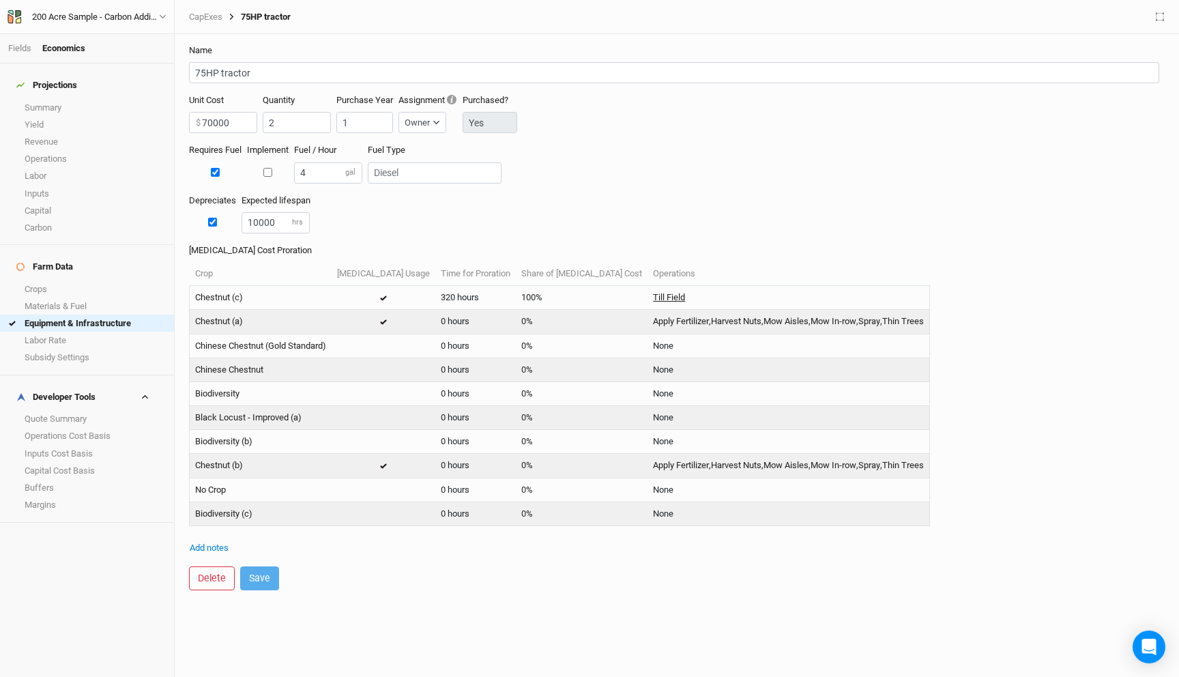
click at [653, 297] on link "Till Field" at bounding box center [669, 297] width 32 height 12
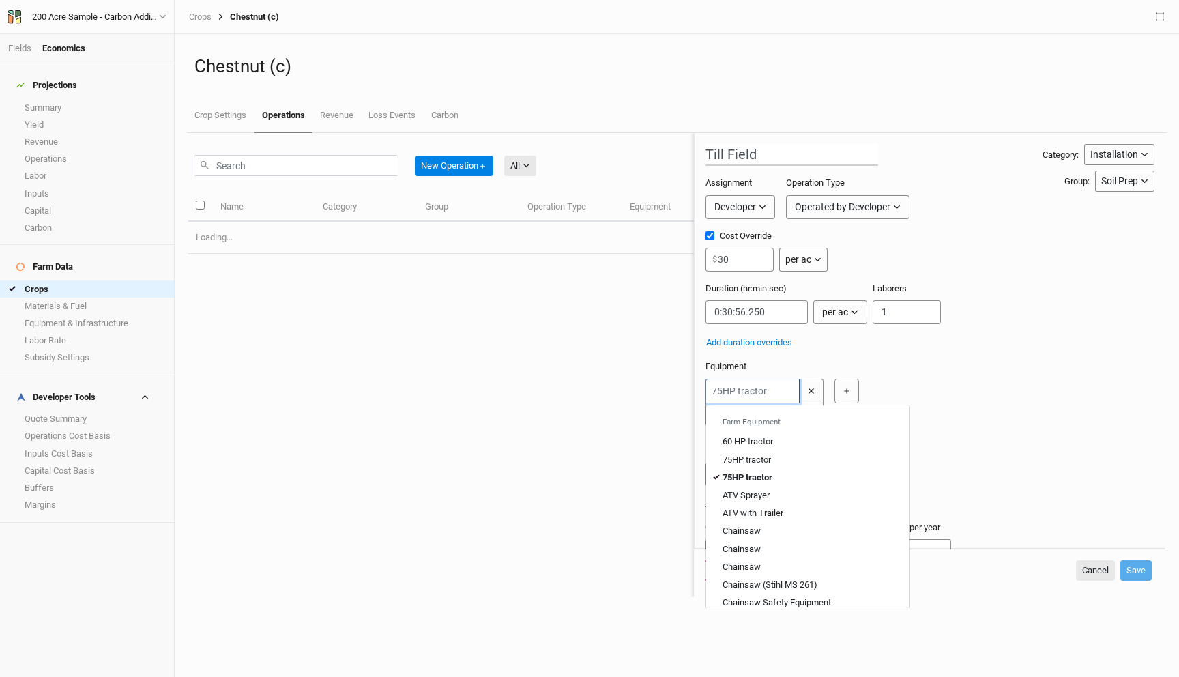
click at [772, 390] on input "text" at bounding box center [752, 391] width 94 height 25
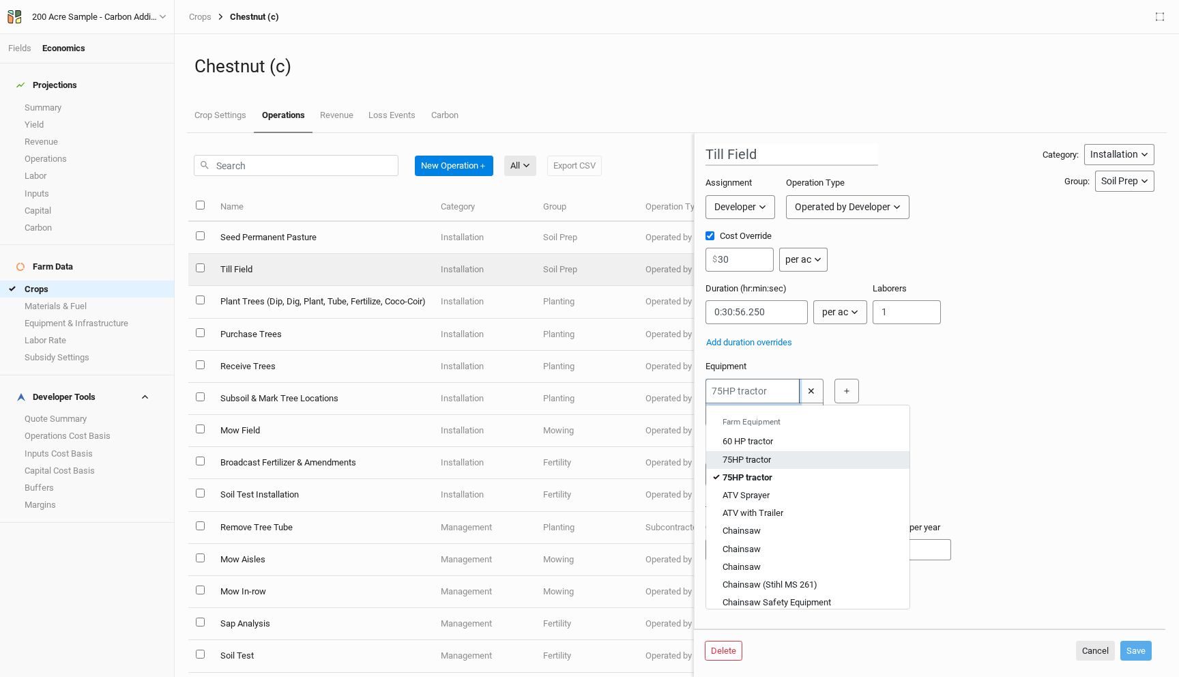
click at [752, 461] on div "75HP tractor" at bounding box center [746, 460] width 48 height 12
type input "75HP tractor"
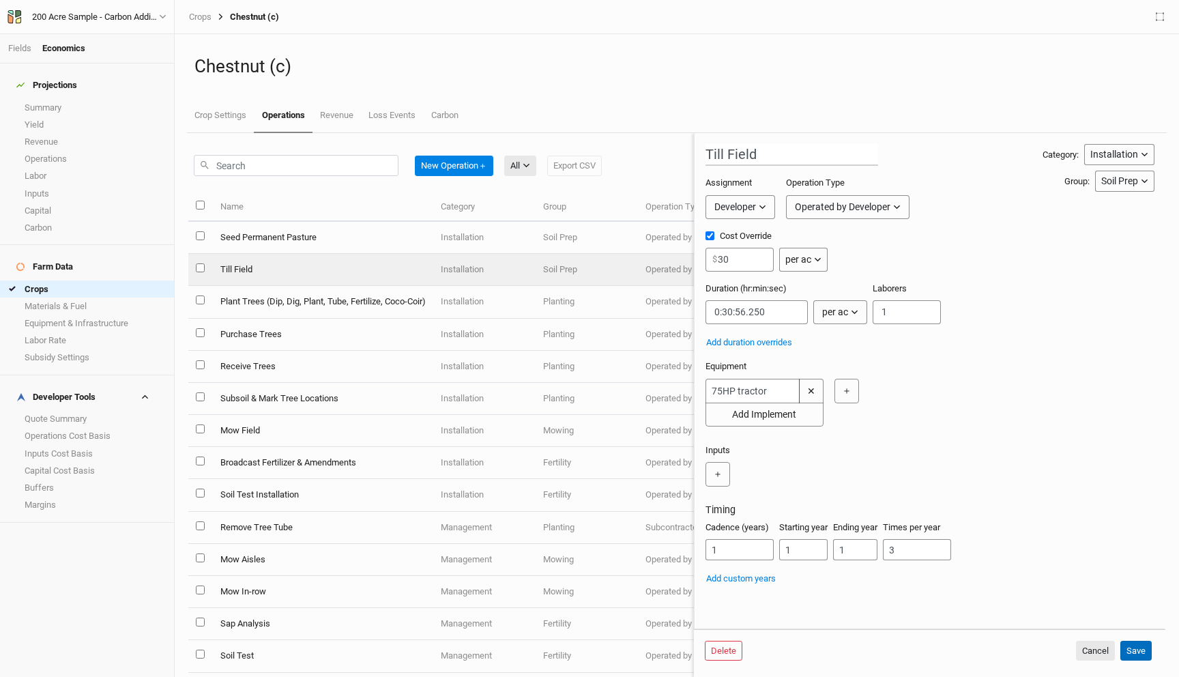
click at [1128, 647] on button "Save" at bounding box center [1135, 650] width 31 height 20
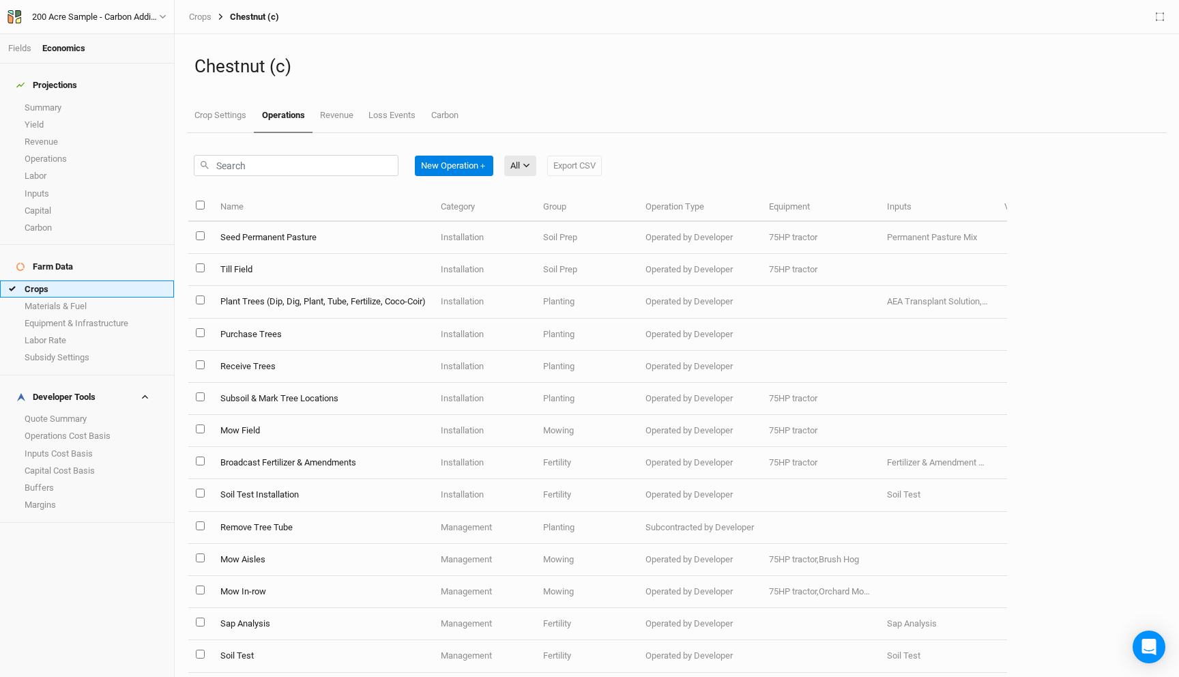
click at [35, 280] on link "Crops" at bounding box center [87, 288] width 174 height 17
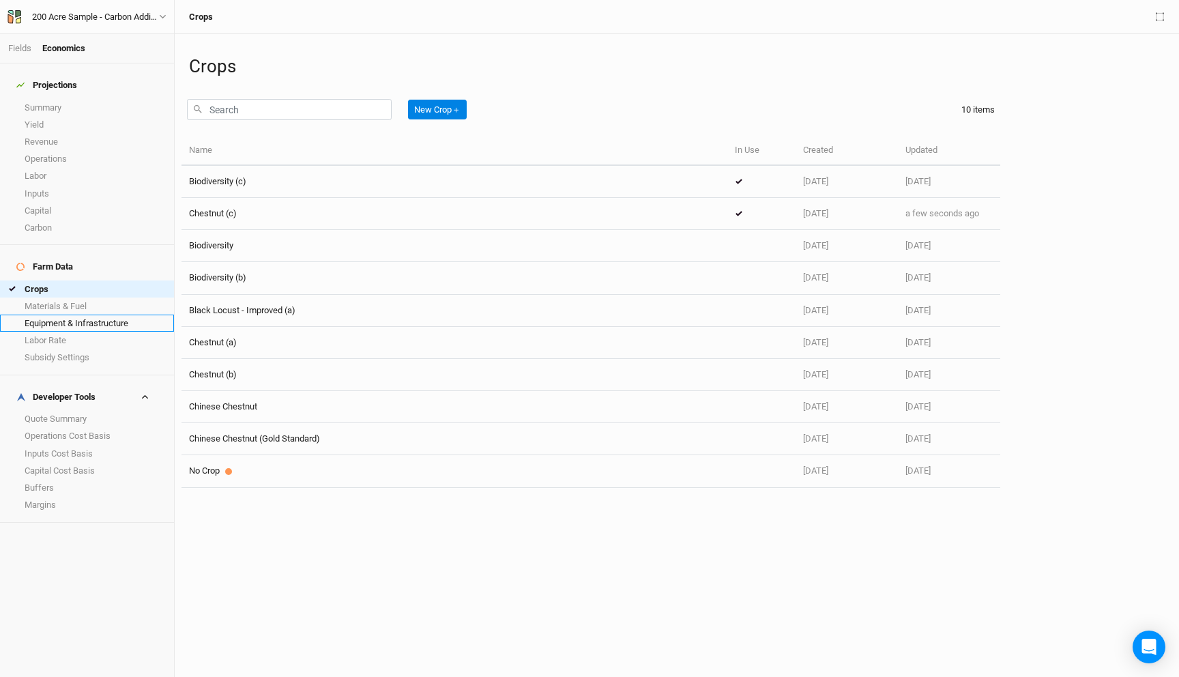
click at [76, 314] on link "Equipment & Infrastructure" at bounding box center [87, 322] width 174 height 17
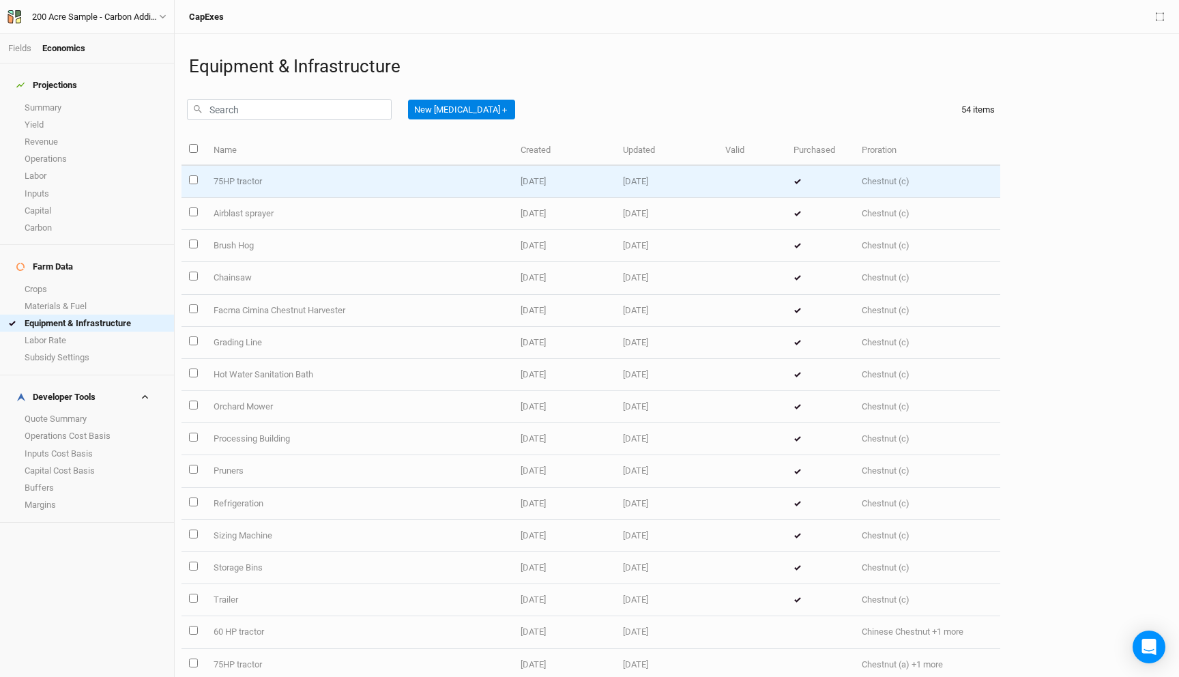
click at [285, 183] on td "75HP tractor" at bounding box center [358, 182] width 307 height 32
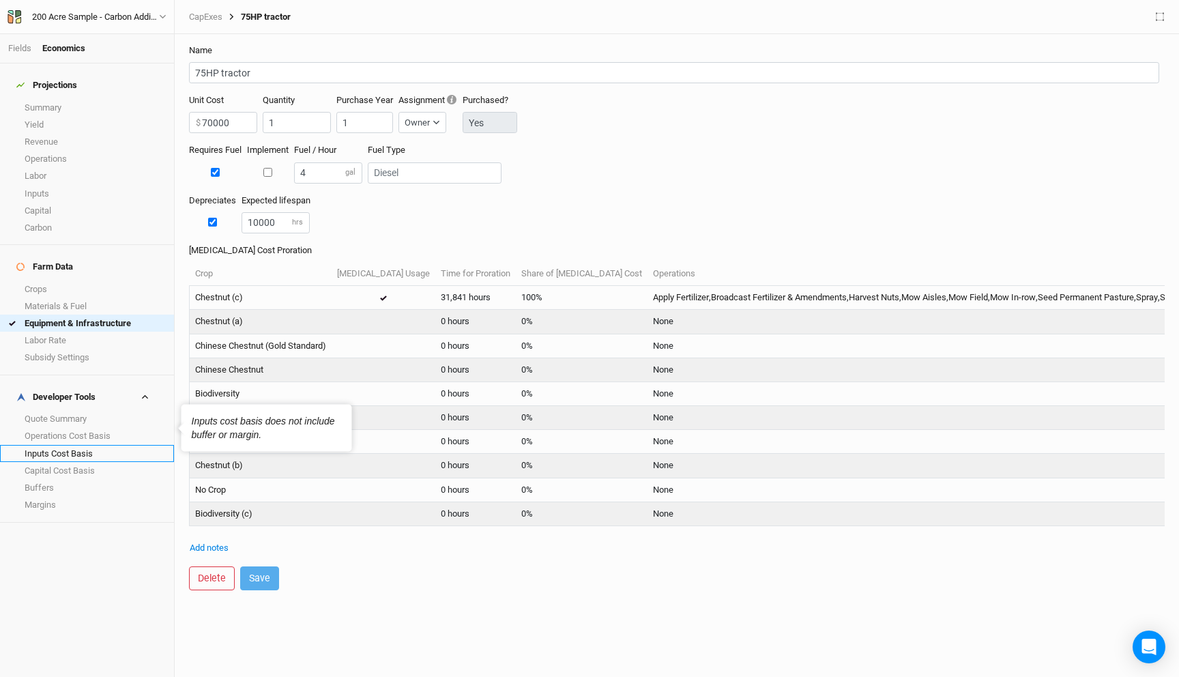
click at [89, 445] on link "Inputs Cost Basis" at bounding box center [87, 453] width 174 height 17
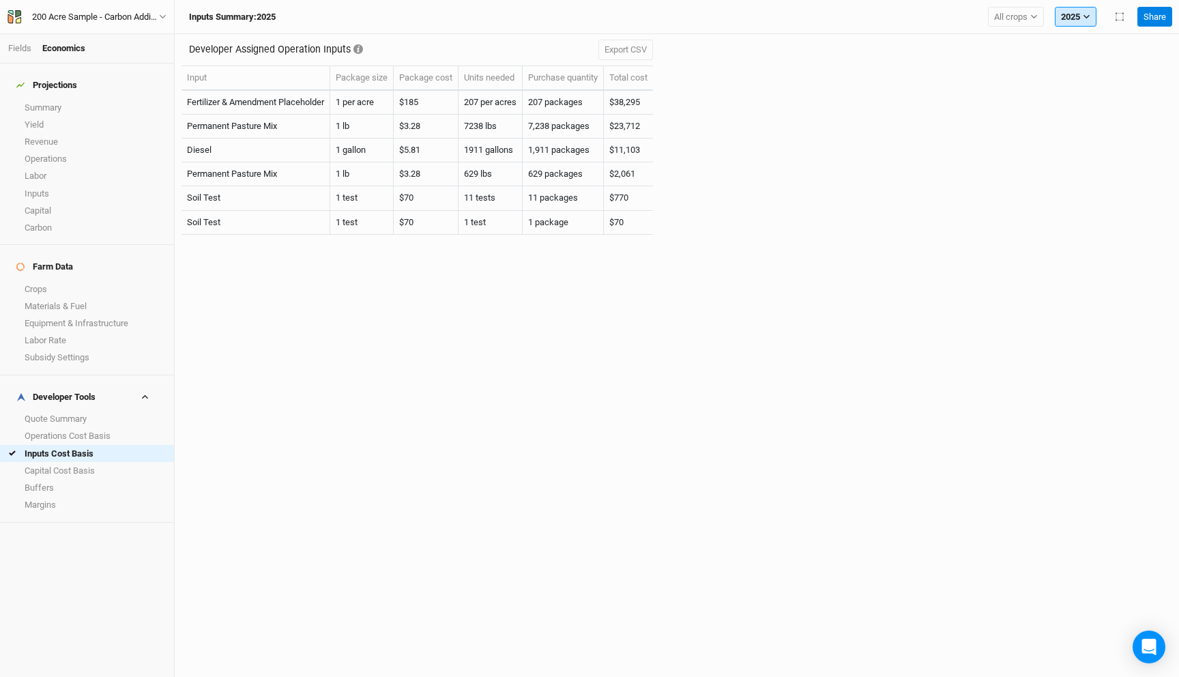
click at [1073, 17] on button "2025" at bounding box center [1075, 17] width 42 height 20
click at [1089, 138] on span "2026" at bounding box center [1080, 137] width 19 height 10
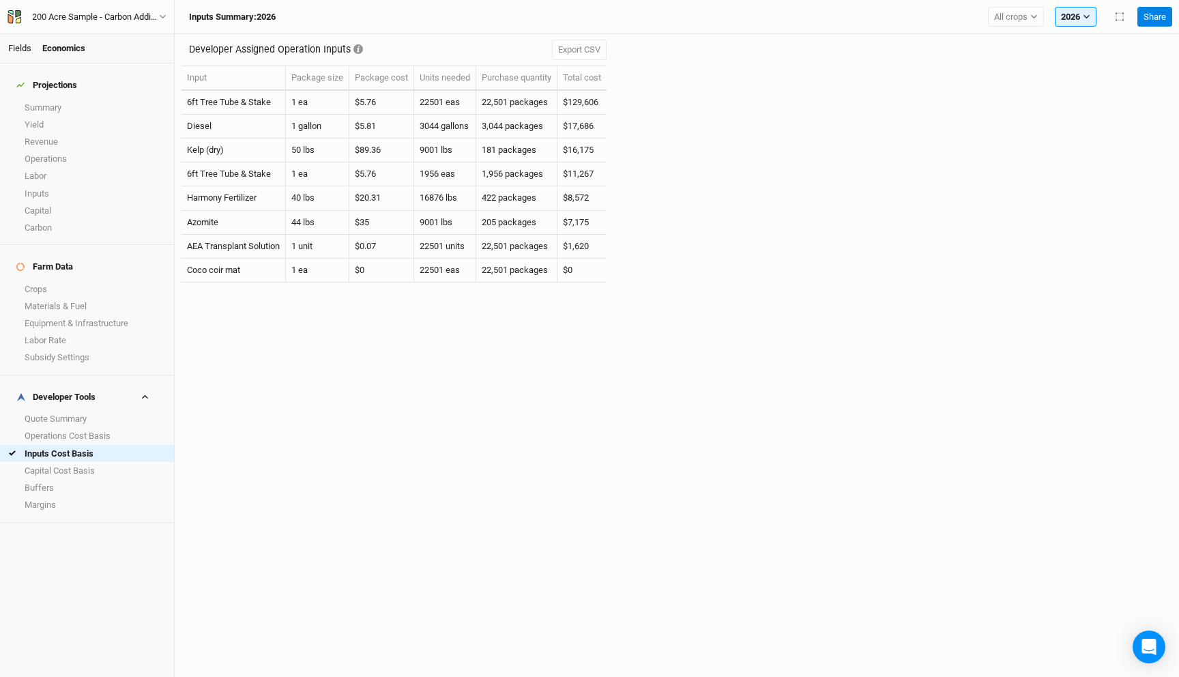
click at [24, 53] on link "Fields" at bounding box center [19, 48] width 23 height 10
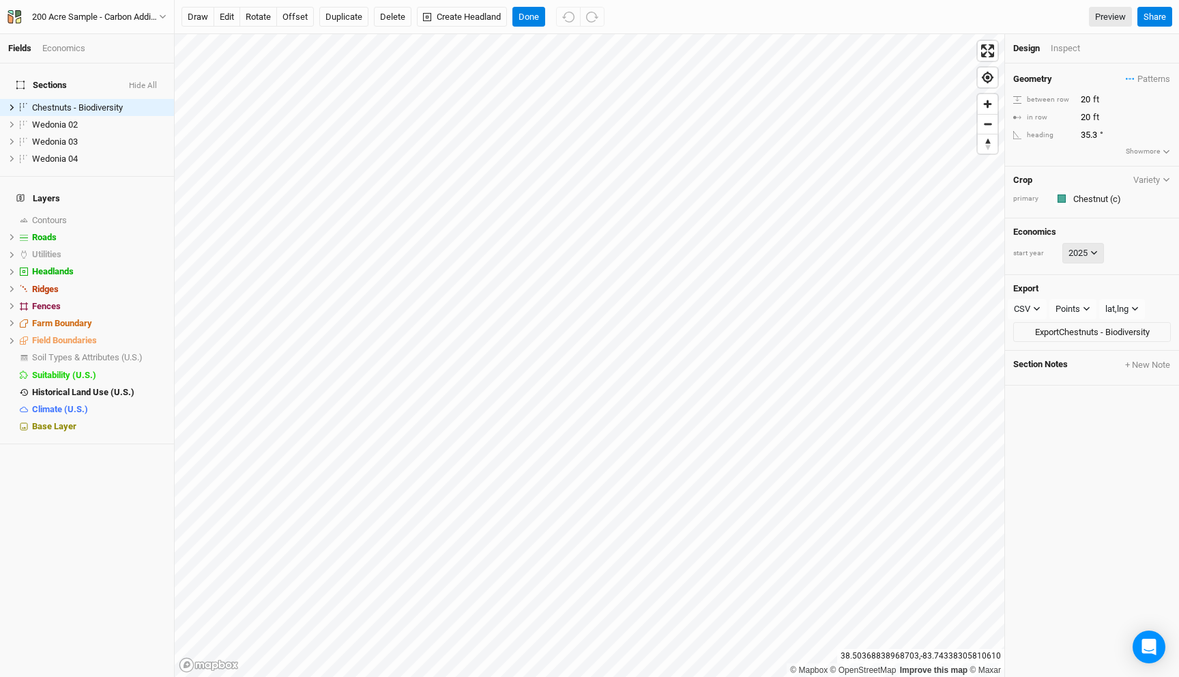
click at [1102, 256] on button "2025" at bounding box center [1083, 253] width 42 height 20
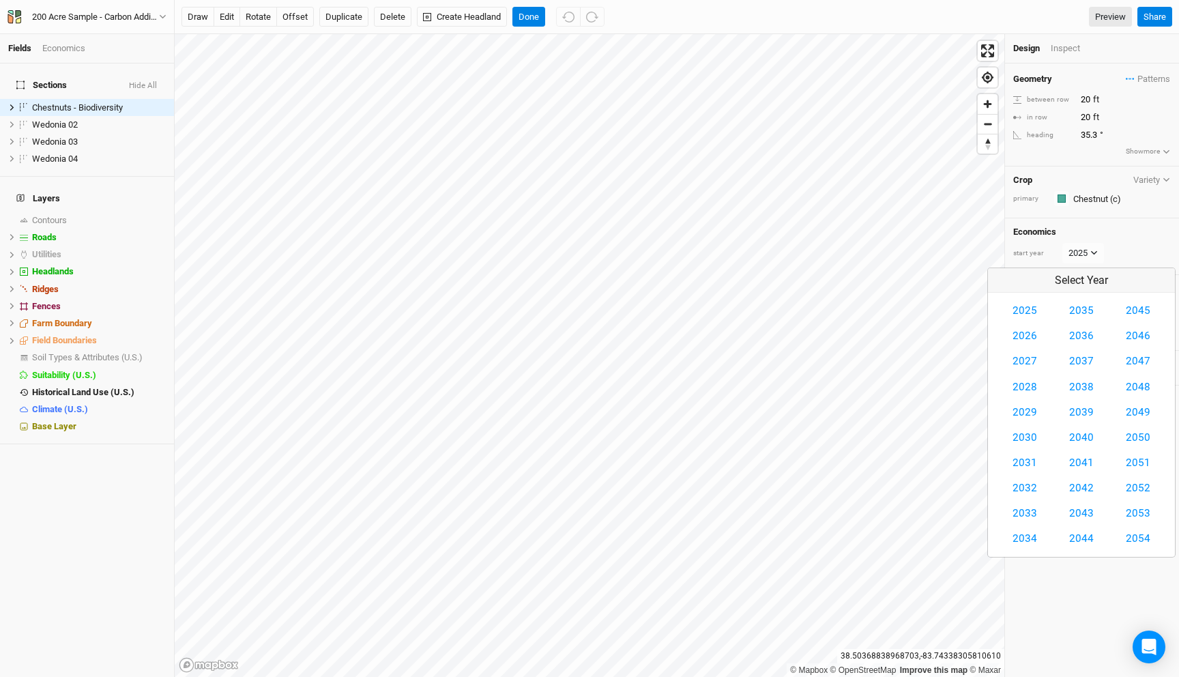
click at [1150, 231] on h4 "Economics" at bounding box center [1092, 231] width 158 height 11
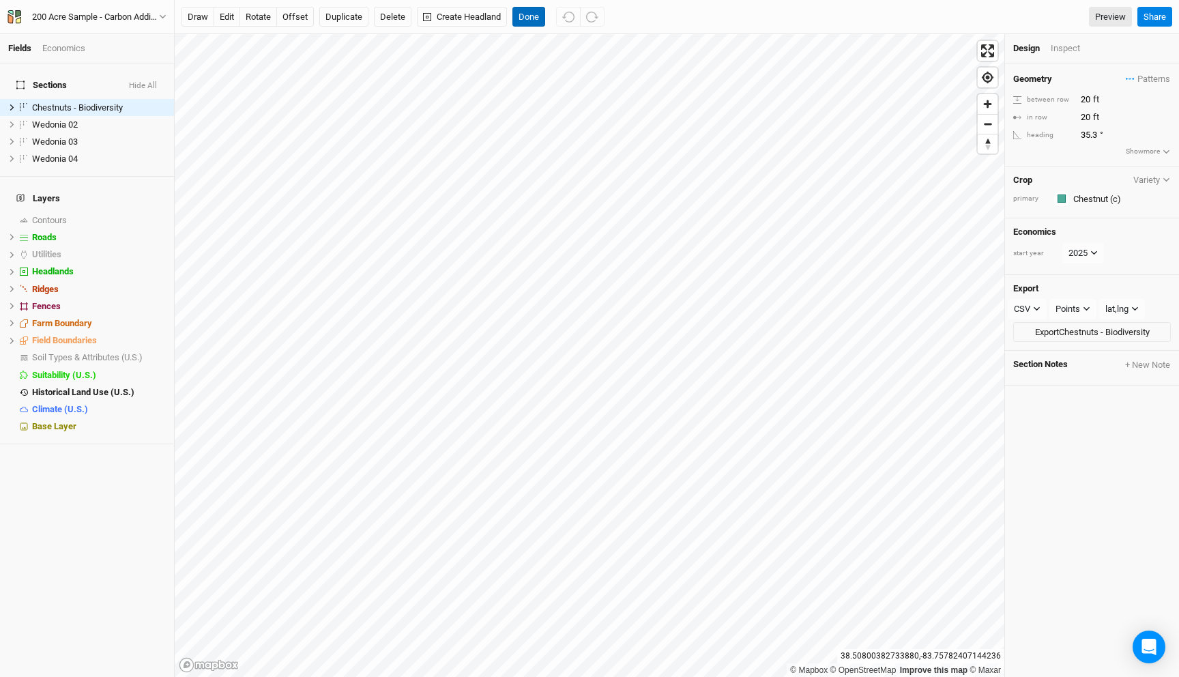
click at [527, 18] on button "Done" at bounding box center [528, 17] width 33 height 20
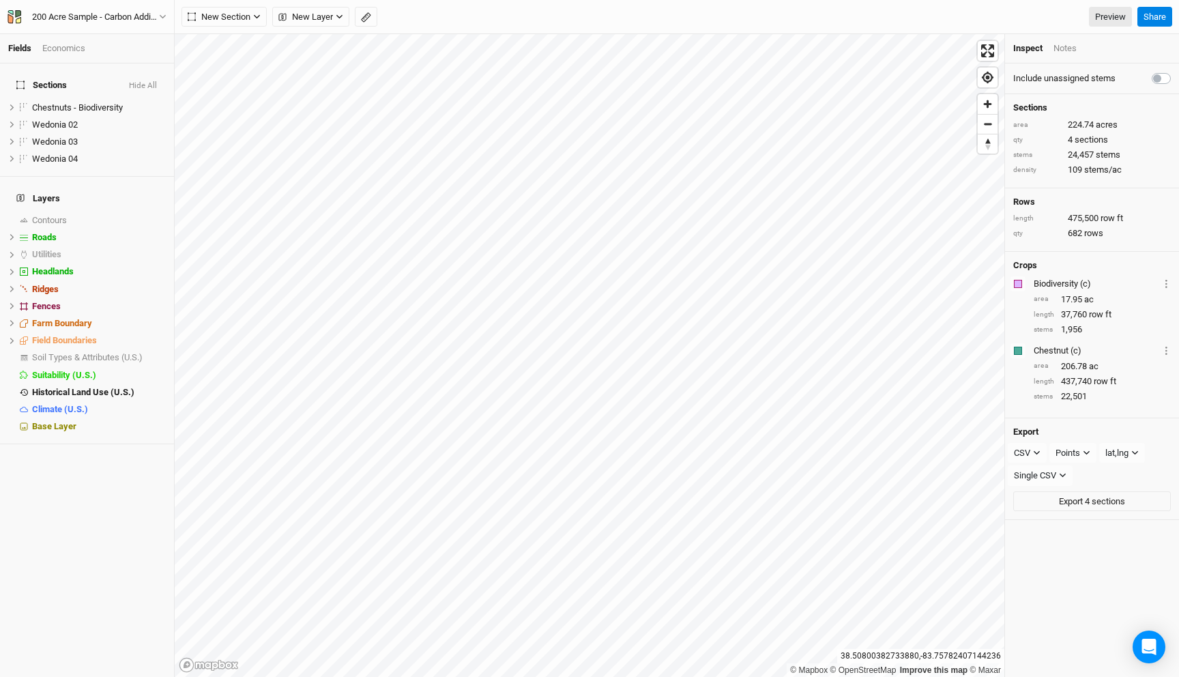
click at [67, 8] on div "200 Acre Sample - Carbon Additionality Back Project Settings User settings Impe…" at bounding box center [87, 17] width 175 height 34
click at [72, 20] on div "200 Acre Sample - Carbon Additionality" at bounding box center [95, 17] width 127 height 14
click at [78, 36] on button "Back" at bounding box center [113, 38] width 108 height 18
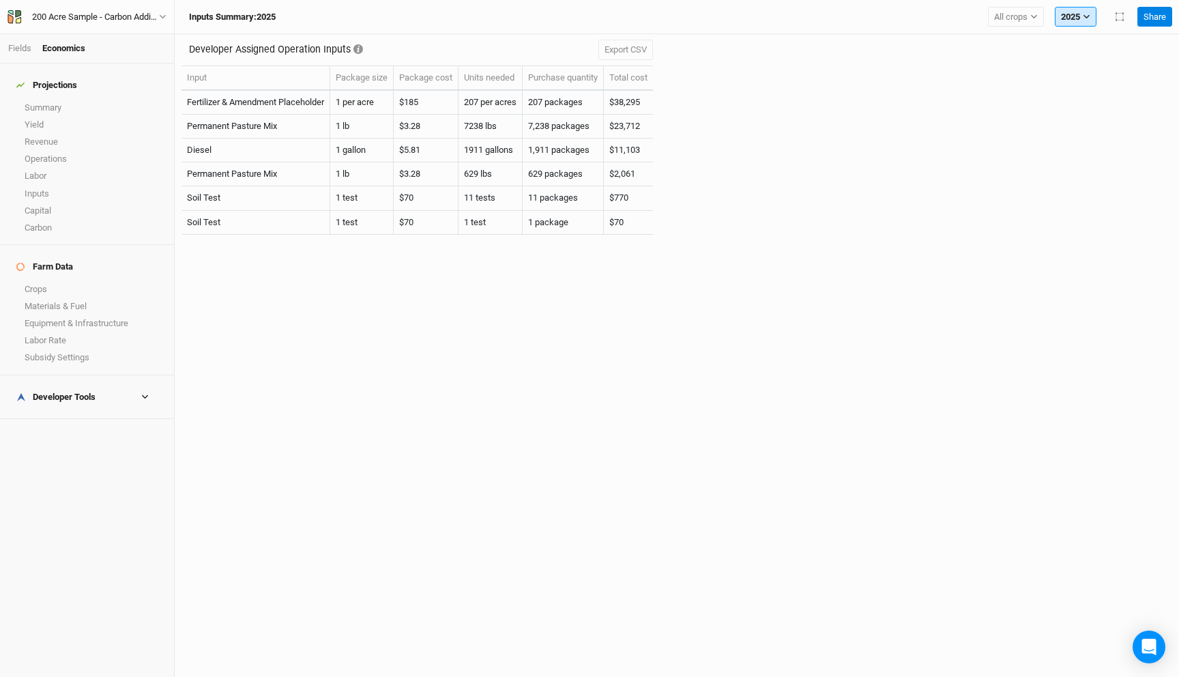
click at [1076, 19] on button "2025" at bounding box center [1075, 17] width 42 height 20
click at [1097, 142] on button "2026" at bounding box center [1109, 138] width 108 height 18
